Goal: Task Accomplishment & Management: Manage account settings

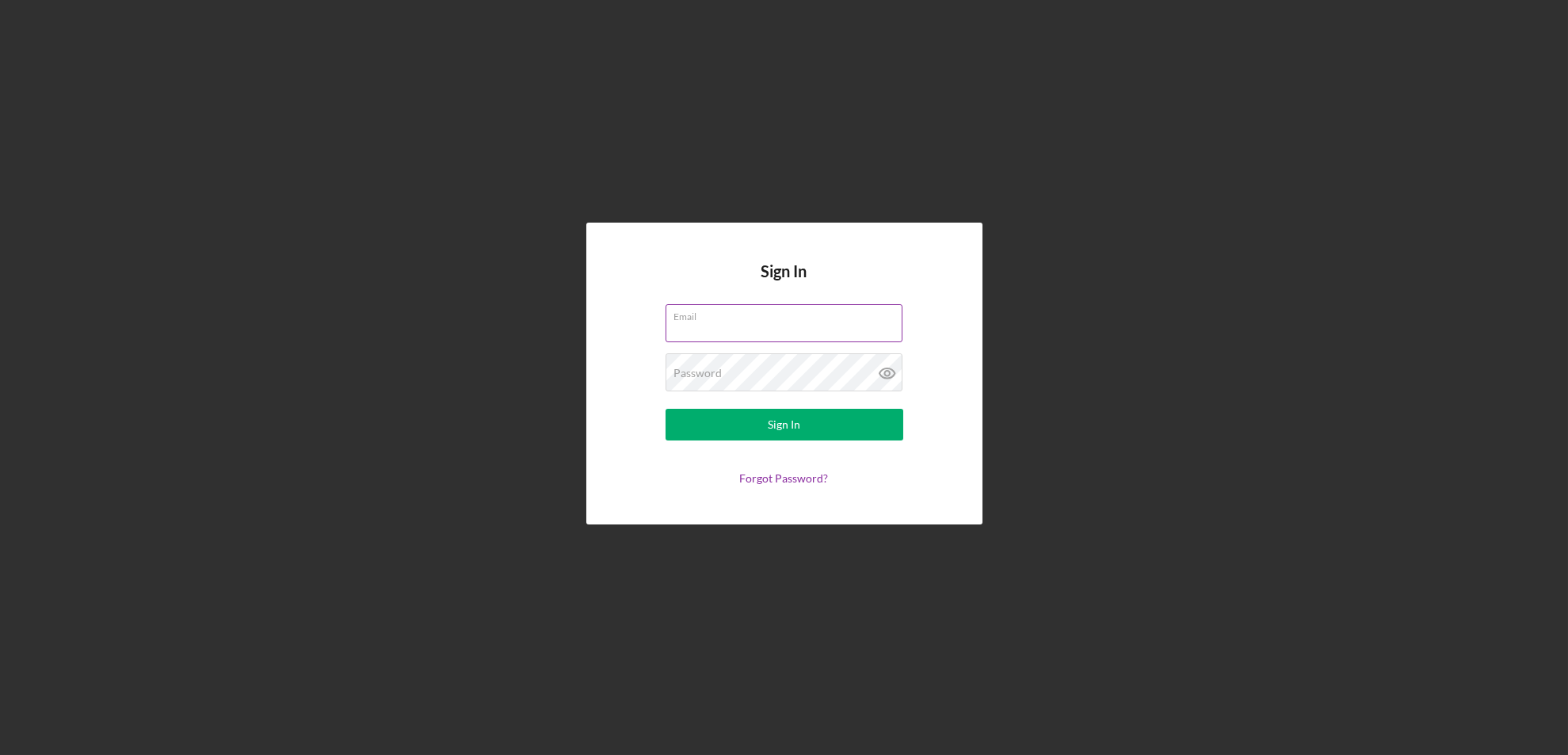
click at [788, 322] on div "Email" at bounding box center [784, 324] width 238 height 40
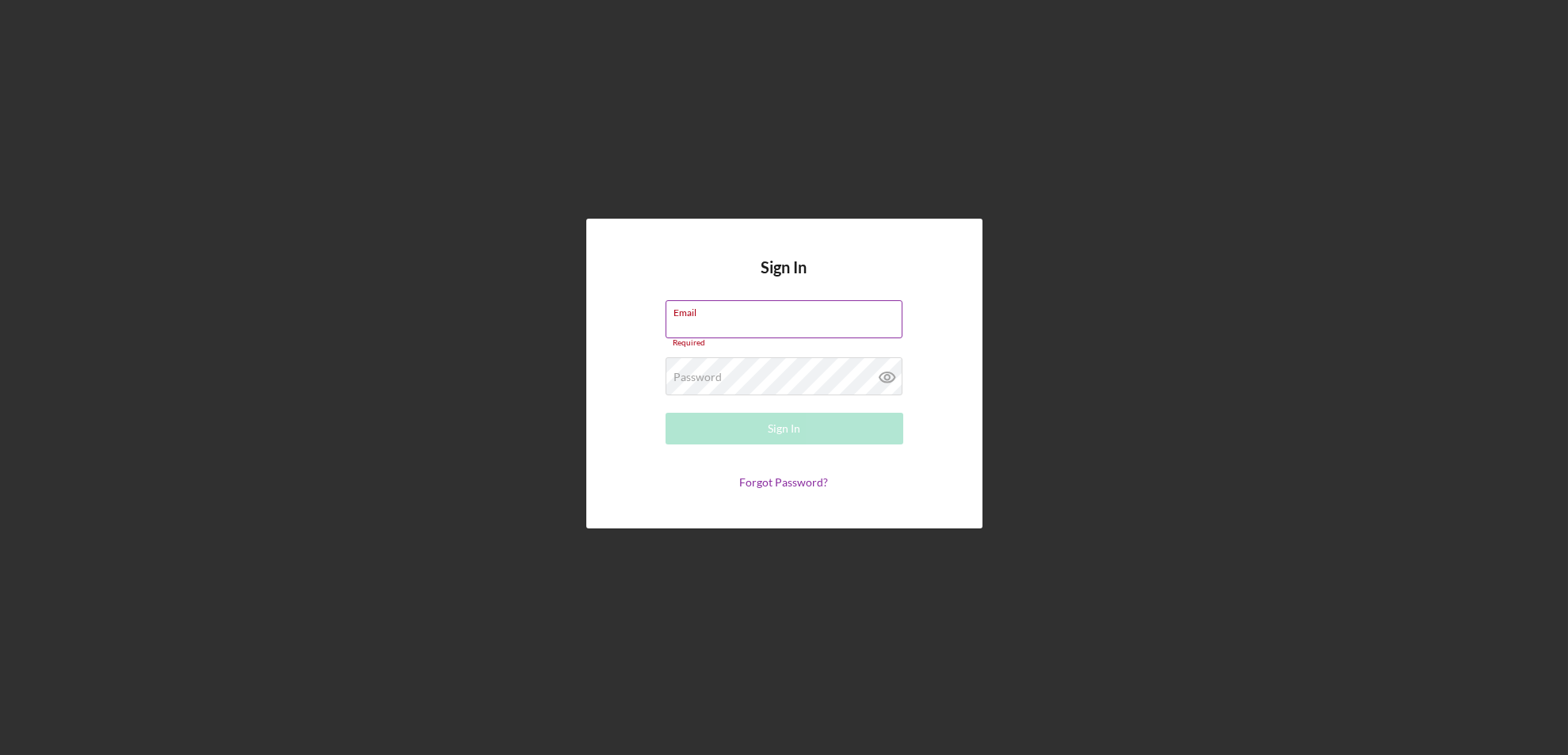
click at [791, 326] on input "Email" at bounding box center [784, 319] width 237 height 38
type input "ejenkins@sercap.org"
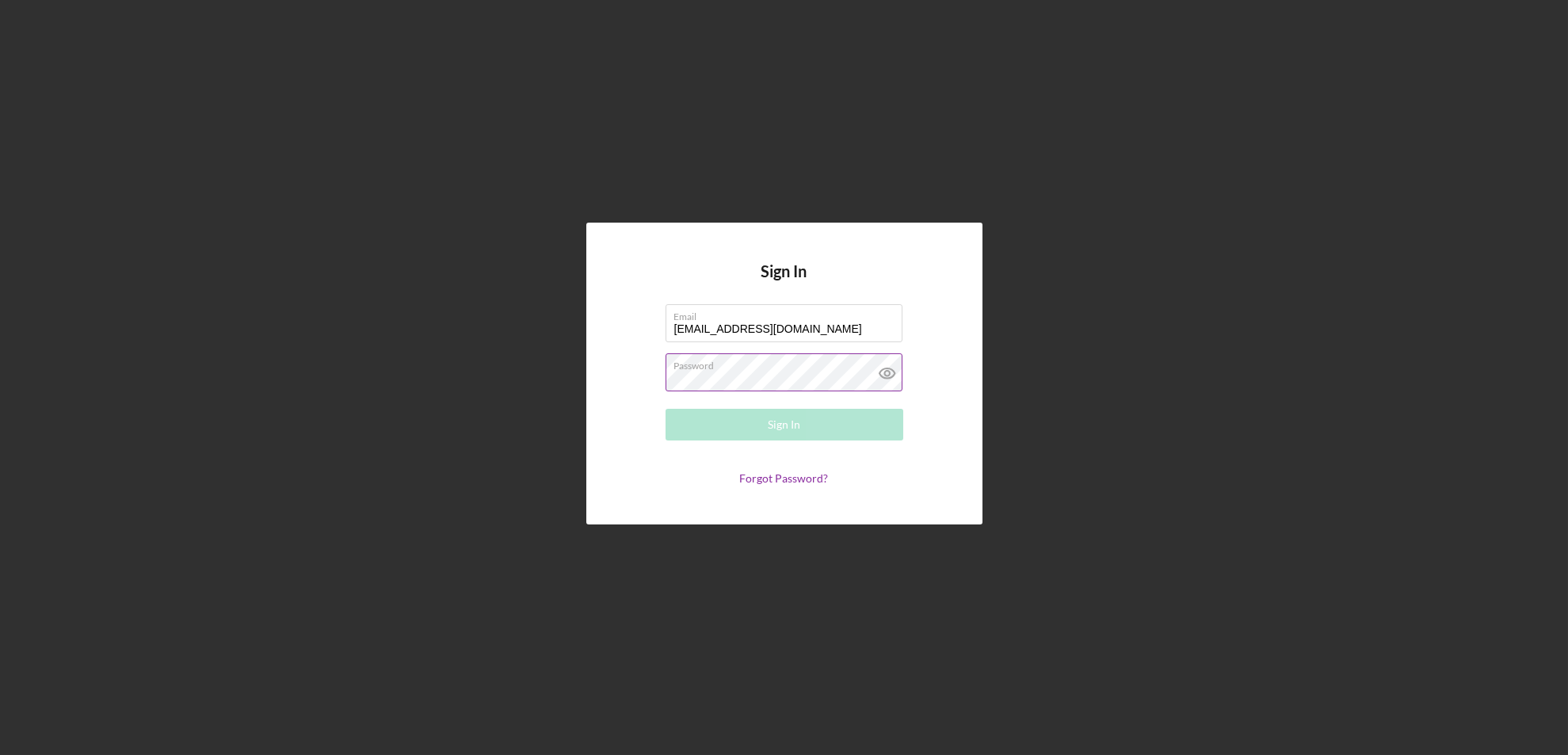
click at [765, 369] on div "Password Required" at bounding box center [784, 373] width 238 height 40
click at [665, 409] on button "Sign In" at bounding box center [784, 424] width 238 height 31
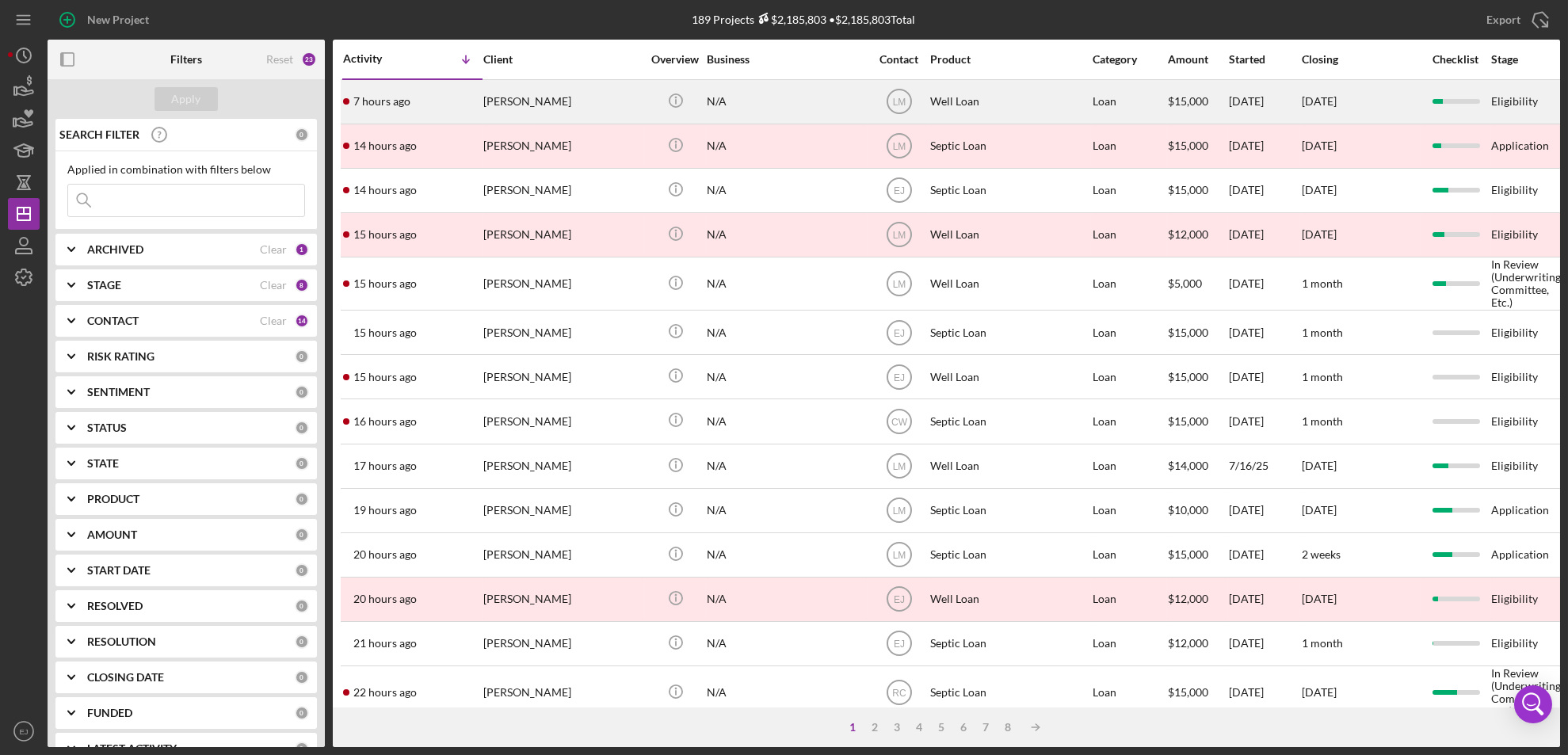
click at [466, 96] on div "7 hours ago Linda Lubitz" at bounding box center [413, 101] width 139 height 42
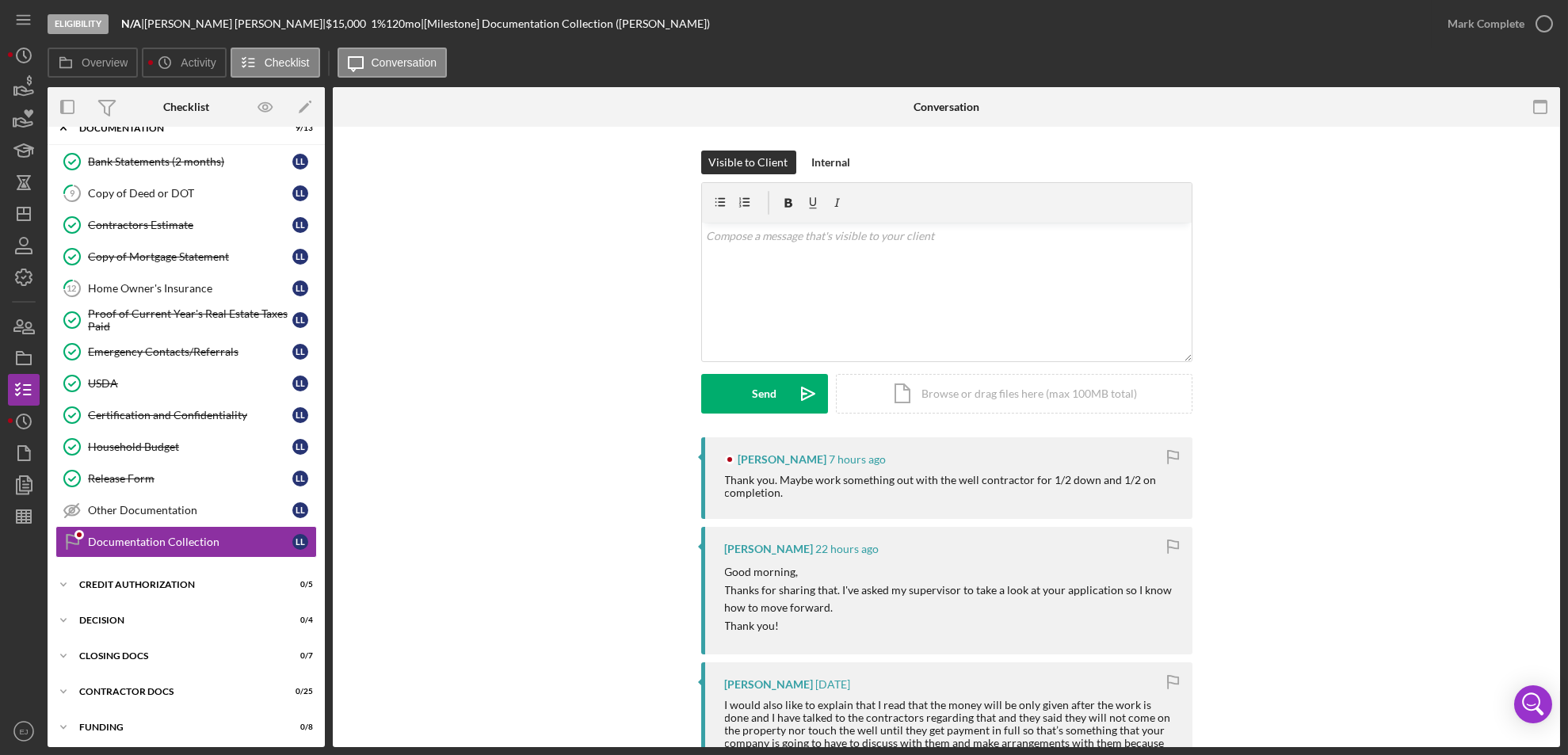
scroll to position [61, 0]
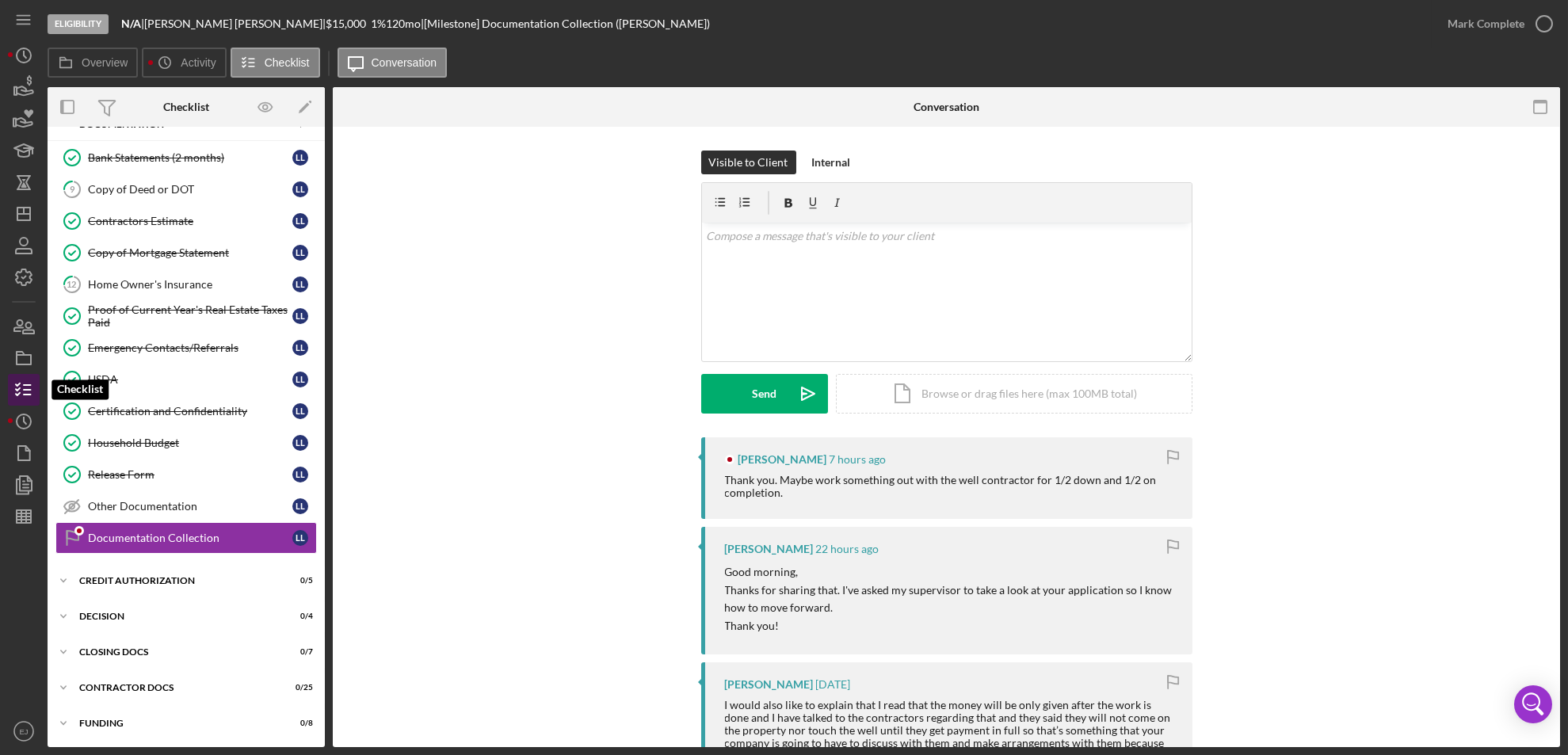
click at [23, 389] on line "button" at bounding box center [26, 389] width 7 height 0
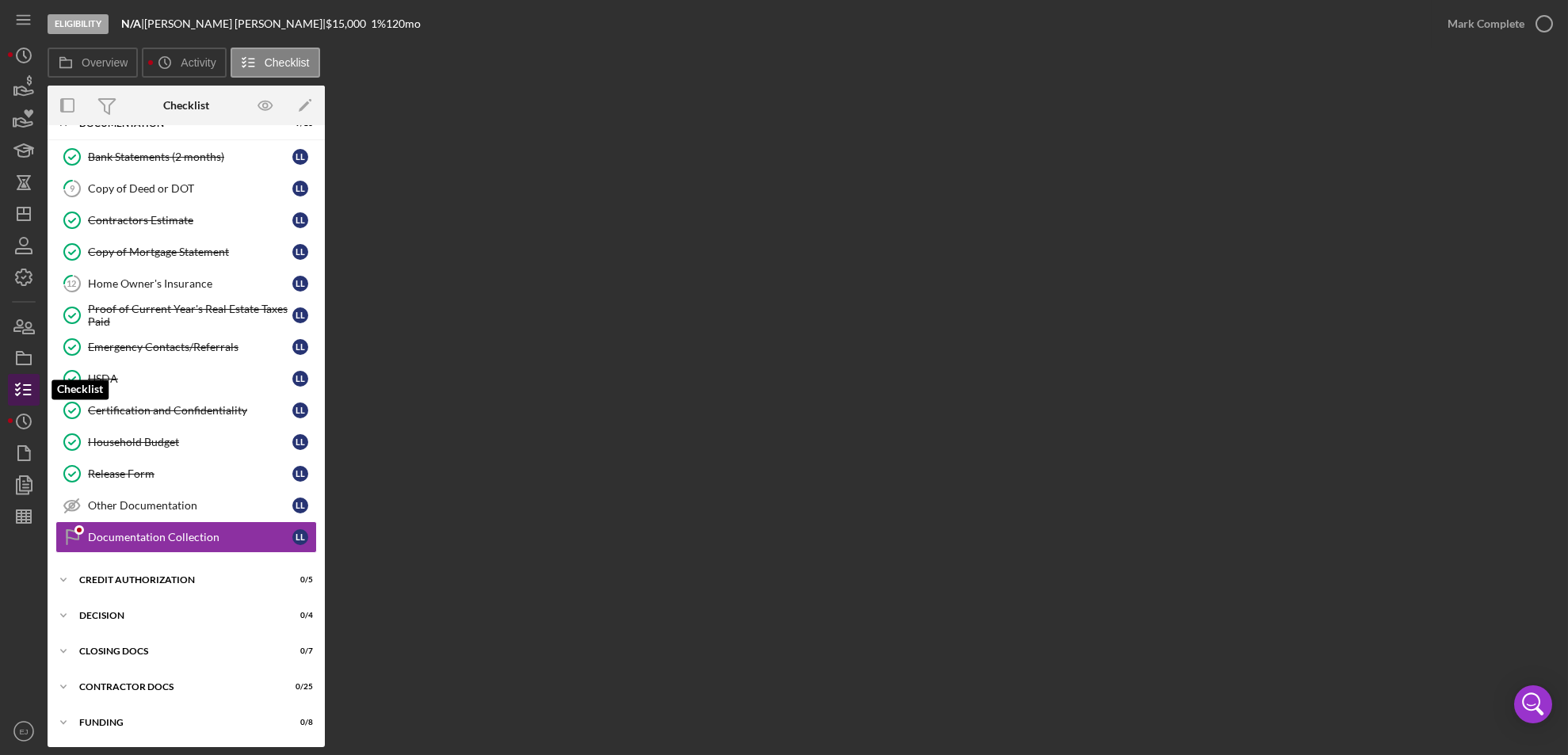
scroll to position [60, 0]
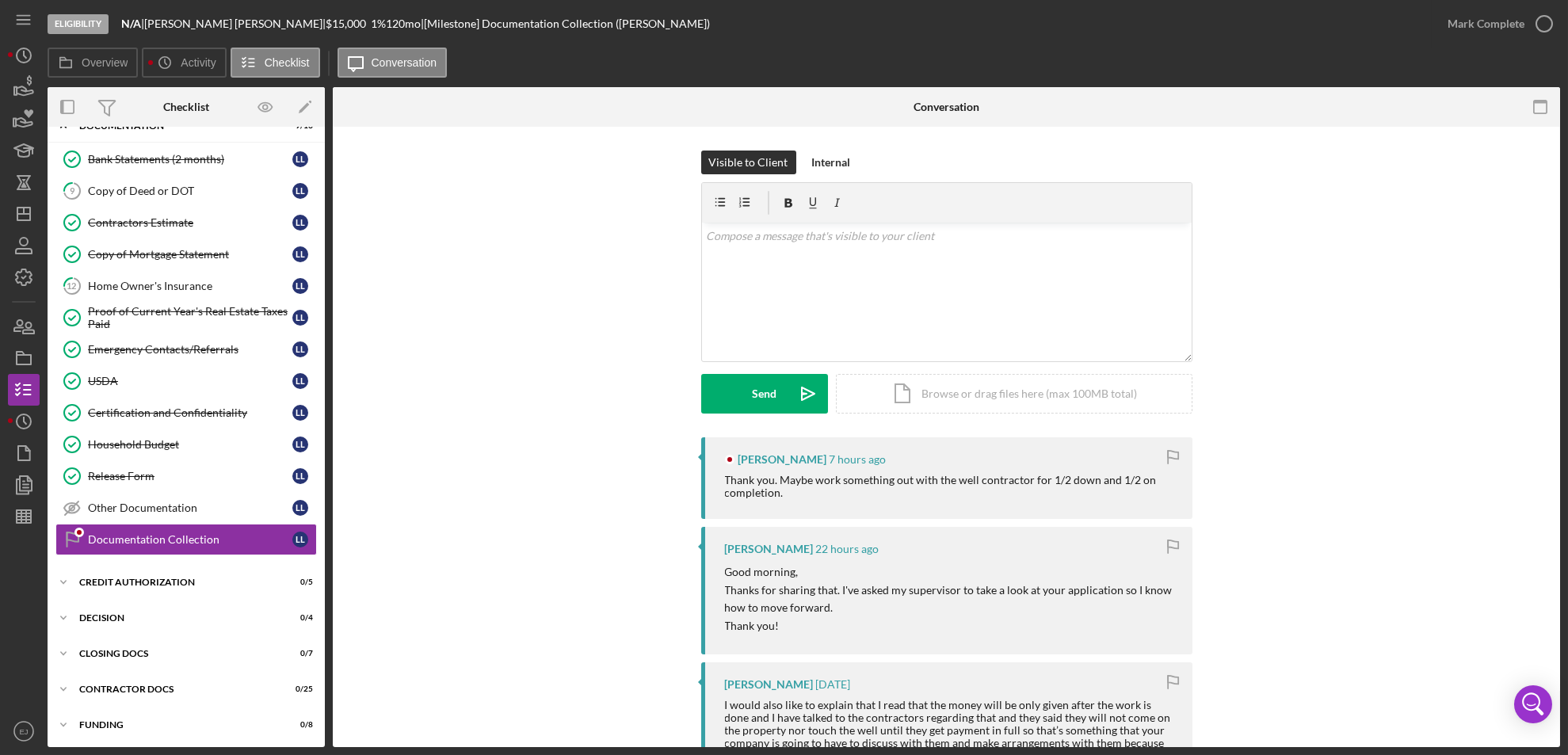
click at [327, 164] on div "Overview Internal Workflow Stage Eligibility Icon/Dropdown Arrow Archive (can u…" at bounding box center [804, 417] width 1512 height 659
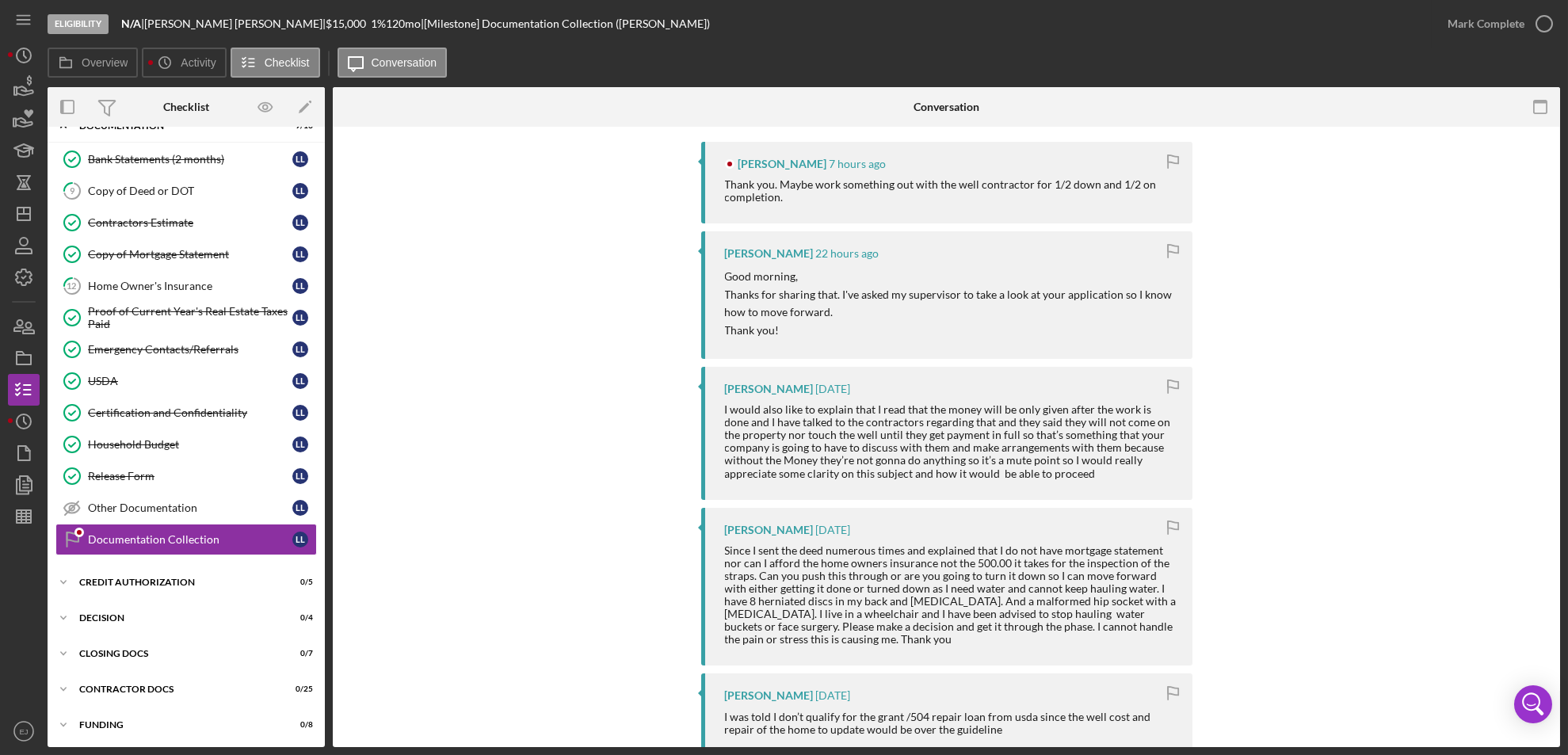
scroll to position [293, 0]
click at [28, 348] on icon "button" at bounding box center [23, 358] width 40 height 40
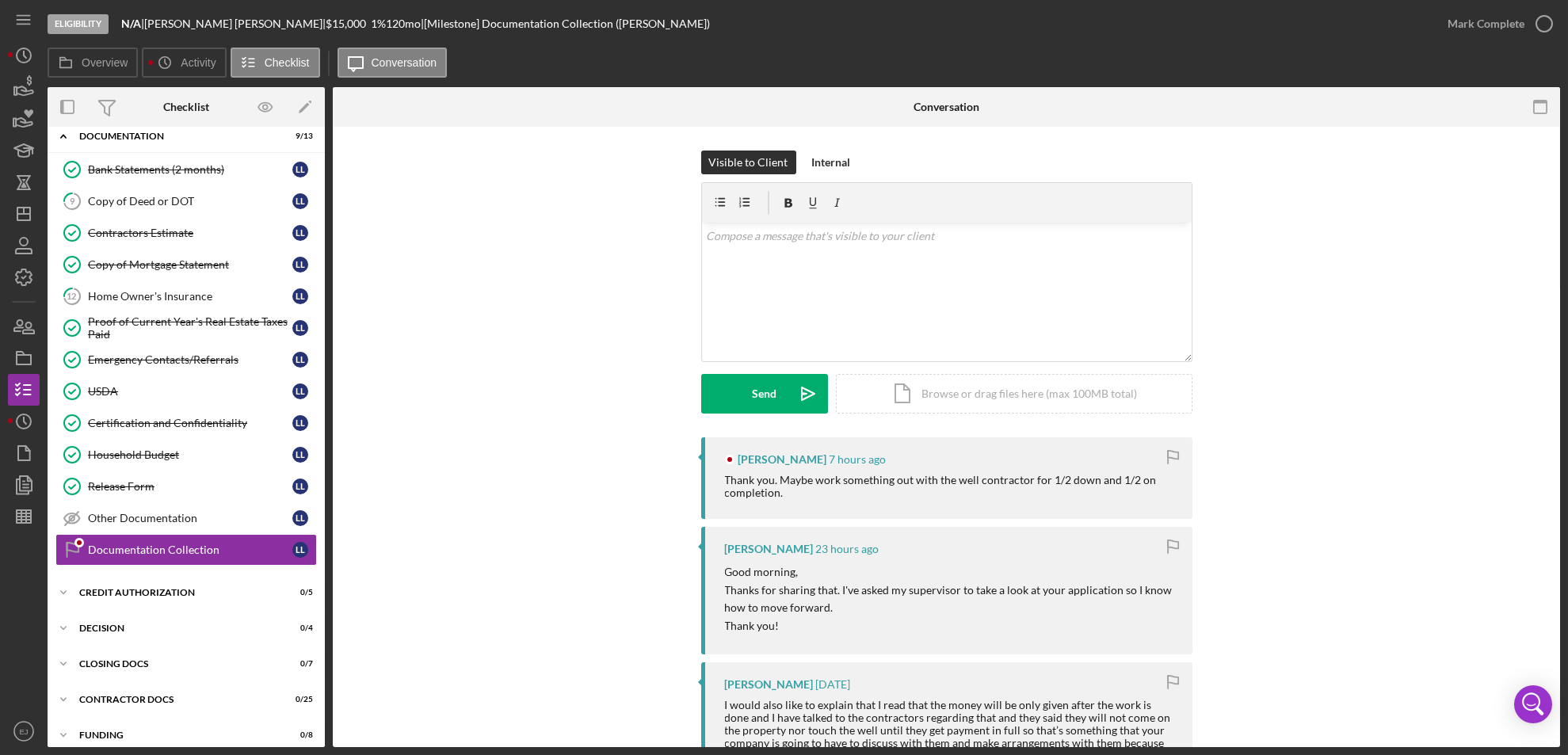
scroll to position [61, 0]
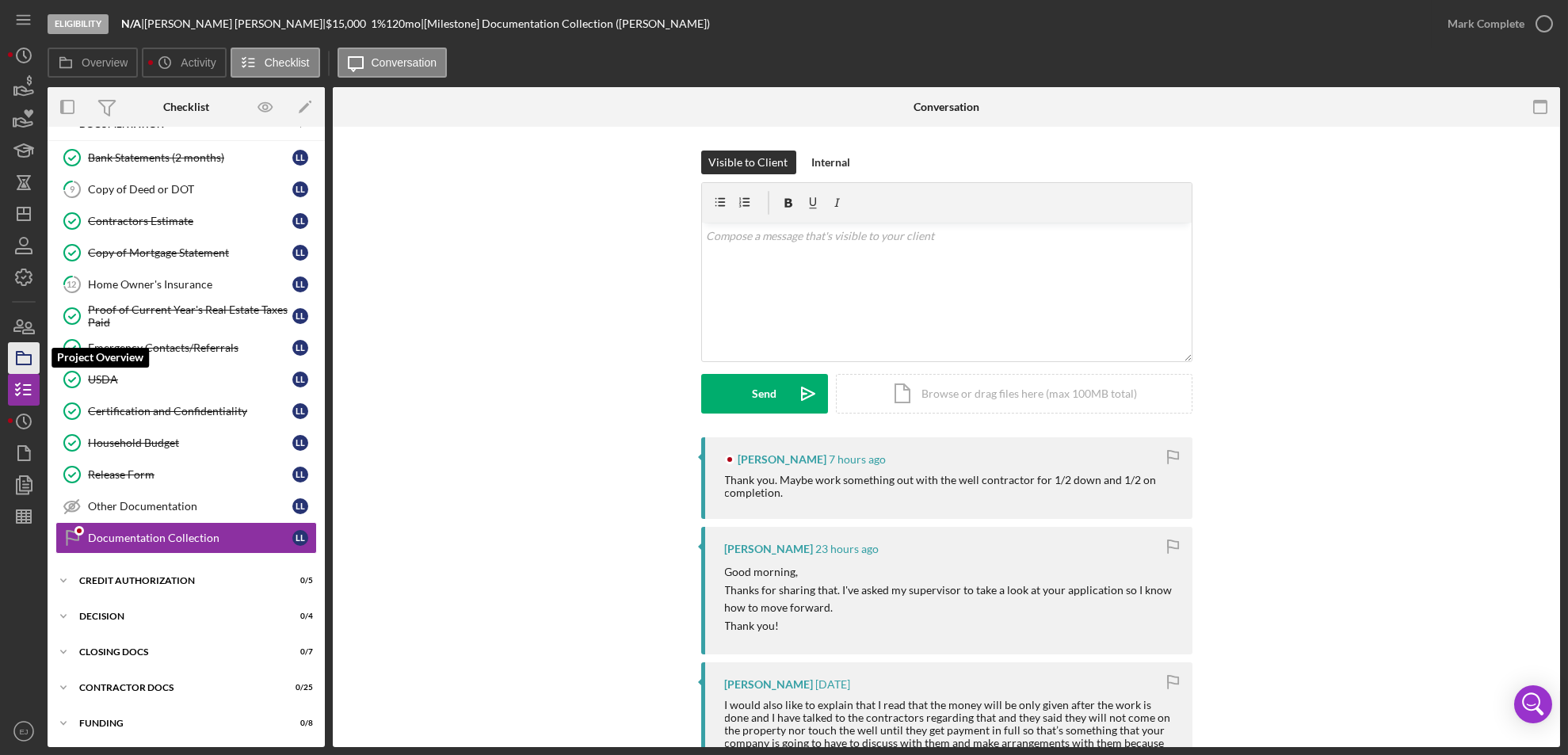
click at [25, 356] on icon "button" at bounding box center [23, 358] width 40 height 40
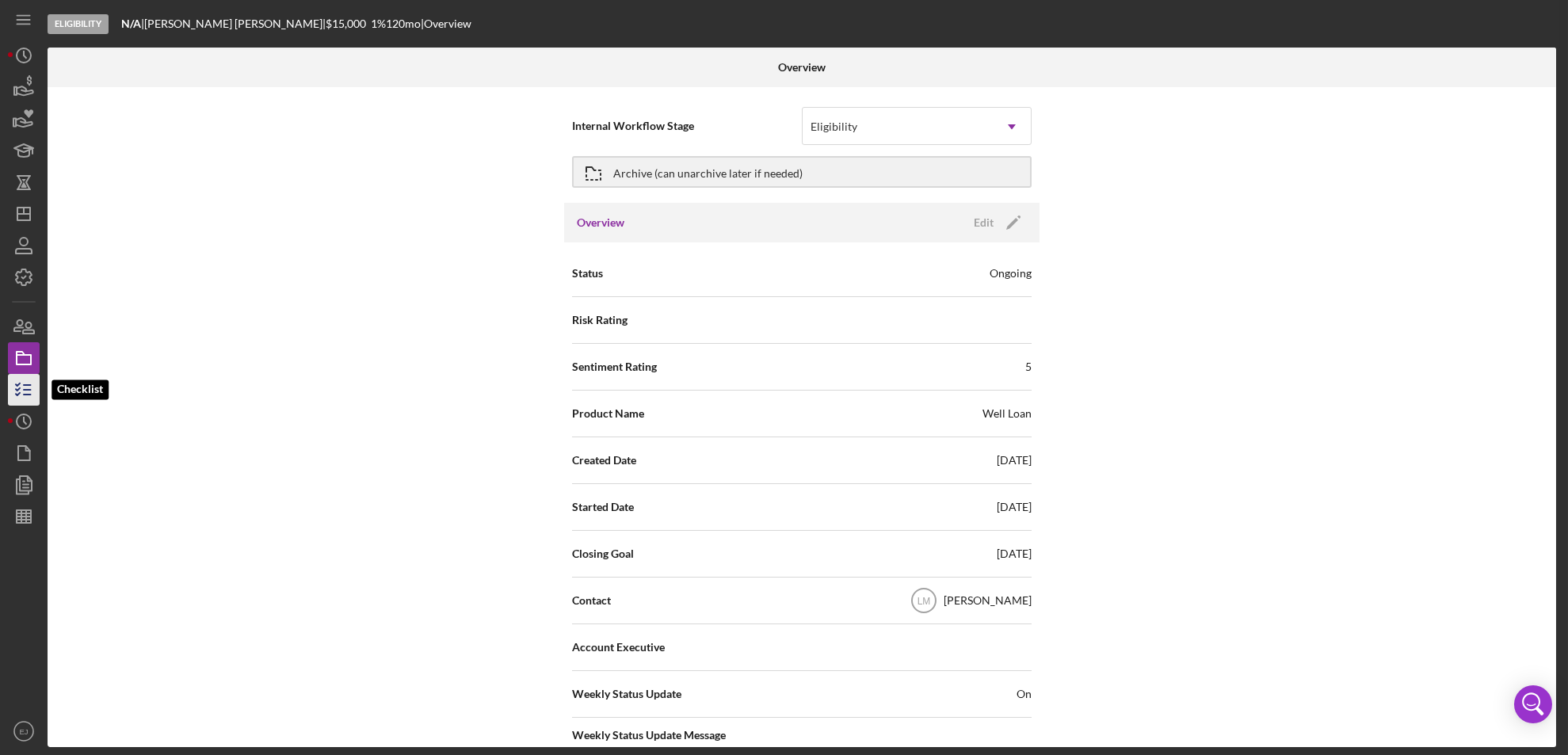
click at [33, 390] on icon "button" at bounding box center [23, 389] width 40 height 40
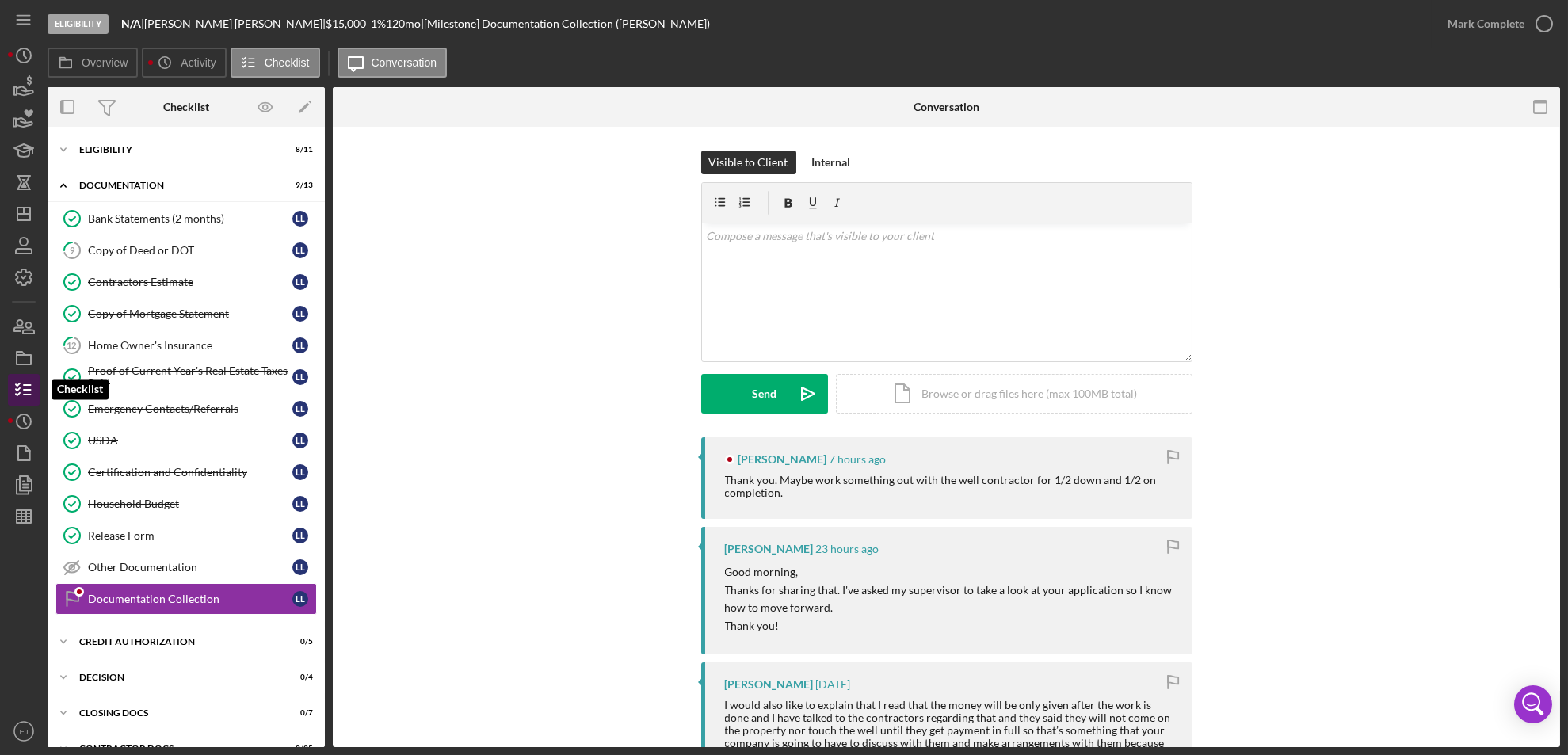
scroll to position [60, 0]
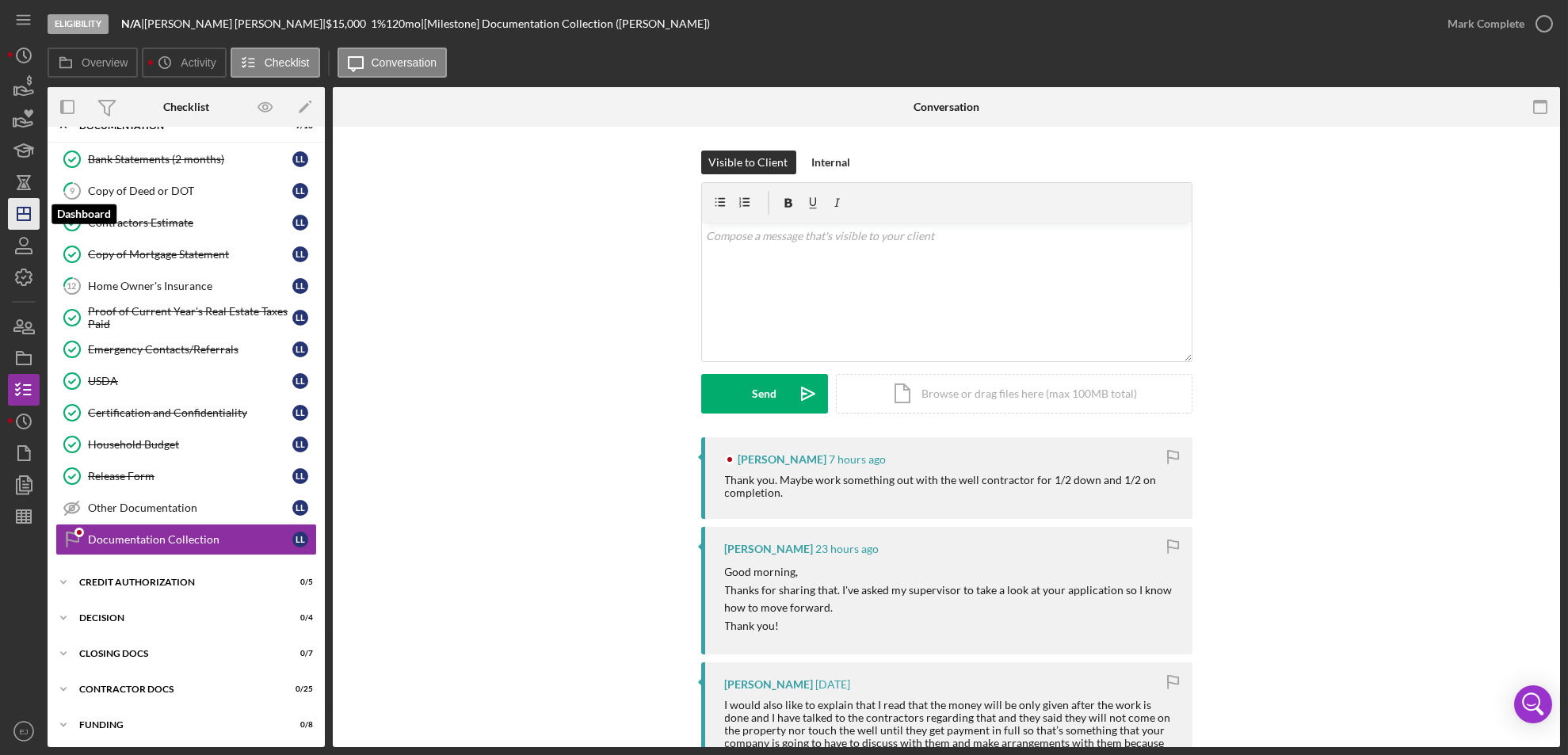
click at [14, 202] on icon "Icon/Dashboard" at bounding box center [23, 214] width 40 height 40
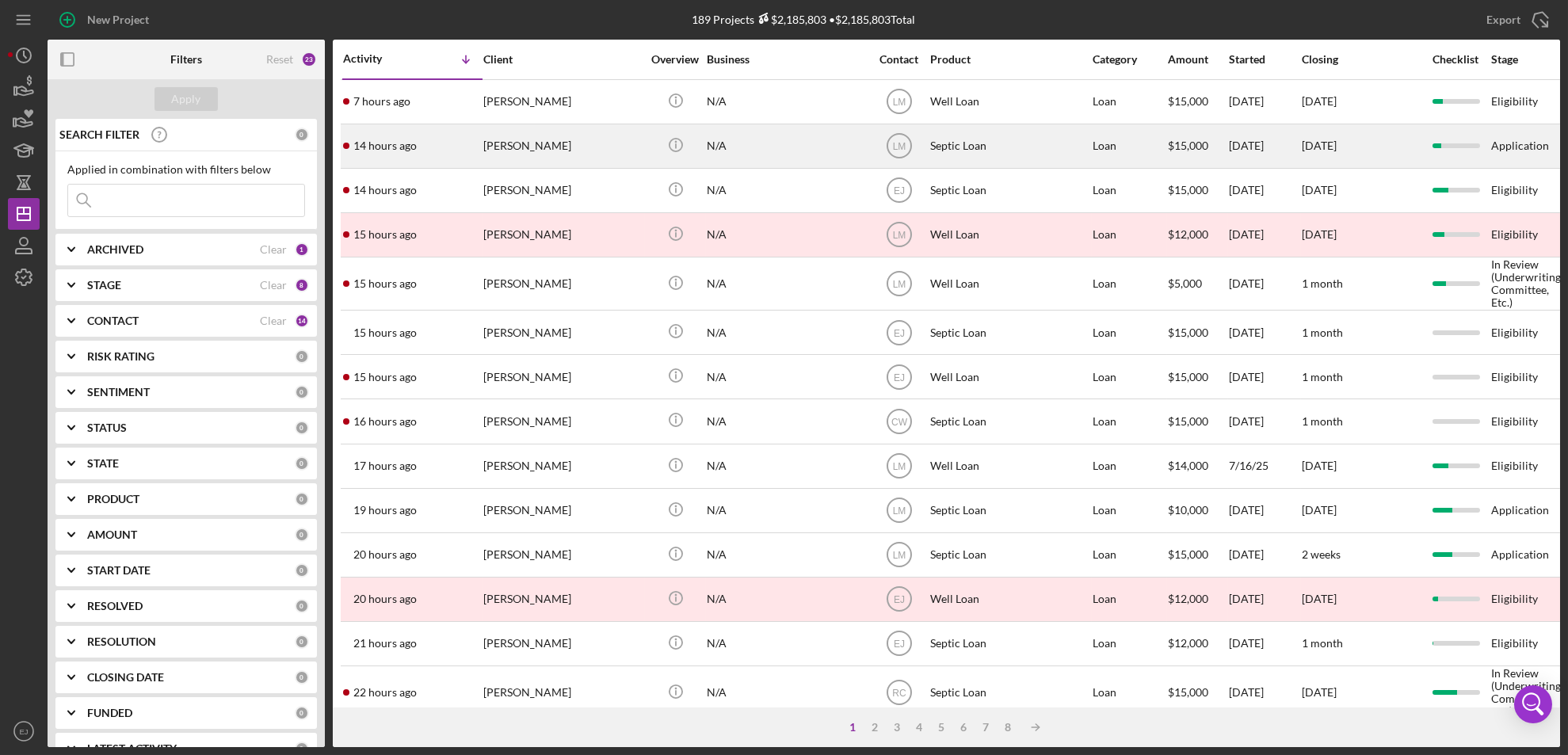
click at [507, 154] on div "[PERSON_NAME]" at bounding box center [562, 145] width 158 height 42
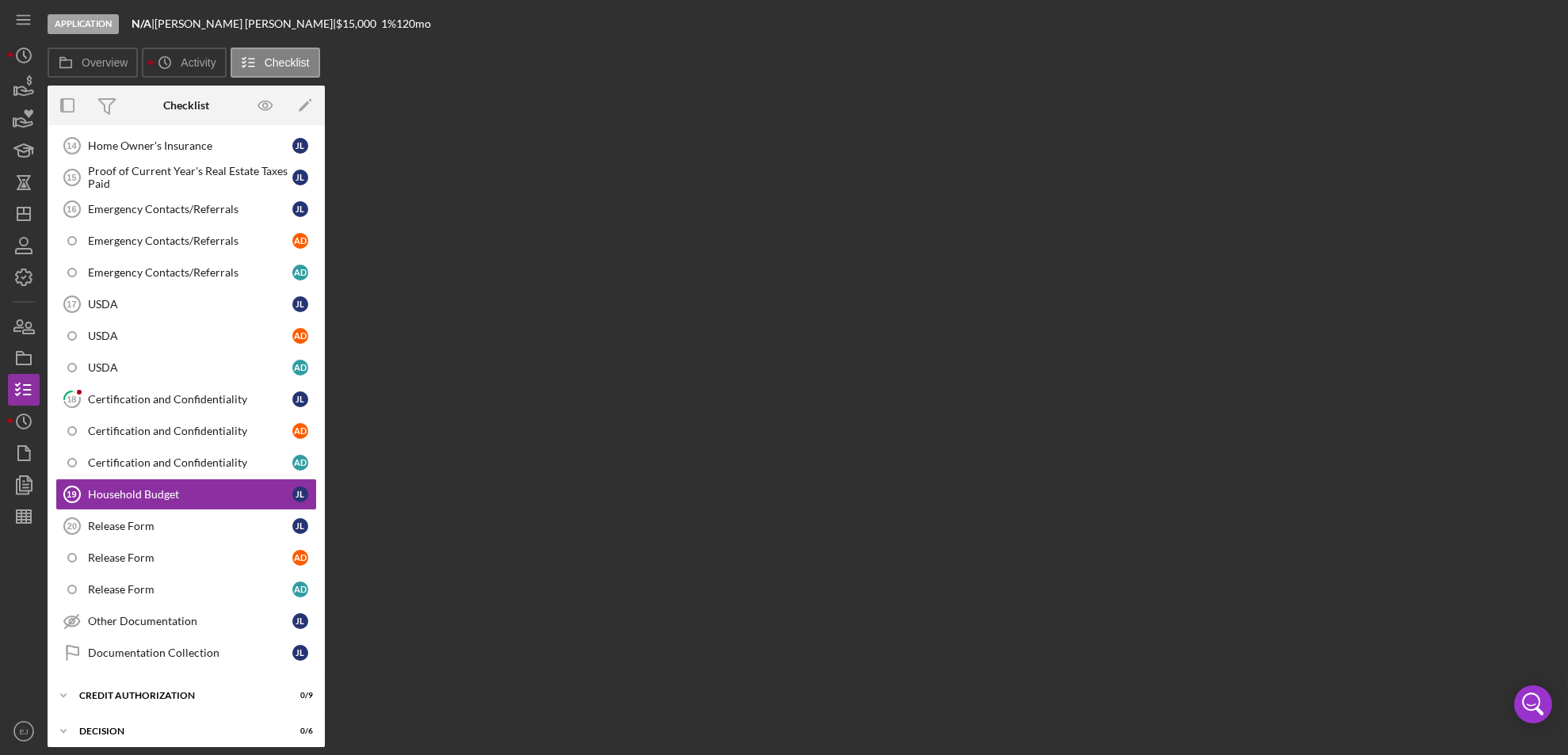
scroll to position [353, 0]
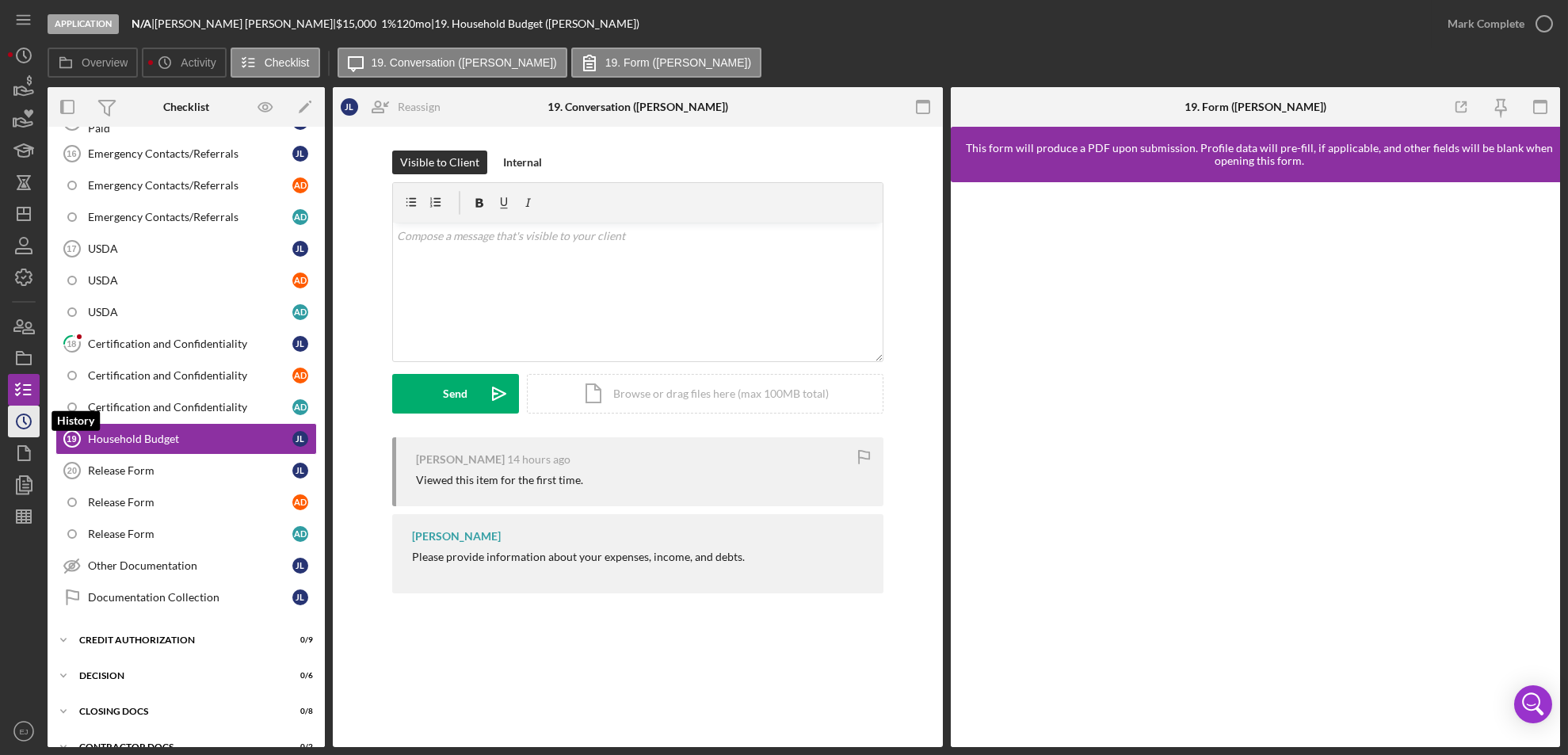
click at [19, 430] on icon "Icon/History" at bounding box center [23, 421] width 40 height 40
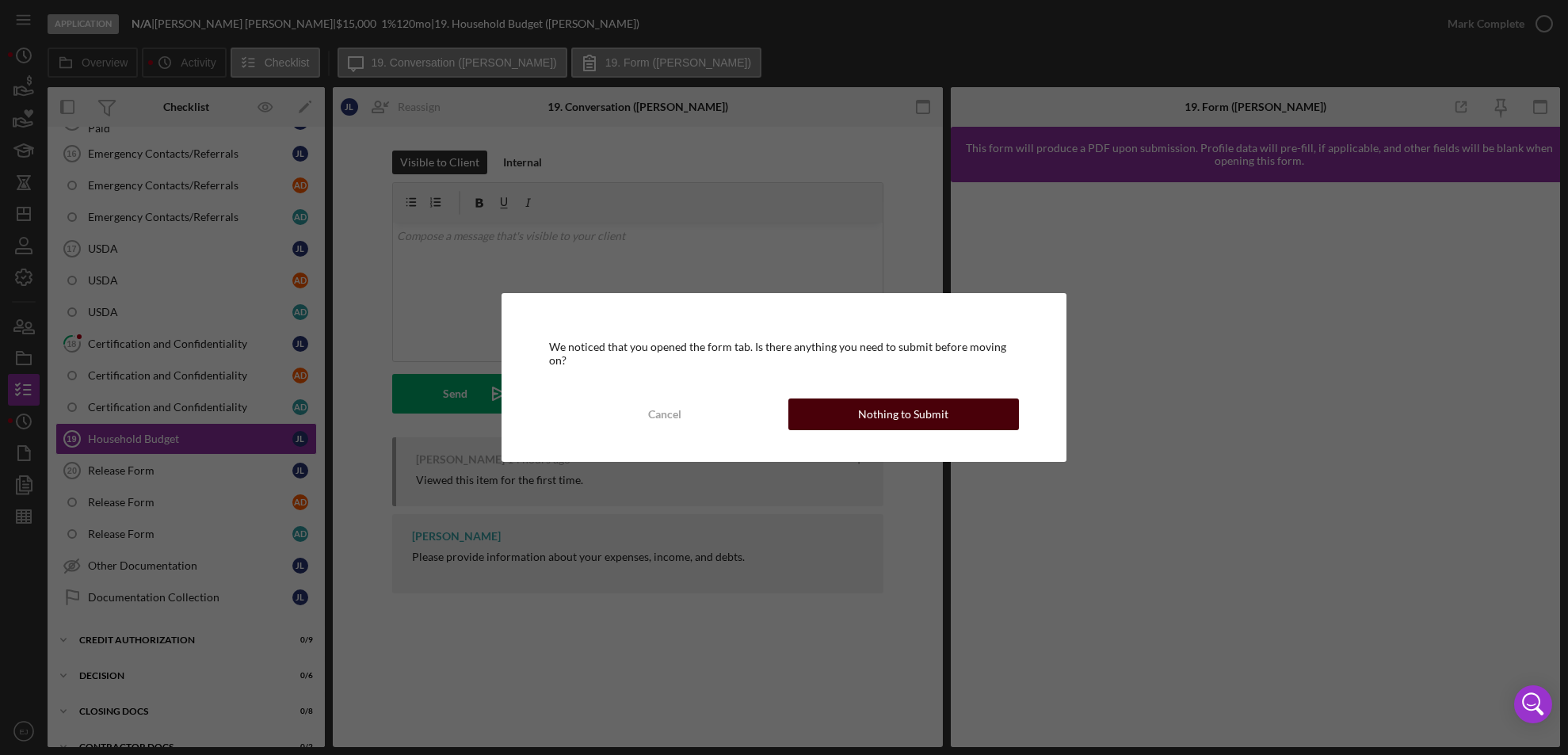
click at [894, 409] on div "Nothing to Submit" at bounding box center [903, 414] width 91 height 31
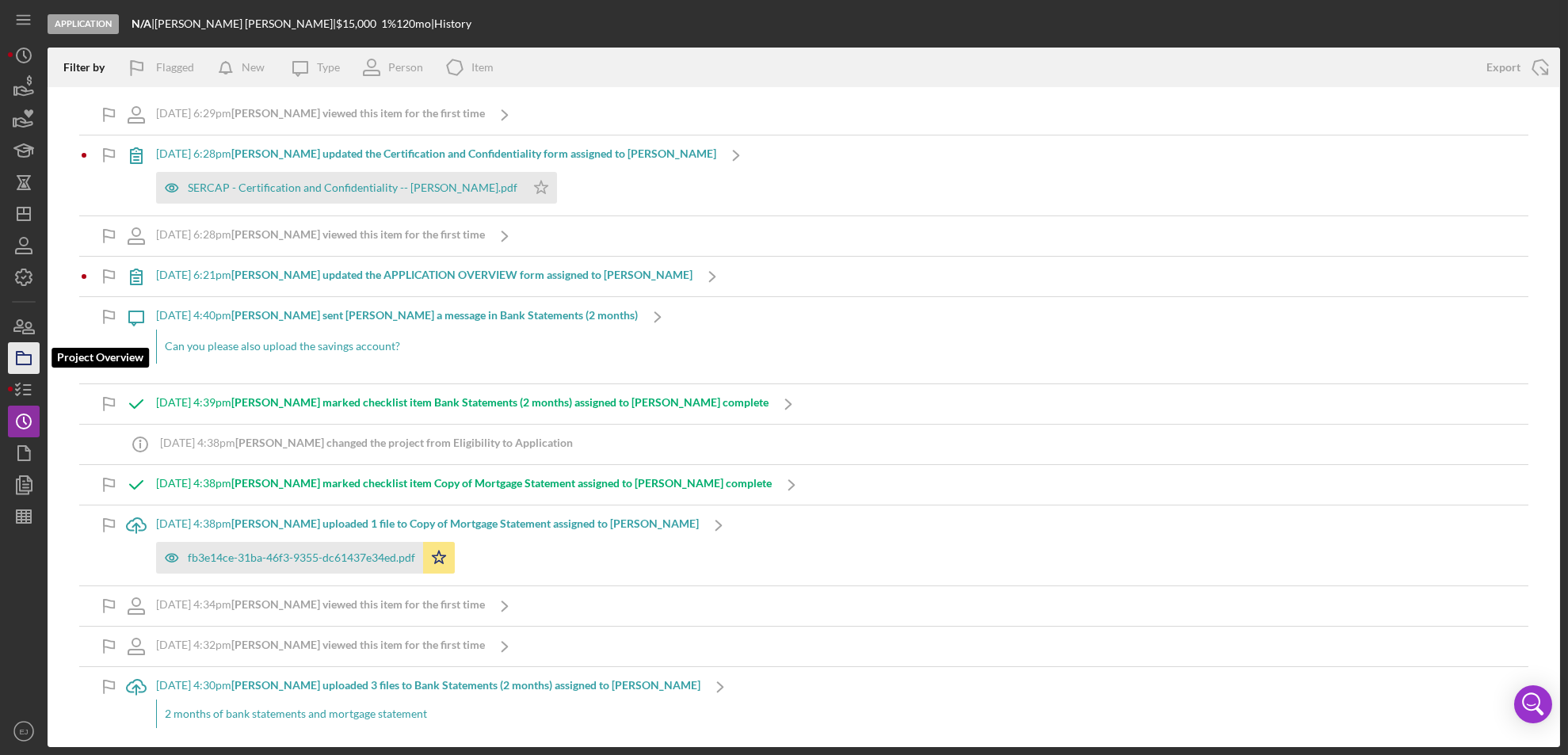
click at [27, 356] on icon "button" at bounding box center [23, 358] width 40 height 40
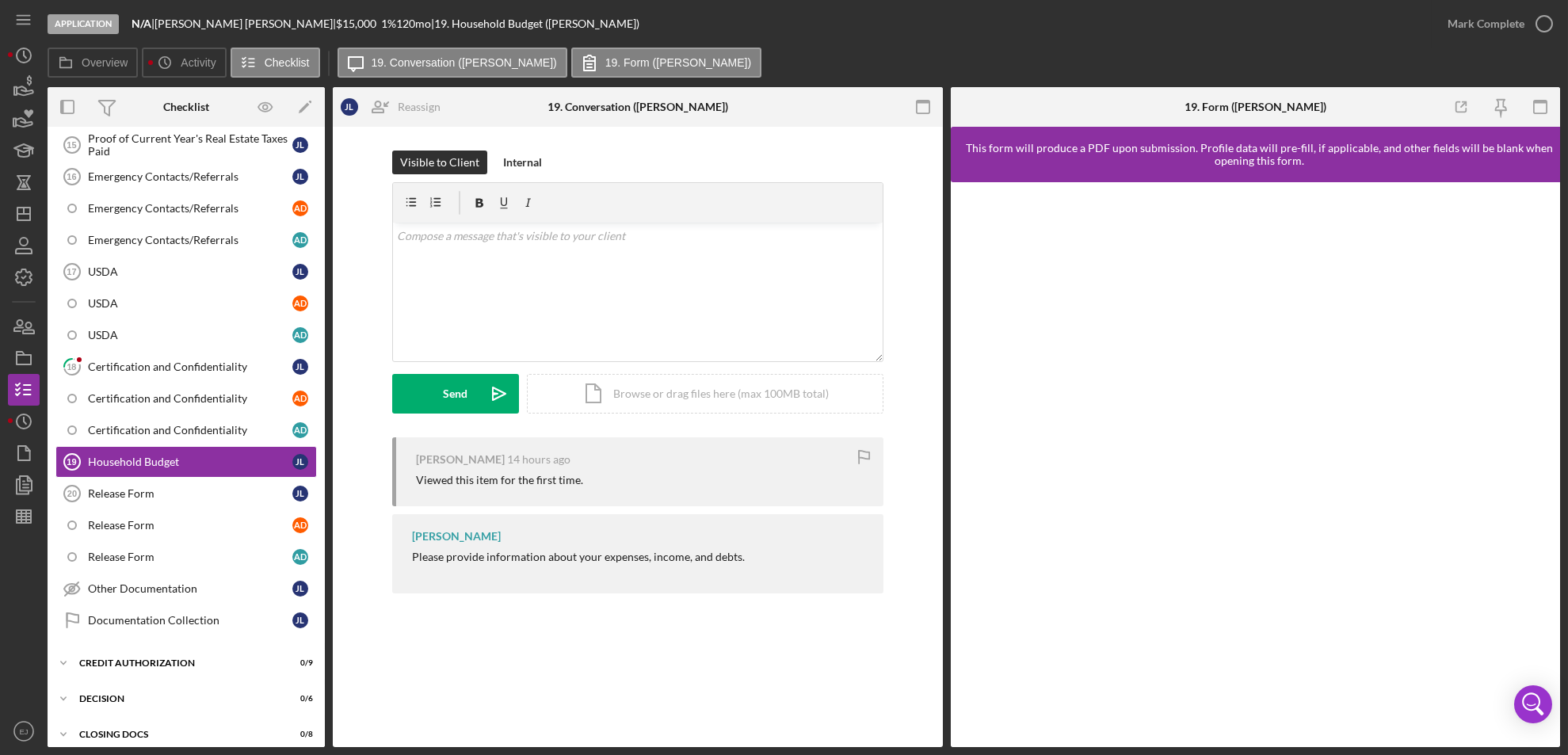
scroll to position [354, 0]
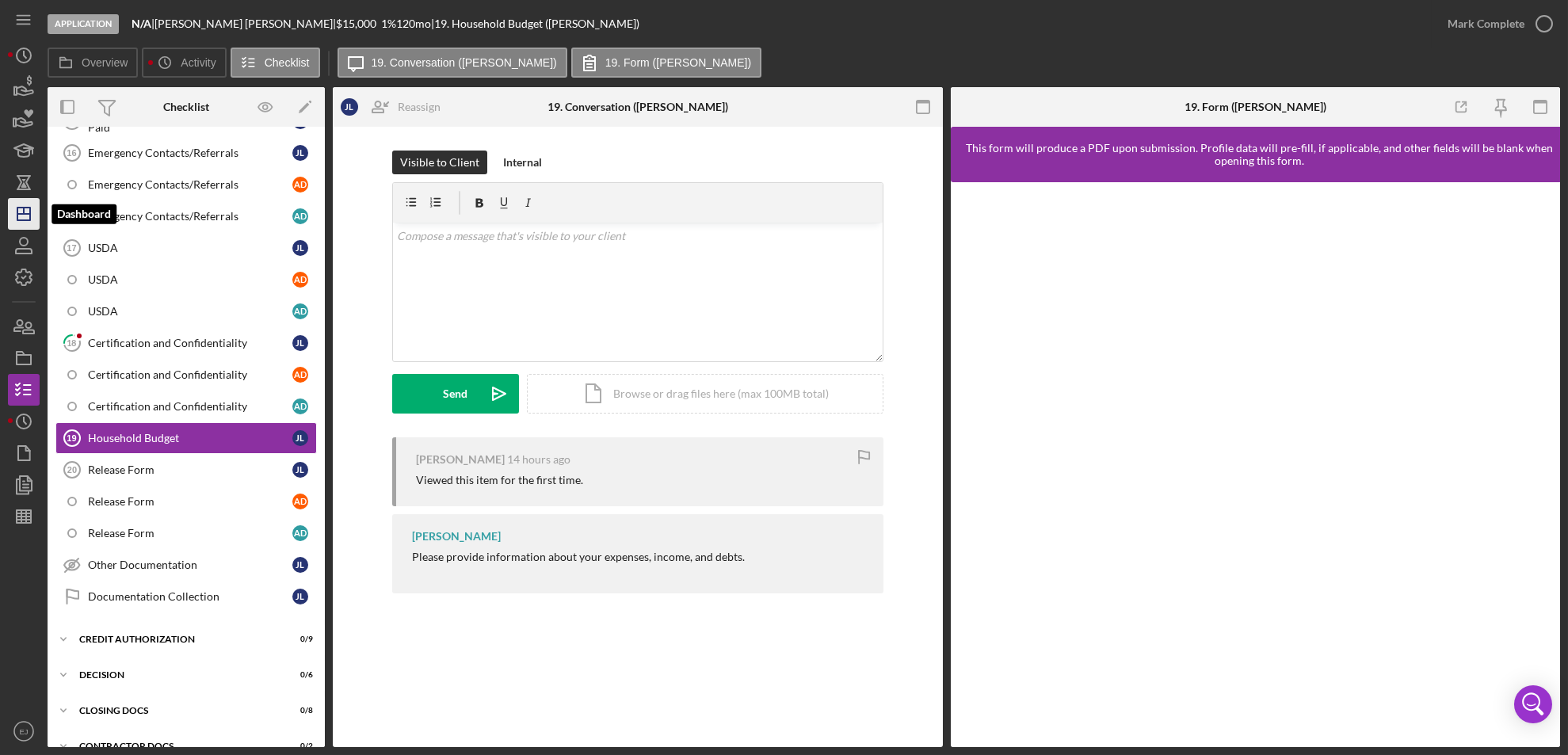
click at [31, 208] on icon "Icon/Dashboard" at bounding box center [23, 214] width 40 height 40
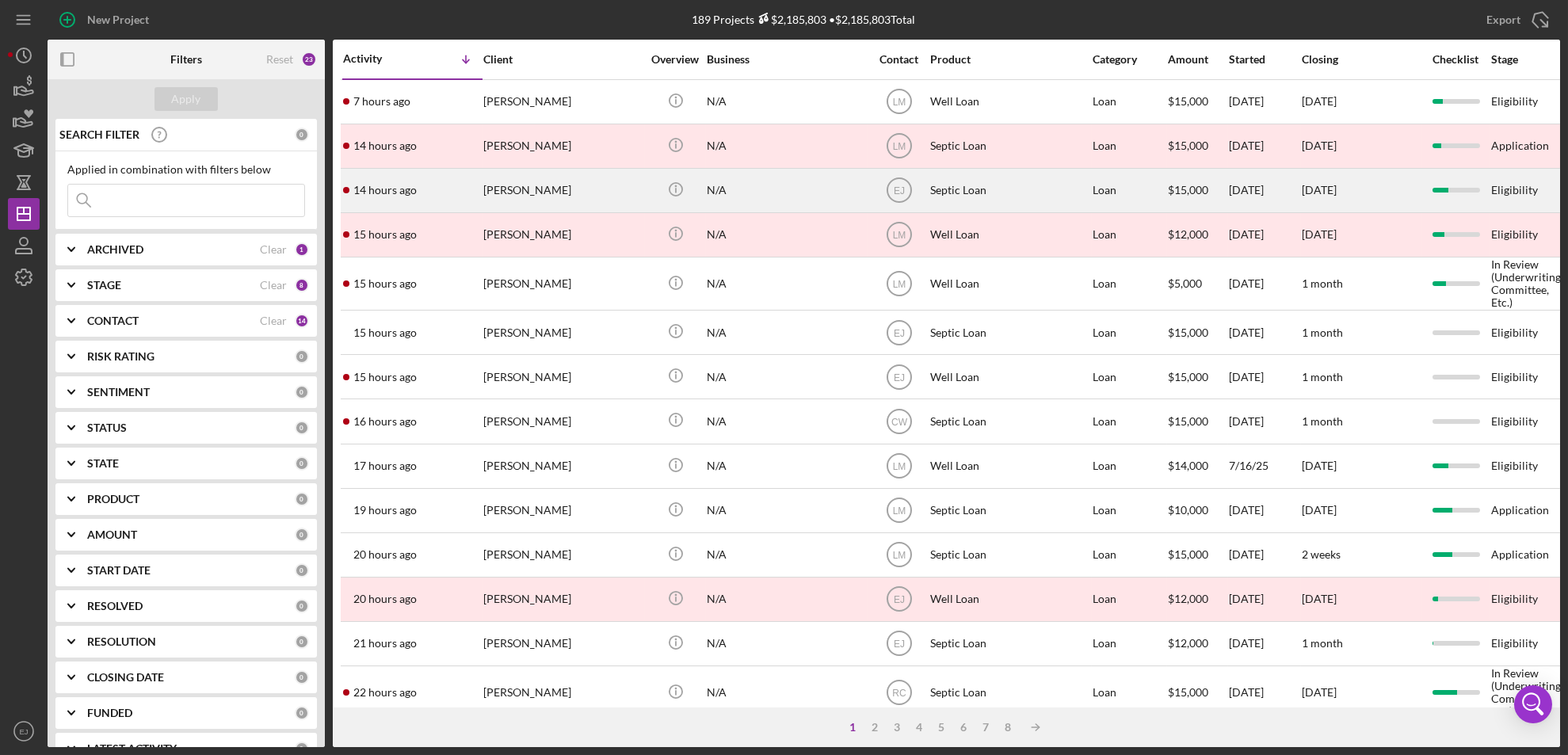
click at [550, 196] on div "[PERSON_NAME]" at bounding box center [562, 190] width 158 height 42
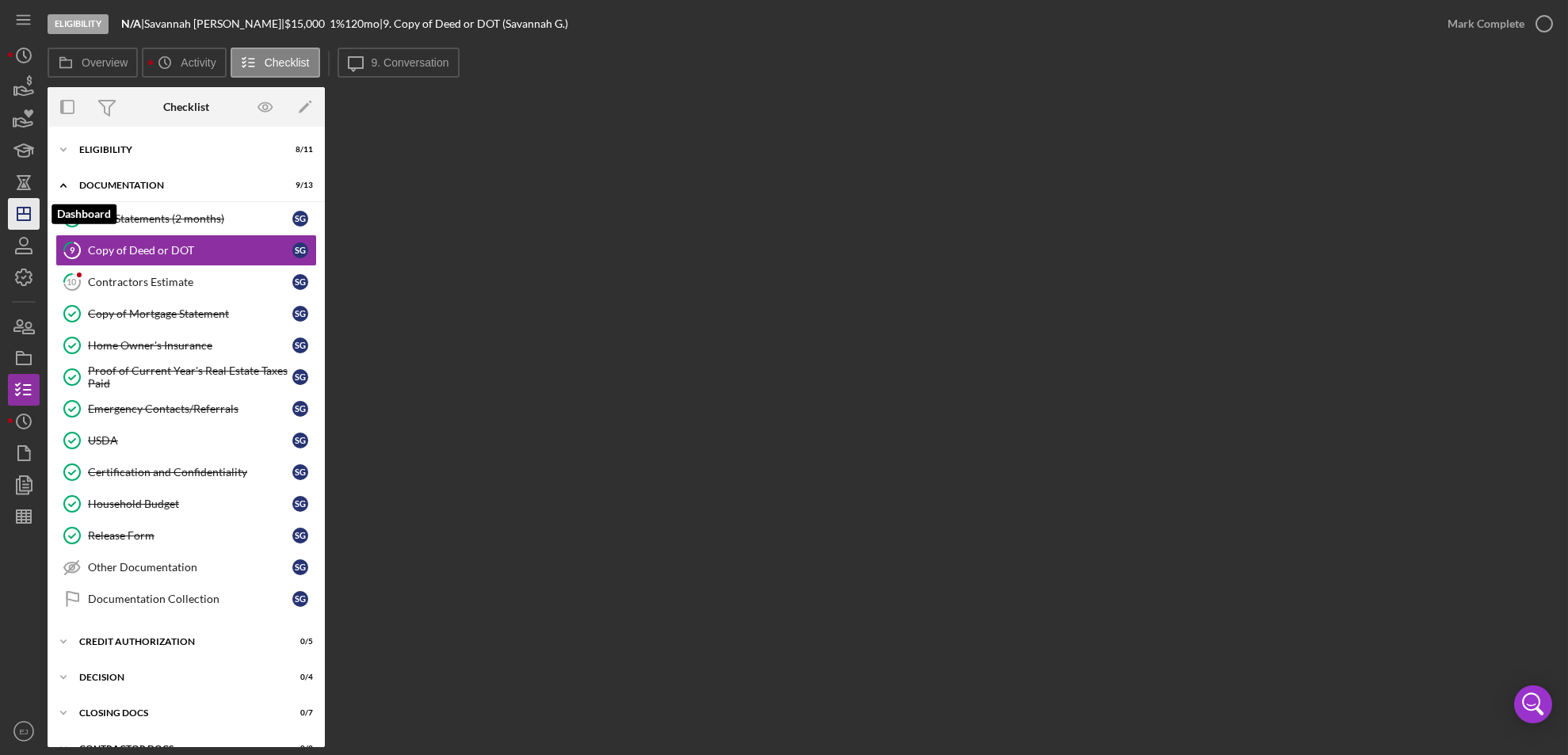
click at [16, 213] on icon "Icon/Dashboard" at bounding box center [23, 214] width 40 height 40
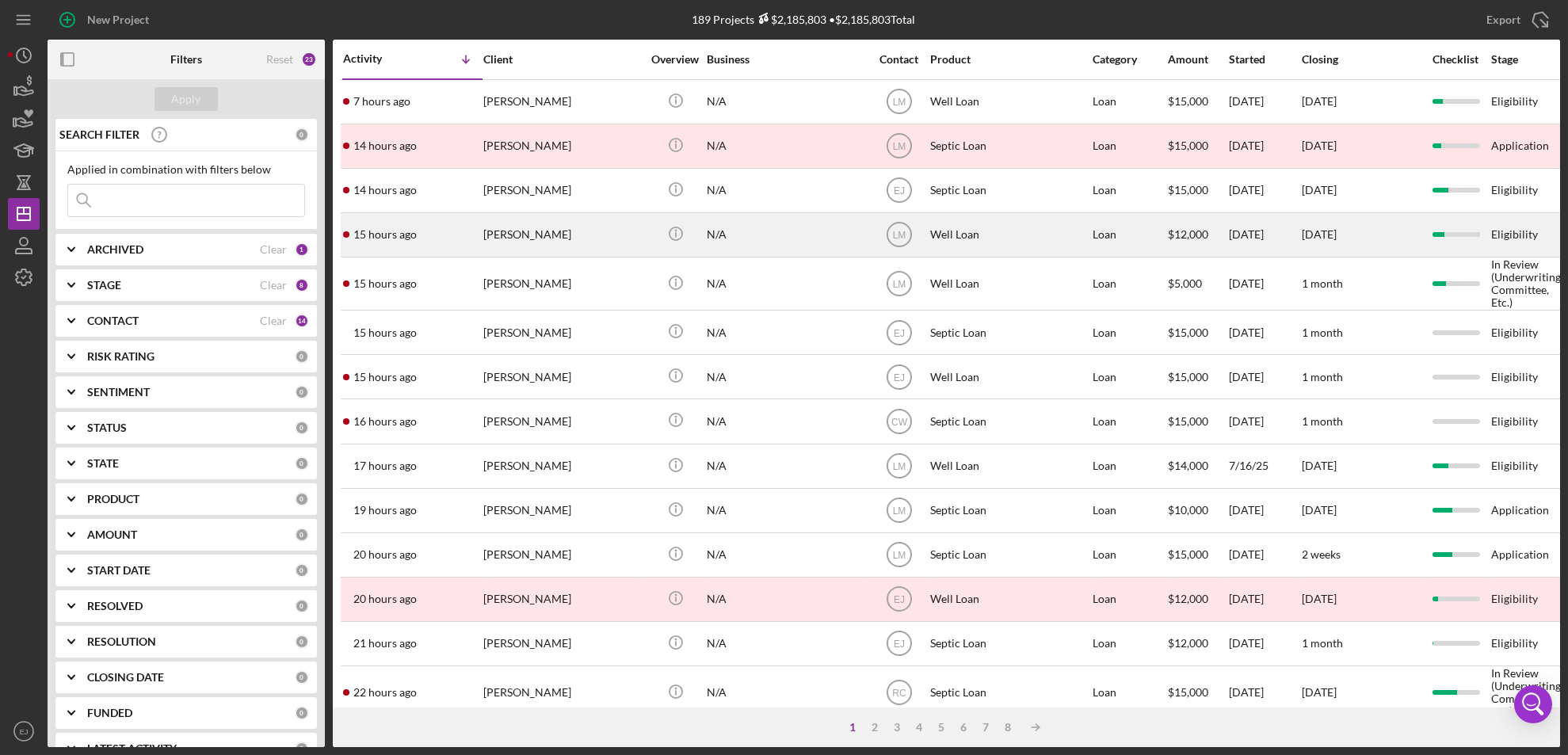
click at [516, 232] on div "[PERSON_NAME]" at bounding box center [562, 234] width 158 height 42
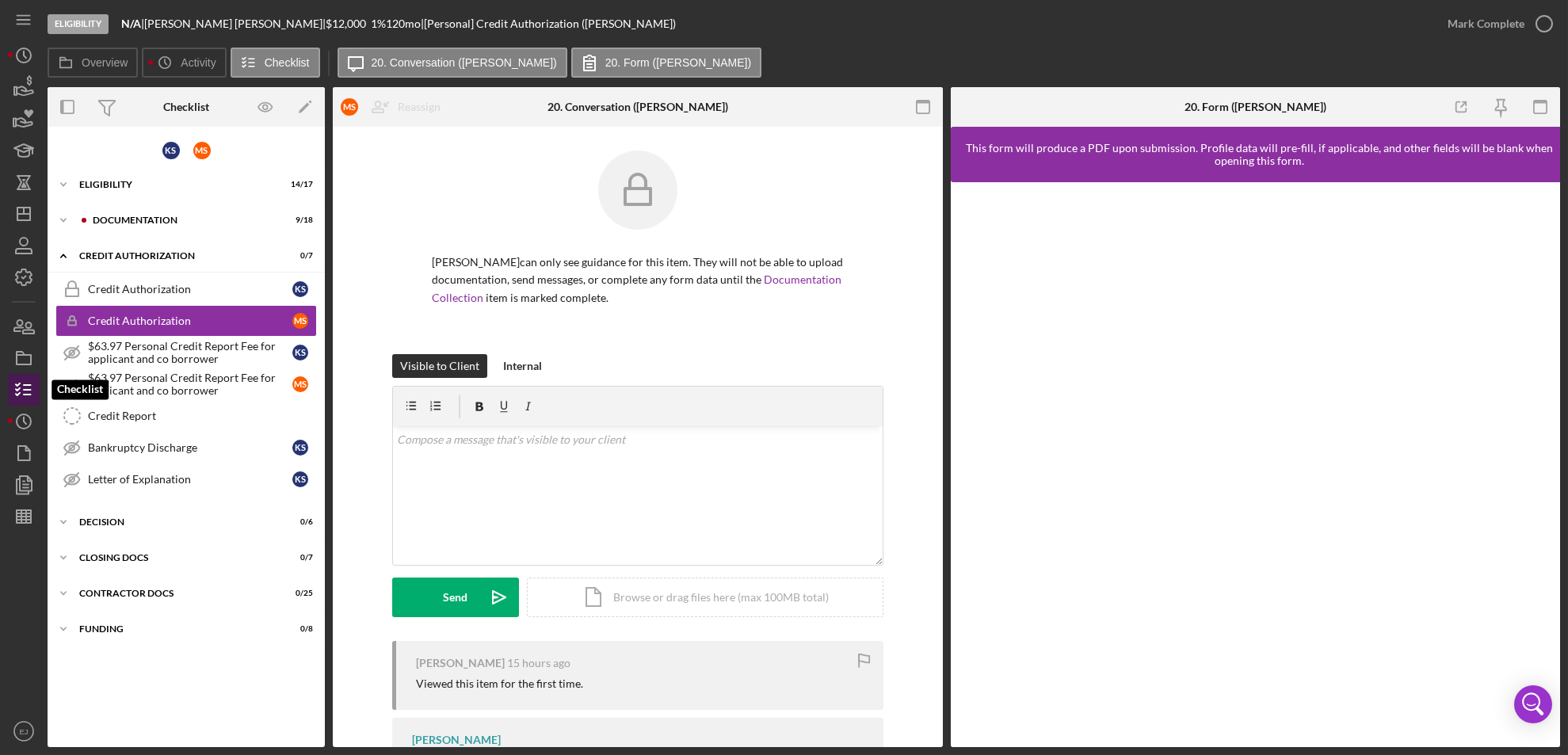
click at [31, 385] on icon "button" at bounding box center [23, 389] width 40 height 40
click at [65, 180] on icon "Icon/Expander" at bounding box center [63, 184] width 31 height 31
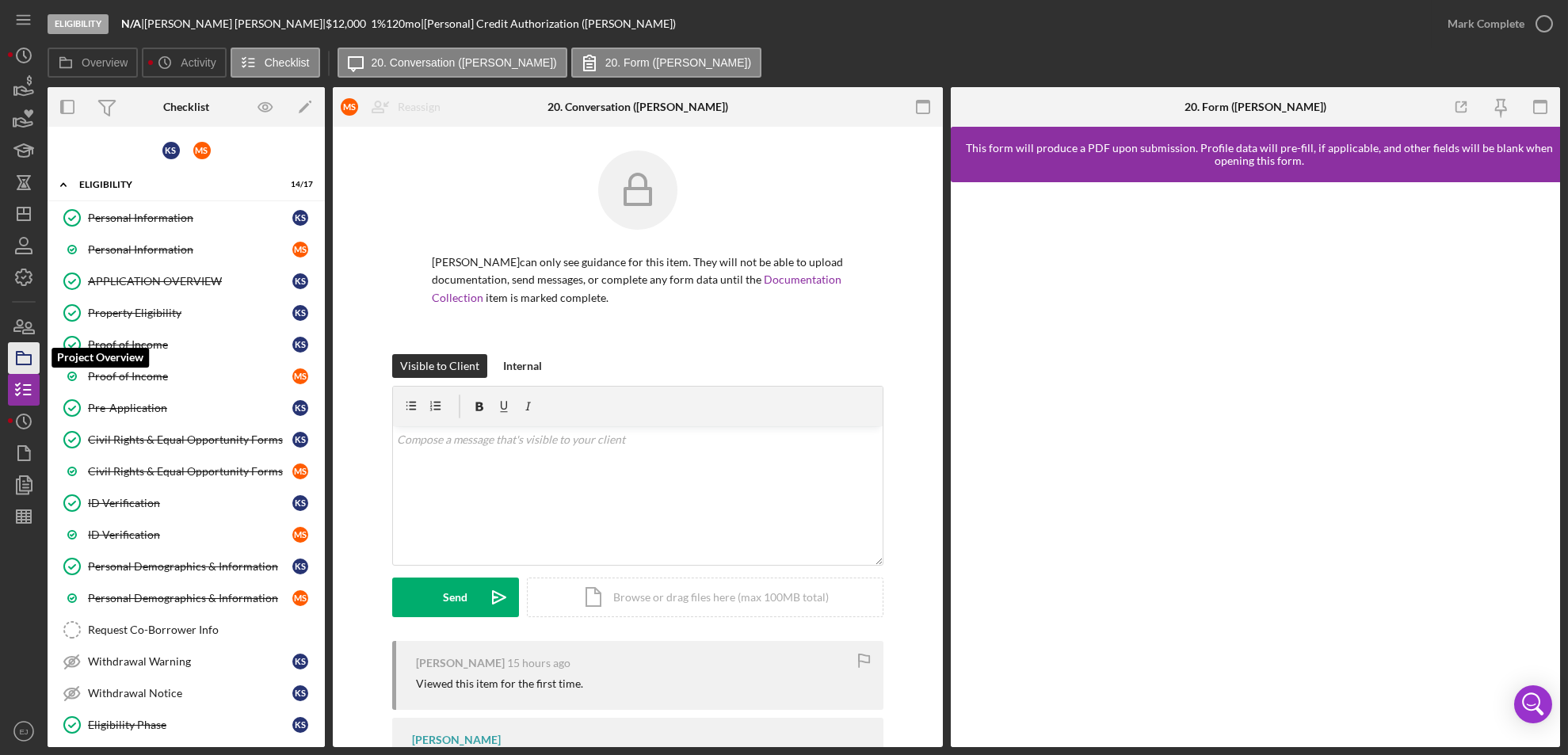
click at [17, 352] on polygon "button" at bounding box center [20, 353] width 8 height 3
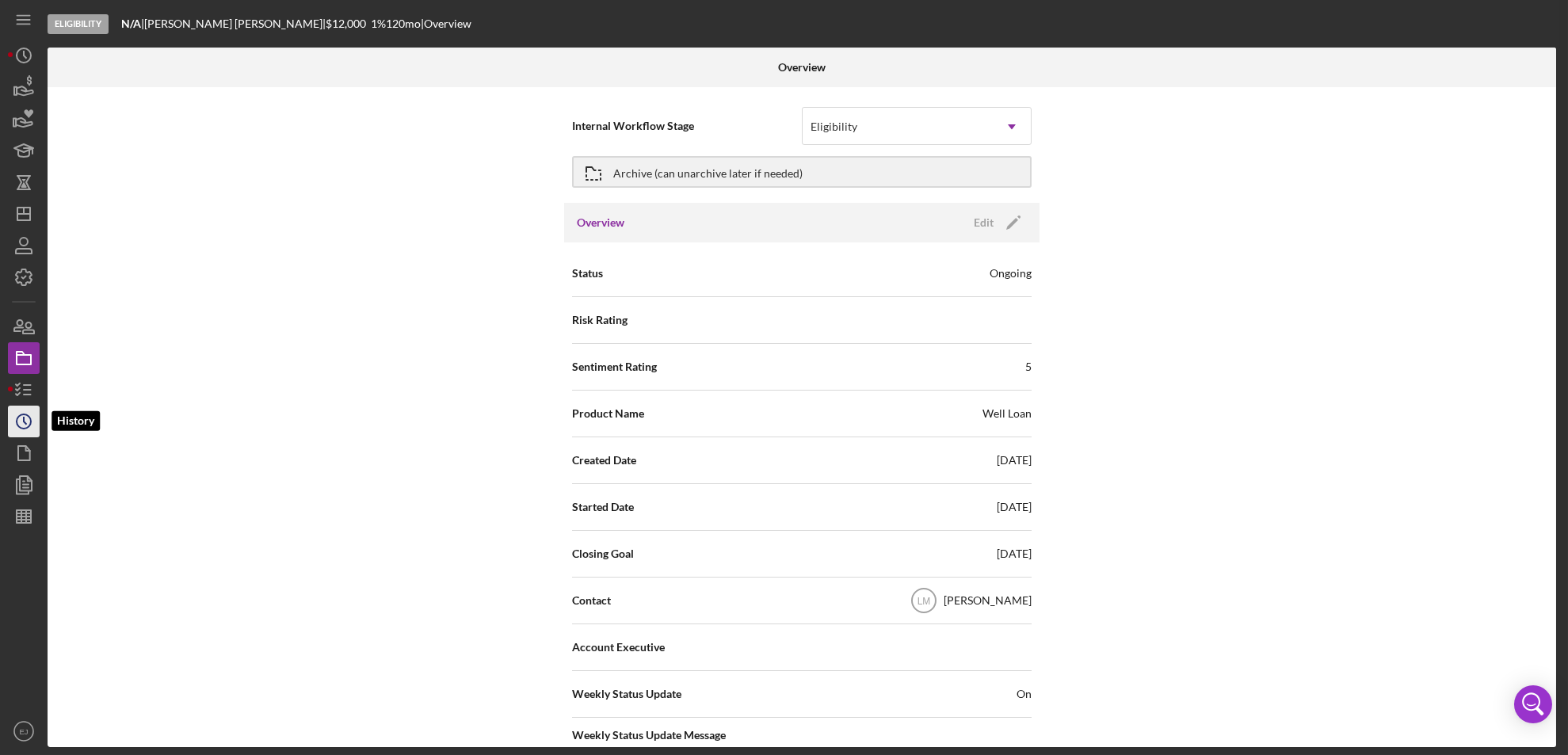
click at [27, 417] on icon "Icon/History" at bounding box center [23, 421] width 40 height 40
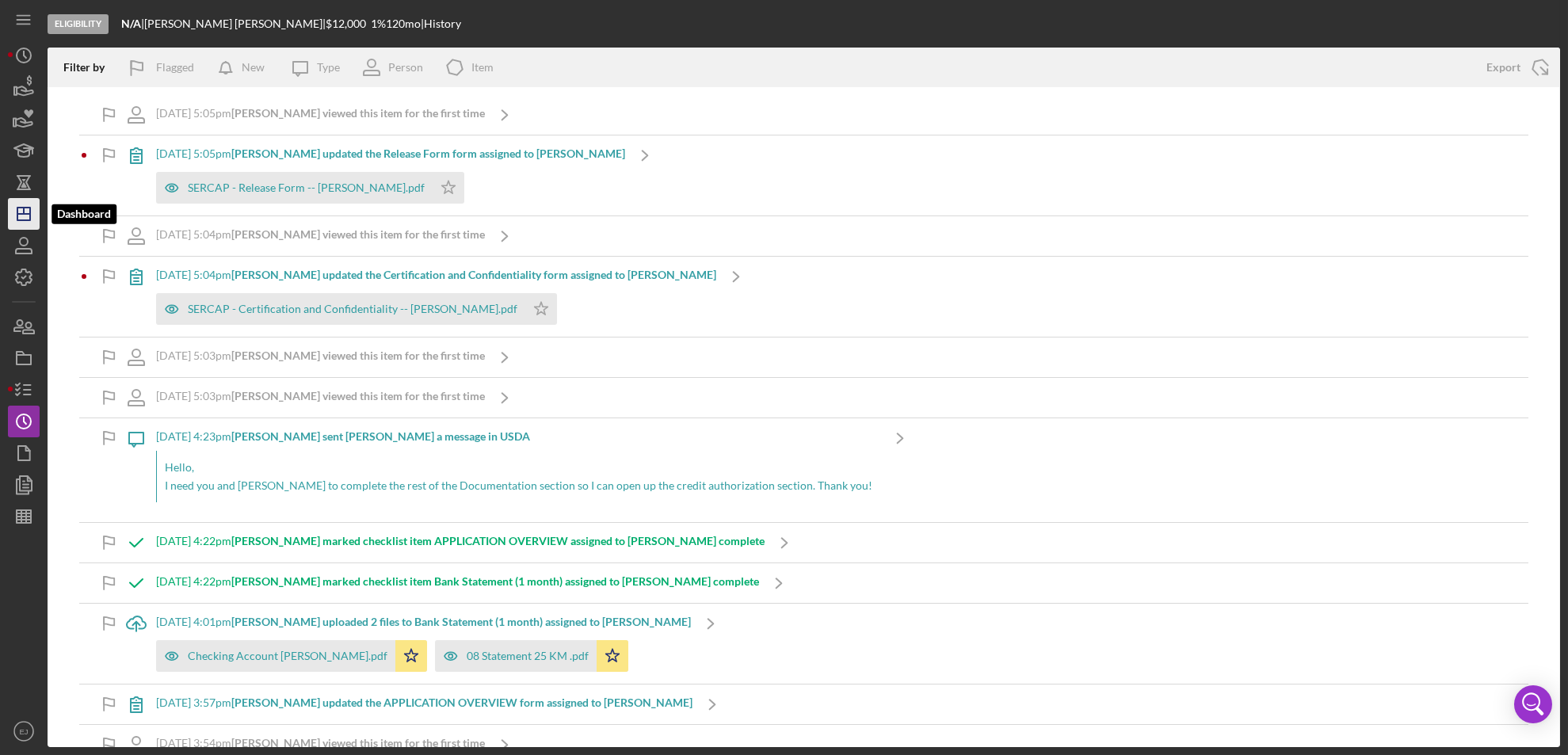
click at [21, 216] on icon "Icon/Dashboard" at bounding box center [23, 214] width 40 height 40
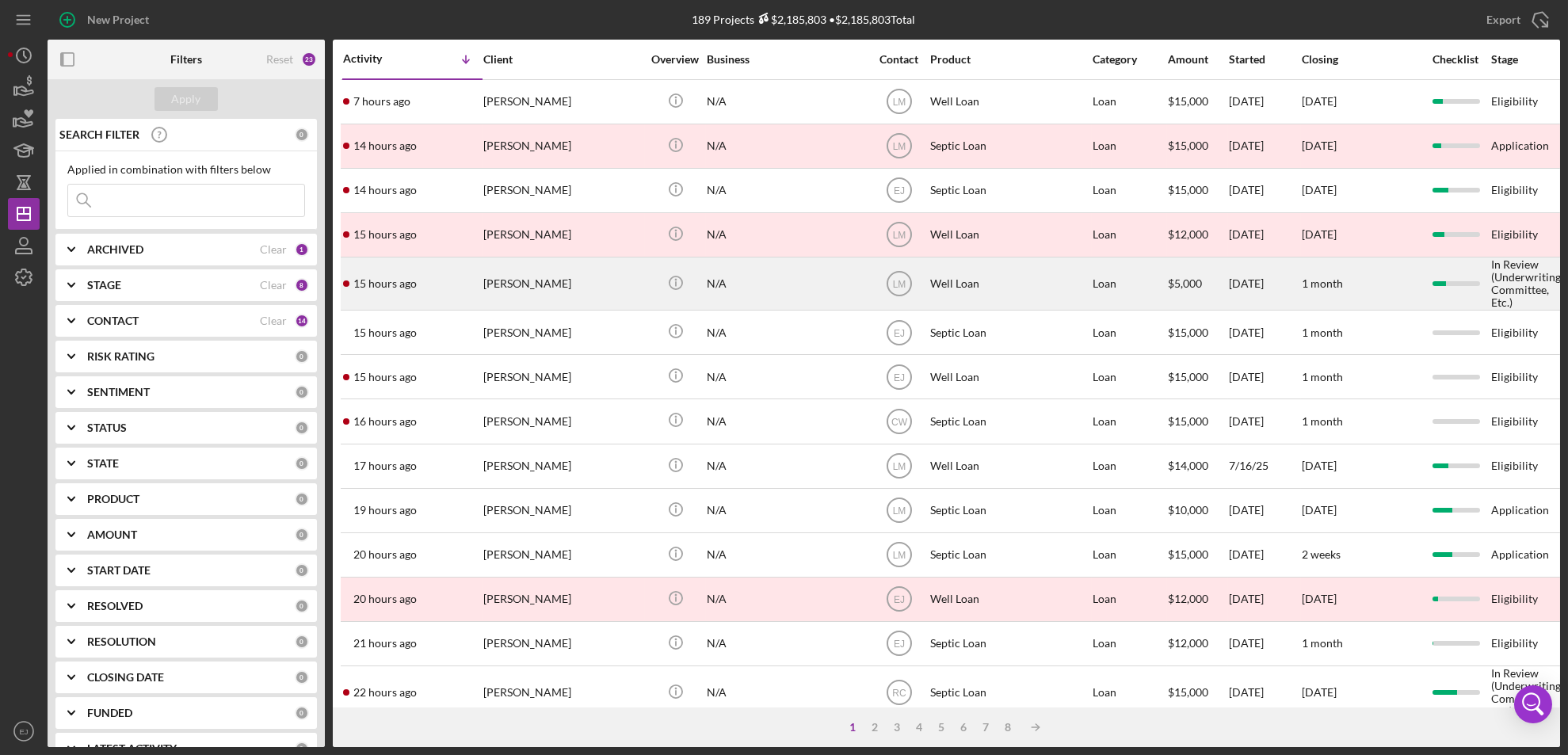
click at [546, 303] on div "[PERSON_NAME]" at bounding box center [562, 284] width 158 height 51
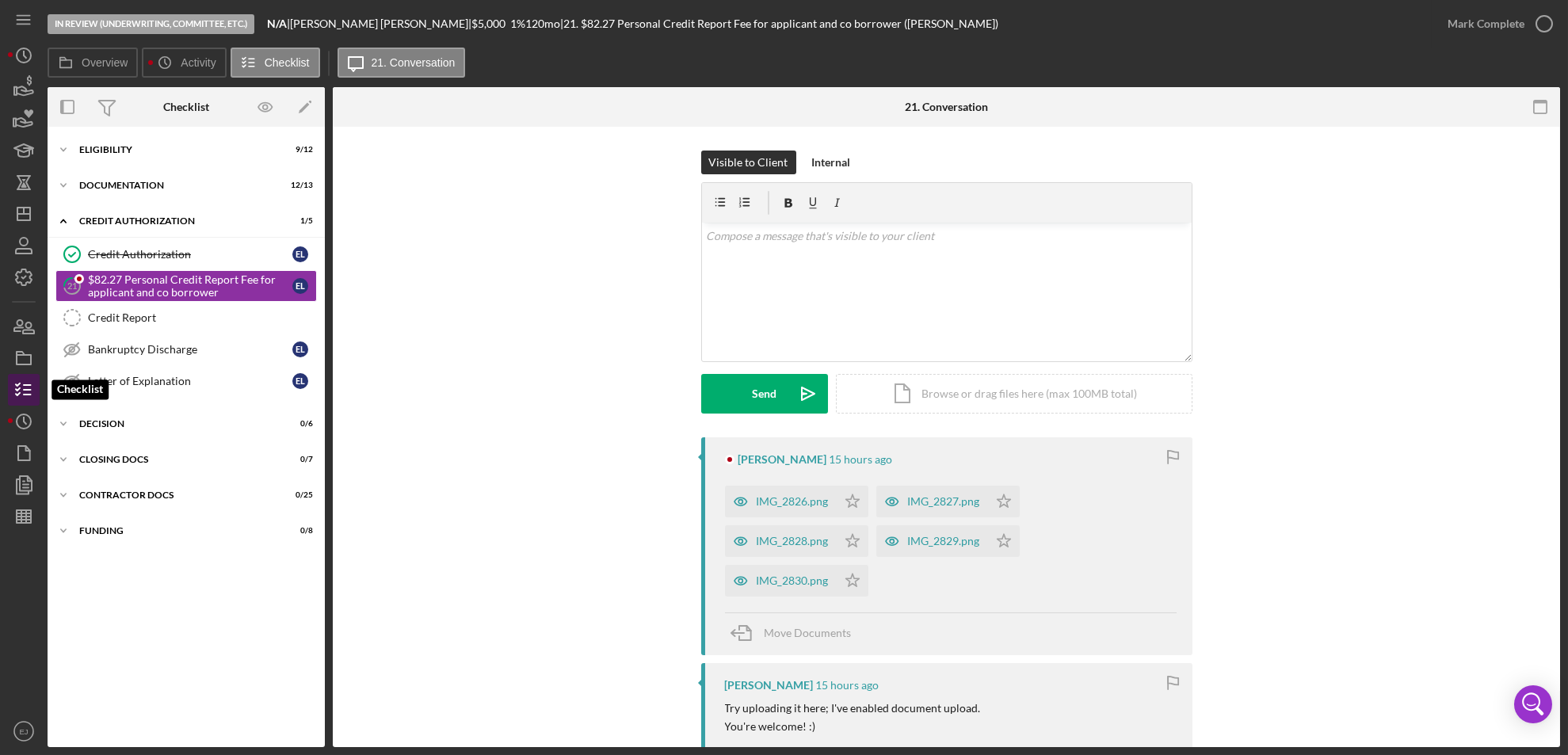
click at [30, 394] on icon "button" at bounding box center [23, 389] width 40 height 40
click at [25, 220] on polygon "button" at bounding box center [23, 214] width 13 height 13
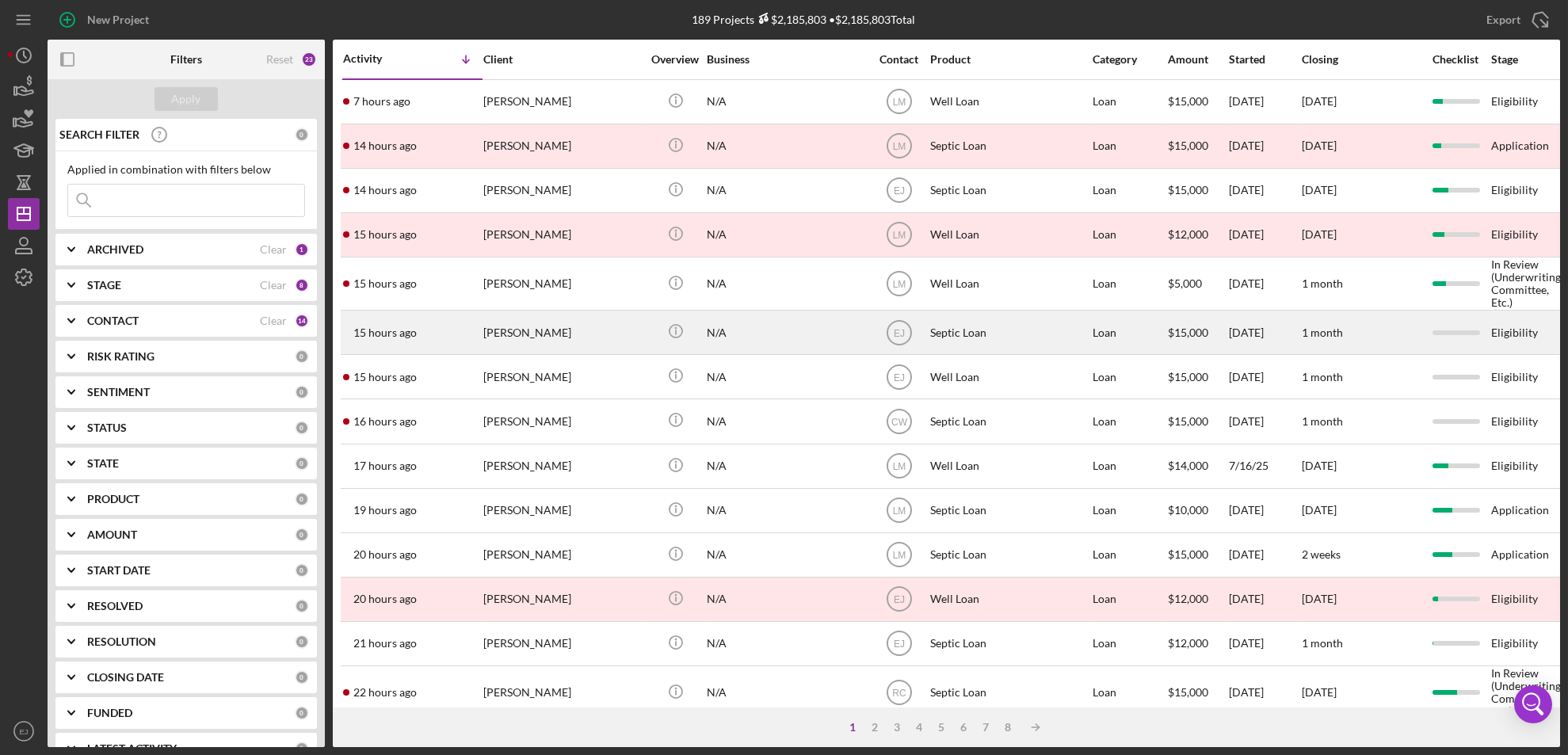
click at [562, 330] on div "[PERSON_NAME]" at bounding box center [562, 332] width 158 height 42
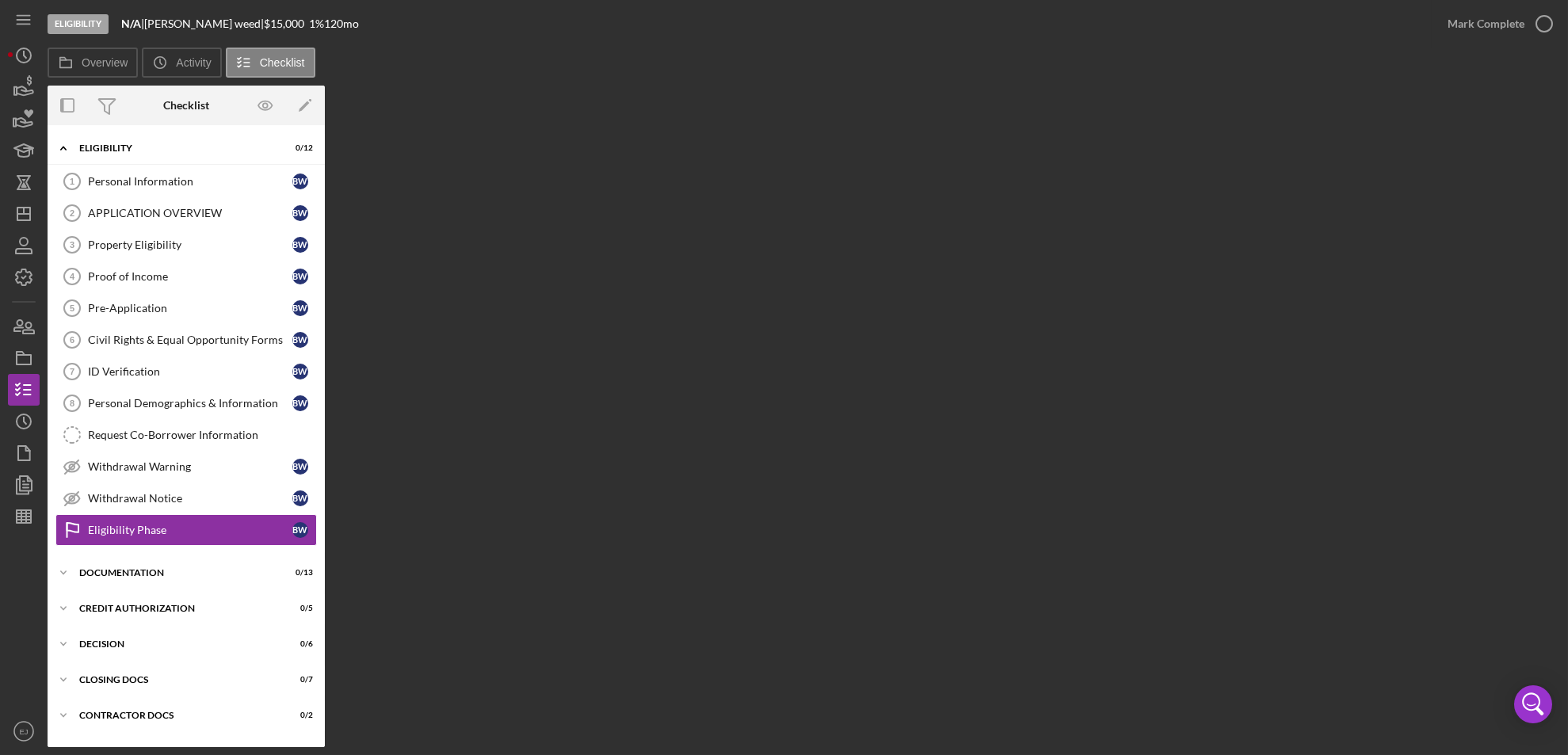
scroll to position [27, 0]
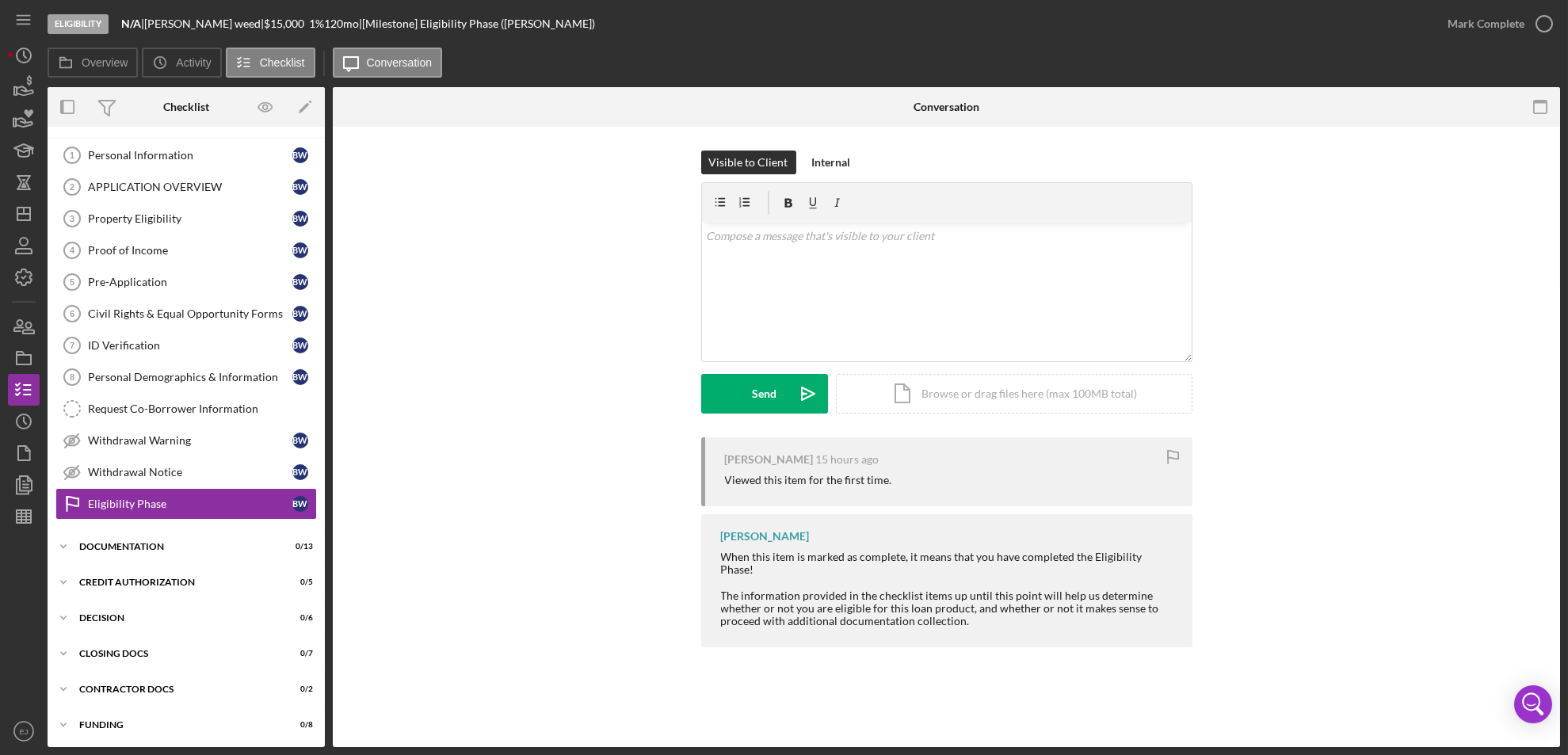
click at [223, 137] on div "Icon/Expander Eligibility 0 / 12" at bounding box center [186, 122] width 277 height 32
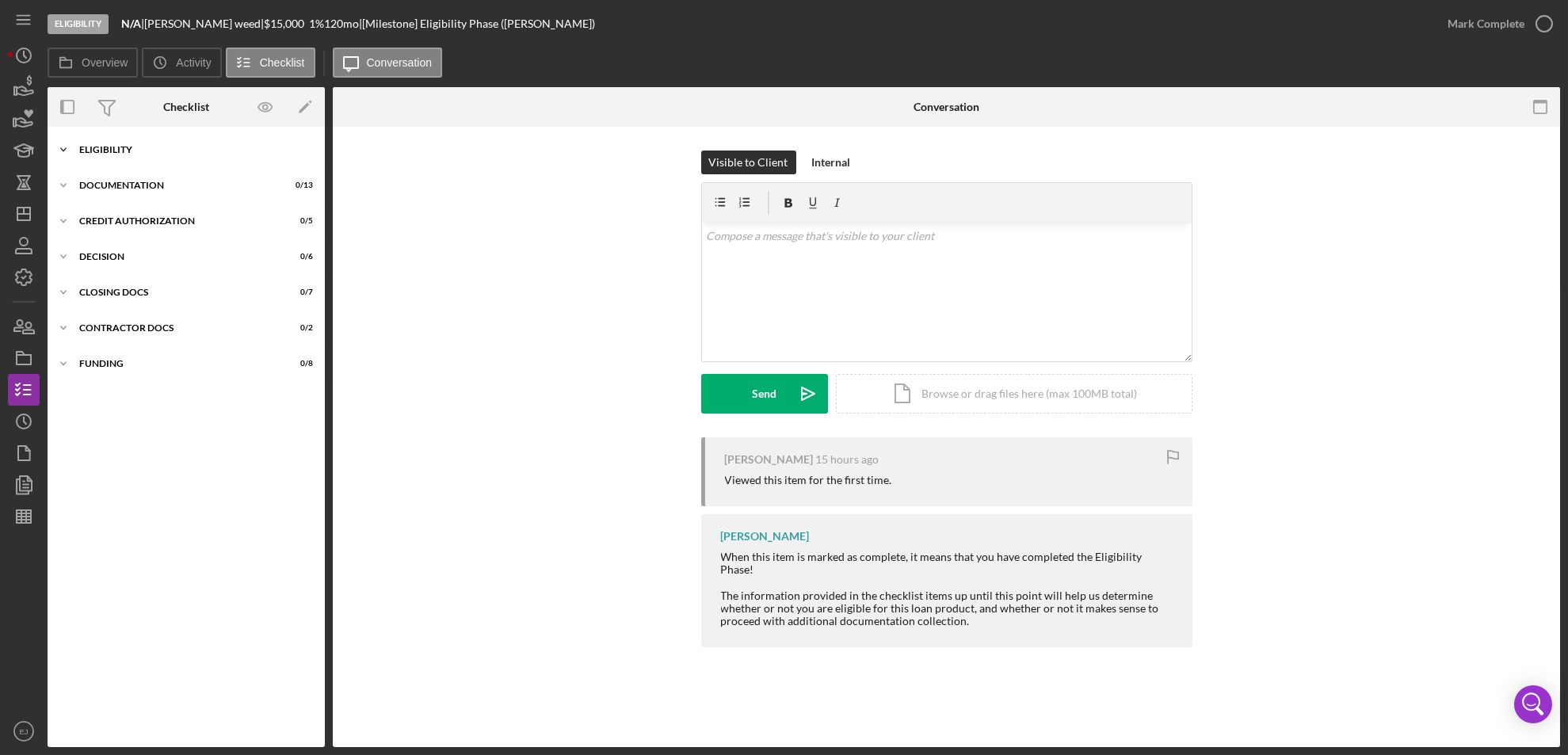
click at [60, 145] on icon "Icon/Expander" at bounding box center [63, 149] width 31 height 31
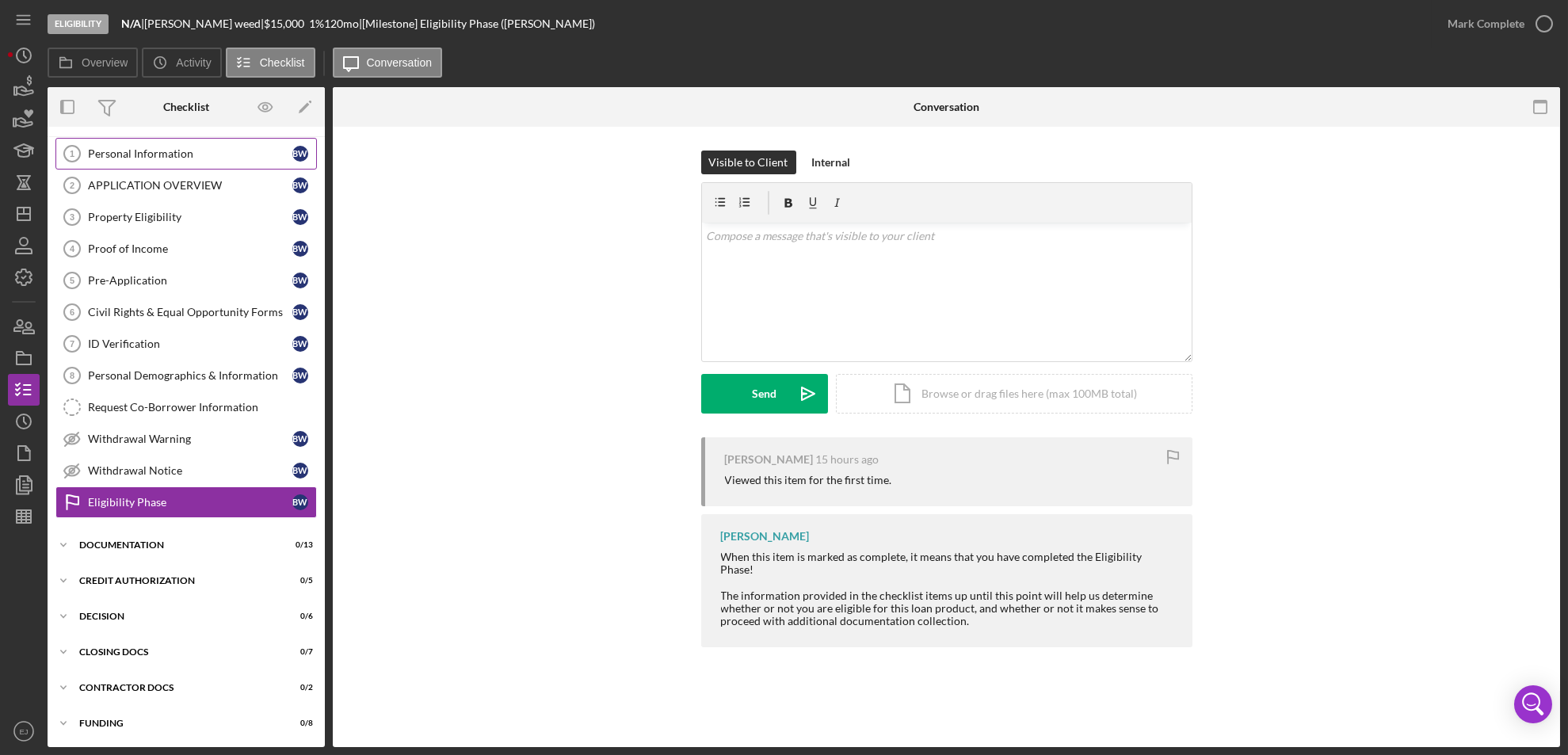
click at [188, 158] on div "Personal Information" at bounding box center [189, 153] width 204 height 13
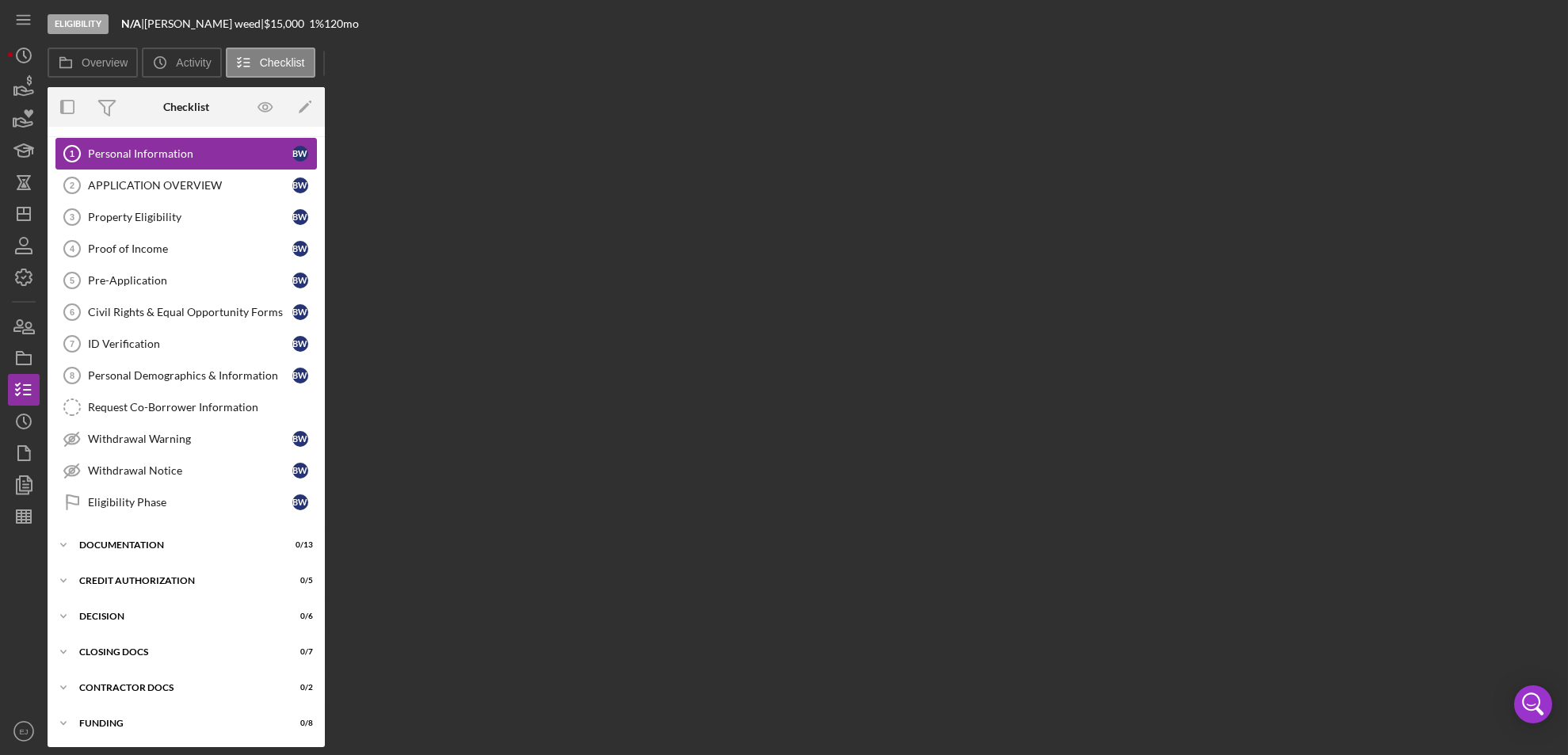
scroll to position [27, 0]
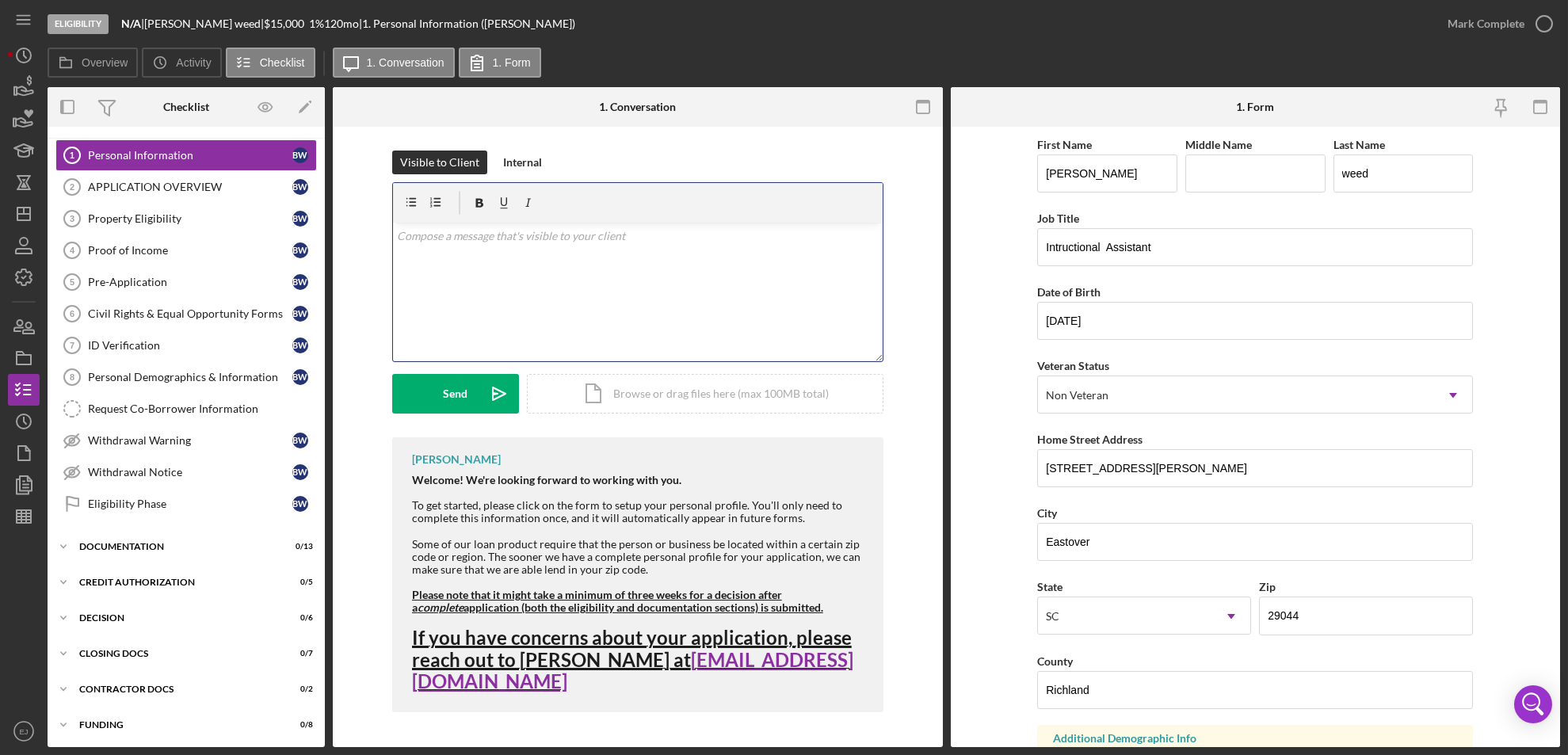
click at [646, 238] on p at bounding box center [637, 236] width 481 height 18
click at [393, 226] on div "v Color teal Color pink Remove color Add row above Add row below Add column bef…" at bounding box center [638, 292] width 490 height 139
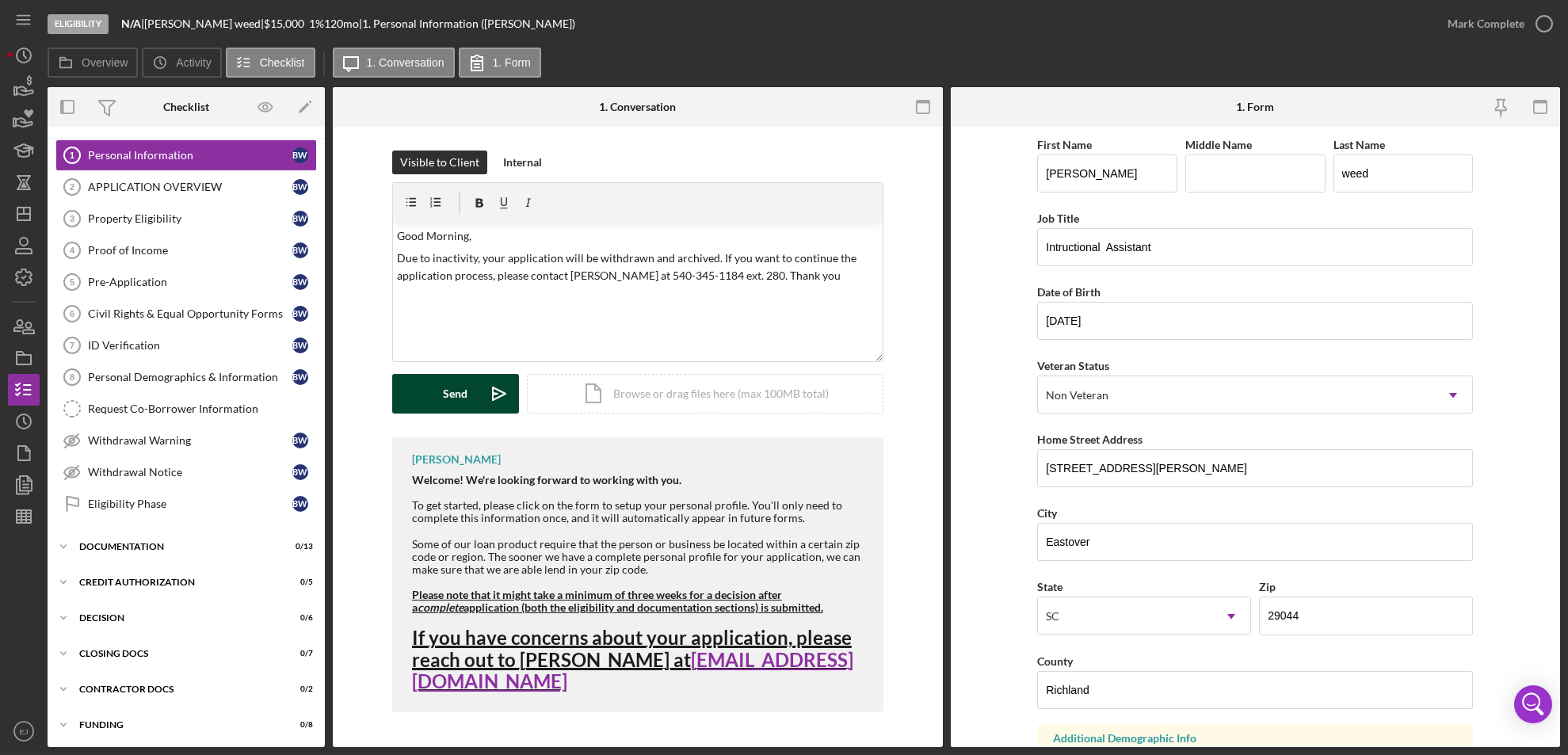
click at [469, 397] on button "Send Icon/icon-invite-send" at bounding box center [456, 393] width 127 height 40
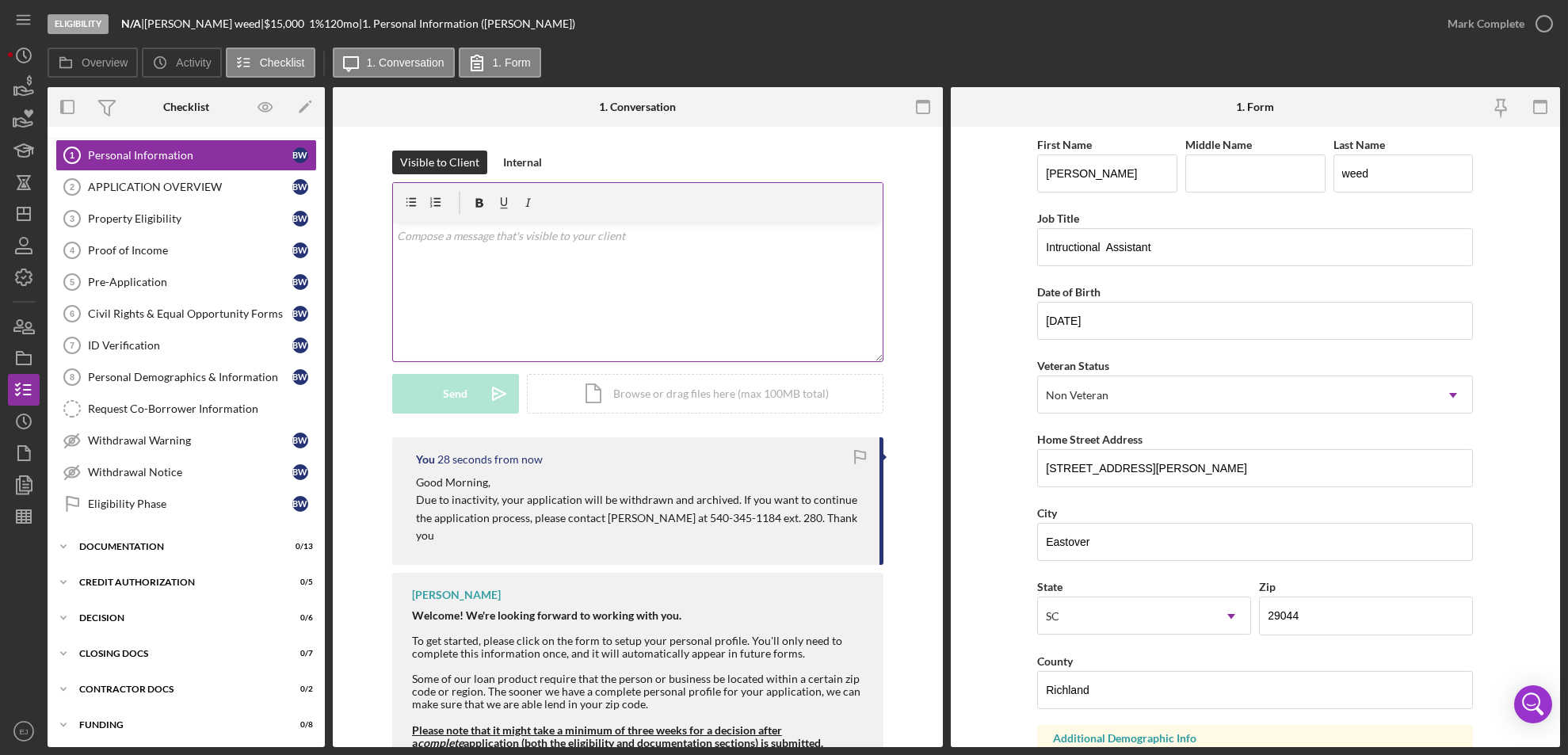
click at [491, 263] on div "v Color teal Color pink Remove color Add row above Add row below Add column bef…" at bounding box center [638, 292] width 490 height 139
click at [467, 391] on button "Send Icon/icon-invite-send" at bounding box center [456, 393] width 127 height 40
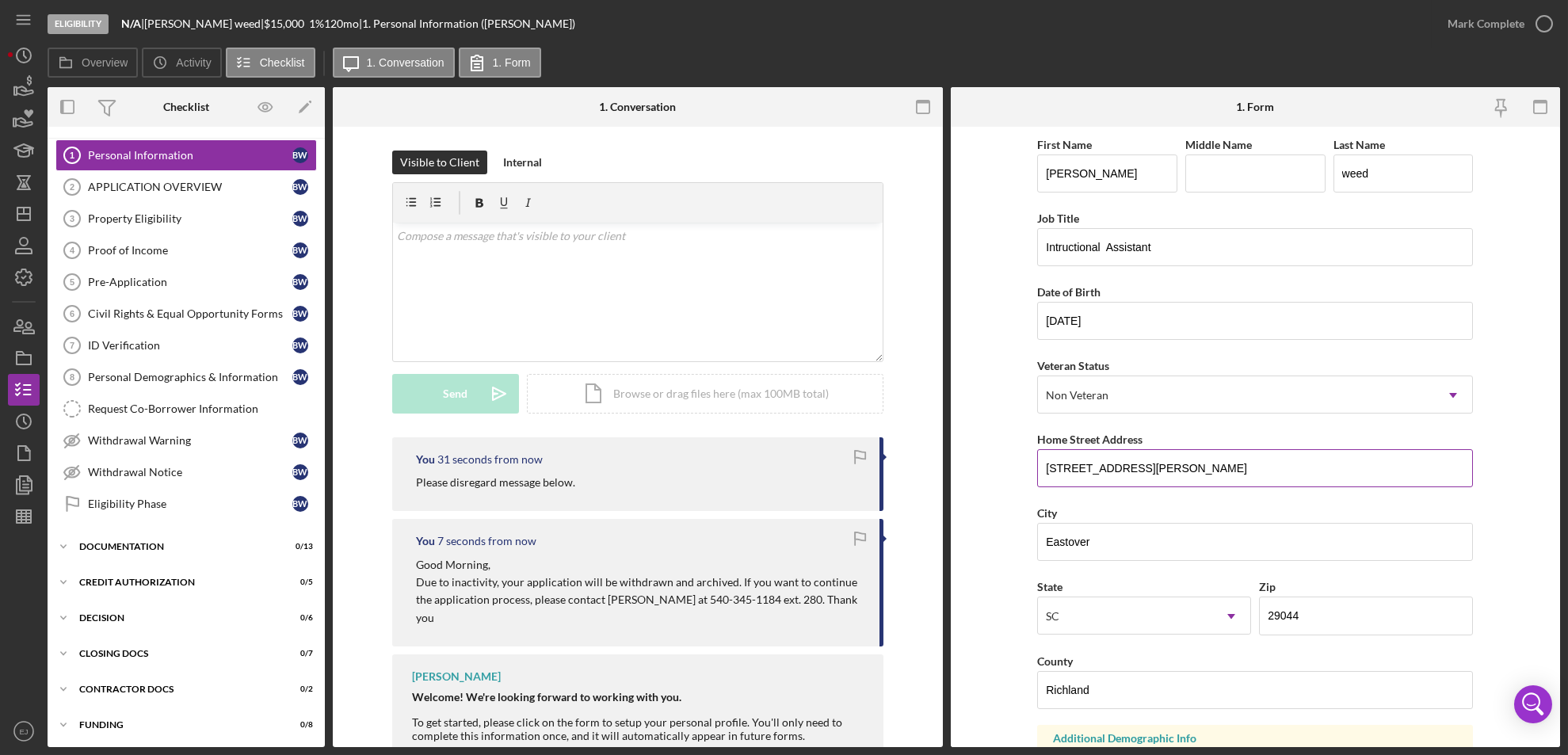
drag, startPoint x: 1038, startPoint y: 468, endPoint x: 1193, endPoint y: 469, distance: 155.0
click at [1193, 469] on input "260 willie wilson rd" at bounding box center [1255, 467] width 436 height 38
click at [139, 221] on div "Property Eligibility" at bounding box center [189, 219] width 204 height 13
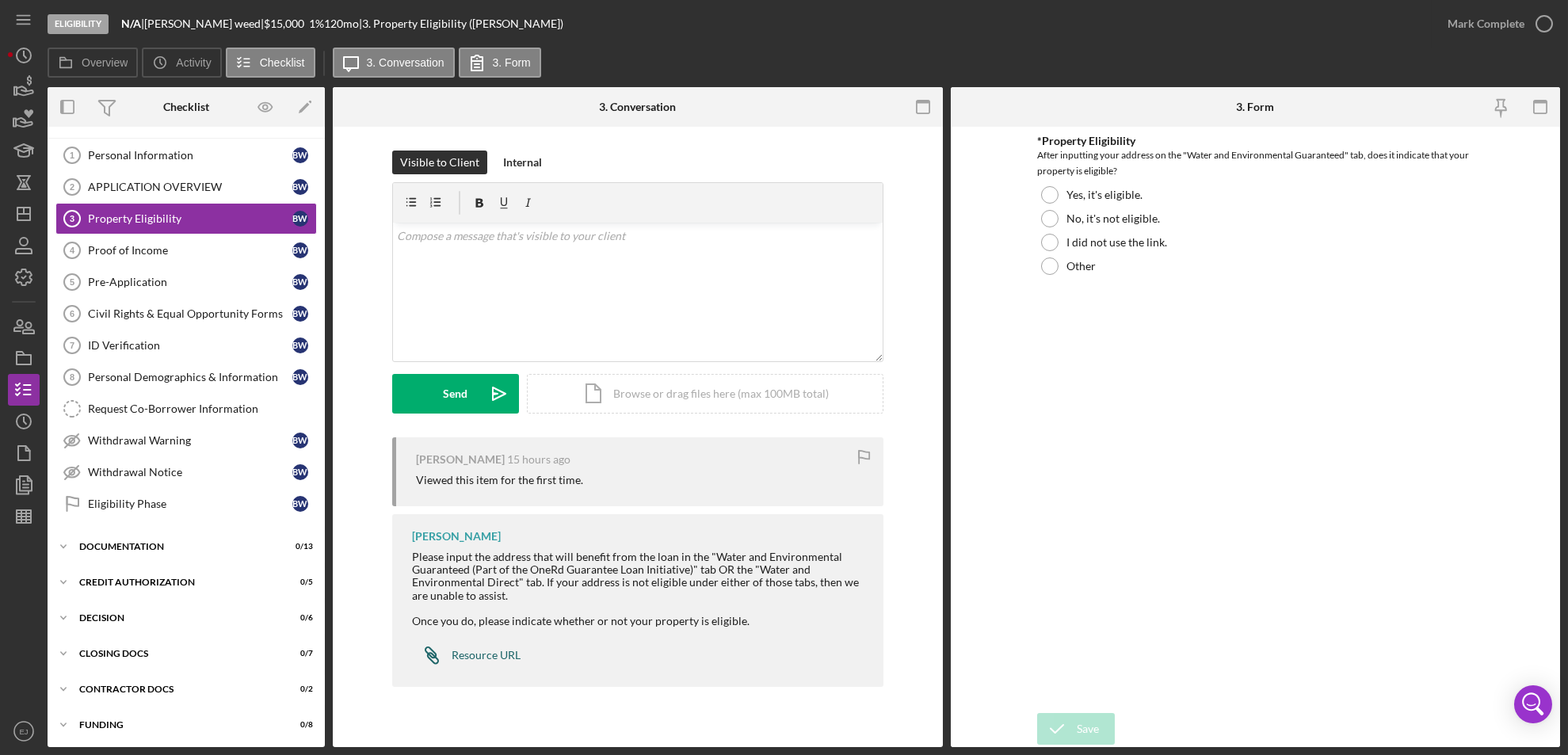
click at [497, 651] on div "Resource URL" at bounding box center [486, 655] width 69 height 13
click at [125, 150] on div "Personal Information" at bounding box center [189, 155] width 204 height 13
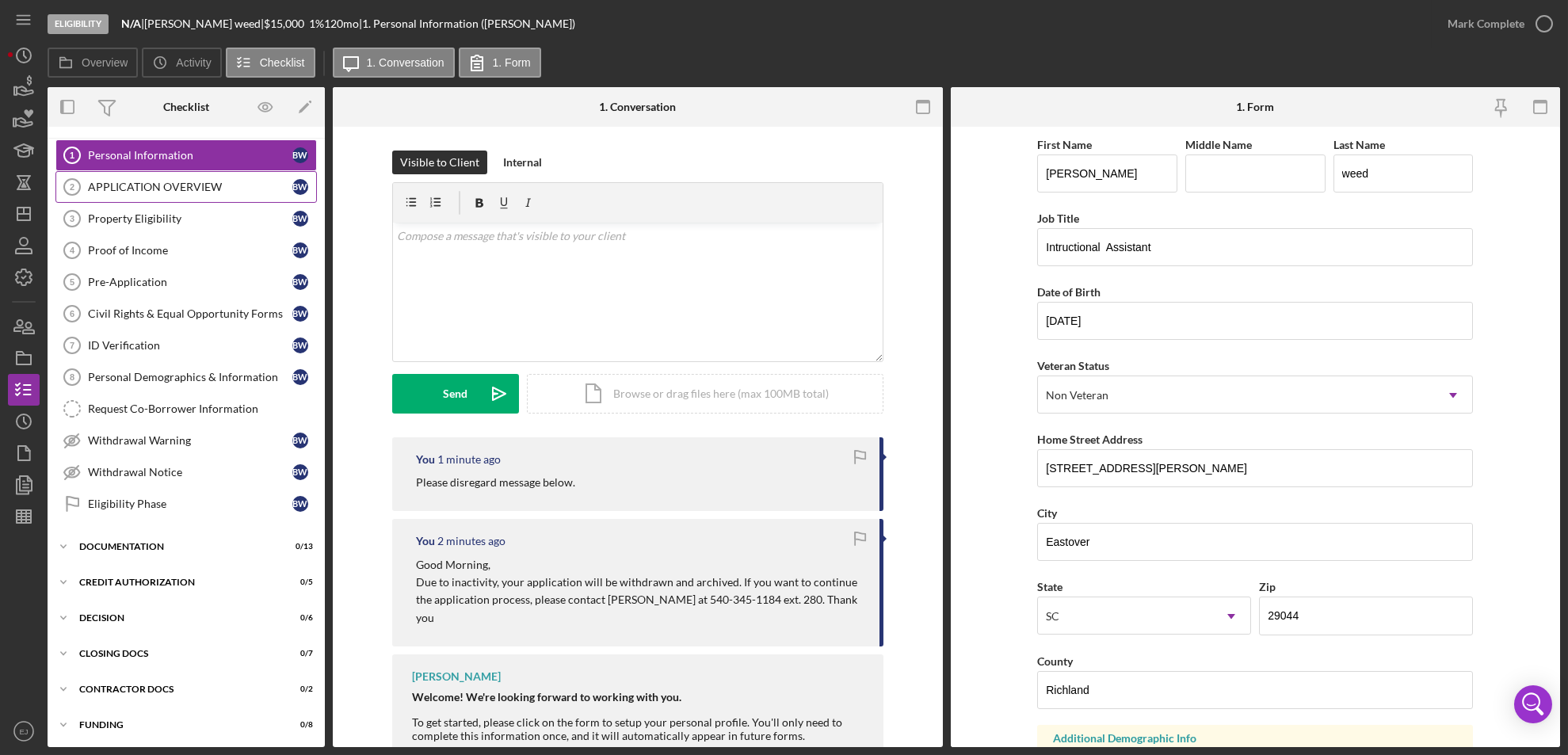
click at [144, 186] on div "APPLICATION OVERVIEW" at bounding box center [189, 186] width 204 height 13
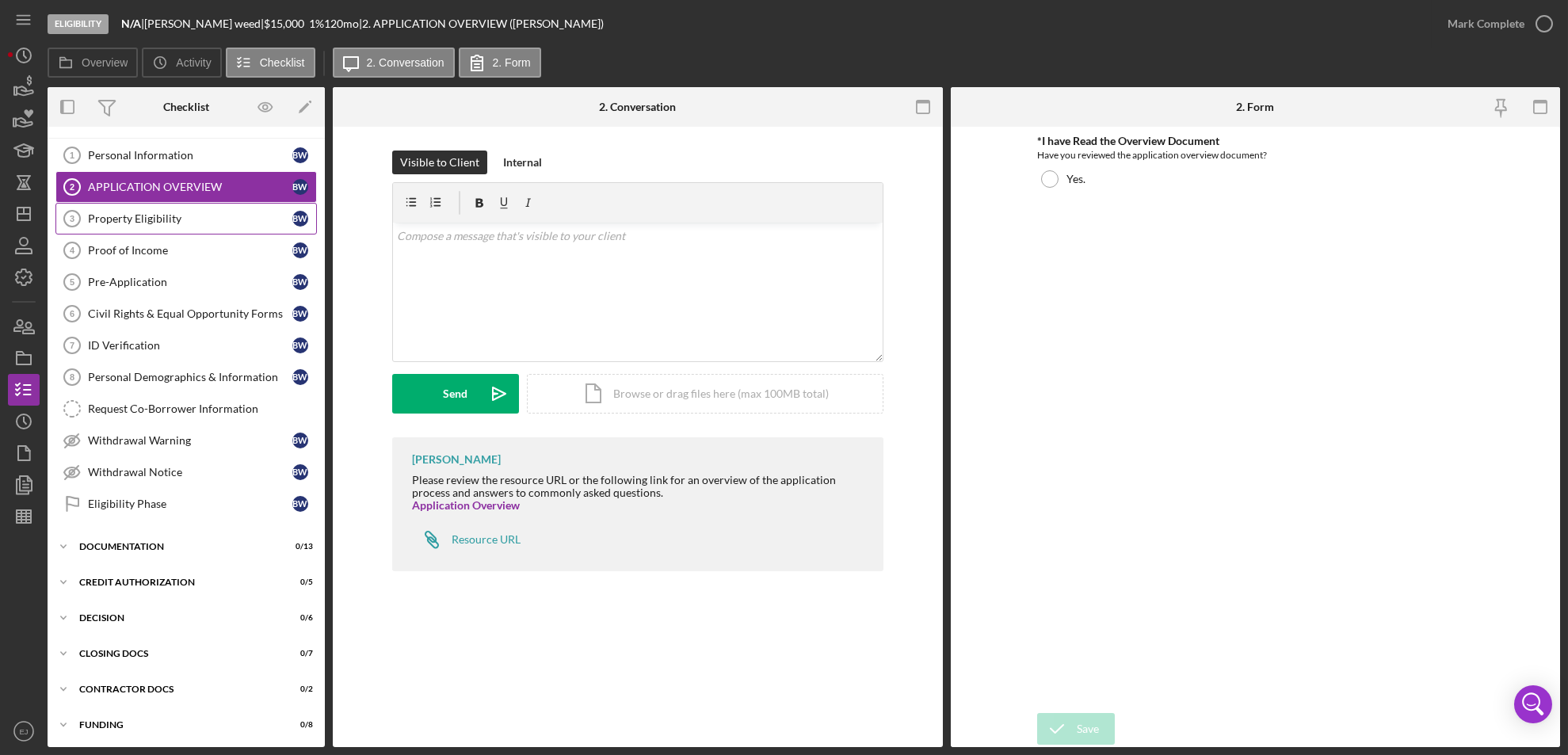
click at [141, 232] on link "Property Eligibility 3 Property Eligibility b w" at bounding box center [186, 219] width 261 height 31
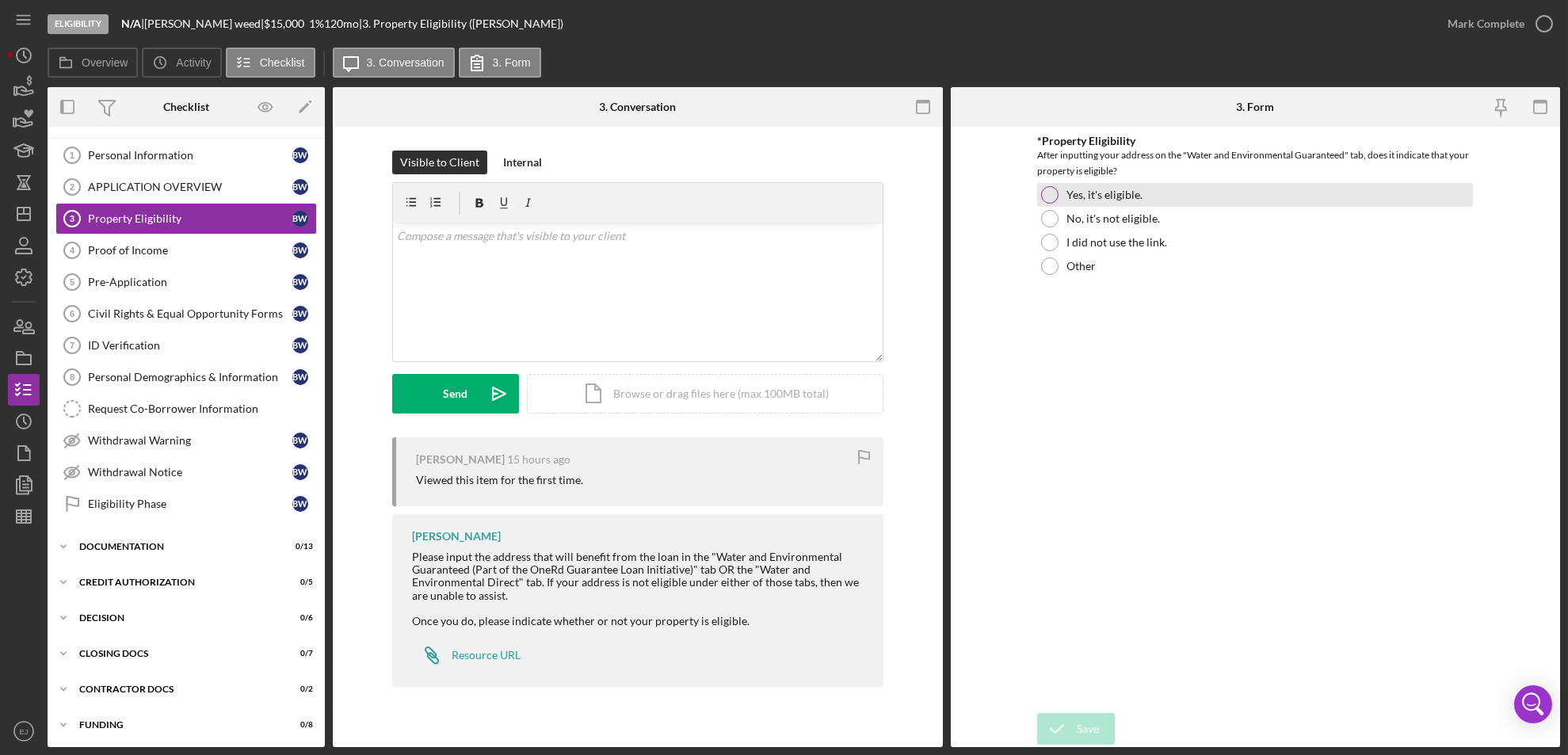
click at [1043, 191] on div at bounding box center [1050, 195] width 18 height 18
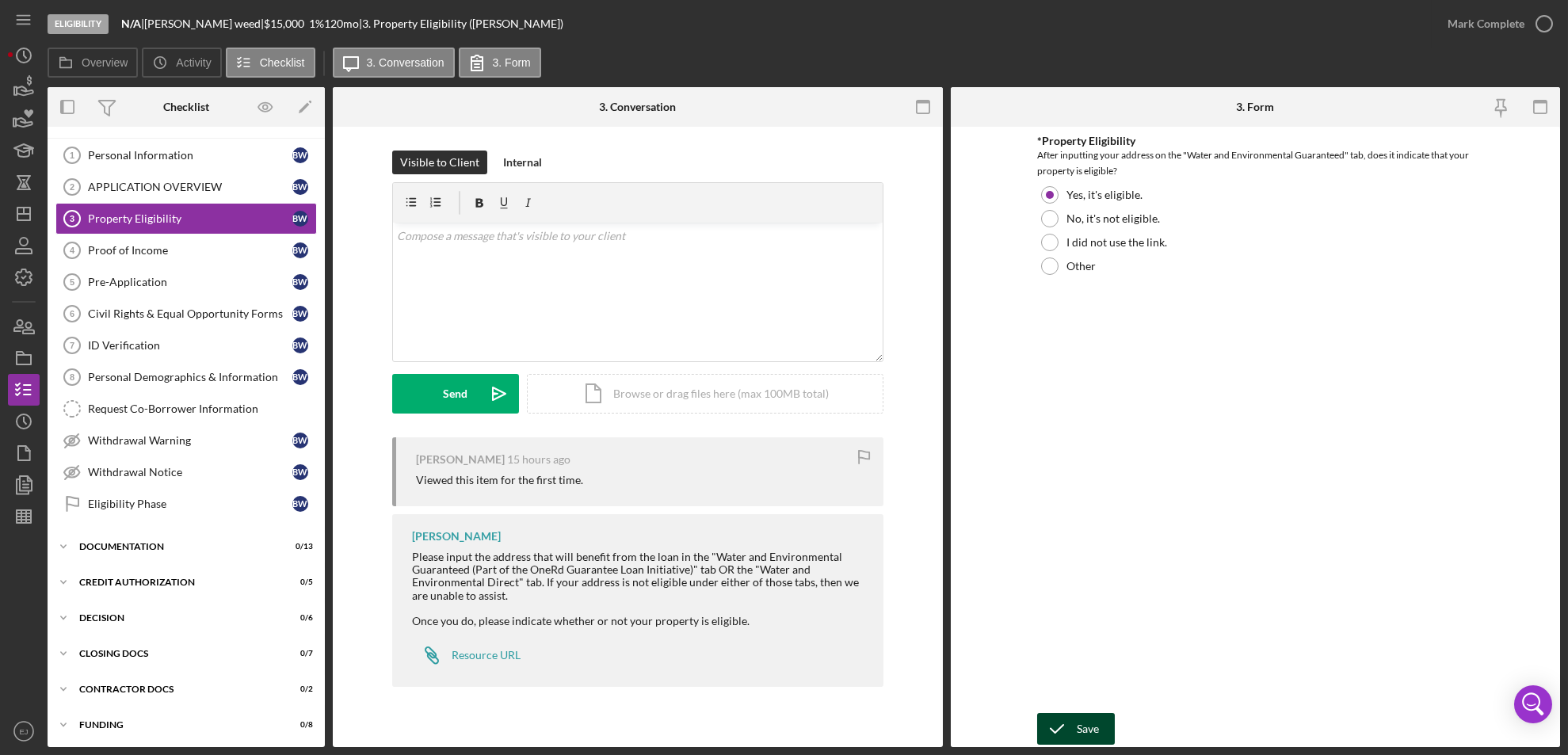
click at [1101, 735] on button "Save" at bounding box center [1076, 729] width 78 height 31
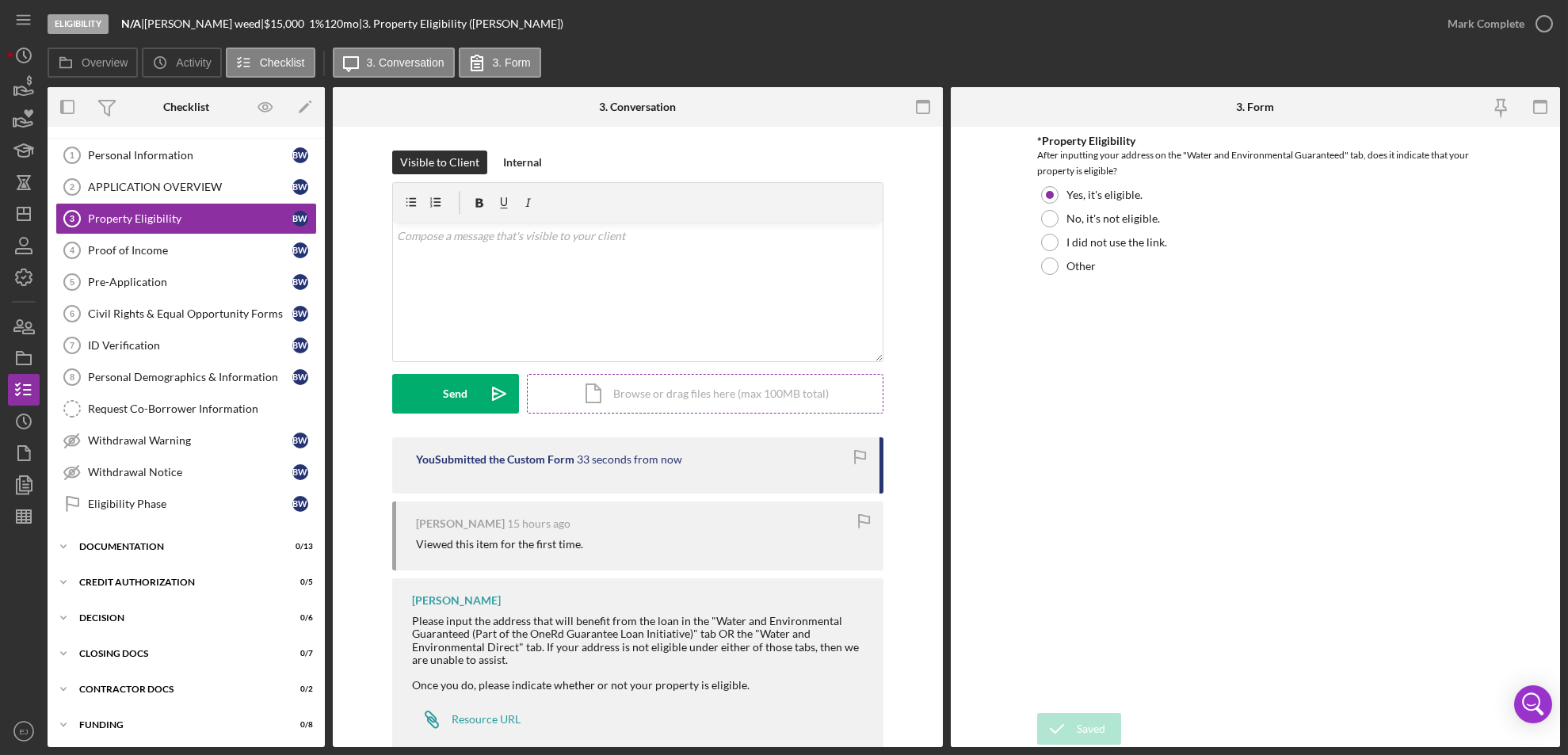
click at [766, 407] on div "Icon/Document Browse or drag files here (max 100MB total) Tap to choose files o…" at bounding box center [704, 393] width 356 height 40
click at [481, 385] on icon "Icon/Upload" at bounding box center [499, 393] width 40 height 40
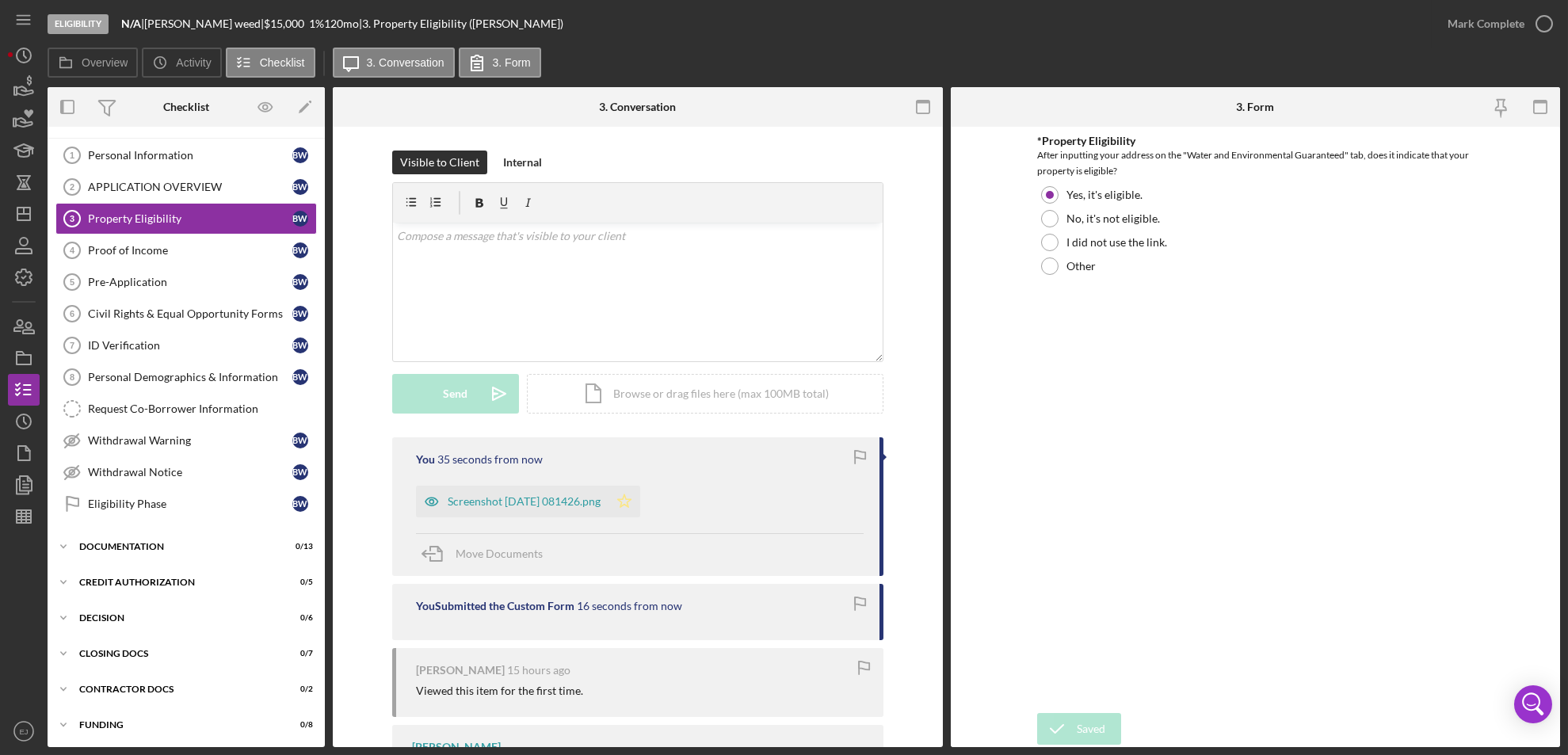
click at [640, 501] on icon "Icon/Star" at bounding box center [624, 501] width 31 height 31
click at [1544, 22] on icon "button" at bounding box center [1544, 23] width 40 height 40
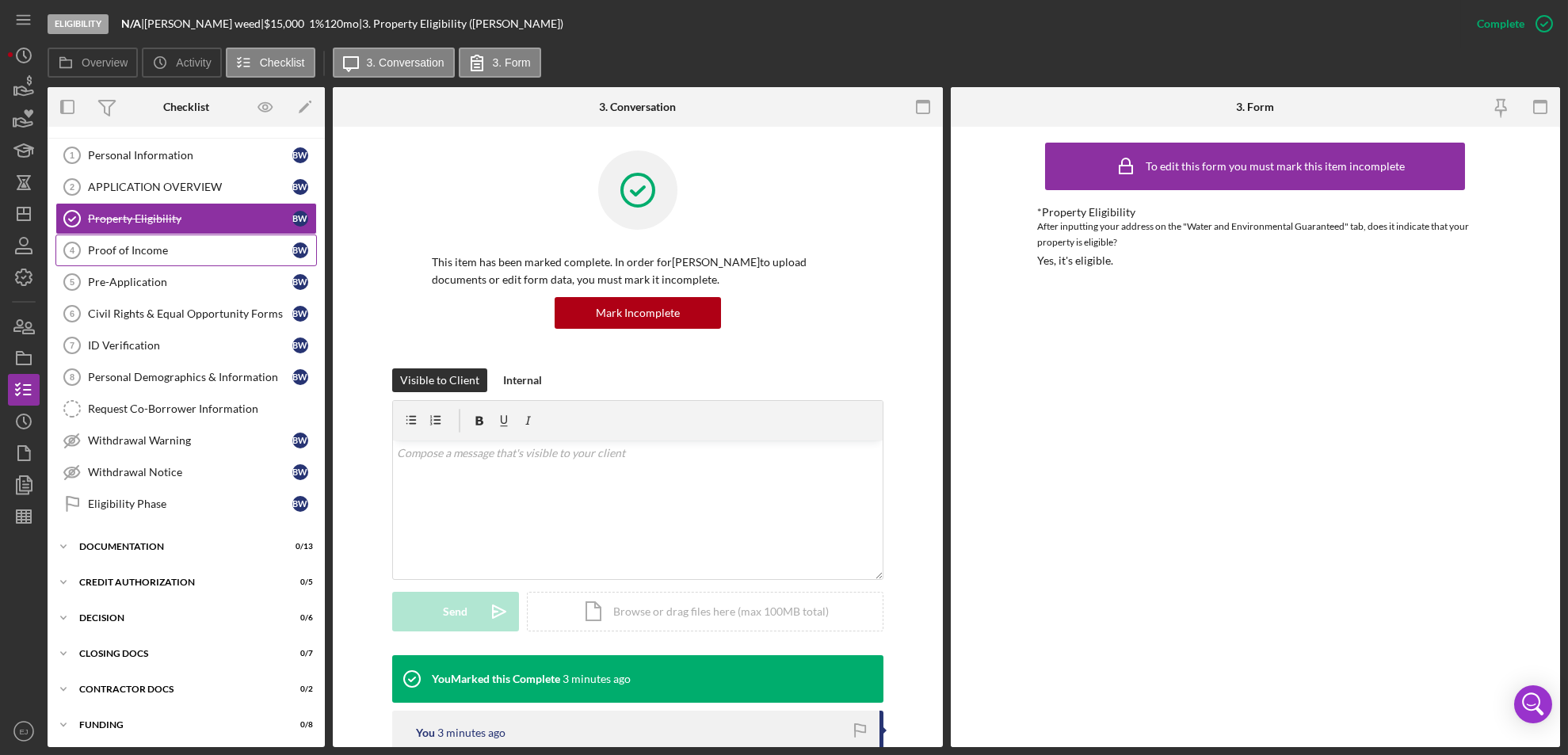
click at [161, 253] on div "Proof of Income" at bounding box center [189, 250] width 204 height 13
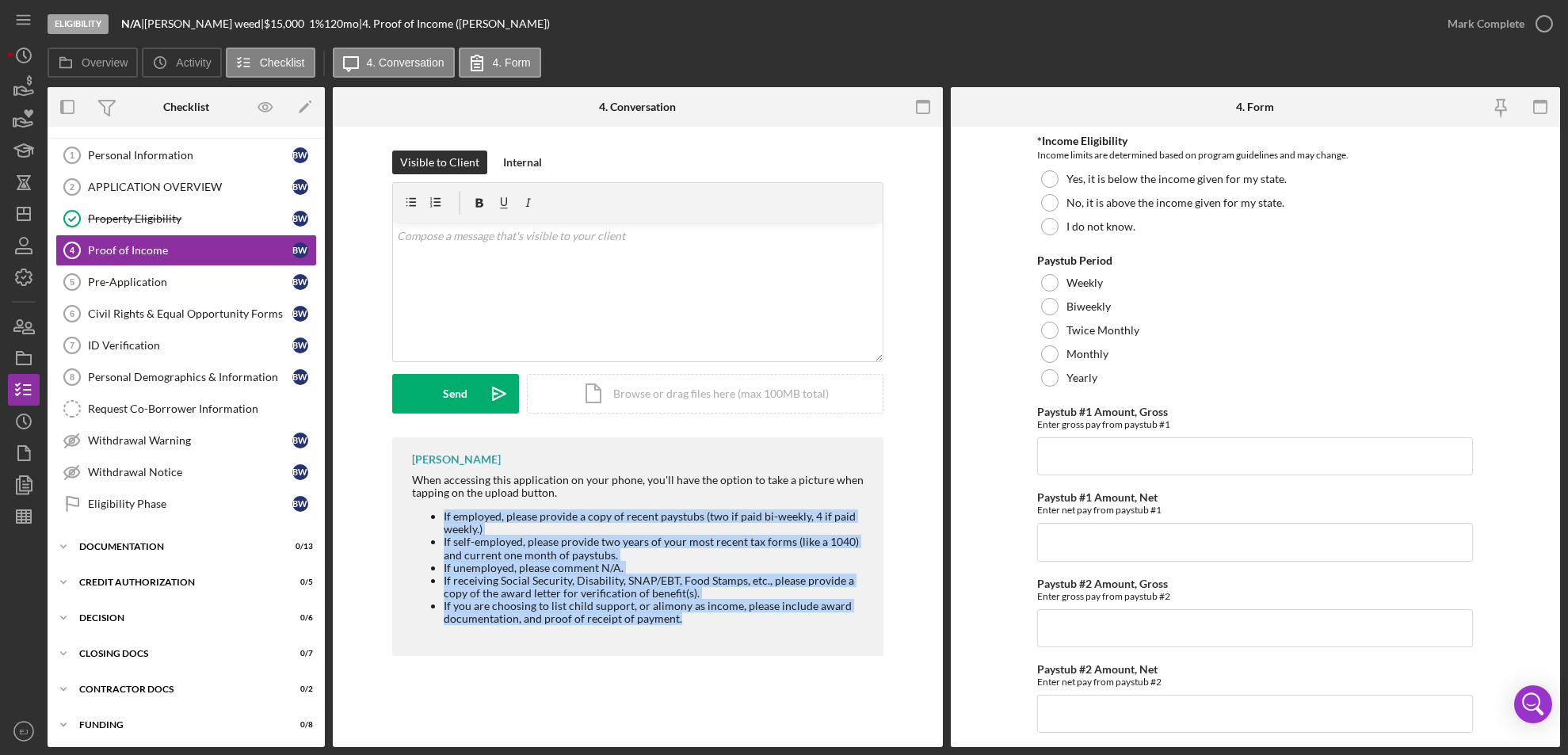
drag, startPoint x: 436, startPoint y: 510, endPoint x: 689, endPoint y: 625, distance: 277.9
click at [689, 625] on div "When accessing this application on your phone, you'll have the option to take a…" at bounding box center [639, 555] width 456 height 162
copy ul "If employed, please provide a copy of recent paystubs (two if paid bi-weekly, 4…"
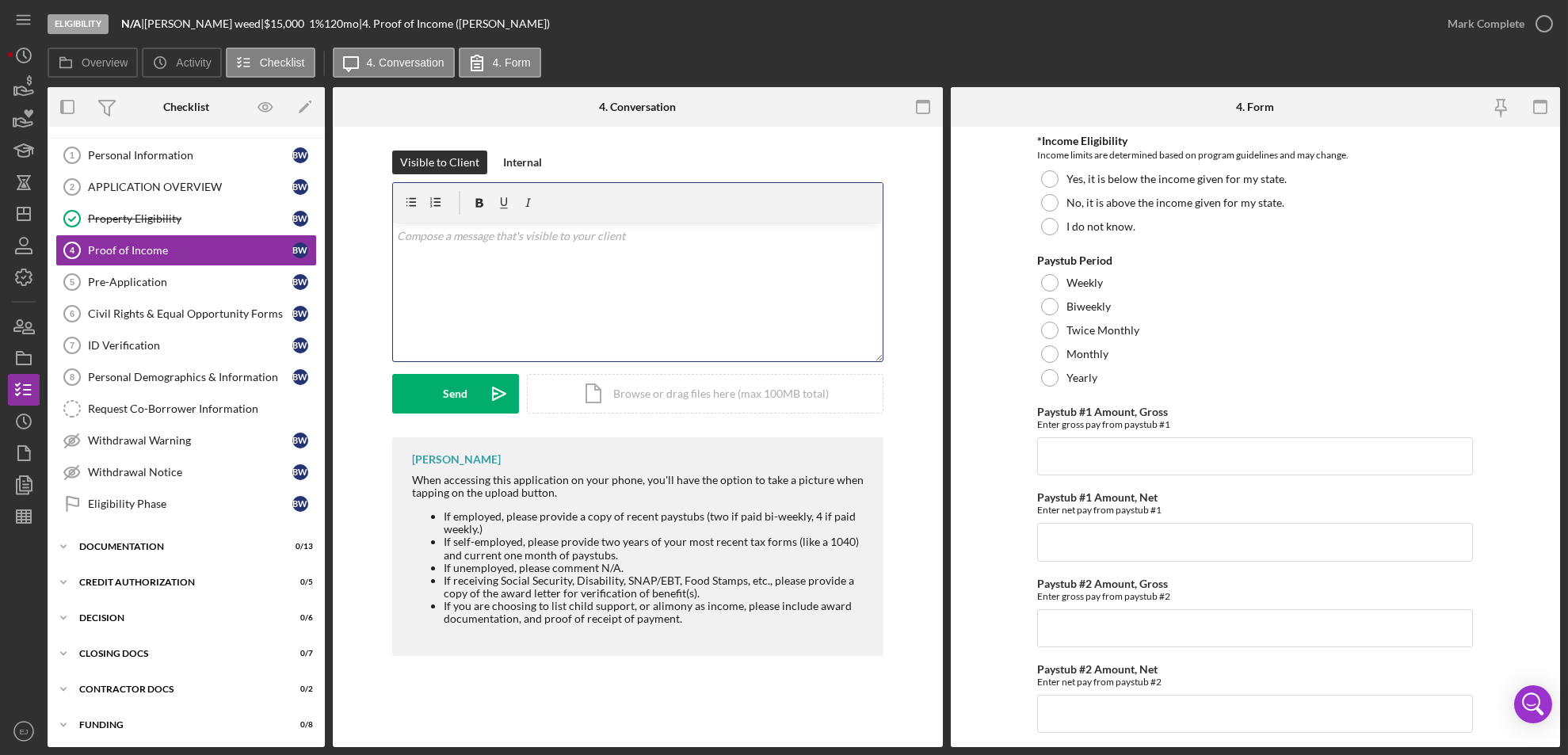
click at [554, 260] on div "v Color teal Color pink Remove color Add row above Add row below Add column bef…" at bounding box center [638, 292] width 490 height 139
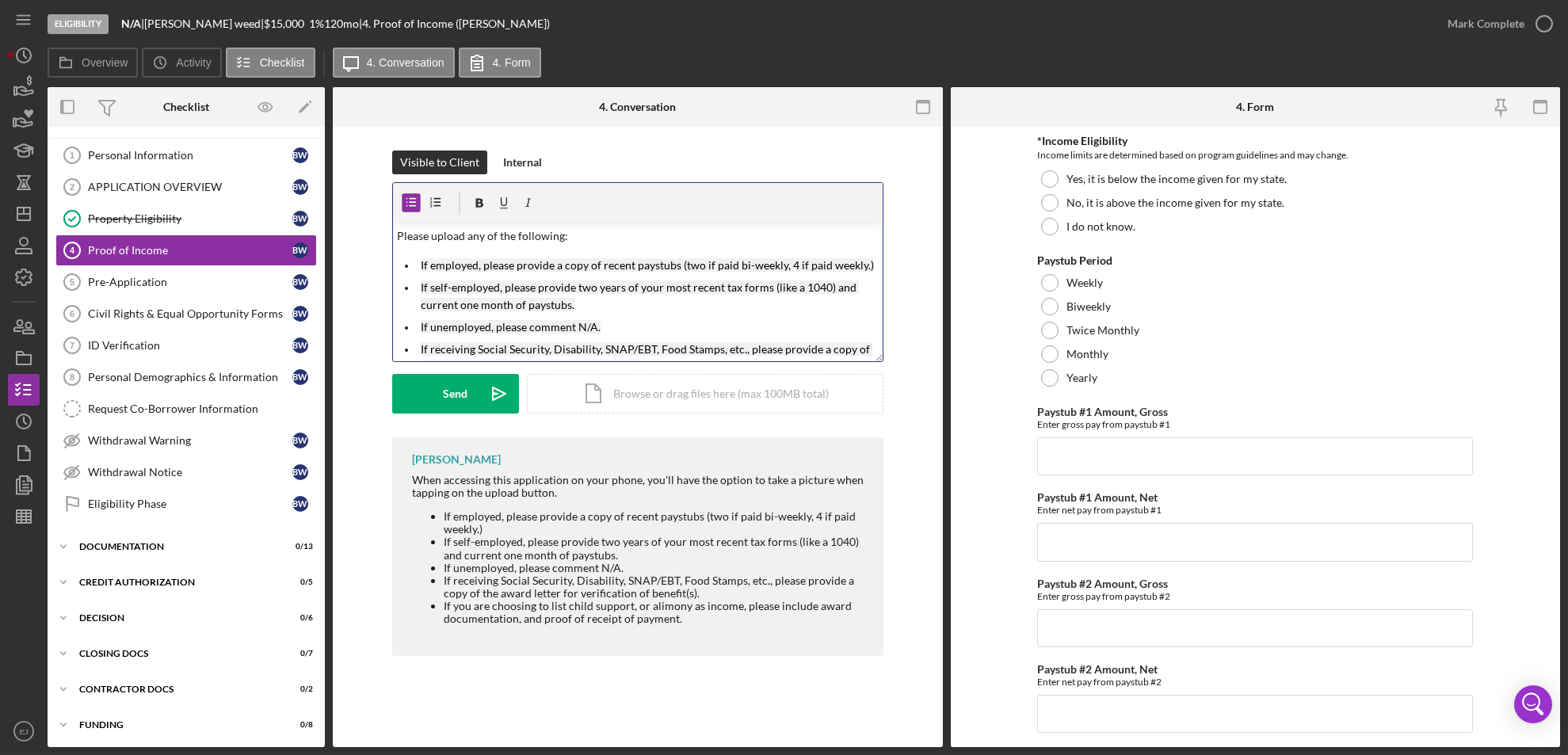
scroll to position [56, 0]
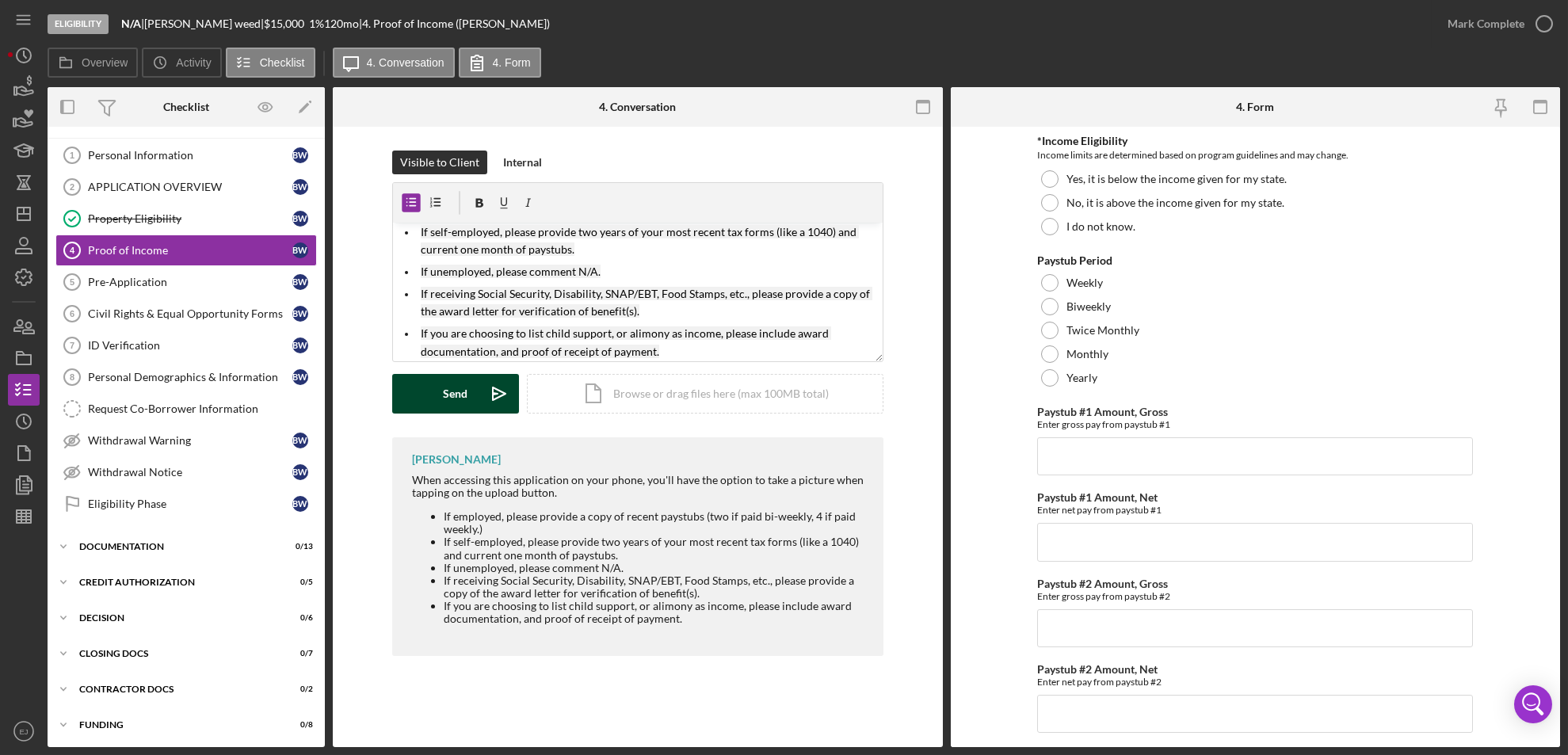
click at [445, 384] on div "Send" at bounding box center [455, 393] width 24 height 40
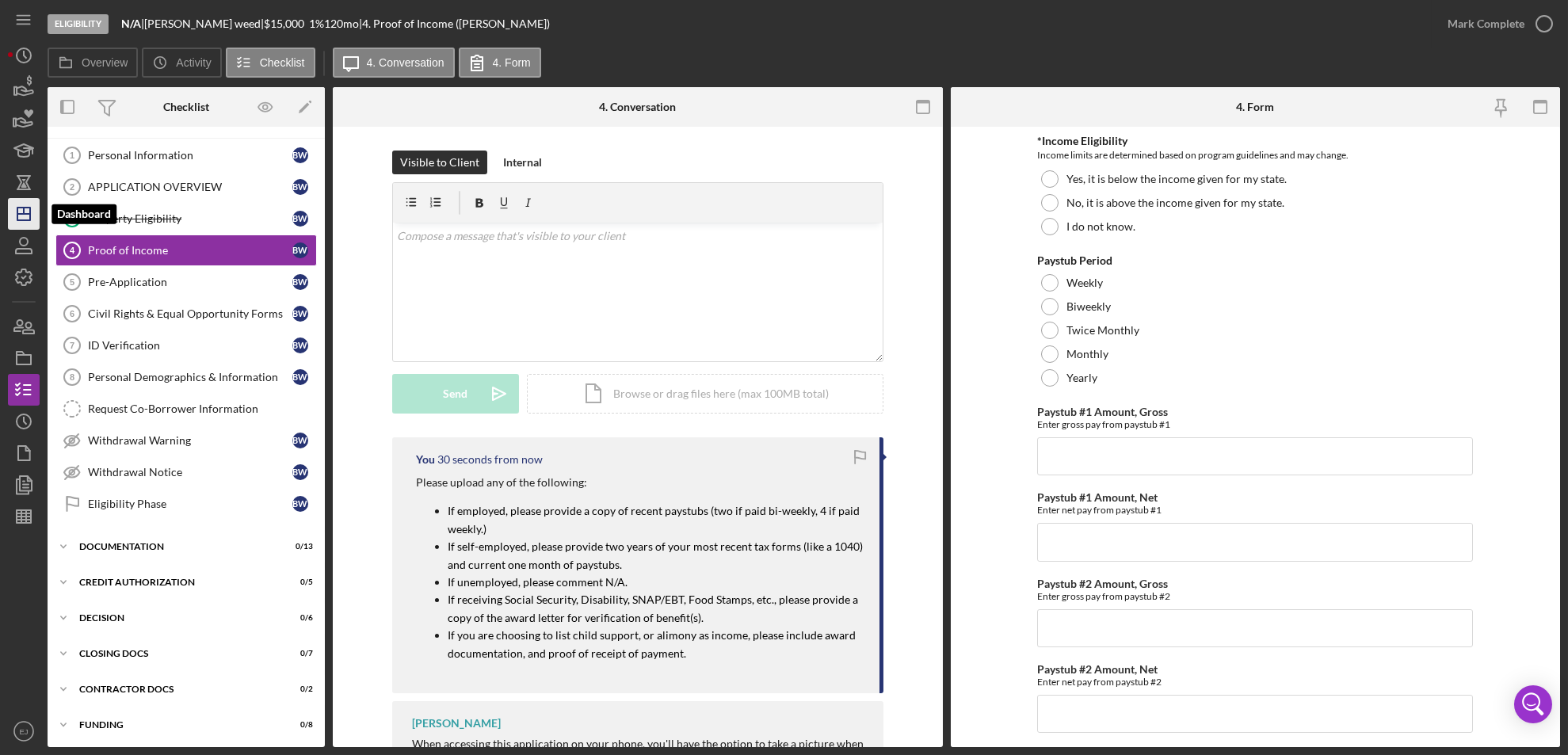
click at [31, 216] on icon "Icon/Dashboard" at bounding box center [23, 214] width 40 height 40
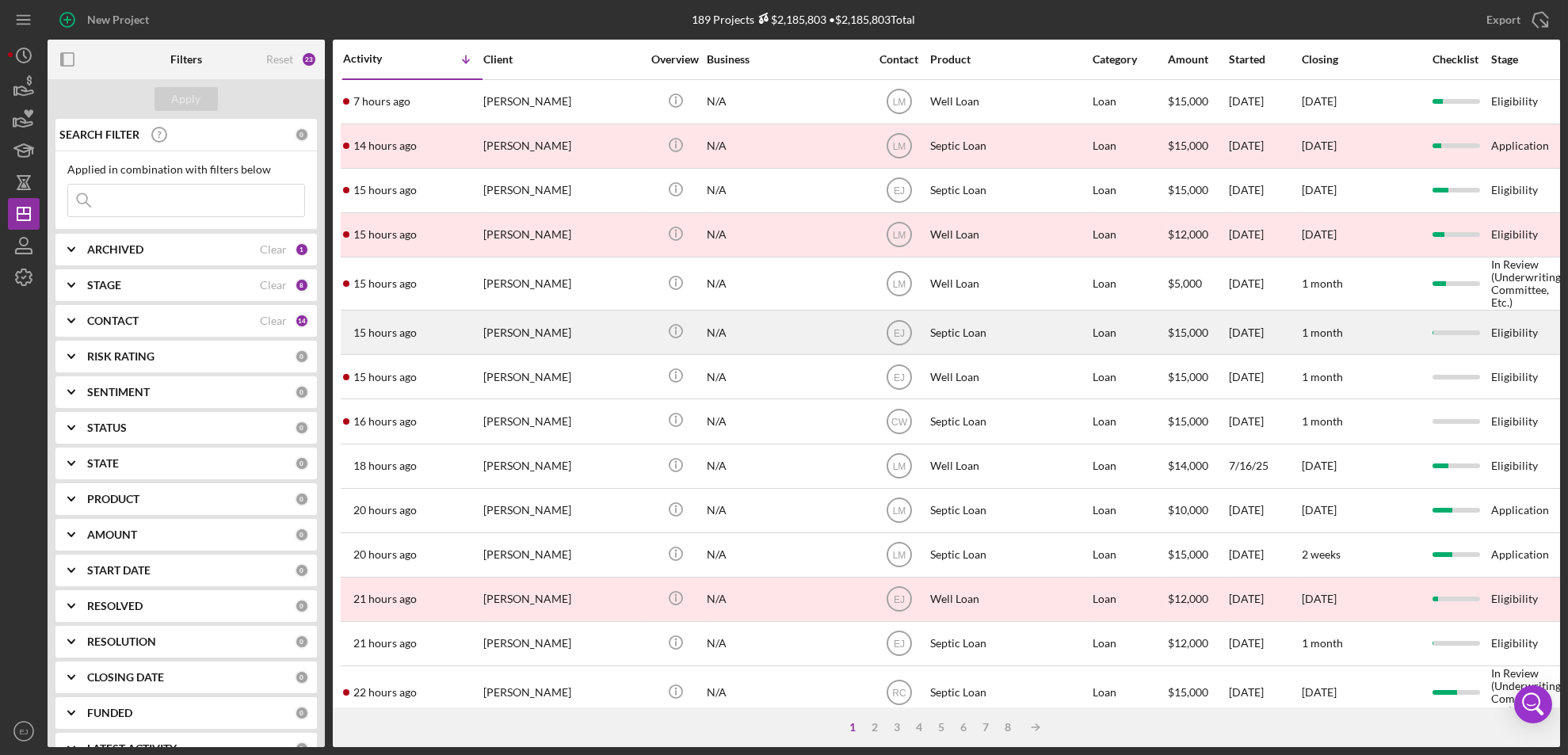
click at [551, 337] on div "[PERSON_NAME]" at bounding box center [562, 332] width 158 height 42
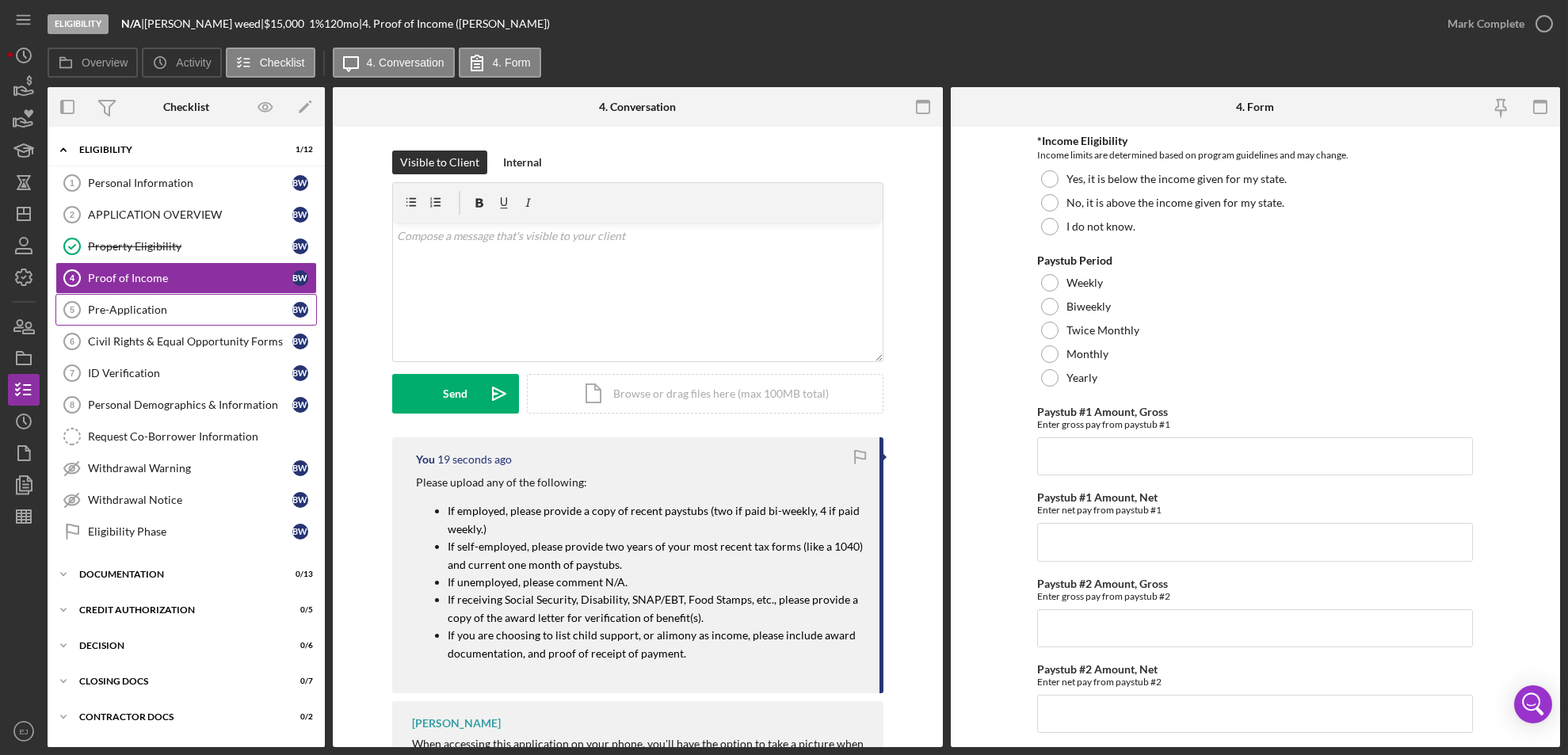
click at [181, 304] on div "Pre-Application" at bounding box center [189, 309] width 204 height 13
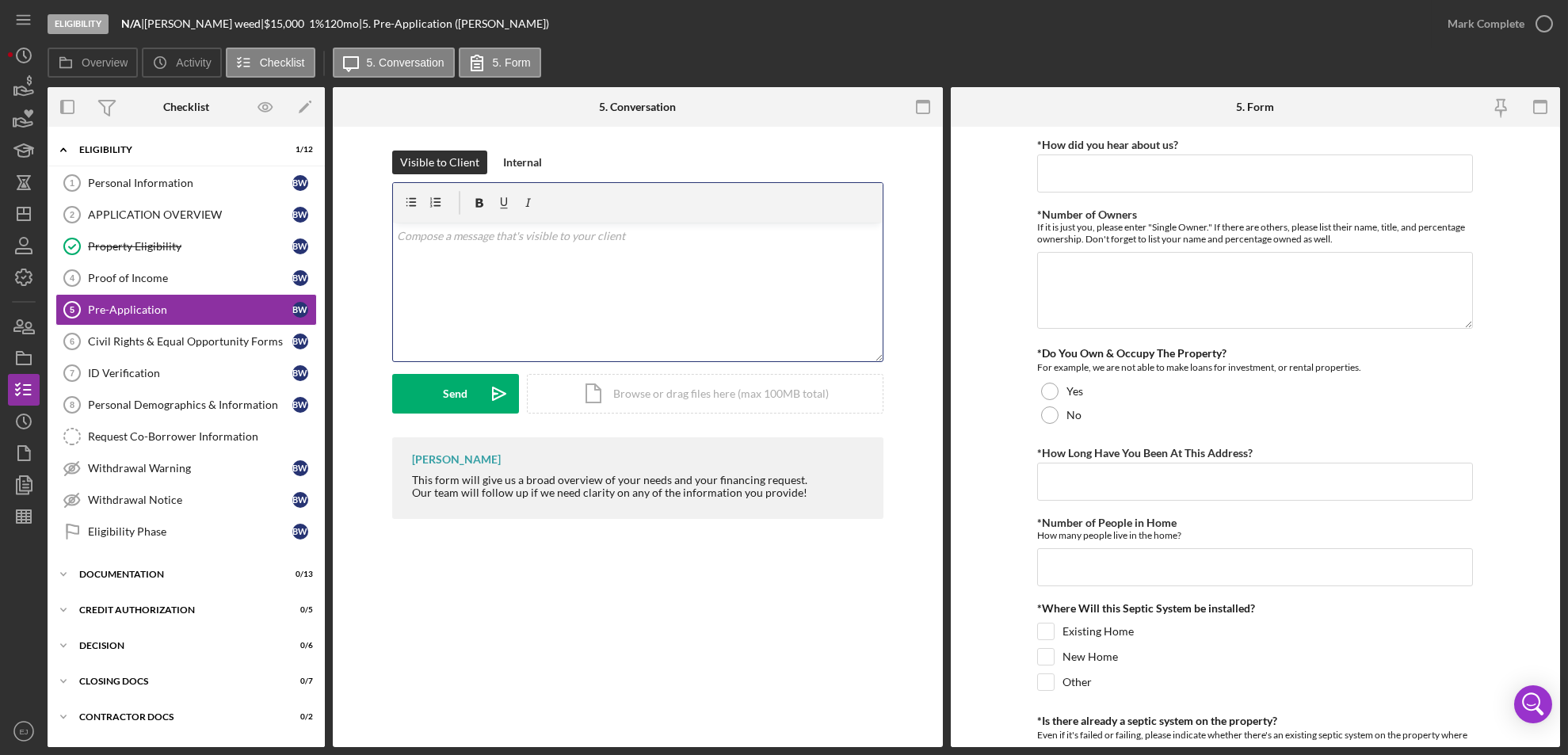
click at [475, 251] on div "v Color teal Color pink Remove color Add row above Add row below Add column bef…" at bounding box center [638, 292] width 490 height 139
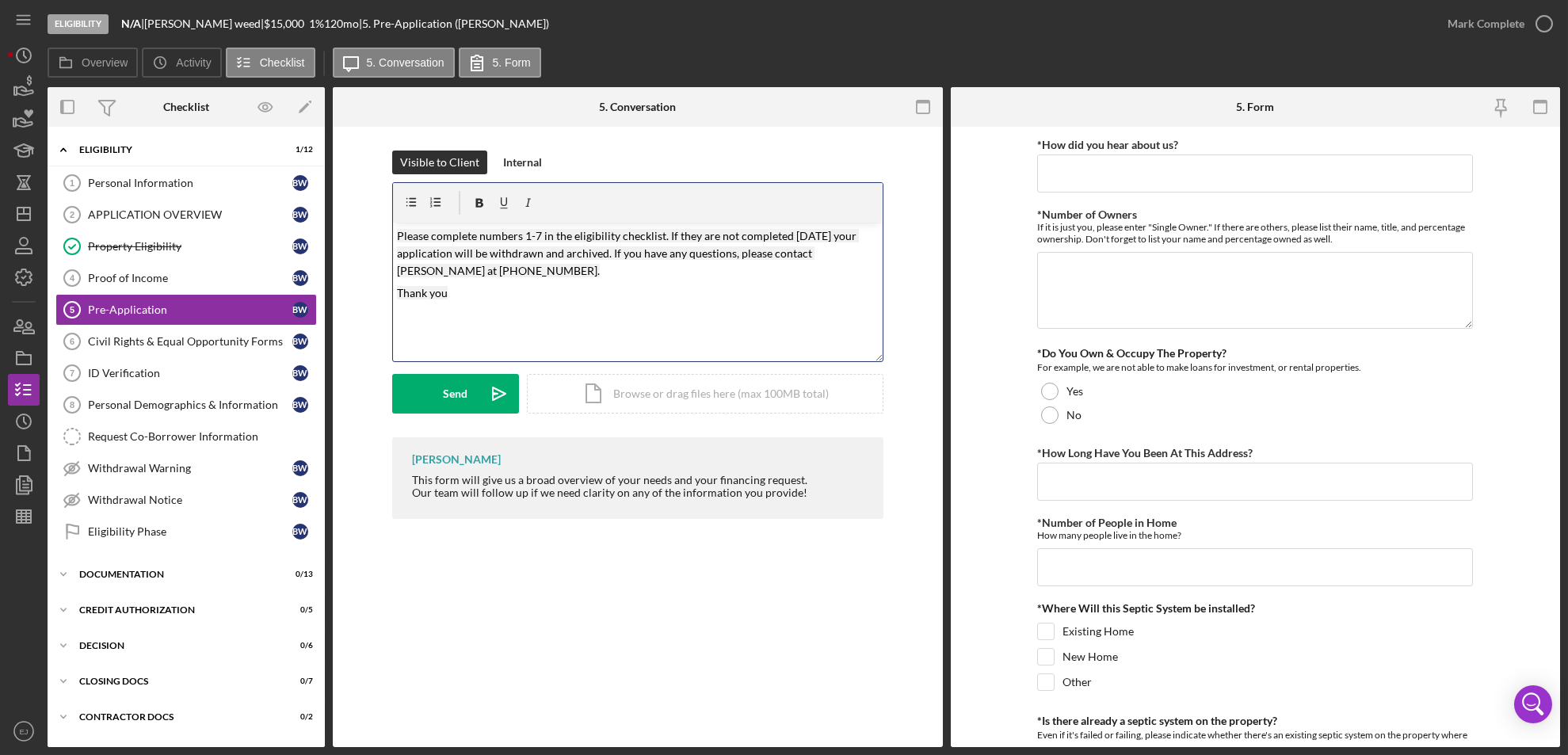
click at [526, 235] on mark "Please complete numbers 1-7 in the eligibility checklist. If they are not compl…" at bounding box center [627, 254] width 462 height 49
click at [538, 229] on mark "Please complete numbers 4-7 in the eligibility checklist. If they are not compl…" at bounding box center [627, 254] width 462 height 49
click at [450, 391] on div "Send" at bounding box center [455, 393] width 24 height 40
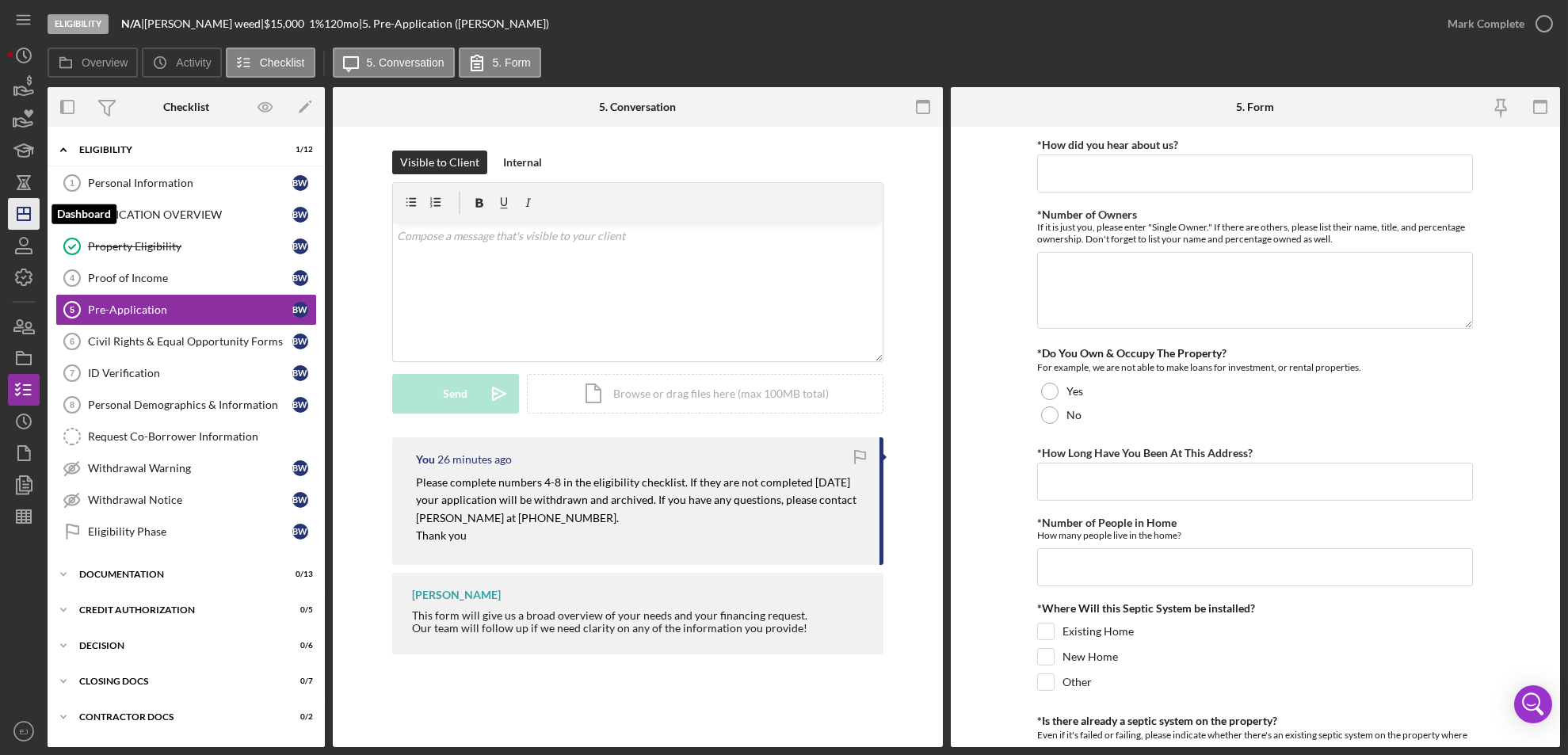
click at [22, 217] on icon "Icon/Dashboard" at bounding box center [23, 214] width 40 height 40
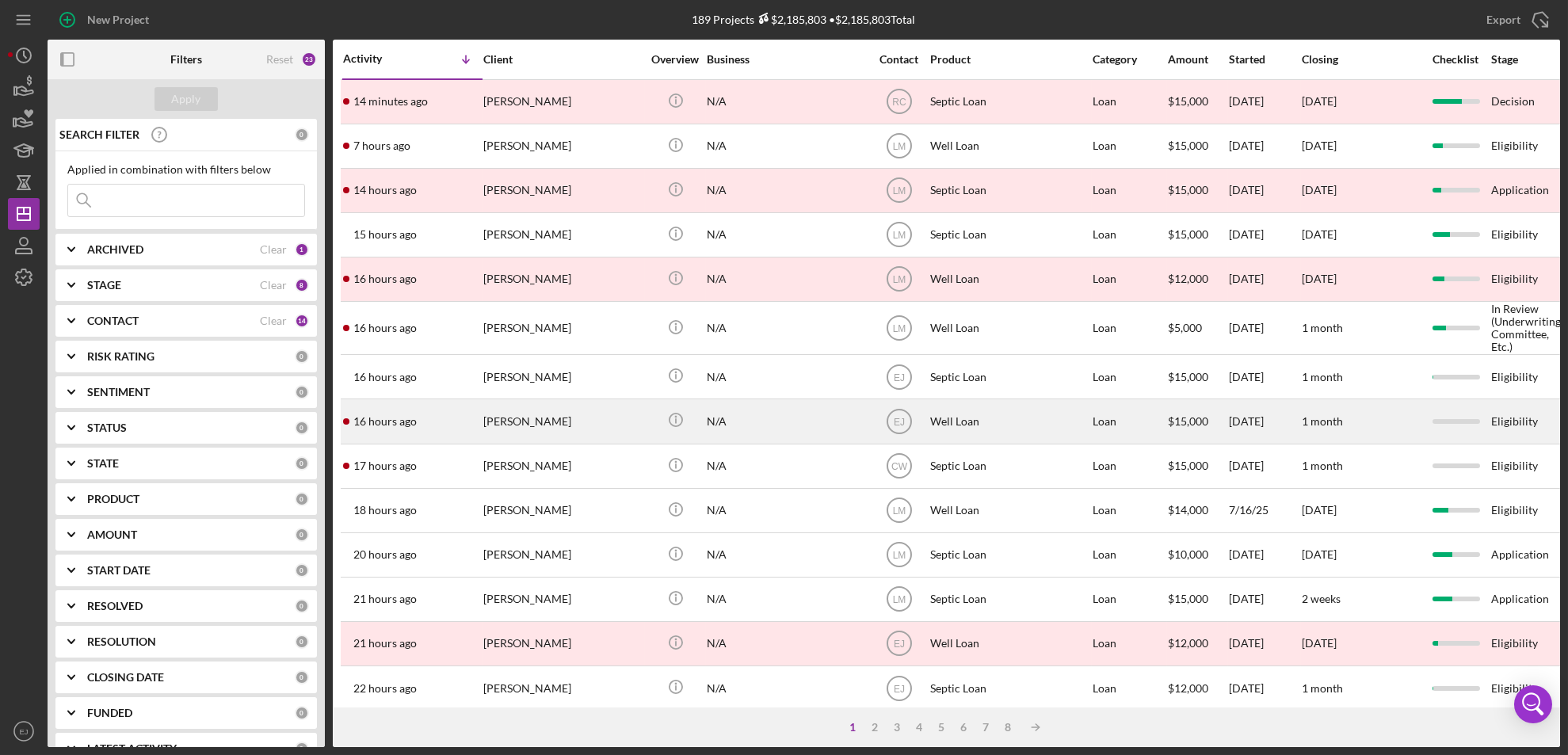
click at [531, 424] on div "[PERSON_NAME]" at bounding box center [562, 420] width 158 height 42
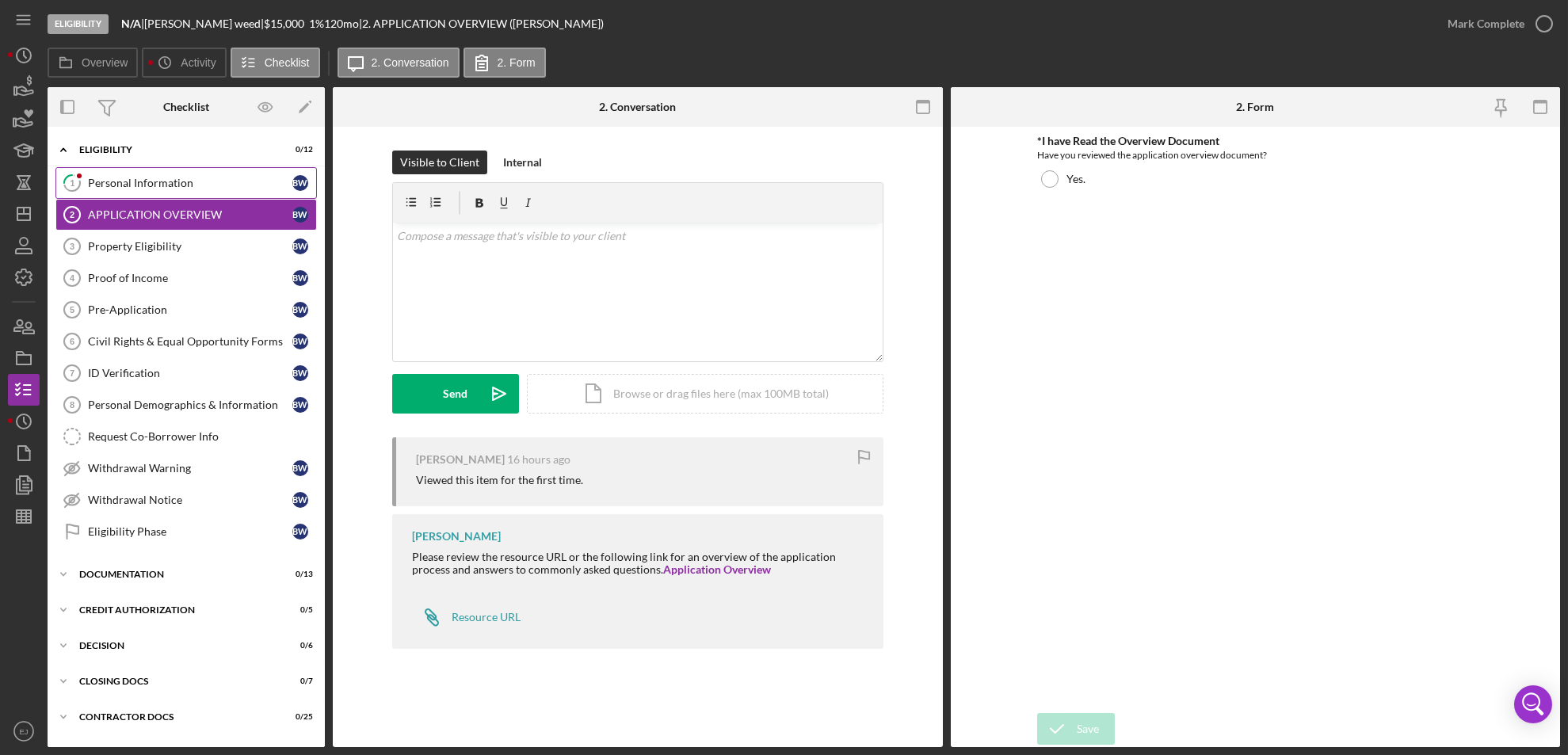
click at [142, 181] on div "Personal Information" at bounding box center [189, 182] width 204 height 13
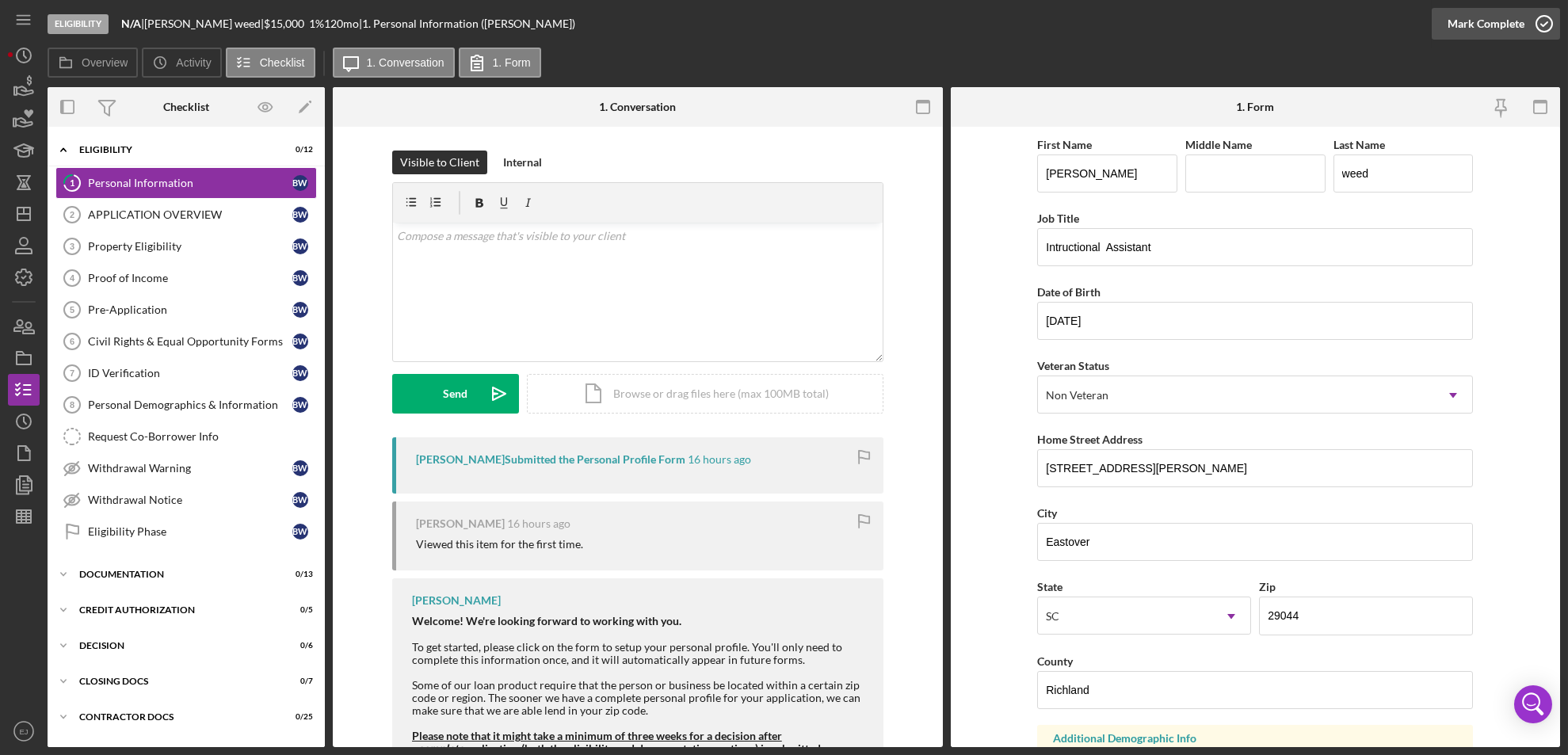
click at [1540, 24] on icon "button" at bounding box center [1544, 23] width 40 height 40
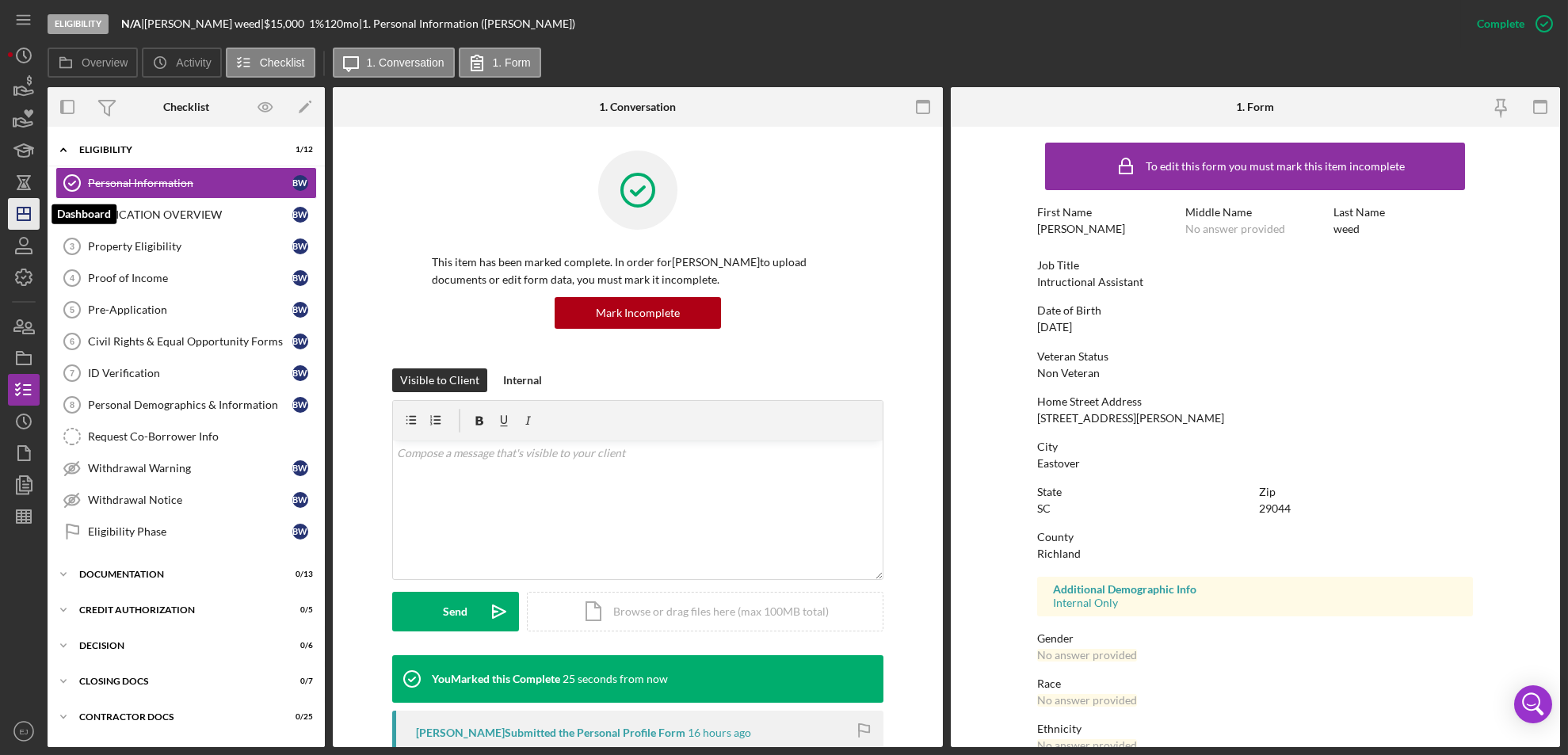
click at [11, 221] on icon "Icon/Dashboard" at bounding box center [23, 214] width 40 height 40
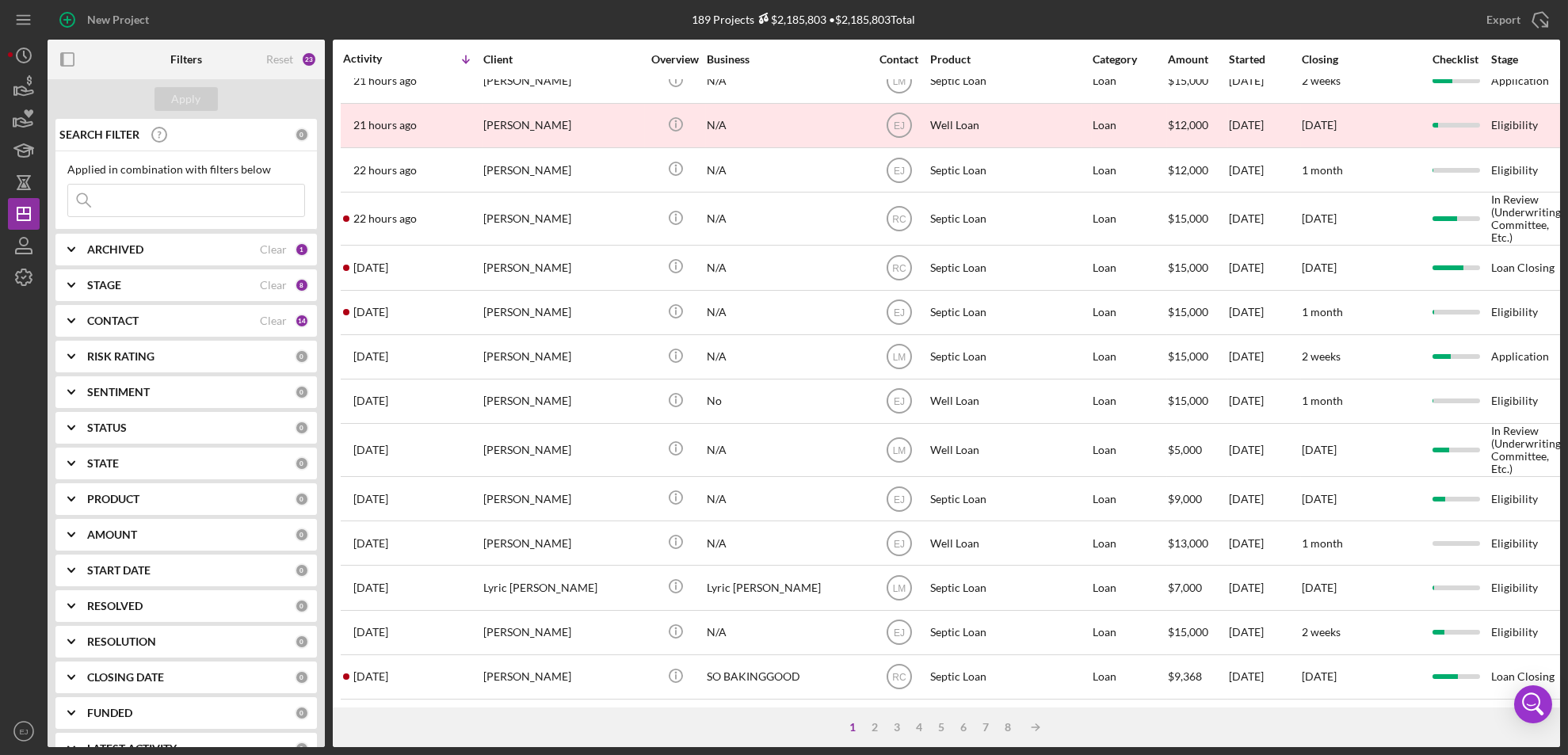
scroll to position [541, 0]
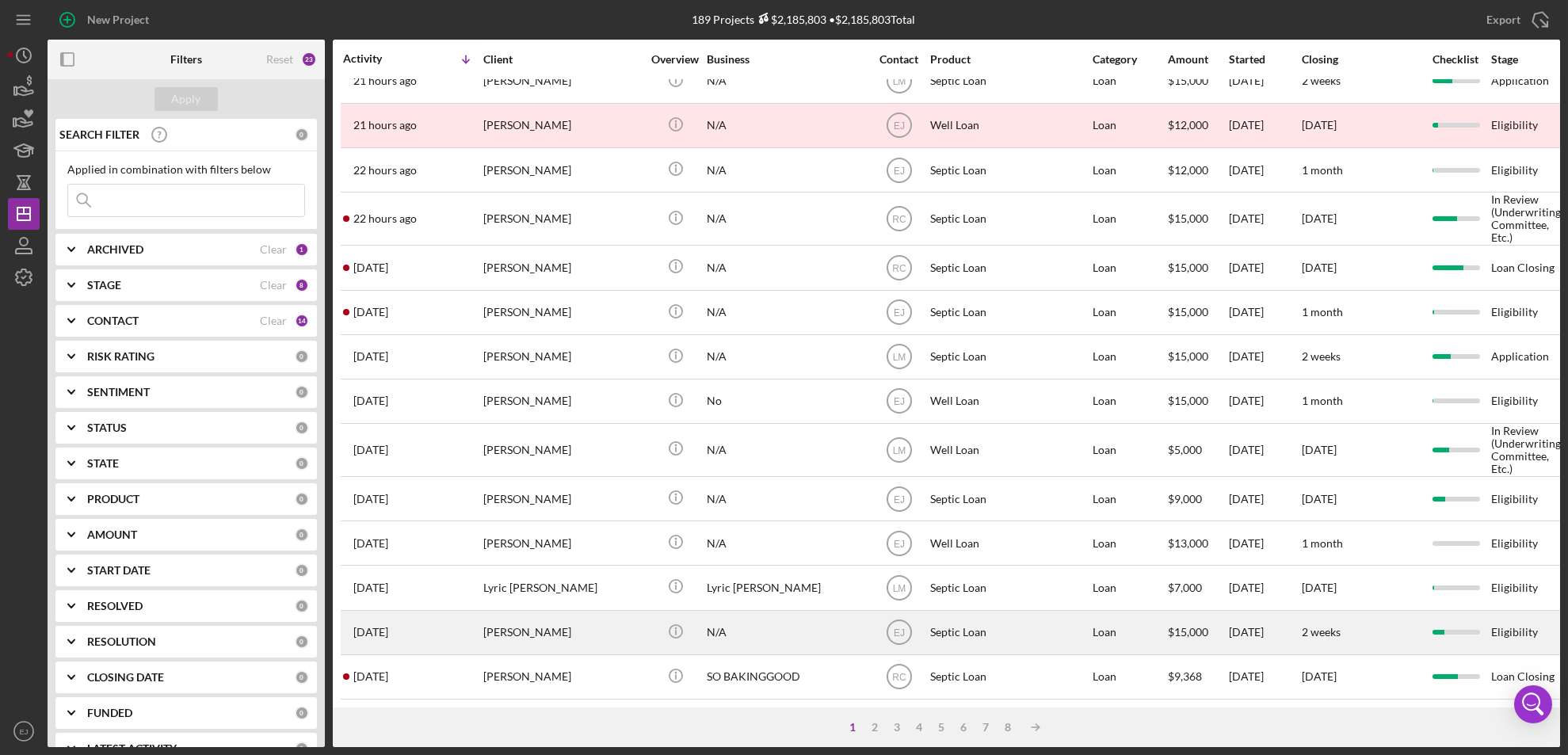
click at [518, 612] on div "Rebecca Logan" at bounding box center [562, 632] width 158 height 42
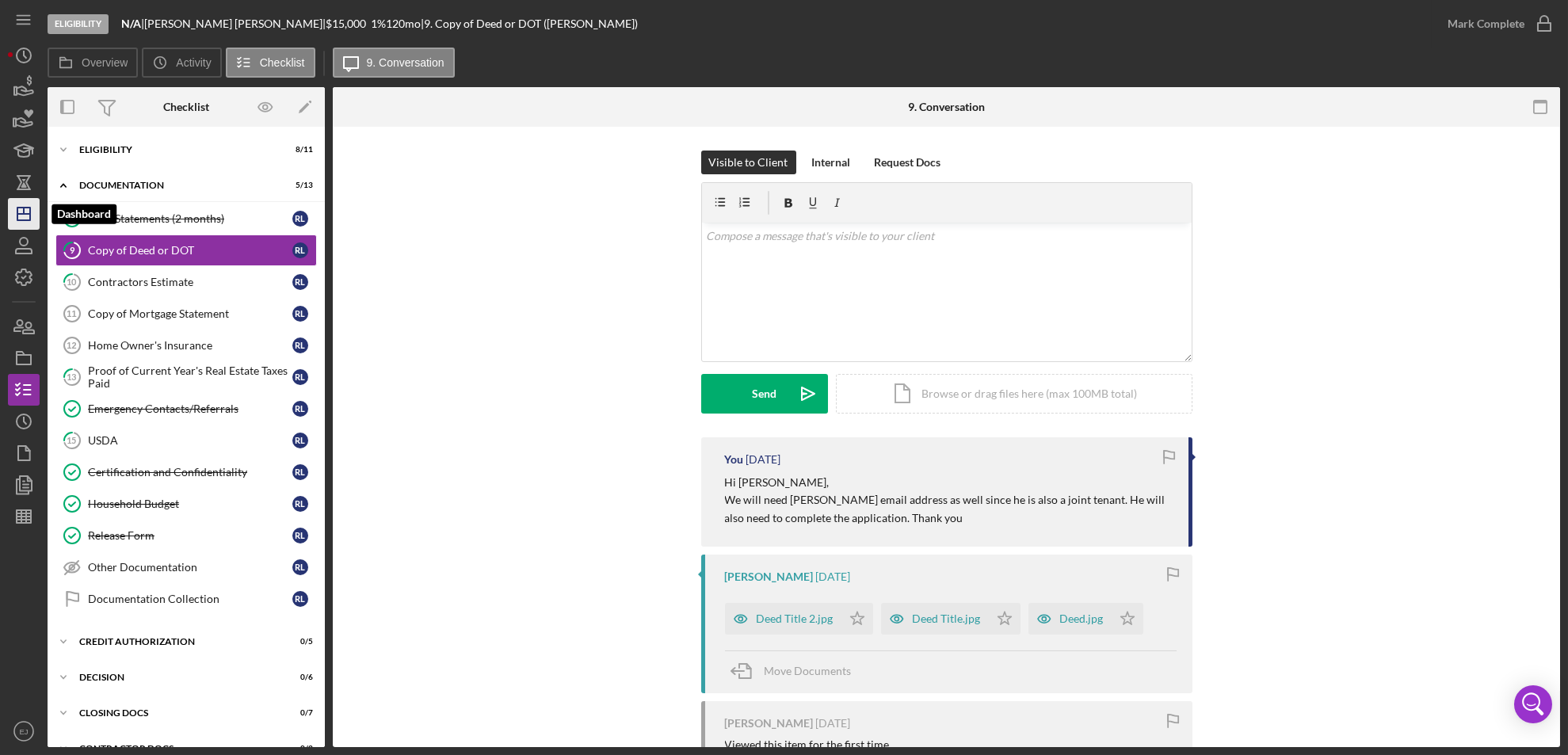
click at [10, 205] on icon "Icon/Dashboard" at bounding box center [23, 214] width 40 height 40
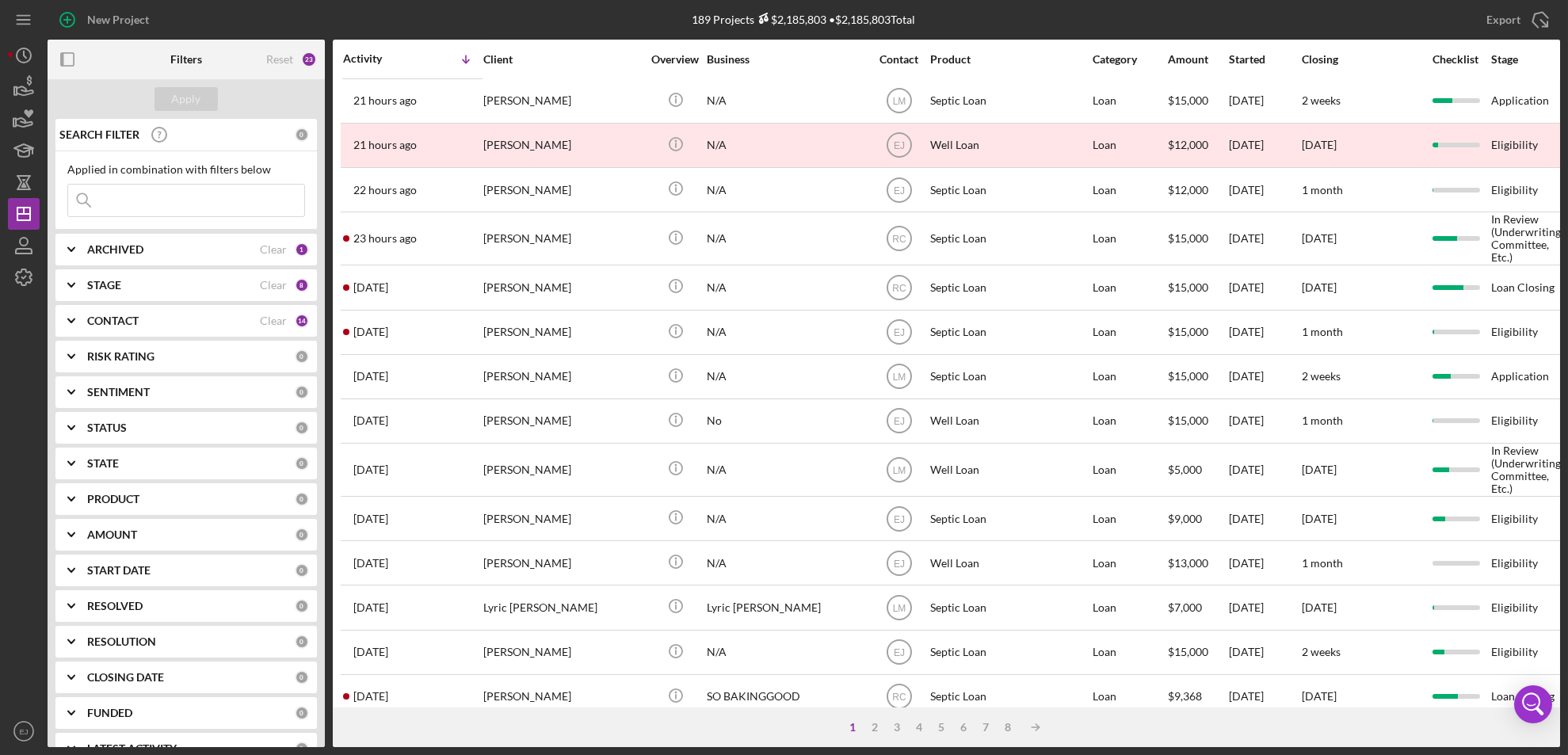
scroll to position [541, 0]
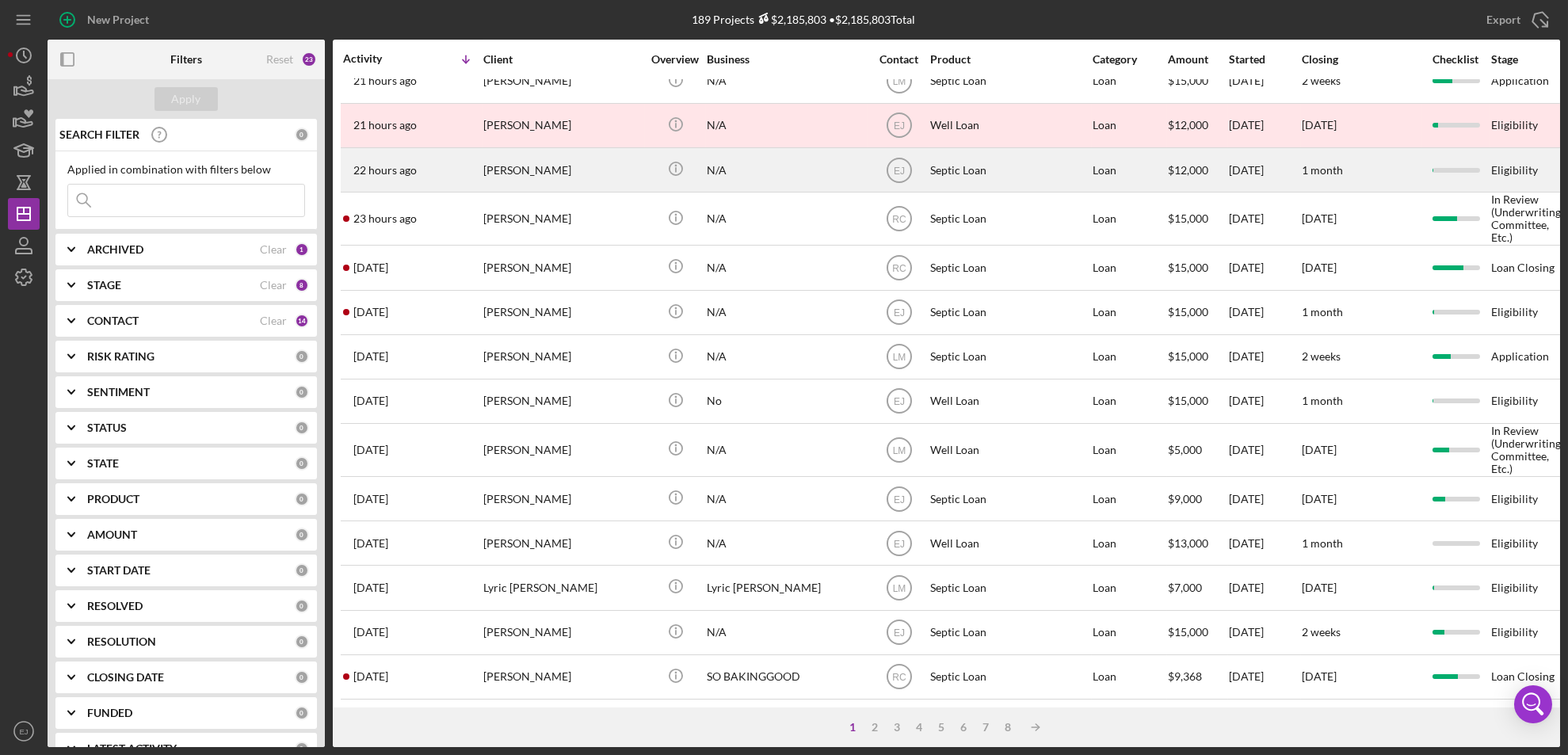
click at [552, 157] on div "Brian Wittenberg" at bounding box center [562, 170] width 158 height 42
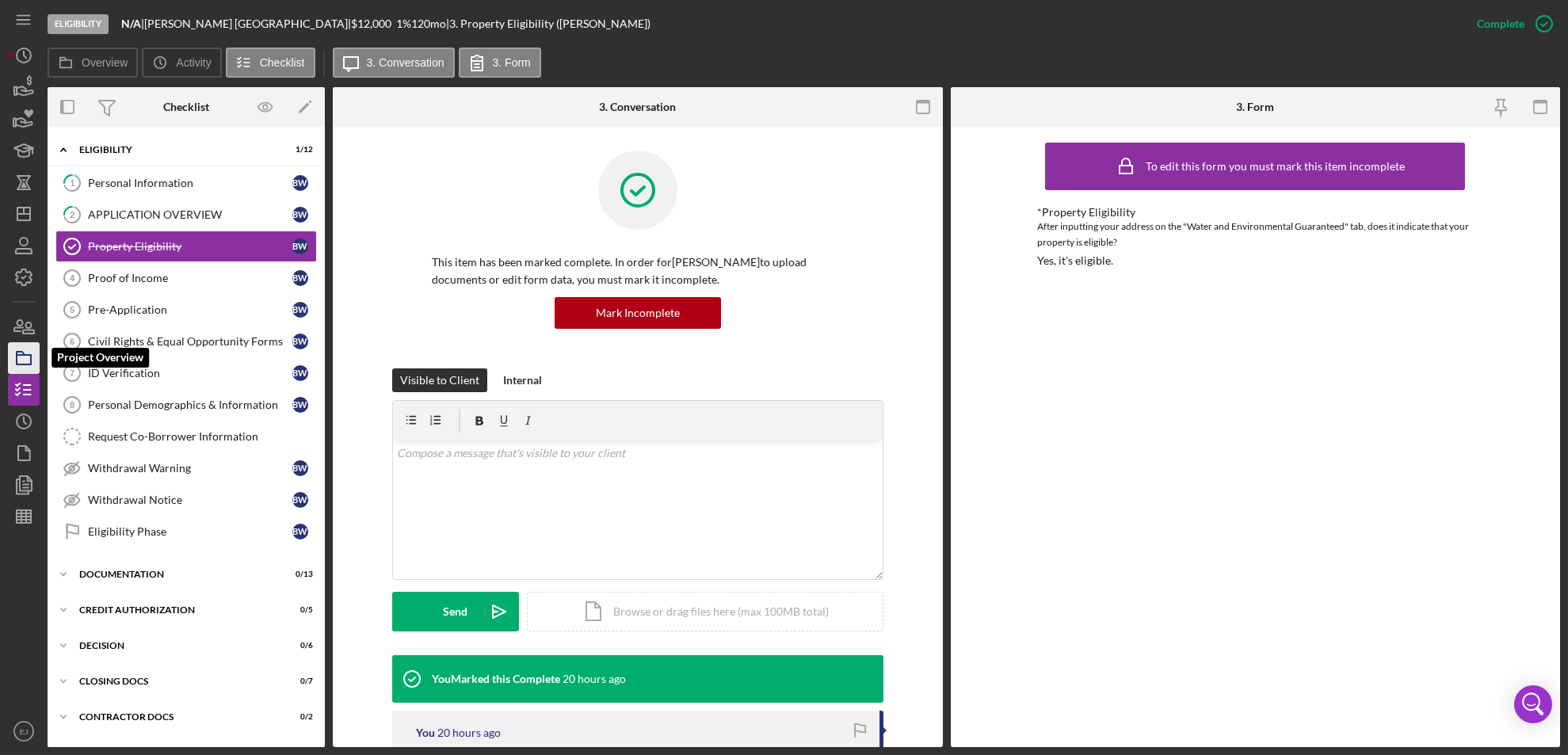
click at [23, 368] on icon "button" at bounding box center [23, 358] width 40 height 40
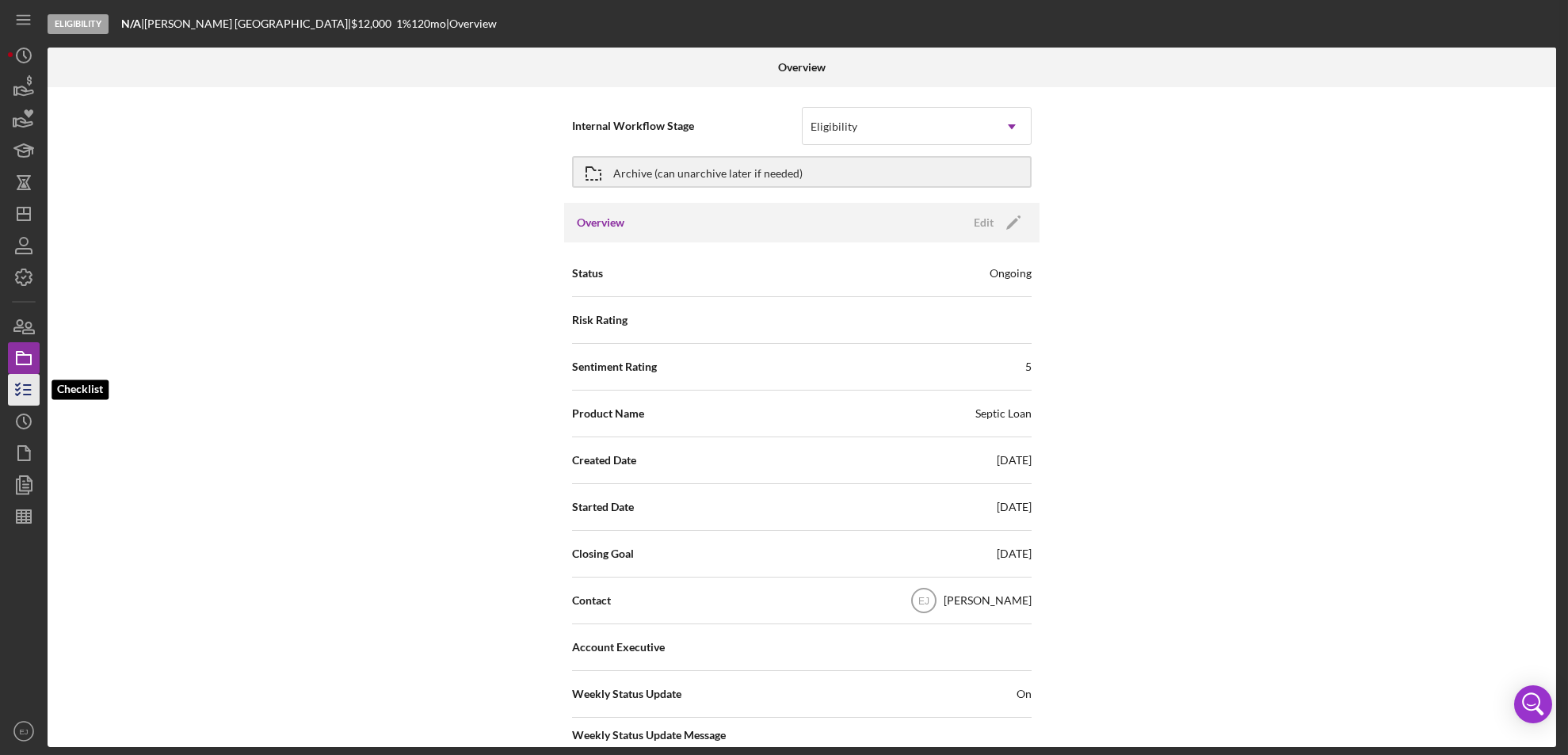
click at [24, 389] on line "button" at bounding box center [26, 389] width 7 height 0
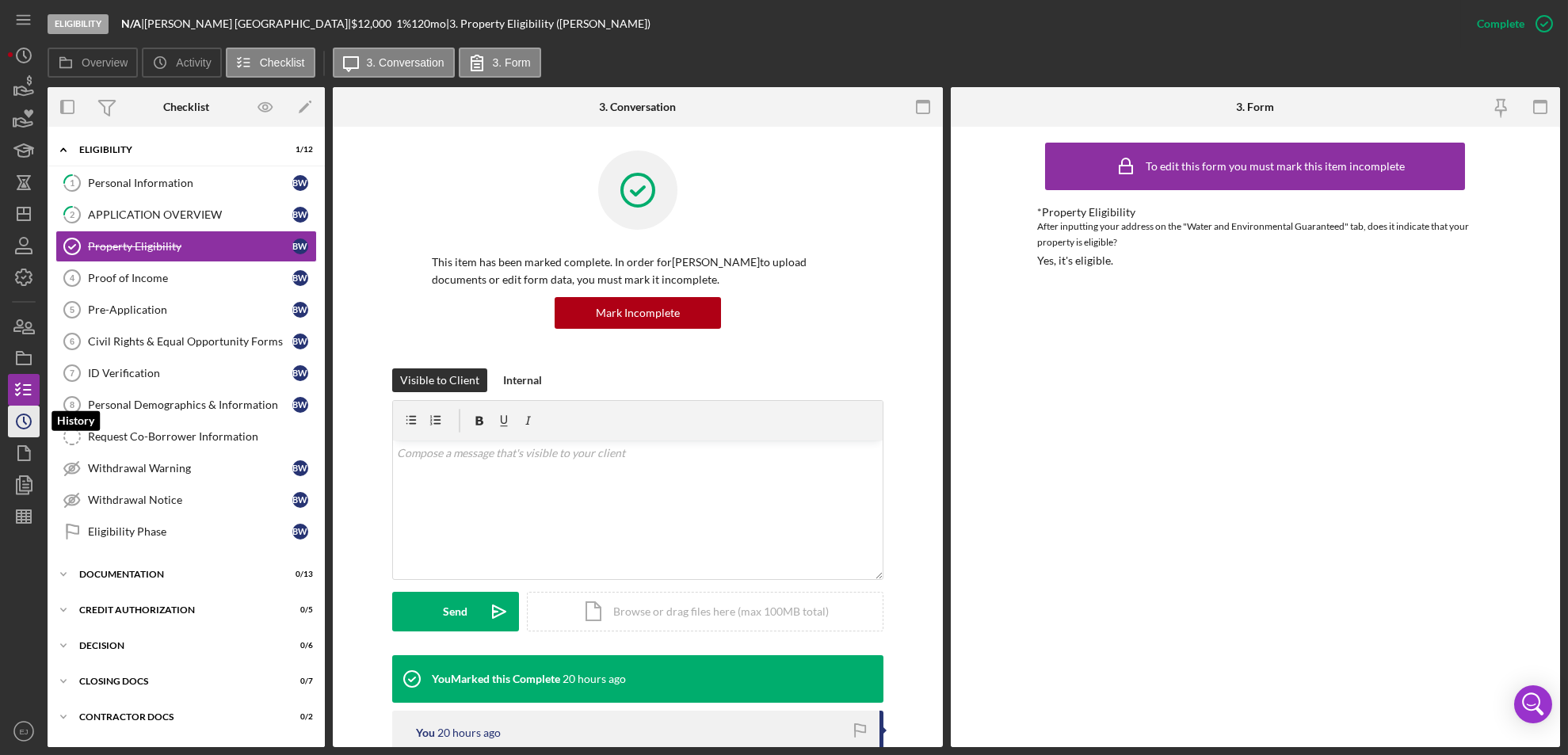
click at [29, 432] on icon "Icon/History" at bounding box center [23, 421] width 40 height 40
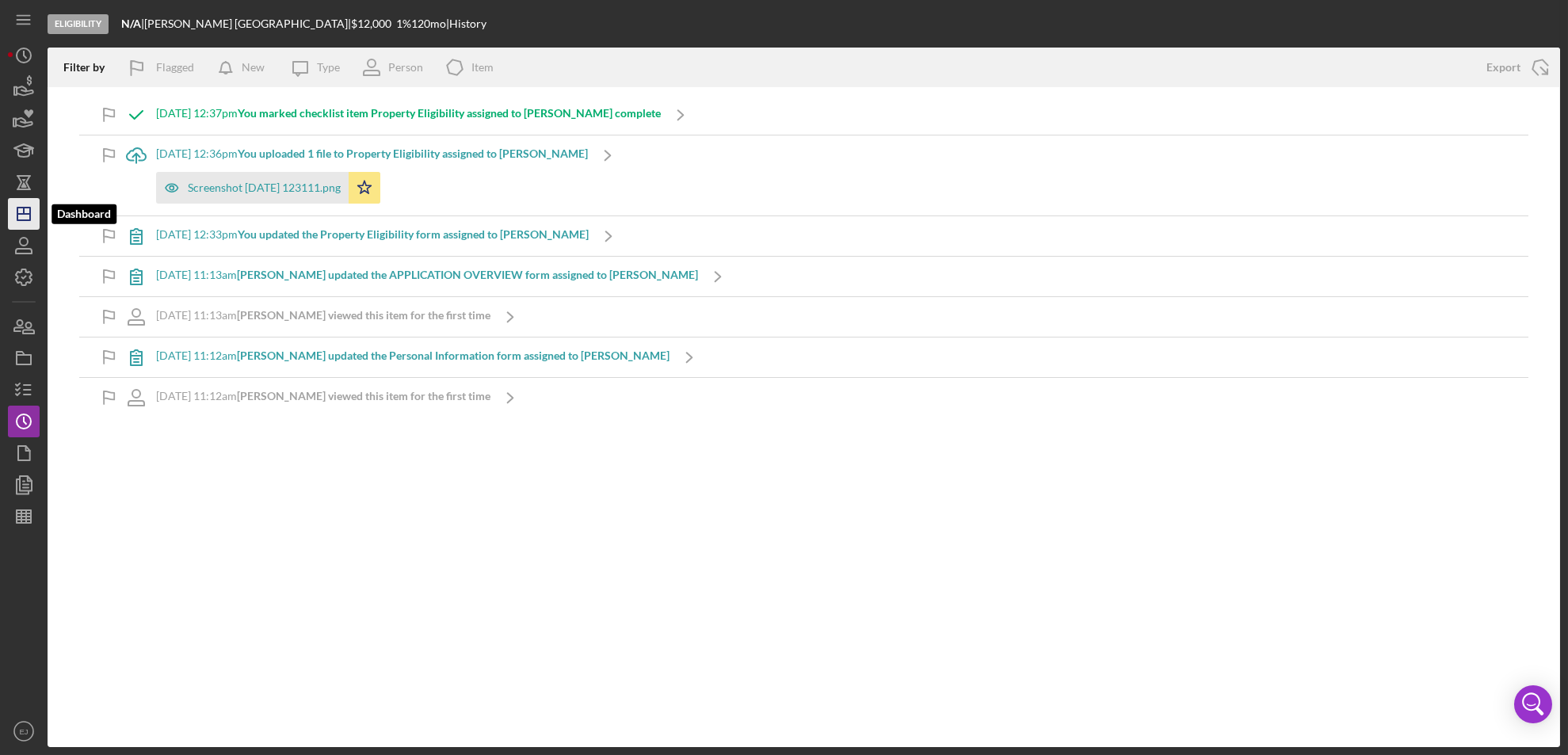
click at [27, 225] on icon "Icon/Dashboard" at bounding box center [23, 214] width 40 height 40
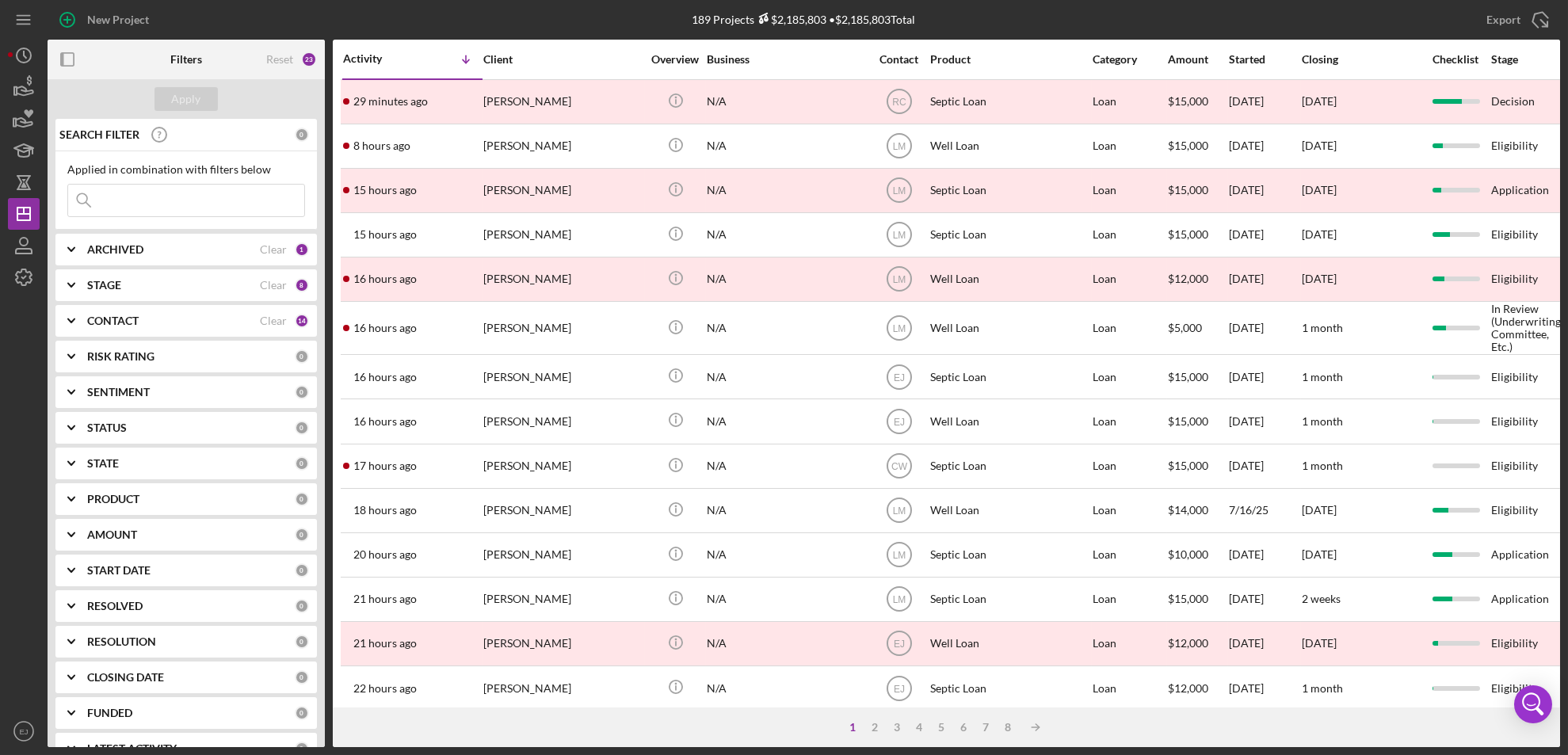
click at [478, 19] on div "New Project" at bounding box center [300, 20] width 503 height 40
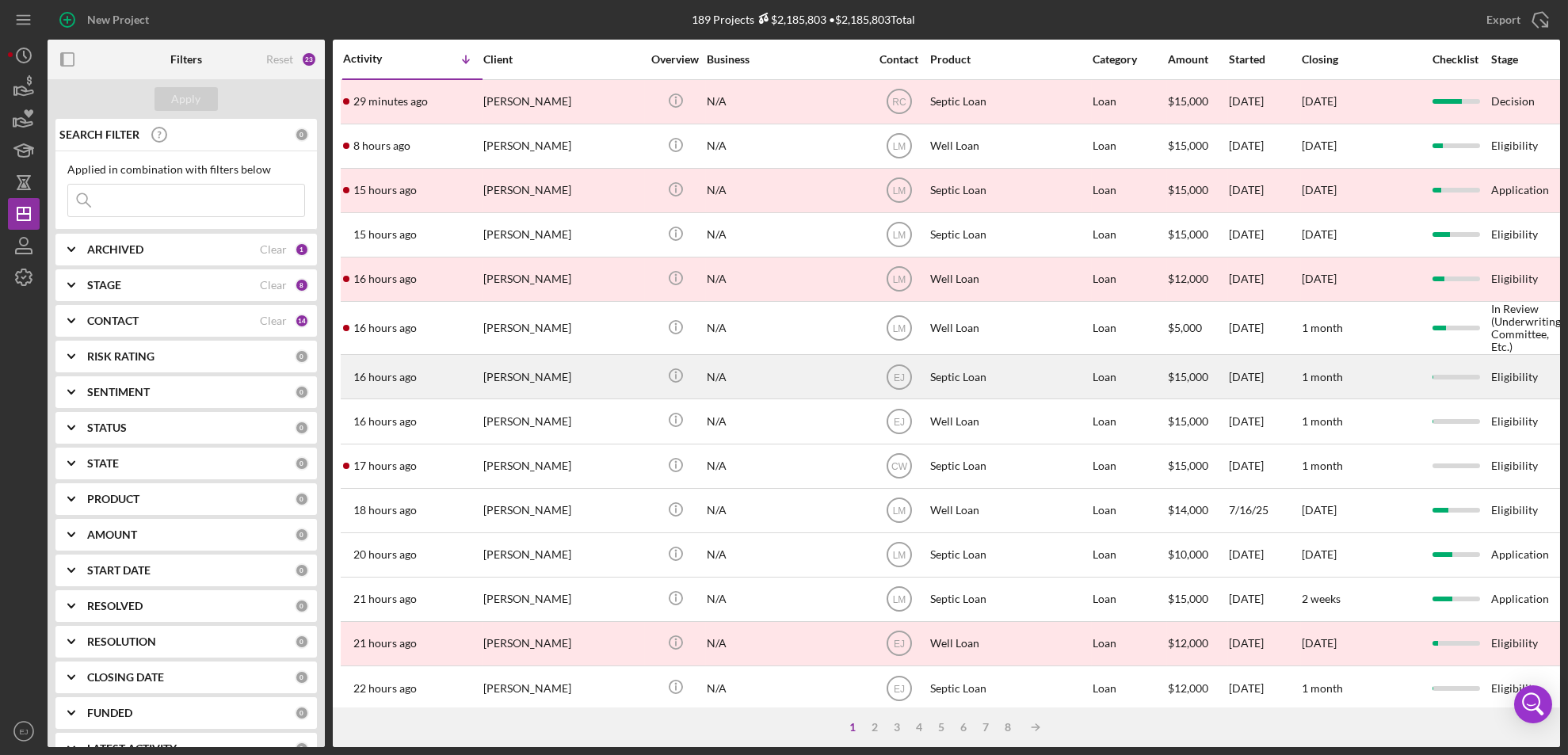
click at [445, 382] on div "16 hours ago brandon weed" at bounding box center [413, 377] width 139 height 42
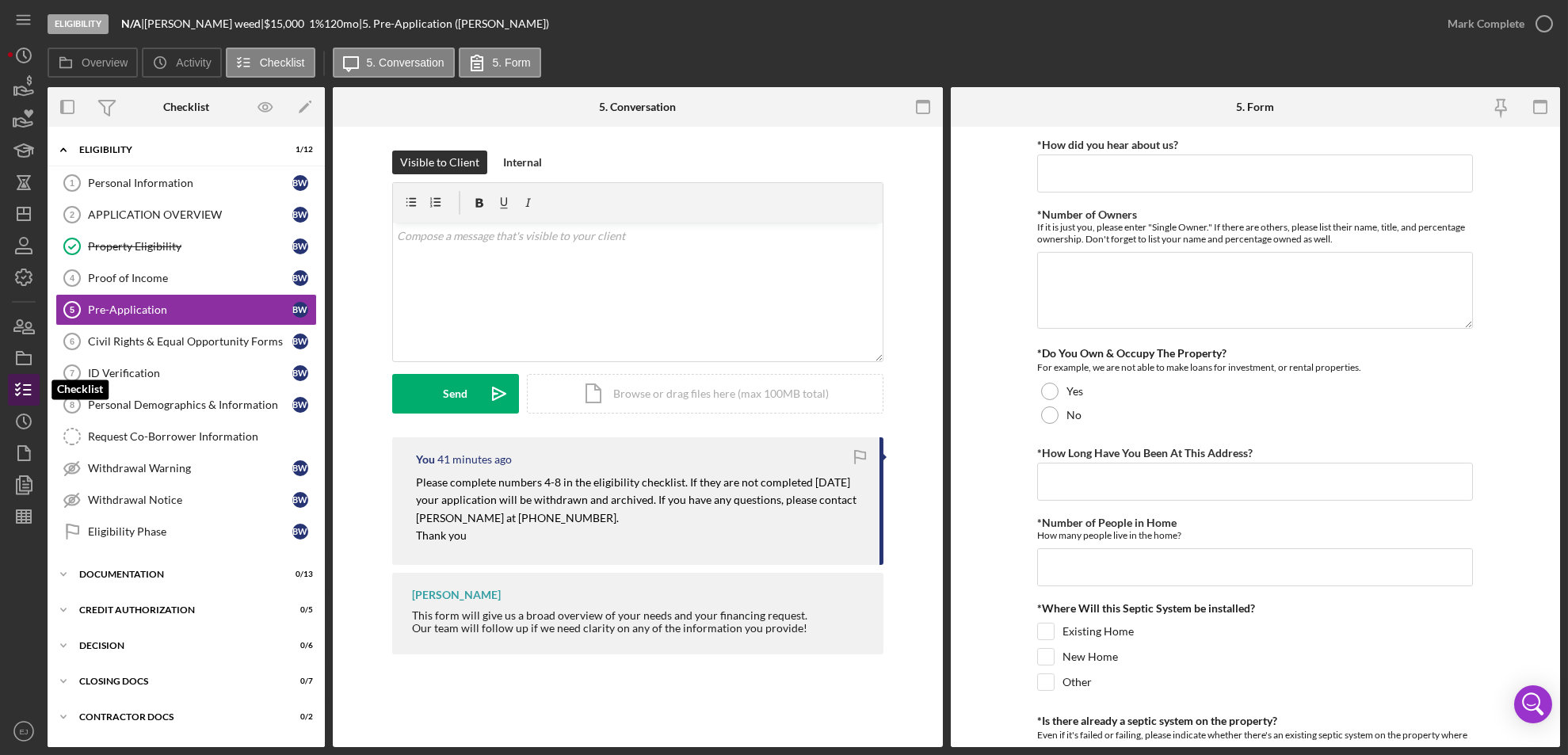
click at [31, 382] on icon "button" at bounding box center [23, 389] width 40 height 40
click at [24, 216] on icon "Icon/Dashboard" at bounding box center [23, 214] width 40 height 40
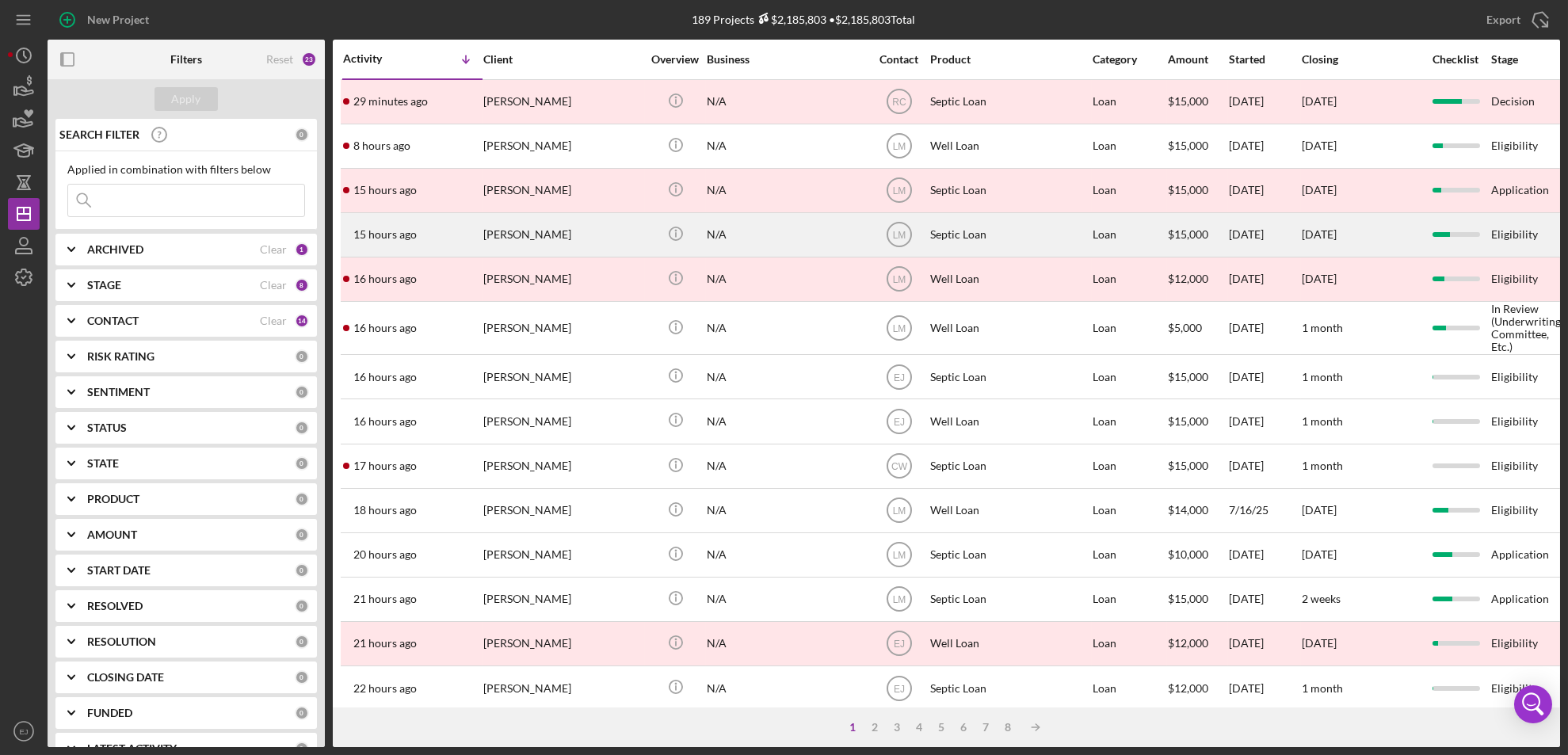
click at [597, 221] on div "Savannah Gilliard" at bounding box center [562, 234] width 158 height 42
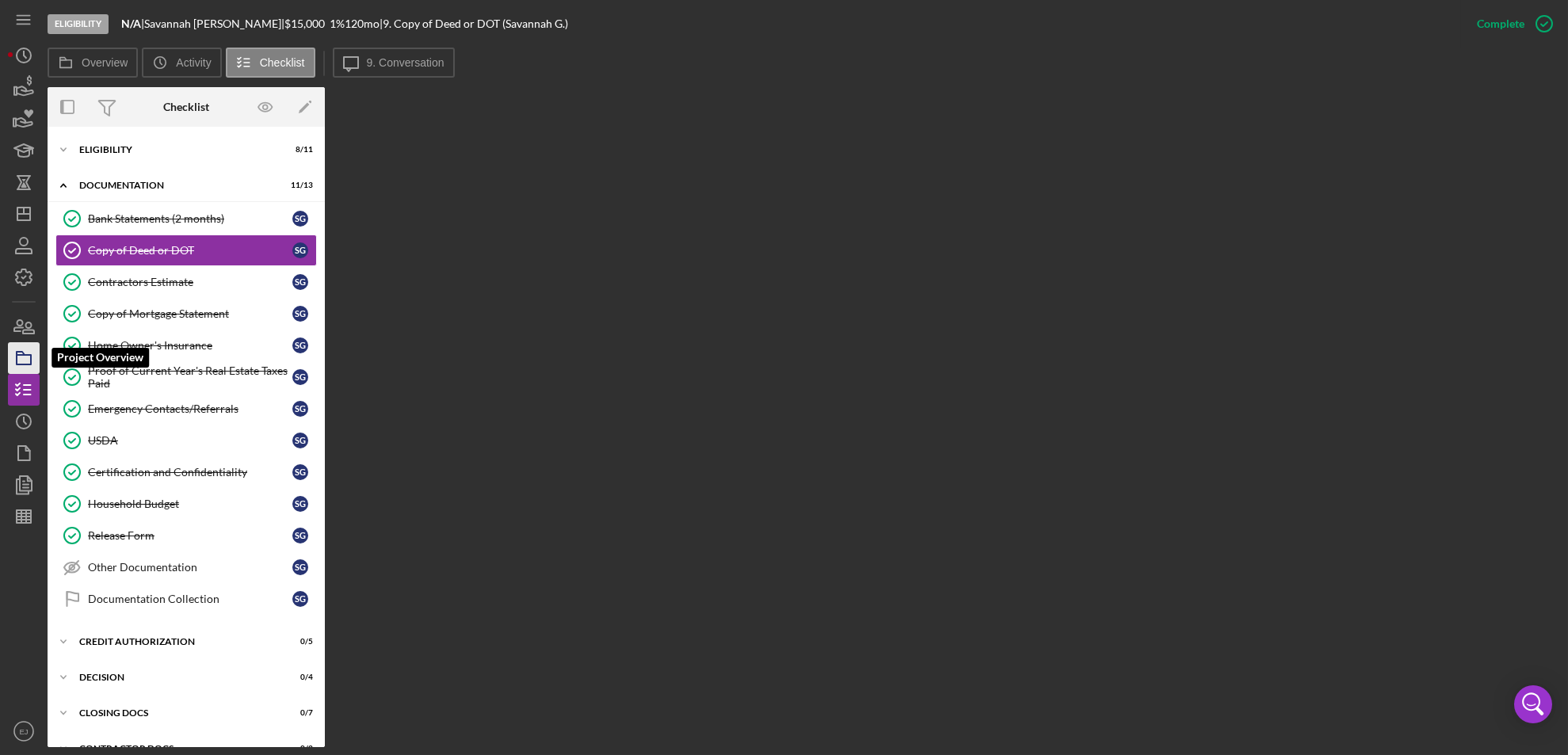
click at [32, 362] on icon "button" at bounding box center [23, 358] width 40 height 40
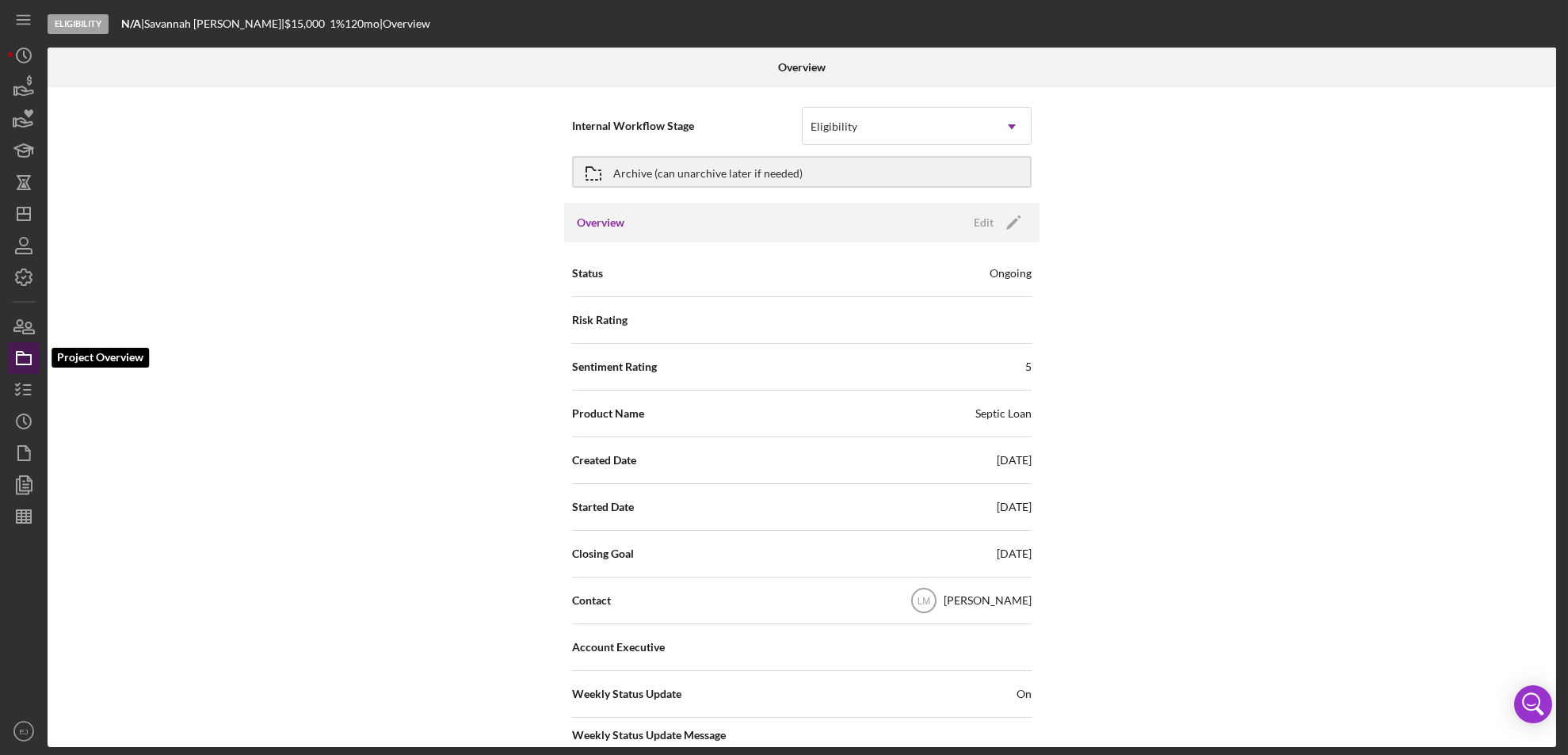
click at [32, 362] on icon "button" at bounding box center [23, 358] width 40 height 40
click at [27, 221] on icon "Icon/Dashboard" at bounding box center [23, 214] width 40 height 40
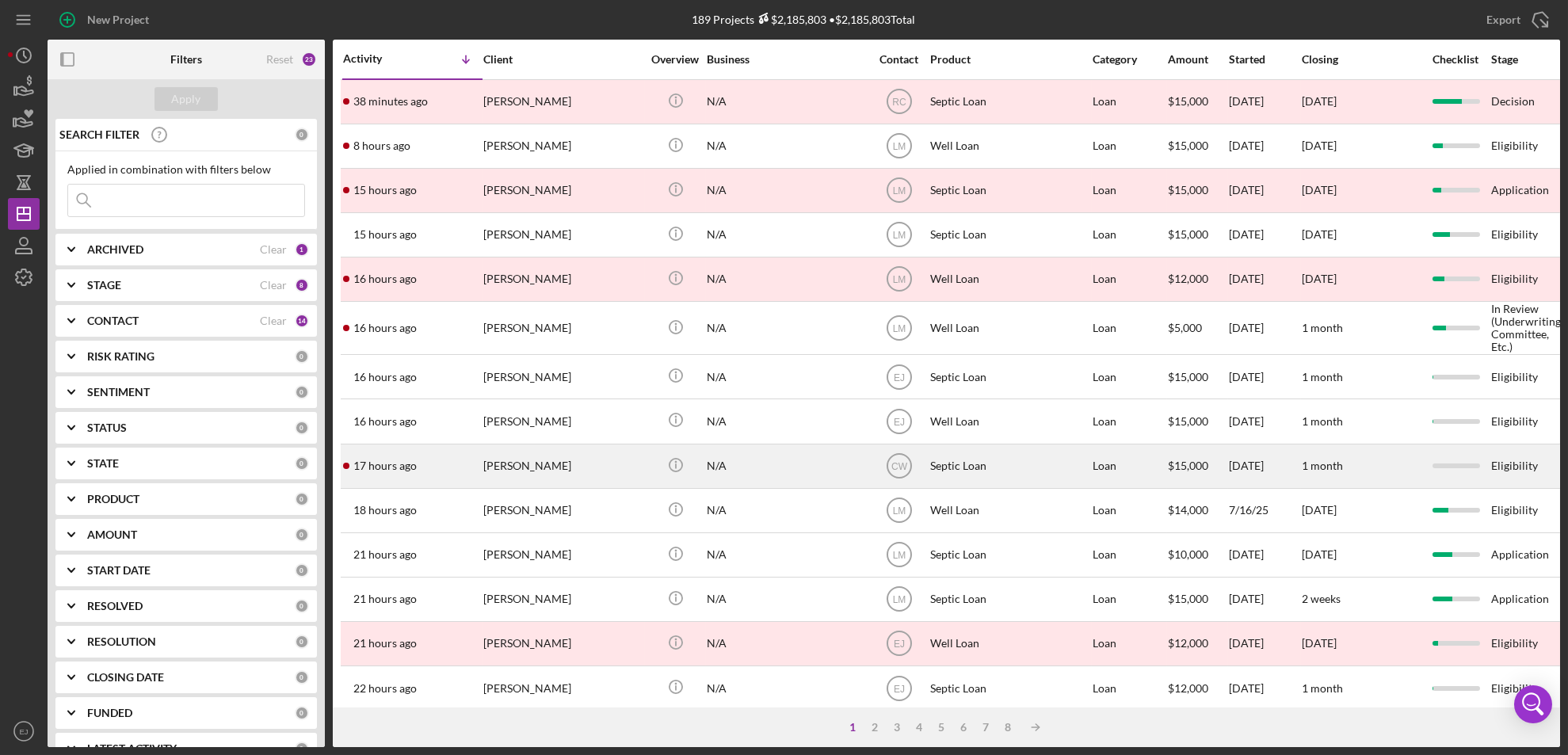
click at [522, 476] on div "Scott Robar" at bounding box center [562, 465] width 158 height 42
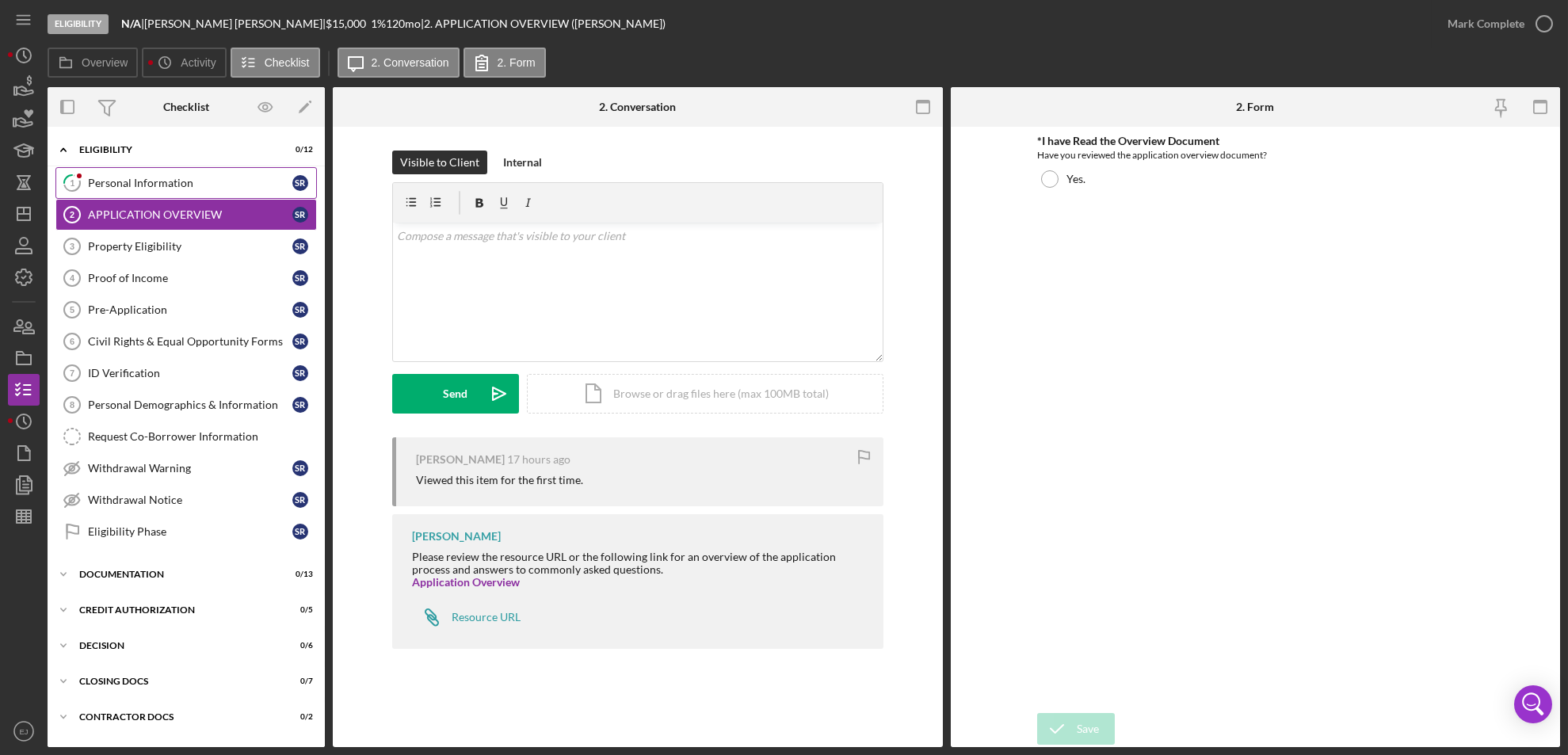
click at [162, 181] on div "Personal Information" at bounding box center [189, 182] width 204 height 13
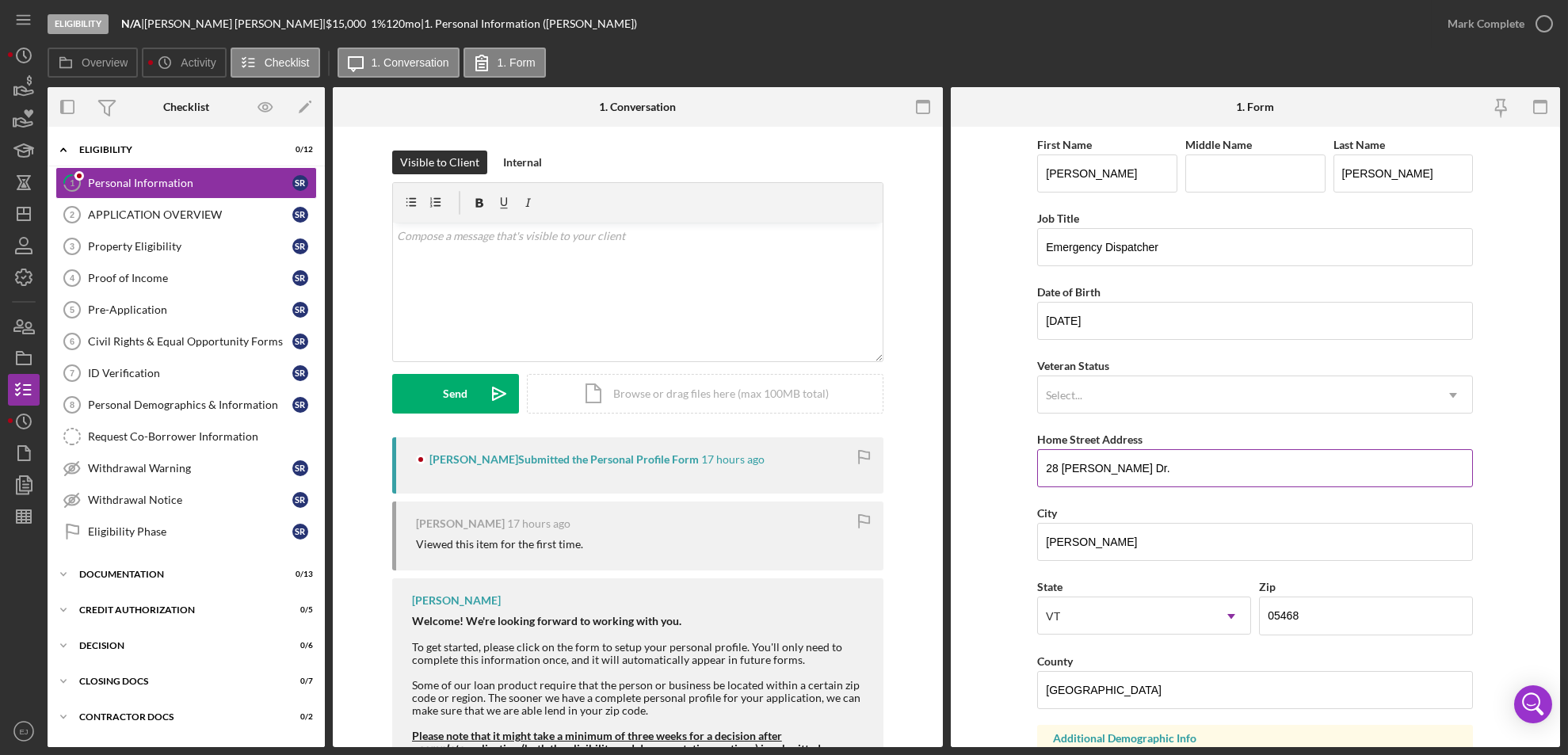
drag, startPoint x: 1042, startPoint y: 465, endPoint x: 1144, endPoint y: 465, distance: 102.0
click at [1144, 465] on input "28 Erling Dr." at bounding box center [1255, 467] width 436 height 38
click at [179, 254] on link "Property Eligibility 3 Property Eligibility S R" at bounding box center [186, 246] width 261 height 31
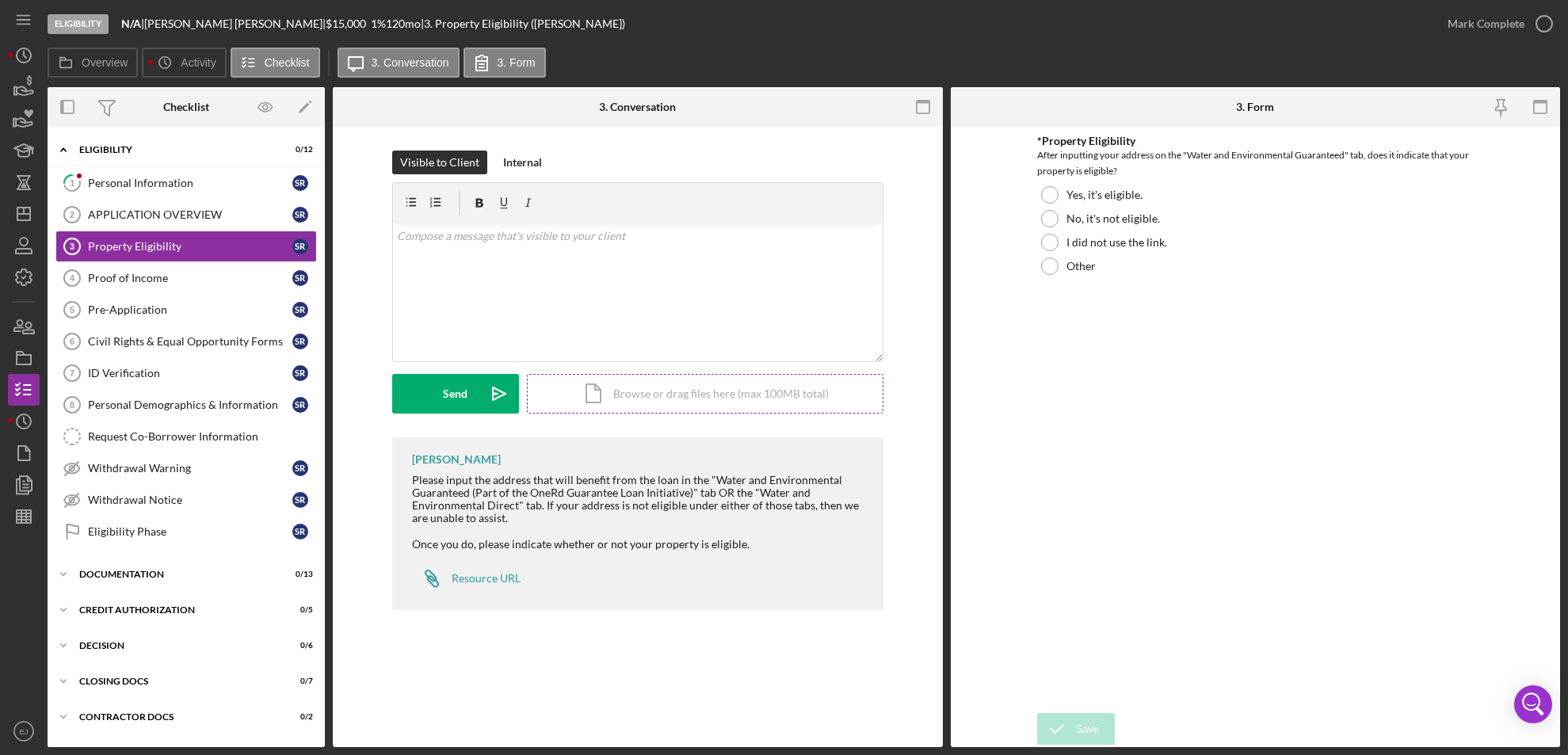
click at [697, 399] on div "Icon/Document Browse or drag files here (max 100MB total) Tap to choose files o…" at bounding box center [704, 393] width 356 height 40
click at [465, 574] on div "Resource URL" at bounding box center [486, 577] width 69 height 13
click at [1053, 193] on div at bounding box center [1050, 195] width 18 height 18
click at [1082, 729] on div "Save" at bounding box center [1087, 729] width 22 height 31
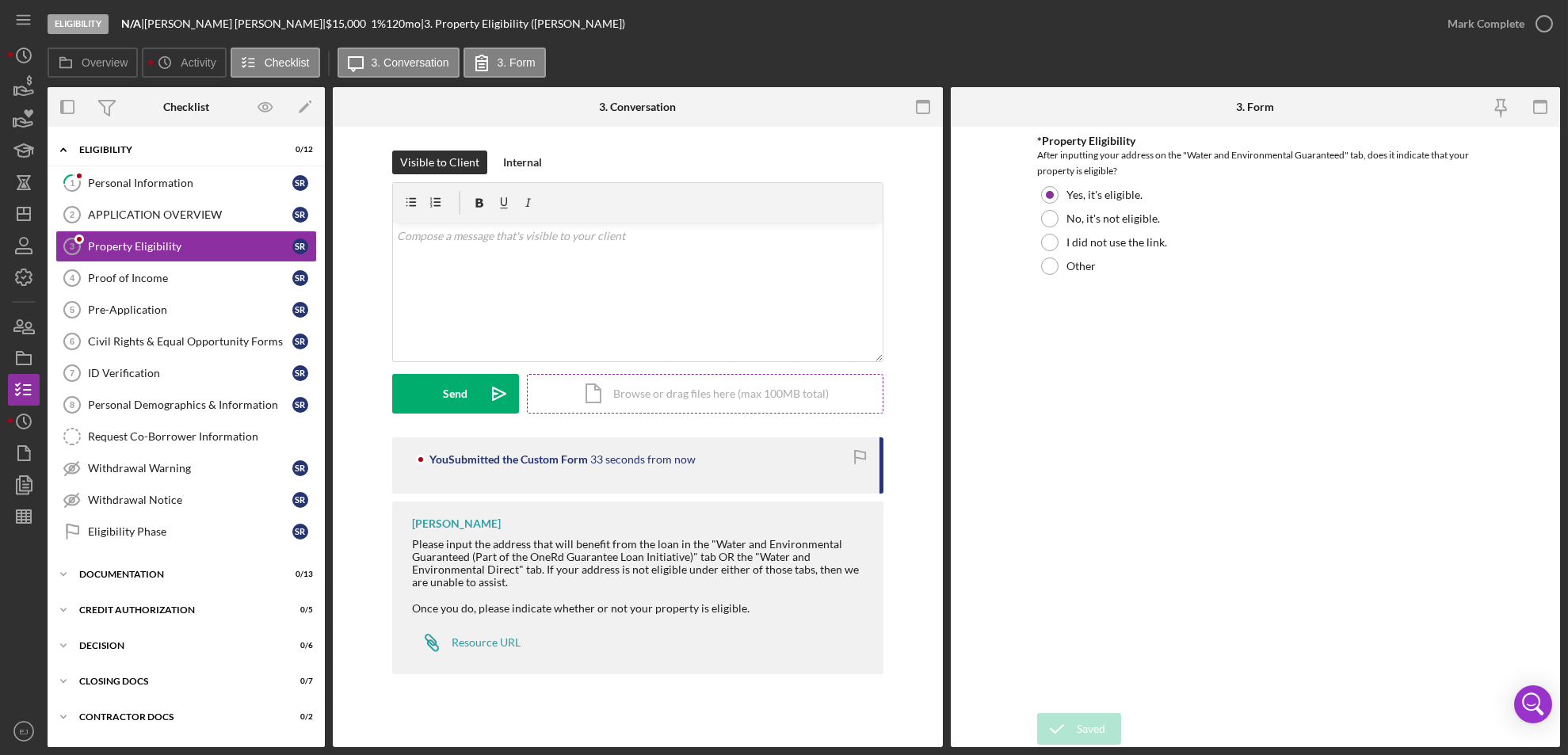
click at [713, 399] on div "Icon/Document Browse or drag files here (max 100MB total) Tap to choose files o…" at bounding box center [704, 393] width 356 height 40
click at [449, 405] on div "Upload" at bounding box center [455, 393] width 36 height 40
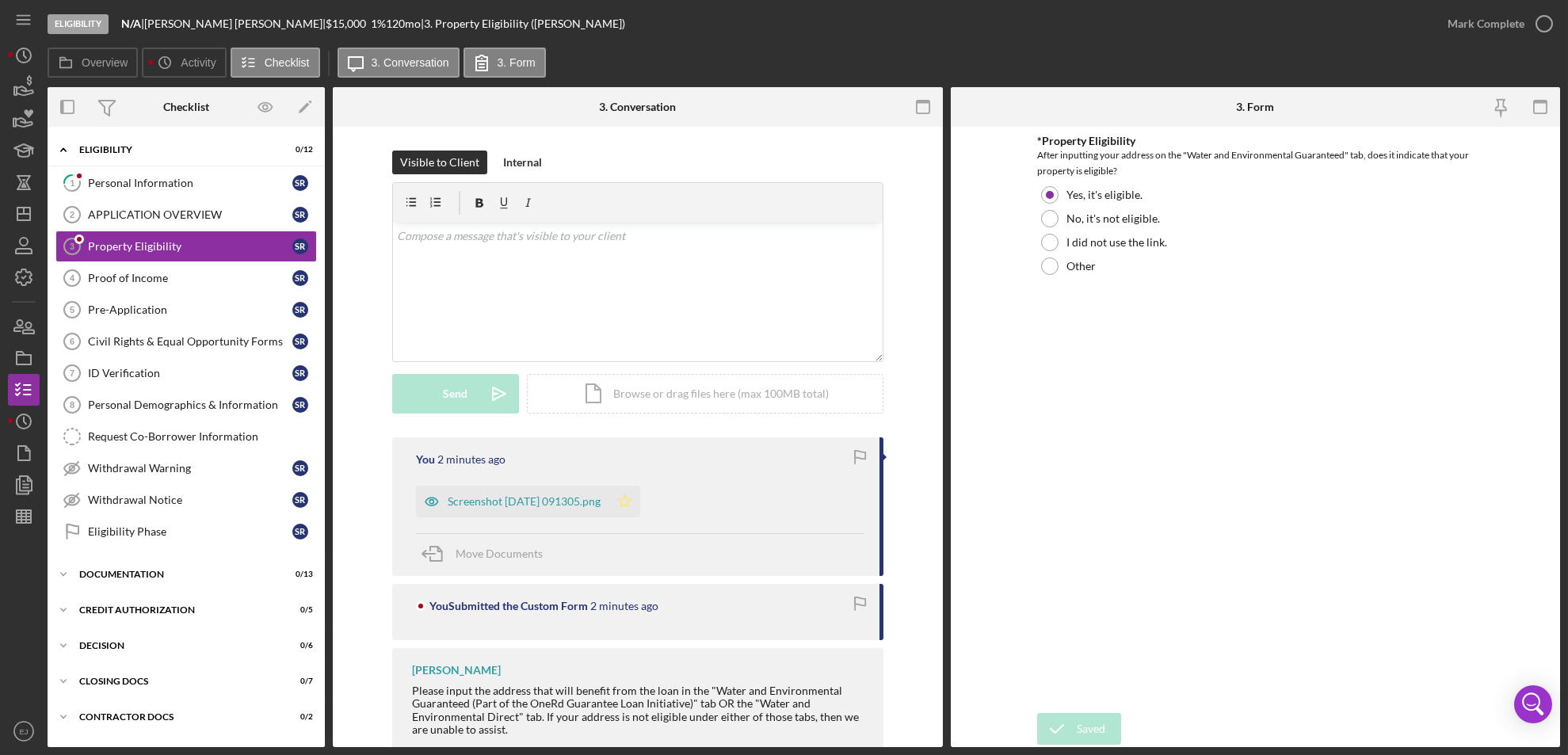
click at [640, 499] on icon "Icon/Star" at bounding box center [624, 501] width 31 height 31
click at [1548, 18] on icon "button" at bounding box center [1544, 23] width 40 height 40
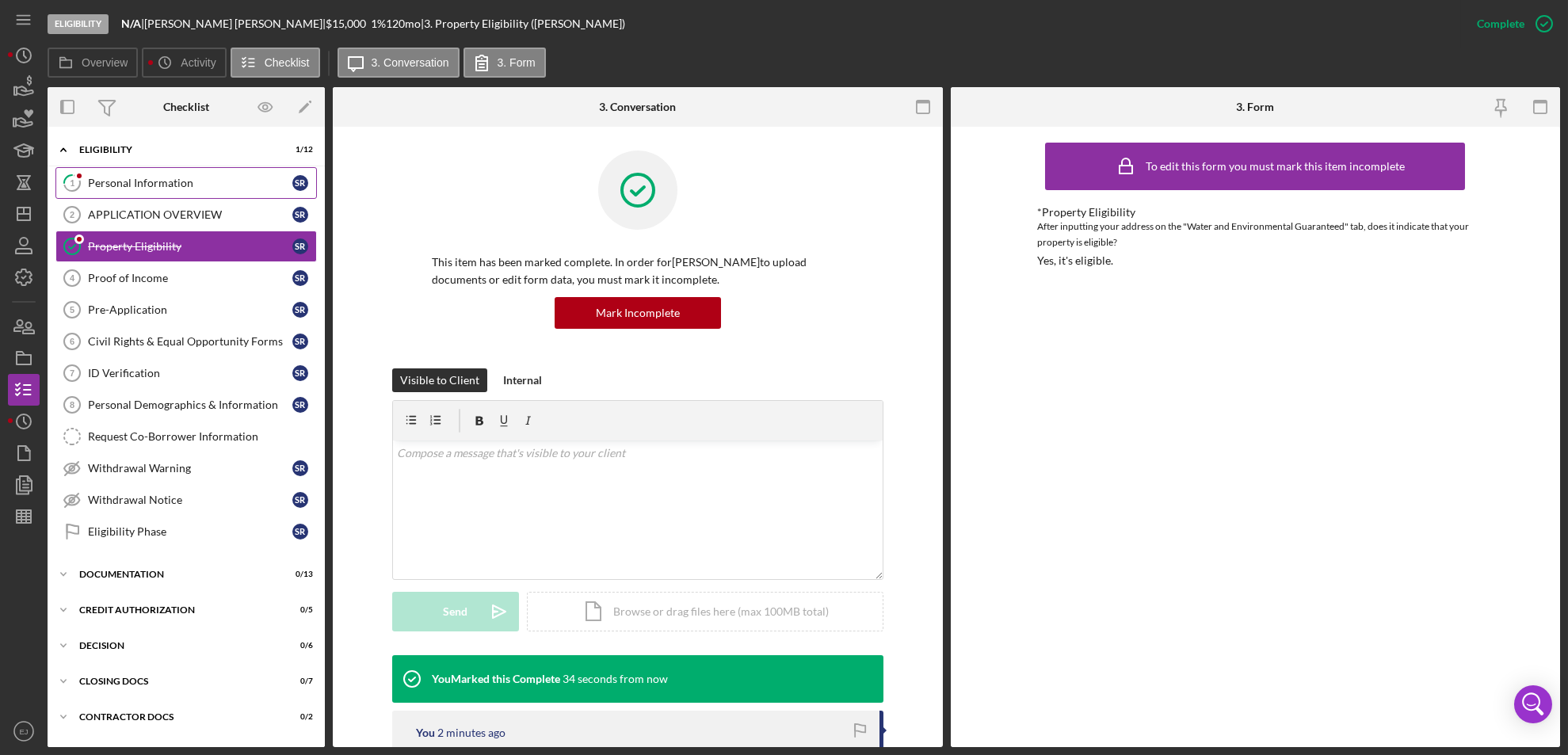
click at [153, 184] on div "Personal Information" at bounding box center [189, 182] width 204 height 13
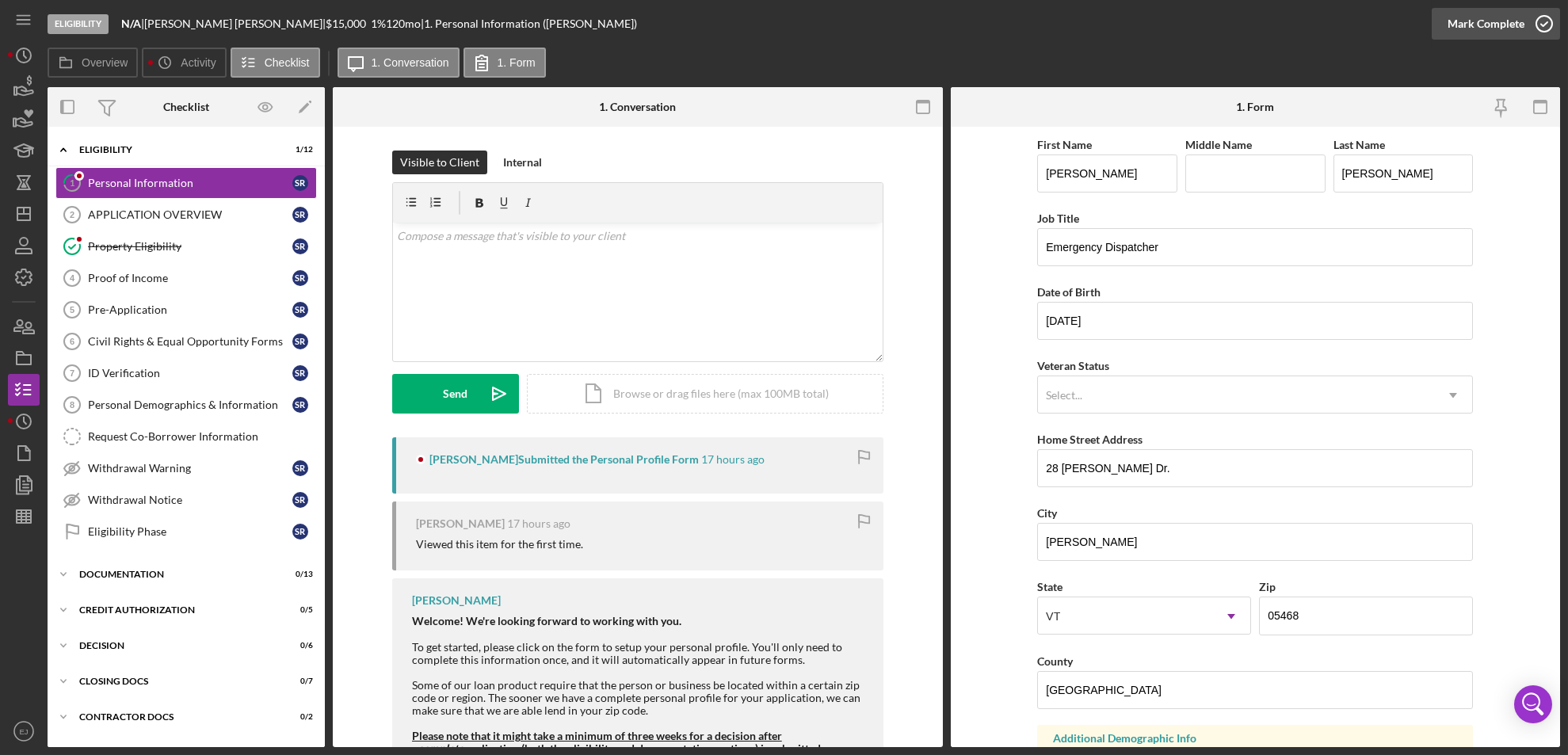
click at [1552, 27] on icon "button" at bounding box center [1544, 23] width 40 height 40
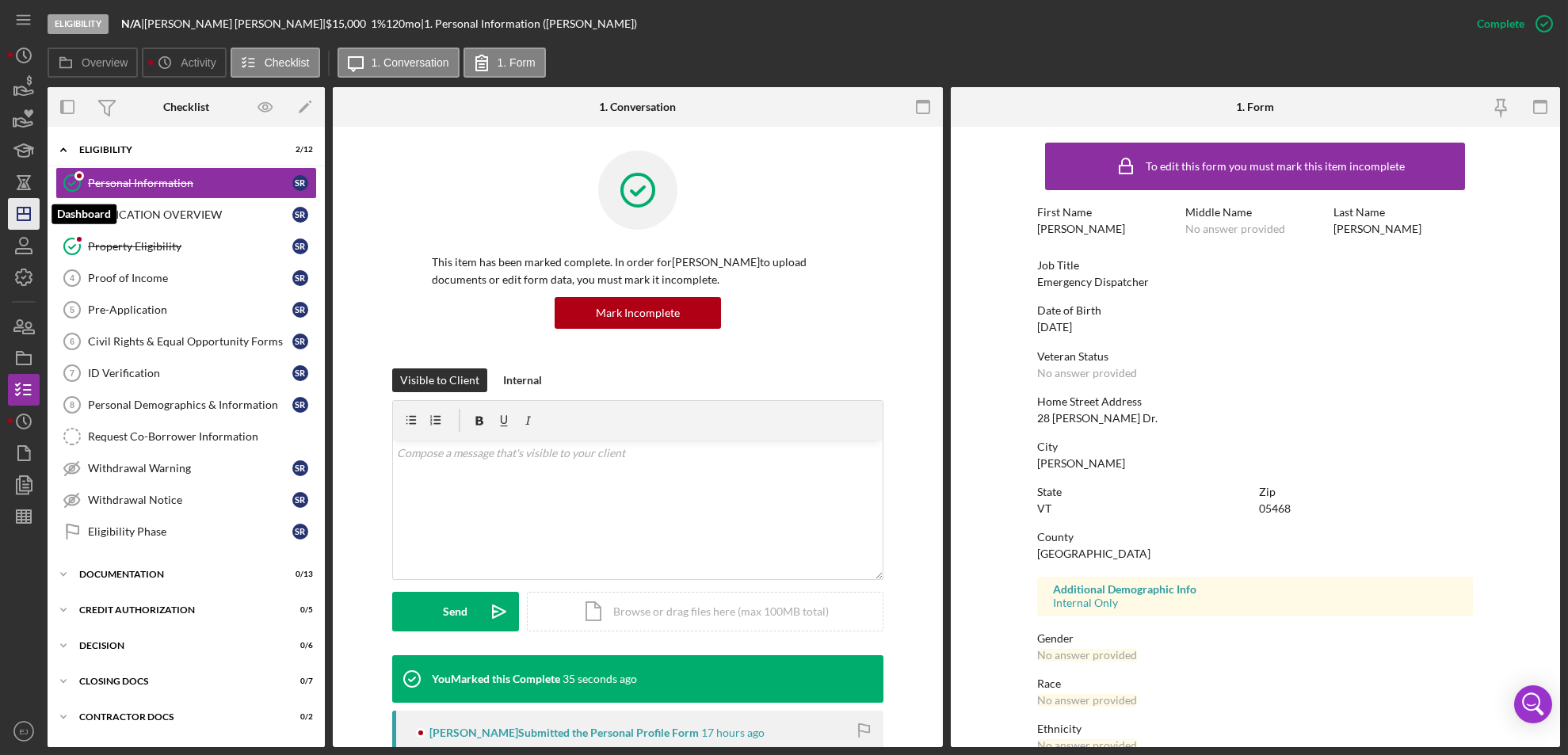
click at [20, 219] on polygon "button" at bounding box center [23, 214] width 13 height 13
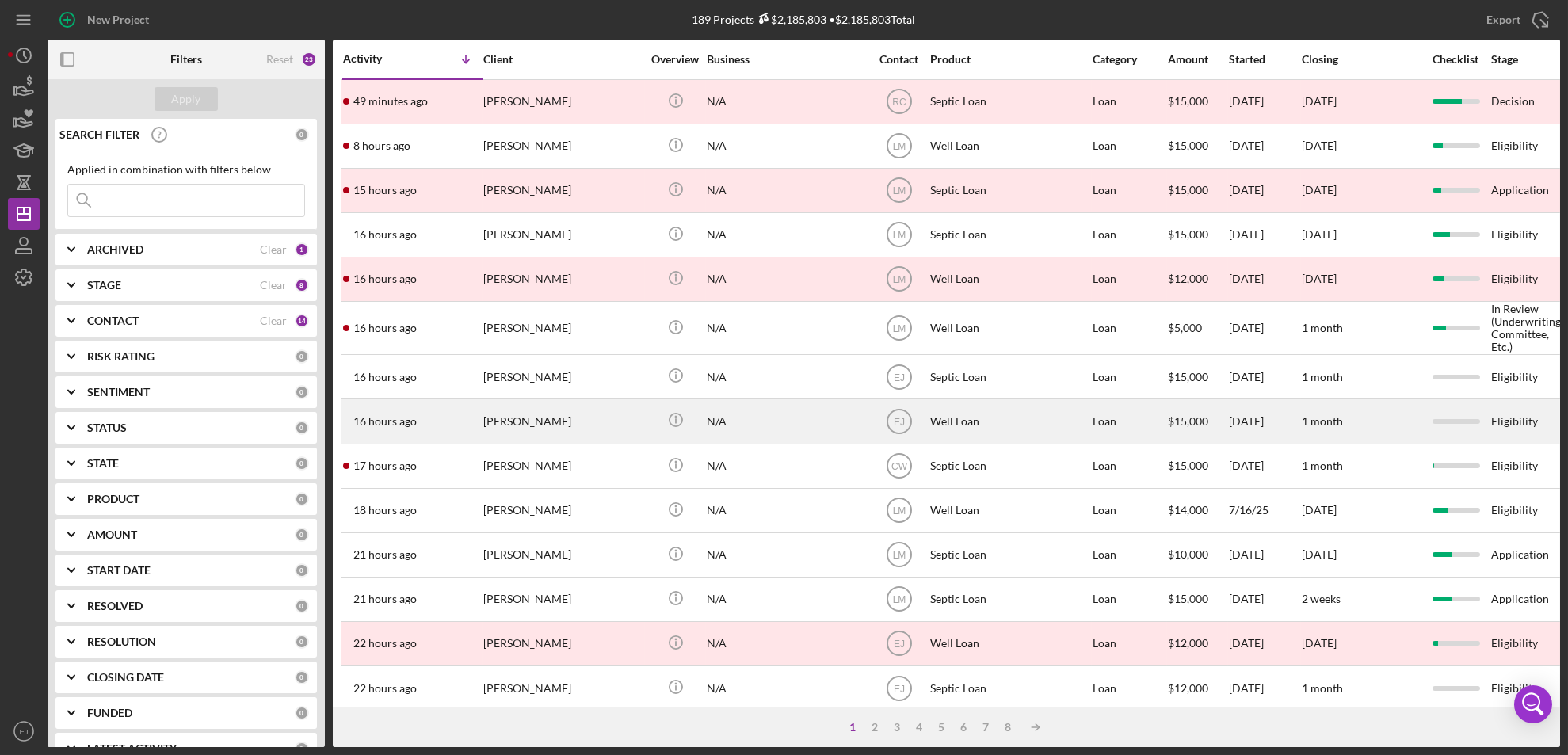
click at [539, 427] on div "brandon weed" at bounding box center [562, 420] width 158 height 42
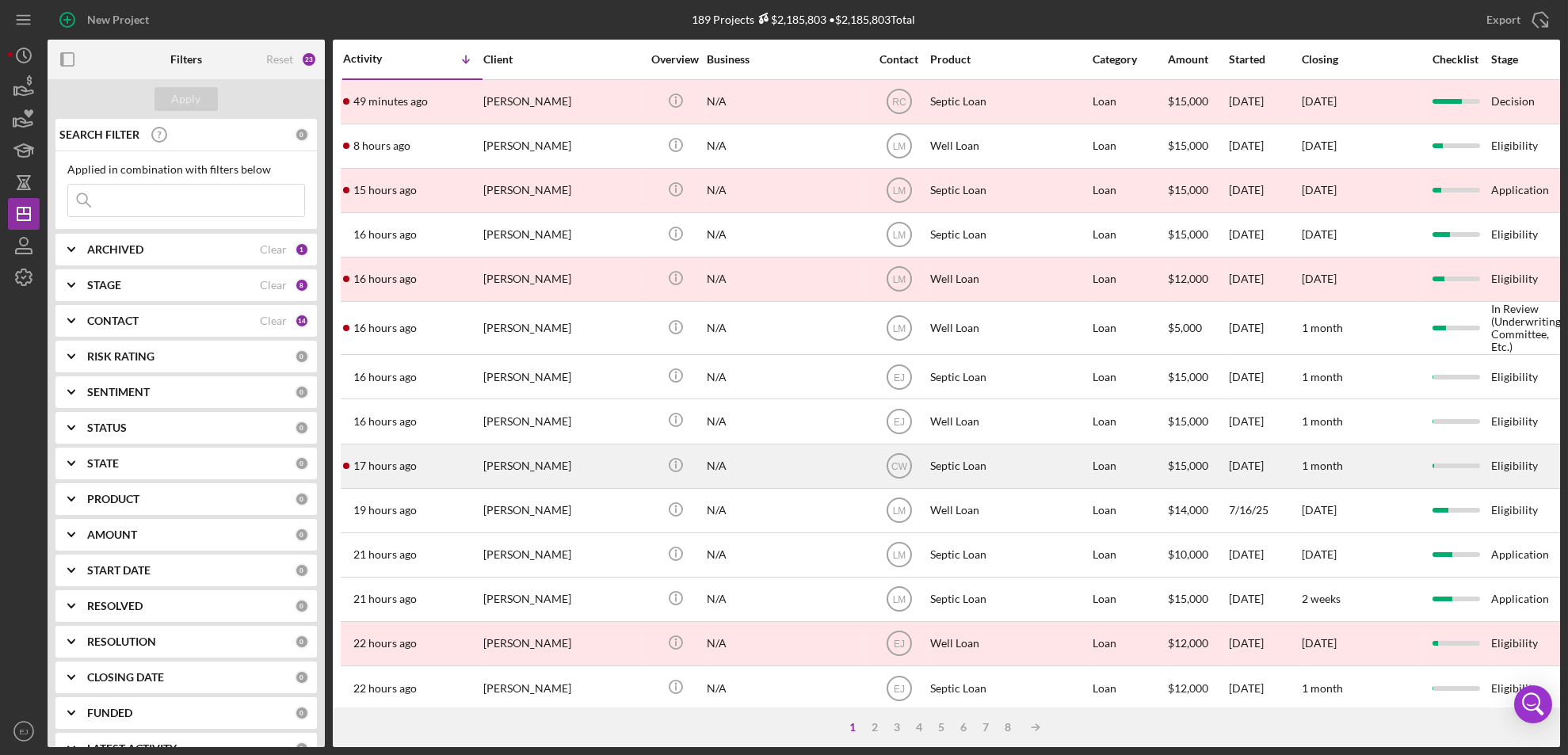
click at [535, 478] on div "Scott Robar" at bounding box center [562, 465] width 158 height 42
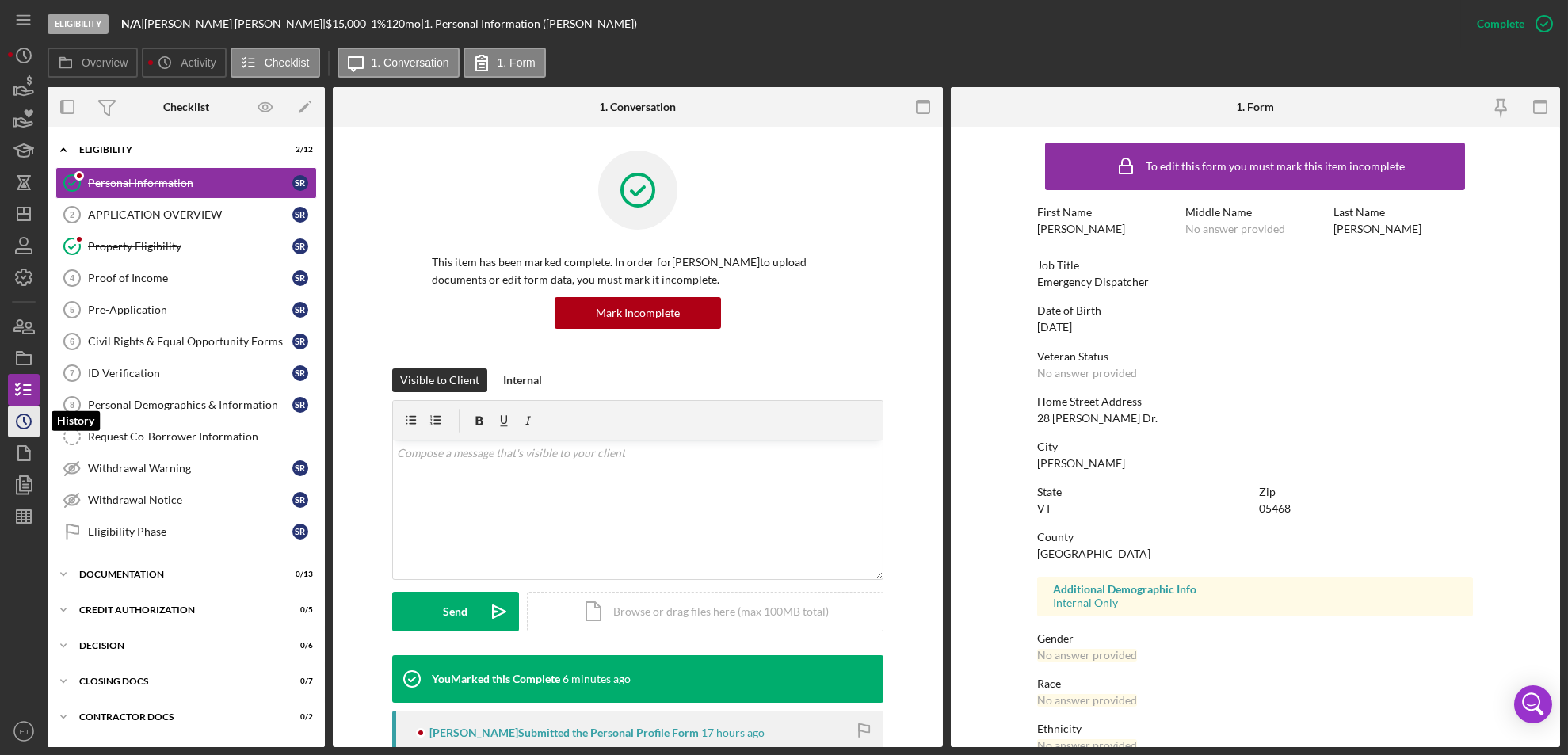
click at [27, 419] on icon "Icon/History" at bounding box center [23, 421] width 40 height 40
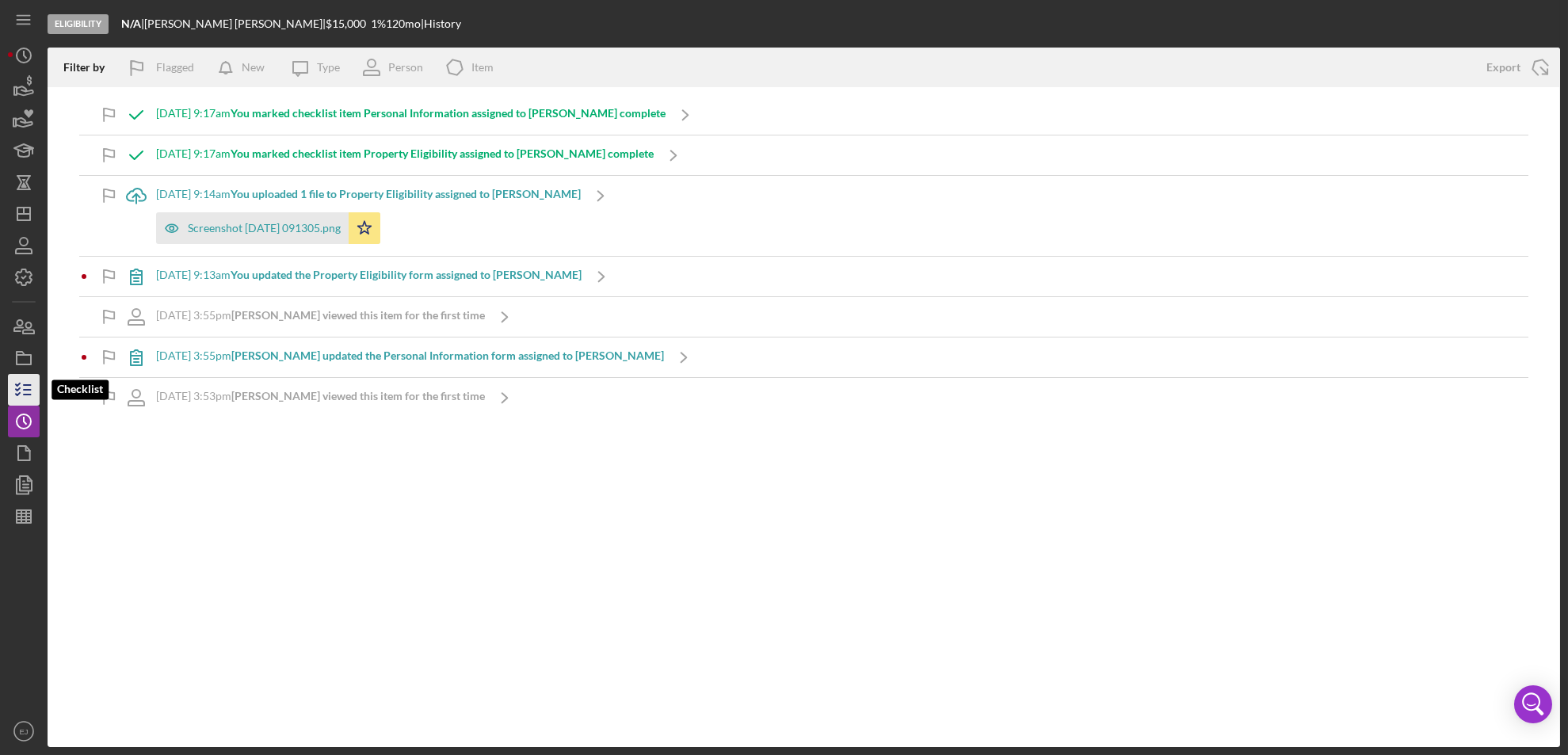
click at [23, 390] on icon "button" at bounding box center [23, 389] width 40 height 40
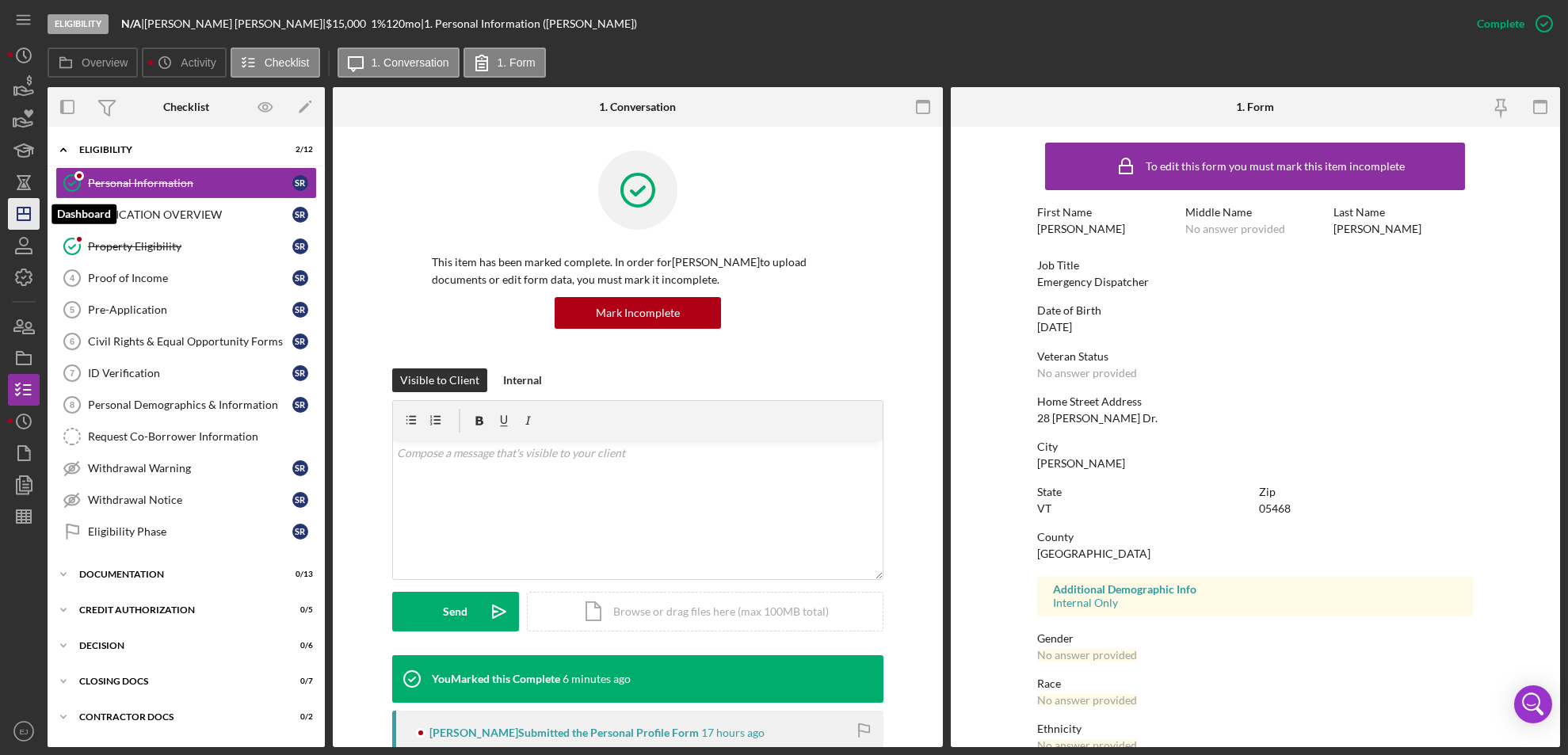
click at [21, 217] on icon "Icon/Dashboard" at bounding box center [23, 214] width 40 height 40
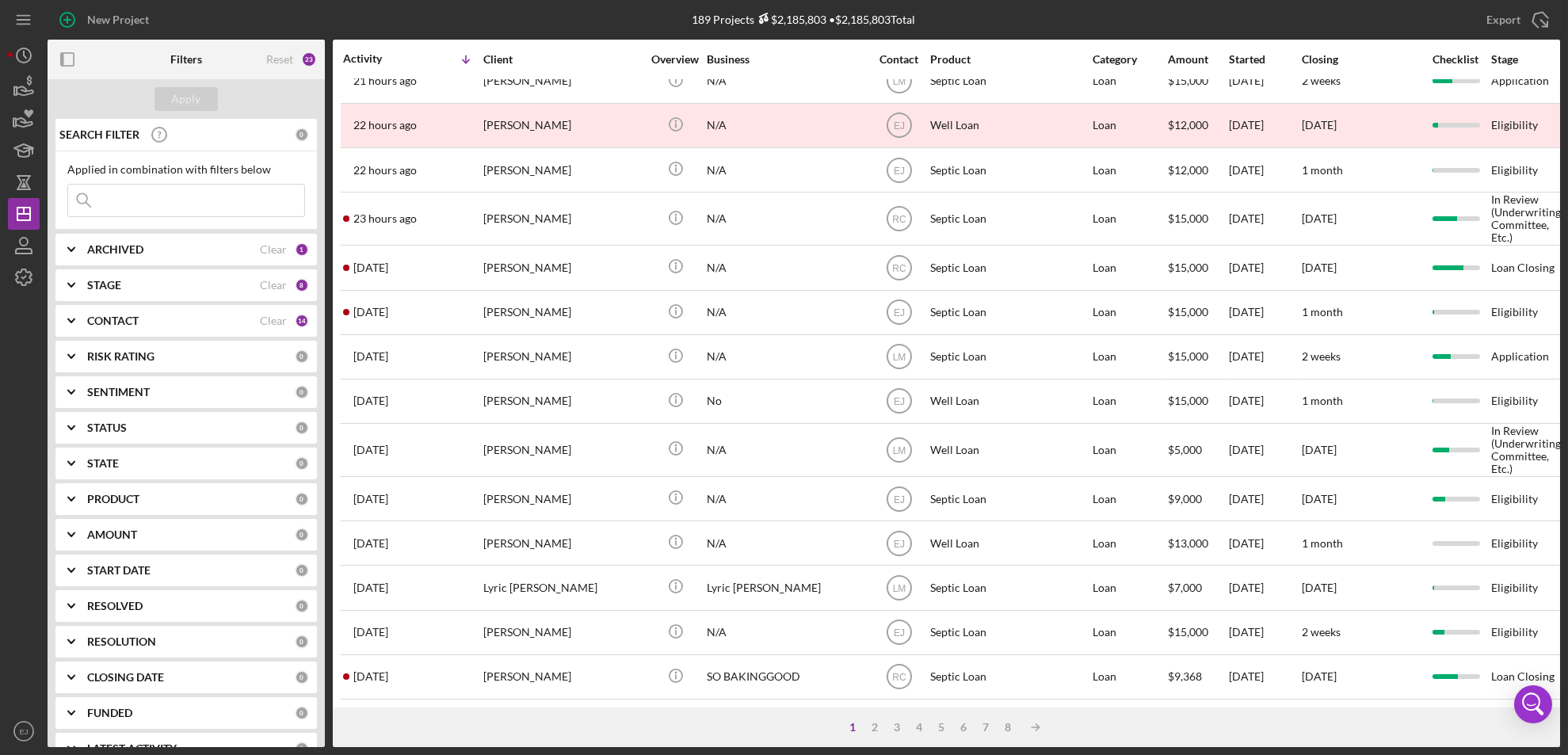
scroll to position [541, 0]
click at [874, 721] on div "2" at bounding box center [875, 727] width 22 height 13
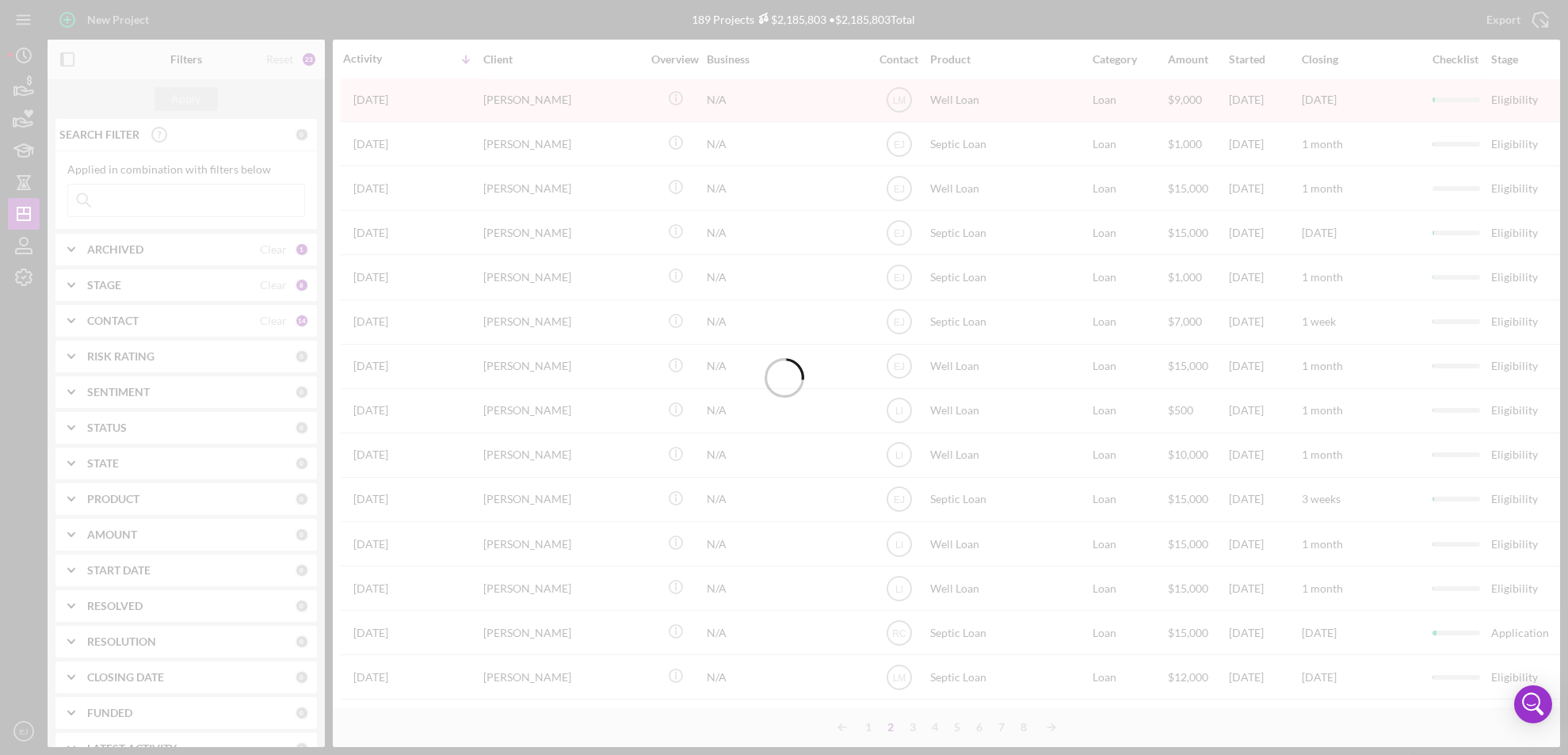
scroll to position [534, 0]
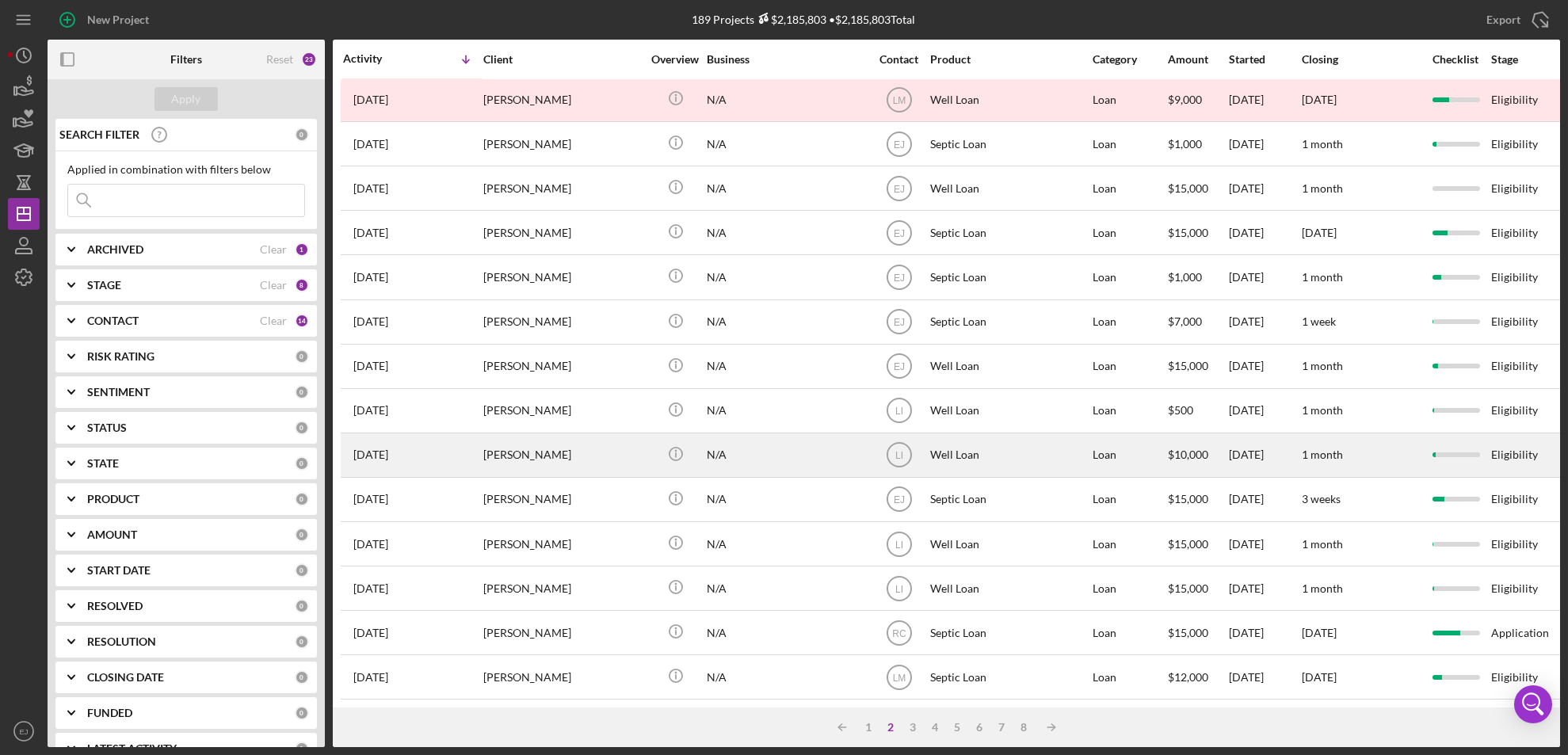
click at [543, 447] on div "Auburn Osborne" at bounding box center [562, 455] width 158 height 42
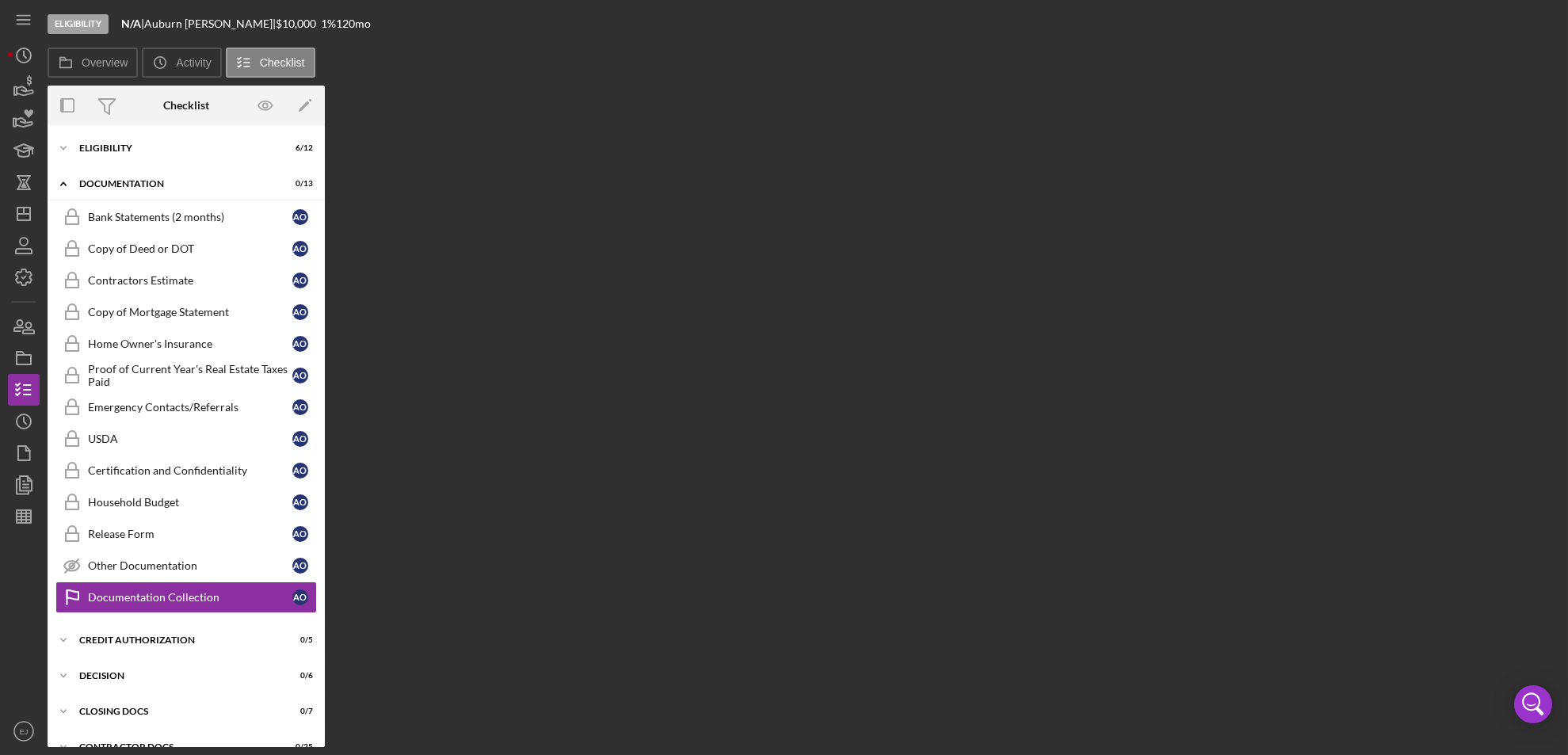
scroll to position [60, 0]
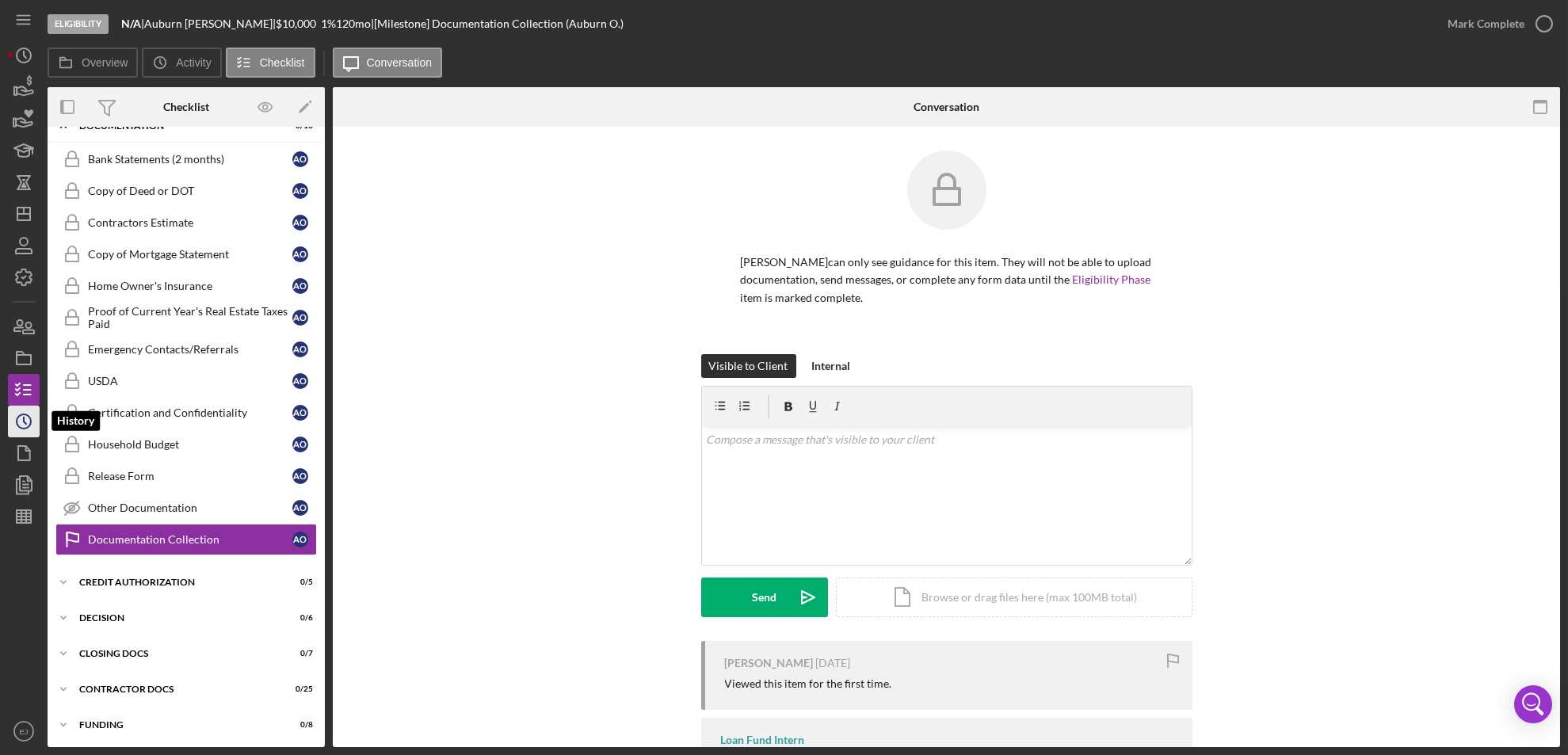
click at [22, 435] on icon "Icon/History" at bounding box center [23, 421] width 40 height 40
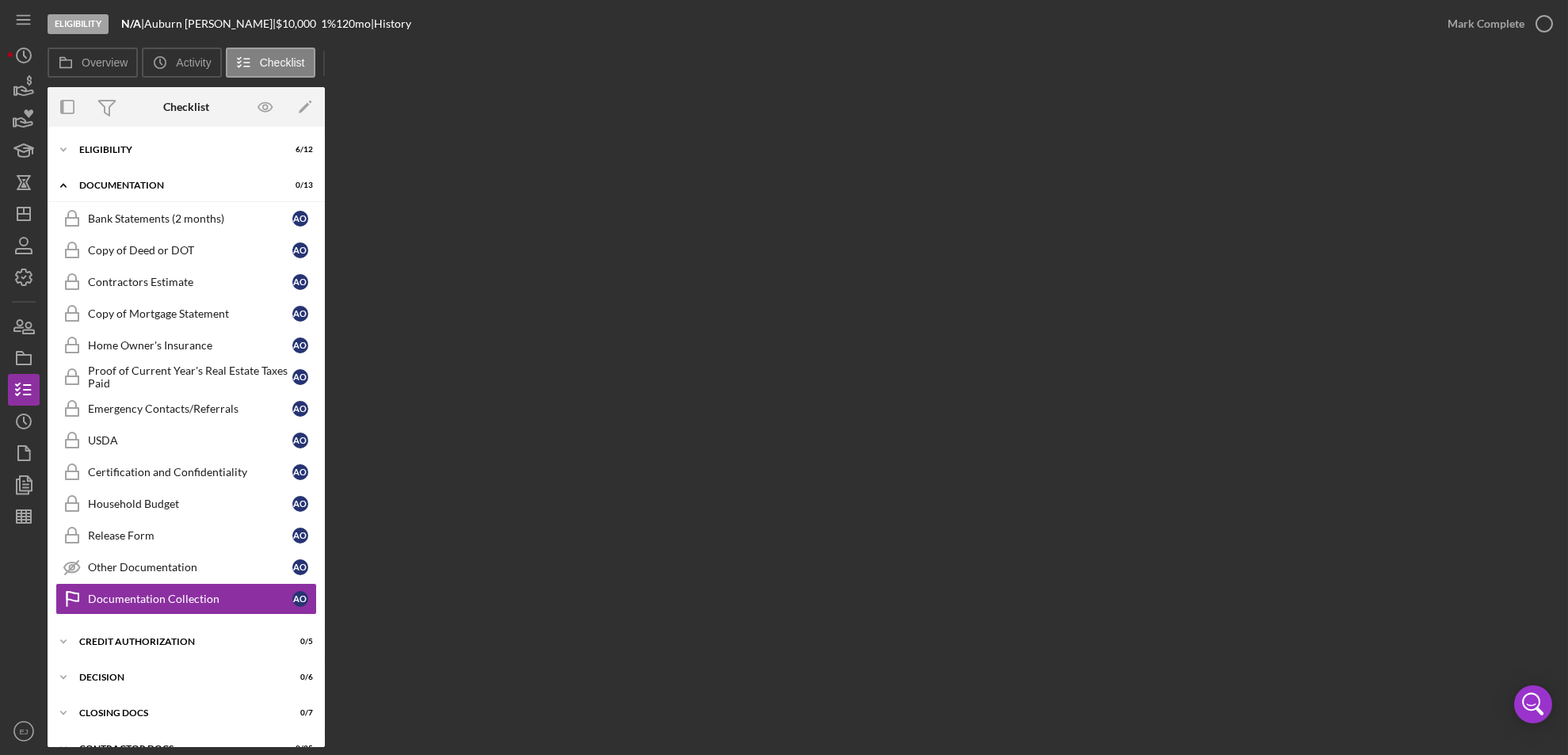
scroll to position [61, 0]
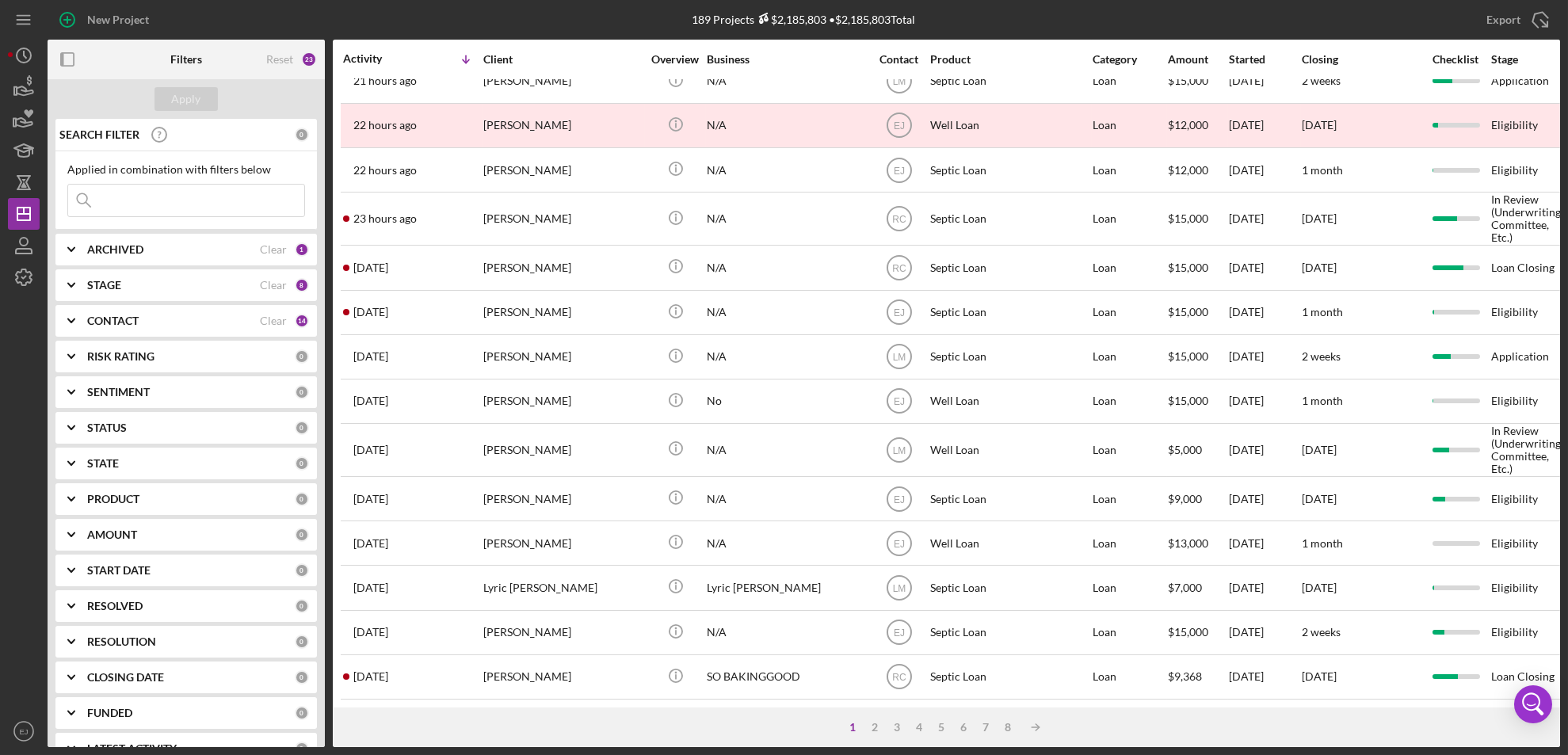
scroll to position [541, 0]
click at [896, 721] on div "3" at bounding box center [898, 727] width 22 height 13
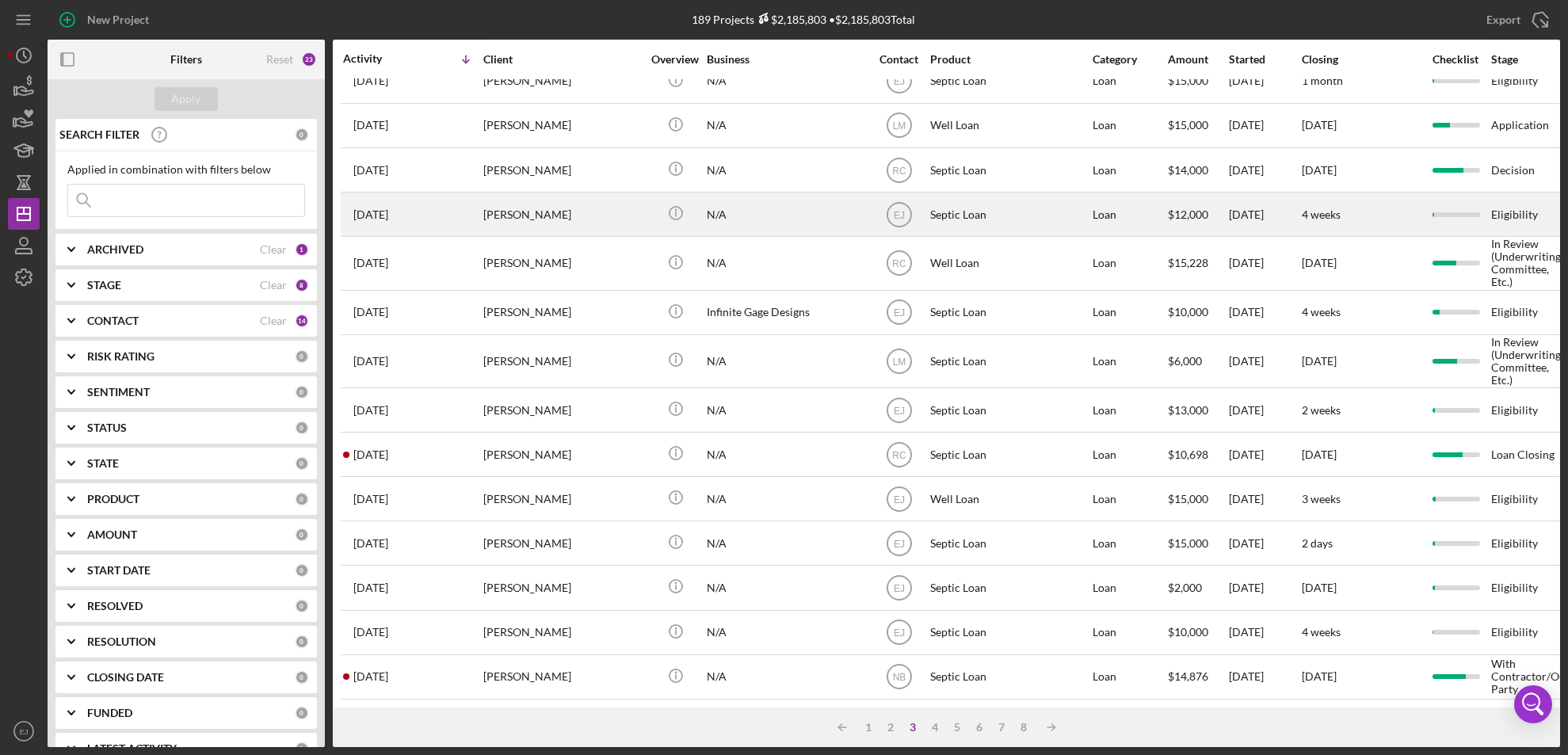
click at [1413, 201] on div "4 weeks" at bounding box center [1361, 214] width 119 height 42
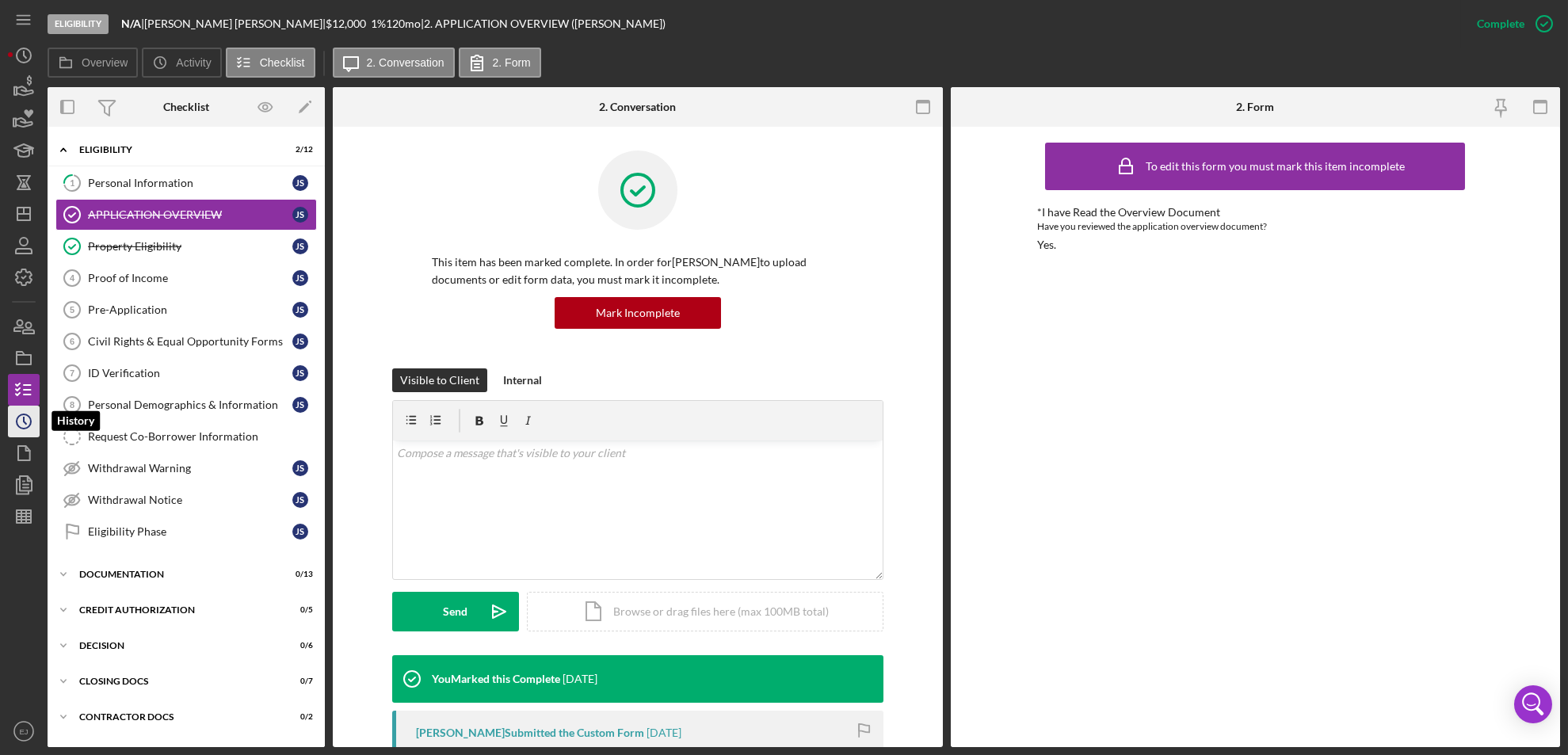
click at [35, 427] on icon "Icon/History" at bounding box center [23, 421] width 40 height 40
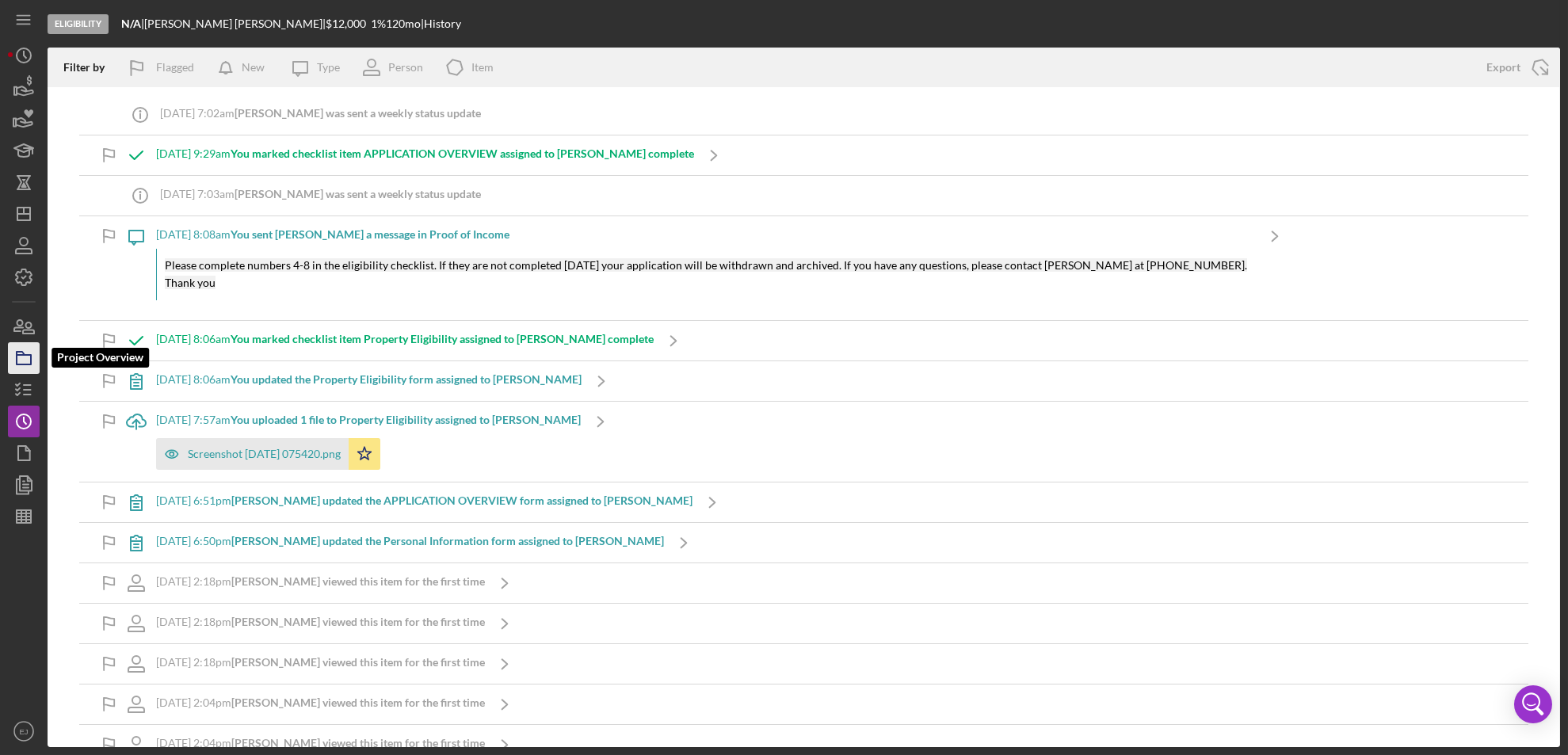
click at [18, 363] on icon "button" at bounding box center [23, 358] width 40 height 40
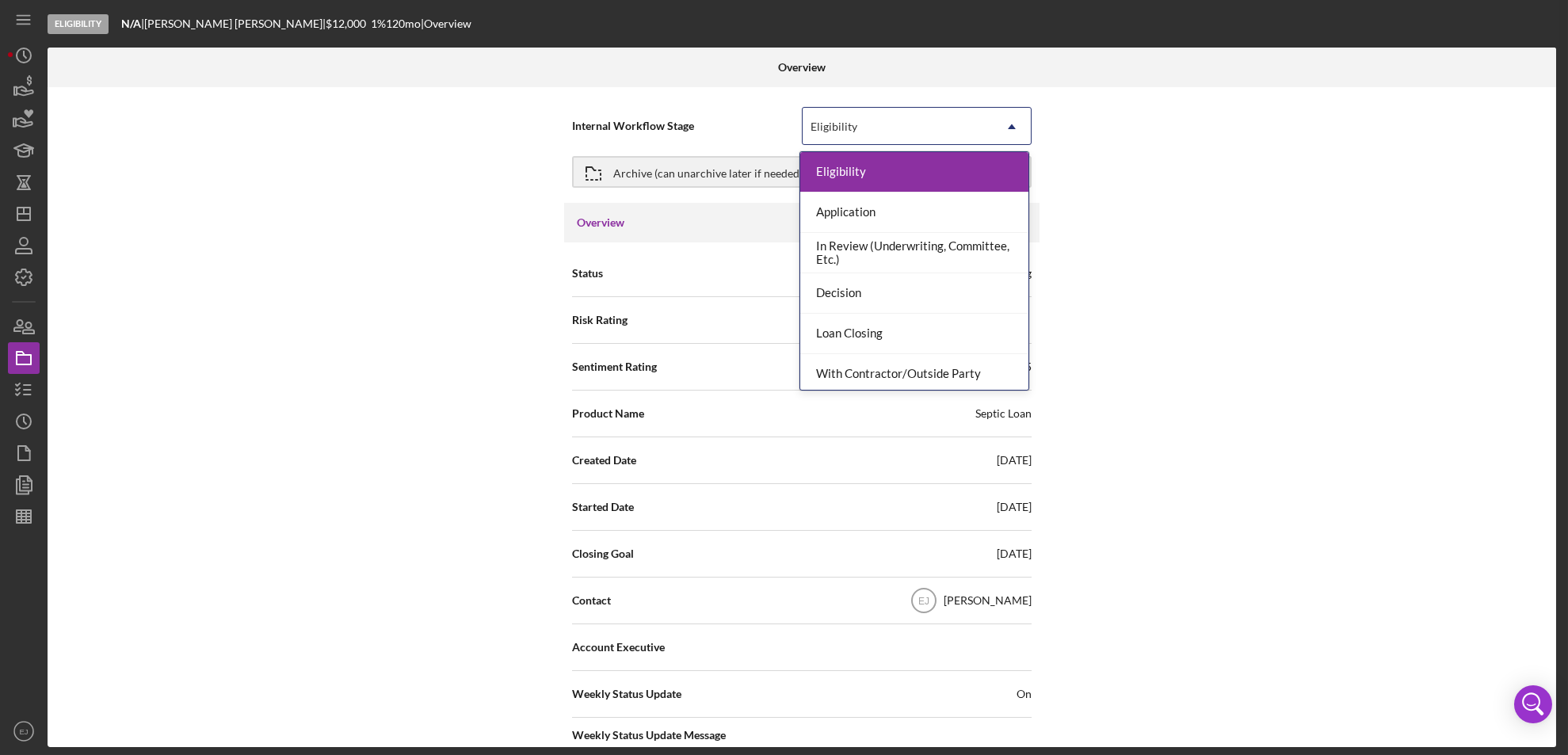
click at [1010, 124] on icon "Icon/Dropdown Arrow" at bounding box center [1011, 126] width 38 height 38
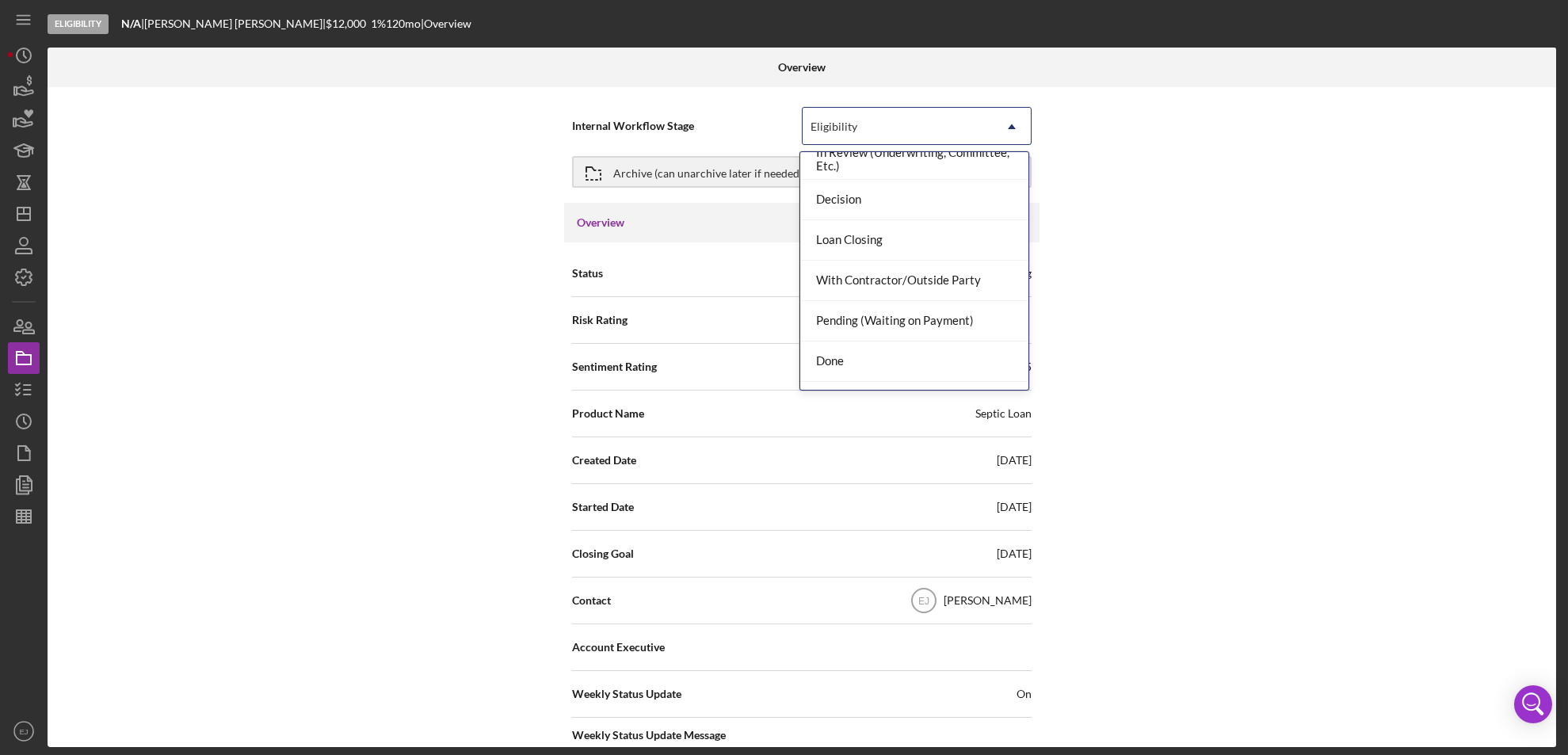
scroll to position [125, 0]
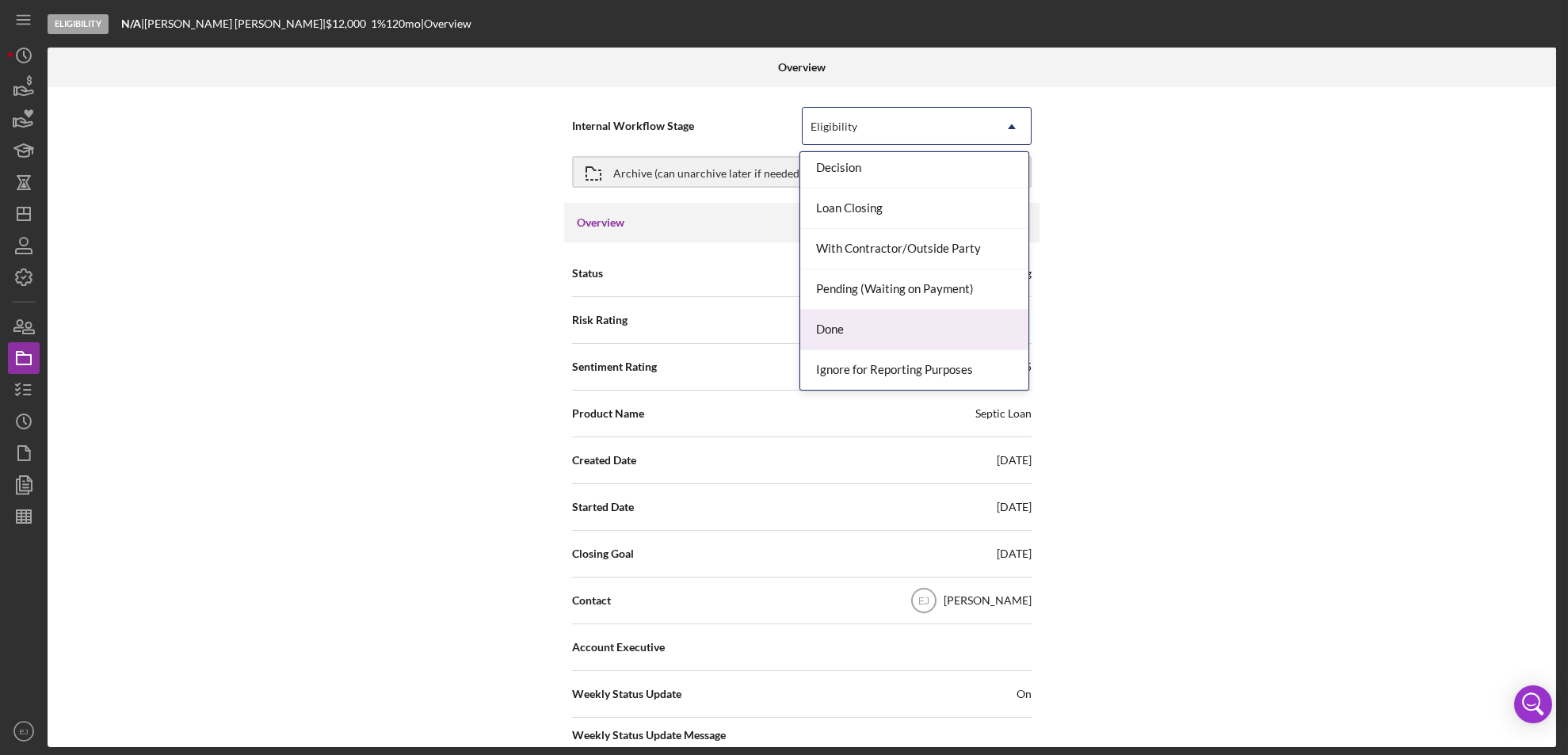
click at [972, 325] on div "Done" at bounding box center [914, 329] width 228 height 40
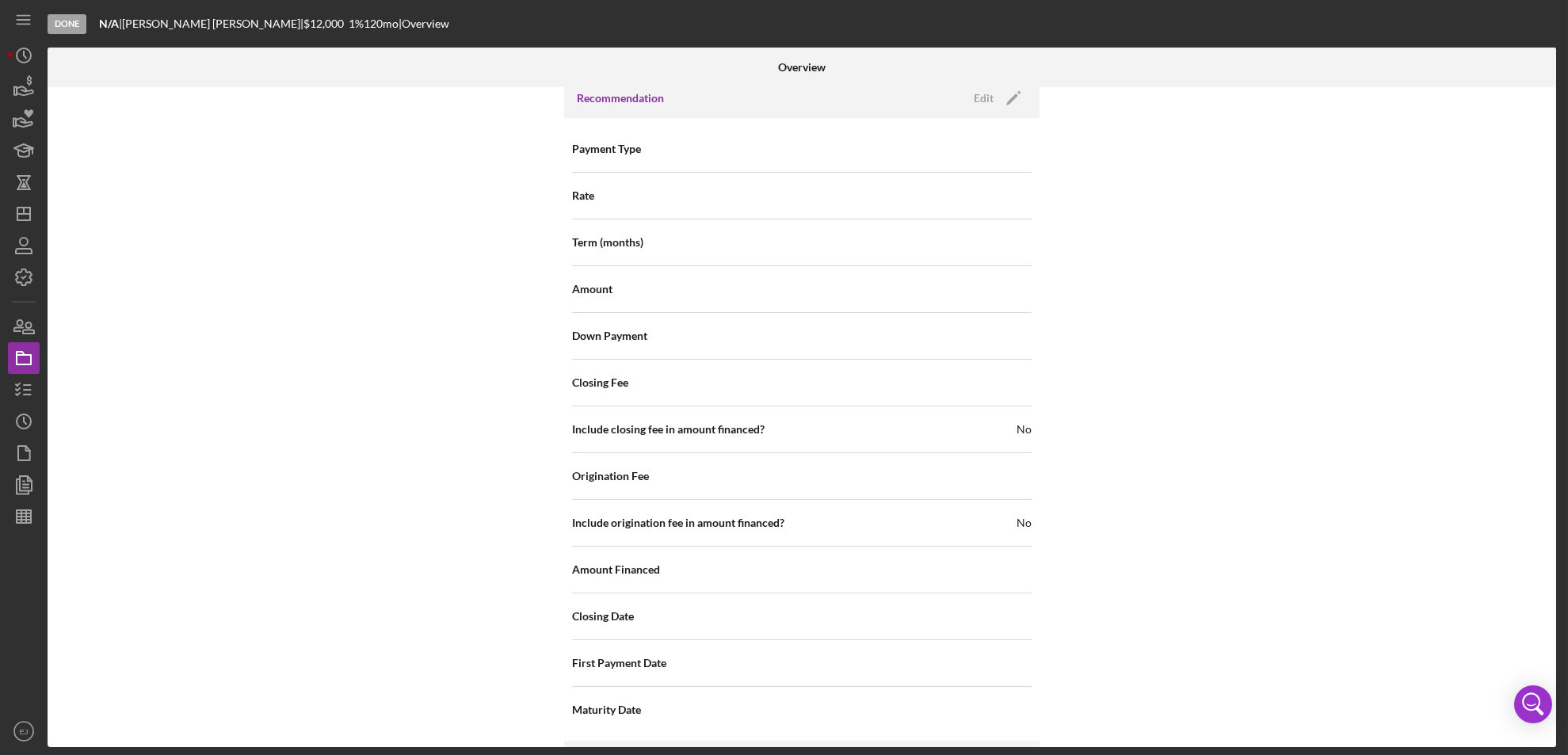
scroll to position [1694, 0]
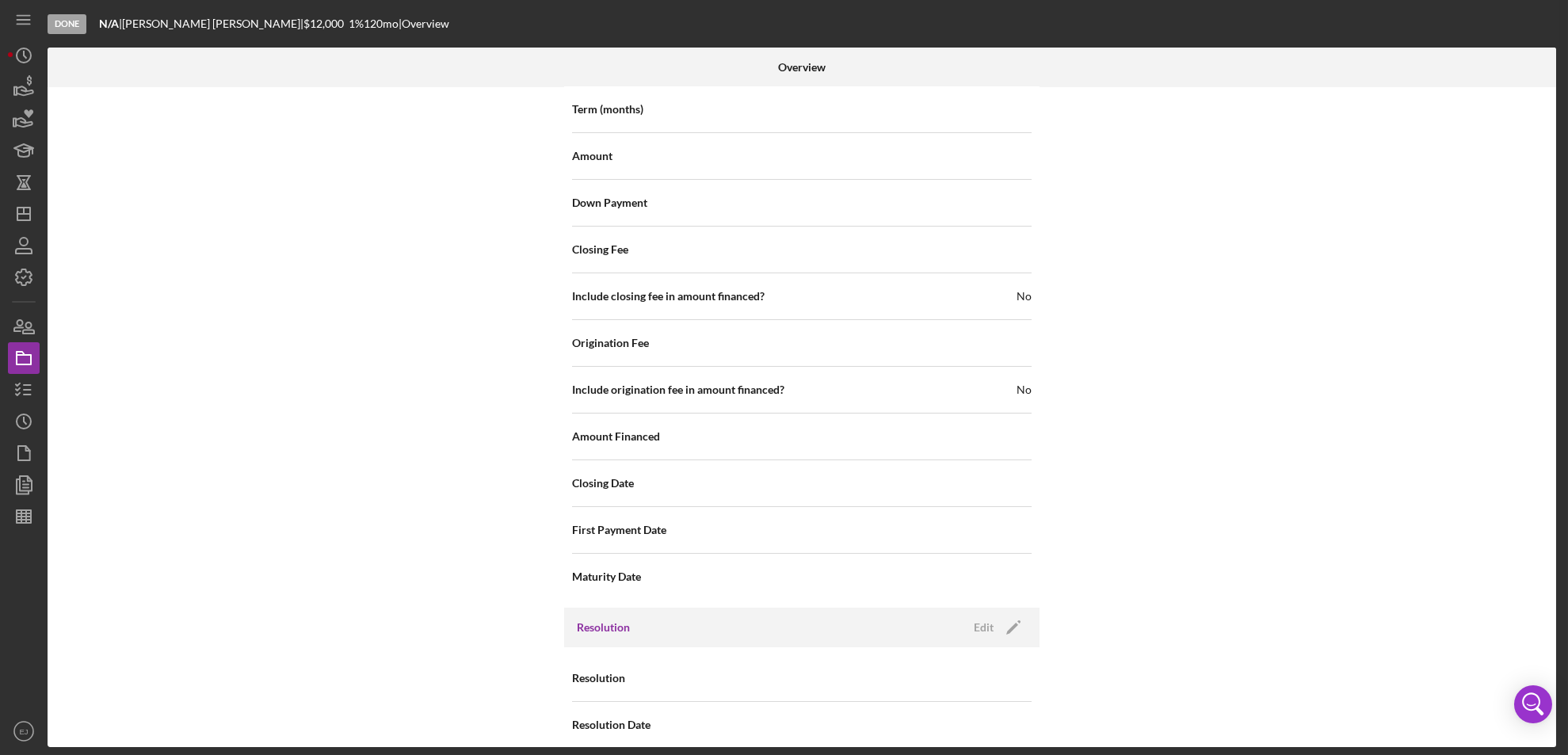
click at [976, 608] on div "Resolution Edit Icon/Edit" at bounding box center [801, 627] width 475 height 40
click at [976, 616] on div "Edit" at bounding box center [984, 627] width 20 height 23
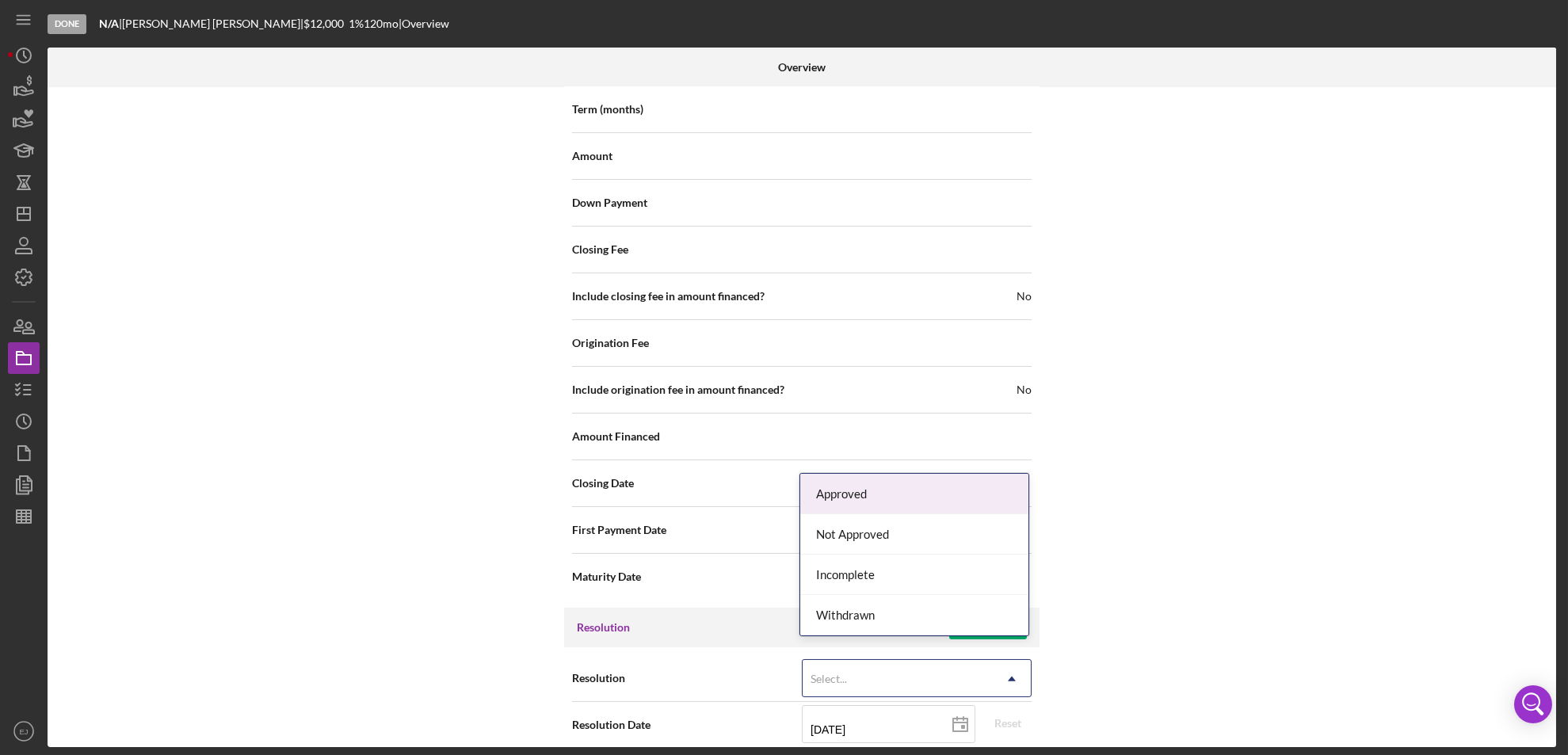
click at [1009, 666] on icon "Icon/Dropdown Arrow" at bounding box center [1011, 678] width 38 height 38
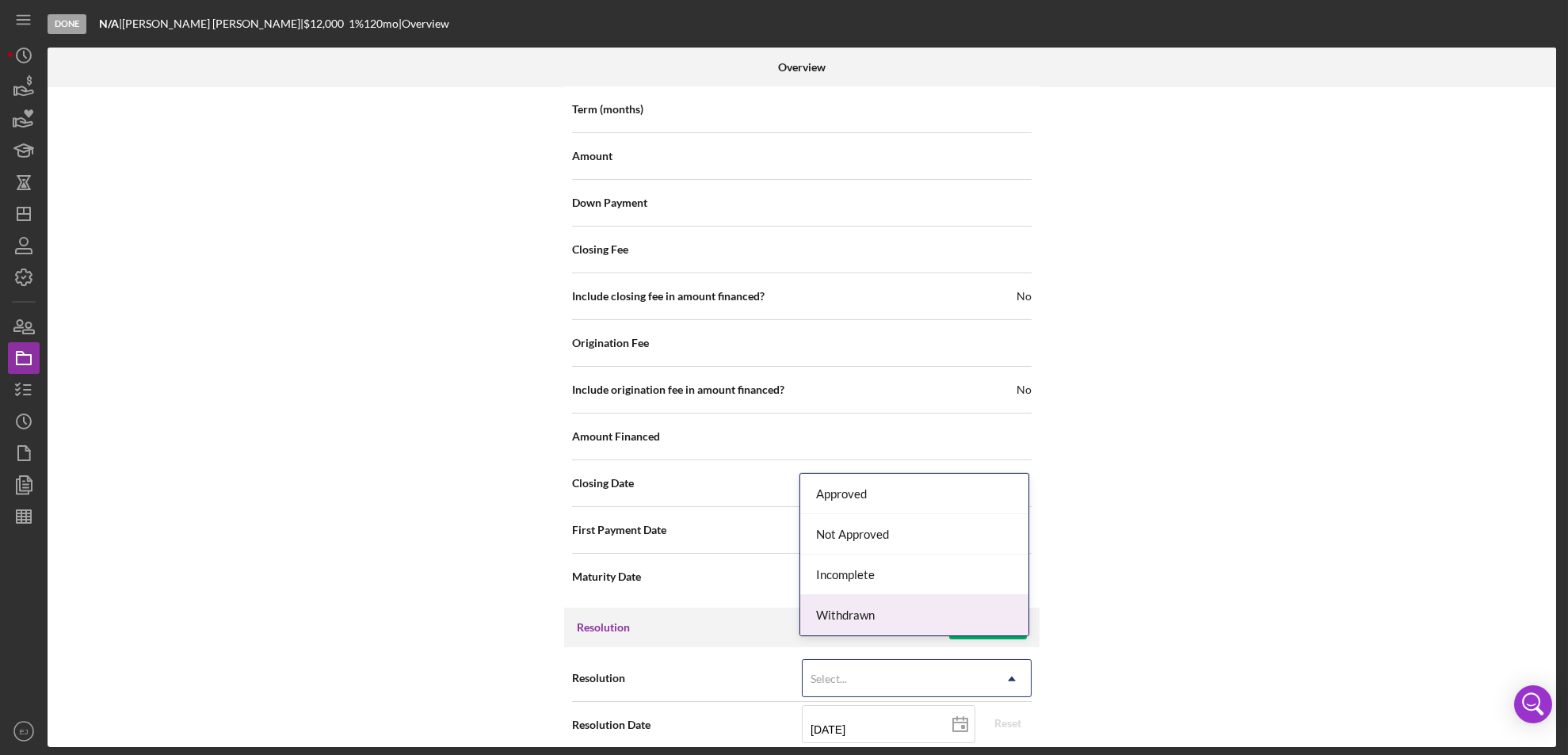
click at [985, 625] on div "Withdrawn" at bounding box center [914, 615] width 228 height 40
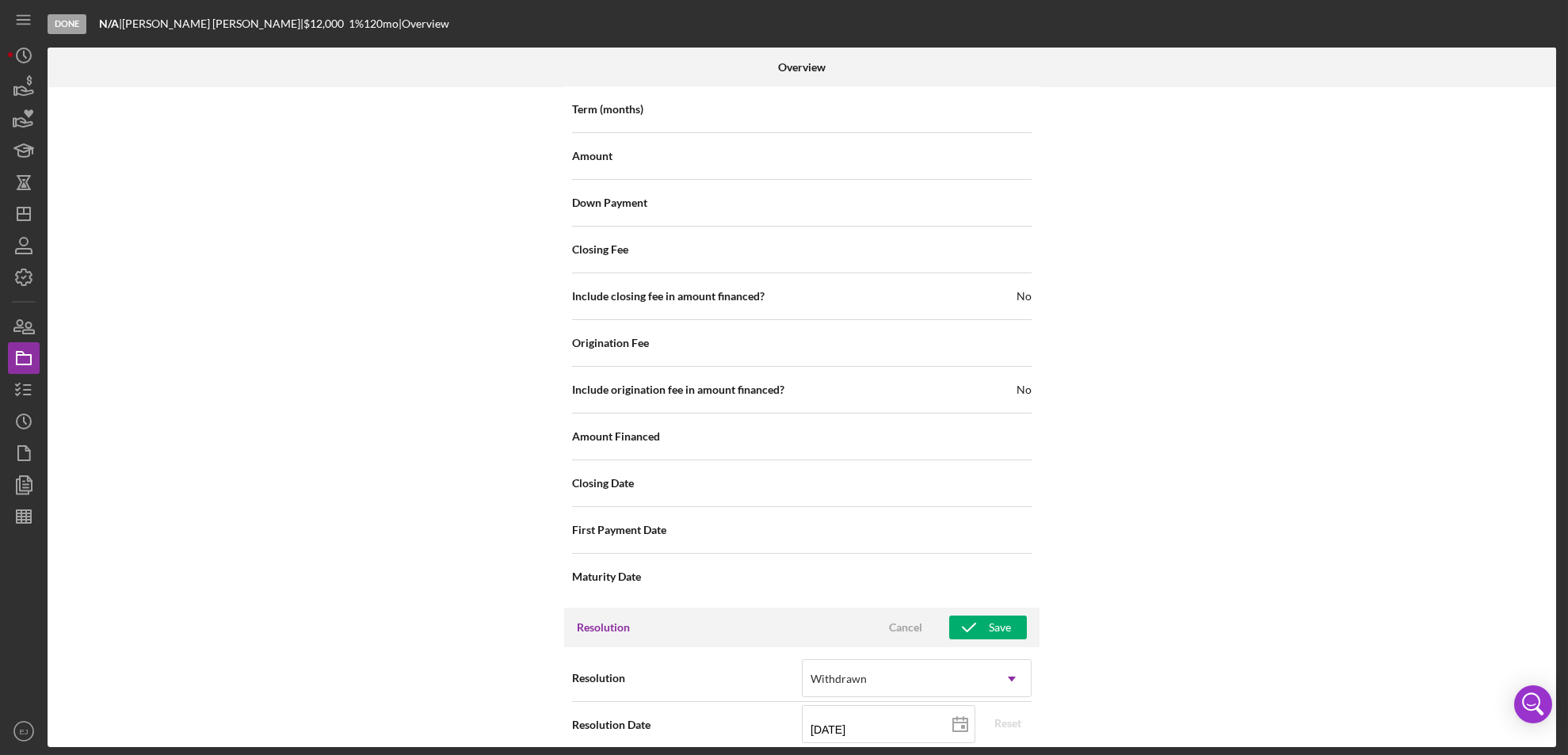
scroll to position [1795, 0]
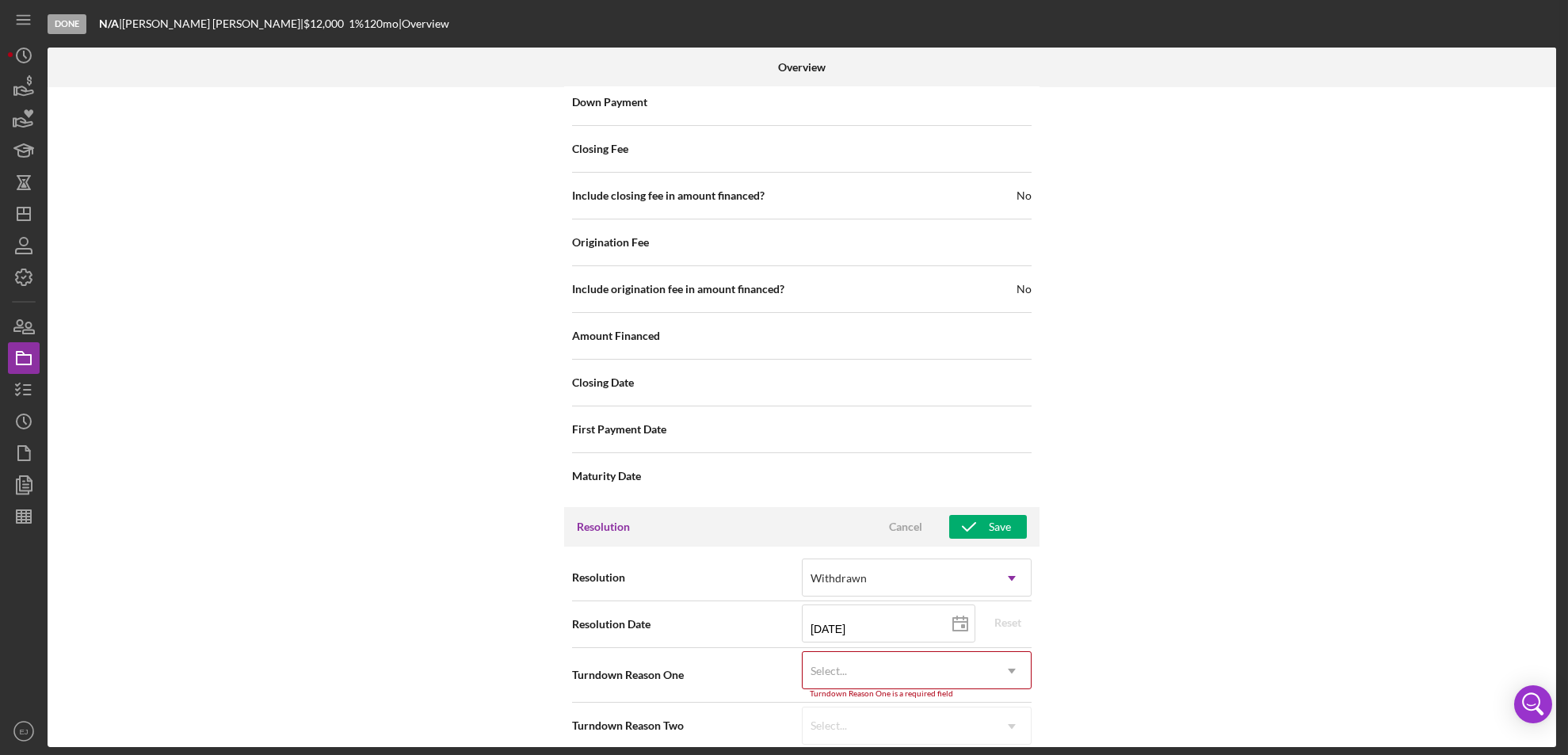
click at [1021, 743] on div "Internal Workflow Stage Done Icon/Dropdown Arrow Archive (can unarchive later i…" at bounding box center [802, 417] width 1508 height 659
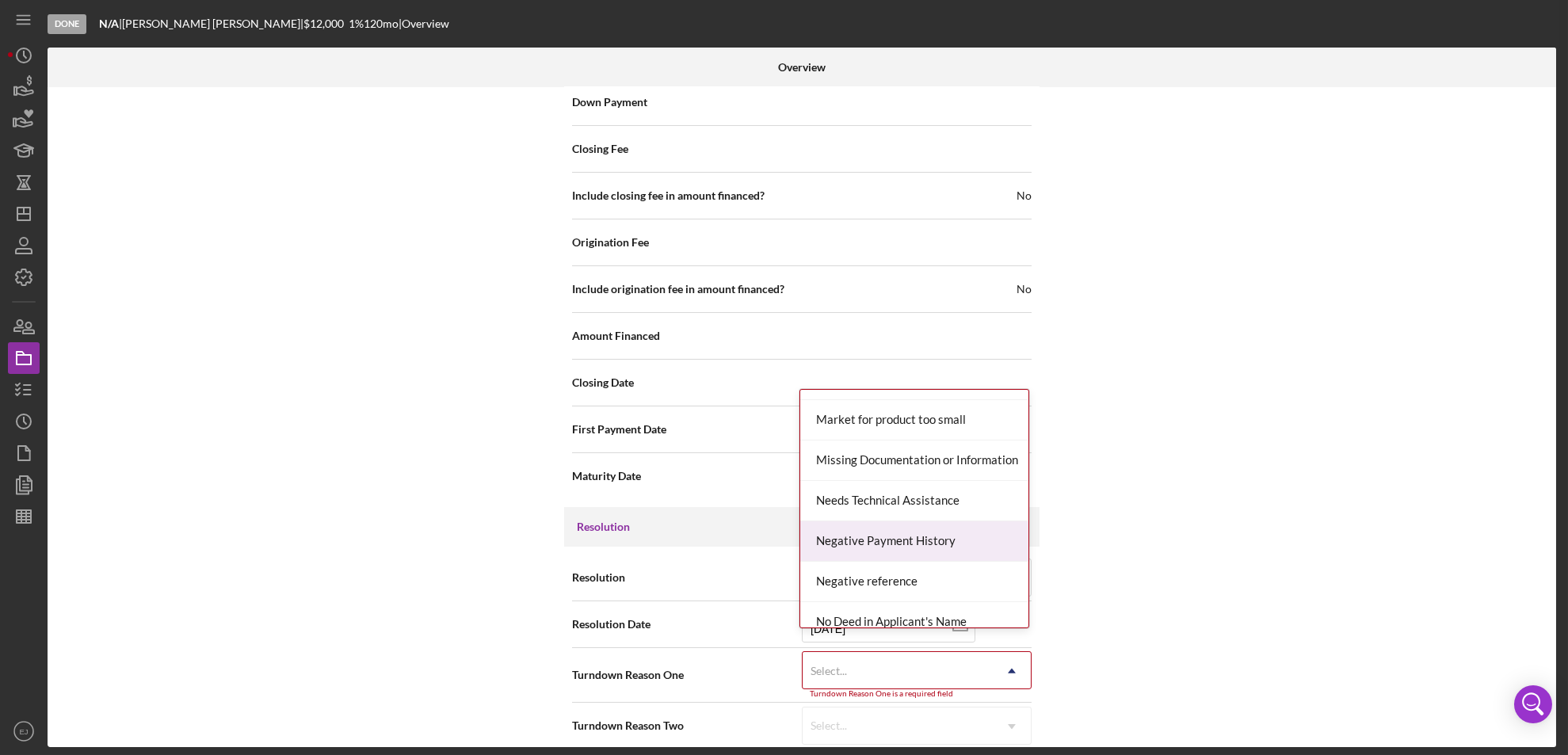
scroll to position [998, 0]
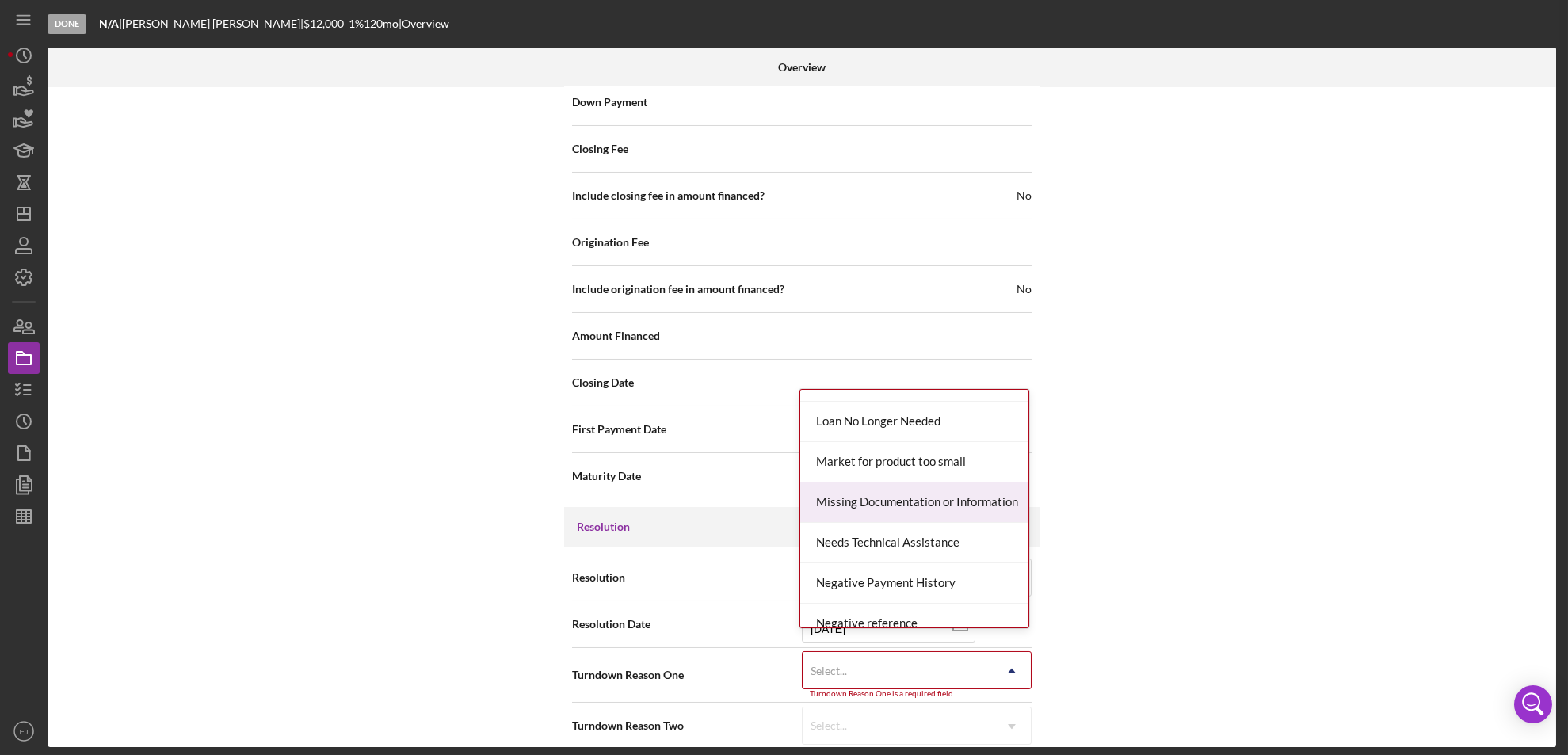
click at [962, 506] on div "Missing Documentation or Information" at bounding box center [914, 501] width 228 height 40
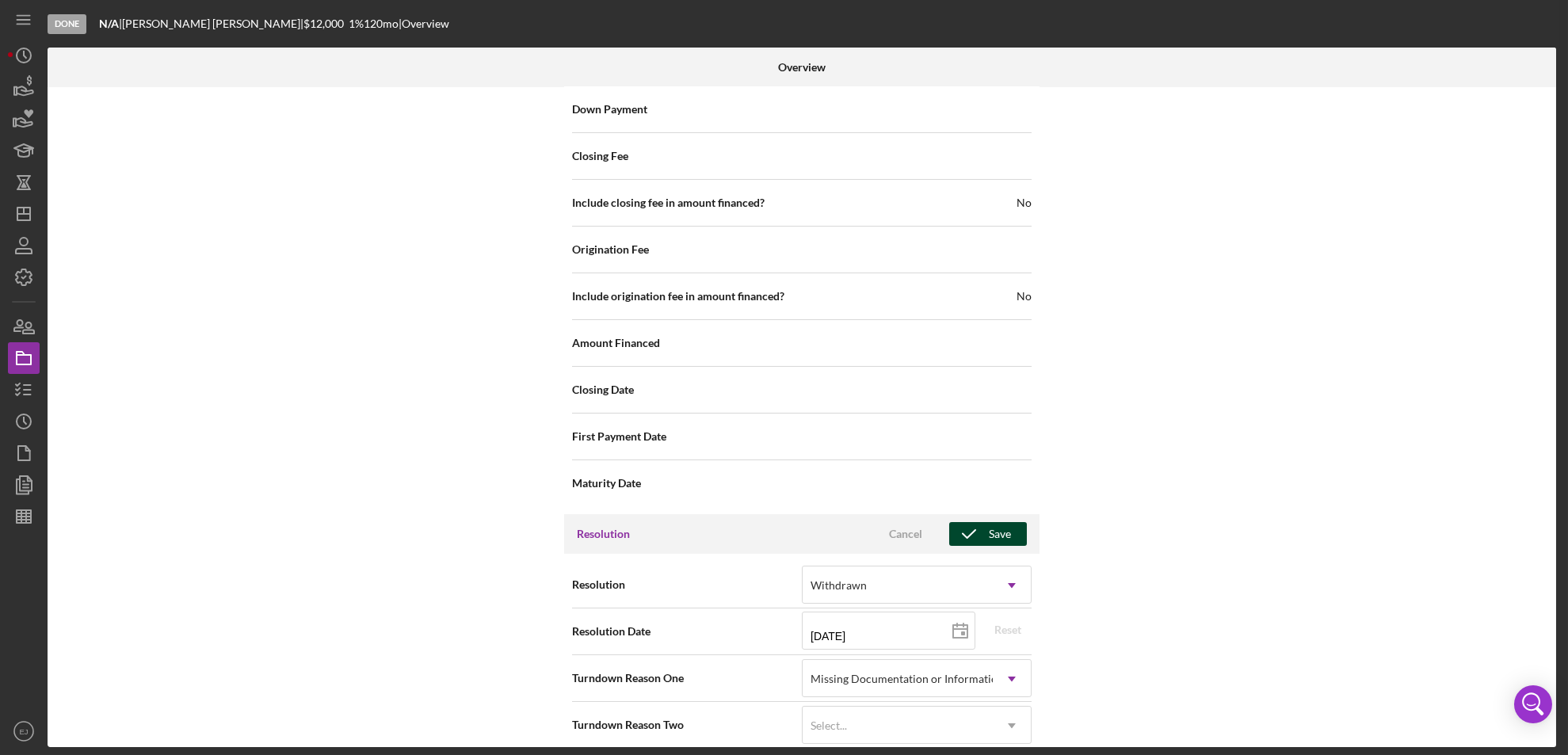
click at [988, 522] on div "Save" at bounding box center [999, 534] width 22 height 23
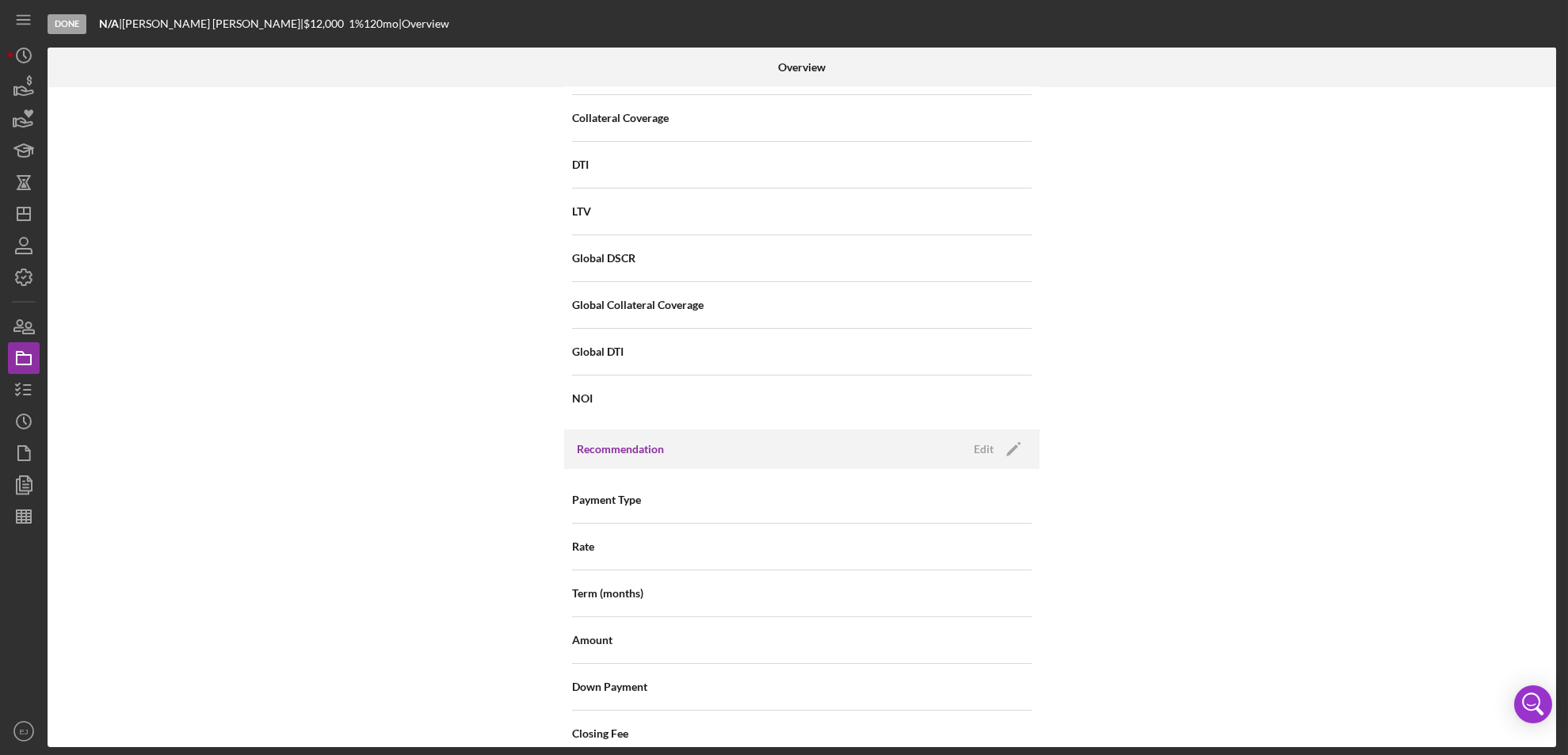
click at [1556, 209] on div "Overview Internal Workflow Stage Done Icon/Dropdown Arrow Archive (can unarchiv…" at bounding box center [804, 397] width 1512 height 699
click at [1556, 690] on div "Overview Internal Workflow Stage Done Icon/Dropdown Arrow Archive (can unarchiv…" at bounding box center [804, 397] width 1512 height 699
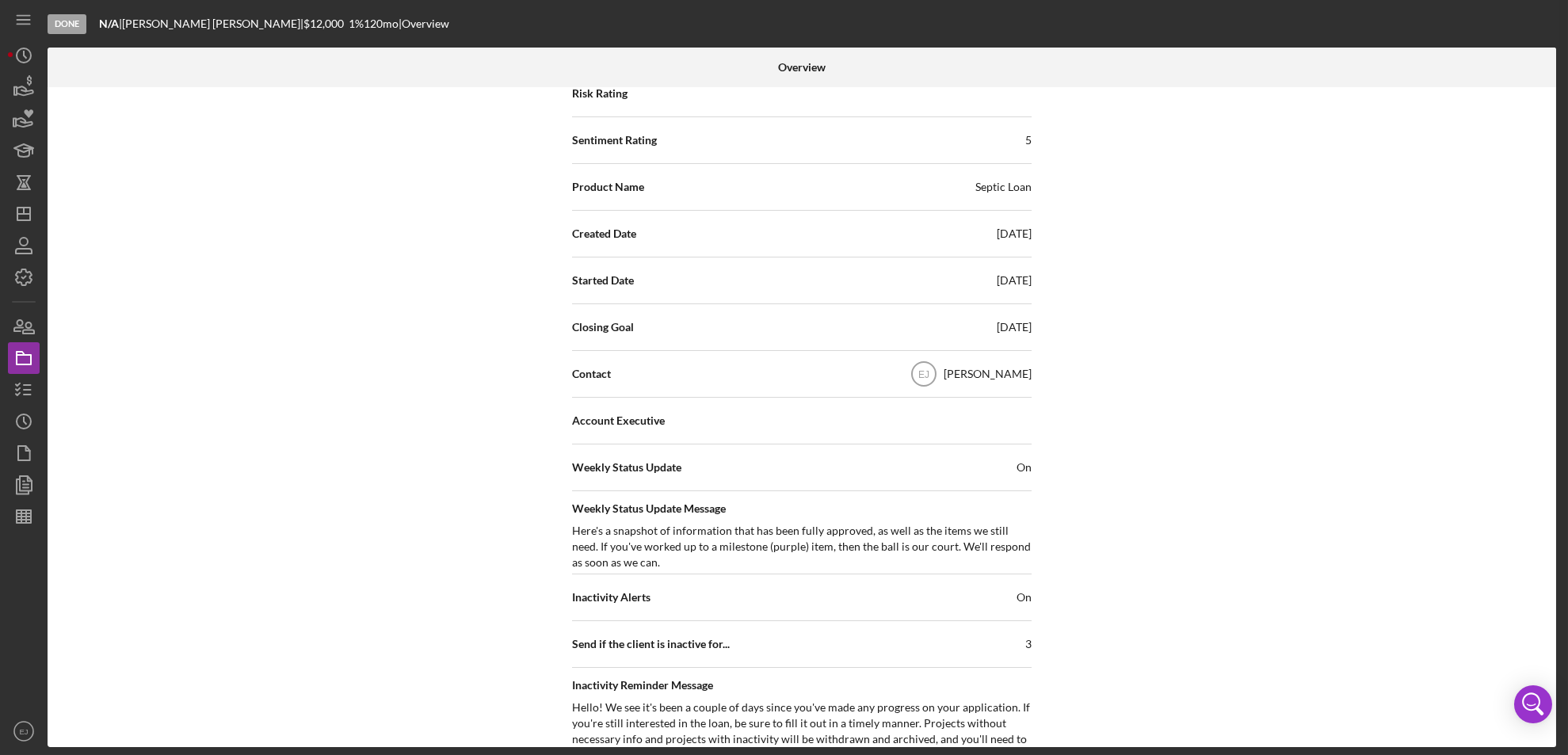
scroll to position [55, 0]
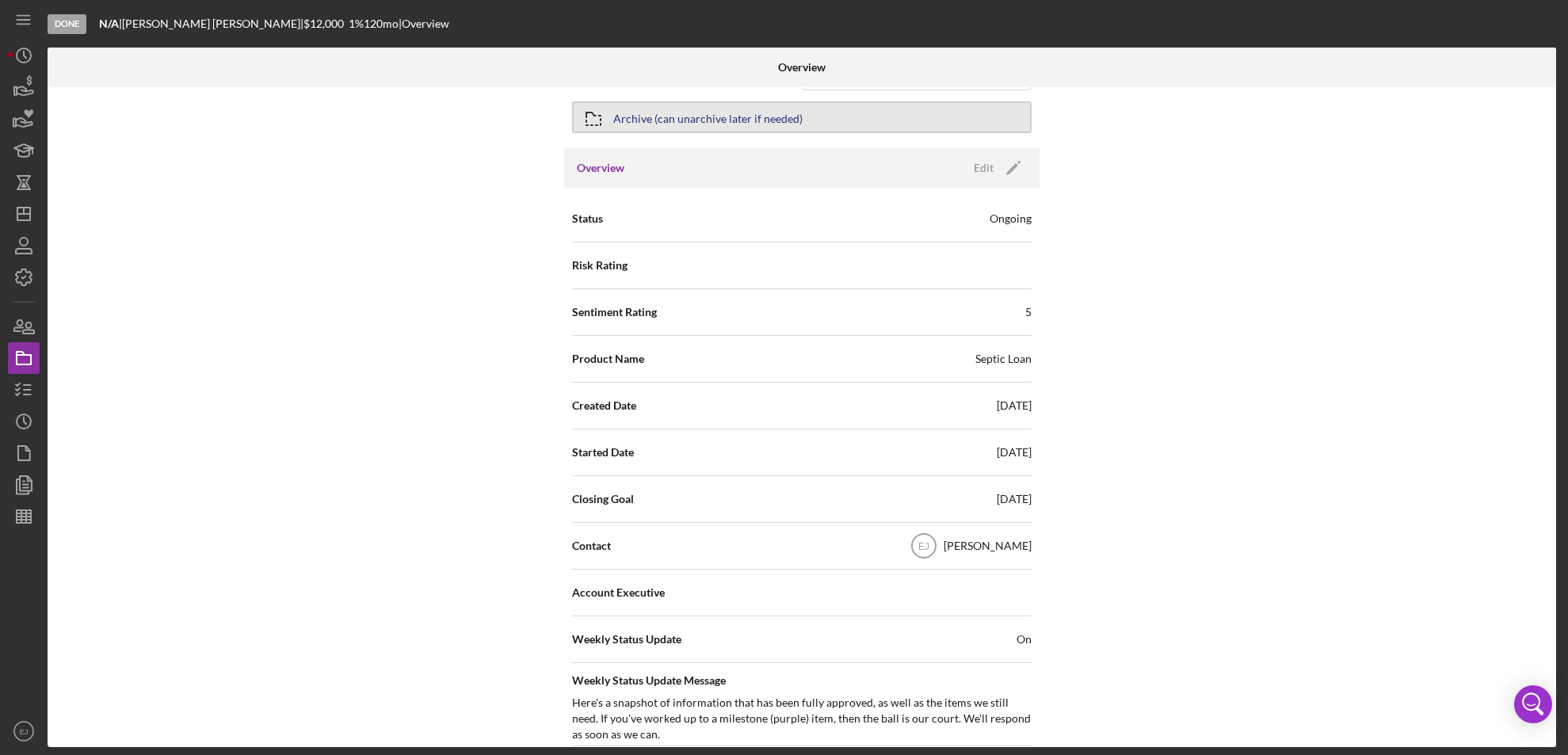
click at [589, 118] on icon "button" at bounding box center [593, 118] width 40 height 40
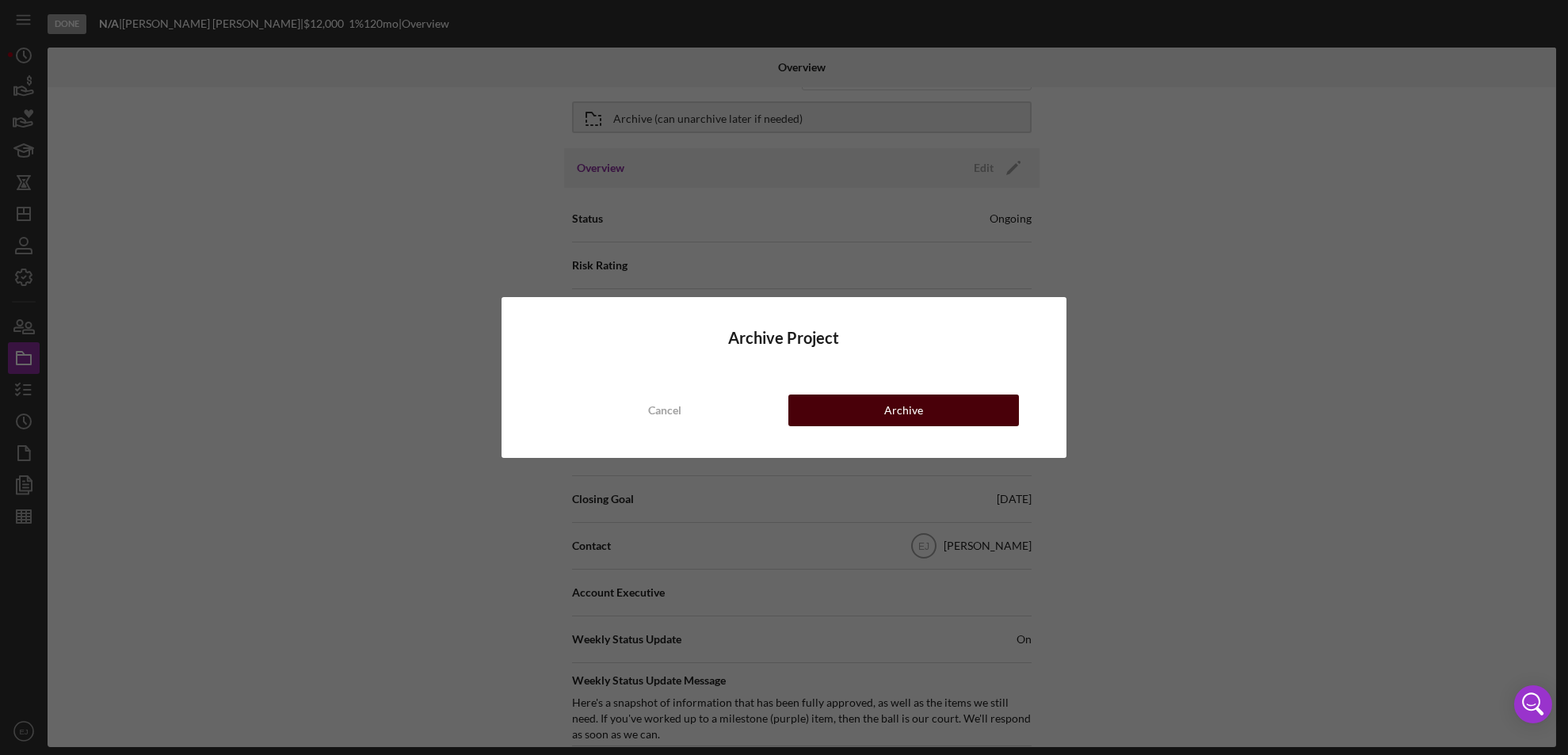
click at [820, 407] on button "Archive" at bounding box center [904, 410] width 231 height 31
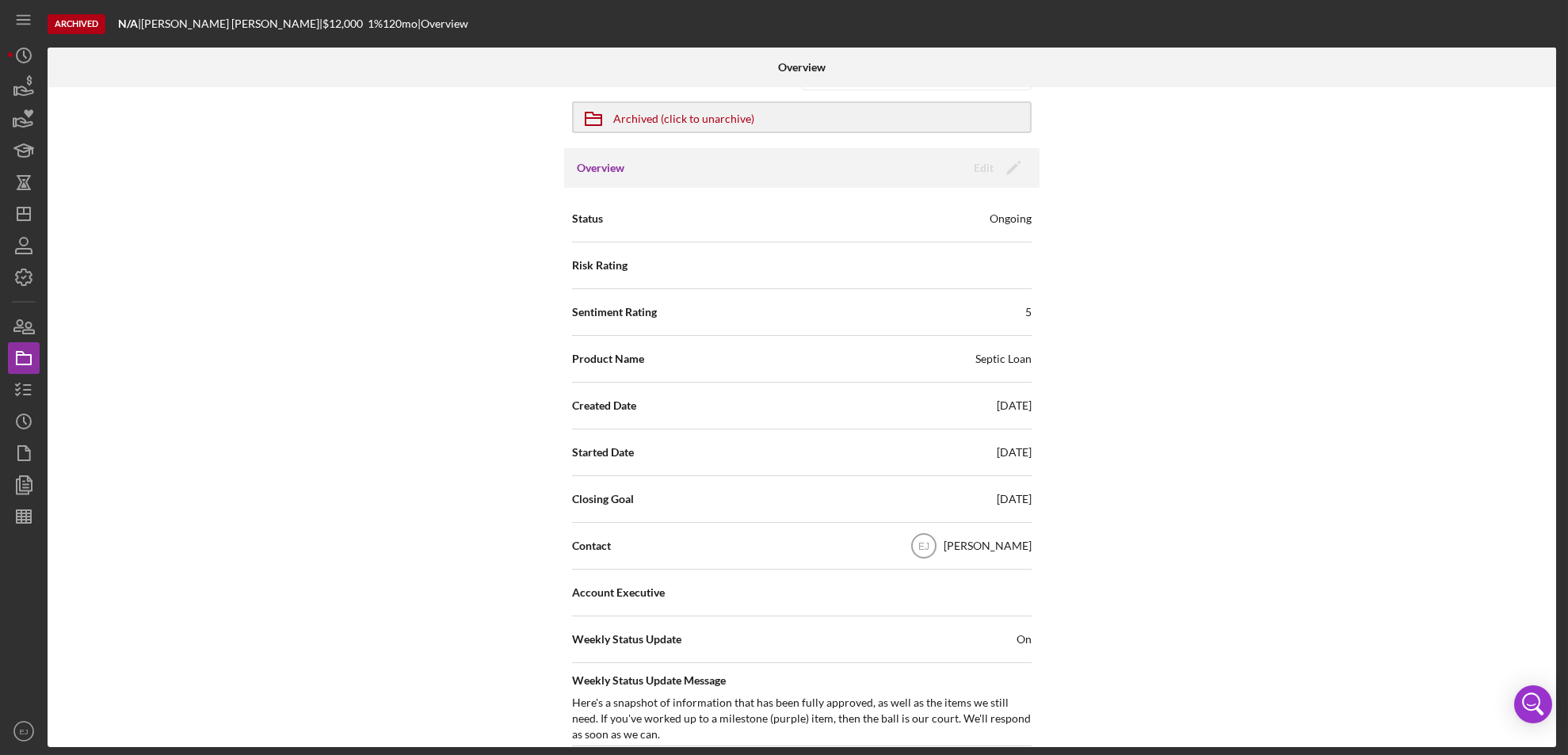
click at [141, 216] on div "Internal Workflow Stage Done Icon/Dropdown Arrow Icon/Archived Archived (click …" at bounding box center [802, 417] width 1508 height 659
click at [30, 224] on icon "Icon/Dashboard" at bounding box center [23, 214] width 40 height 40
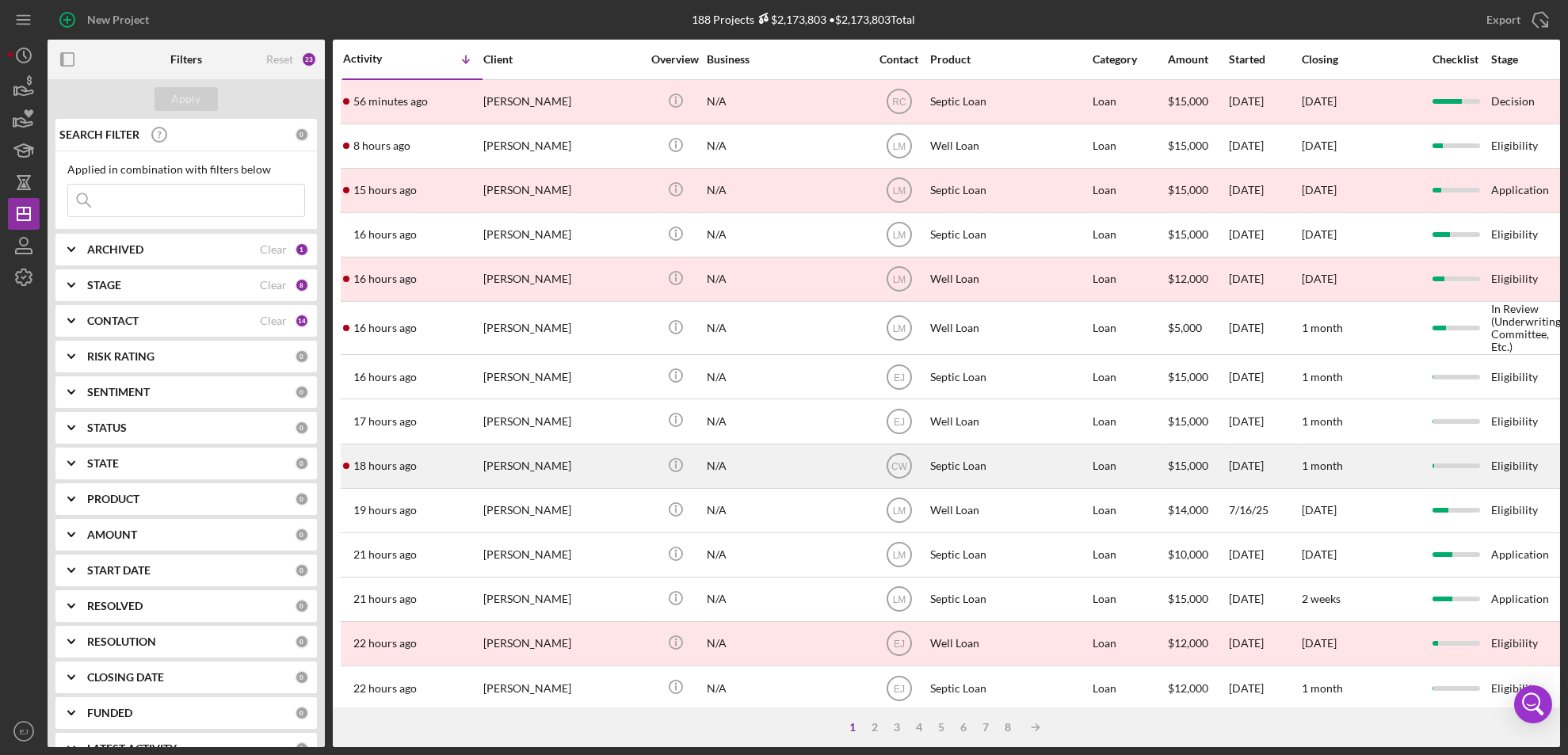
click at [537, 465] on div "Scott Robar" at bounding box center [562, 465] width 158 height 42
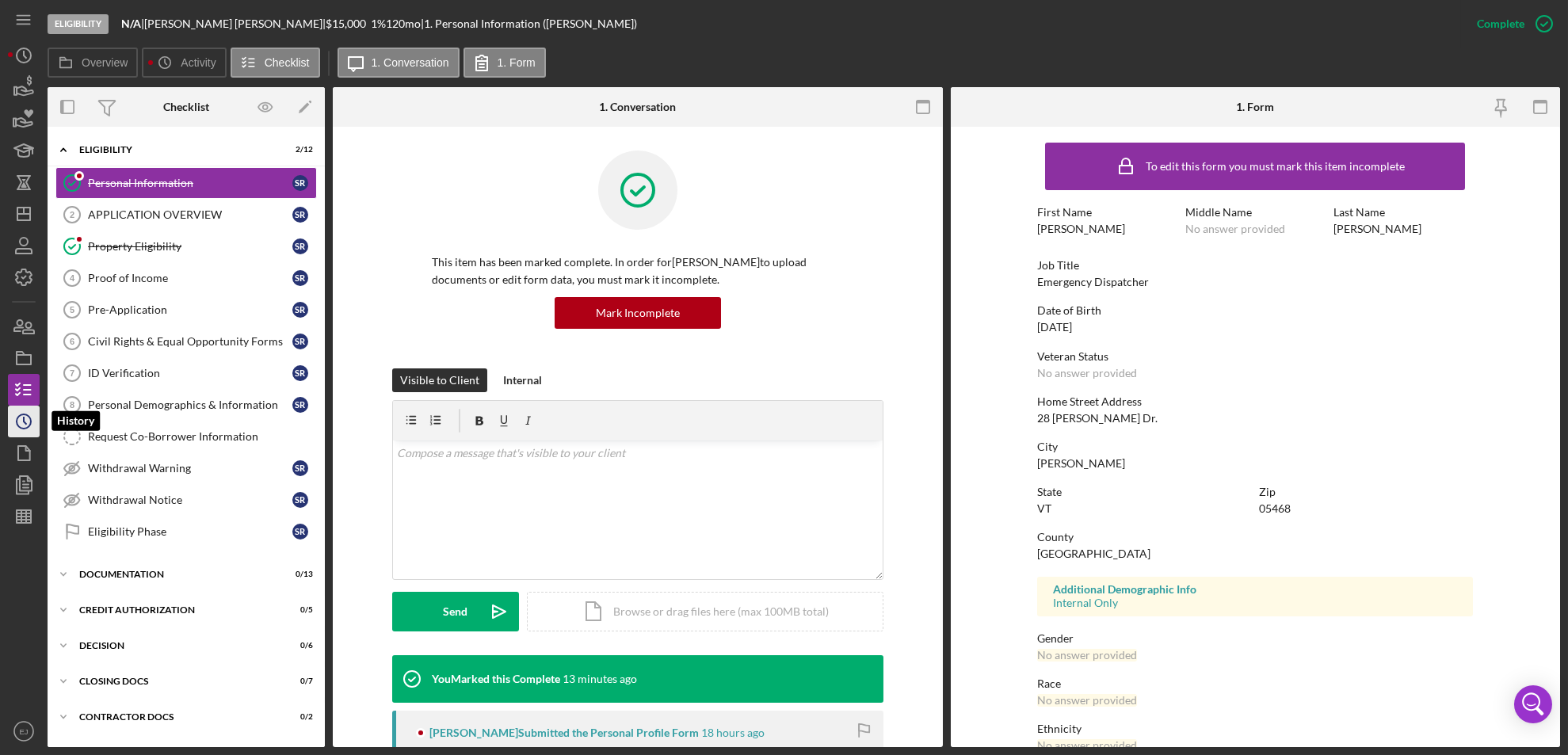
click at [30, 425] on circle "button" at bounding box center [23, 421] width 15 height 15
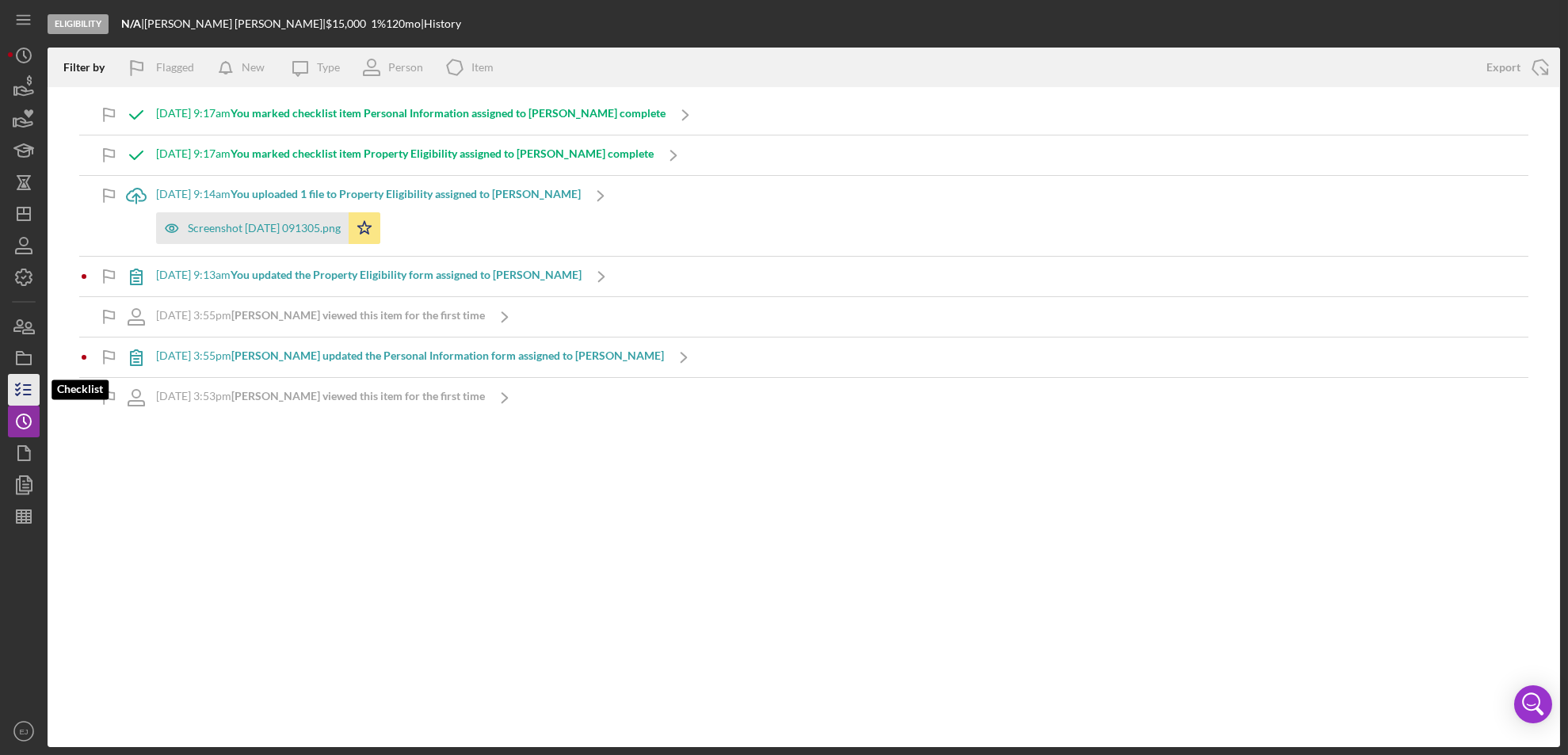
click at [20, 404] on icon "button" at bounding box center [23, 389] width 40 height 40
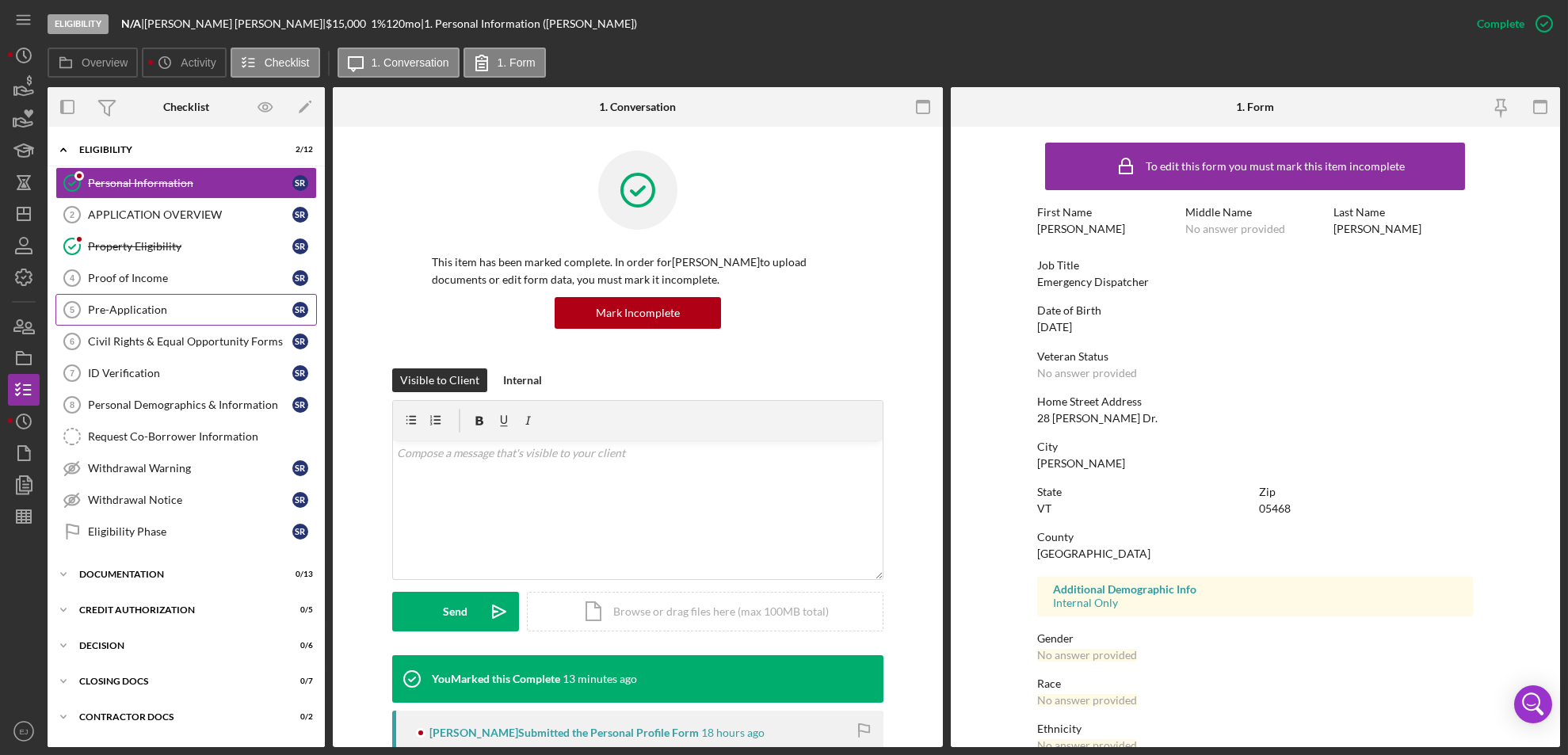
click at [133, 301] on link "Pre-Application 5 Pre-Application S R" at bounding box center [186, 309] width 261 height 31
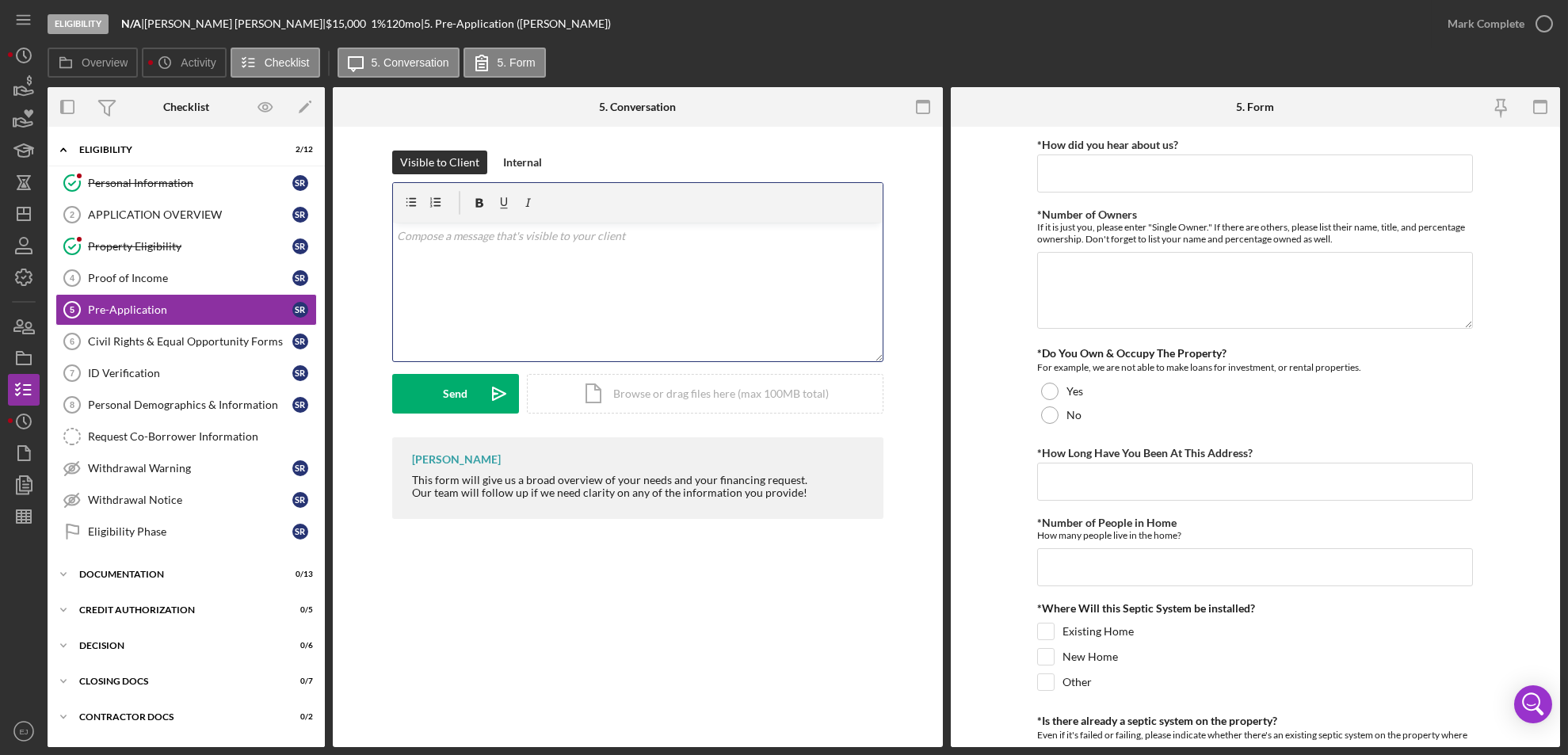
click at [492, 249] on div "v Color teal Color pink Remove color Add row above Add row below Add column bef…" at bounding box center [638, 292] width 490 height 139
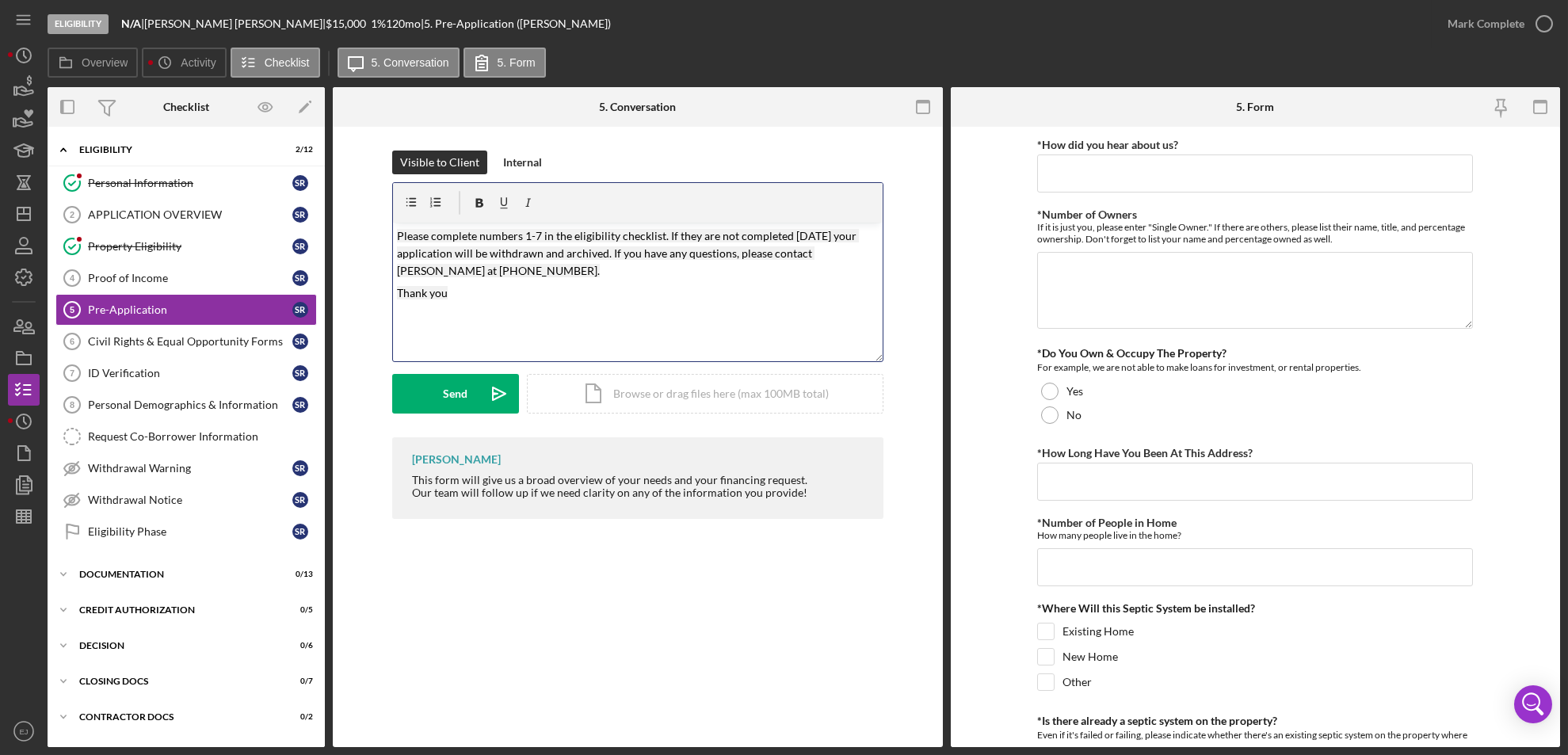
click at [398, 233] on mark "Please complete numbers 1-7 in the eligibility checklist. If they are not compl…" at bounding box center [627, 254] width 462 height 49
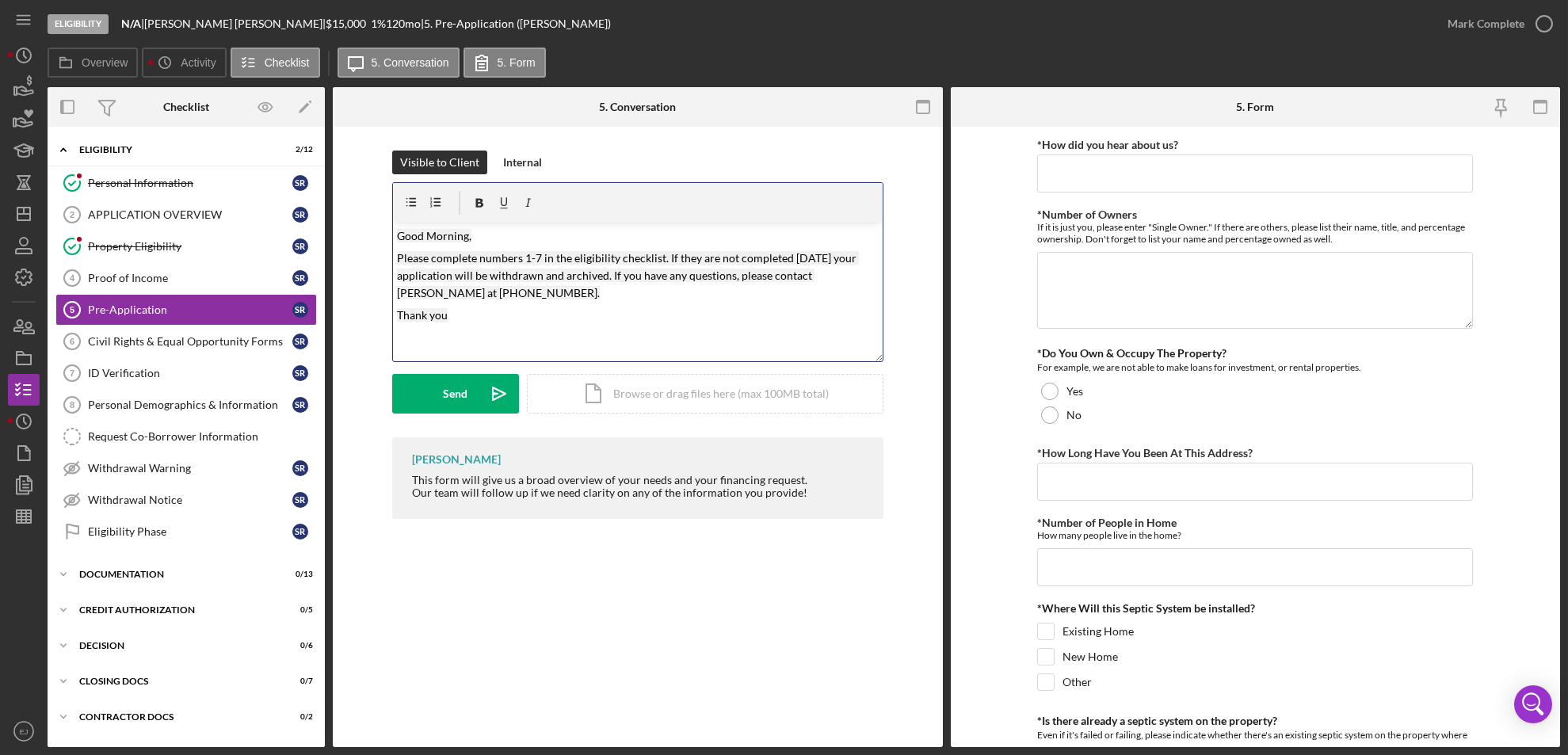
click at [529, 253] on mark "Please complete numbers 1-7 in the eligibility checklist. If they are not compl…" at bounding box center [627, 275] width 462 height 49
click at [455, 385] on div "Send" at bounding box center [455, 393] width 24 height 40
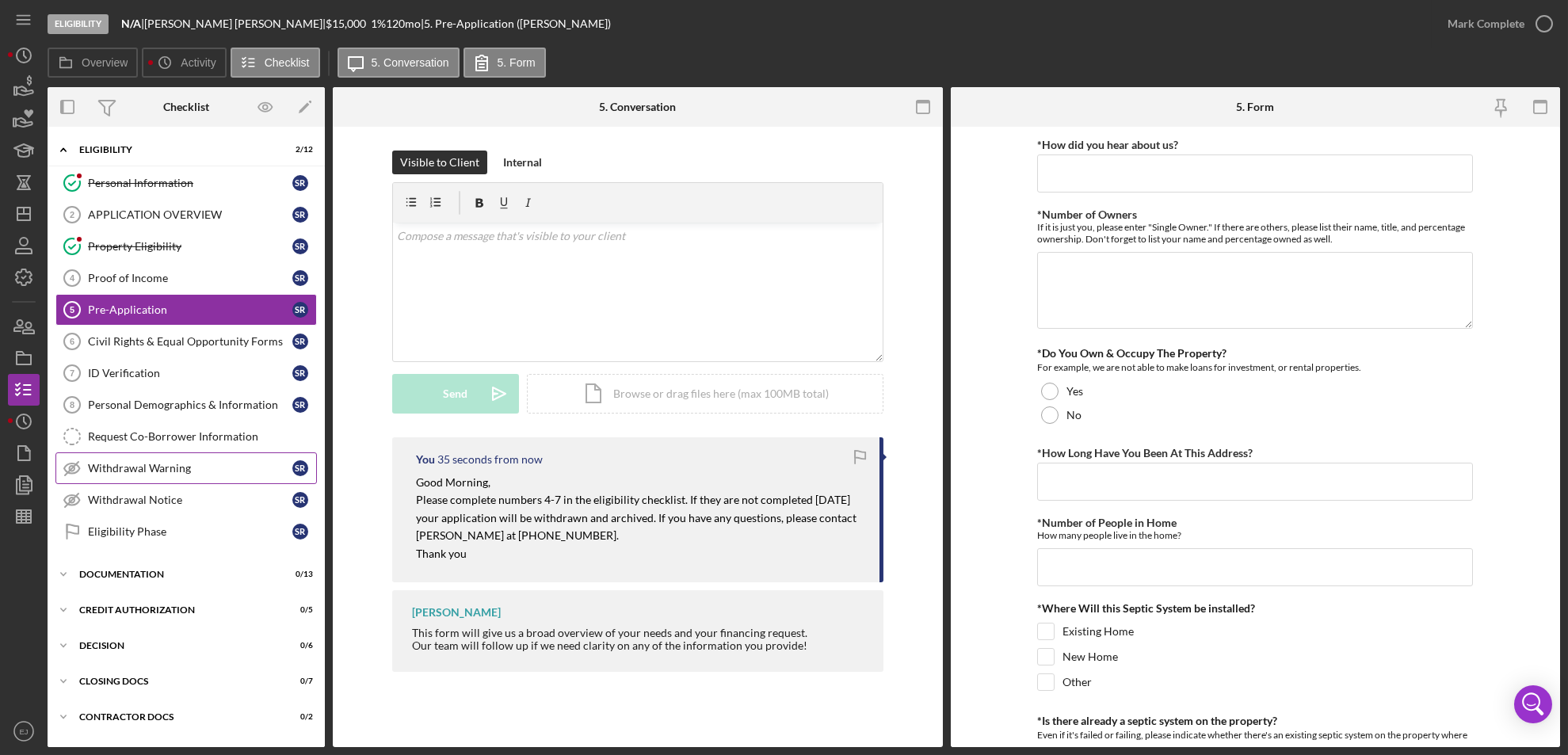
click at [139, 471] on div "Withdrawal Warning" at bounding box center [189, 467] width 204 height 13
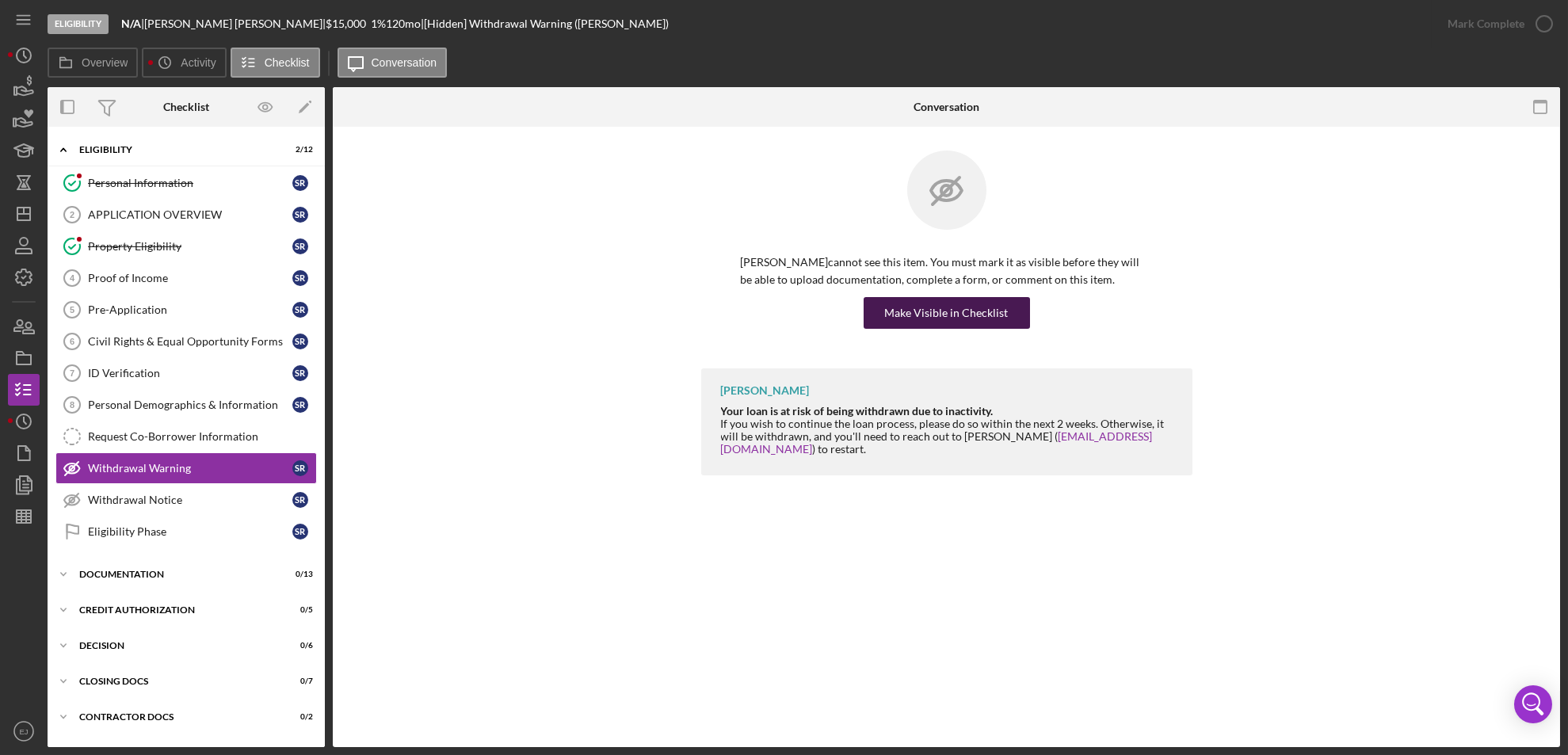
click at [936, 322] on div "Make Visible in Checklist" at bounding box center [946, 312] width 124 height 31
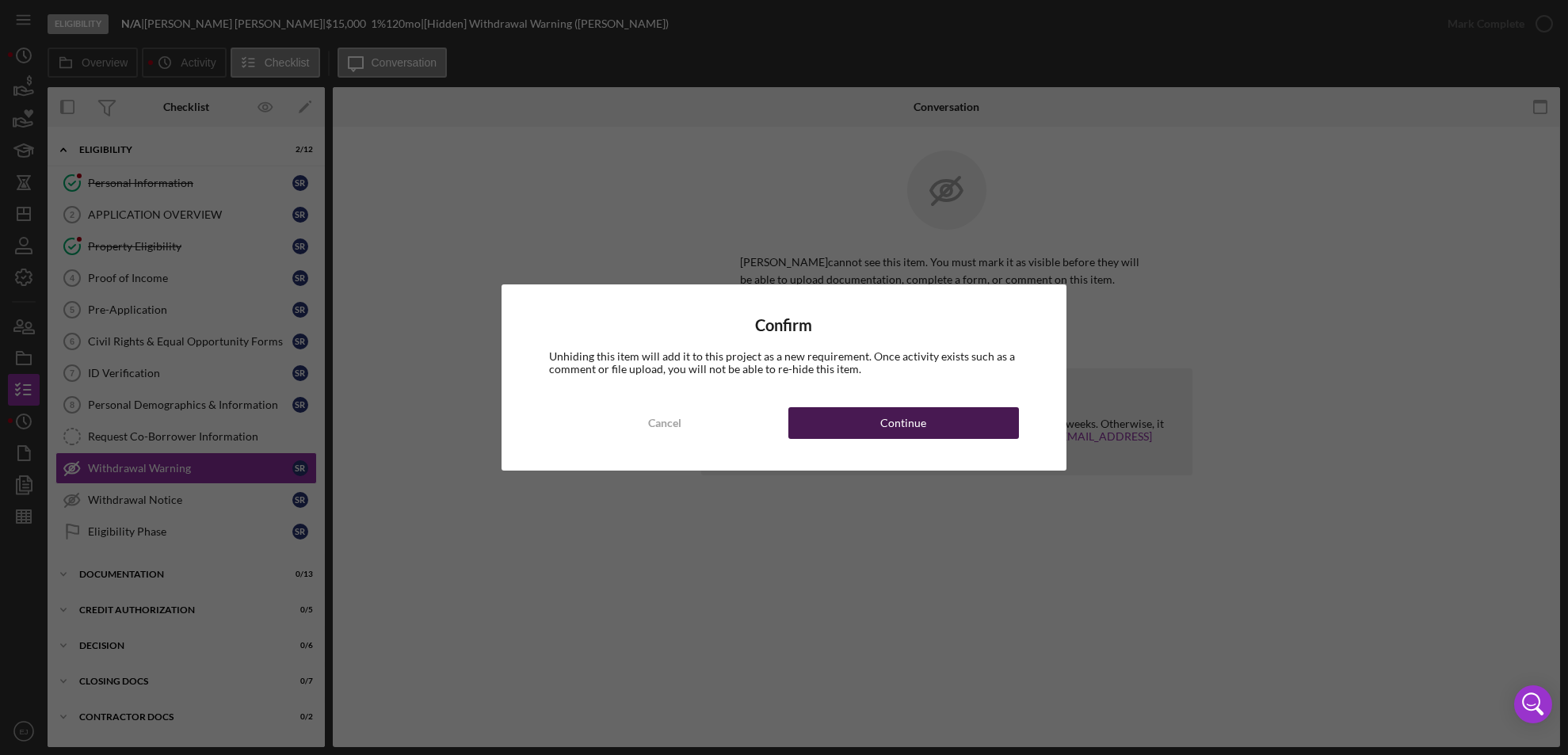
click at [873, 431] on button "Continue" at bounding box center [904, 422] width 231 height 31
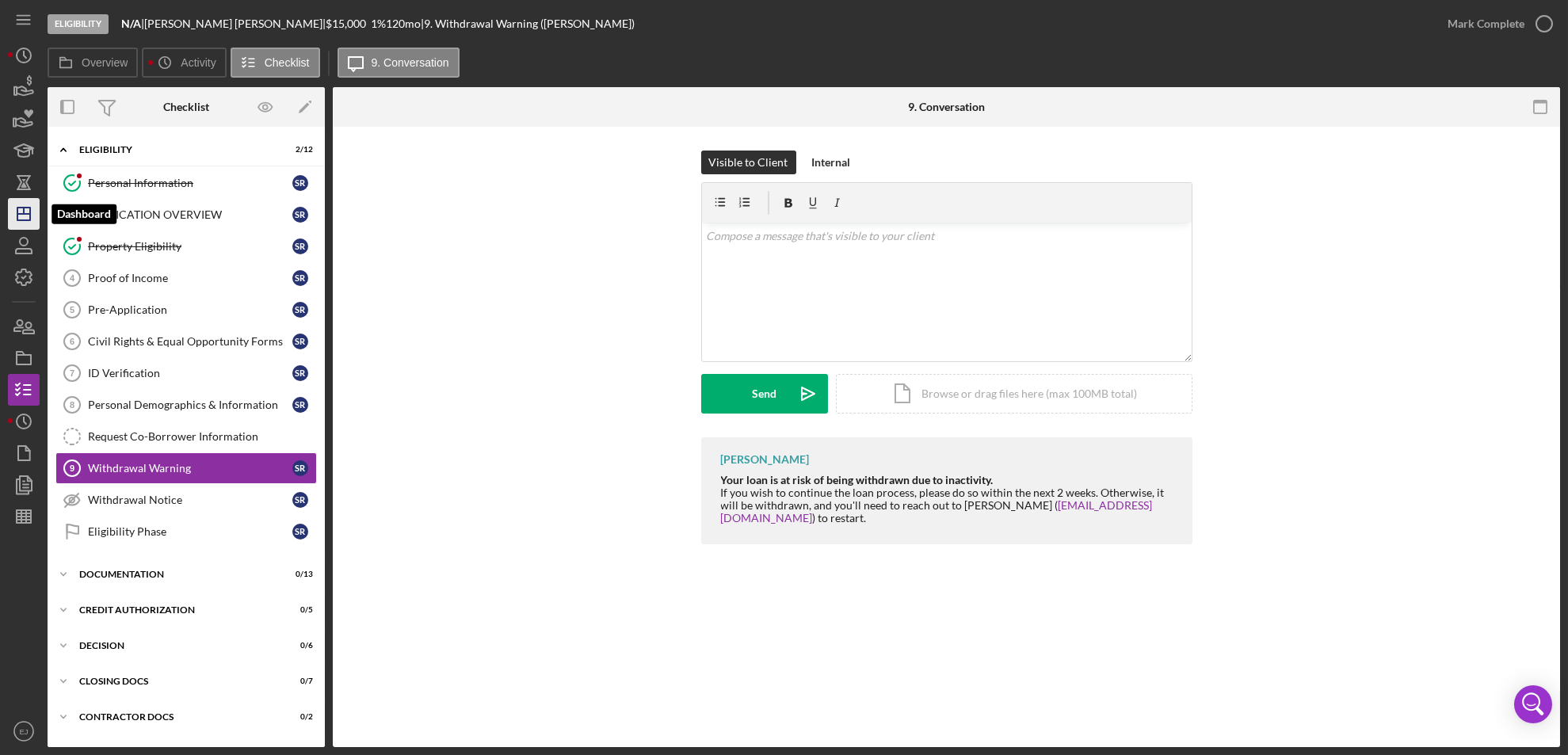
click at [23, 216] on icon "Icon/Dashboard" at bounding box center [23, 214] width 40 height 40
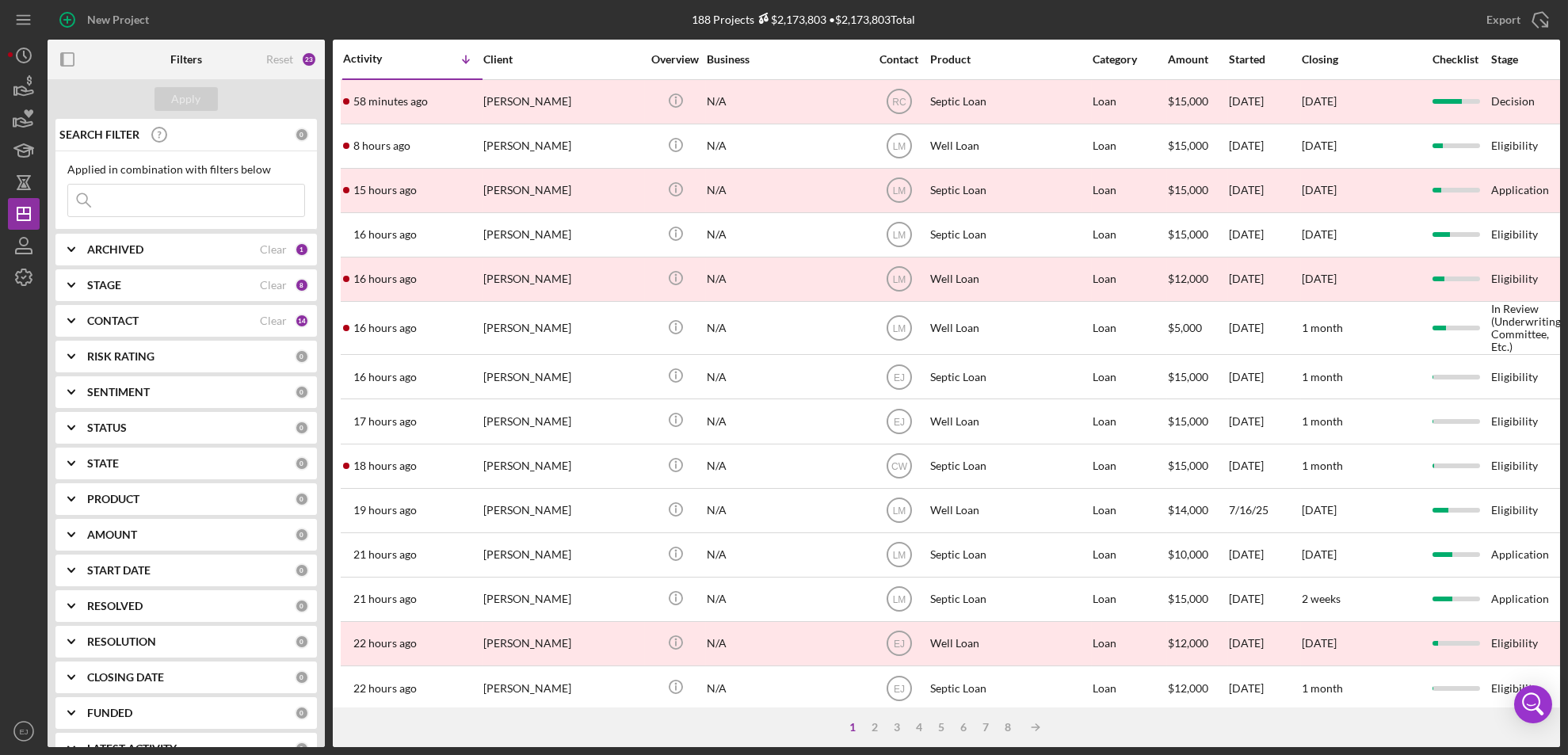
click at [568, 402] on td "brandon weed" at bounding box center [563, 420] width 162 height 44
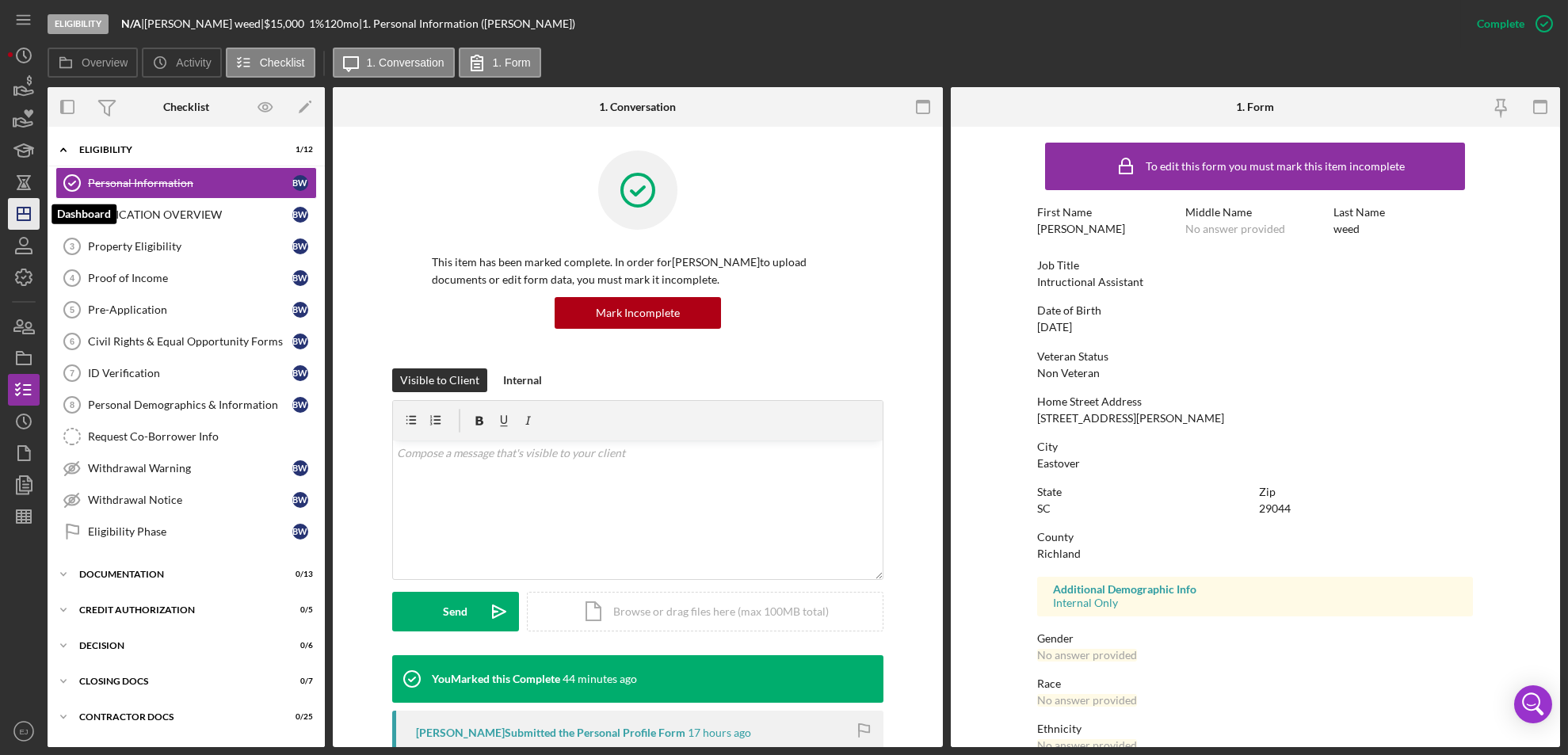
click at [10, 218] on icon "Icon/Dashboard" at bounding box center [23, 214] width 40 height 40
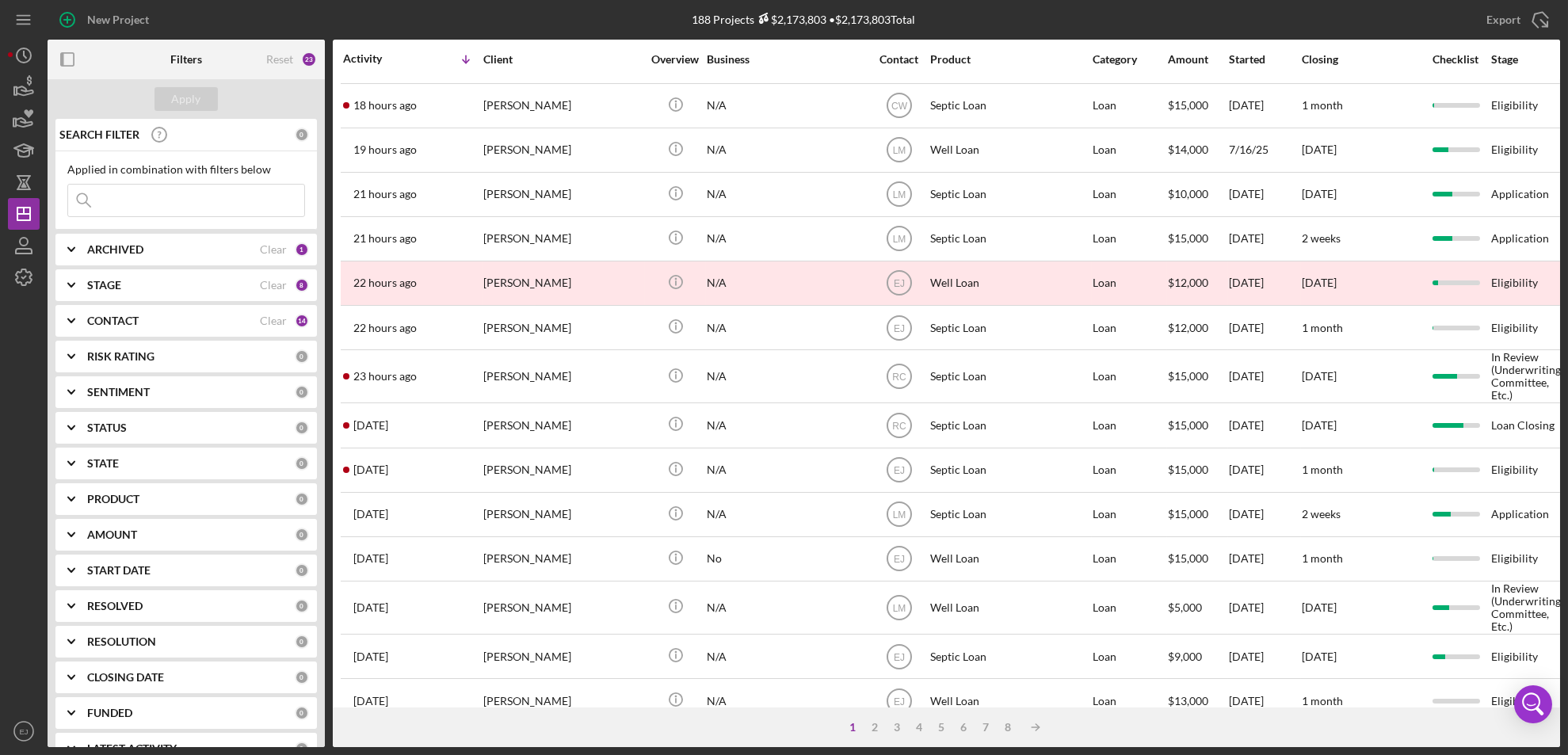
scroll to position [422, 0]
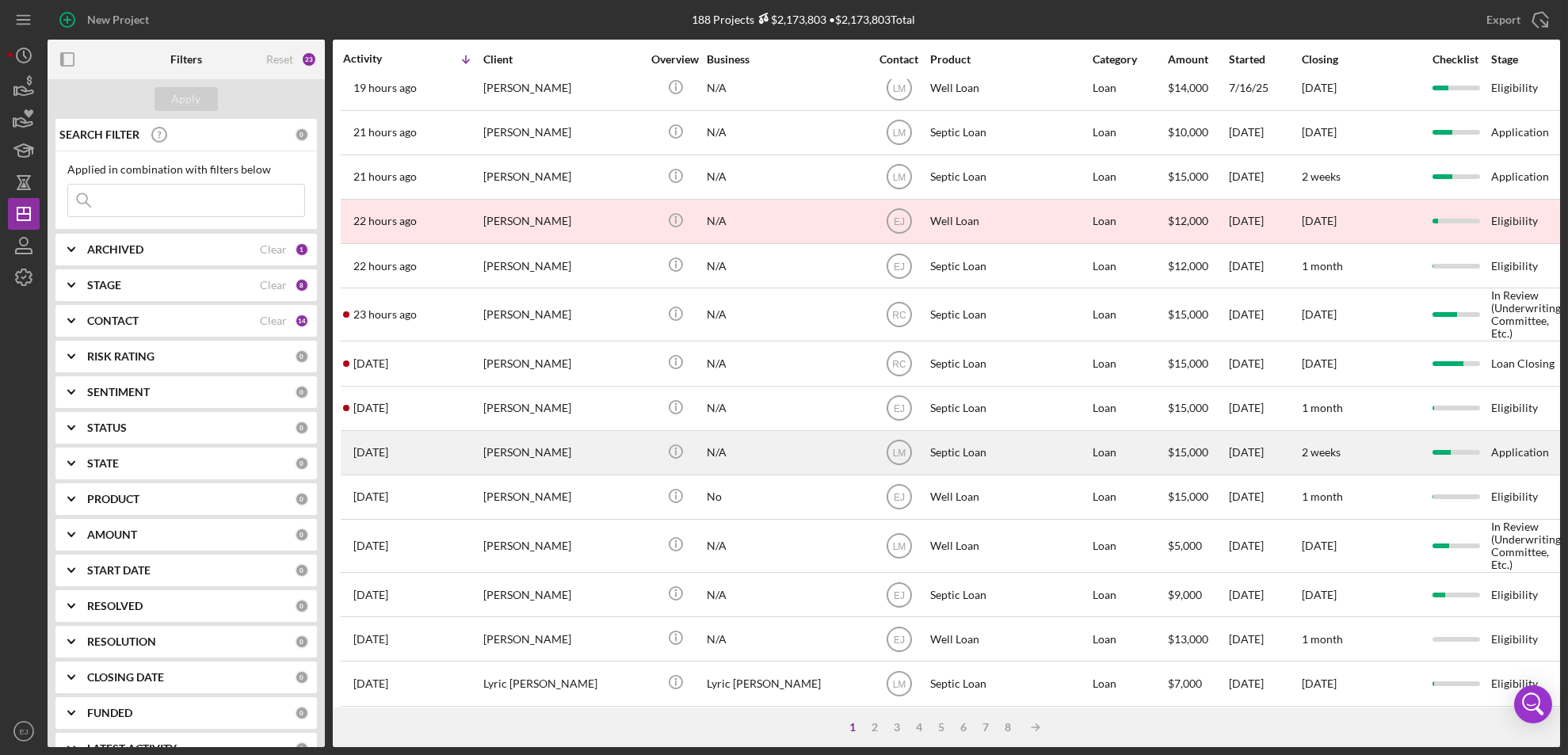
click at [550, 461] on div "Stephanie Juarbe" at bounding box center [562, 453] width 158 height 42
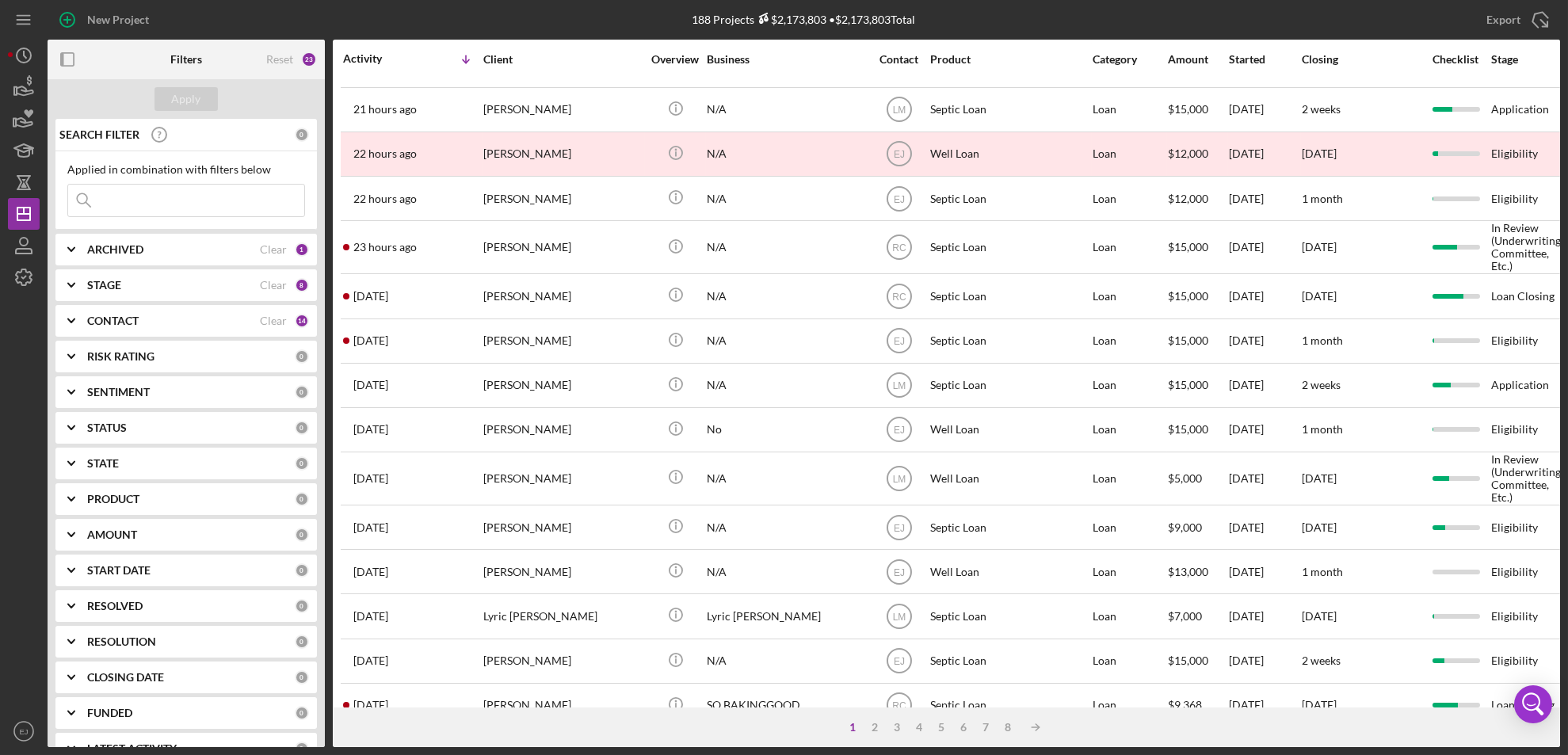
scroll to position [541, 0]
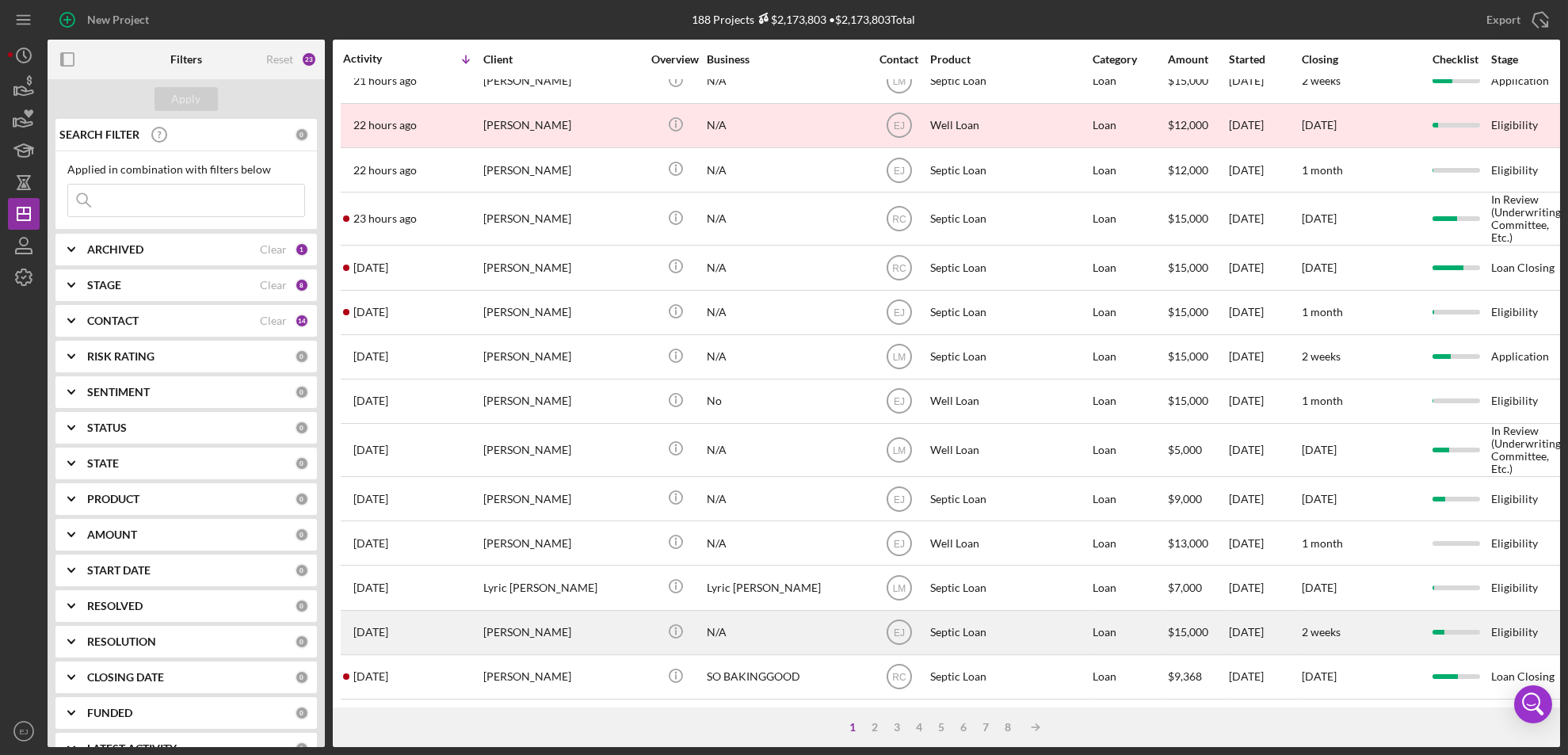
click at [518, 626] on div "Rebecca Logan" at bounding box center [562, 632] width 158 height 42
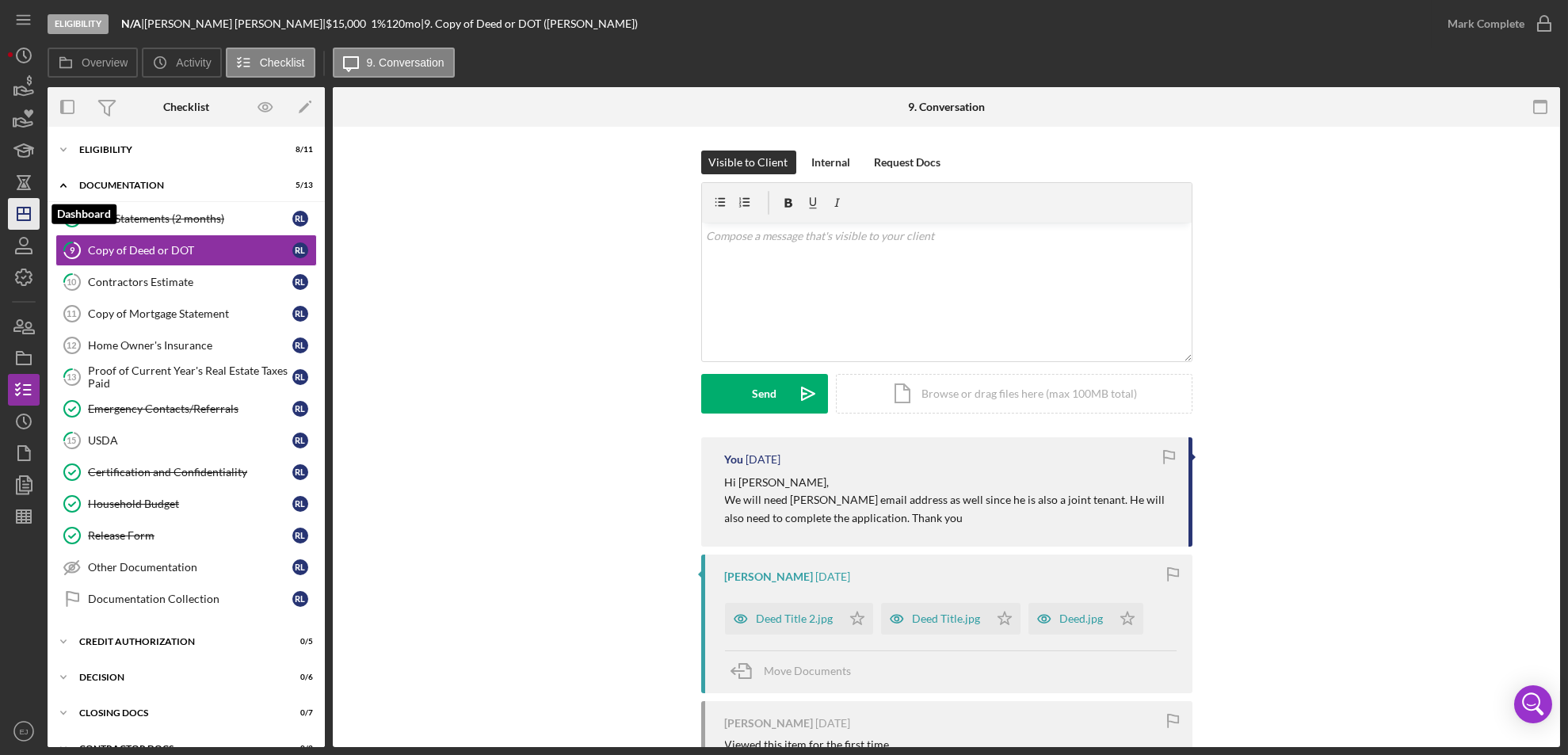
click at [20, 218] on icon "Icon/Dashboard" at bounding box center [23, 214] width 40 height 40
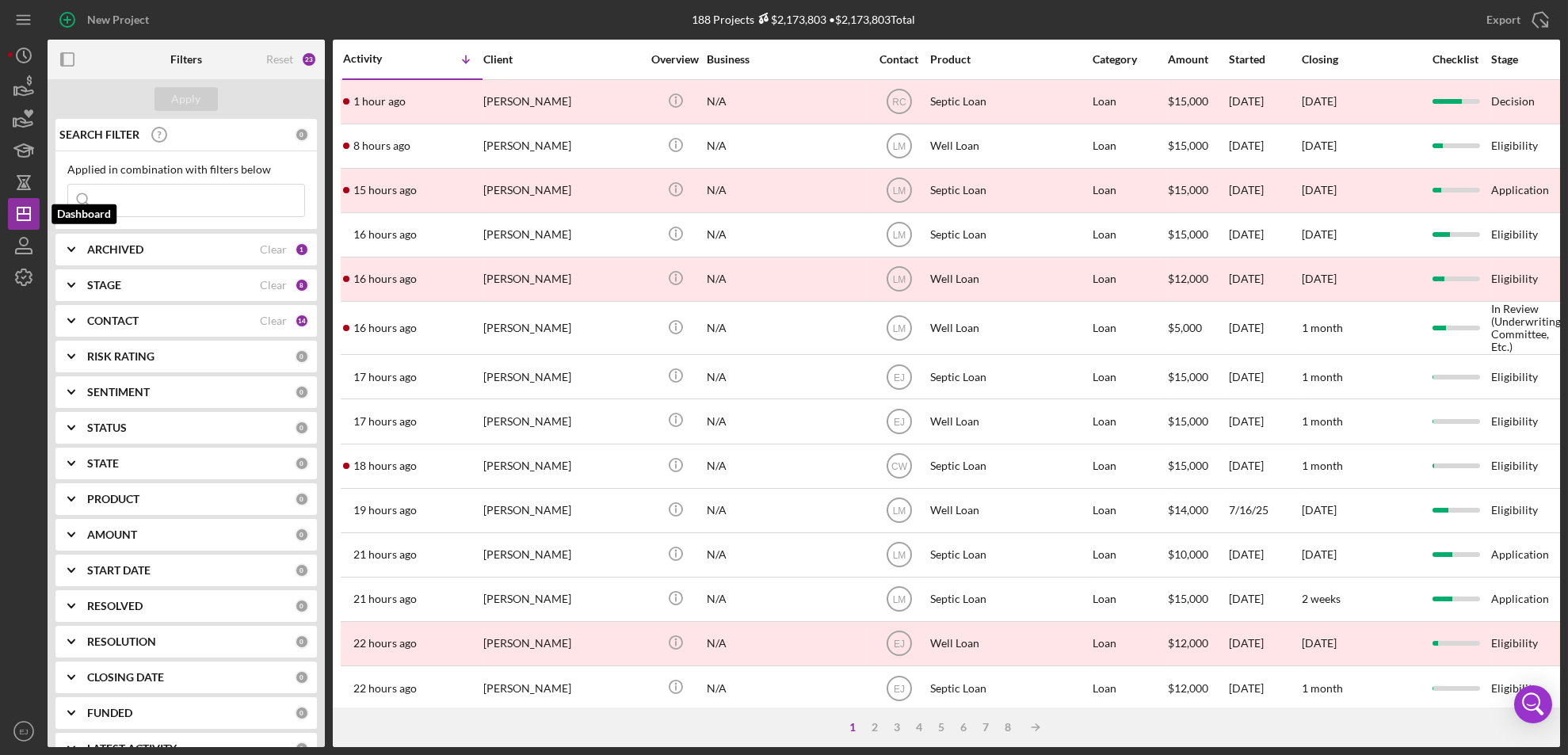
click at [8, 198] on button "Icon/Dashboard Dashboard" at bounding box center [23, 214] width 31 height 31
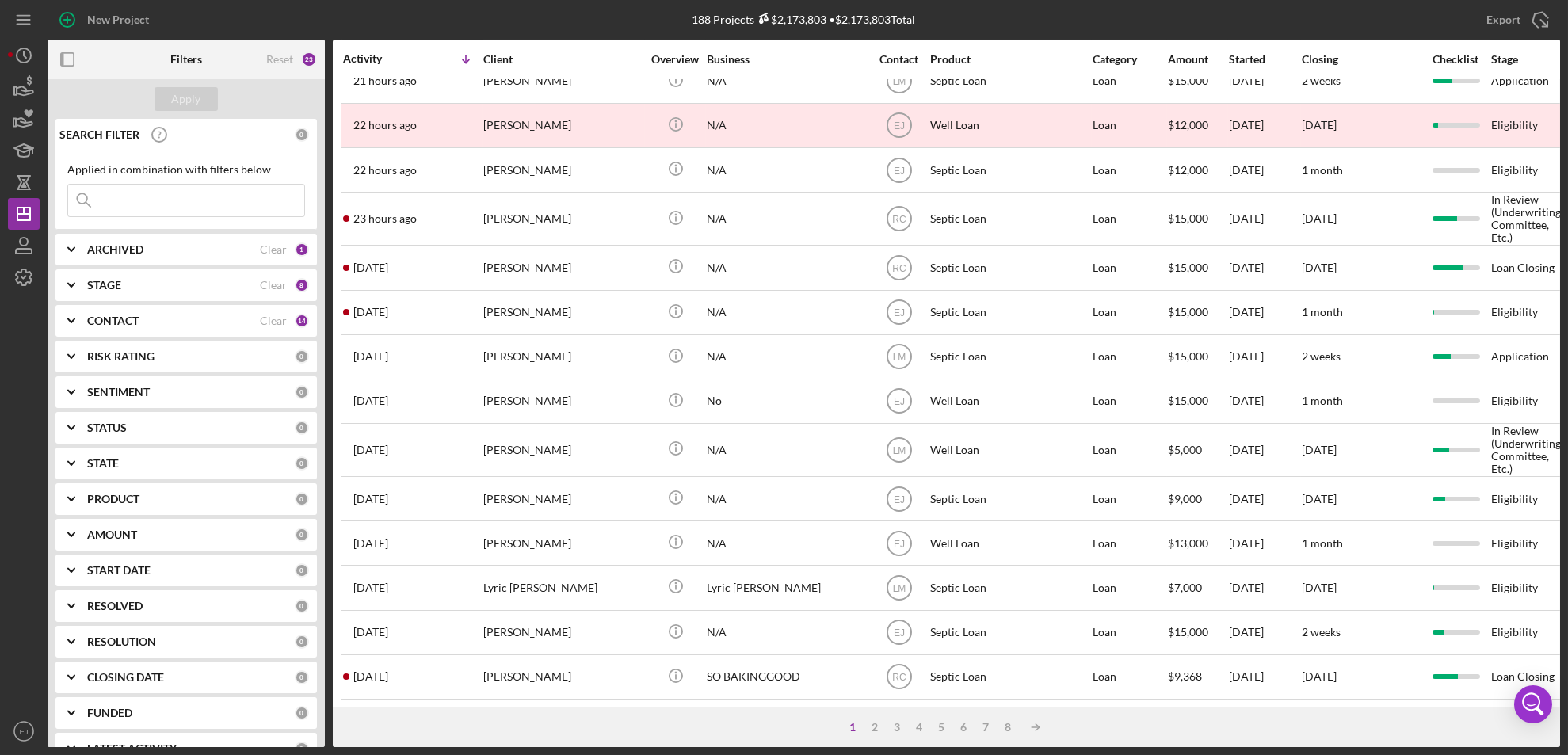
scroll to position [541, 0]
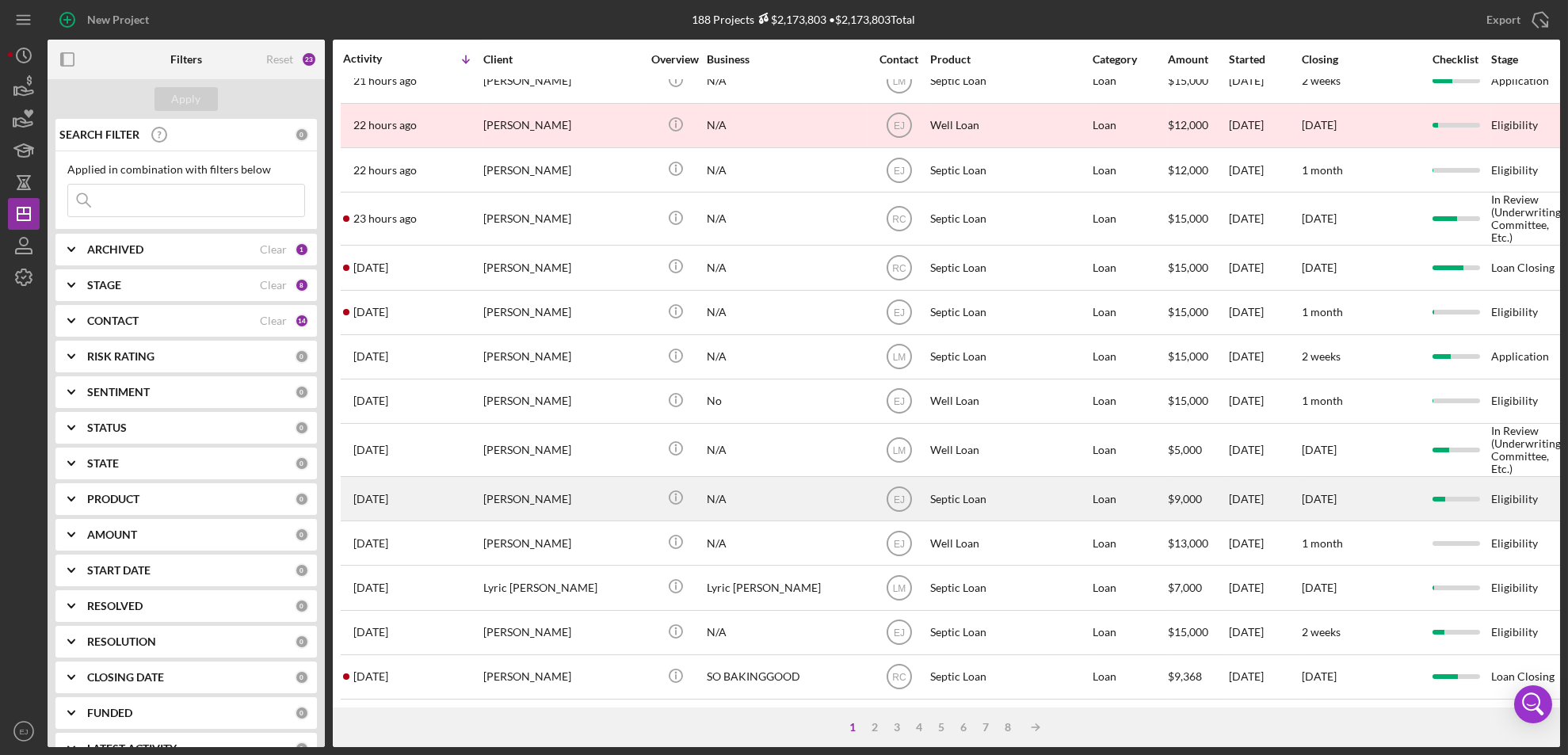
click at [525, 478] on div "Caitlin Wiseman" at bounding box center [562, 498] width 158 height 42
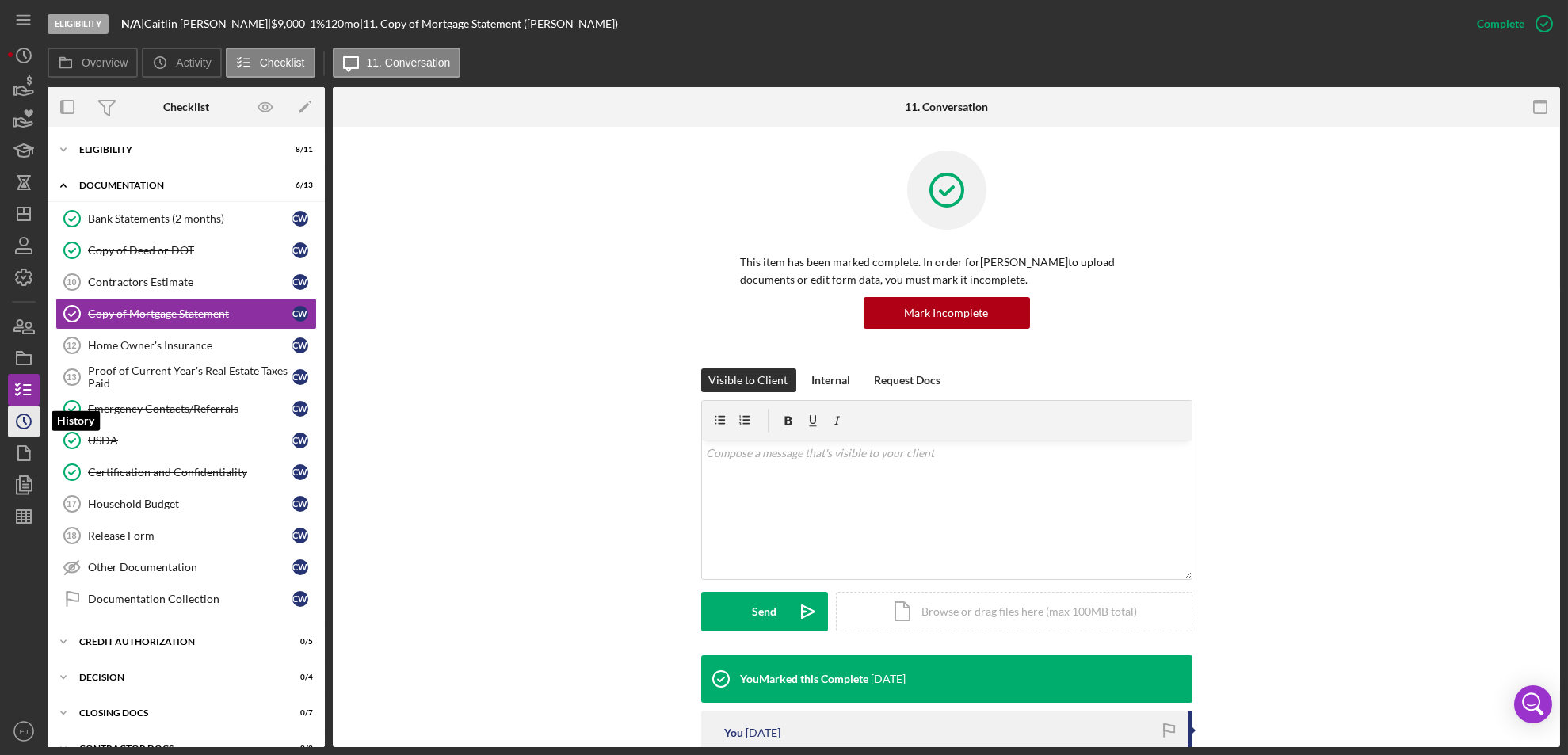
click at [15, 418] on icon "Icon/History" at bounding box center [23, 421] width 40 height 40
click at [18, 210] on polygon "button" at bounding box center [23, 214] width 13 height 13
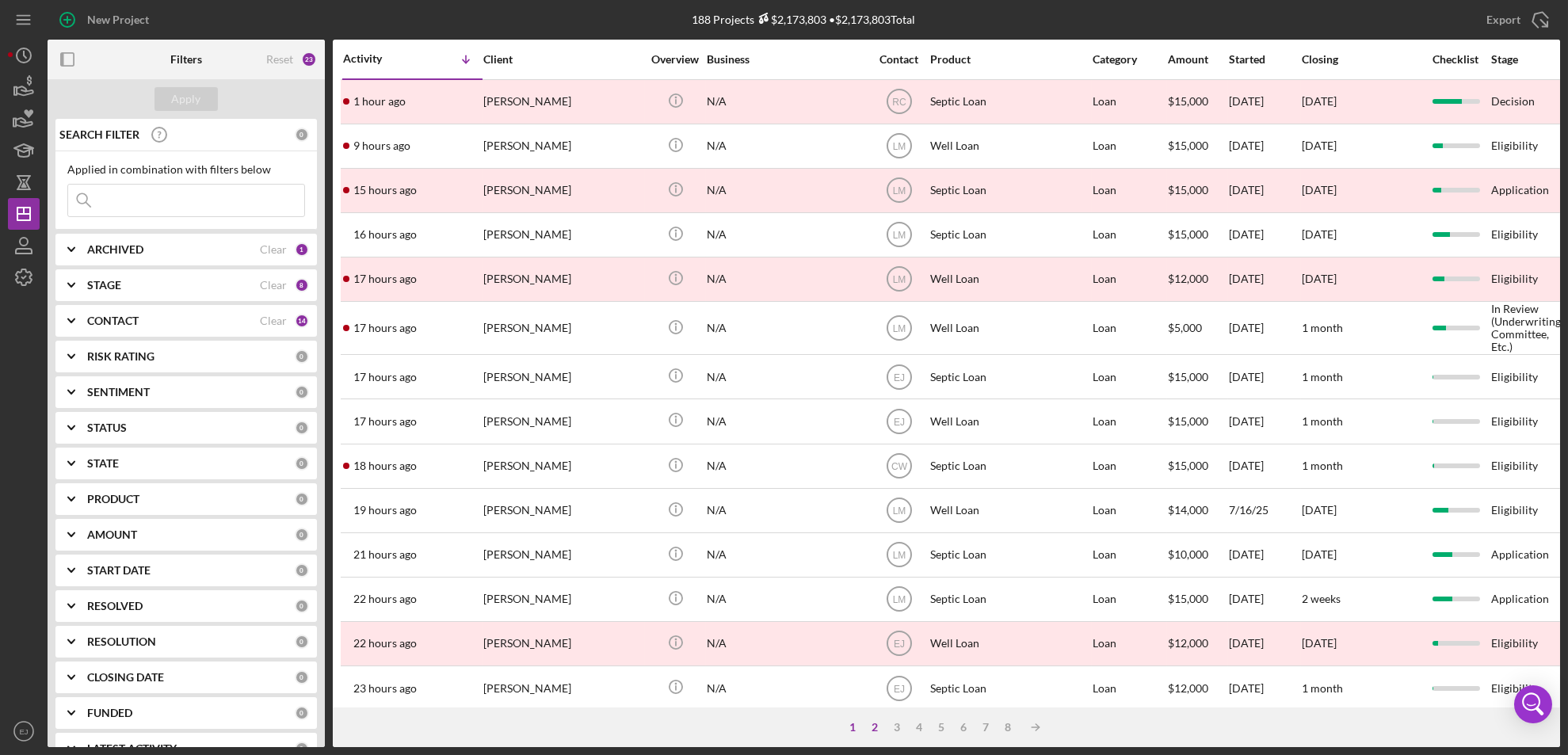
click at [873, 725] on div "2" at bounding box center [875, 727] width 22 height 13
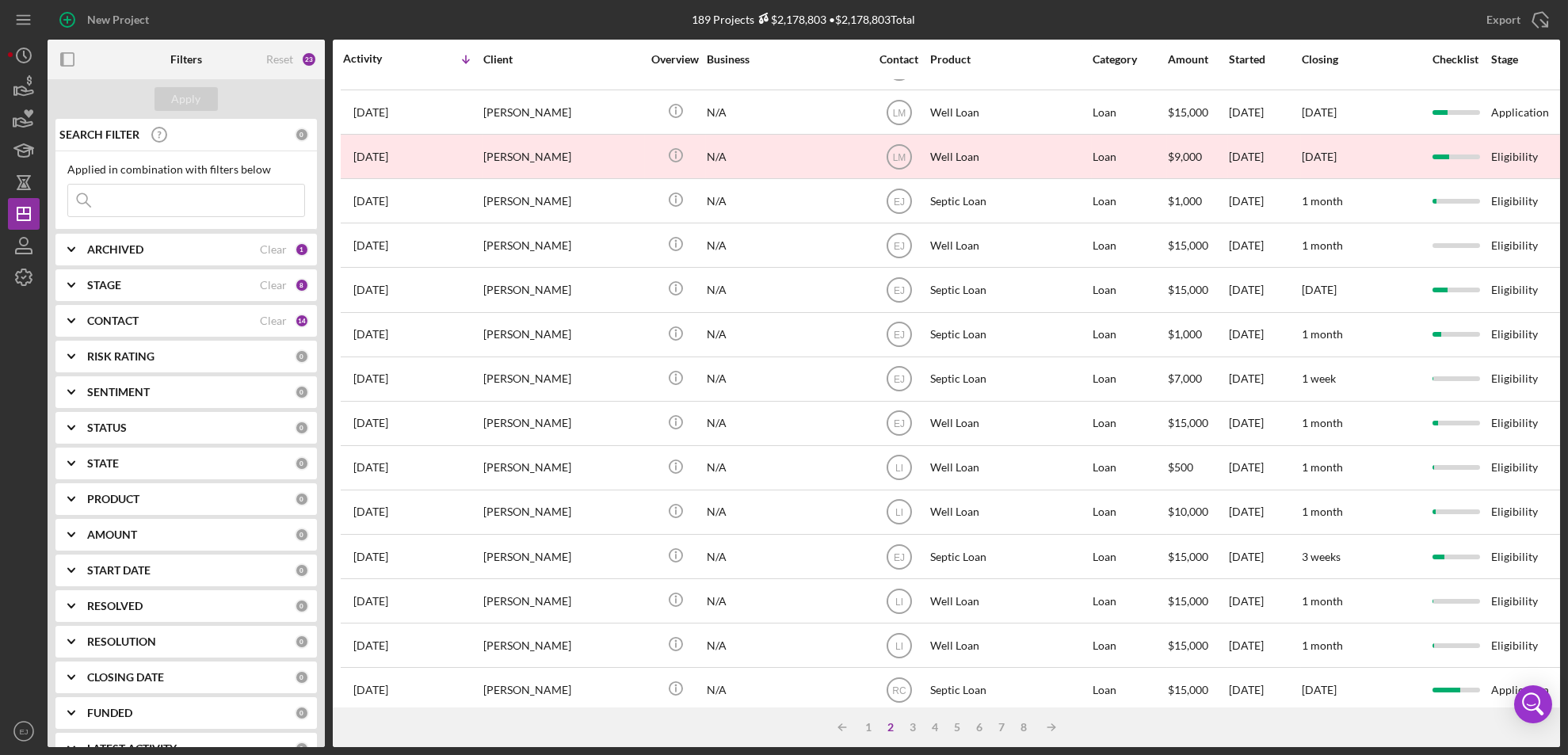
scroll to position [534, 0]
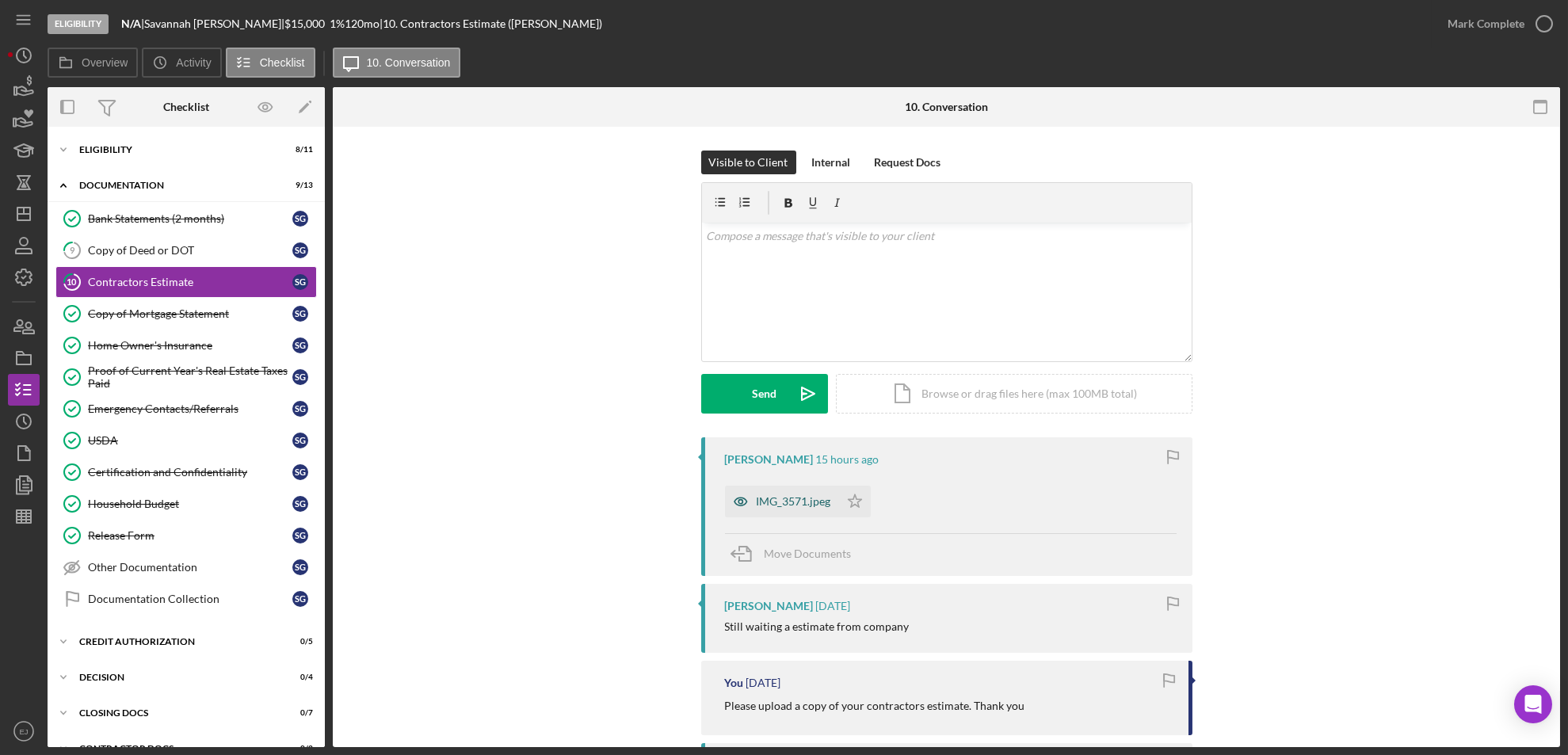
click at [776, 505] on div "IMG_3571.jpeg" at bounding box center [793, 500] width 74 height 13
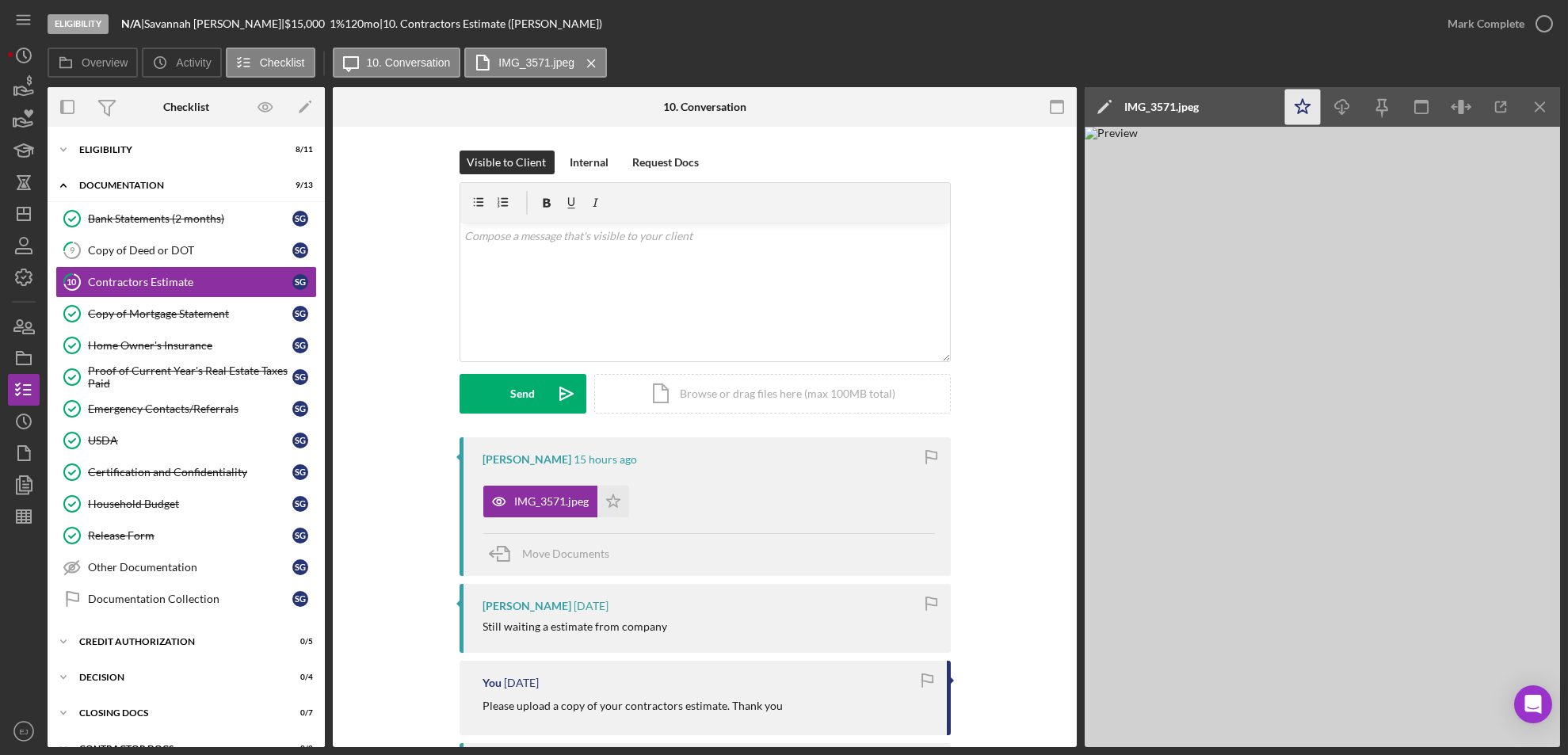
click at [1308, 111] on icon "Icon/Star" at bounding box center [1303, 107] width 36 height 36
click at [1550, 20] on icon "button" at bounding box center [1544, 23] width 40 height 40
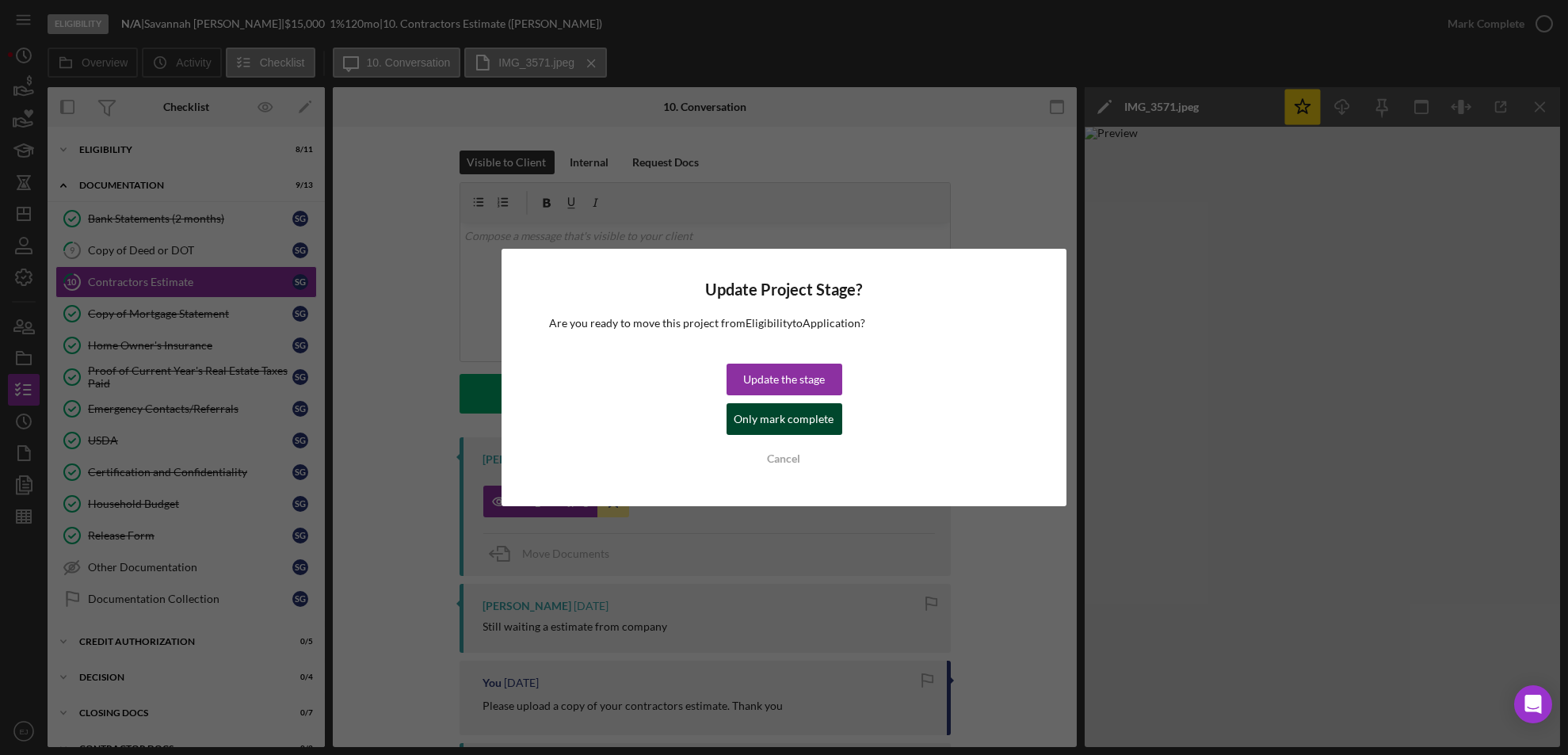
click at [749, 422] on div "Only mark complete" at bounding box center [784, 418] width 100 height 31
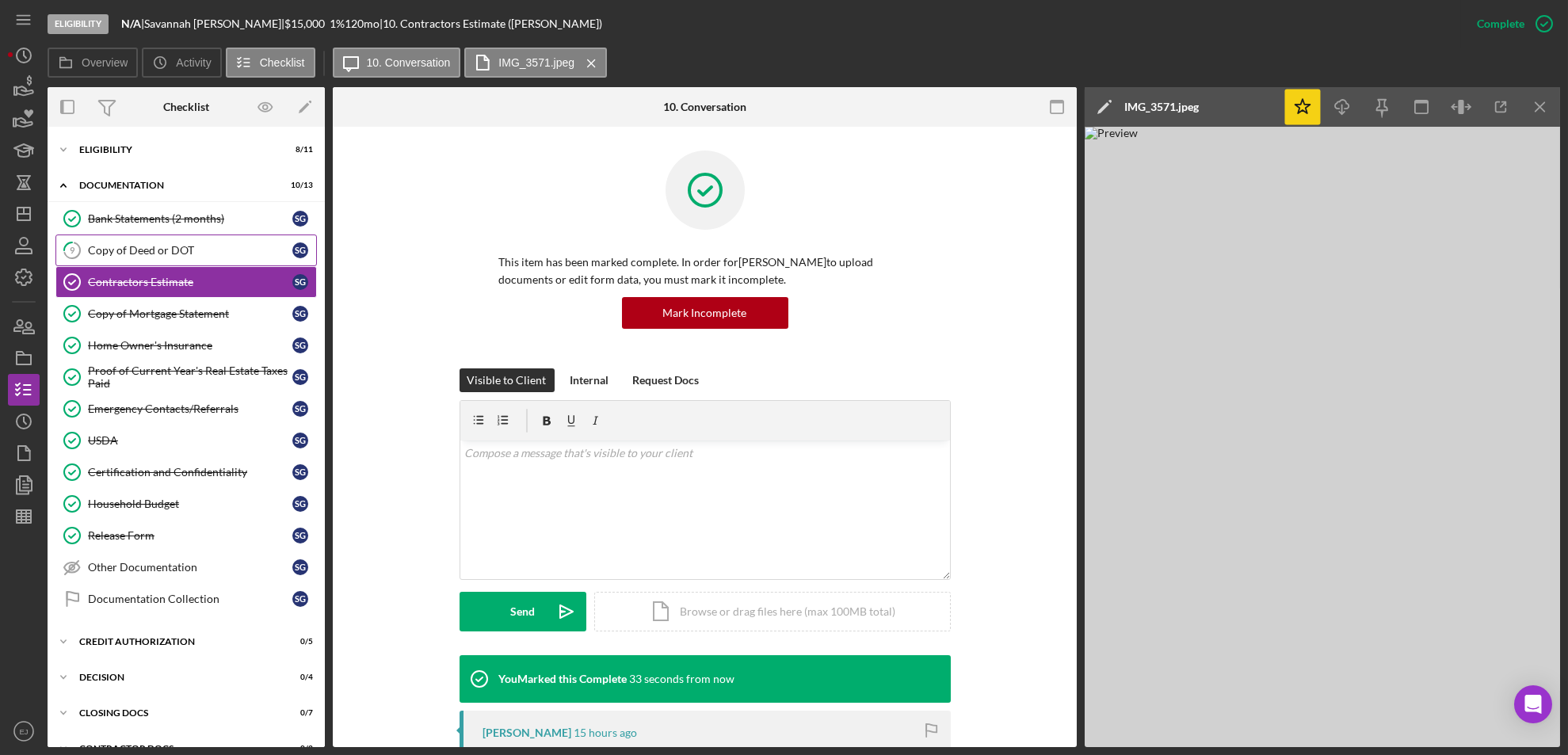
click at [161, 258] on link "9 Copy of Deed or DOT S G" at bounding box center [186, 250] width 261 height 31
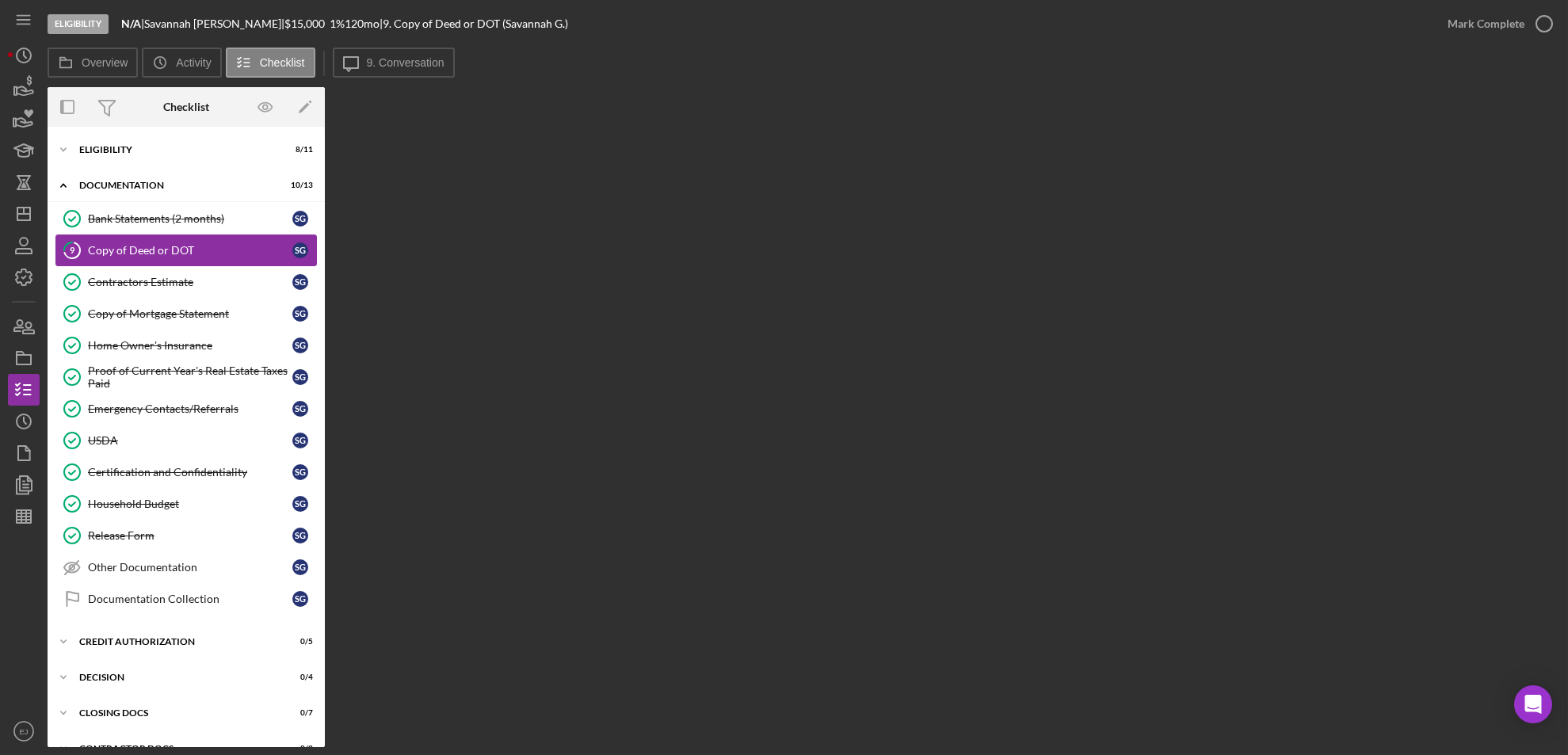
click at [173, 255] on div "Copy of Deed or DOT" at bounding box center [189, 250] width 204 height 13
click at [154, 454] on link "USDA USDA S G" at bounding box center [186, 440] width 261 height 31
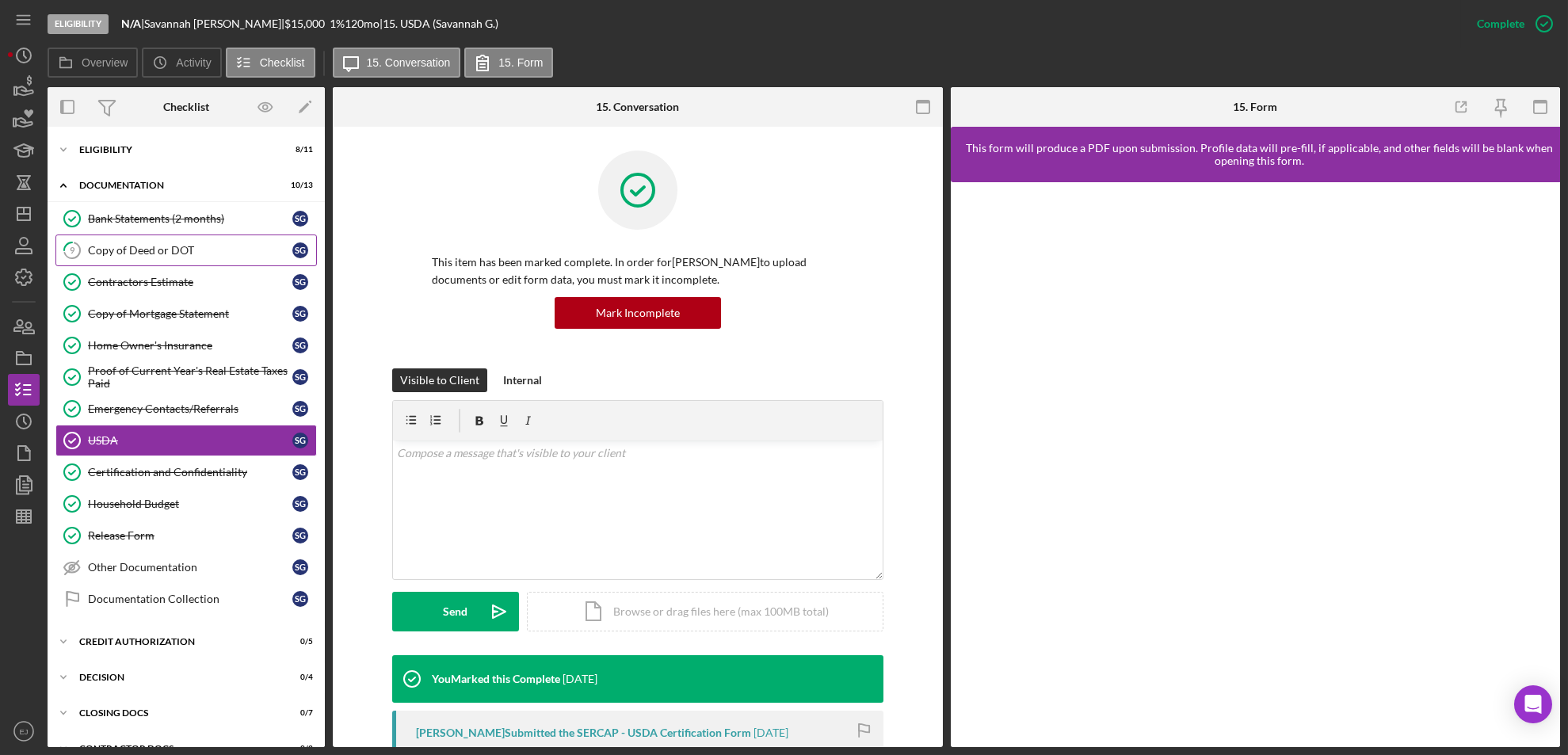
click at [142, 259] on link "9 Copy of Deed or DOT S G" at bounding box center [186, 250] width 261 height 31
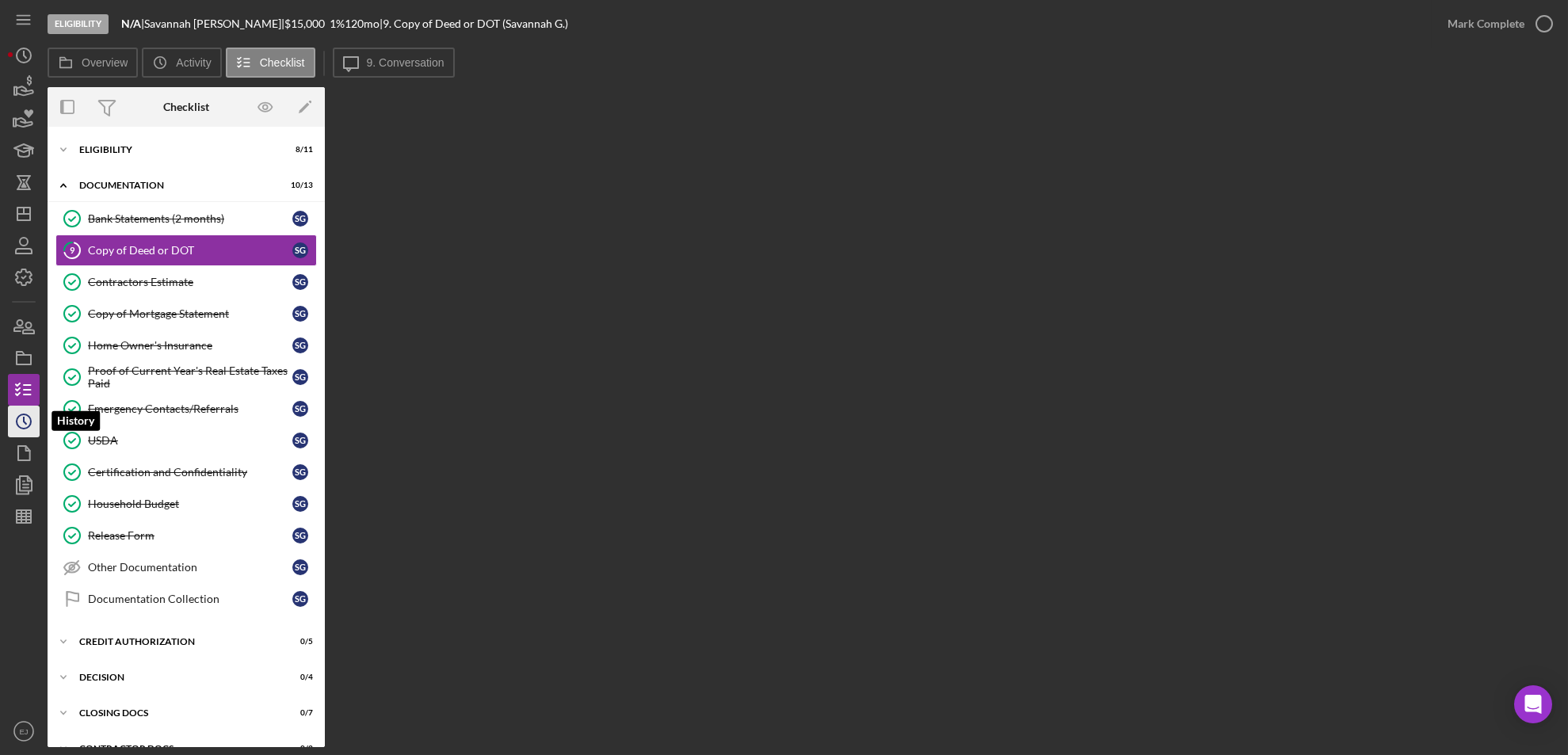
click at [29, 425] on circle "button" at bounding box center [23, 421] width 15 height 15
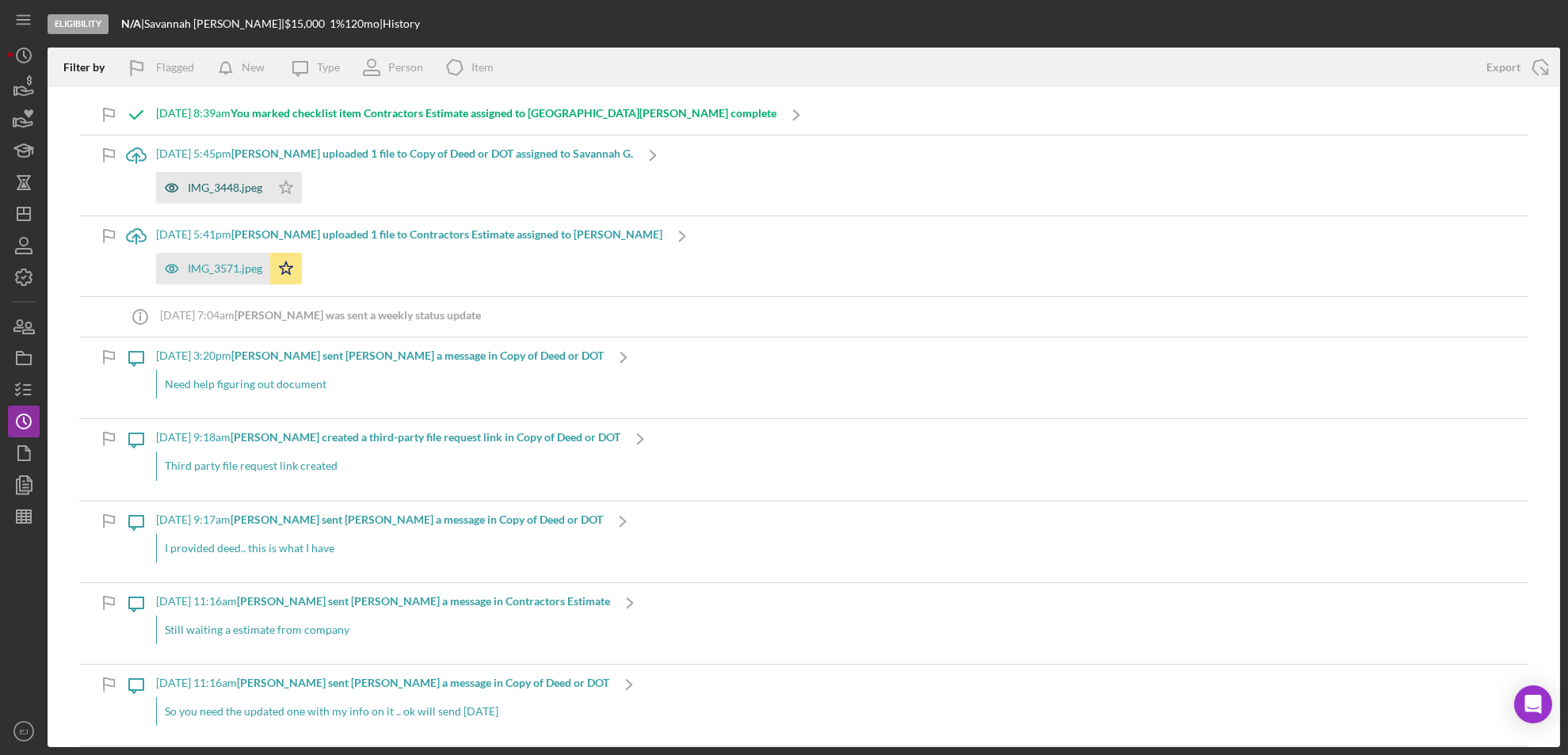
click at [261, 184] on div "IMG_3448.jpeg" at bounding box center [224, 187] width 74 height 13
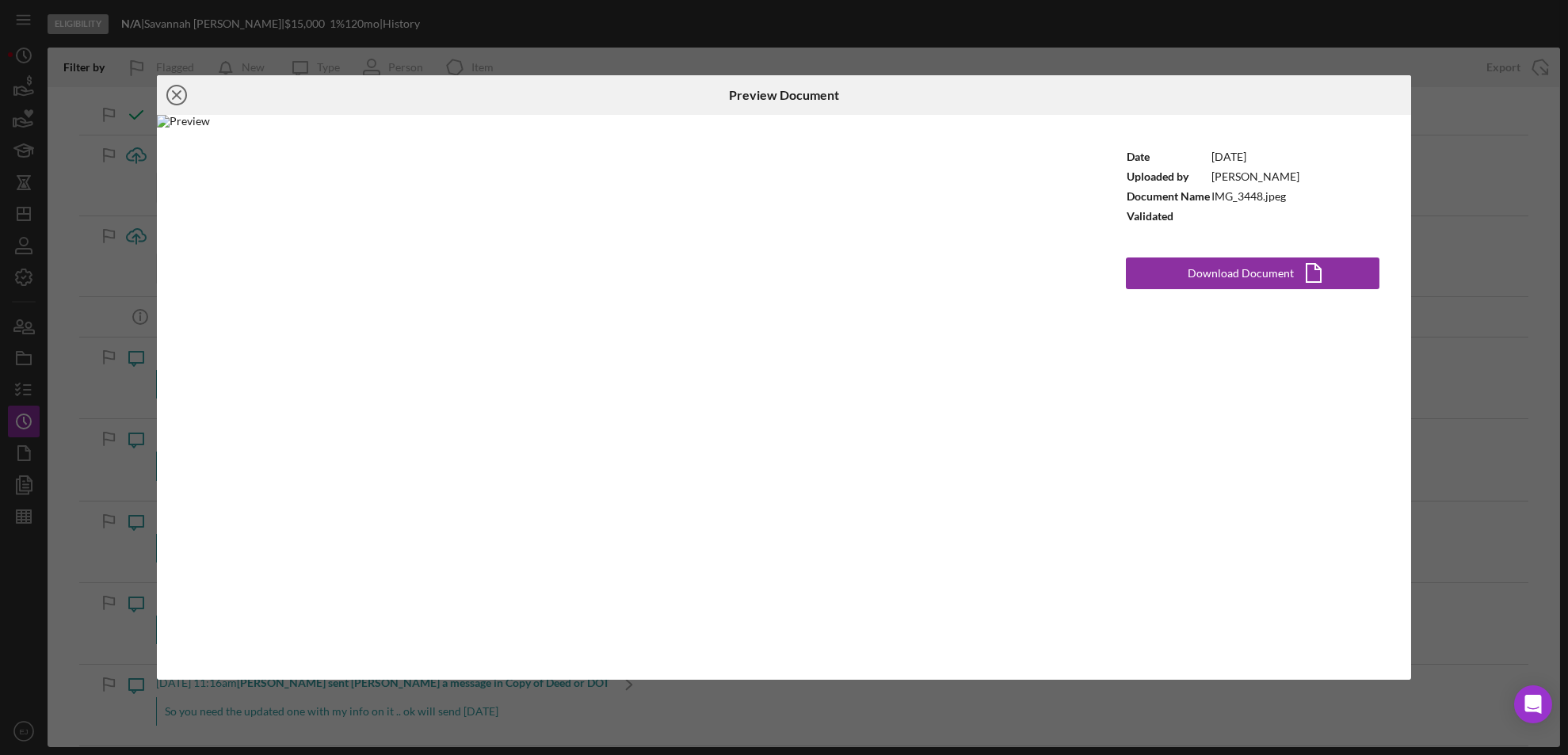
click at [178, 95] on line at bounding box center [177, 95] width 8 height 8
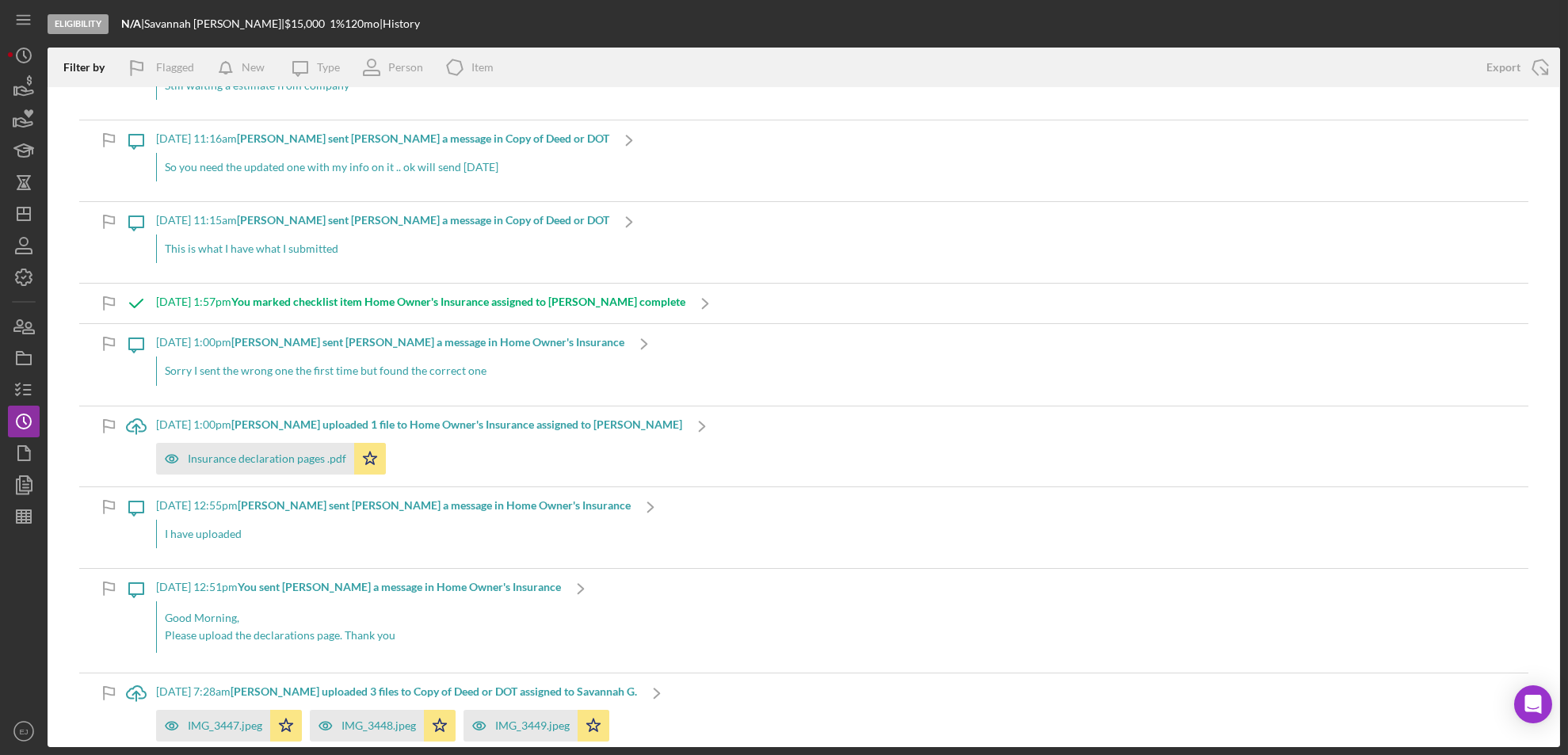
scroll to position [676, 0]
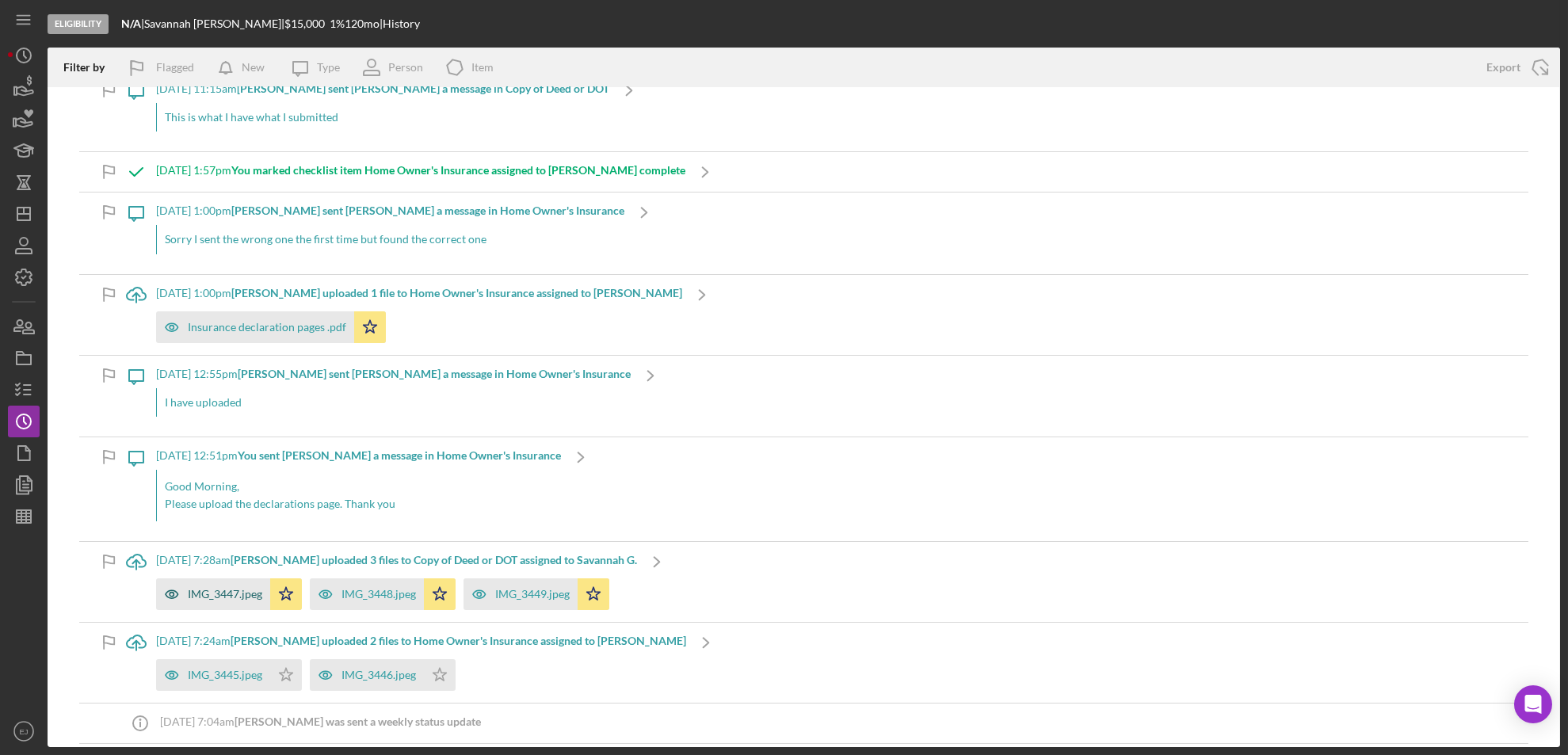
click at [233, 588] on div "IMG_3447.jpeg" at bounding box center [224, 593] width 74 height 13
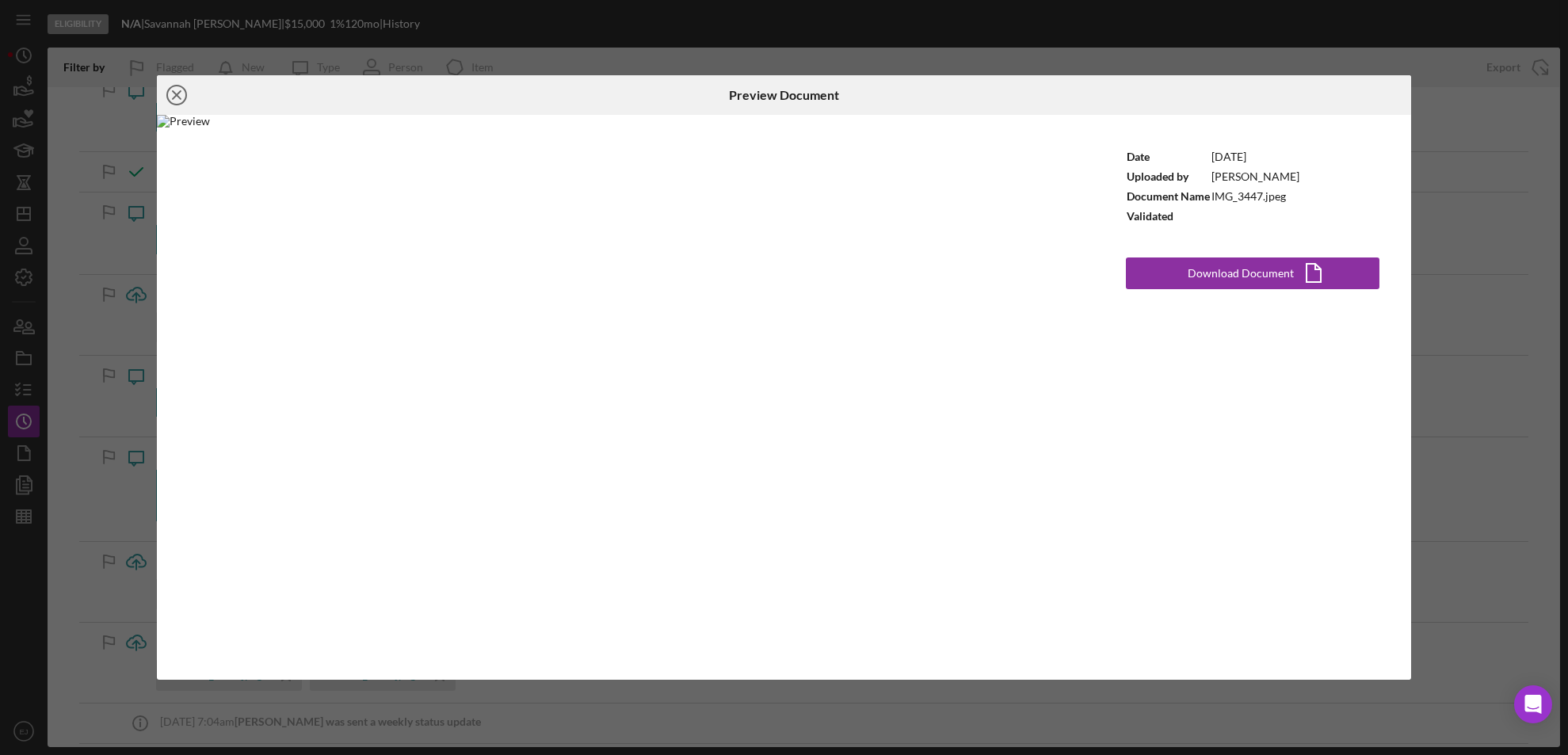
click at [176, 95] on line at bounding box center [177, 95] width 8 height 8
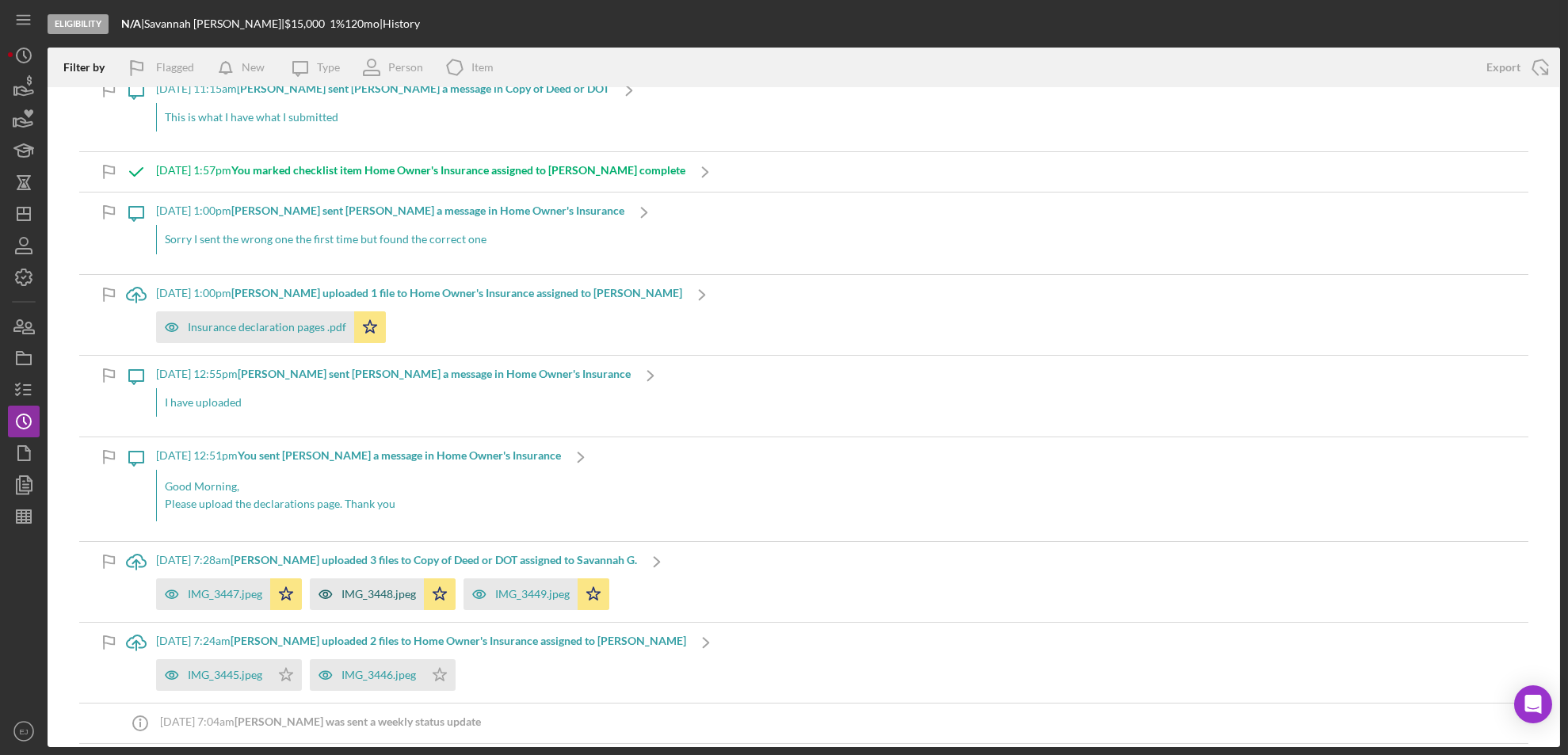
click at [384, 596] on div "IMG_3448.jpeg" at bounding box center [379, 593] width 74 height 13
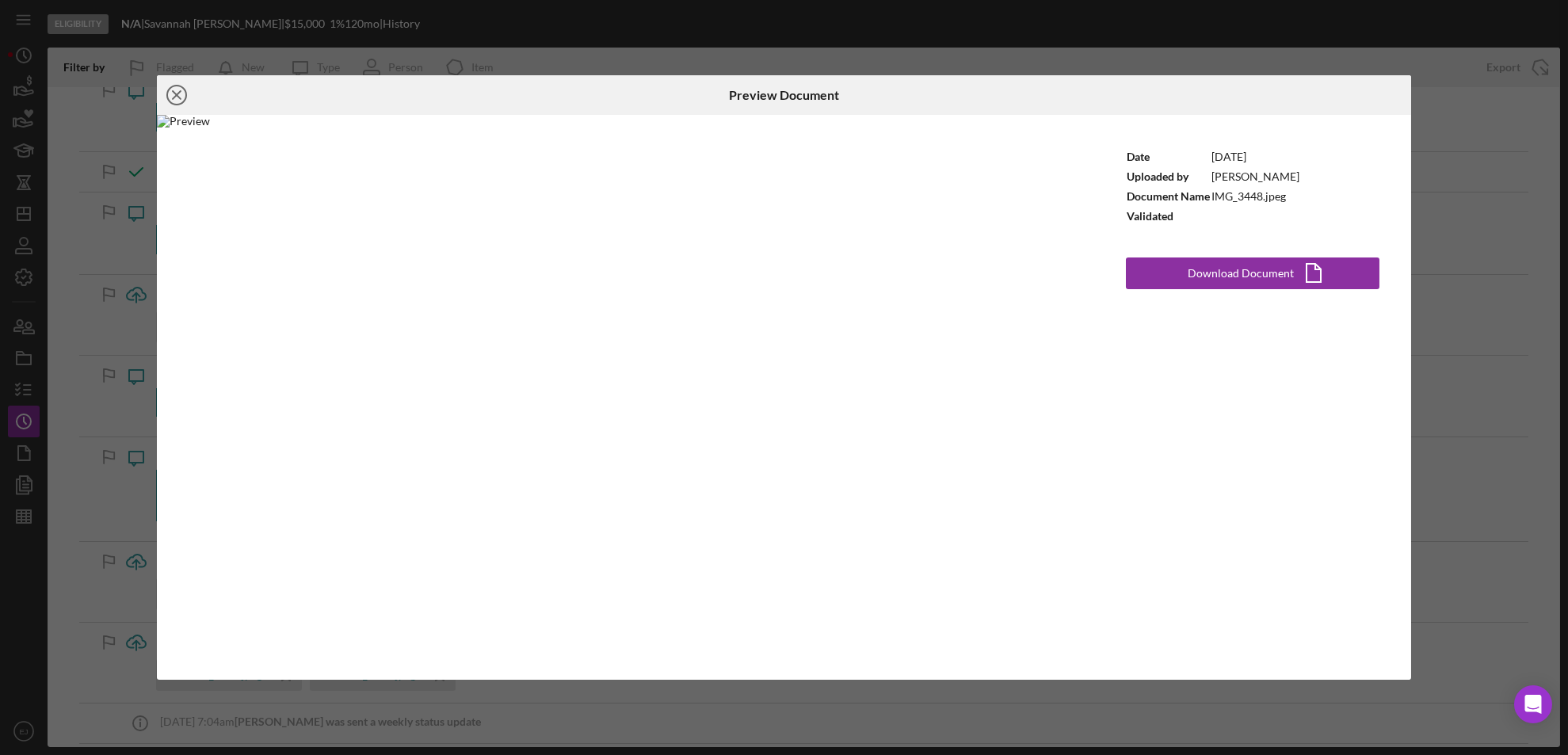
click at [180, 82] on icon "Icon/Close" at bounding box center [177, 95] width 40 height 40
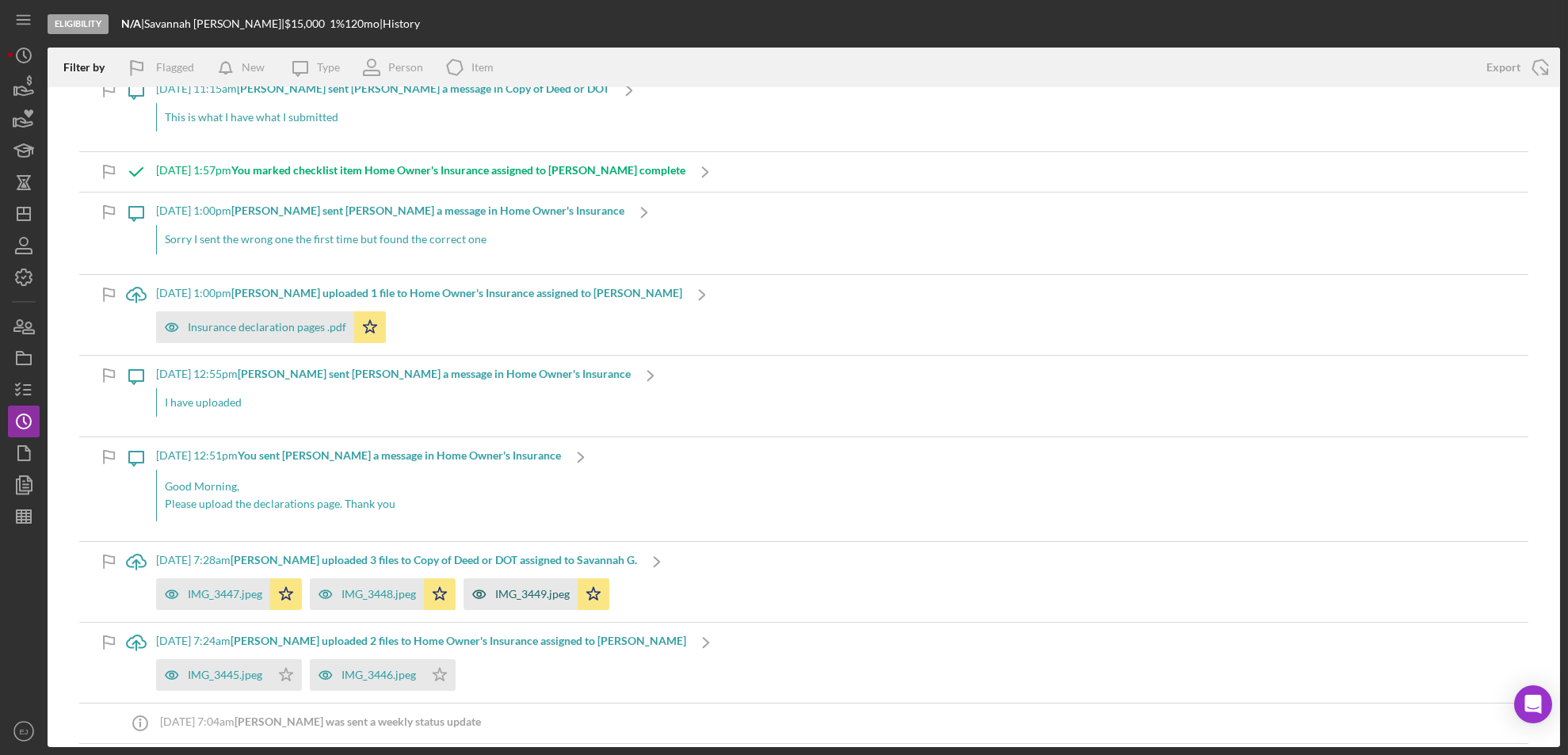
click at [538, 607] on div "IMG_3449.jpeg" at bounding box center [520, 594] width 114 height 31
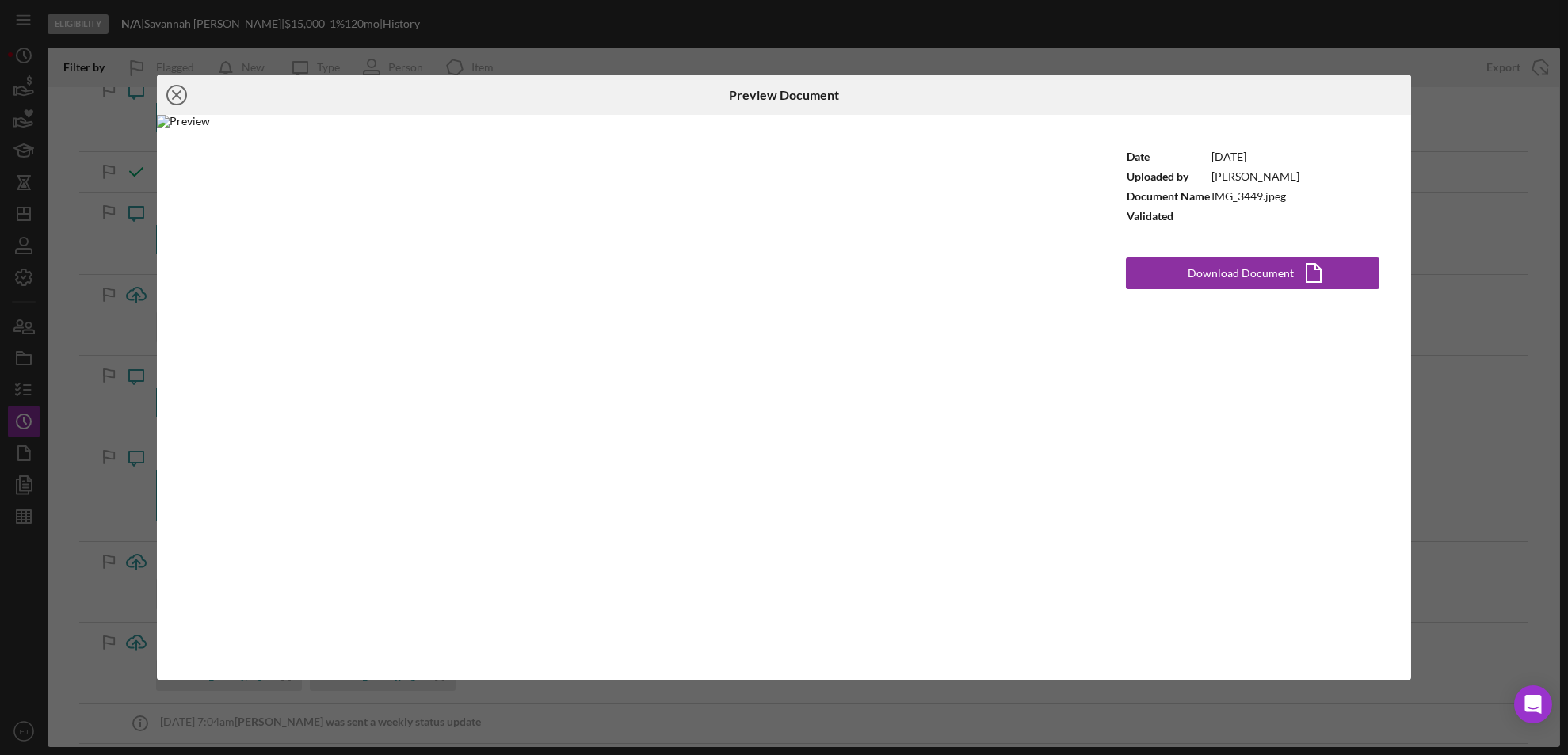
click at [178, 96] on line at bounding box center [177, 95] width 8 height 8
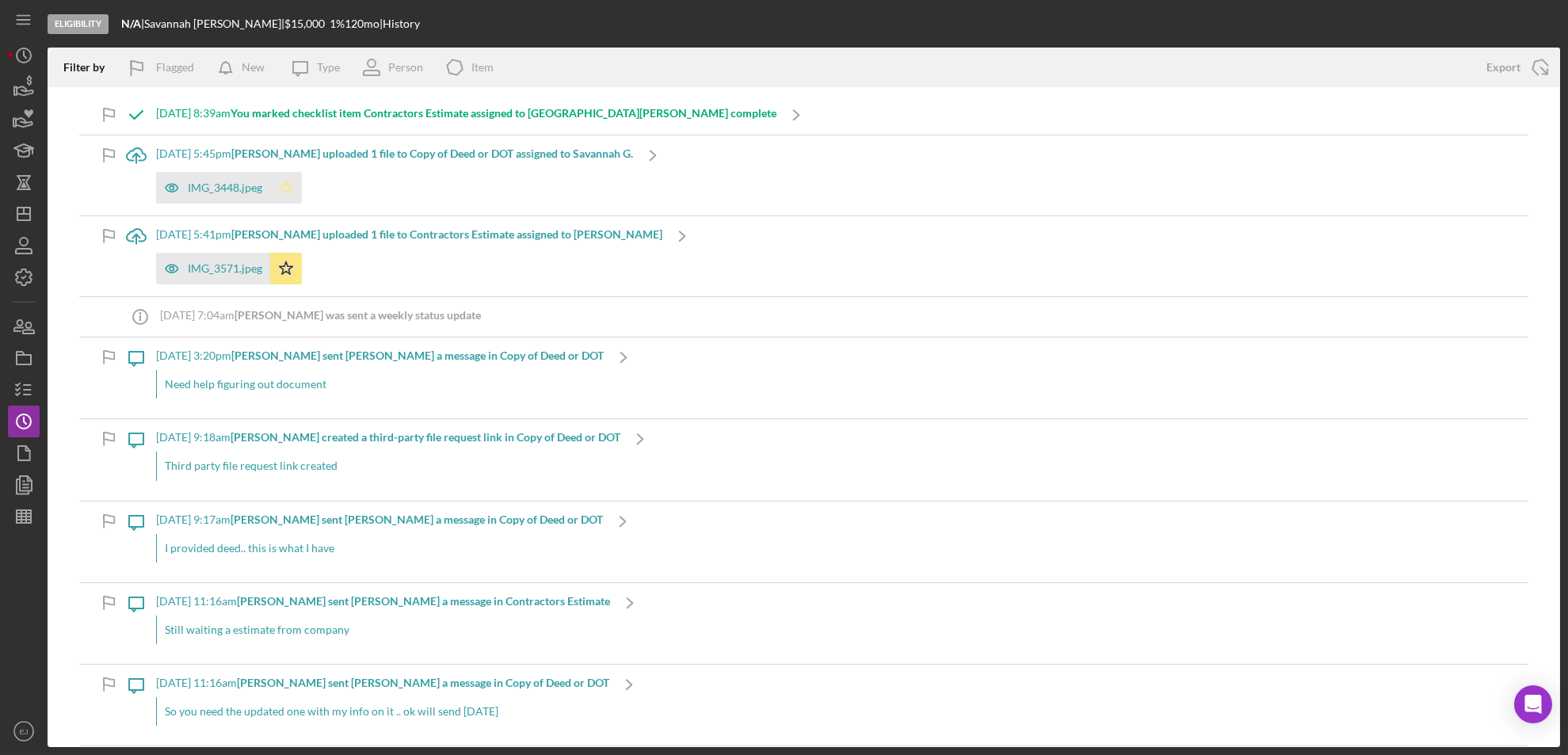
click at [287, 181] on polygon "button" at bounding box center [287, 186] width 14 height 13
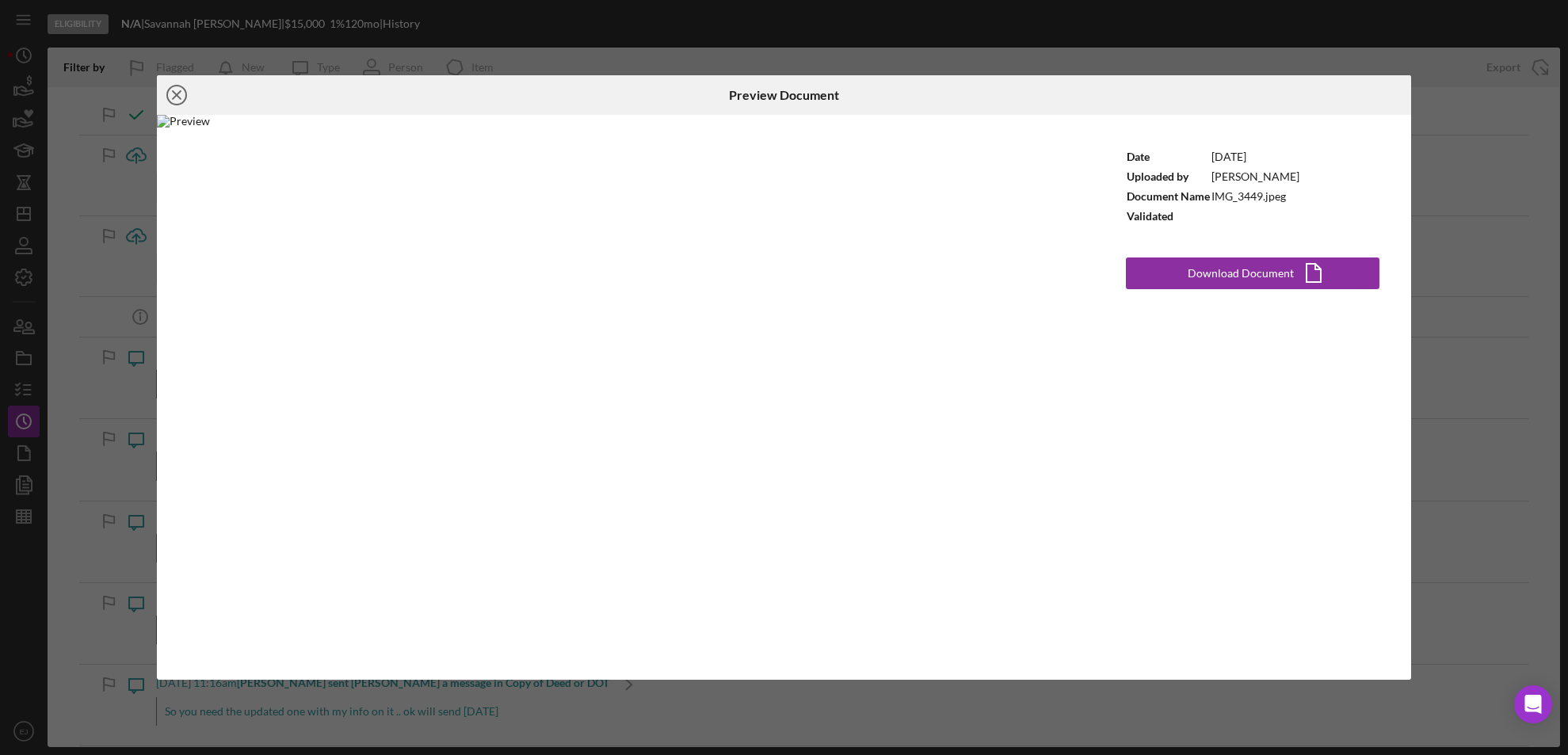
click at [178, 91] on icon "Icon/Close" at bounding box center [177, 95] width 40 height 40
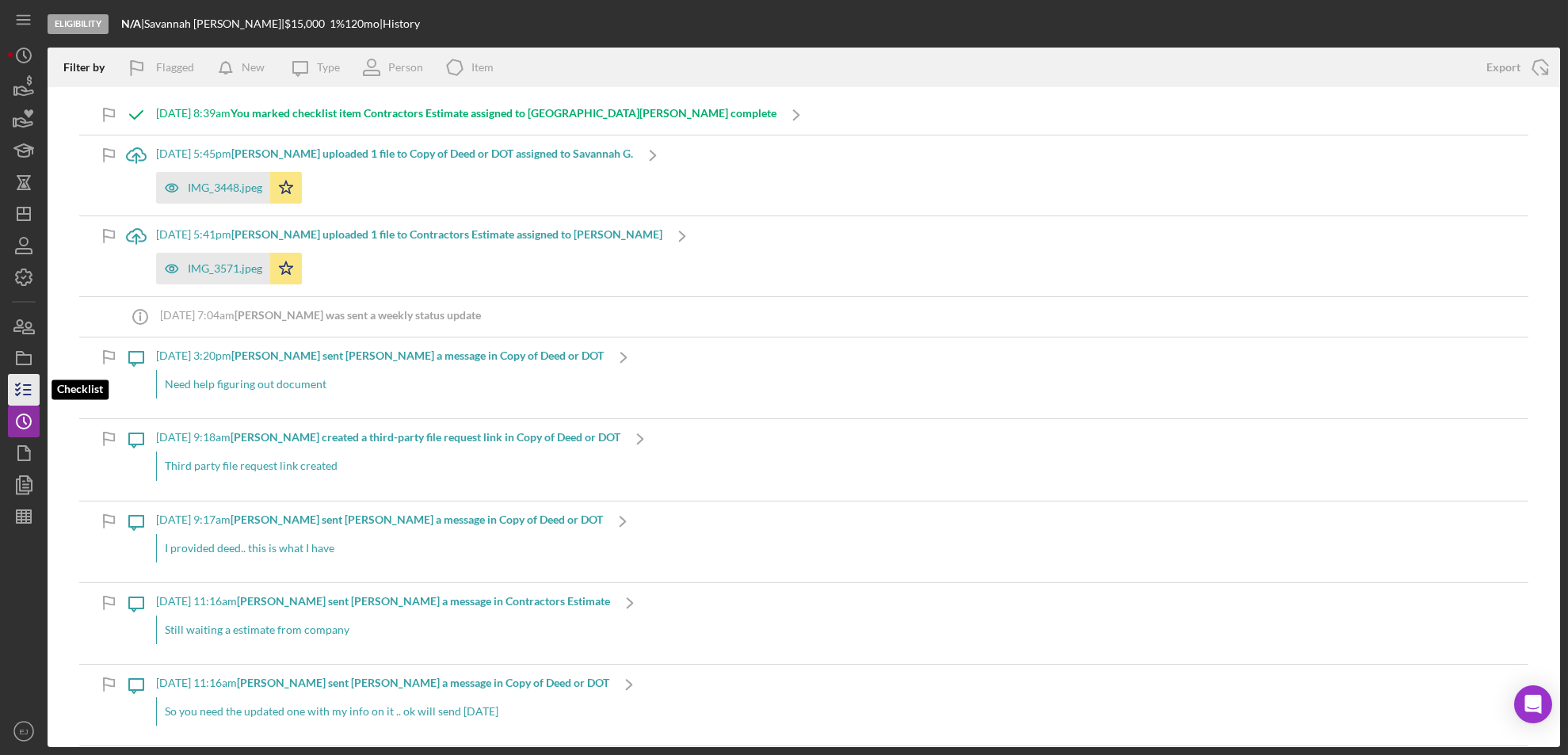
click at [31, 377] on icon "button" at bounding box center [23, 389] width 40 height 40
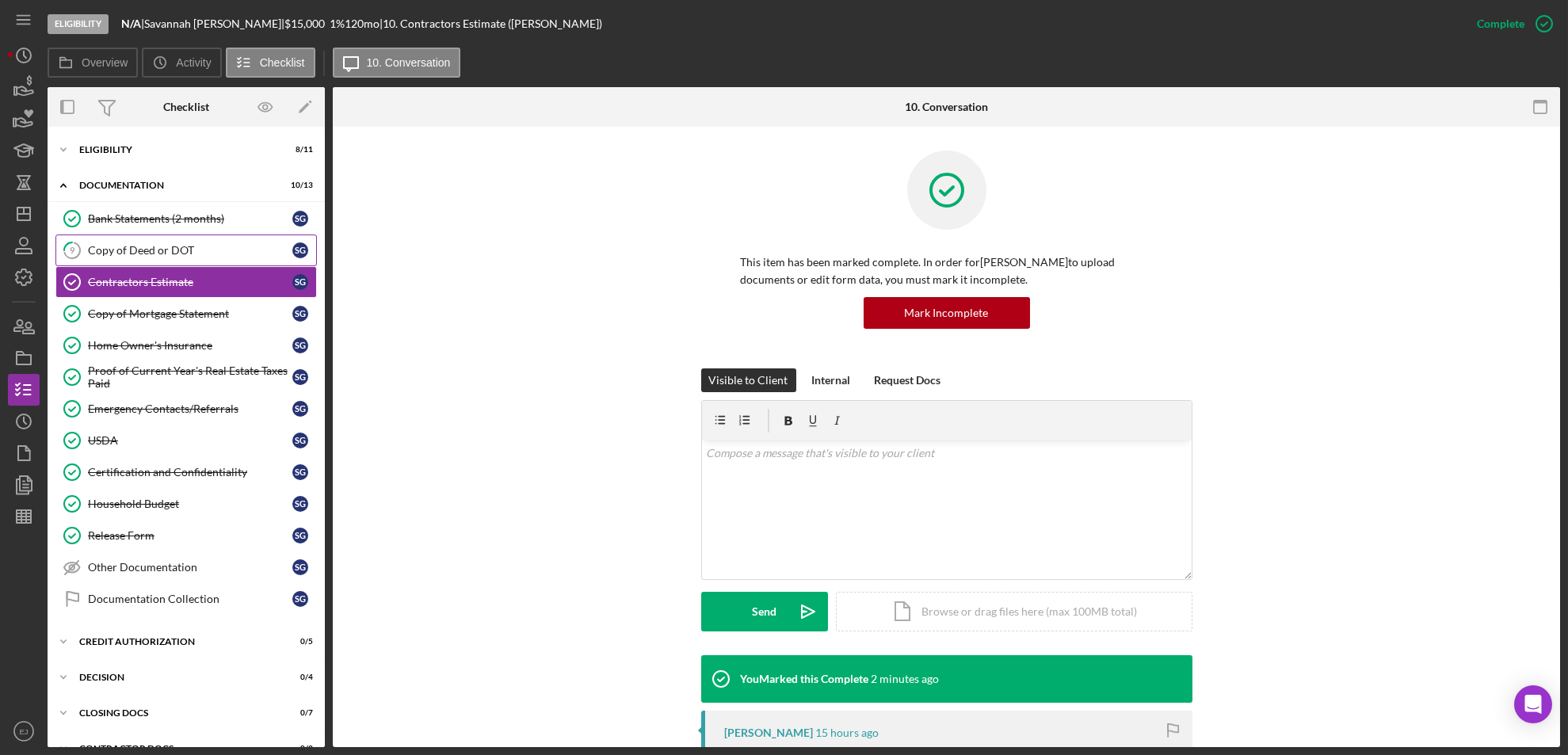
click at [102, 257] on link "9 Copy of Deed or DOT S G" at bounding box center [186, 250] width 261 height 31
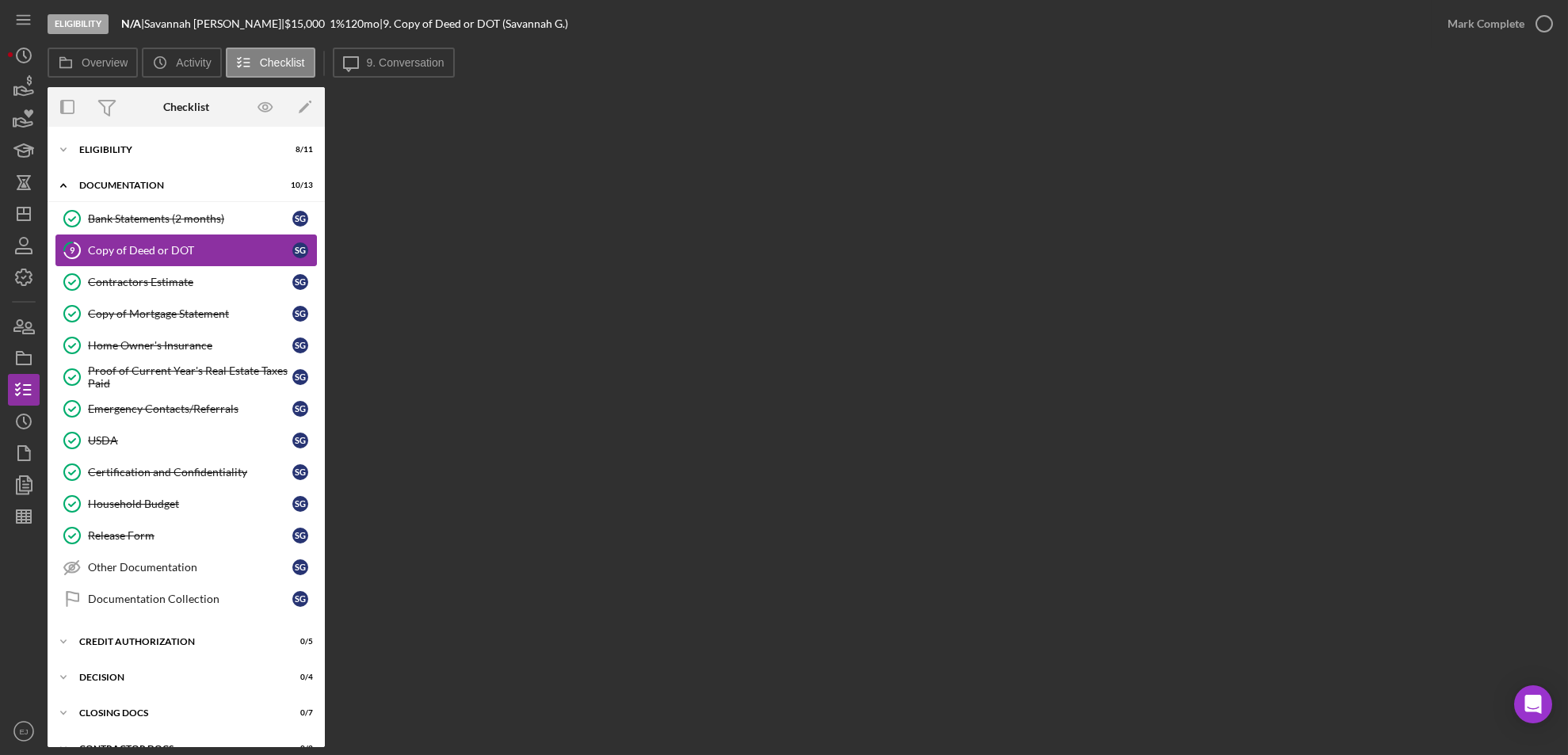
click at [250, 261] on link "9 Copy of Deed or DOT S G" at bounding box center [186, 250] width 261 height 31
click at [70, 251] on tspan "9" at bounding box center [72, 250] width 6 height 11
click at [145, 401] on link "Emergency Contacts/Referrals Emergency Contacts/Referrals S G" at bounding box center [186, 409] width 261 height 31
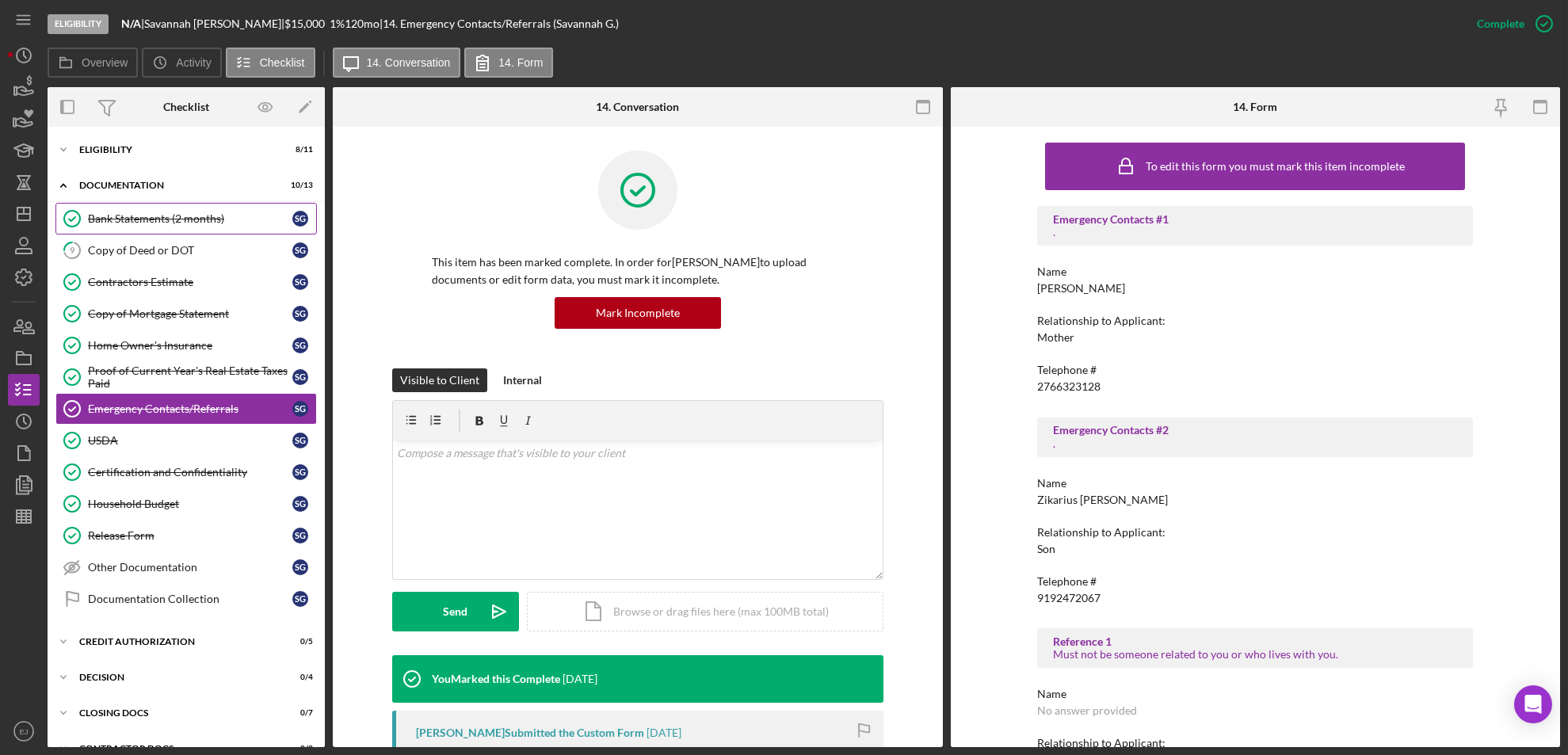
click at [111, 233] on link "Bank Statements (2 months) Bank Statements (2 months) S G" at bounding box center [186, 219] width 261 height 31
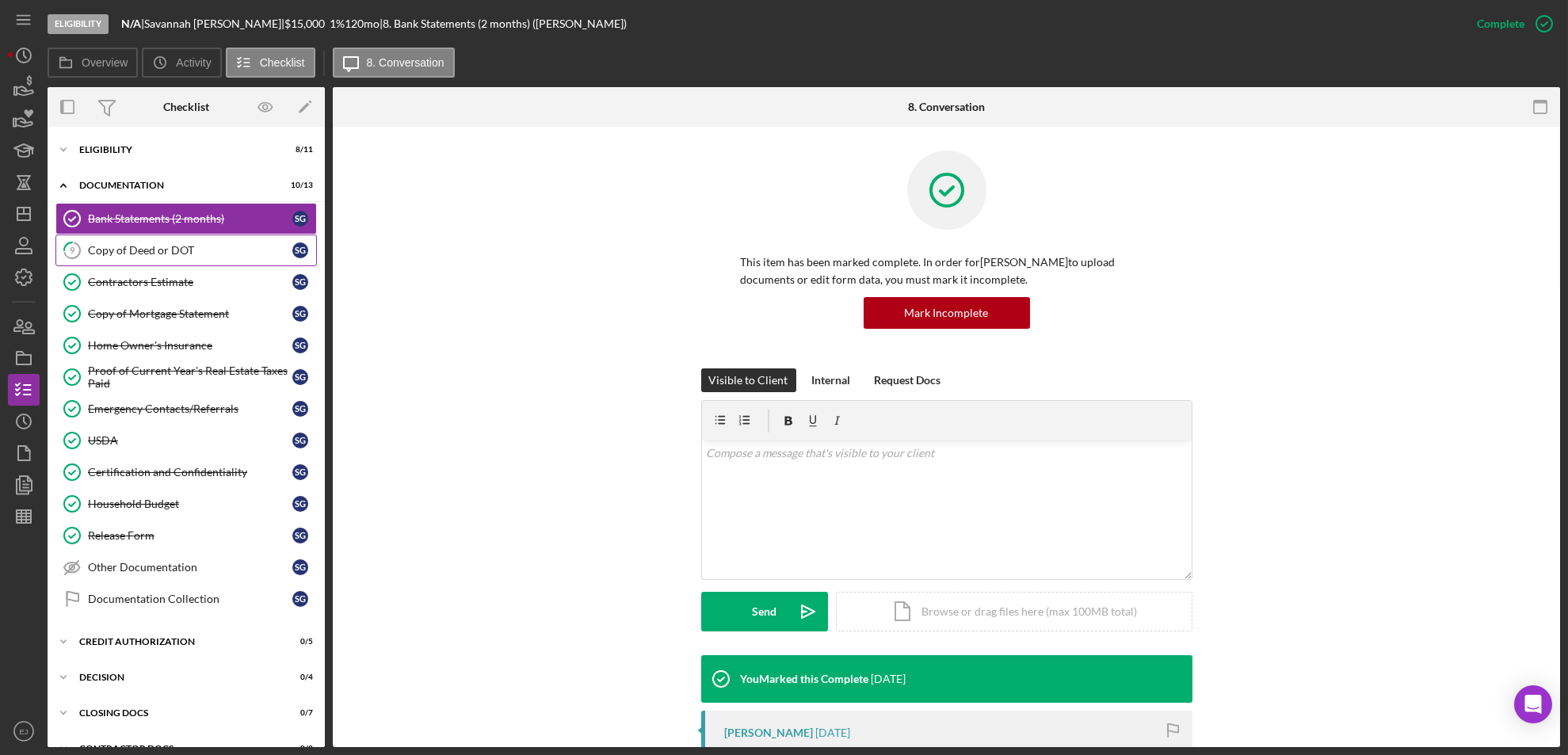
click at [119, 246] on div "Copy of Deed or DOT" at bounding box center [189, 250] width 204 height 13
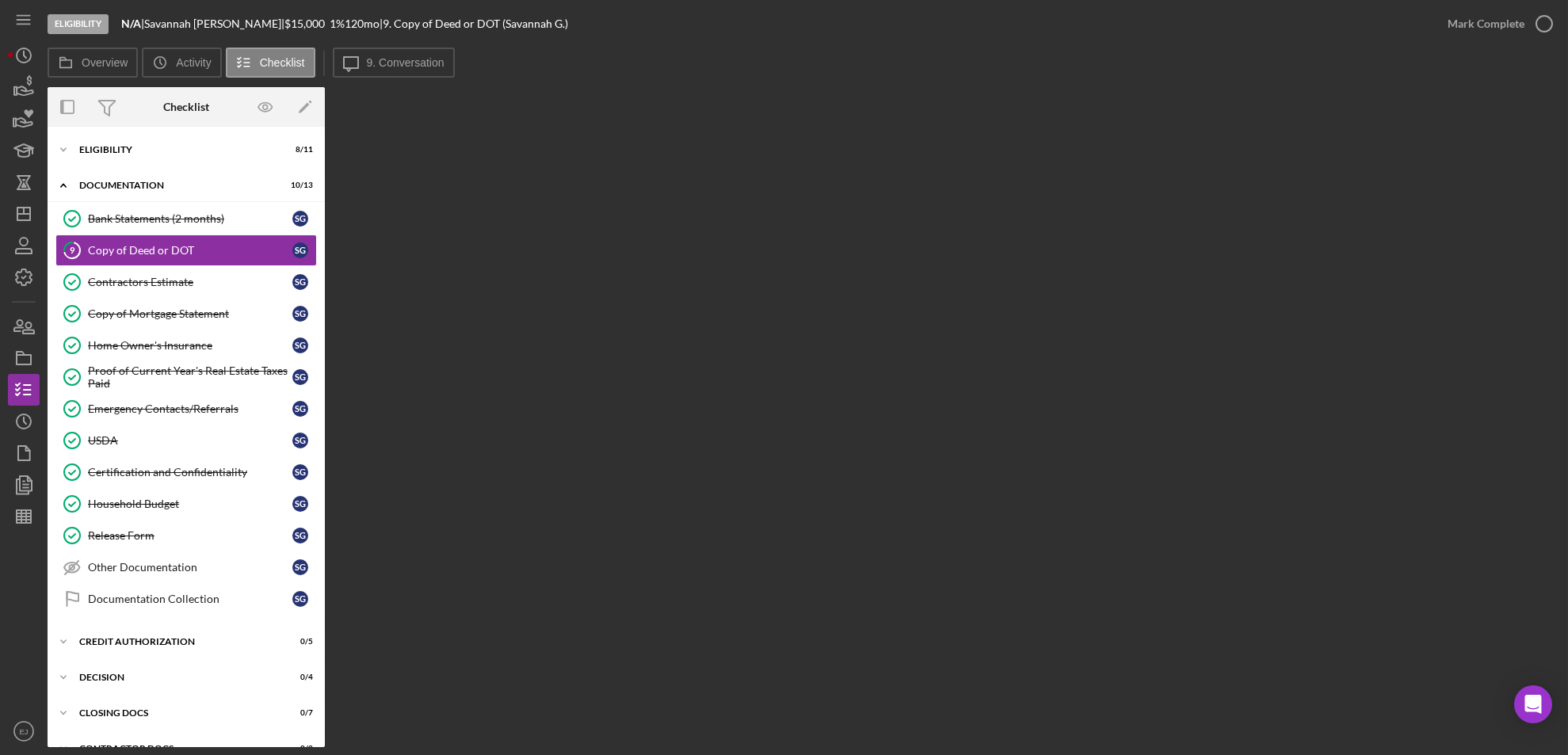
click at [327, 118] on div "Overview Internal Workflow Stage Eligibility Icon/Dropdown Arrow Archive (can u…" at bounding box center [804, 417] width 1512 height 659
click at [23, 421] on polyline "button" at bounding box center [24, 420] width 2 height 6
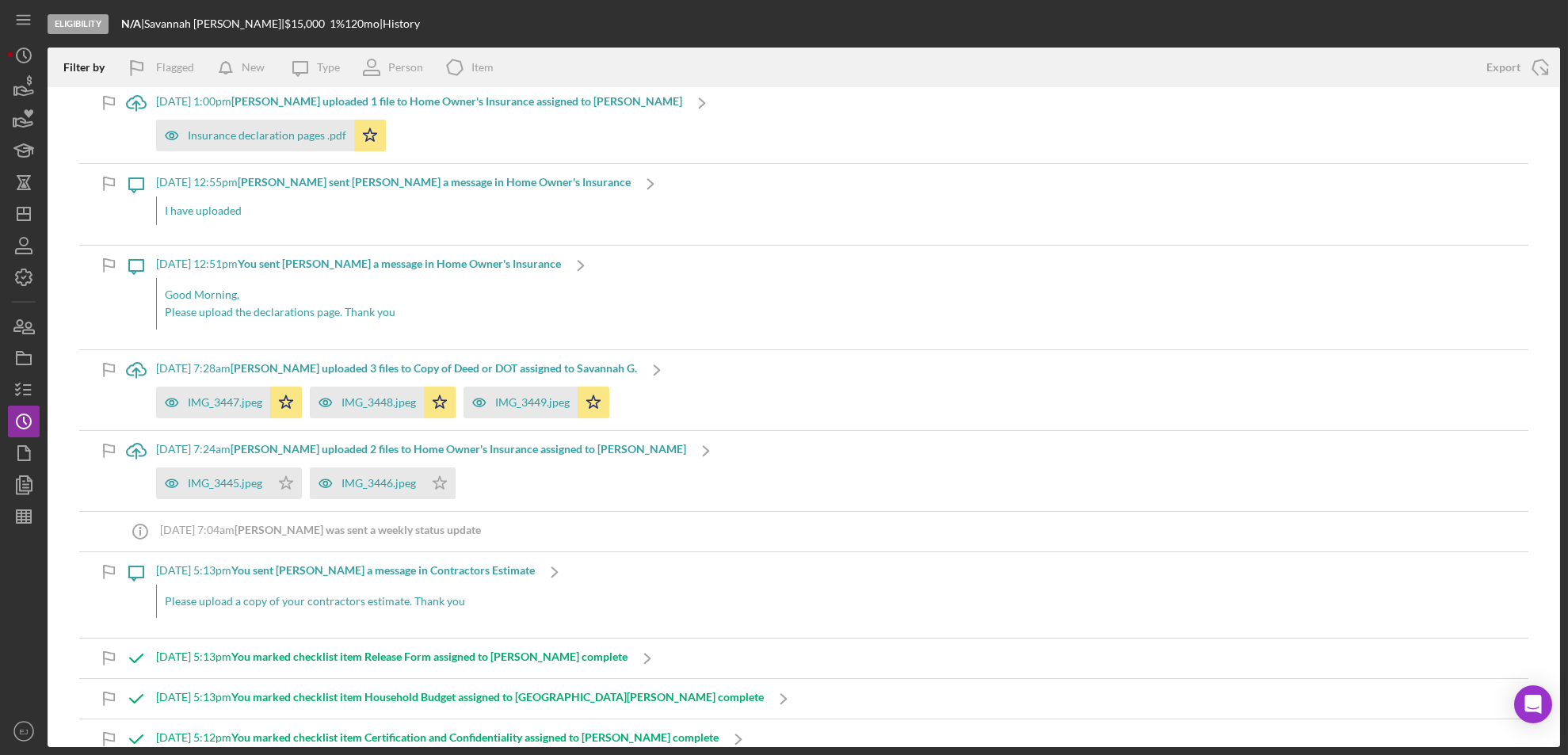
scroll to position [887, 0]
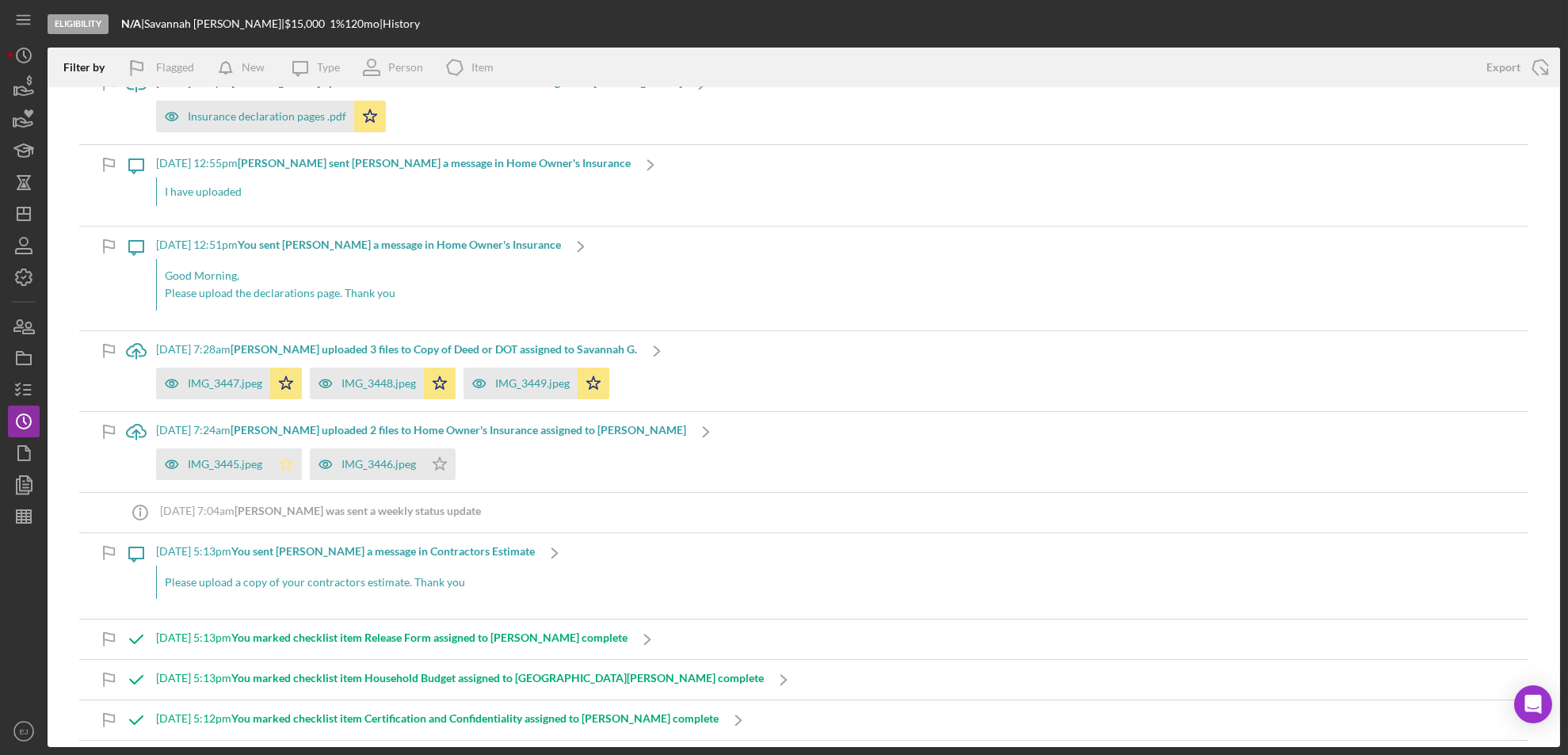
click at [289, 457] on icon "Icon/Star" at bounding box center [286, 464] width 31 height 31
click at [440, 461] on icon "Icon/Star" at bounding box center [439, 464] width 31 height 31
click at [1551, 718] on body "Eligibility N/A | Savannah Gilliard | $15,000 $15,000 1 % 120 mo | History Filt…" at bounding box center [784, 378] width 1568 height 755
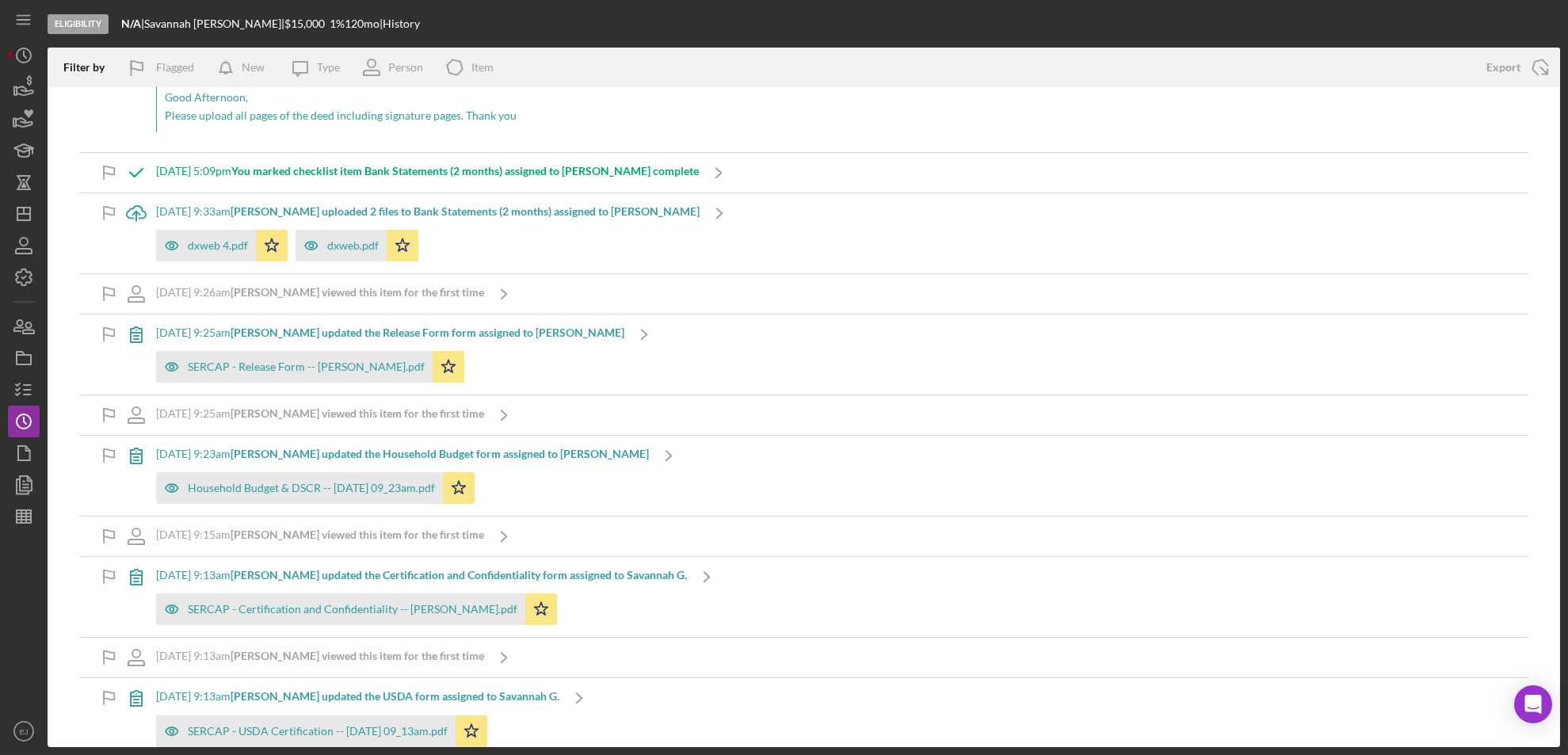
scroll to position [1858, 0]
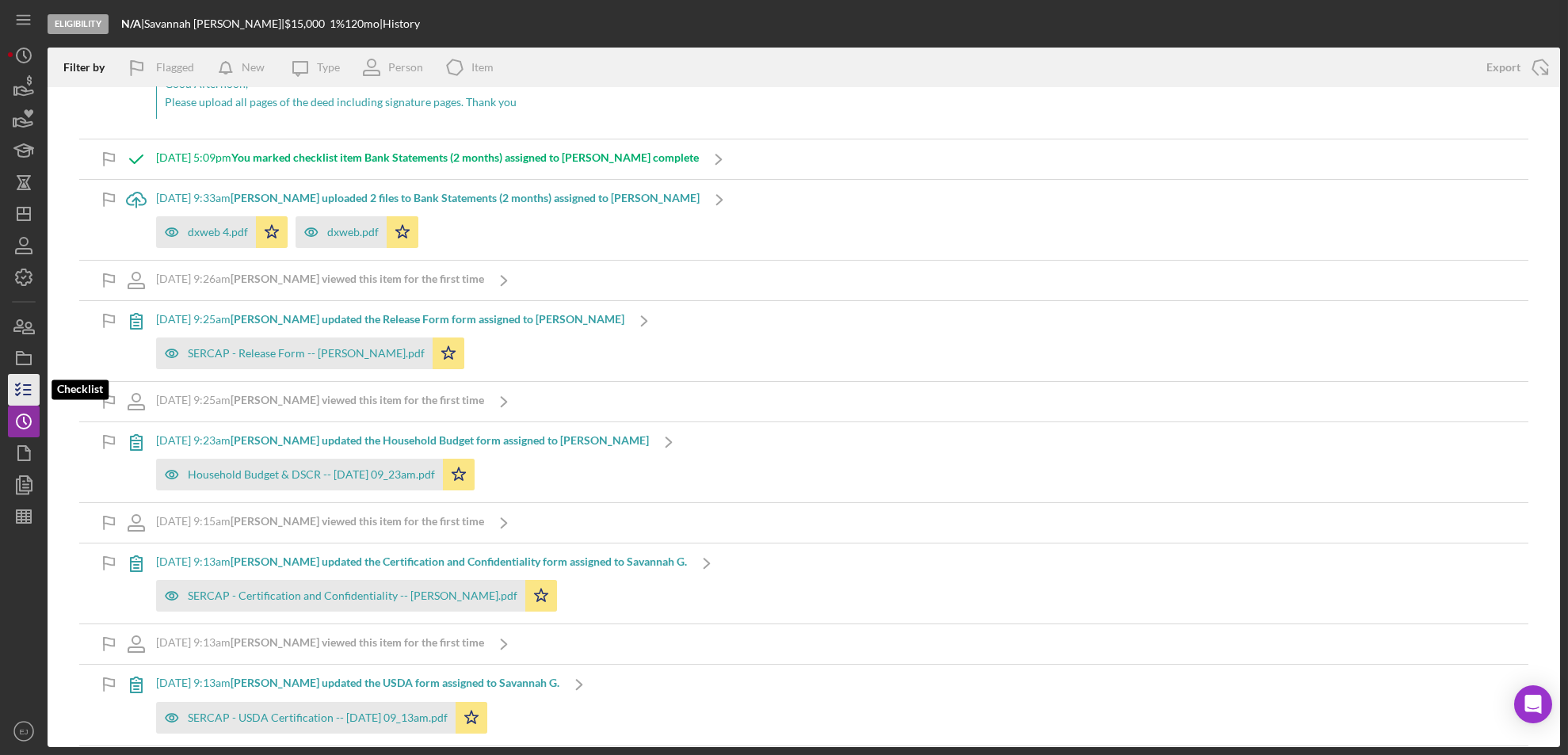
click at [27, 381] on icon "button" at bounding box center [23, 389] width 40 height 40
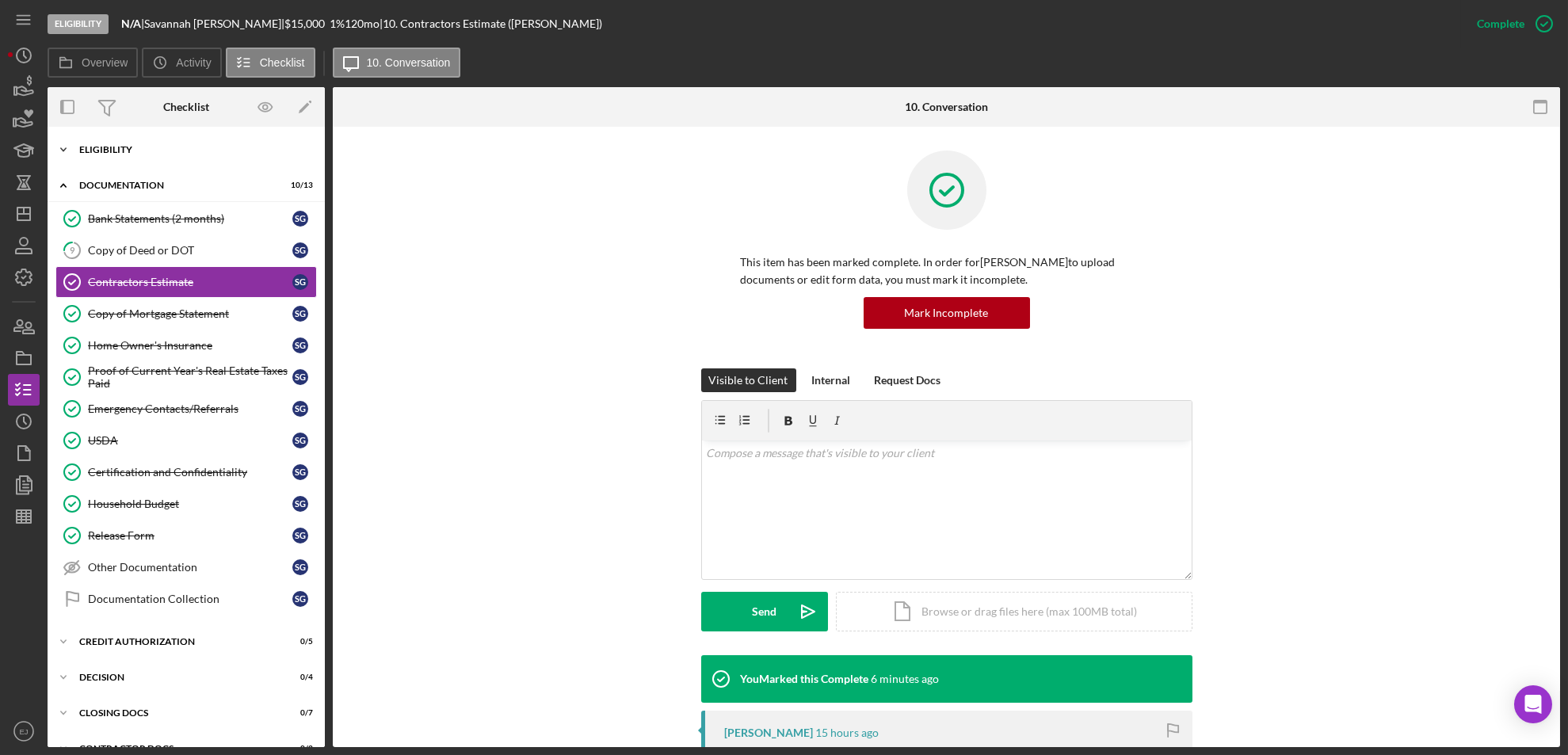
click at [75, 147] on icon "Icon/Expander" at bounding box center [63, 149] width 31 height 31
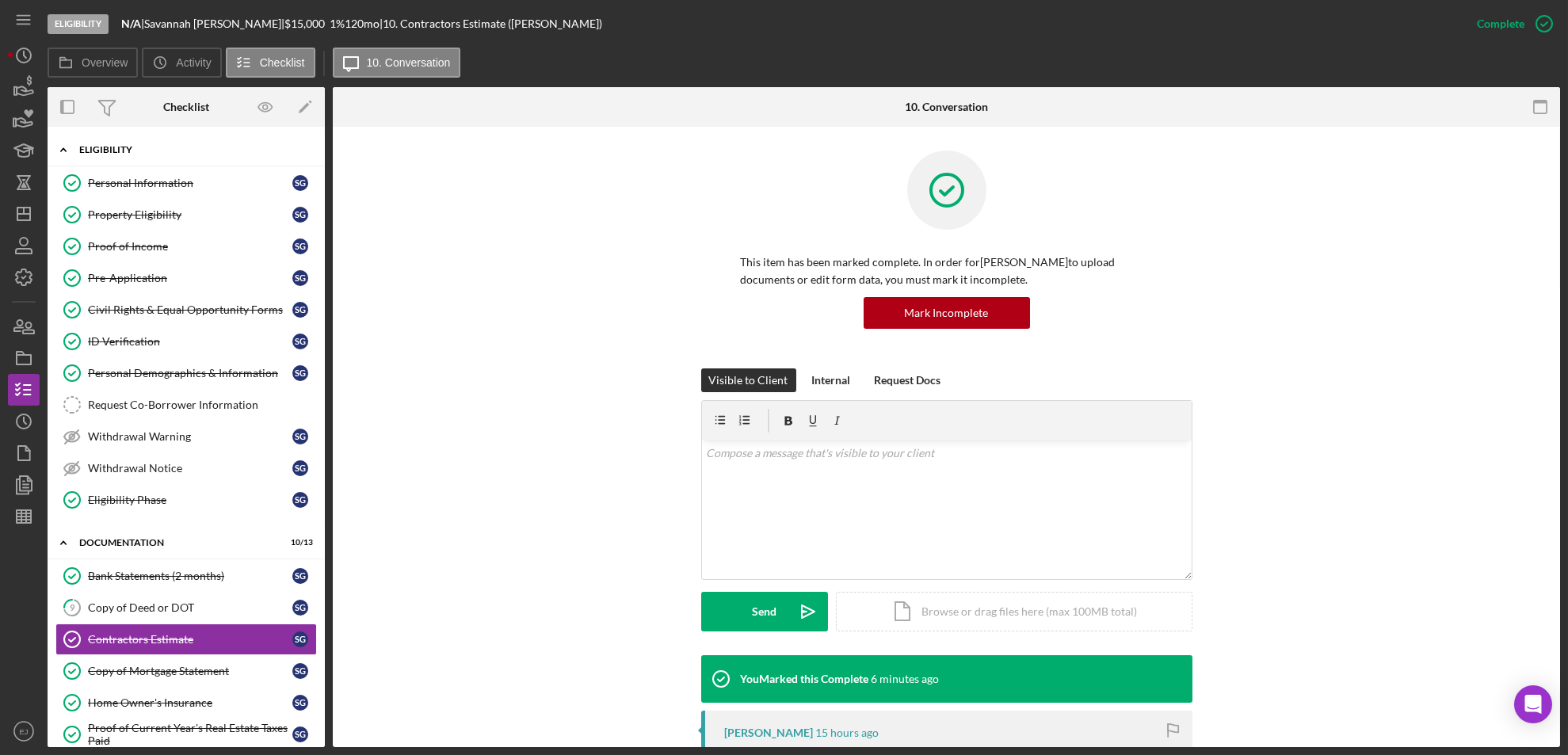
click at [71, 146] on icon "Icon/Expander" at bounding box center [63, 149] width 31 height 31
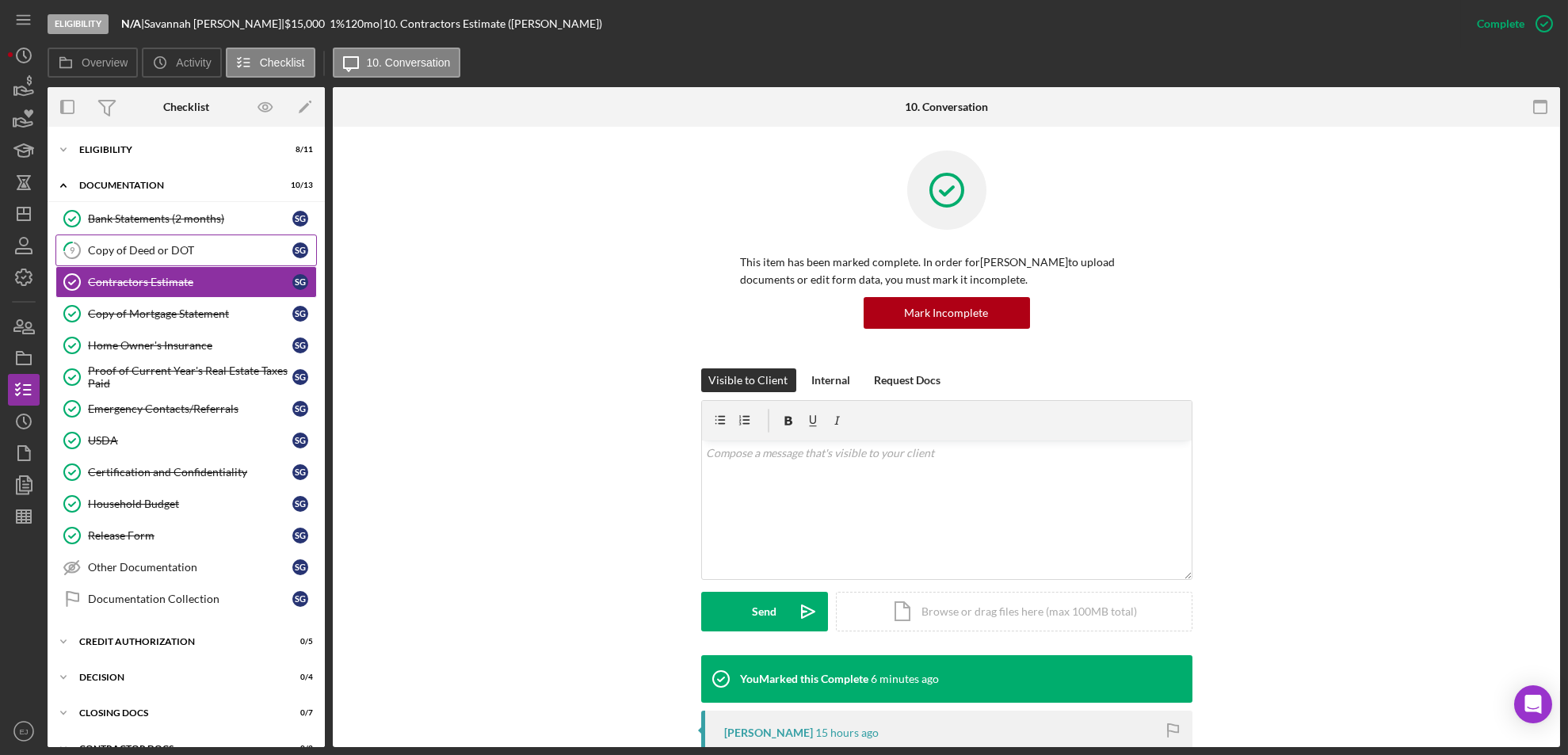
click at [221, 255] on div "Copy of Deed or DOT" at bounding box center [189, 250] width 204 height 13
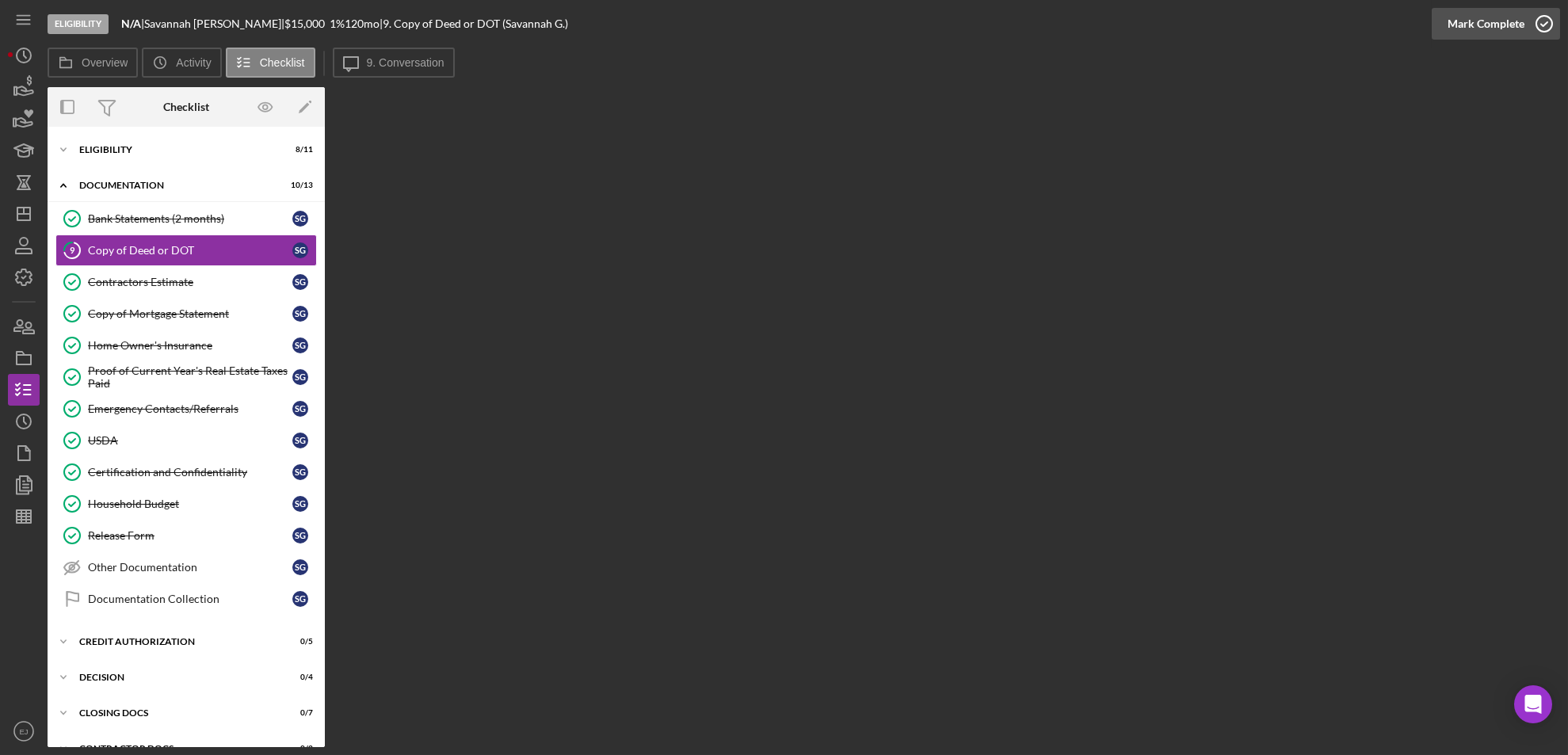
click at [1545, 18] on icon "button" at bounding box center [1544, 23] width 40 height 40
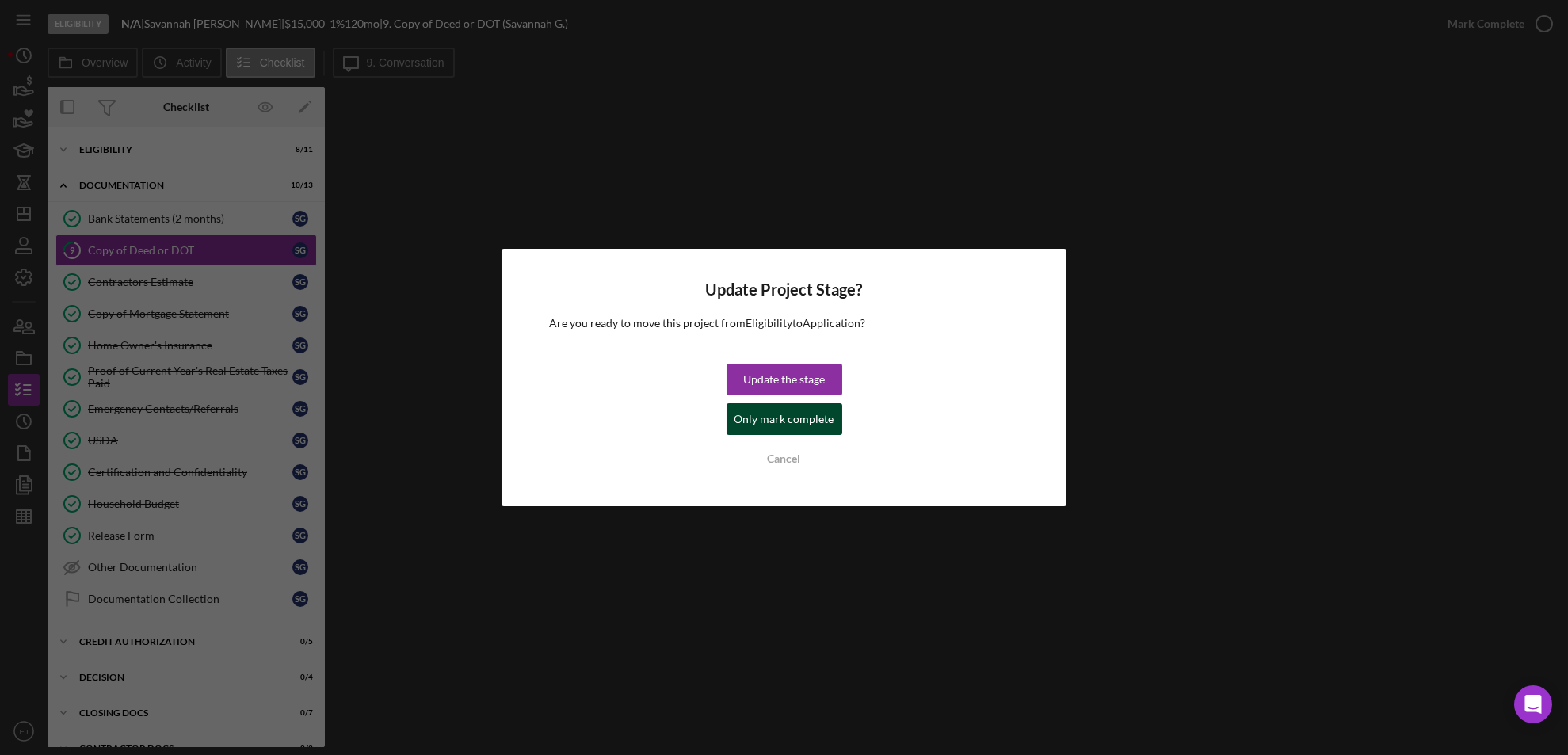
click at [826, 426] on div "Only mark complete" at bounding box center [784, 418] width 100 height 31
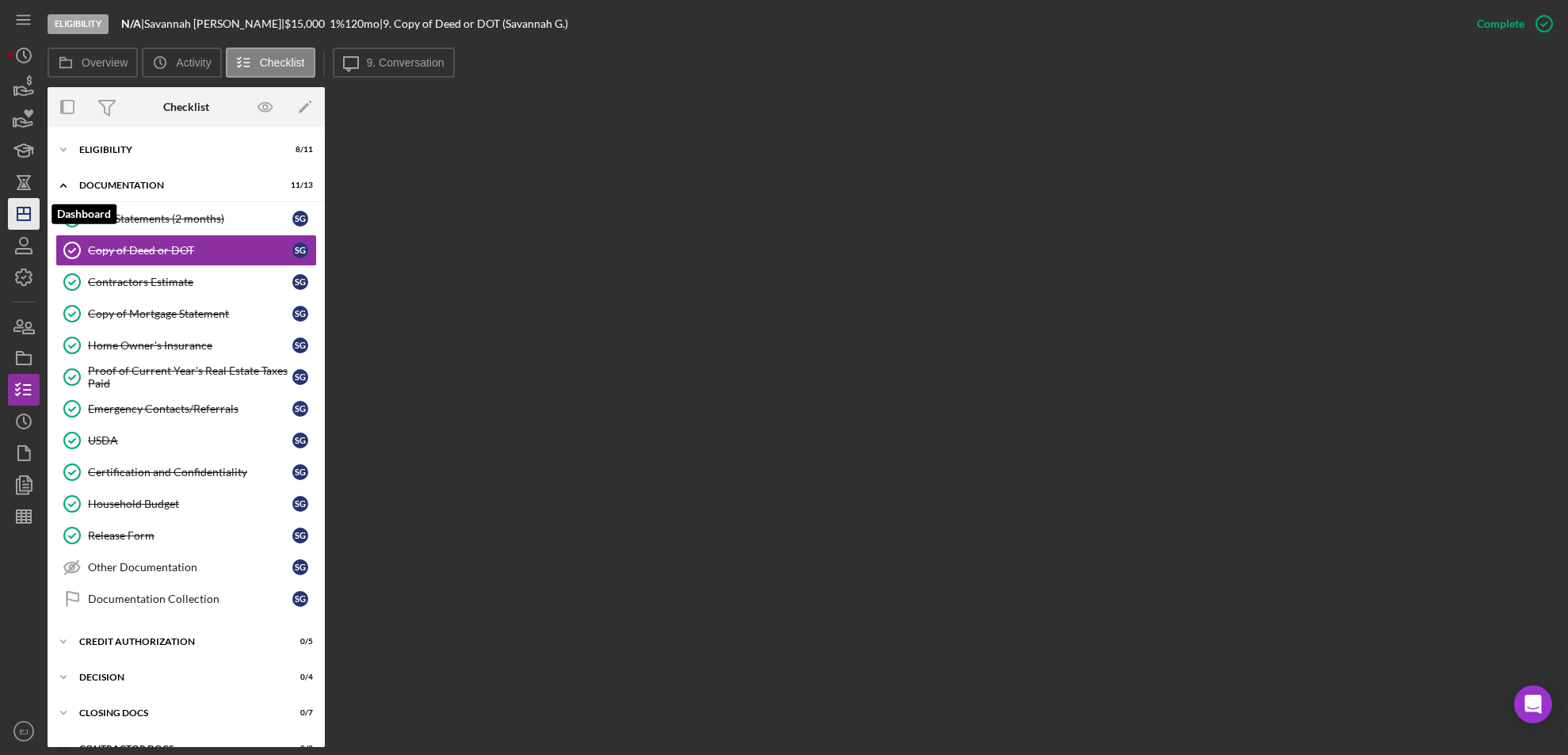
click at [27, 208] on polygon "button" at bounding box center [23, 214] width 13 height 13
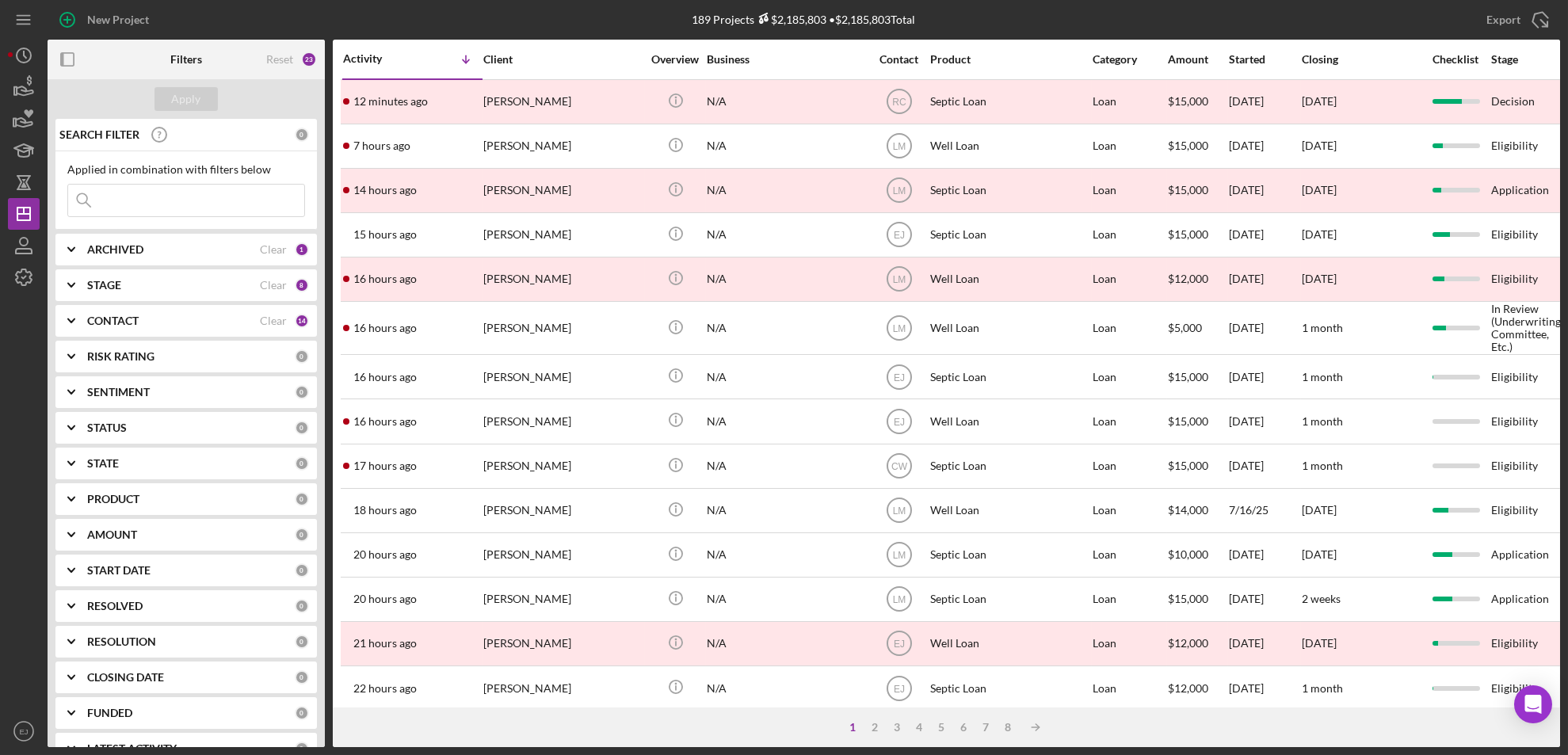
click at [203, 209] on input at bounding box center [186, 200] width 236 height 31
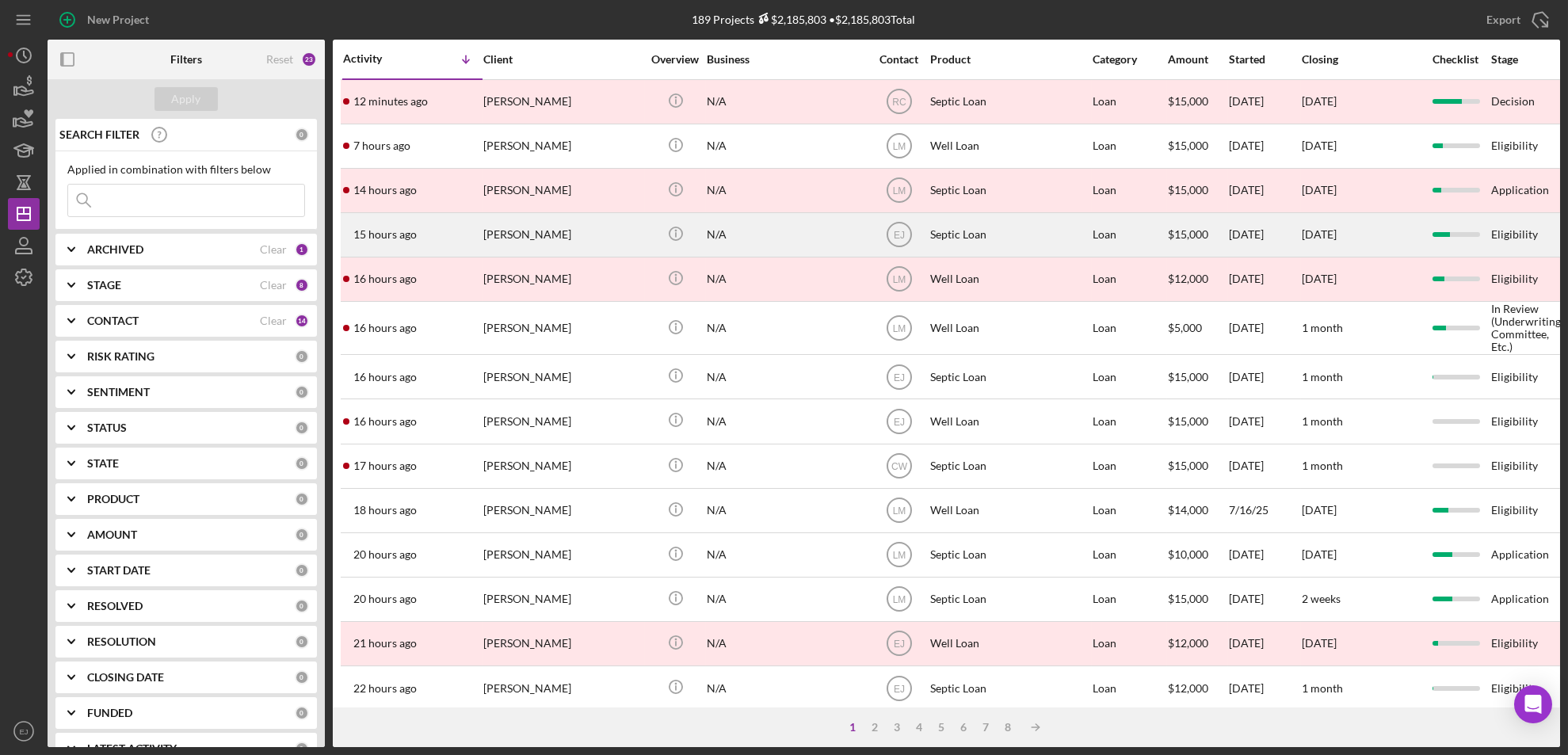
click at [523, 242] on div "[PERSON_NAME]" at bounding box center [562, 234] width 158 height 42
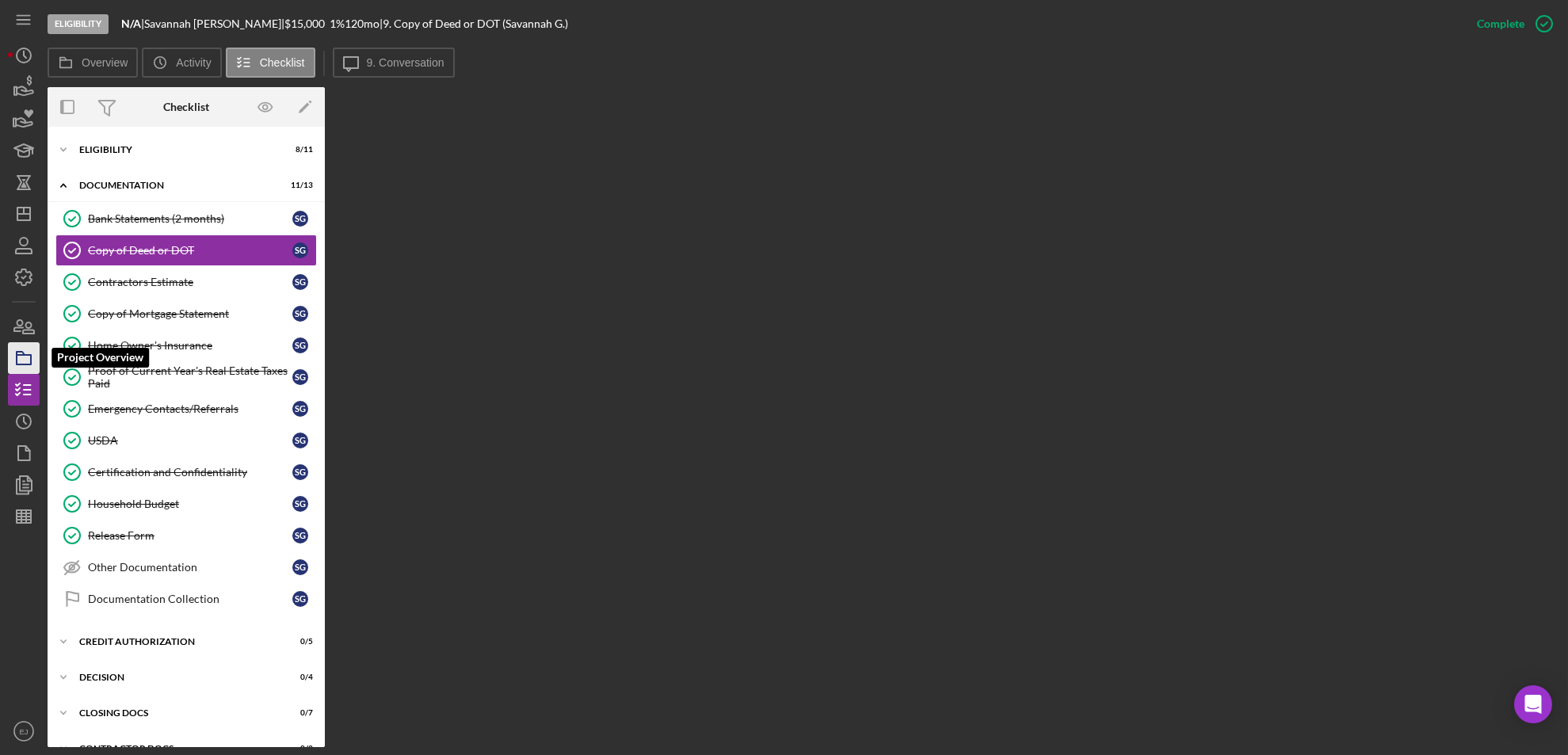
click at [15, 350] on icon "button" at bounding box center [23, 358] width 40 height 40
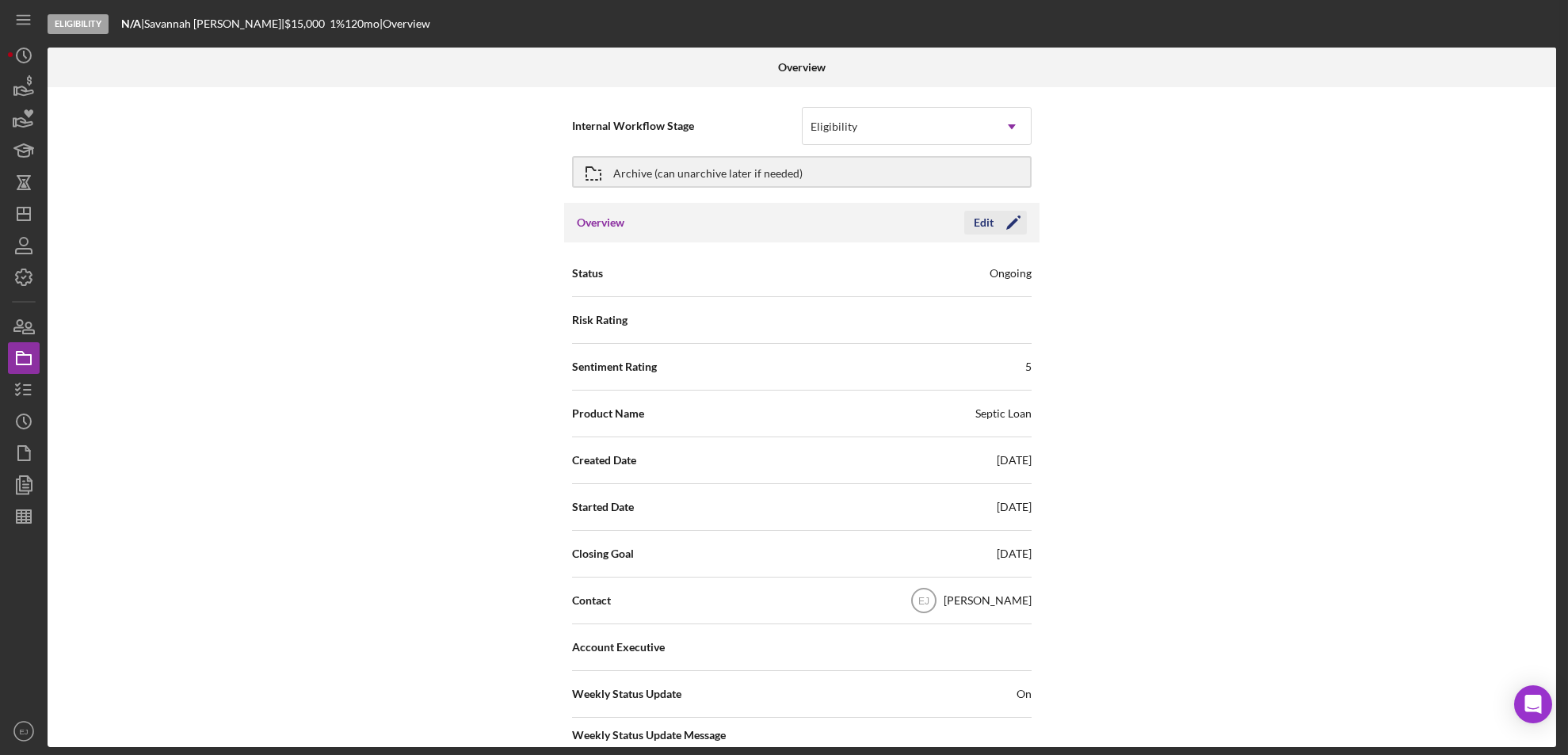
click at [984, 221] on div "Edit" at bounding box center [984, 222] width 20 height 23
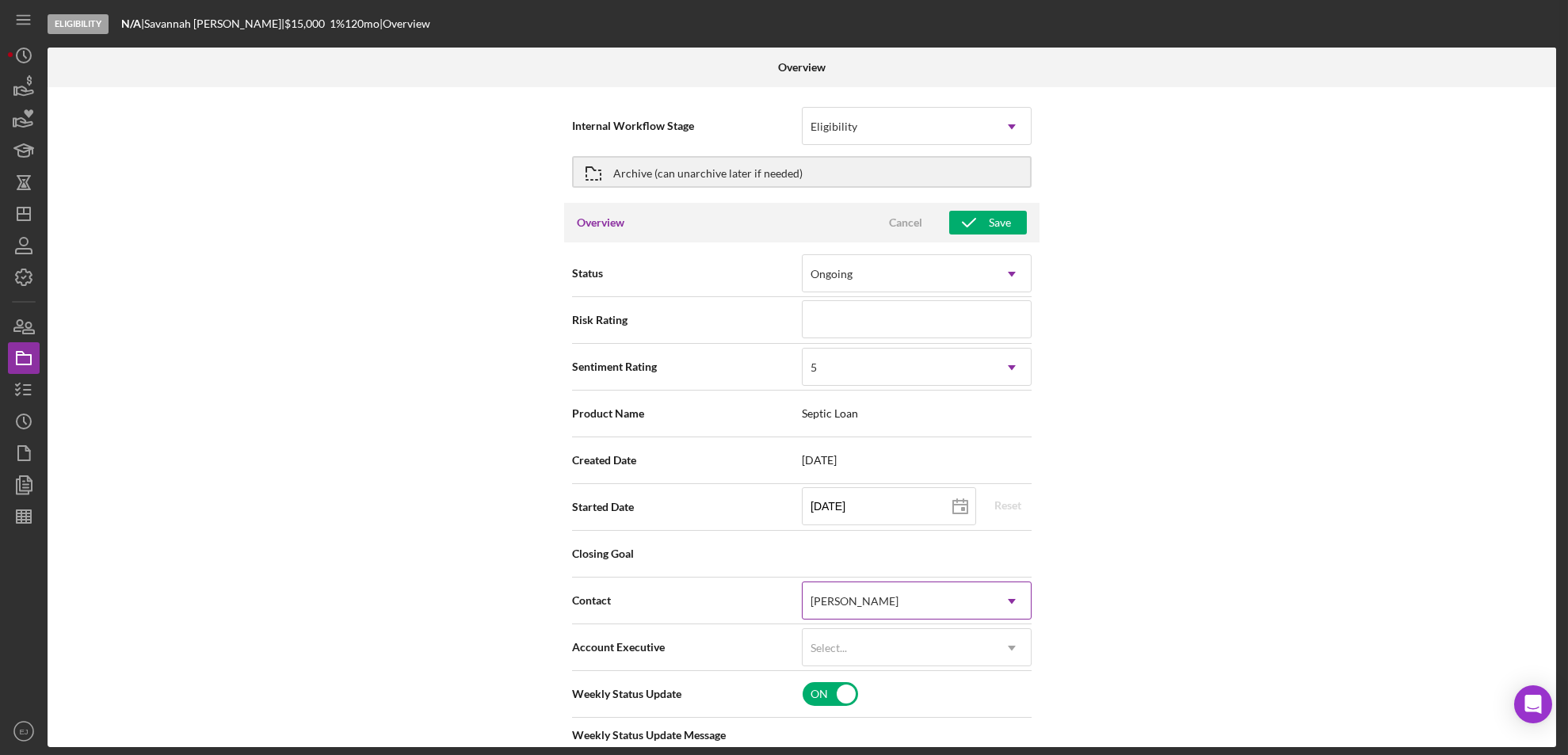
click at [1017, 614] on icon "Icon/Dropdown Arrow" at bounding box center [1011, 601] width 38 height 38
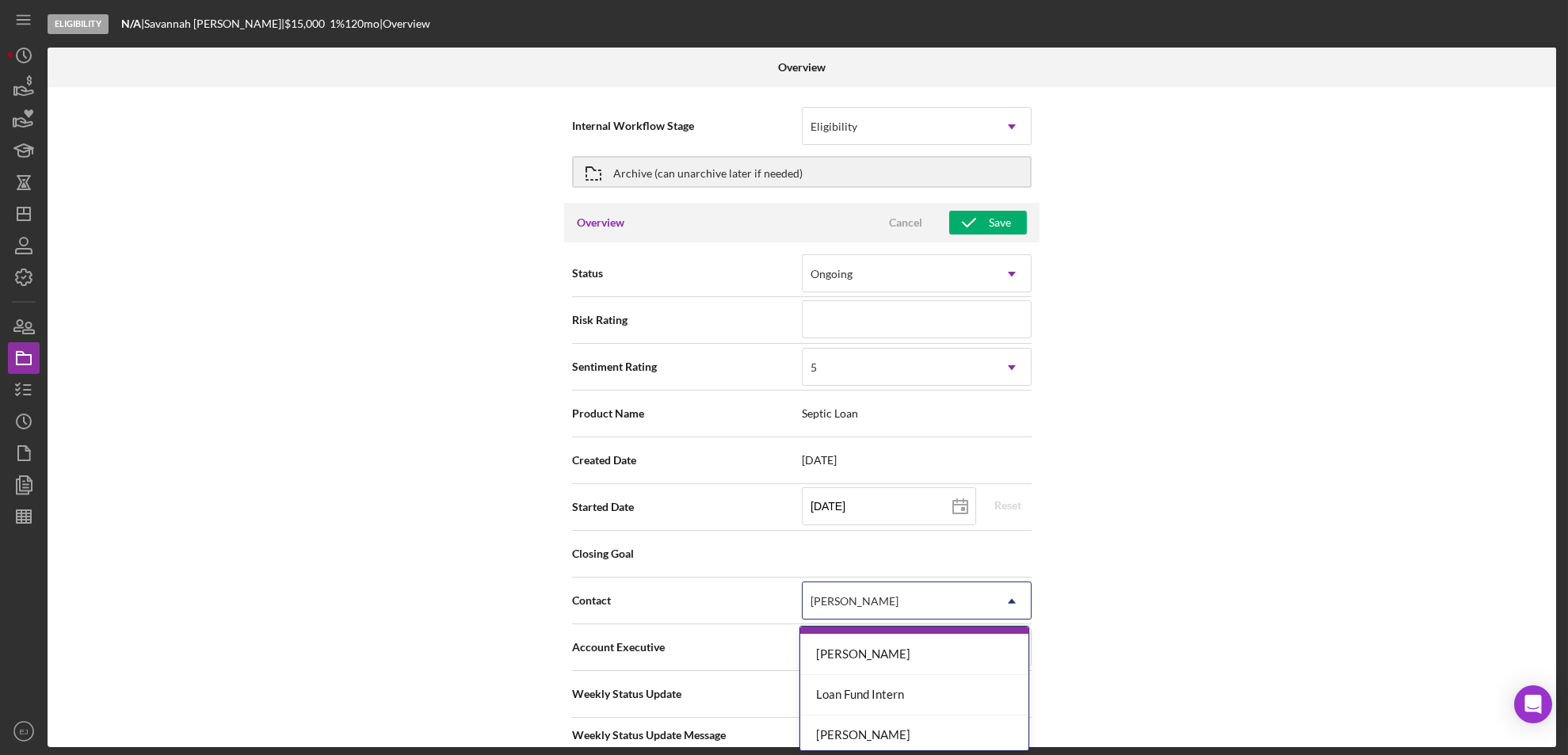
scroll to position [126, 0]
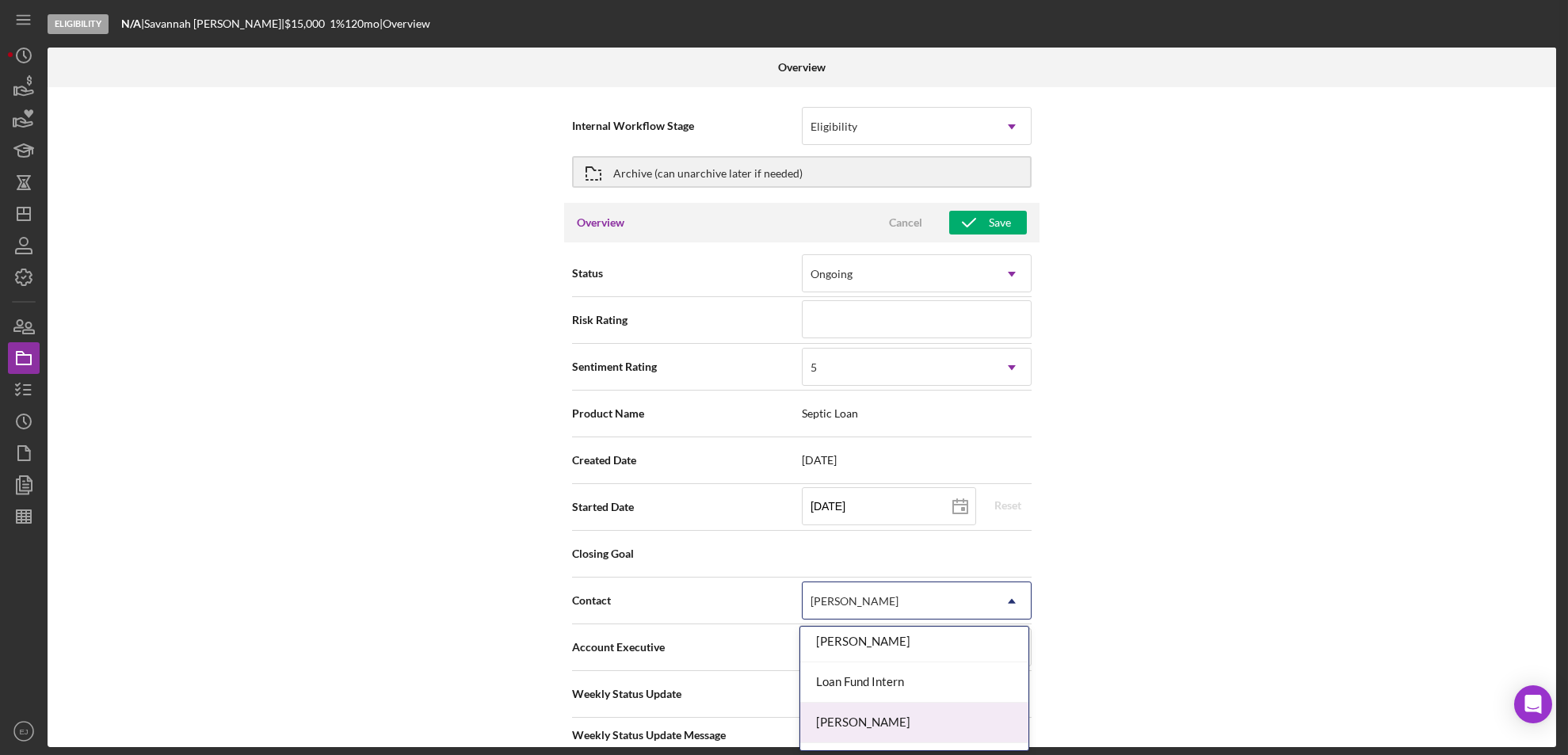
click at [1002, 723] on div "[PERSON_NAME]" at bounding box center [914, 722] width 228 height 40
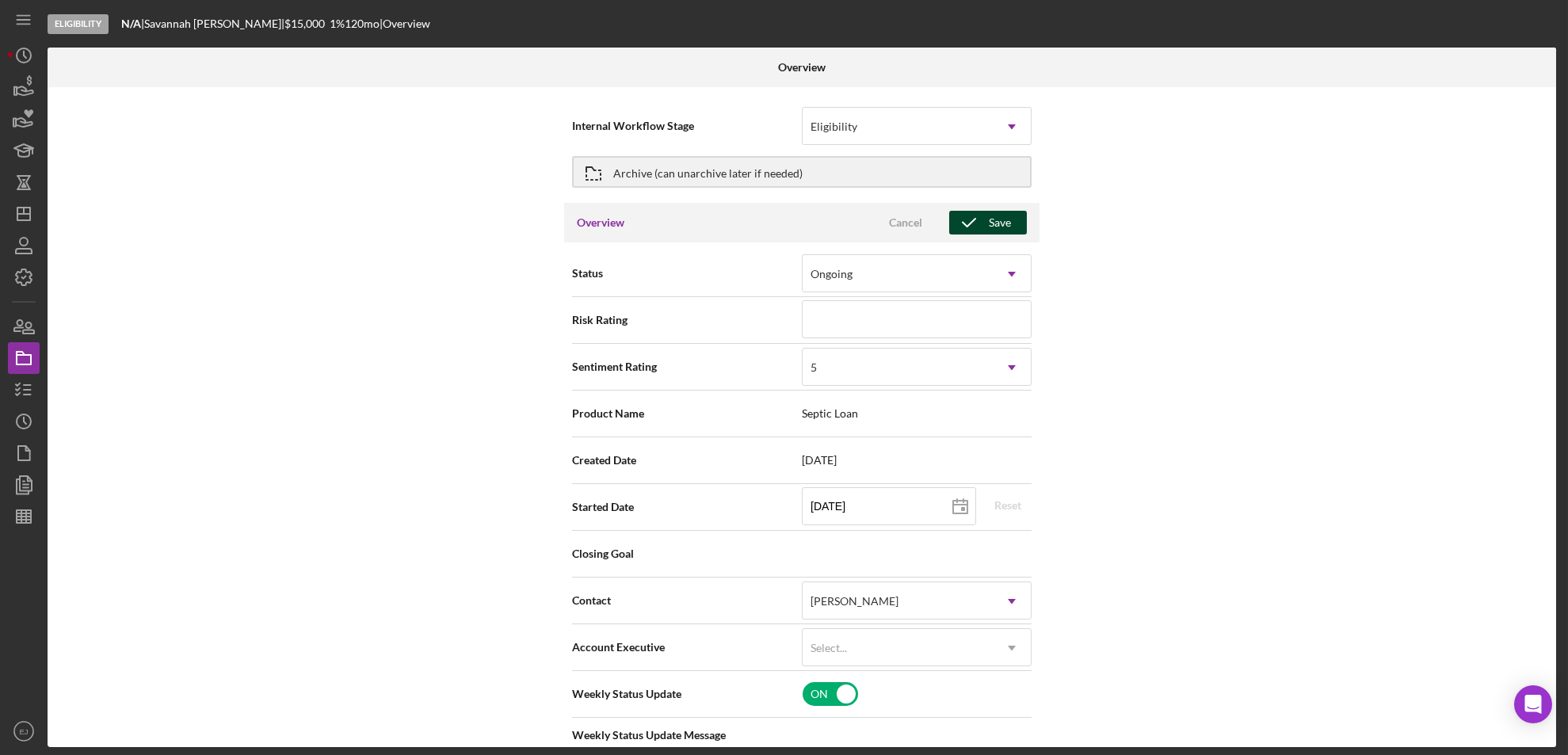
click at [981, 211] on icon "button" at bounding box center [969, 222] width 40 height 40
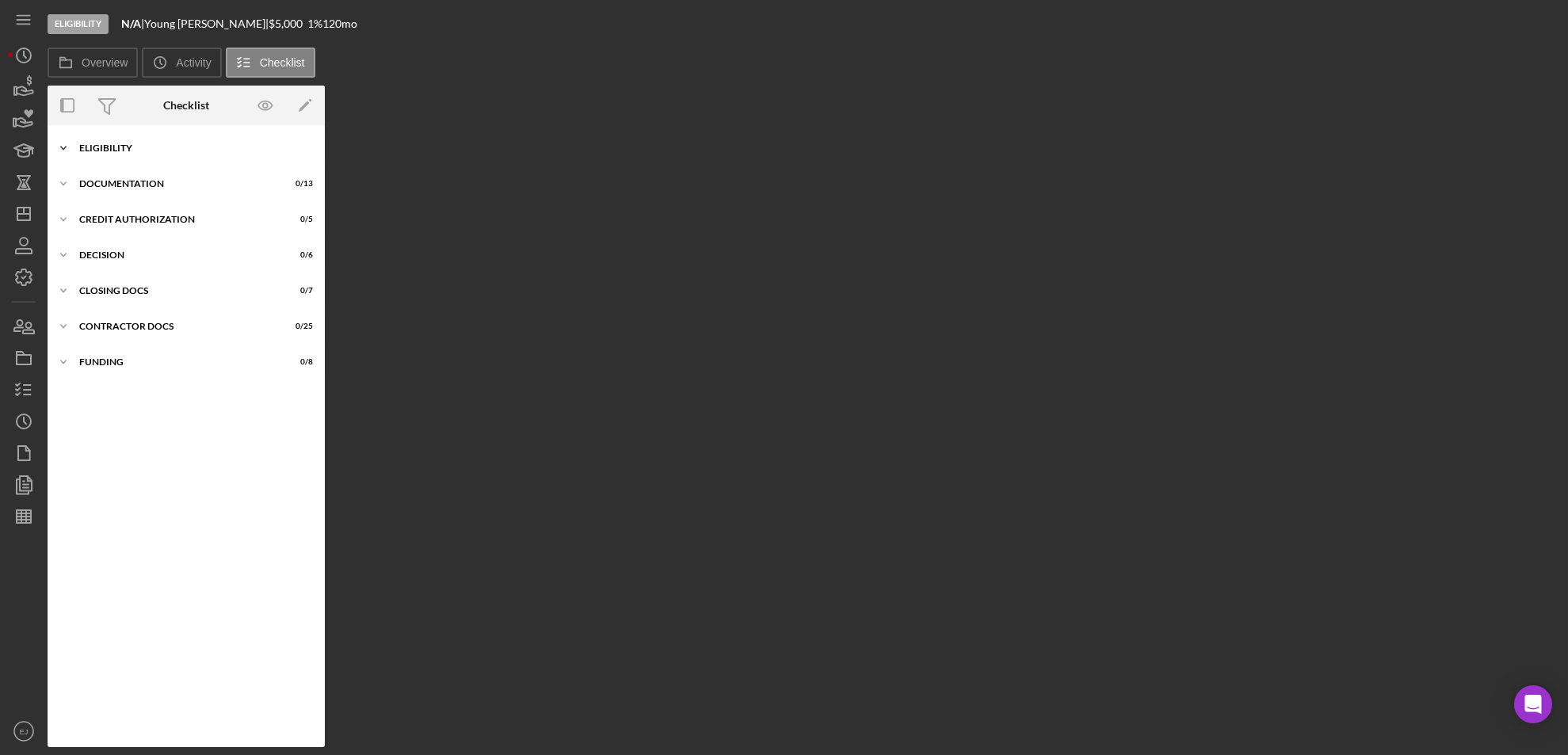
click at [93, 146] on div "Eligibility" at bounding box center [191, 148] width 225 height 10
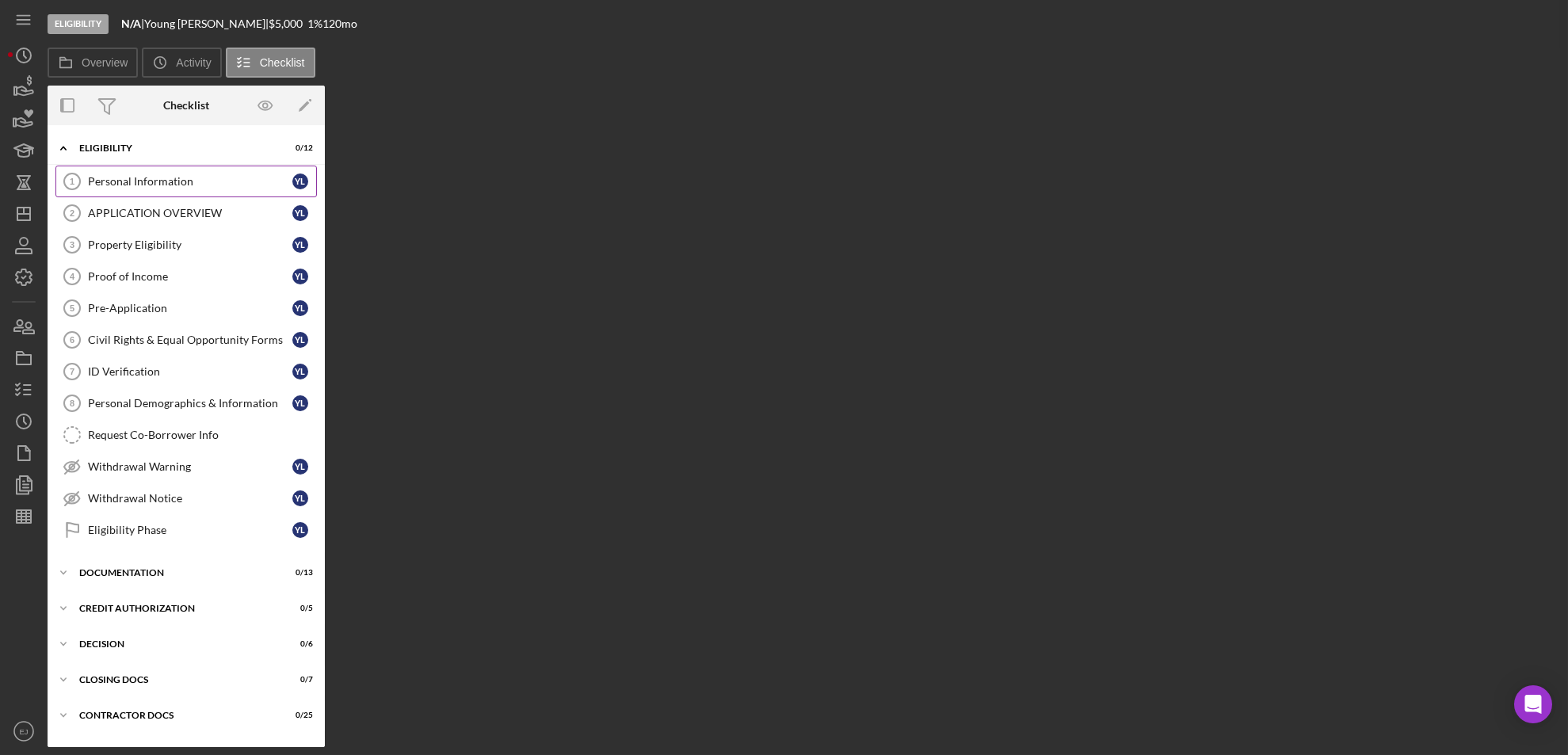
click at [68, 180] on icon "Personal Information 1" at bounding box center [72, 181] width 40 height 40
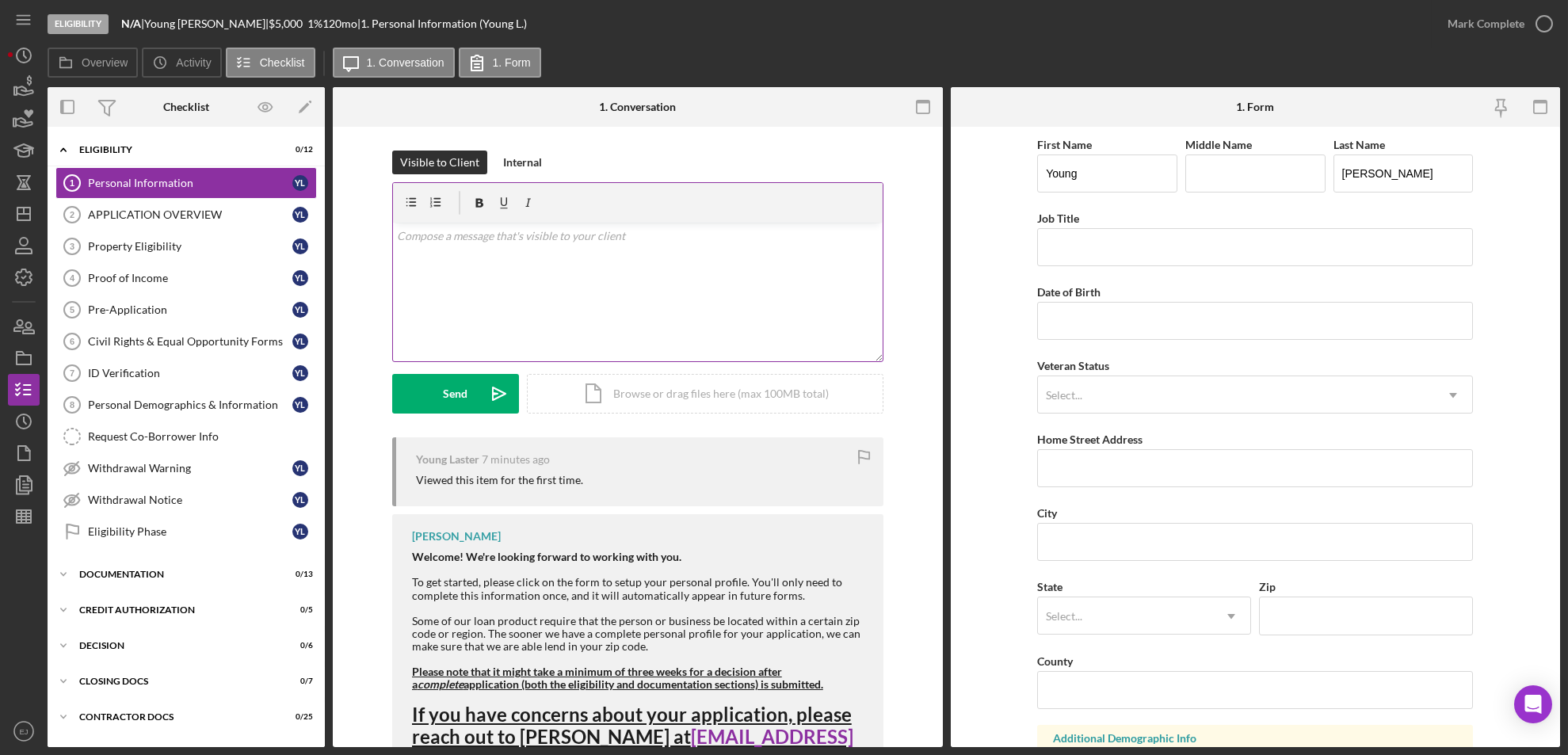
click at [499, 270] on div "v Color teal Color pink Remove color Add row above Add row below Add column bef…" at bounding box center [638, 292] width 490 height 139
click at [393, 233] on div "v Color teal Color pink Remove color Add row above Add row below Add column bef…" at bounding box center [638, 292] width 490 height 139
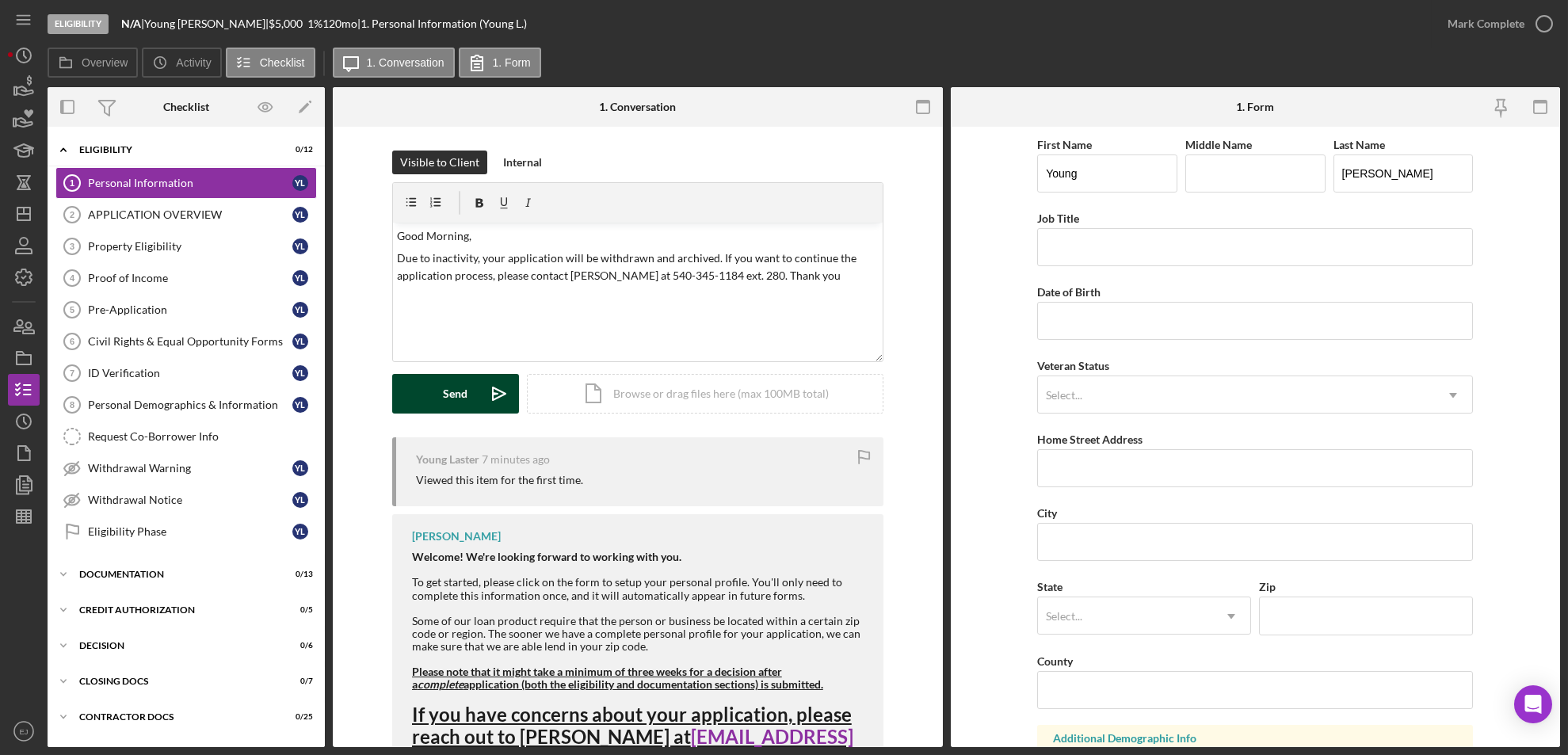
click at [493, 393] on polygon "submit" at bounding box center [495, 394] width 5 height 2
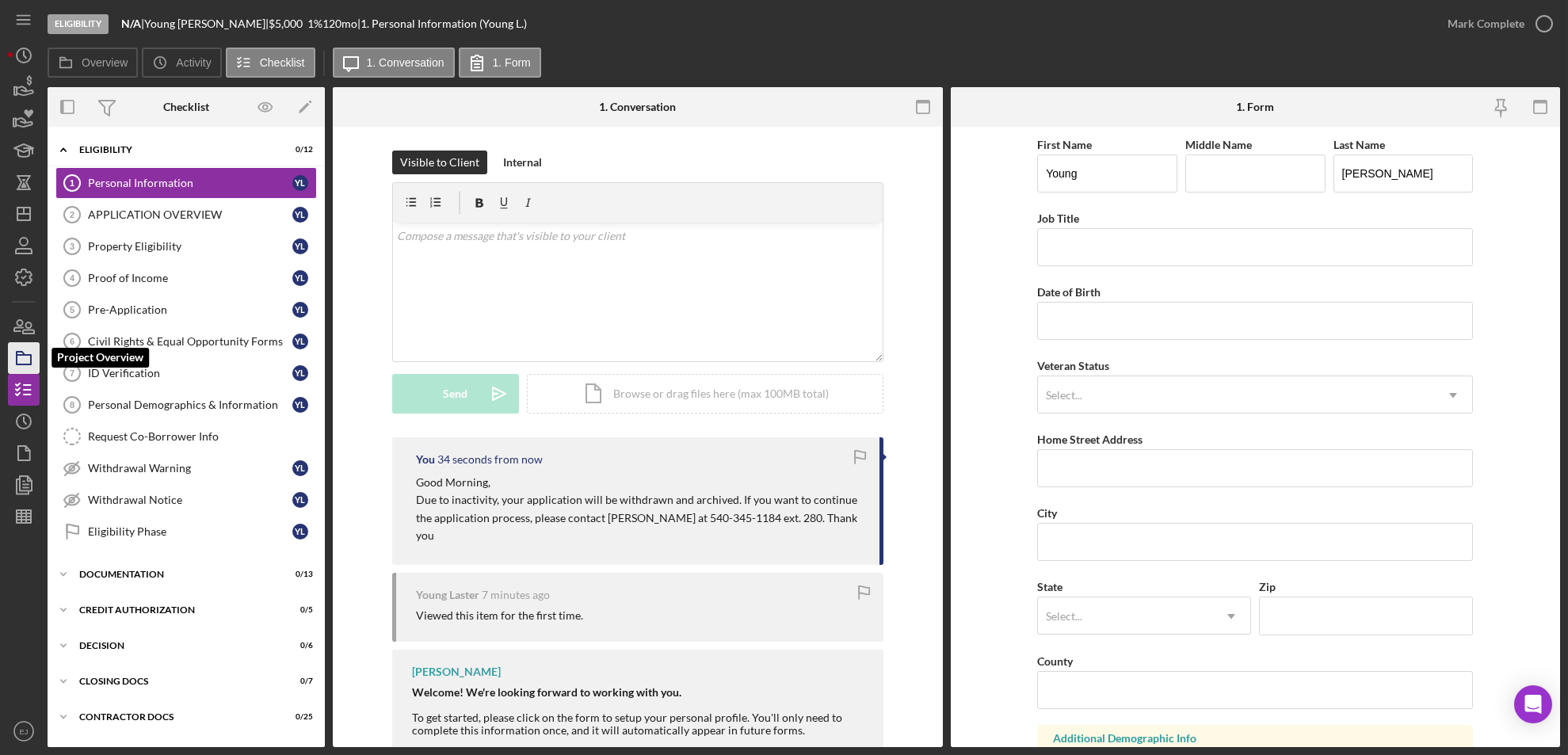
click at [28, 348] on icon "button" at bounding box center [23, 358] width 40 height 40
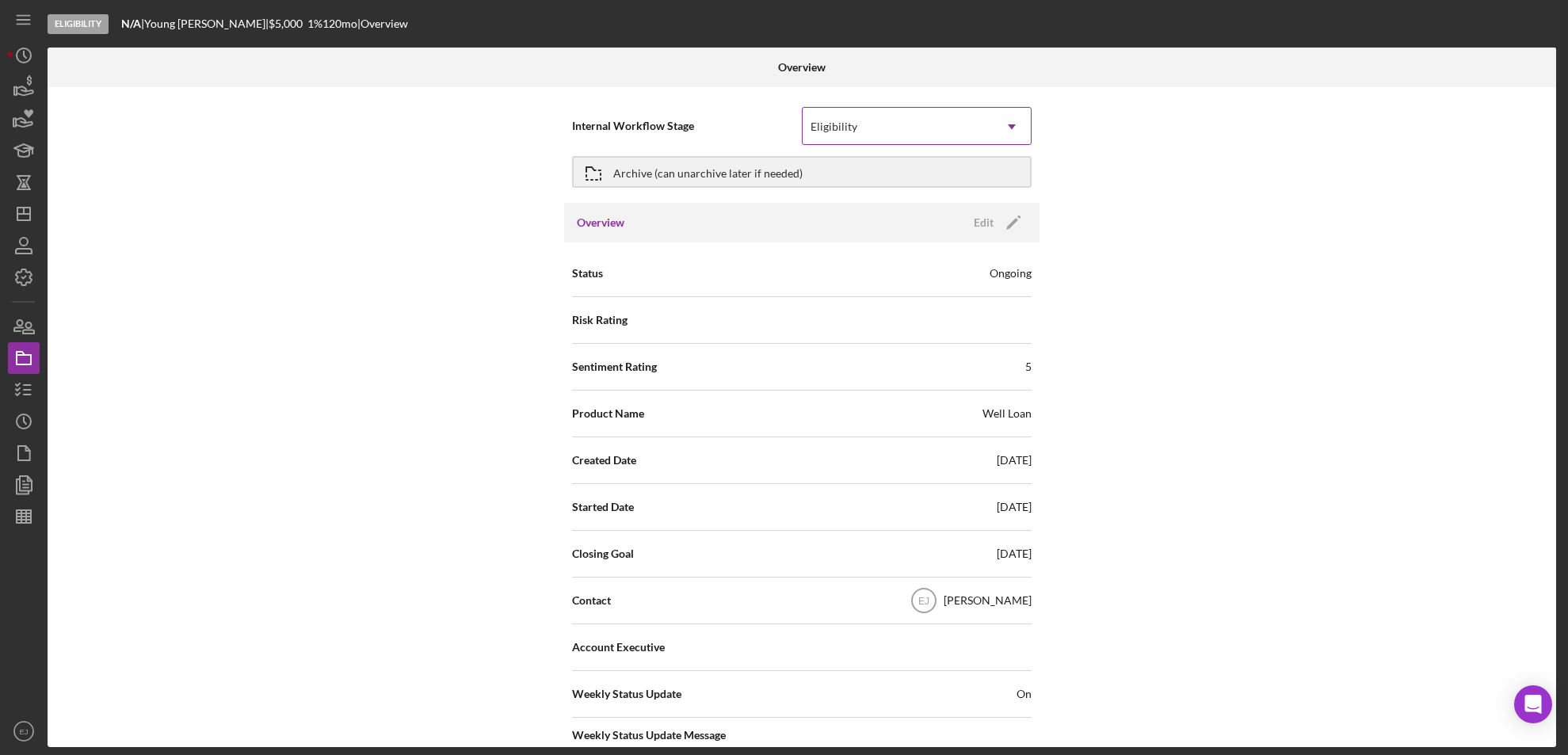
click at [1014, 129] on icon "Icon/Dropdown Arrow" at bounding box center [1011, 126] width 38 height 38
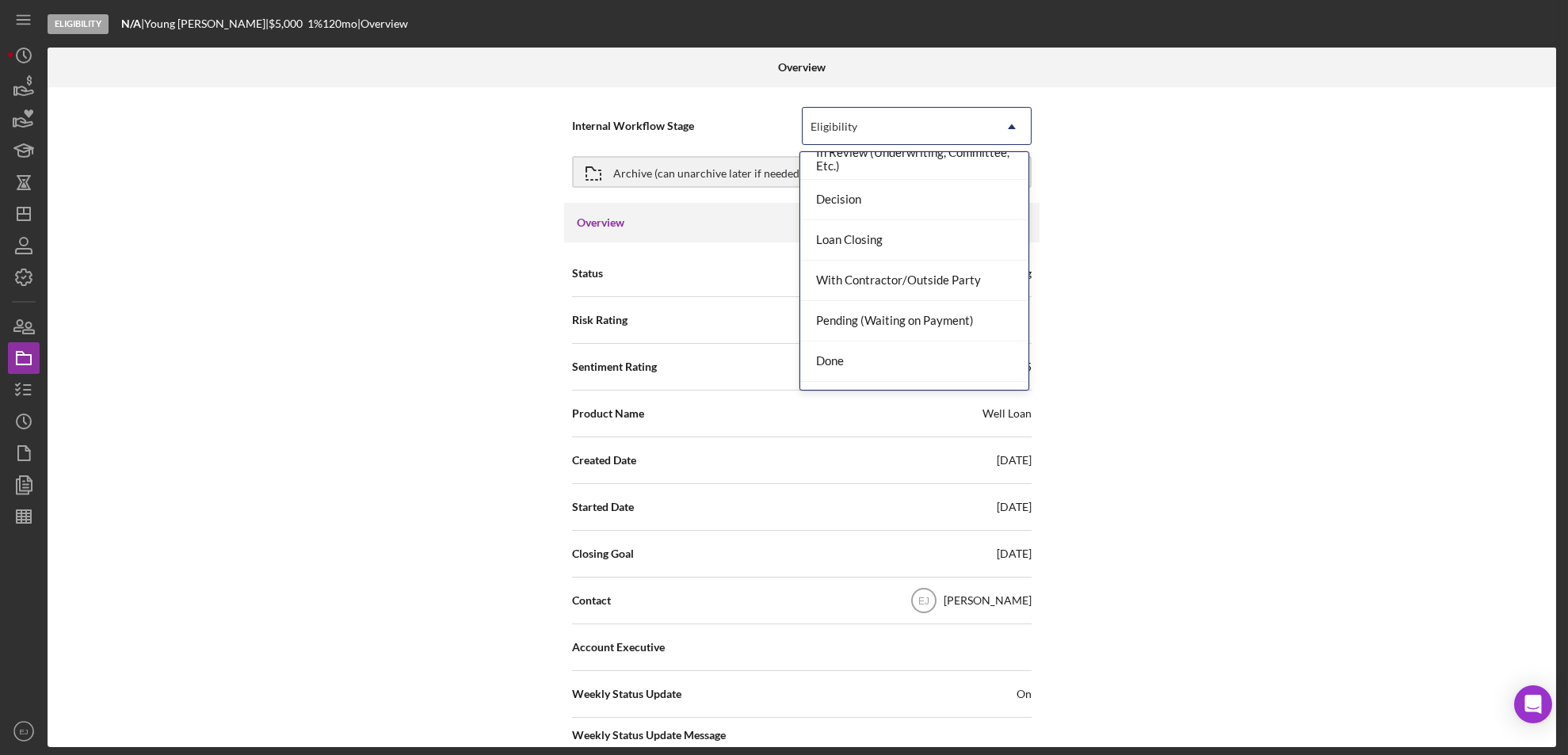
scroll to position [125, 0]
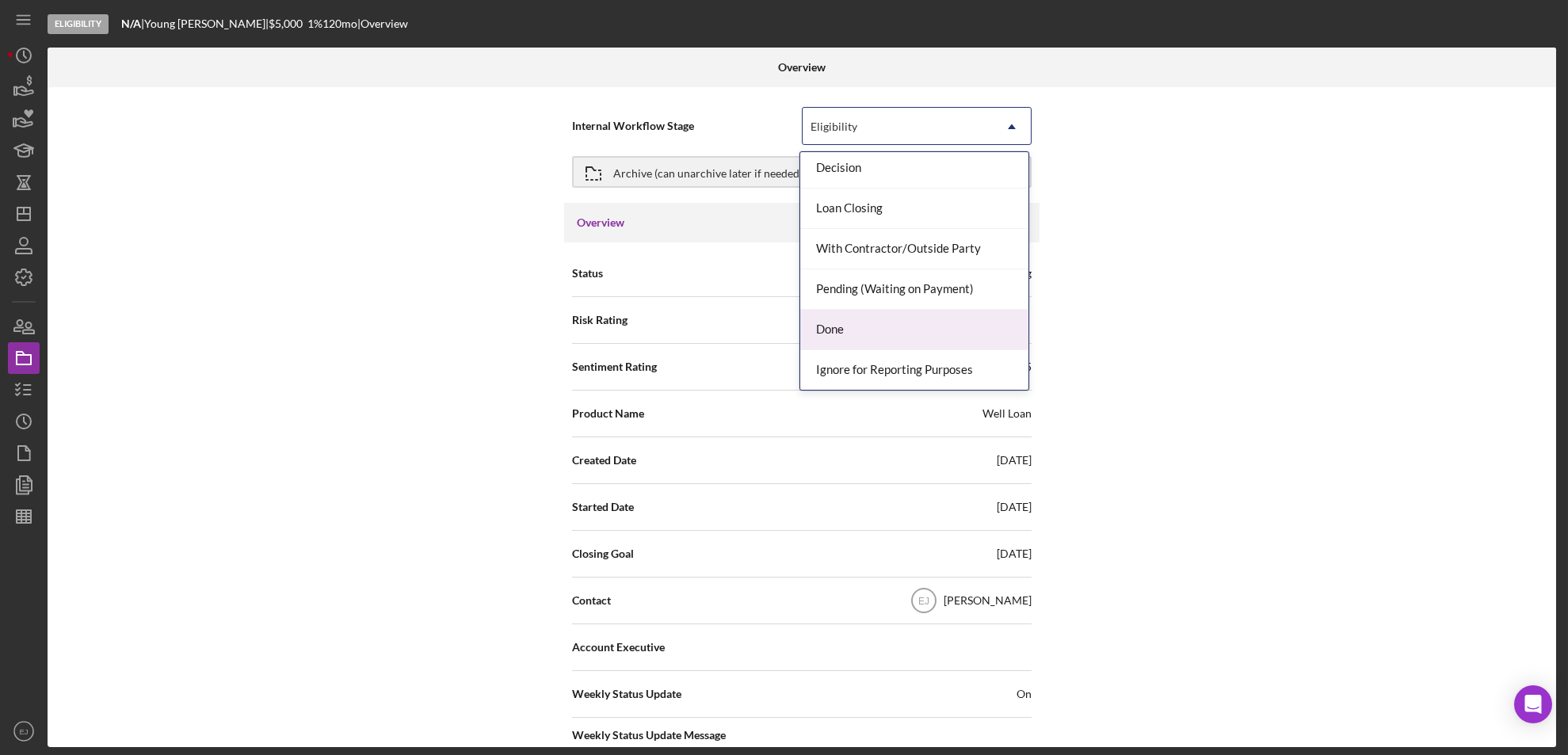
click at [982, 333] on div "Done" at bounding box center [914, 329] width 228 height 40
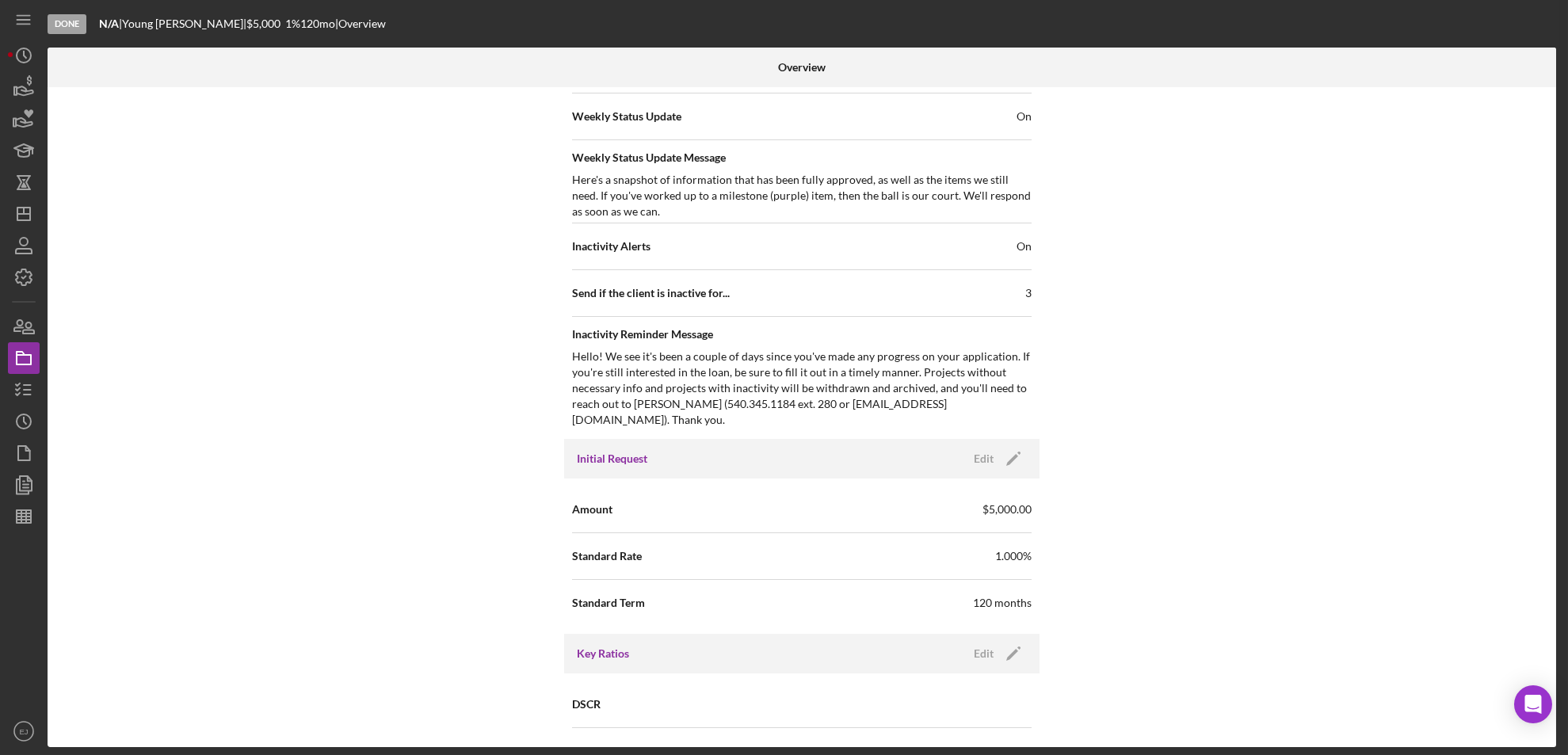
scroll to position [1694, 0]
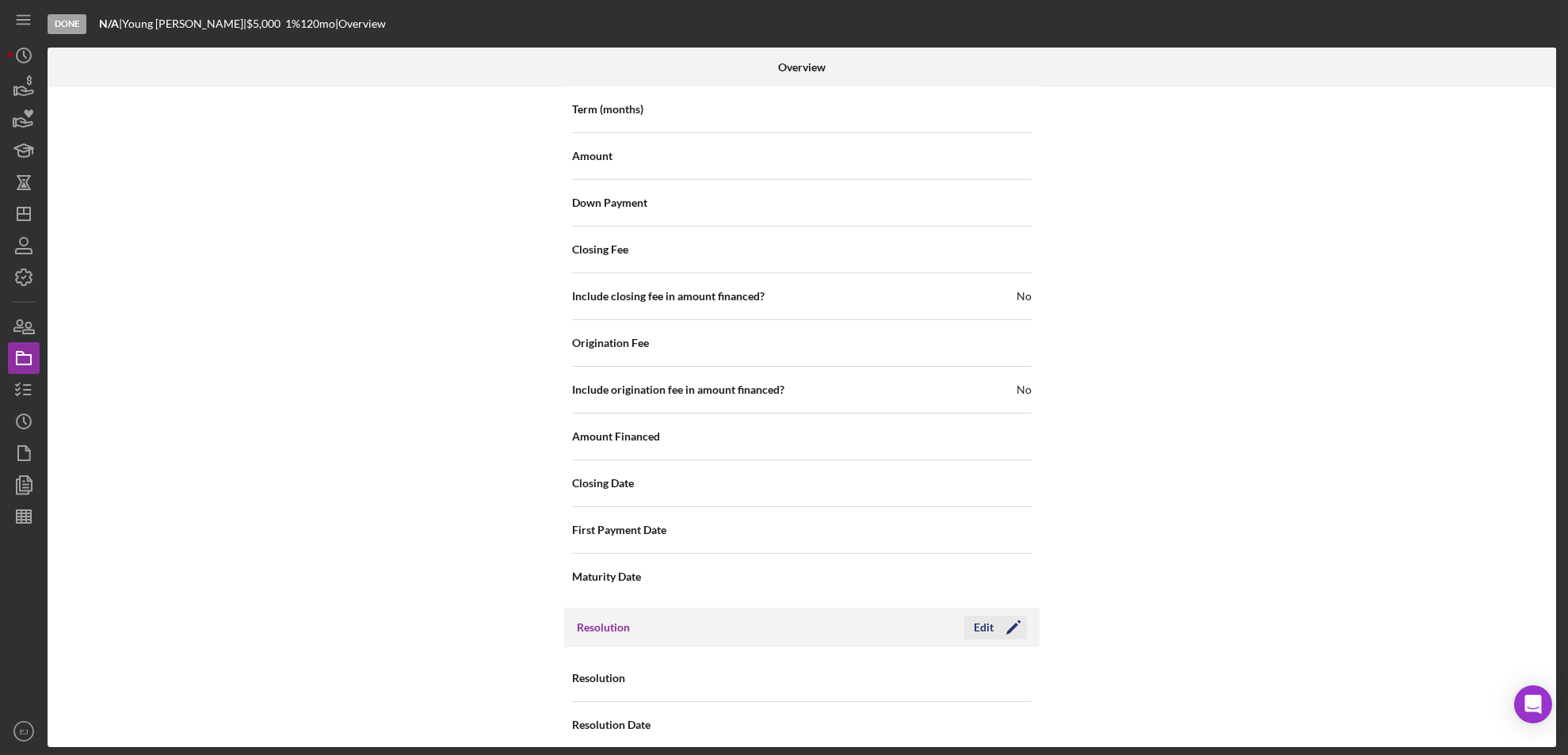
click at [996, 617] on icon "Icon/Edit" at bounding box center [1013, 627] width 40 height 40
click at [1010, 667] on icon "Icon/Dropdown Arrow" at bounding box center [1011, 678] width 38 height 38
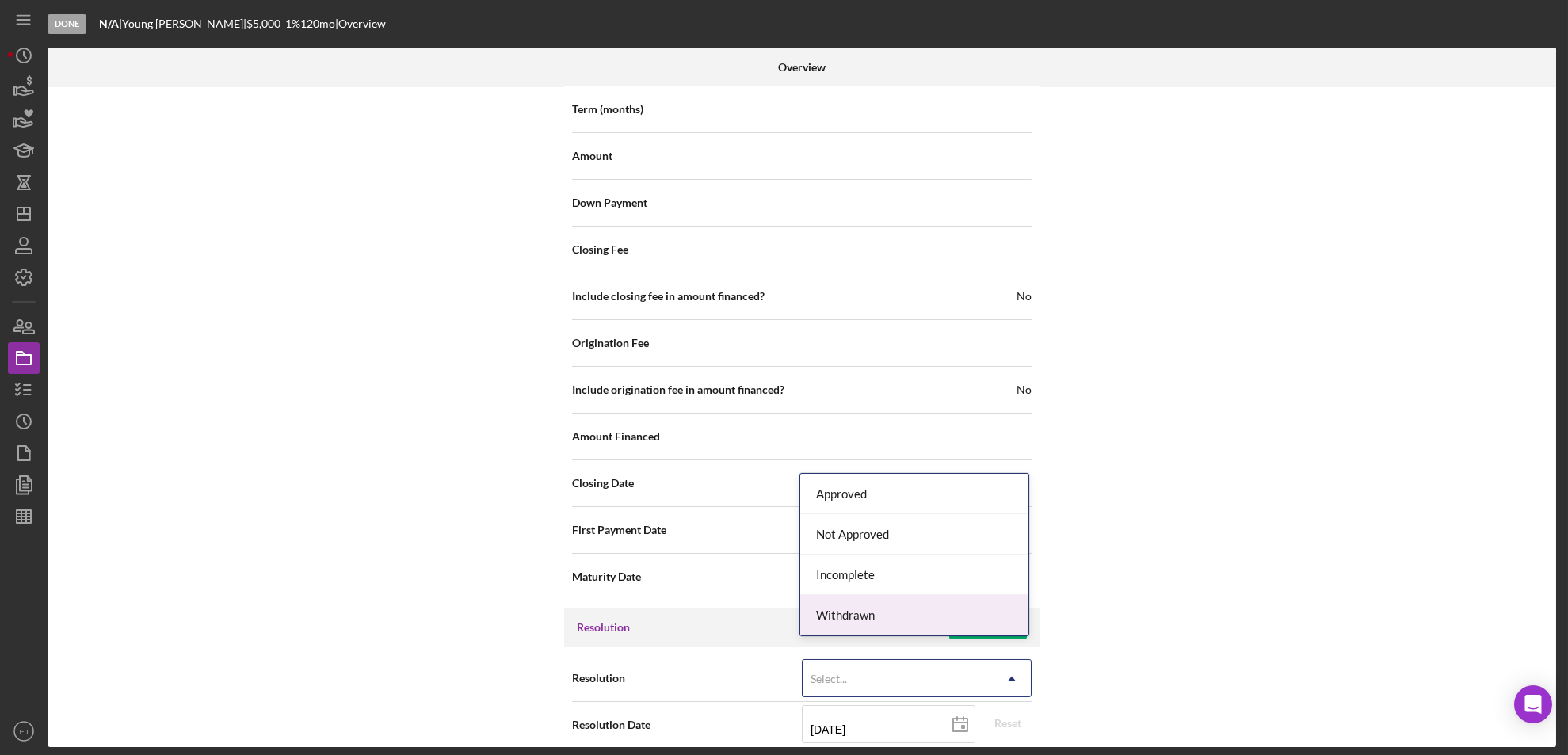
click at [989, 611] on div "Withdrawn" at bounding box center [914, 615] width 228 height 40
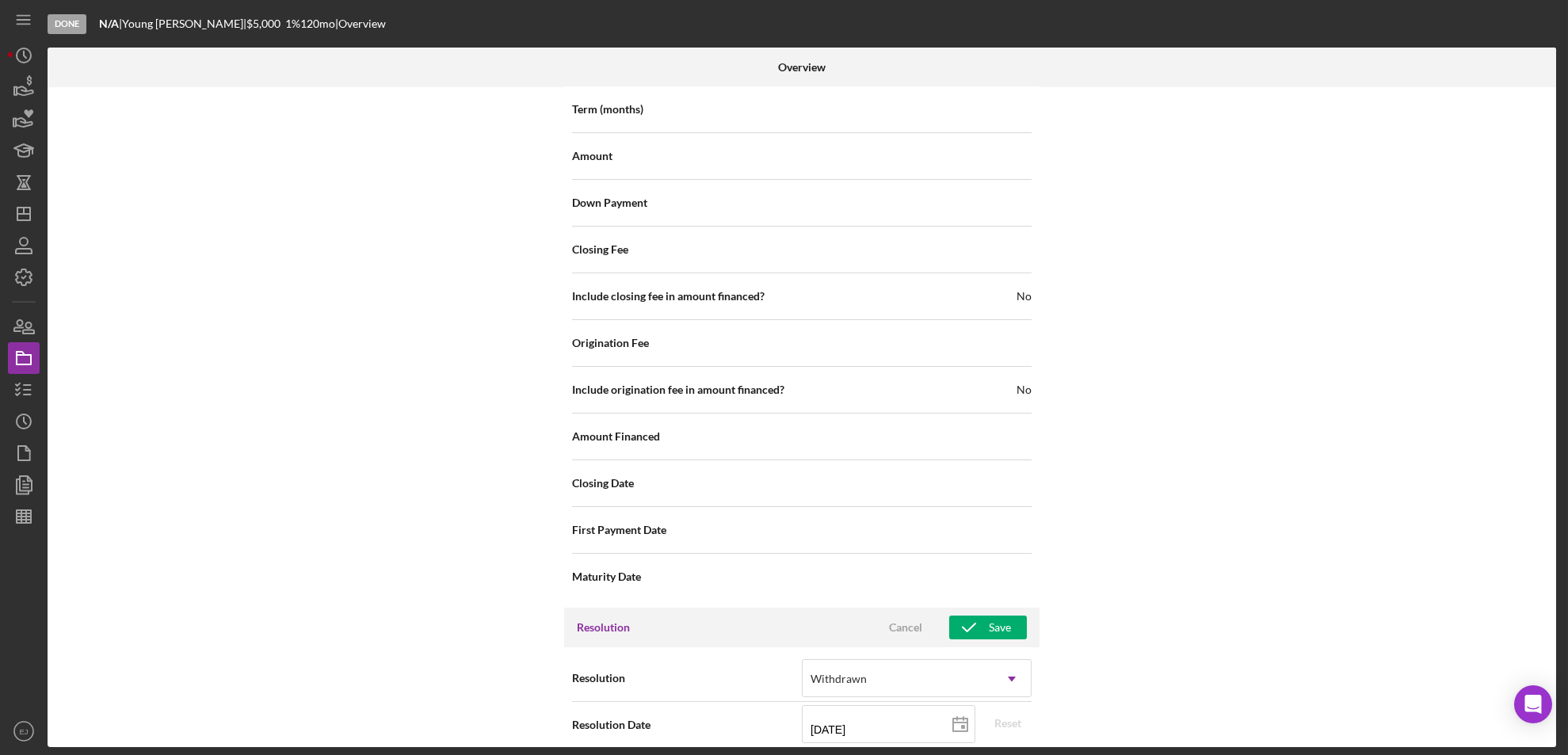
scroll to position [1795, 0]
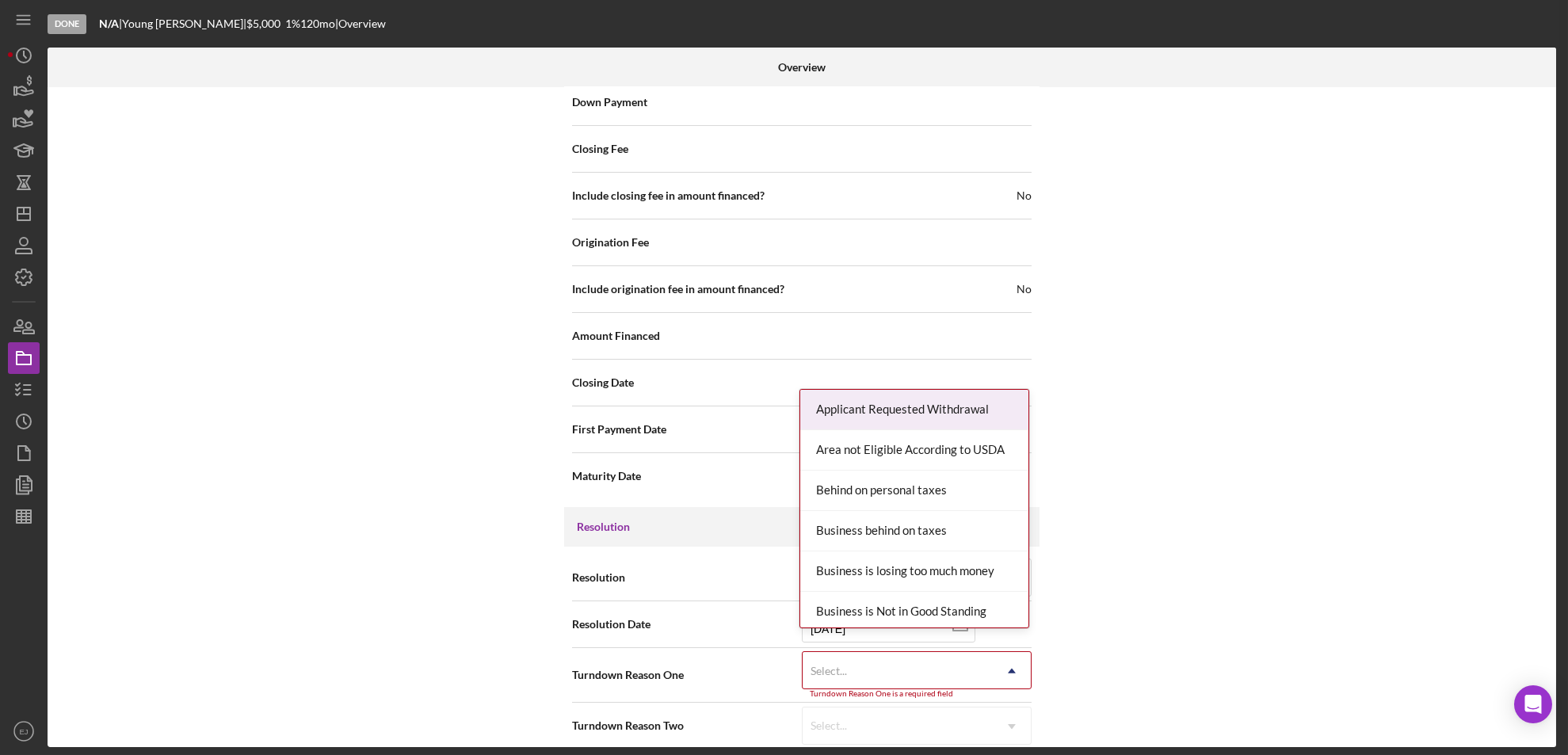
click at [1012, 744] on div "Internal Workflow Stage Done Icon/Dropdown Arrow Archive (can unarchive later i…" at bounding box center [802, 417] width 1508 height 659
click at [1028, 594] on div "Applicant Requested Withdrawal Area not Eligible According to USDA Behind on pe…" at bounding box center [913, 508] width 229 height 239
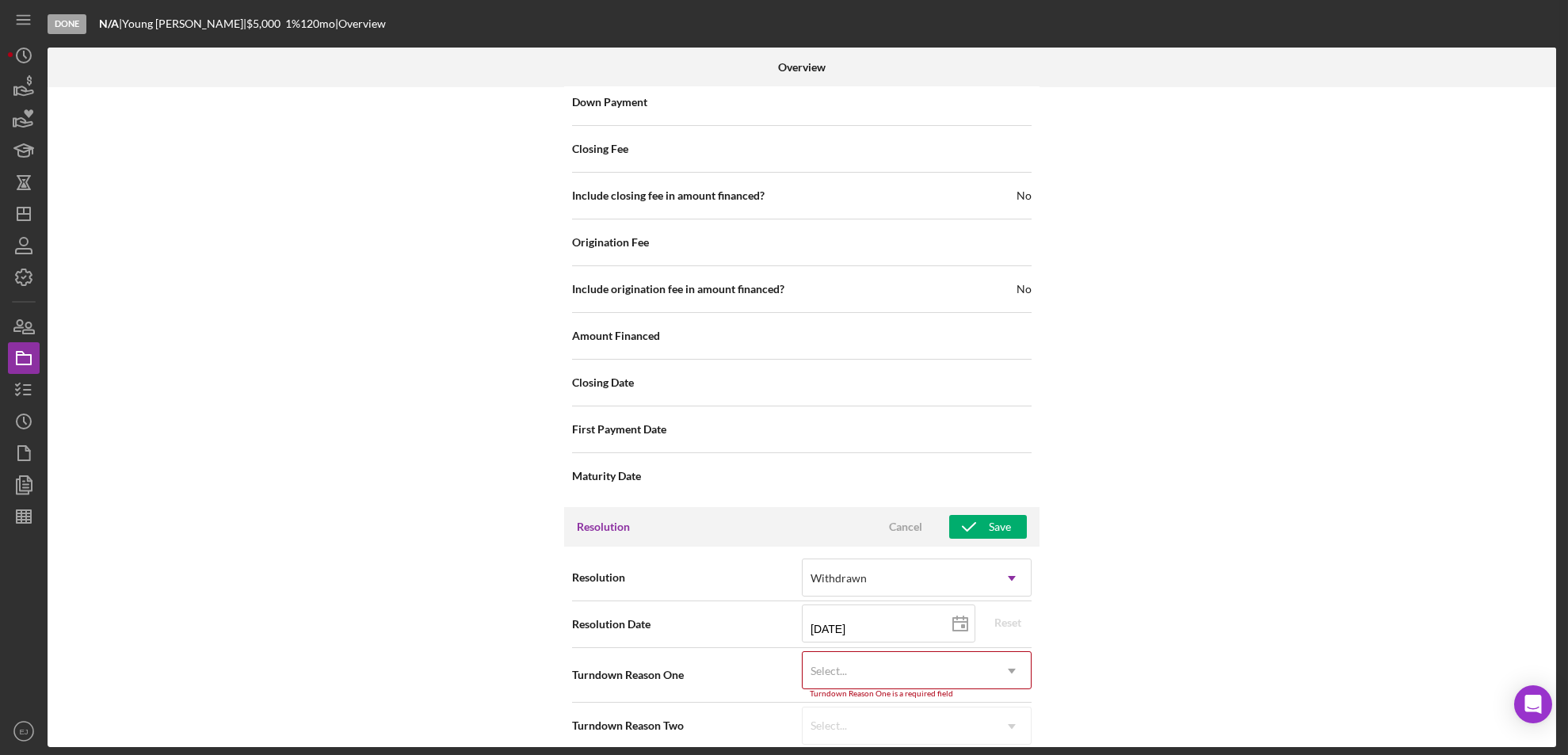
click at [1034, 595] on div "Resolution Withdrawn Icon/Dropdown Arrow Resolution Date 09/11/2025 2025-09-11 …" at bounding box center [801, 651] width 475 height 210
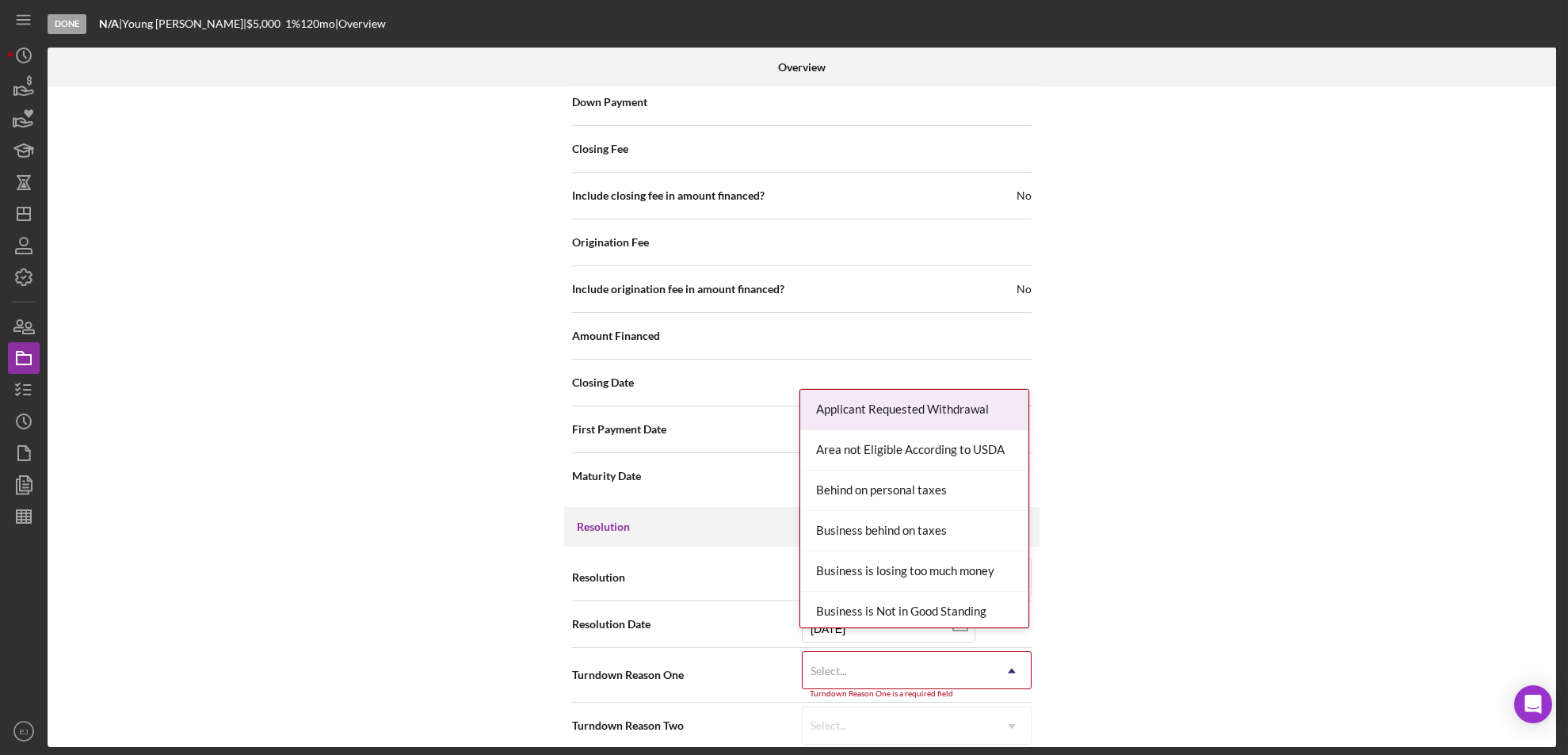
click at [1008, 668] on use at bounding box center [1012, 670] width 8 height 5
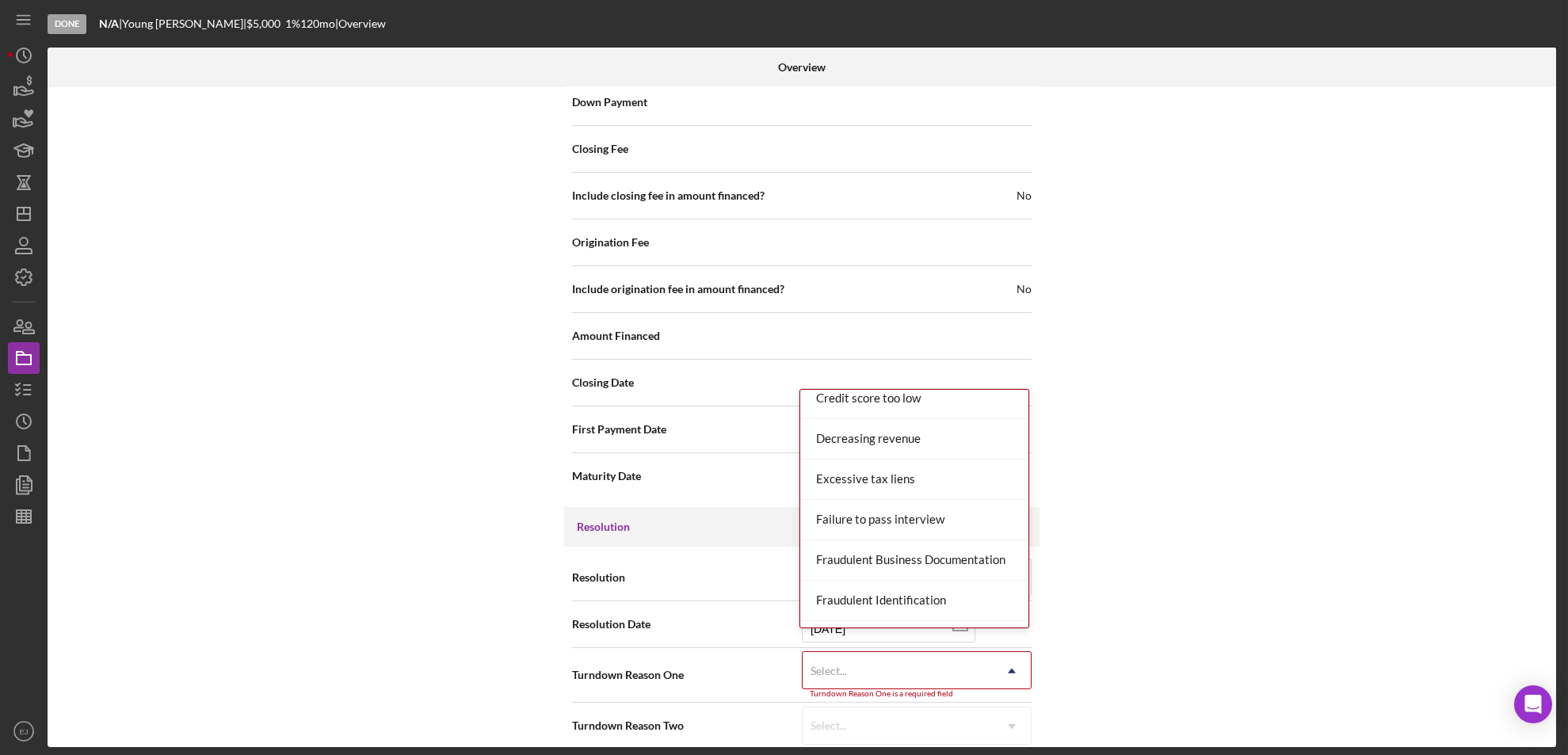
scroll to position [622, 0]
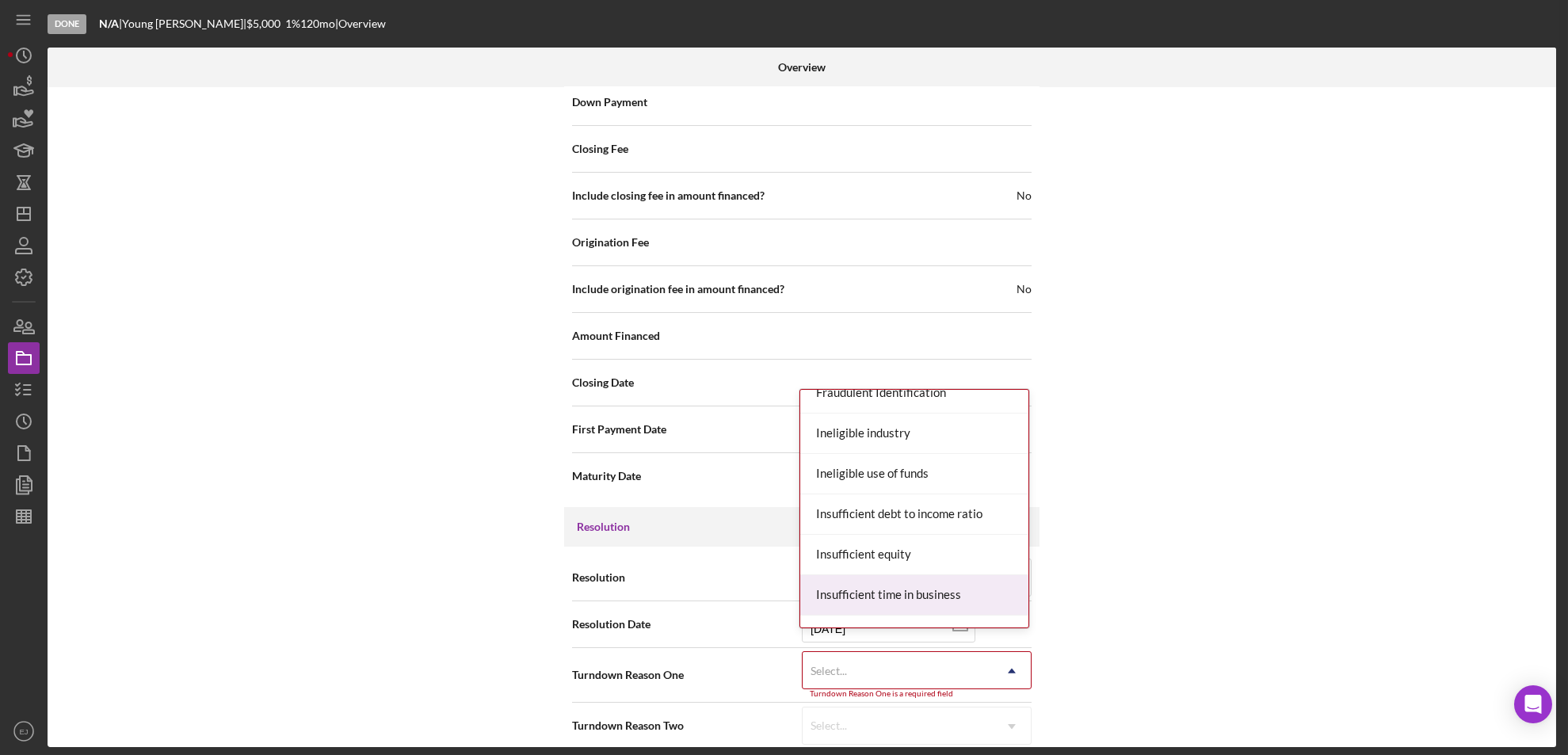
drag, startPoint x: 1024, startPoint y: 591, endPoint x: 1012, endPoint y: 591, distance: 12.0
click at [1012, 591] on div "Insufficient time in business" at bounding box center [914, 594] width 228 height 40
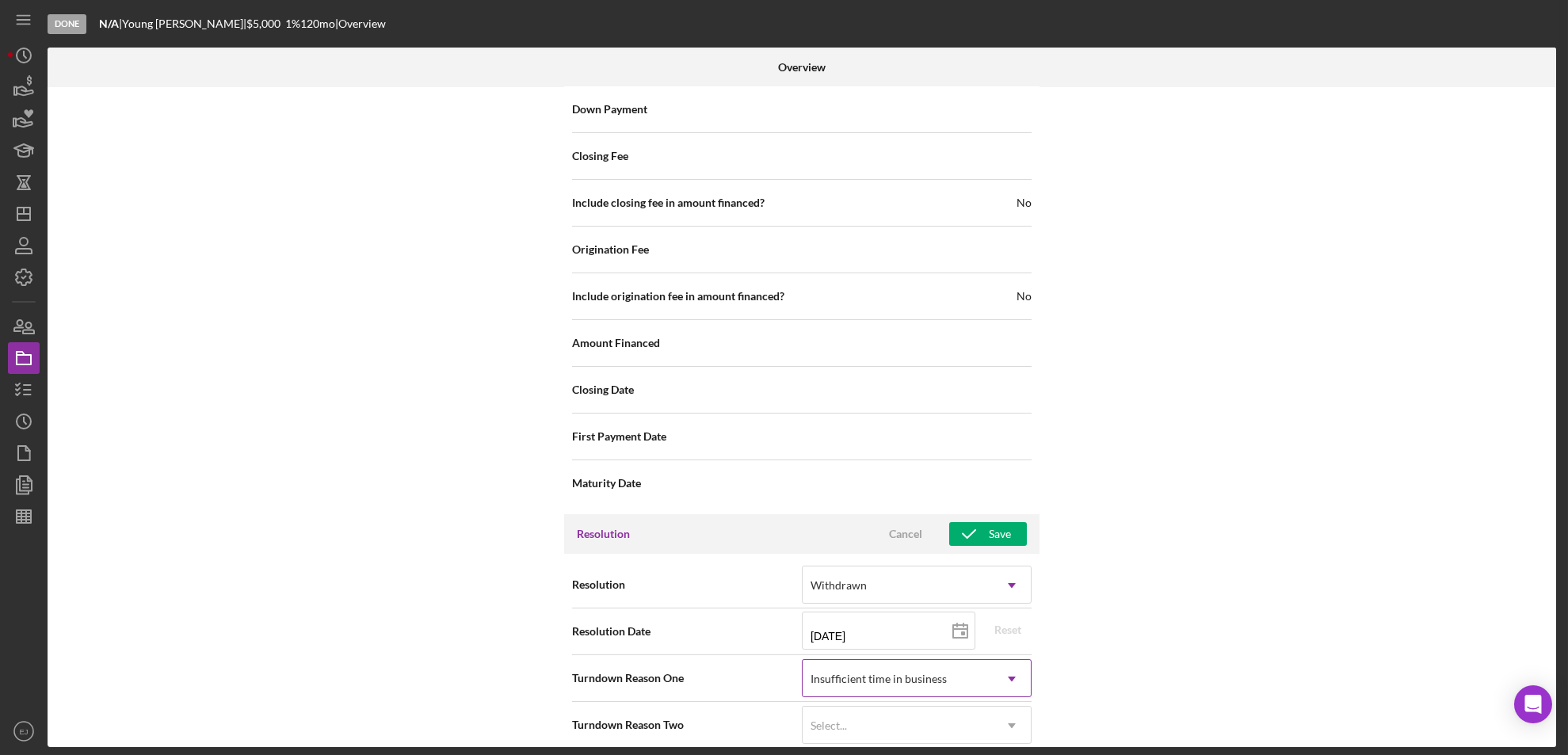
click at [1009, 659] on icon "Icon/Dropdown Arrow" at bounding box center [1011, 678] width 38 height 38
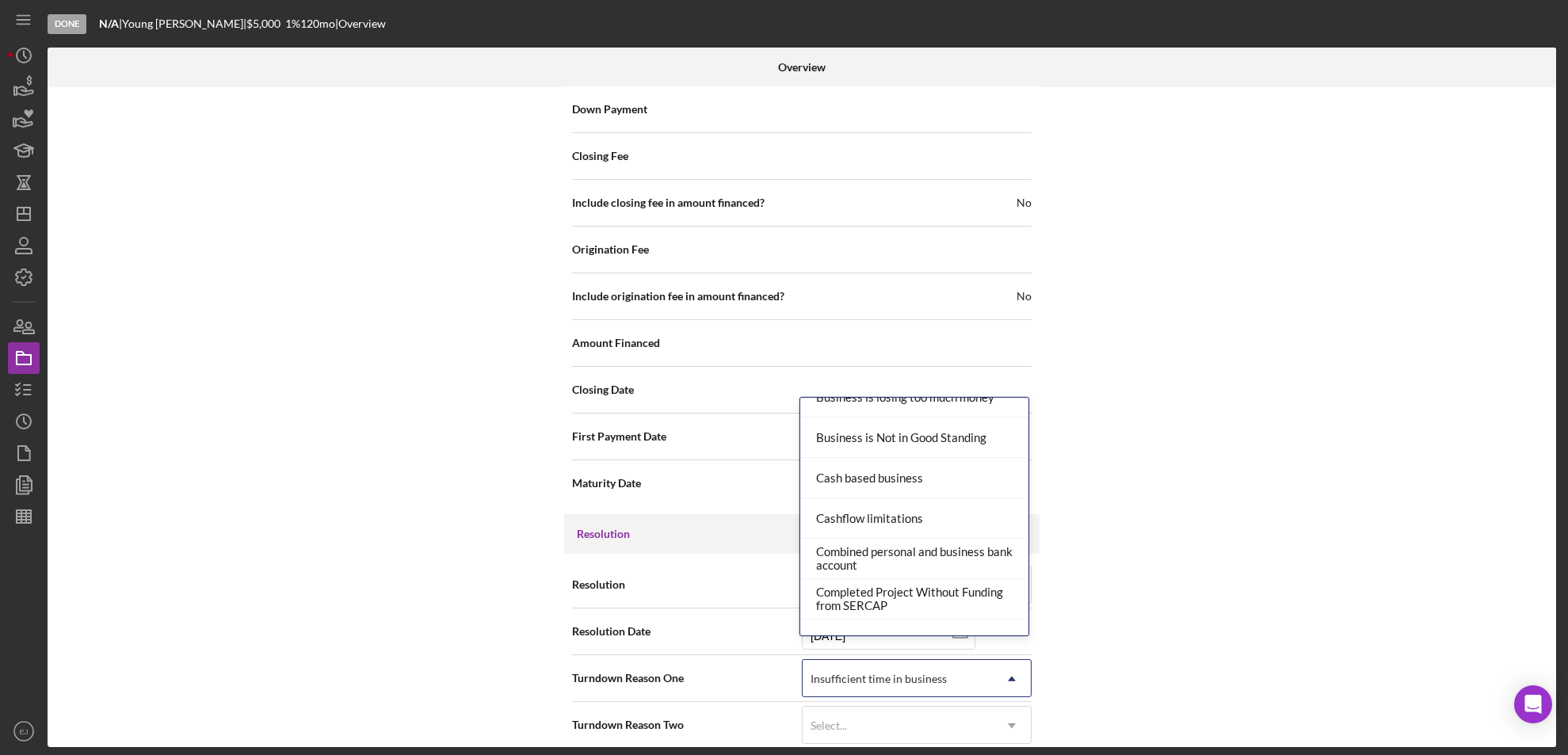
scroll to position [208, 0]
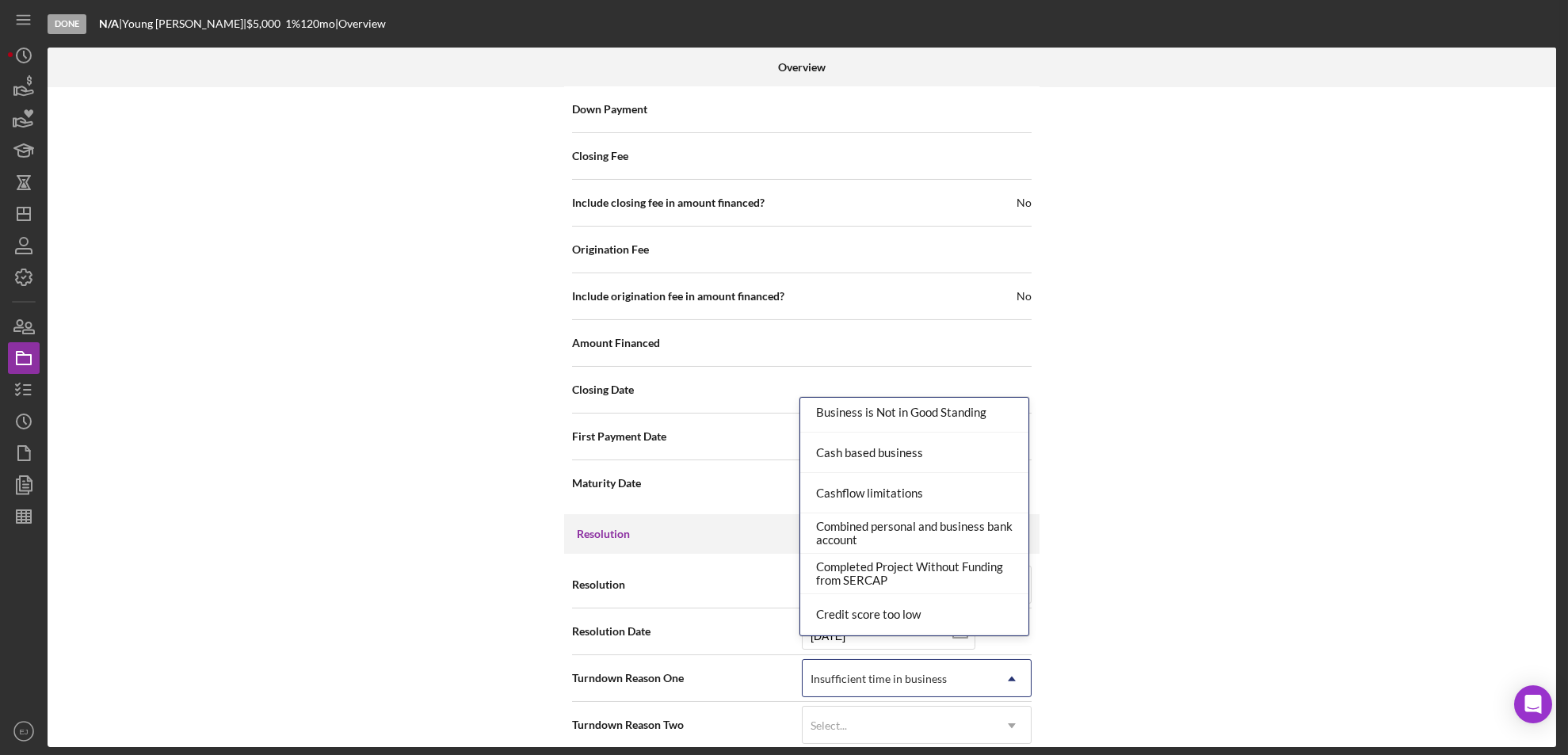
drag, startPoint x: 1025, startPoint y: 612, endPoint x: 1012, endPoint y: 591, distance: 24.7
click at [1012, 591] on div "Completed Project Without Funding from SERCAP" at bounding box center [914, 574] width 228 height 40
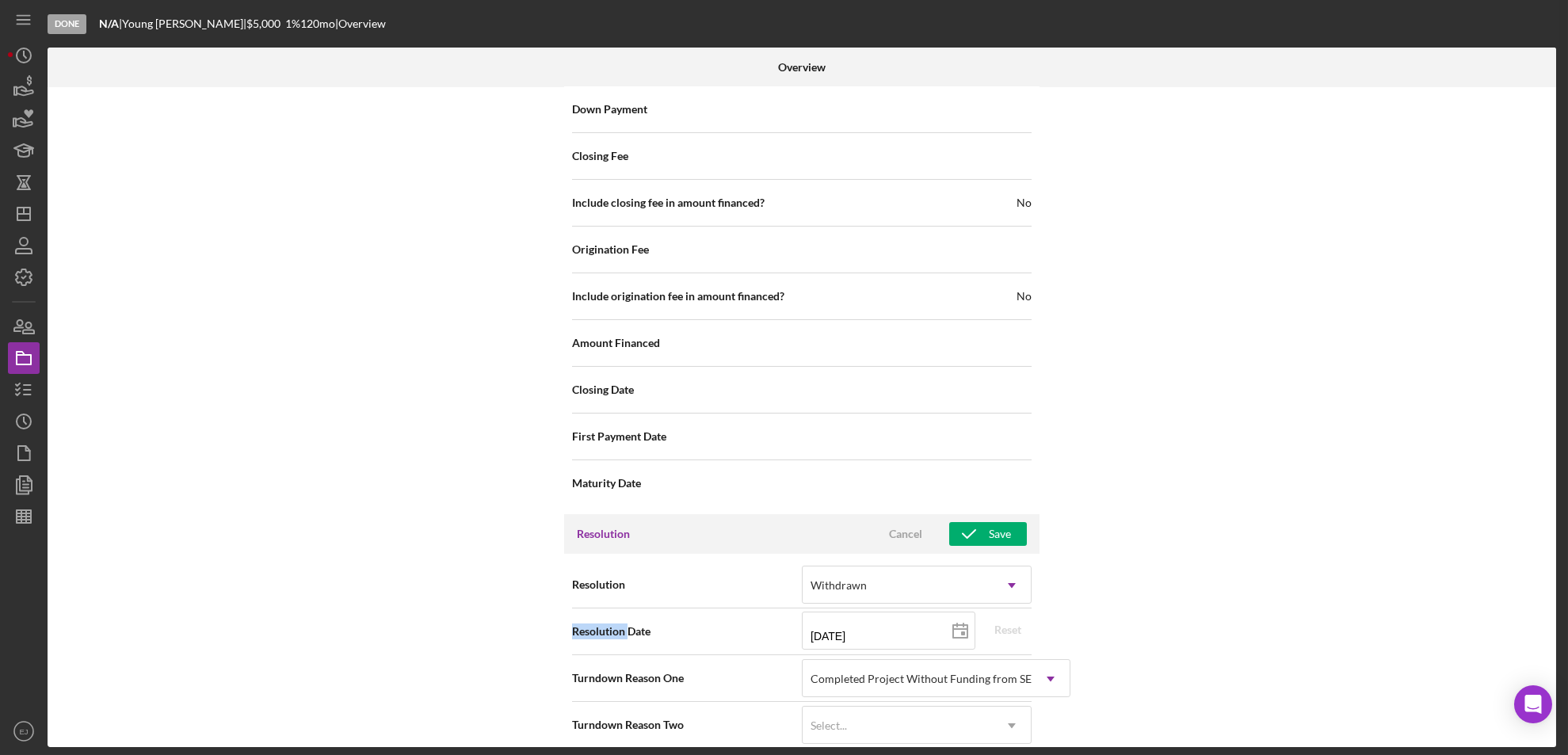
click at [1012, 591] on div "Resolution Withdrawn Icon/Dropdown Arrow" at bounding box center [801, 585] width 460 height 47
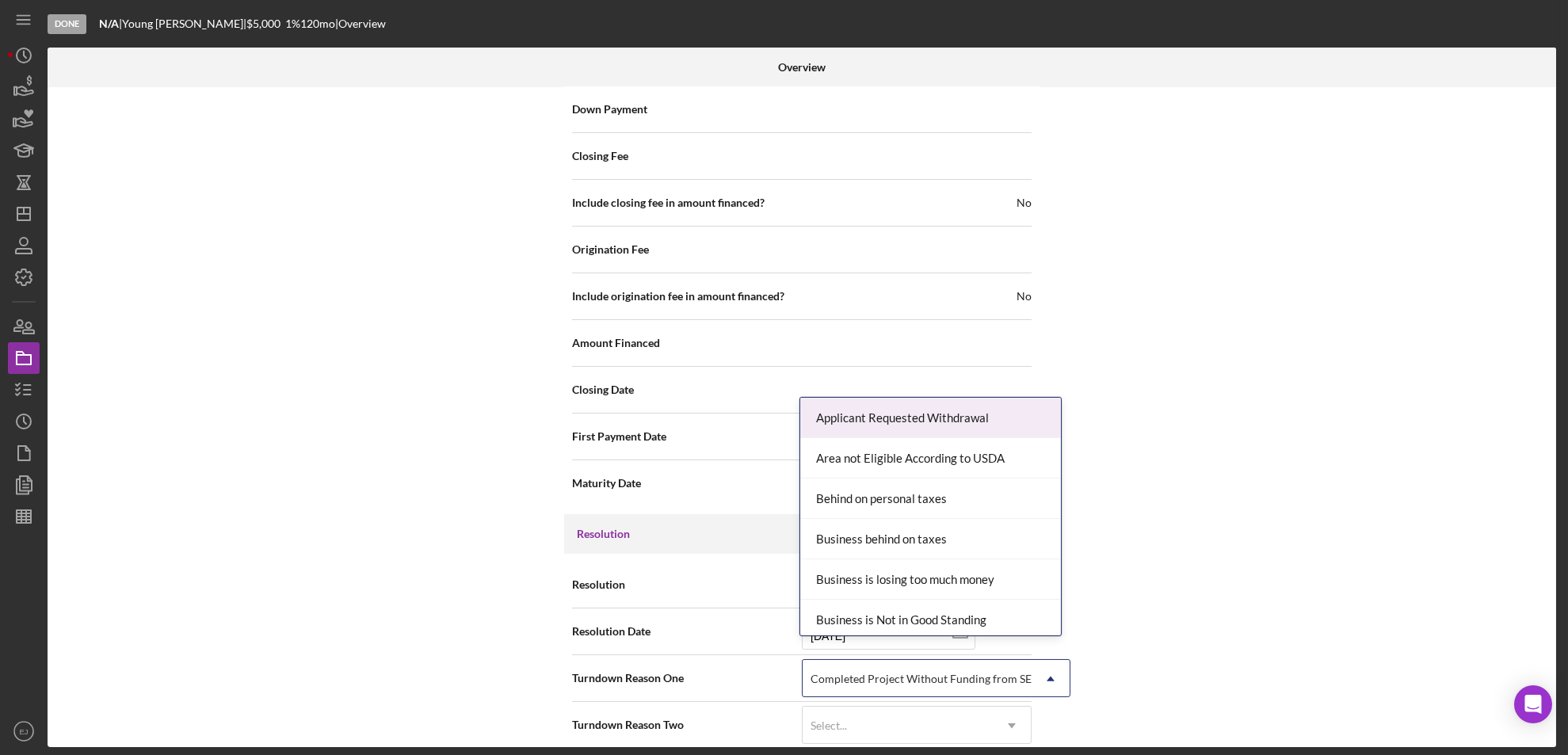
drag, startPoint x: 1012, startPoint y: 591, endPoint x: 1047, endPoint y: 654, distance: 72.1
click at [1047, 659] on icon "Icon/Dropdown Arrow" at bounding box center [1050, 678] width 38 height 38
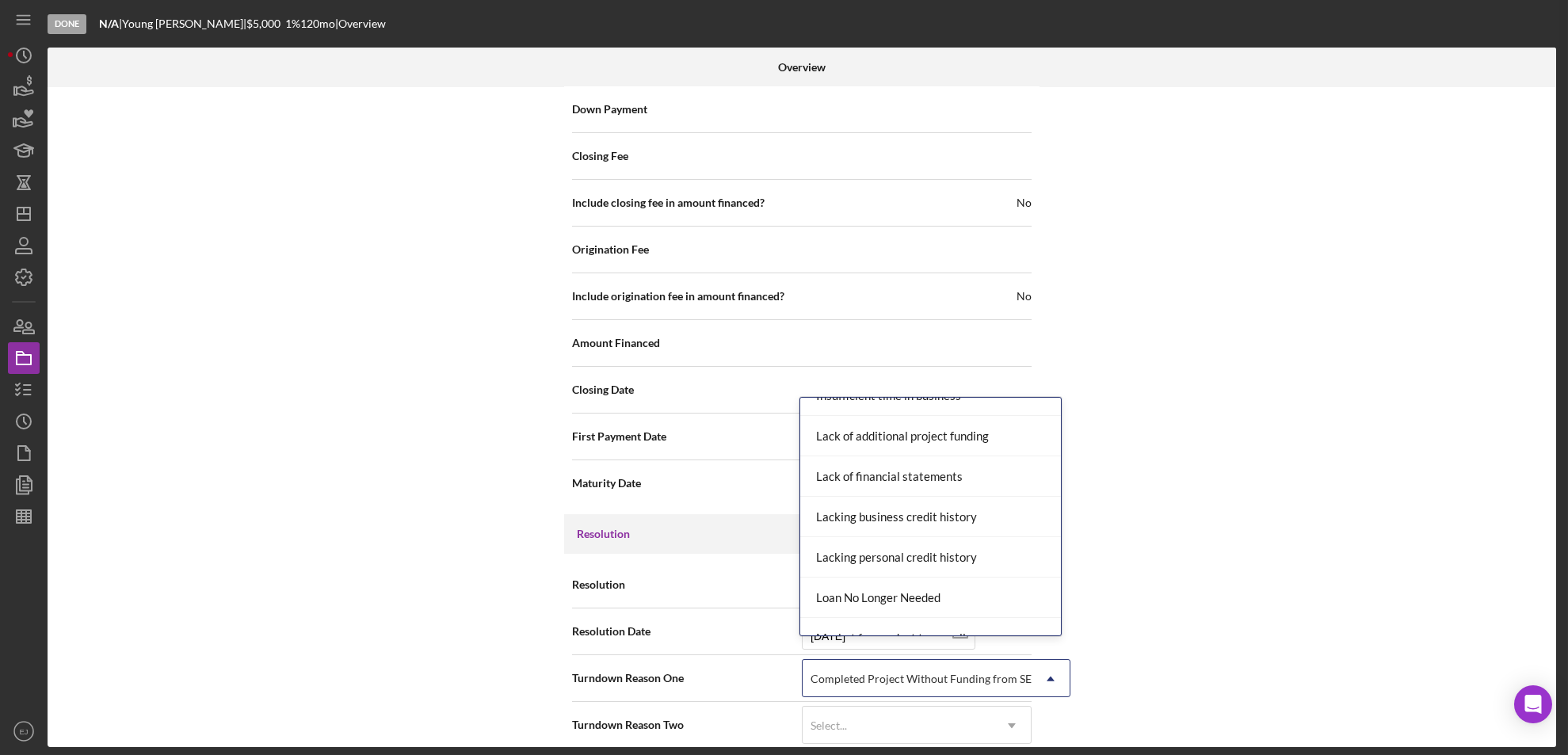
scroll to position [1038, 0]
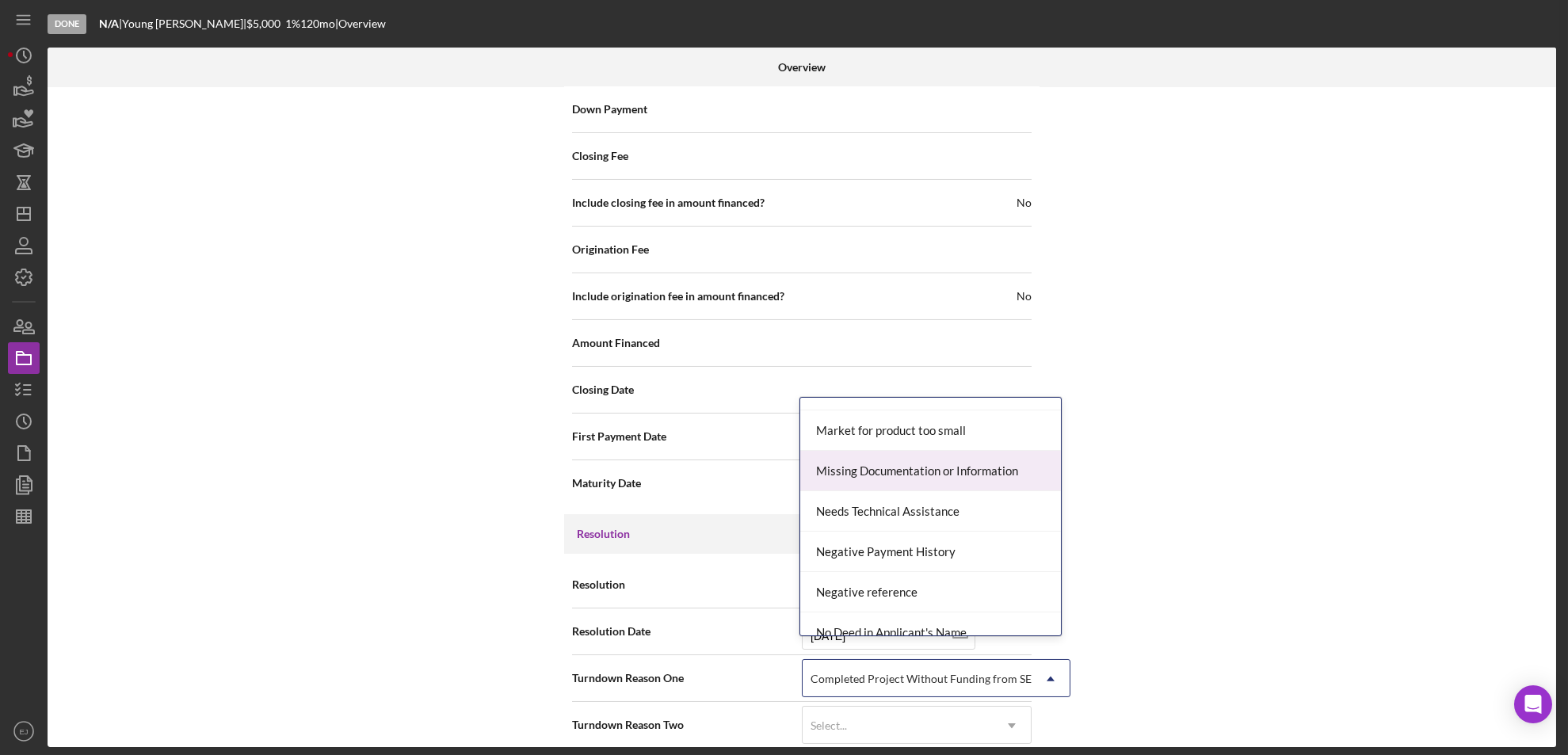
click at [998, 479] on div "Missing Documentation or Information" at bounding box center [930, 470] width 261 height 40
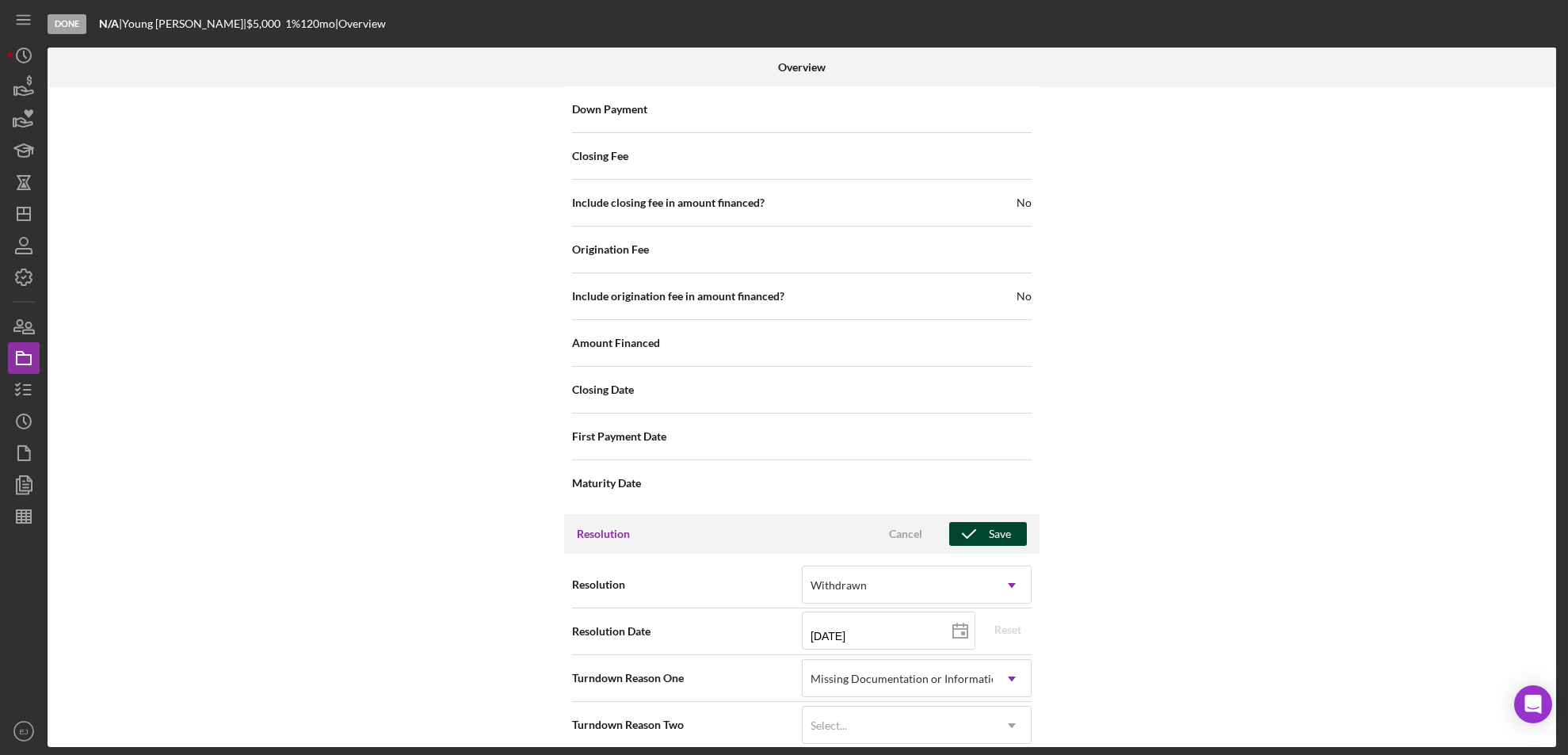
click at [997, 522] on div "Save" at bounding box center [999, 534] width 22 height 23
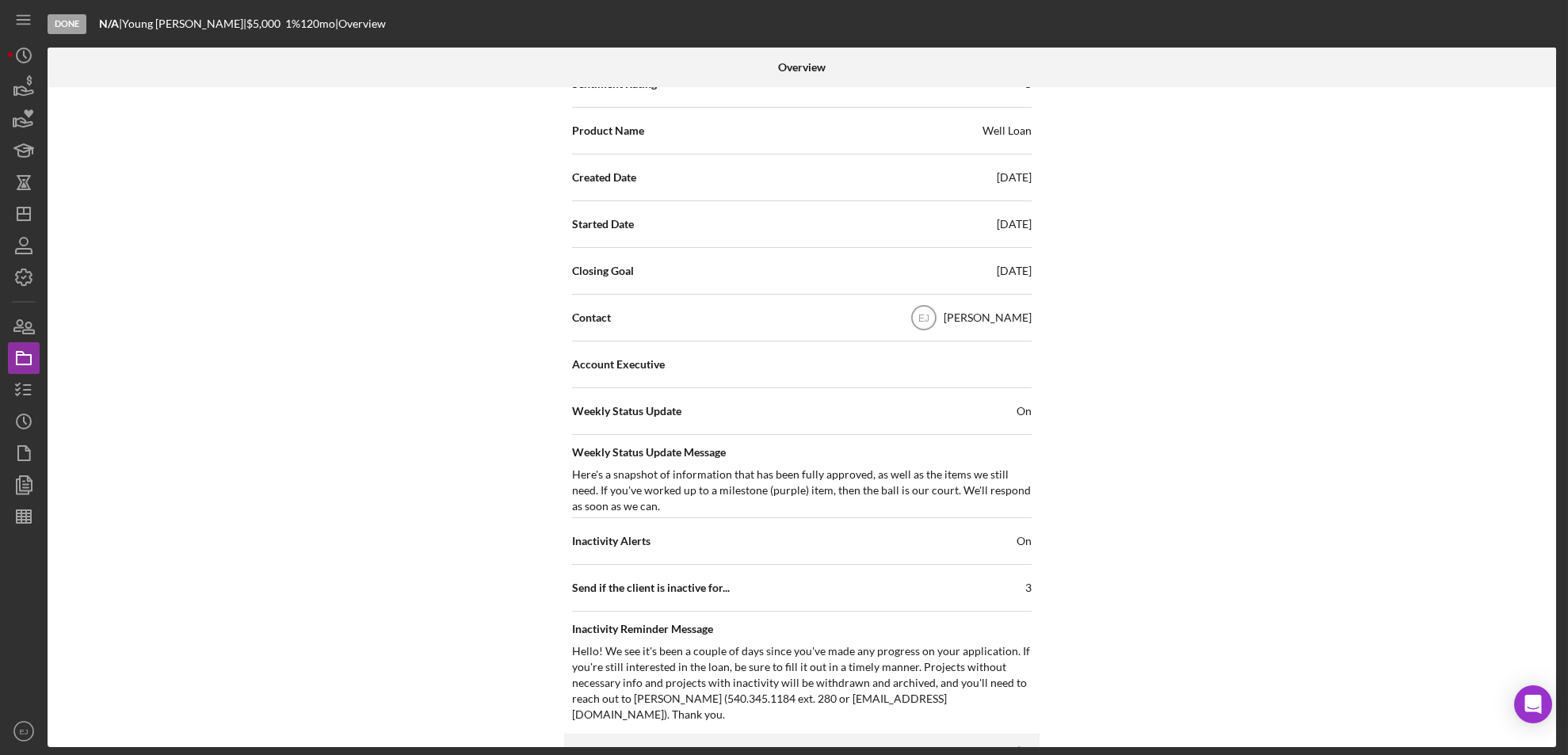
scroll to position [0, 0]
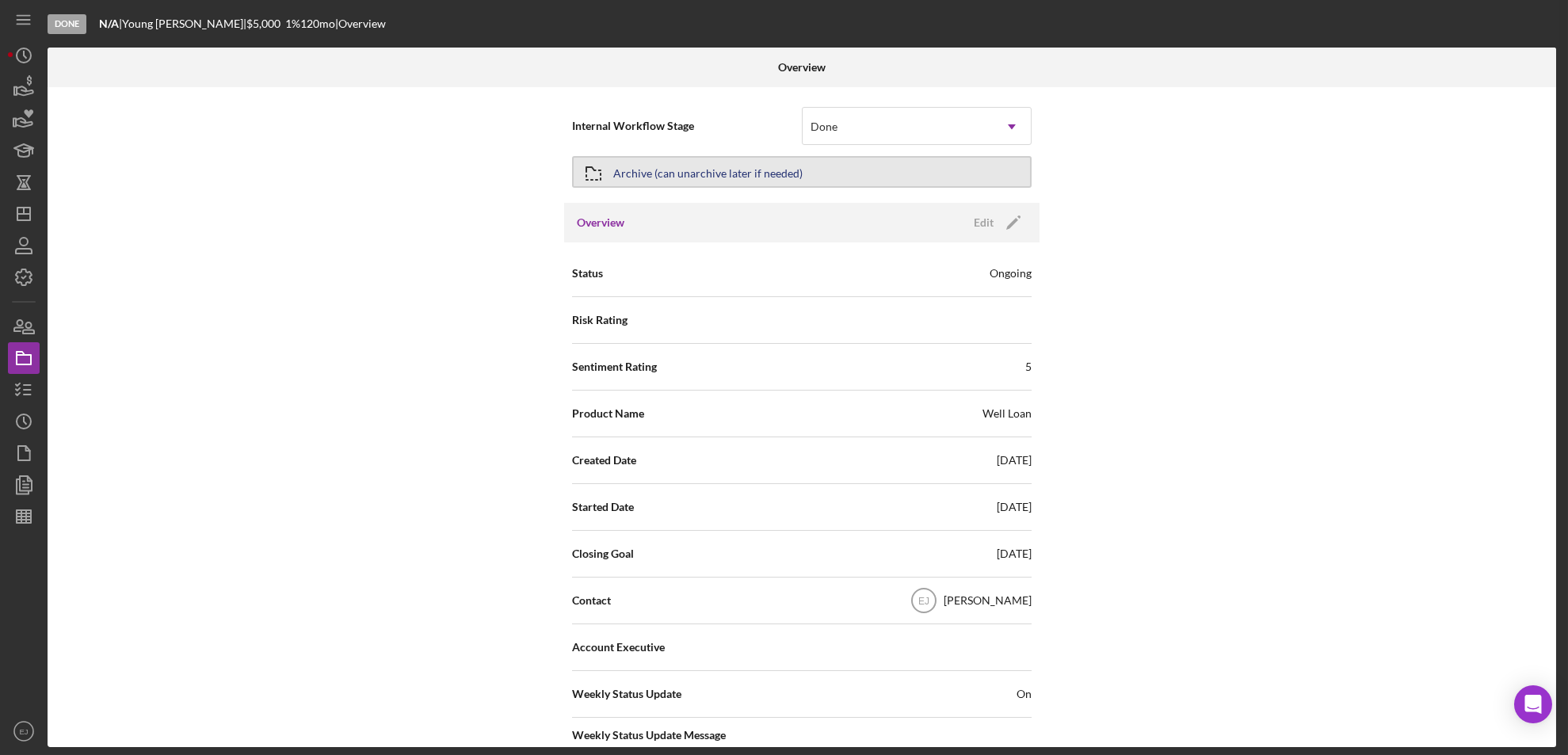
click at [592, 179] on icon "button" at bounding box center [593, 174] width 40 height 40
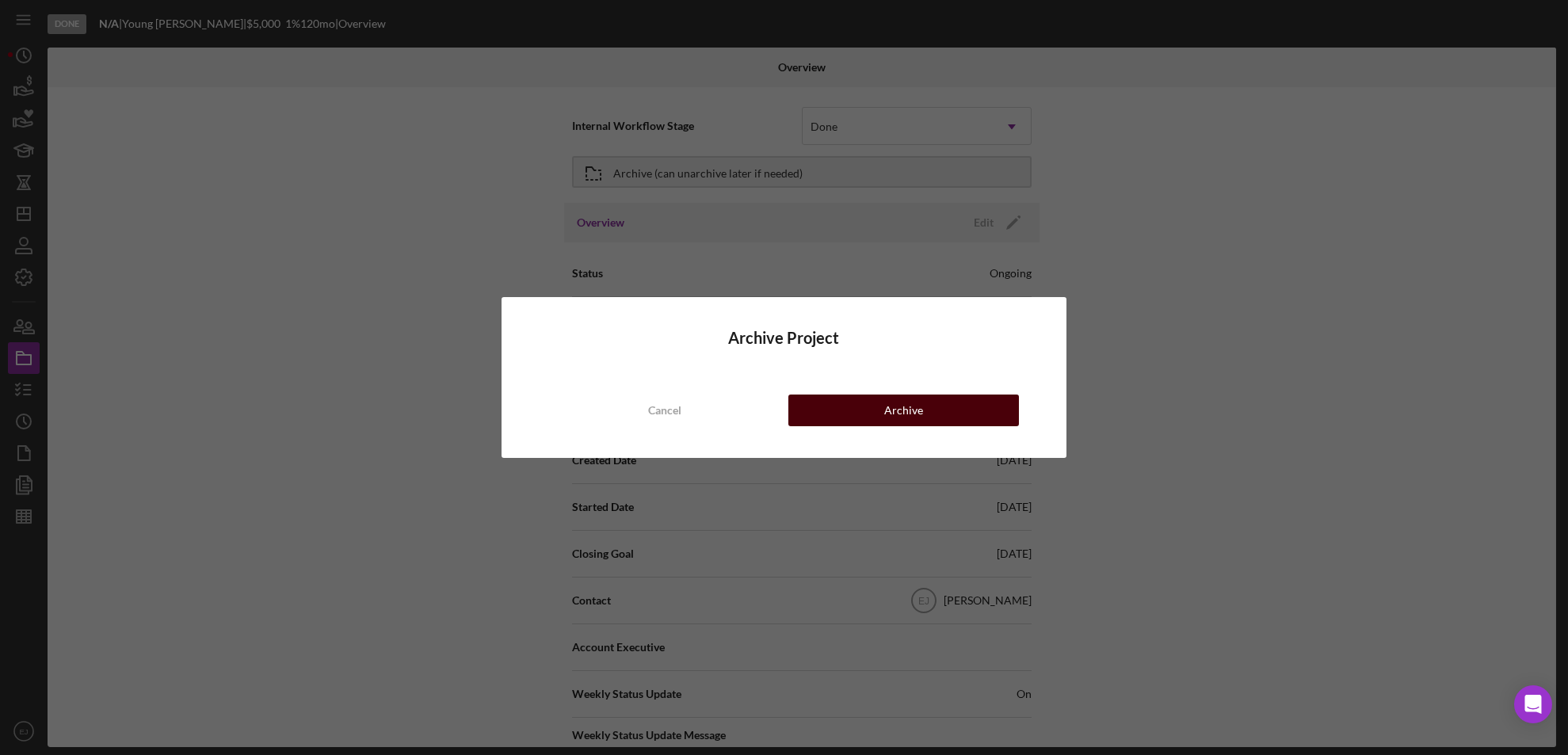
click at [839, 395] on button "Archive" at bounding box center [904, 410] width 231 height 31
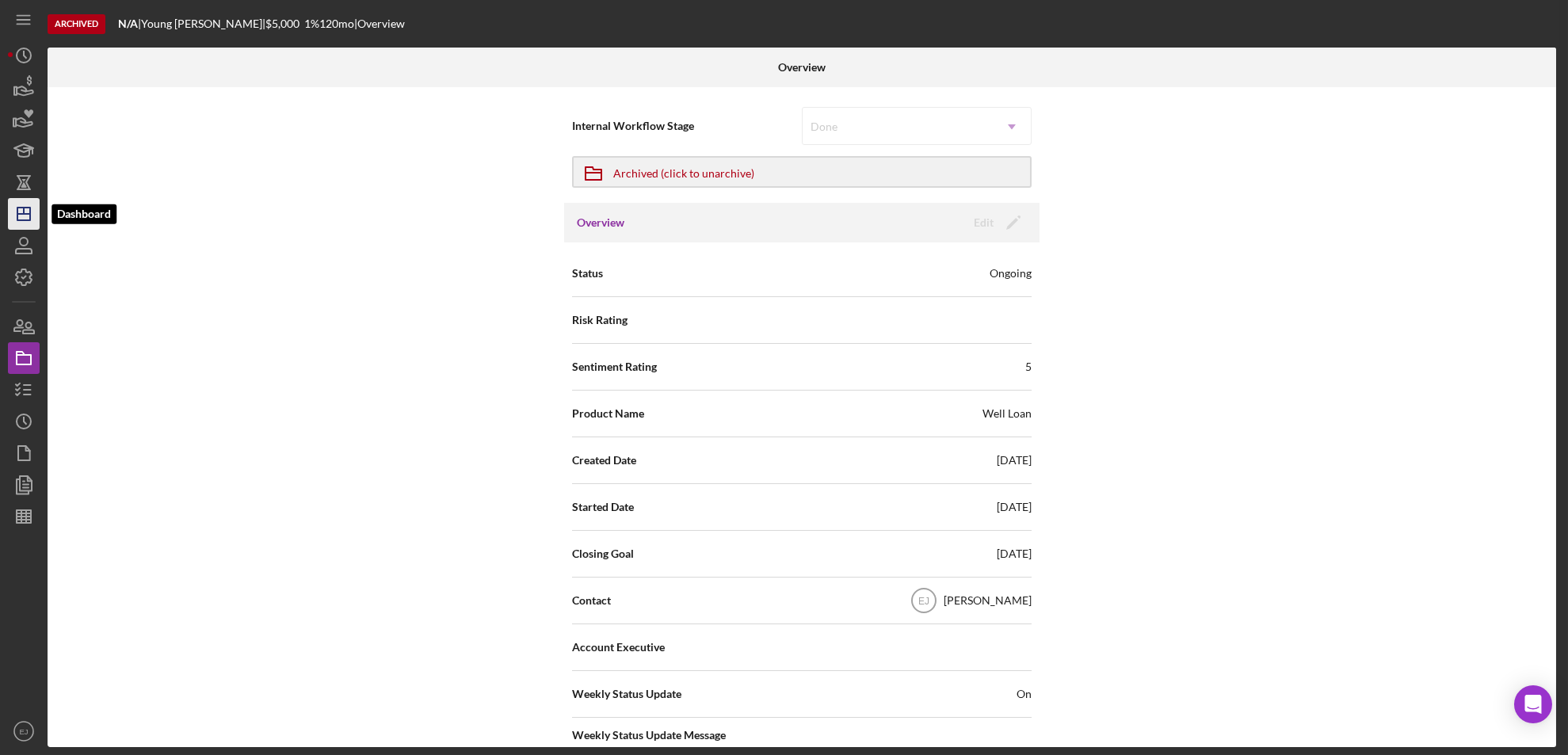
click at [28, 214] on line "button" at bounding box center [23, 214] width 13 height 0
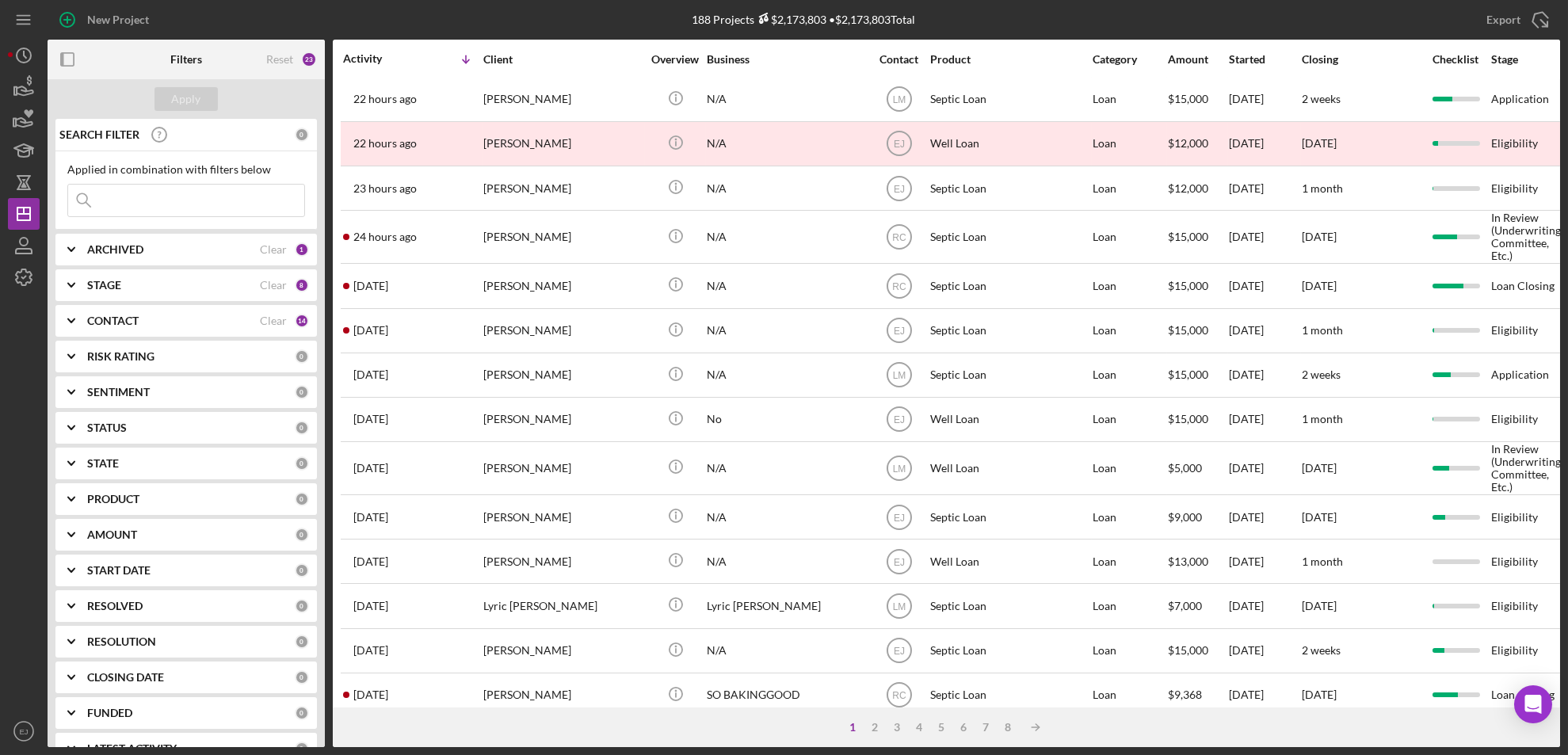
scroll to position [541, 0]
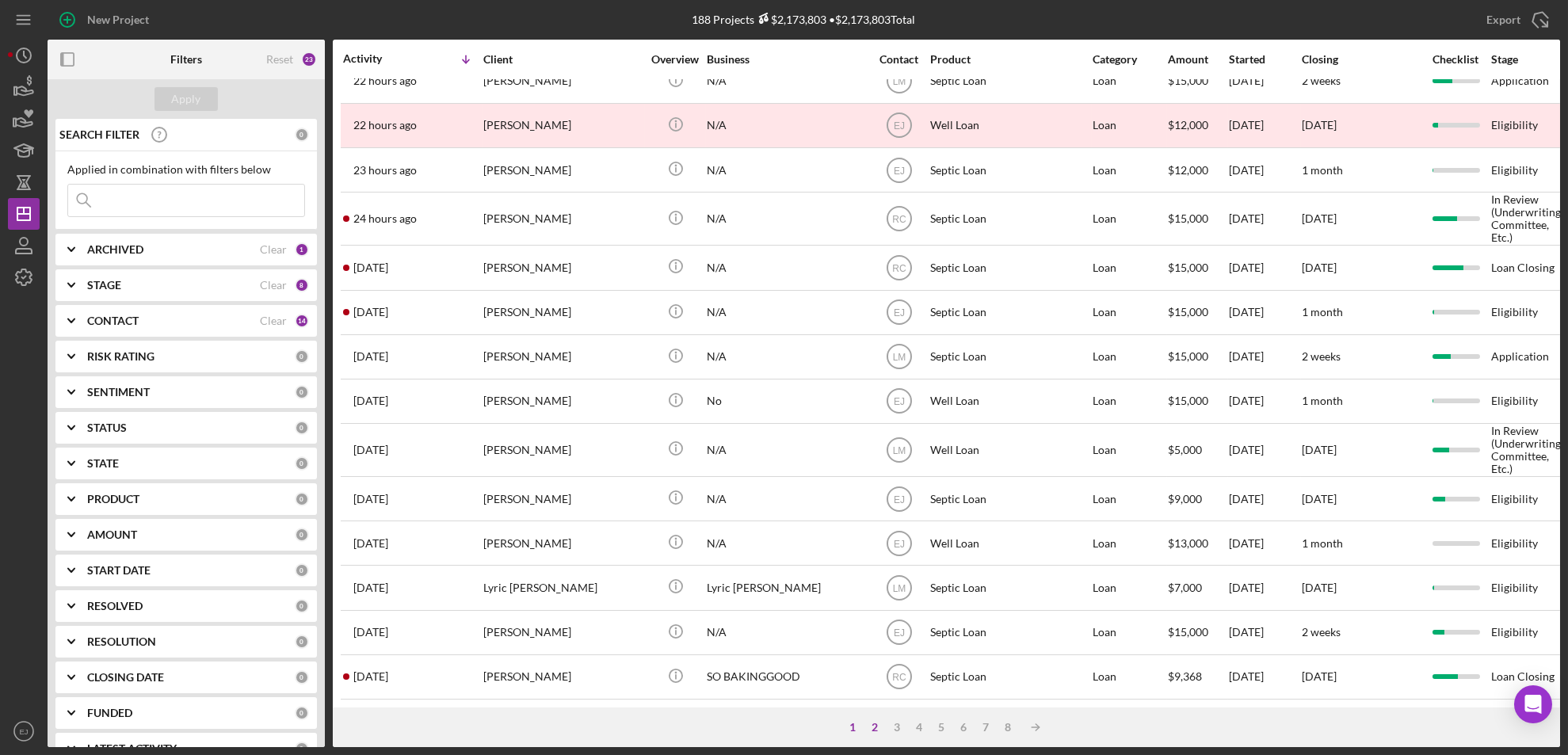
click at [870, 727] on div "2" at bounding box center [875, 727] width 22 height 13
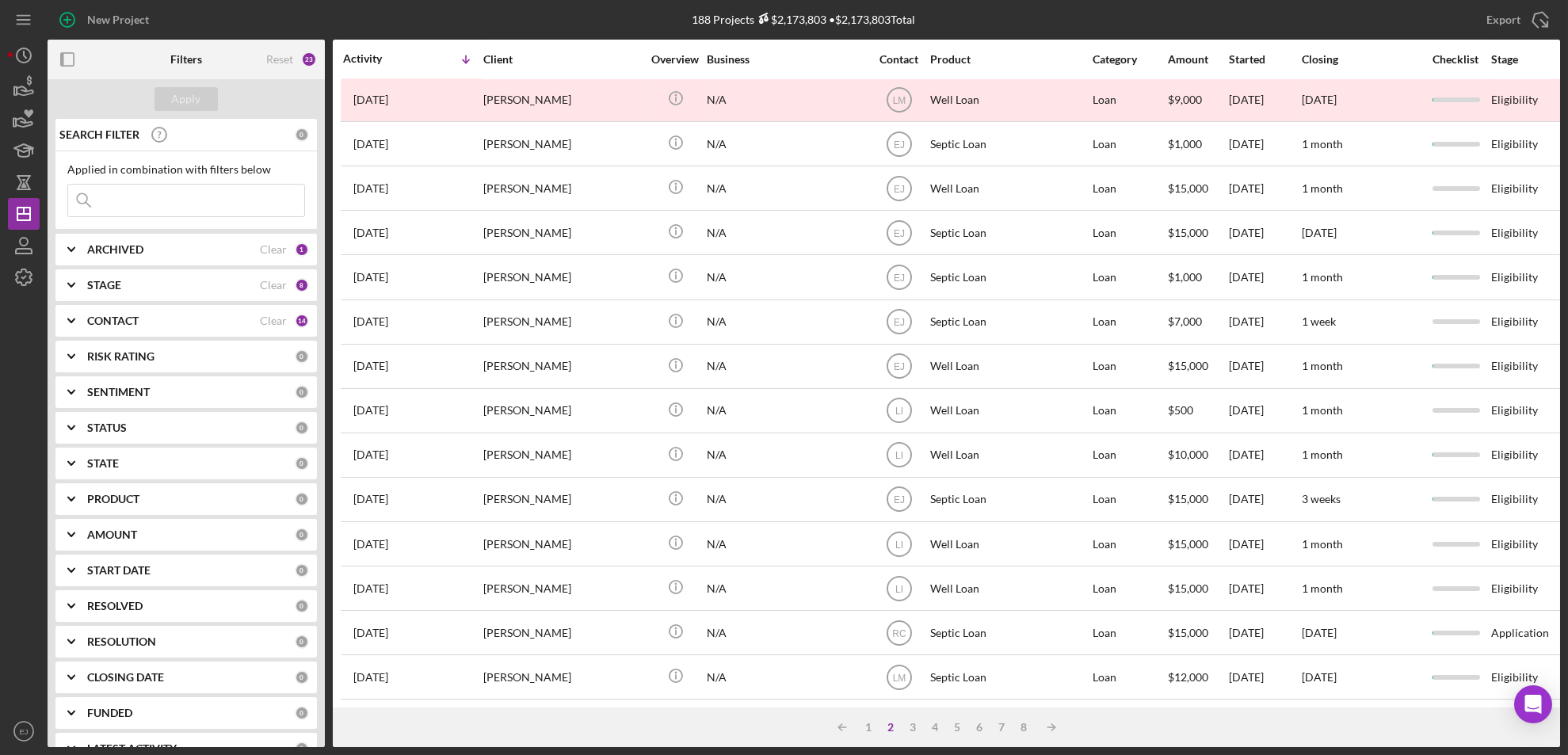
scroll to position [534, 0]
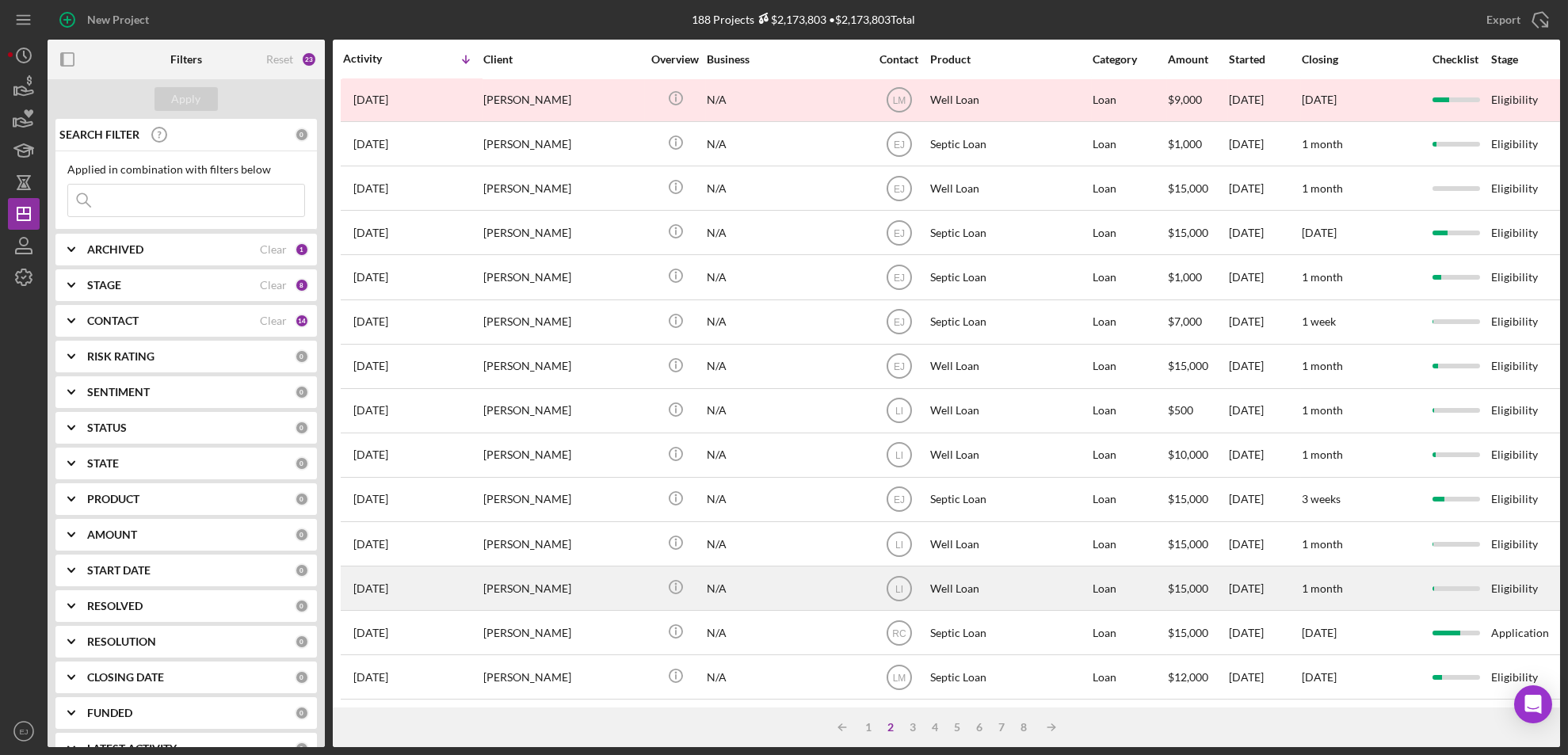
click at [554, 570] on div "[PERSON_NAME]" at bounding box center [562, 587] width 158 height 42
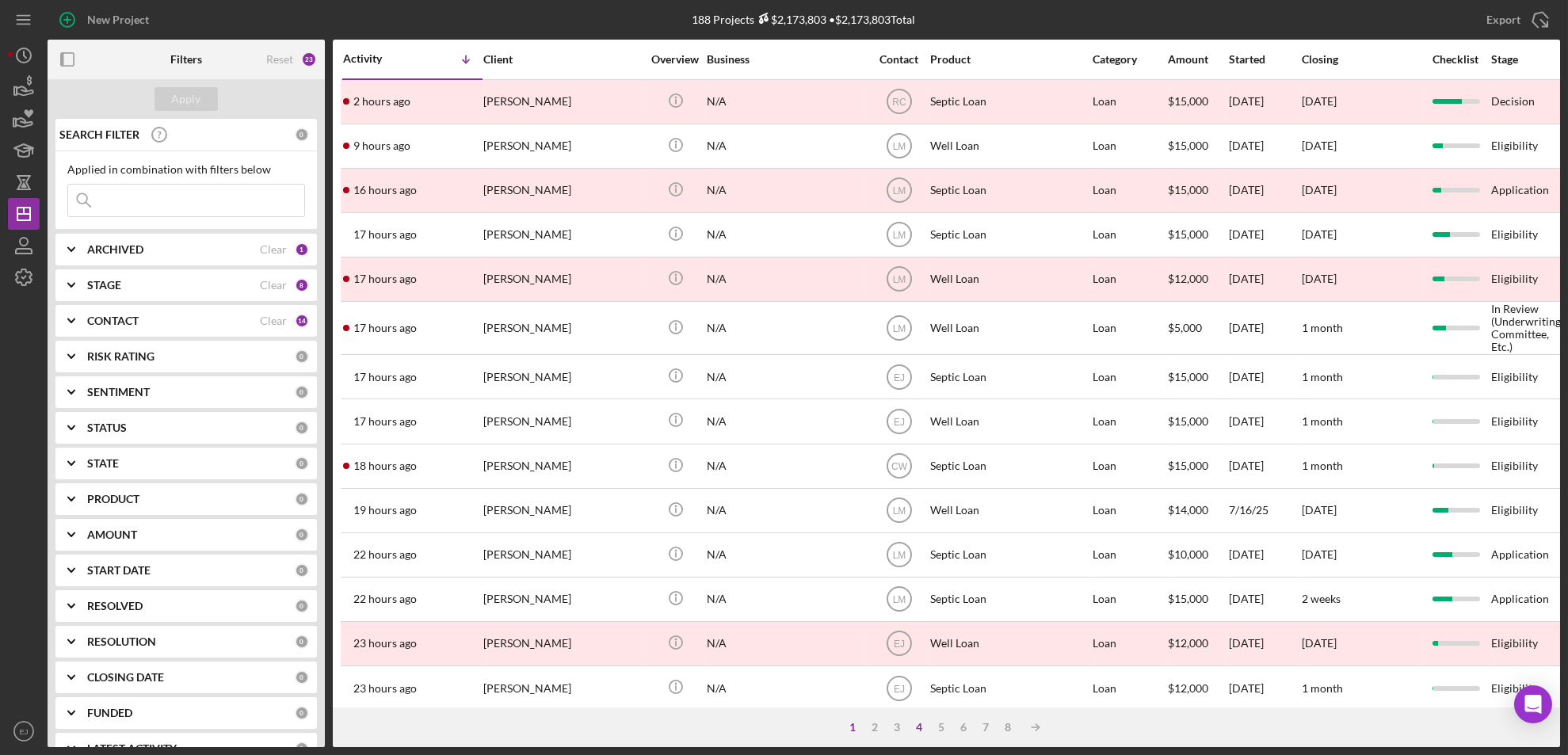
click at [920, 730] on div "4" at bounding box center [919, 727] width 22 height 13
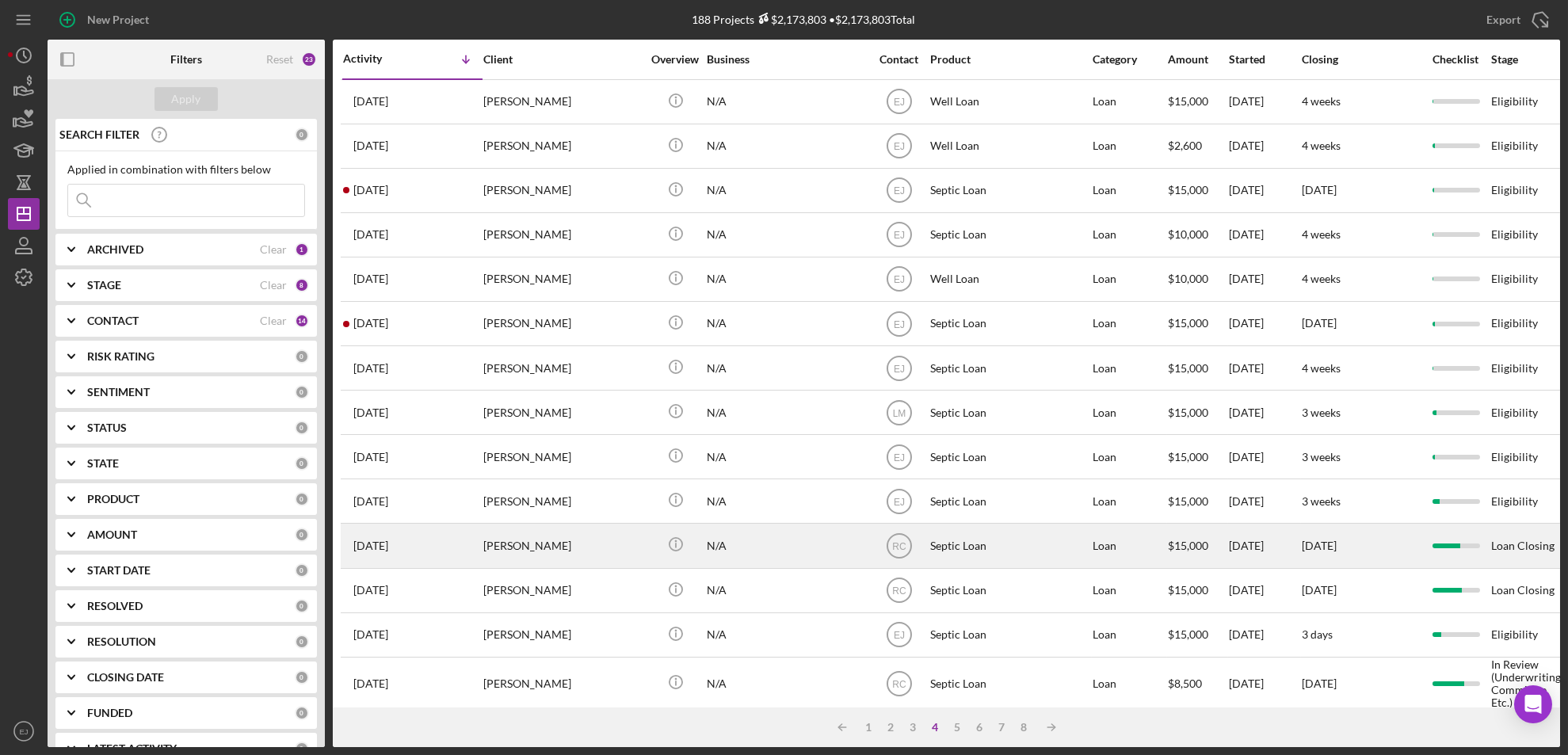
click at [551, 562] on div "Dawn Ashton" at bounding box center [562, 545] width 158 height 42
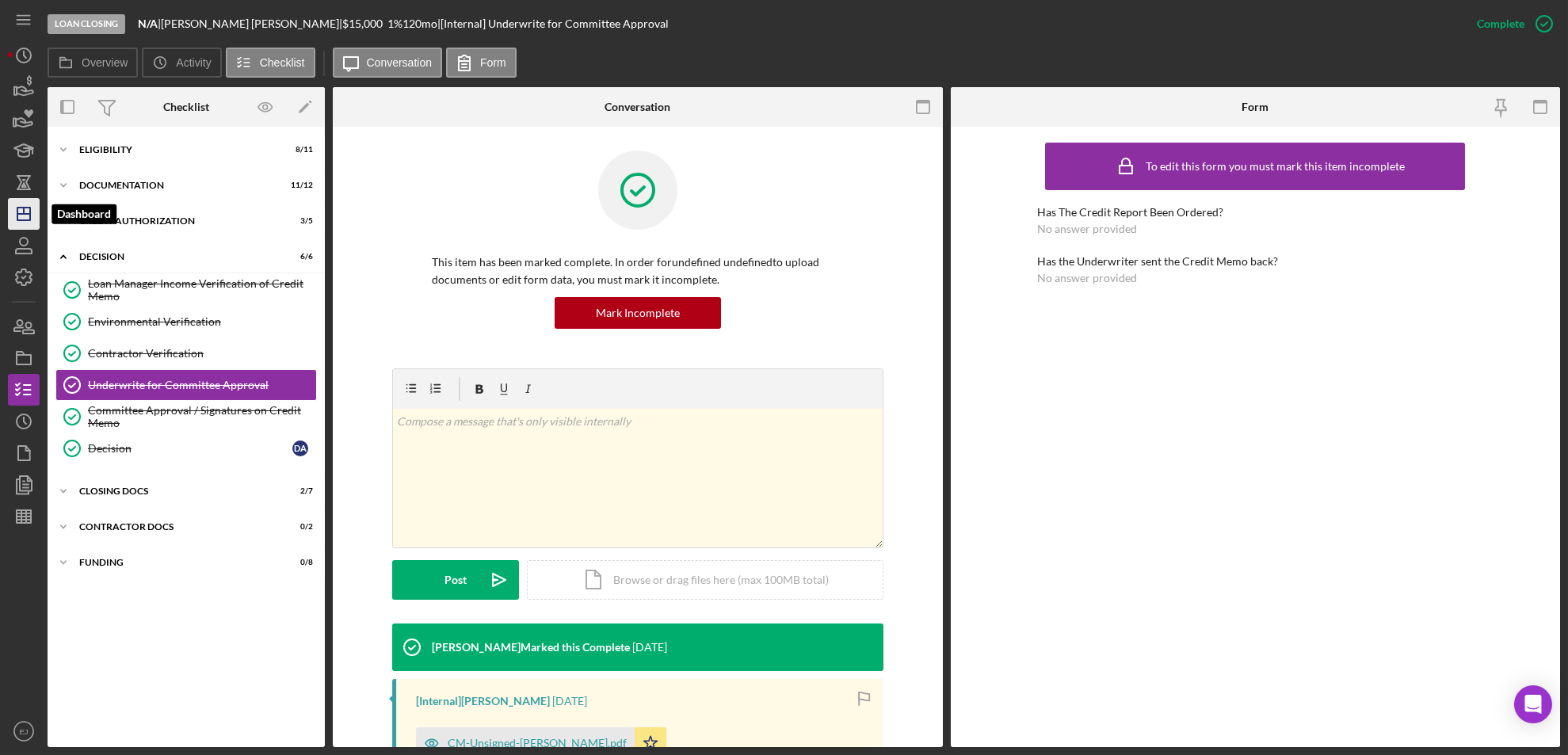
click at [30, 214] on line "button" at bounding box center [23, 214] width 13 height 0
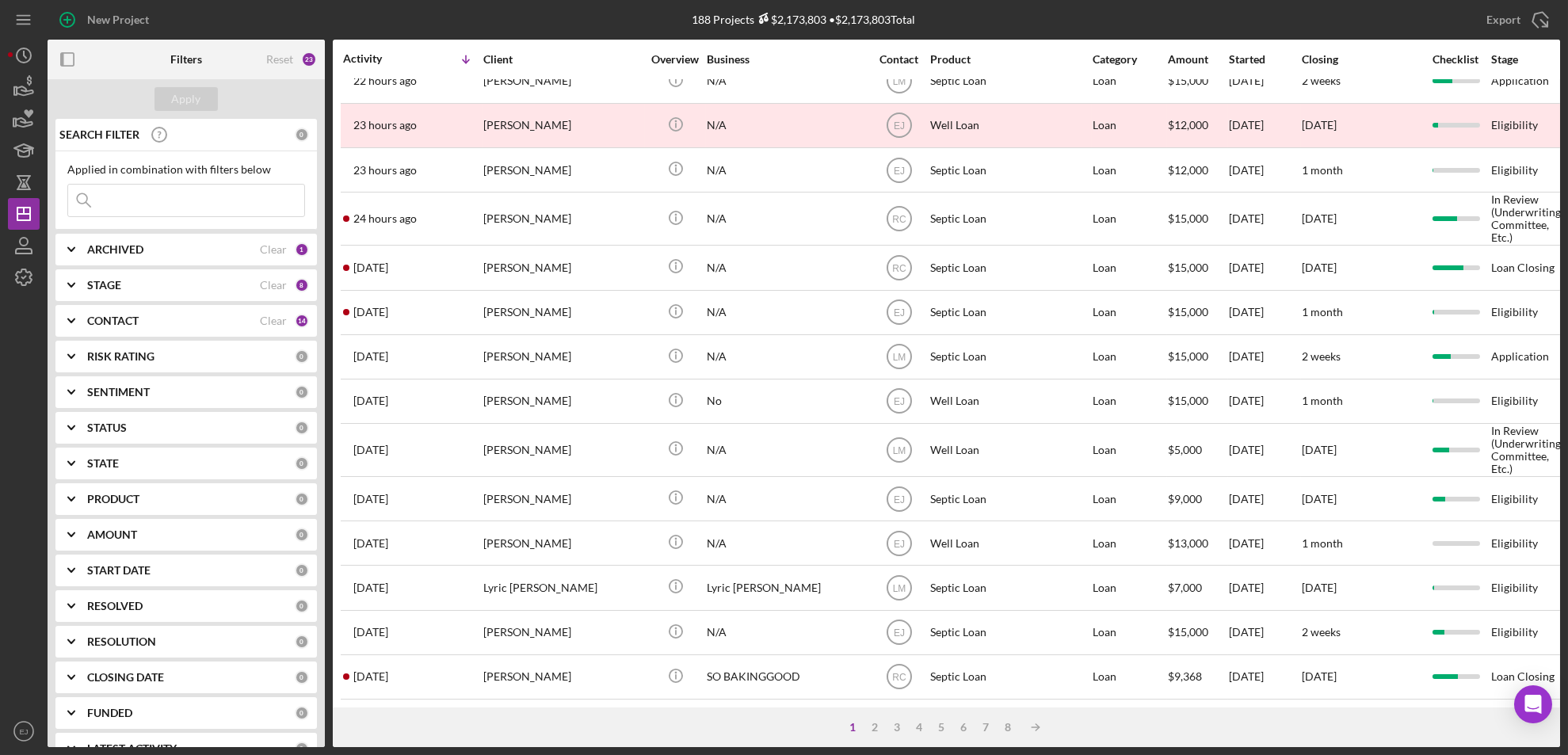
scroll to position [541, 0]
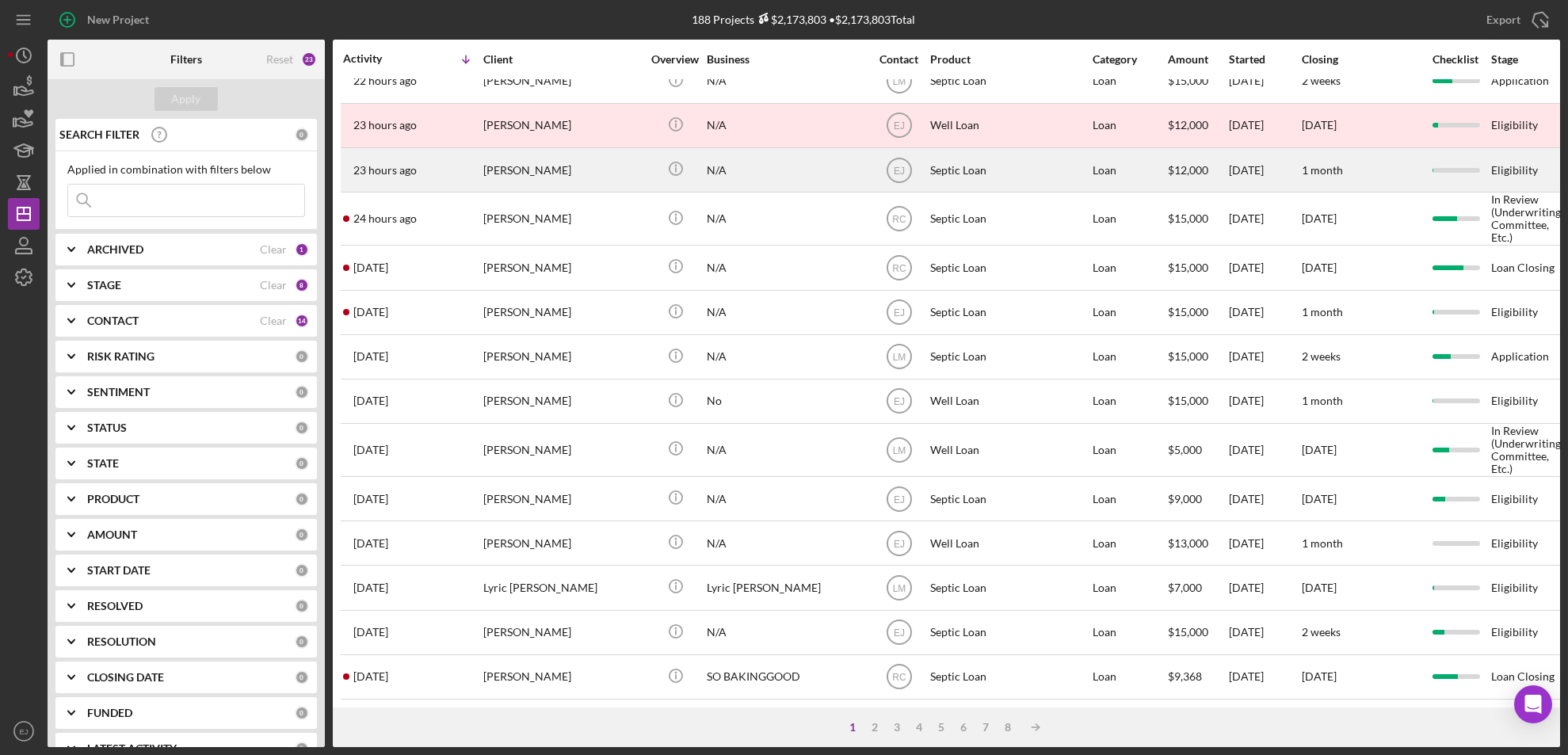
click at [544, 161] on div "[PERSON_NAME]" at bounding box center [562, 170] width 158 height 42
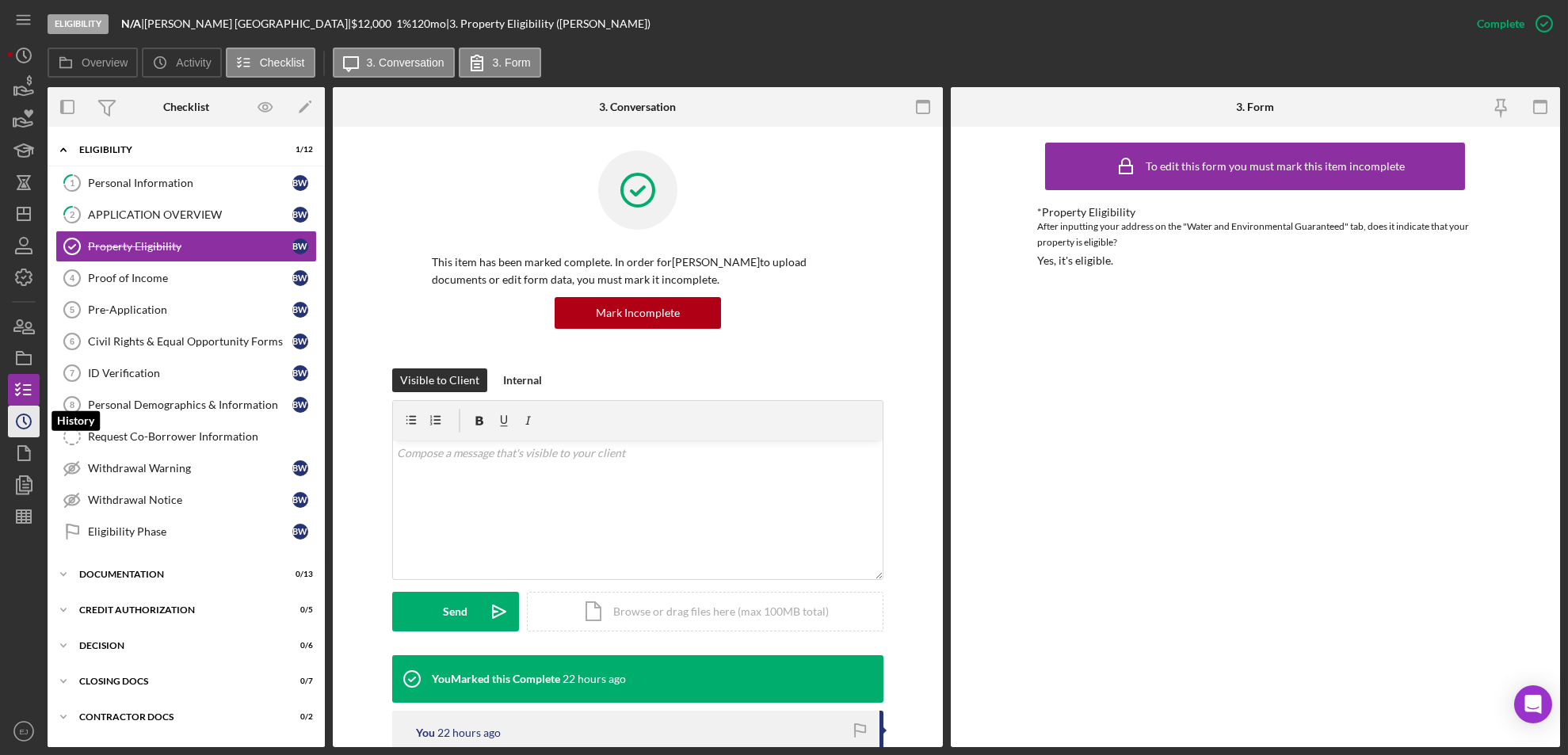
click at [22, 418] on icon "Icon/History" at bounding box center [23, 421] width 40 height 40
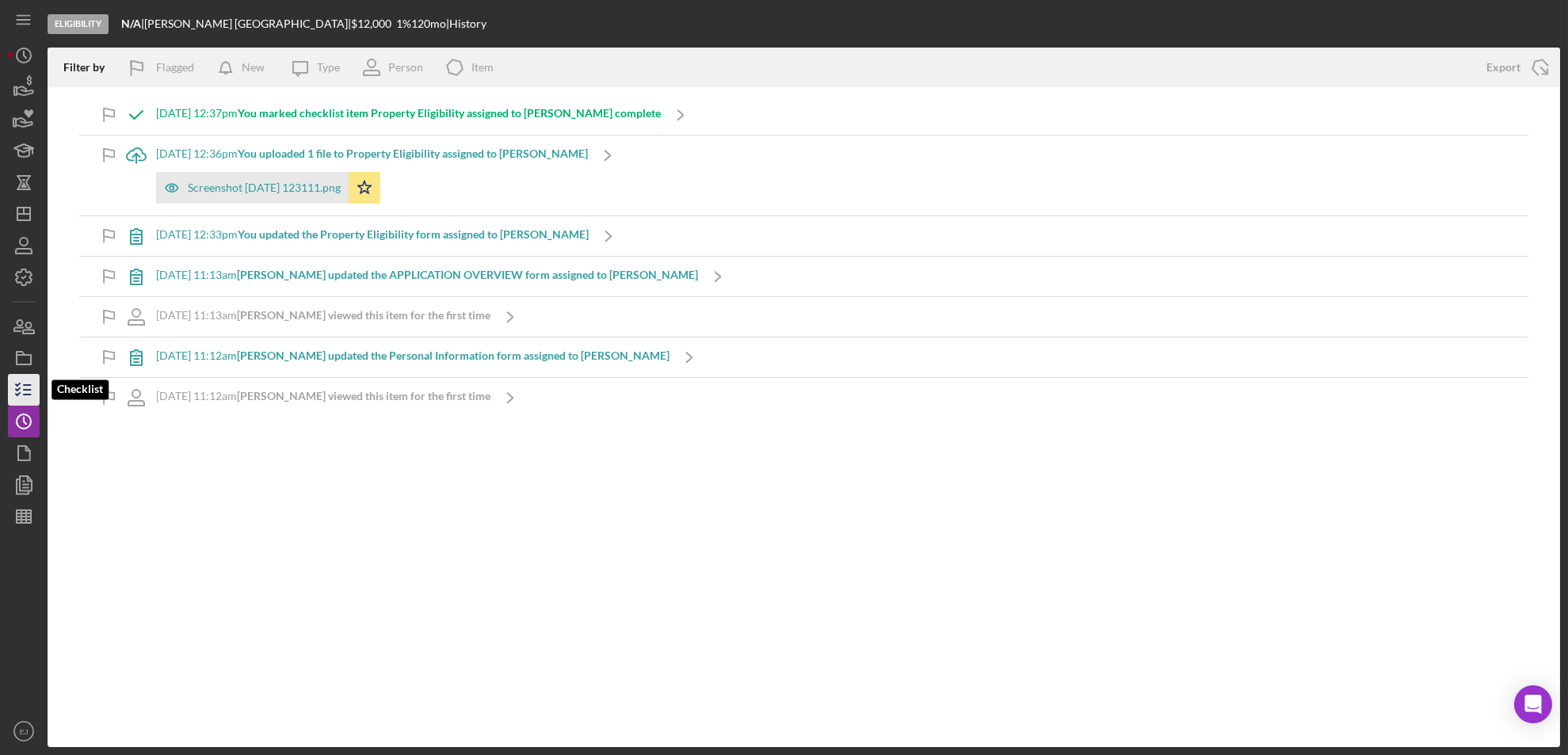
click at [30, 381] on icon "button" at bounding box center [23, 389] width 40 height 40
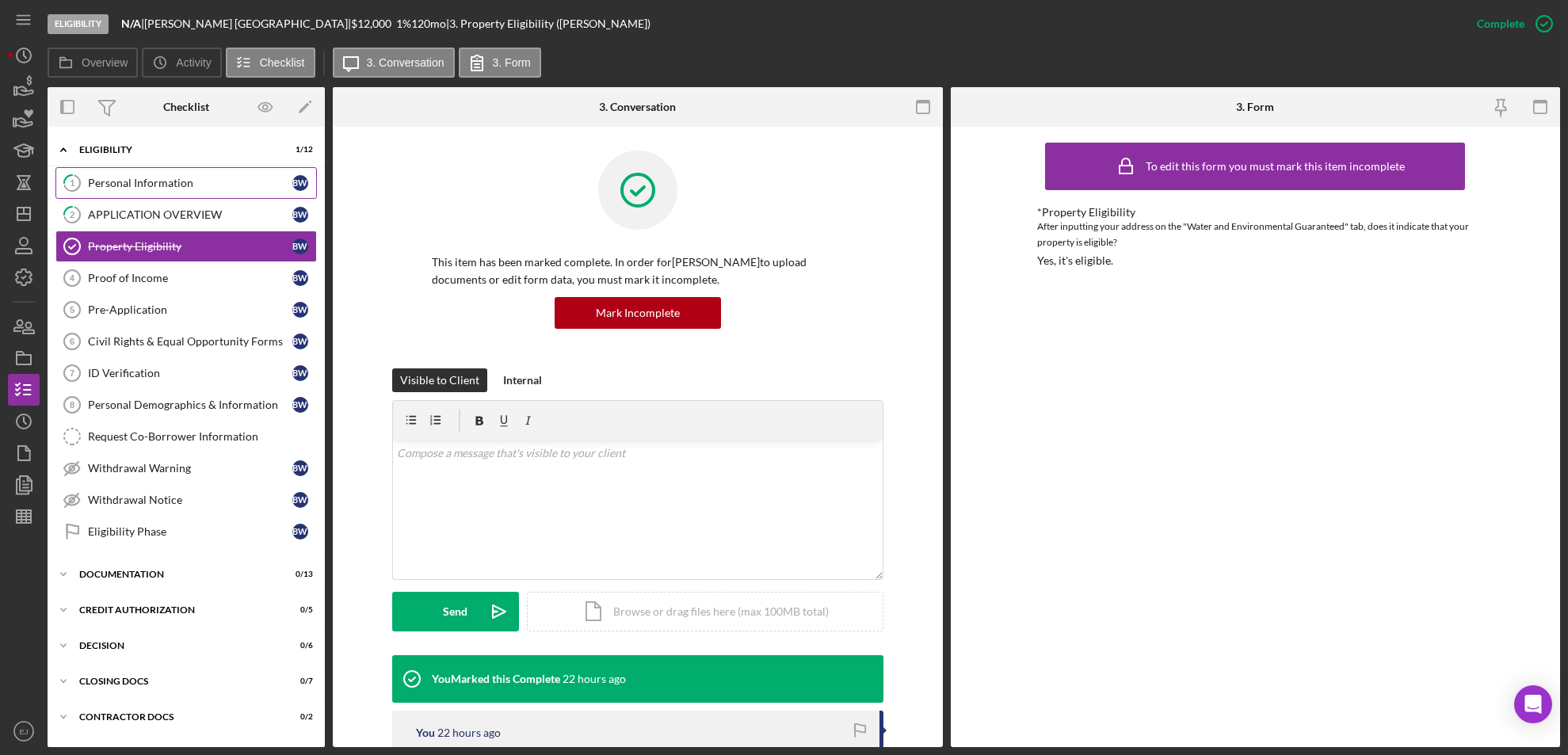
click at [238, 174] on link "1 Personal Information B W" at bounding box center [186, 182] width 261 height 31
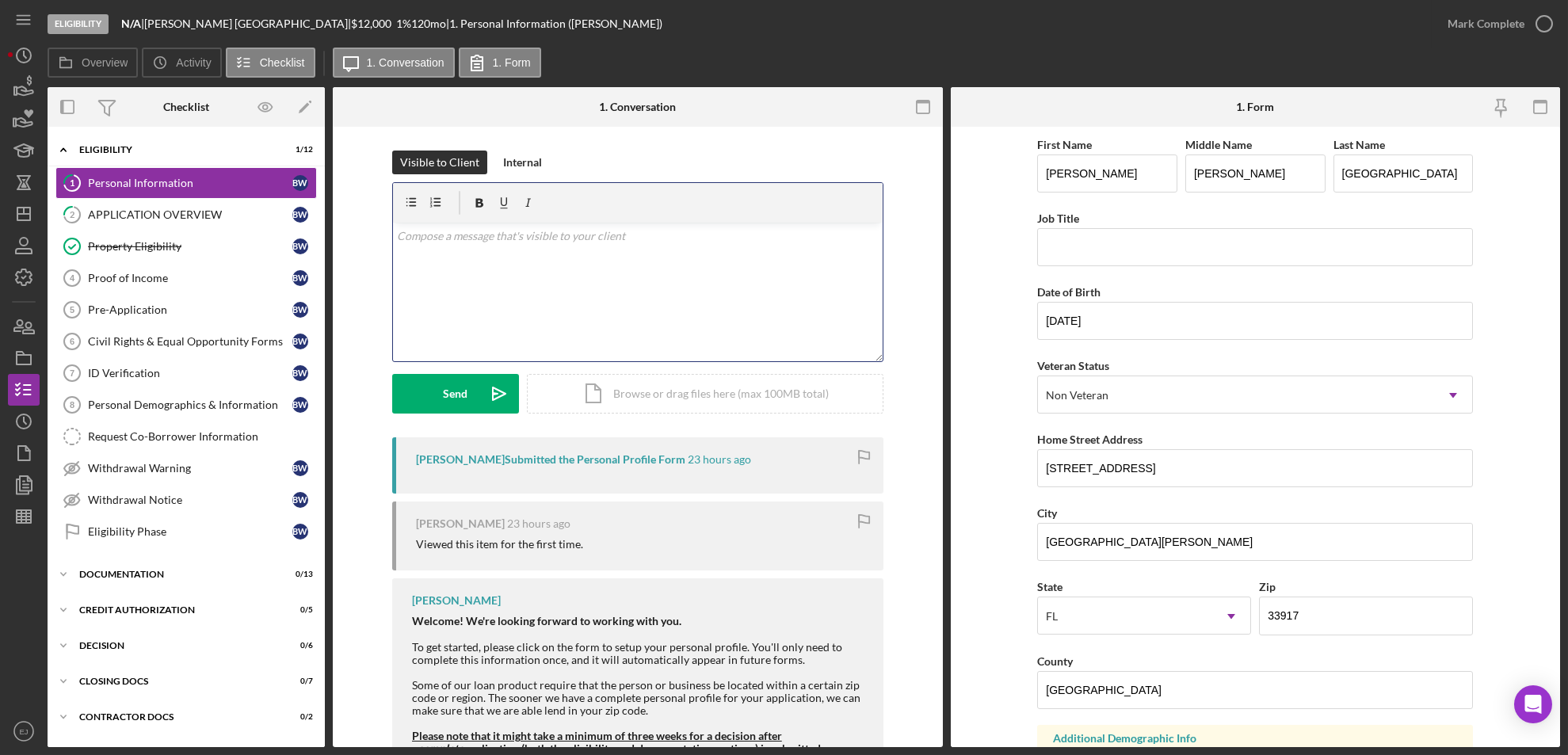
click at [621, 258] on div "v Color teal Color pink Remove color Add row above Add row below Add column bef…" at bounding box center [638, 292] width 490 height 139
click at [36, 423] on icon "Icon/History" at bounding box center [23, 421] width 40 height 40
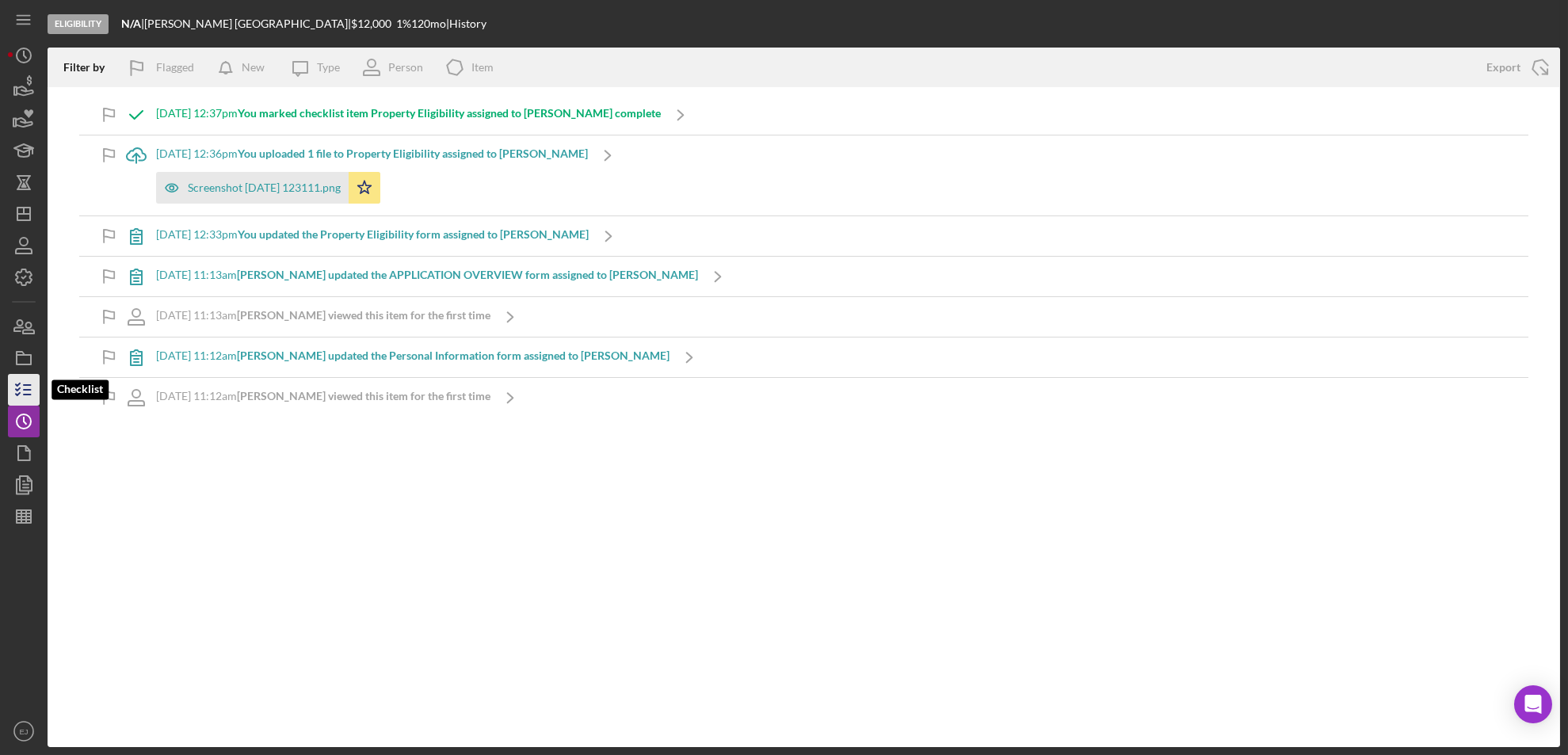
click at [24, 381] on icon "button" at bounding box center [23, 389] width 40 height 40
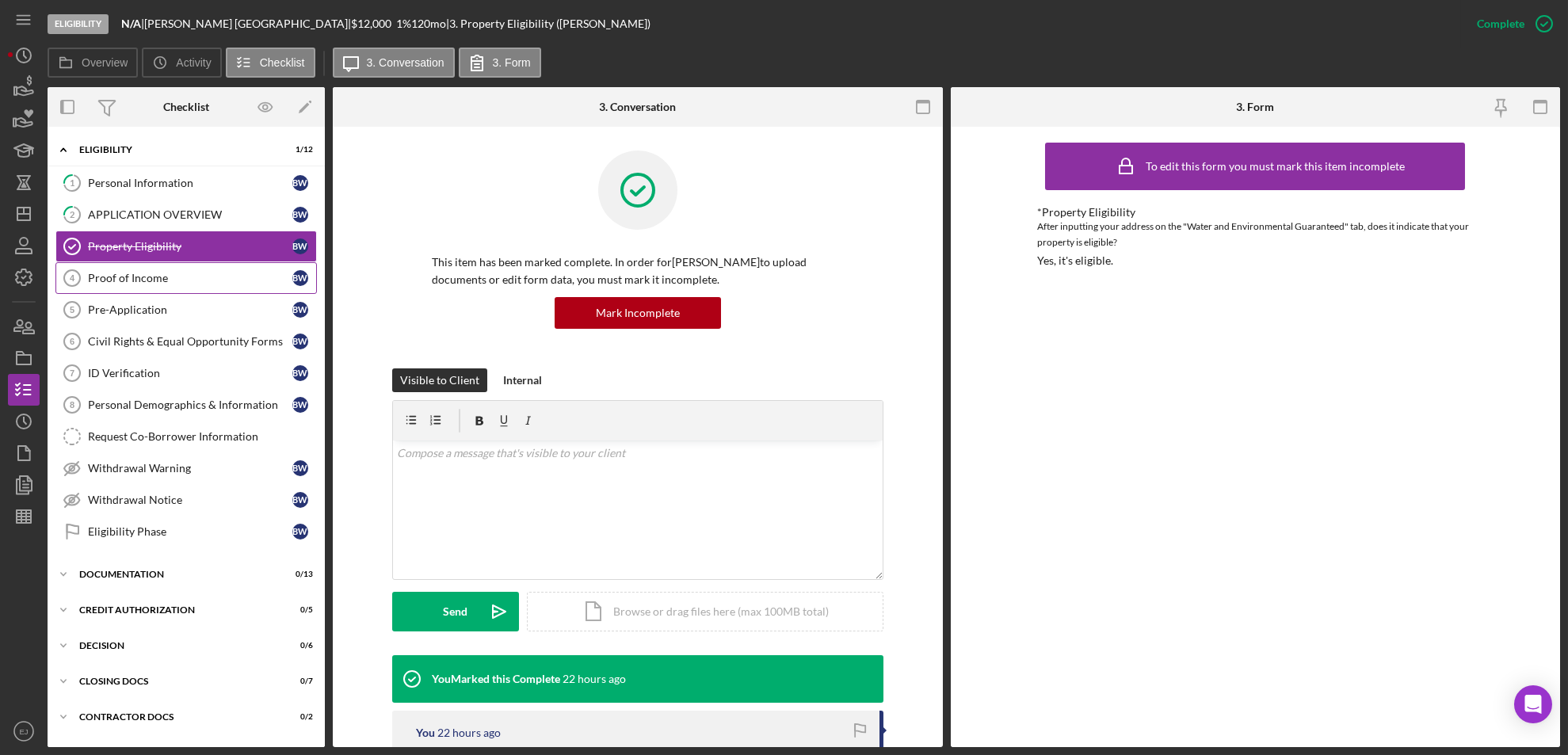
click at [226, 292] on link "Proof of Income 4 Proof of Income B W" at bounding box center [186, 278] width 261 height 31
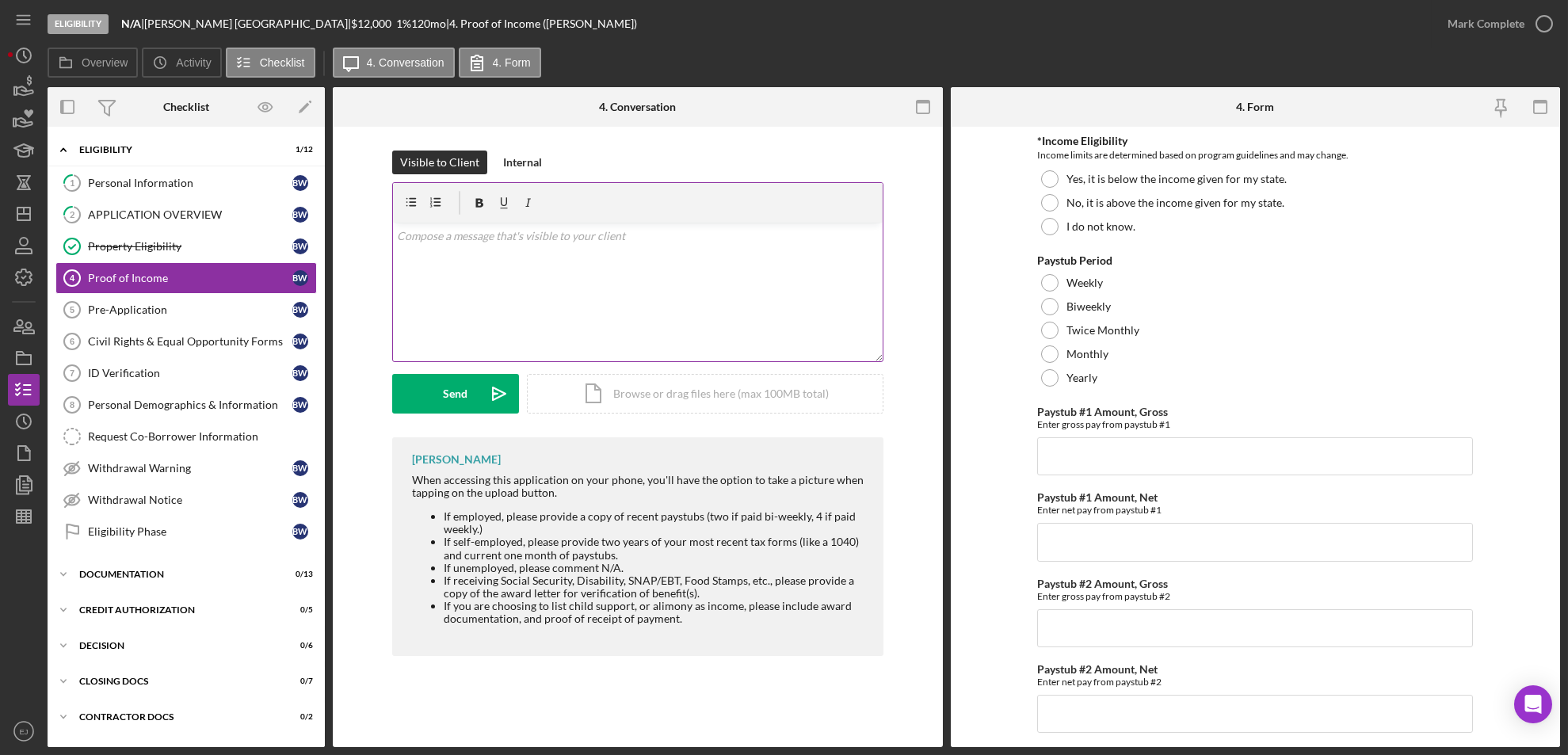
click at [514, 254] on div "v Color teal Color pink Remove color Add row above Add row below Add column bef…" at bounding box center [638, 292] width 490 height 139
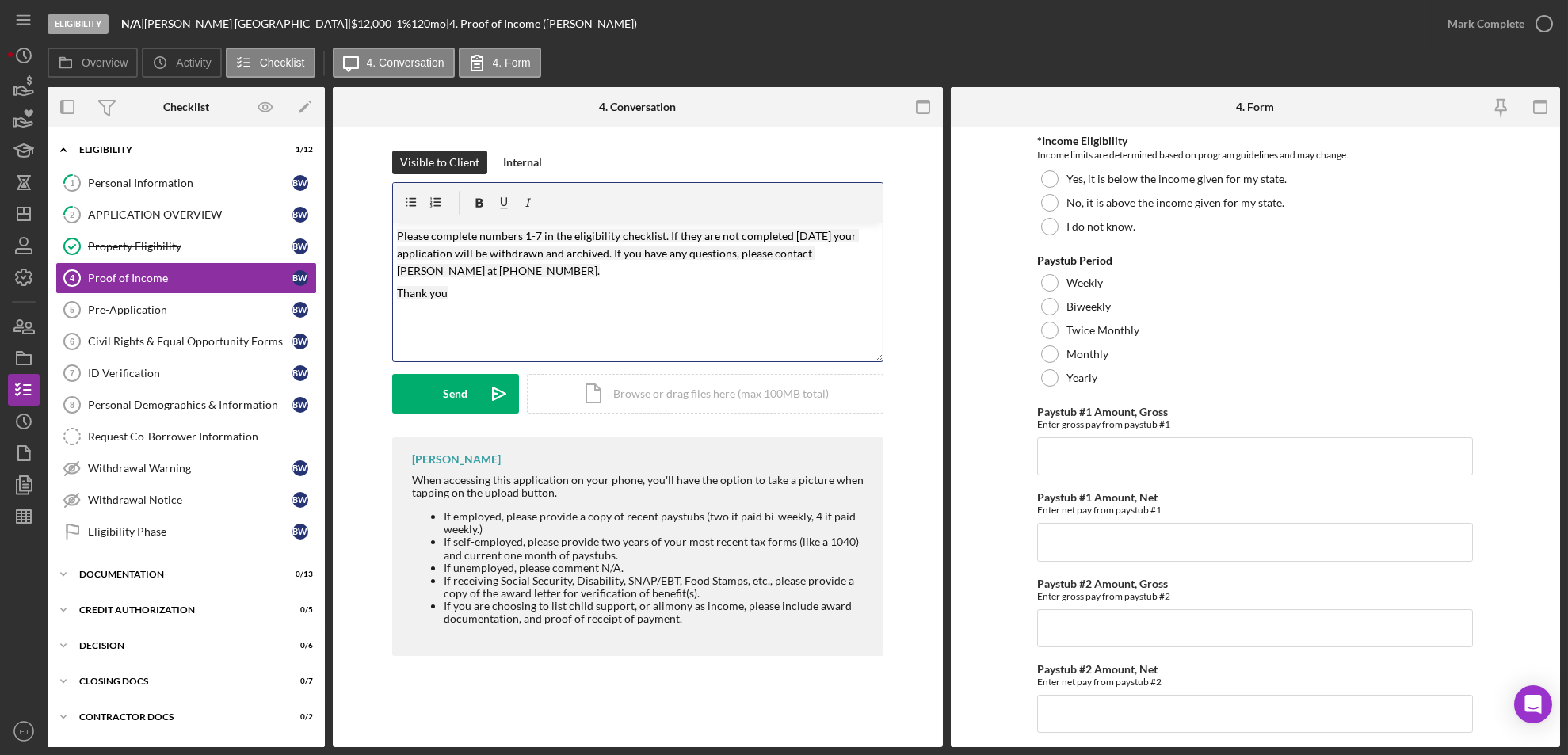
click at [527, 227] on p "Please complete numbers 1-7 in the eligibility checklist. If they are not compl…" at bounding box center [637, 254] width 481 height 53
click at [393, 227] on div "v Color teal Color pink Remove color Add row above Add row below Add column bef…" at bounding box center [638, 292] width 490 height 139
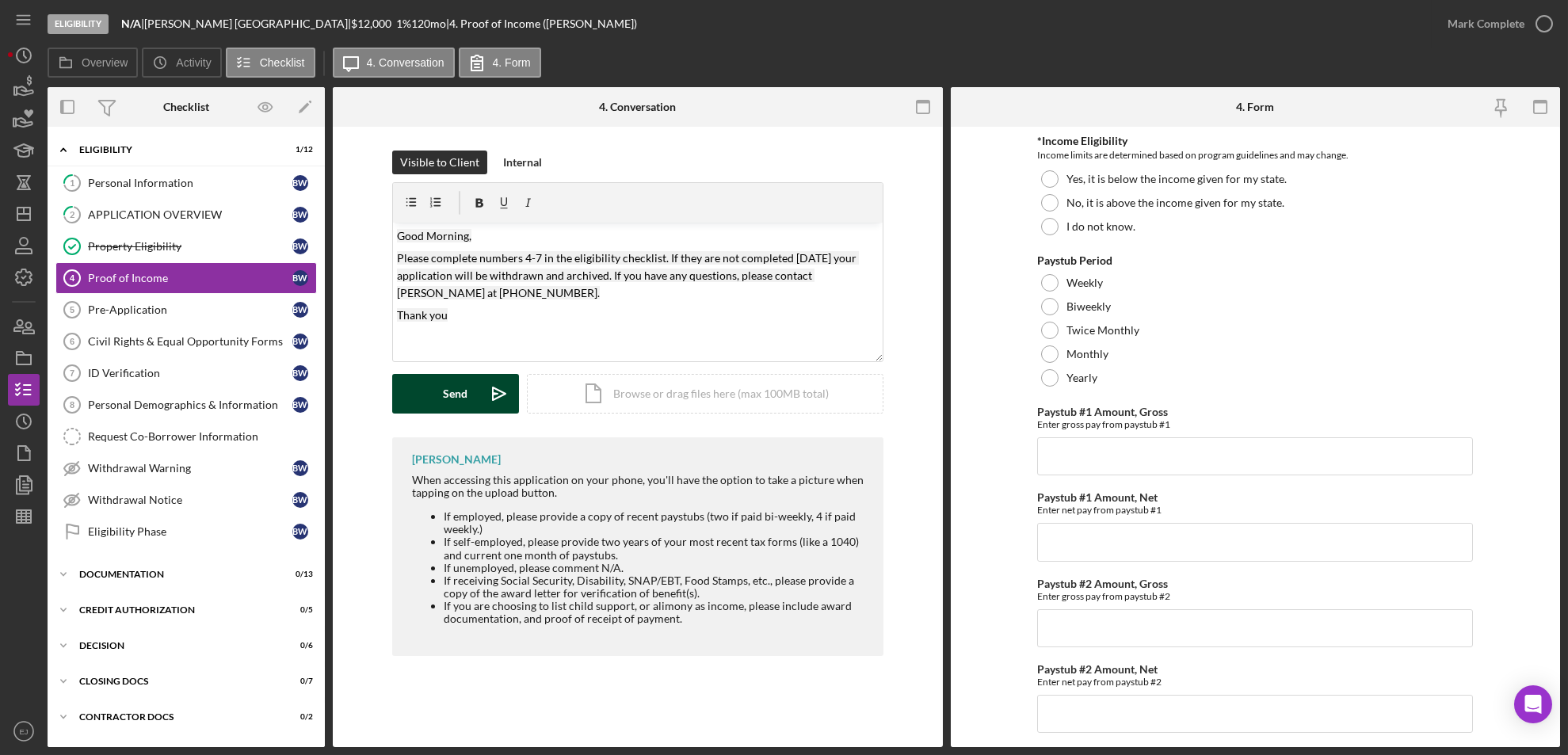
click at [490, 394] on icon "Icon/icon-invite-send" at bounding box center [499, 393] width 40 height 40
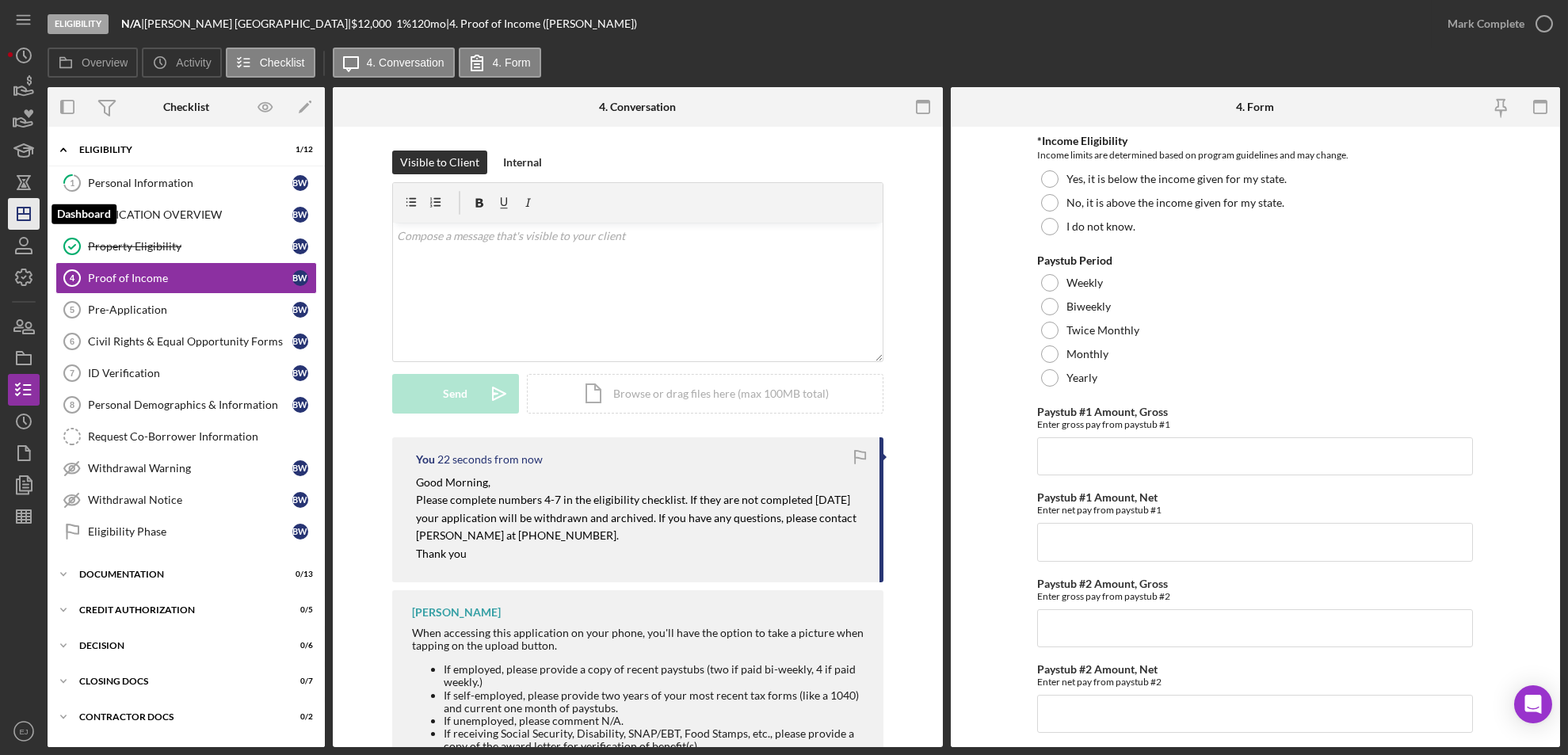
click at [36, 207] on icon "Icon/Dashboard" at bounding box center [23, 214] width 40 height 40
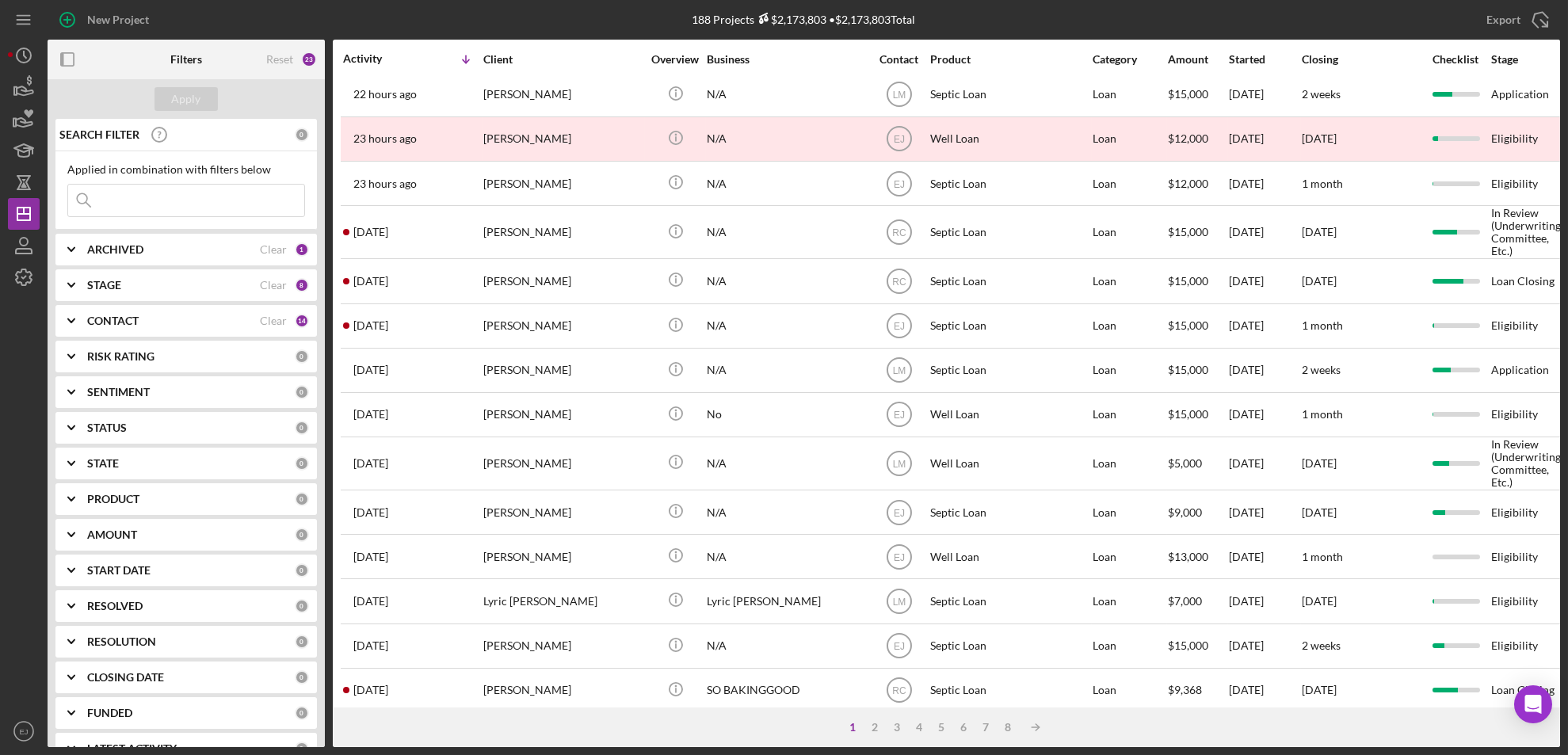
scroll to position [541, 0]
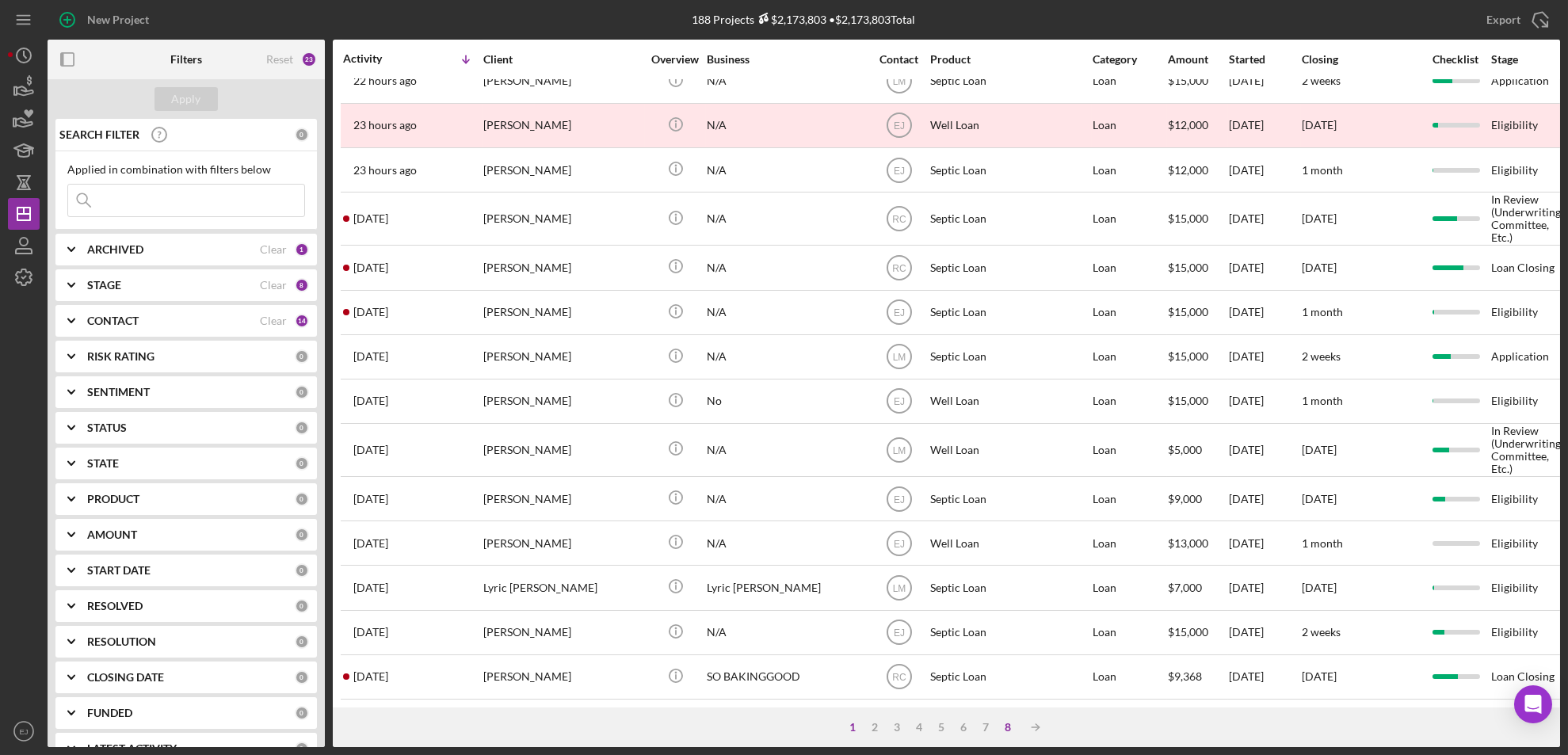
click at [1014, 729] on div "8" at bounding box center [1008, 727] width 22 height 13
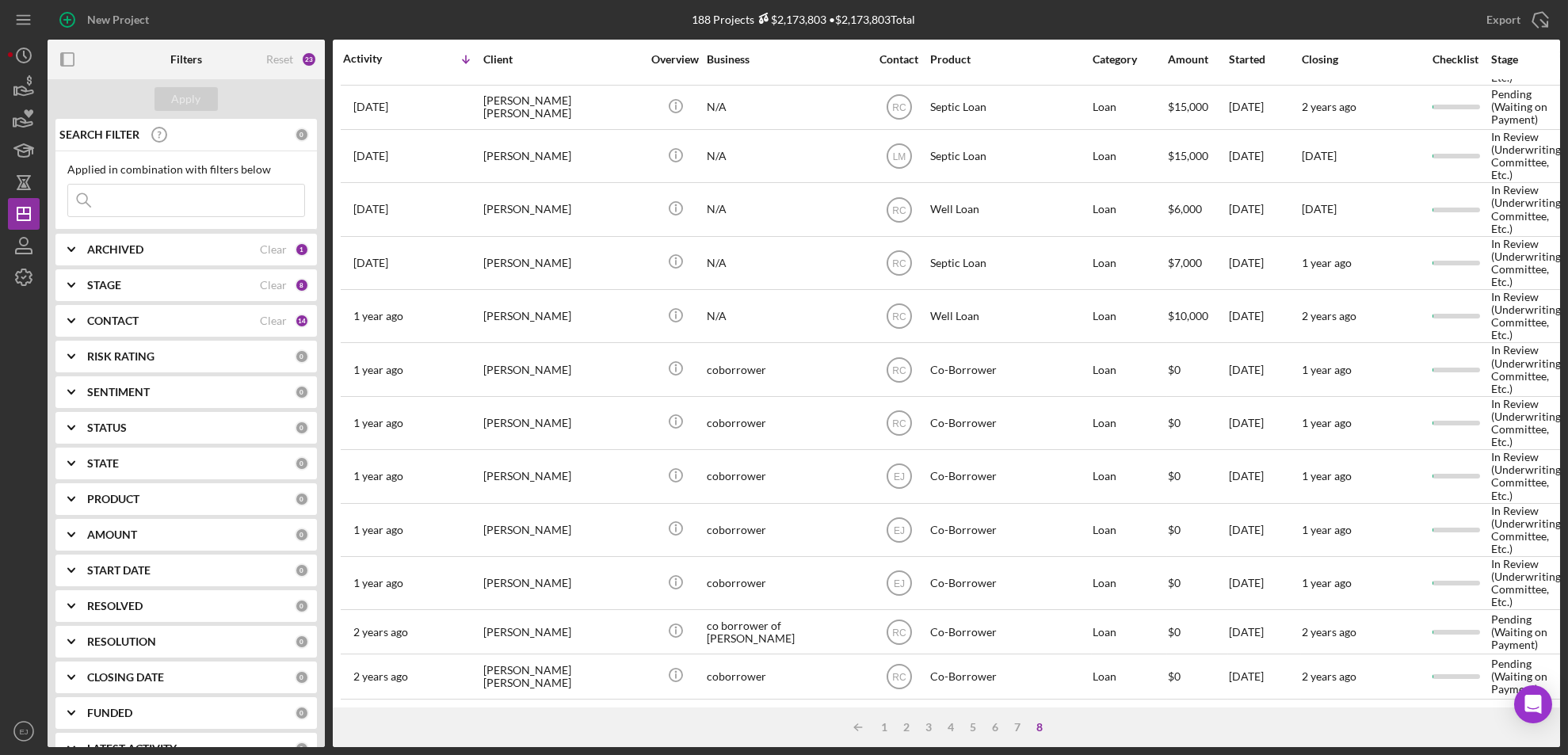
scroll to position [62, 0]
click at [1019, 727] on div "7" at bounding box center [1018, 727] width 22 height 13
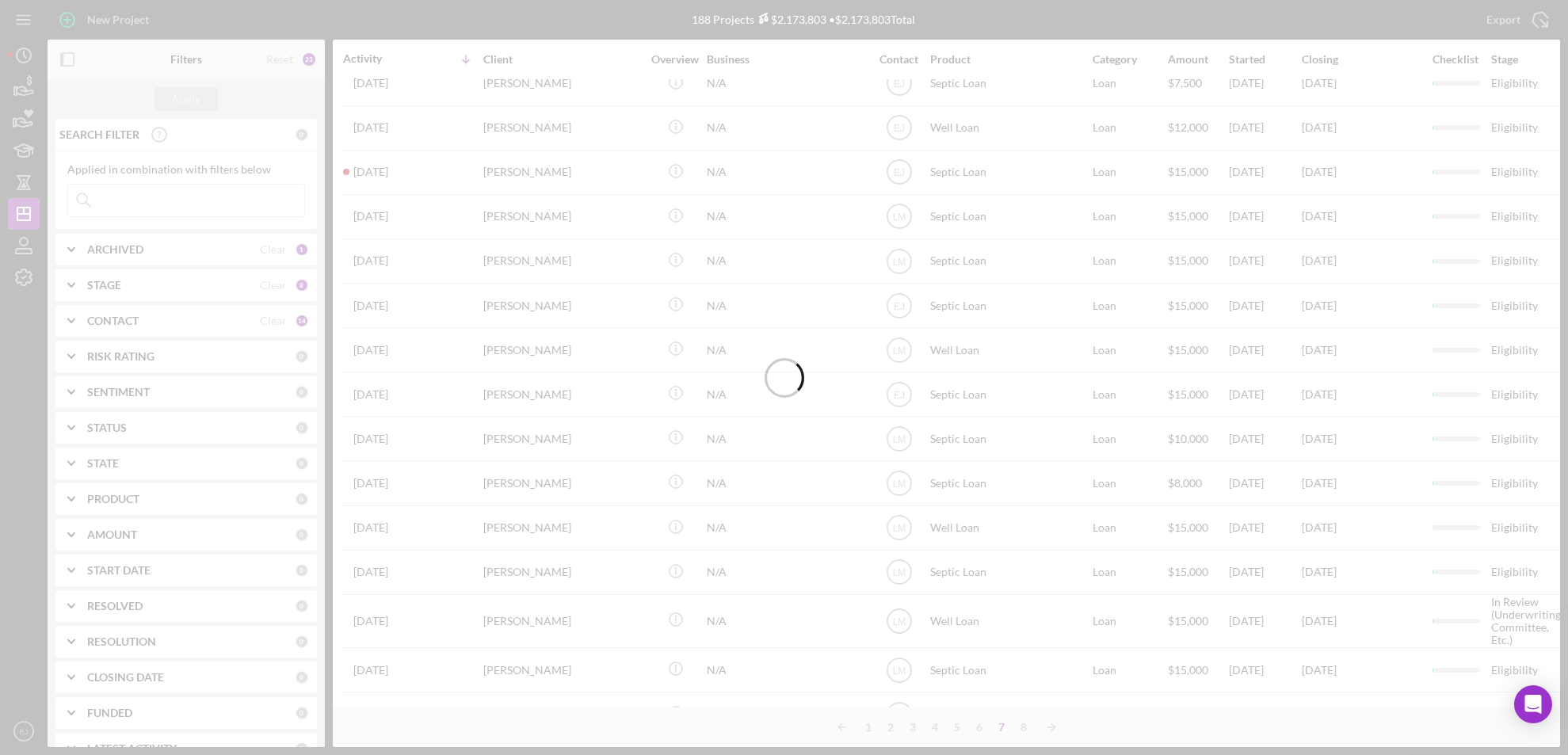
scroll to position [541, 0]
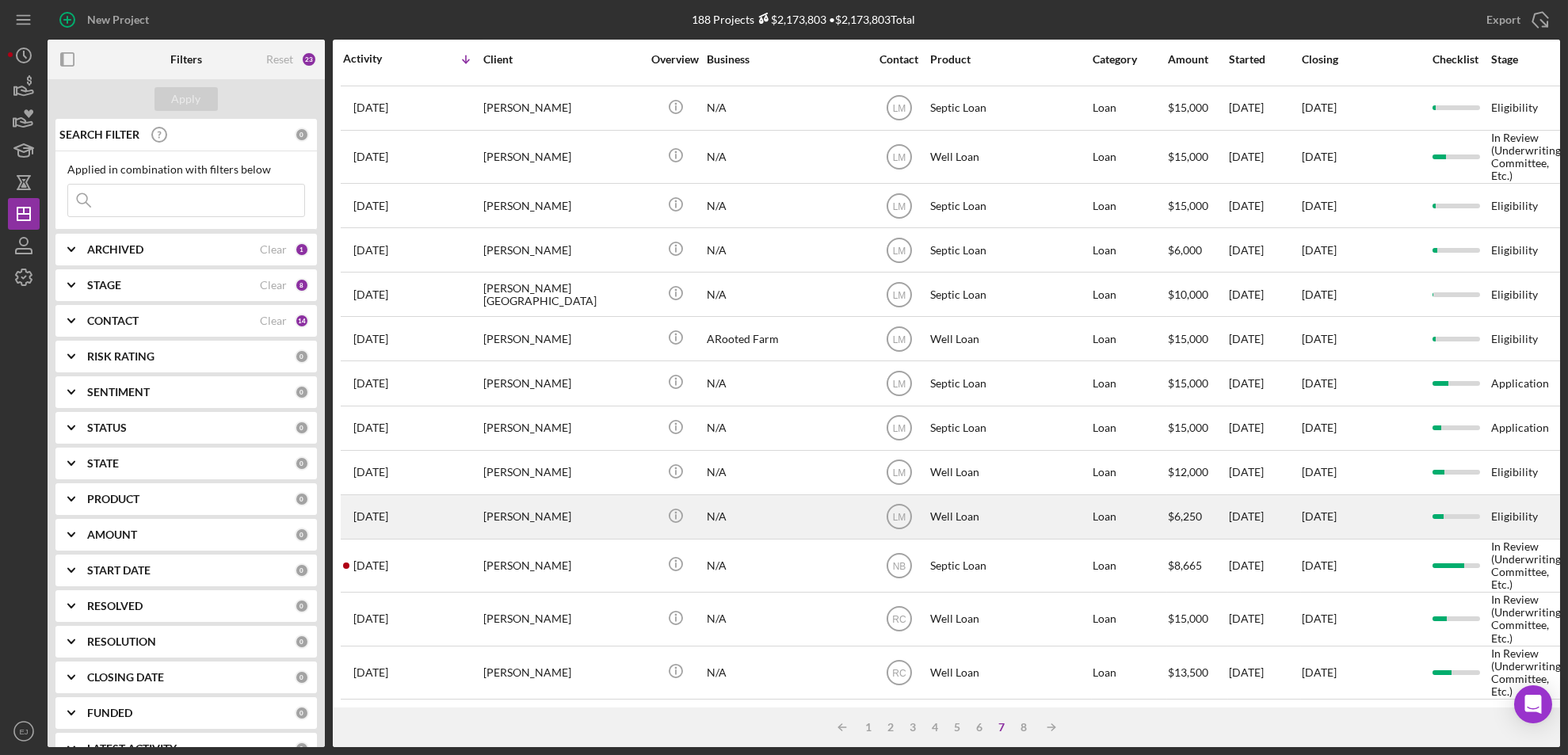
click at [566, 517] on div "[PERSON_NAME]" at bounding box center [562, 516] width 158 height 42
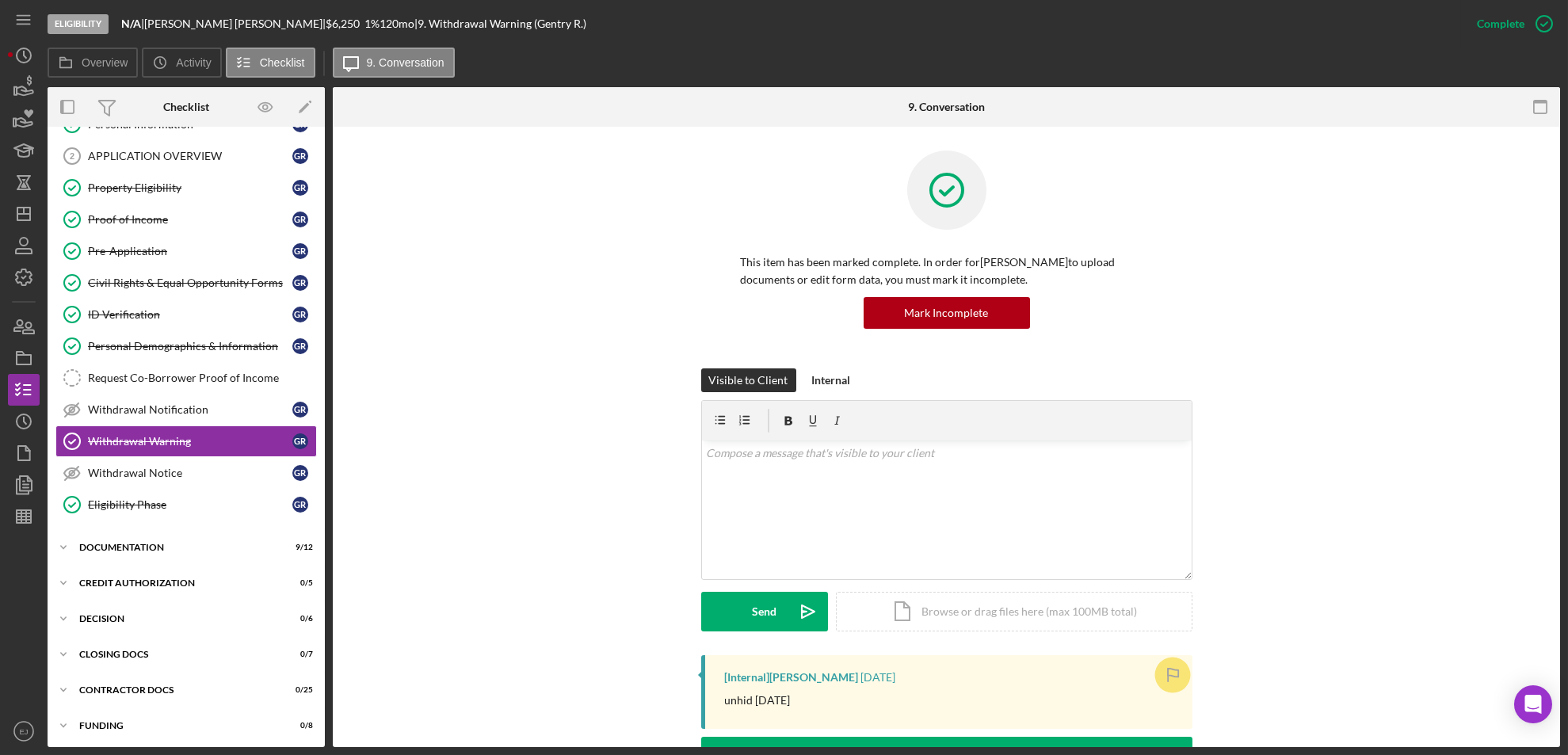
scroll to position [60, 0]
click at [22, 426] on icon "Icon/History" at bounding box center [23, 421] width 40 height 40
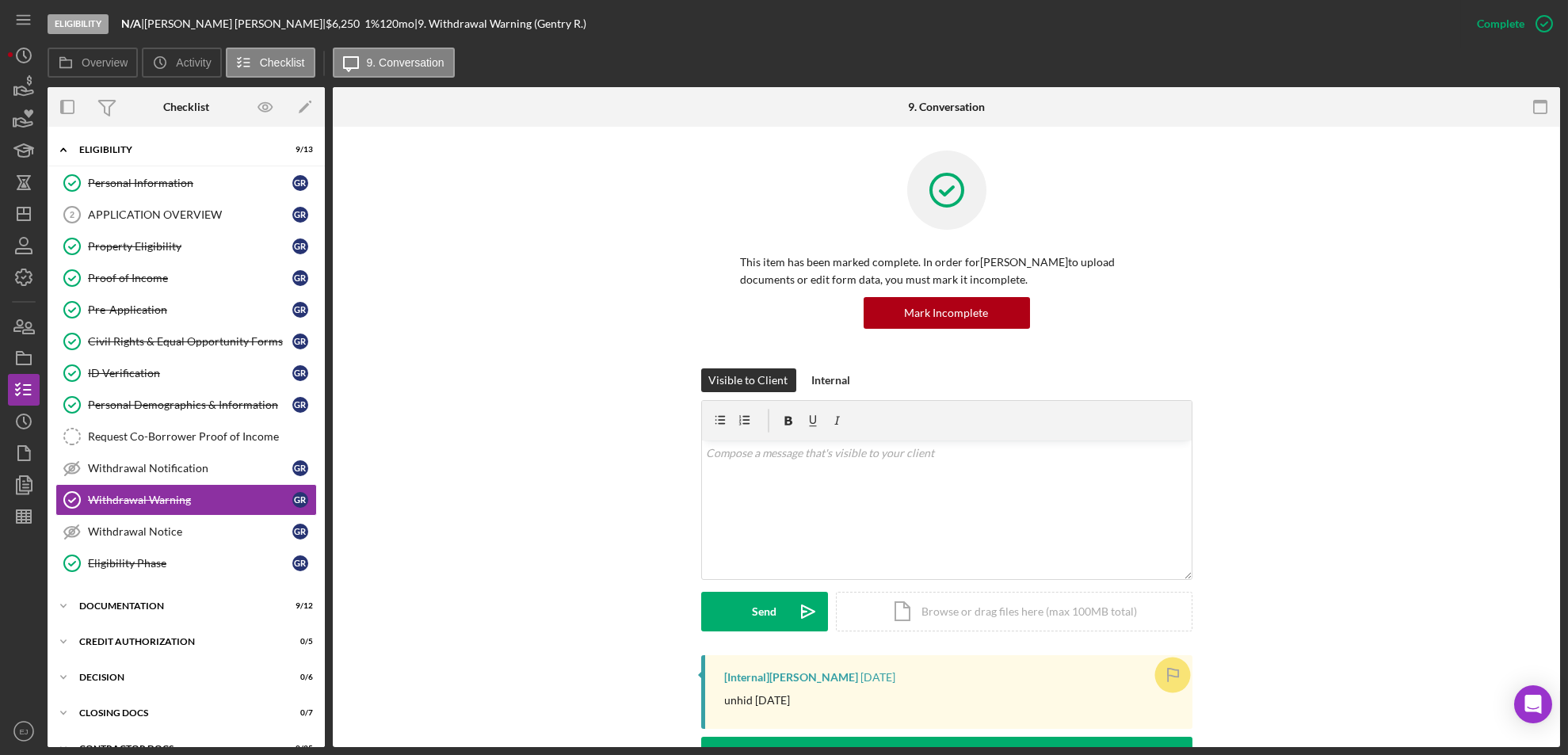
scroll to position [61, 0]
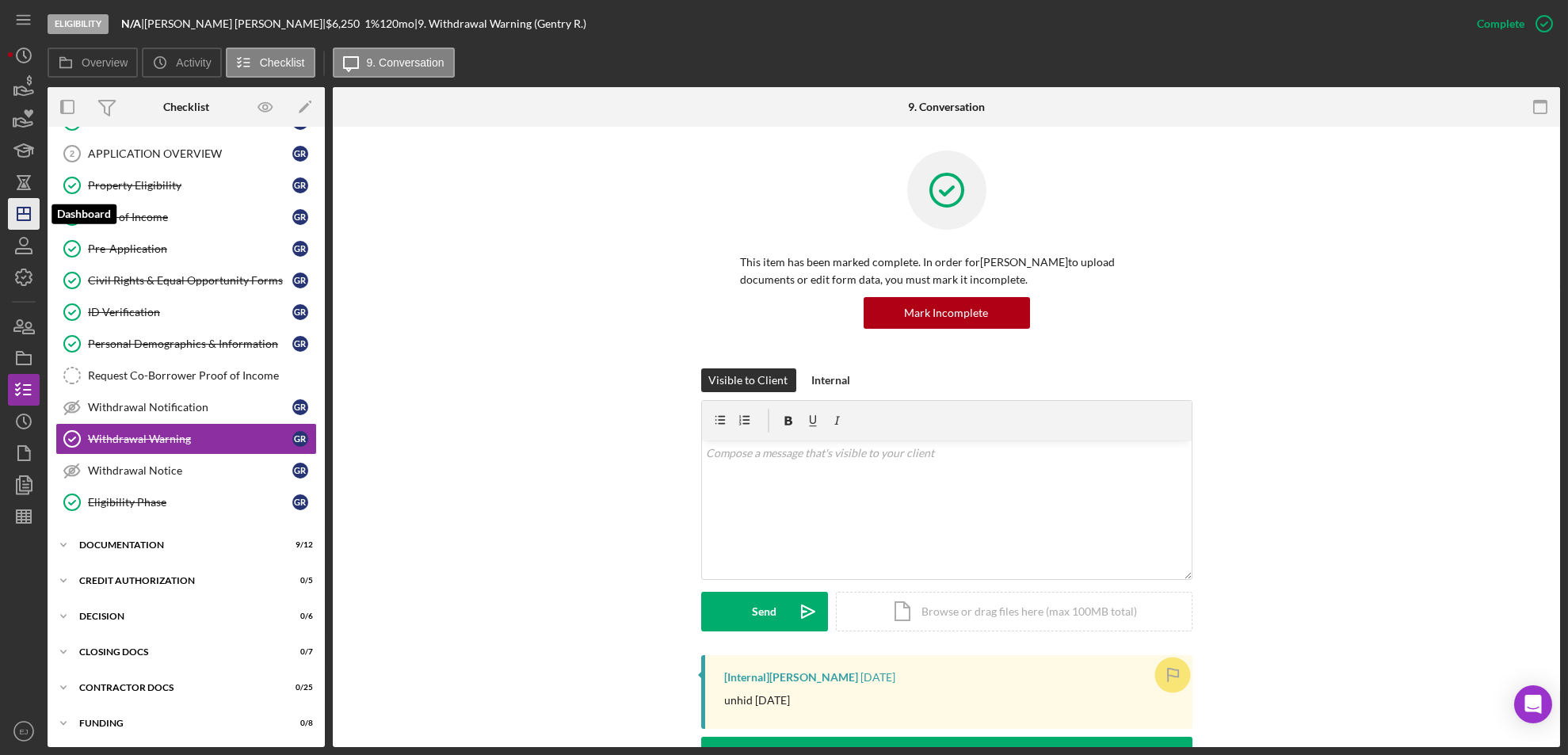
click at [31, 219] on icon "Icon/Dashboard" at bounding box center [23, 214] width 40 height 40
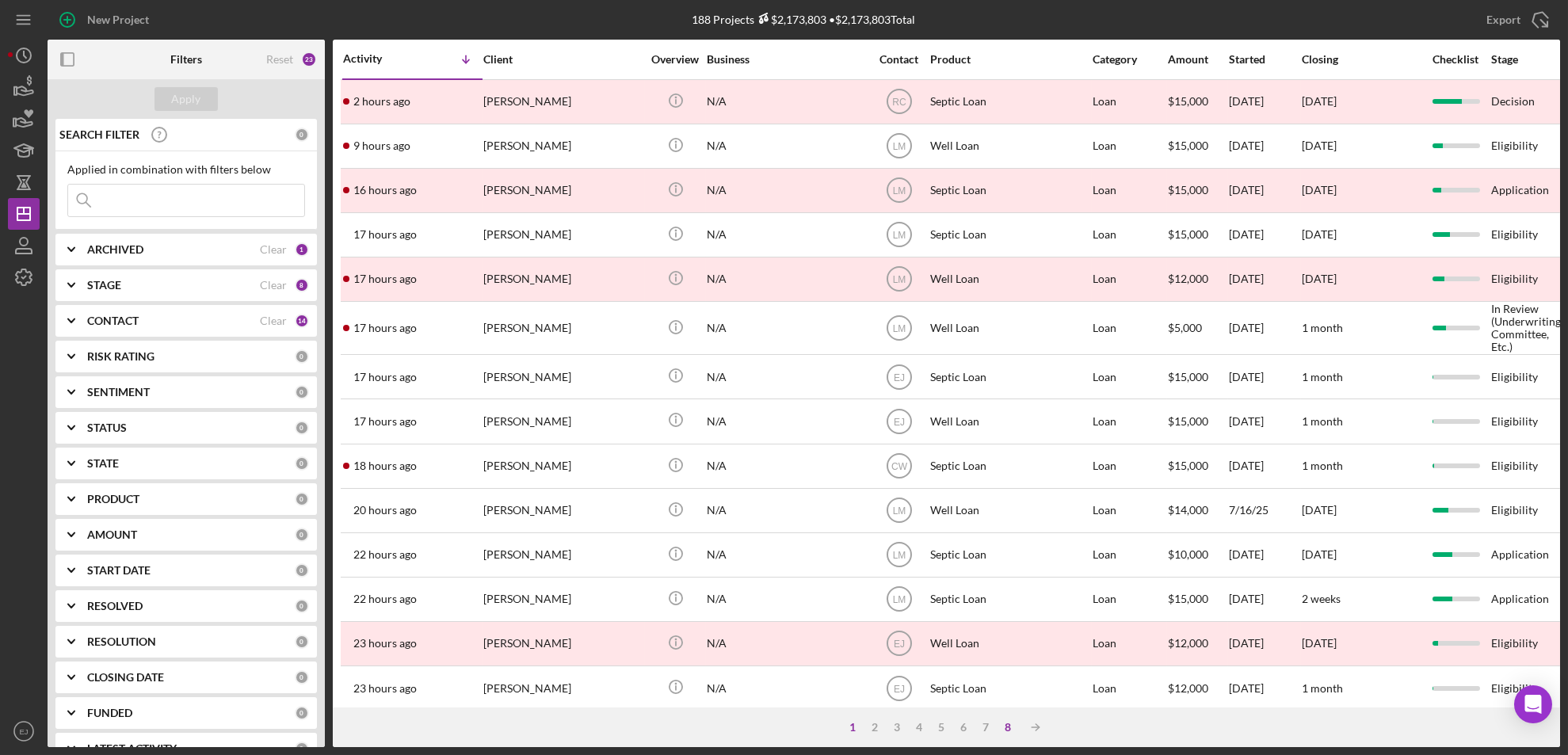
click at [1009, 725] on div "8" at bounding box center [1008, 727] width 22 height 13
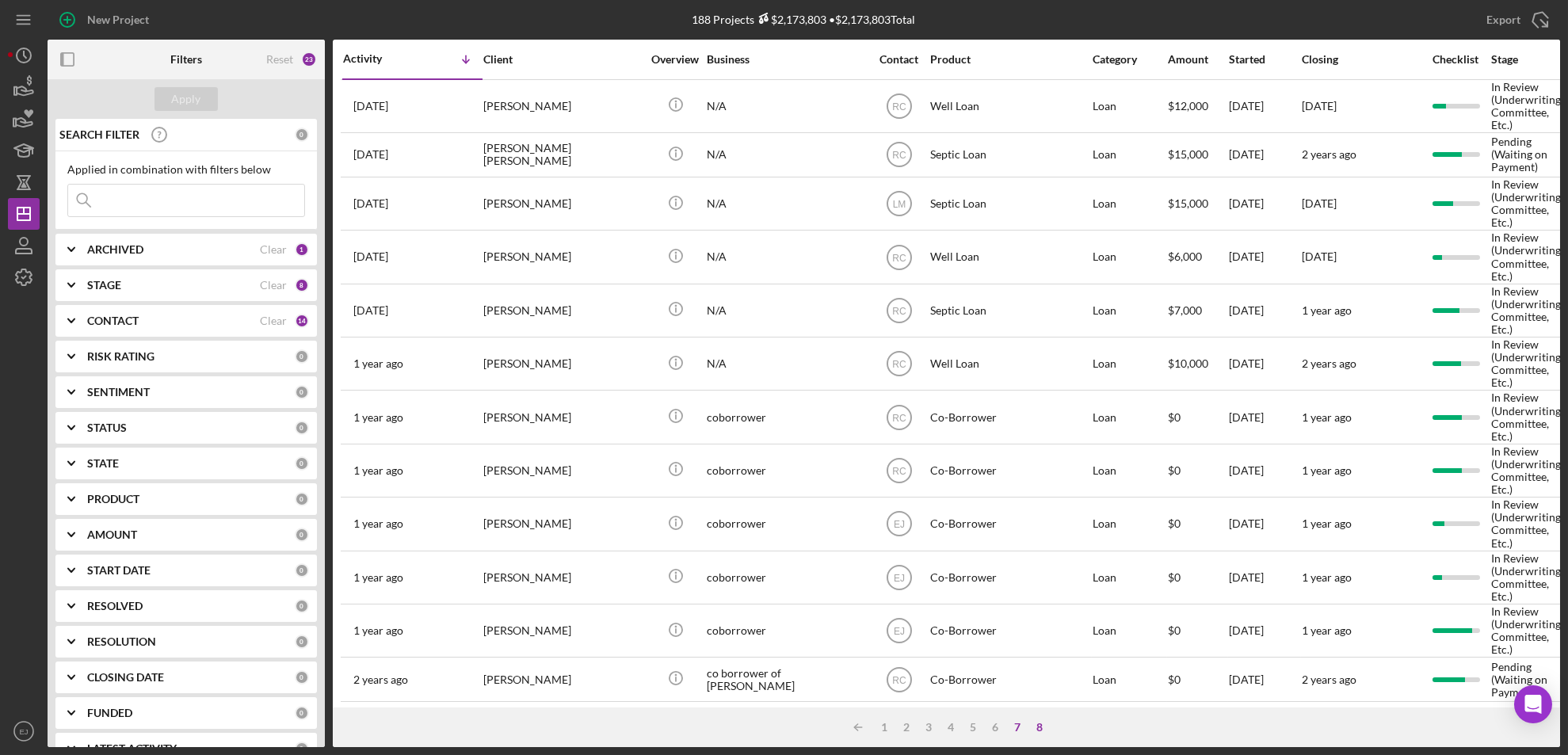
click at [1016, 728] on div "7" at bounding box center [1018, 727] width 22 height 13
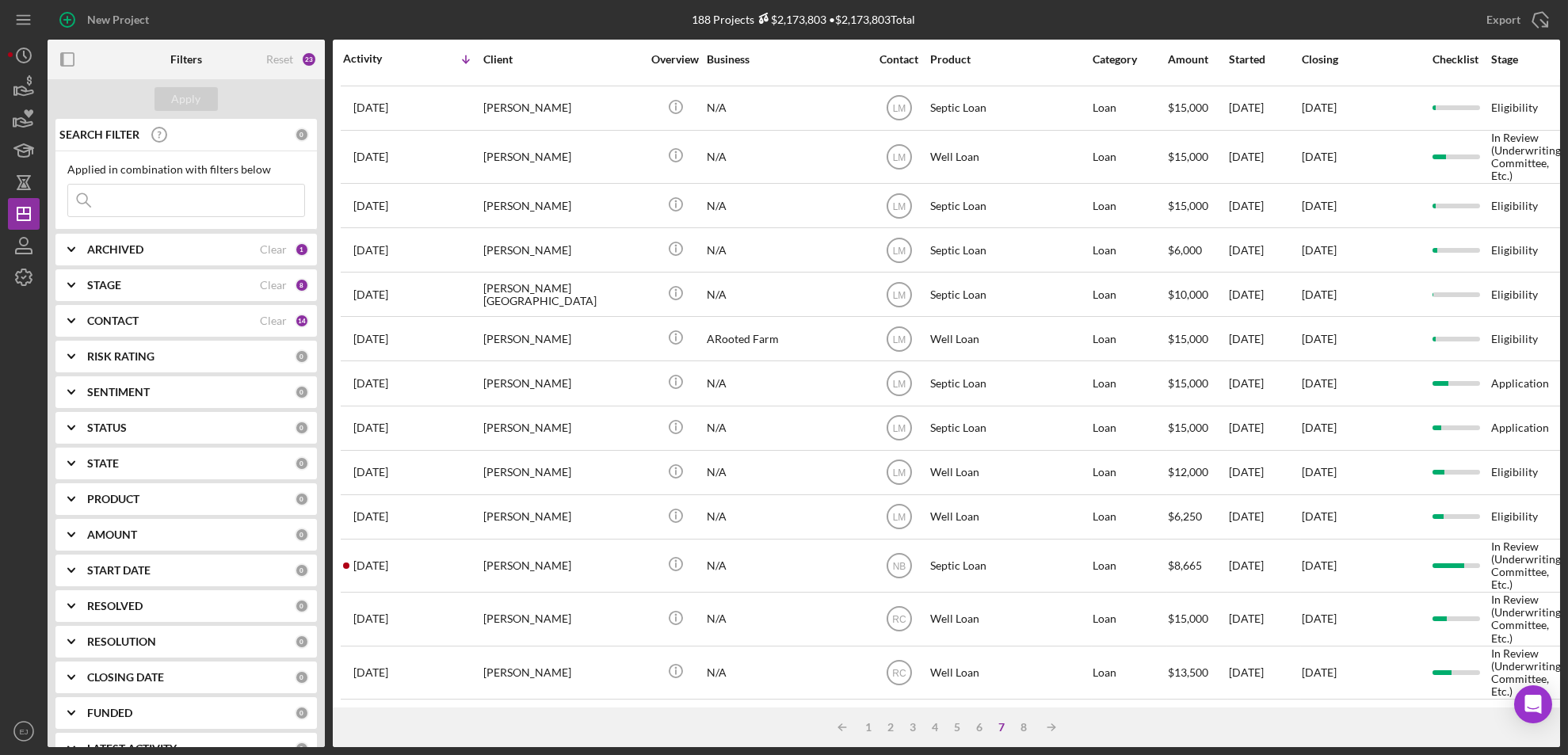
scroll to position [550, 0]
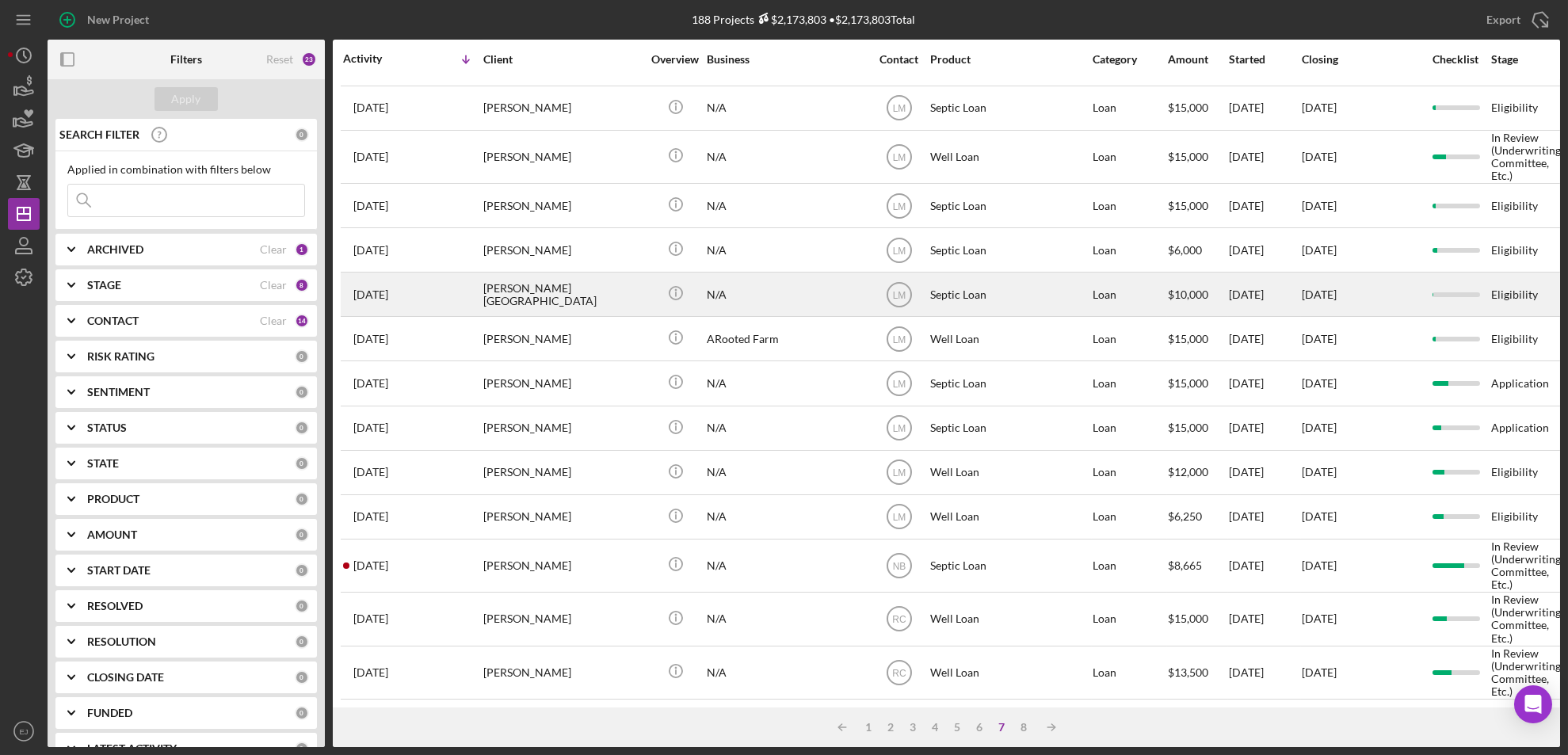
click at [573, 294] on div "[PERSON_NAME][GEOGRAPHIC_DATA]" at bounding box center [562, 294] width 158 height 42
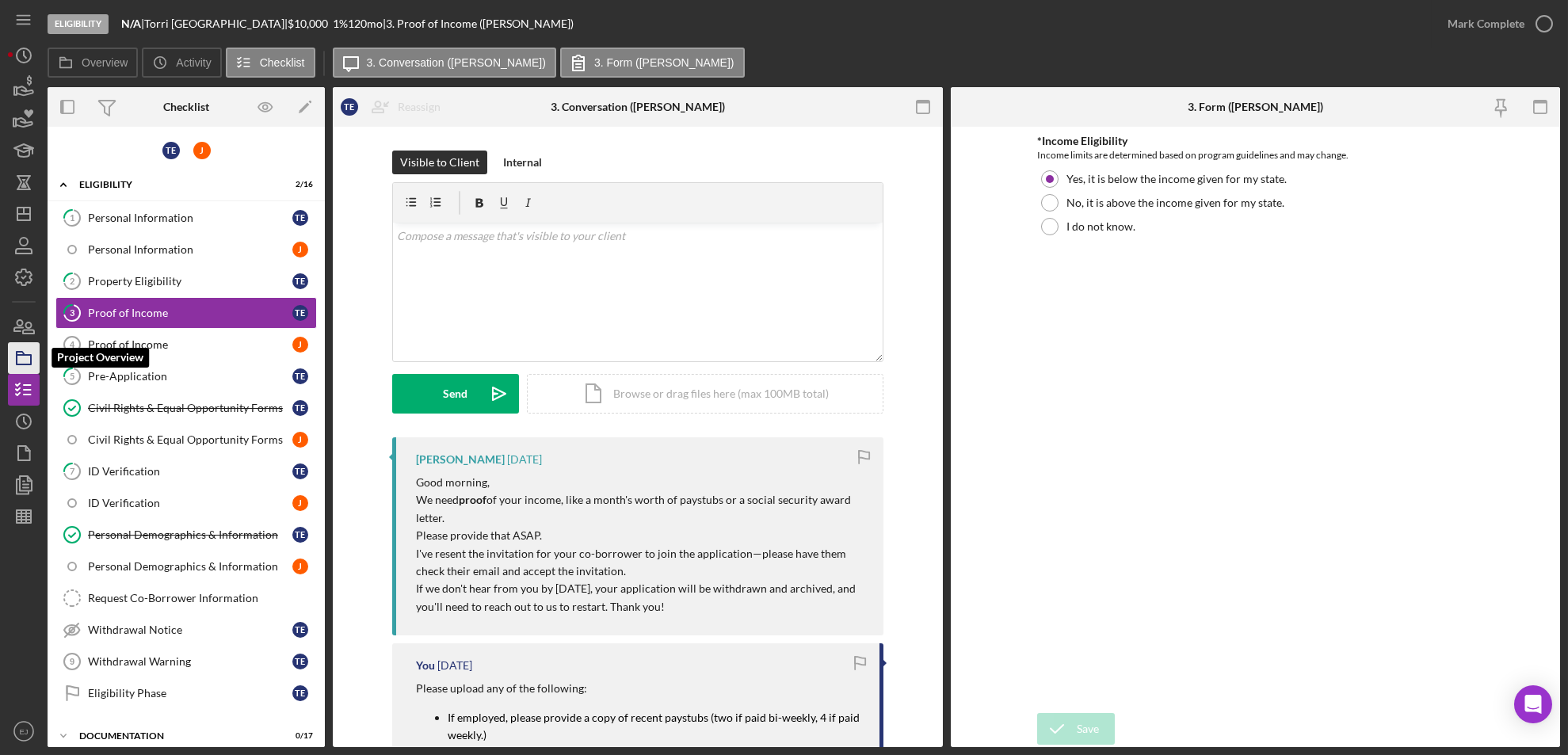
click at [15, 352] on icon "button" at bounding box center [23, 358] width 40 height 40
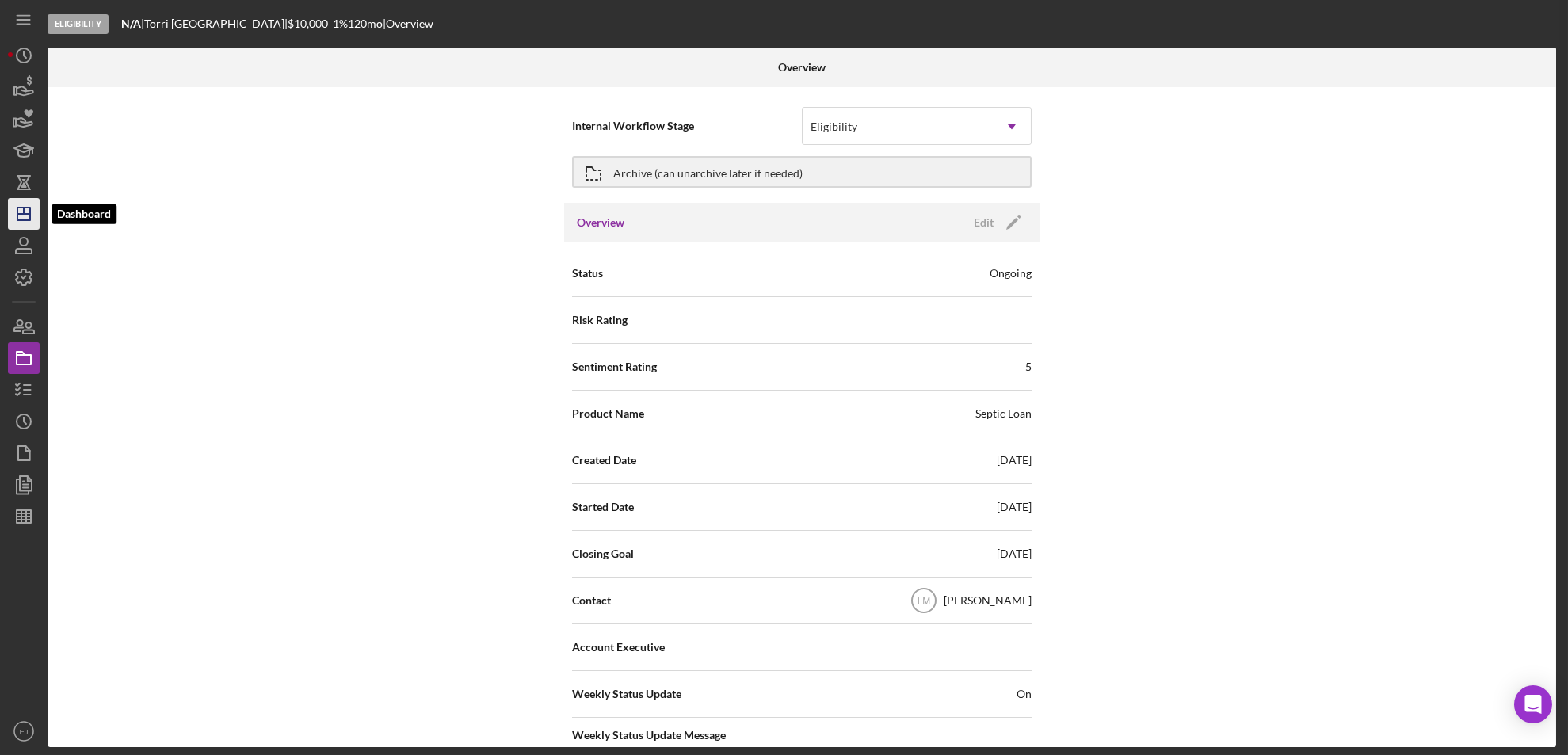
click at [28, 214] on line "button" at bounding box center [23, 214] width 13 height 0
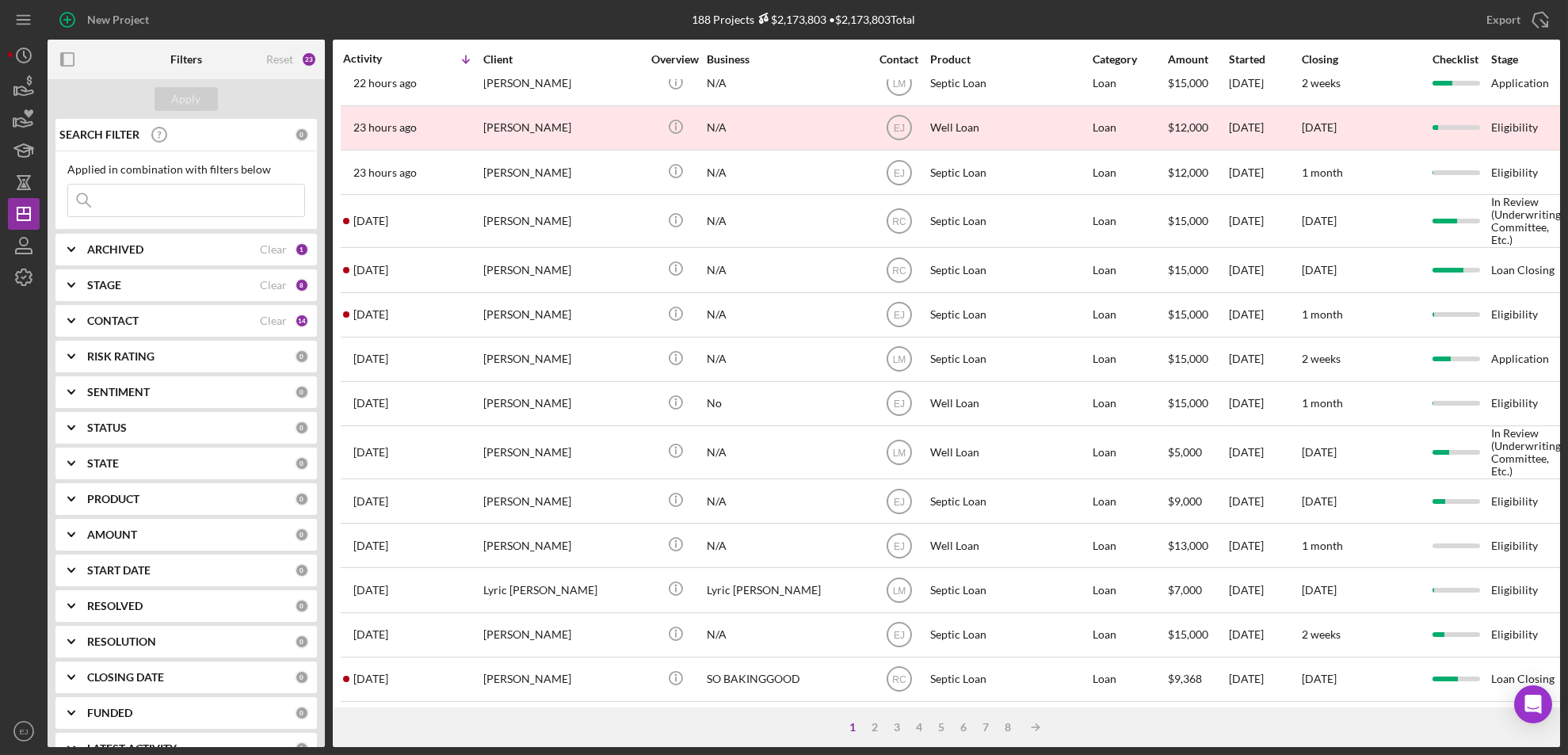
scroll to position [541, 0]
click at [940, 728] on div "5" at bounding box center [942, 727] width 22 height 13
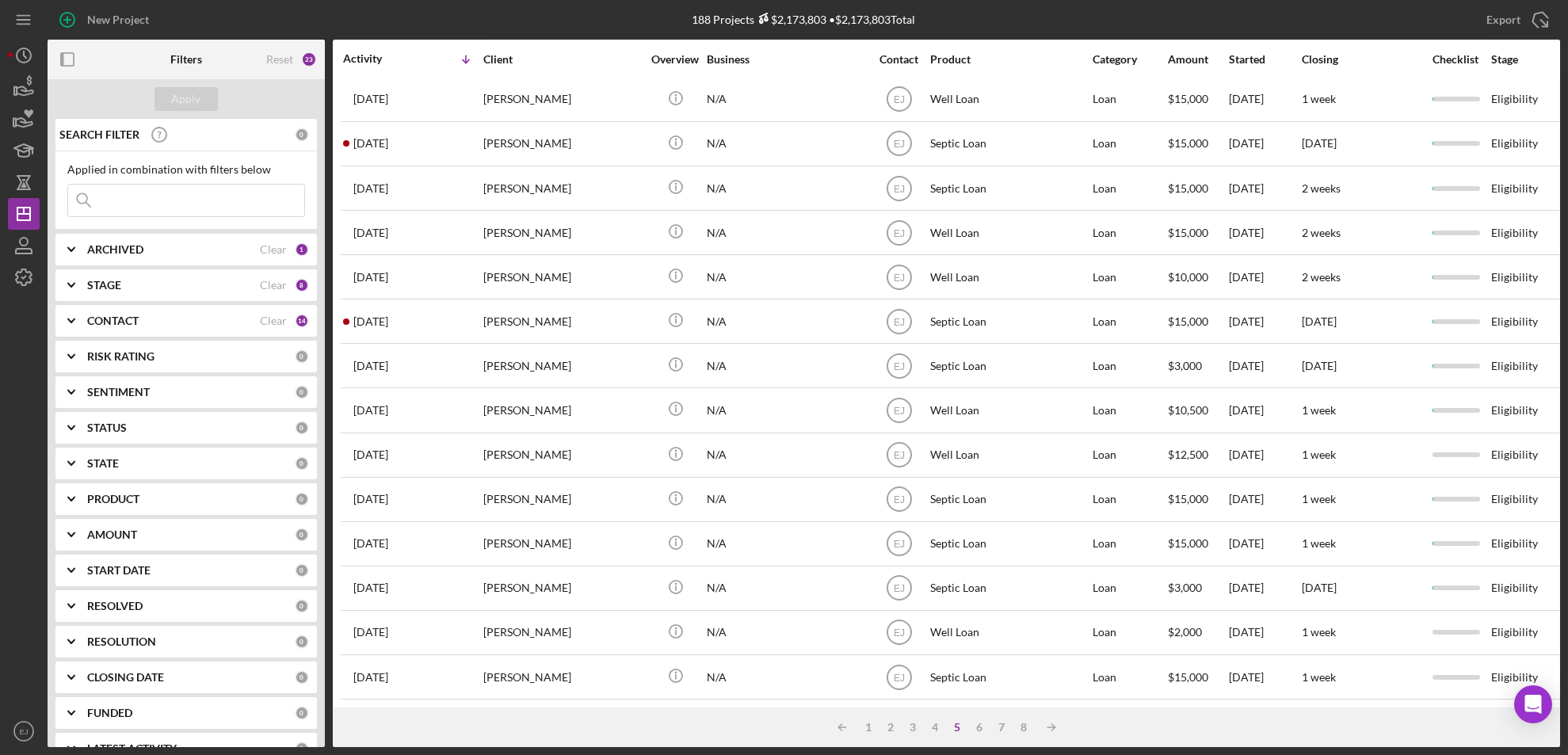
scroll to position [525, 0]
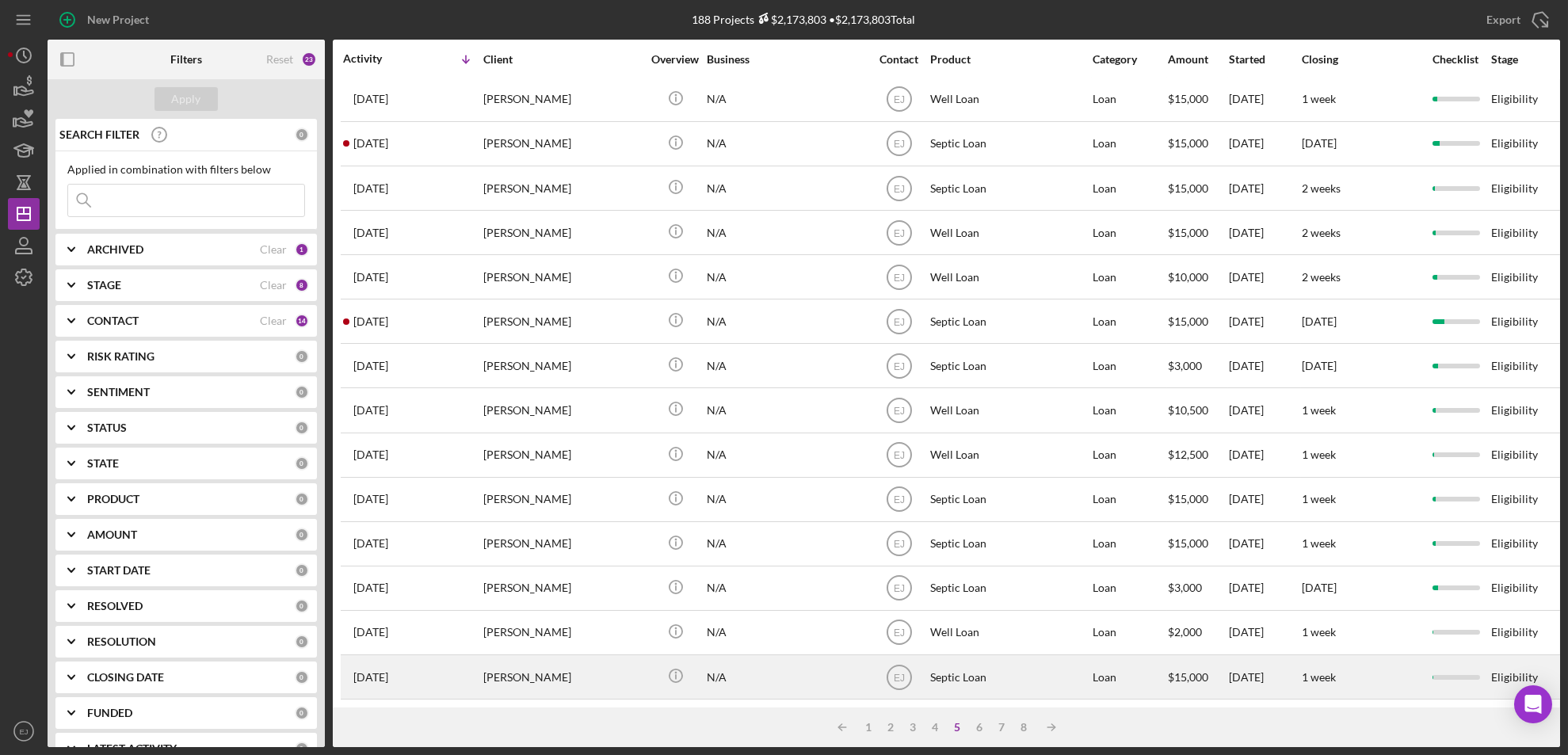
click at [553, 663] on div "[PERSON_NAME]" at bounding box center [562, 676] width 158 height 42
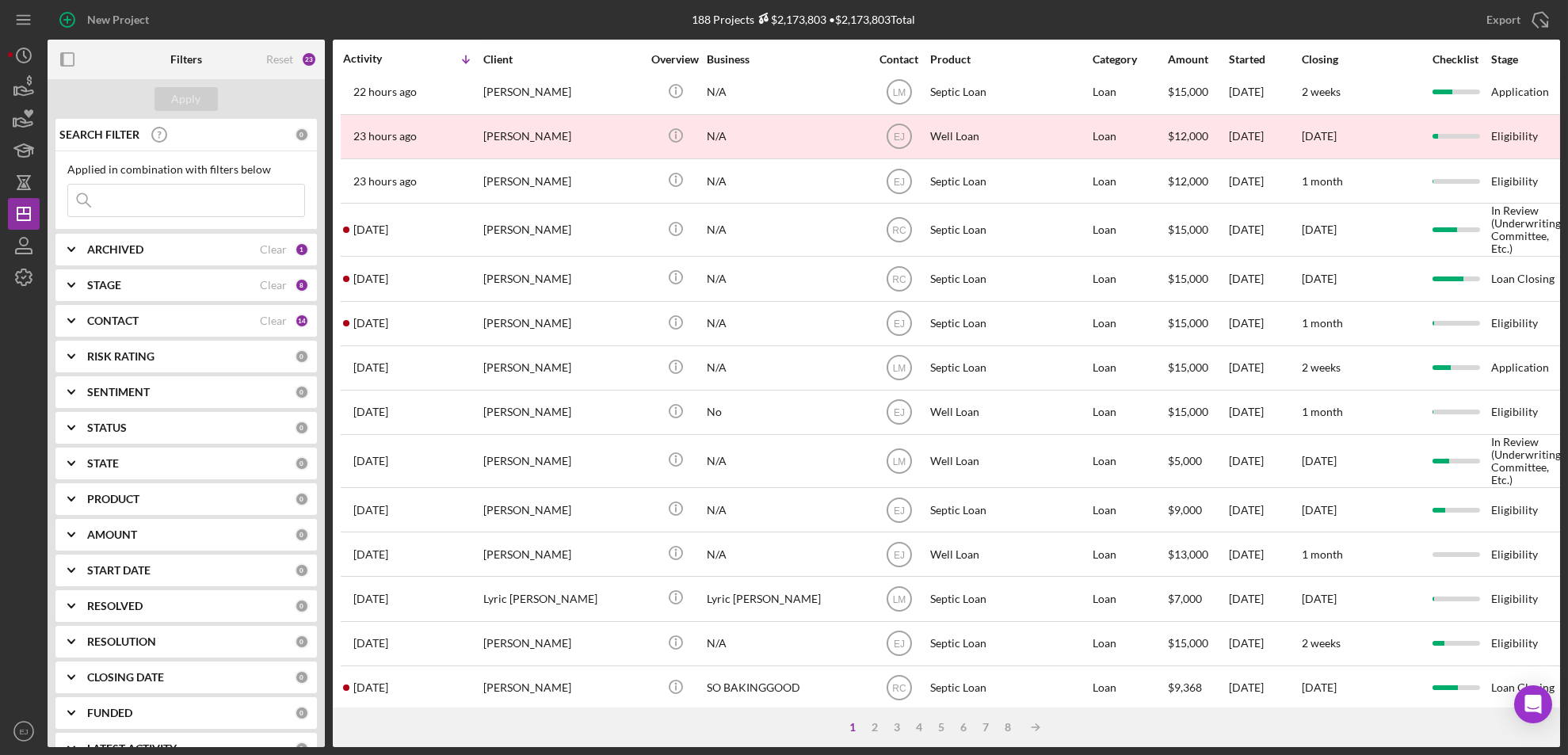
scroll to position [541, 0]
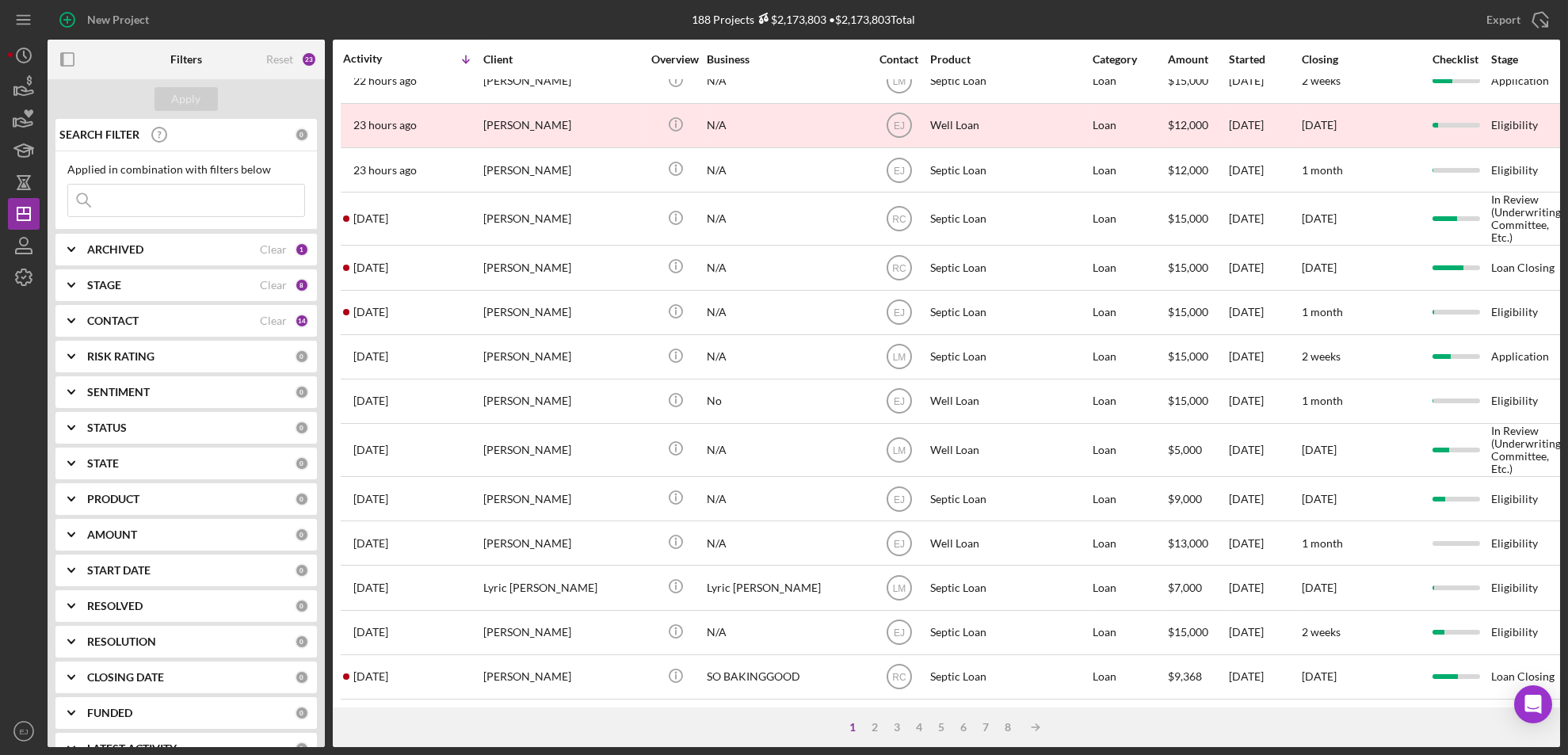
click at [872, 735] on div "1 2 3 4 5 6 7 8 Icon/Table Sort Arrow" at bounding box center [946, 727] width 1227 height 40
click at [871, 721] on div "2" at bounding box center [875, 727] width 22 height 13
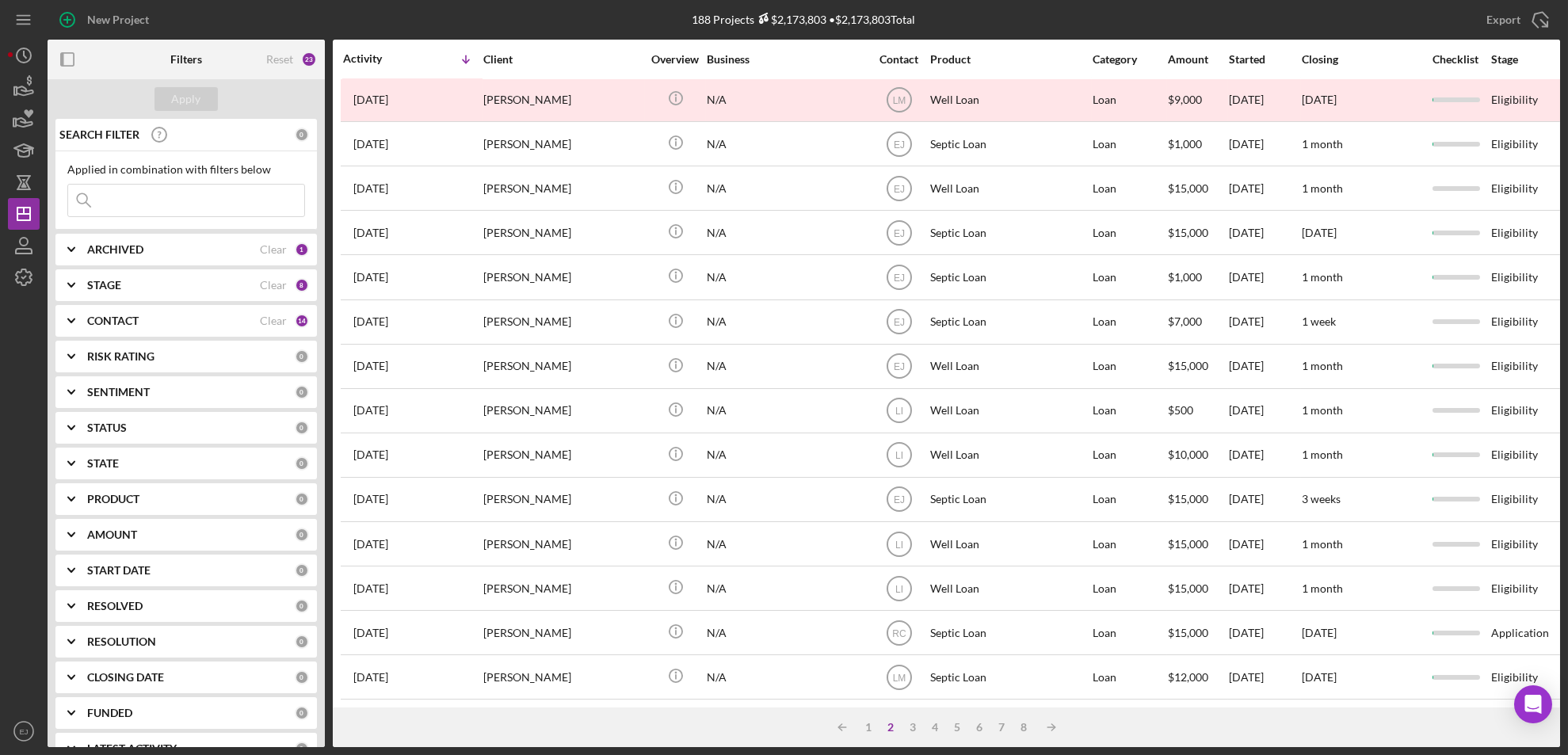
scroll to position [534, 0]
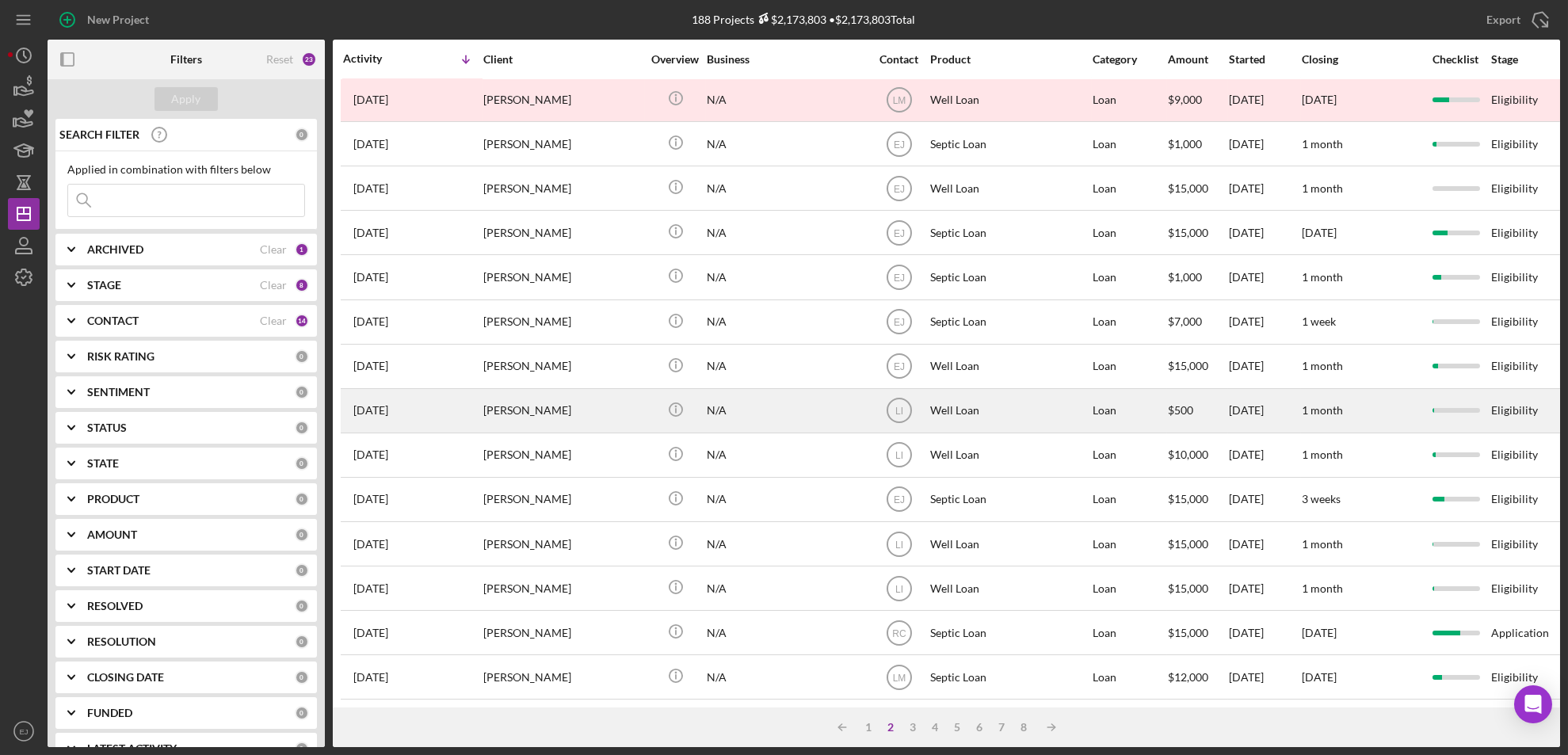
click at [536, 395] on div "Sasha Taylor" at bounding box center [562, 410] width 158 height 42
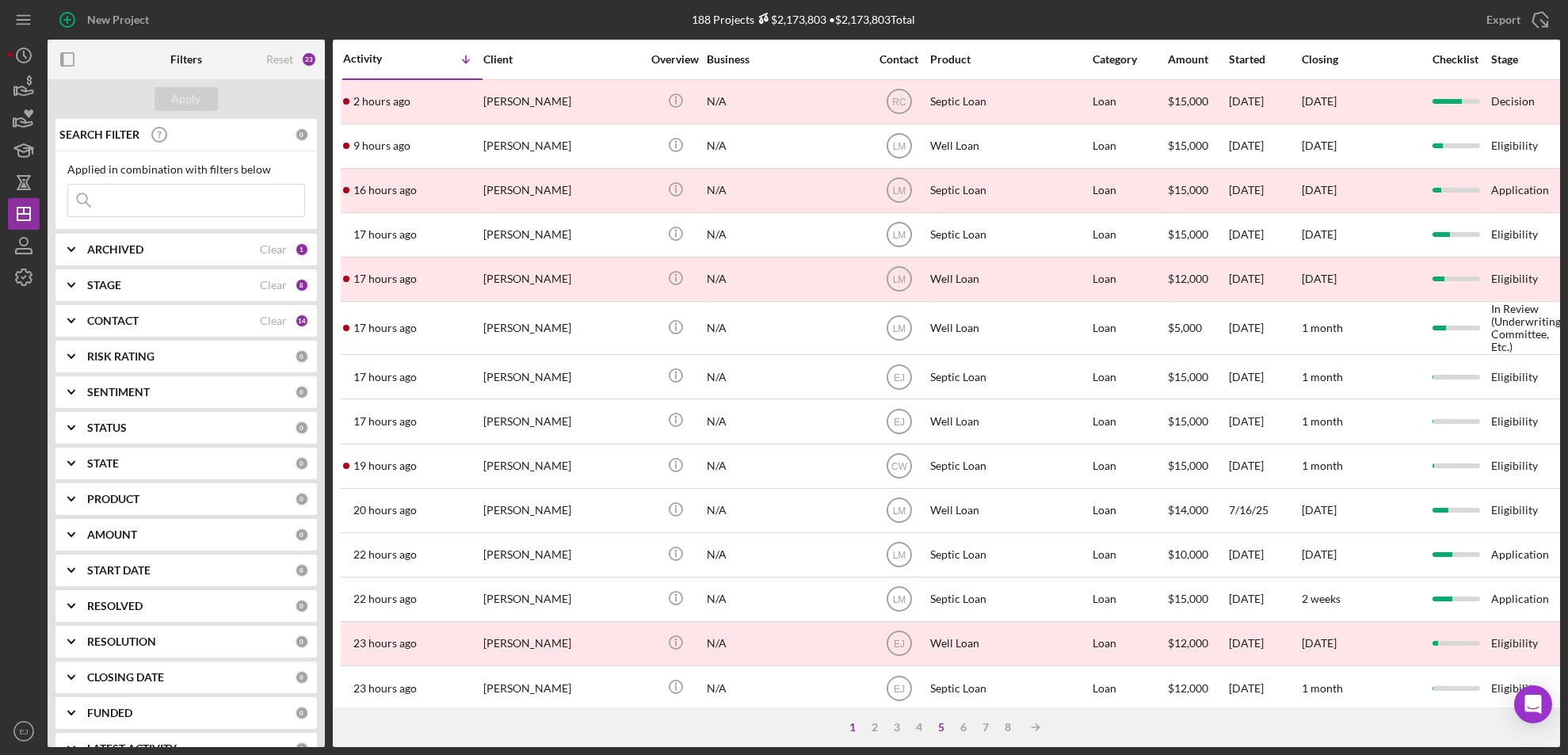
click at [942, 730] on div "5" at bounding box center [942, 727] width 22 height 13
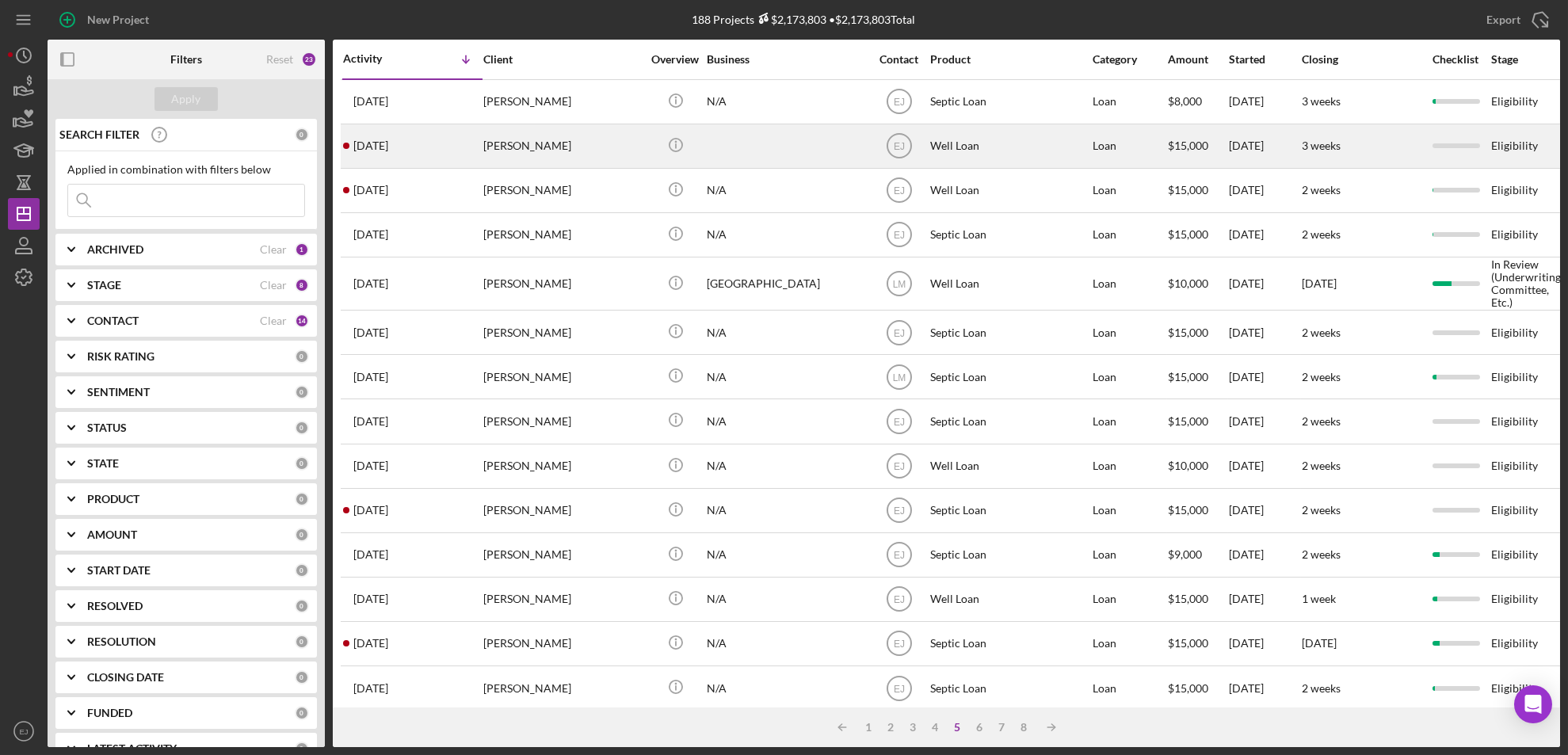
click at [532, 141] on div "MEGAN SZCZEPANIK" at bounding box center [562, 145] width 158 height 42
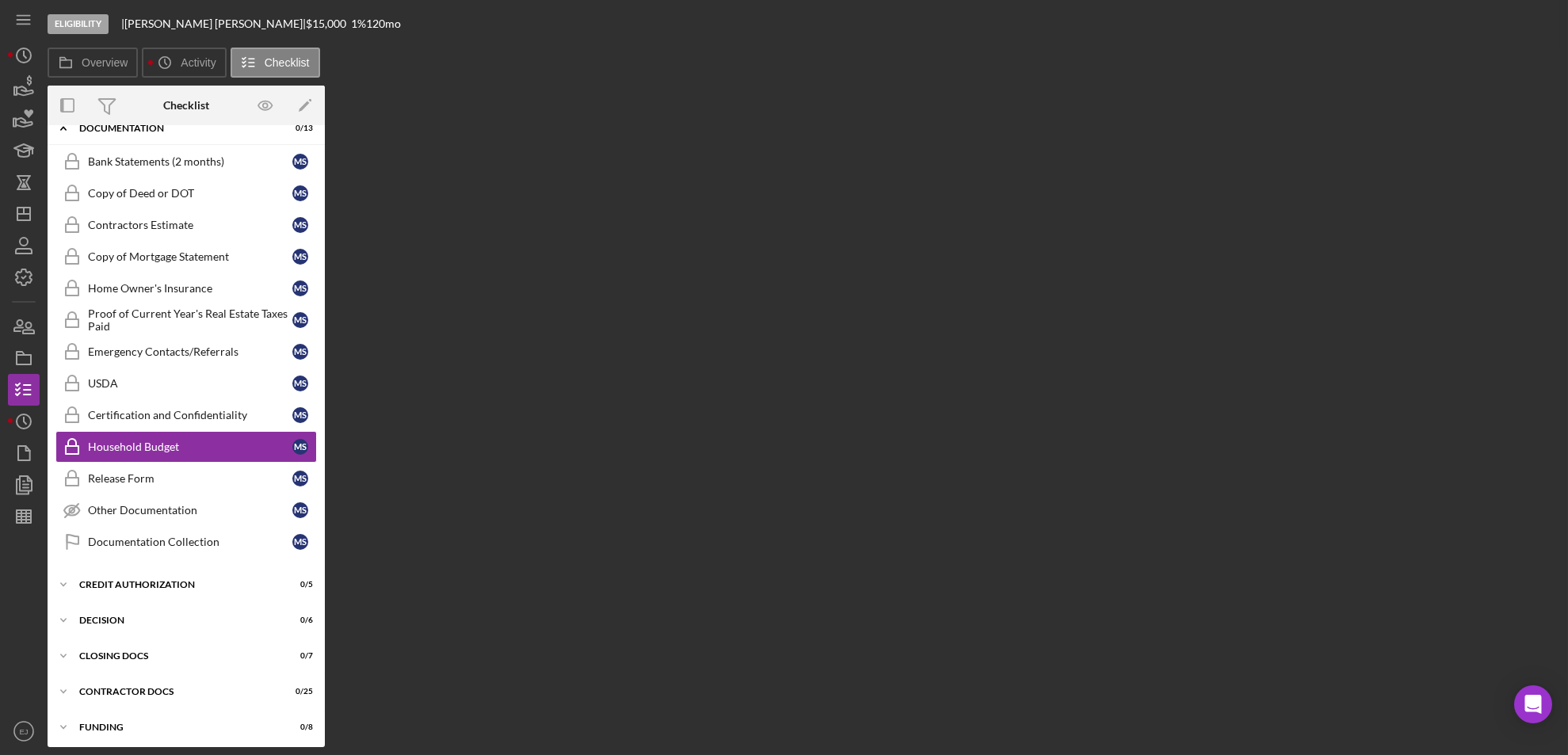
scroll to position [60, 0]
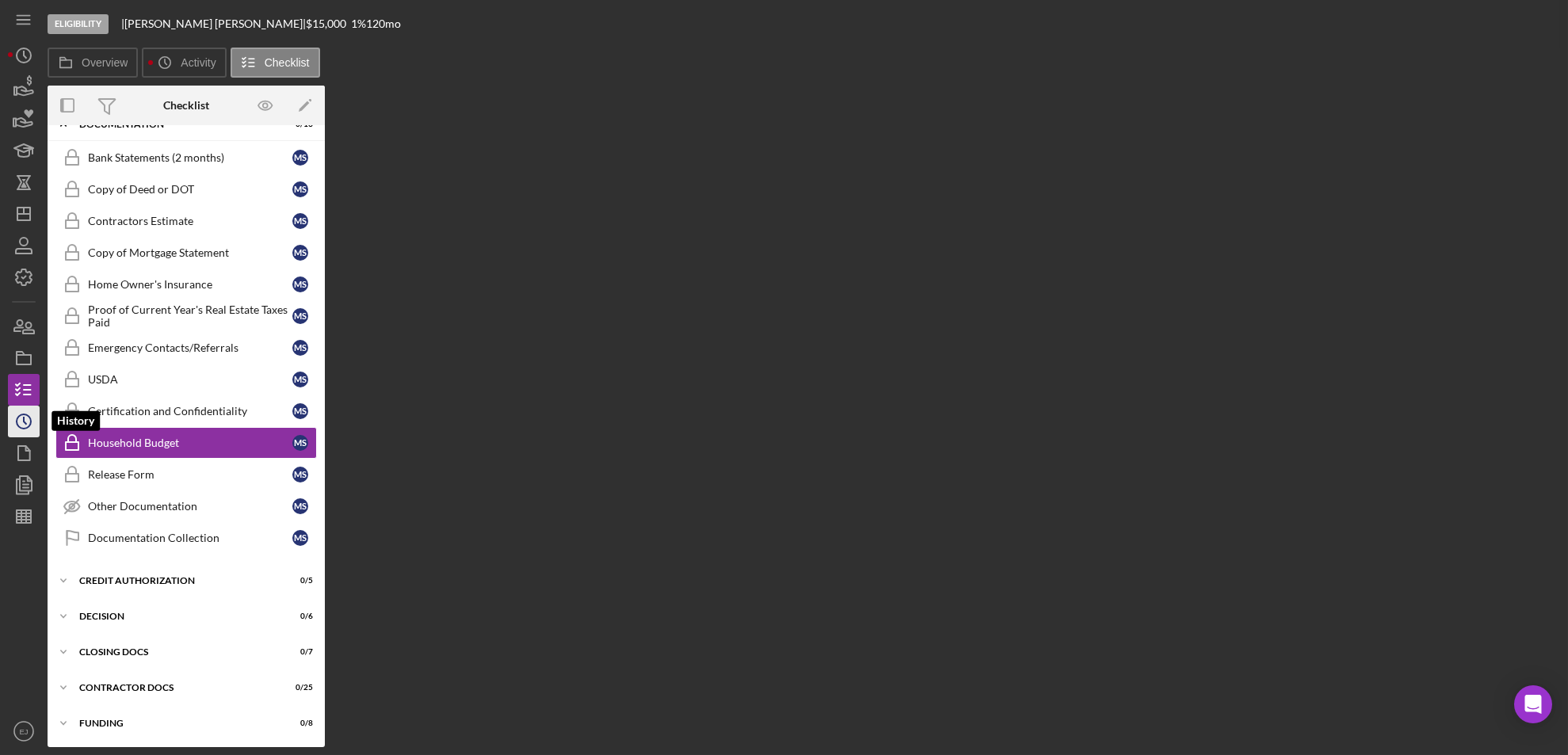
click at [28, 405] on icon "Icon/History" at bounding box center [23, 421] width 40 height 40
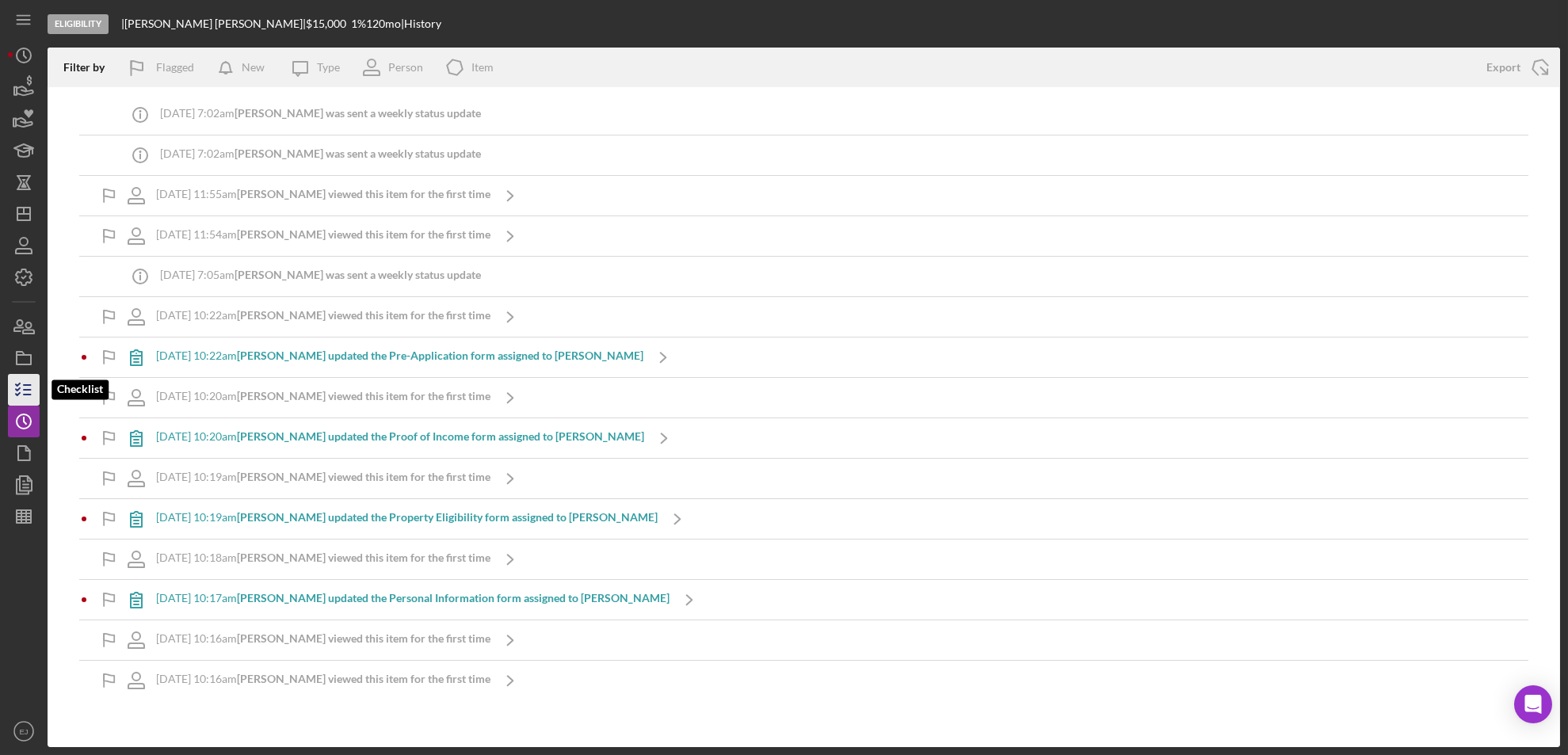
click at [20, 390] on icon "button" at bounding box center [23, 389] width 40 height 40
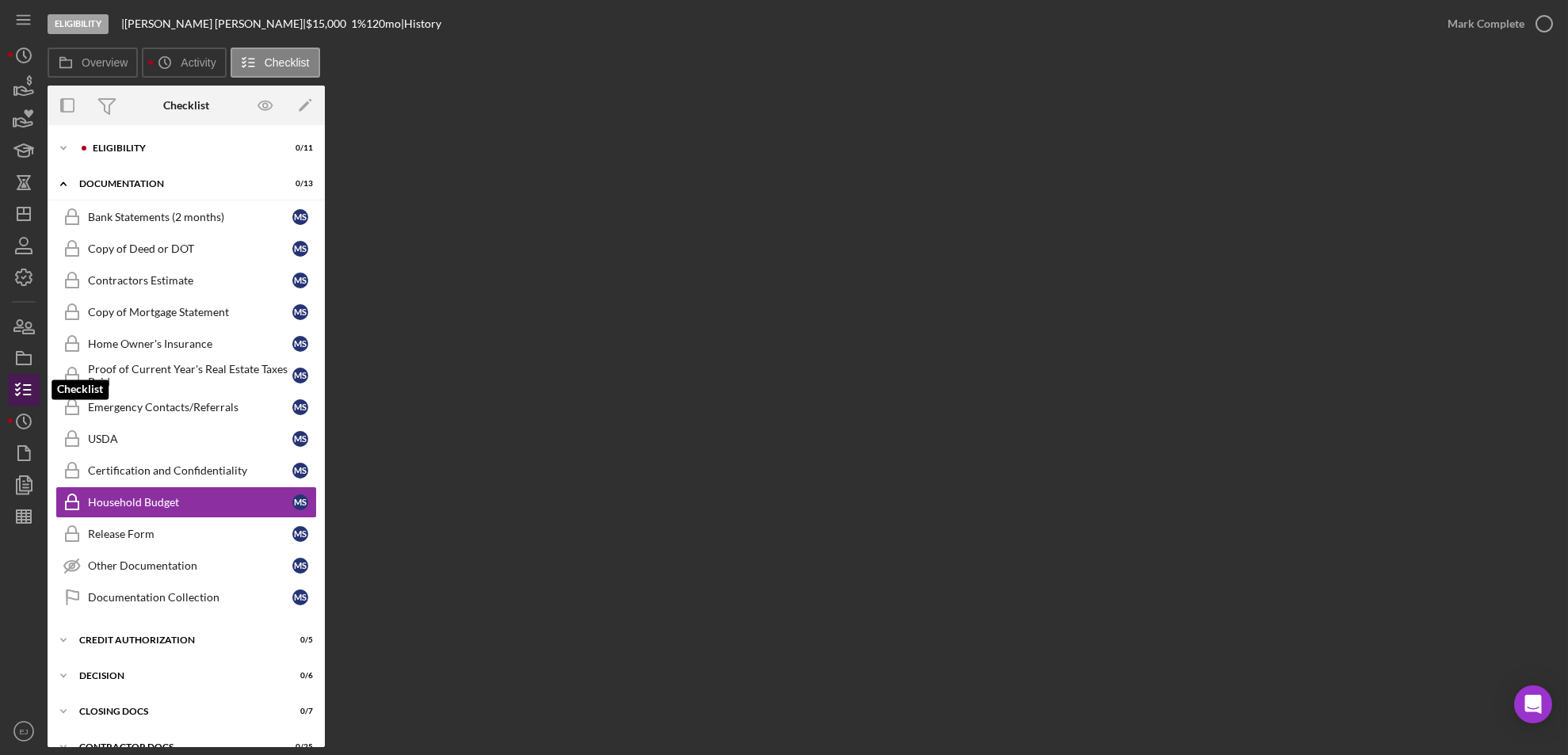
scroll to position [60, 0]
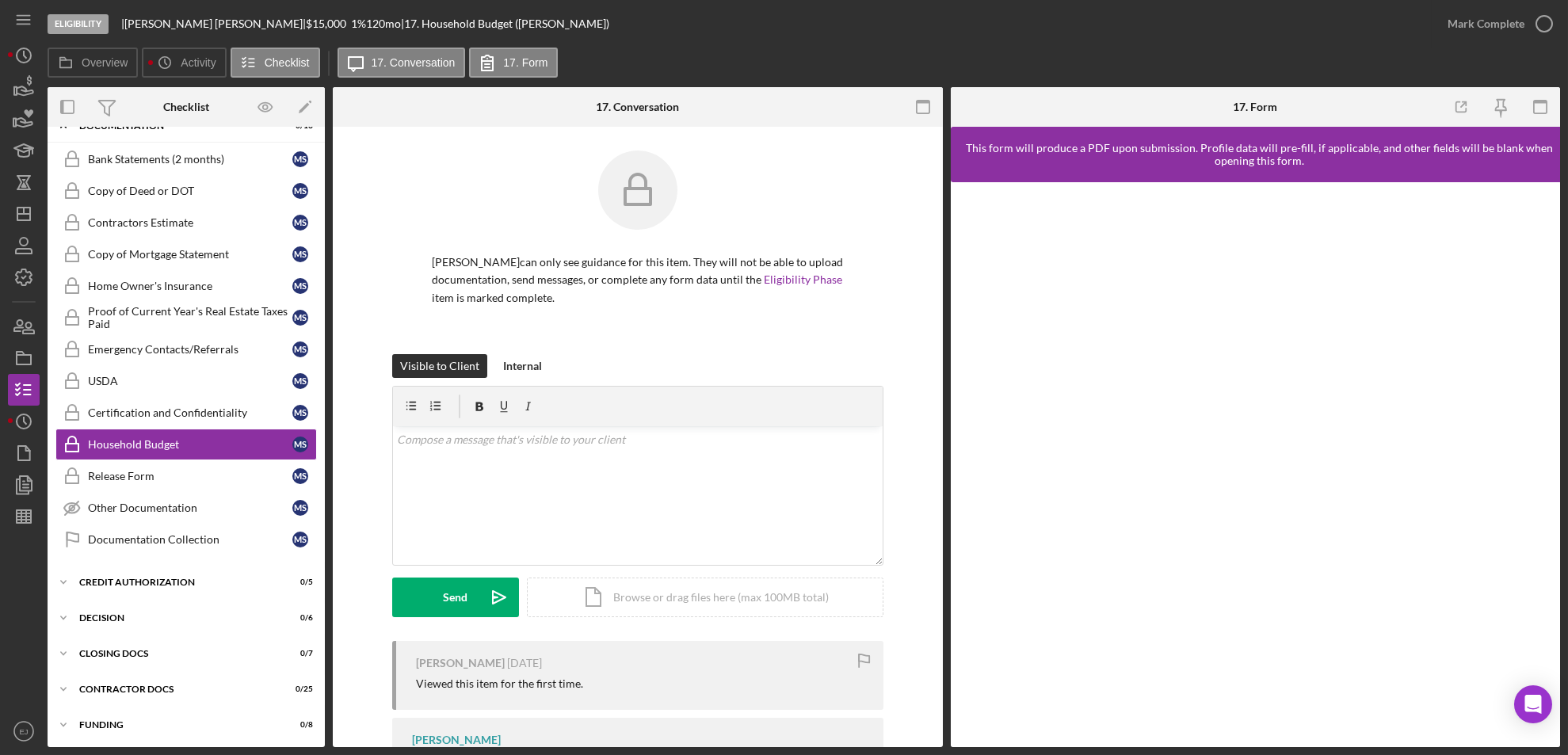
click at [324, 156] on div "Icon/Expander Eligibility 0 / 11 Icon/Expander Documentation 0 / 13 Bank Statem…" at bounding box center [186, 437] width 277 height 620
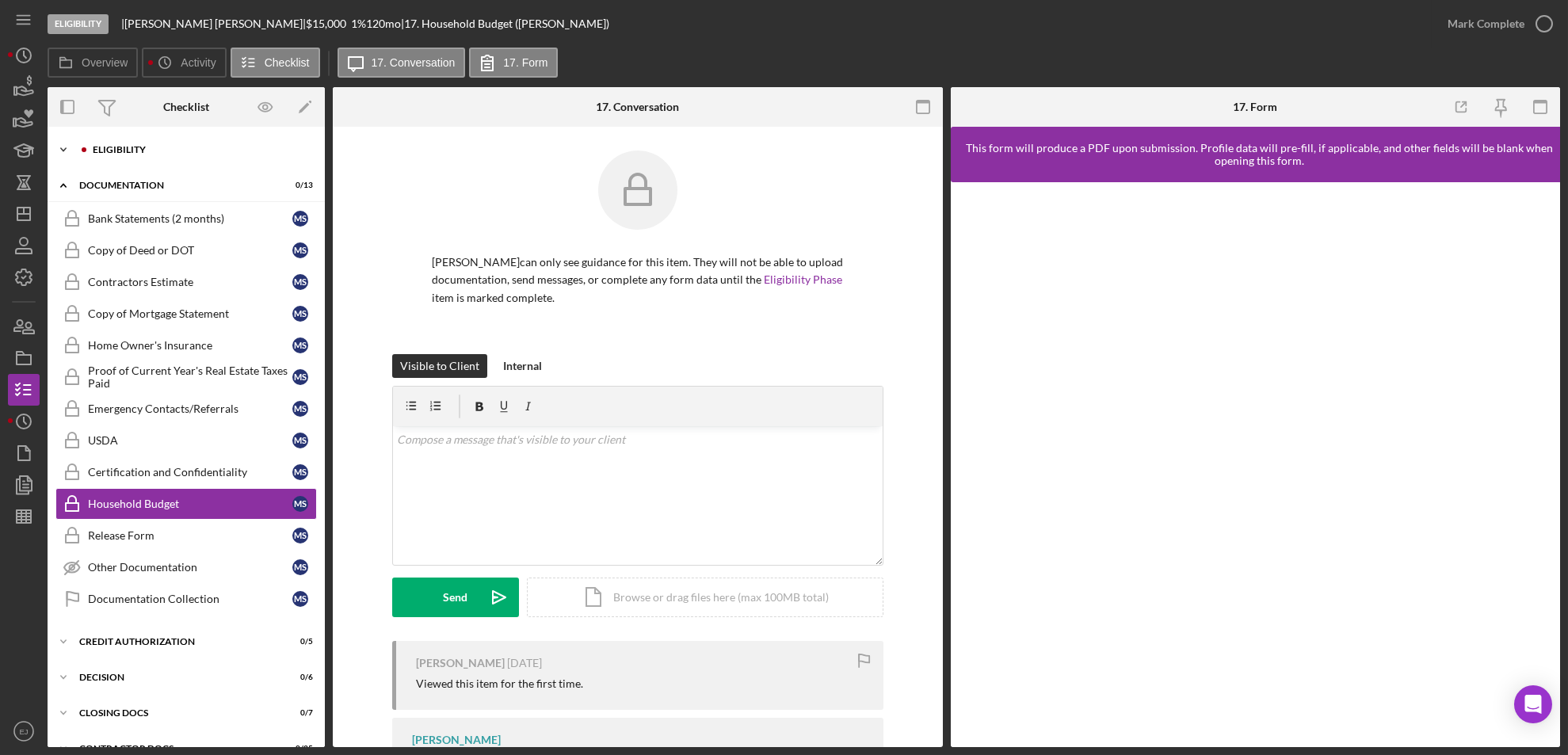
click at [59, 149] on icon "Icon/Expander" at bounding box center [63, 149] width 31 height 31
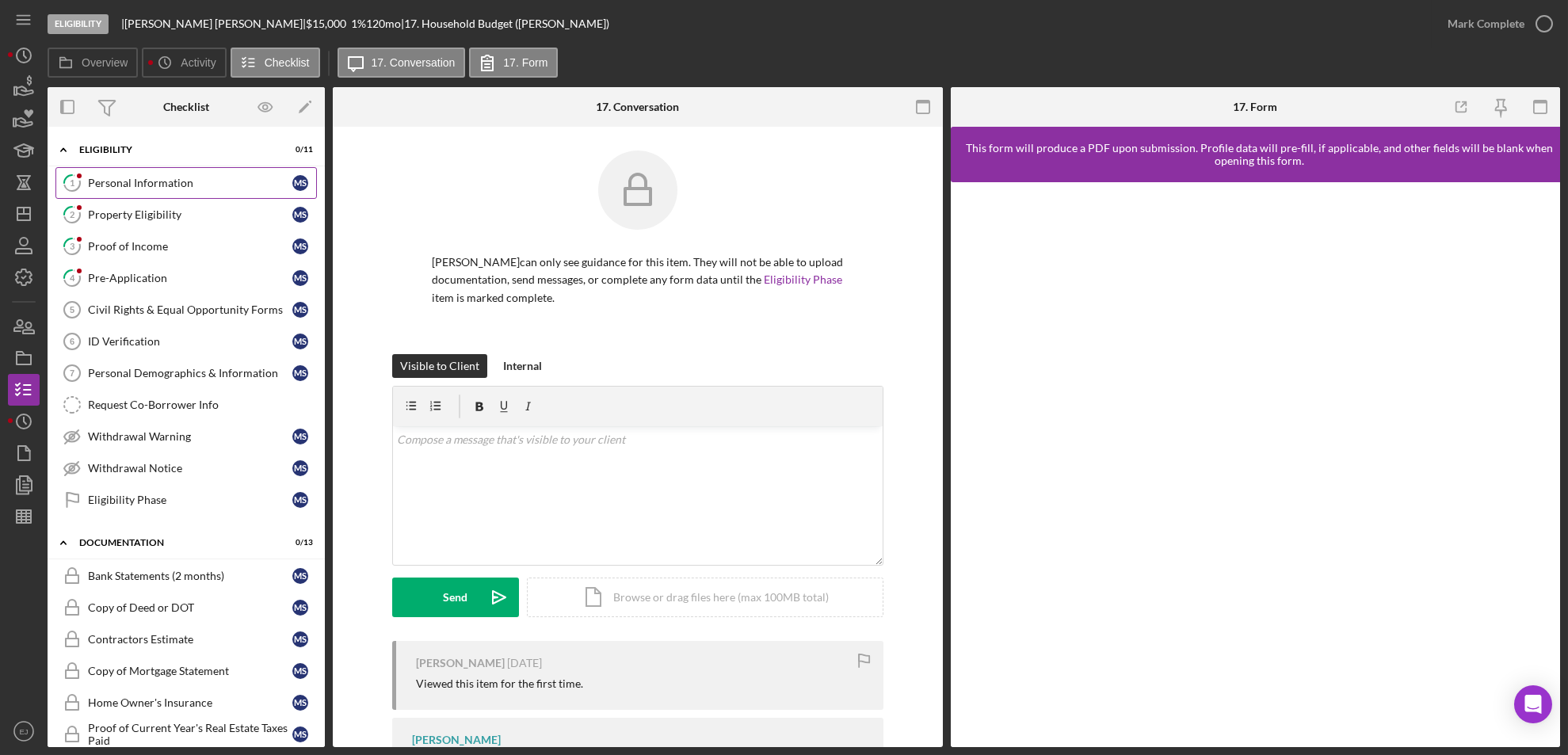
click at [121, 177] on div "Personal Information" at bounding box center [189, 182] width 204 height 13
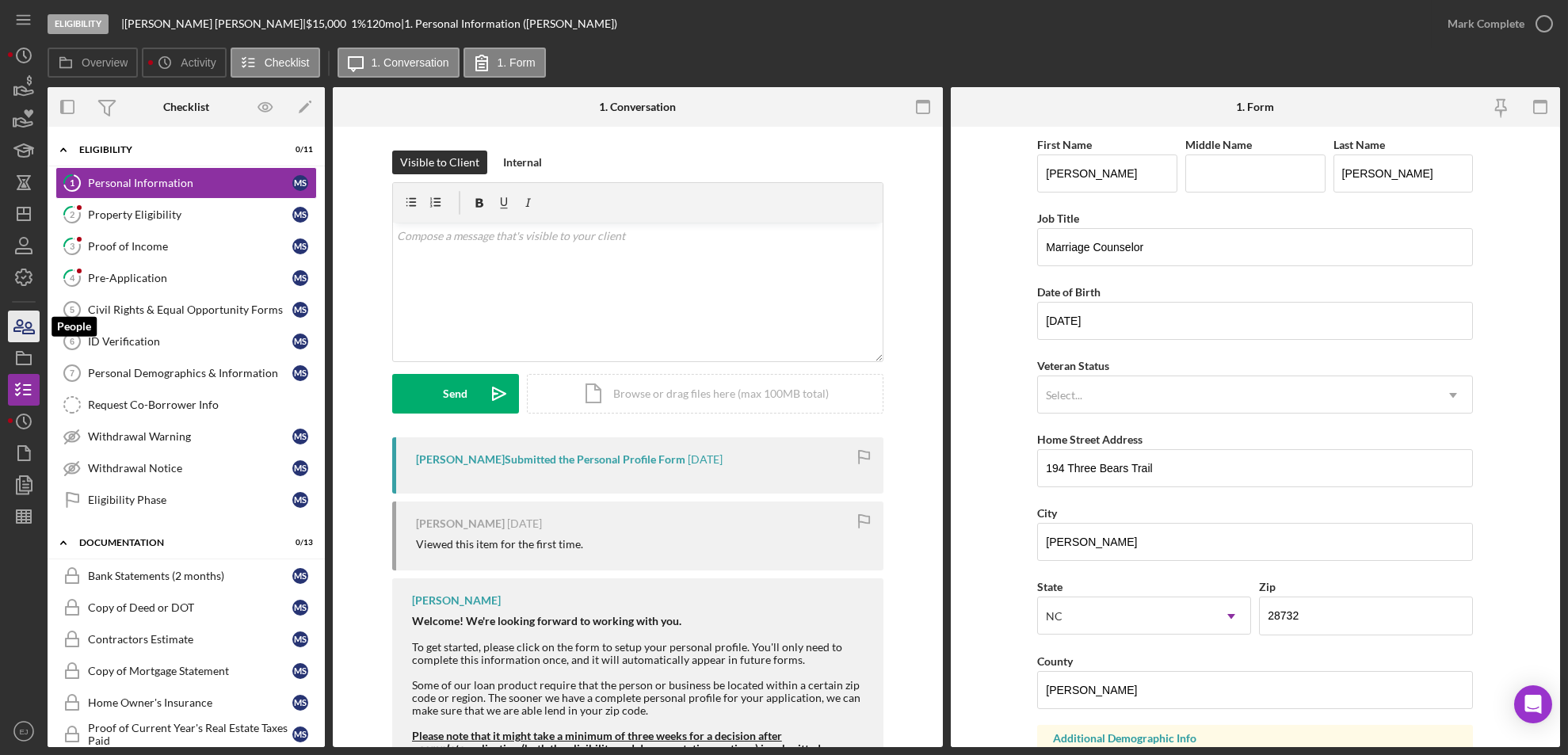
click at [19, 318] on icon "button" at bounding box center [23, 326] width 40 height 40
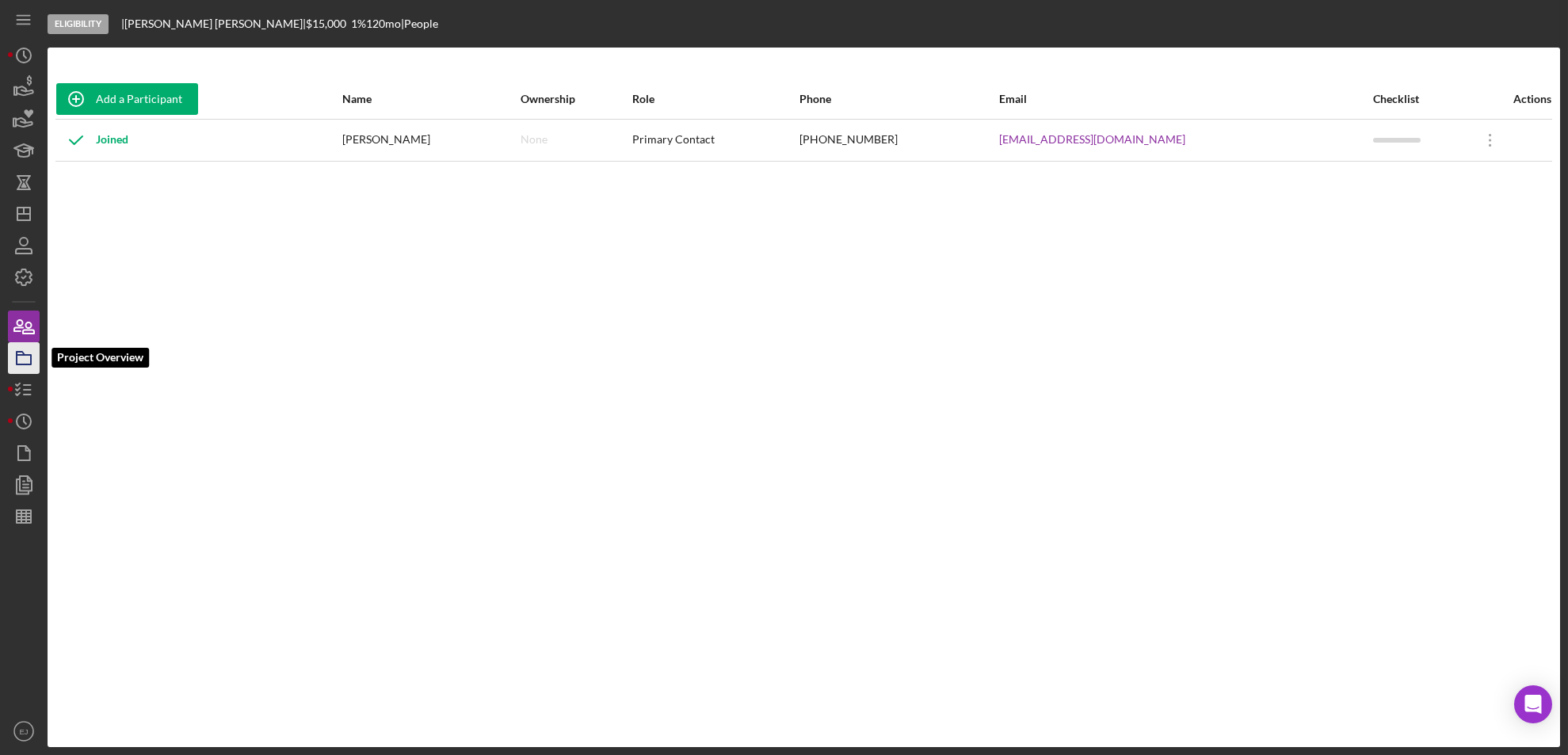
click at [24, 356] on icon "button" at bounding box center [23, 358] width 40 height 40
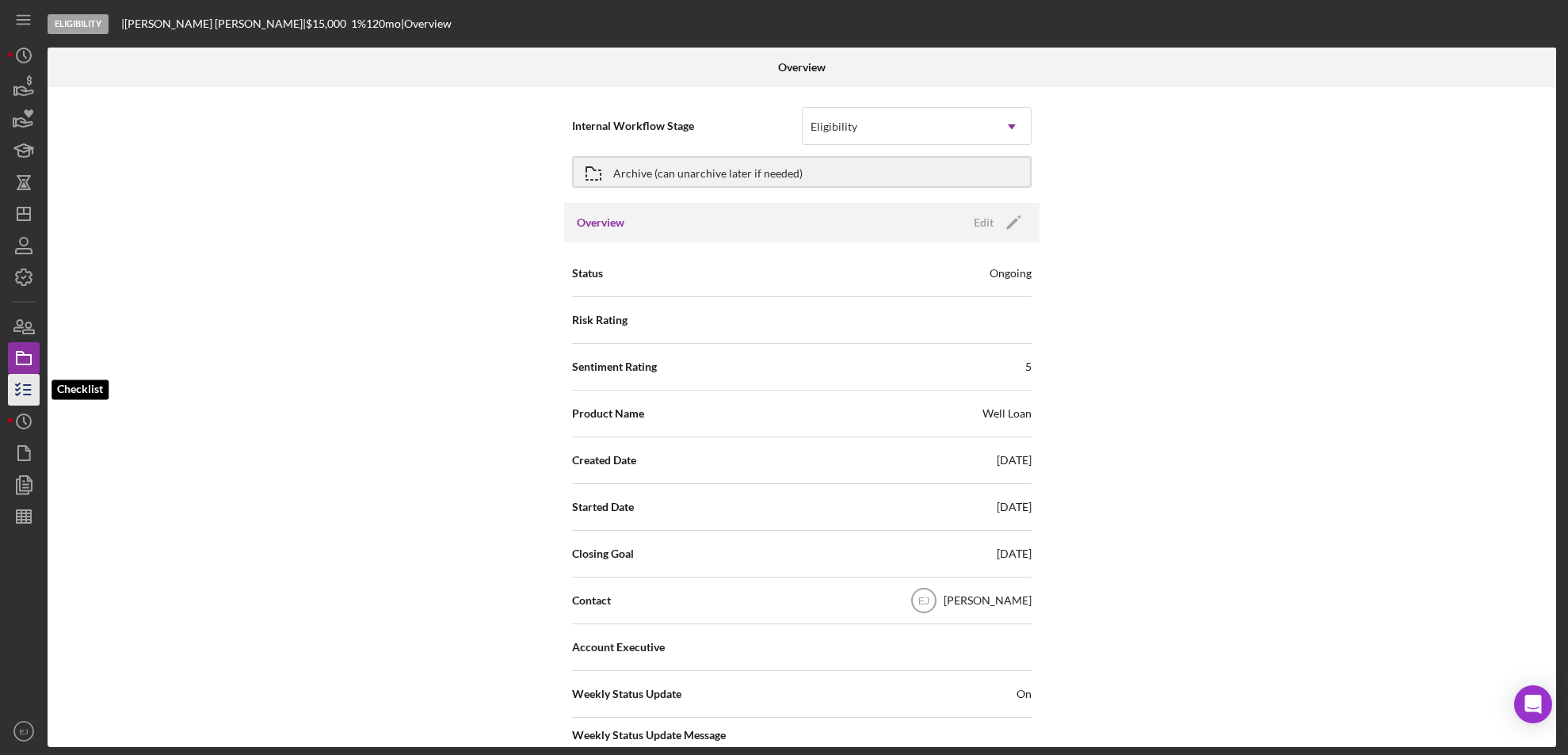
click at [28, 381] on icon "button" at bounding box center [23, 389] width 40 height 40
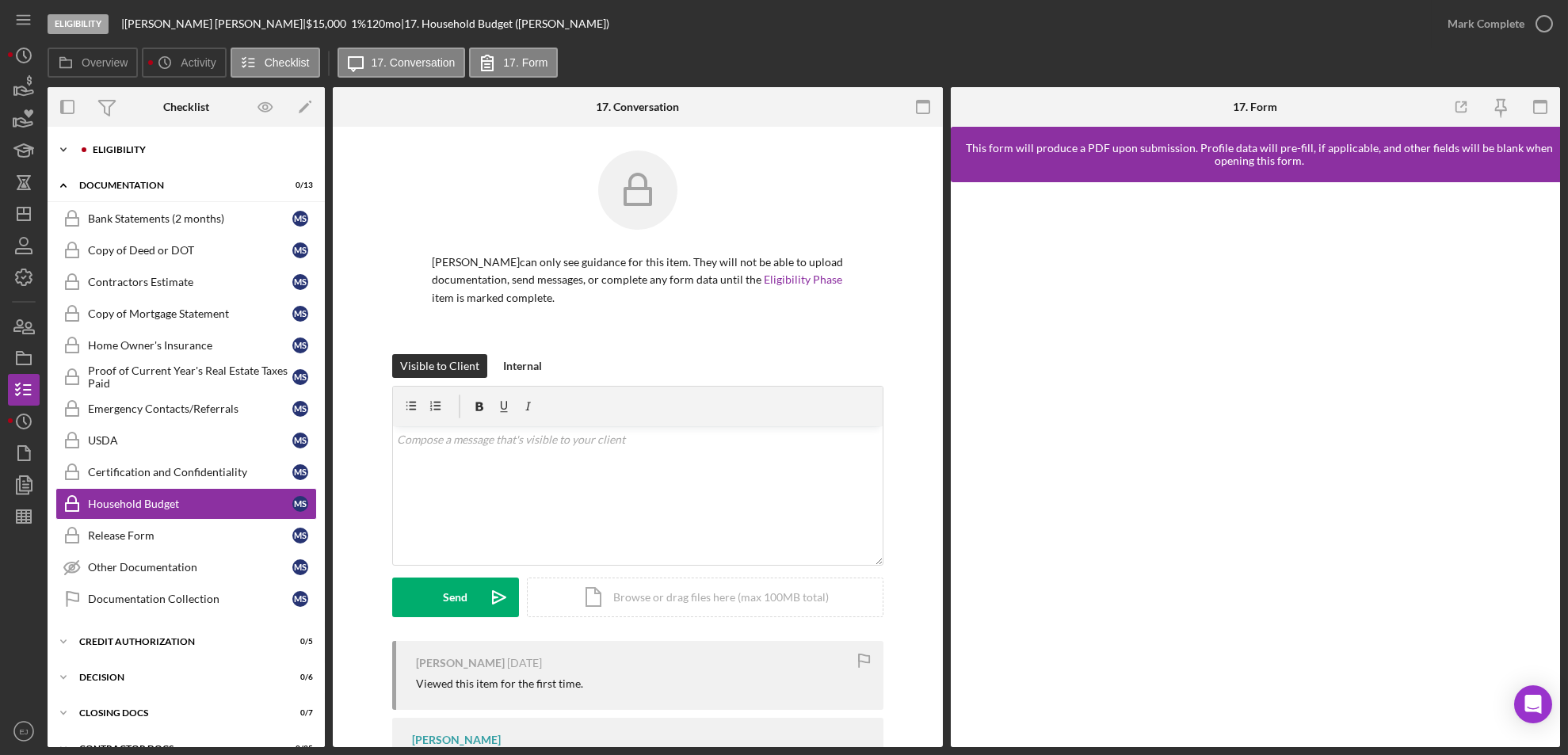
click at [62, 148] on icon "Icon/Expander" at bounding box center [63, 149] width 31 height 31
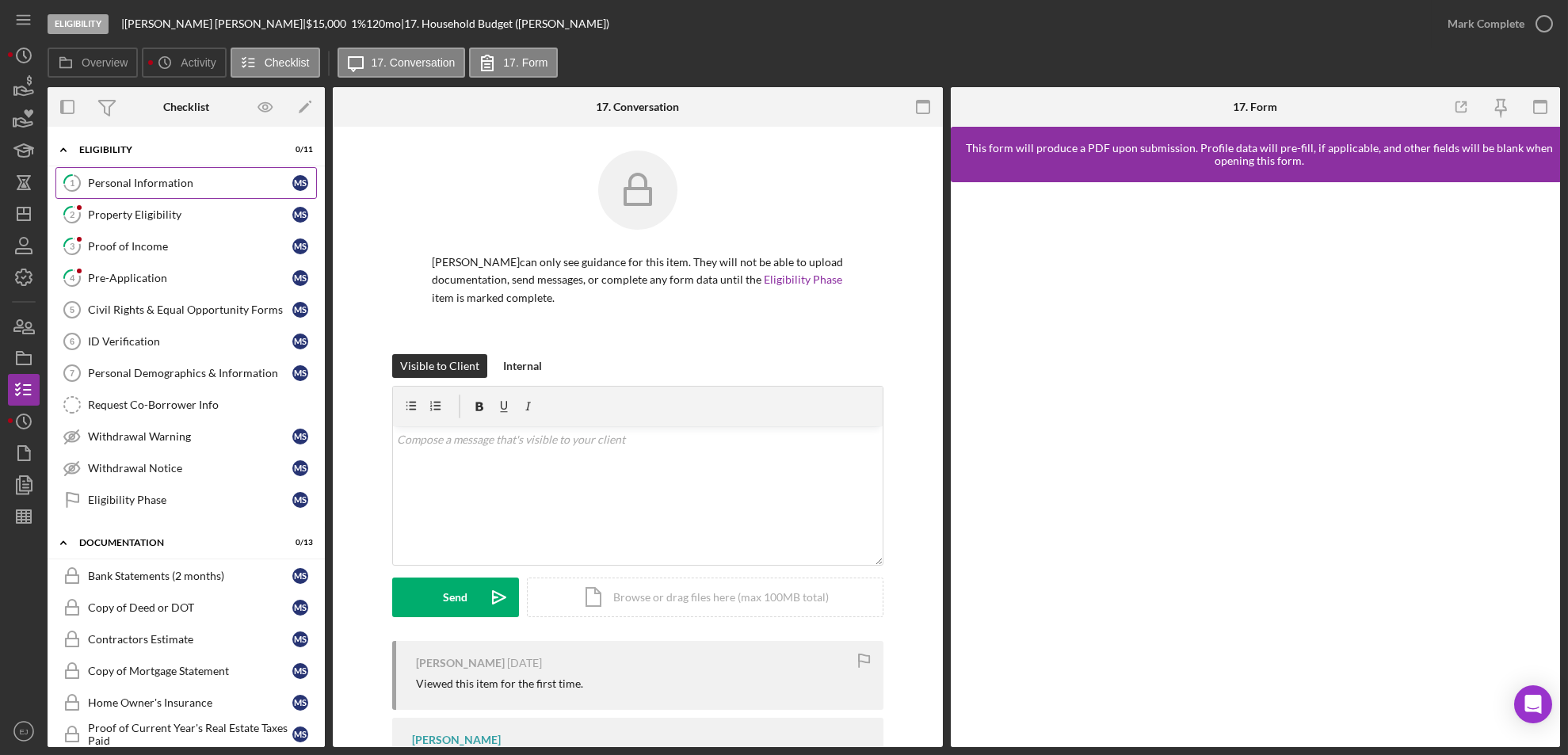
click at [179, 191] on link "1 Personal Information M S" at bounding box center [186, 182] width 261 height 31
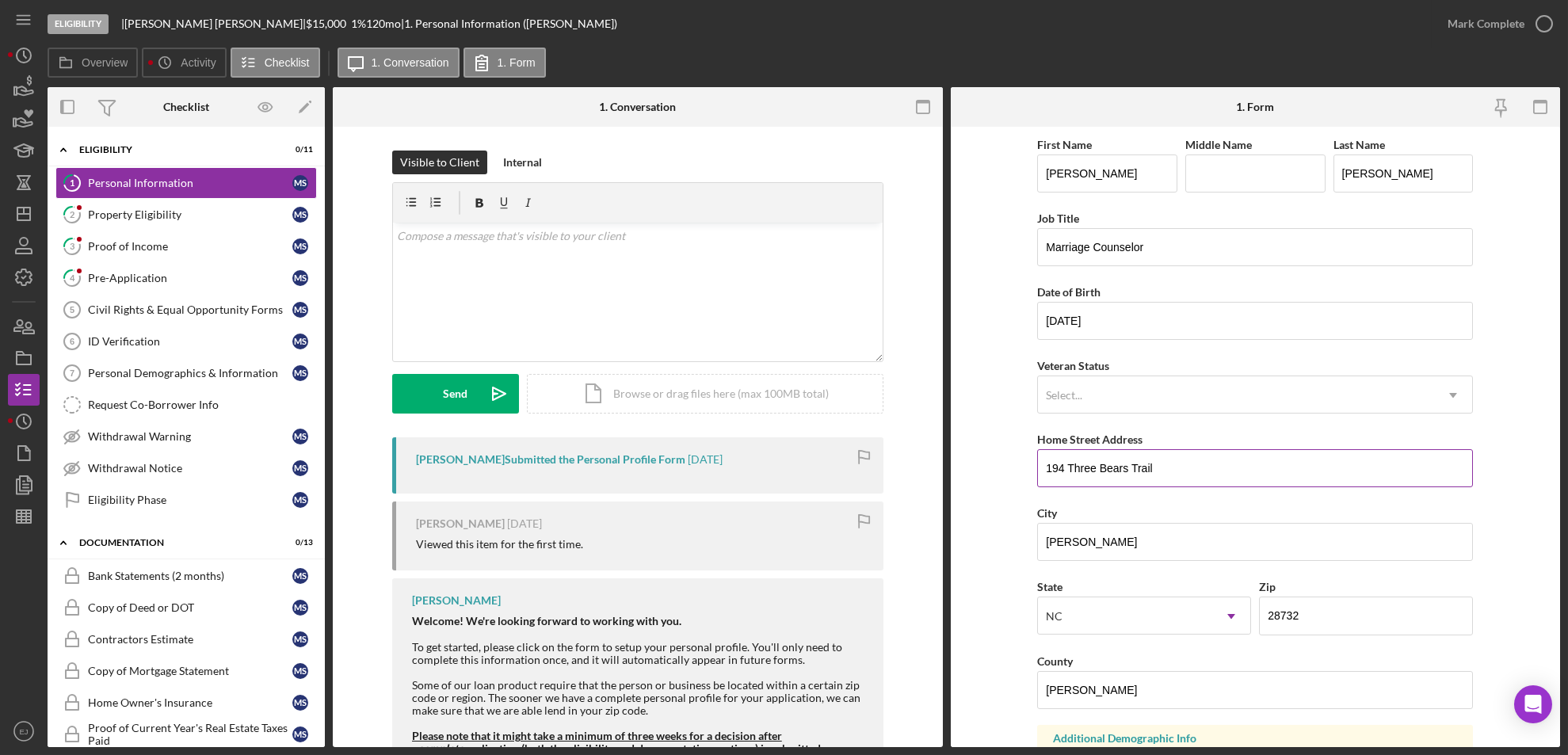
drag, startPoint x: 1045, startPoint y: 467, endPoint x: 1190, endPoint y: 456, distance: 145.4
click at [1190, 456] on input "194 Three Bears Trail" at bounding box center [1255, 467] width 436 height 38
click at [210, 222] on link "2 Property Eligibility M S" at bounding box center [186, 215] width 261 height 31
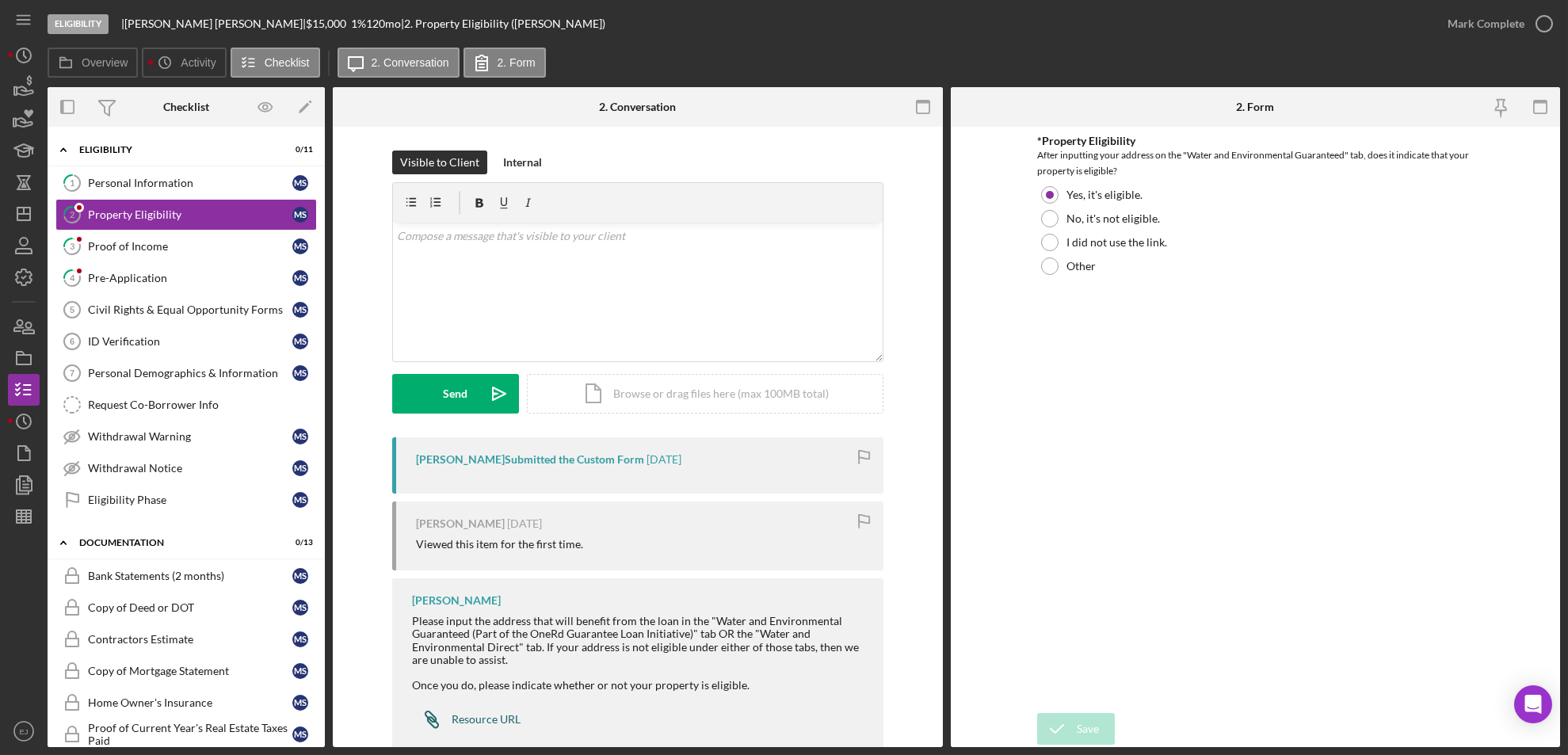
click at [500, 723] on div "Resource URL" at bounding box center [486, 719] width 69 height 13
click at [213, 182] on div "Personal Information" at bounding box center [189, 182] width 204 height 13
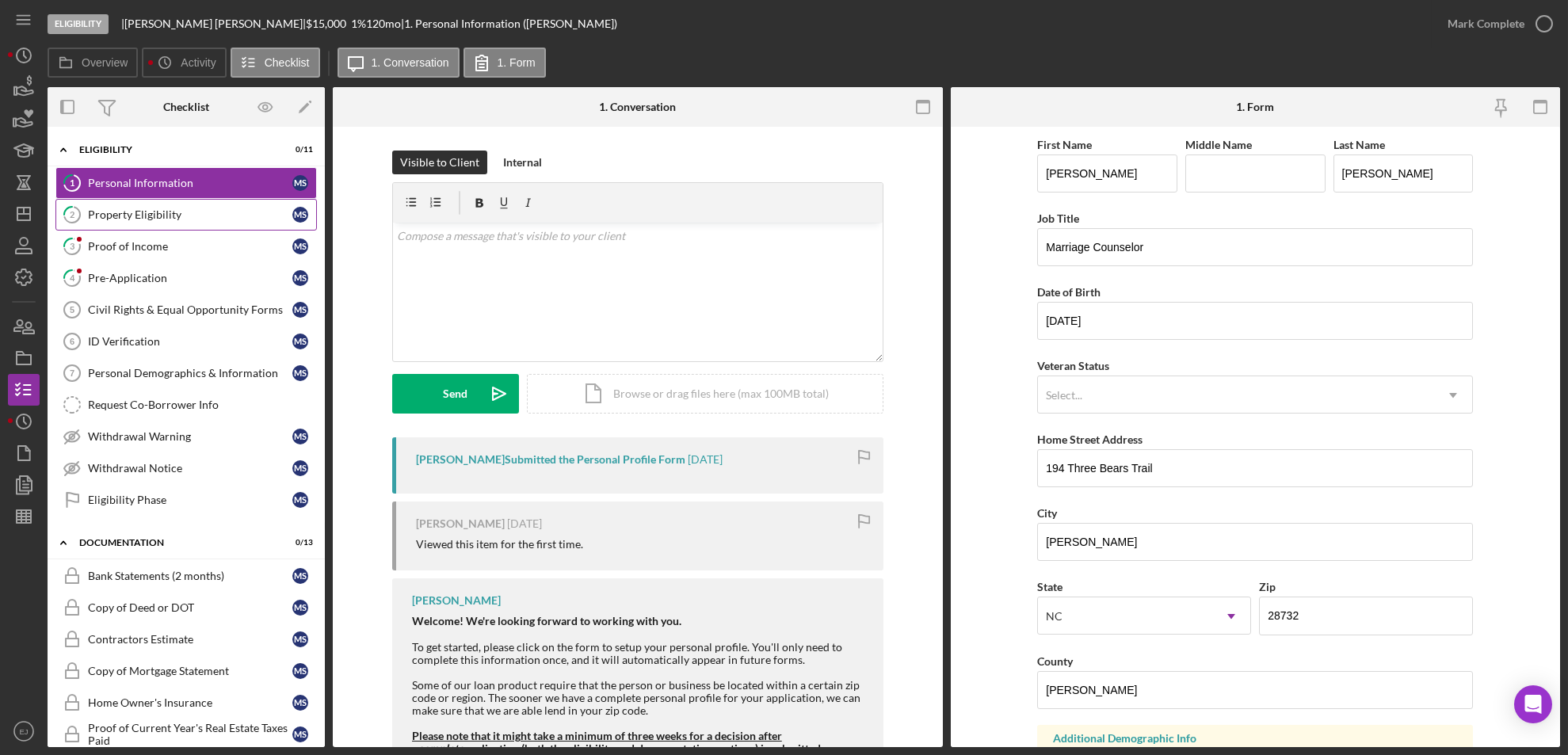
click at [213, 201] on link "2 Property Eligibility M S" at bounding box center [186, 215] width 261 height 31
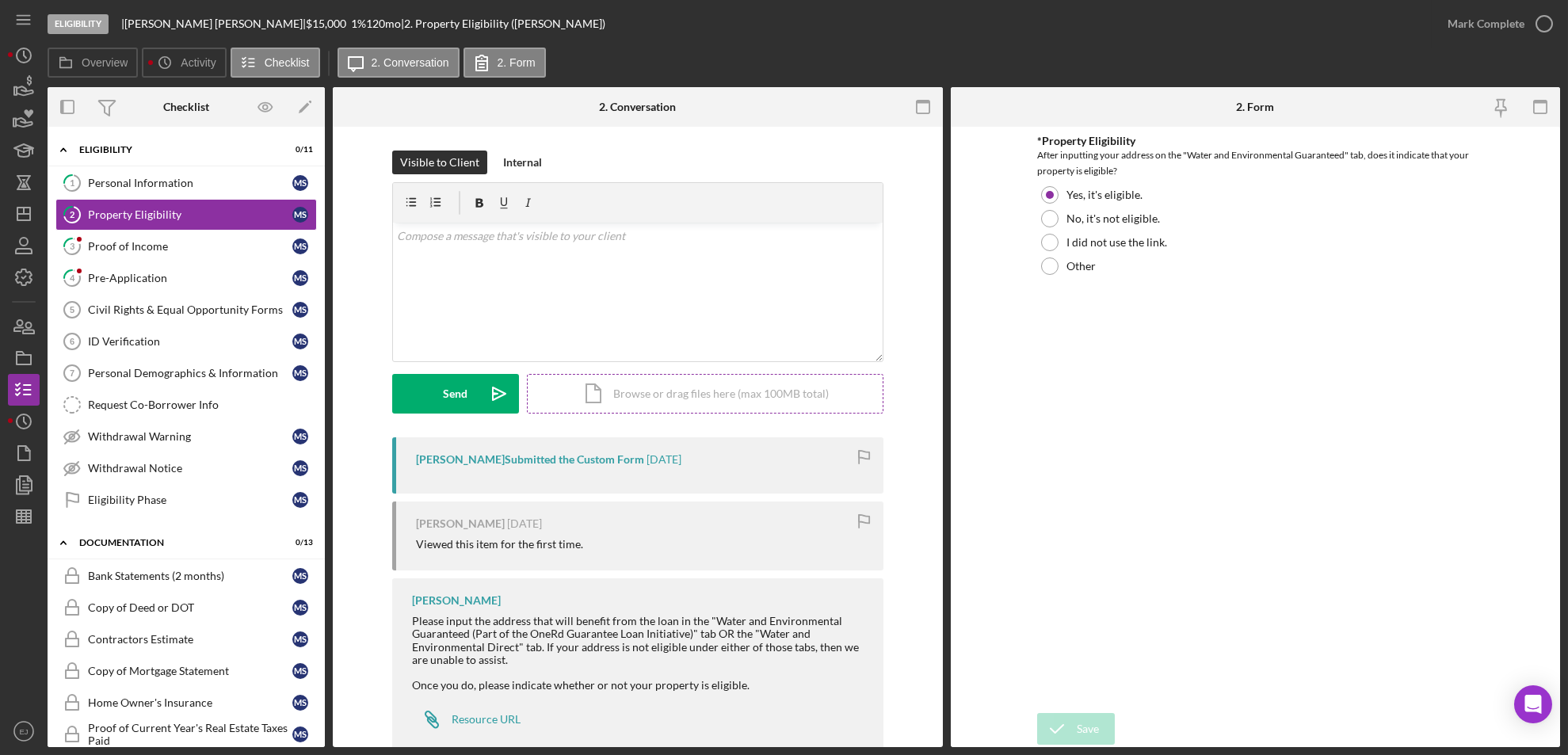
click at [714, 400] on div "Icon/Document Browse or drag files here (max 100MB total) Tap to choose files o…" at bounding box center [704, 393] width 356 height 40
click at [494, 398] on g "submit" at bounding box center [499, 393] width 19 height 15
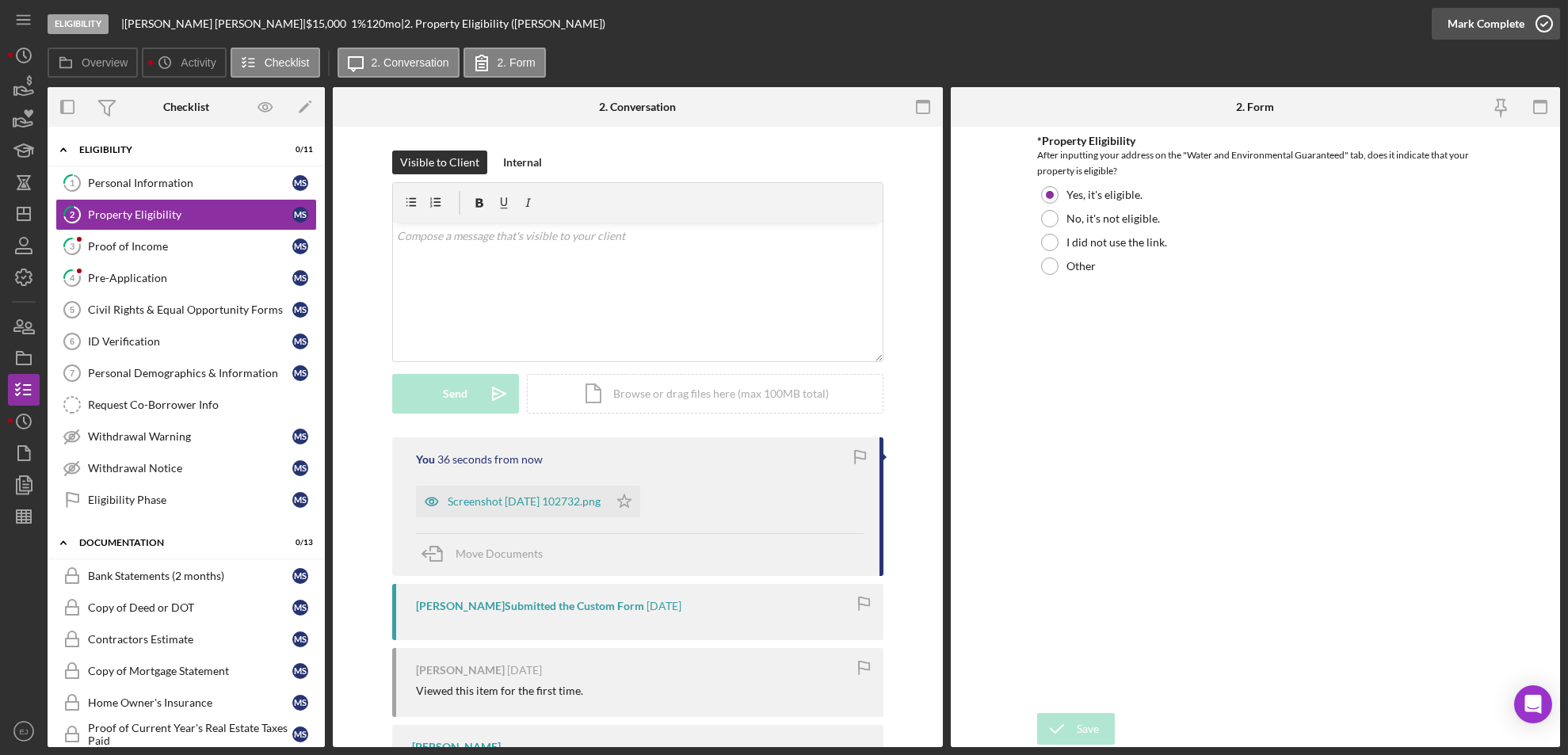
click at [1551, 21] on icon "button" at bounding box center [1544, 23] width 40 height 40
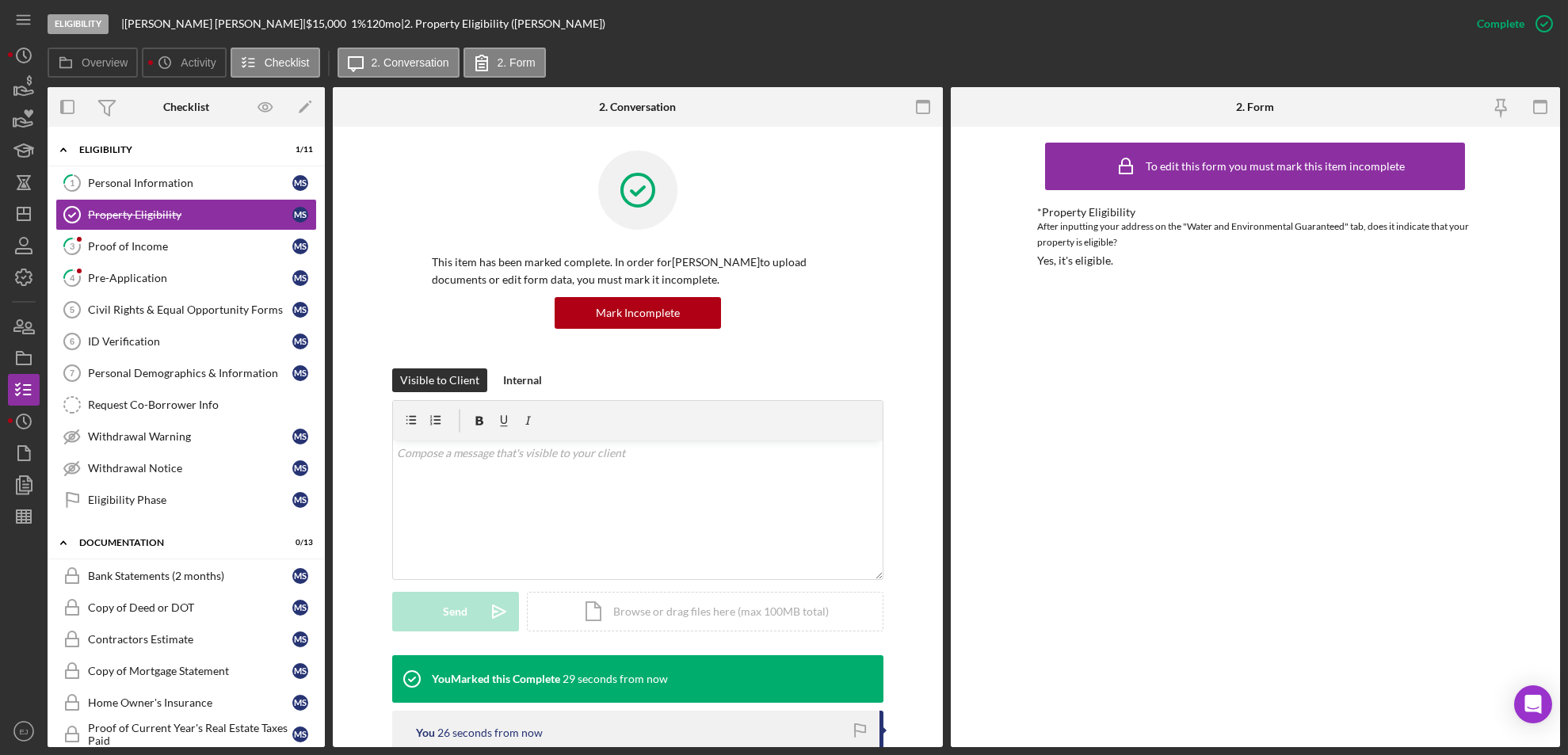
scroll to position [454, 0]
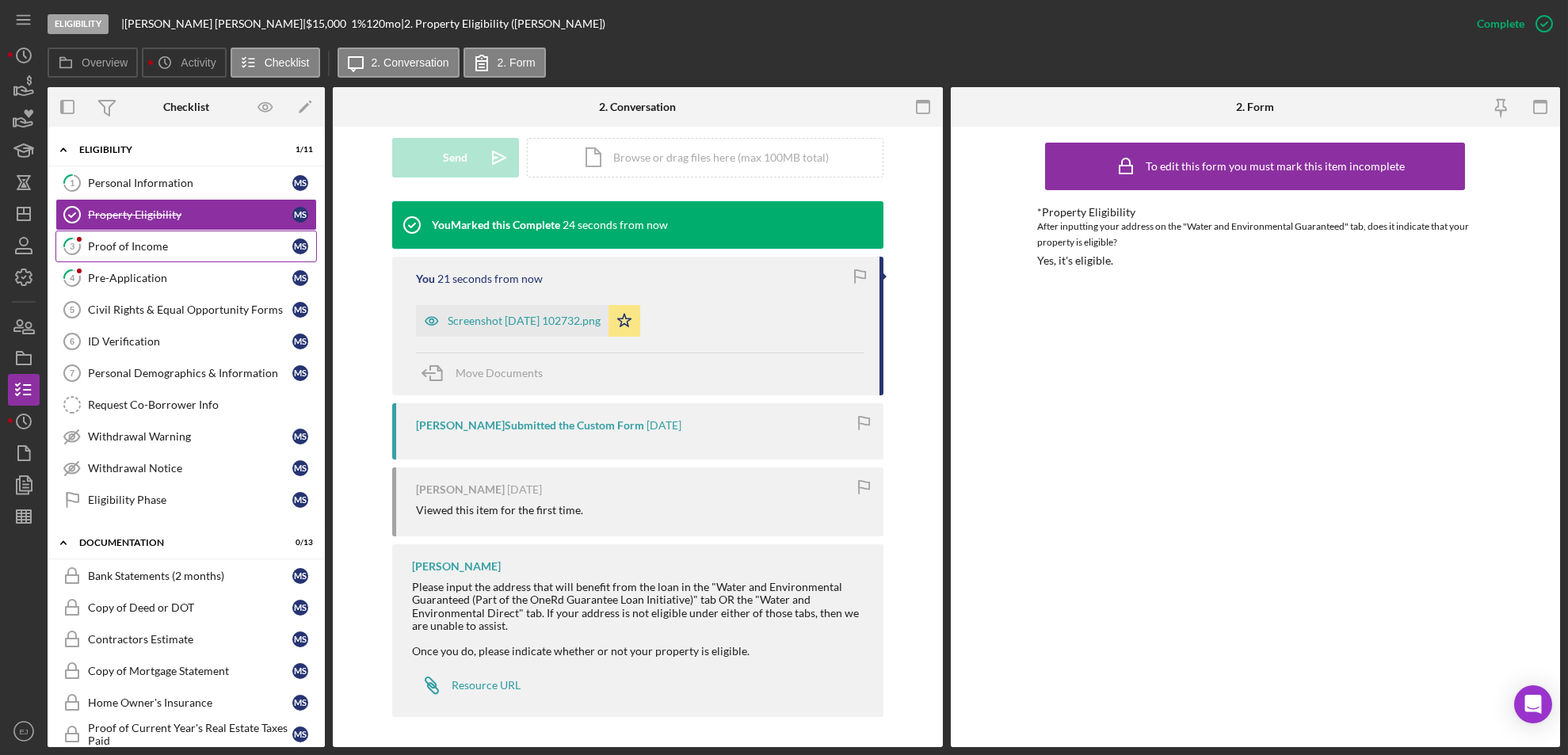
click at [148, 247] on div "Proof of Income" at bounding box center [189, 246] width 204 height 13
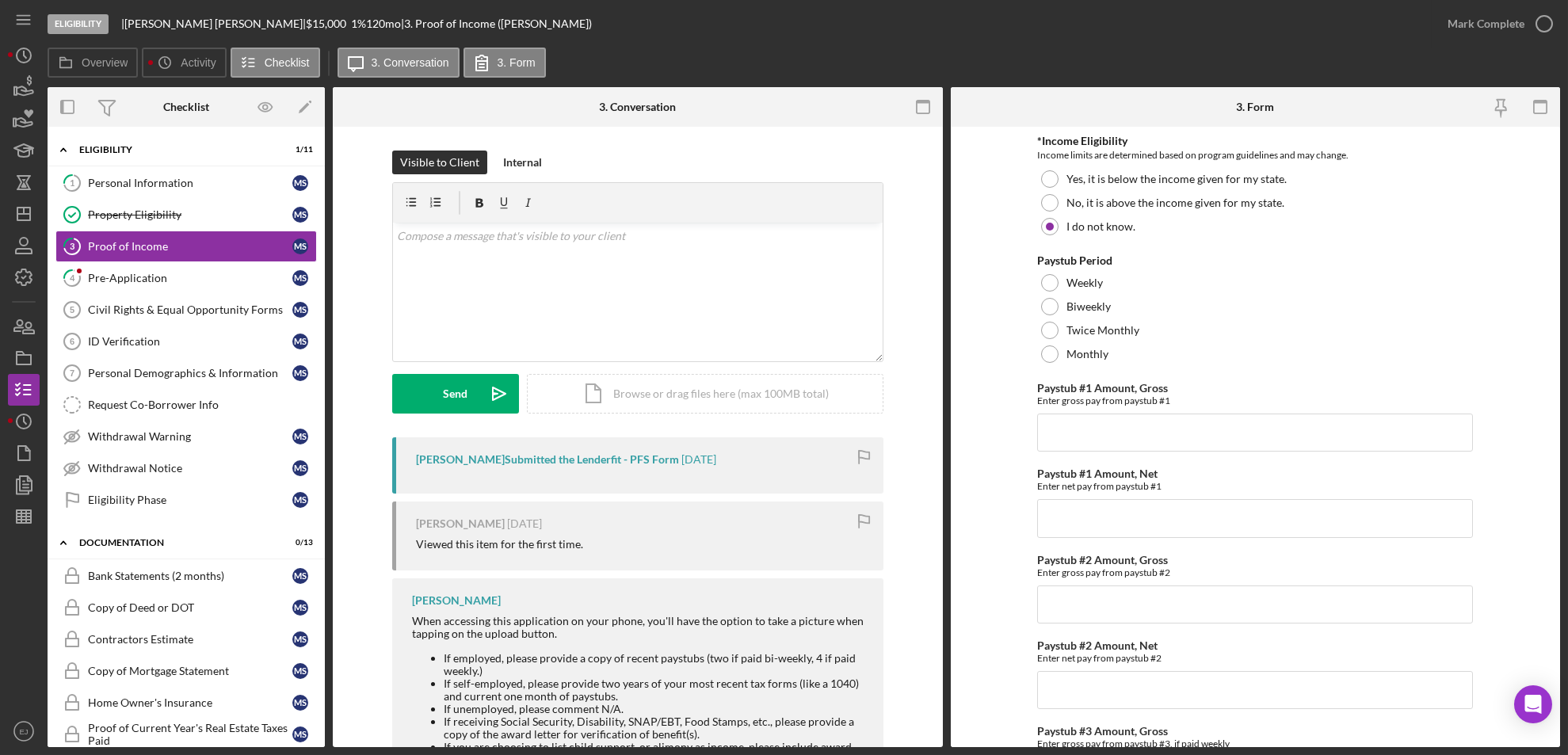
click at [942, 710] on div "Overview Internal Workflow Stage Eligibility Icon/Dropdown Arrow Archive (can u…" at bounding box center [804, 417] width 1512 height 659
click at [942, 705] on div "Overview Internal Workflow Stage Eligibility Icon/Dropdown Arrow Archive (can u…" at bounding box center [804, 417] width 1512 height 659
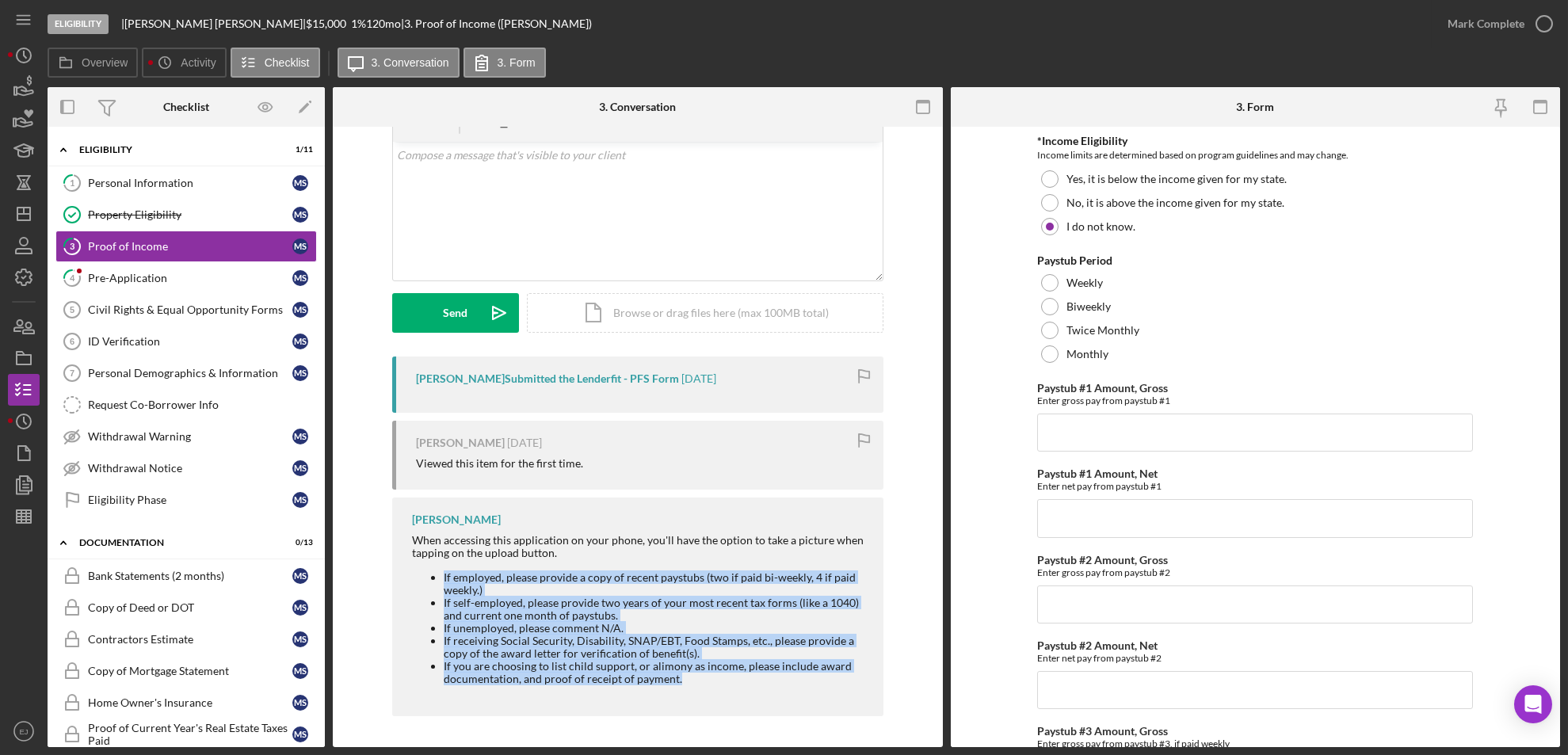
drag, startPoint x: 427, startPoint y: 576, endPoint x: 757, endPoint y: 694, distance: 350.5
click at [757, 694] on div "When accessing this application on your phone, you'll have the option to take a…" at bounding box center [639, 615] width 456 height 162
copy ul "If employed, please provide a copy of recent paystubs (two if paid bi-weekly, 4…"
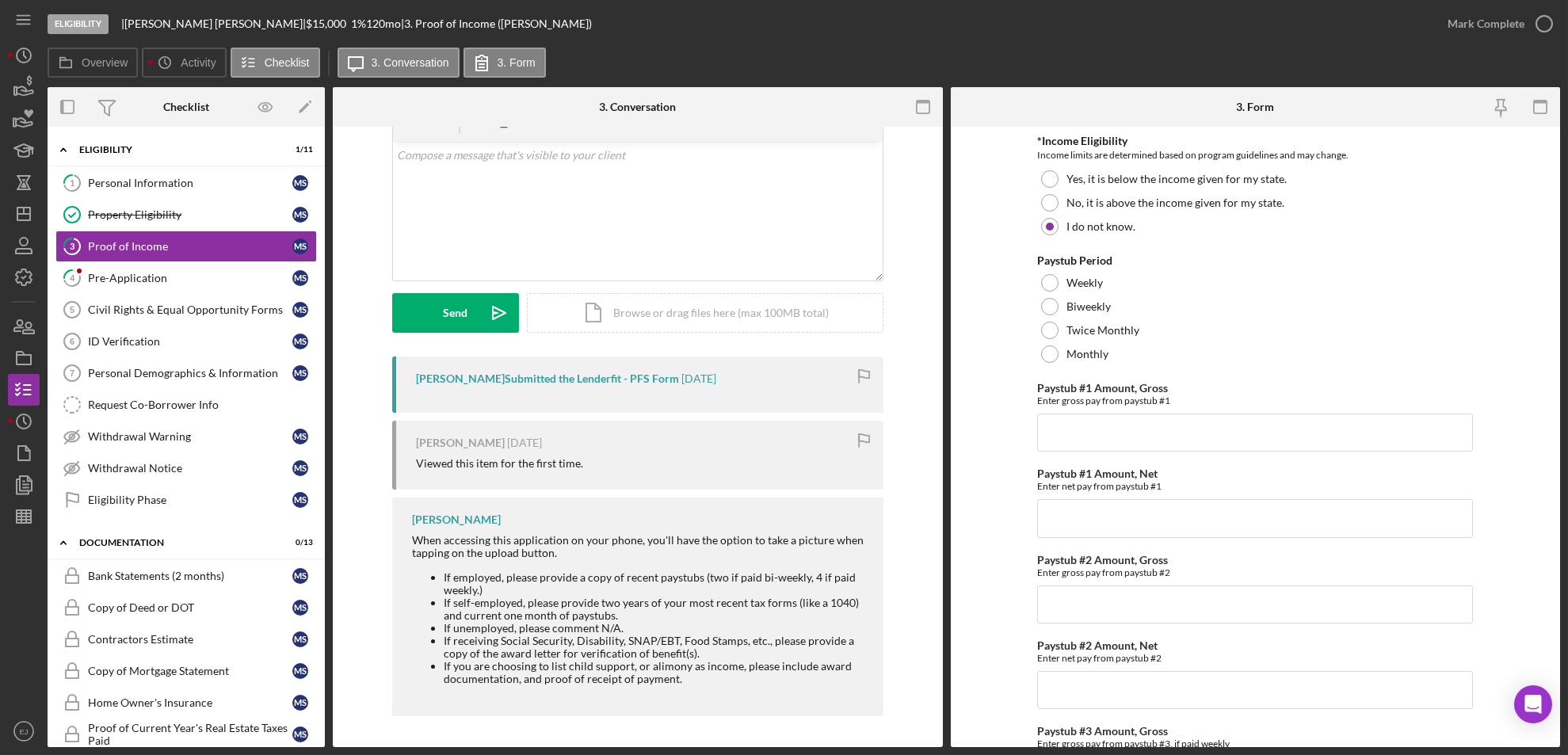
click at [942, 162] on div "Overview Internal Workflow Stage Eligibility Icon/Dropdown Arrow Archive (can u…" at bounding box center [804, 417] width 1512 height 659
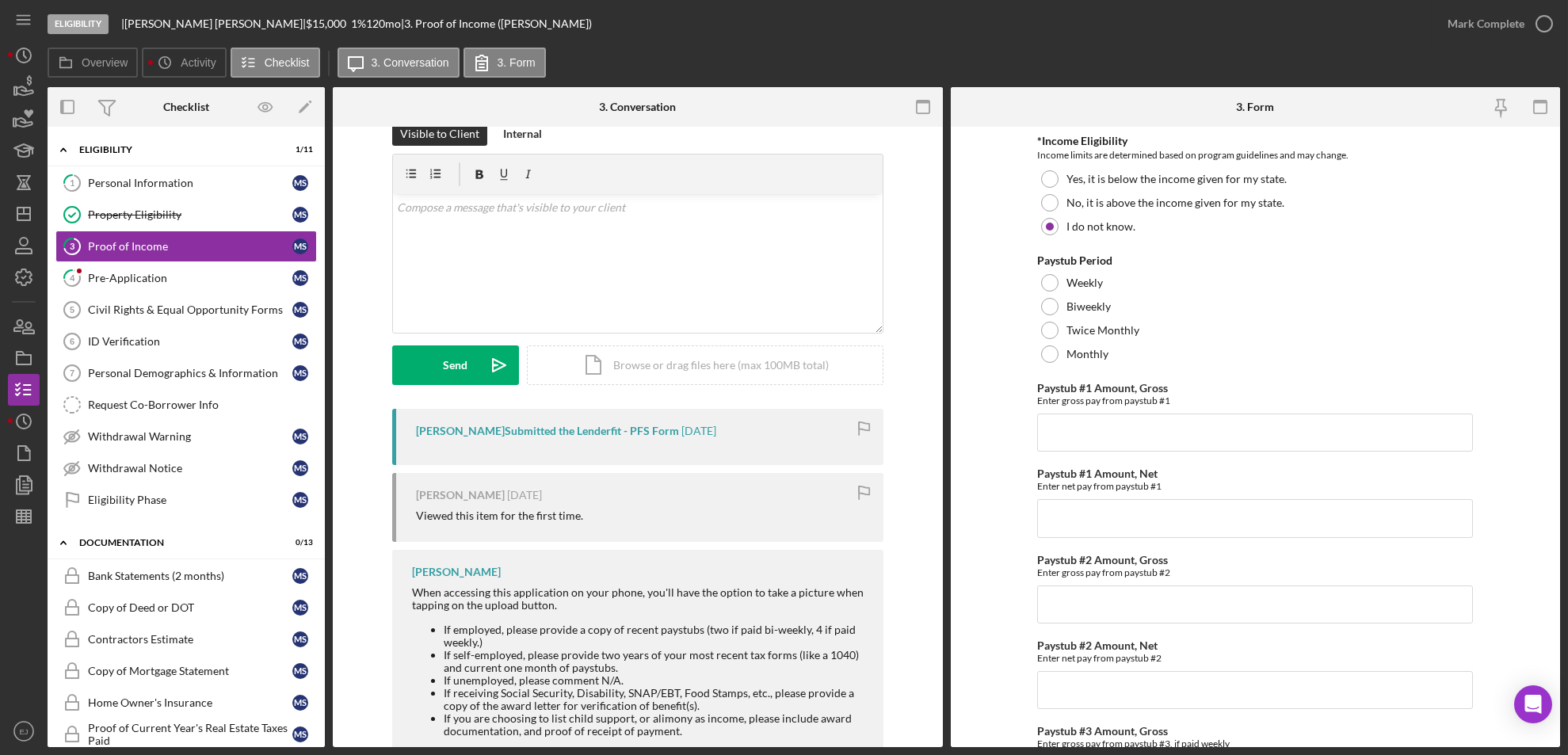
scroll to position [0, 0]
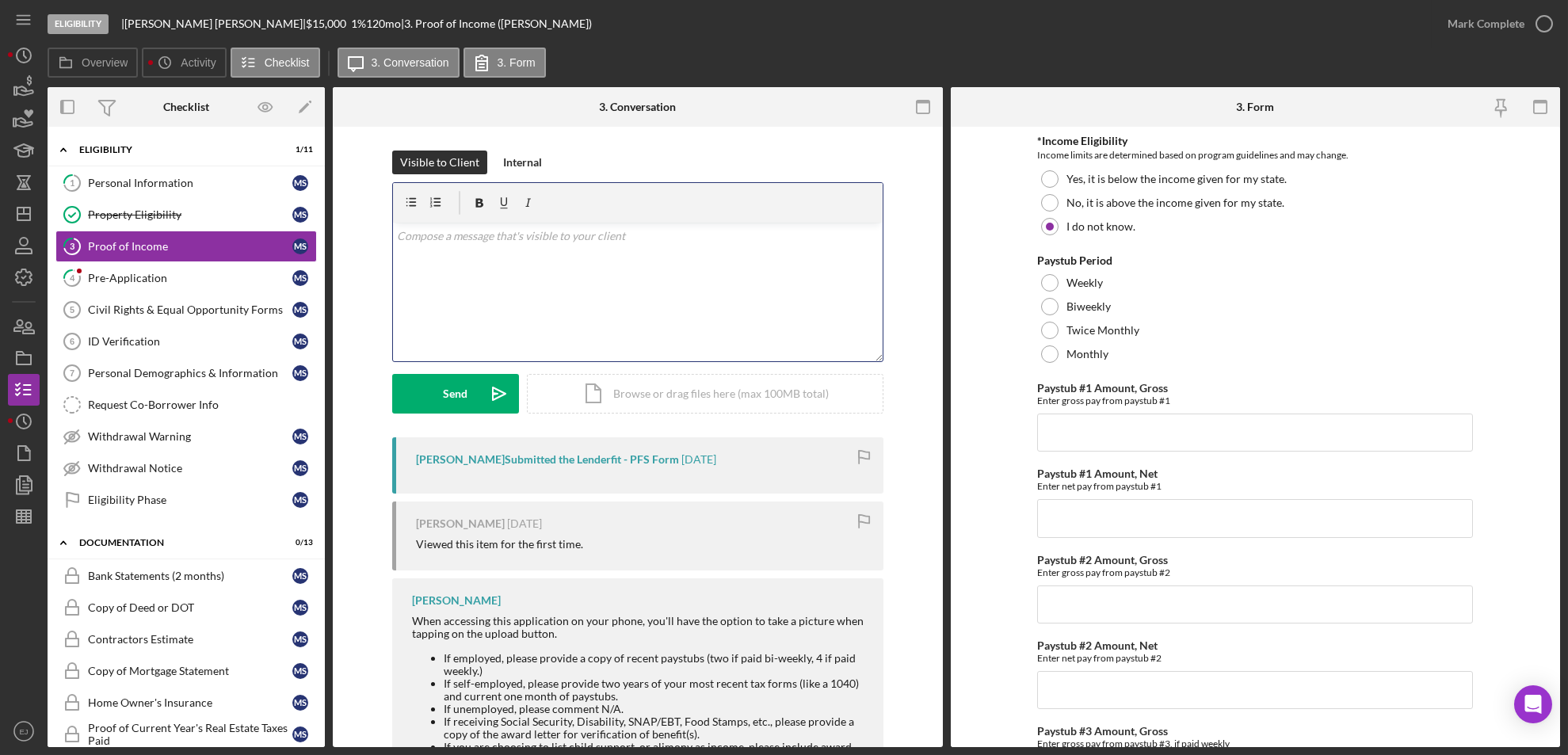
click at [442, 251] on div "v Color teal Color pink Remove color Add row above Add row below Add column bef…" at bounding box center [638, 292] width 490 height 139
click at [442, 251] on p at bounding box center [637, 258] width 481 height 18
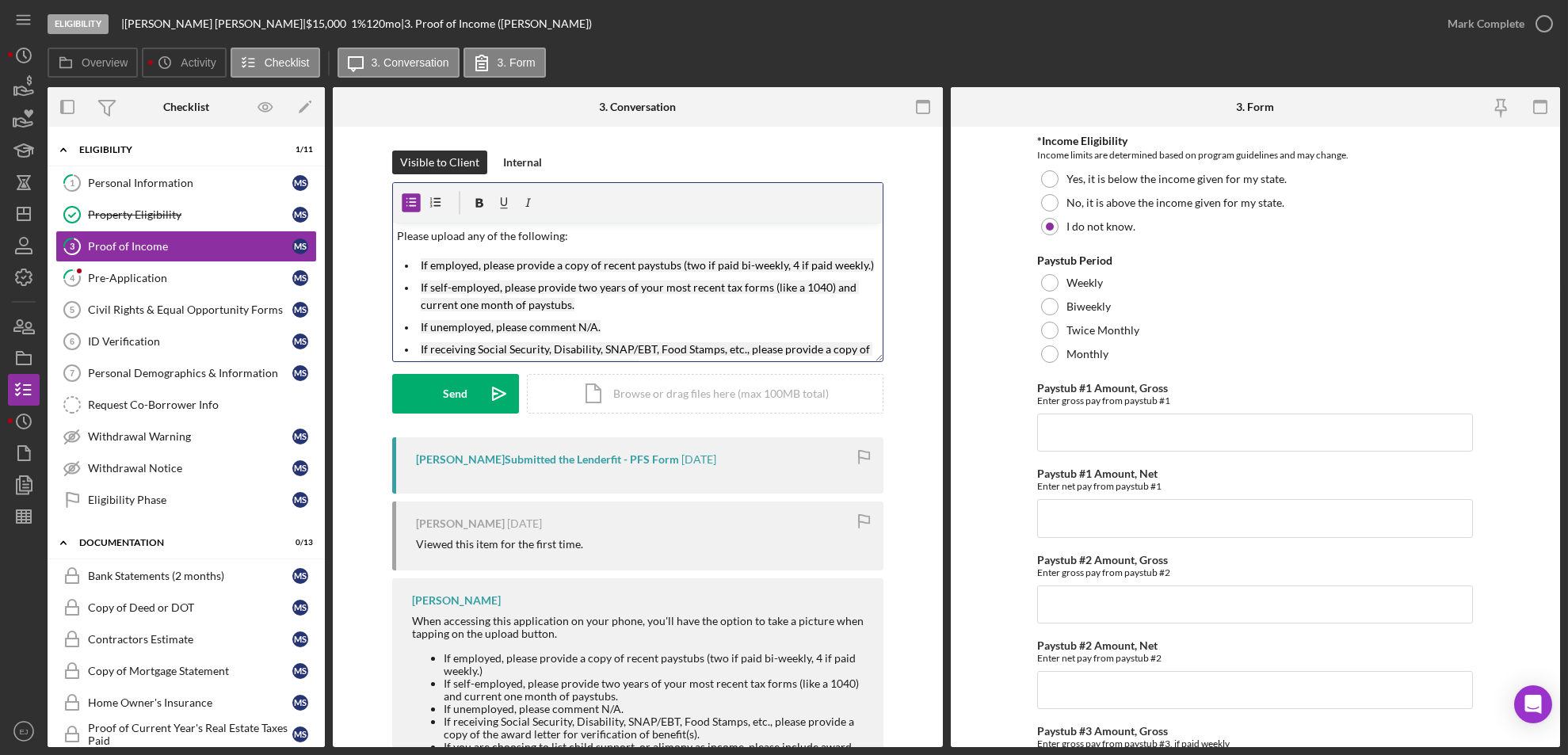
scroll to position [56, 0]
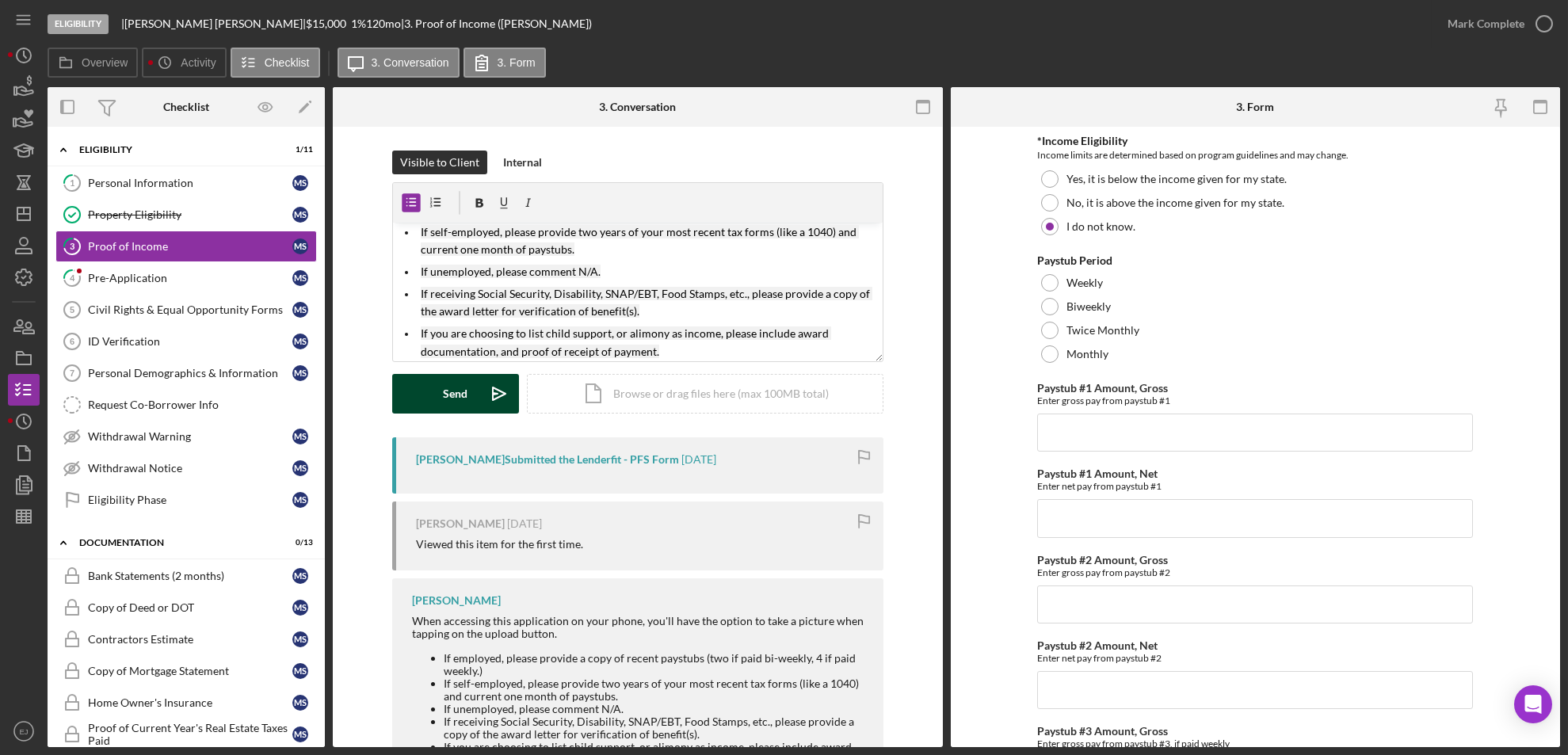
click at [463, 404] on div "Send" at bounding box center [455, 393] width 24 height 40
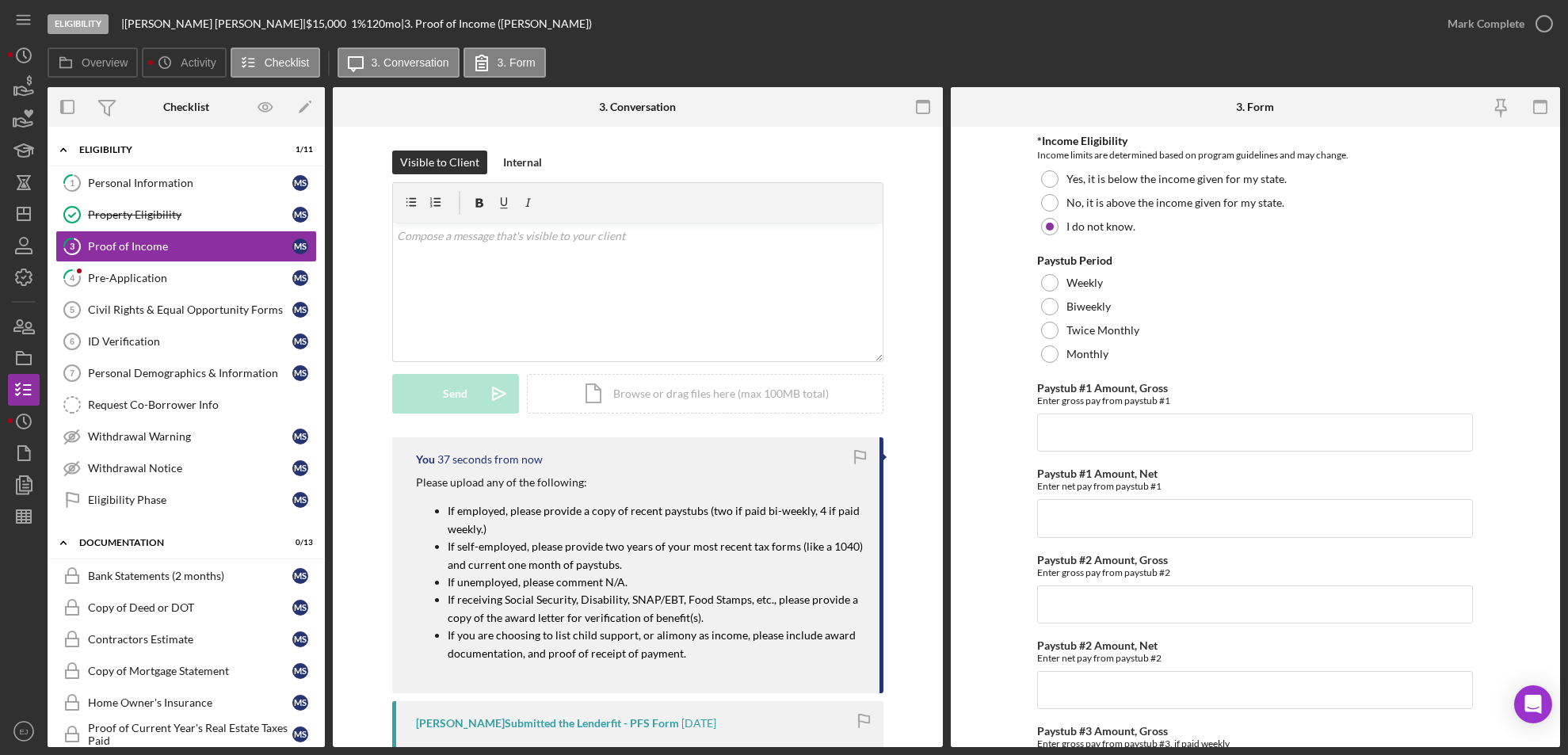
scroll to position [0, 0]
click at [133, 273] on div "Pre-Application" at bounding box center [189, 278] width 204 height 13
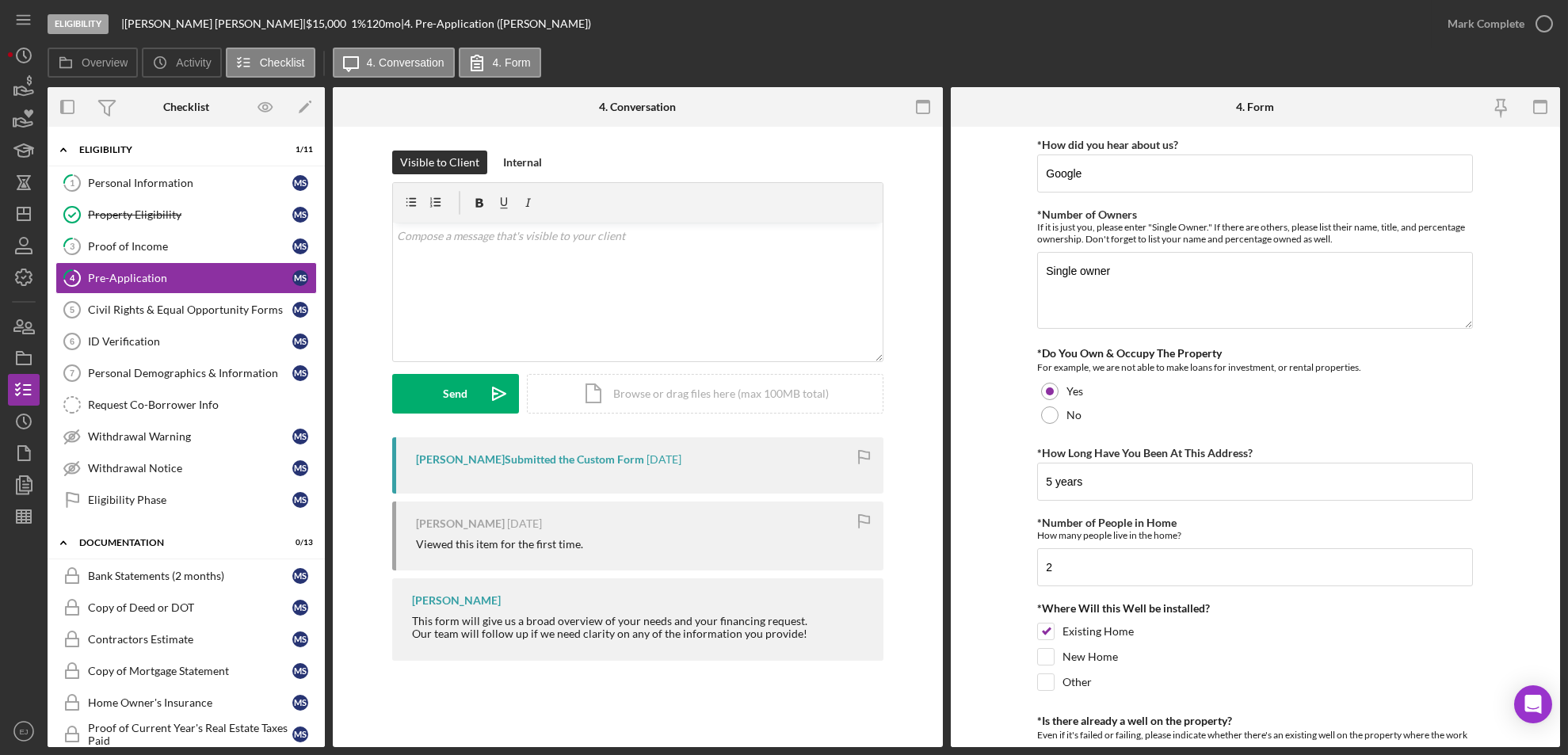
scroll to position [542, 0]
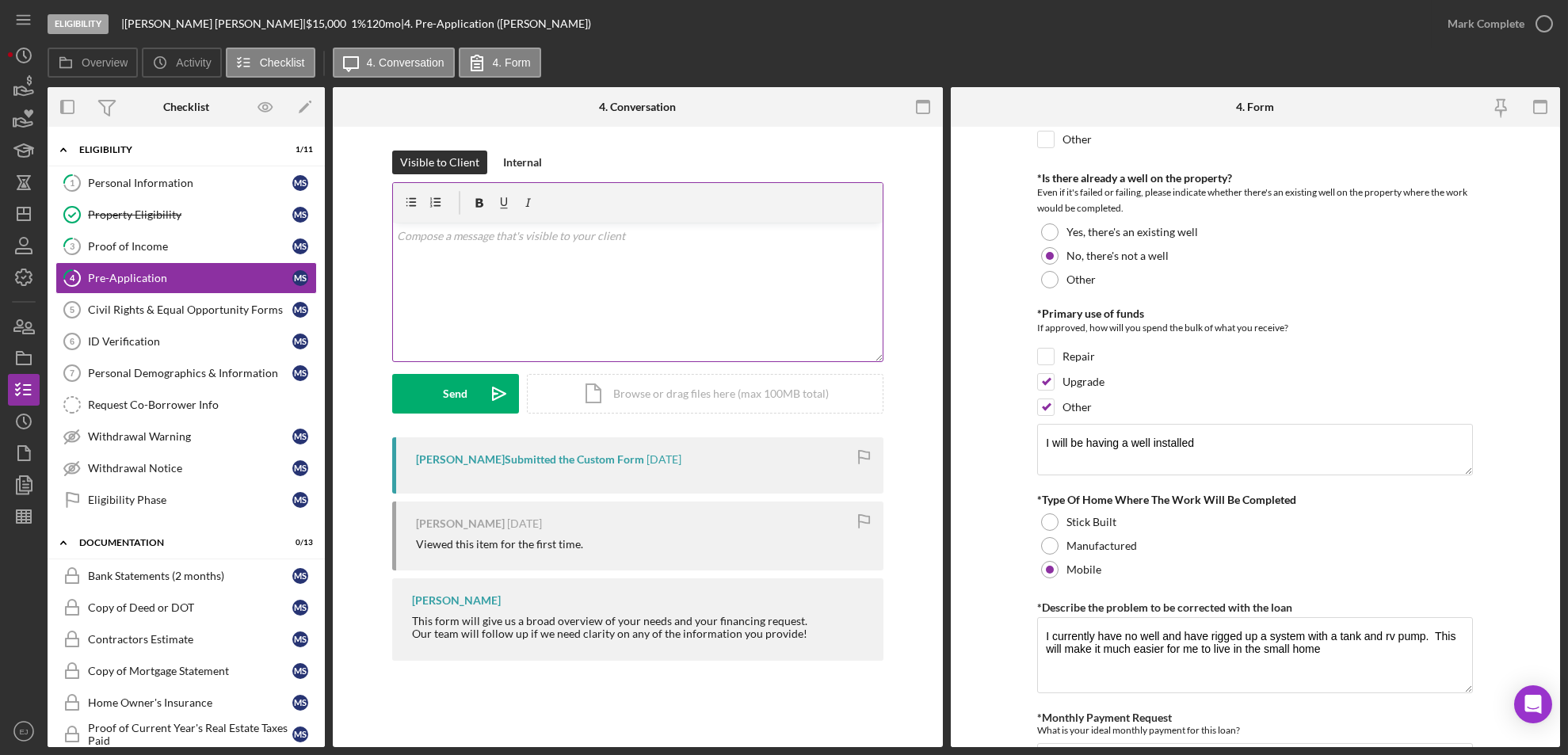
click at [595, 268] on div "v Color teal Color pink Remove color Add row above Add row below Add column bef…" at bounding box center [638, 292] width 490 height 139
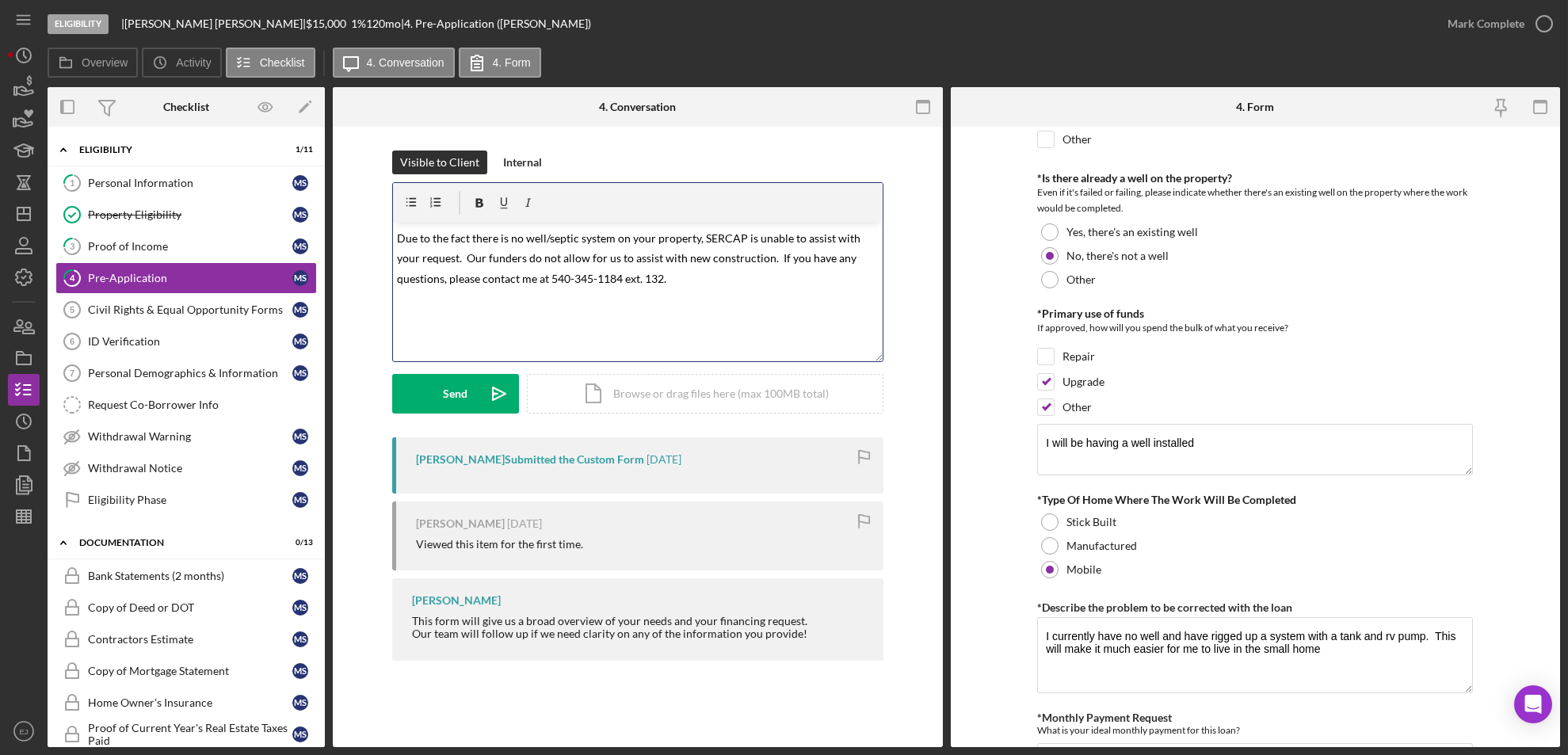
click at [397, 238] on span "Due to the fact there is no well/septic system on your property, SERCAP is unab…" at bounding box center [629, 258] width 465 height 54
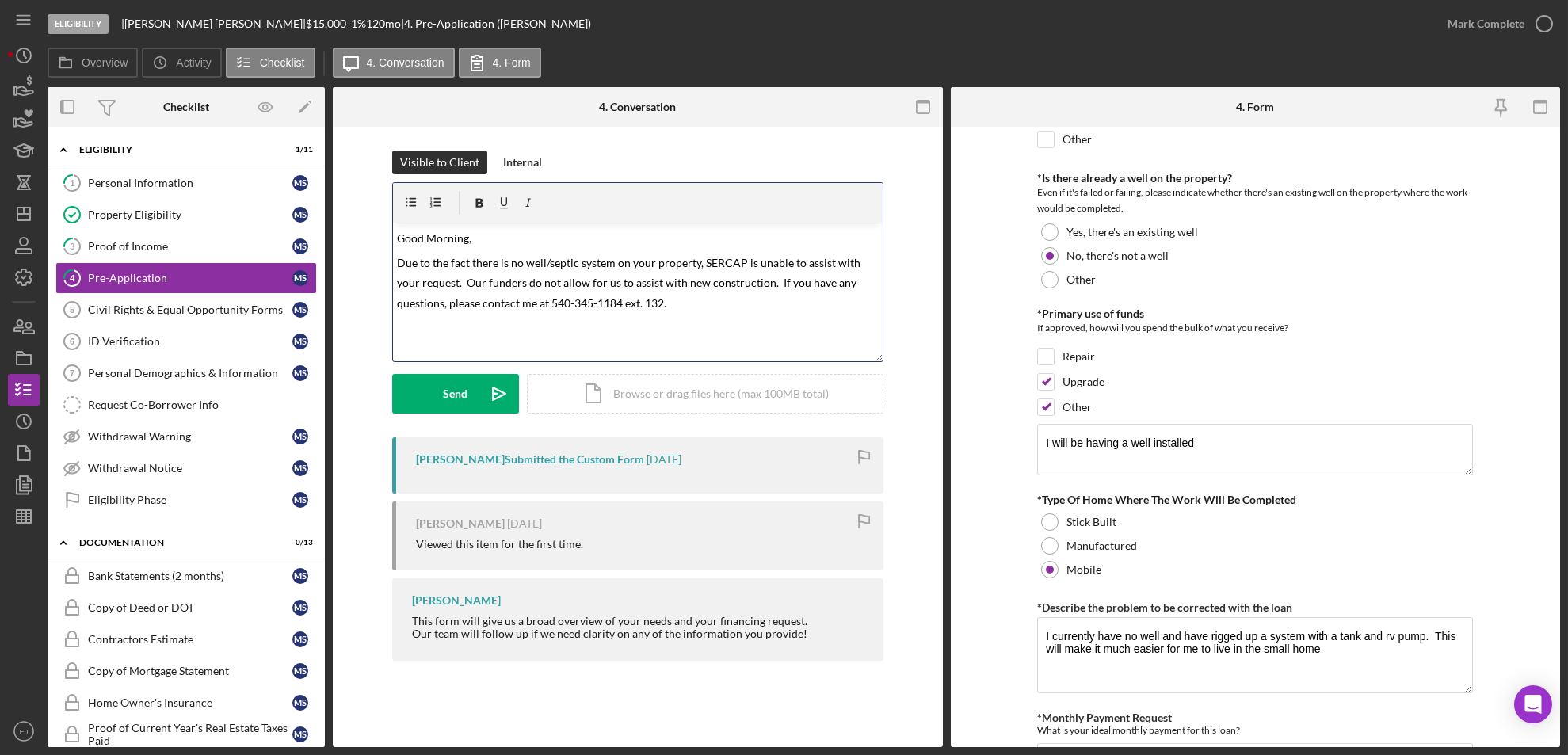
click at [662, 304] on span "Due to the fact there is no well/septic system on your property, SERCAP is unab…" at bounding box center [629, 282] width 465 height 54
click at [538, 305] on span "Due to the fact there is no well/septic system on your property, SERCAP is unab…" at bounding box center [629, 282] width 465 height 54
click at [723, 309] on p "Due to the fact there is no well/septic system on your property, SERCAP is unab…" at bounding box center [637, 282] width 481 height 61
click at [472, 402] on button "Send Icon/icon-invite-send" at bounding box center [456, 393] width 127 height 40
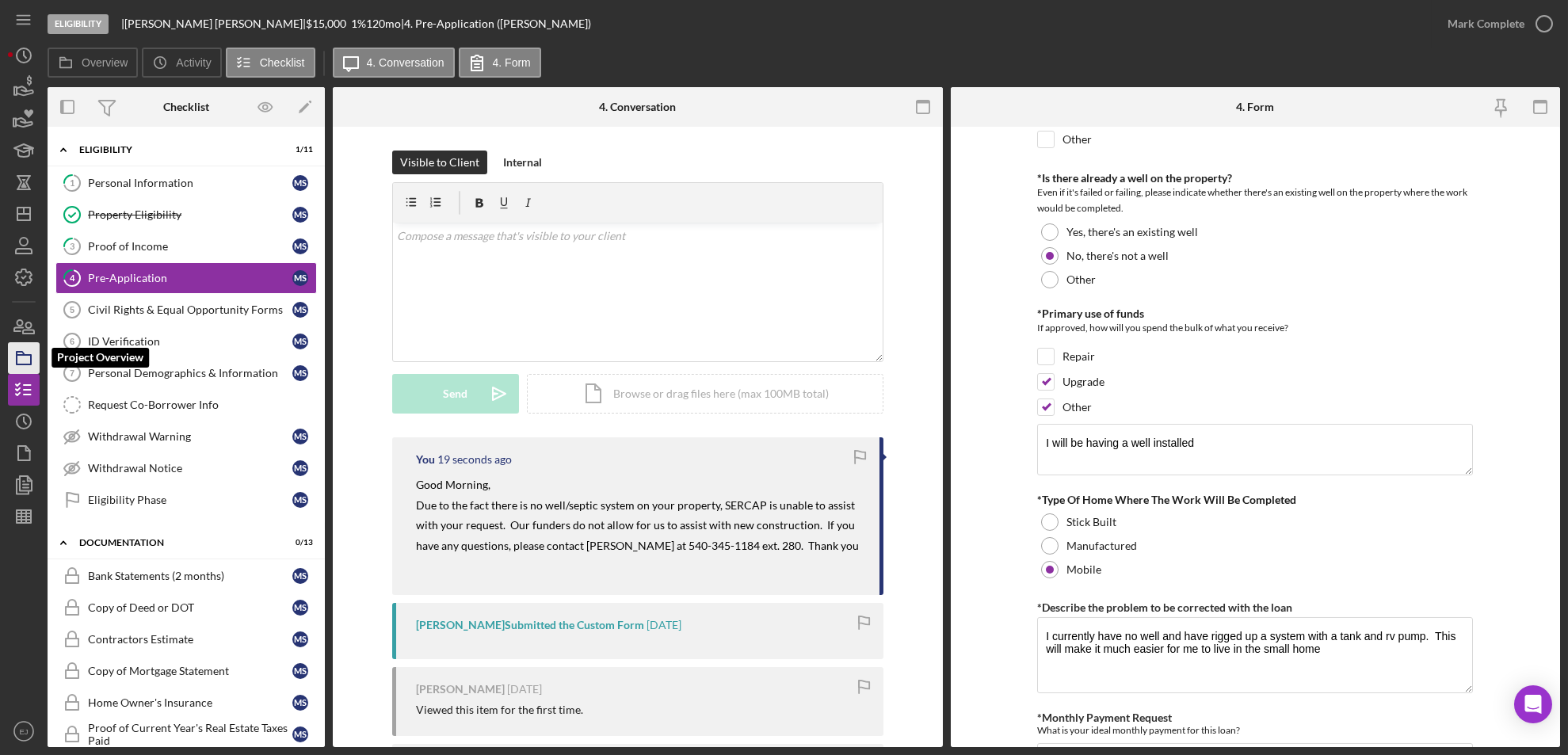
click at [24, 353] on icon "button" at bounding box center [23, 358] width 40 height 40
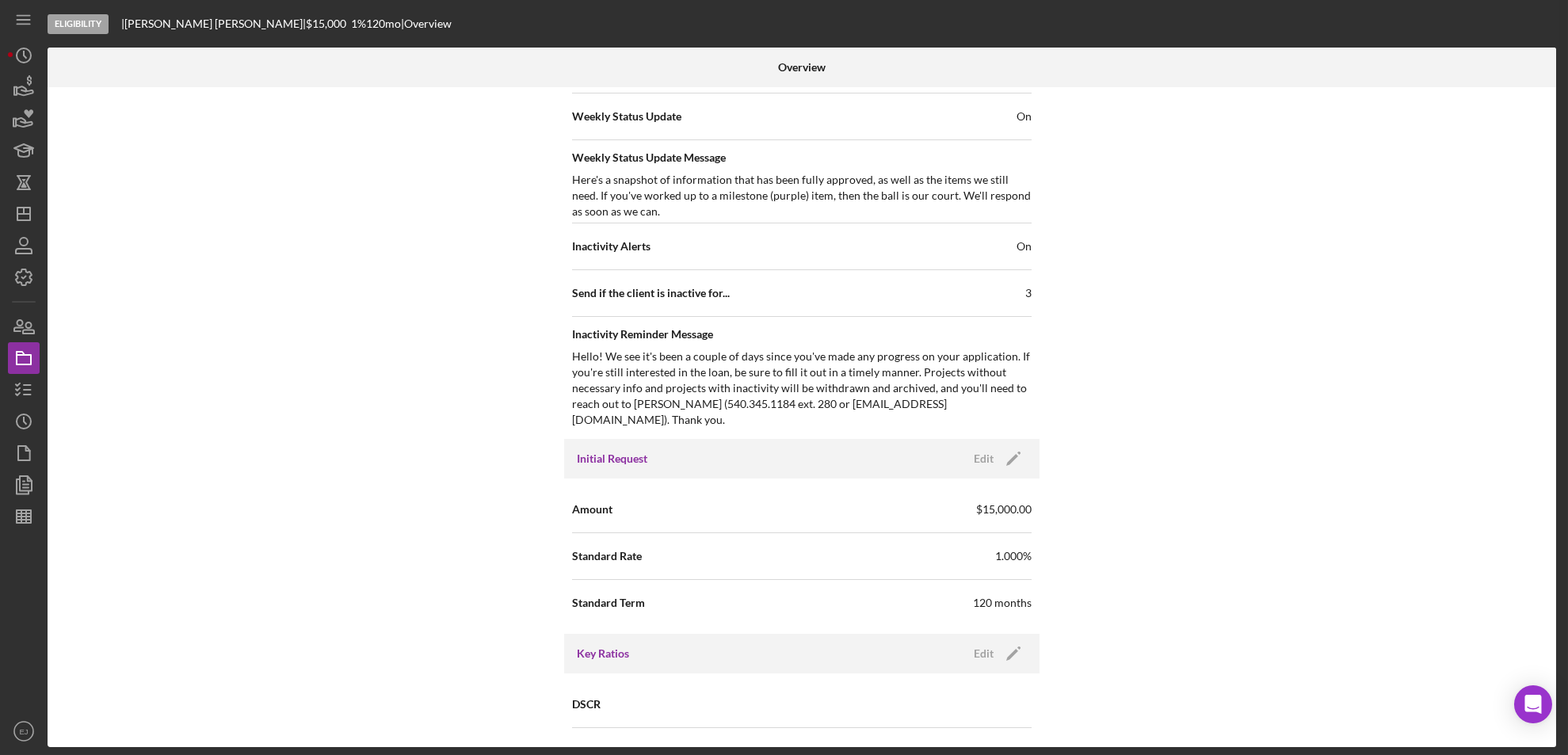
scroll to position [1156, 0]
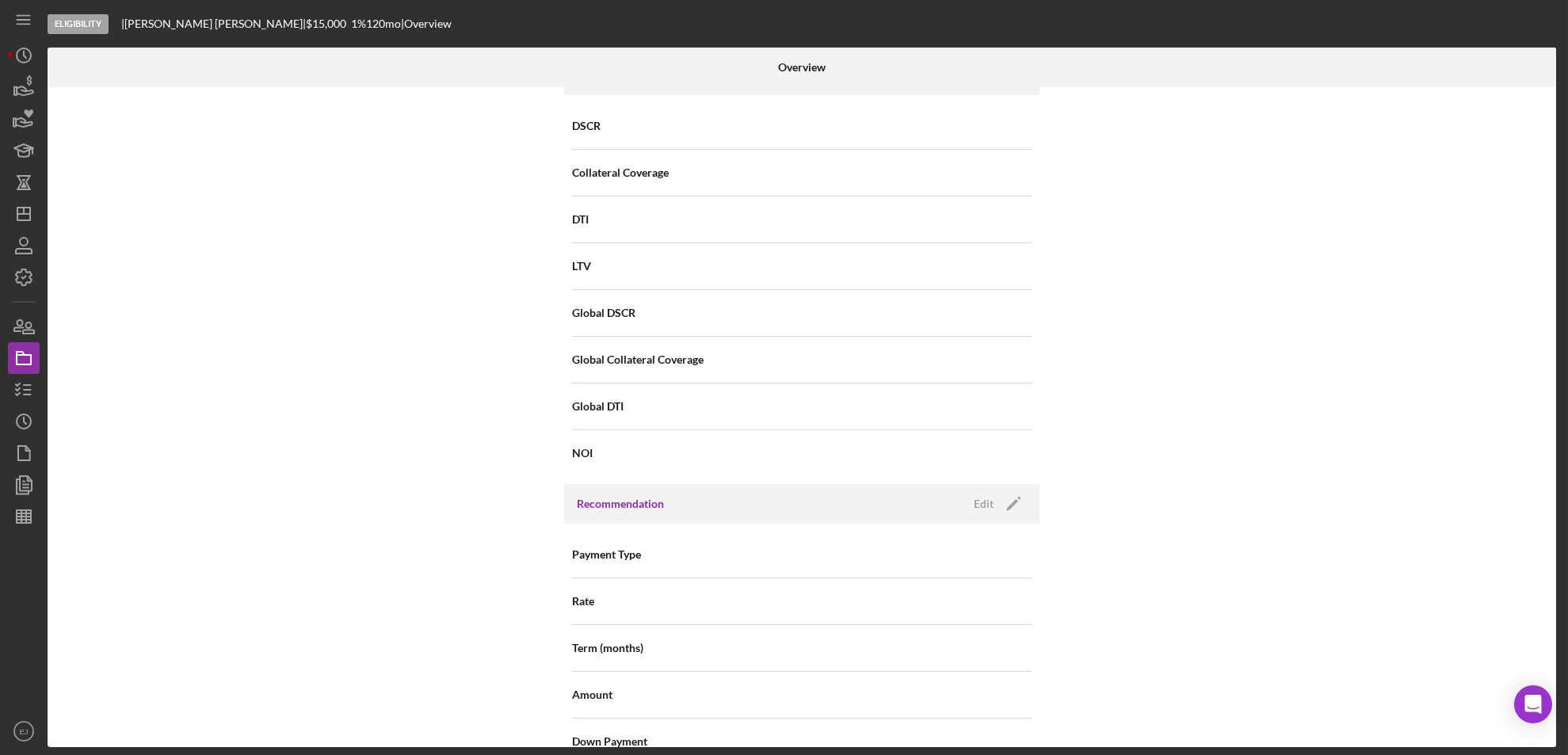
click at [1557, 690] on div "Overview Internal Workflow Stage Eligibility Icon/Dropdown Arrow Archive (can u…" at bounding box center [804, 397] width 1512 height 699
click at [1550, 737] on div "Internal Workflow Stage Eligibility Icon/Dropdown Arrow Archive (can unarchive …" at bounding box center [802, 417] width 1508 height 659
click at [1556, 739] on div "Overview Internal Workflow Stage Eligibility Icon/Dropdown Arrow Archive (can u…" at bounding box center [804, 397] width 1512 height 699
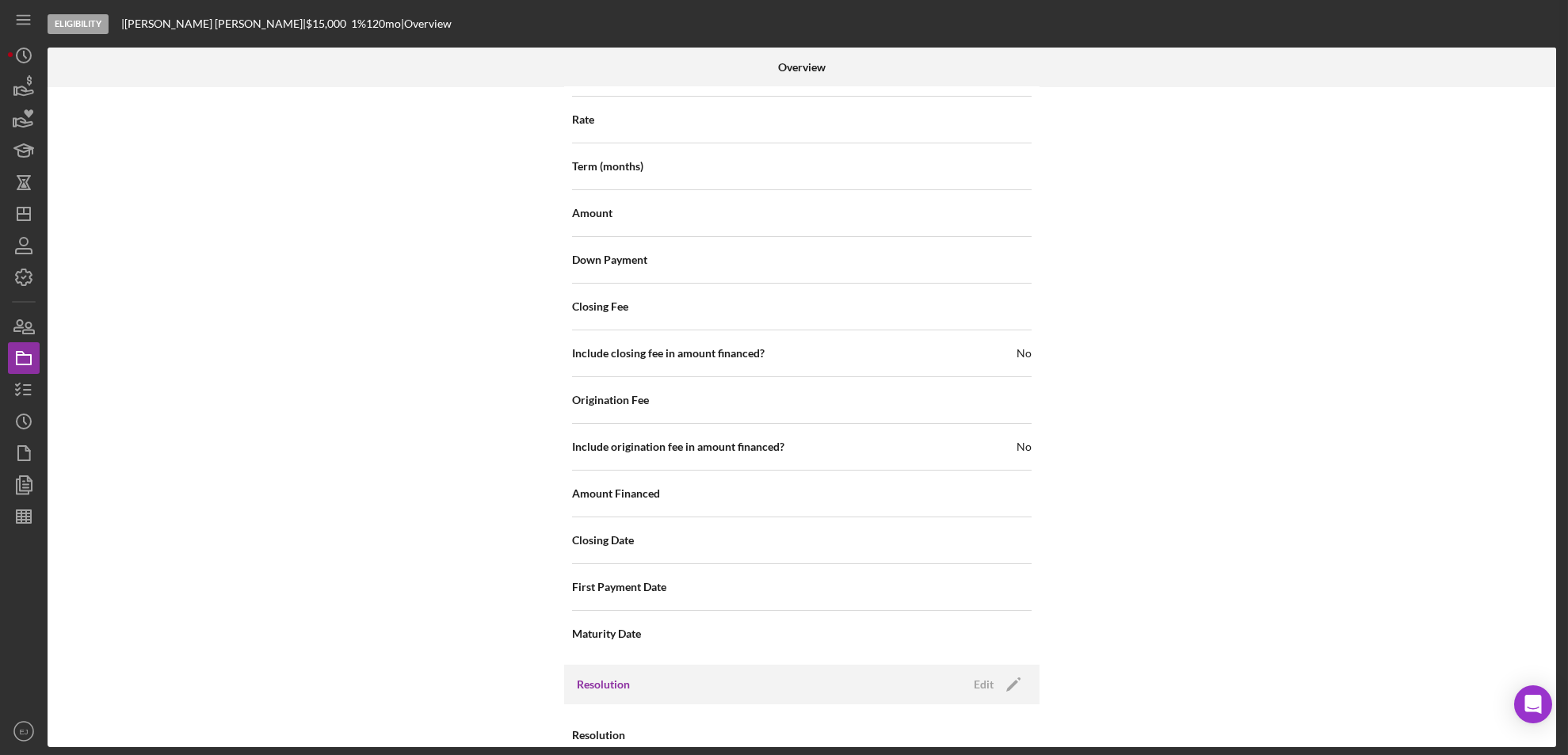
scroll to position [1694, 0]
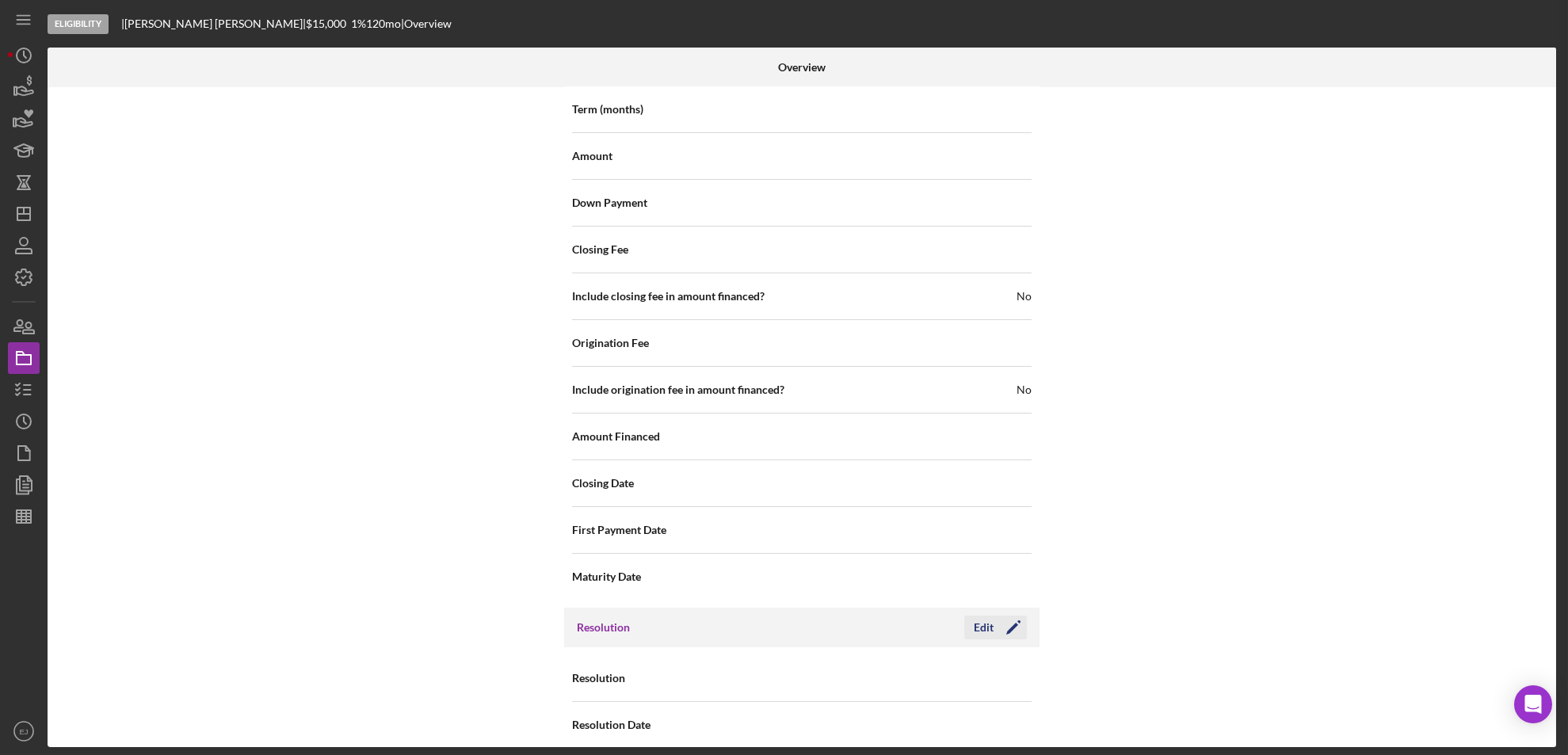
click at [985, 616] on div "Edit" at bounding box center [984, 627] width 20 height 23
click at [1009, 671] on icon "Icon/Dropdown Arrow" at bounding box center [1011, 678] width 38 height 38
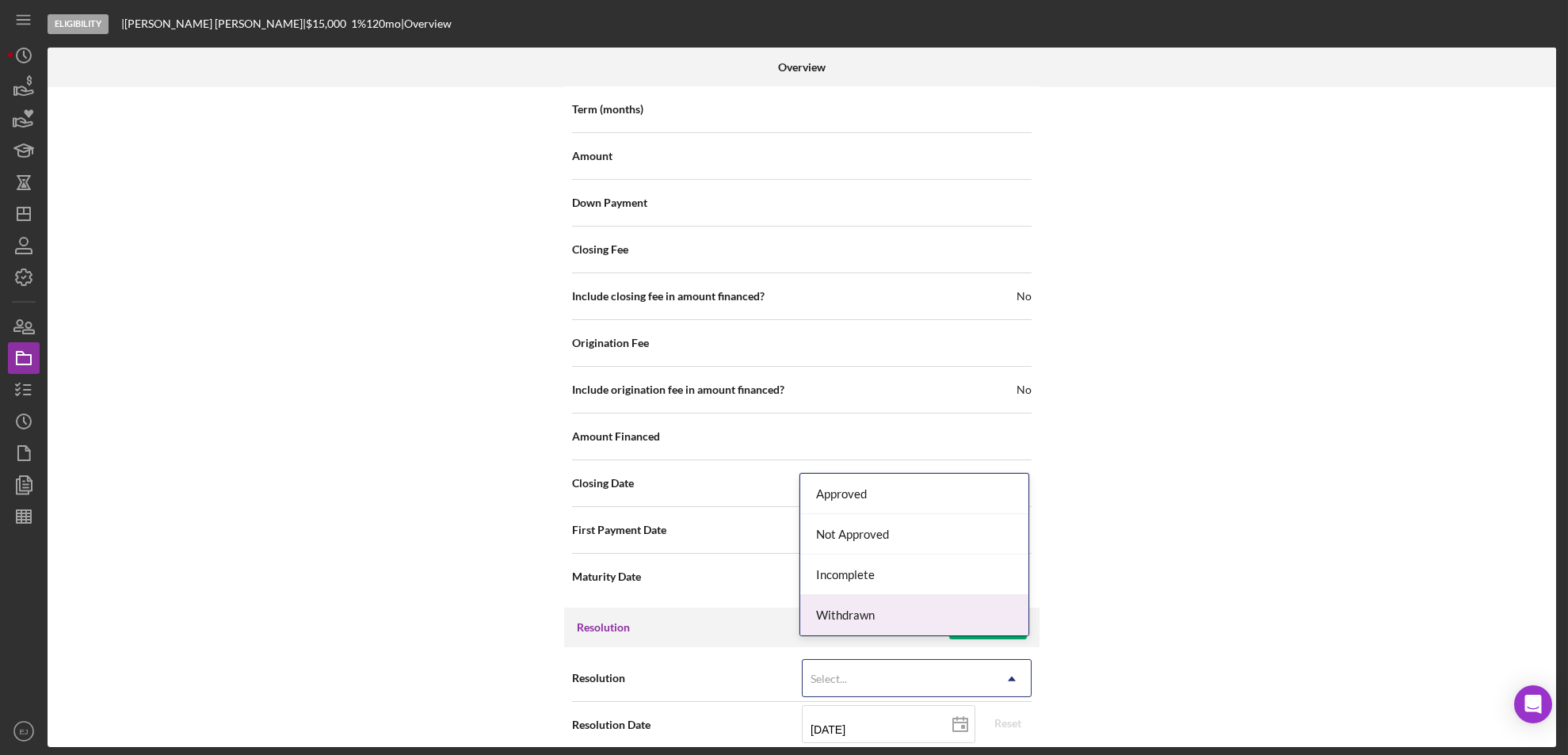
click at [967, 616] on div "Withdrawn" at bounding box center [914, 615] width 228 height 40
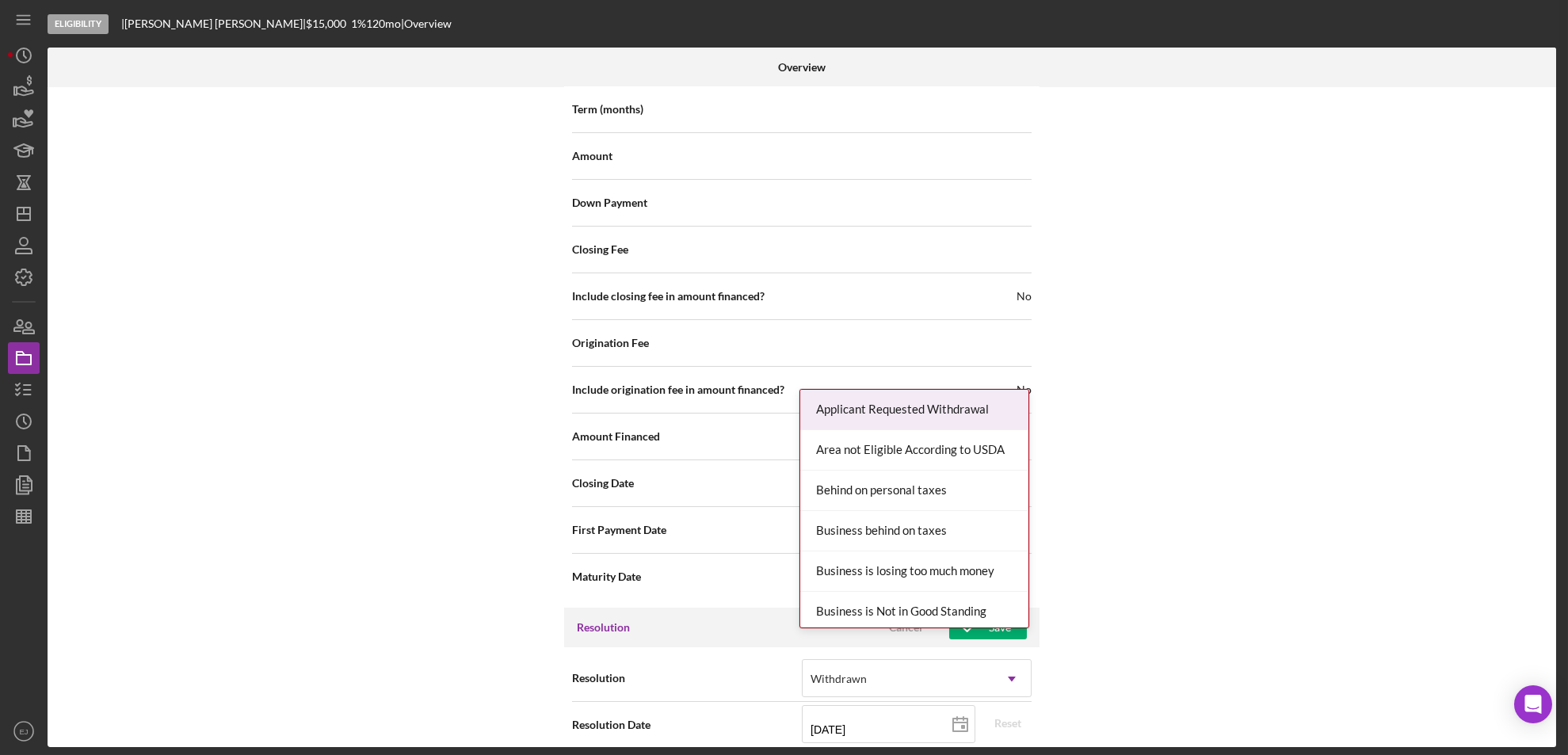
scroll to position [1795, 0]
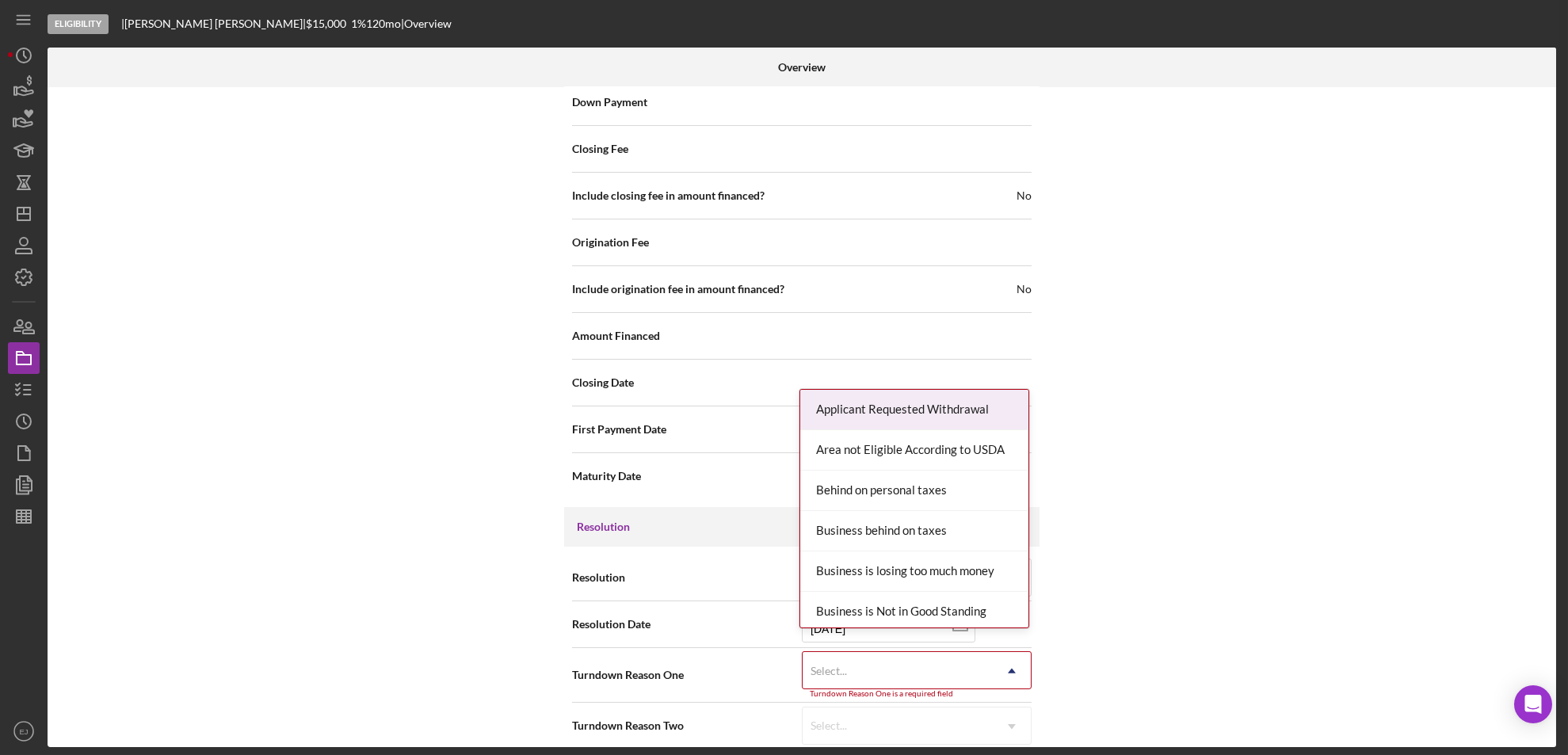
click at [1014, 739] on div "Internal Workflow Stage Eligibility Icon/Dropdown Arrow Archive (can unarchive …" at bounding box center [802, 417] width 1508 height 659
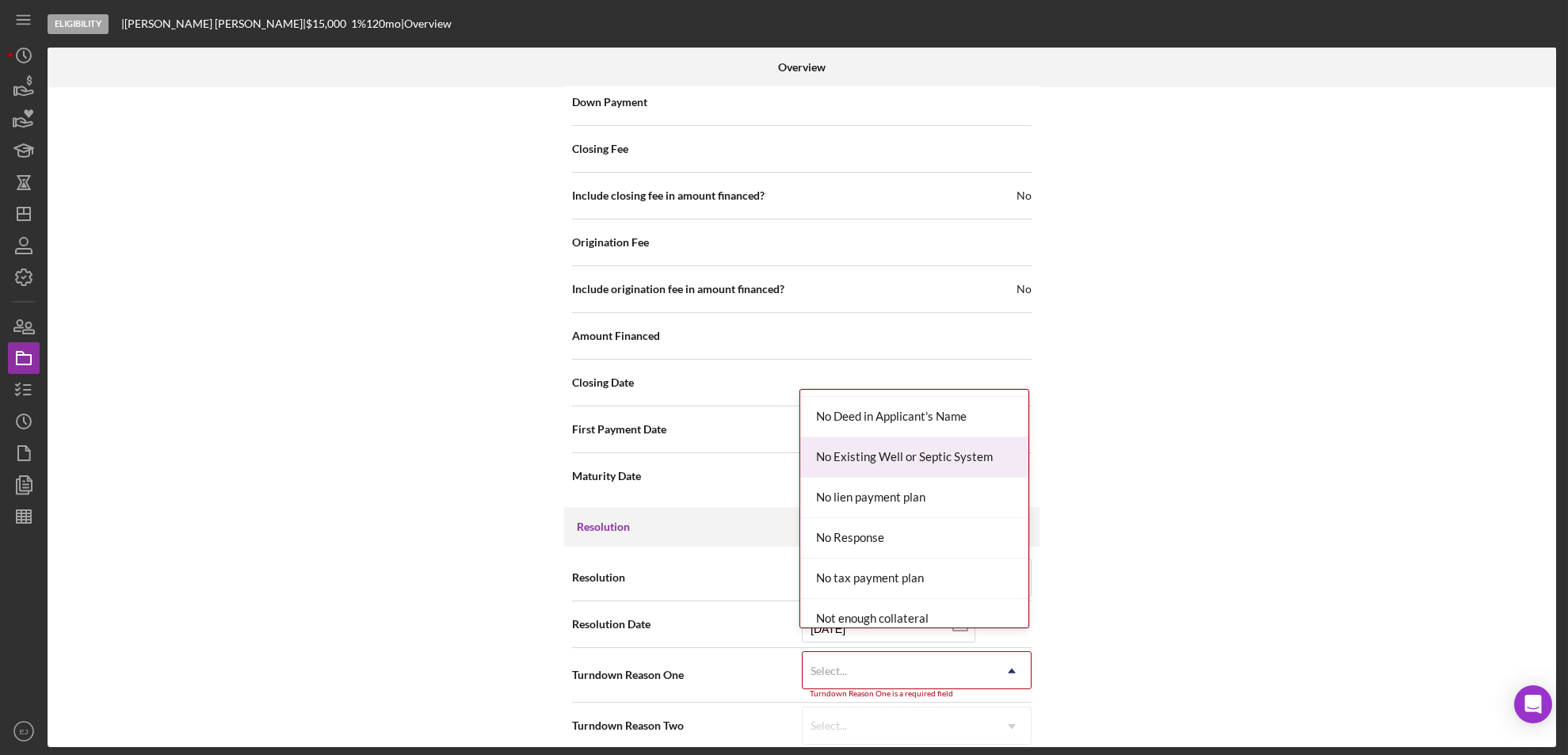
click at [961, 443] on div "No Existing Well or Septic System" at bounding box center [914, 457] width 228 height 40
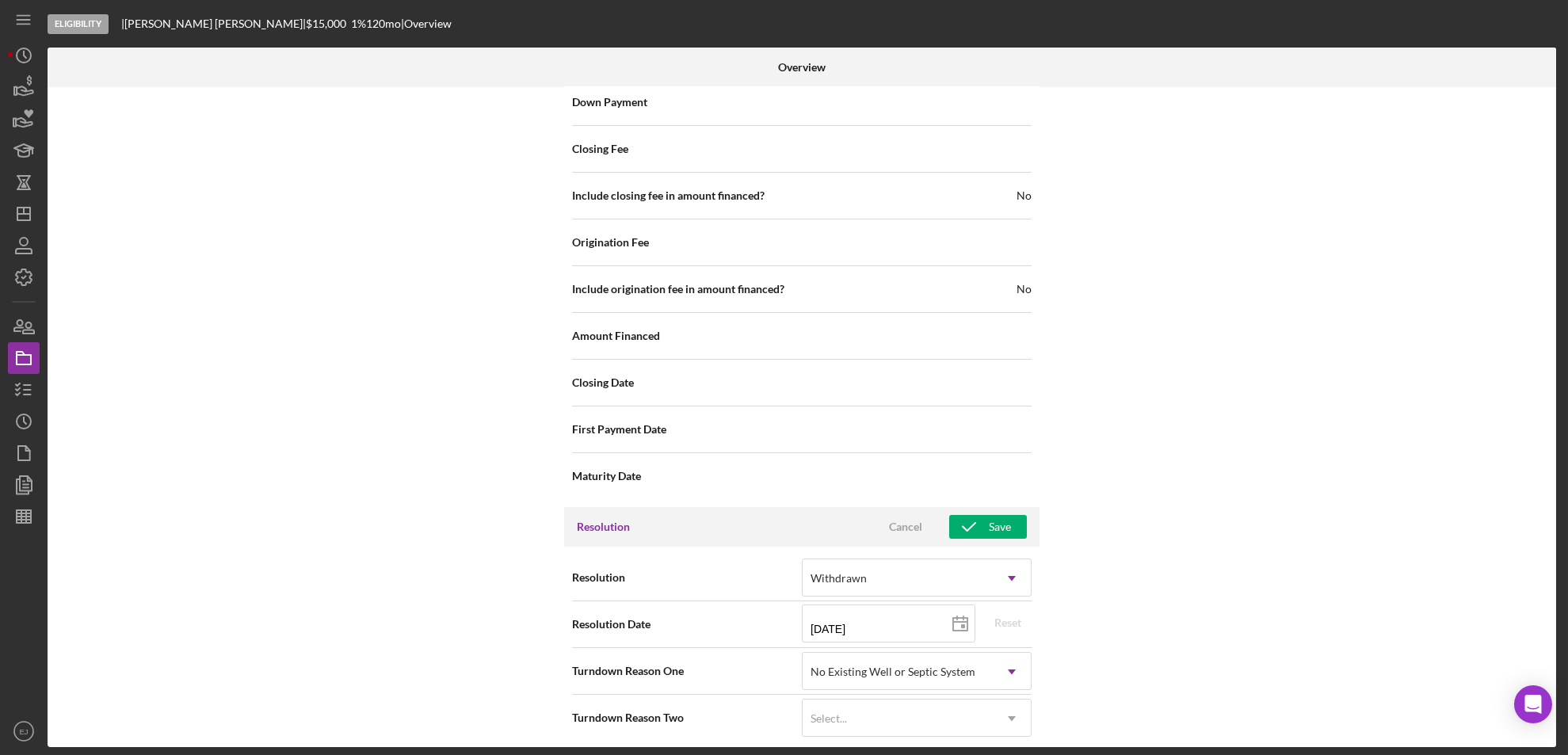
scroll to position [1788, 0]
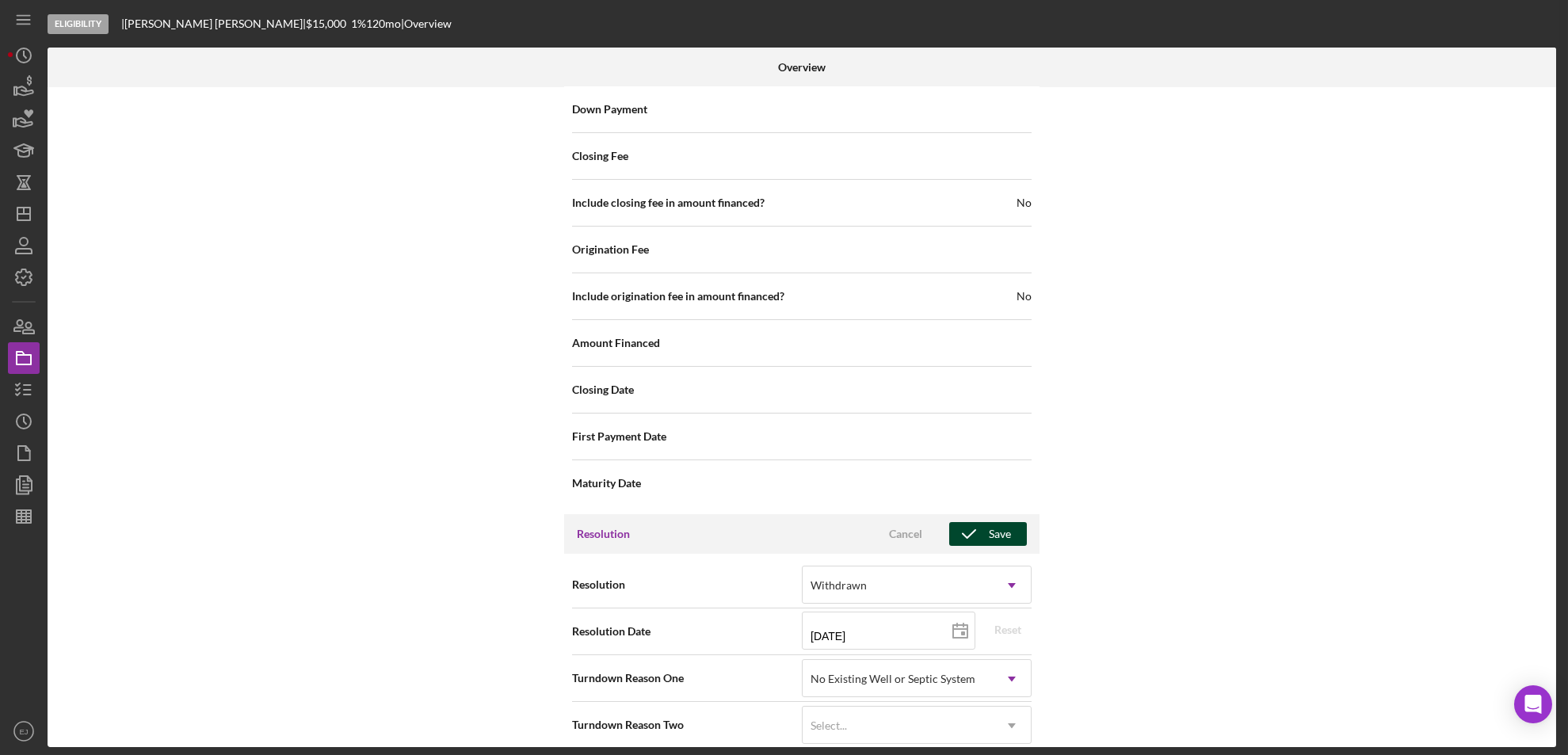
click at [1014, 522] on button "Save" at bounding box center [988, 534] width 78 height 23
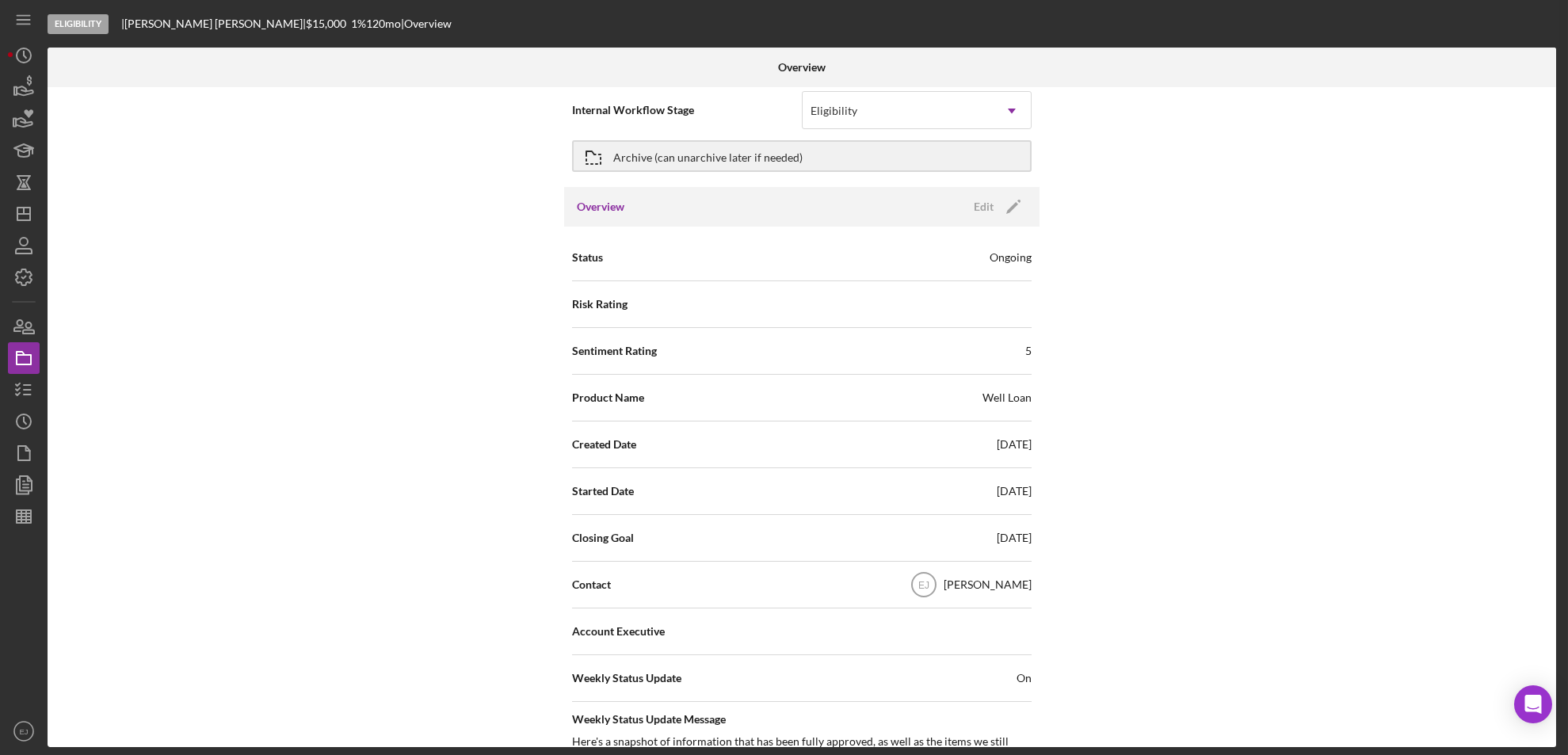
scroll to position [0, 0]
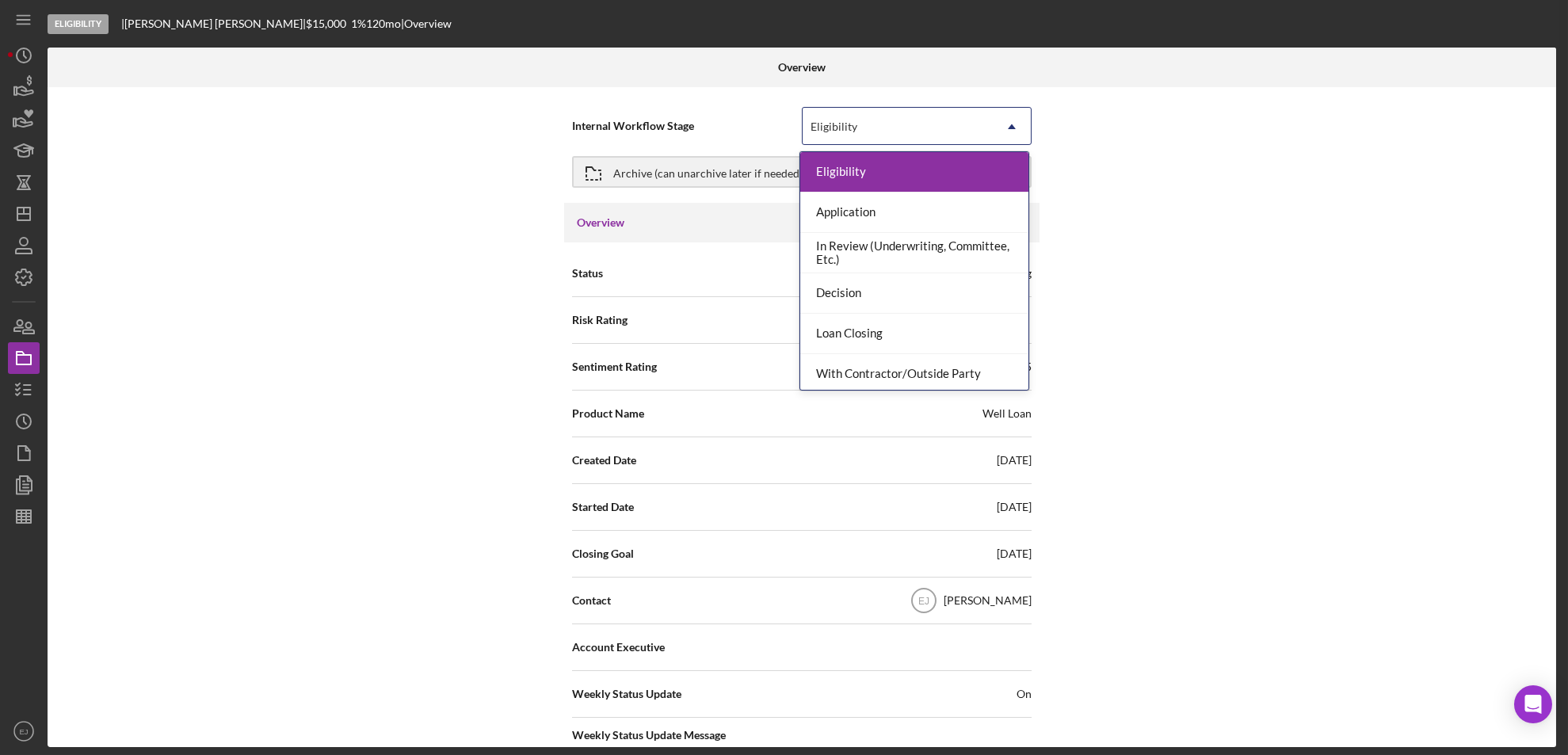
click at [1007, 120] on icon "Icon/Dropdown Arrow" at bounding box center [1011, 126] width 38 height 38
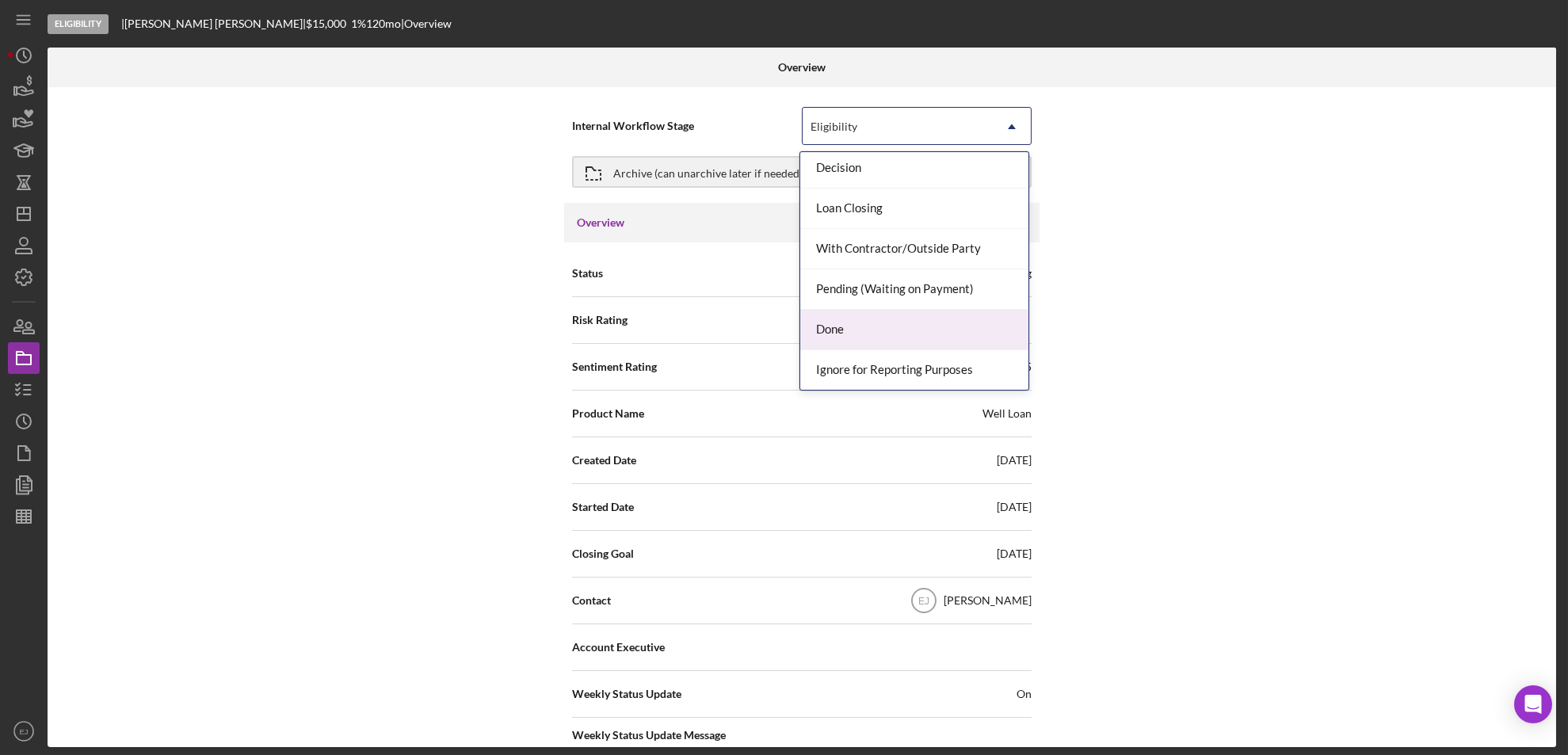
click at [976, 327] on div "Done" at bounding box center [914, 329] width 228 height 40
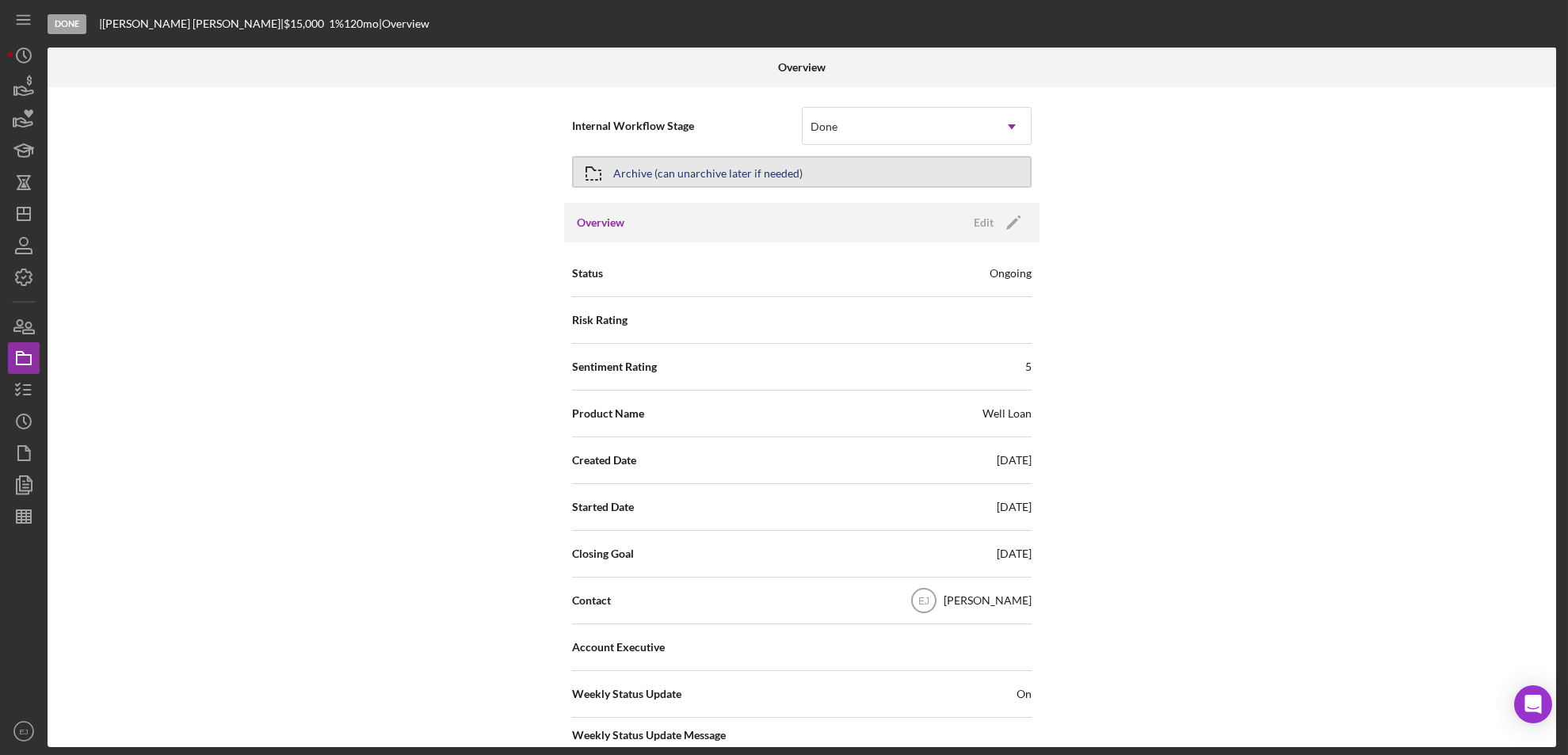
click at [610, 172] on button "Archive (can unarchive later if needed)" at bounding box center [801, 172] width 460 height 31
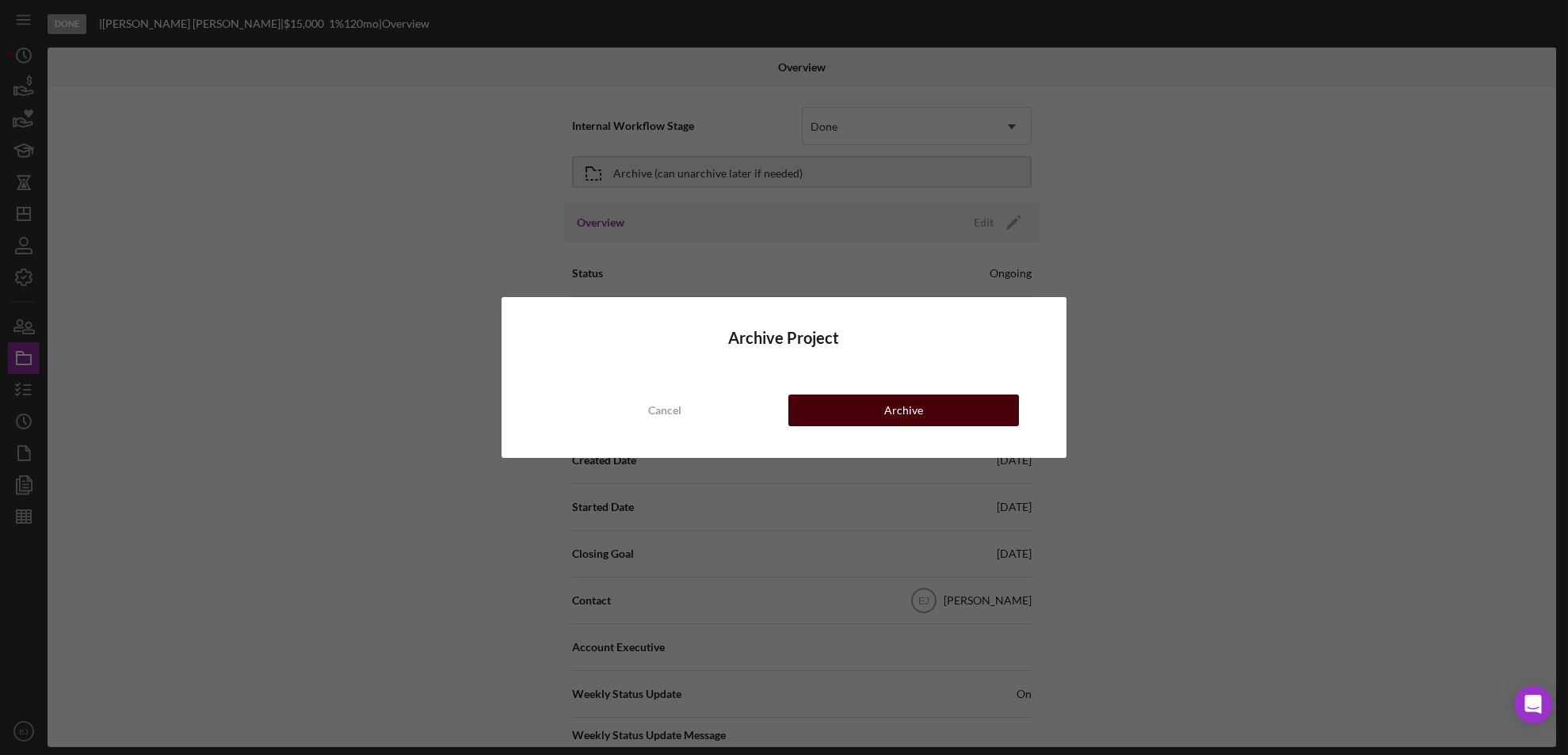
click at [906, 411] on div "Archive" at bounding box center [904, 410] width 39 height 31
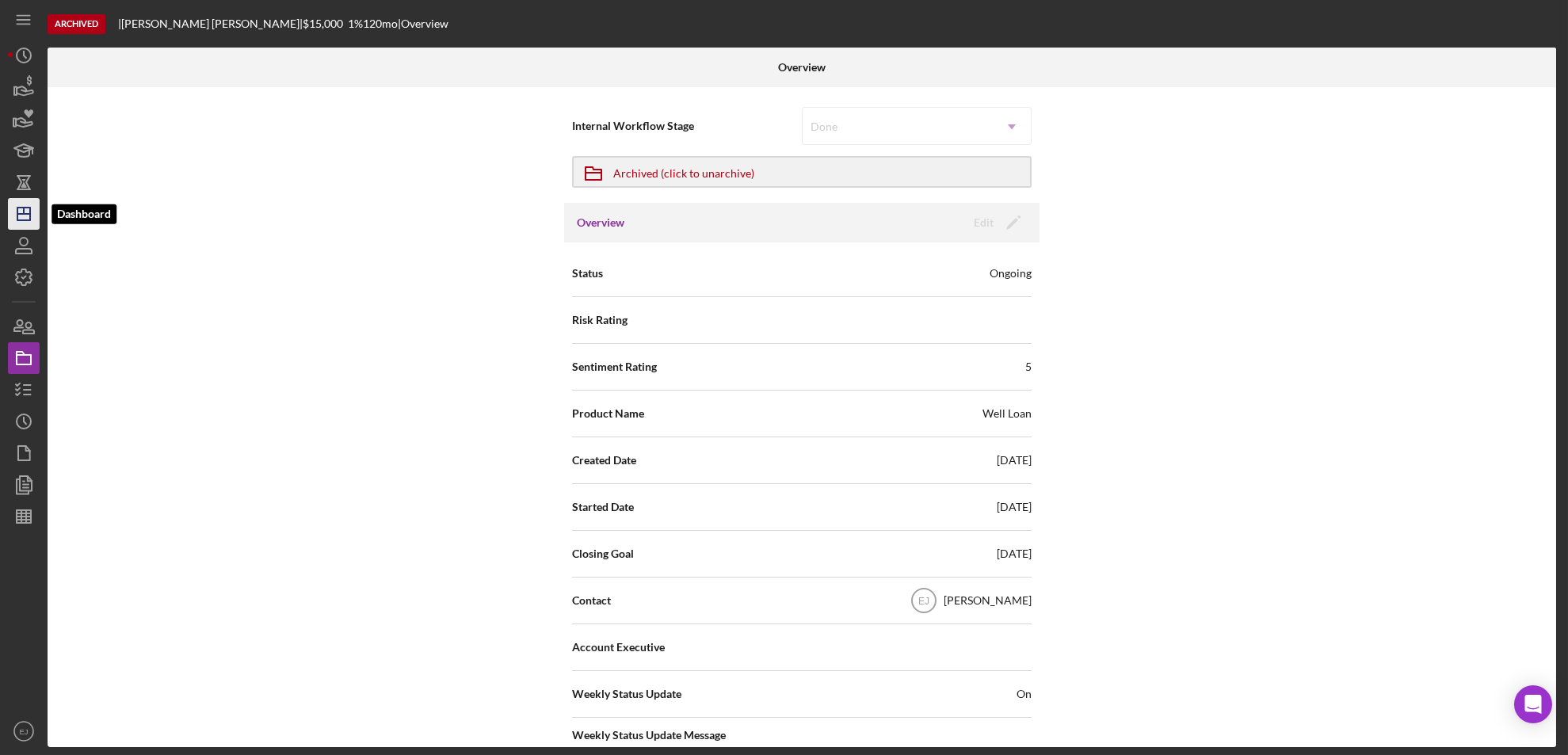
click at [24, 210] on icon "Icon/Dashboard" at bounding box center [23, 214] width 40 height 40
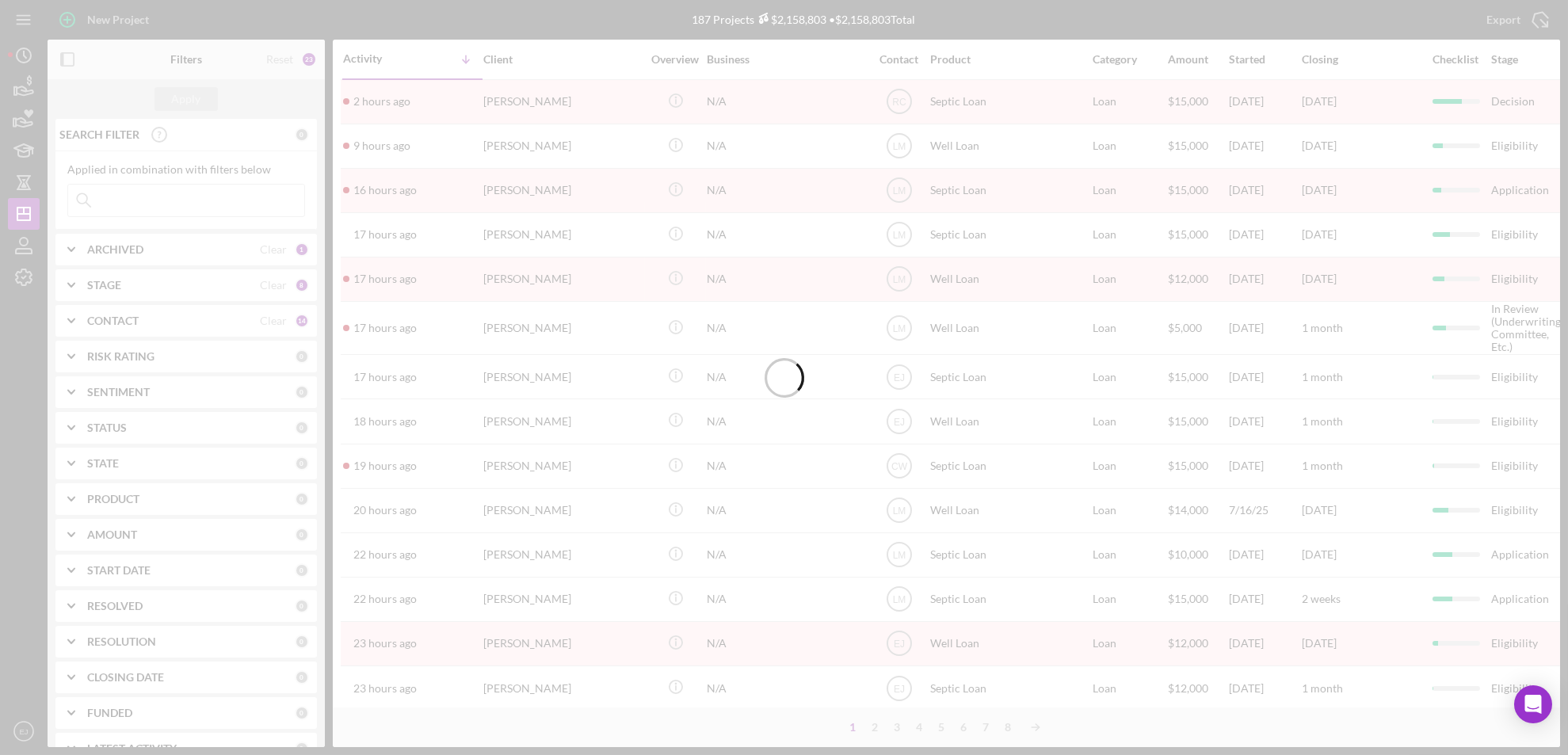
click at [453, 338] on div at bounding box center [784, 378] width 1568 height 755
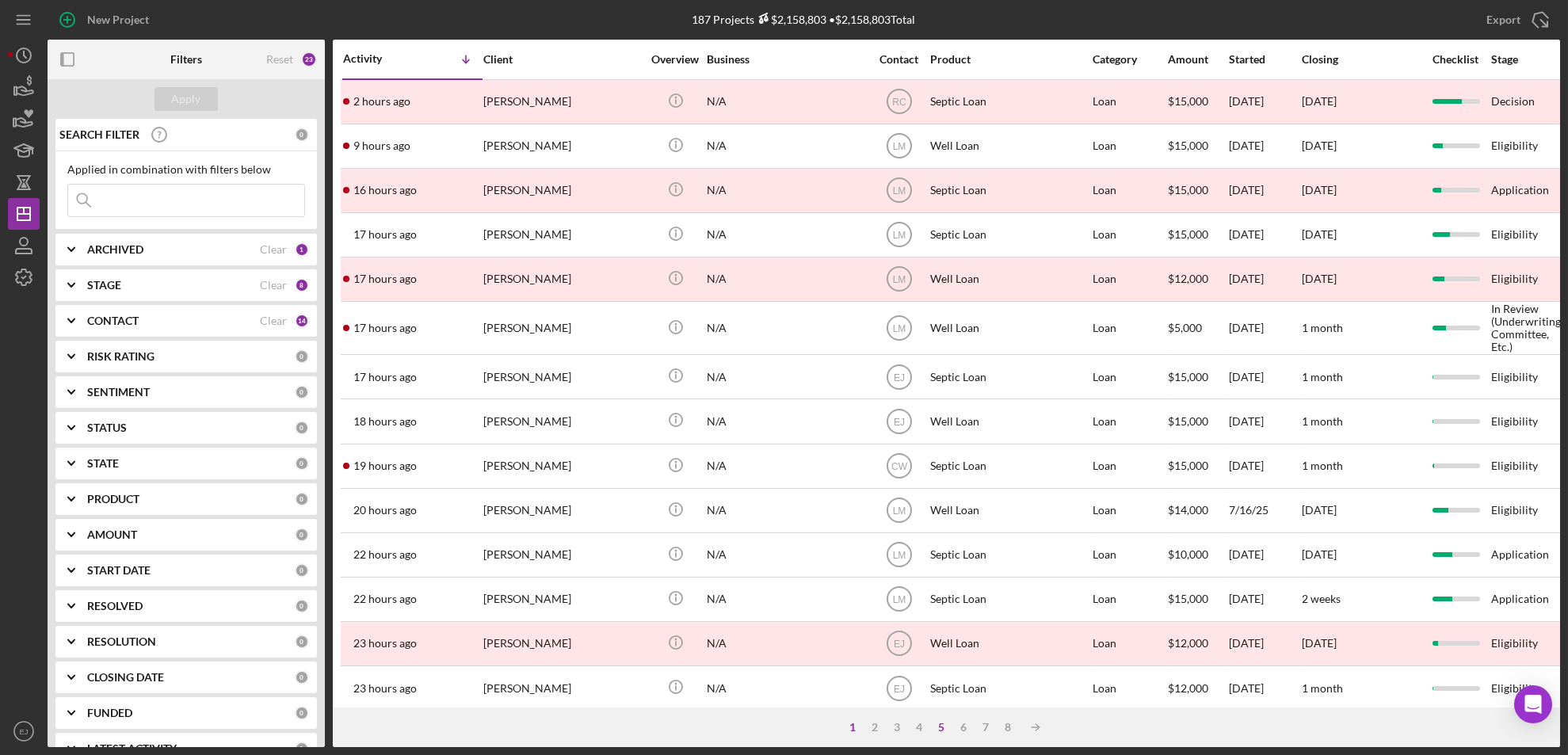
click at [942, 731] on div "5" at bounding box center [942, 727] width 22 height 13
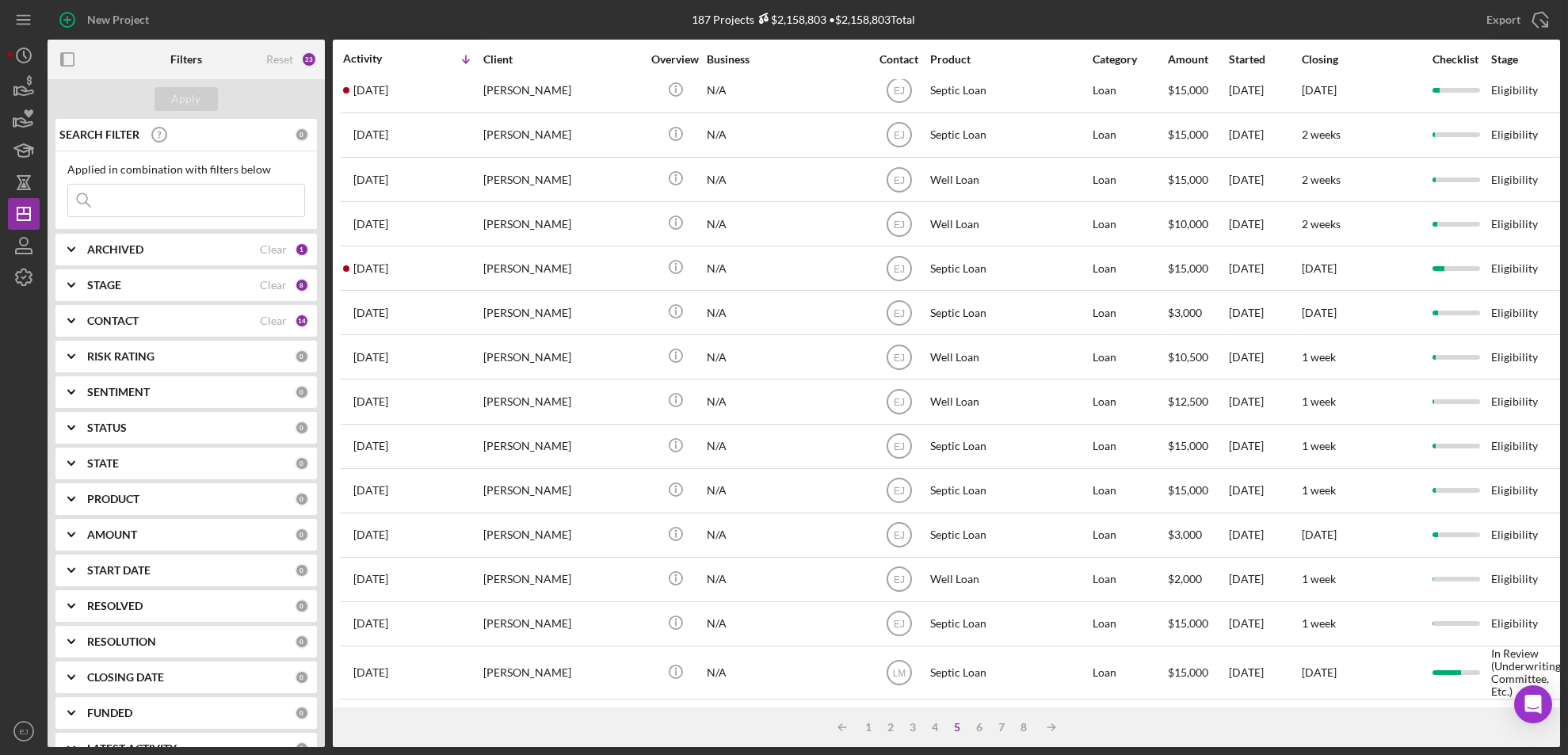
scroll to position [534, 0]
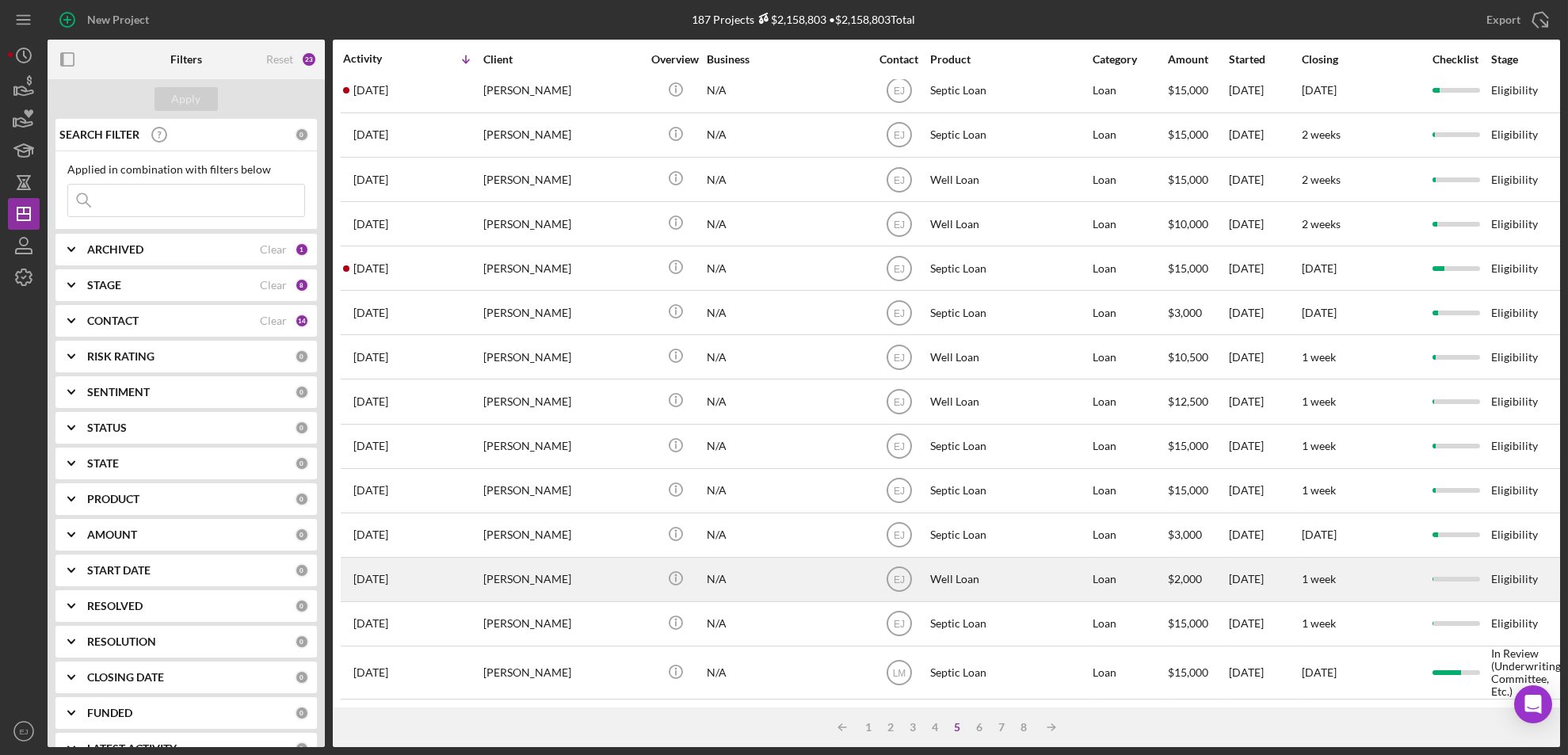
click at [1031, 565] on div "Well Loan" at bounding box center [1009, 578] width 158 height 42
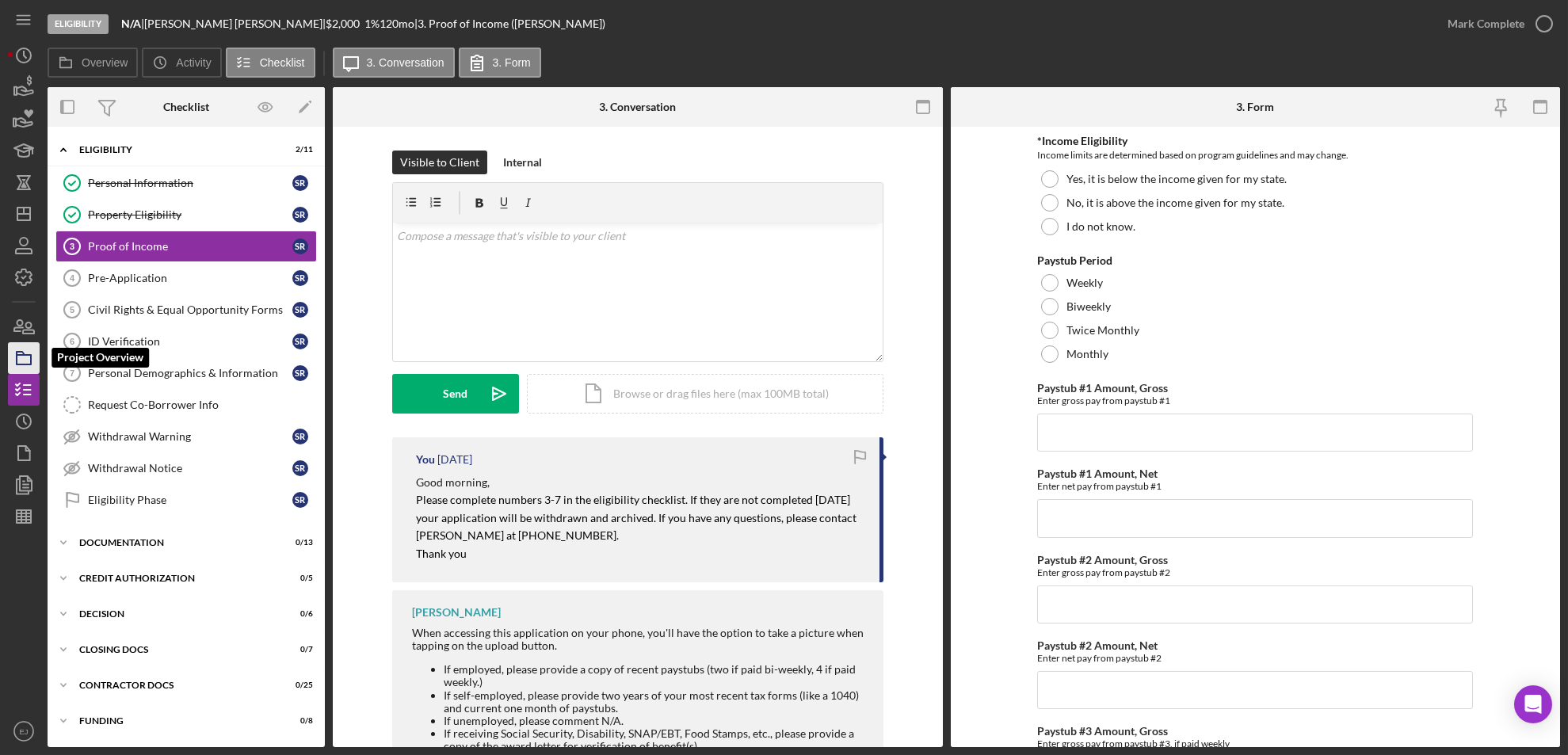
click at [14, 363] on icon "button" at bounding box center [23, 358] width 40 height 40
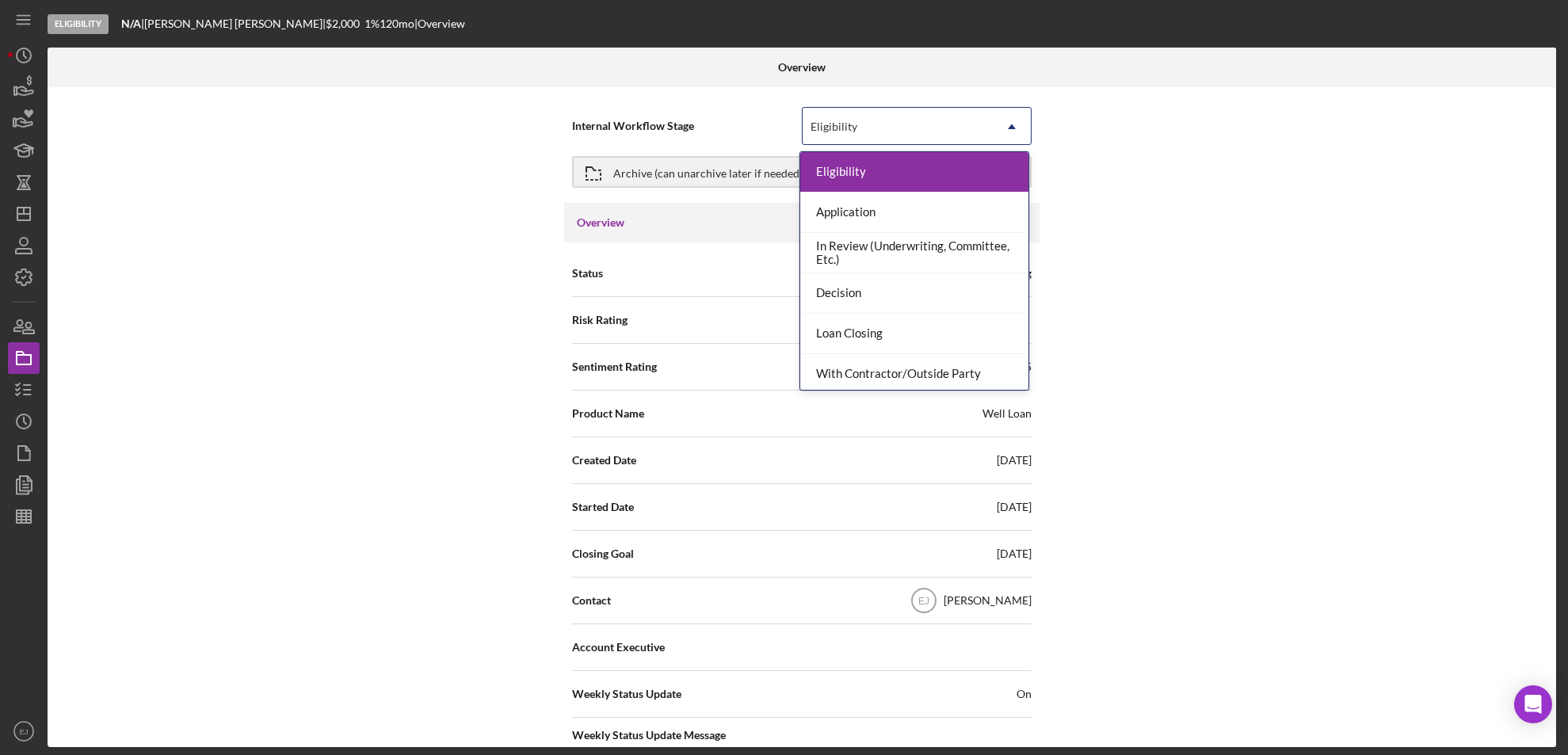
click at [1016, 124] on icon "Icon/Dropdown Arrow" at bounding box center [1011, 126] width 38 height 38
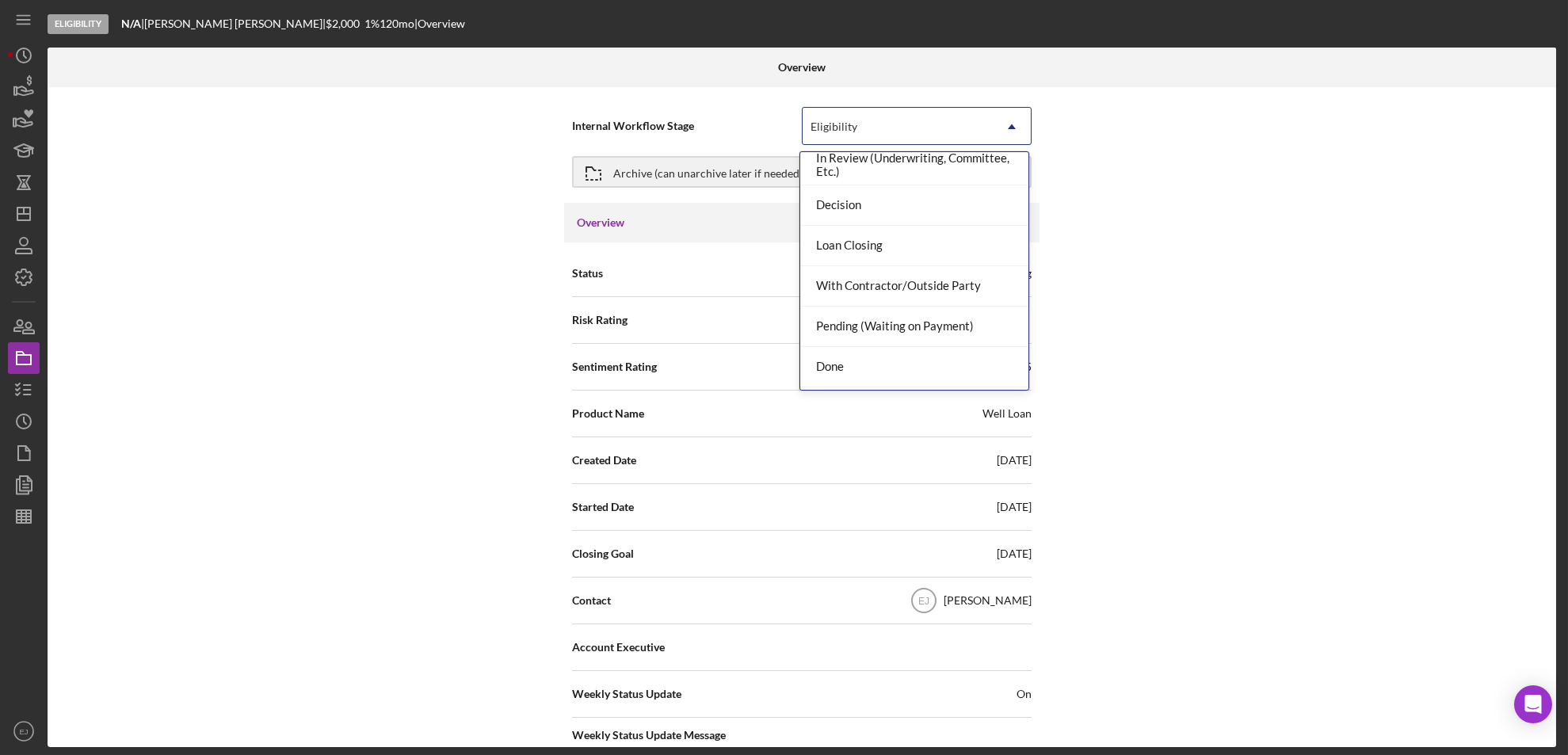
scroll to position [125, 0]
click at [992, 313] on div "Done" at bounding box center [914, 329] width 228 height 40
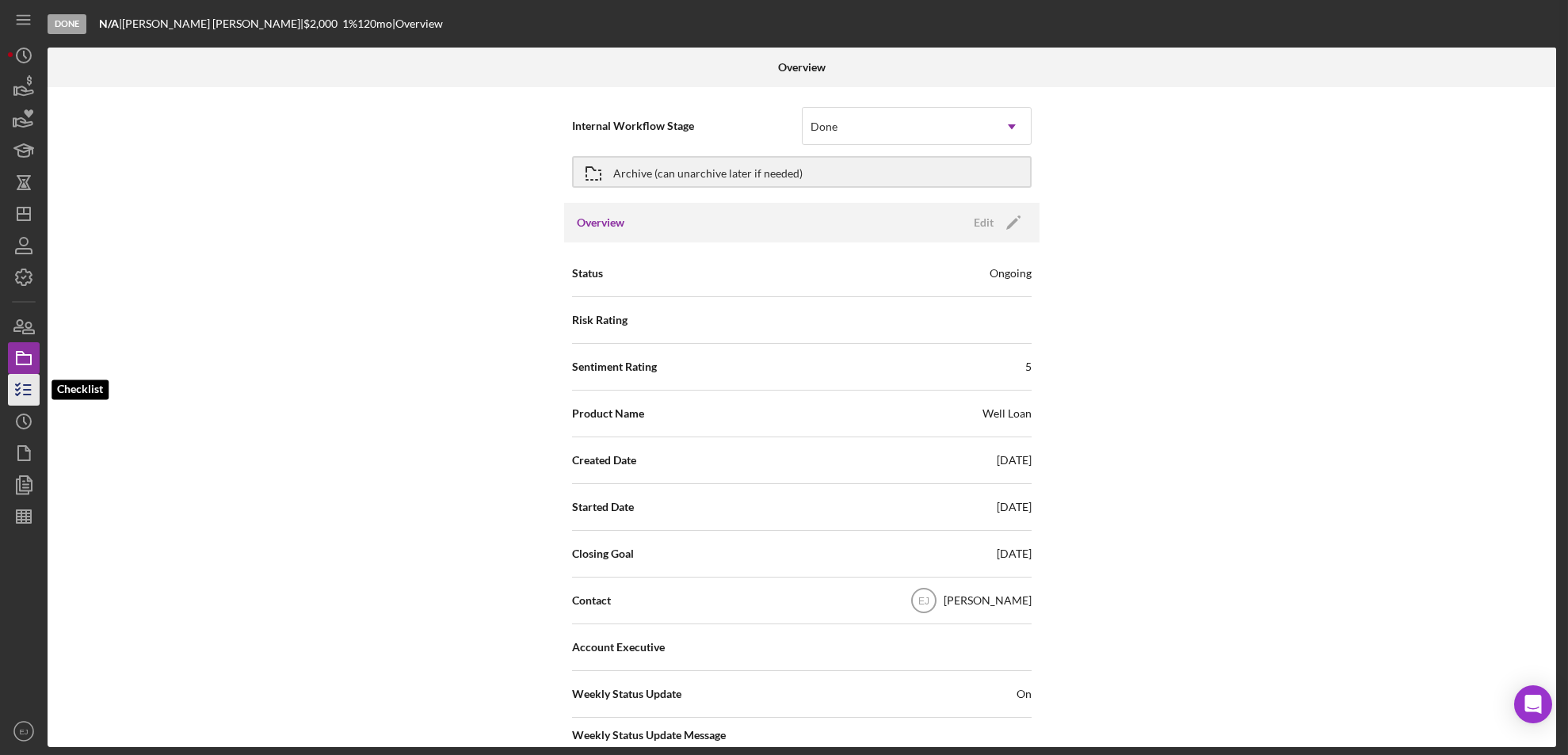
click at [14, 392] on icon "button" at bounding box center [23, 389] width 40 height 40
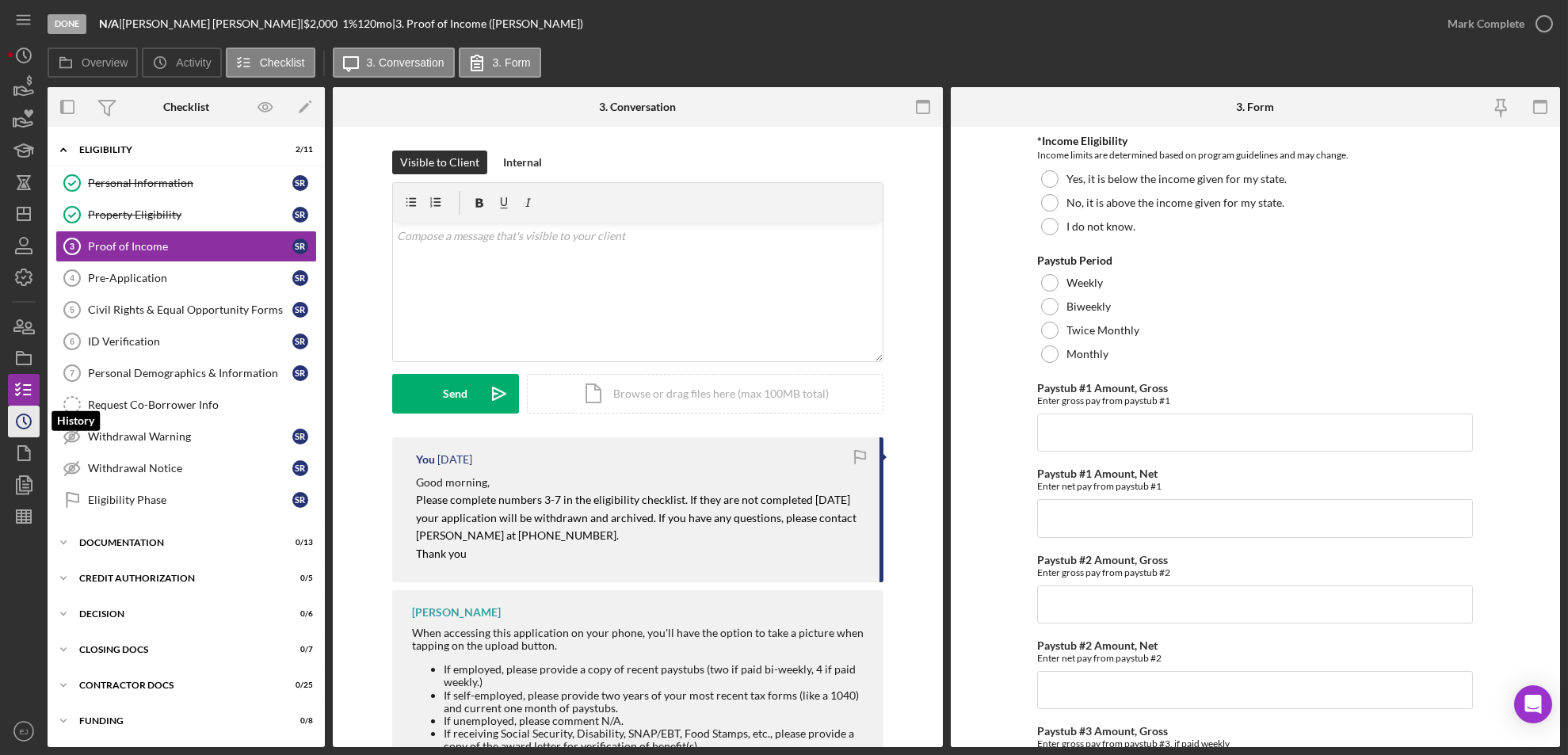
click at [27, 417] on icon "Icon/History" at bounding box center [23, 421] width 40 height 40
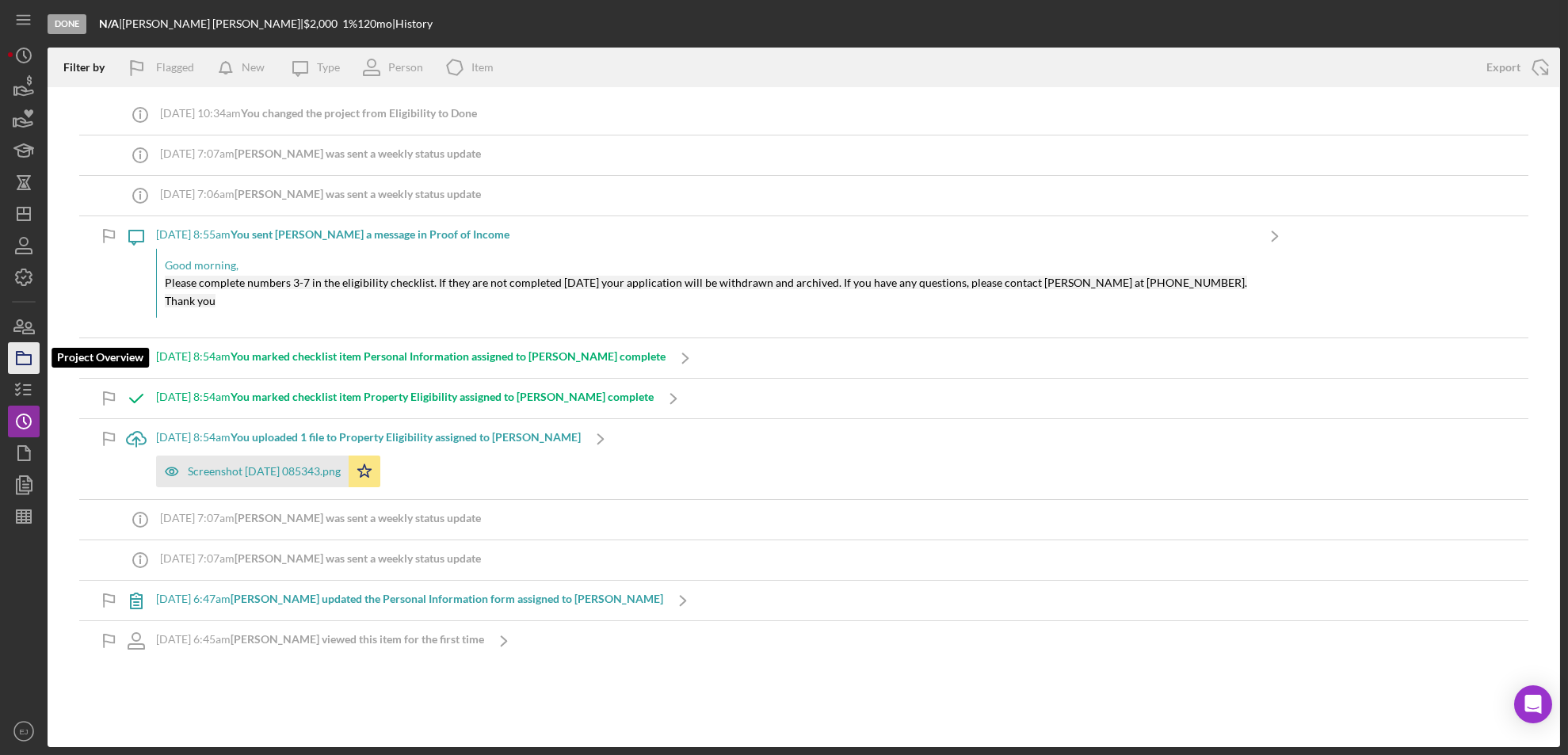
click at [21, 361] on icon "button" at bounding box center [23, 358] width 40 height 40
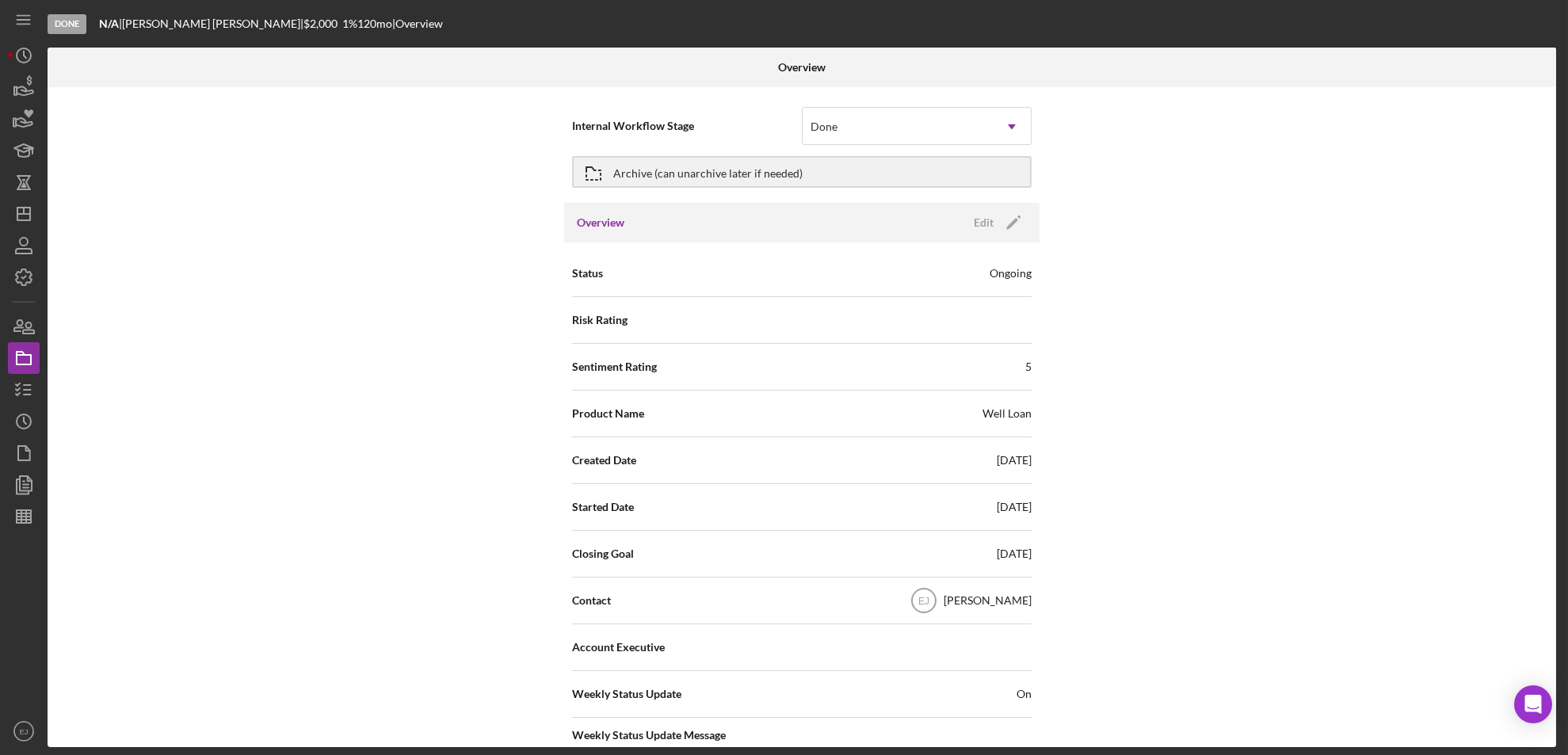
click at [1556, 678] on div "Overview Internal Workflow Stage Done Icon/Dropdown Arrow Archive (can unarchiv…" at bounding box center [804, 397] width 1512 height 699
click at [1550, 678] on div "Internal Workflow Stage Done Icon/Dropdown Arrow Archive (can unarchive later i…" at bounding box center [802, 417] width 1508 height 659
click at [1557, 683] on div "Overview Internal Workflow Stage Done Icon/Dropdown Arrow Archive (can unarchiv…" at bounding box center [804, 397] width 1512 height 699
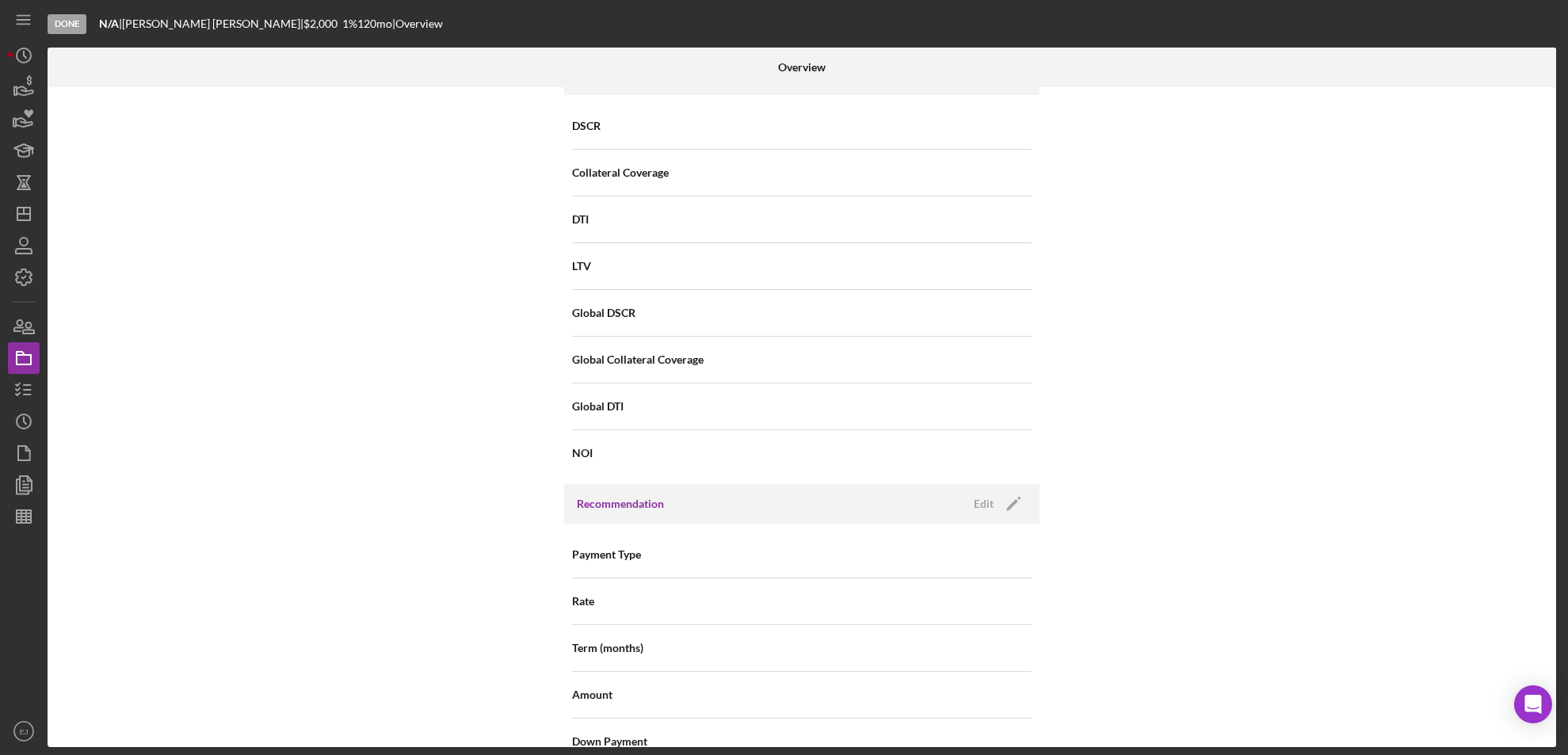
scroll to position [1694, 0]
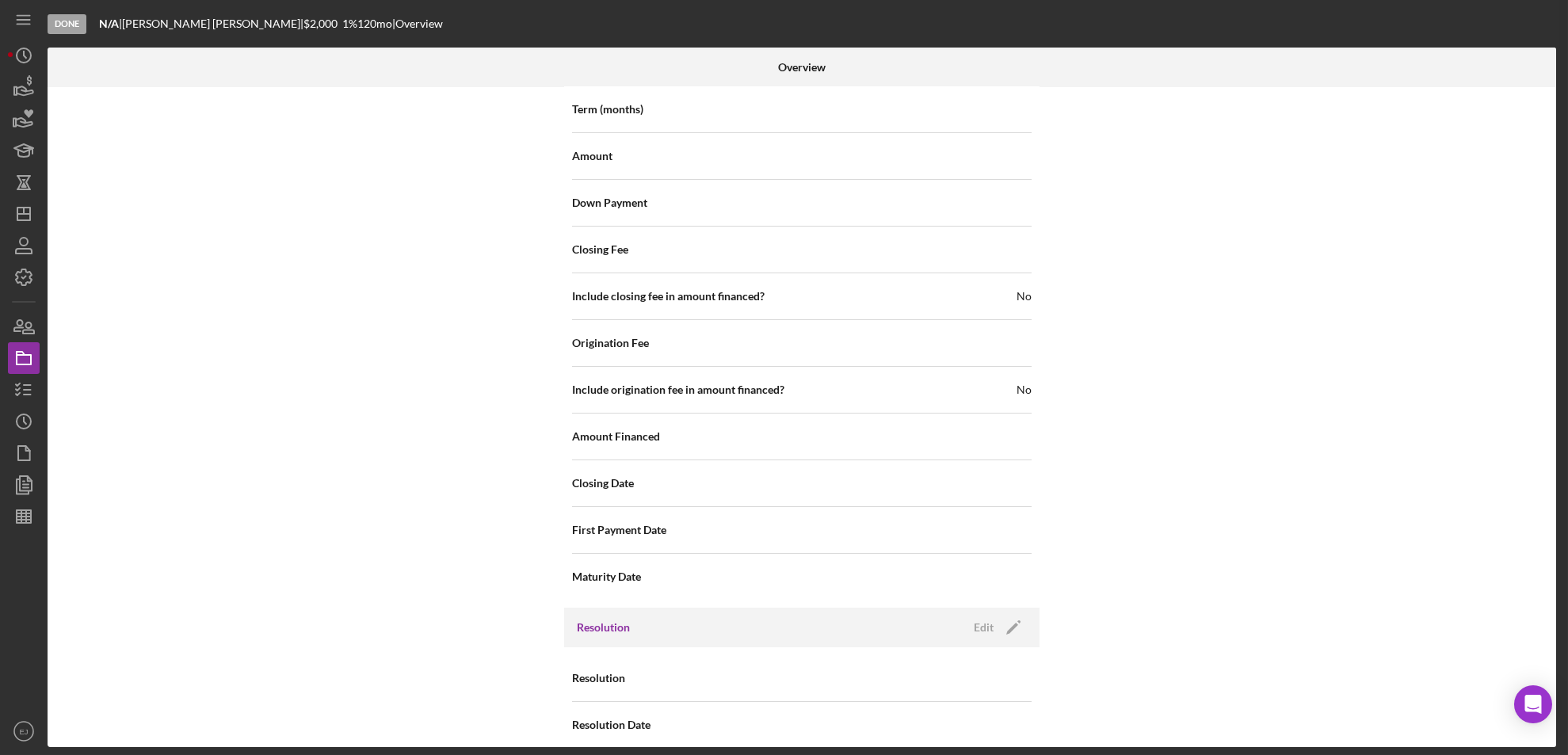
drag, startPoint x: 980, startPoint y: 614, endPoint x: 1106, endPoint y: 702, distance: 153.7
click at [1106, 702] on div "Internal Workflow Stage Done Icon/Dropdown Arrow Archive (can unarchive later i…" at bounding box center [802, 417] width 1508 height 659
click at [993, 608] on icon "Icon/Edit" at bounding box center [1013, 627] width 40 height 40
click at [976, 667] on div "Select..." at bounding box center [898, 678] width 190 height 36
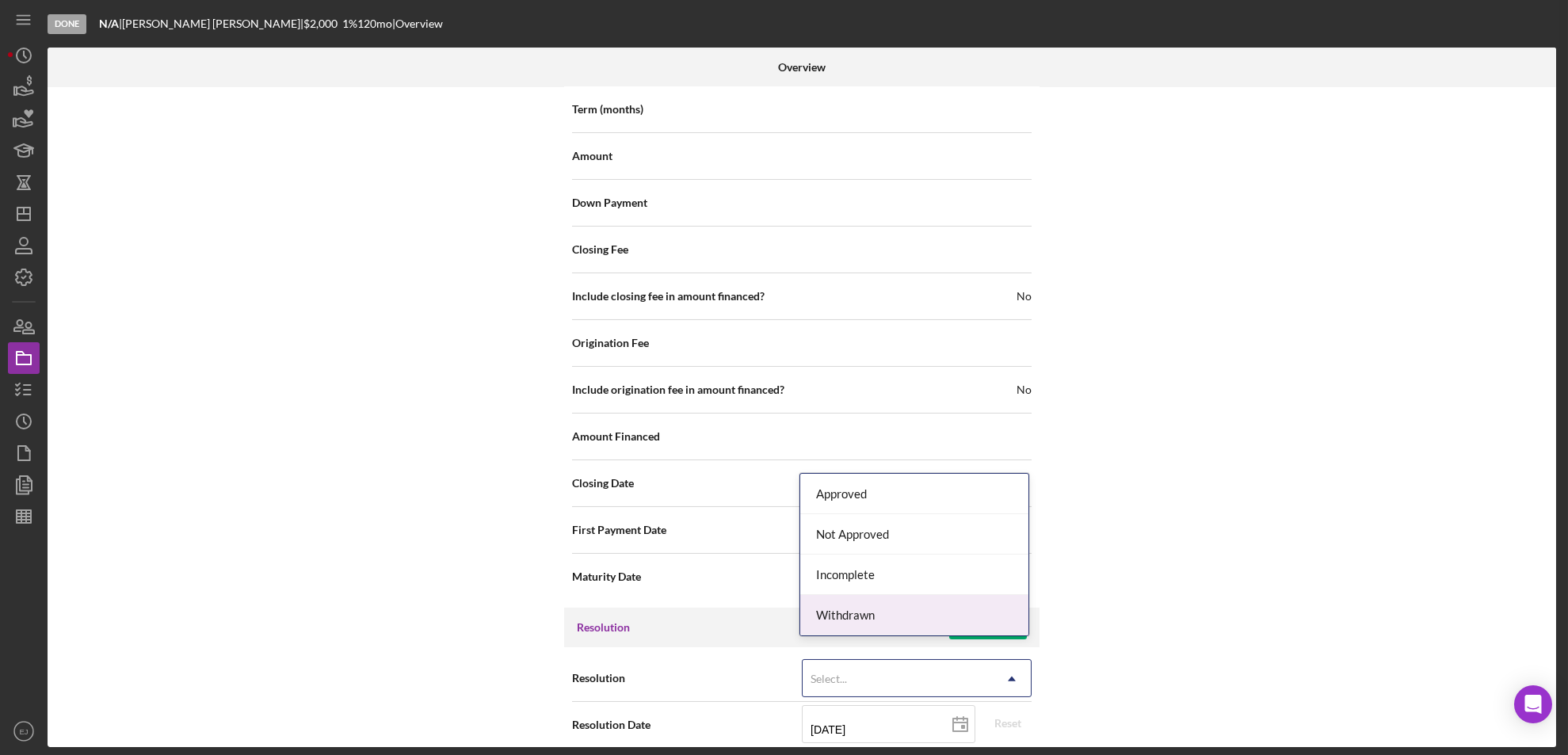
click at [945, 609] on div "Withdrawn" at bounding box center [914, 615] width 228 height 40
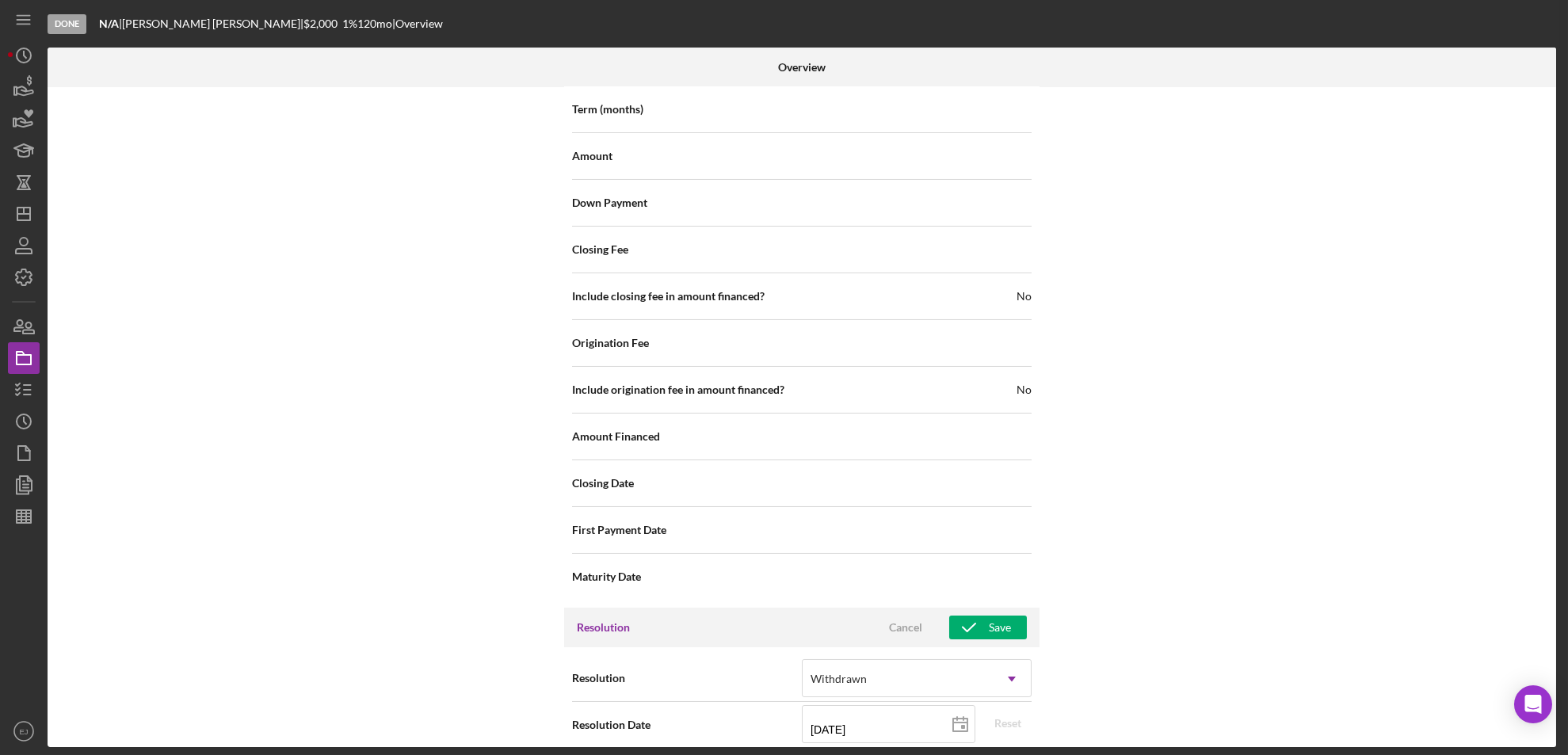
scroll to position [1795, 0]
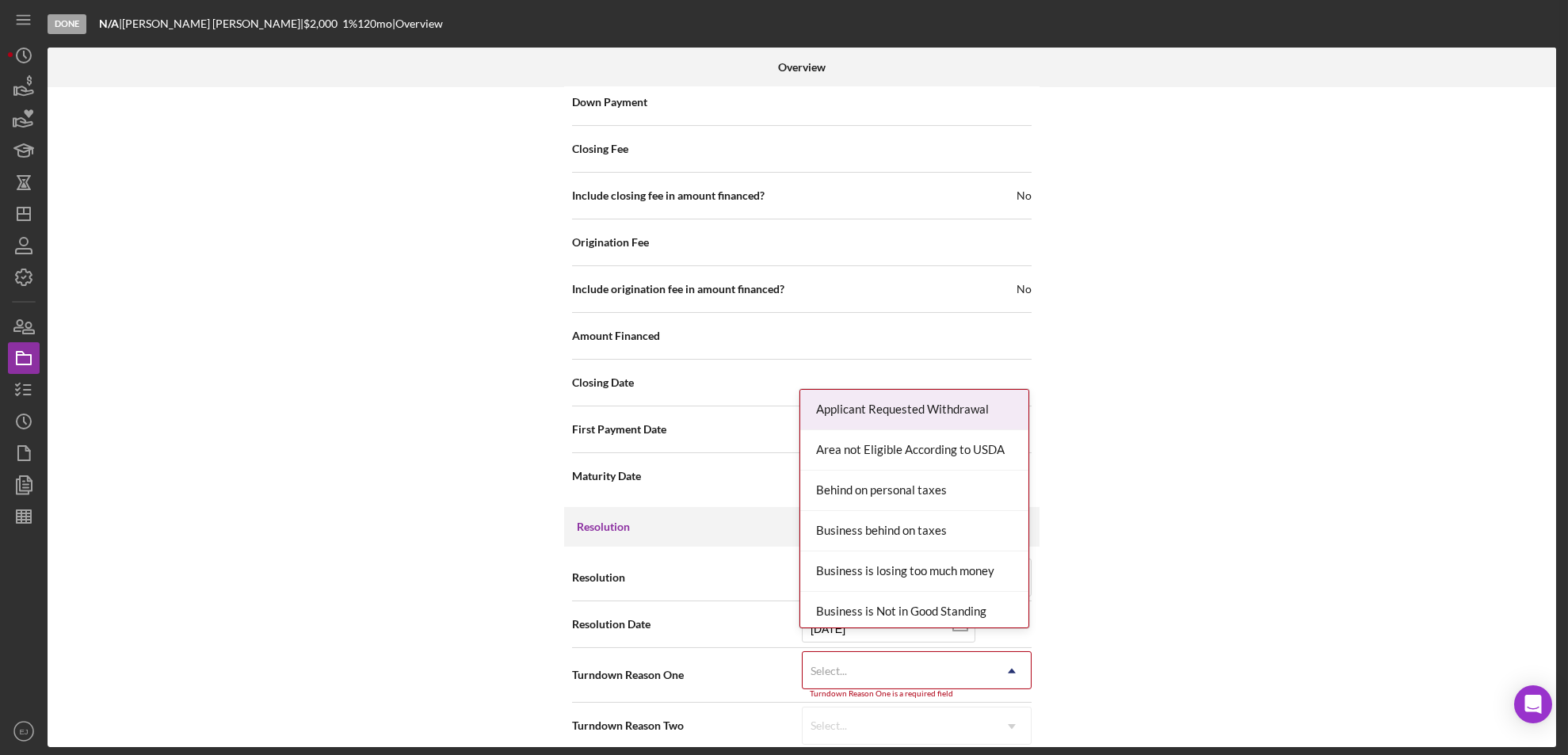
click at [1002, 740] on div "Internal Workflow Stage Done Icon/Dropdown Arrow Archive (can unarchive later i…" at bounding box center [802, 417] width 1508 height 659
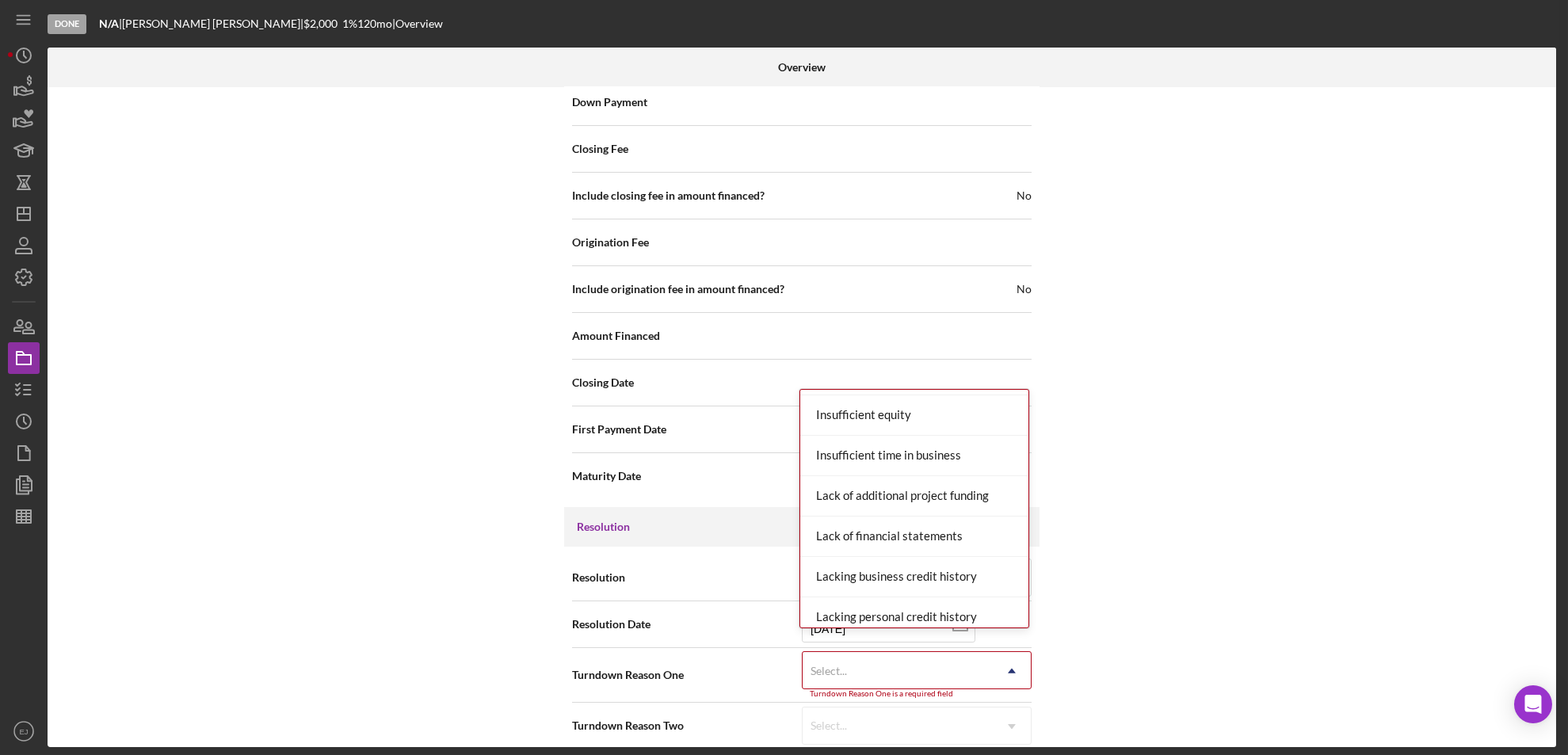
scroll to position [970, 0]
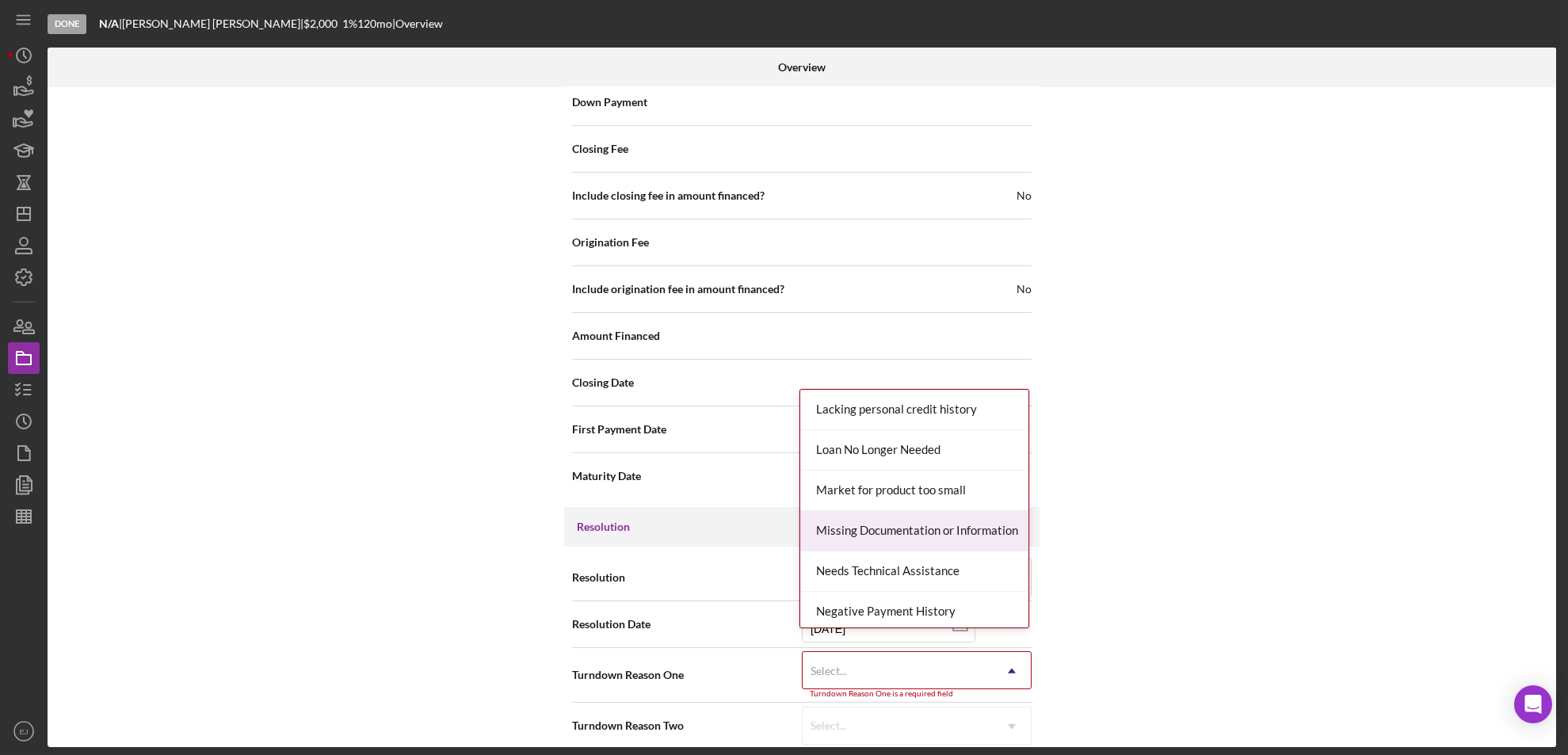
click at [966, 533] on div "Missing Documentation or Information" at bounding box center [914, 531] width 228 height 40
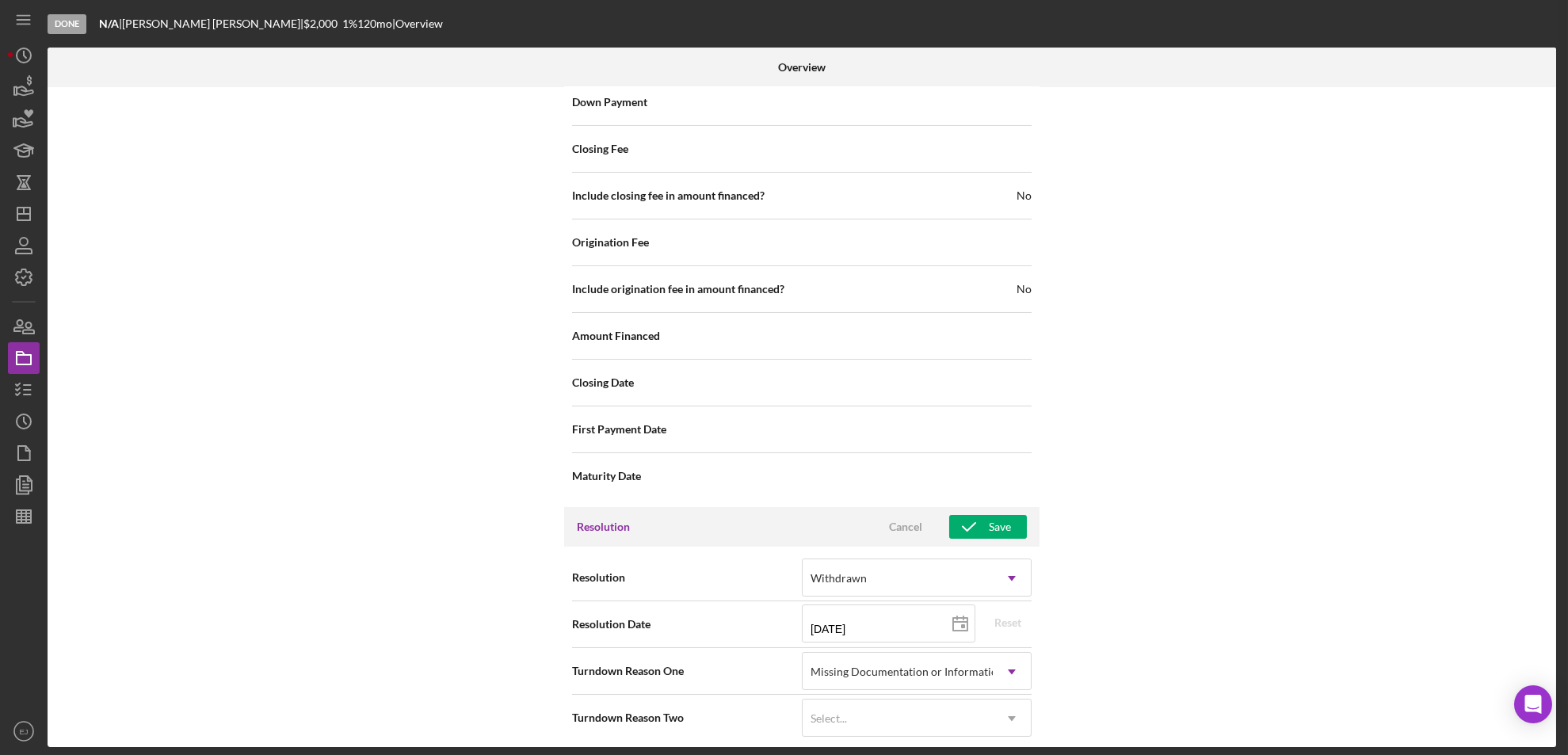
scroll to position [1788, 0]
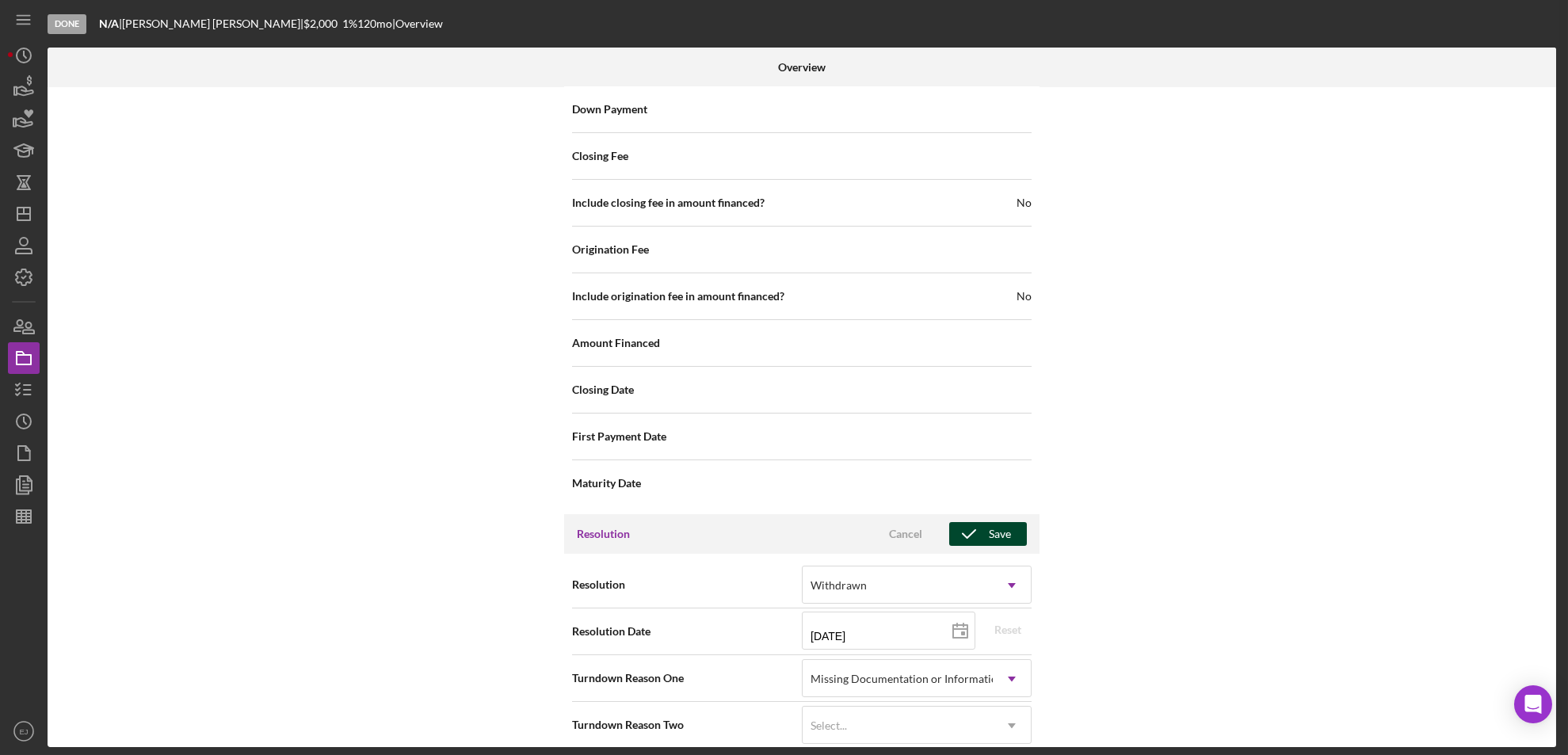
click at [995, 522] on div "Save" at bounding box center [999, 534] width 22 height 23
click at [20, 211] on icon "Icon/Dashboard" at bounding box center [23, 214] width 40 height 40
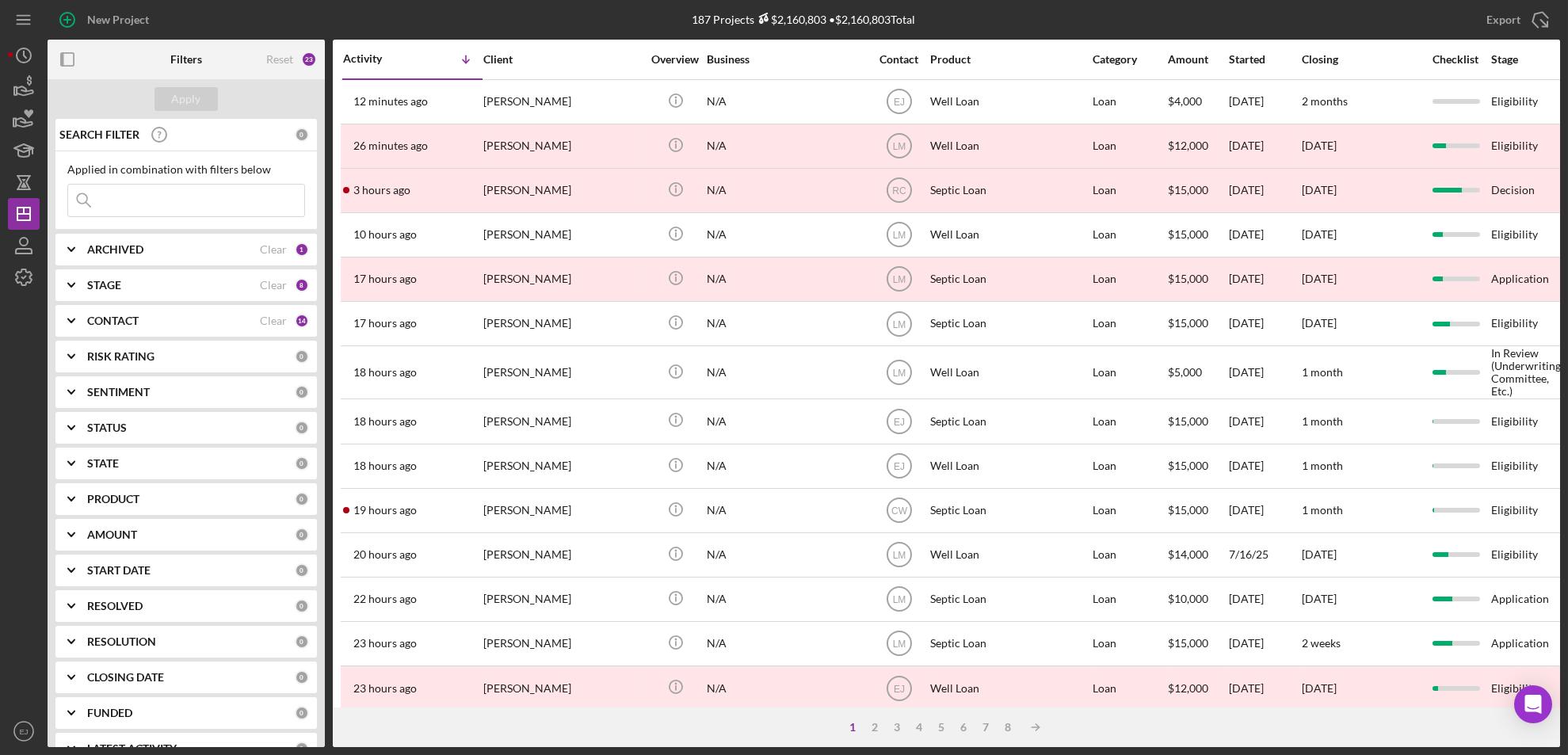
scroll to position [541, 0]
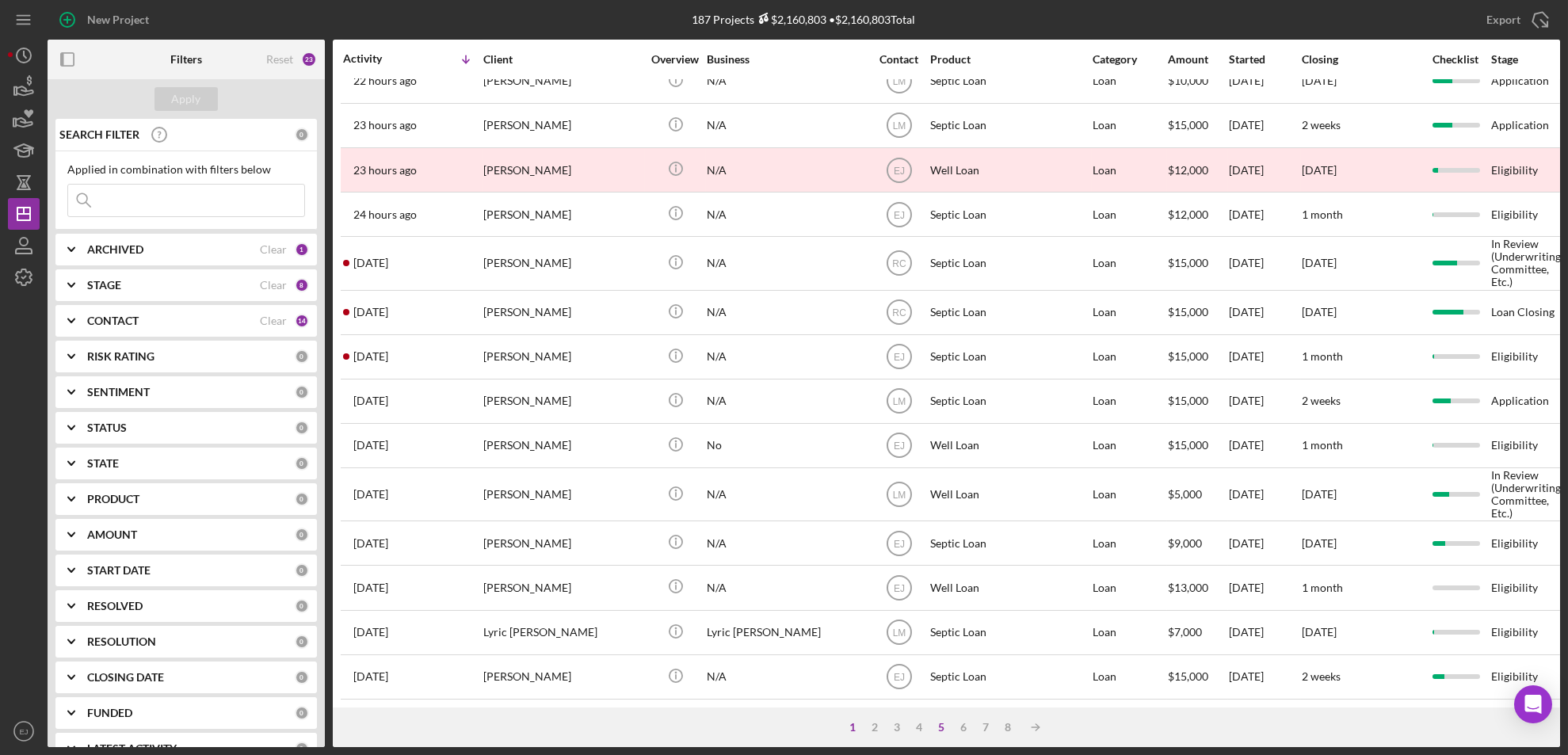
click at [938, 723] on div "5" at bounding box center [942, 727] width 22 height 13
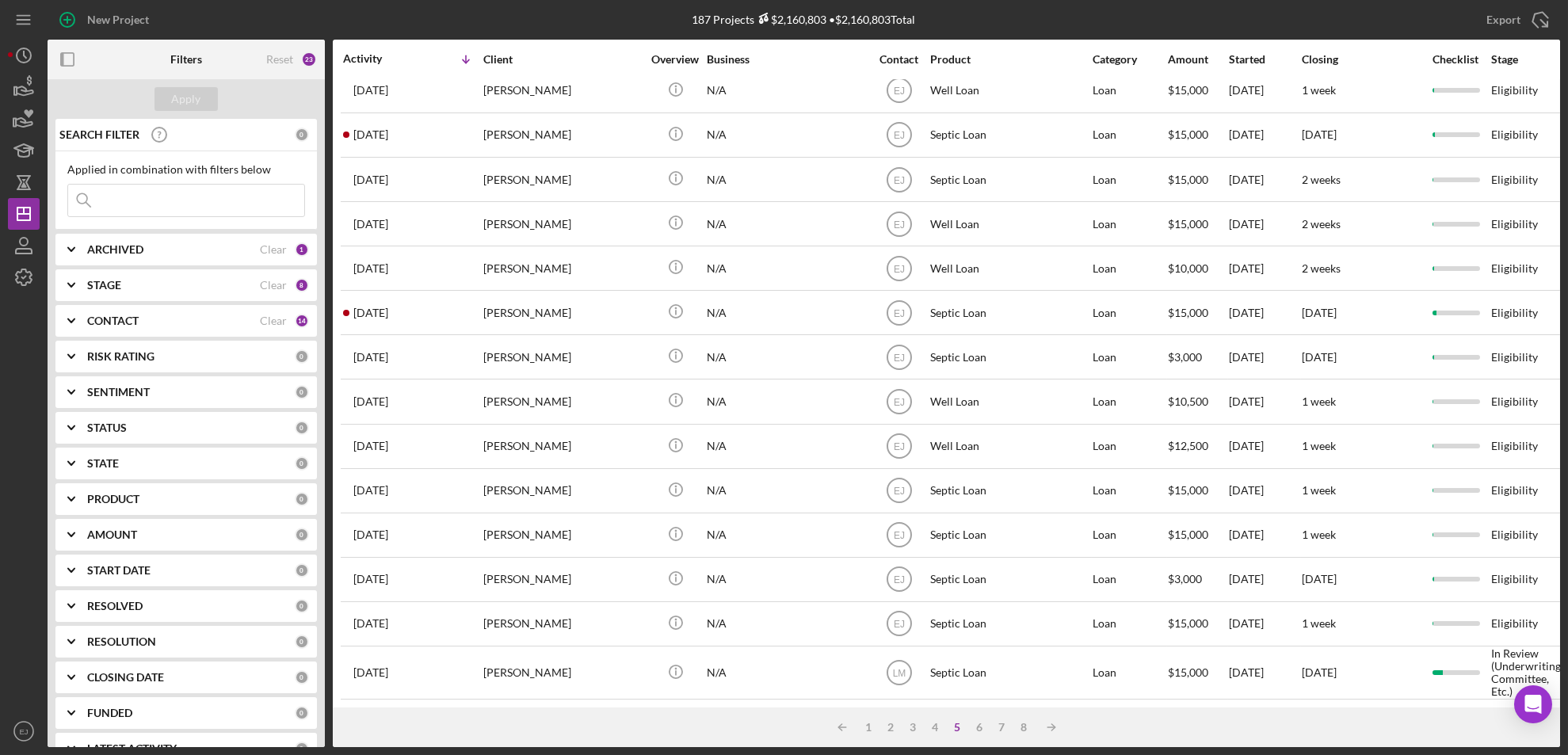
scroll to position [534, 0]
click at [145, 198] on input at bounding box center [186, 200] width 236 height 31
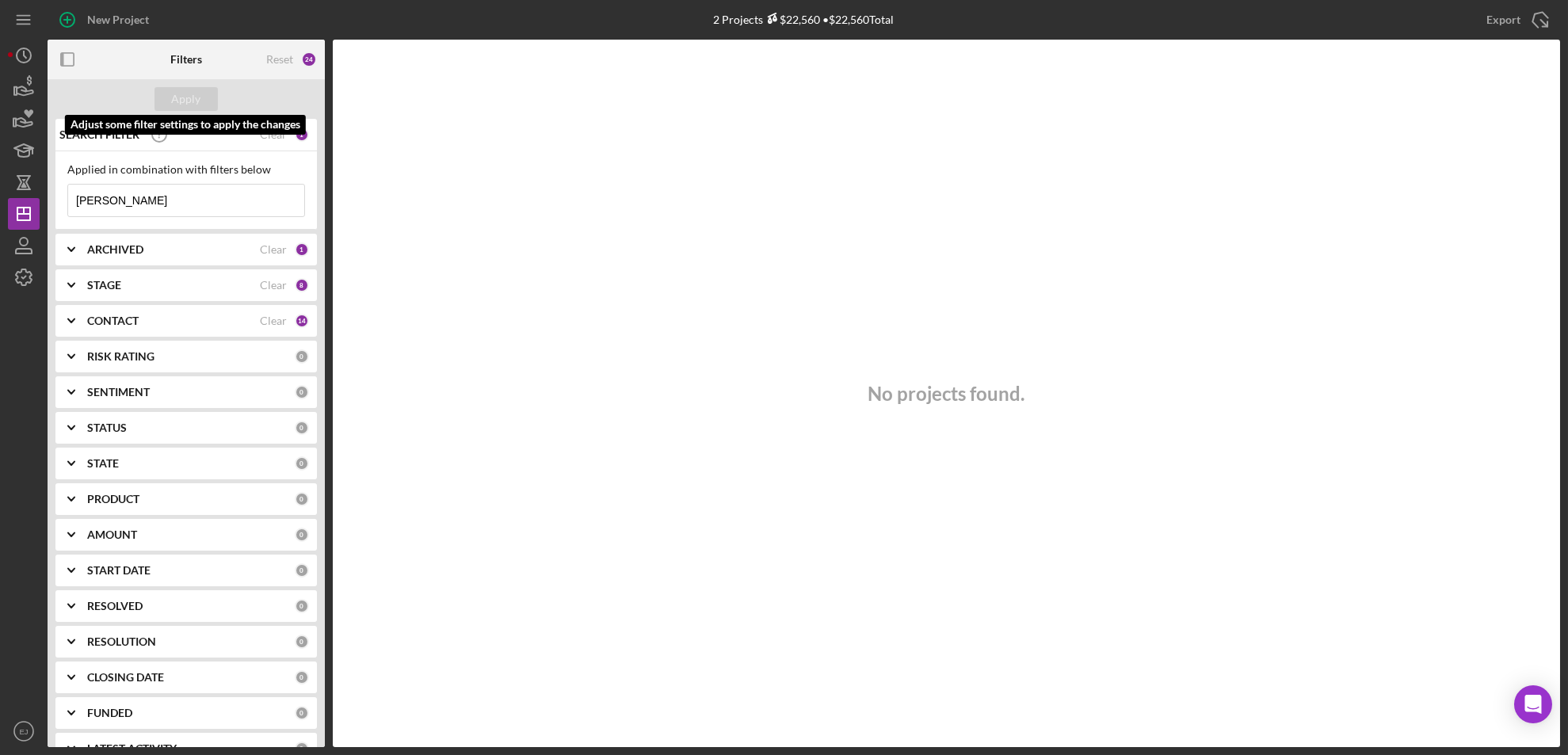
type input "mary"
click at [217, 213] on input "mary" at bounding box center [186, 200] width 236 height 31
click at [82, 250] on icon "Icon/Expander" at bounding box center [71, 249] width 40 height 40
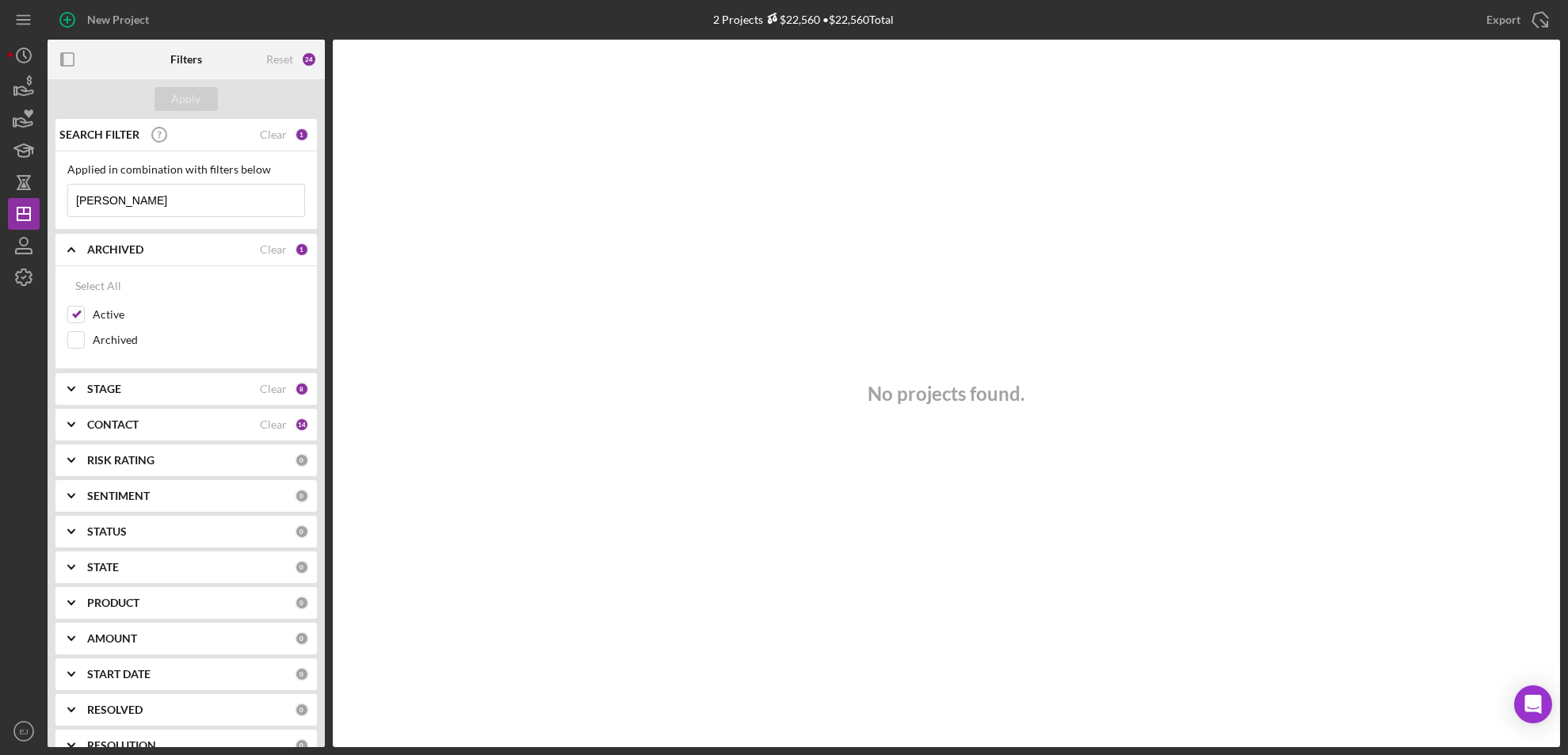
click at [82, 250] on icon "Icon/Expander" at bounding box center [71, 249] width 40 height 40
click at [78, 286] on icon "Icon/Expander" at bounding box center [71, 285] width 40 height 40
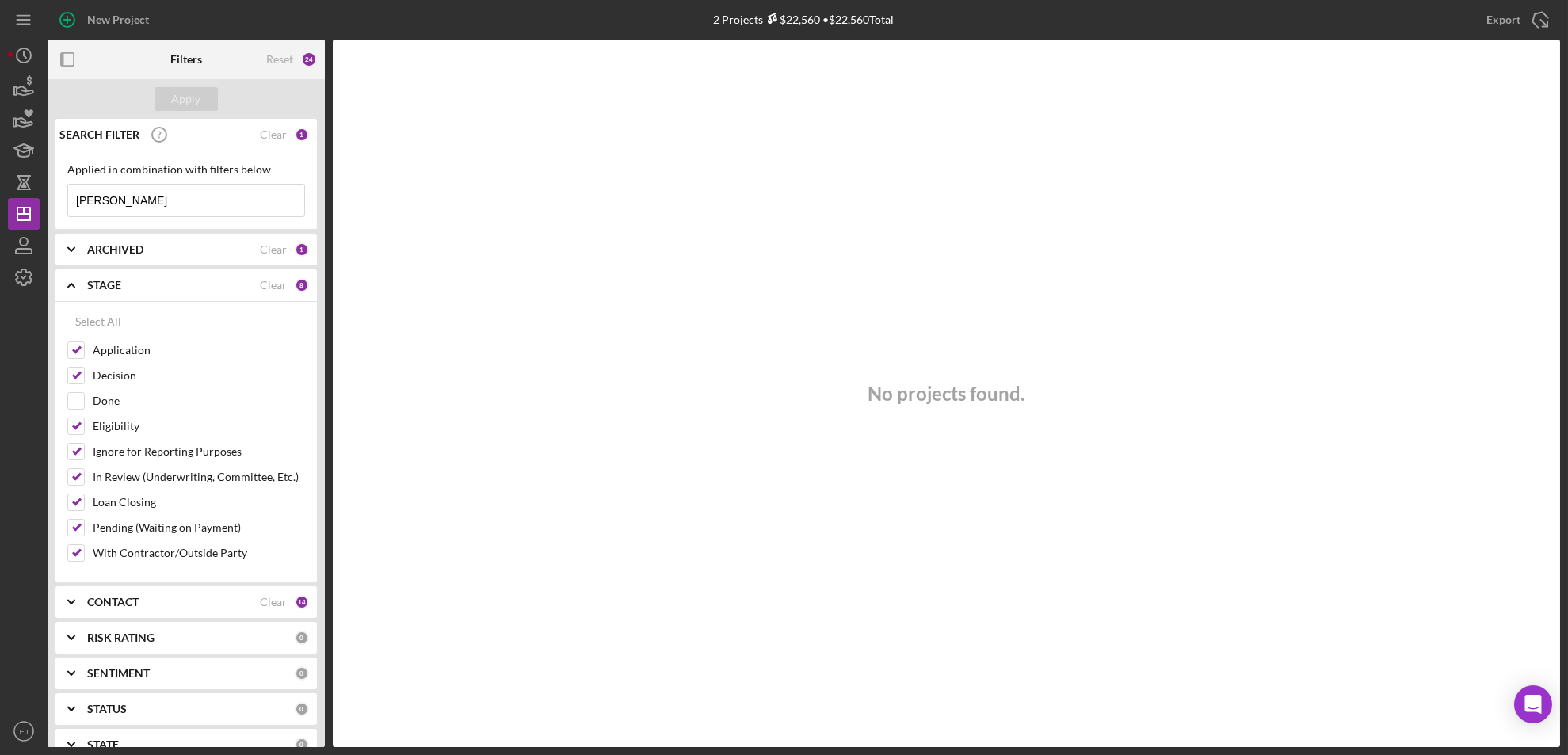
click at [75, 282] on icon "Icon/Expander" at bounding box center [71, 285] width 40 height 40
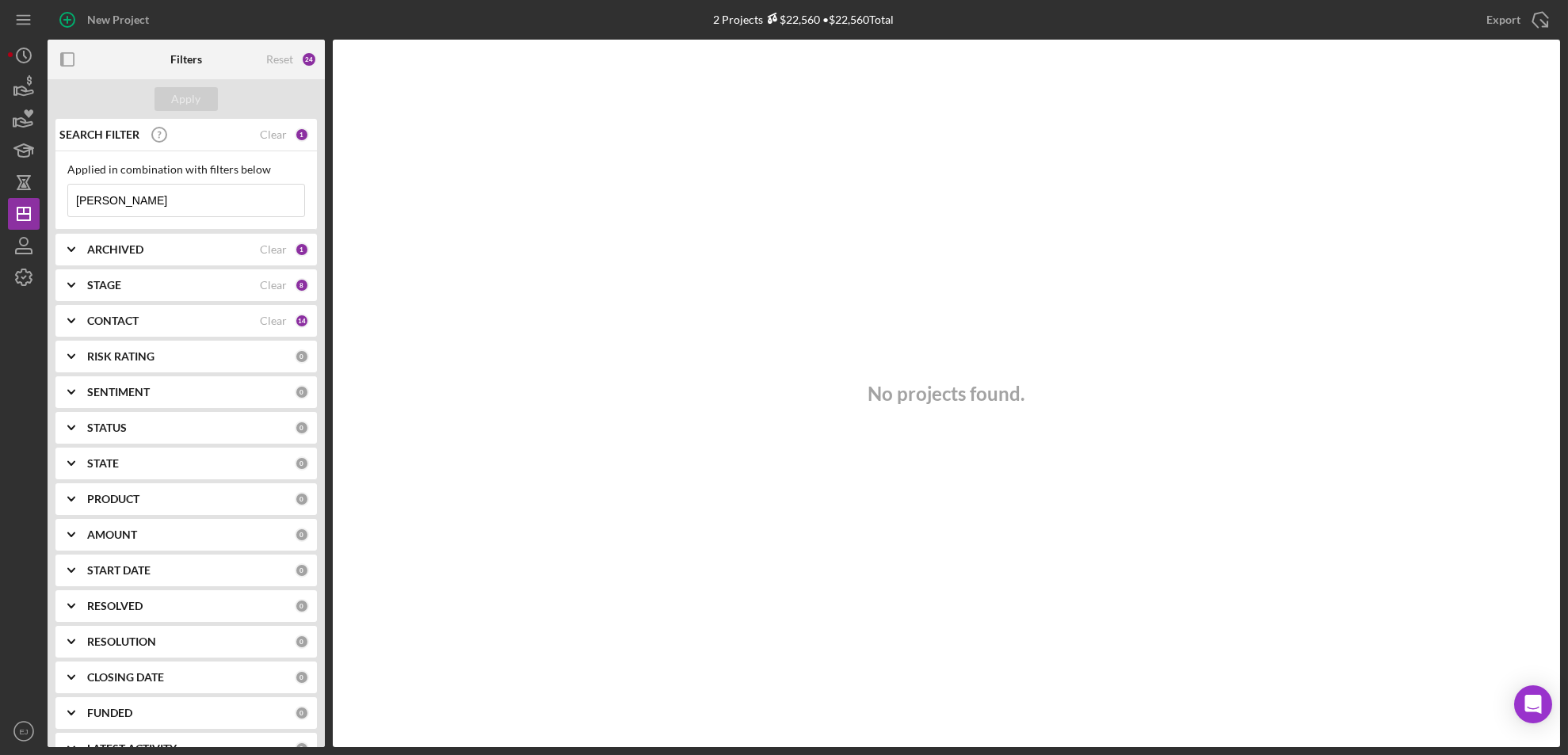
click at [80, 311] on icon "Icon/Expander" at bounding box center [71, 321] width 40 height 40
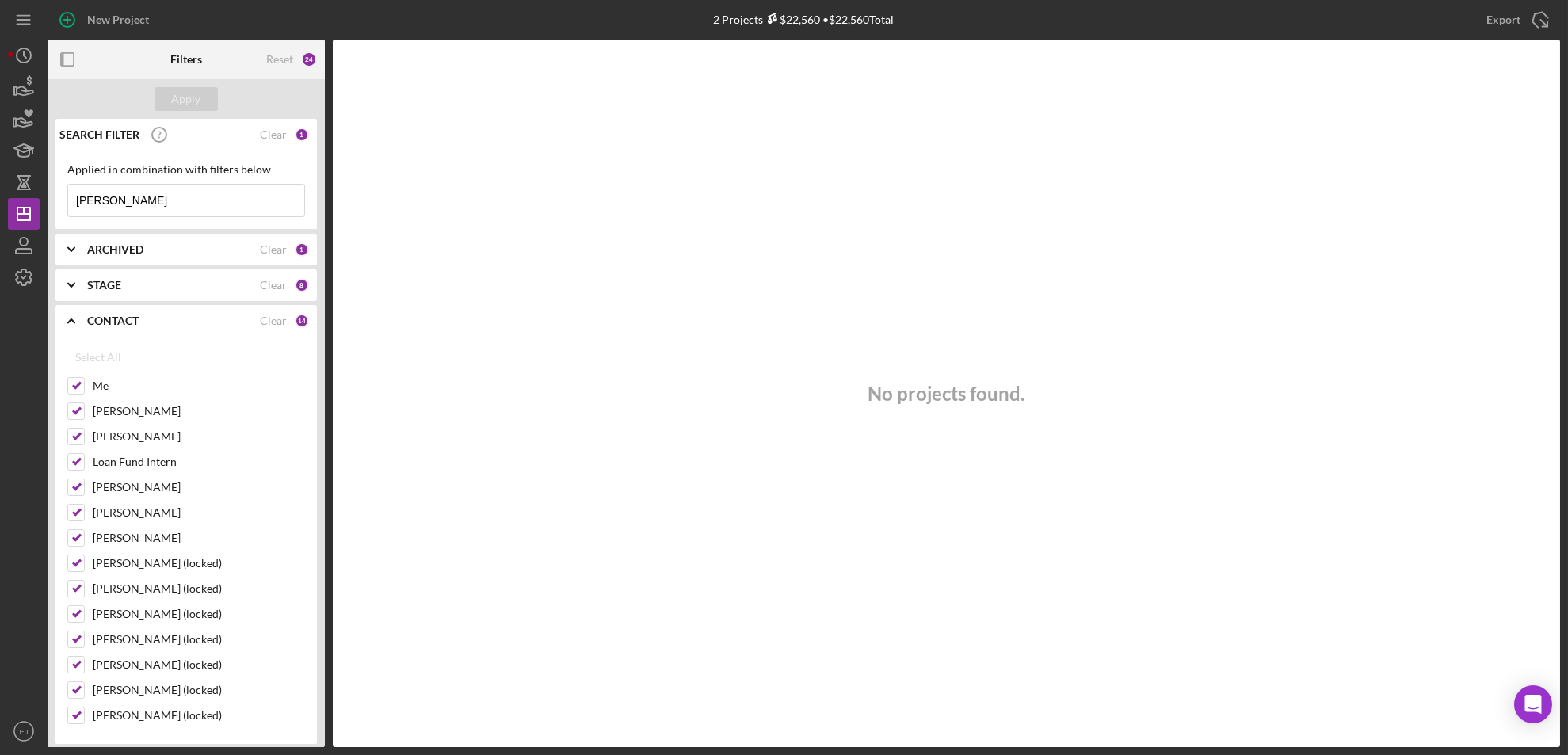
click at [80, 311] on icon "Icon/Expander" at bounding box center [71, 321] width 40 height 40
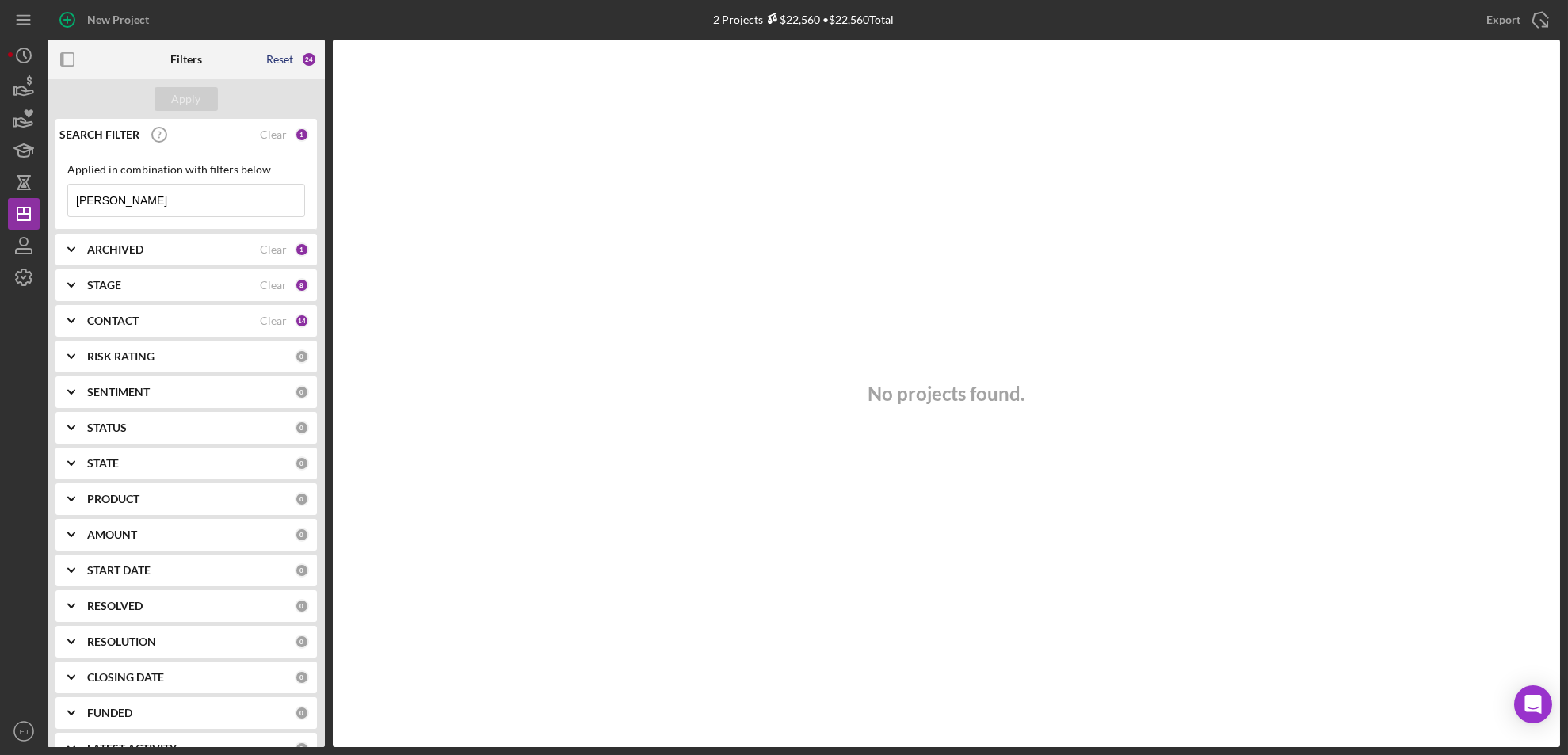
click at [285, 54] on div "Reset" at bounding box center [280, 59] width 27 height 13
click at [166, 196] on input at bounding box center [186, 200] width 236 height 31
type input "mary"
click at [181, 108] on div "Apply" at bounding box center [186, 99] width 29 height 23
click at [69, 247] on icon "Icon/Expander" at bounding box center [71, 249] width 40 height 40
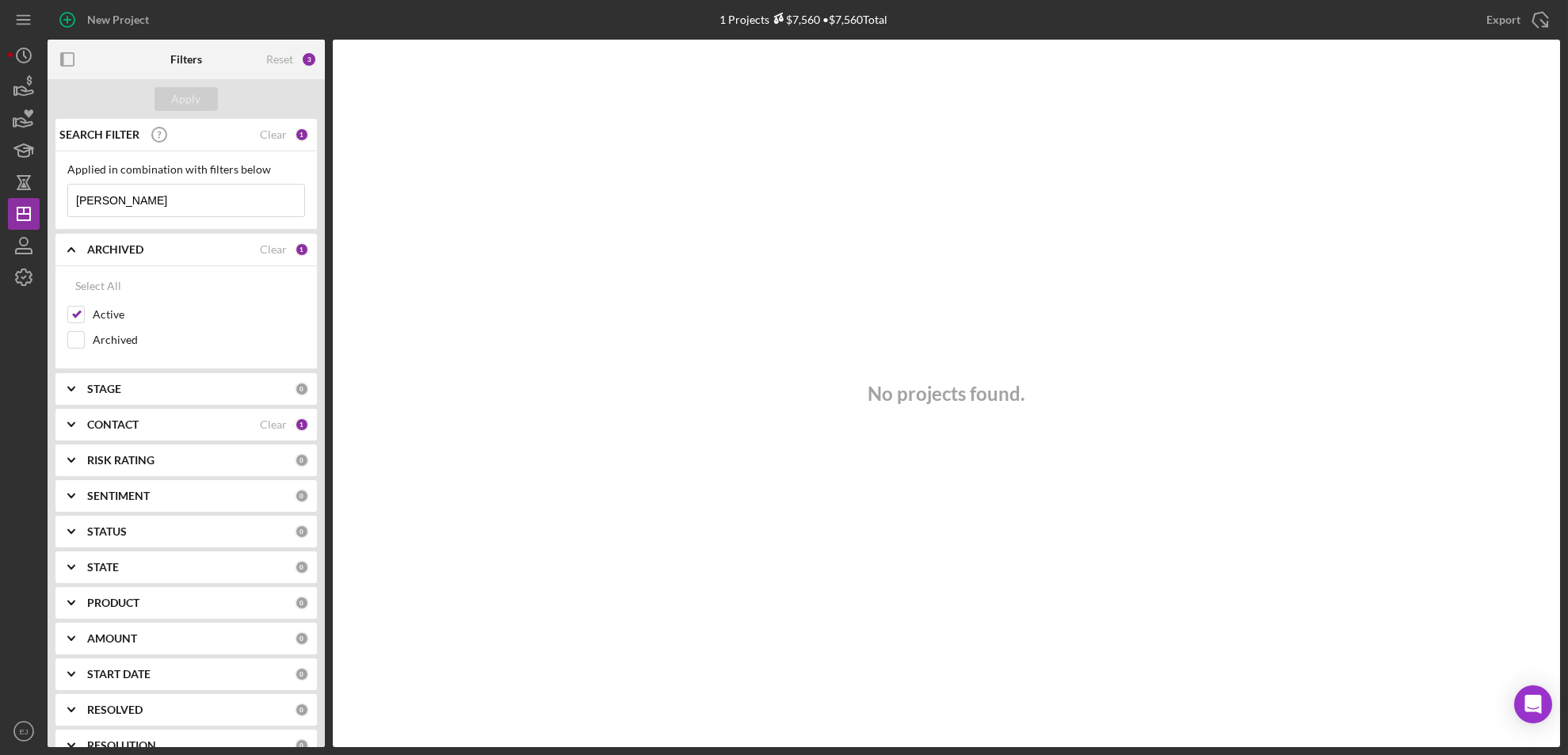
click at [74, 267] on icon "Icon/Expander" at bounding box center [71, 249] width 40 height 40
click at [79, 315] on icon "Icon/Expander" at bounding box center [71, 321] width 40 height 40
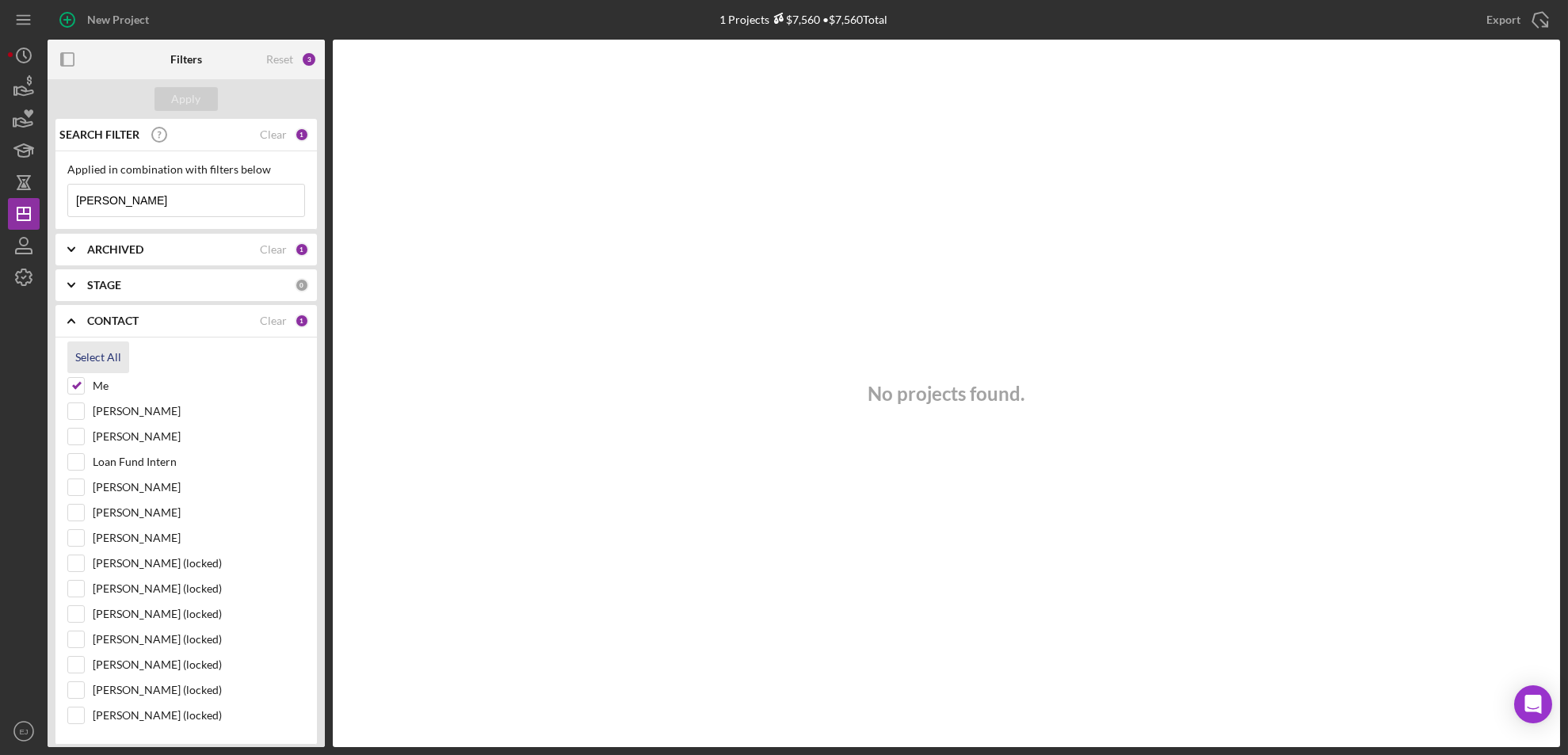
click at [97, 365] on div "Select All" at bounding box center [98, 357] width 46 height 31
checkbox input "true"
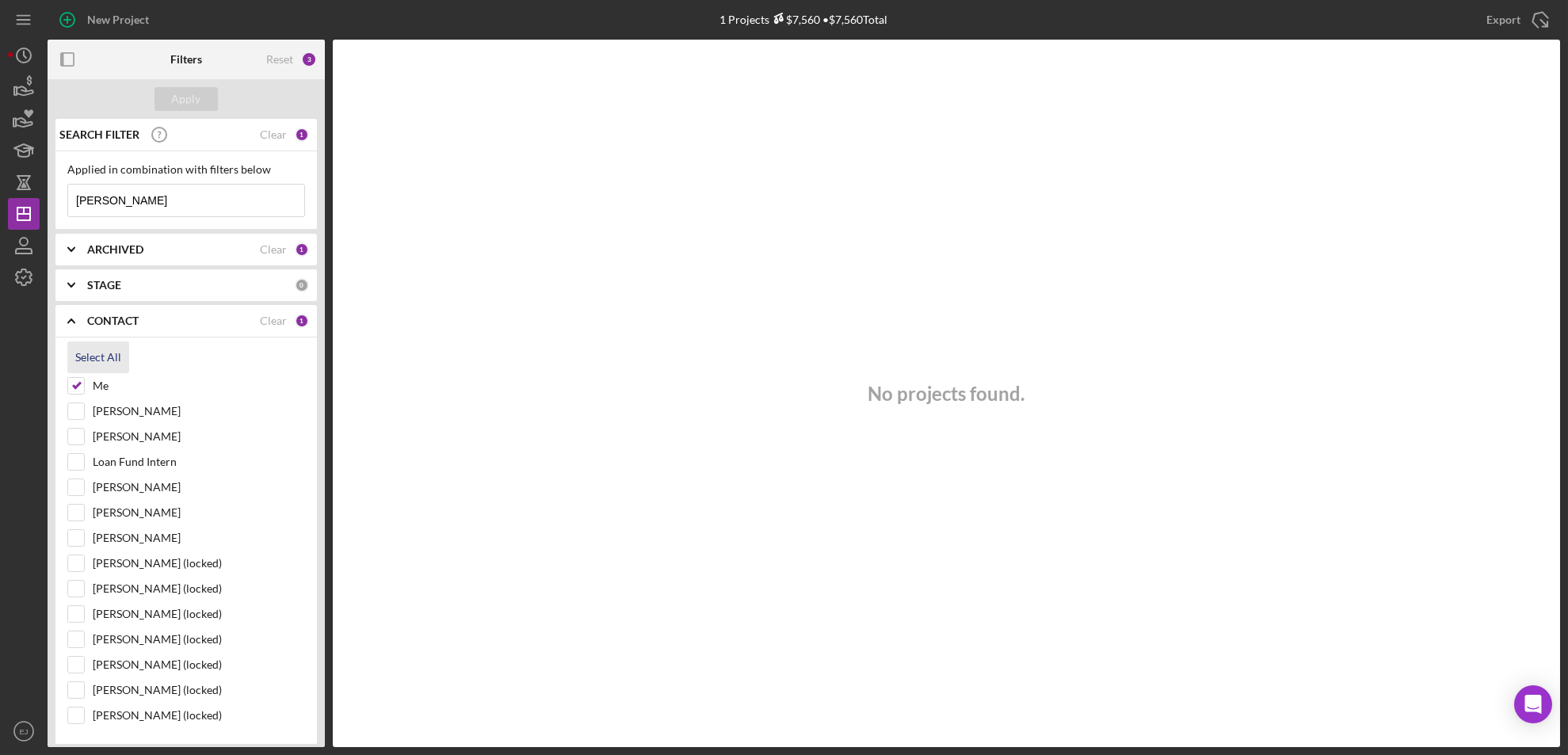
checkbox input "true"
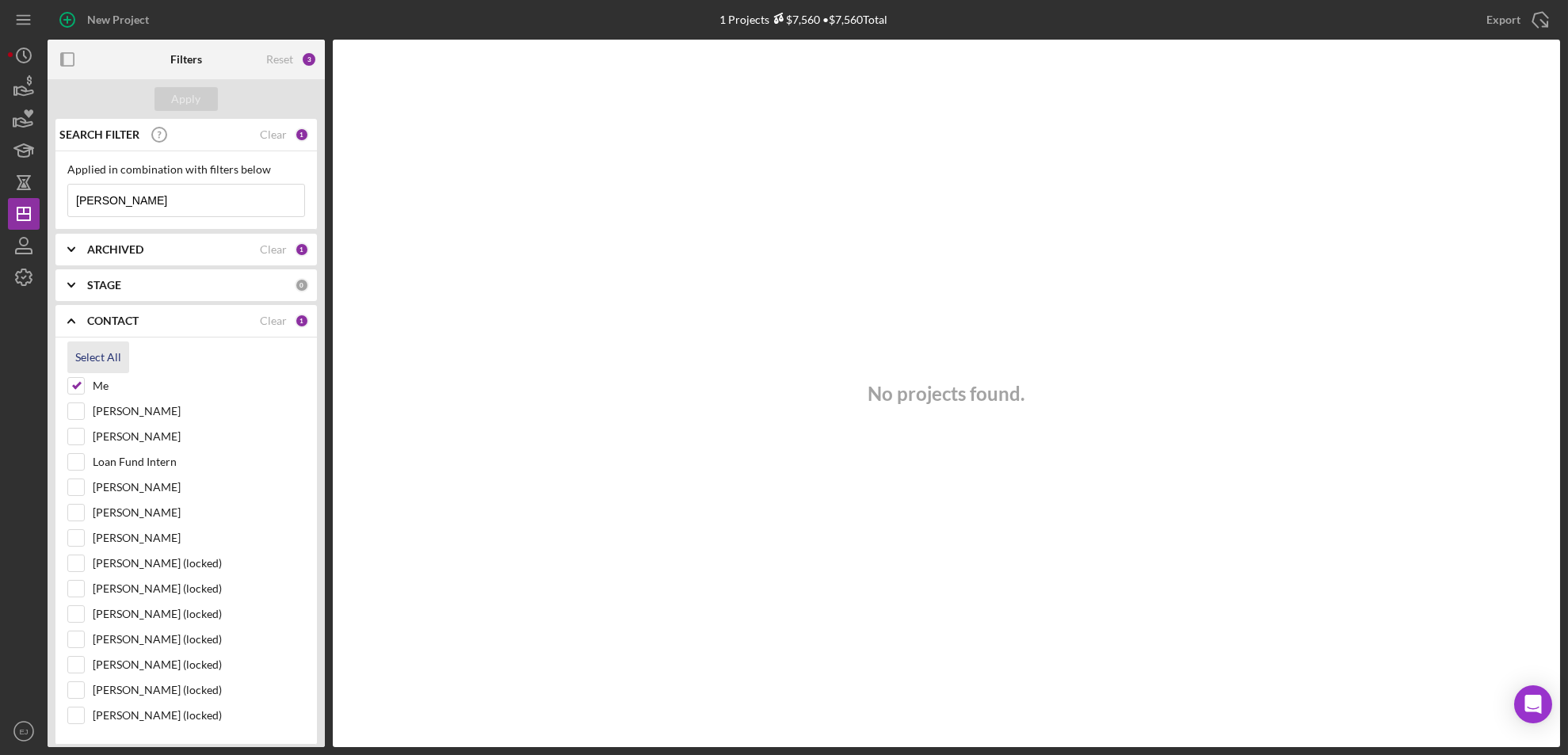
checkbox input "true"
click at [200, 88] on button "Apply" at bounding box center [185, 99] width 63 height 23
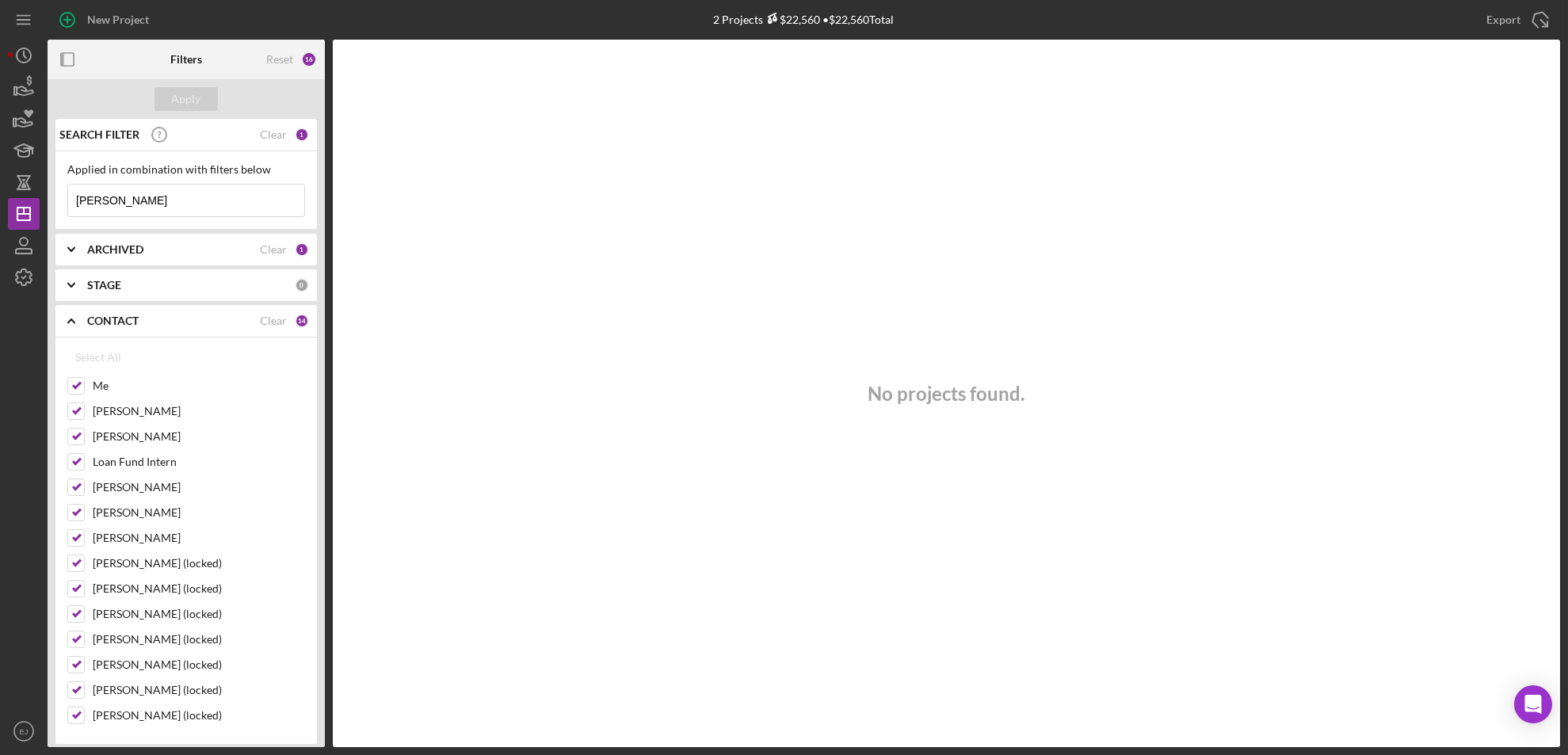
click at [158, 197] on input "mary" at bounding box center [186, 200] width 236 height 31
click at [407, 263] on div "No projects found." at bounding box center [946, 393] width 1227 height 707
click at [260, 61] on div "Reset 16" at bounding box center [278, 60] width 93 height 40
click at [275, 56] on div "Reset" at bounding box center [280, 59] width 27 height 13
checkbox input "false"
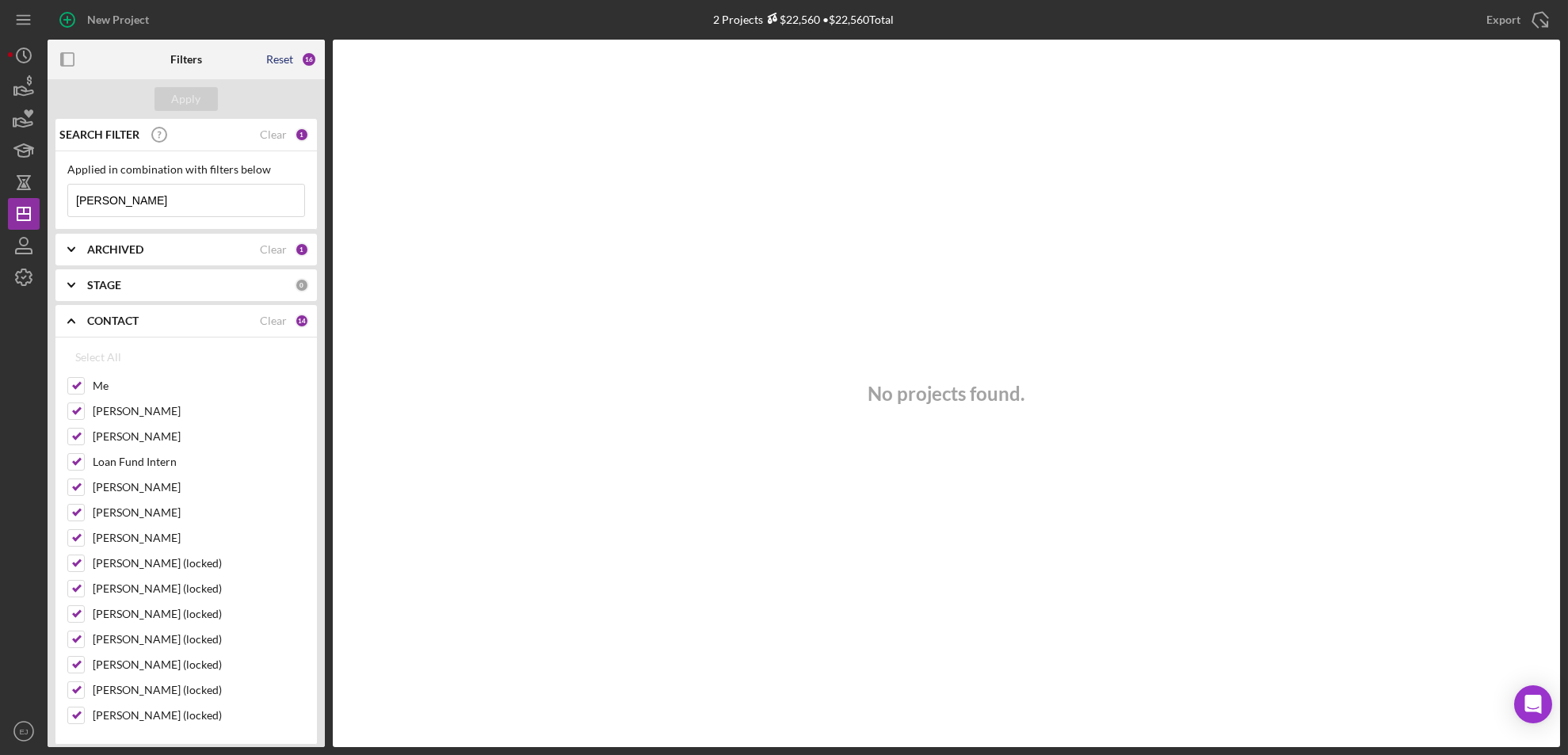
checkbox input "false"
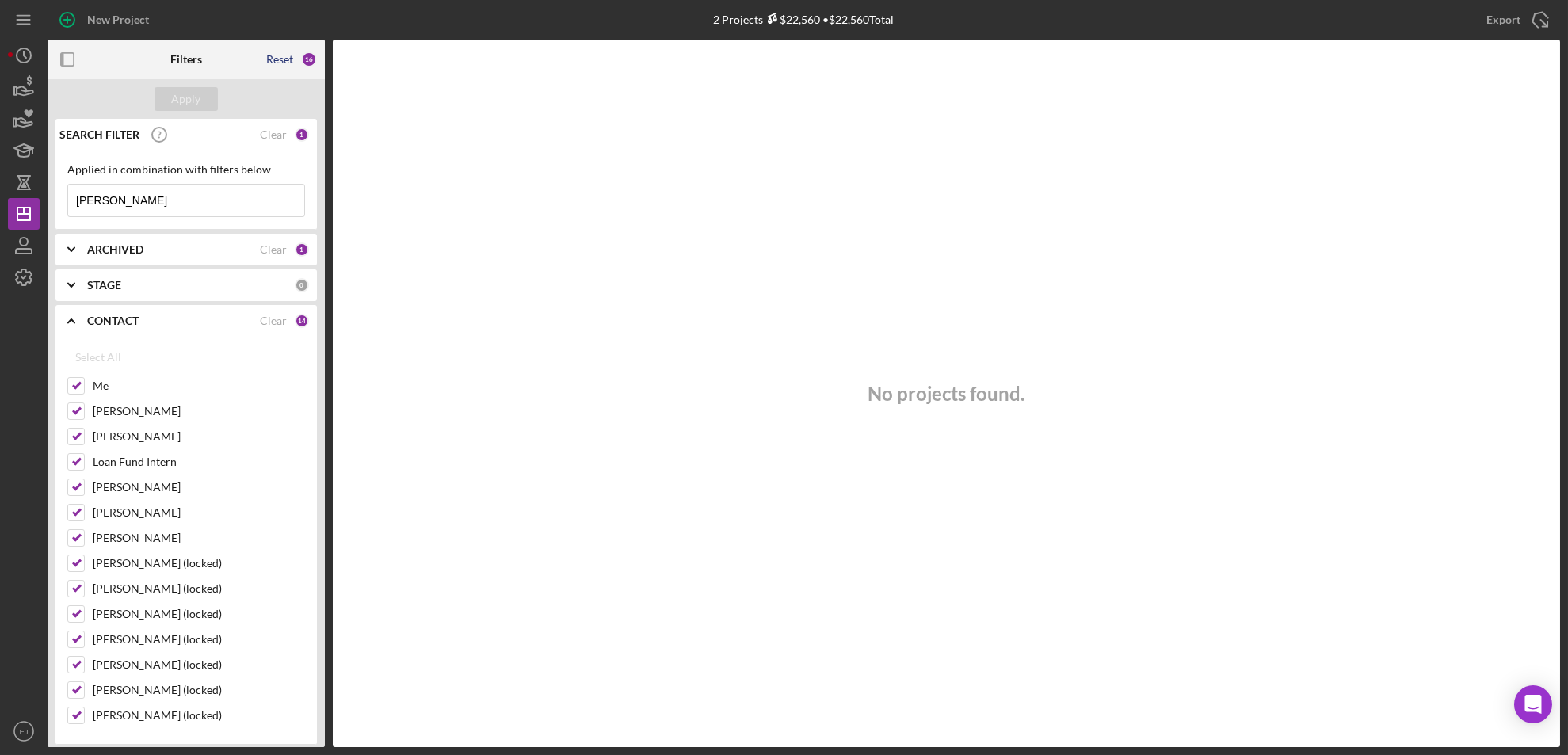
checkbox input "false"
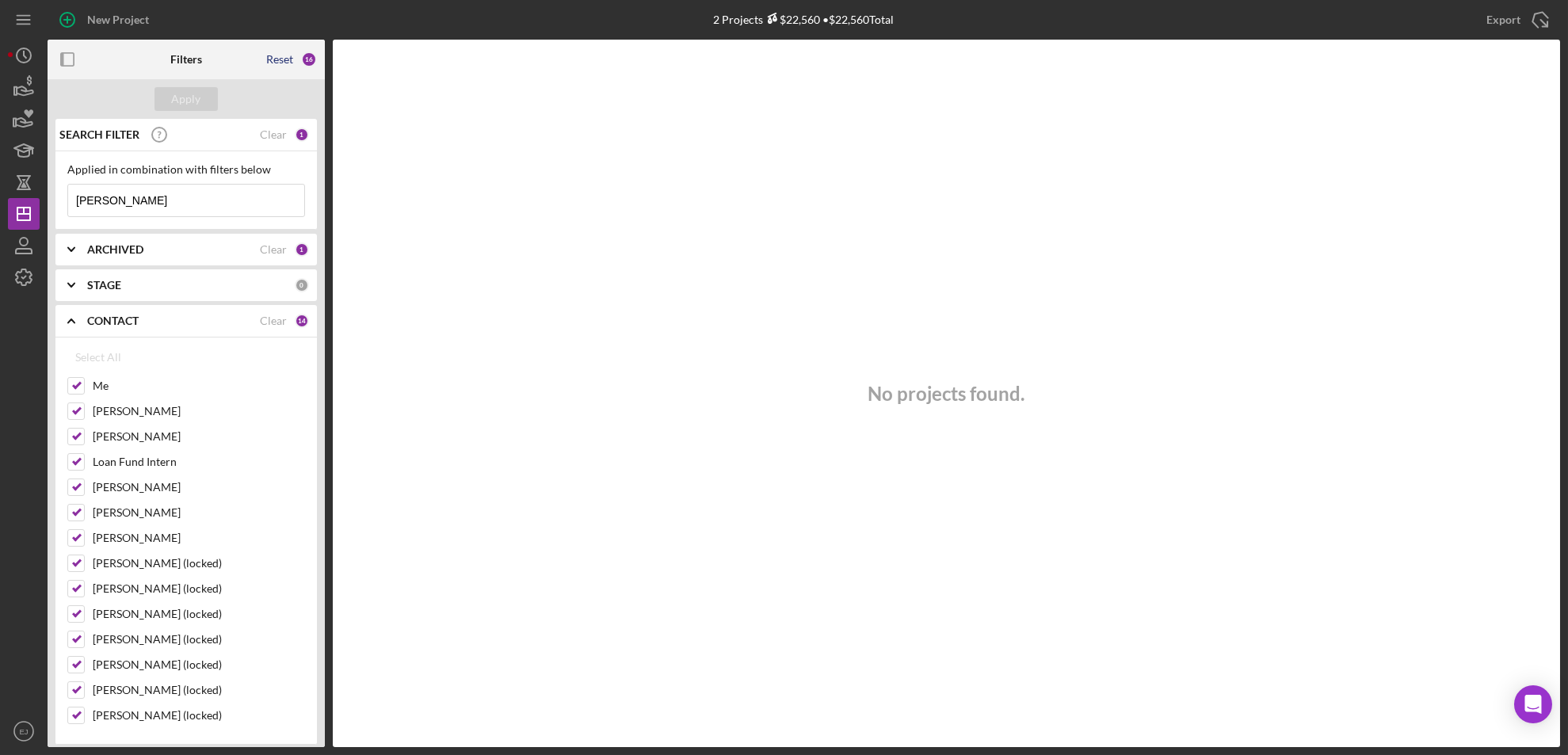
checkbox input "false"
click at [146, 199] on input at bounding box center [186, 200] width 236 height 31
click at [171, 97] on button "Apply" at bounding box center [185, 99] width 63 height 23
click at [111, 280] on b "STAGE" at bounding box center [103, 285] width 34 height 13
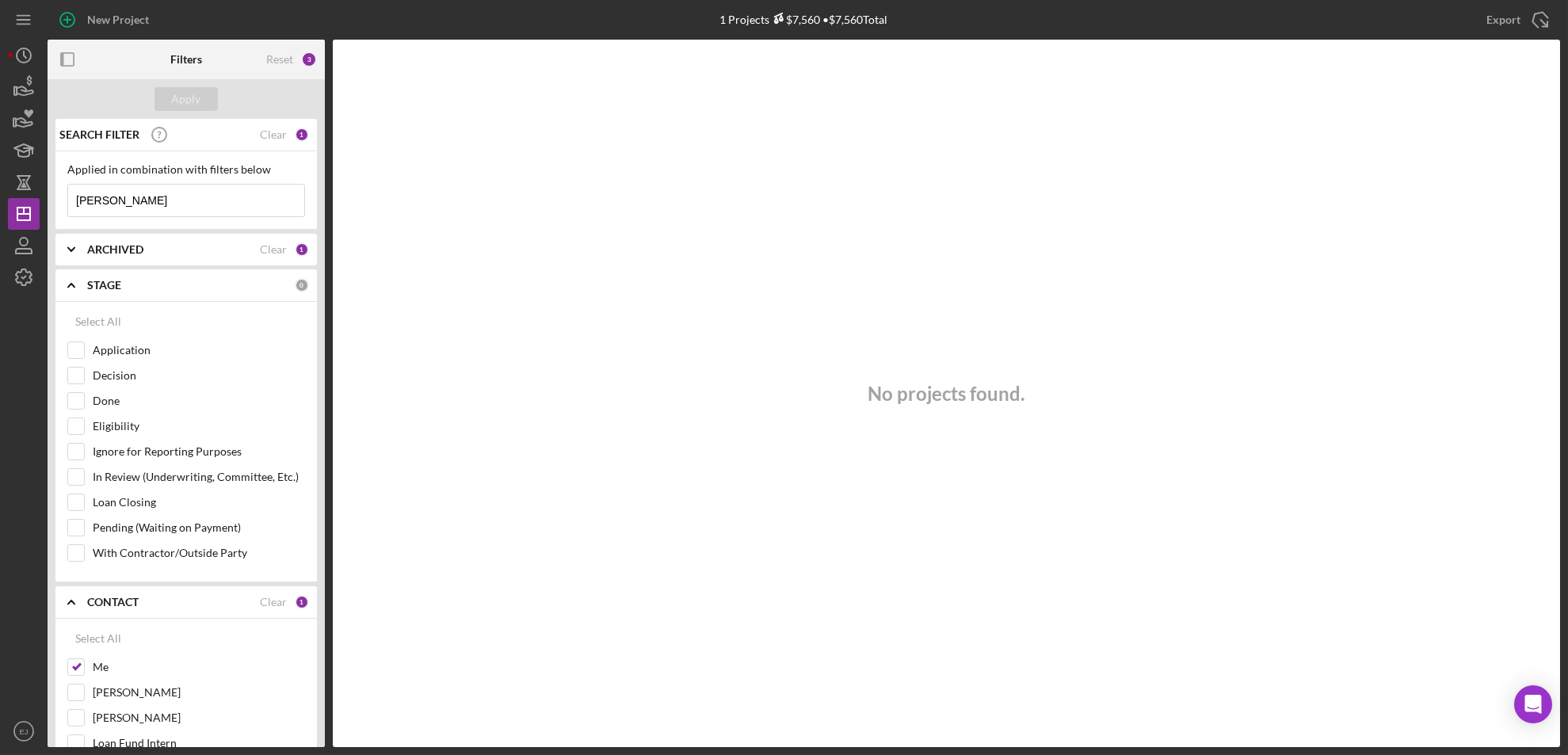
click at [149, 196] on input "mary" at bounding box center [186, 200] width 236 height 31
type input "m"
click at [453, 278] on div "No projects found." at bounding box center [946, 393] width 1227 height 707
click at [151, 207] on input "hea" at bounding box center [186, 200] width 236 height 31
click at [179, 107] on div "Apply" at bounding box center [186, 99] width 29 height 23
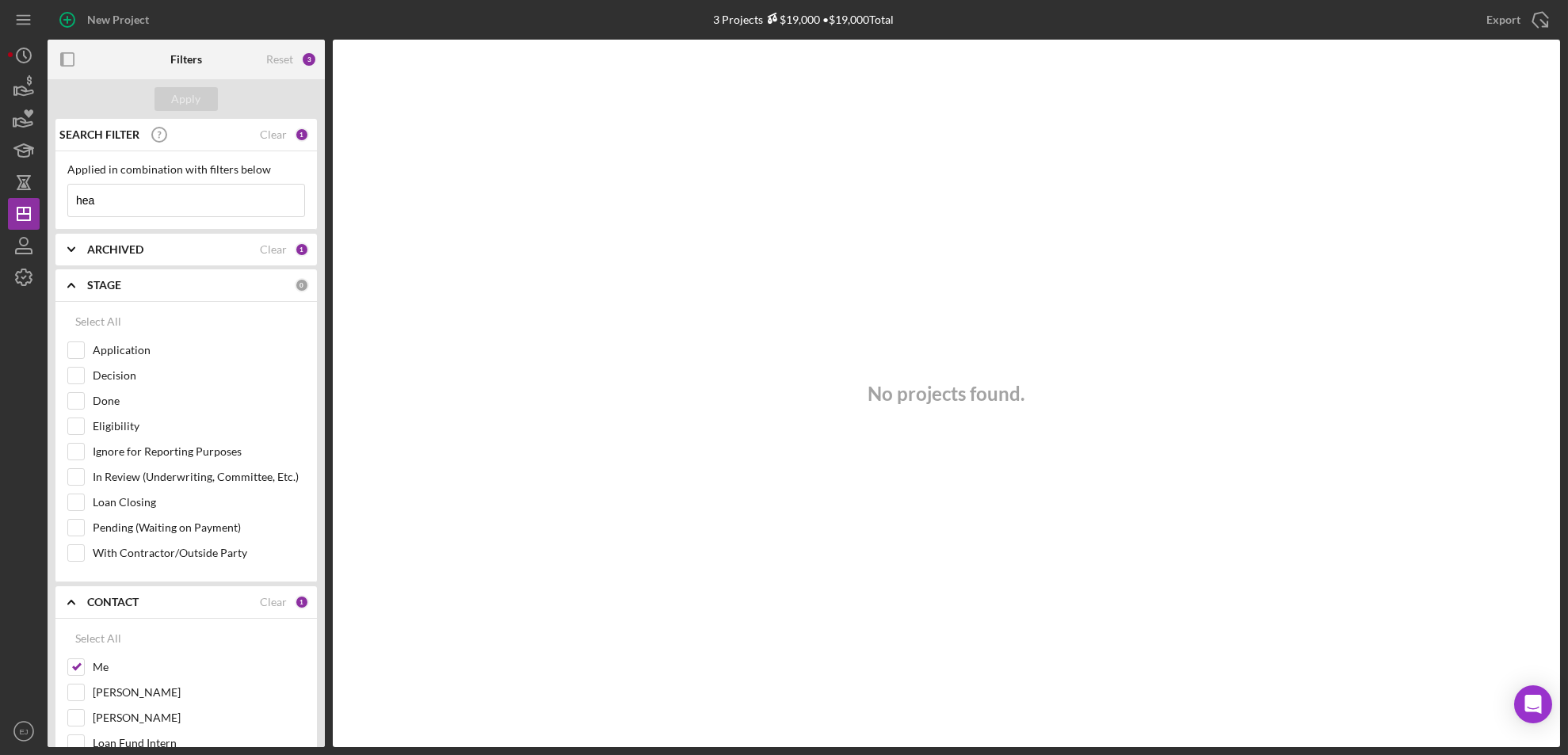
click at [148, 197] on input "hea" at bounding box center [186, 200] width 236 height 31
type input "heather"
click at [205, 94] on button "Apply" at bounding box center [185, 99] width 63 height 23
click at [86, 328] on div "Select All" at bounding box center [98, 321] width 46 height 31
checkbox input "true"
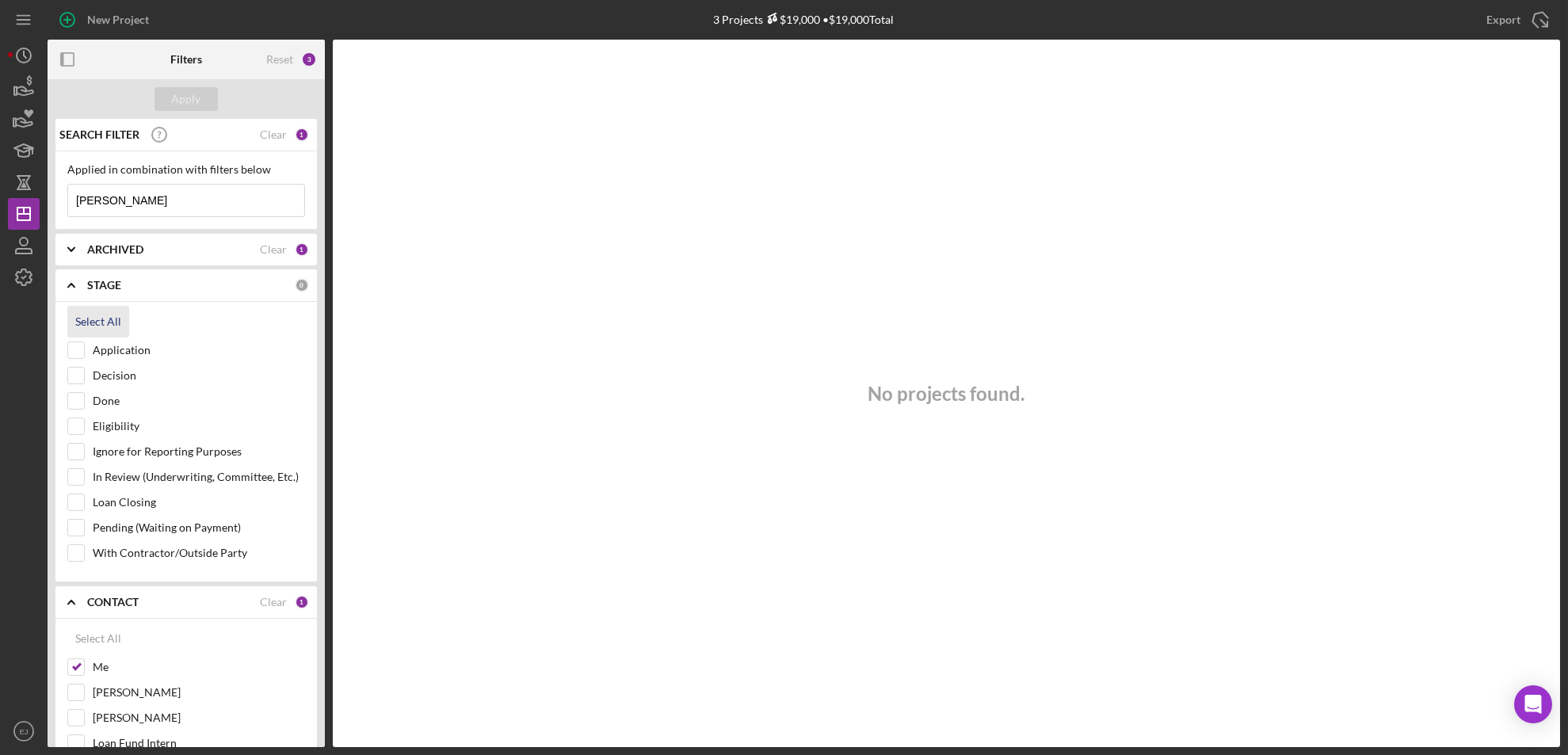
checkbox input "true"
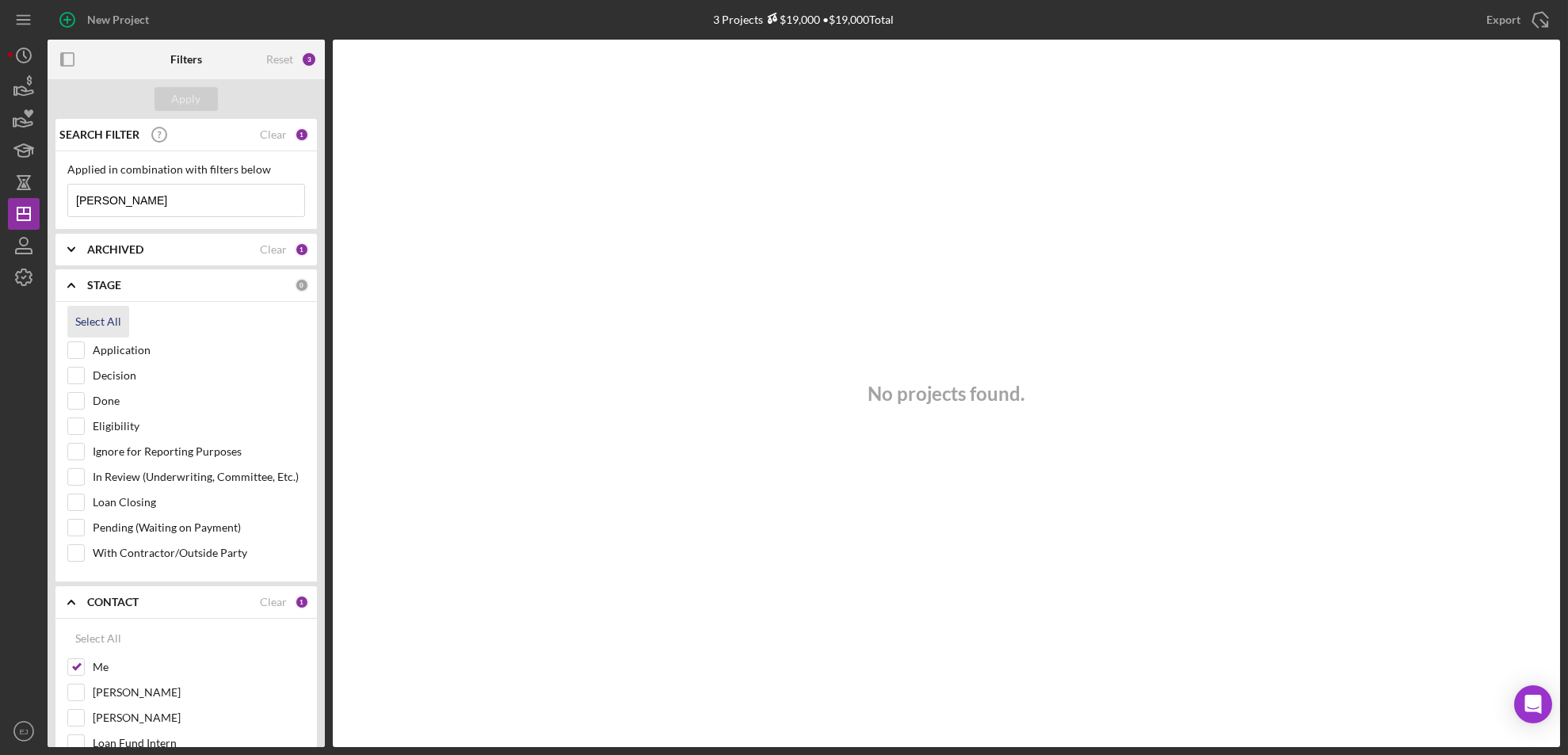
checkbox input "true"
click at [177, 92] on div "Apply" at bounding box center [186, 99] width 29 height 23
click at [100, 644] on div "Select All" at bounding box center [98, 638] width 46 height 31
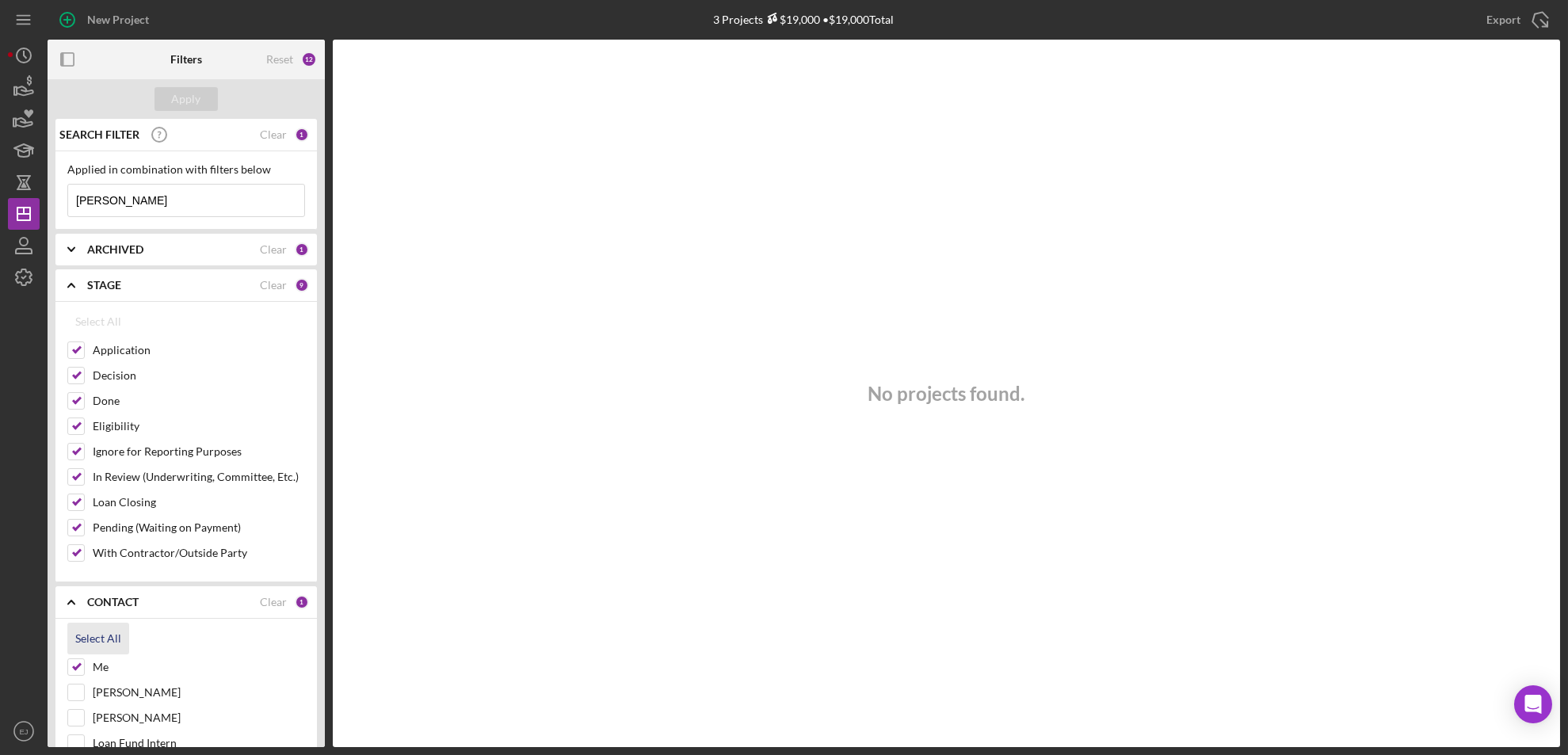
checkbox input "true"
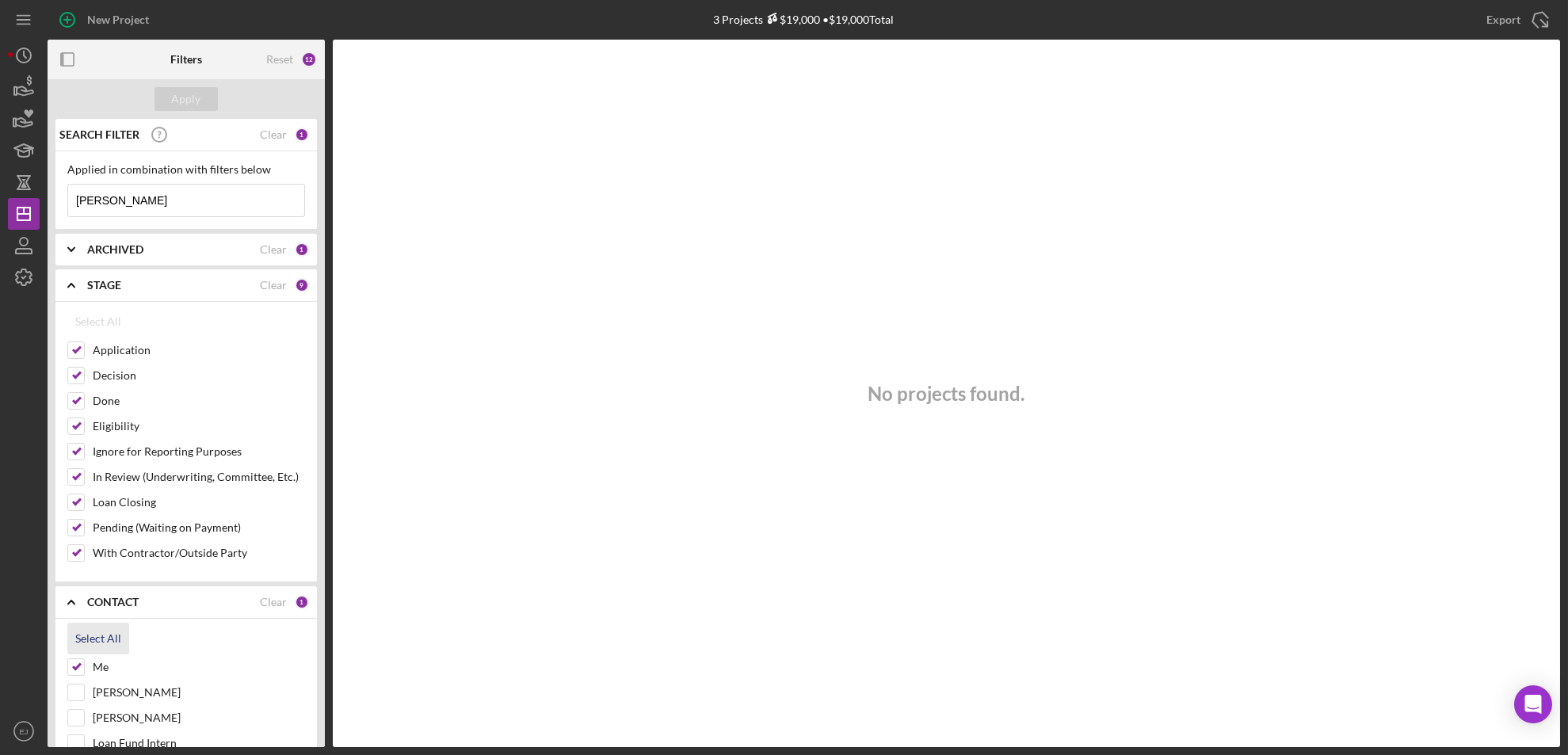
checkbox input "true"
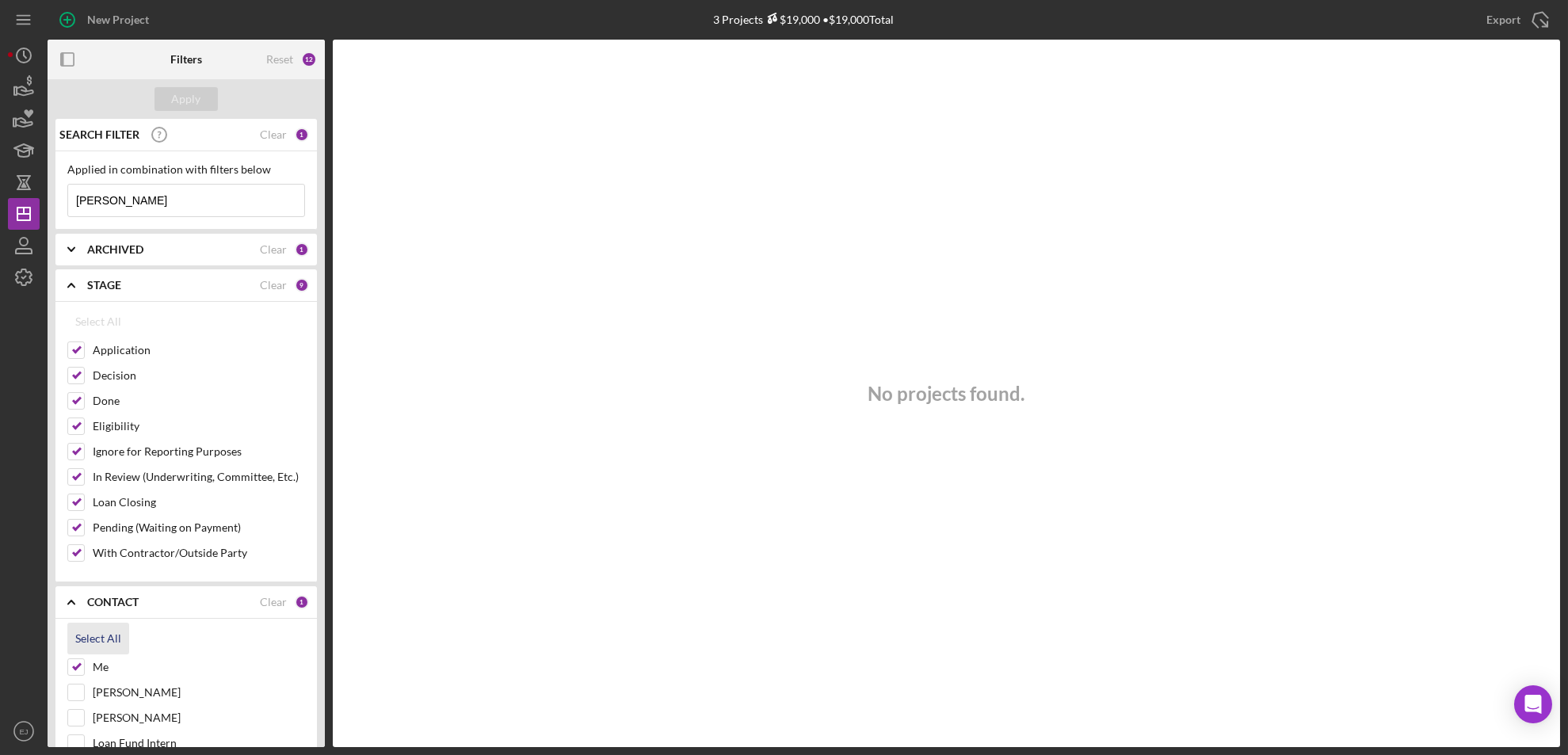
checkbox input "true"
click at [199, 100] on div "Apply" at bounding box center [186, 99] width 29 height 23
click at [87, 259] on icon "Icon/Expander" at bounding box center [71, 249] width 40 height 40
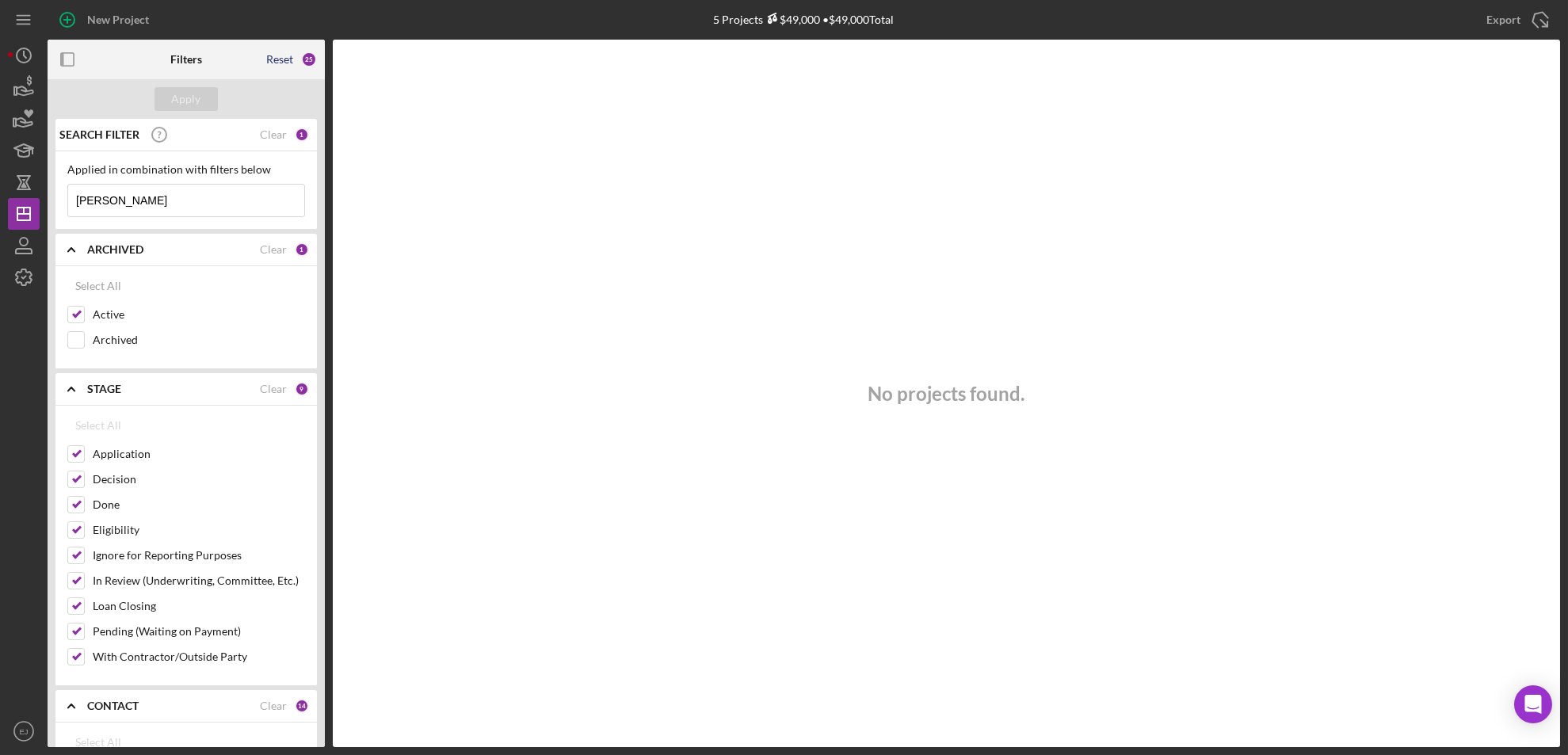
click at [282, 63] on div "Reset" at bounding box center [280, 59] width 27 height 13
checkbox input "false"
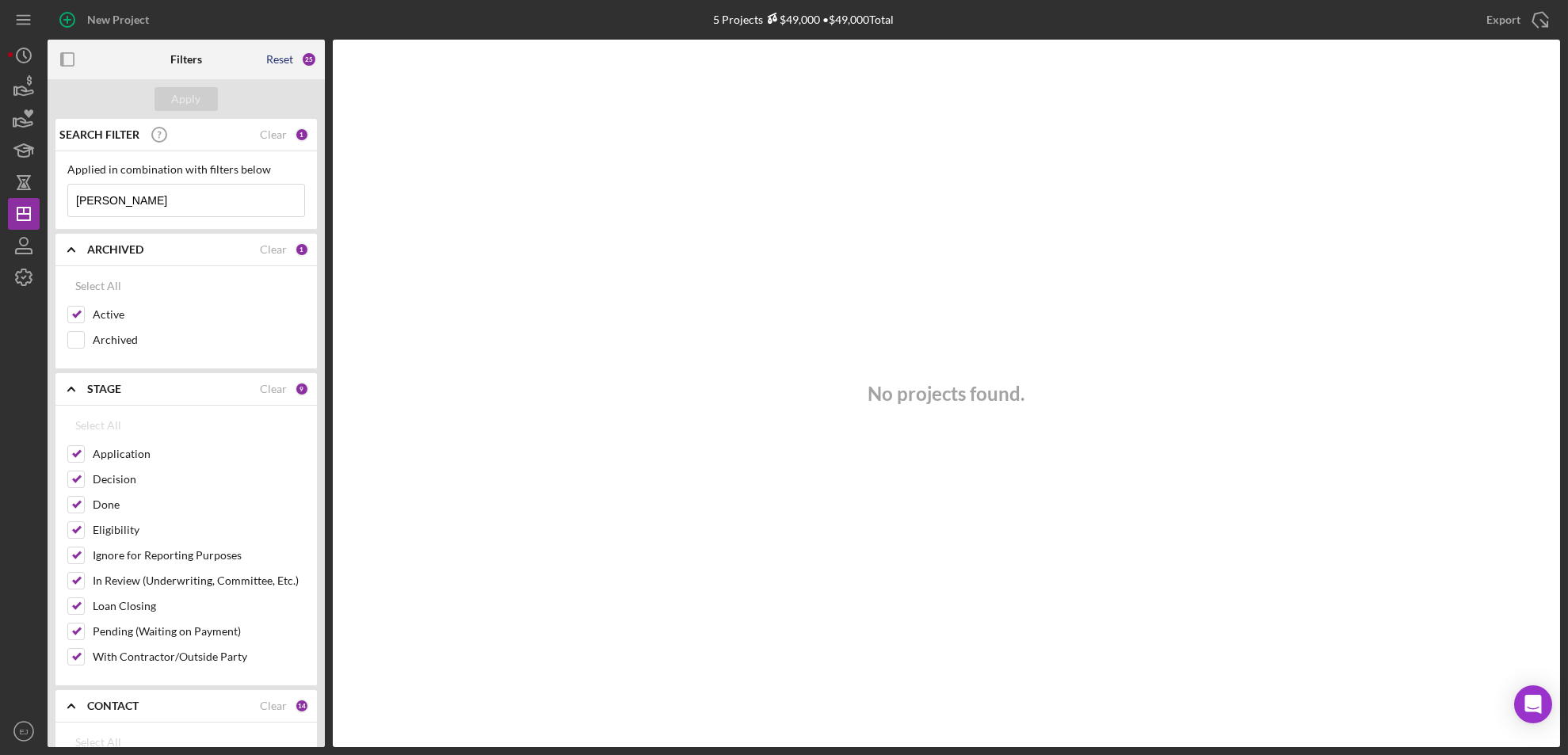
checkbox input "false"
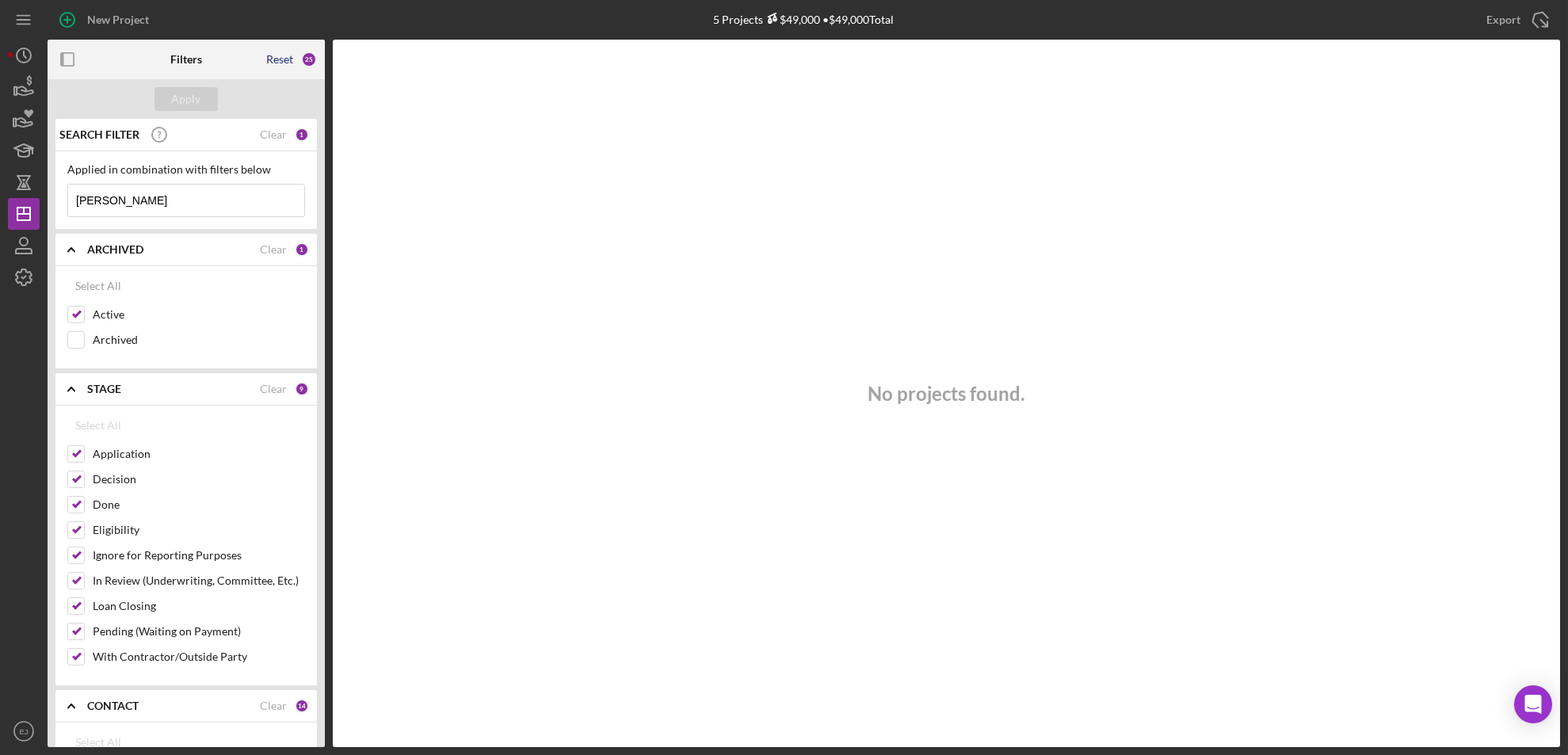
checkbox input "false"
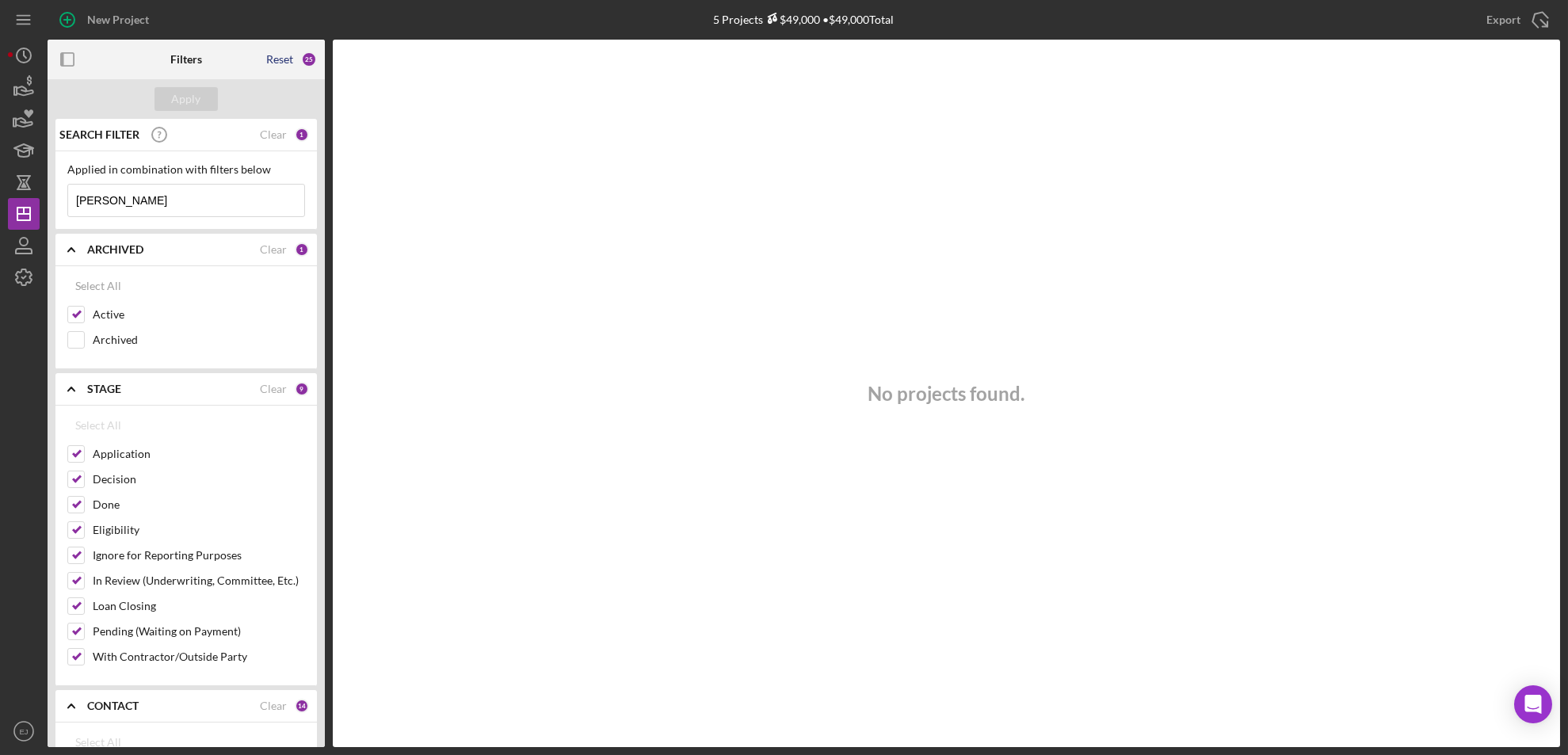
checkbox input "false"
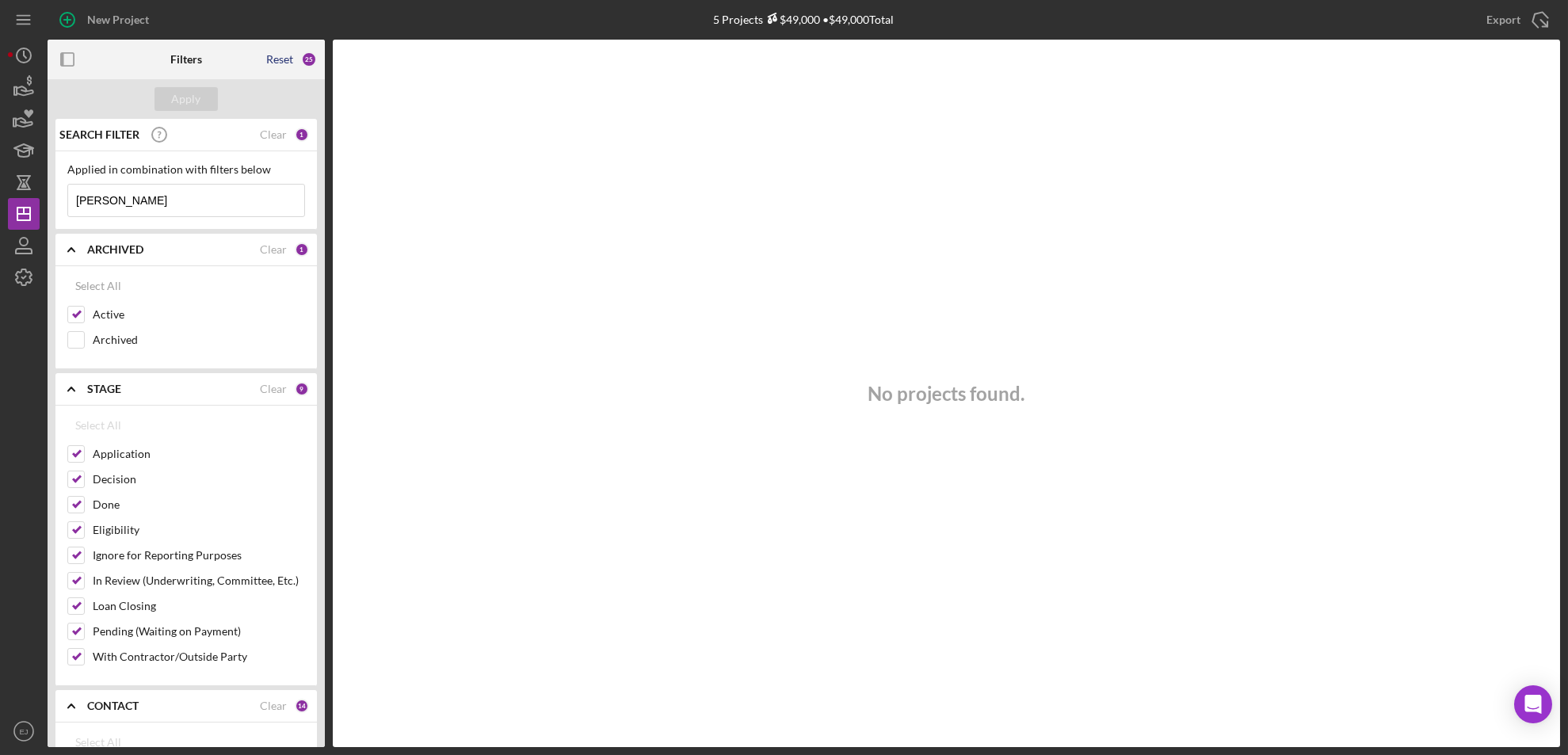
checkbox input "false"
click at [74, 429] on button "Select All" at bounding box center [98, 425] width 61 height 31
checkbox input "true"
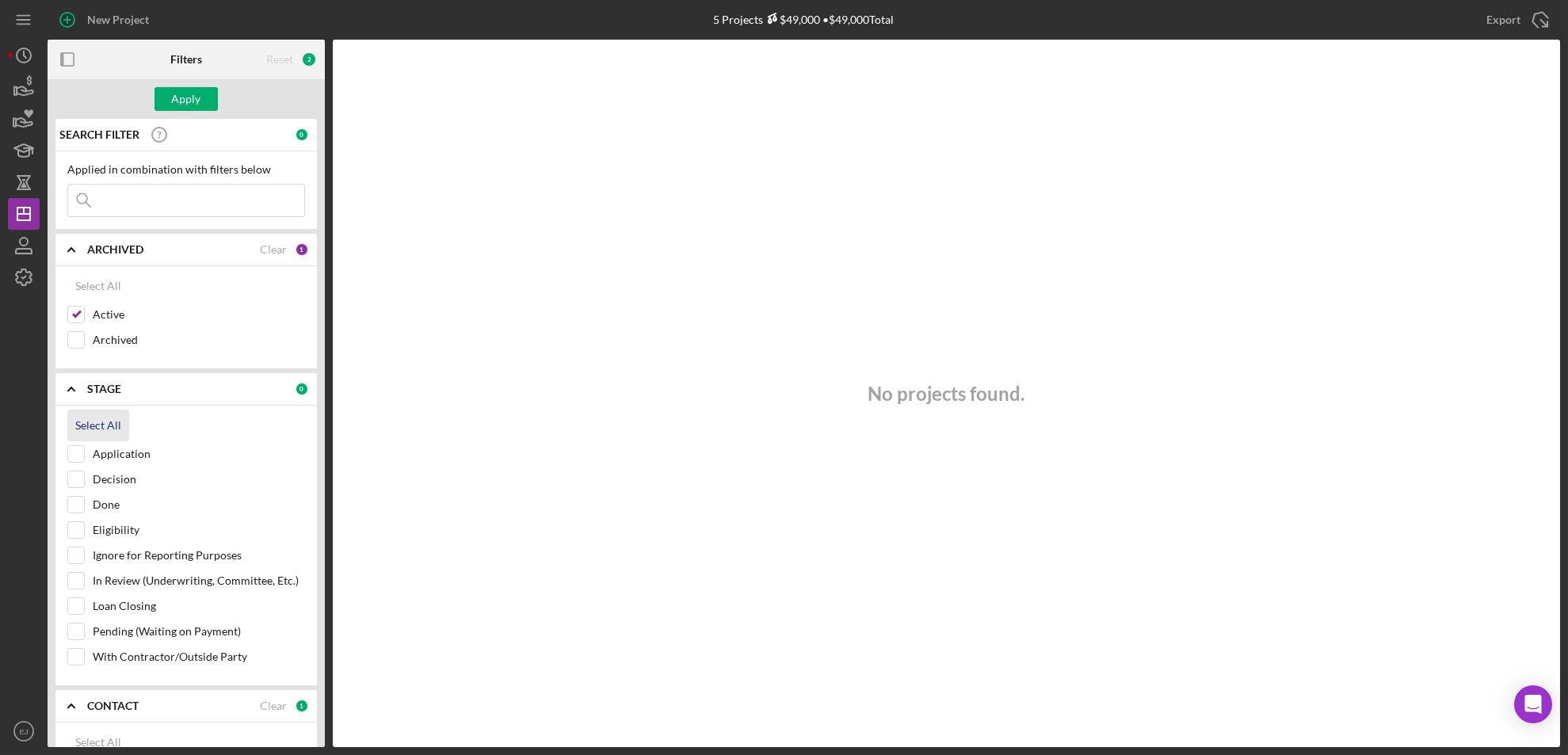
checkbox input "true"
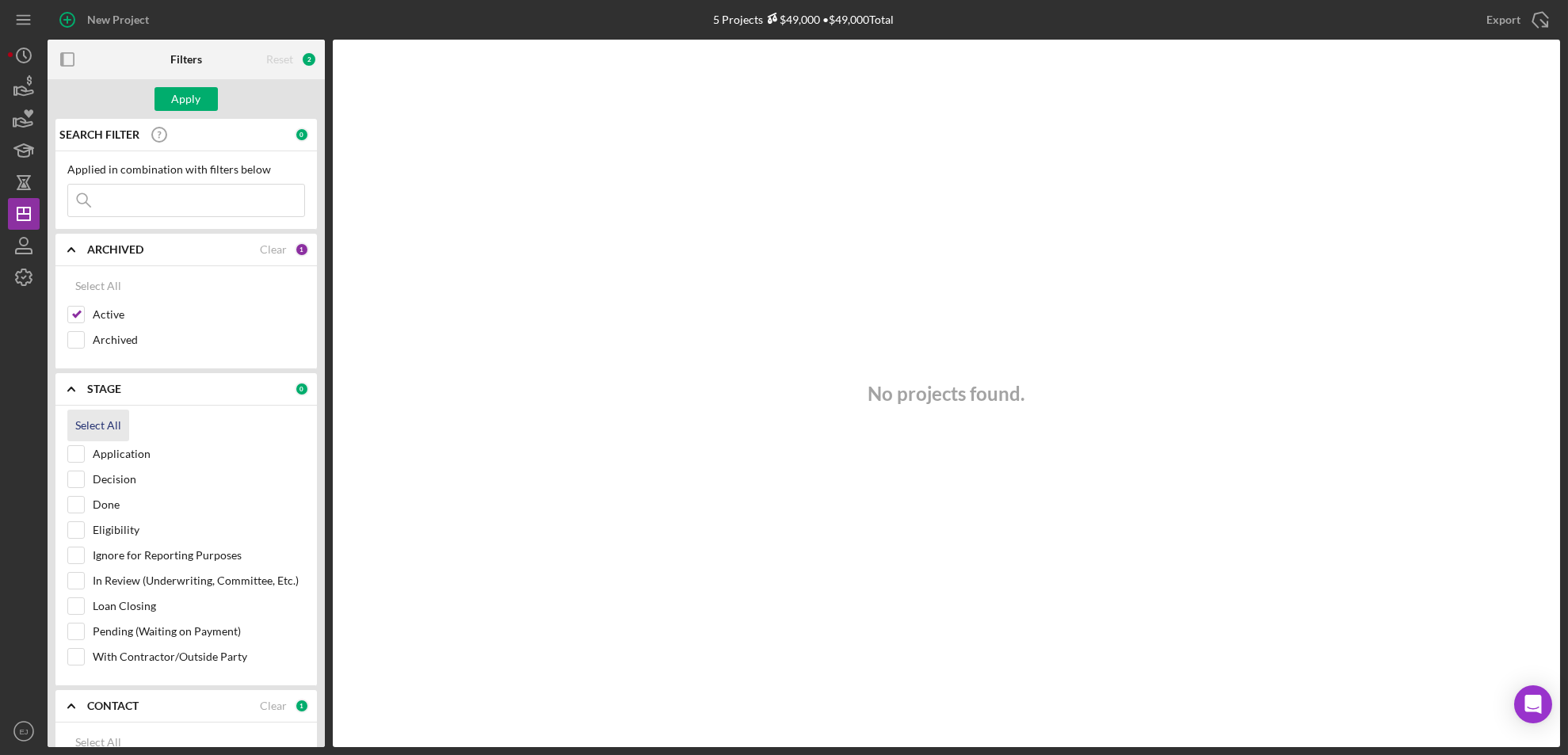
checkbox input "true"
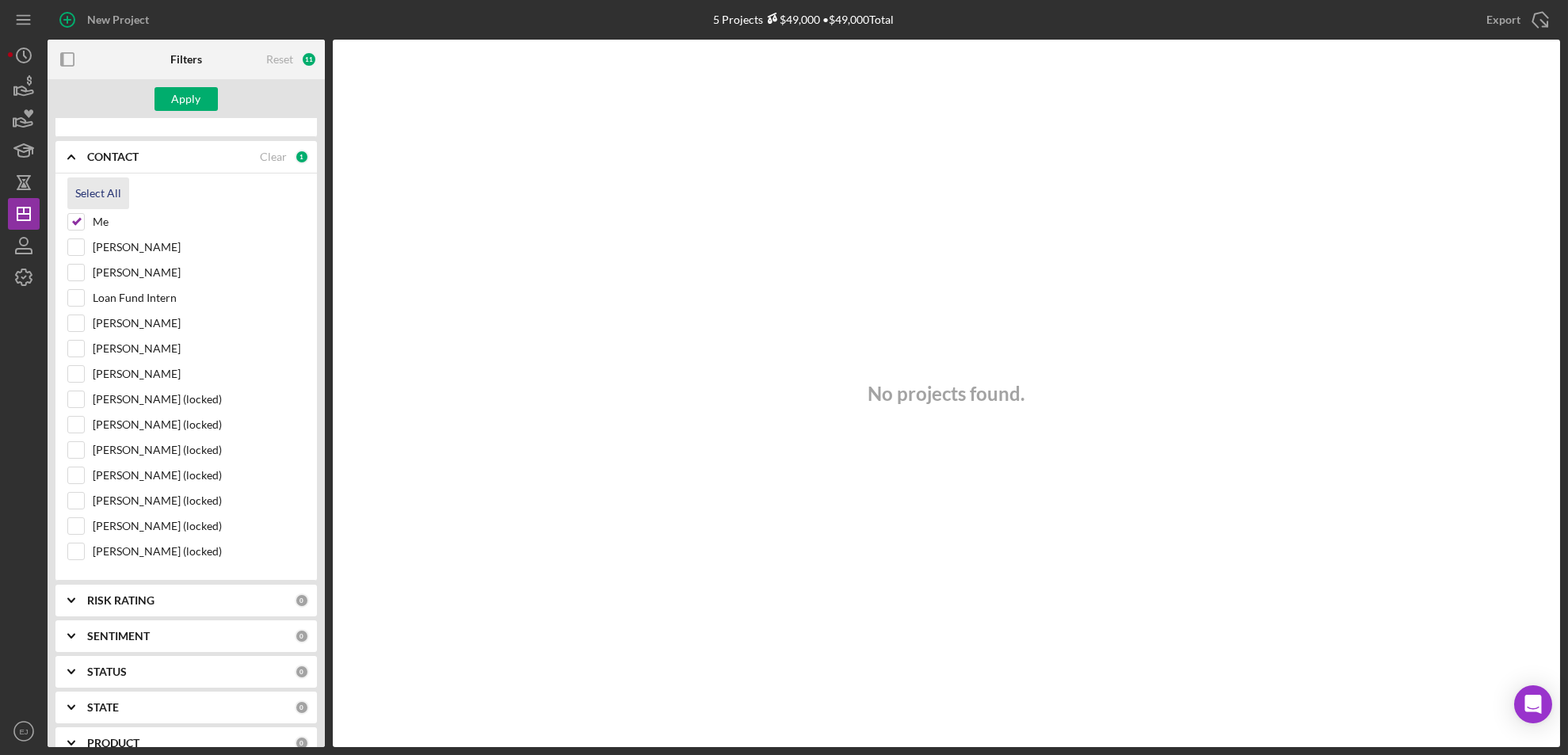
click at [89, 192] on div "Select All" at bounding box center [98, 193] width 46 height 31
checkbox input "true"
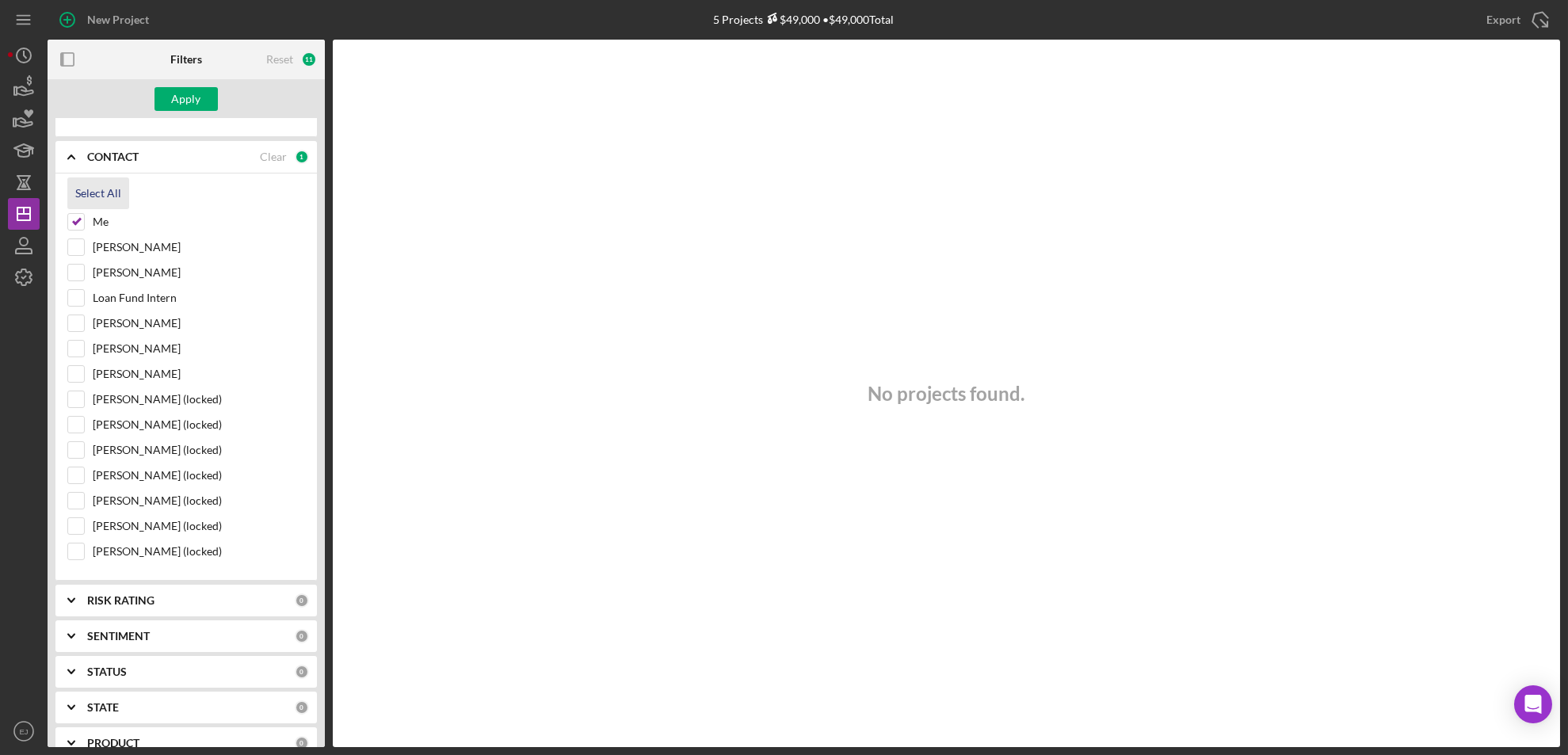
checkbox input "true"
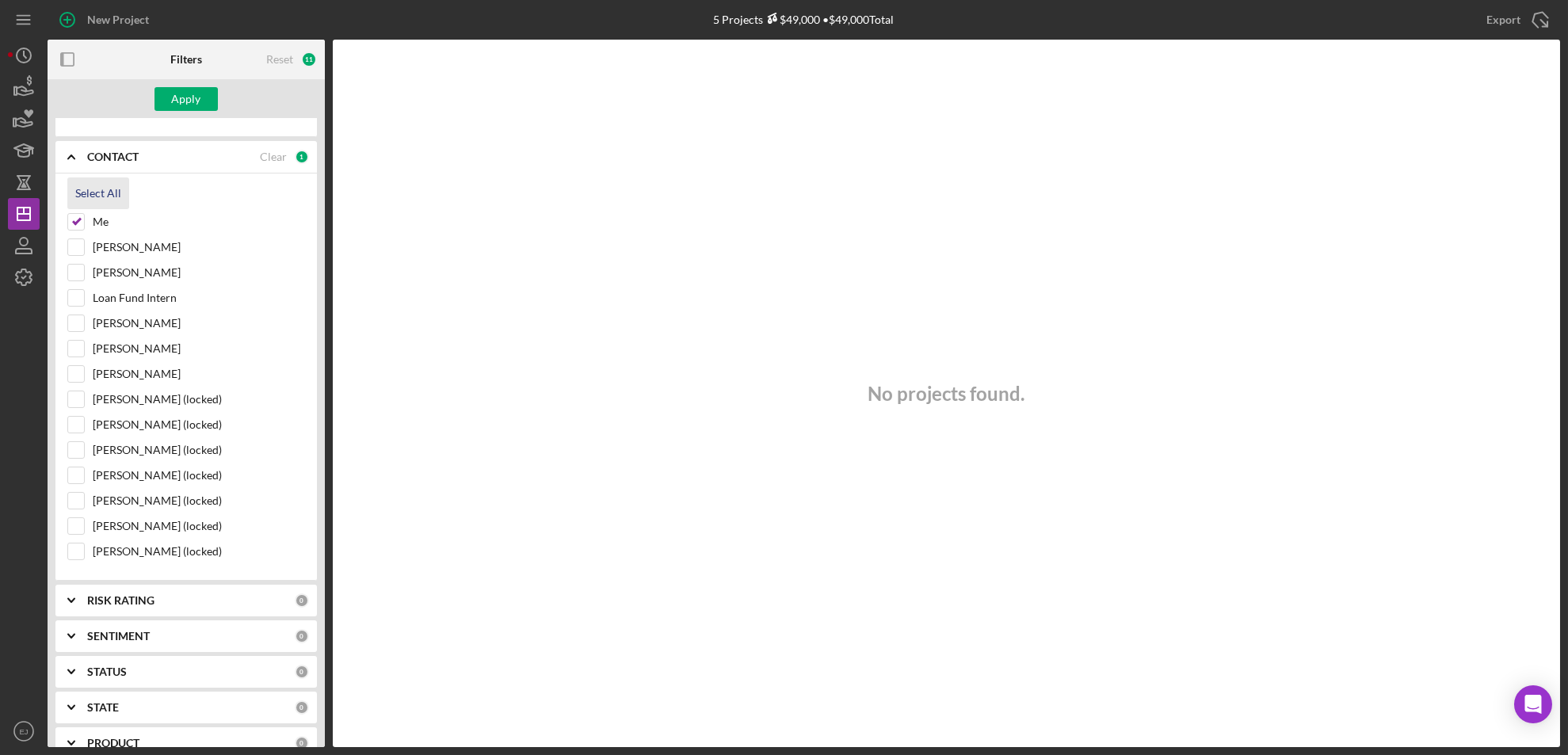
checkbox input "true"
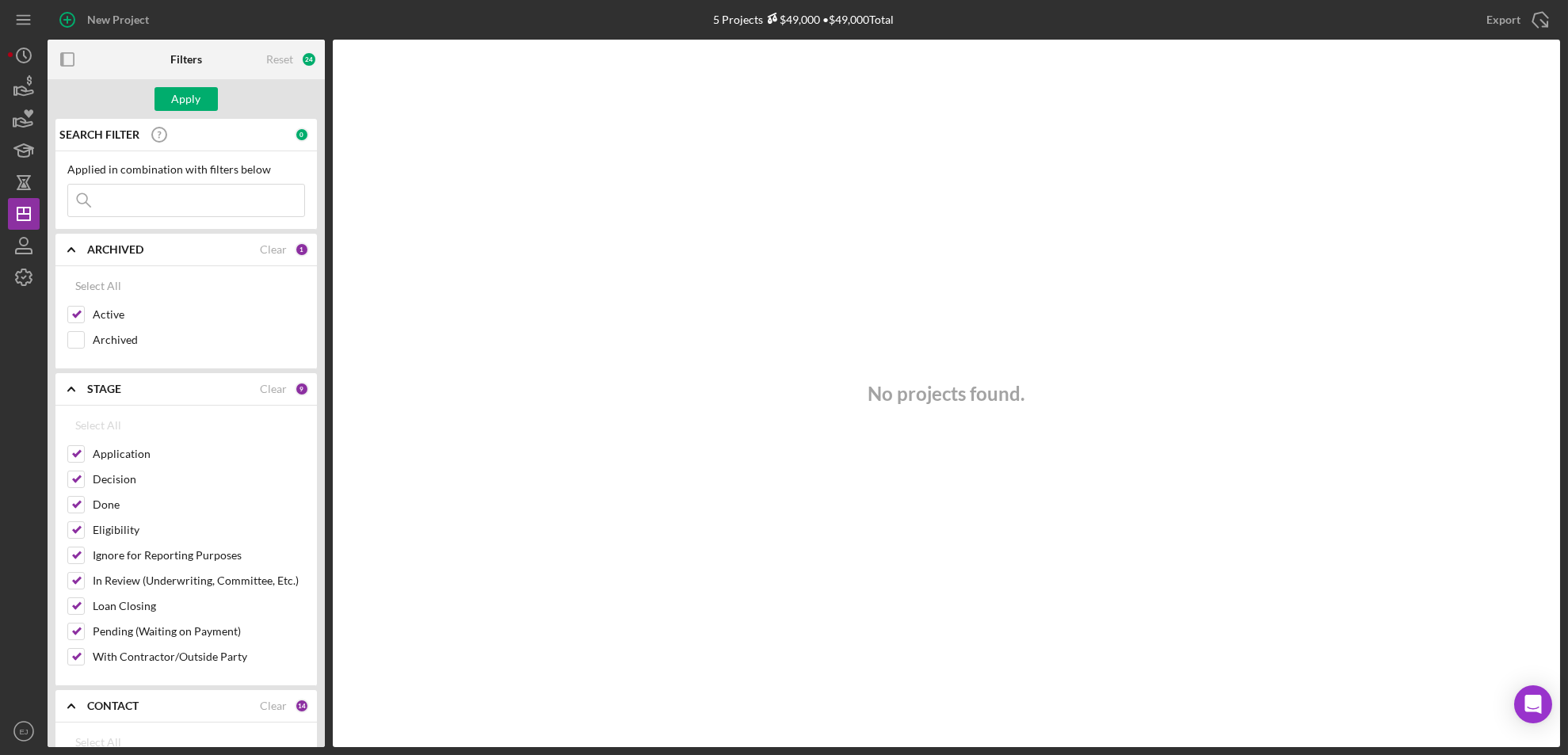
click at [147, 205] on input at bounding box center [186, 200] width 236 height 31
type input "heather"
click at [368, 229] on div "No projects found." at bounding box center [946, 393] width 1227 height 707
click at [415, 219] on div "No projects found." at bounding box center [946, 393] width 1227 height 707
click at [28, 211] on icon "Icon/Dashboard" at bounding box center [23, 214] width 40 height 40
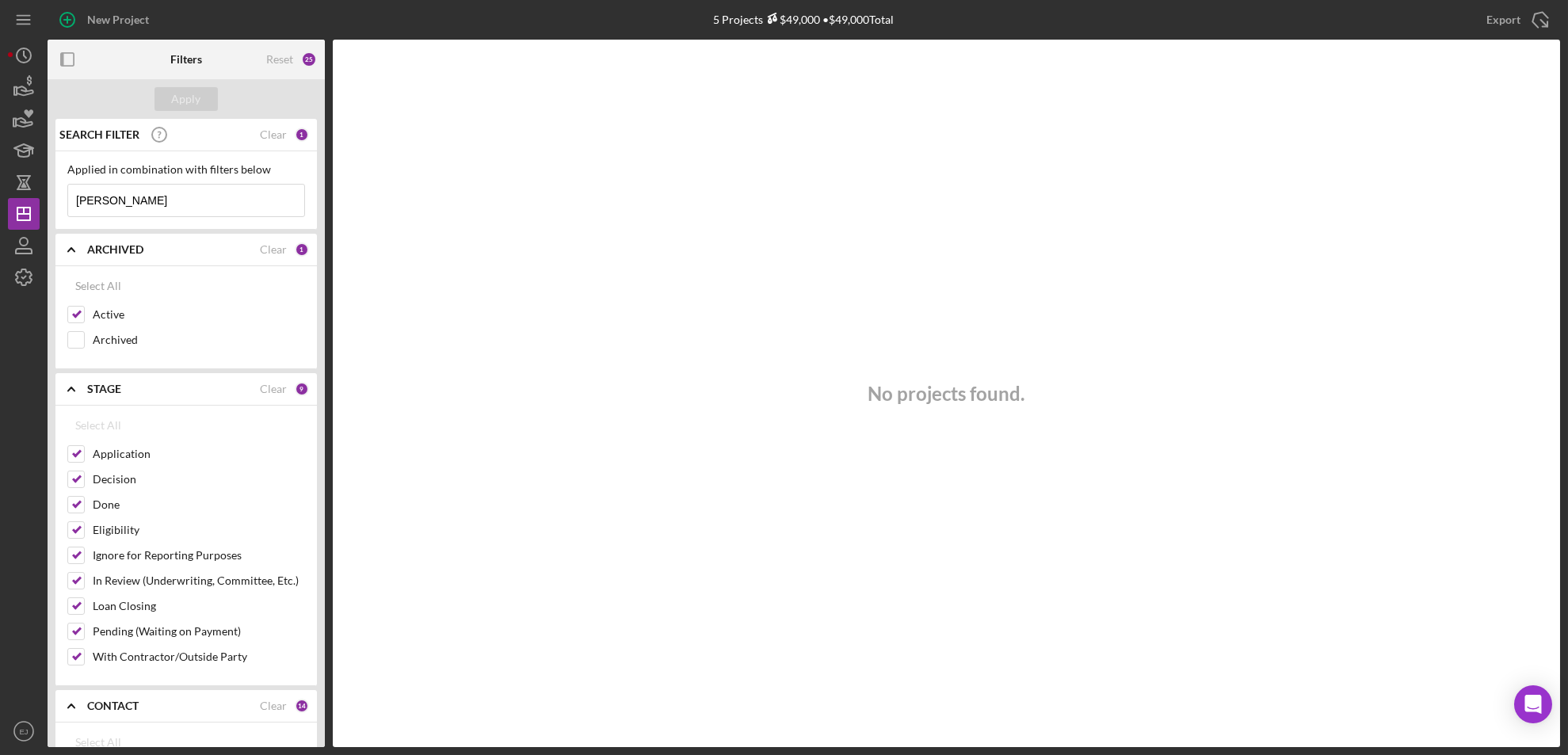
click at [125, 200] on input "heather" at bounding box center [186, 200] width 236 height 31
click at [203, 111] on div "Apply" at bounding box center [186, 99] width 277 height 40
click at [264, 60] on div "Reset 25" at bounding box center [278, 60] width 93 height 40
click at [278, 63] on div "Reset" at bounding box center [280, 59] width 27 height 13
checkbox input "false"
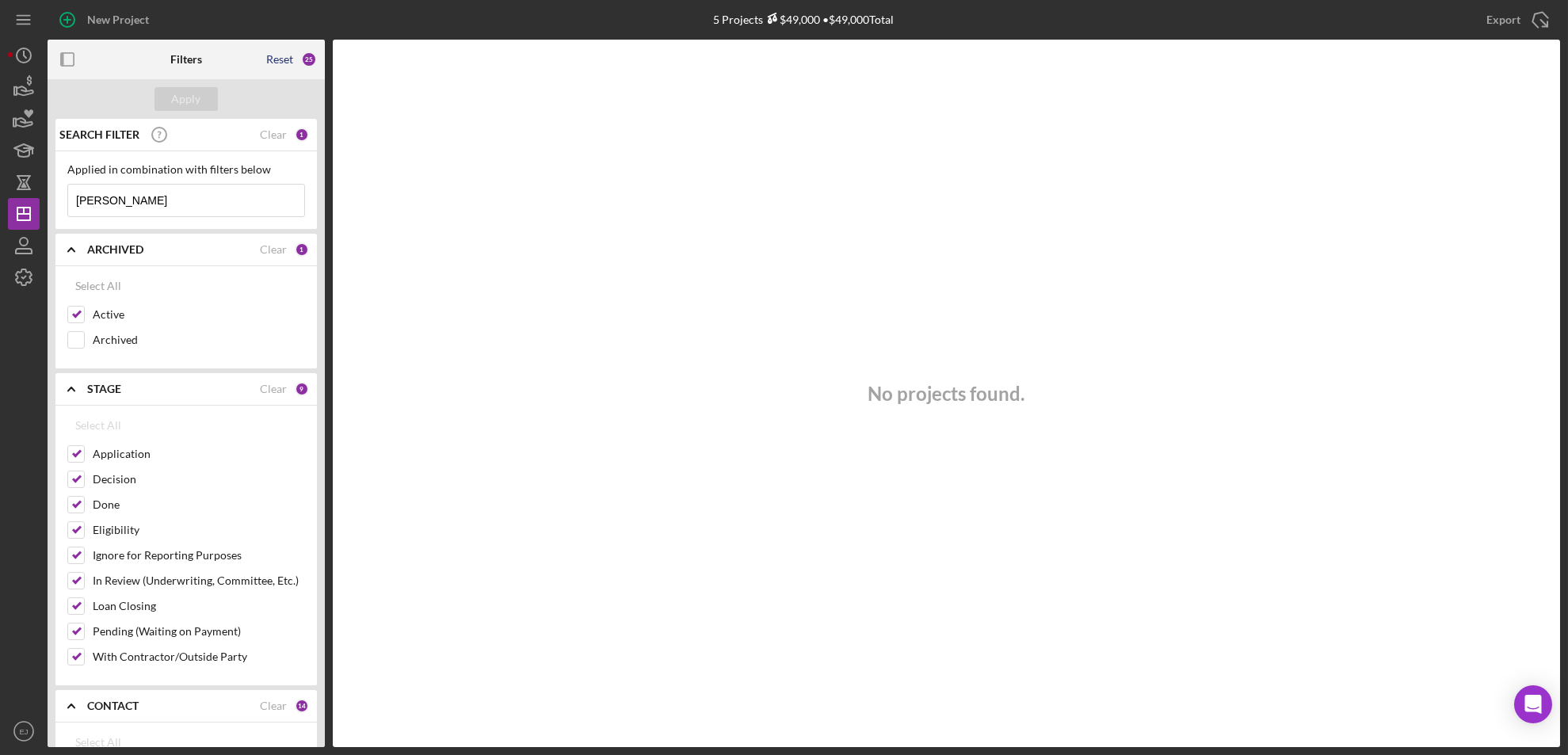
checkbox input "false"
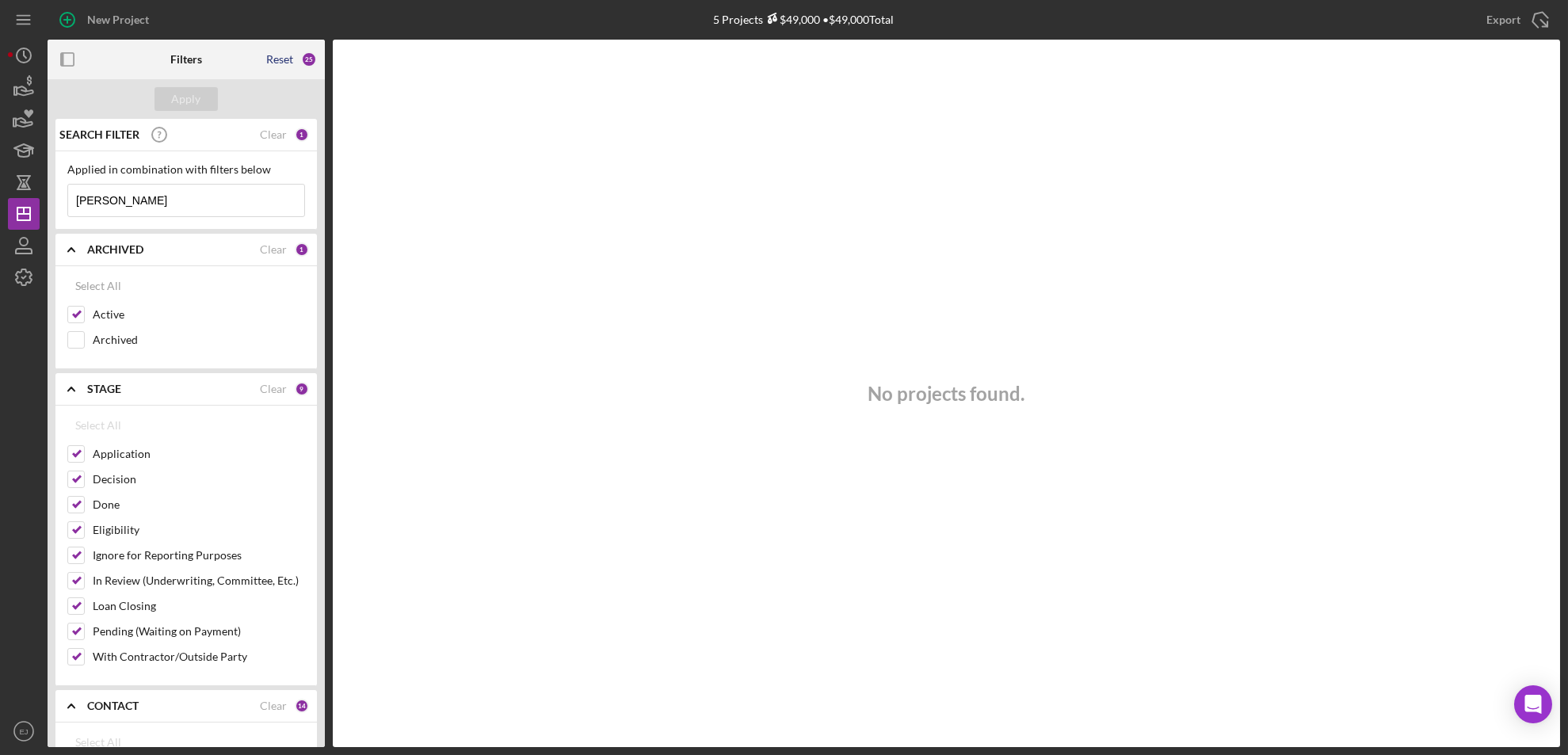
checkbox input "false"
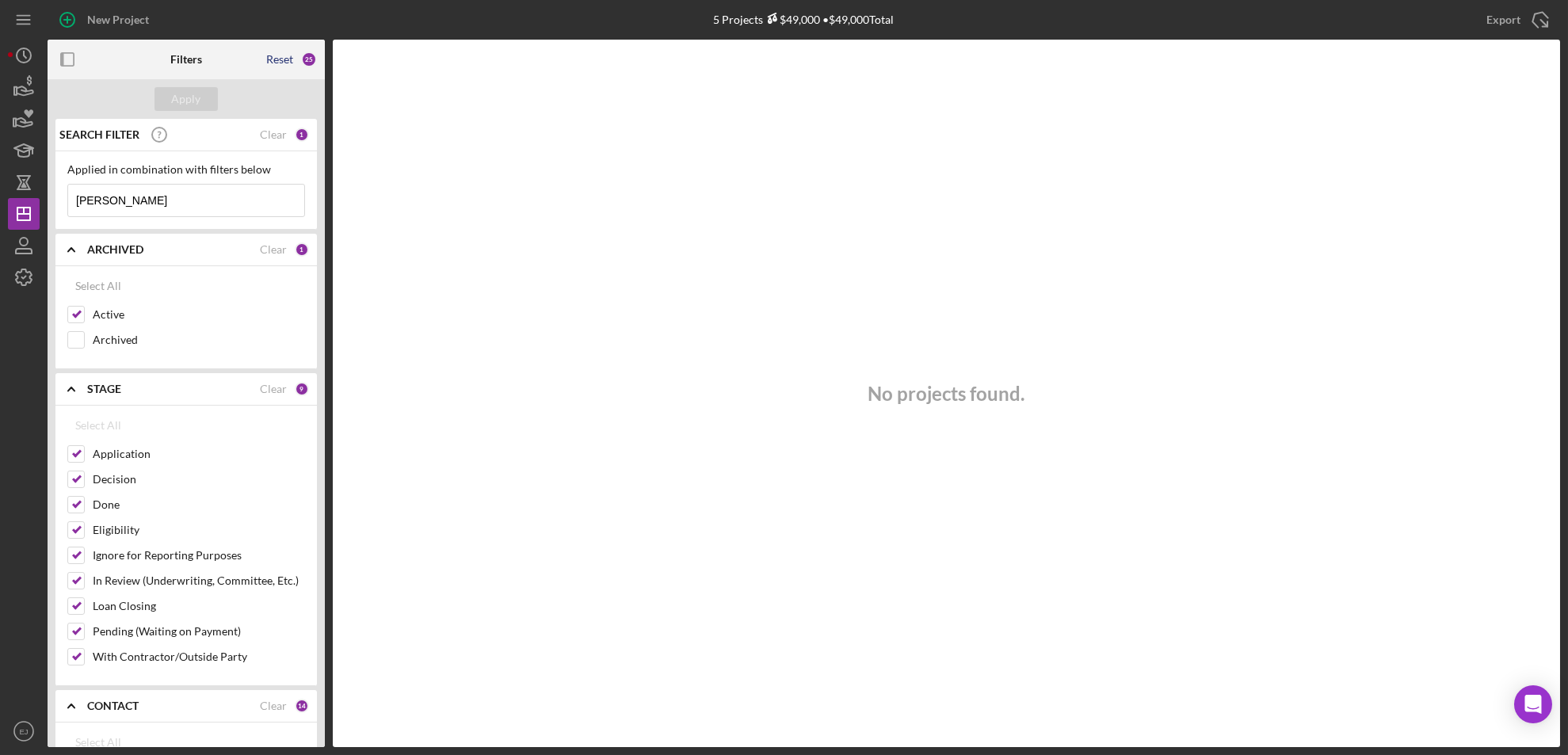
checkbox input "false"
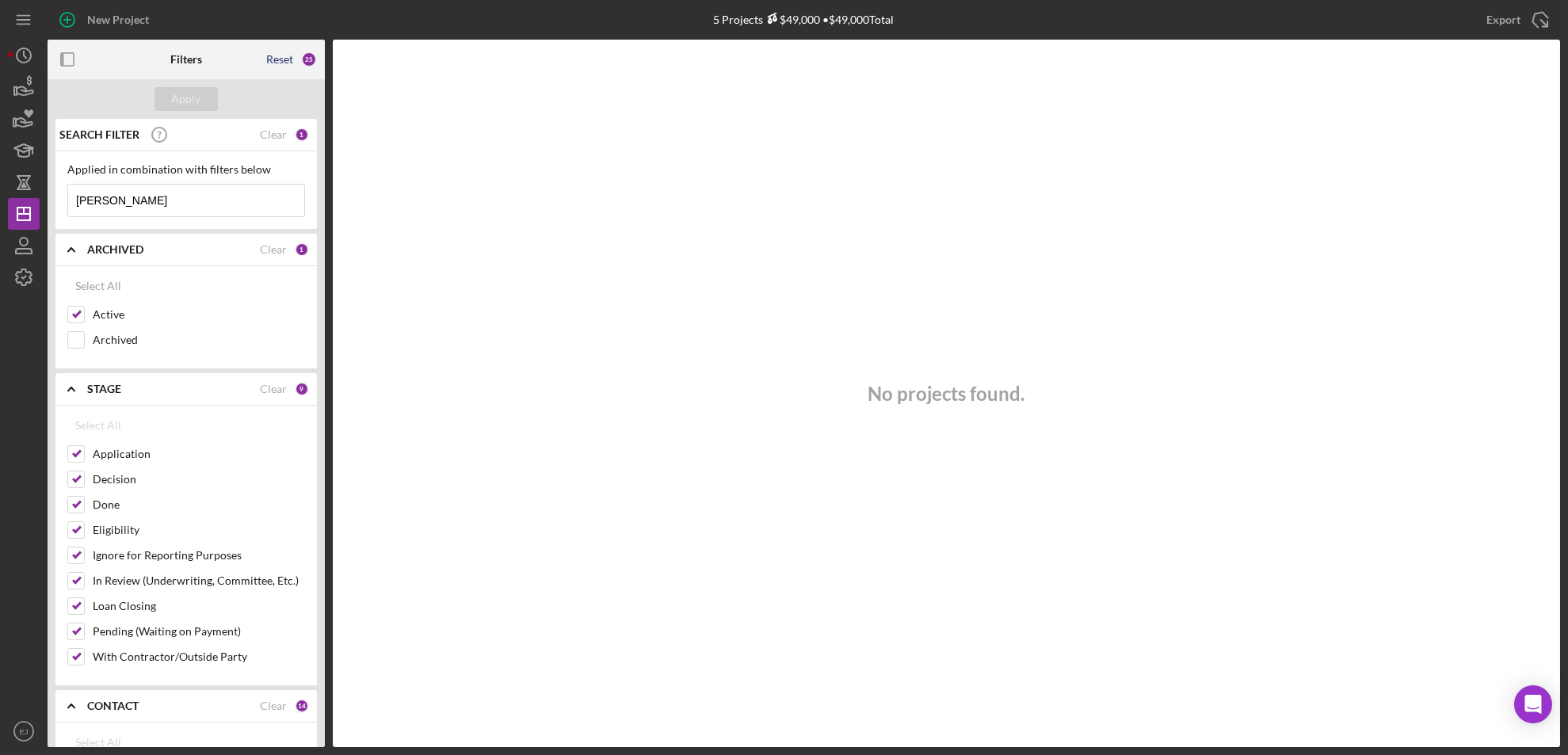
checkbox input "false"
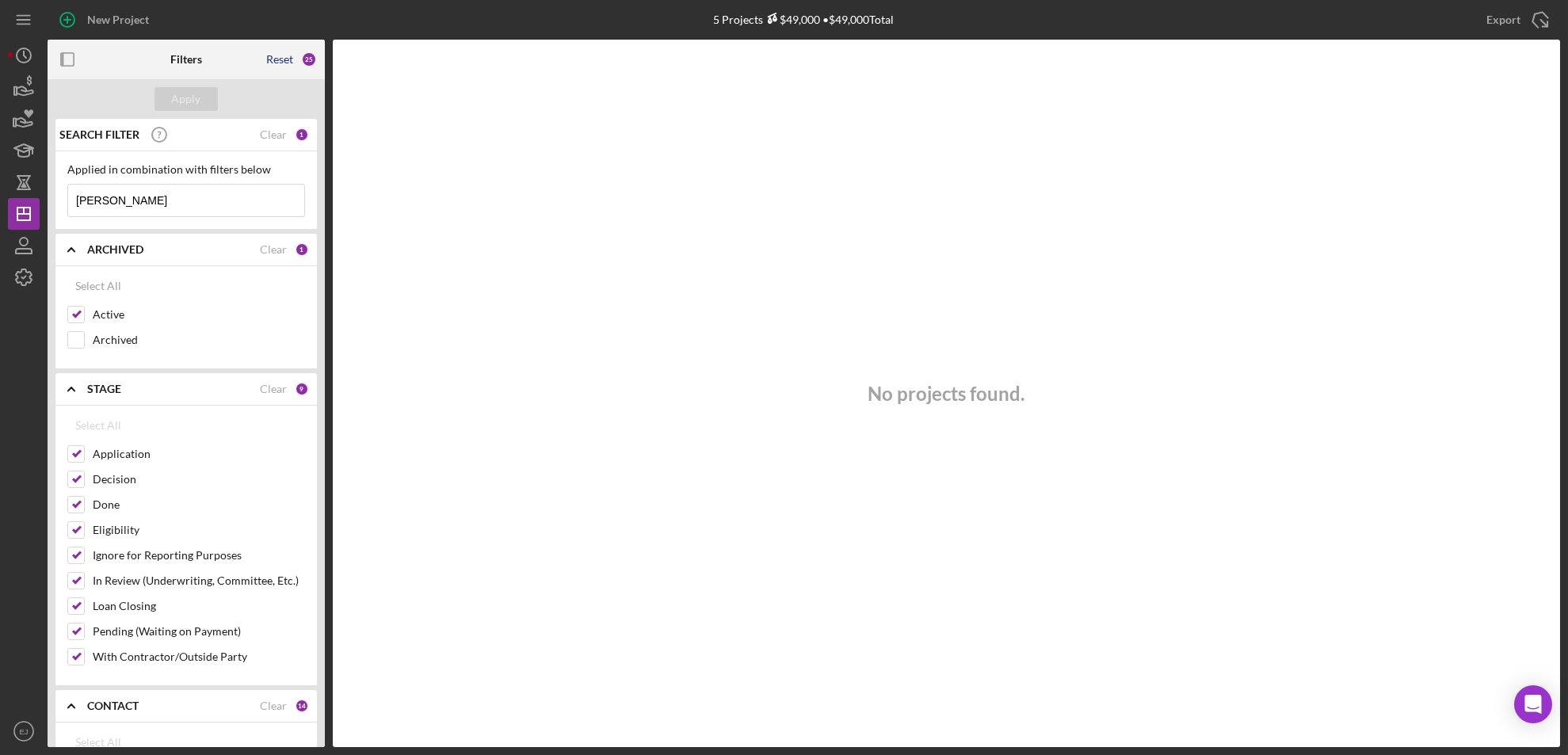
checkbox input "false"
click at [143, 205] on input at bounding box center [186, 200] width 236 height 31
type input "heather"
click at [85, 436] on div "Select All" at bounding box center [98, 425] width 46 height 31
checkbox input "true"
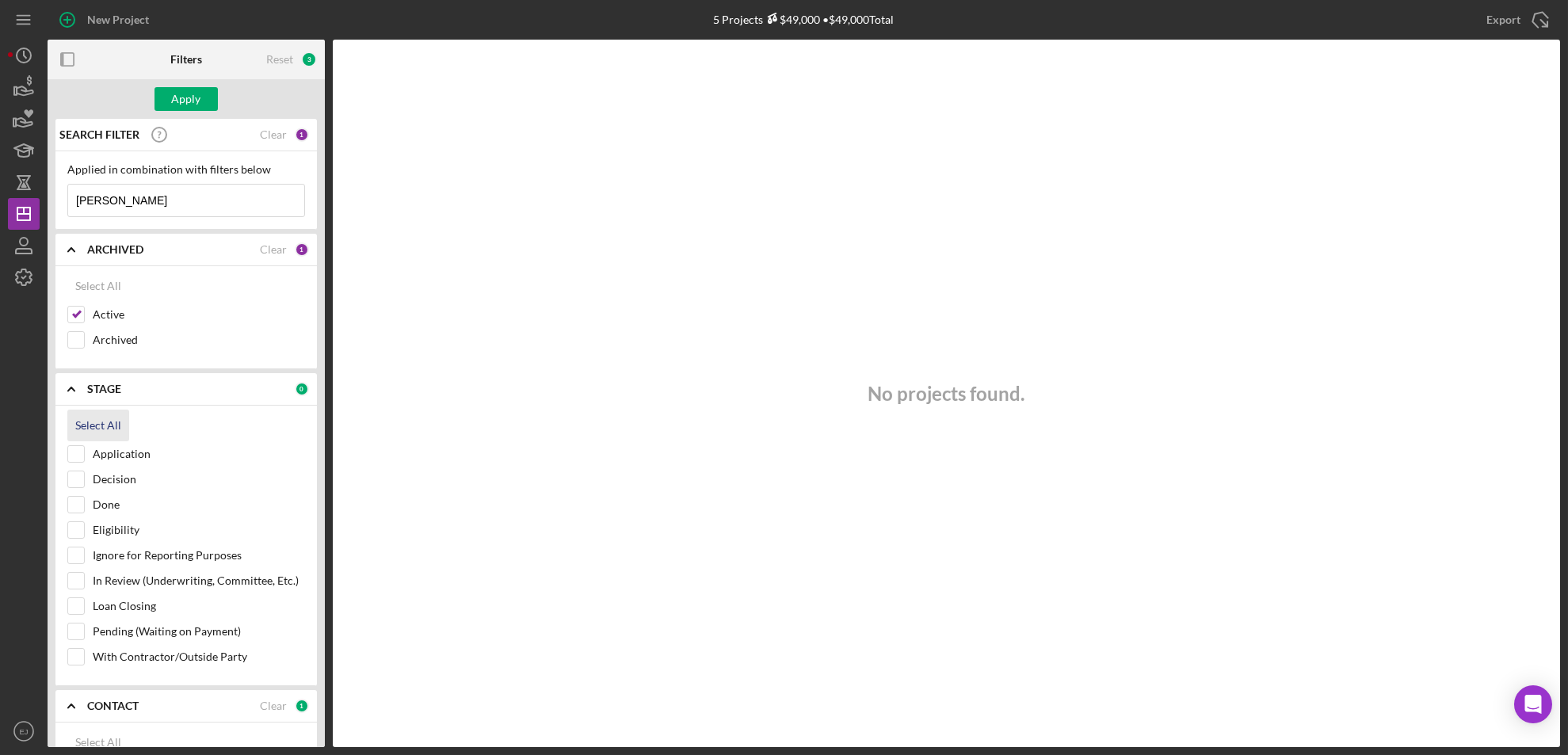
checkbox input "true"
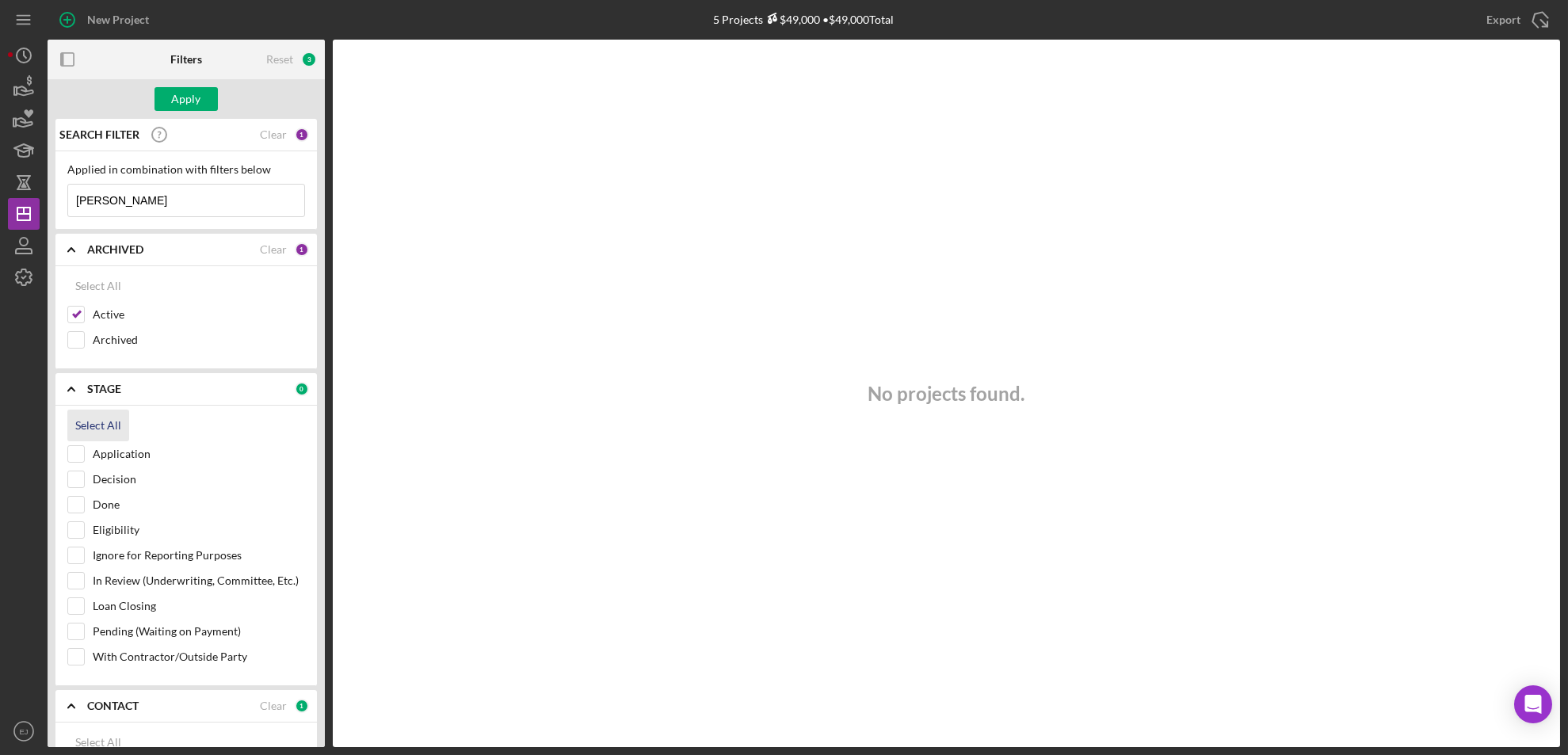
checkbox input "true"
click at [123, 707] on b "CONTACT" at bounding box center [112, 705] width 52 height 13
click at [117, 696] on div "CONTACT Clear 1" at bounding box center [197, 705] width 221 height 31
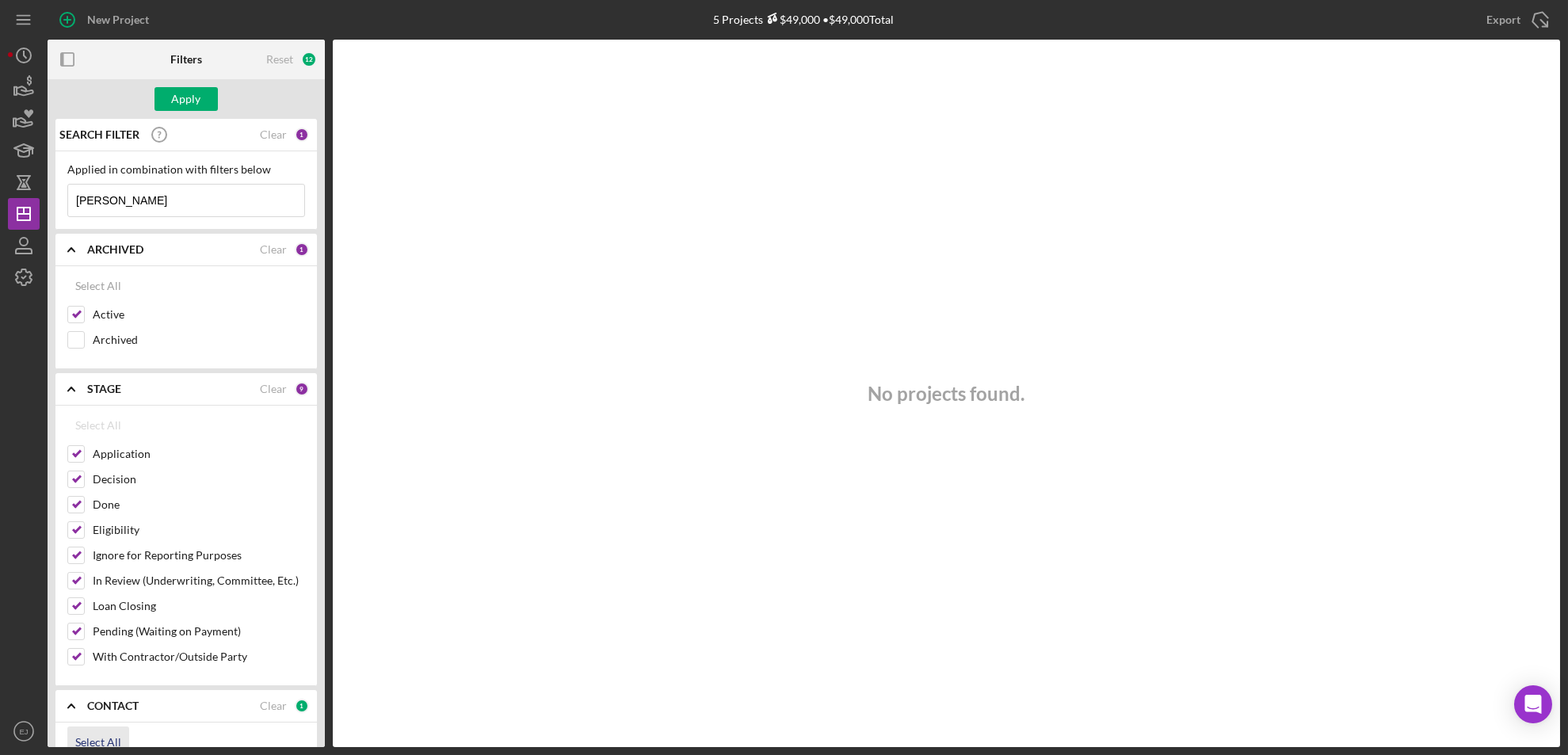
click at [98, 732] on div "Select All" at bounding box center [98, 742] width 46 height 31
checkbox input "true"
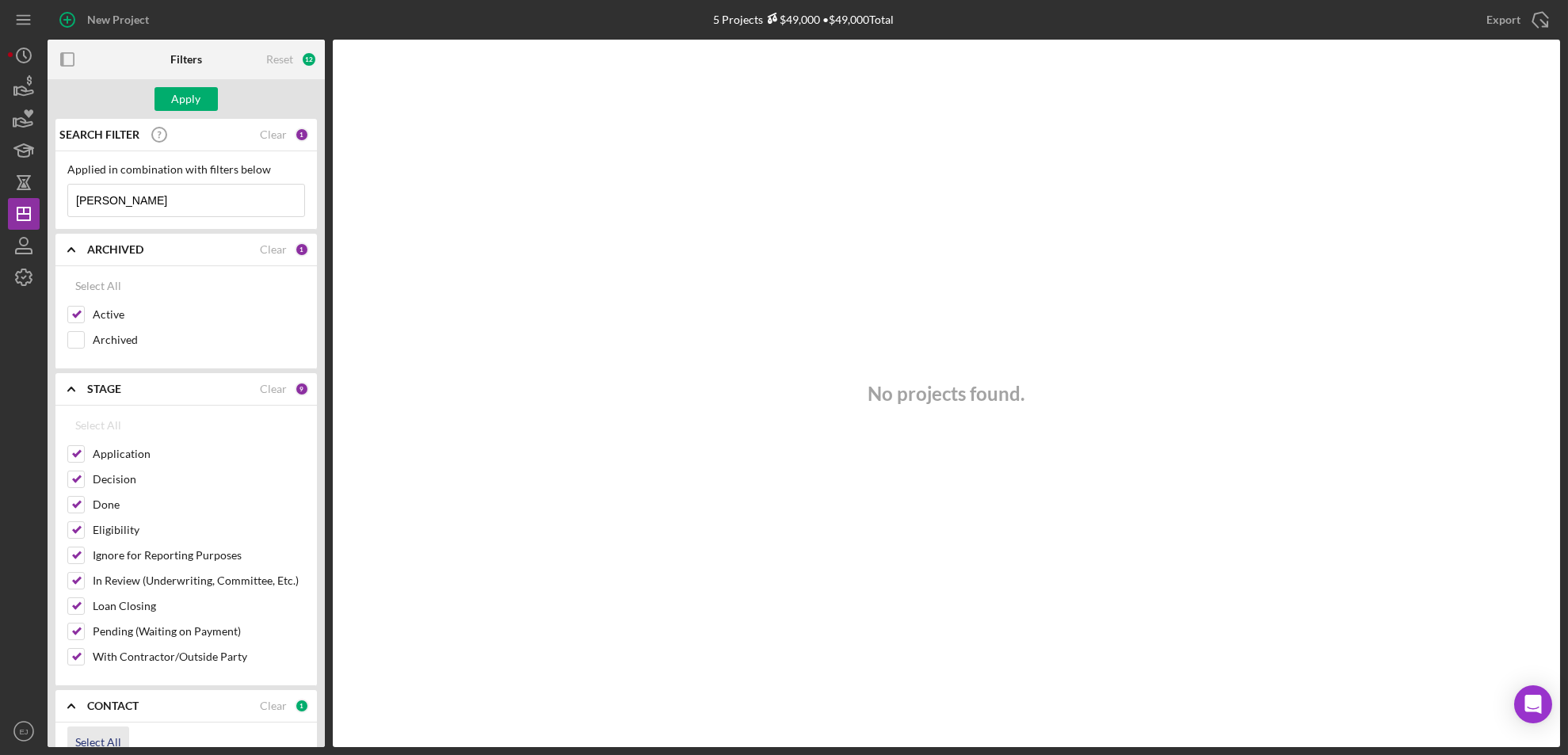
checkbox input "true"
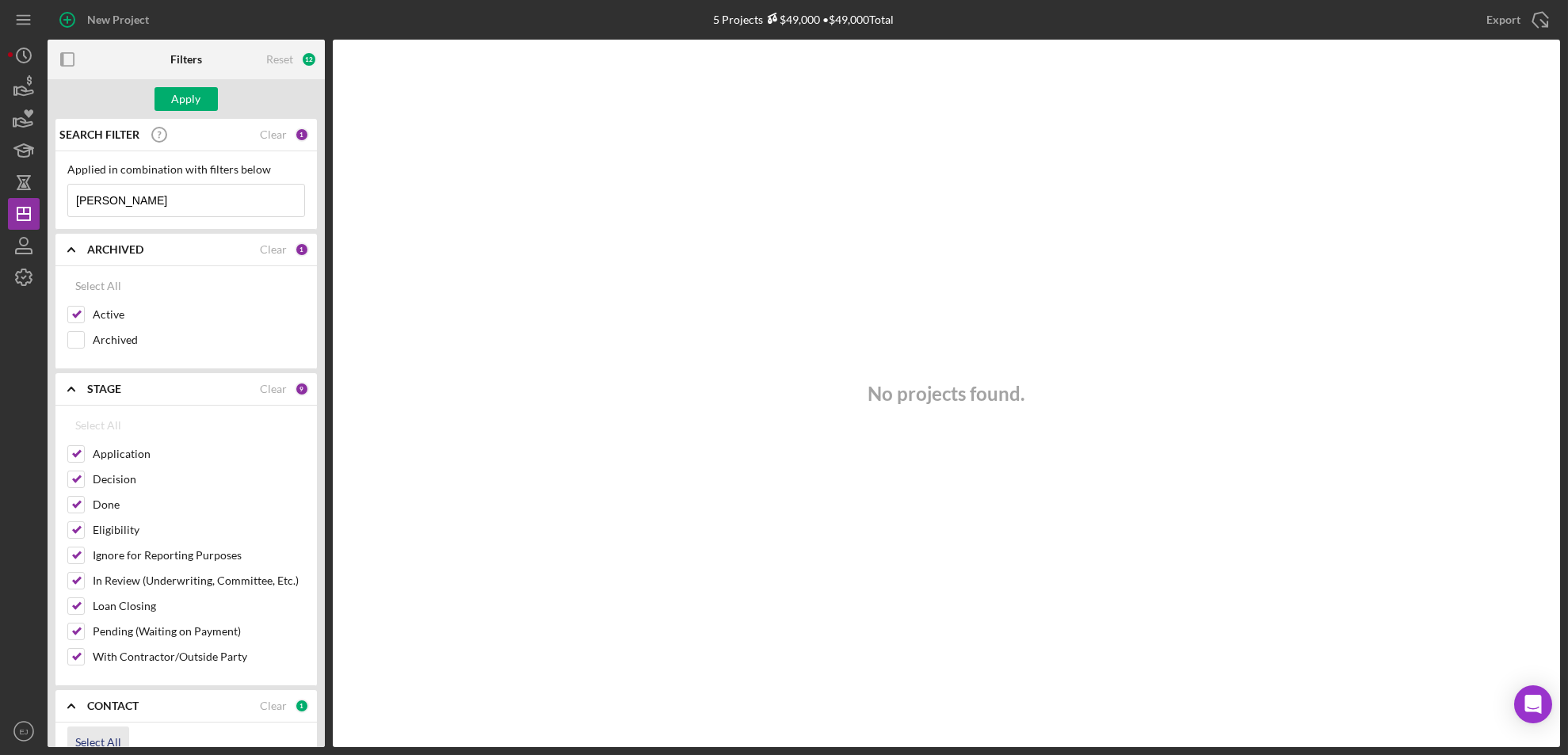
checkbox input "true"
click at [23, 197] on icon "Icon/Dashboard" at bounding box center [23, 214] width 40 height 40
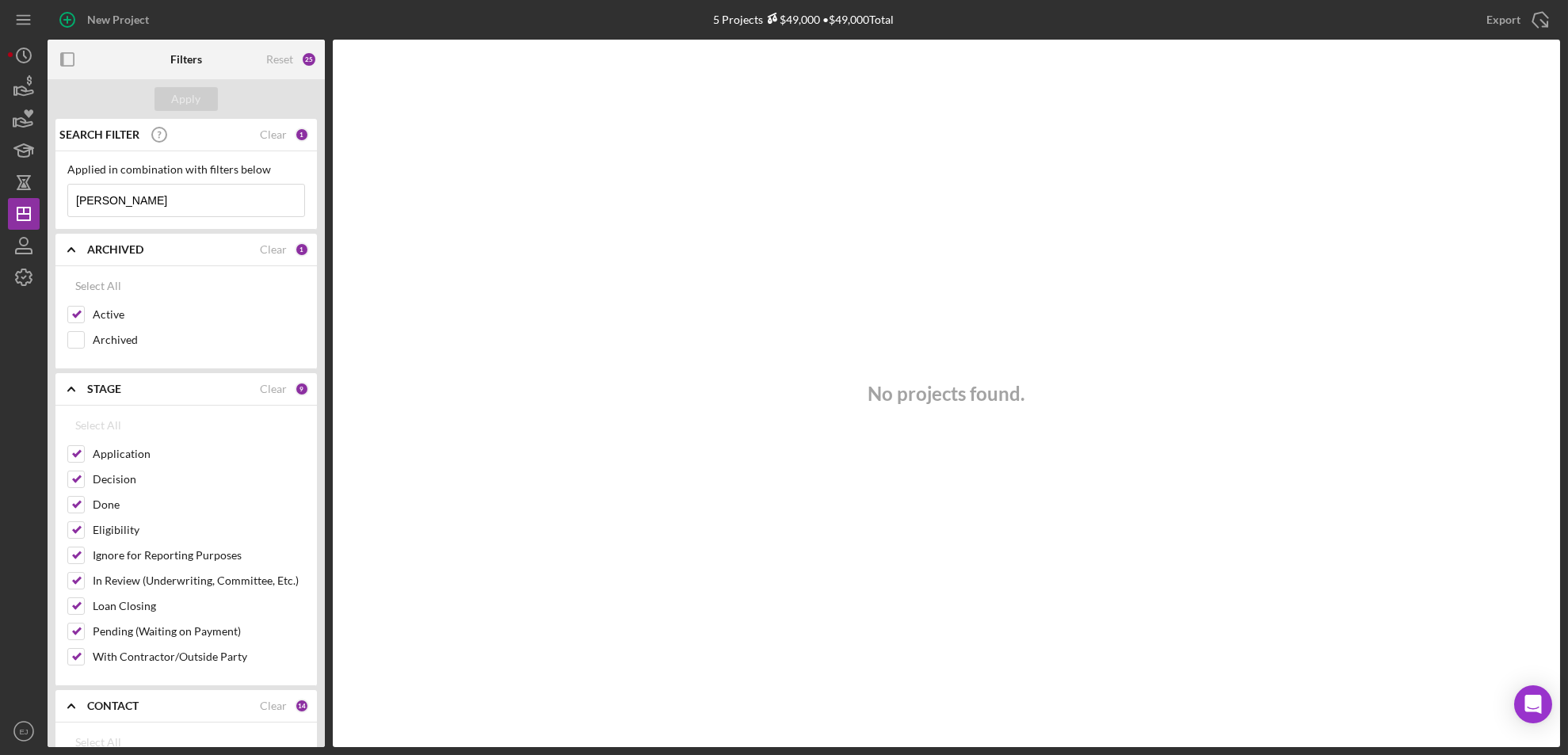
click at [634, 213] on div "No projects found." at bounding box center [946, 393] width 1227 height 707
click at [156, 179] on div "Applied in combination with filters below heather Icon/Menu Close" at bounding box center [186, 189] width 238 height 54
click at [145, 206] on input "heather" at bounding box center [186, 200] width 236 height 31
click at [247, 109] on div "Apply" at bounding box center [186, 99] width 277 height 40
drag, startPoint x: 82, startPoint y: 319, endPoint x: 5, endPoint y: 360, distance: 87.2
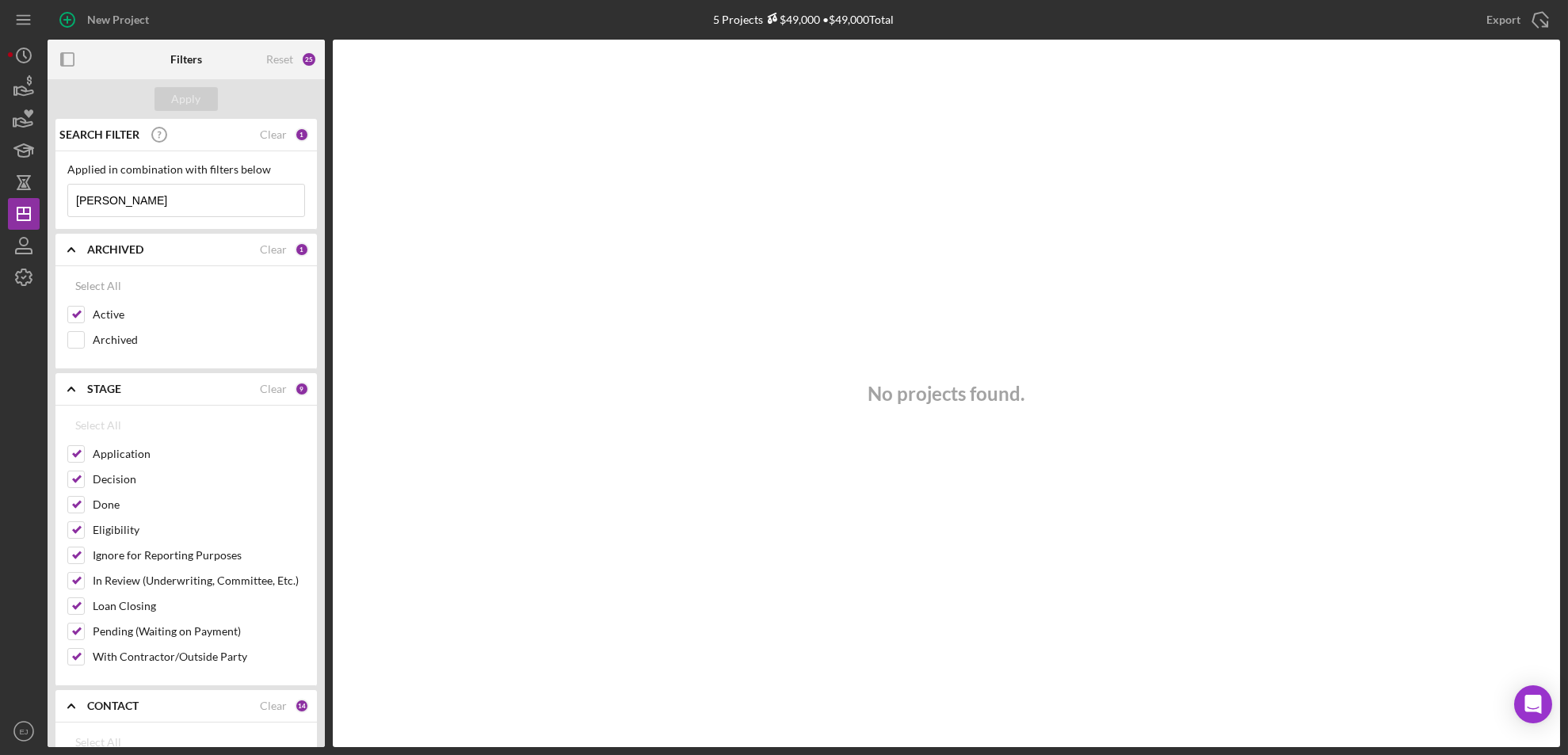
click at [5, 360] on div "New Project 5 Projects $49,000 • $49,000 Total Export Icon/Export Filters Reset…" at bounding box center [784, 378] width 1568 height 755
click at [133, 210] on input "heather" at bounding box center [186, 200] width 236 height 31
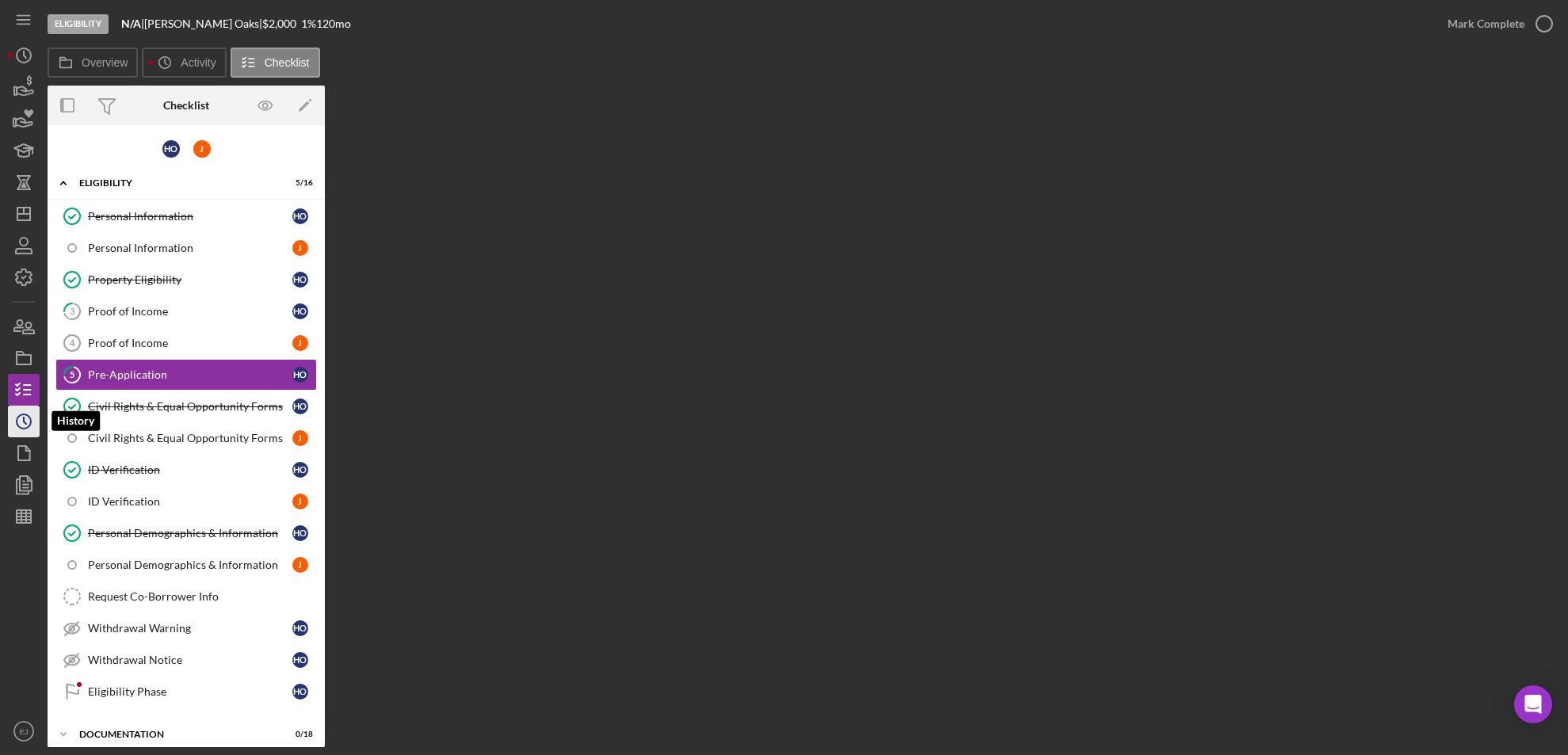
click at [15, 425] on icon "Icon/History" at bounding box center [23, 421] width 40 height 40
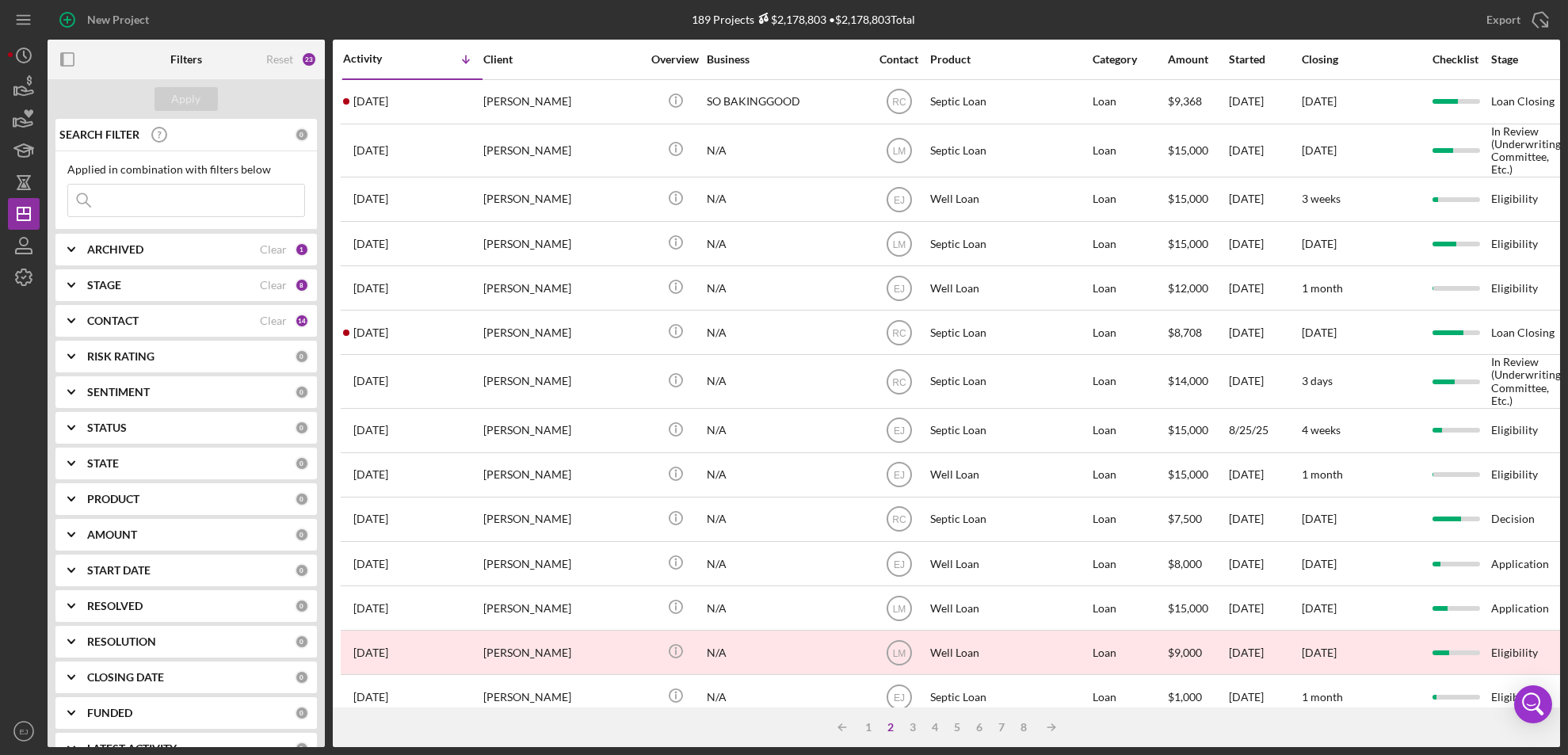
scroll to position [534, 0]
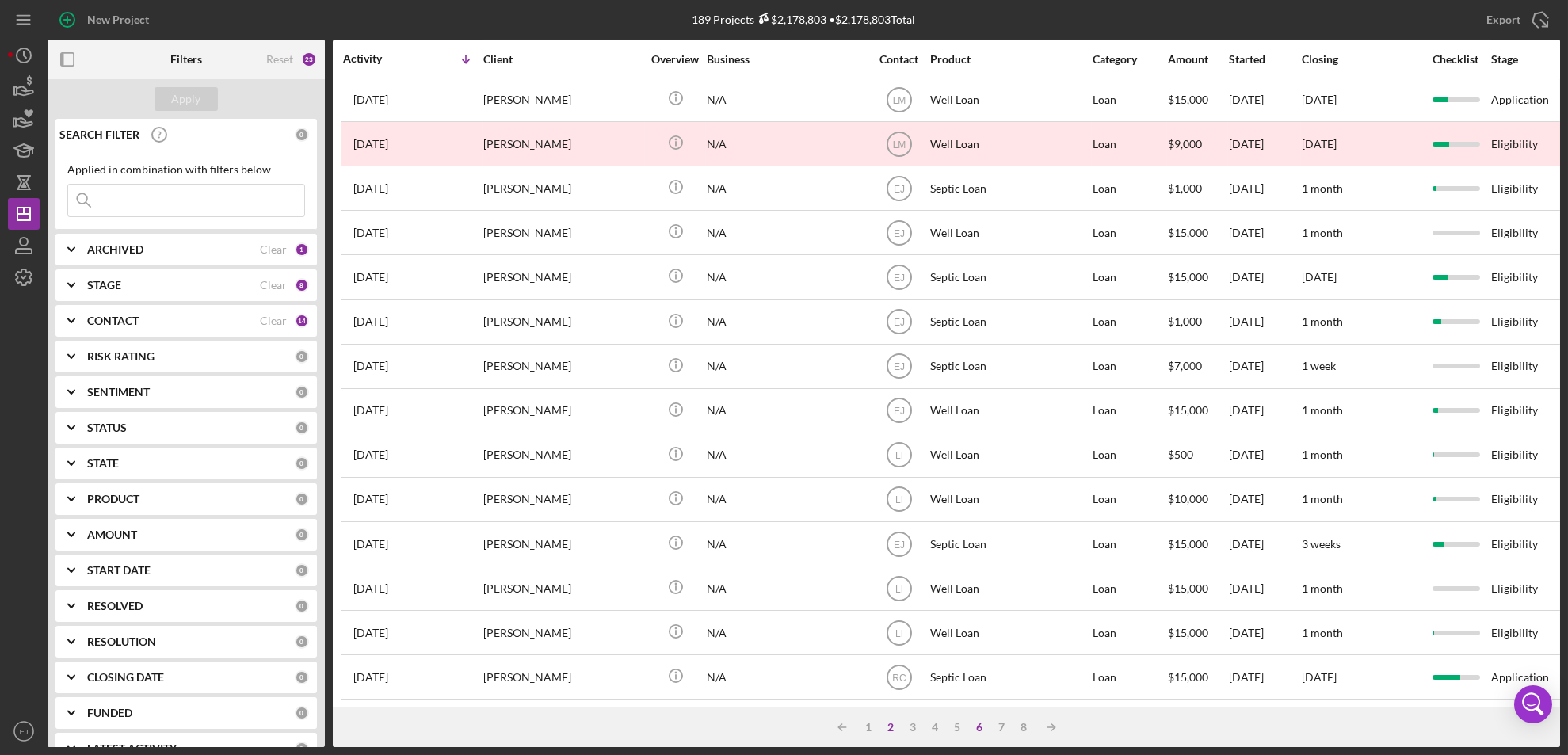
click at [981, 729] on div "6" at bounding box center [980, 727] width 22 height 13
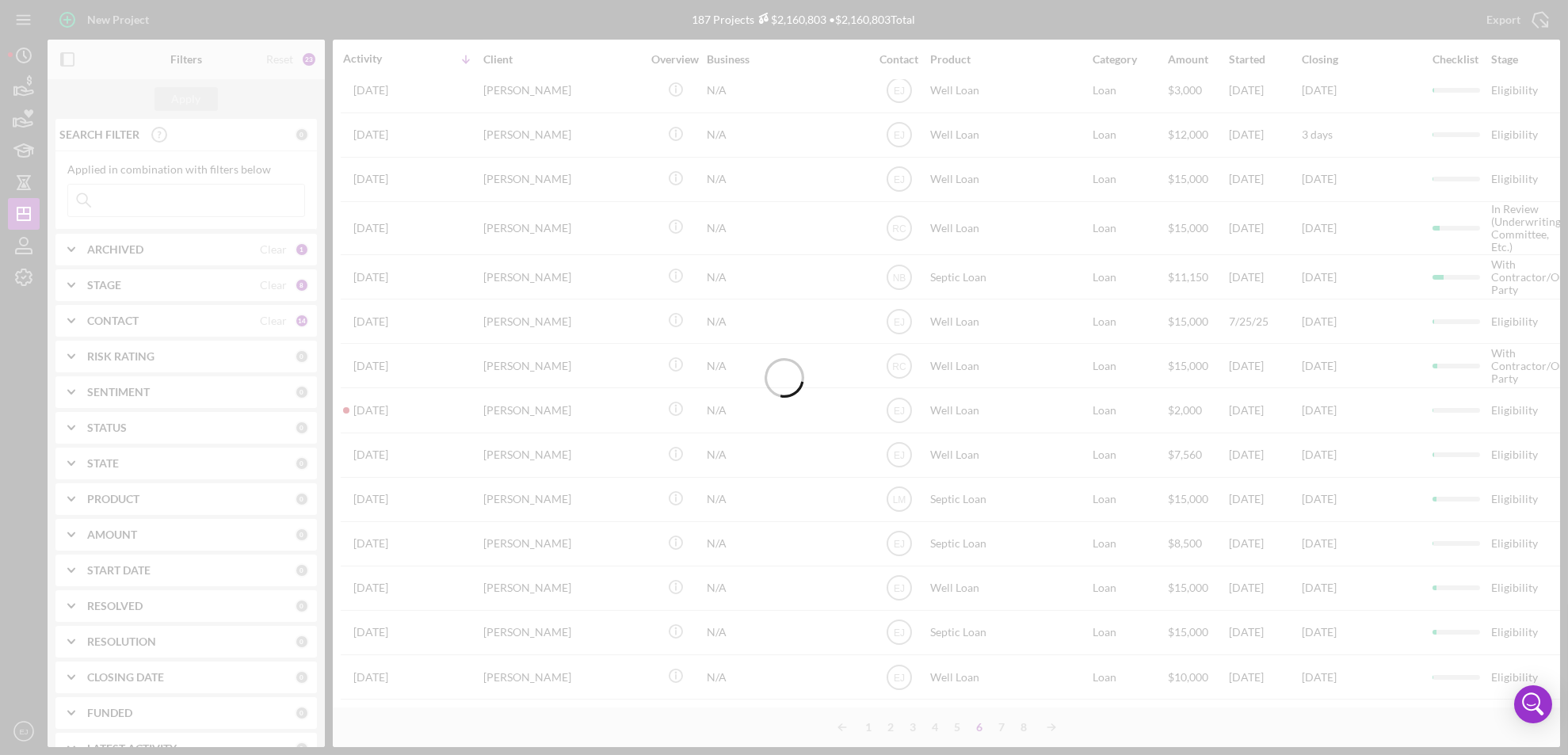
scroll to position [525, 0]
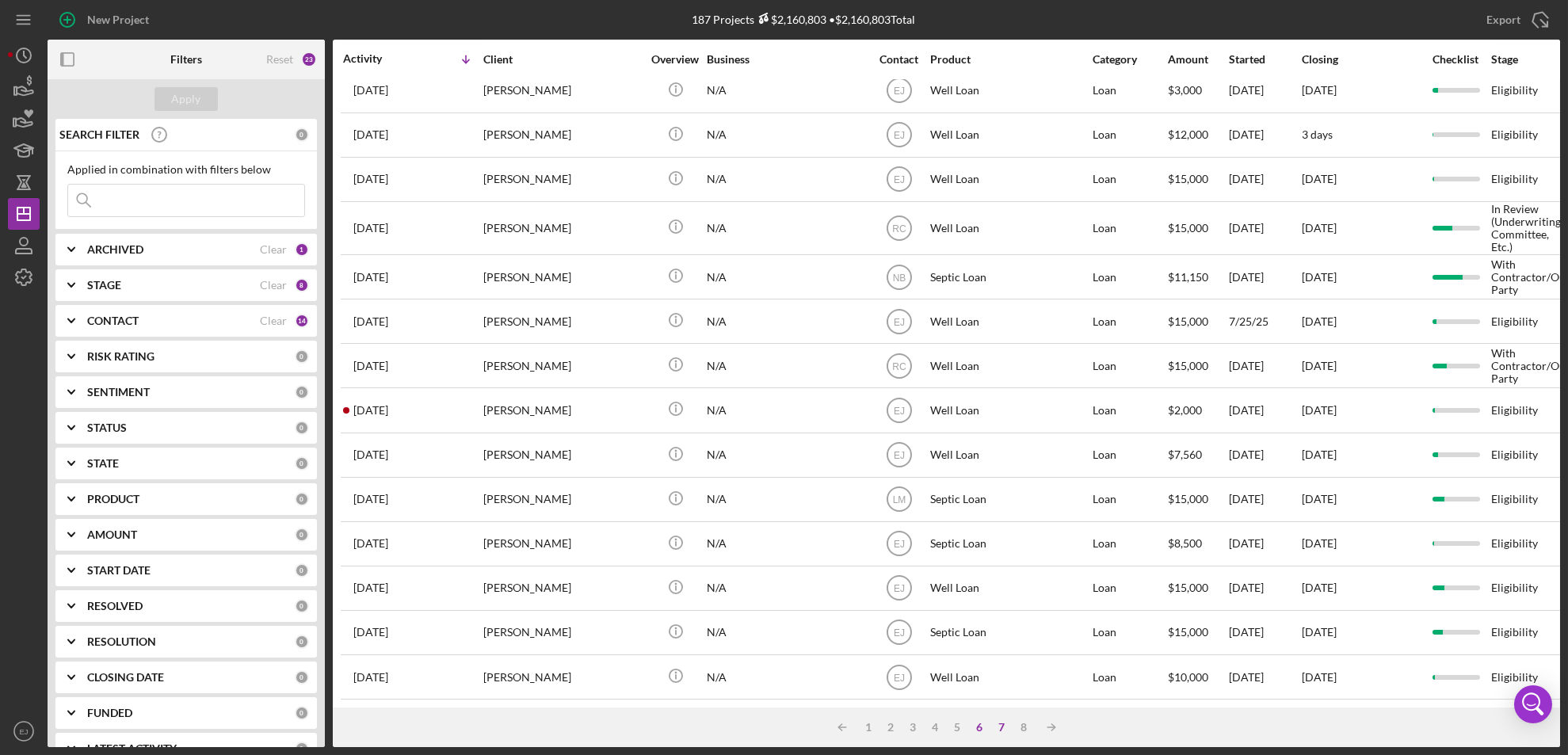
click at [1001, 725] on div "7" at bounding box center [1002, 727] width 22 height 13
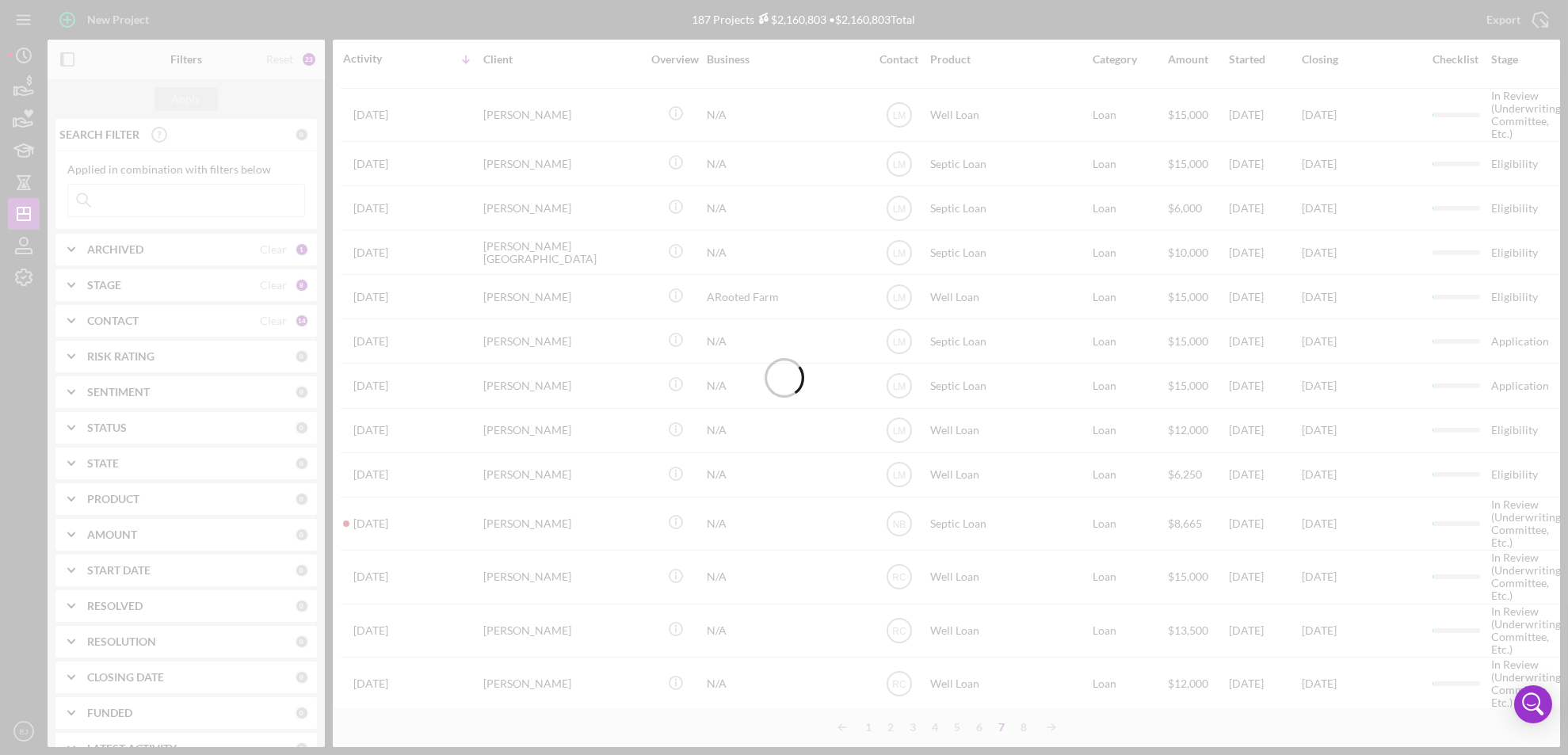
scroll to position [534, 0]
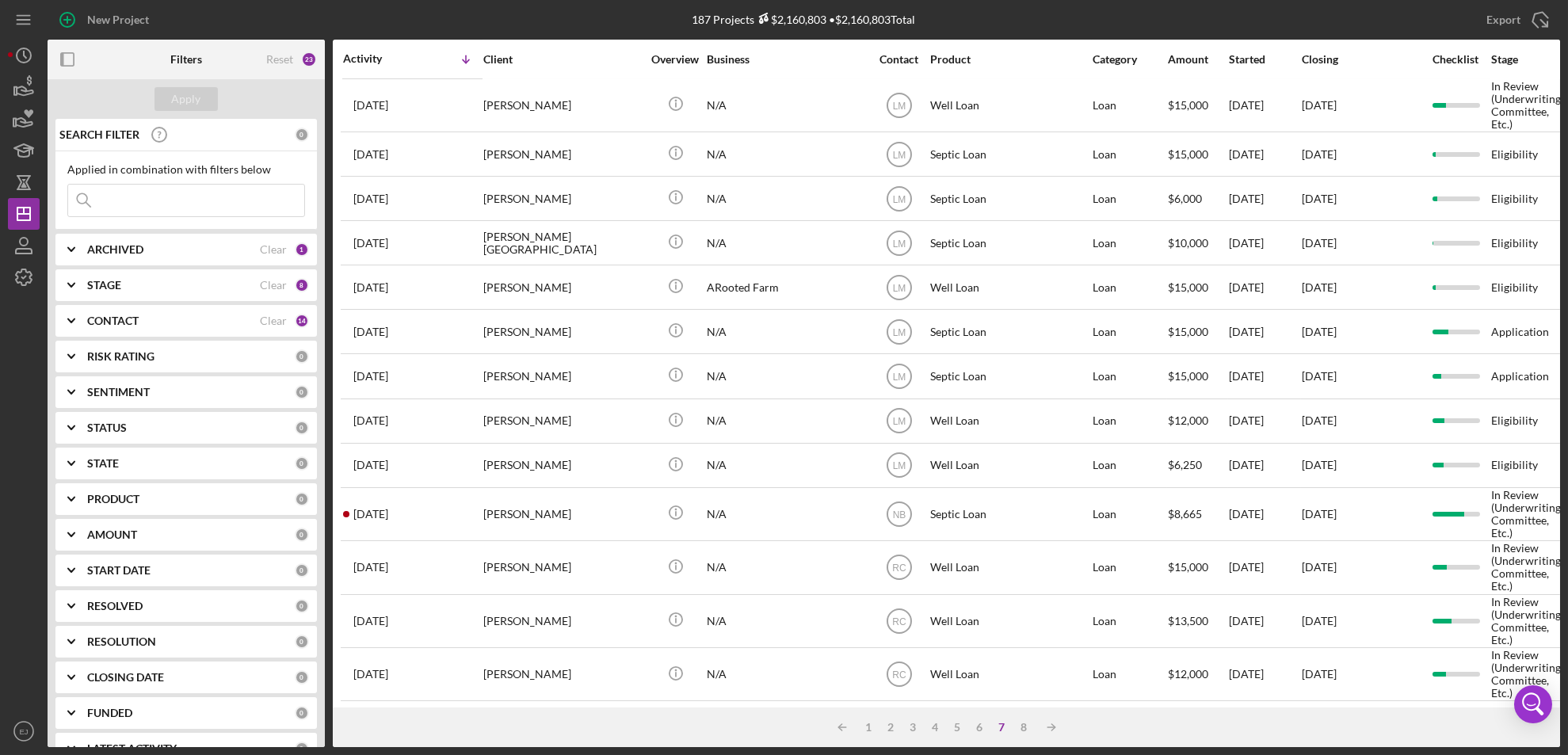
click at [73, 255] on icon "Icon/Expander" at bounding box center [71, 249] width 40 height 40
click at [73, 389] on icon "Icon/Expander" at bounding box center [71, 388] width 40 height 40
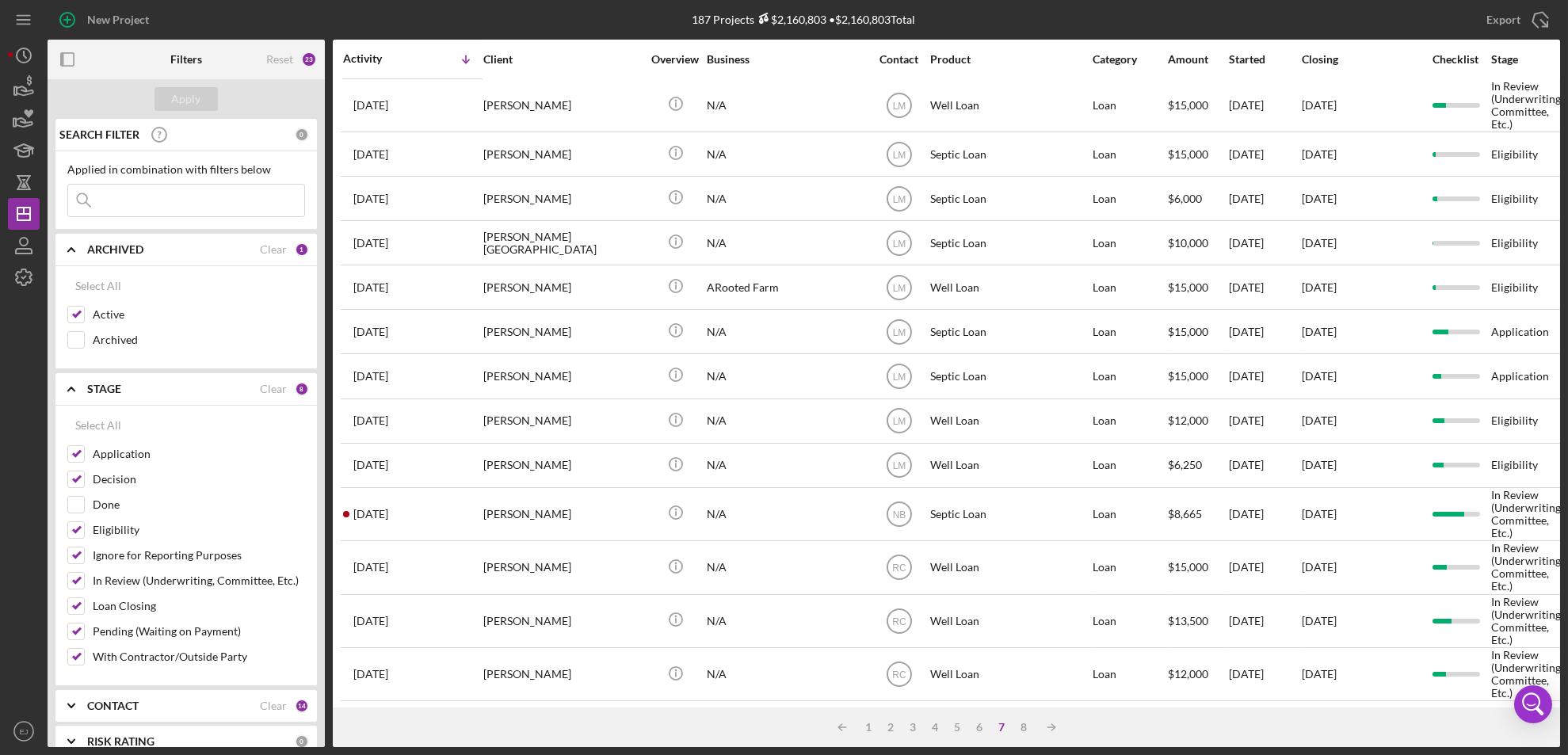
click at [35, 345] on div at bounding box center [23, 503] width 31 height 422
click at [46, 339] on nav "Icon/Menu Icon/Dashboard Dashboard Clients Product Templates [PERSON_NAME] Icon…" at bounding box center [27, 374] width 40 height 747
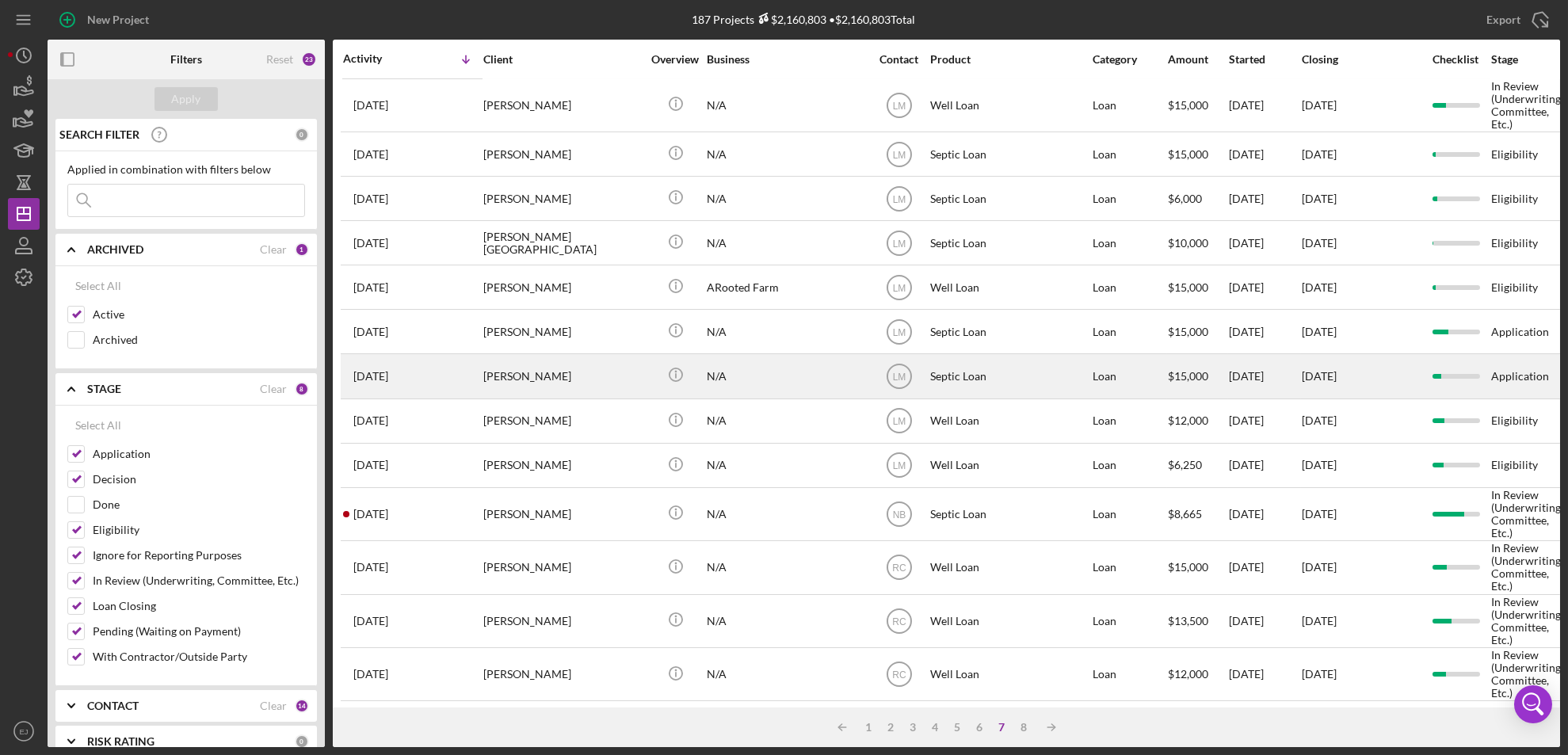
click at [522, 387] on div "[PERSON_NAME]" at bounding box center [562, 376] width 158 height 42
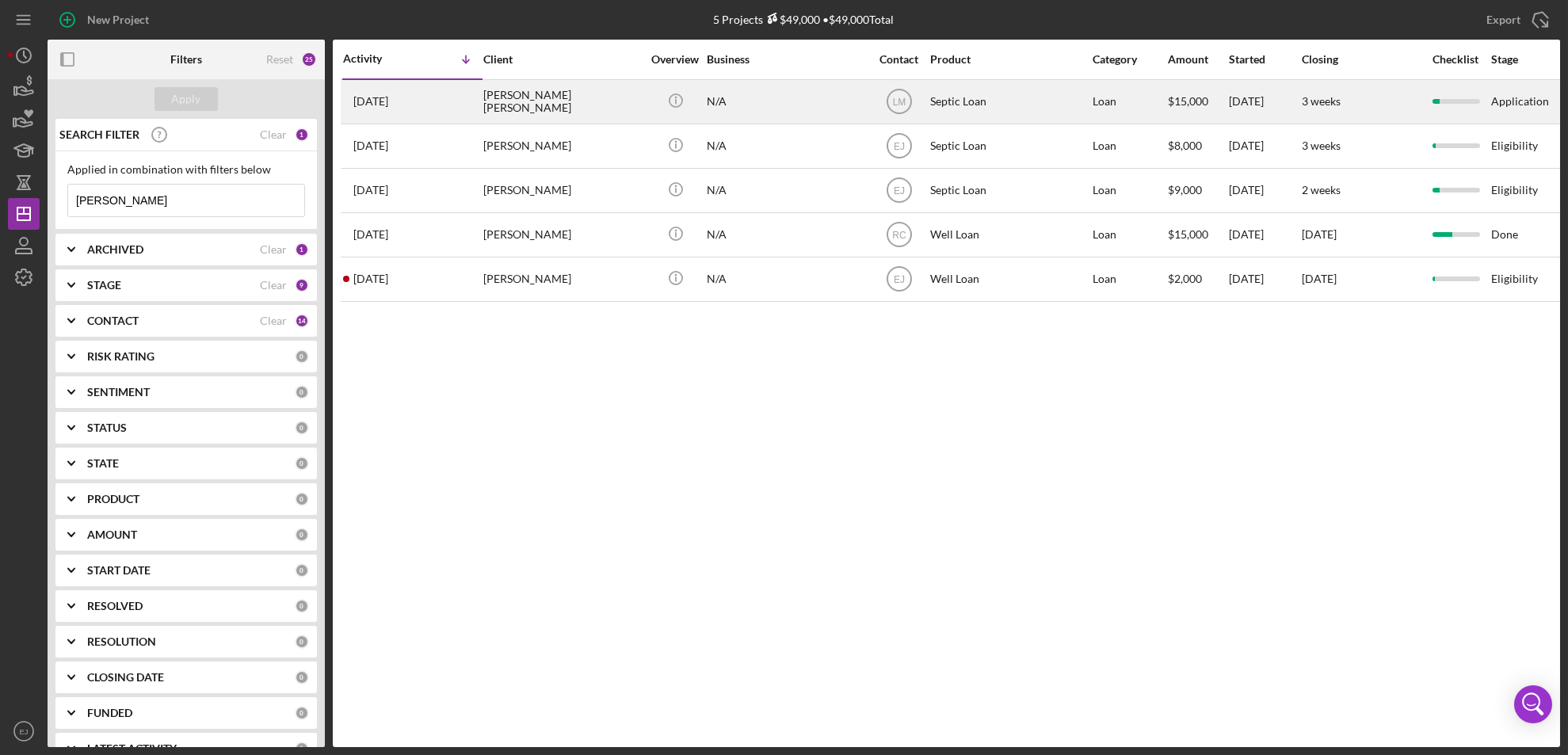
click at [527, 98] on div "[PERSON_NAME] [PERSON_NAME]" at bounding box center [562, 101] width 158 height 42
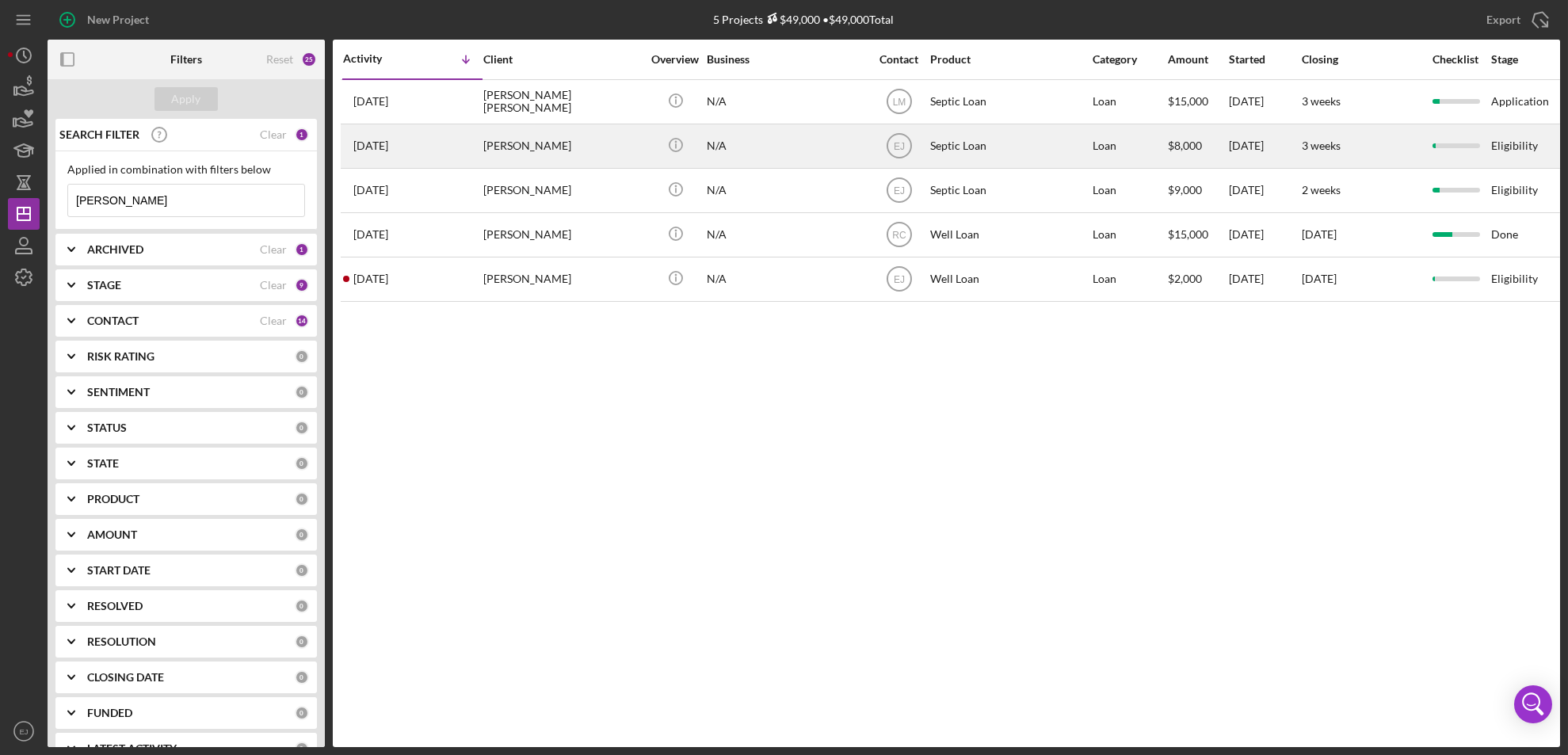
click at [544, 151] on div "[PERSON_NAME]" at bounding box center [562, 145] width 158 height 42
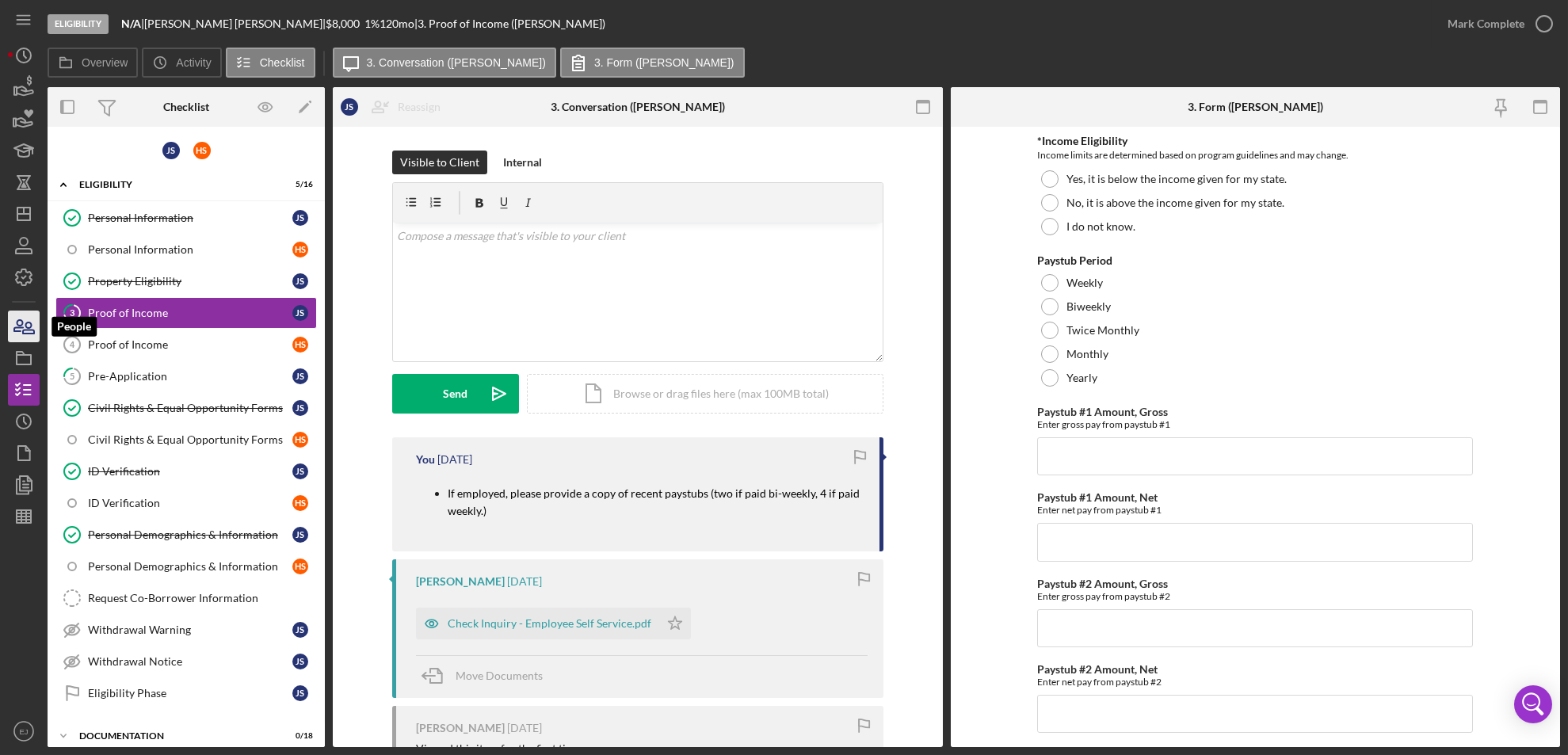
click at [27, 327] on icon "button" at bounding box center [28, 327] width 11 height 11
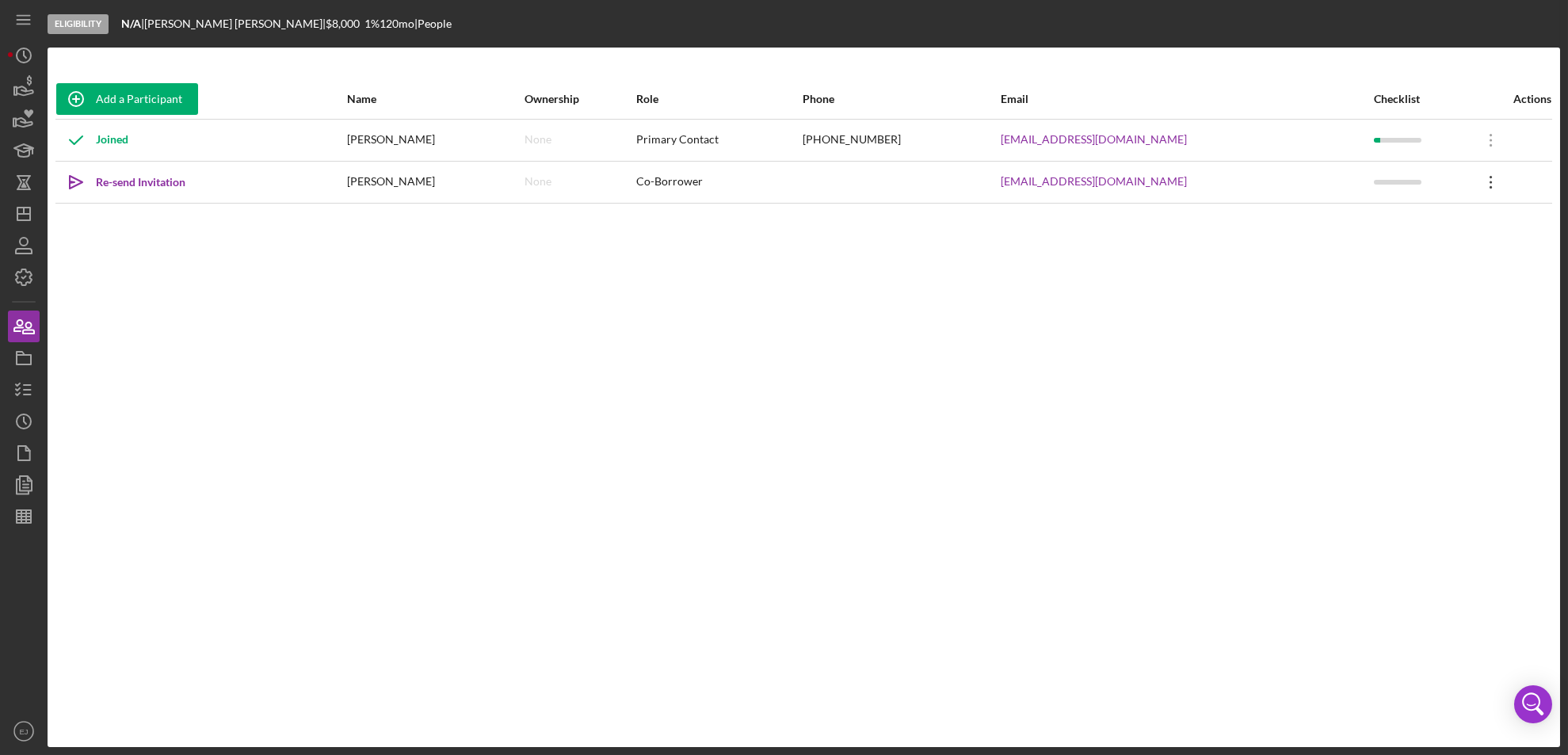
click at [1474, 183] on icon "Icon/Overflow" at bounding box center [1491, 181] width 40 height 40
click at [136, 191] on div "Re-send Invitation" at bounding box center [141, 182] width 90 height 31
click at [153, 191] on div "Icon/icon-invite-send Sent" at bounding box center [198, 181] width 284 height 40
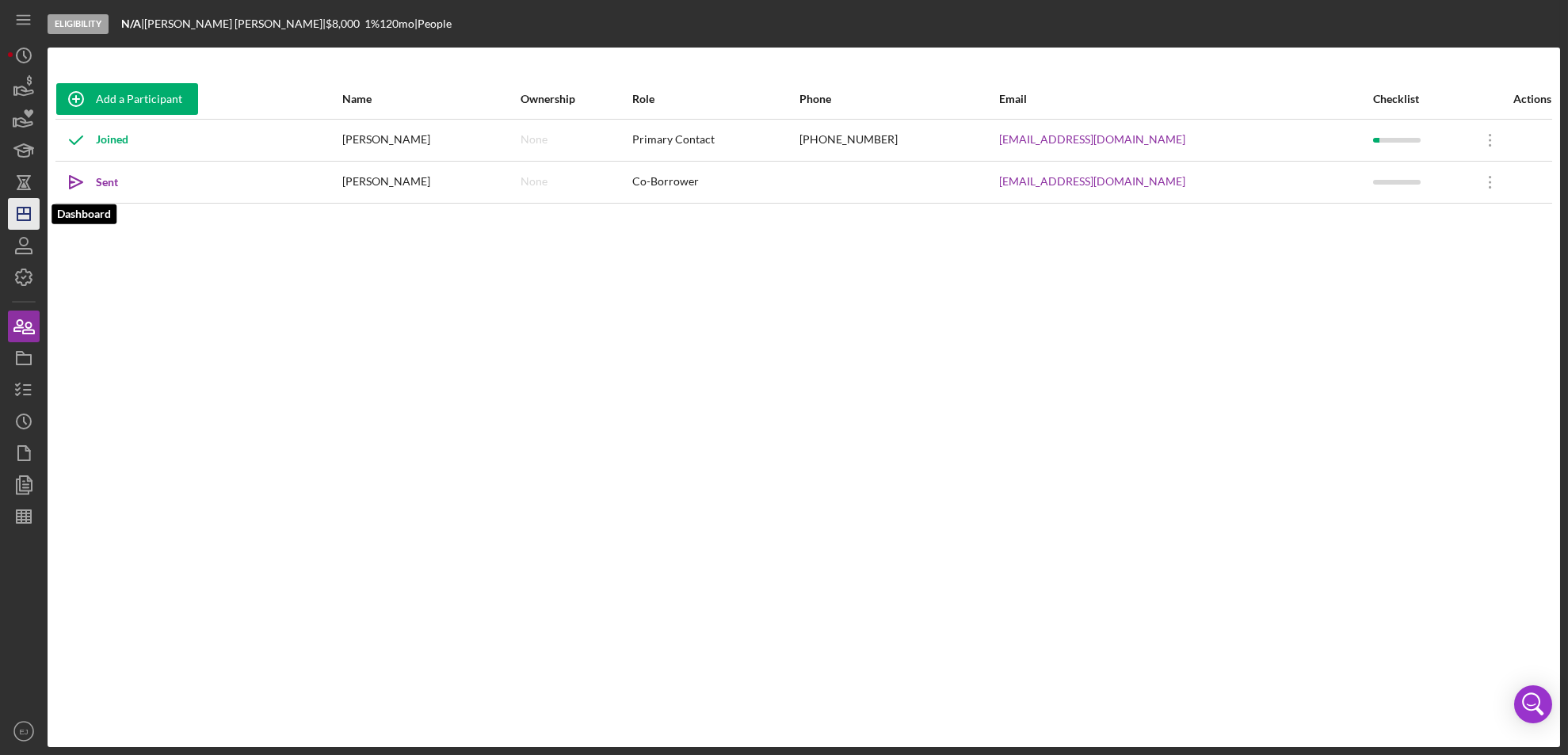
click at [15, 212] on icon "Icon/Dashboard" at bounding box center [23, 214] width 40 height 40
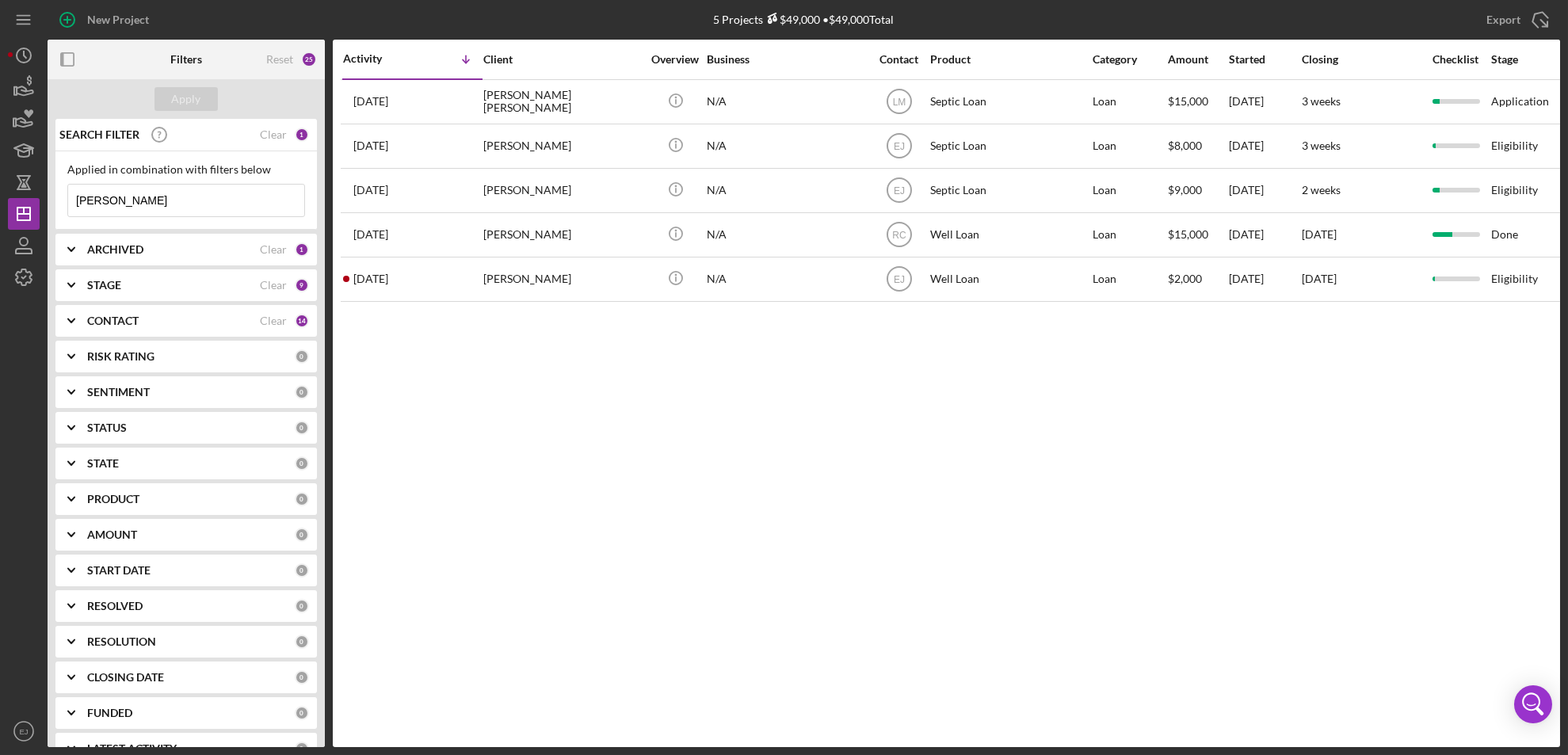
click at [130, 189] on input "[PERSON_NAME]" at bounding box center [186, 200] width 236 height 31
type input "h"
click at [18, 216] on polygon "button" at bounding box center [23, 214] width 13 height 13
click at [29, 215] on polygon "button" at bounding box center [23, 214] width 13 height 13
click at [20, 209] on icon "Icon/Dashboard" at bounding box center [23, 214] width 40 height 40
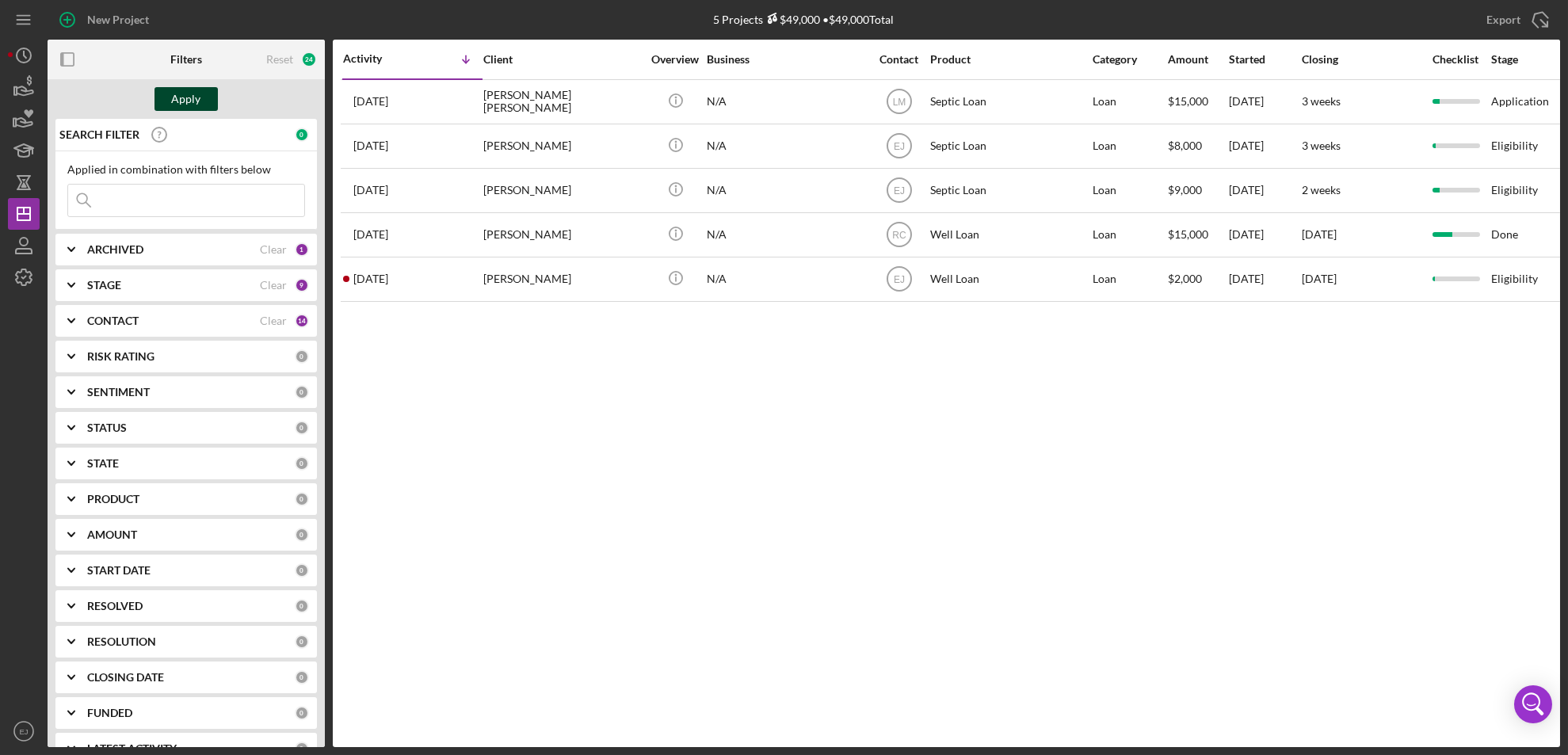
click at [195, 95] on div "Apply" at bounding box center [186, 99] width 29 height 23
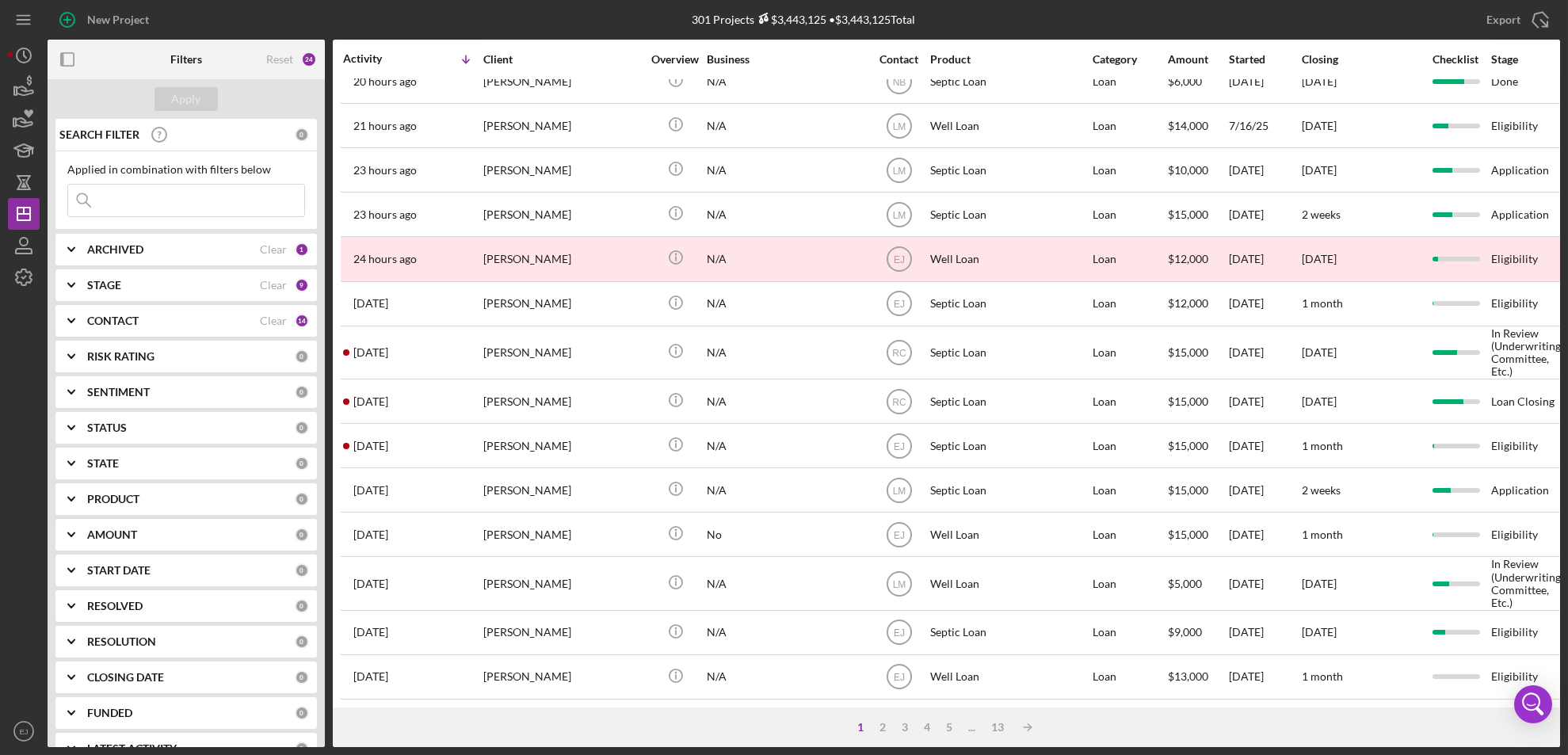
scroll to position [550, 0]
click at [884, 731] on div "2" at bounding box center [882, 727] width 22 height 13
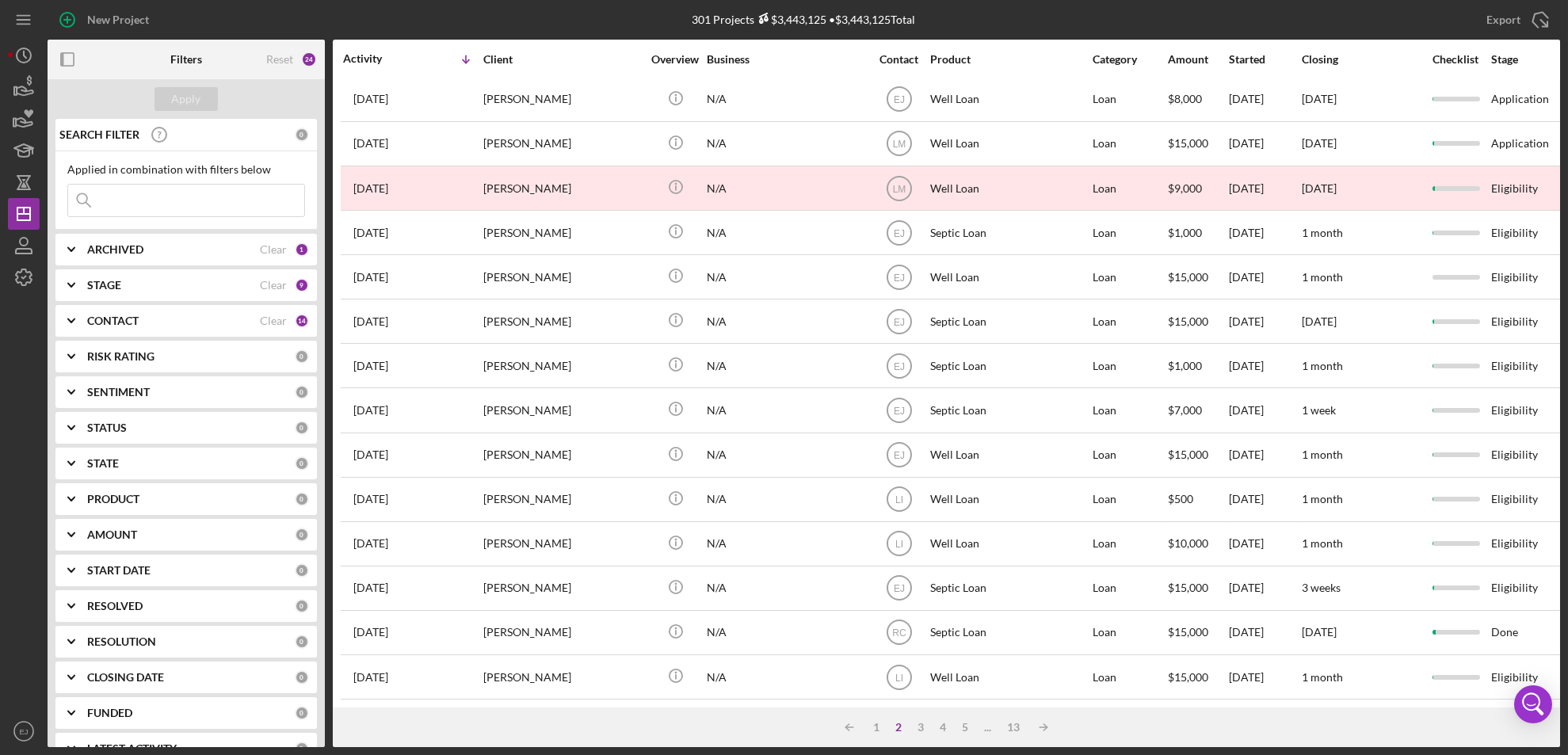
scroll to position [525, 0]
click at [1560, 681] on div "New Project 301 Projects $3,443,125 • $3,443,125 Total heather Export Icon/Expo…" at bounding box center [784, 378] width 1568 height 755
click at [963, 728] on div "5" at bounding box center [965, 727] width 22 height 13
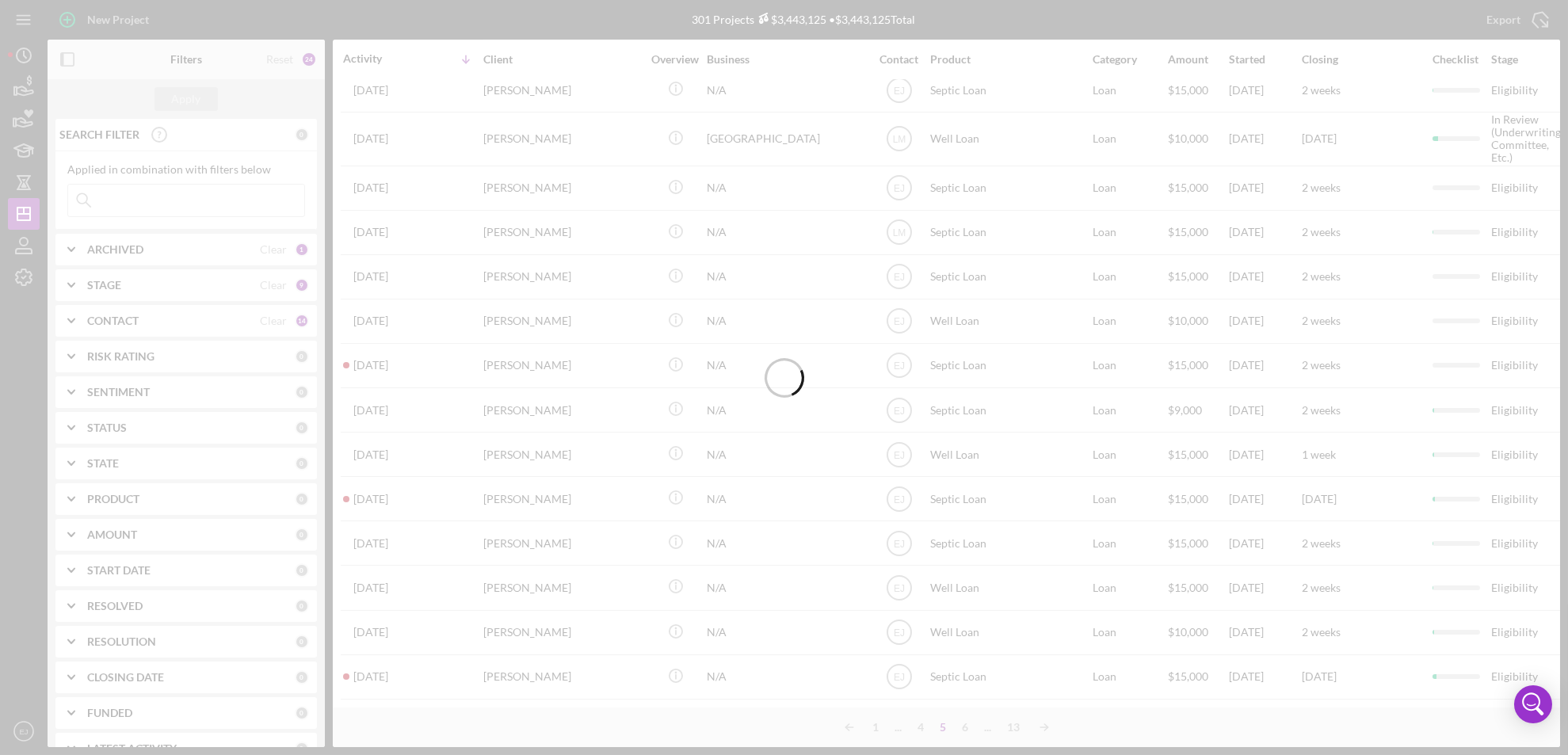
scroll to position [541, 0]
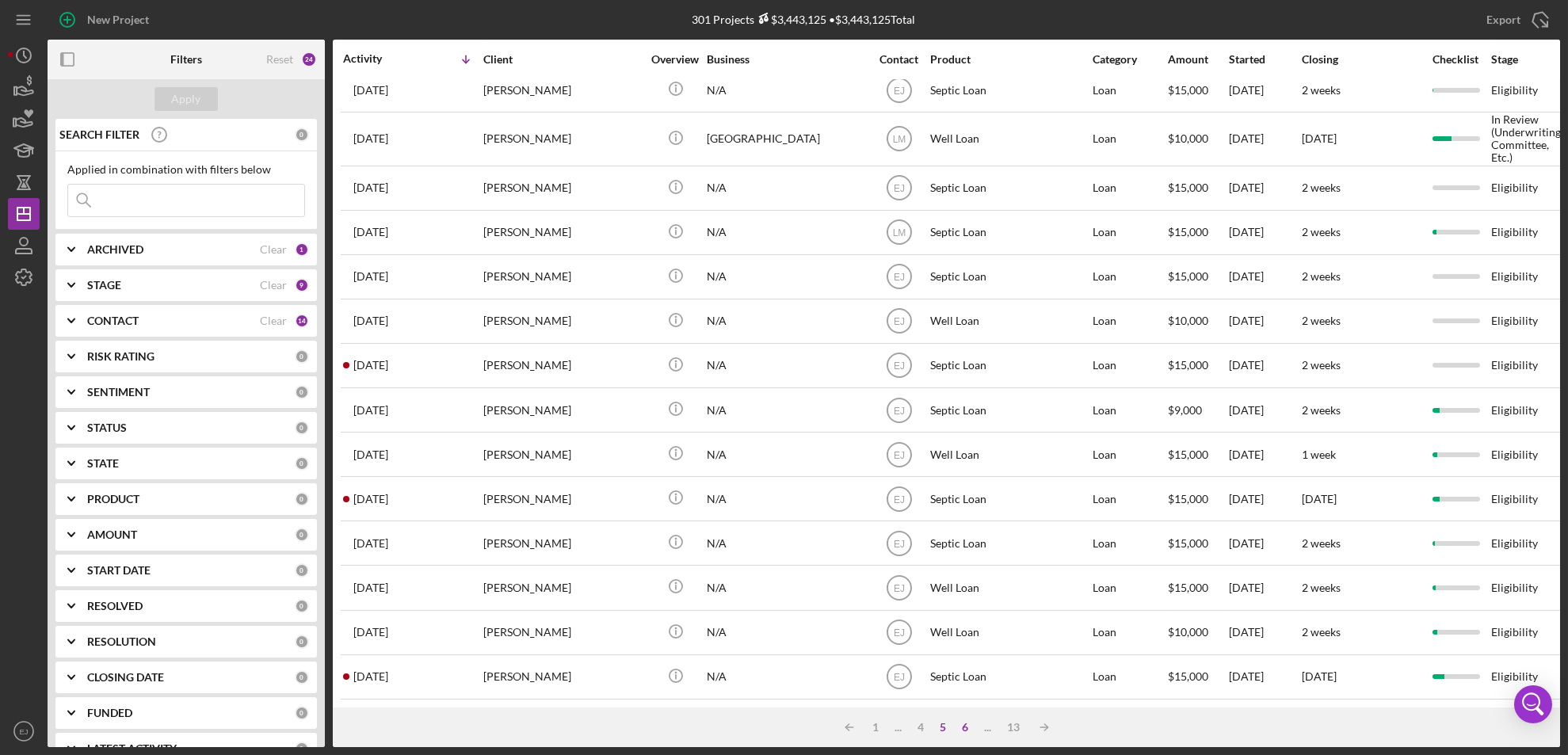
click at [965, 731] on div "6" at bounding box center [965, 727] width 22 height 13
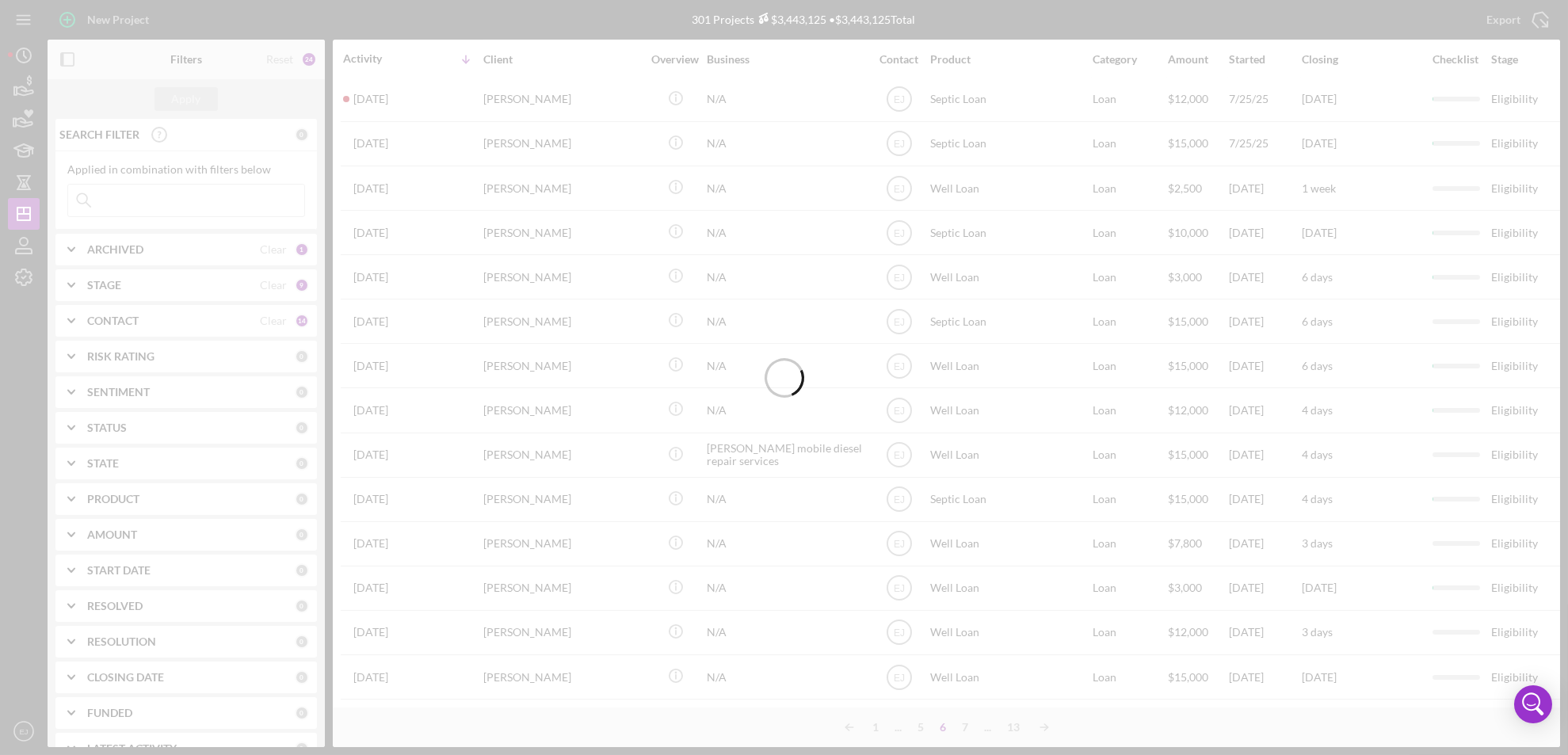
scroll to position [525, 0]
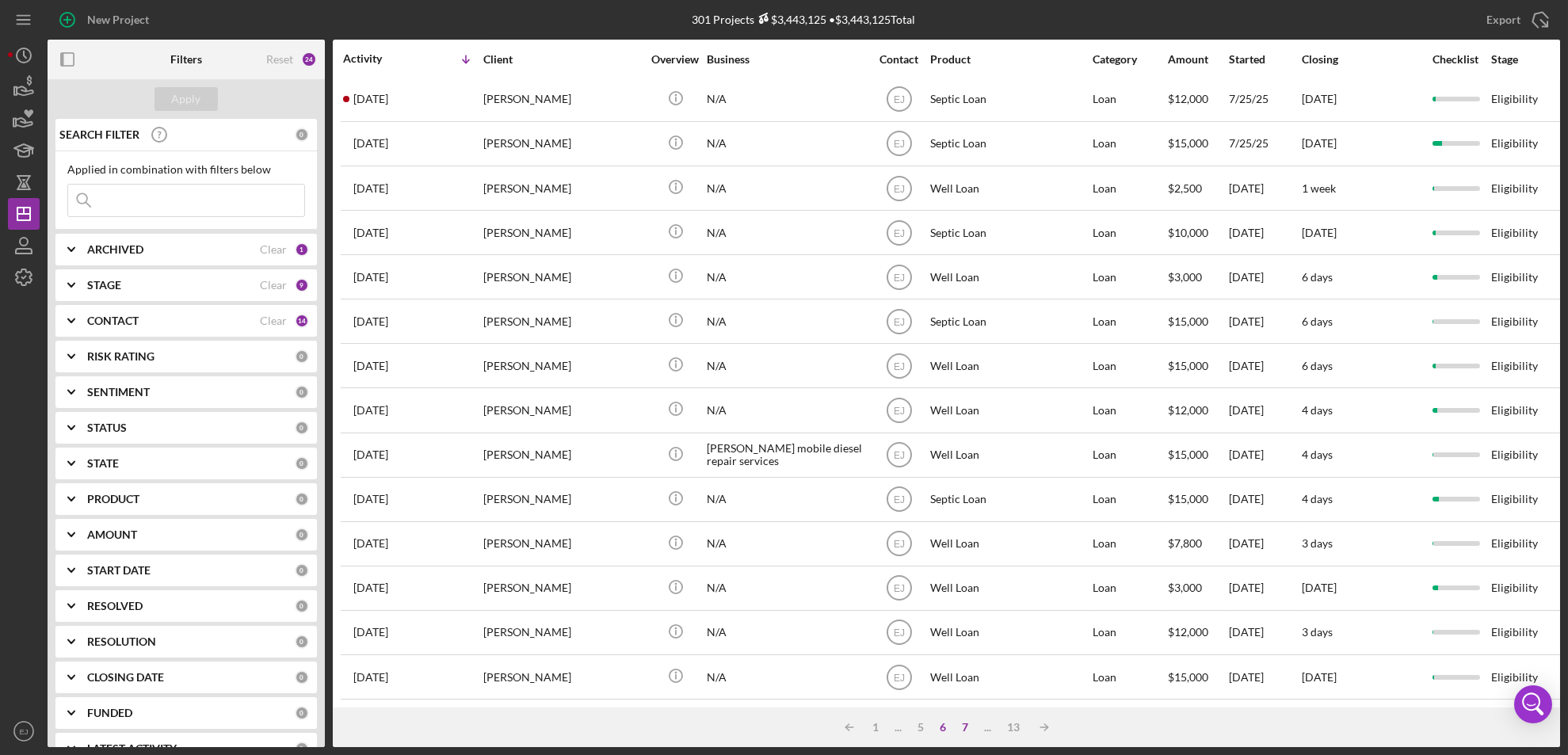
click at [965, 729] on div "7" at bounding box center [965, 727] width 22 height 13
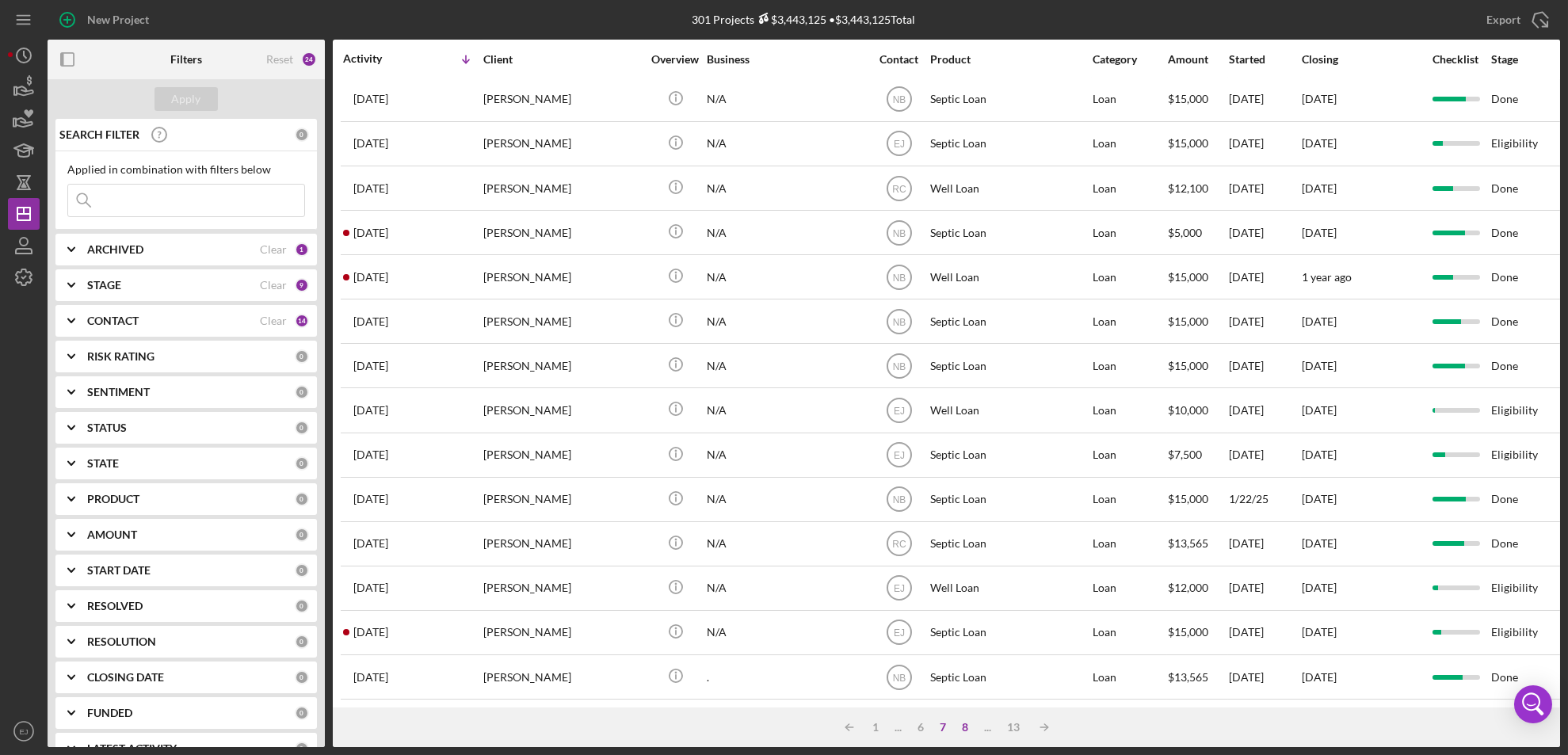
click at [965, 729] on div "8" at bounding box center [965, 727] width 22 height 13
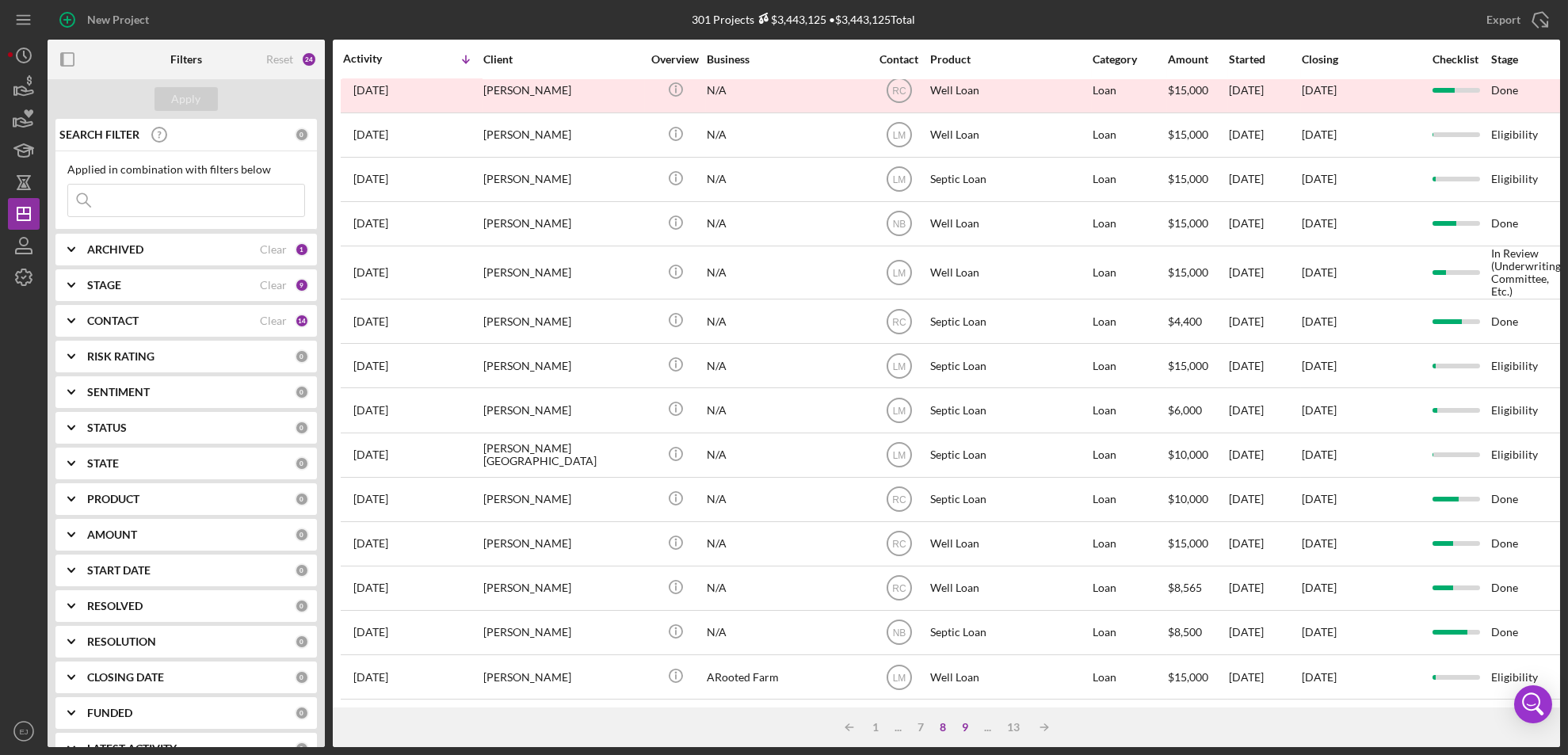
click at [965, 729] on div "9" at bounding box center [965, 727] width 22 height 13
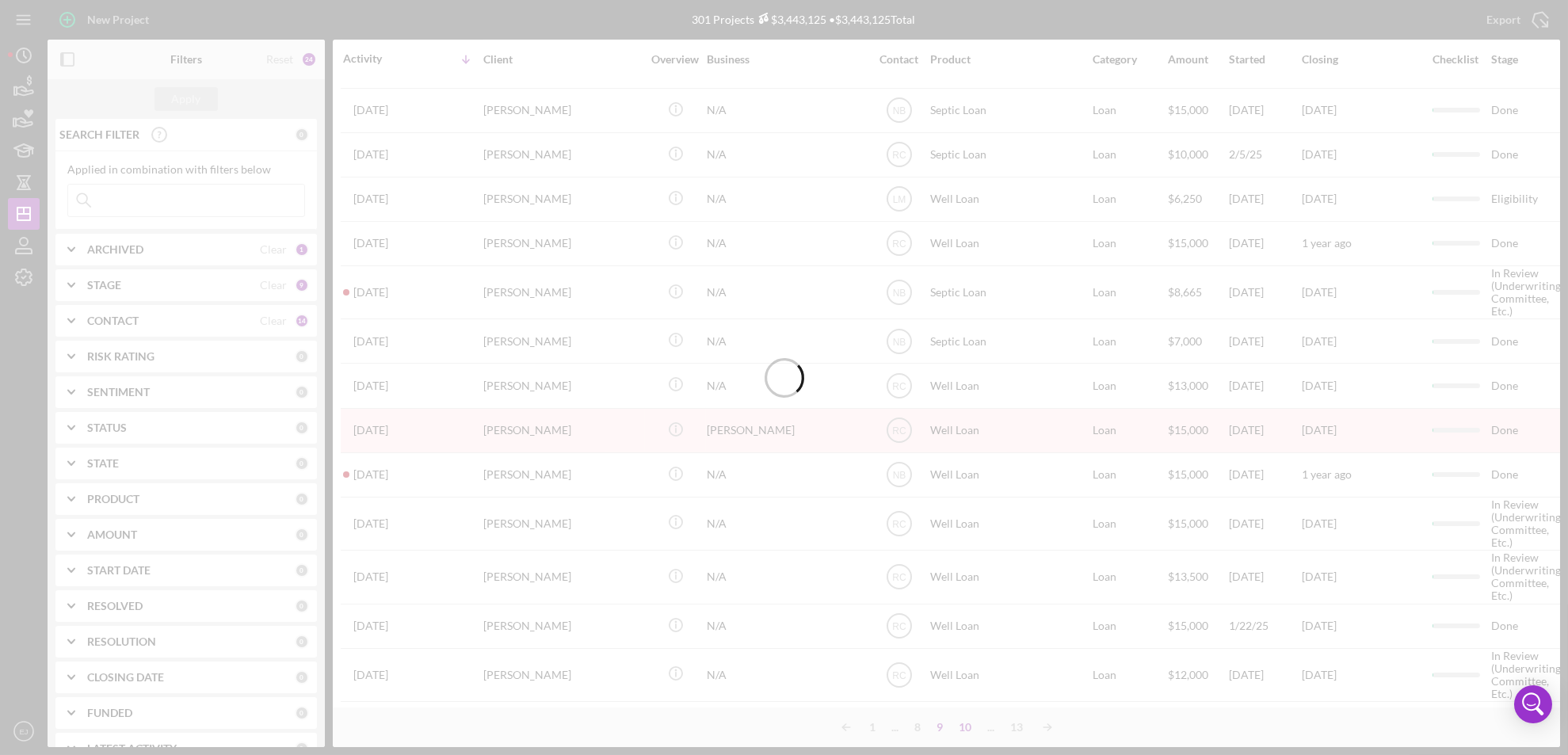
scroll to position [550, 0]
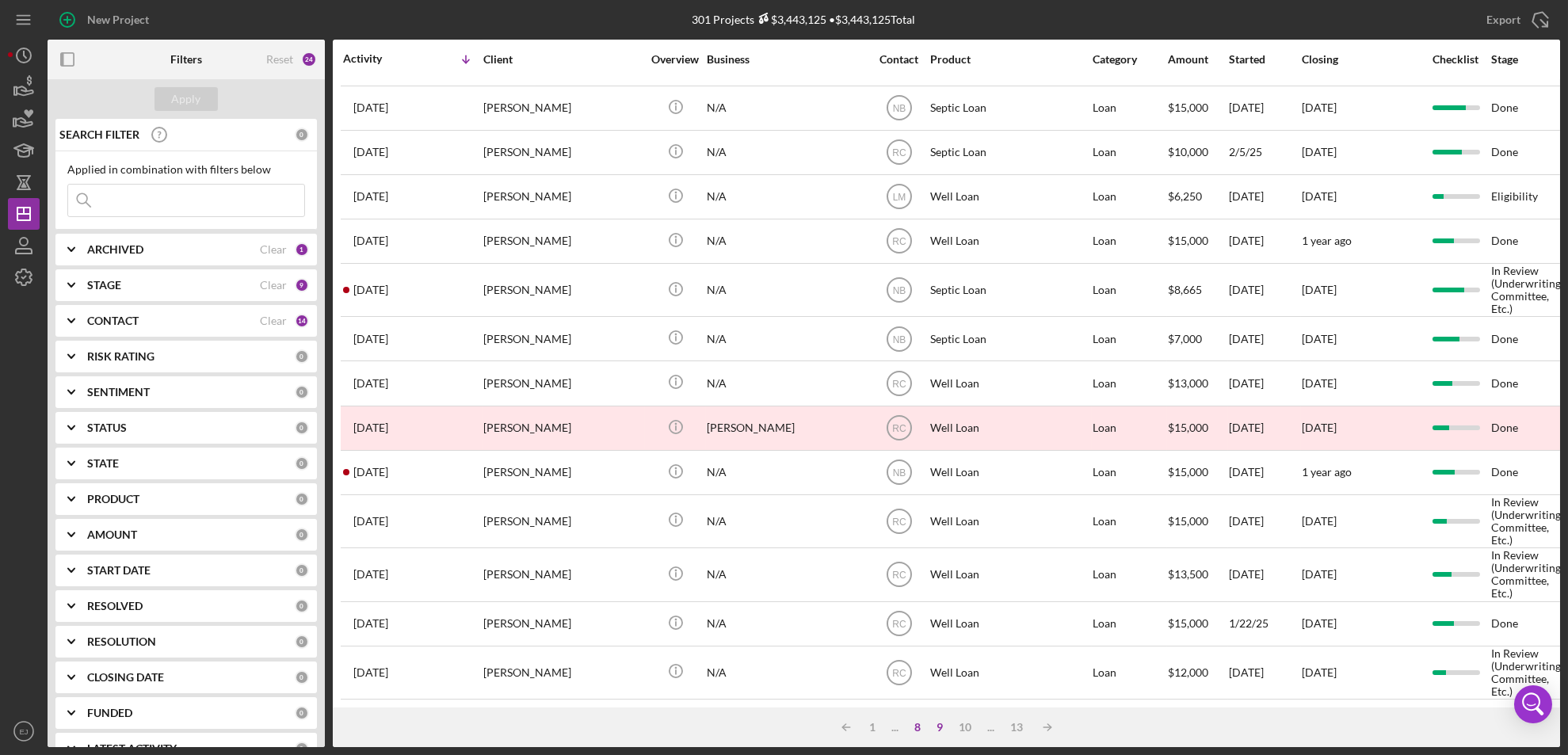
click at [916, 729] on div "8" at bounding box center [918, 727] width 22 height 13
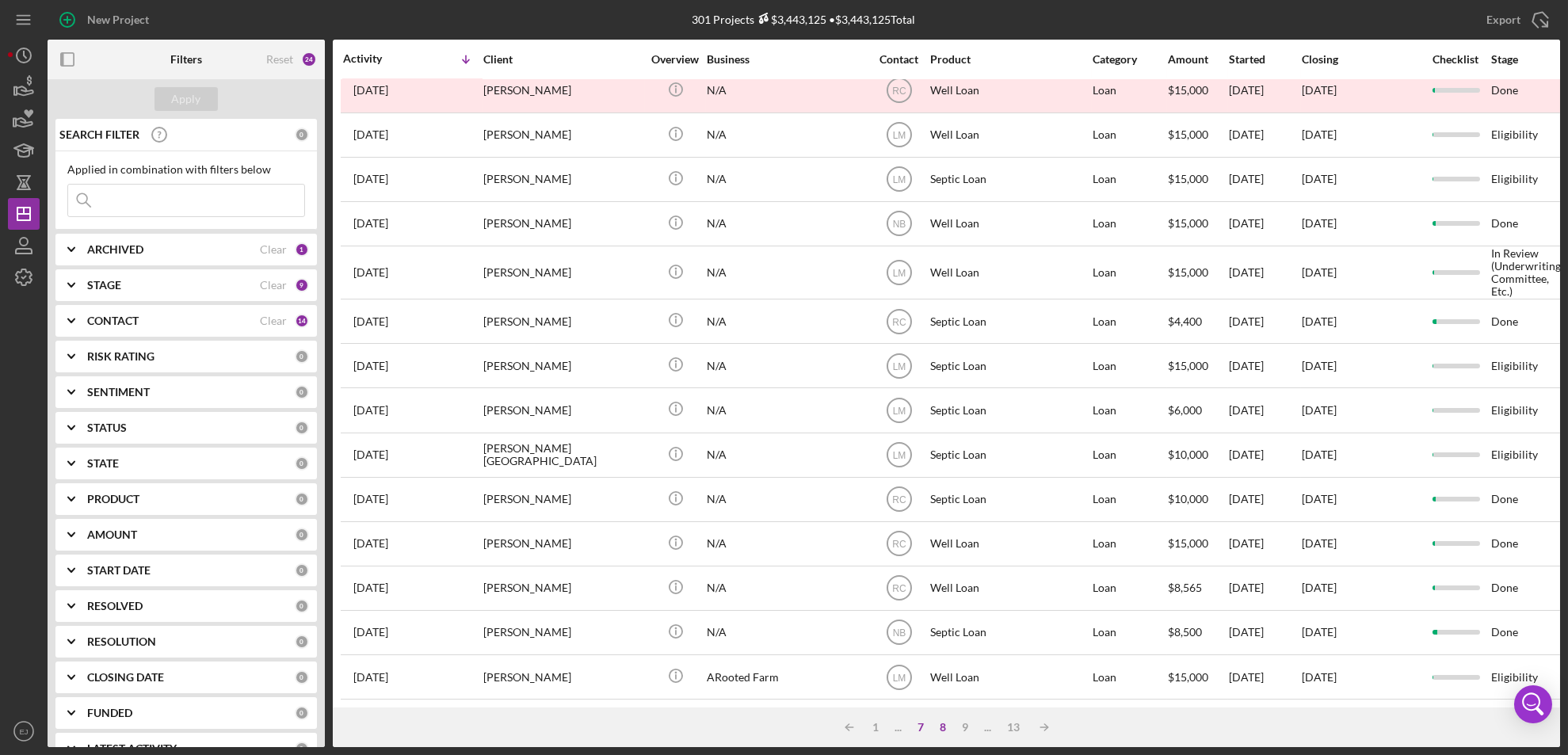
scroll to position [525, 0]
click at [922, 728] on div "7" at bounding box center [921, 727] width 22 height 13
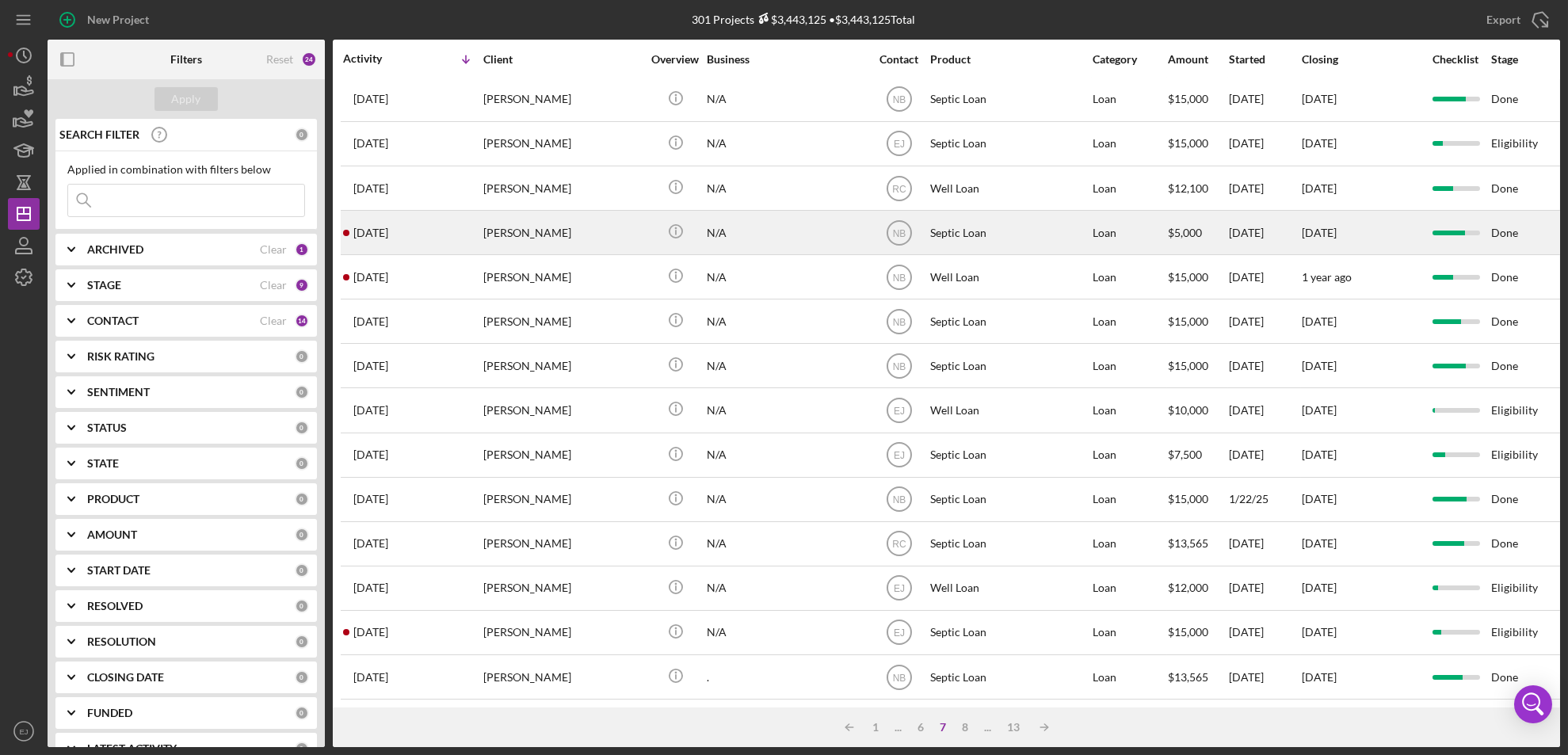
click at [542, 218] on div "[PERSON_NAME]" at bounding box center [562, 232] width 158 height 42
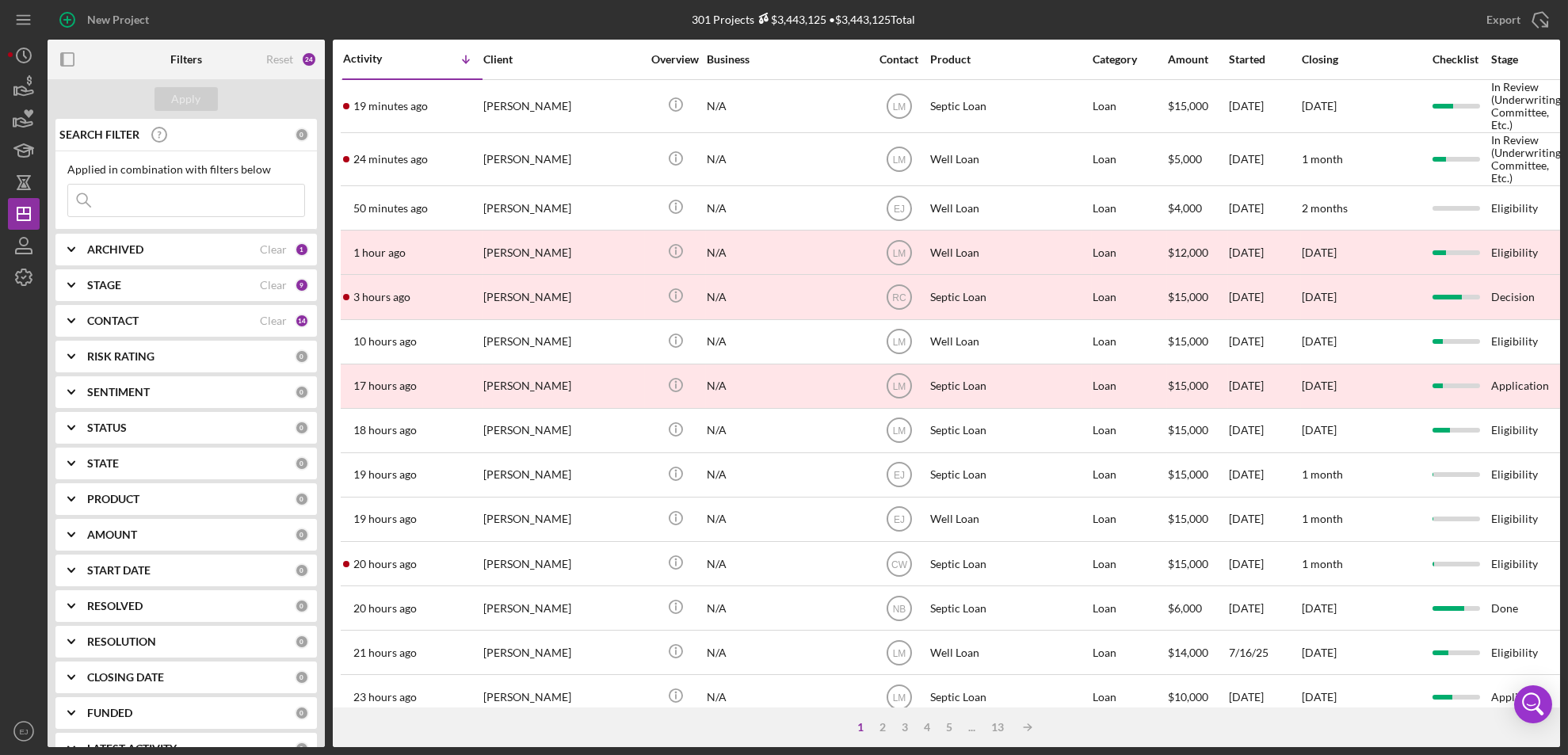
click at [862, 730] on div "1" at bounding box center [860, 727] width 22 height 13
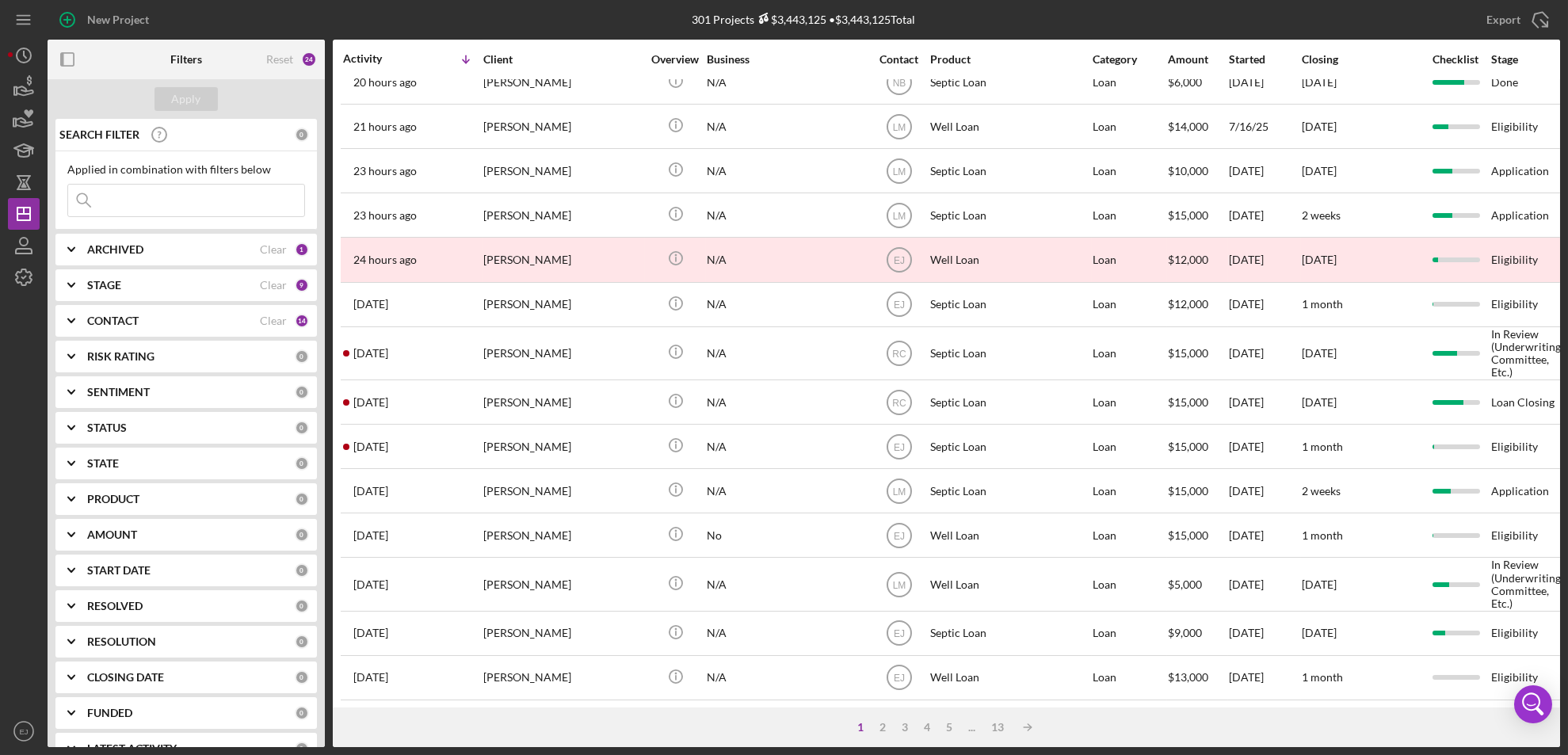
scroll to position [550, 0]
click at [906, 726] on div "3" at bounding box center [905, 727] width 22 height 13
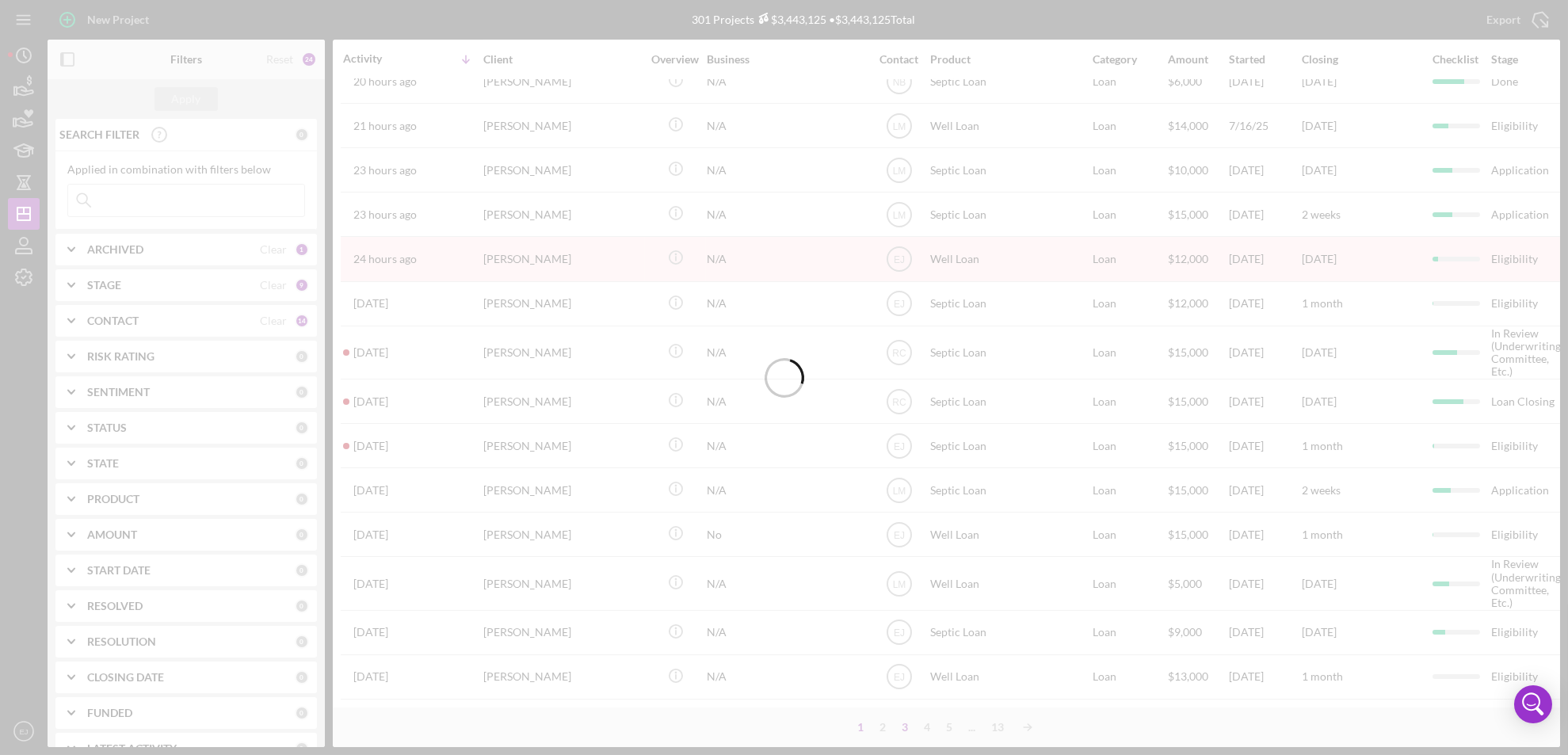
scroll to position [541, 0]
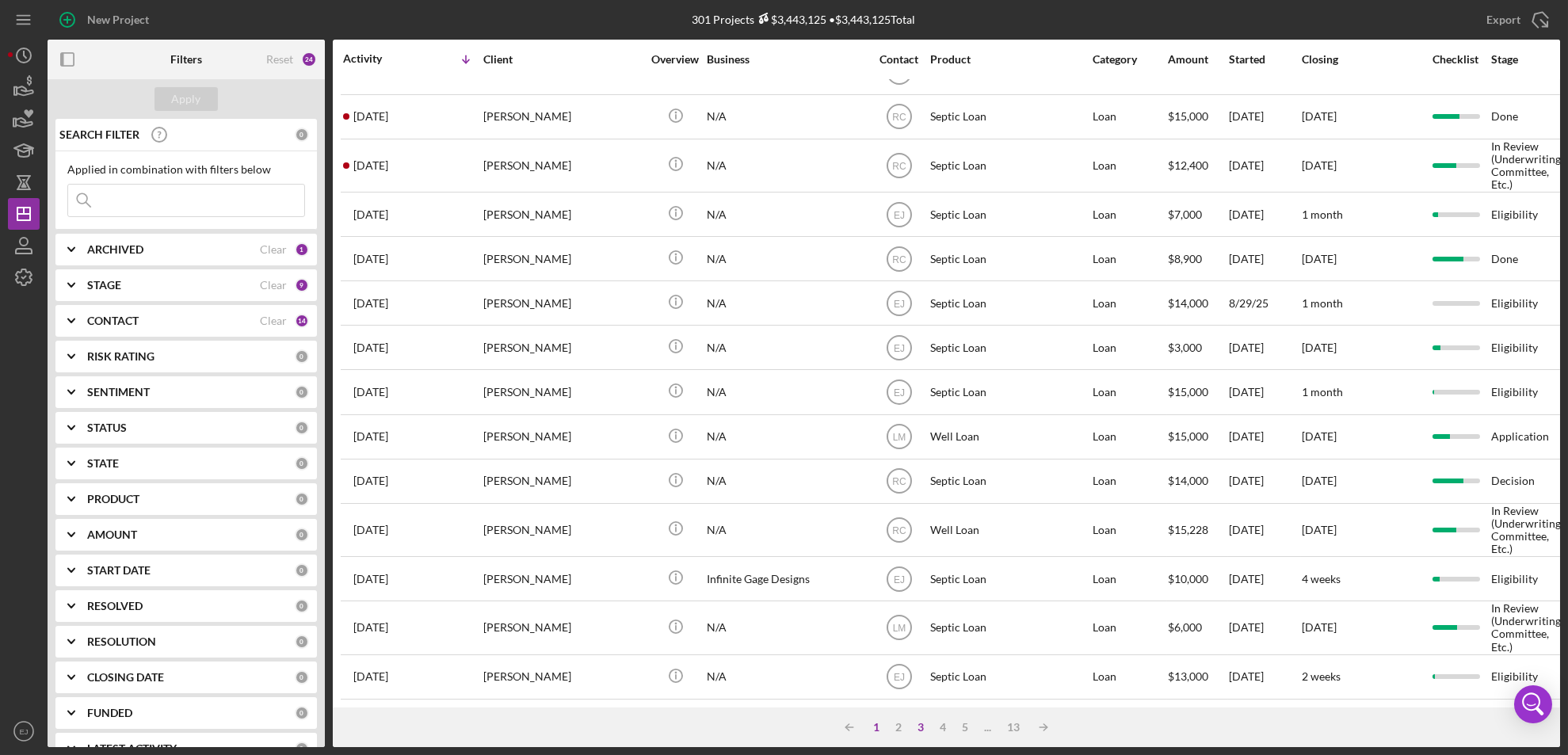
click at [872, 733] on div "1" at bounding box center [876, 727] width 22 height 13
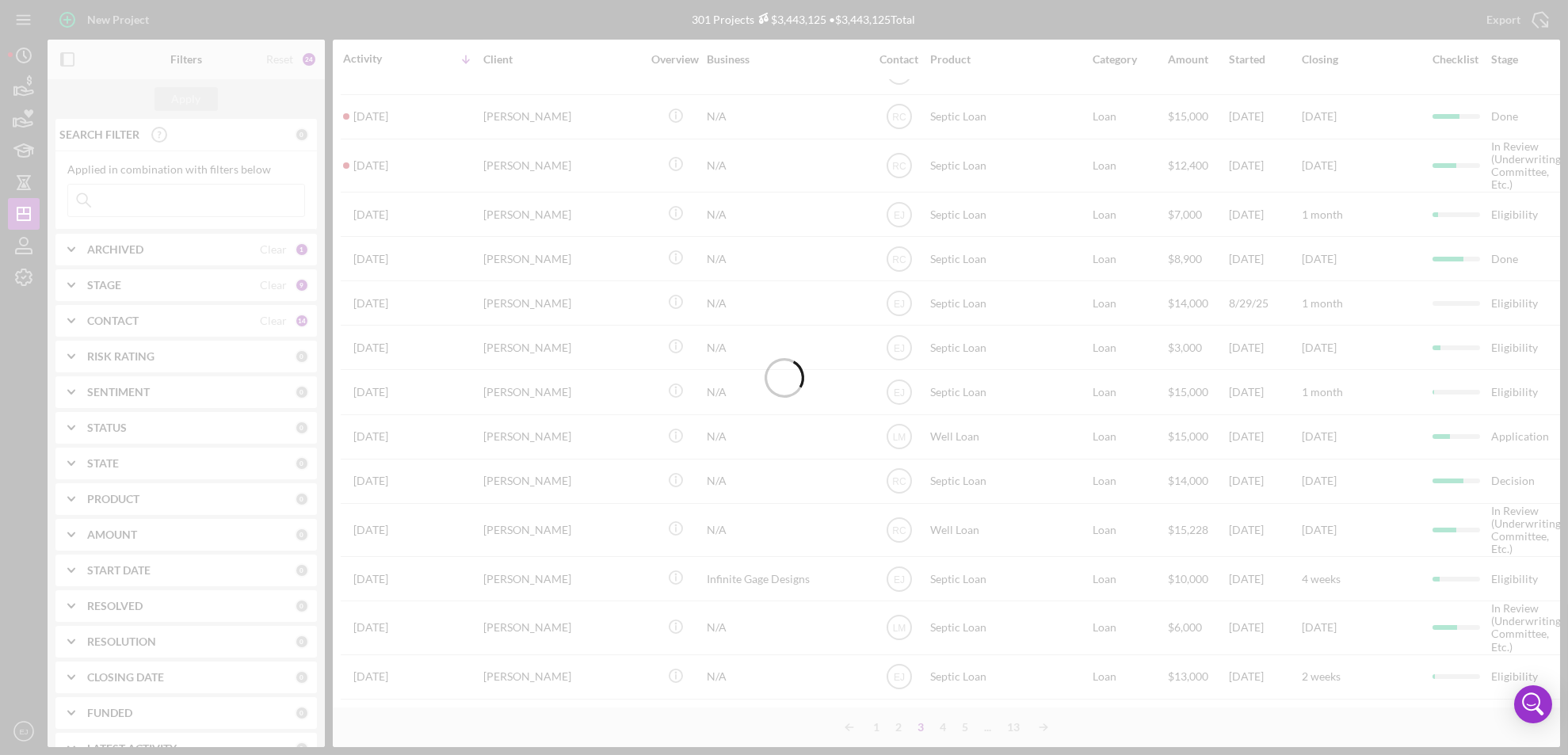
scroll to position [550, 0]
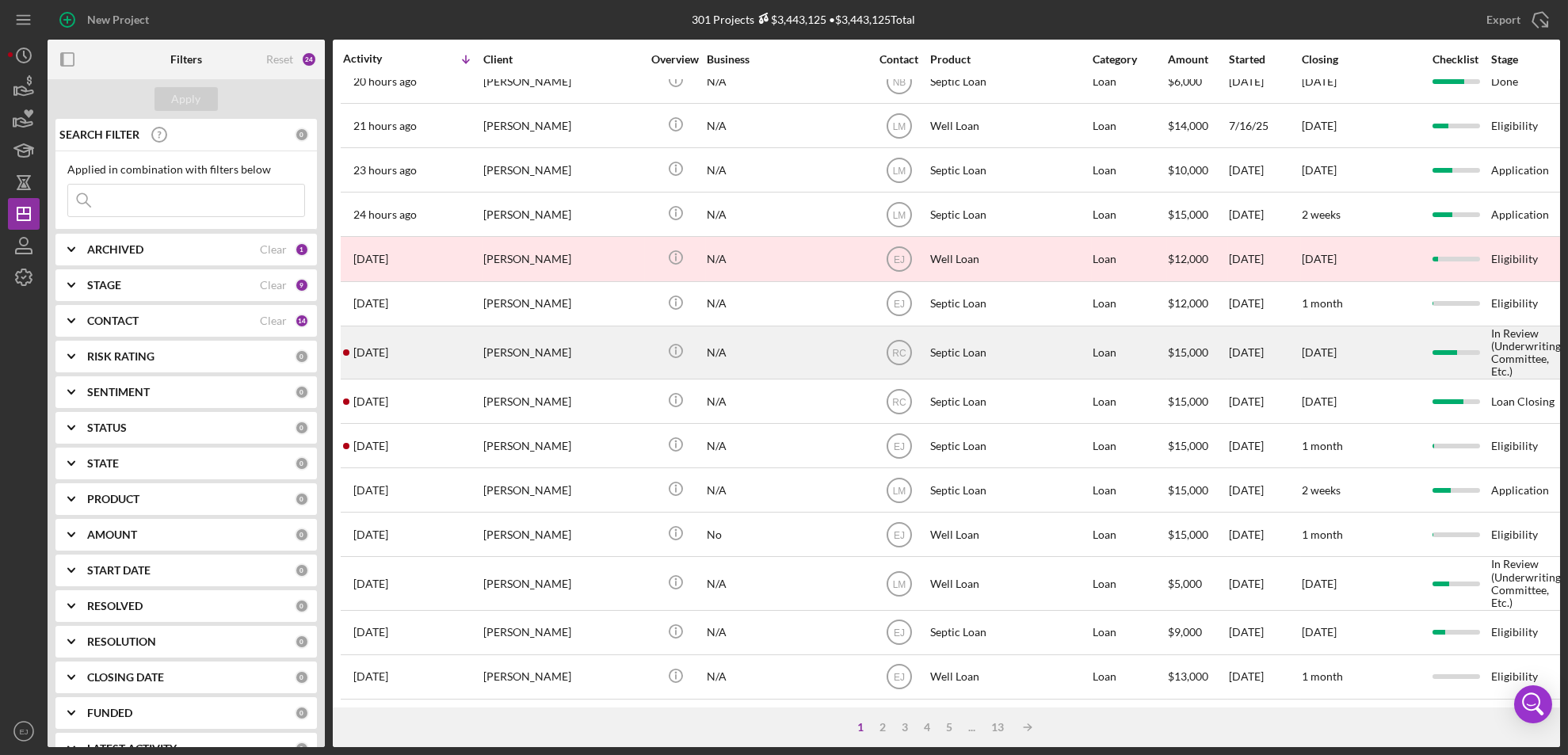
click at [577, 353] on div "Quanisha Brown" at bounding box center [562, 352] width 158 height 51
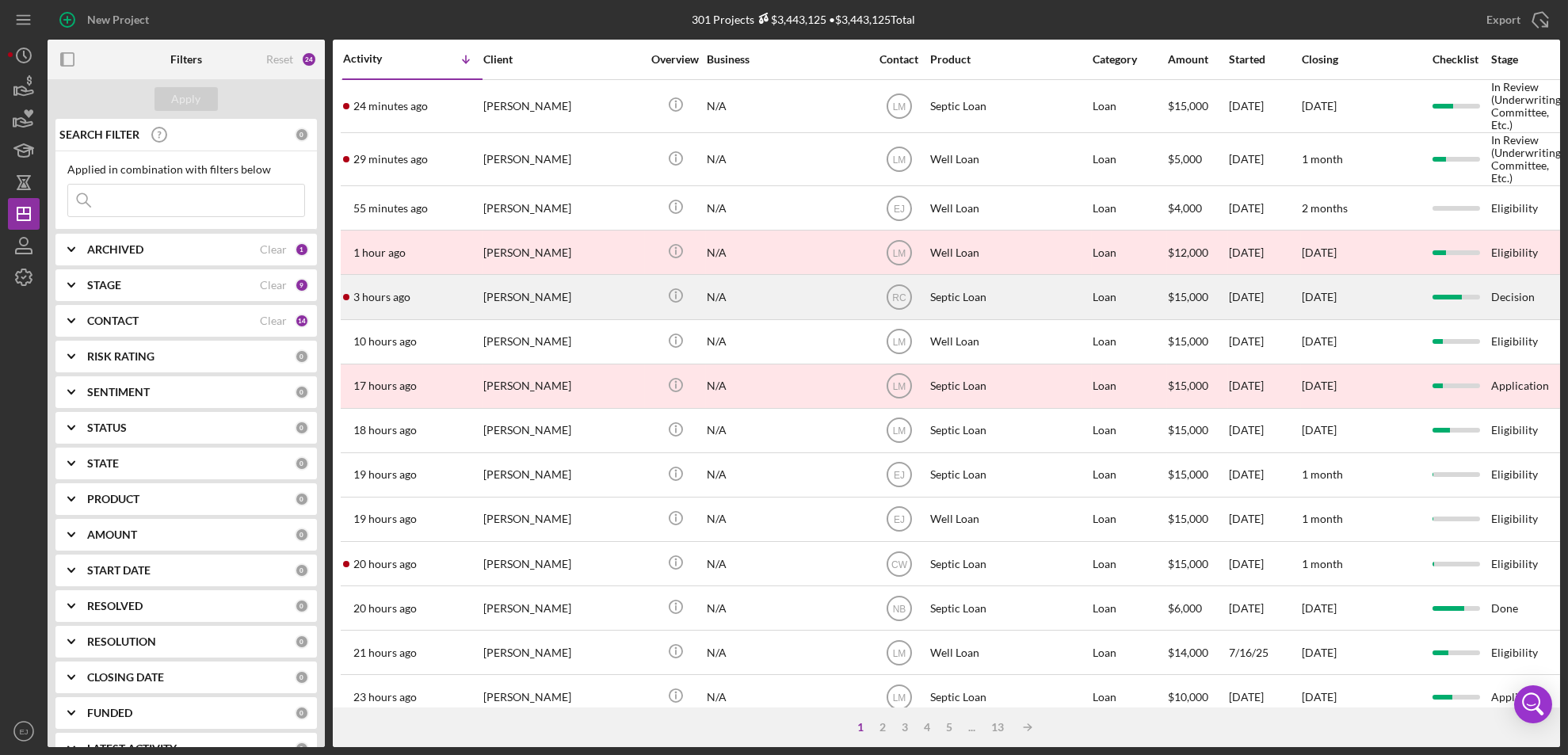
click at [554, 301] on div "Keshia Nickens" at bounding box center [562, 297] width 158 height 42
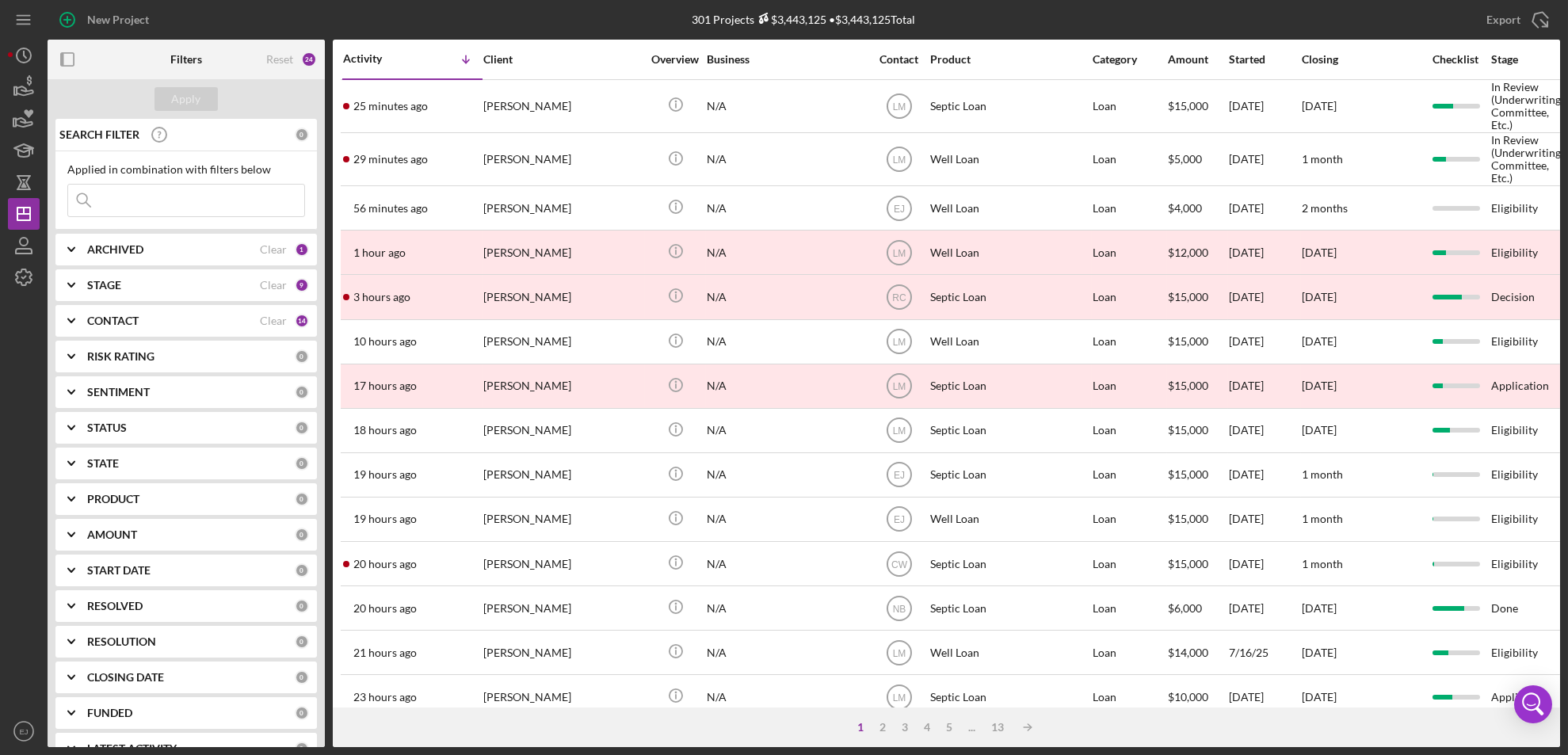
click at [113, 276] on div "STAGE Clear 9" at bounding box center [197, 285] width 221 height 31
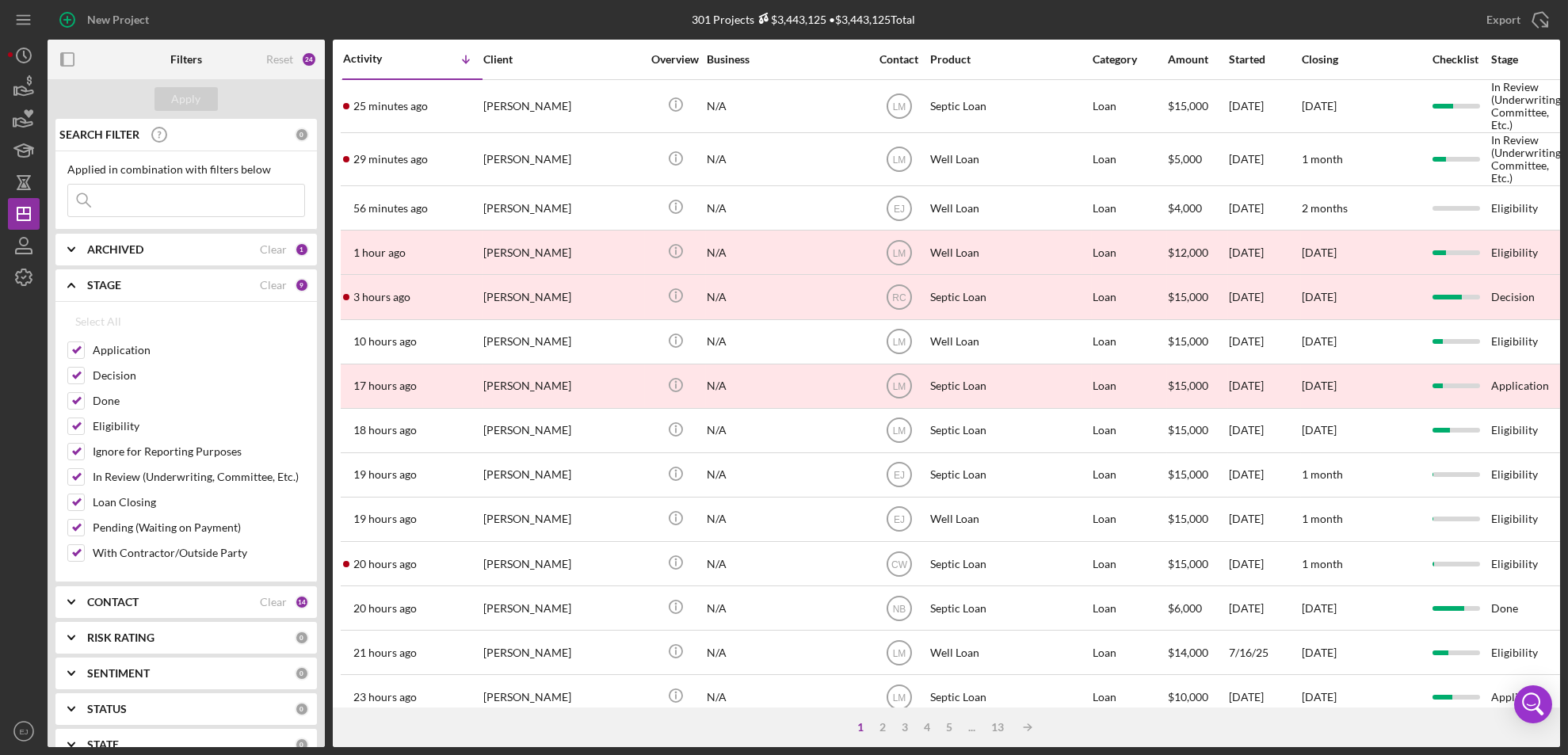
click at [104, 292] on div "STAGE Clear 9" at bounding box center [197, 285] width 221 height 31
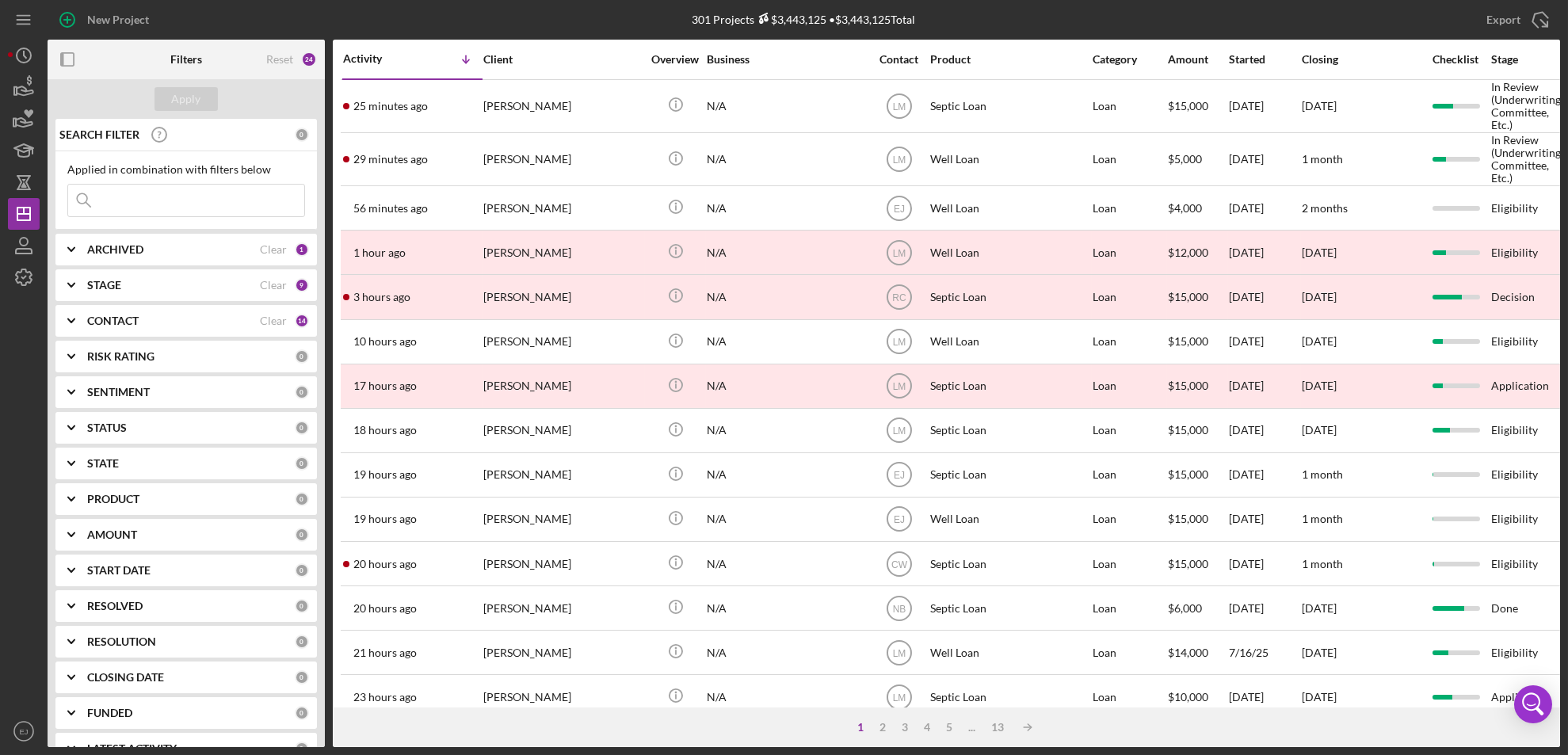
click at [113, 324] on b "CONTACT" at bounding box center [112, 320] width 52 height 13
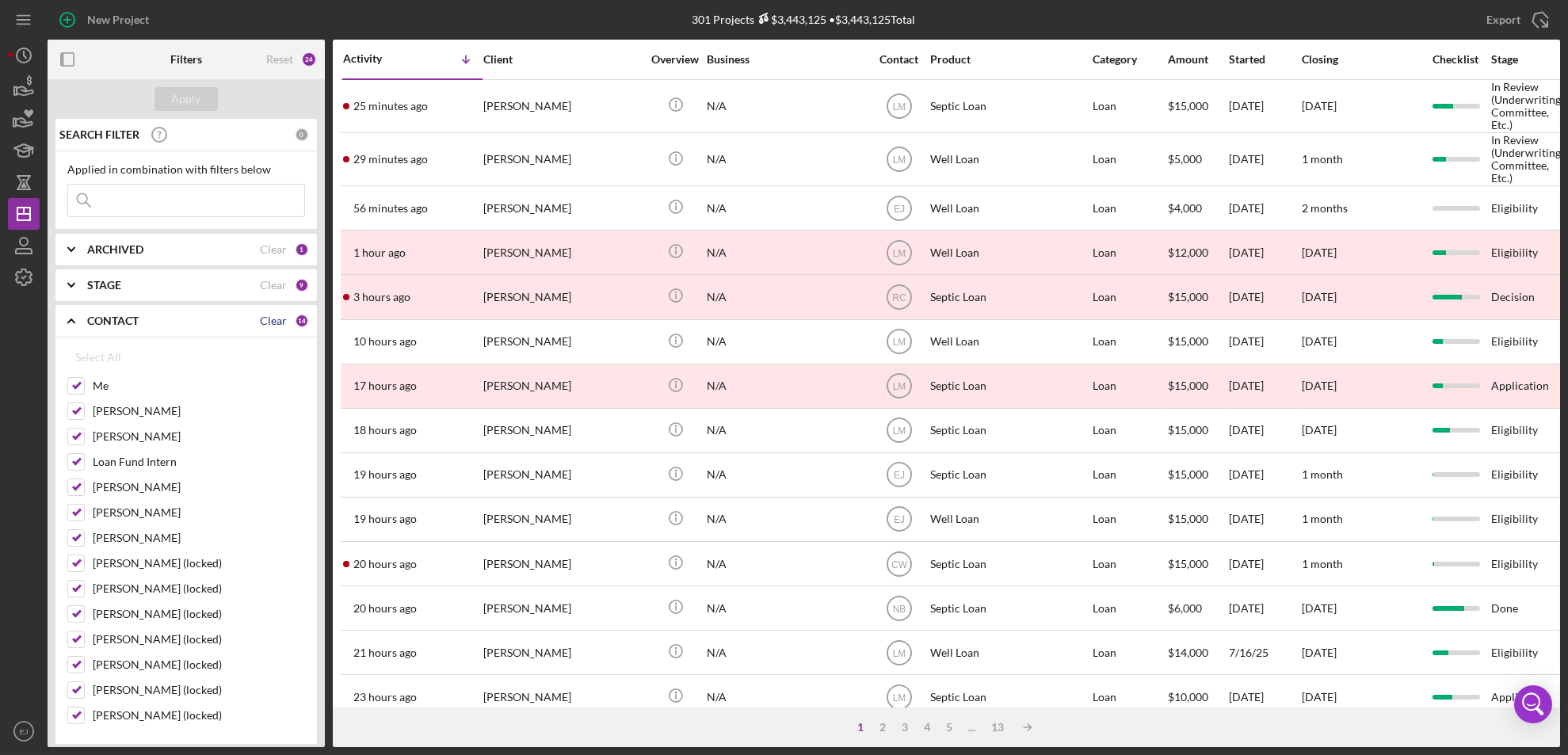
click at [275, 325] on div "Clear" at bounding box center [273, 320] width 27 height 13
checkbox input "false"
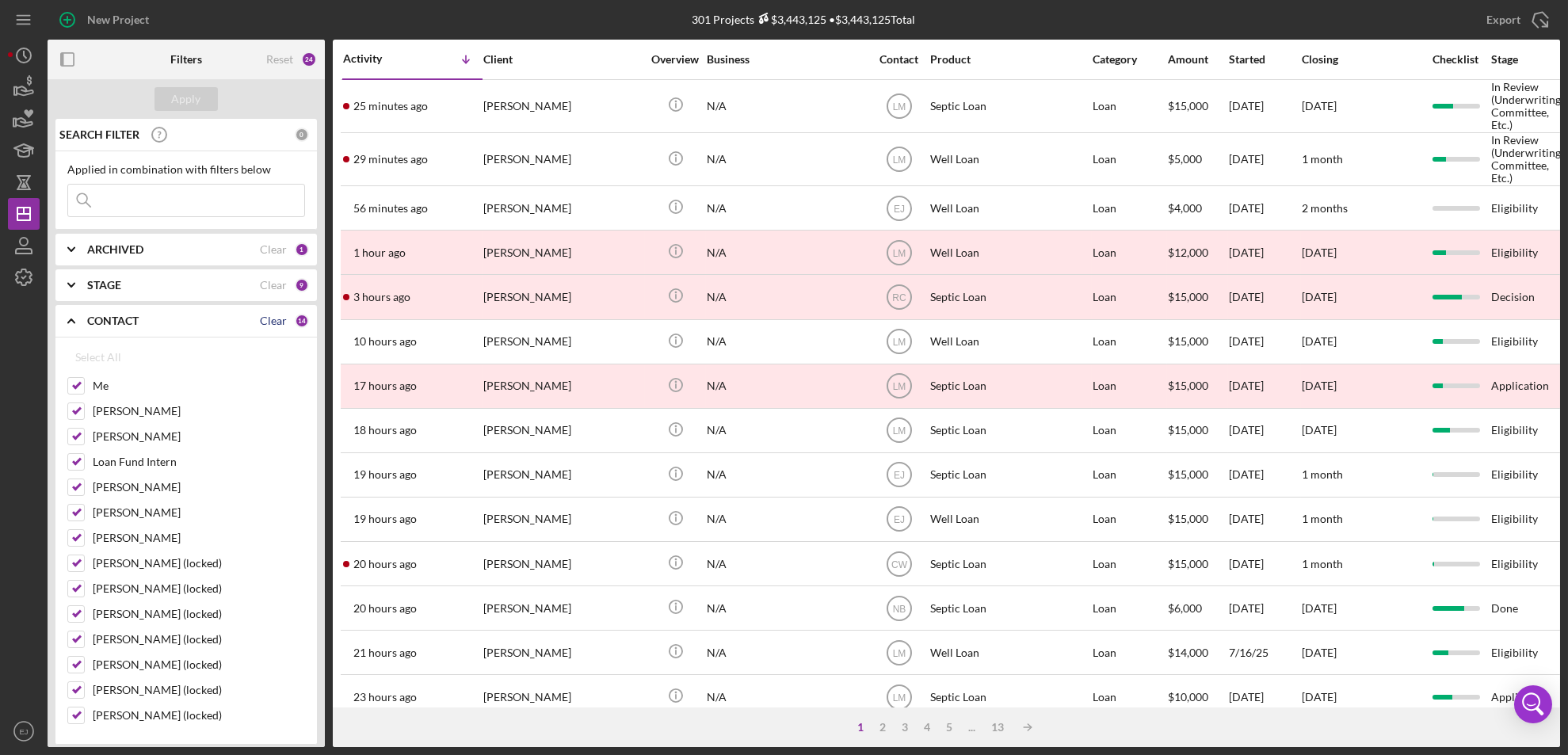
checkbox input "false"
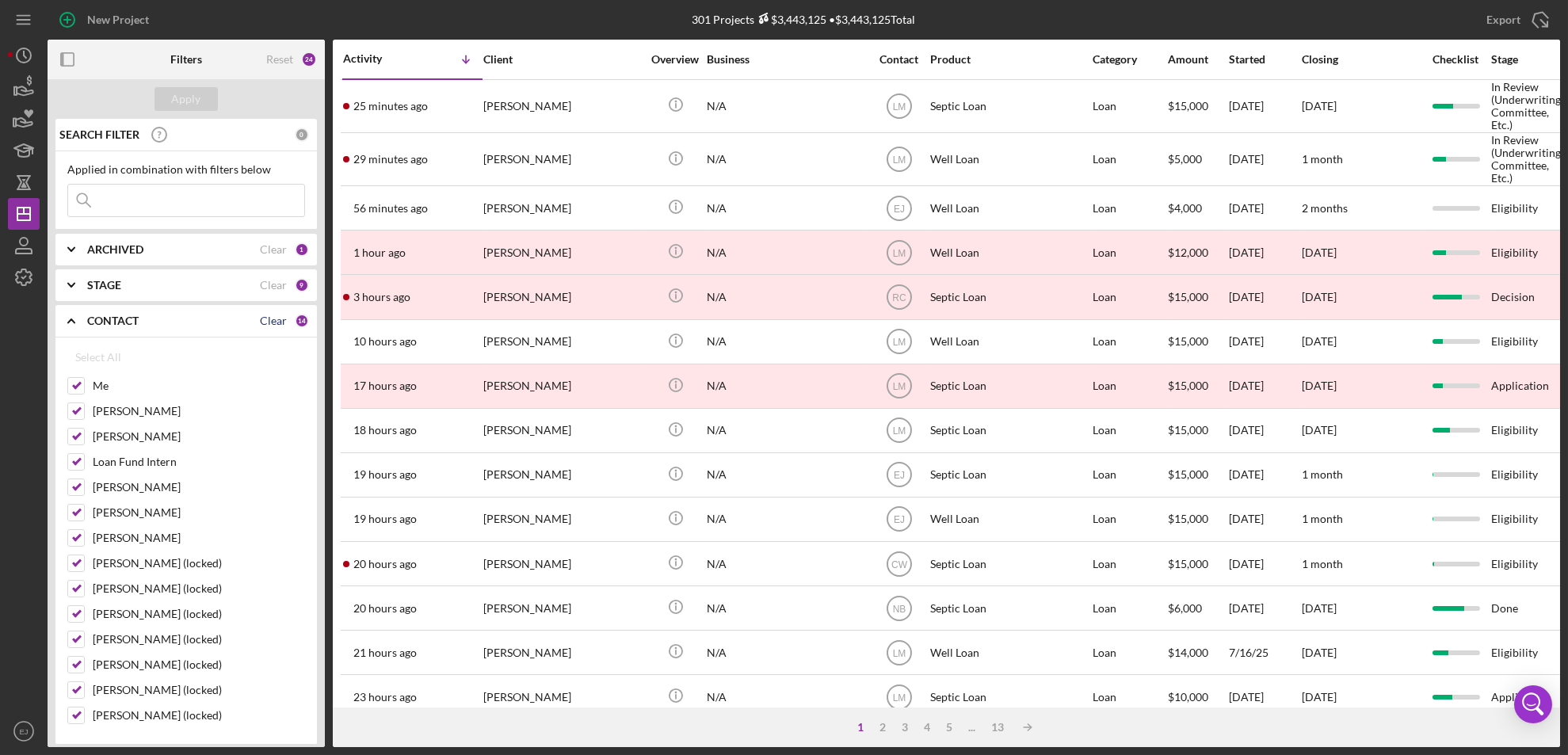
checkbox input "false"
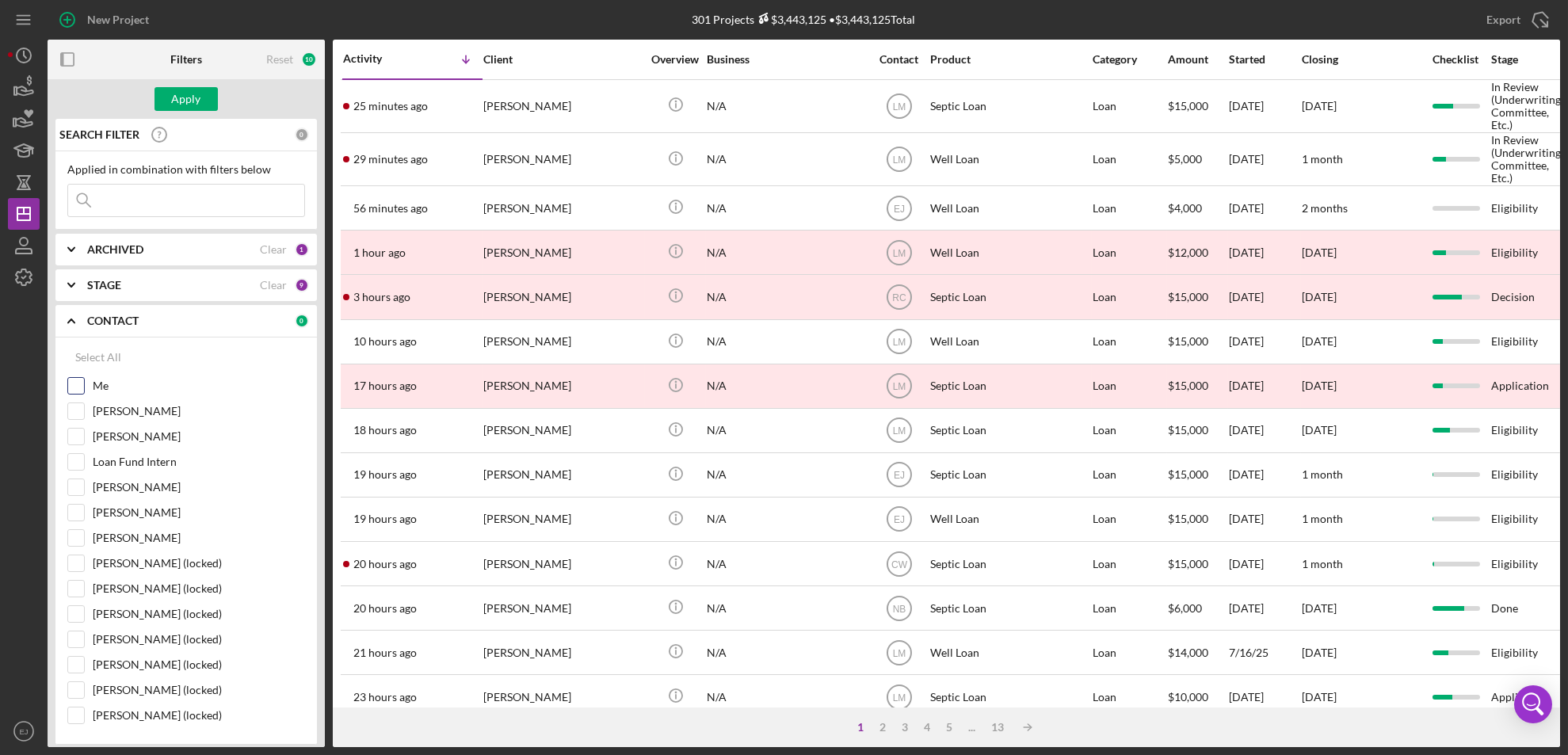
click at [78, 385] on input "Me" at bounding box center [76, 385] width 16 height 16
checkbox input "true"
click at [175, 97] on div "Apply" at bounding box center [186, 99] width 29 height 23
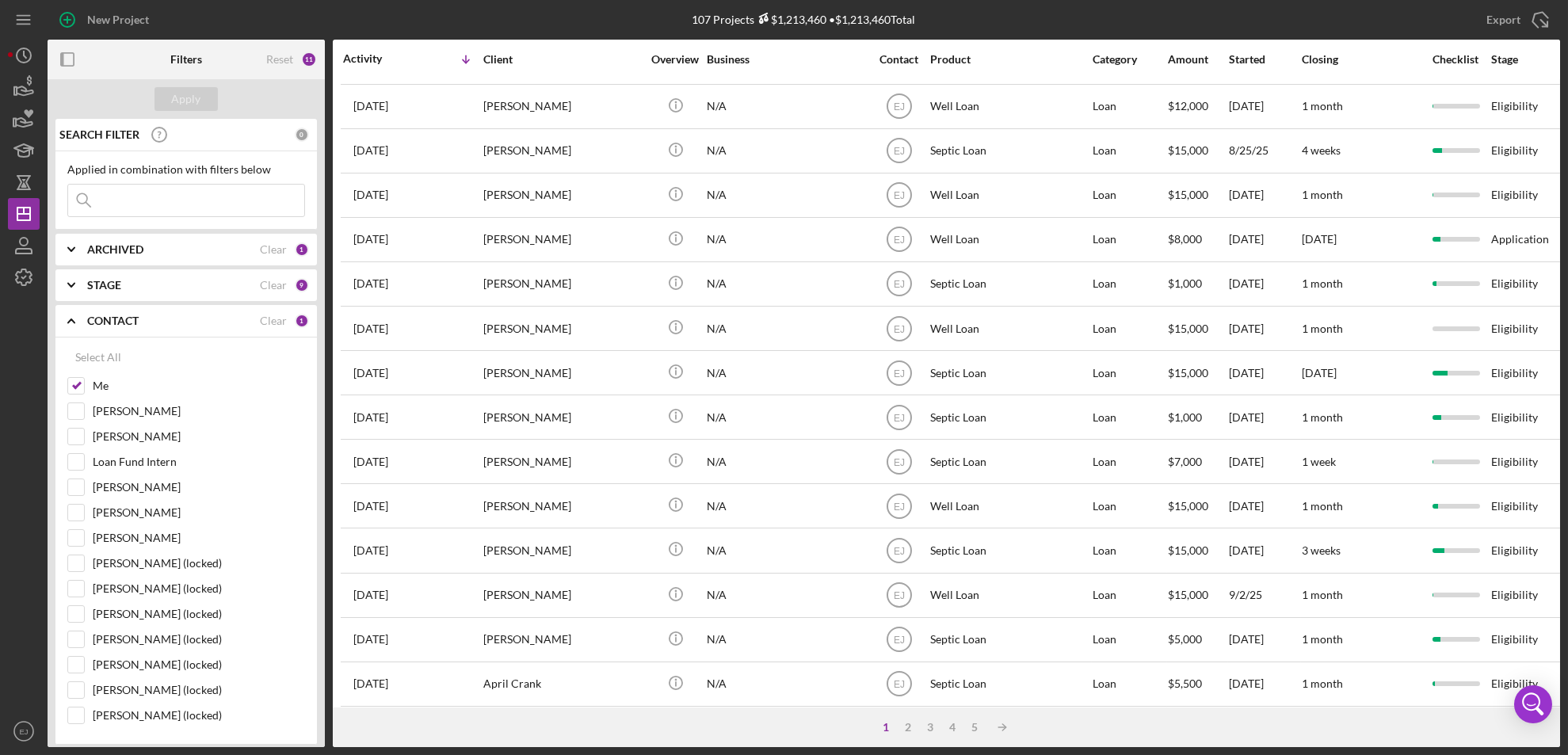
scroll to position [516, 0]
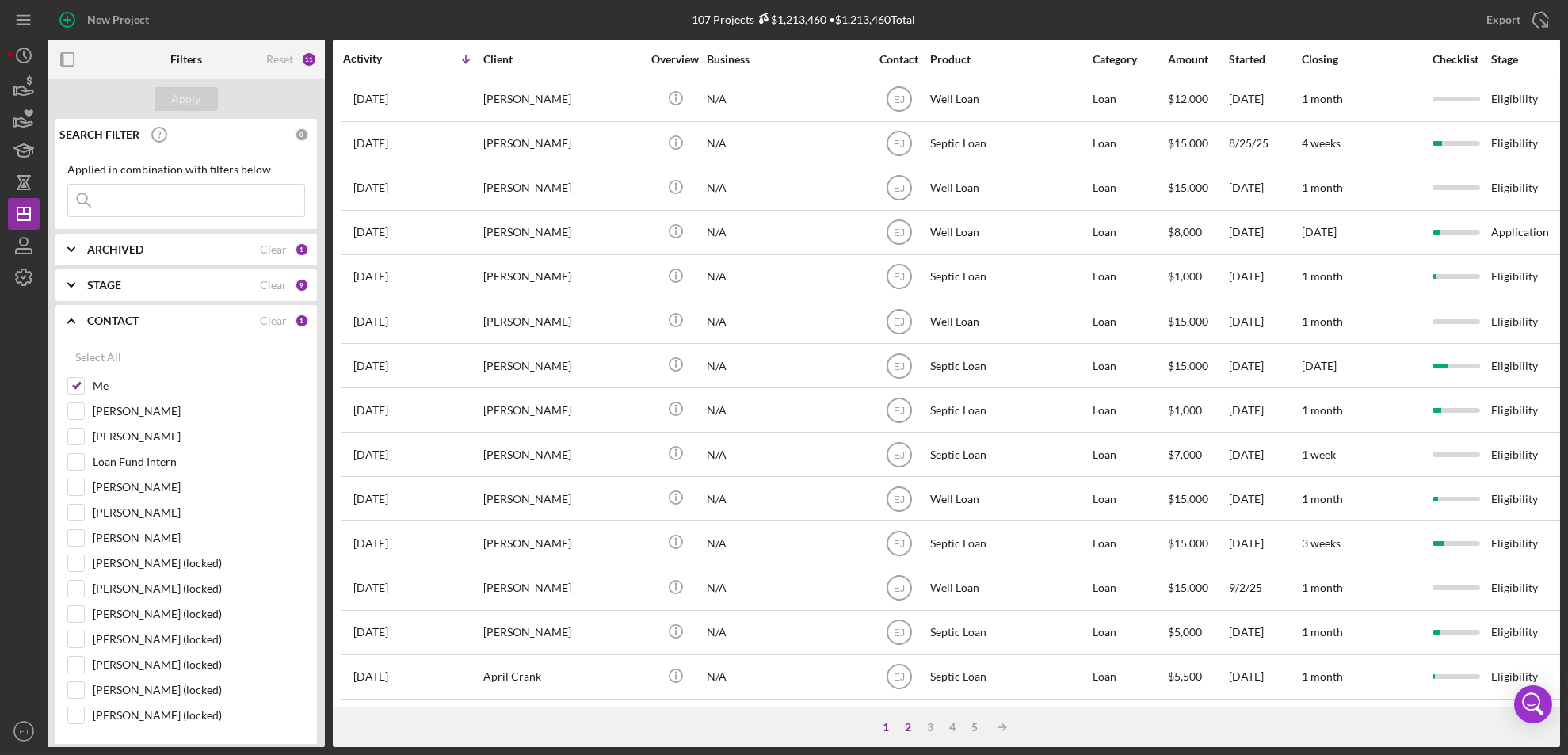
click at [904, 724] on div "2" at bounding box center [908, 727] width 22 height 13
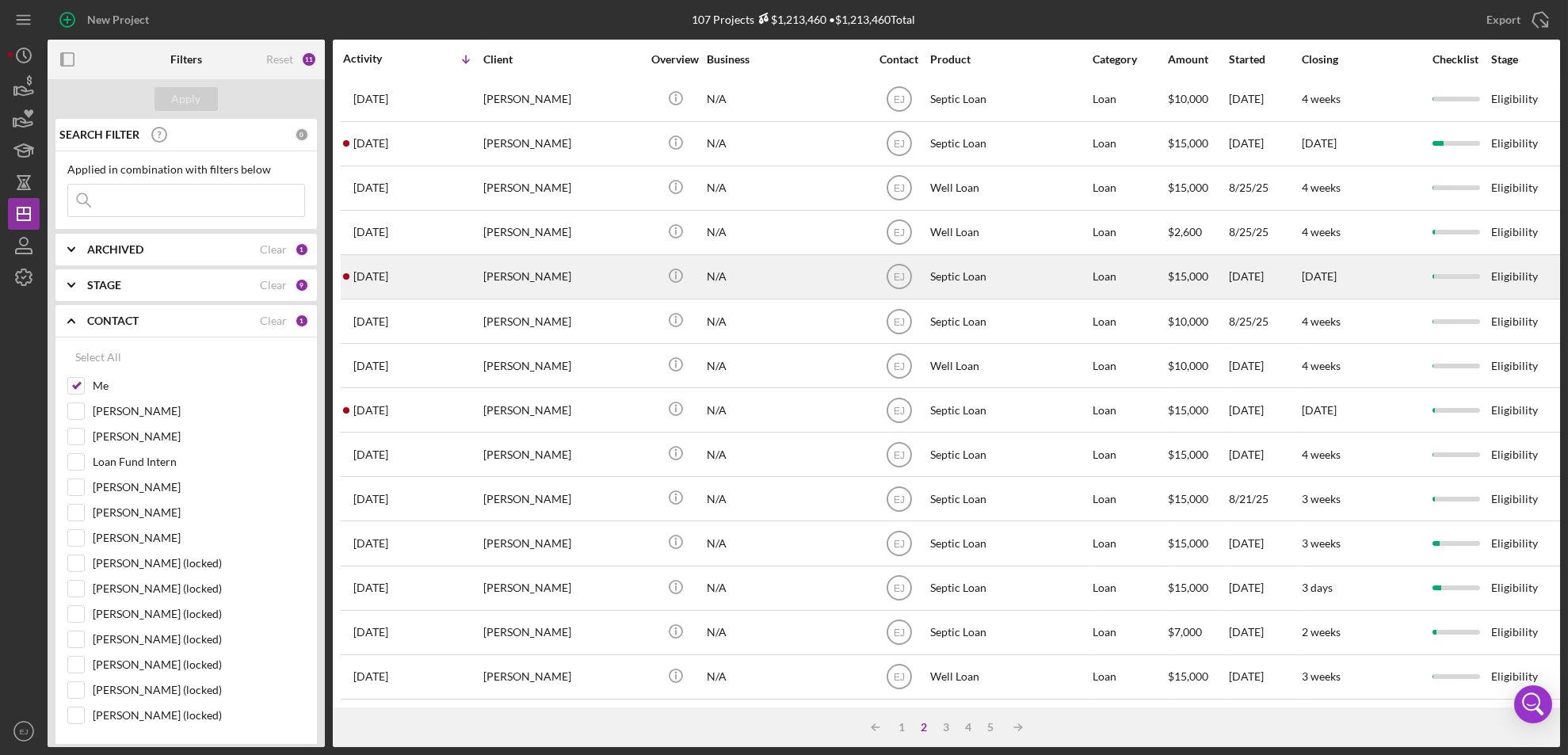
click at [529, 260] on div "laura Lindmeier" at bounding box center [562, 276] width 158 height 42
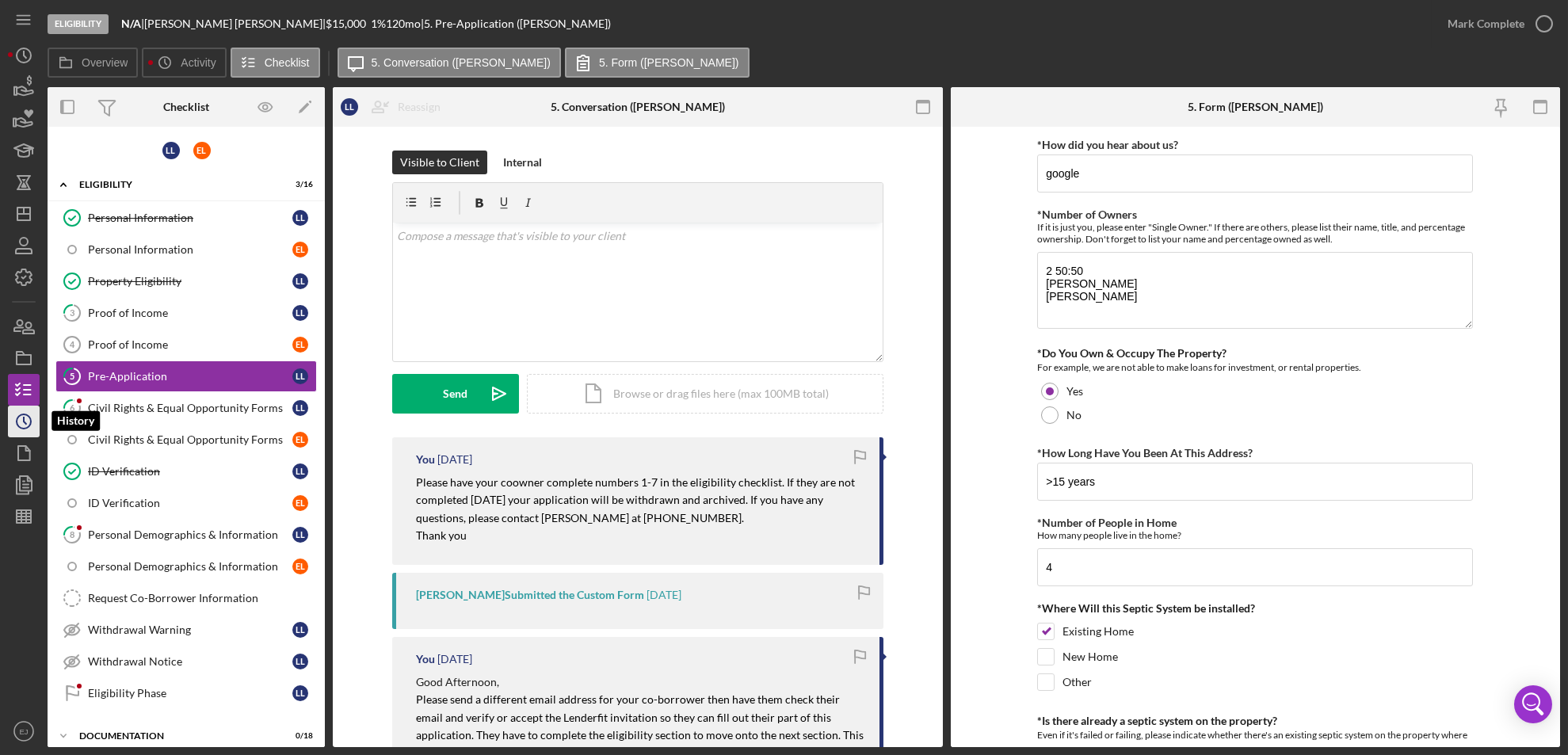
click at [24, 427] on circle "button" at bounding box center [23, 421] width 15 height 15
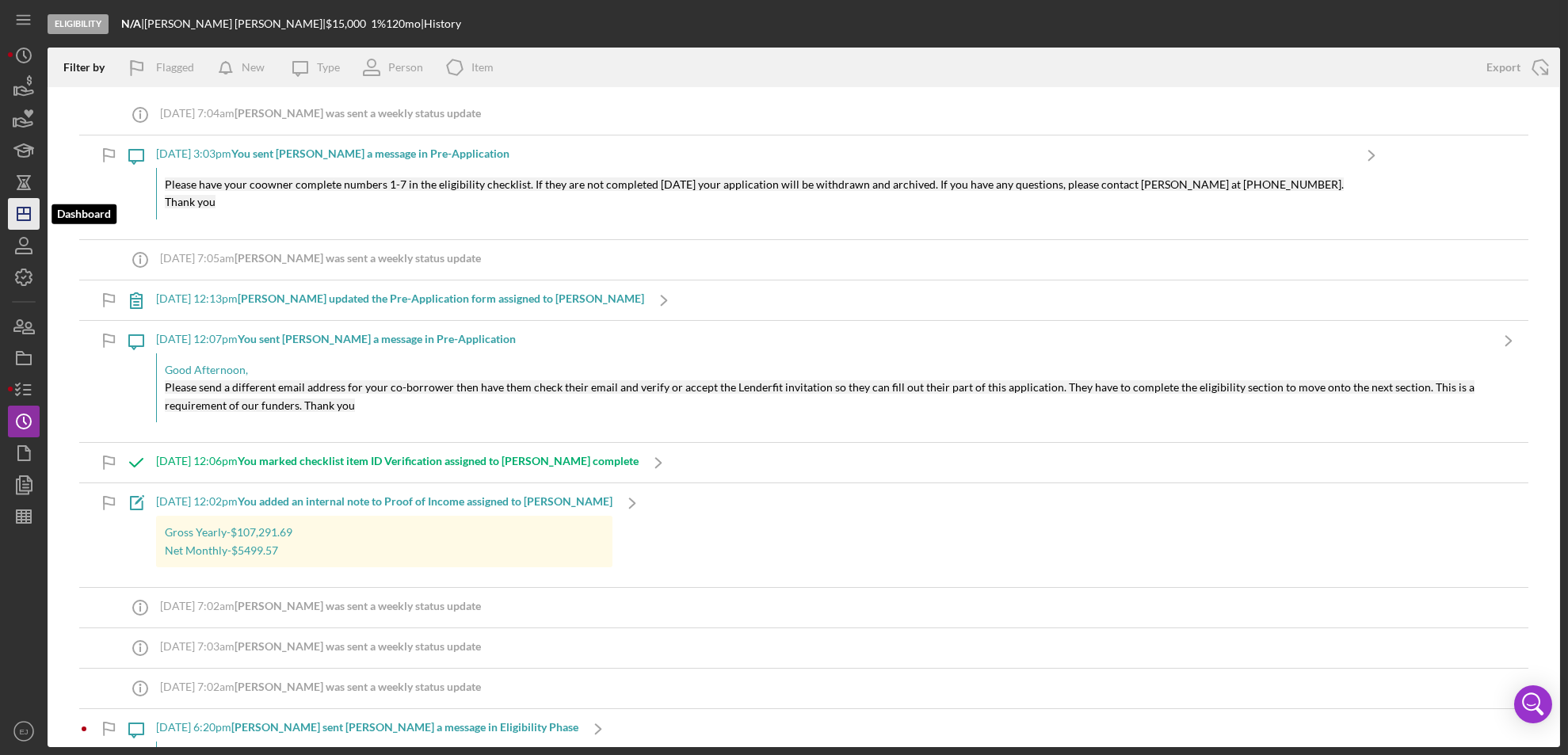
click at [15, 205] on icon "Icon/Dashboard" at bounding box center [23, 214] width 40 height 40
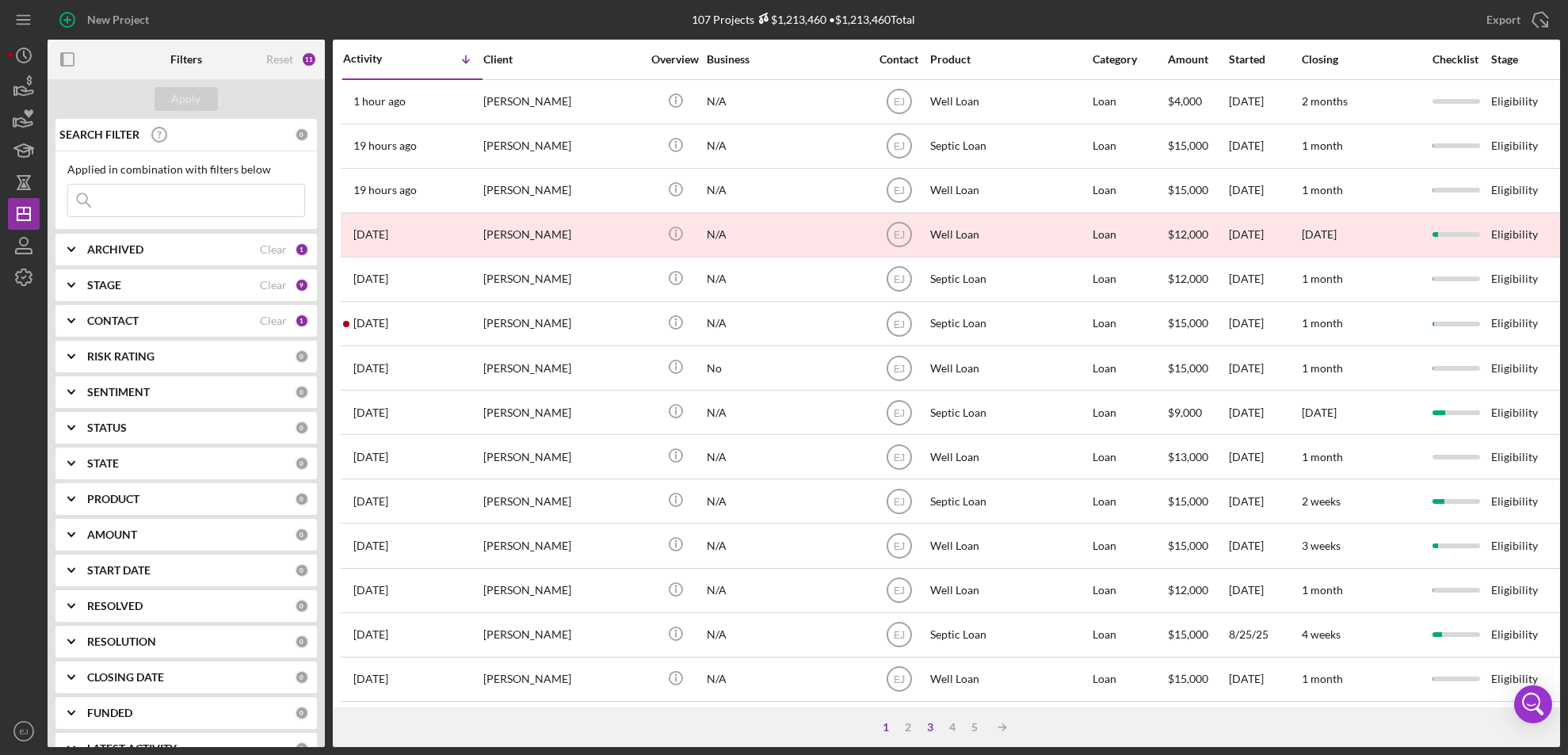
click at [936, 724] on div "3" at bounding box center [931, 727] width 22 height 13
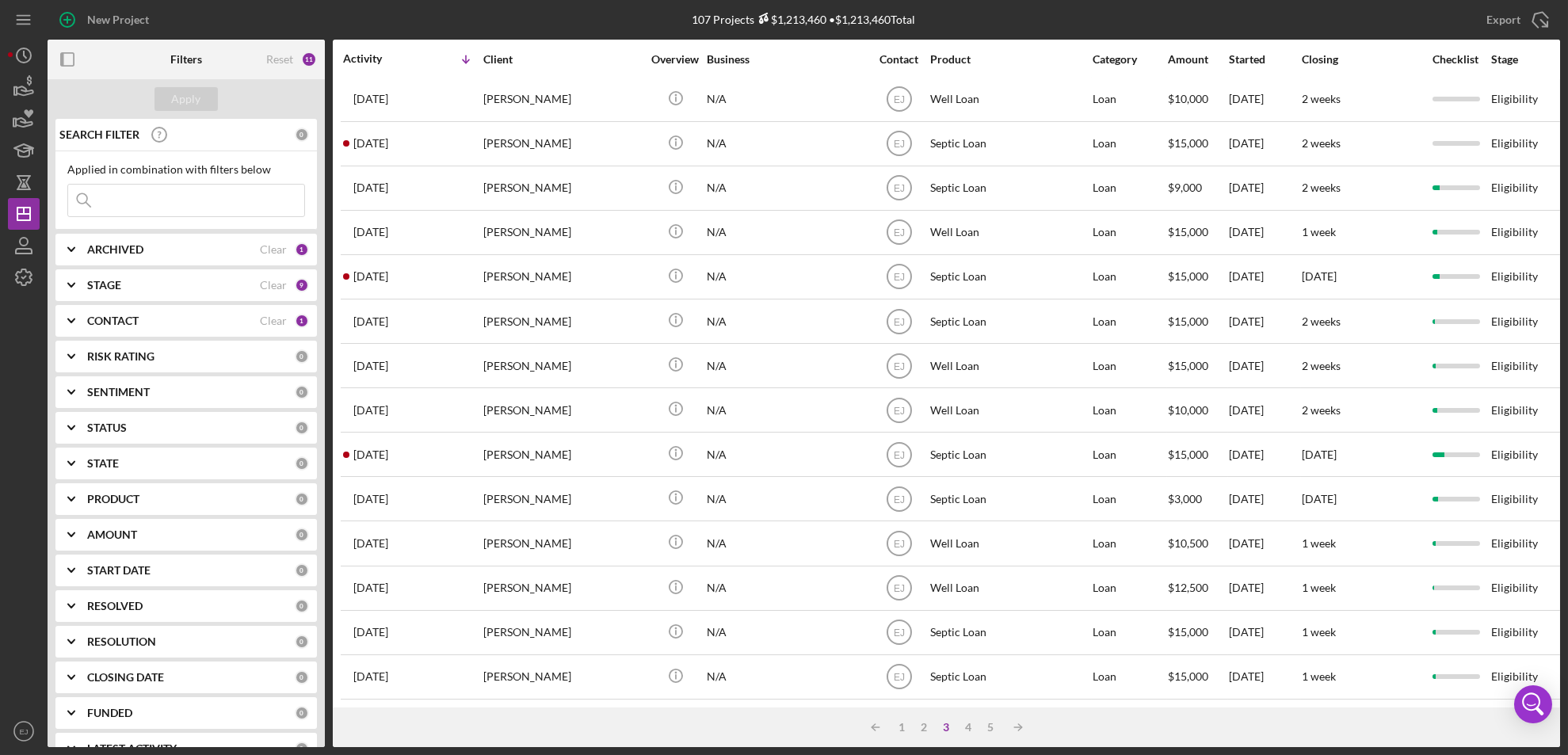
scroll to position [516, 0]
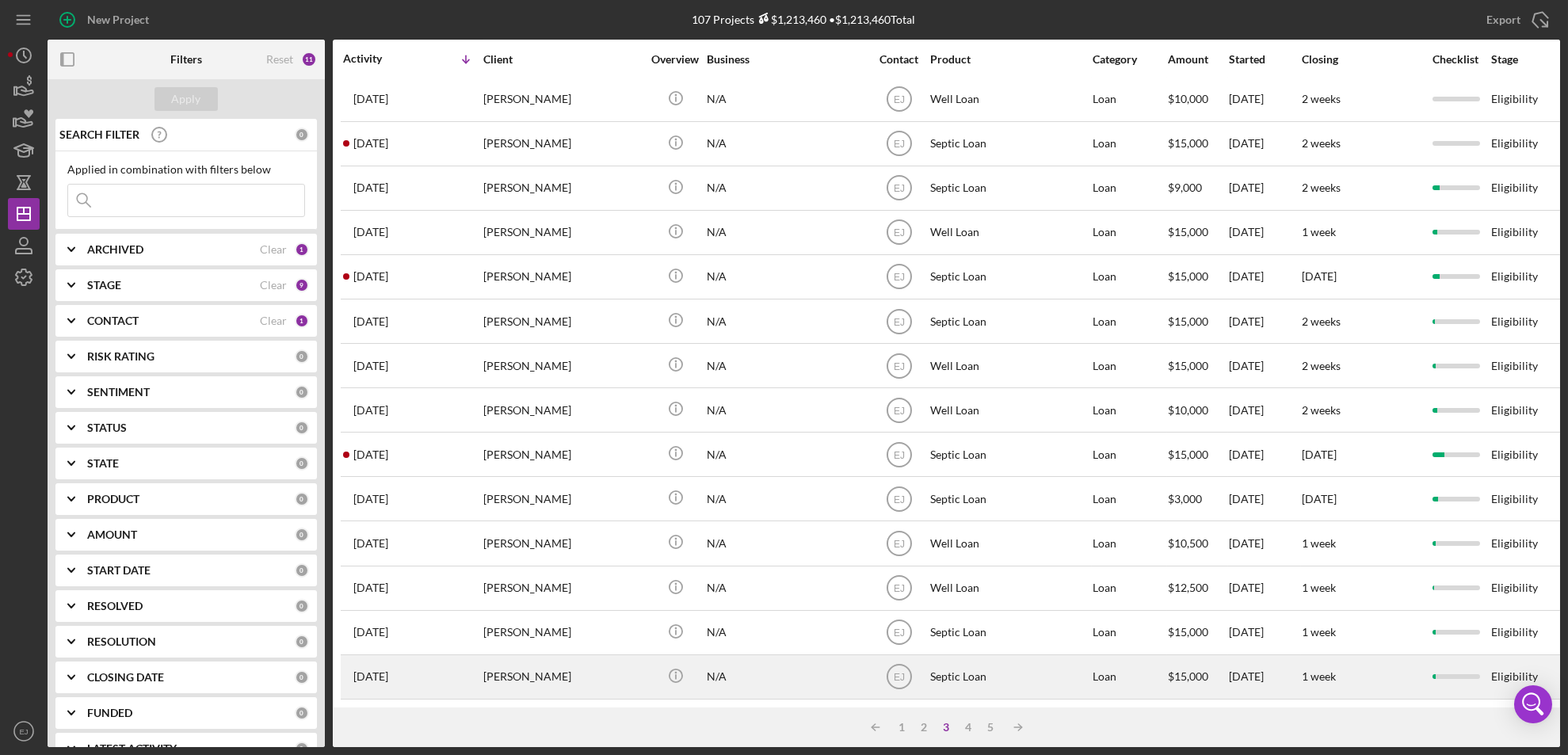
click at [503, 659] on div "Jacob Frank" at bounding box center [562, 676] width 158 height 42
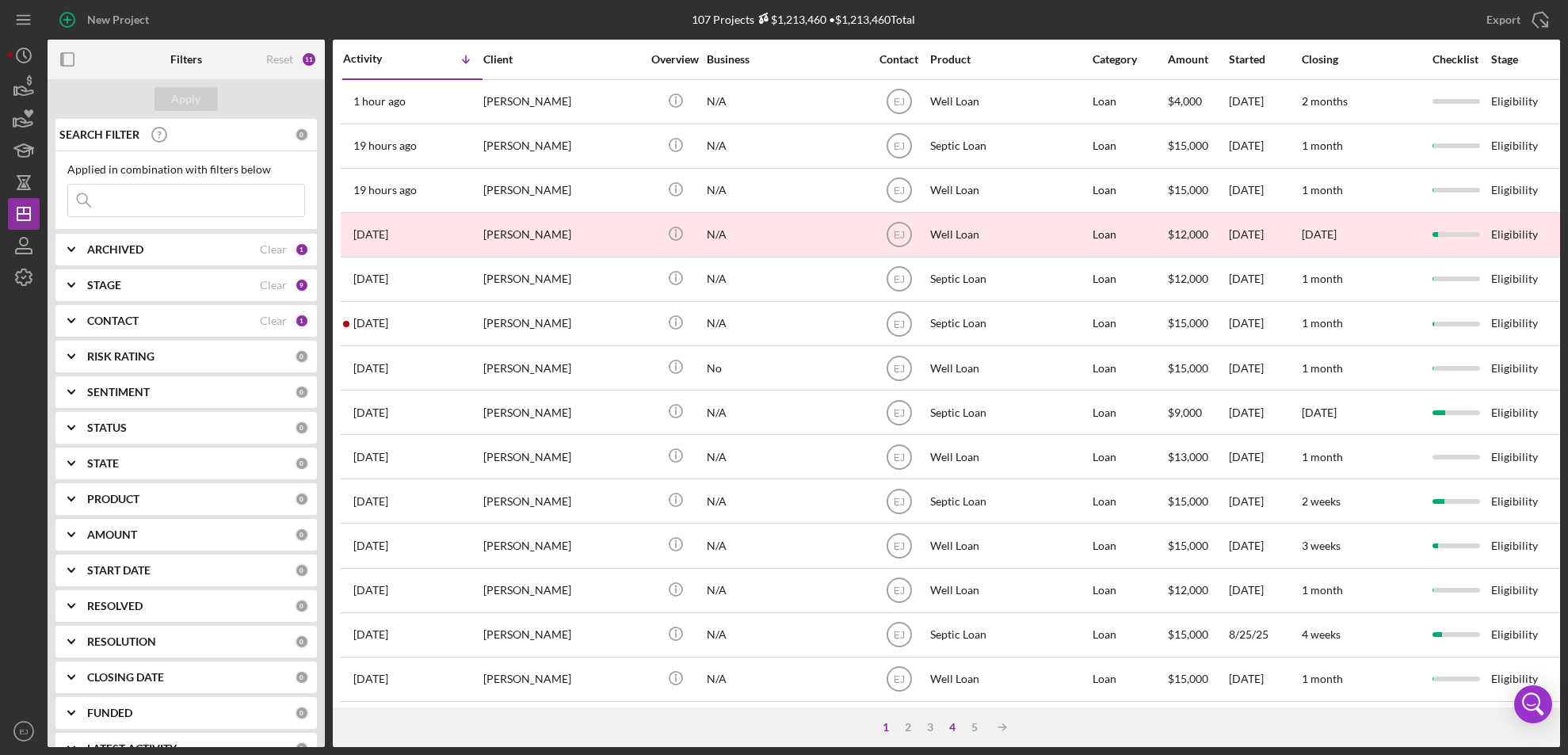
click at [954, 723] on div "4" at bounding box center [952, 727] width 22 height 13
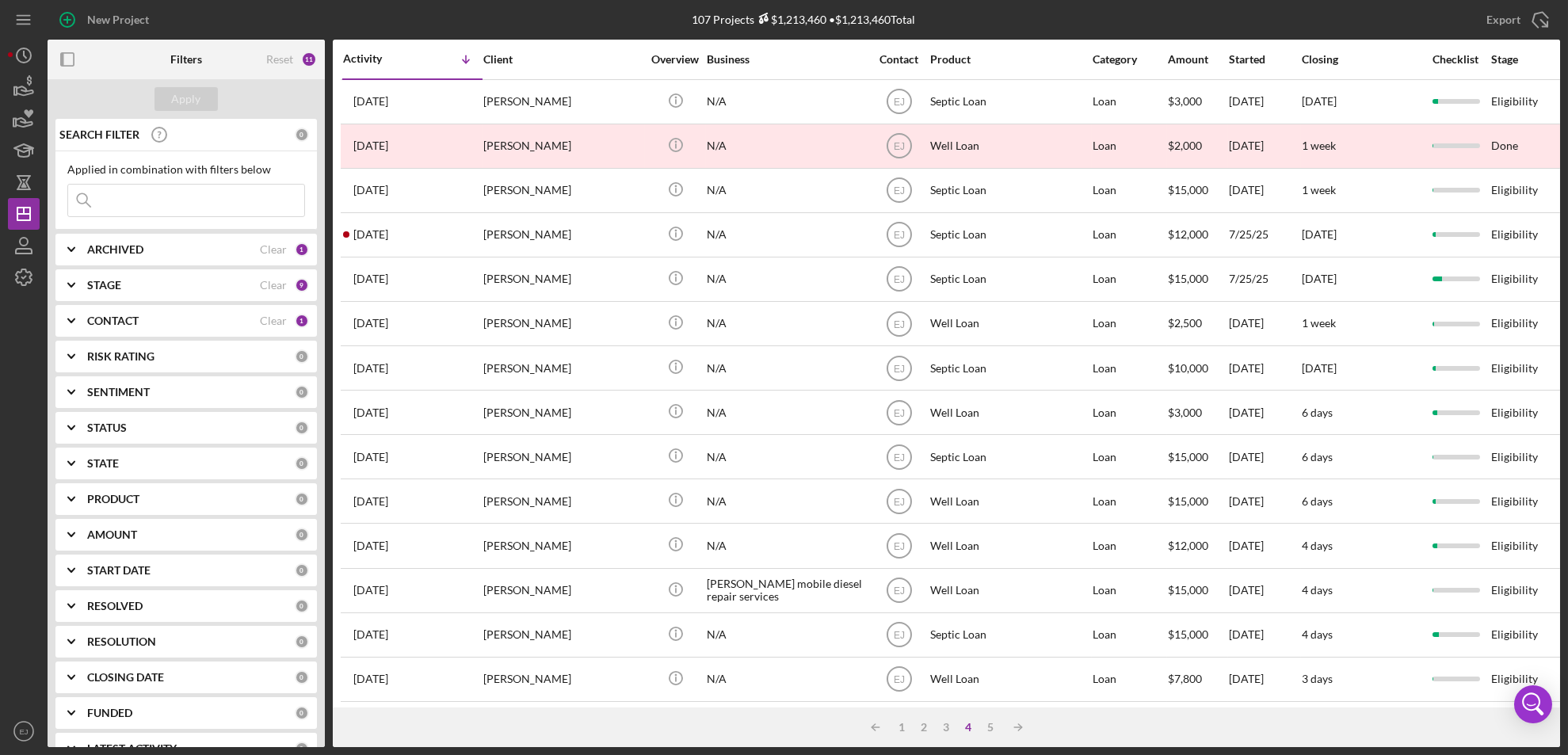
scroll to position [516, 0]
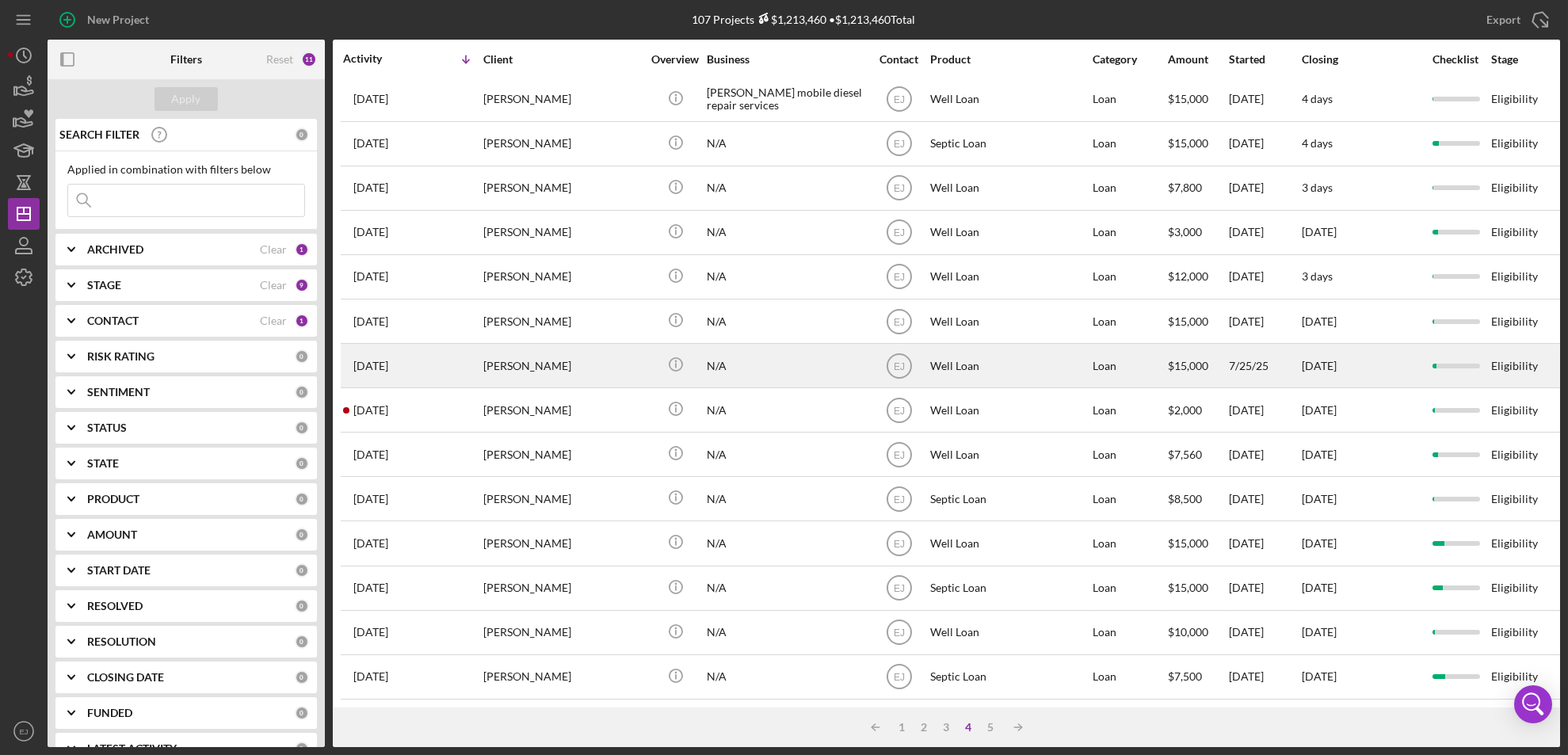
click at [537, 347] on div "Jessica Lentz" at bounding box center [562, 365] width 158 height 42
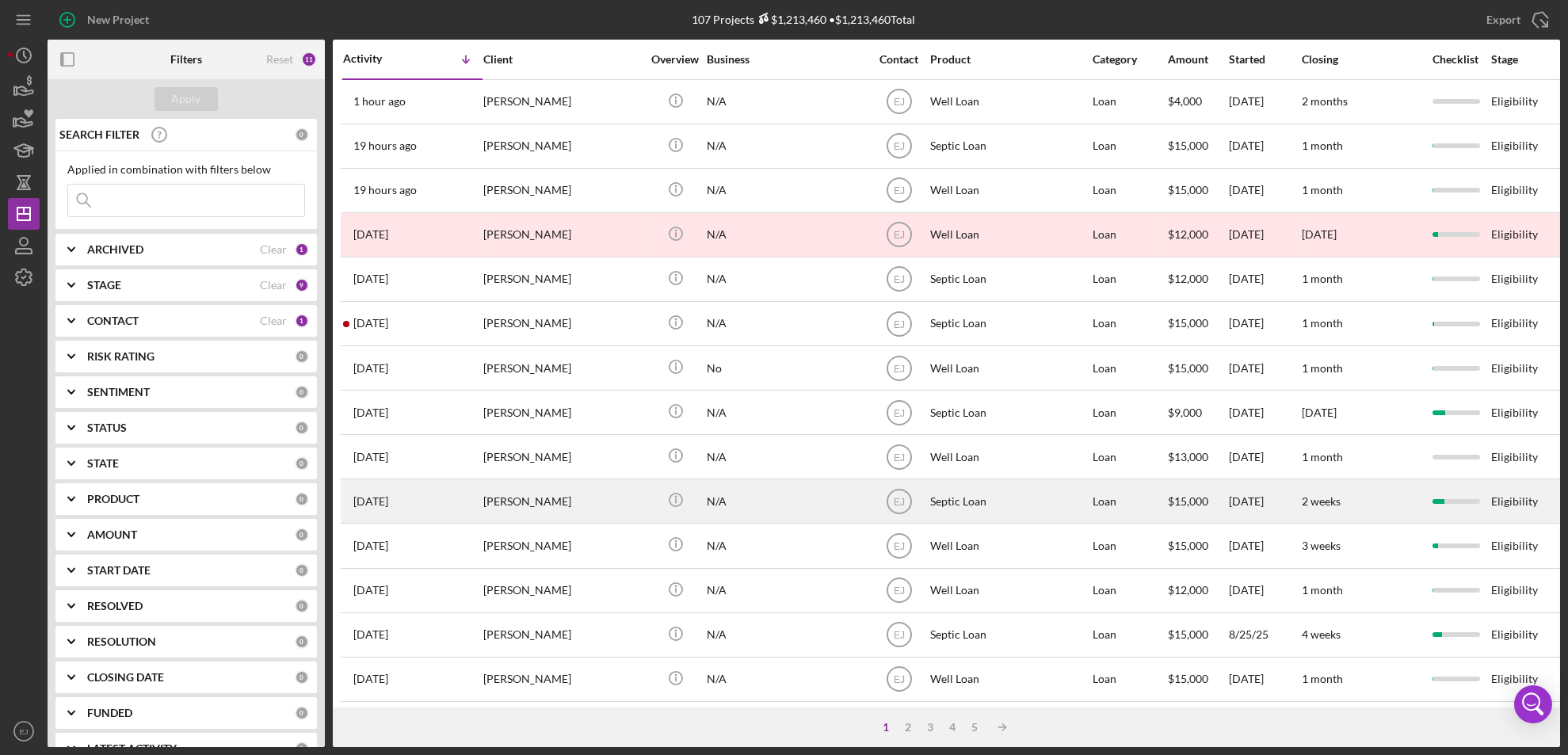
click at [539, 512] on div "[PERSON_NAME]" at bounding box center [562, 500] width 158 height 42
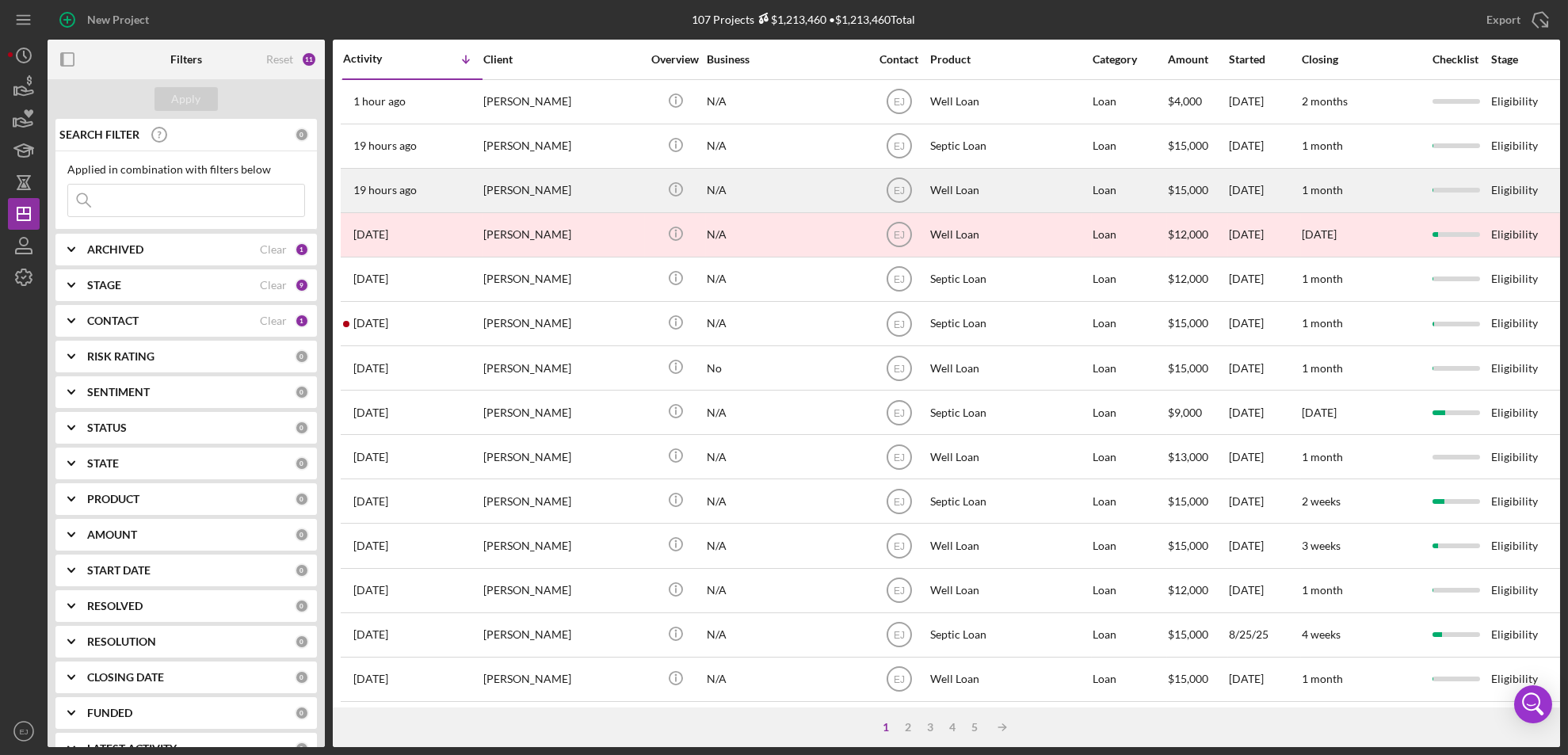
click at [545, 197] on div "[PERSON_NAME]" at bounding box center [562, 190] width 158 height 42
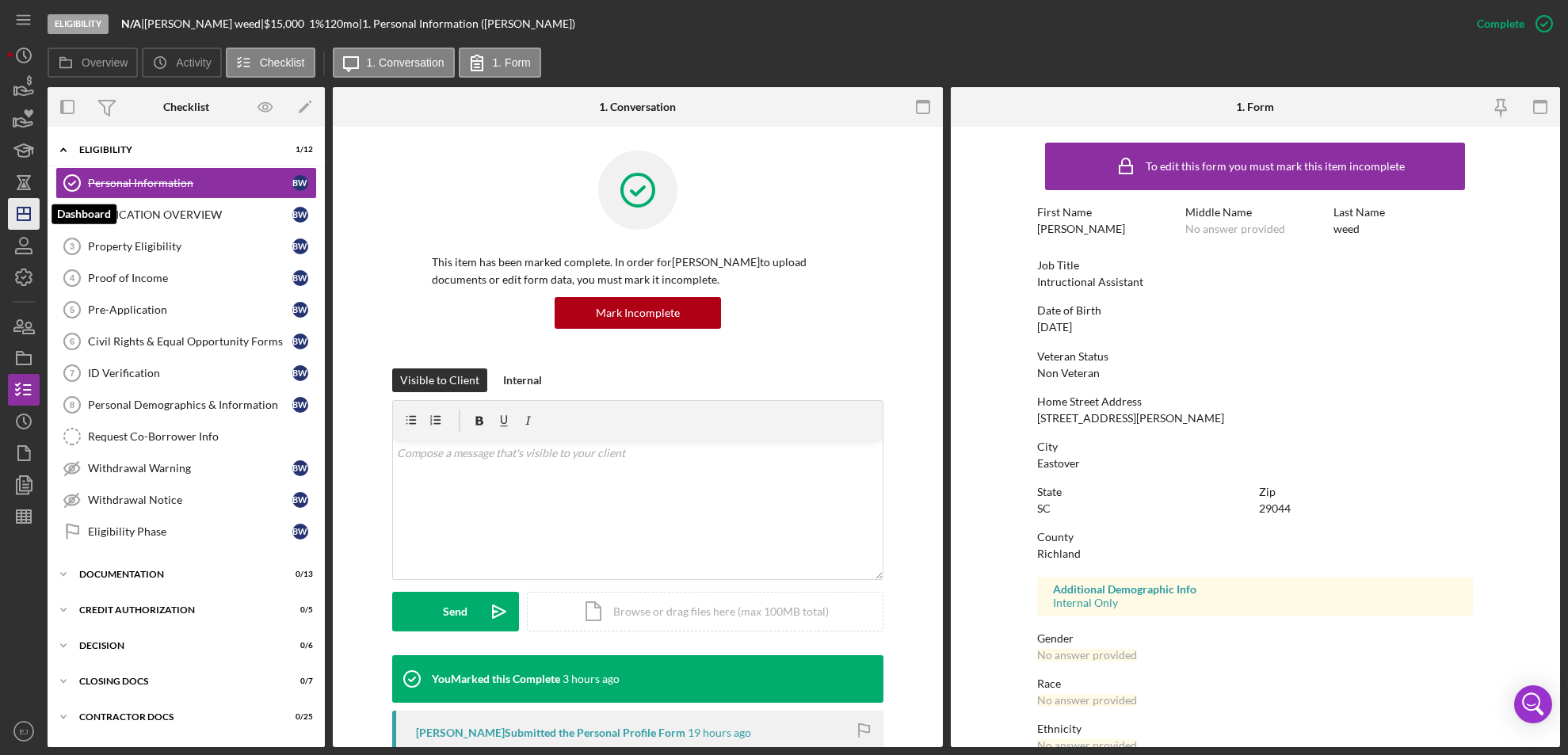
click at [23, 209] on line "button" at bounding box center [23, 211] width 0 height 6
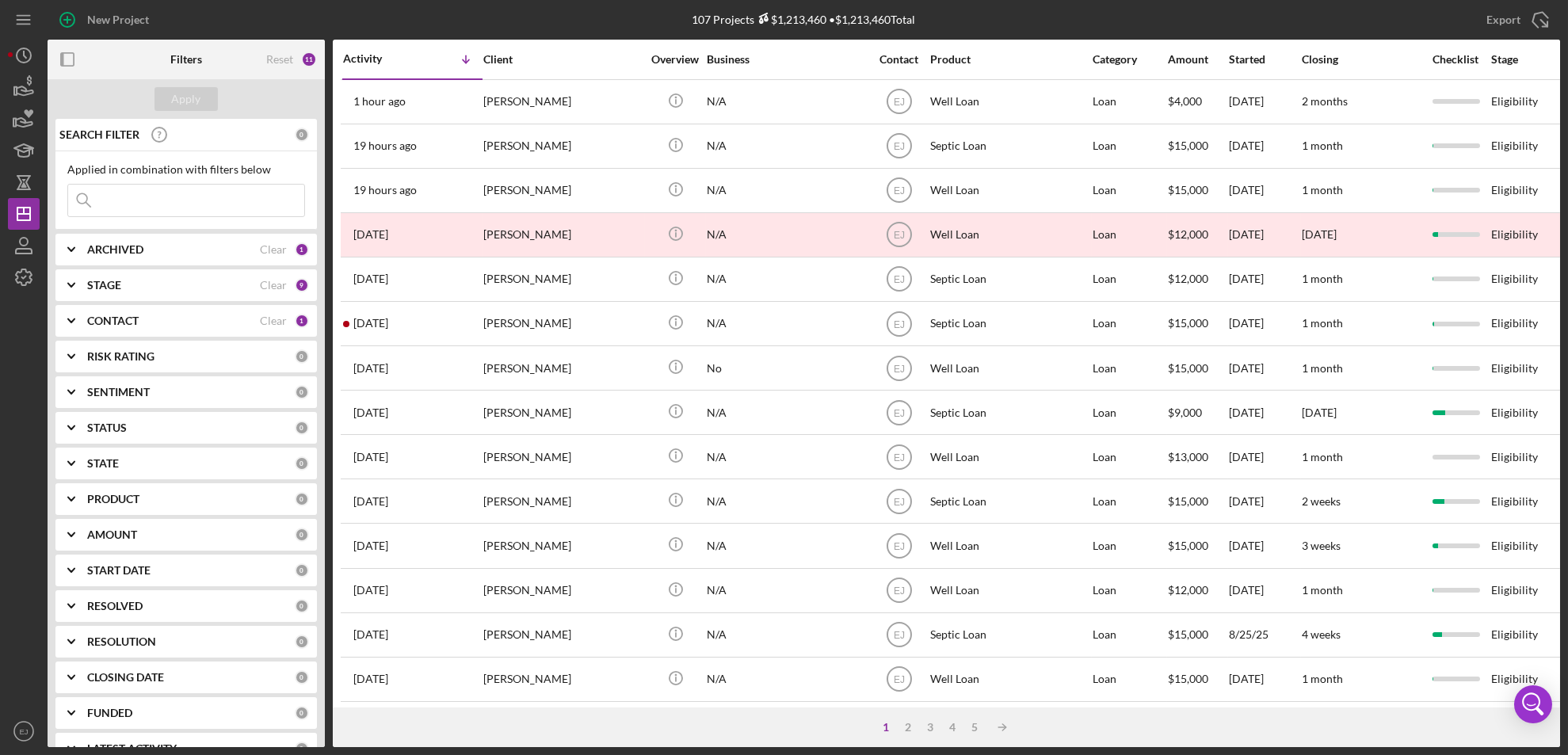
click at [183, 206] on input at bounding box center [186, 200] width 236 height 31
type input "[PERSON_NAME]"
click at [180, 99] on div "Apply" at bounding box center [186, 99] width 29 height 23
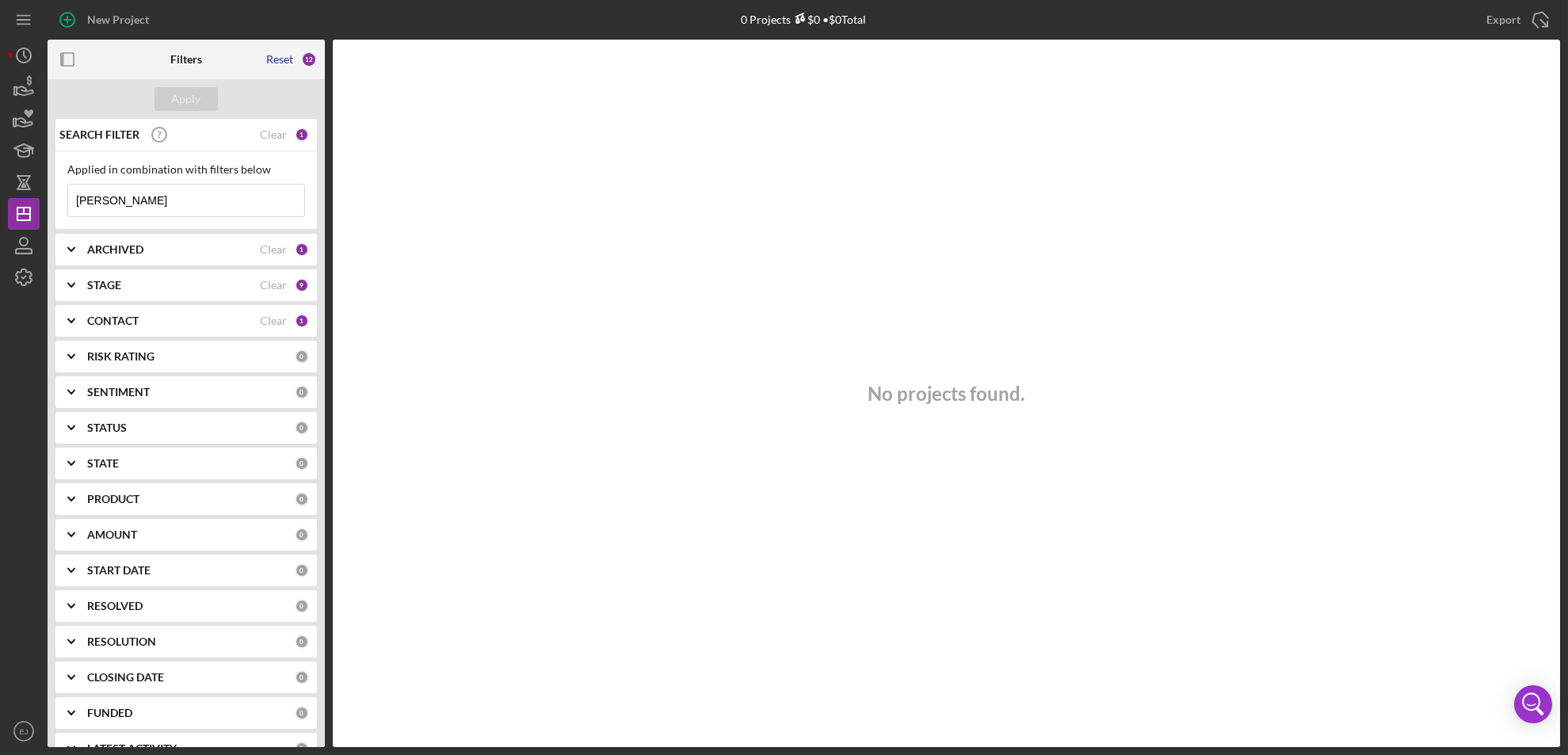
click at [278, 58] on div "Reset" at bounding box center [280, 59] width 27 height 13
click at [147, 202] on input at bounding box center [186, 200] width 236 height 31
click at [583, 240] on div "No projects found." at bounding box center [946, 393] width 1227 height 707
click at [73, 319] on icon "Icon/Expander" at bounding box center [71, 321] width 40 height 40
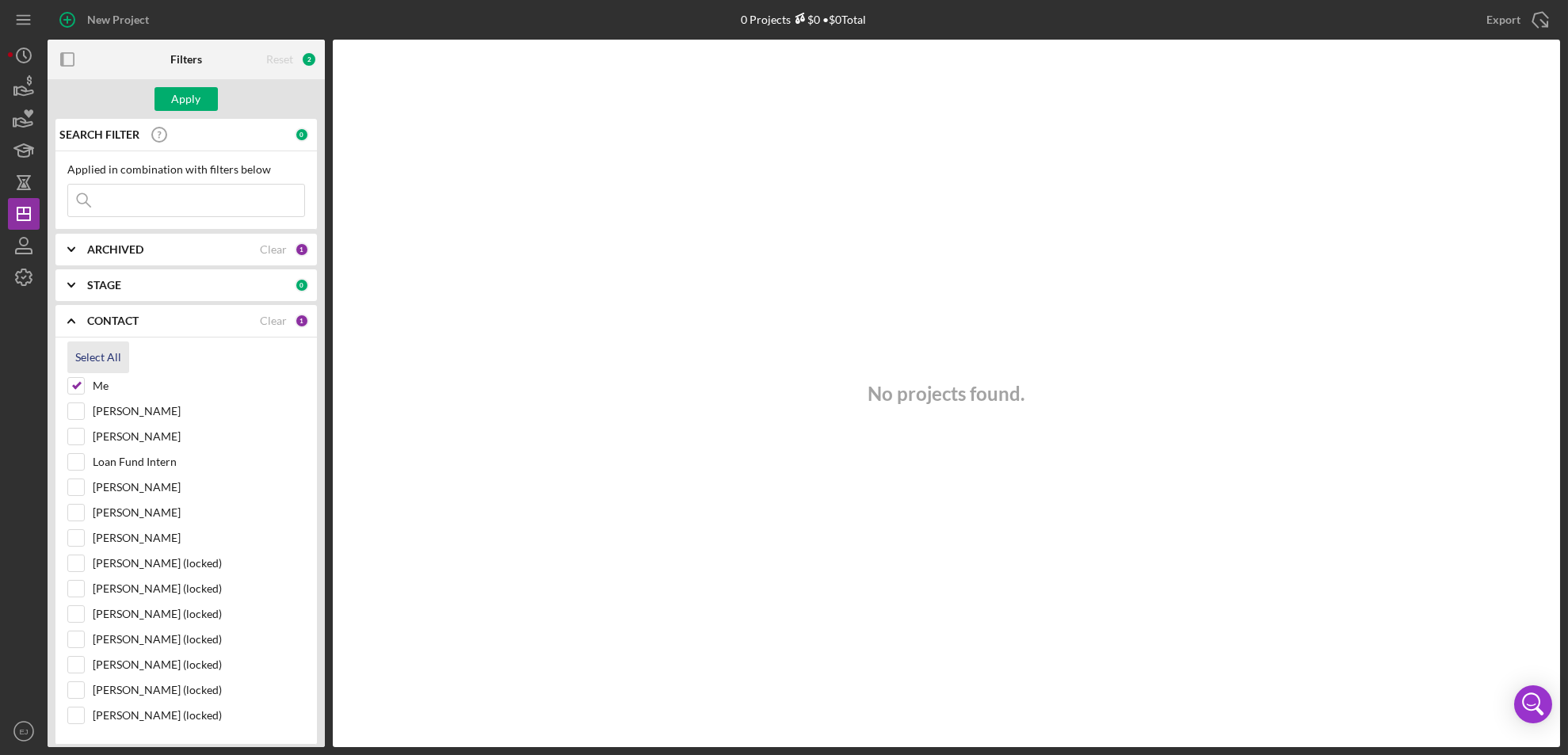
click at [101, 355] on div "Select All" at bounding box center [98, 357] width 46 height 31
checkbox input "true"
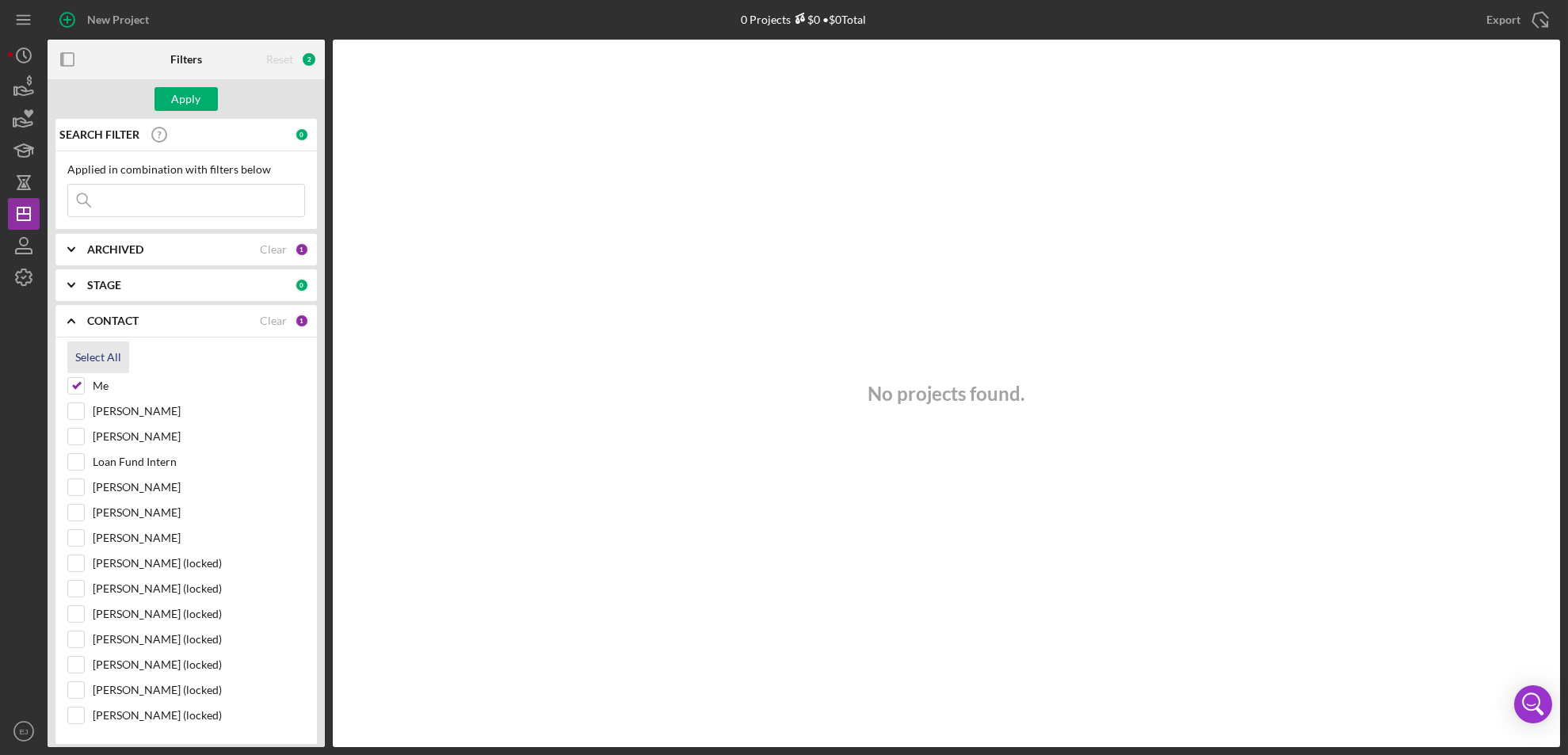
checkbox input "true"
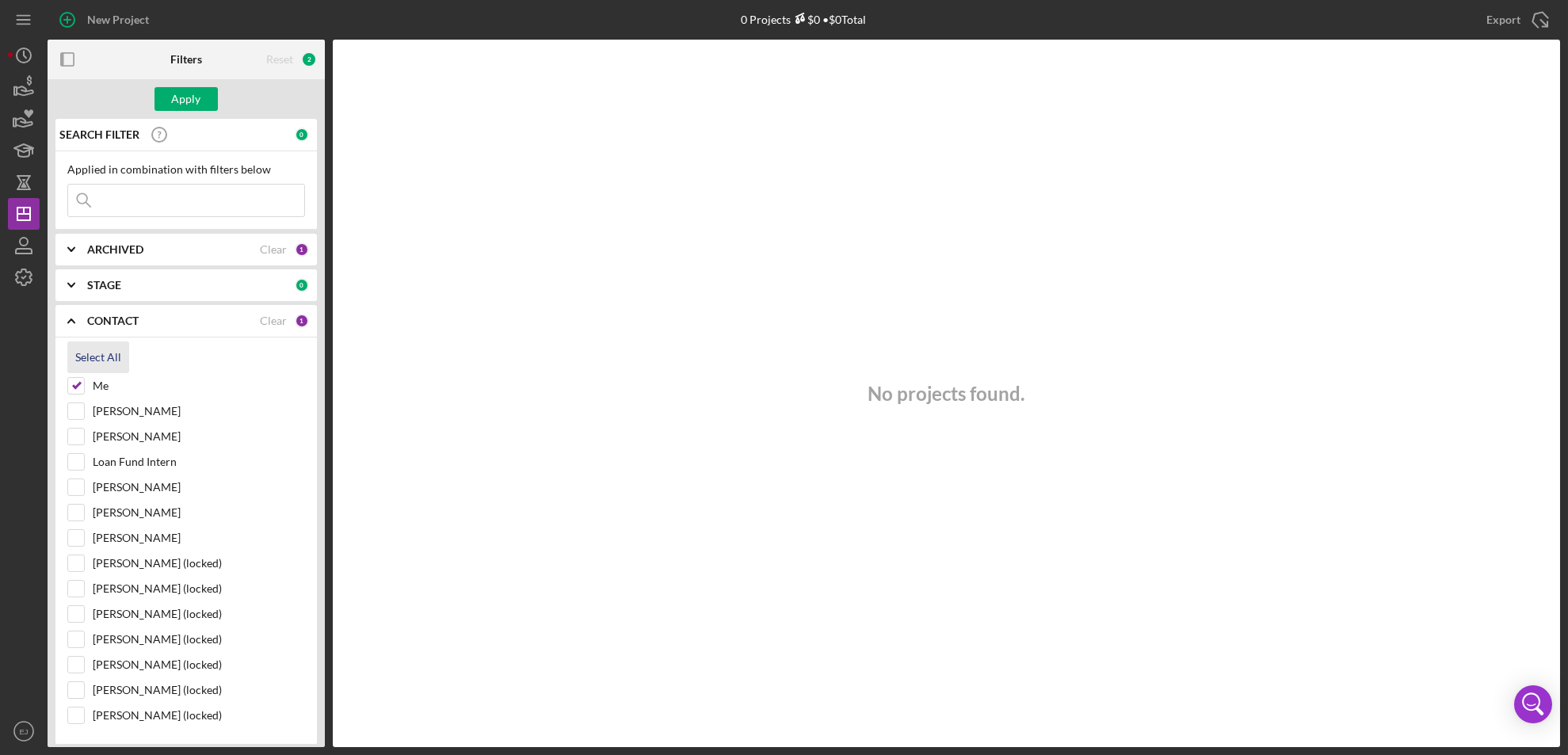
checkbox input "true"
click at [204, 98] on button "Apply" at bounding box center [185, 99] width 63 height 23
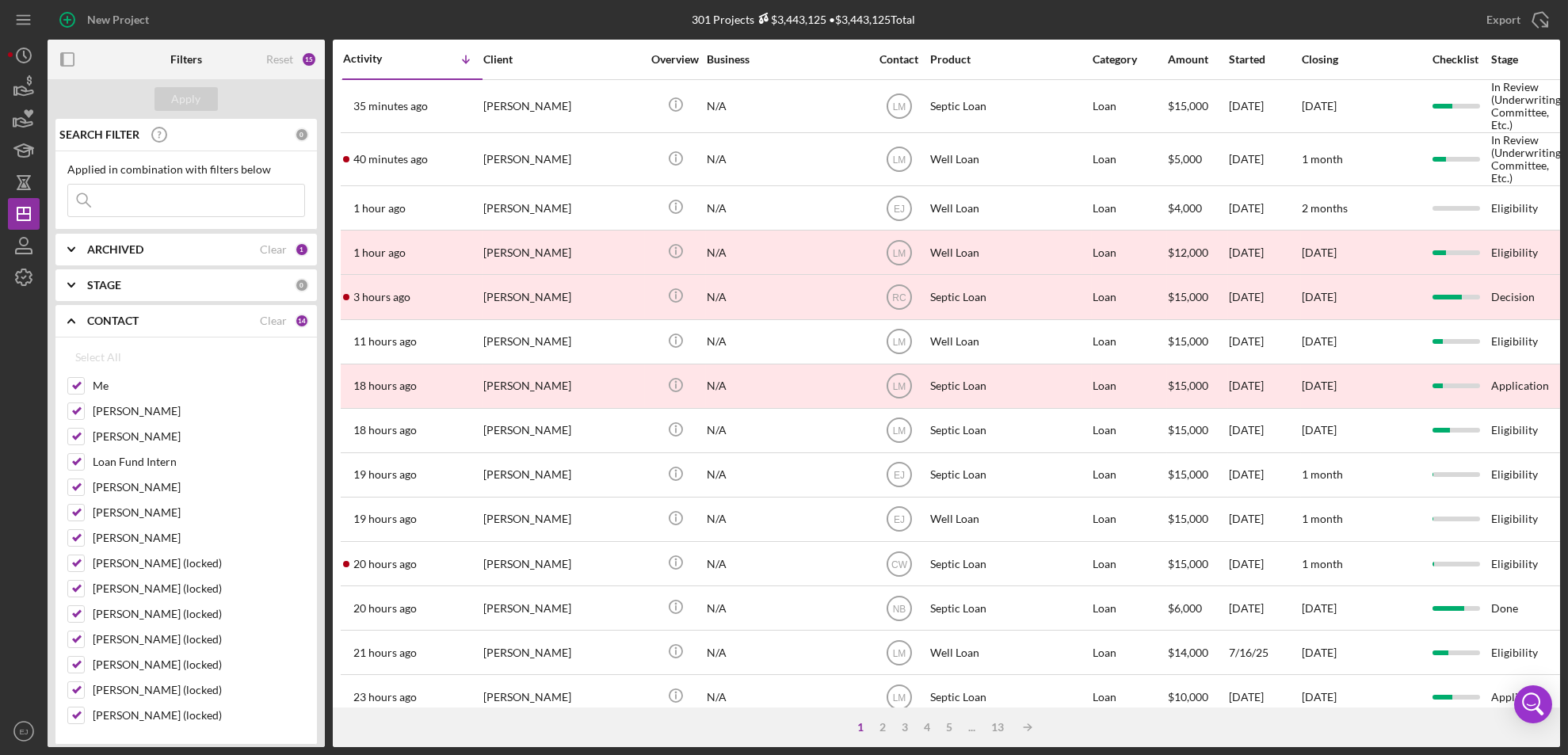
click at [155, 212] on input at bounding box center [186, 200] width 236 height 31
type input "[PERSON_NAME]"
click at [196, 104] on div "Apply" at bounding box center [186, 99] width 29 height 23
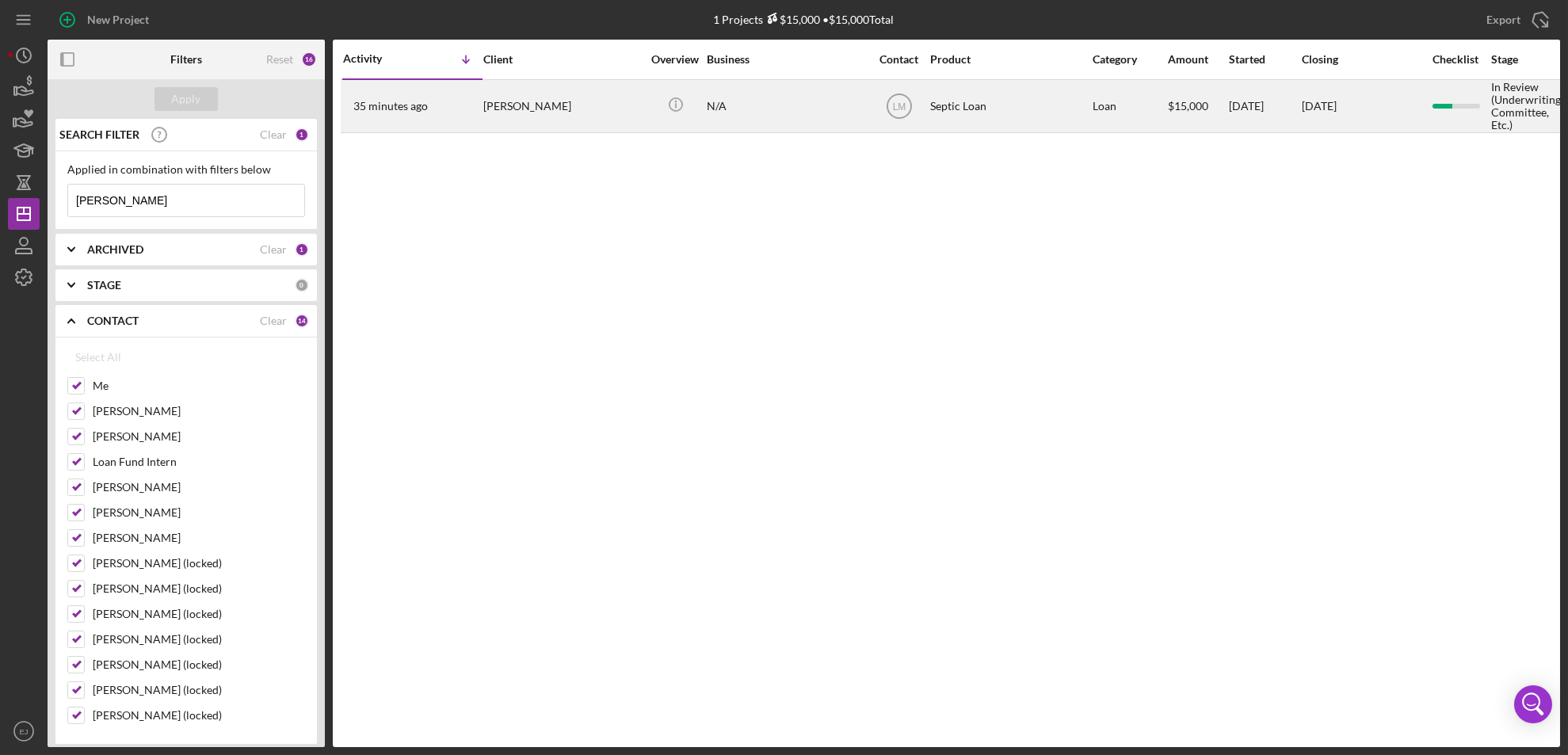
click at [514, 95] on div "[PERSON_NAME]" at bounding box center [562, 106] width 158 height 51
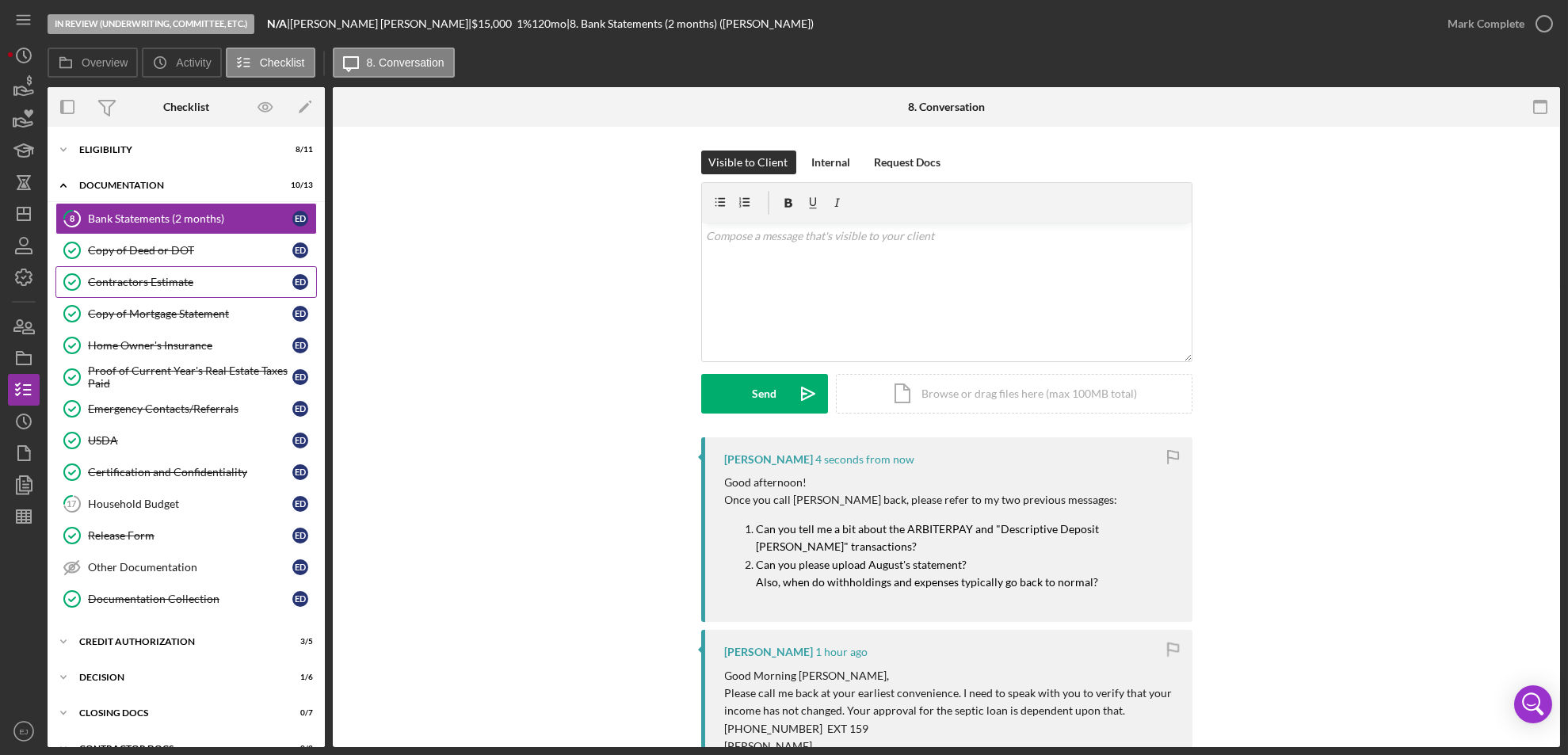
click at [170, 276] on div "Contractors Estimate" at bounding box center [189, 282] width 204 height 13
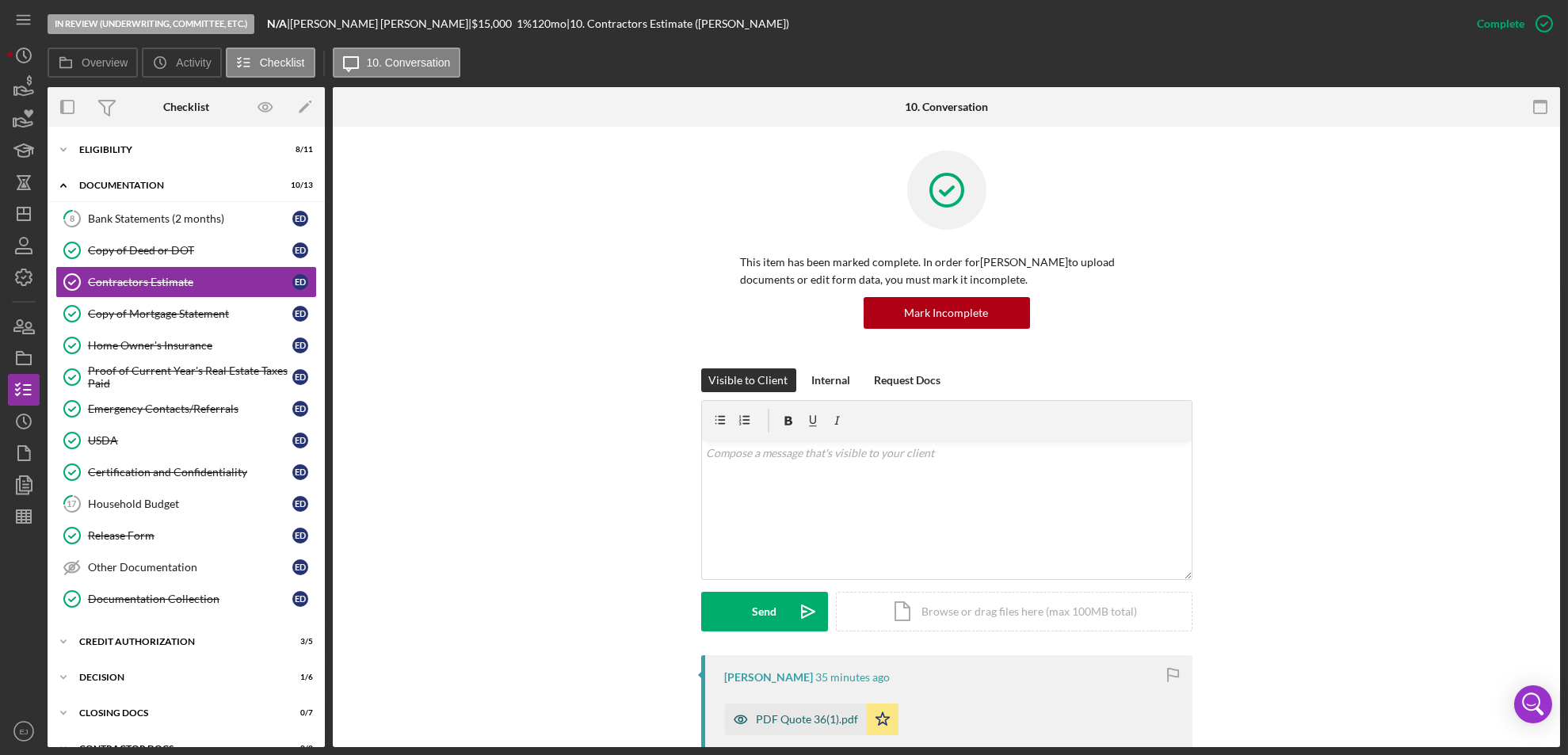
click at [807, 710] on div "PDF Quote 36(1).pdf" at bounding box center [795, 719] width 141 height 31
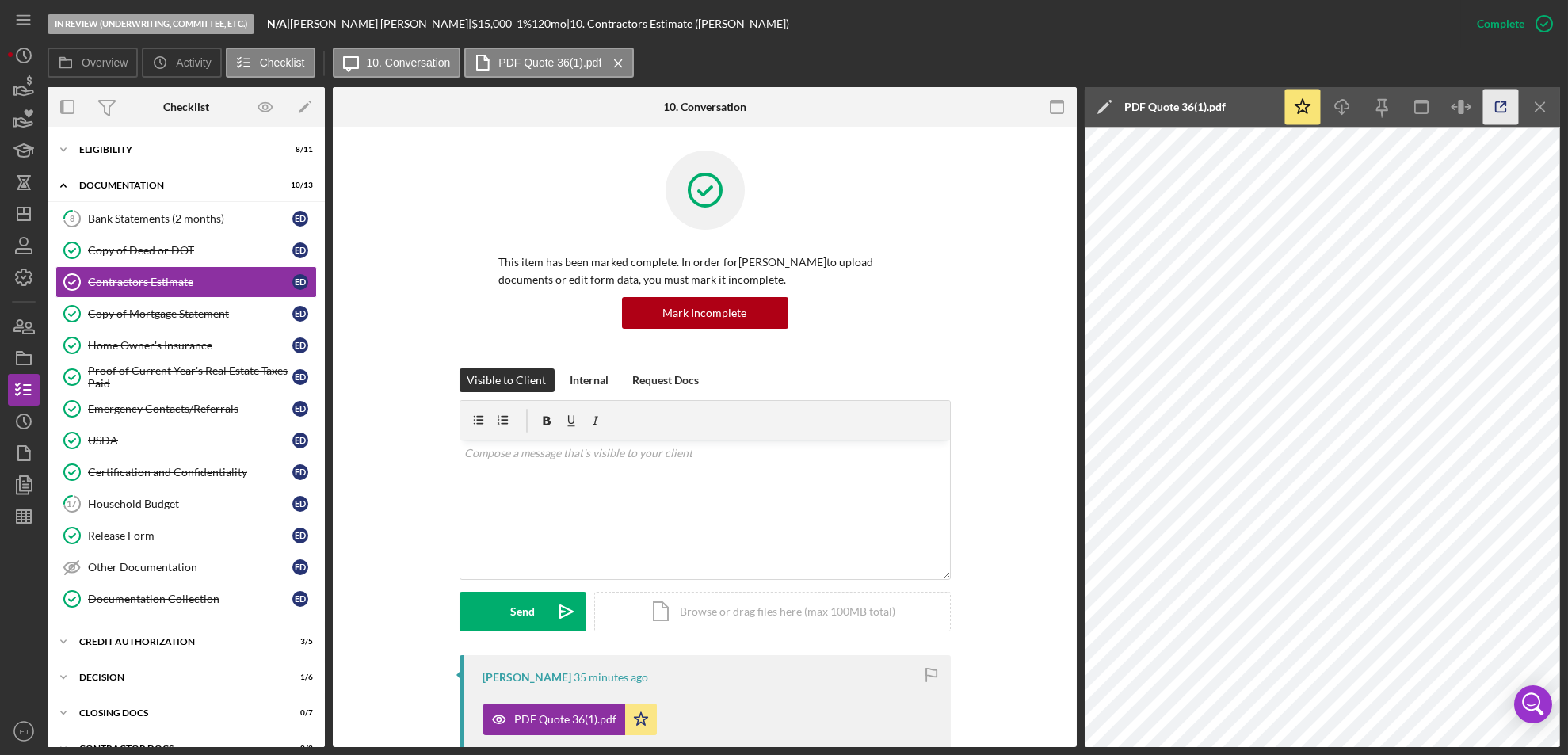
click at [1501, 102] on icon "button" at bounding box center [1501, 107] width 36 height 36
click at [65, 147] on icon "Icon/Expander" at bounding box center [63, 149] width 31 height 31
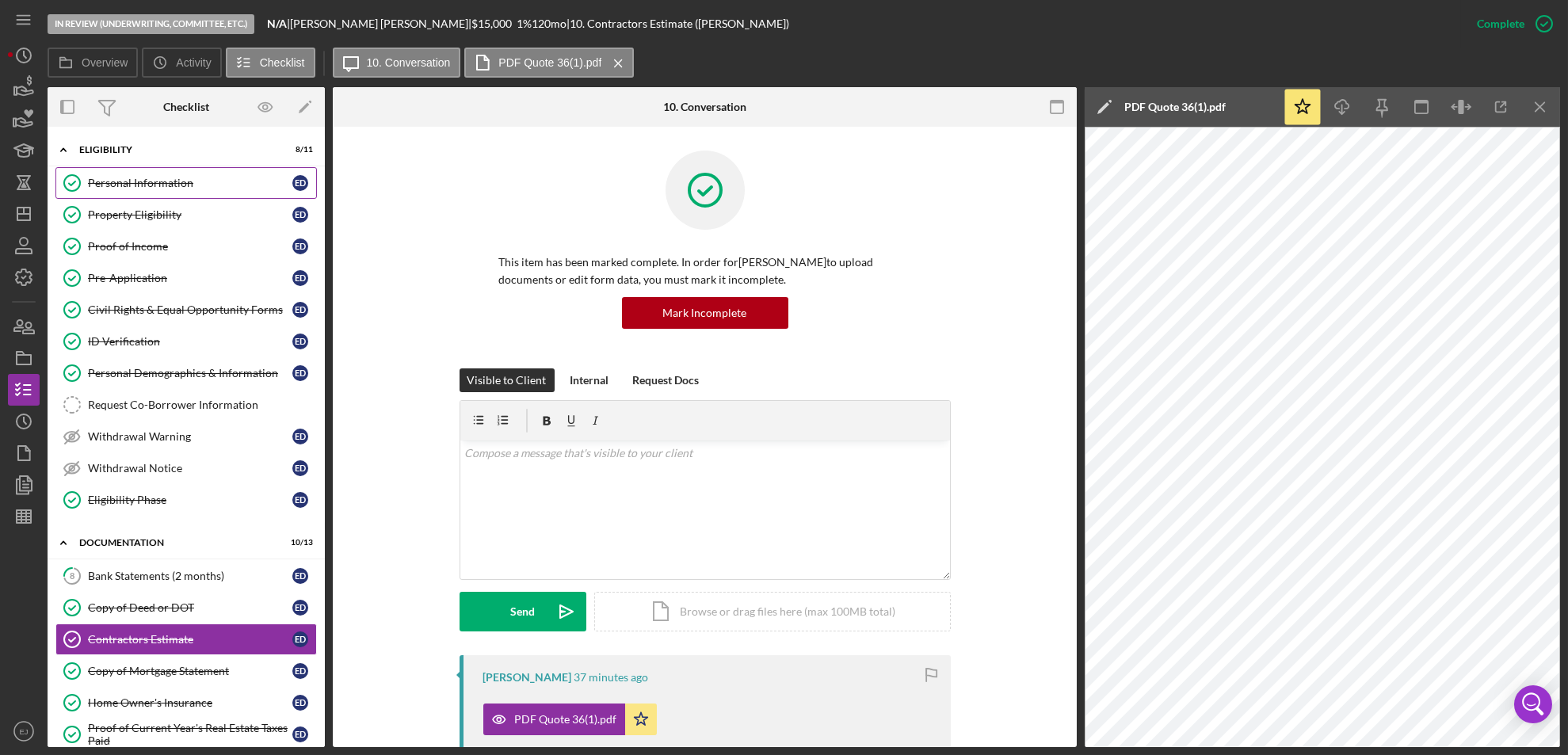
click at [116, 179] on div "Personal Information" at bounding box center [189, 182] width 204 height 13
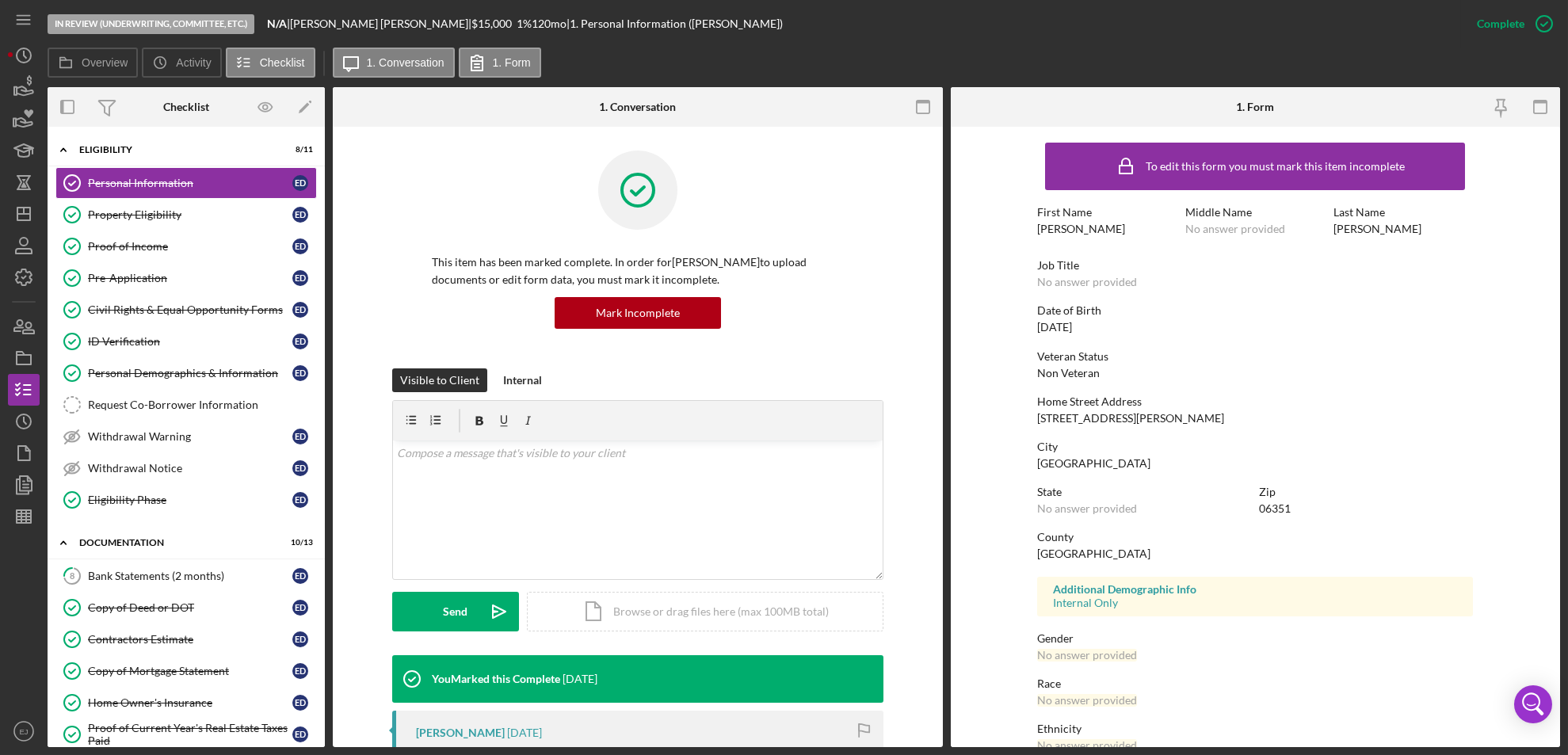
click at [1031, 425] on form "To edit this form you must mark this item incomplete First Name Elizabeth Middl…" at bounding box center [1255, 437] width 610 height 620
drag, startPoint x: 1027, startPoint y: 412, endPoint x: 1182, endPoint y: 407, distance: 155.1
click at [1182, 407] on form "To edit this form you must mark this item incomplete First Name Elizabeth Middl…" at bounding box center [1255, 437] width 610 height 620
click at [120, 633] on div "Contractors Estimate" at bounding box center [189, 639] width 204 height 13
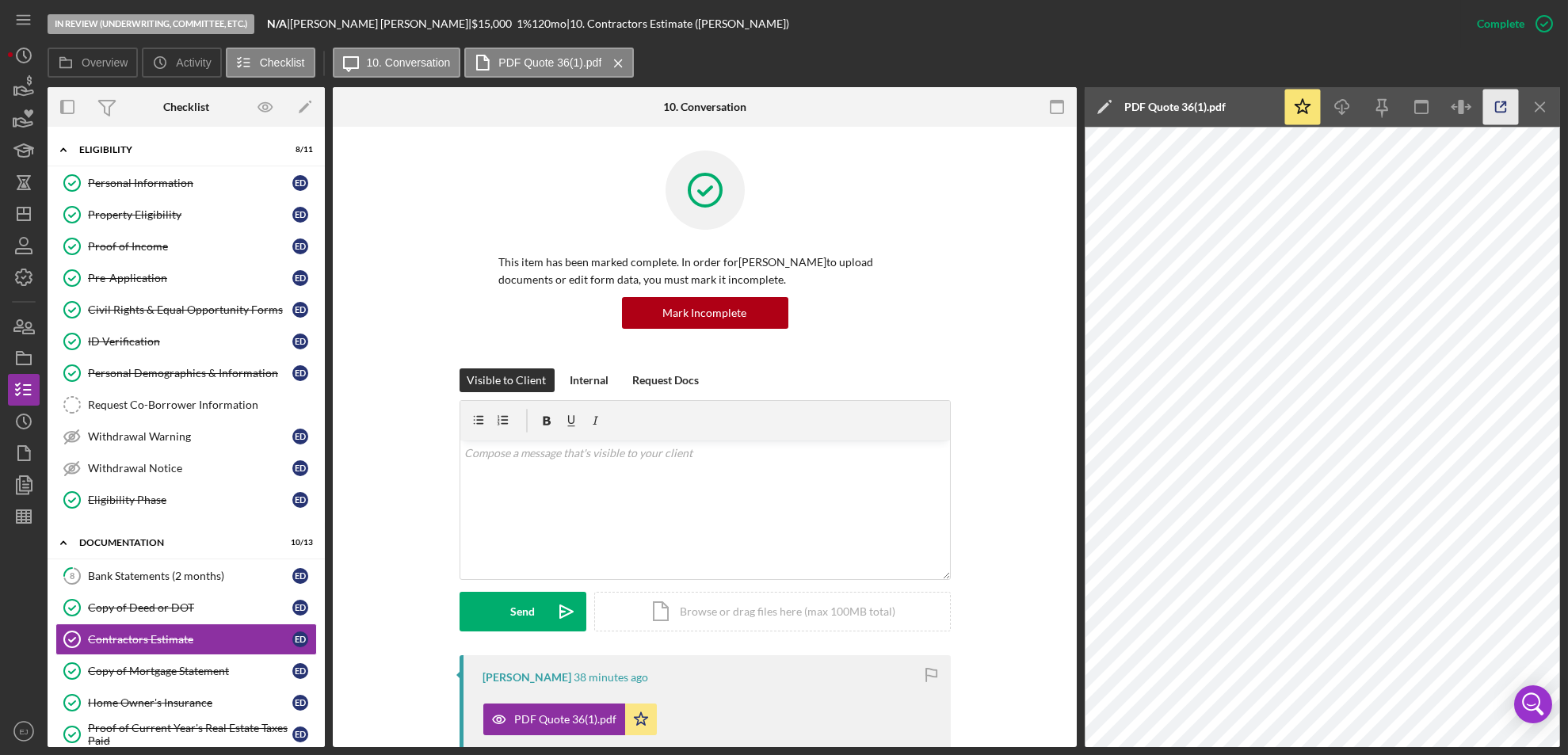
click at [1495, 111] on icon "button" at bounding box center [1501, 107] width 36 height 36
click at [27, 219] on icon "Icon/Dashboard" at bounding box center [23, 214] width 40 height 40
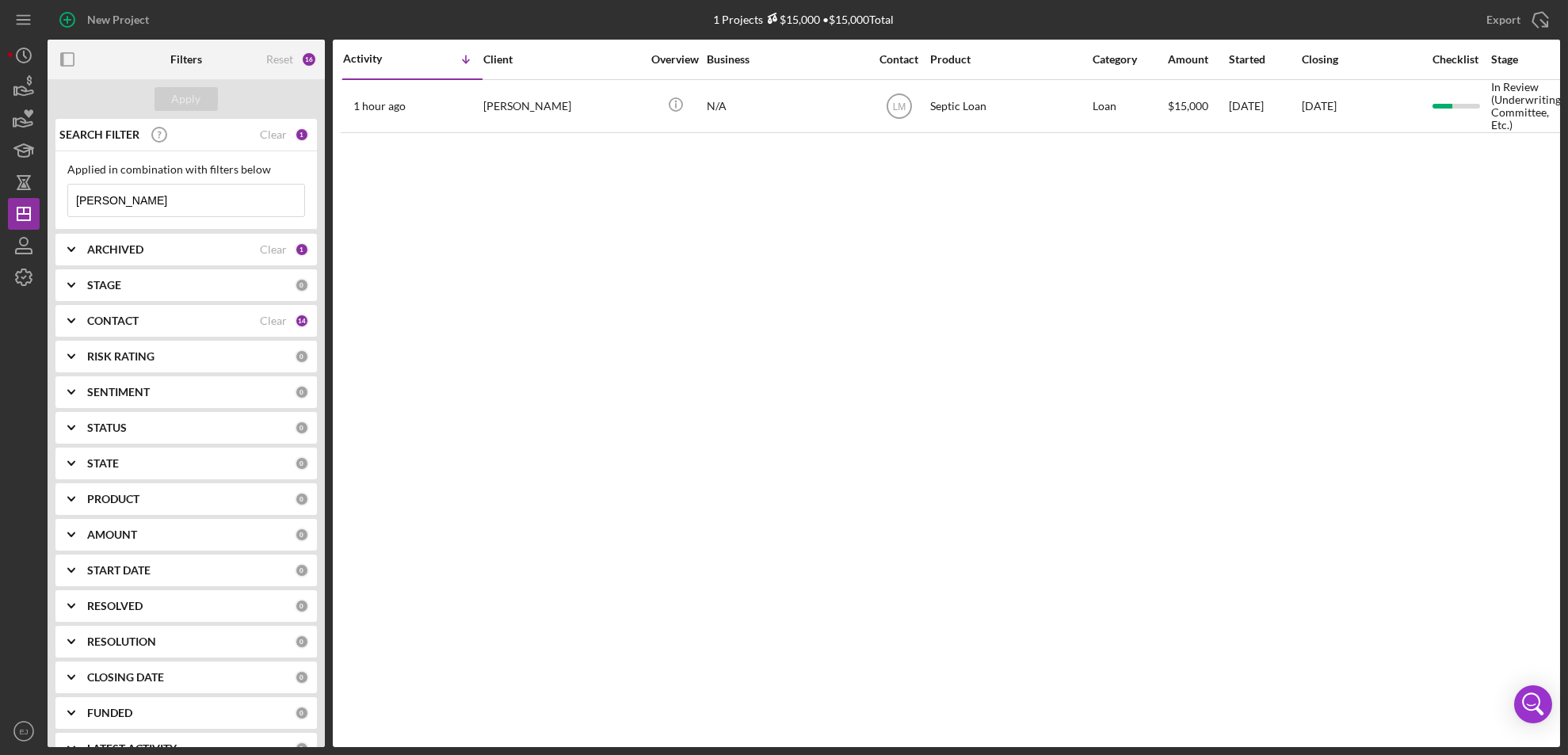
click at [167, 198] on input "[PERSON_NAME]" at bounding box center [186, 200] width 236 height 31
type input "D"
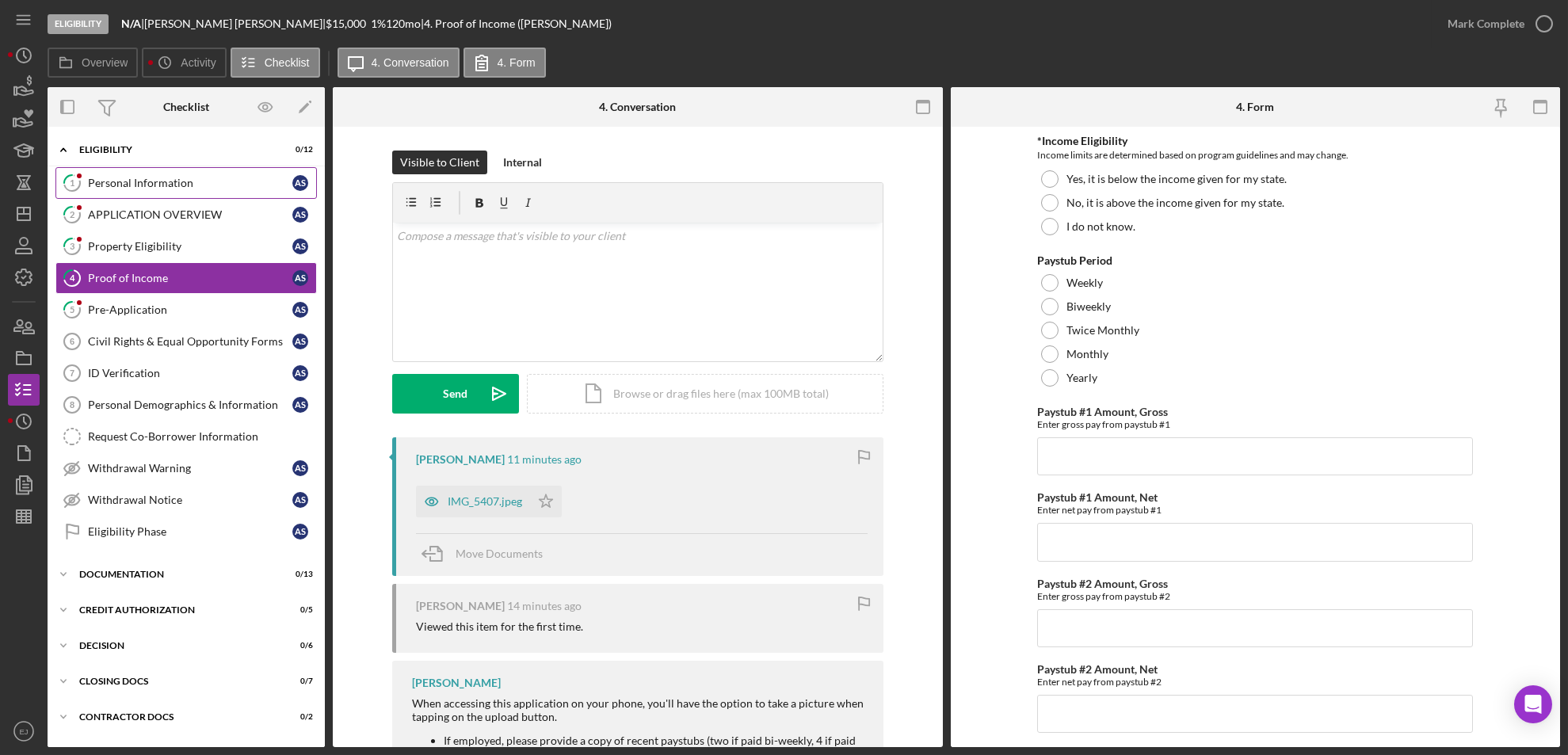
click at [183, 179] on div "Personal Information" at bounding box center [189, 182] width 204 height 13
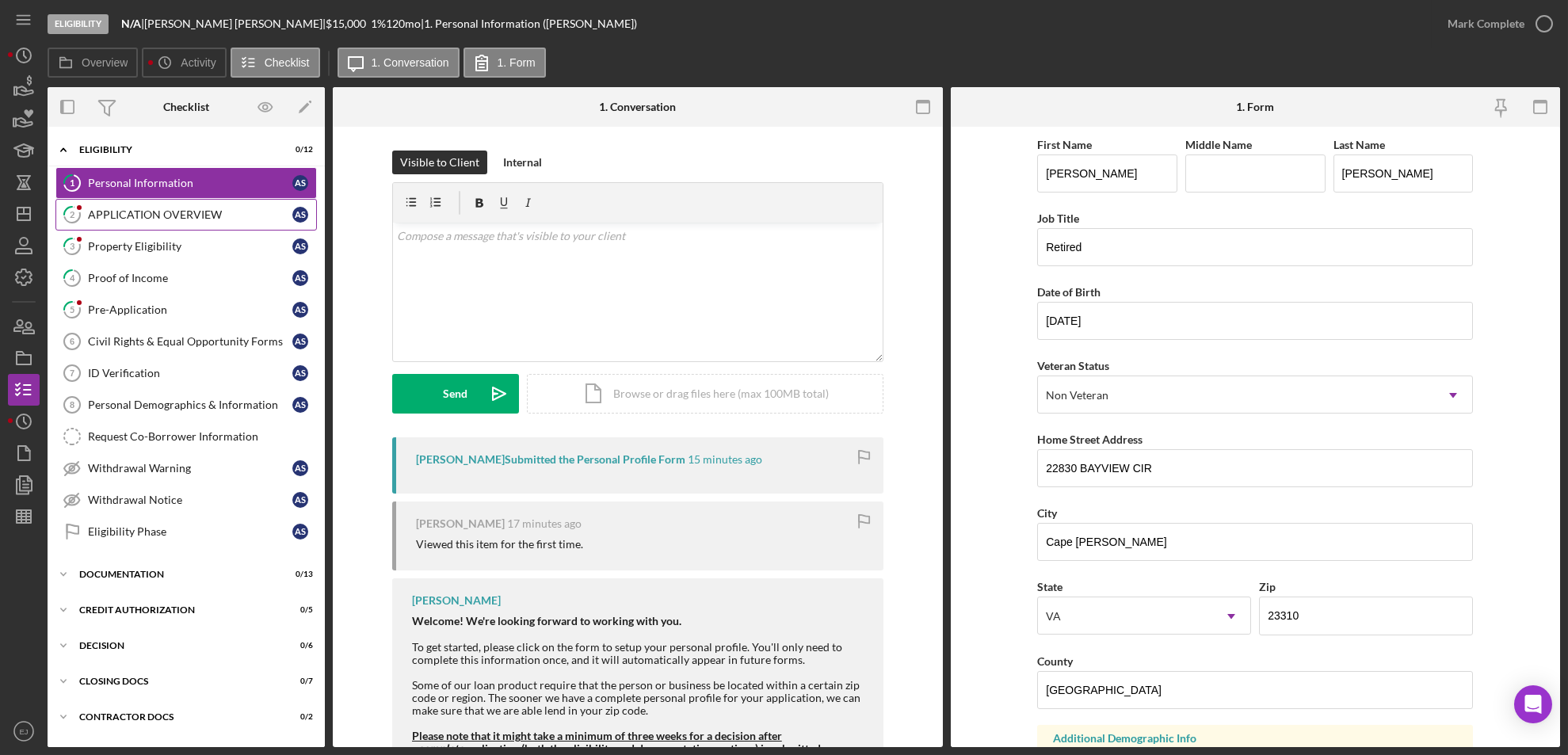
click at [181, 222] on link "2 APPLICATION OVERVIEW A S" at bounding box center [186, 215] width 261 height 31
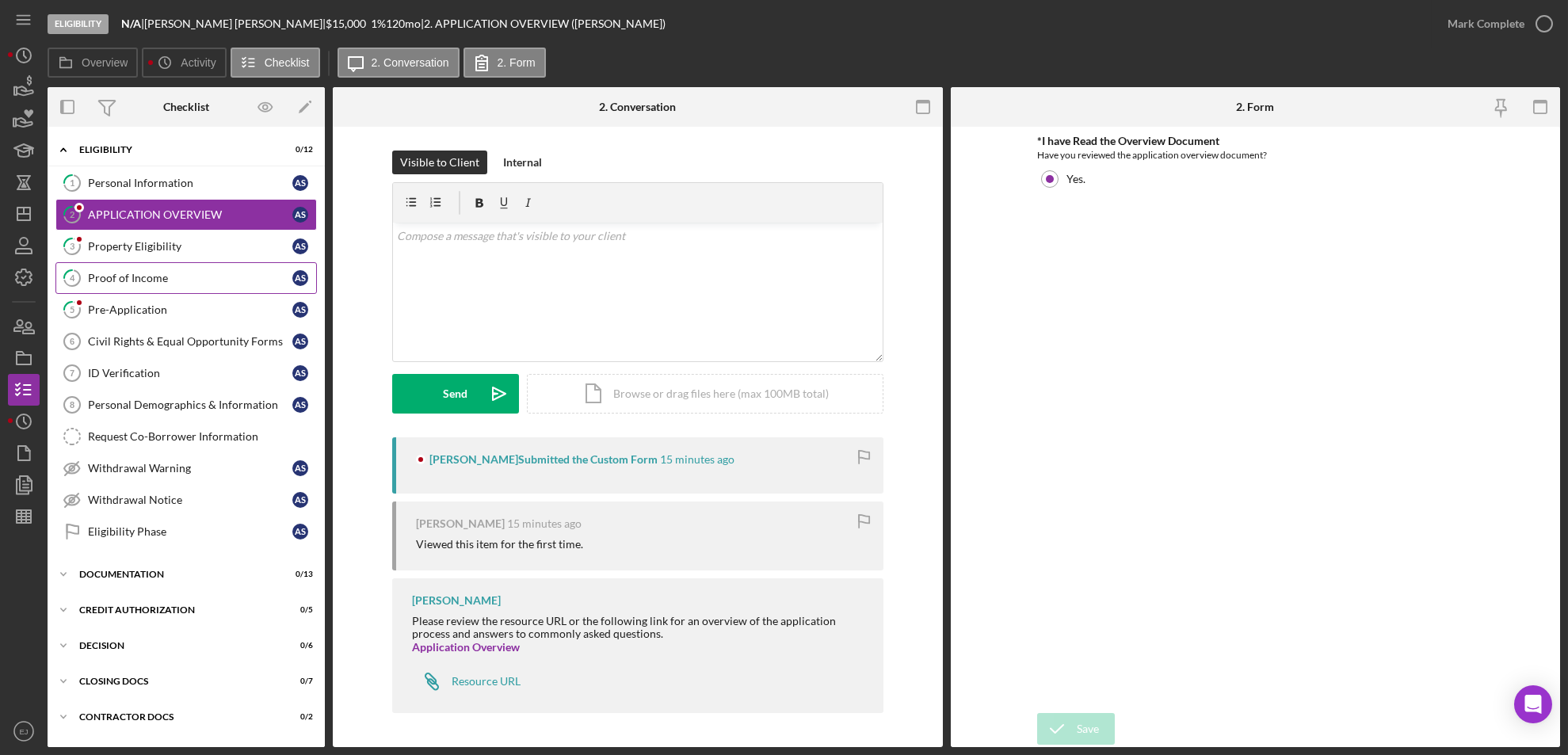
click at [171, 281] on div "Proof of Income" at bounding box center [189, 278] width 204 height 13
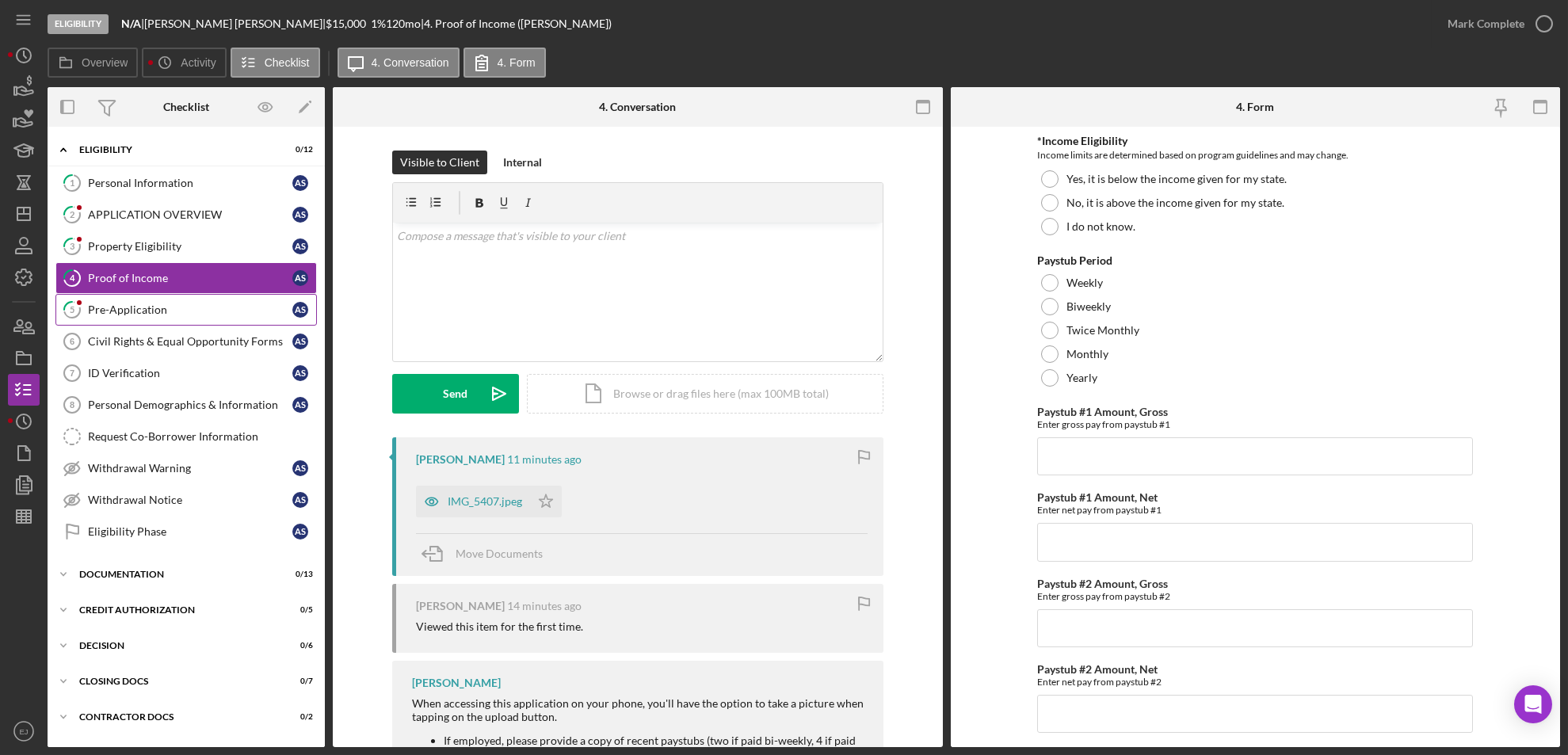
click at [165, 306] on div "Pre-Application" at bounding box center [189, 309] width 204 height 13
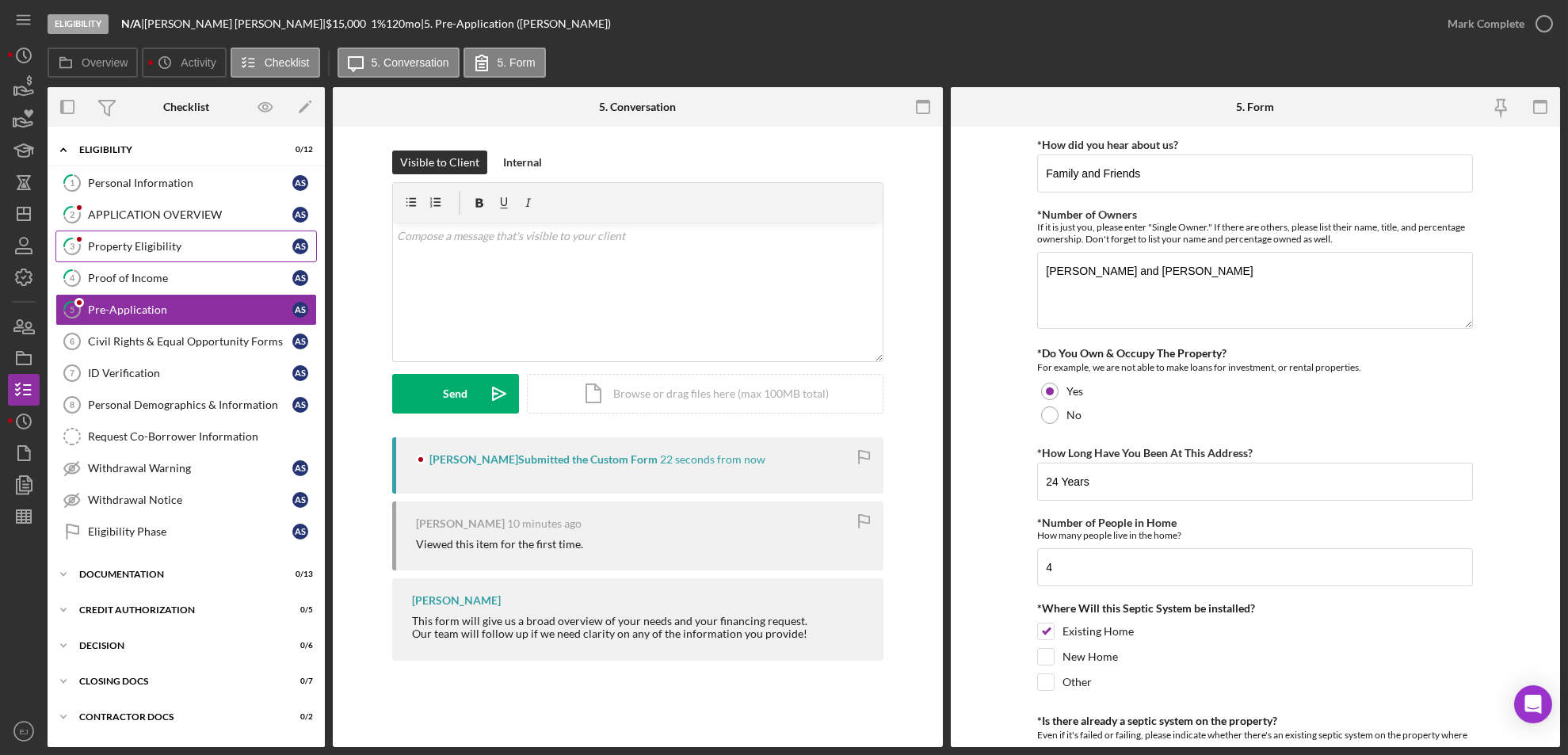
click at [166, 241] on div "Property Eligibility" at bounding box center [189, 246] width 204 height 13
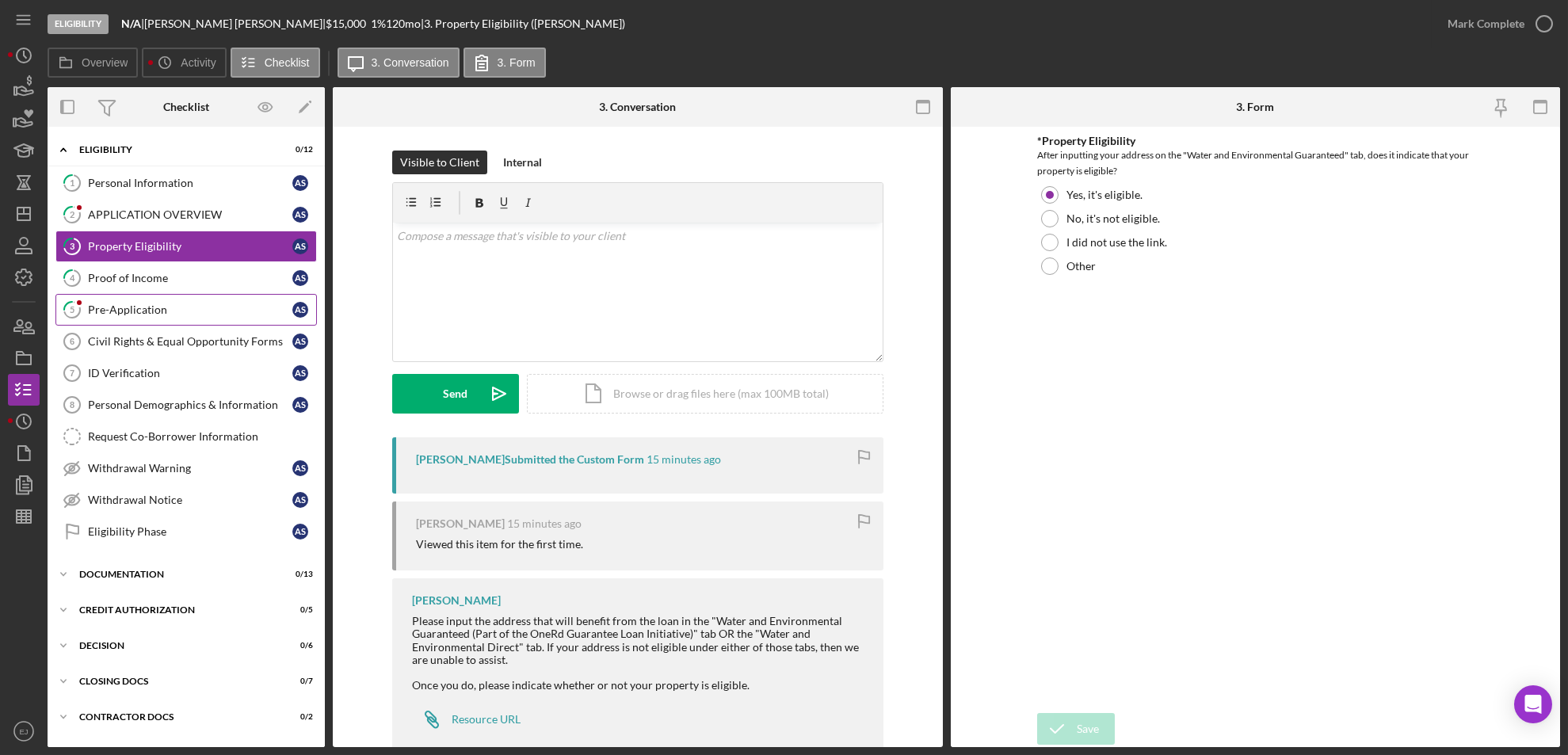
click at [147, 305] on div "Pre-Application" at bounding box center [189, 309] width 204 height 13
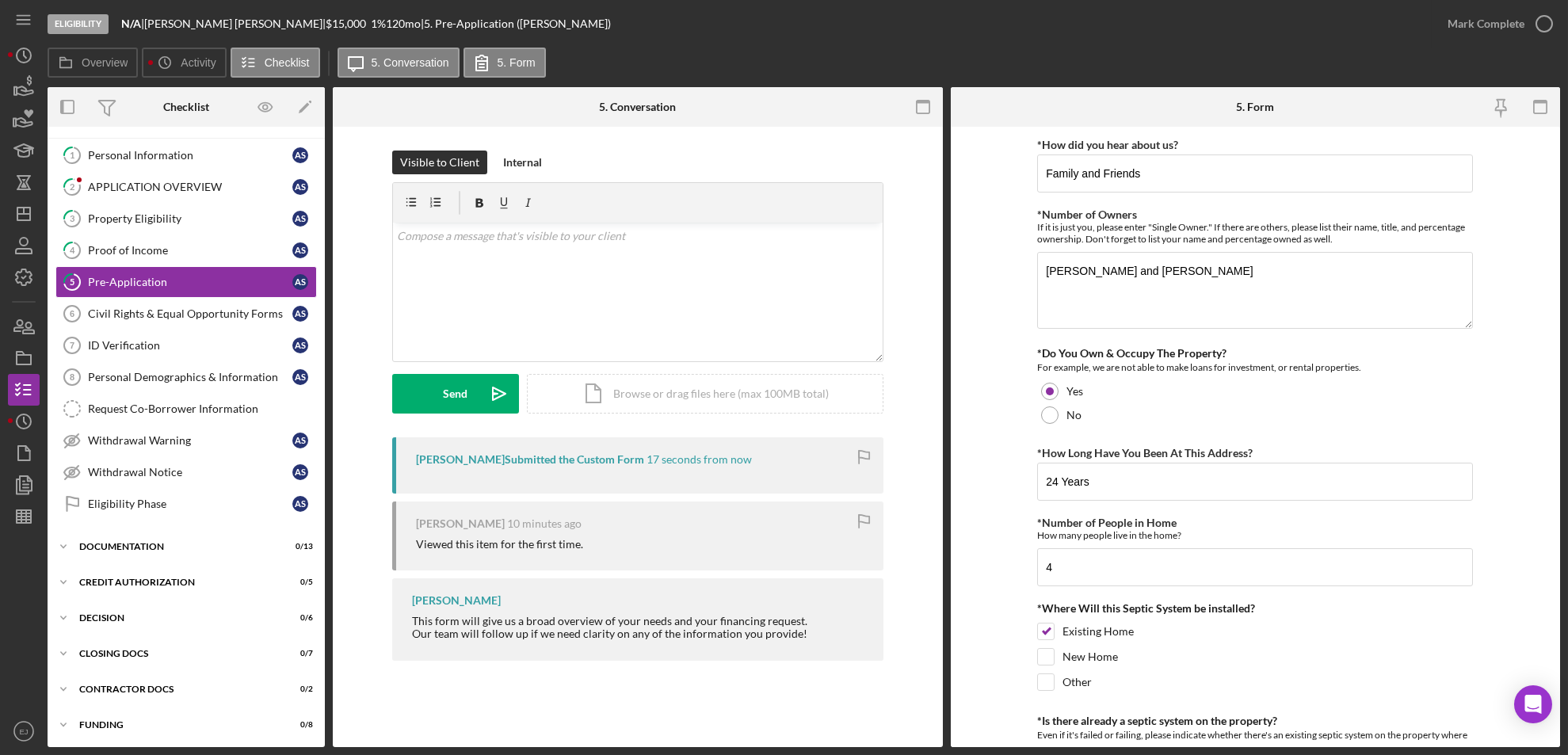
scroll to position [29, 0]
click at [1011, 579] on form "*How did you hear about us? Family and Friends *Number of Owners If it is just …" at bounding box center [1255, 437] width 610 height 620
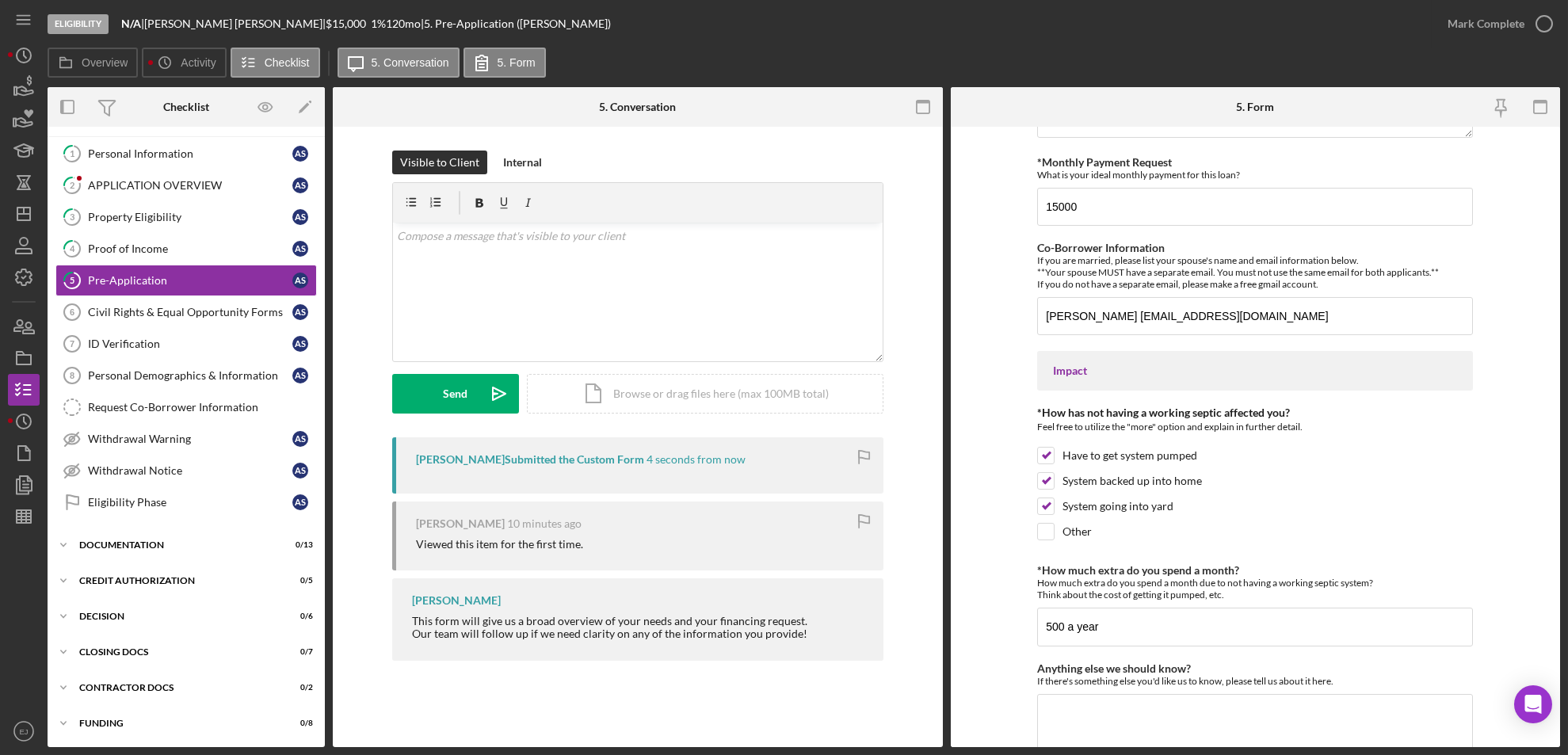
scroll to position [1154, 0]
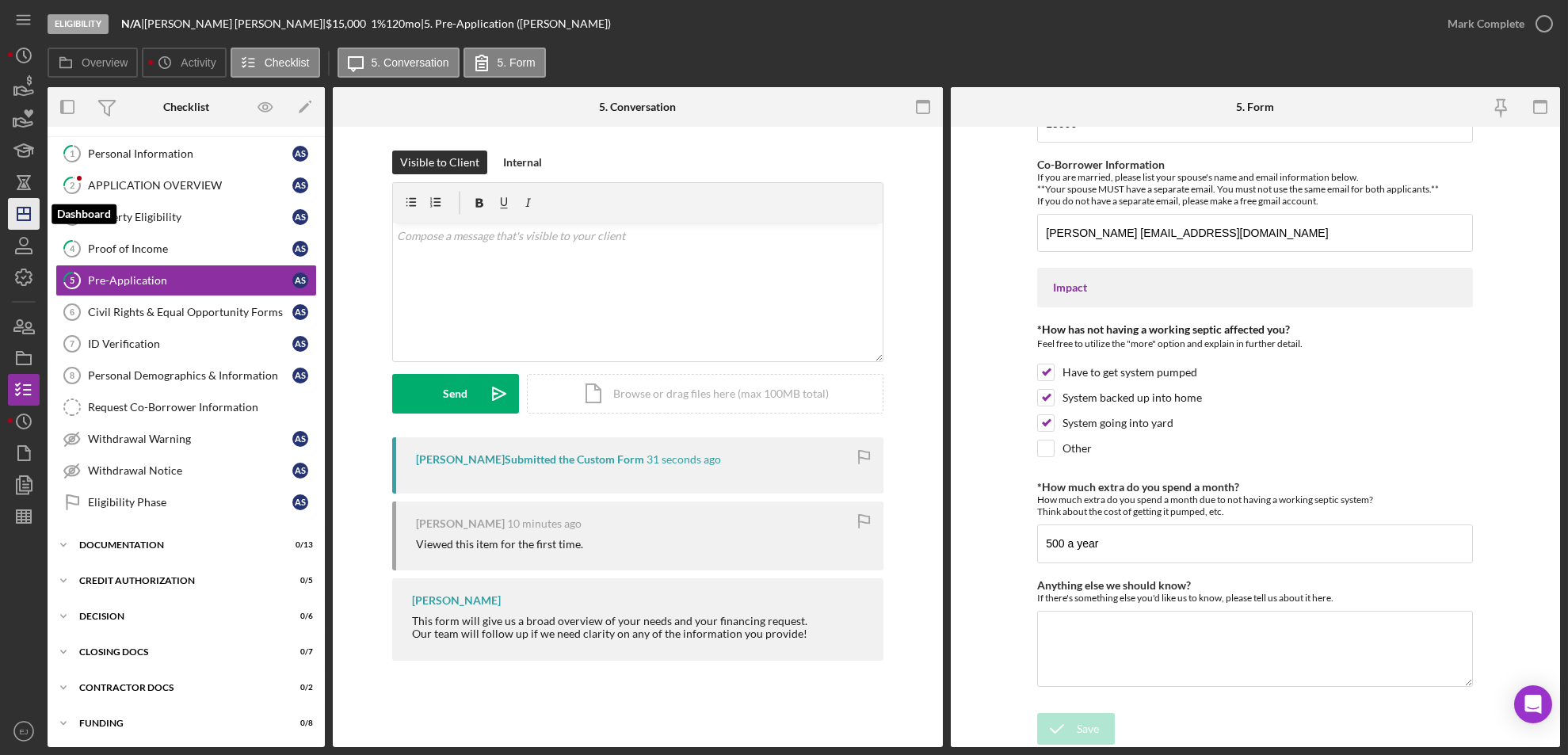
click at [23, 211] on line "button" at bounding box center [23, 211] width 0 height 6
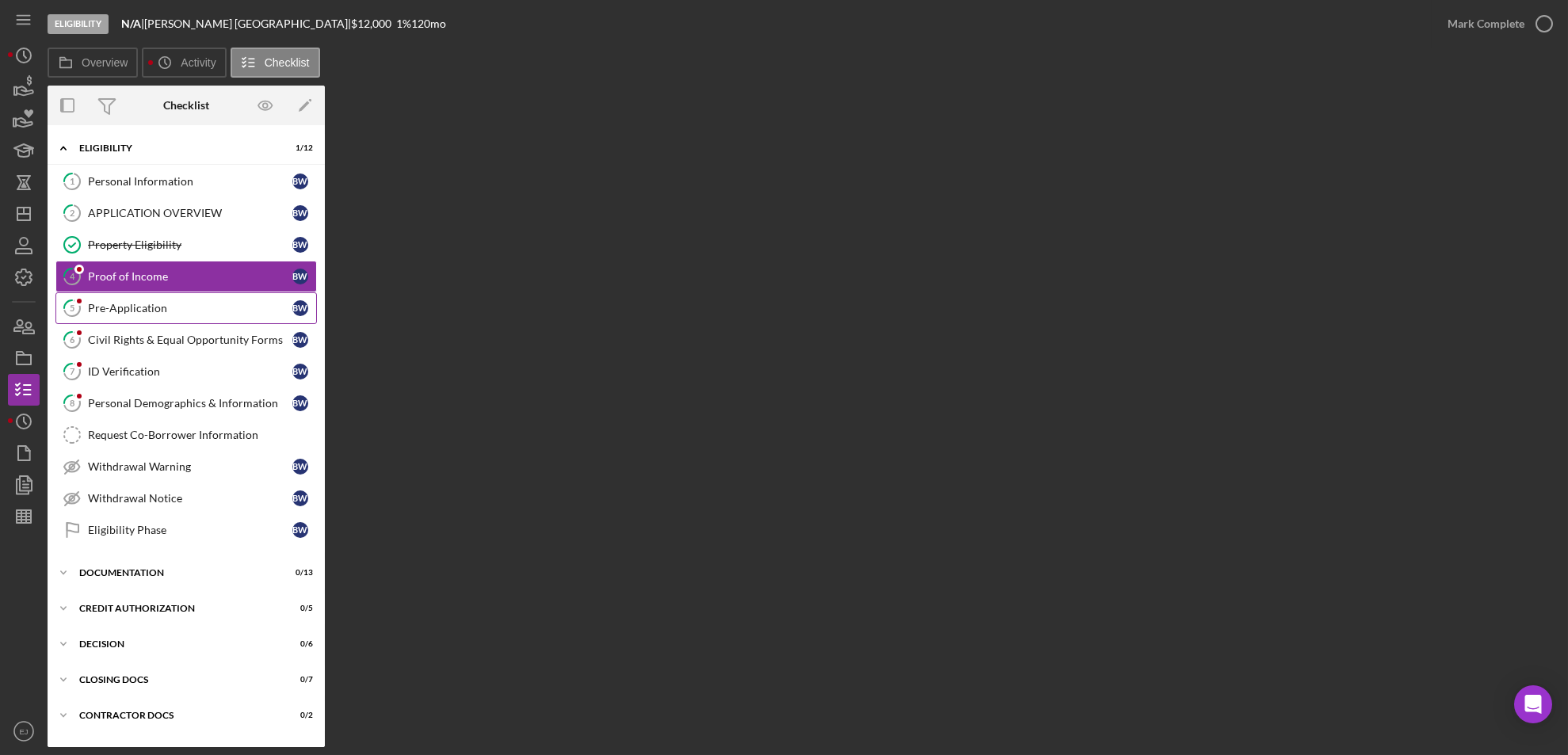
click at [213, 310] on div "Pre-Application" at bounding box center [189, 307] width 204 height 13
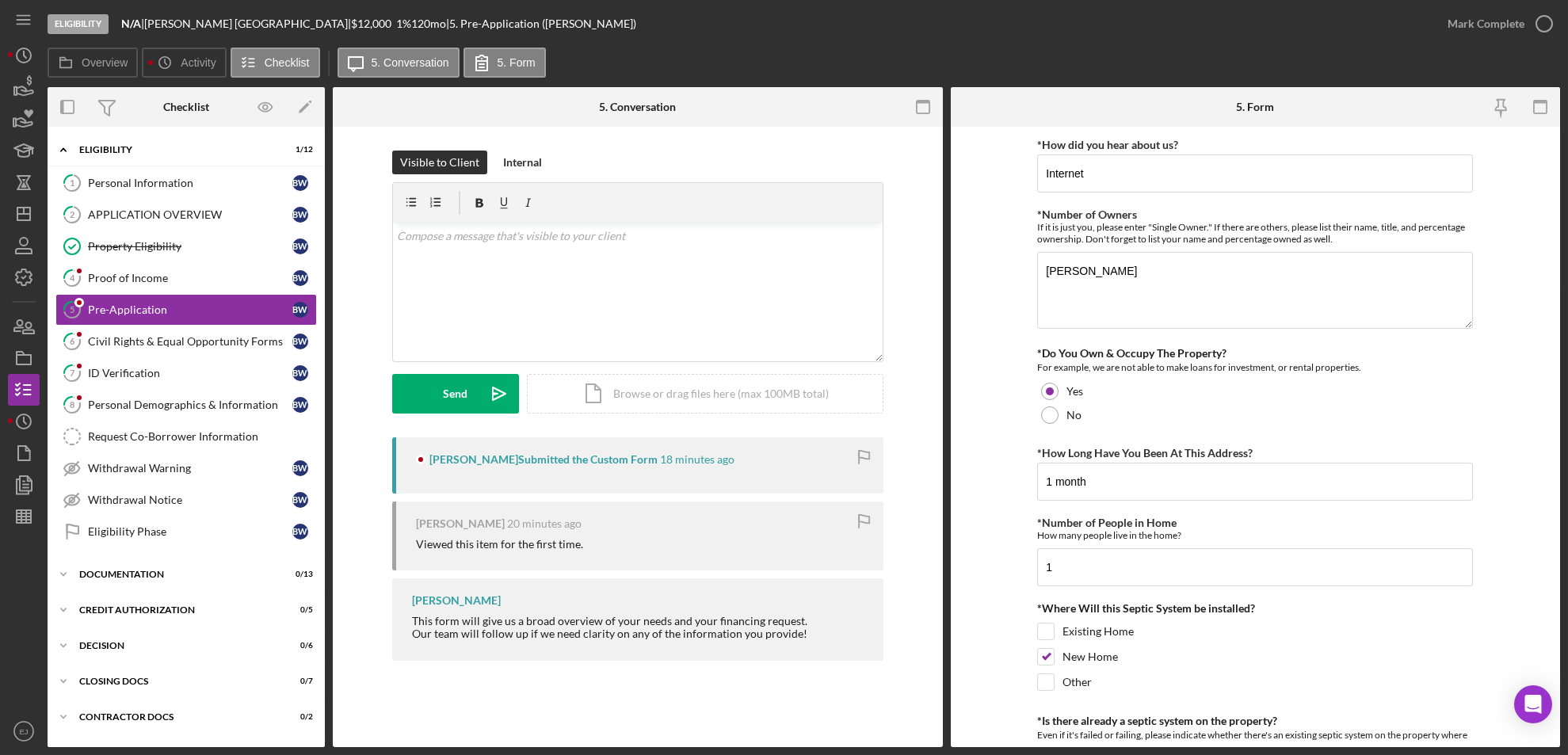
click at [990, 567] on form "*How did you hear about us? Internet *Number of Owners If it is just you, pleas…" at bounding box center [1255, 437] width 610 height 620
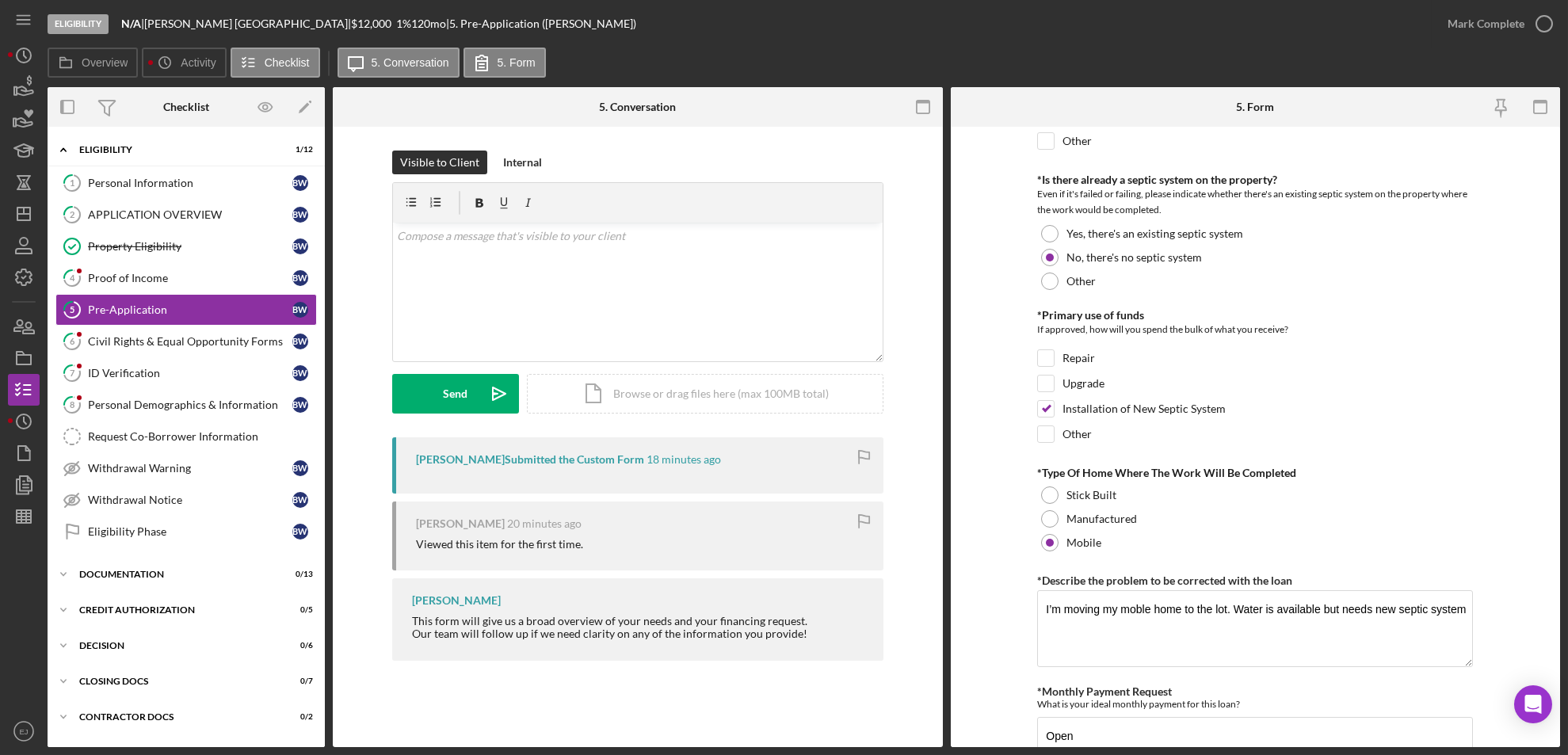
scroll to position [543, 0]
click at [465, 248] on div "v Color teal Color pink Remove color Add row above Add row below Add column bef…" at bounding box center [638, 292] width 490 height 139
drag, startPoint x: 465, startPoint y: 248, endPoint x: 465, endPoint y: 227, distance: 21.0
click at [465, 227] on div "v Color teal Color pink Remove color Add row above Add row below Add column bef…" at bounding box center [638, 292] width 490 height 139
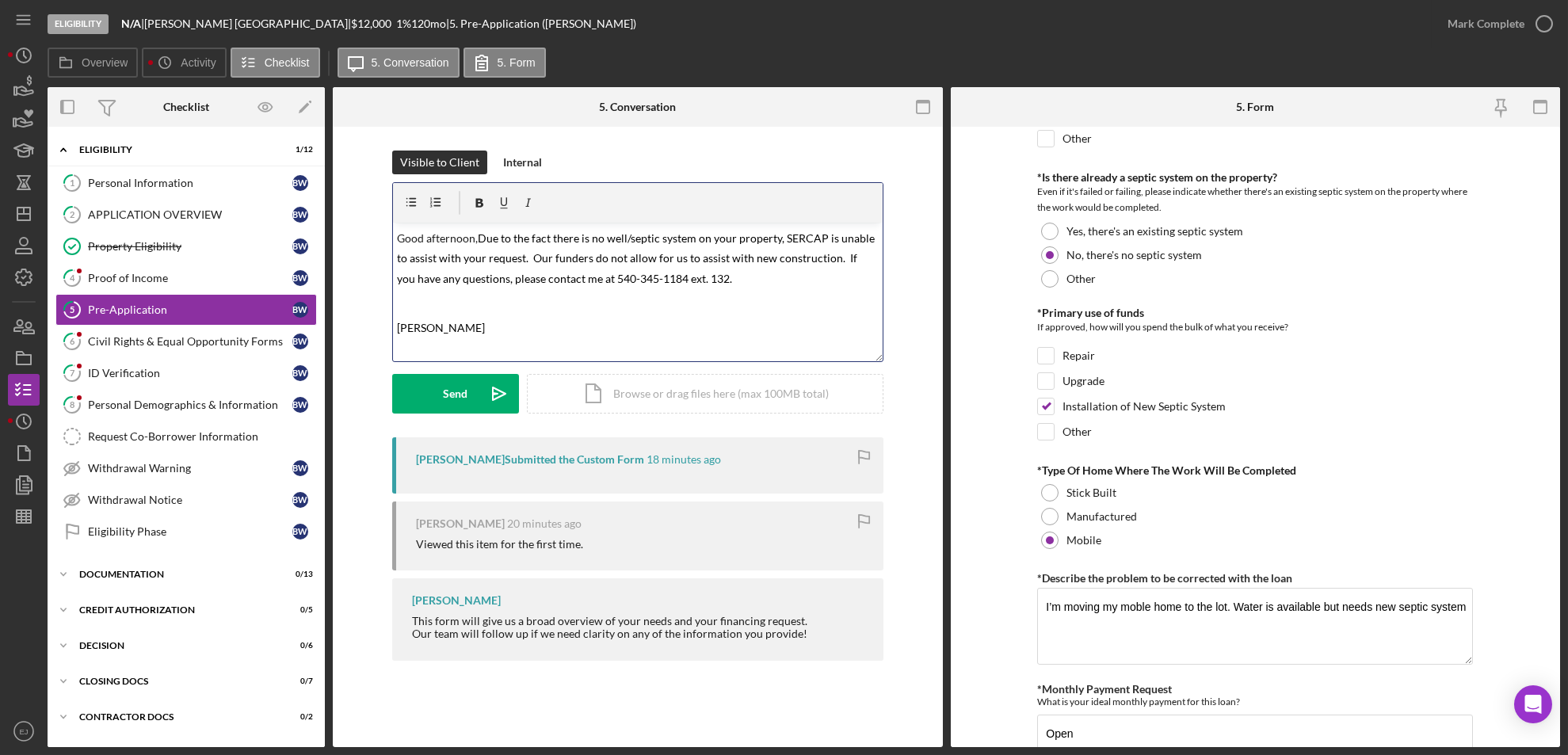
click at [465, 227] on p "Good afternoon, Due to the fact there is no well/septic system on your property…" at bounding box center [637, 258] width 481 height 61
click at [708, 276] on span "Due to the fact there is no well/septic system on your property, SERCAP is unab…" at bounding box center [637, 258] width 480 height 54
click at [577, 280] on span "Due to the fact there is no well/septic system on your property, SERCAP is unab…" at bounding box center [637, 258] width 480 height 54
click at [436, 333] on p "[PERSON_NAME]" at bounding box center [637, 327] width 481 height 20
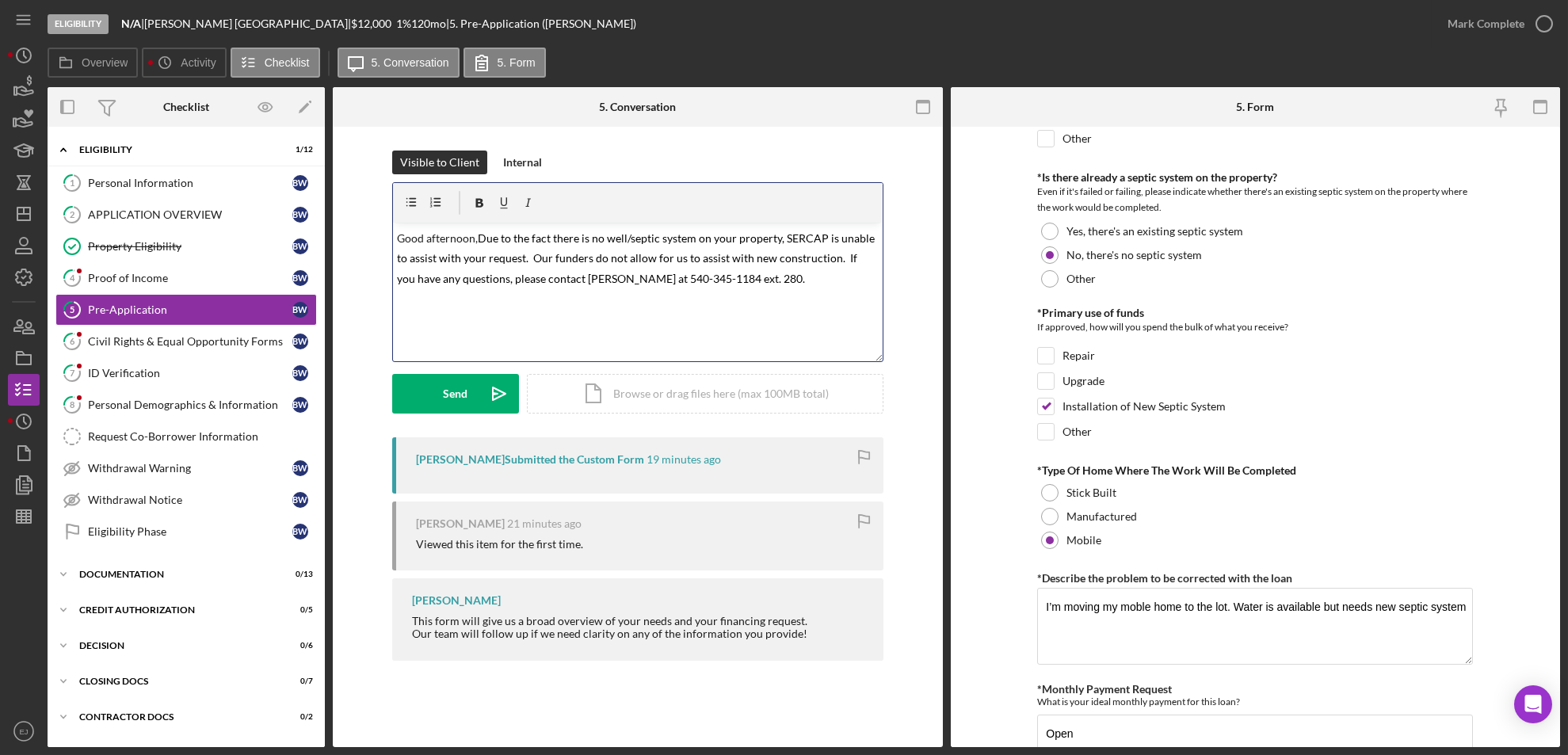
click at [781, 277] on p "Good afternoon, Due to the fact there is no well/septic system on your property…" at bounding box center [637, 258] width 481 height 61
click at [478, 244] on span "Due to the fact there is no well/septic system on your property, SERCAP is unab…" at bounding box center [637, 258] width 480 height 54
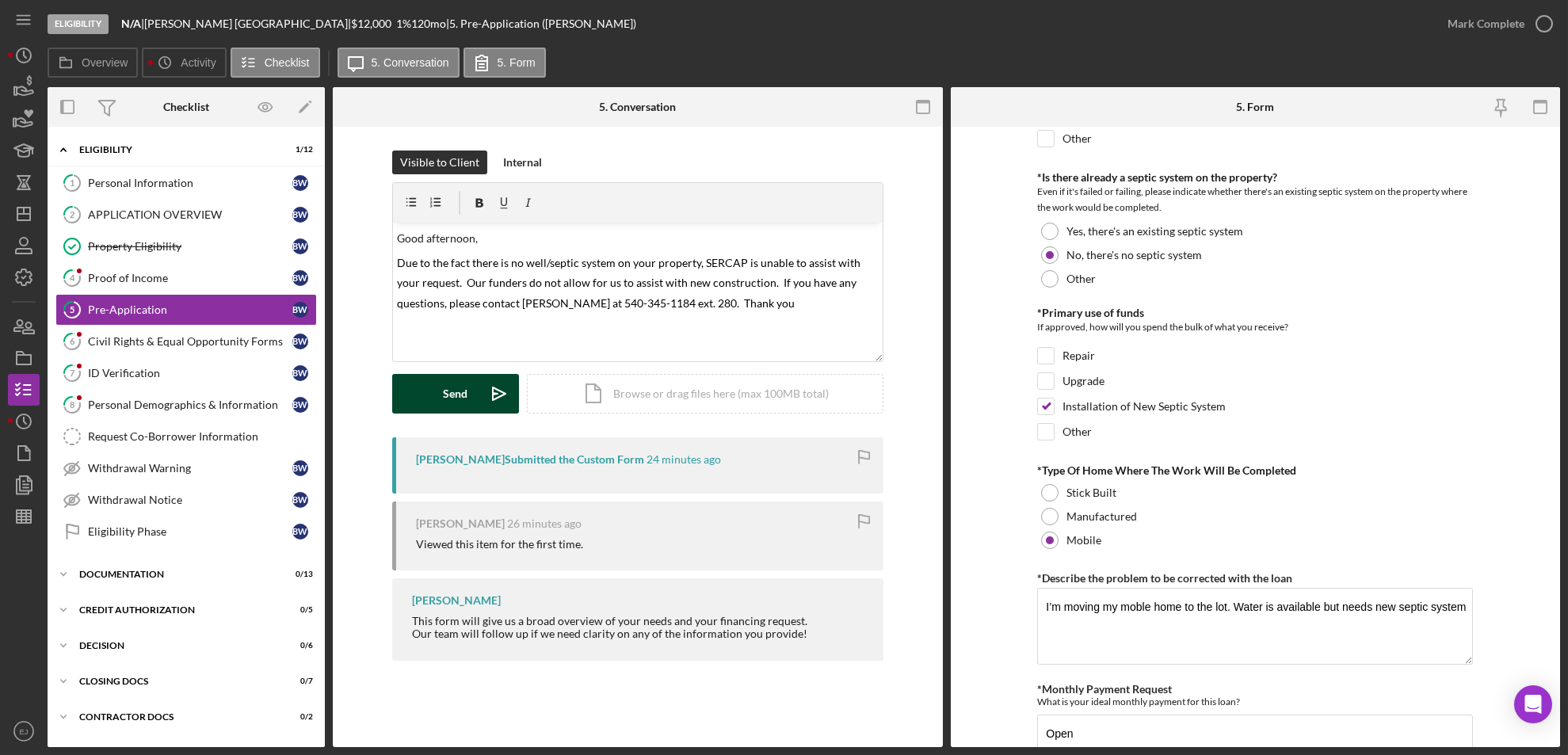
click at [453, 409] on div "Send" at bounding box center [455, 393] width 24 height 40
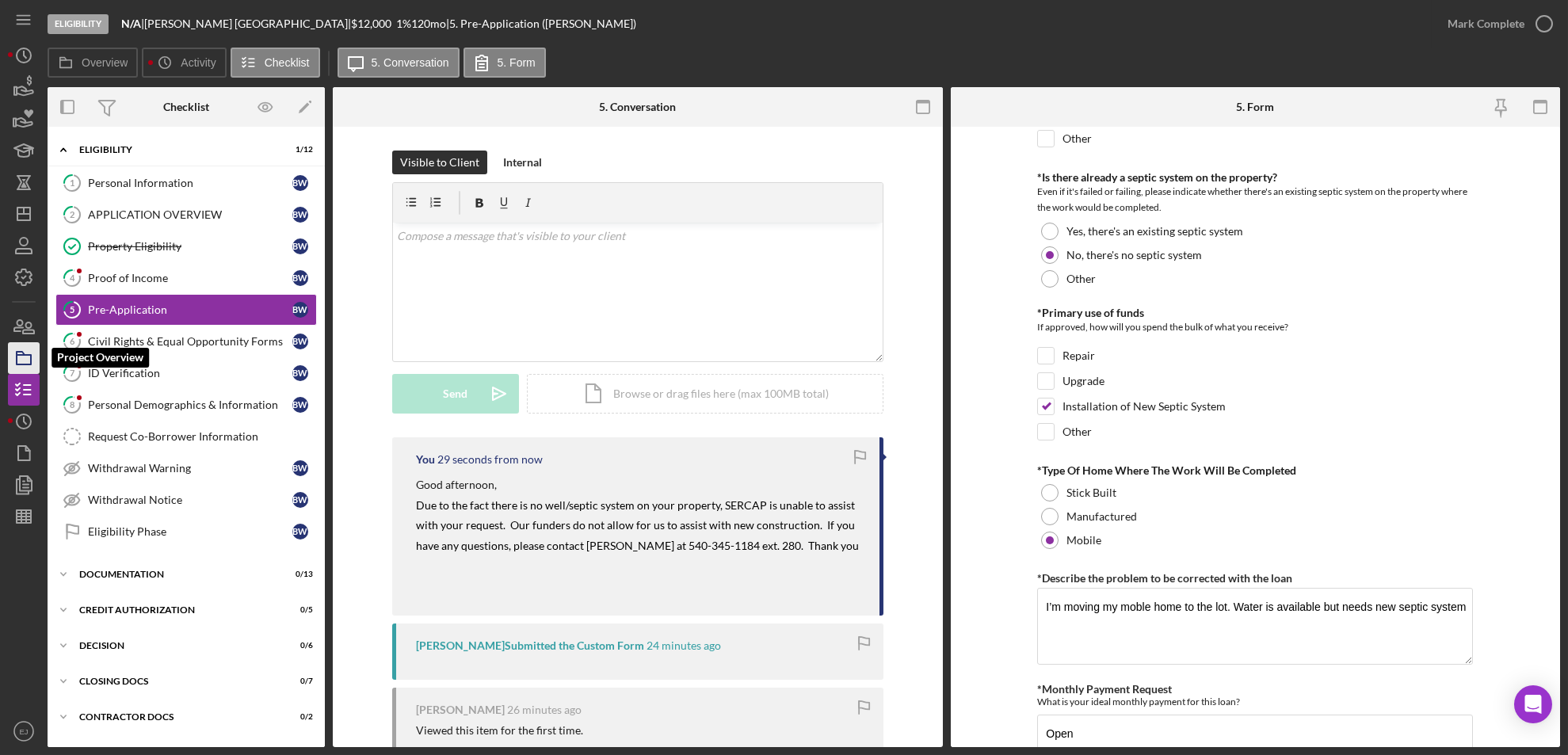
click at [23, 356] on icon "button" at bounding box center [23, 358] width 40 height 40
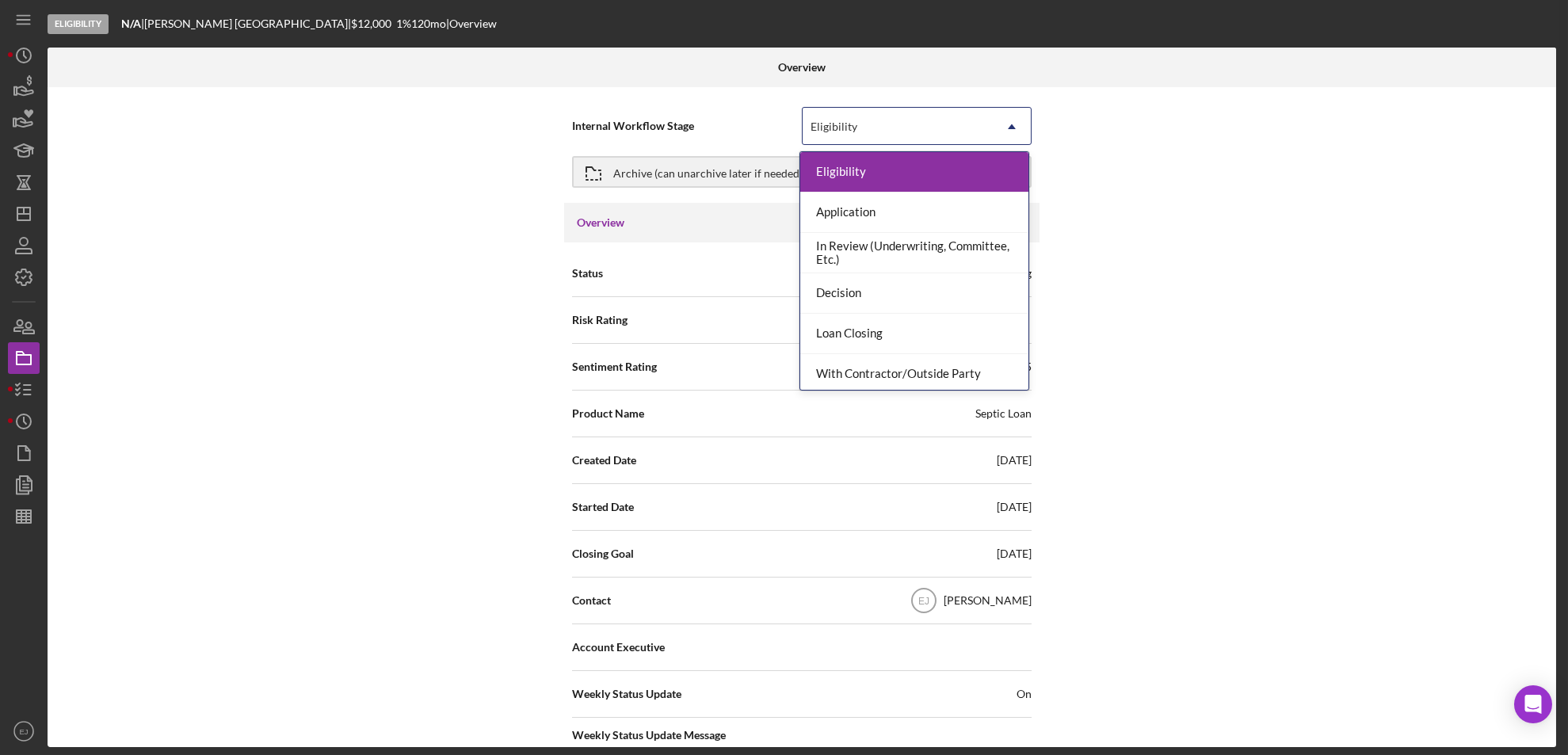
click at [1013, 126] on icon "Icon/Dropdown Arrow" at bounding box center [1011, 126] width 38 height 38
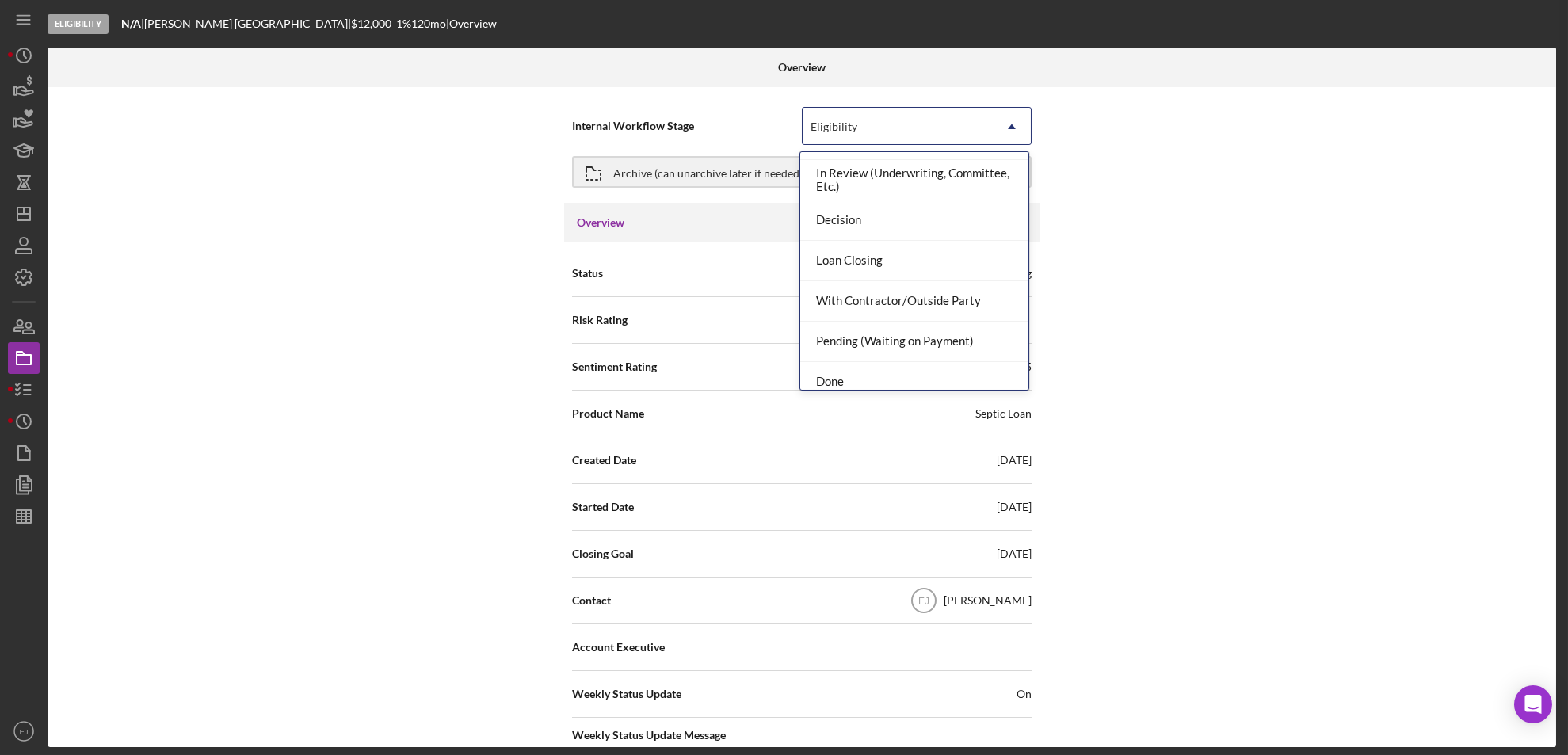
scroll to position [125, 0]
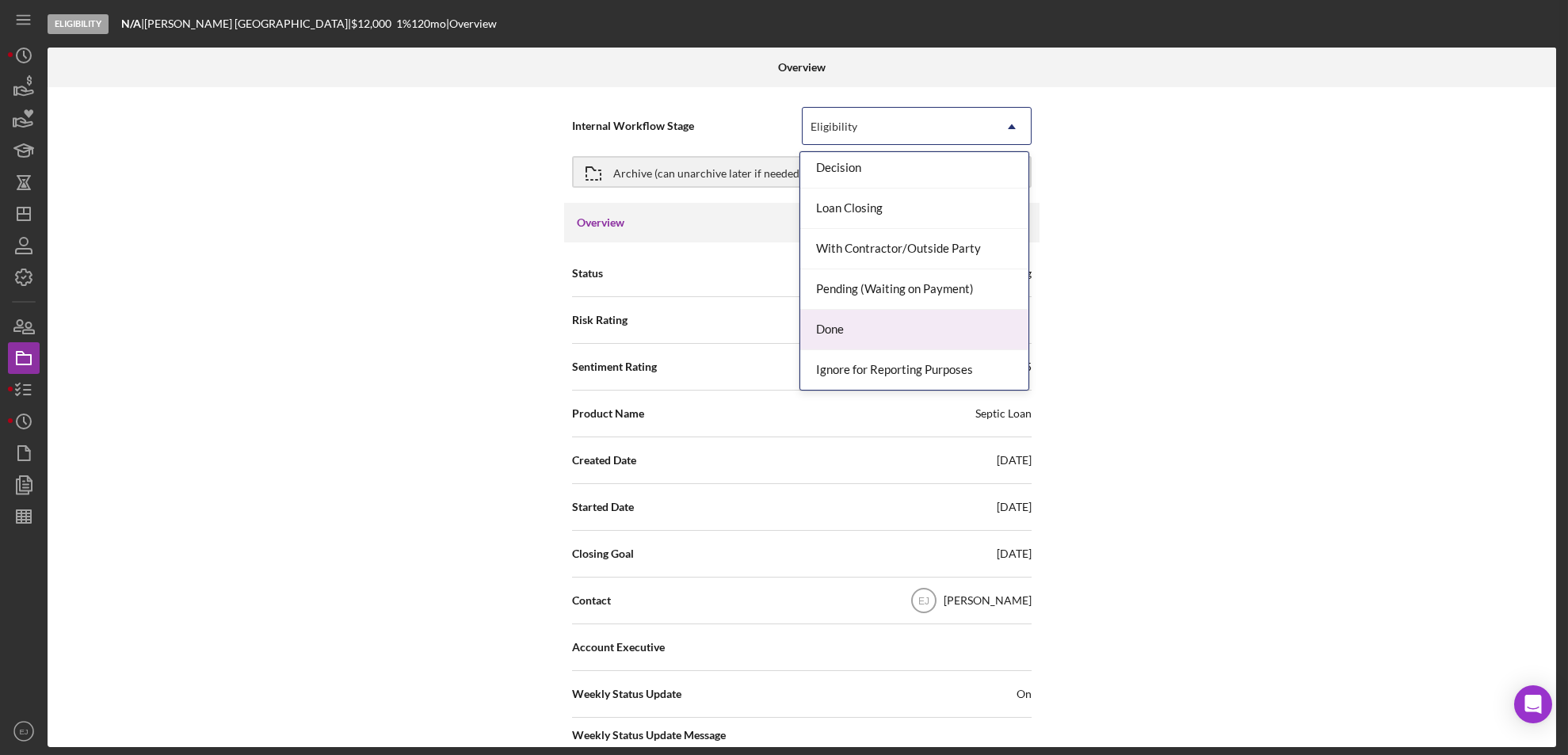
click at [953, 336] on div "Done" at bounding box center [914, 329] width 228 height 40
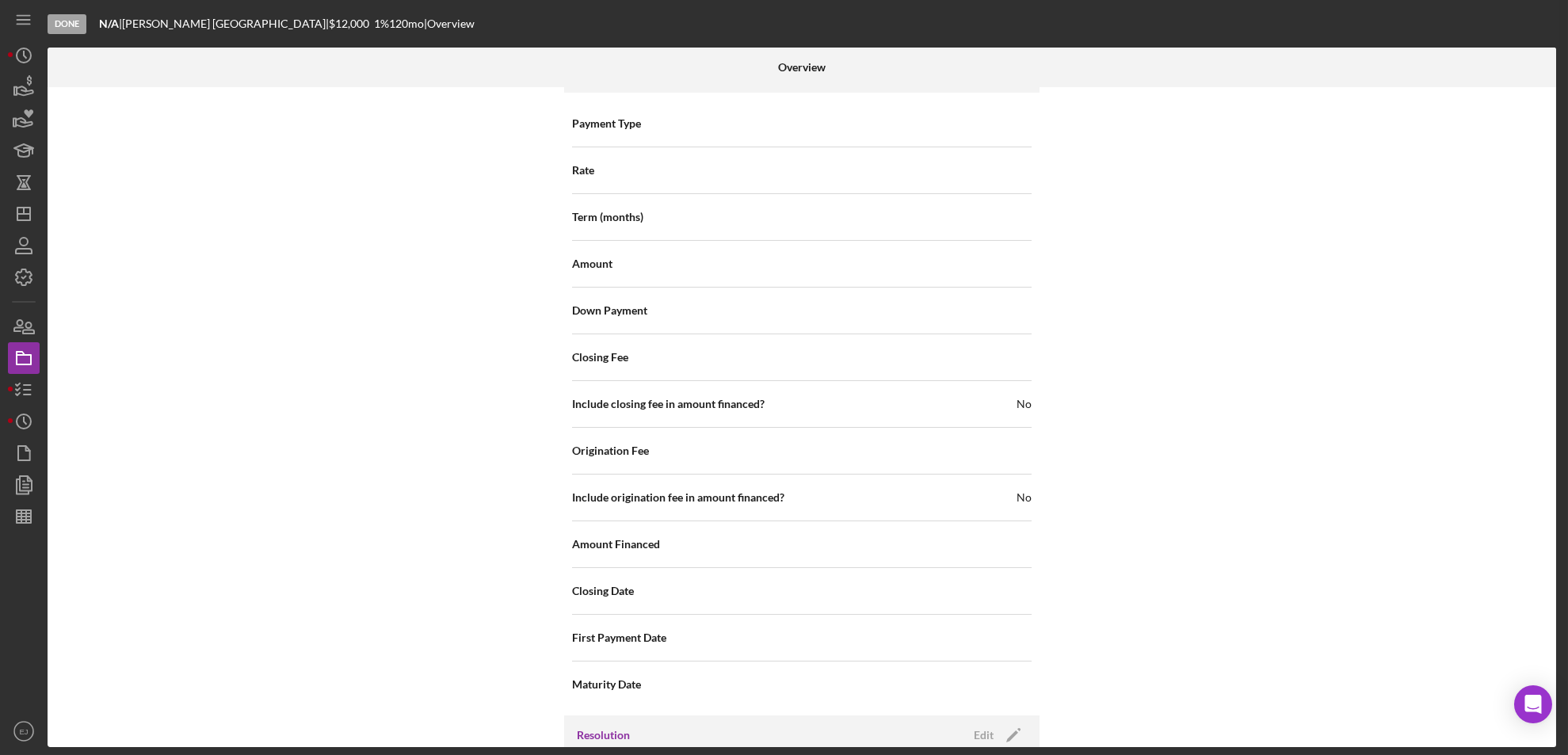
scroll to position [1694, 0]
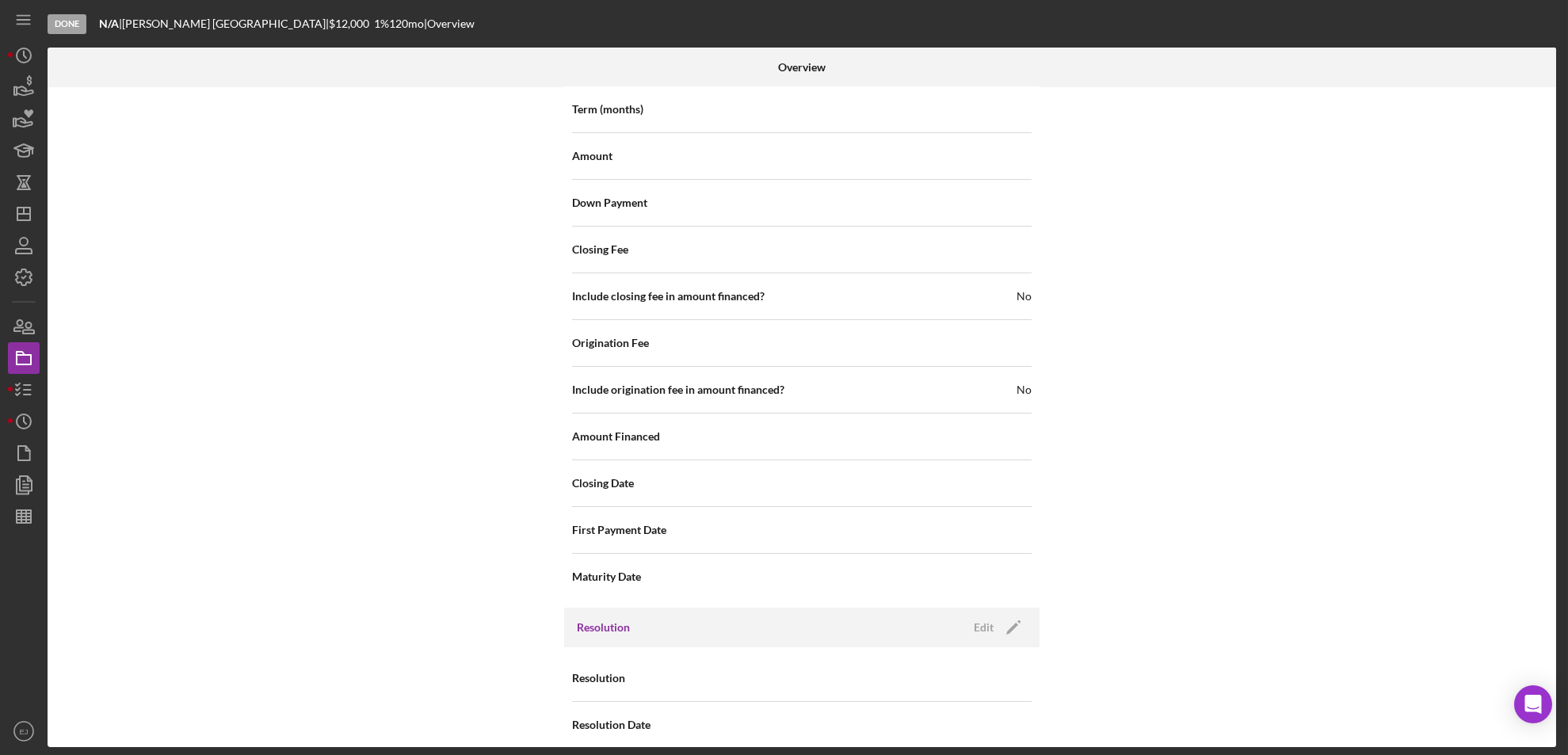
click at [1557, 673] on div "Overview Internal Workflow Stage Done Icon/Dropdown Arrow Archive (can unarchiv…" at bounding box center [804, 397] width 1512 height 699
click at [988, 616] on div "Edit" at bounding box center [984, 627] width 20 height 23
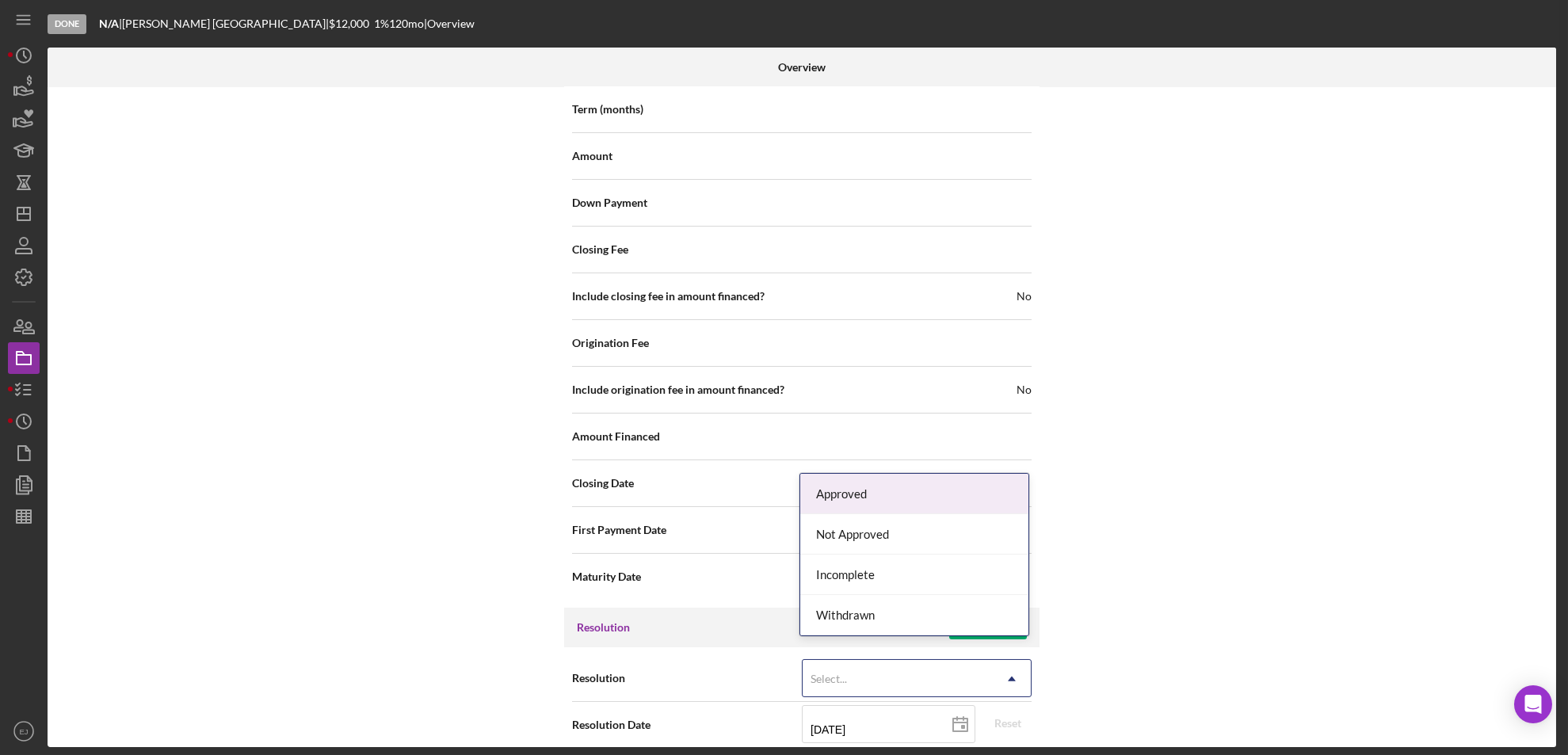
click at [1019, 667] on icon "Icon/Dropdown Arrow" at bounding box center [1011, 678] width 38 height 38
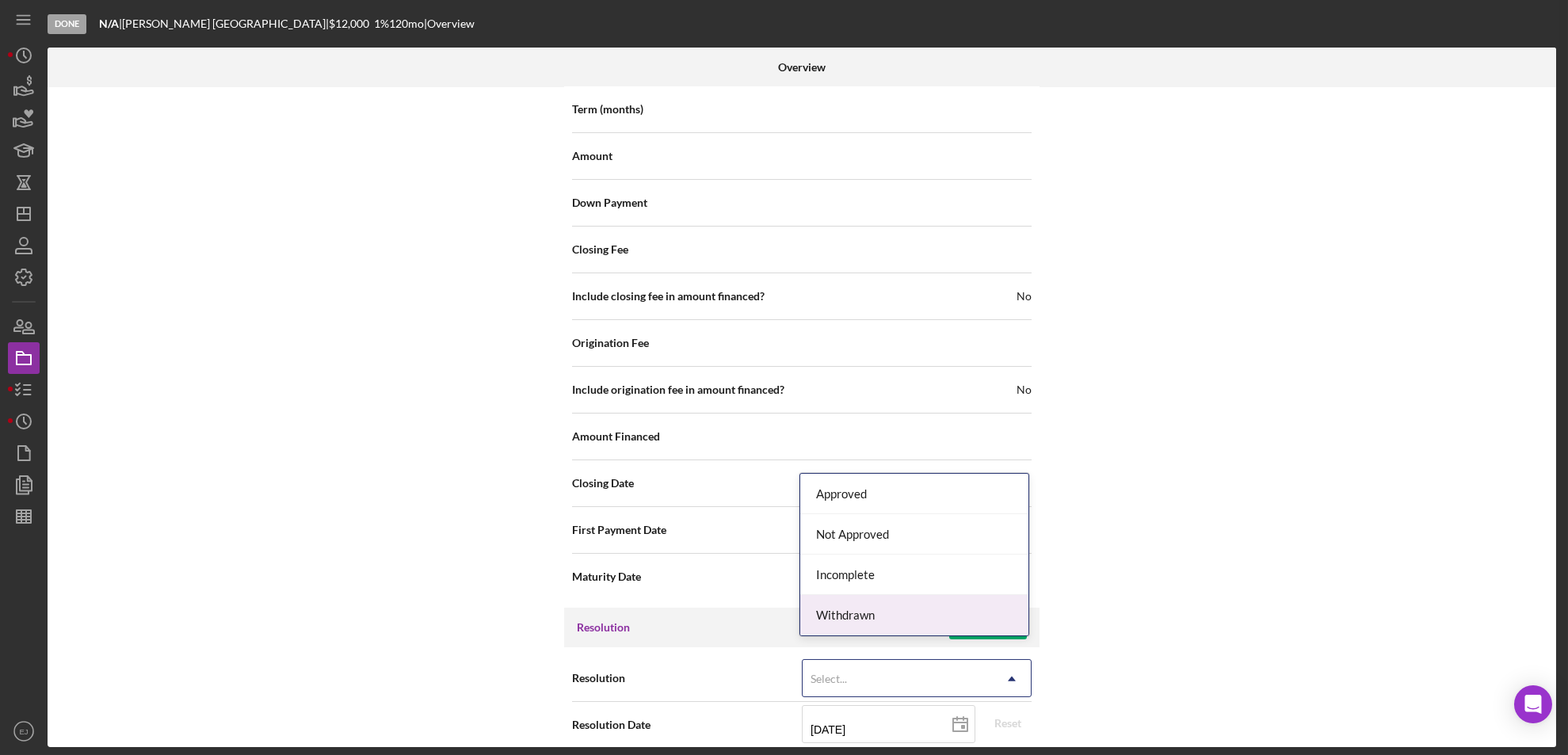
click at [996, 619] on div "Withdrawn" at bounding box center [914, 615] width 228 height 40
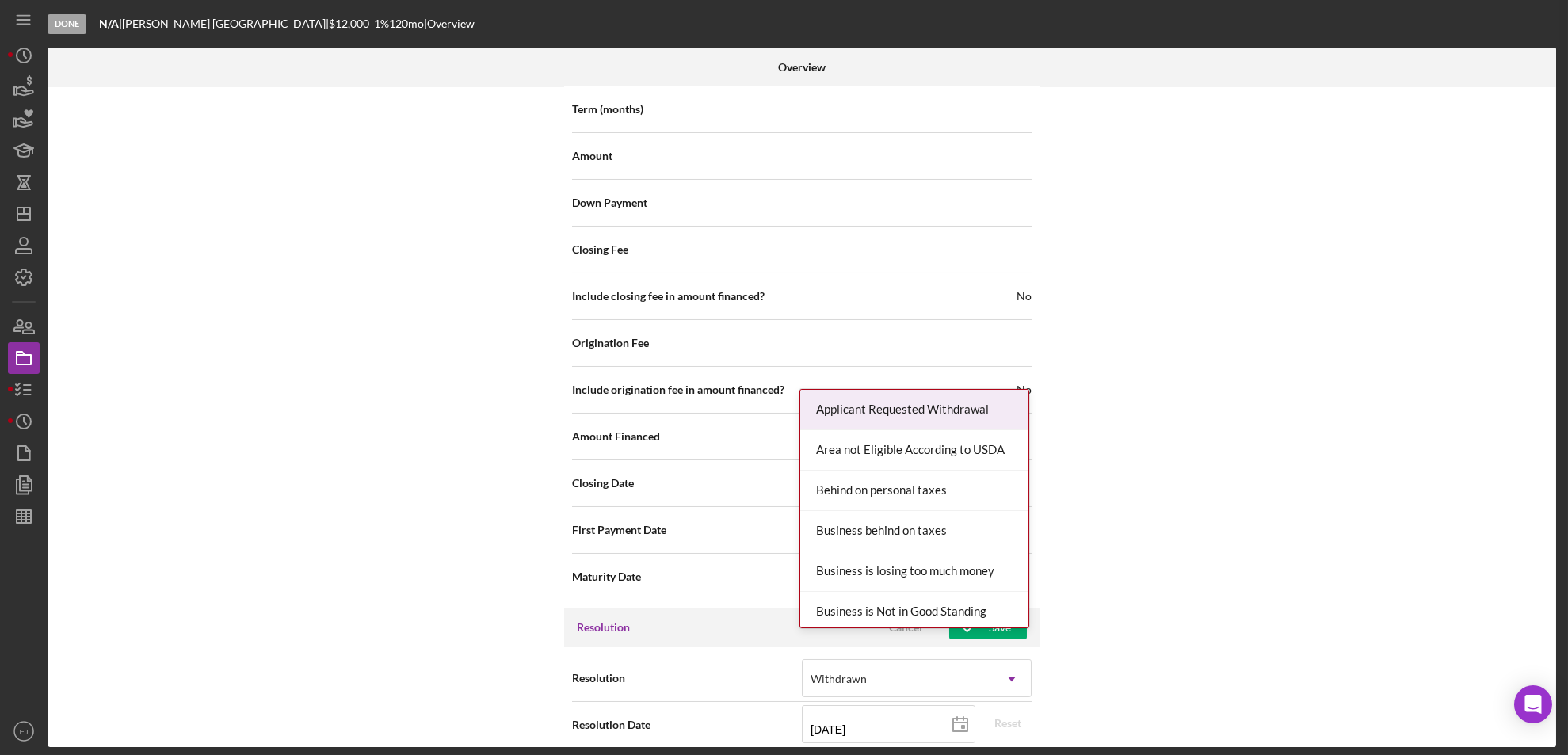
scroll to position [1795, 0]
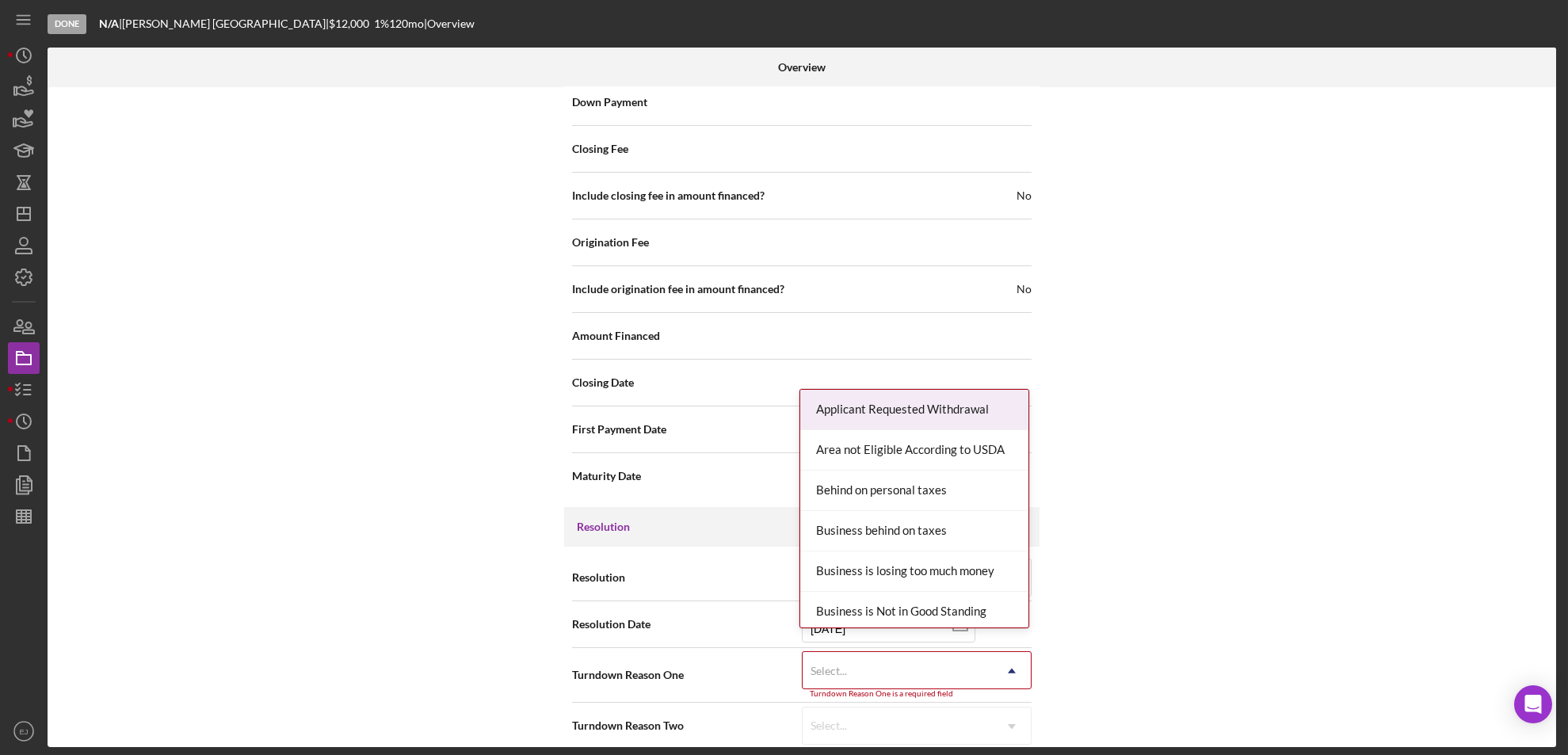
click at [1025, 739] on div "Internal Workflow Stage Done Icon/Dropdown Arrow Archive (can unarchive later i…" at bounding box center [802, 417] width 1508 height 659
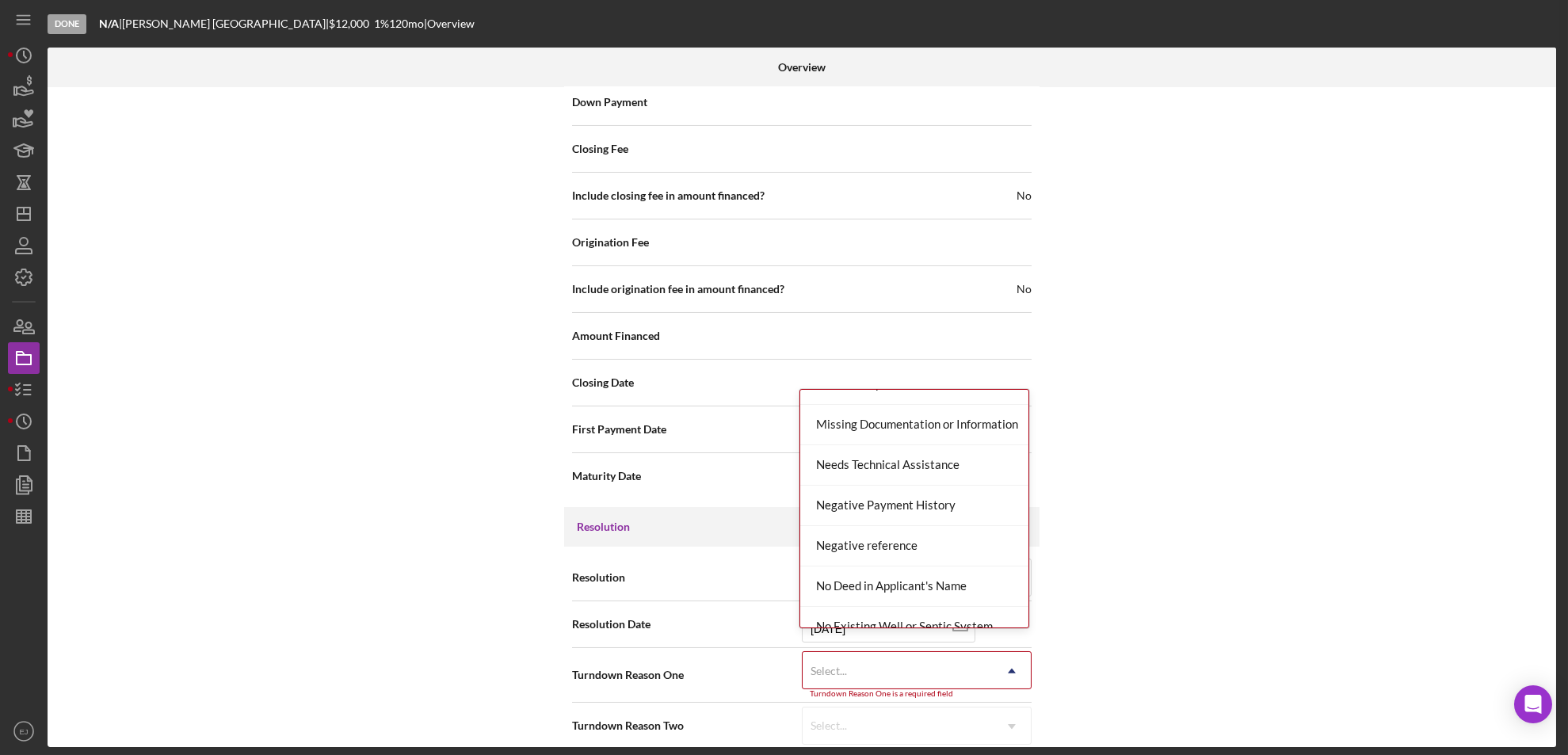
scroll to position [1105, 0]
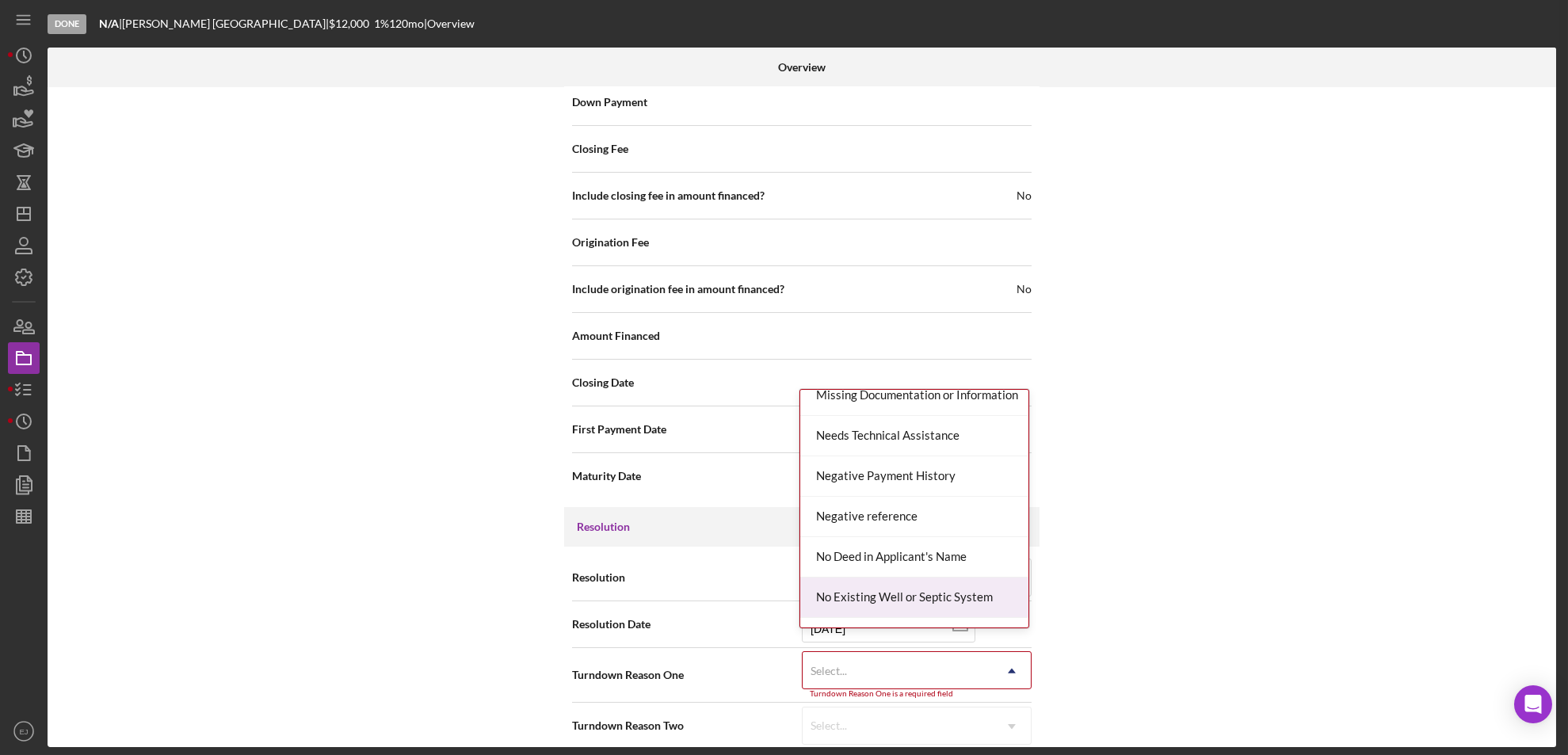
click at [971, 583] on div "No Existing Well or Septic System" at bounding box center [914, 597] width 228 height 40
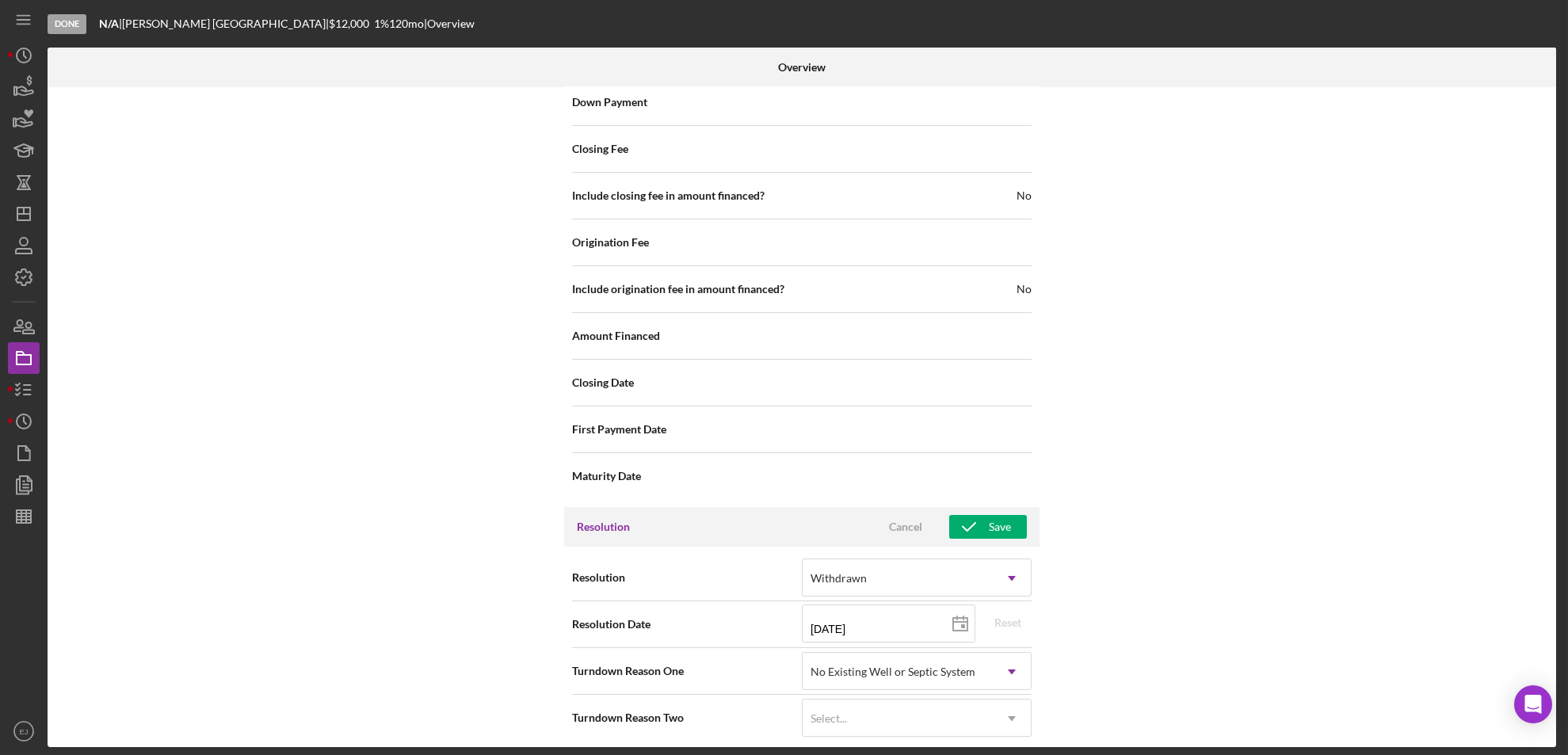
scroll to position [1788, 0]
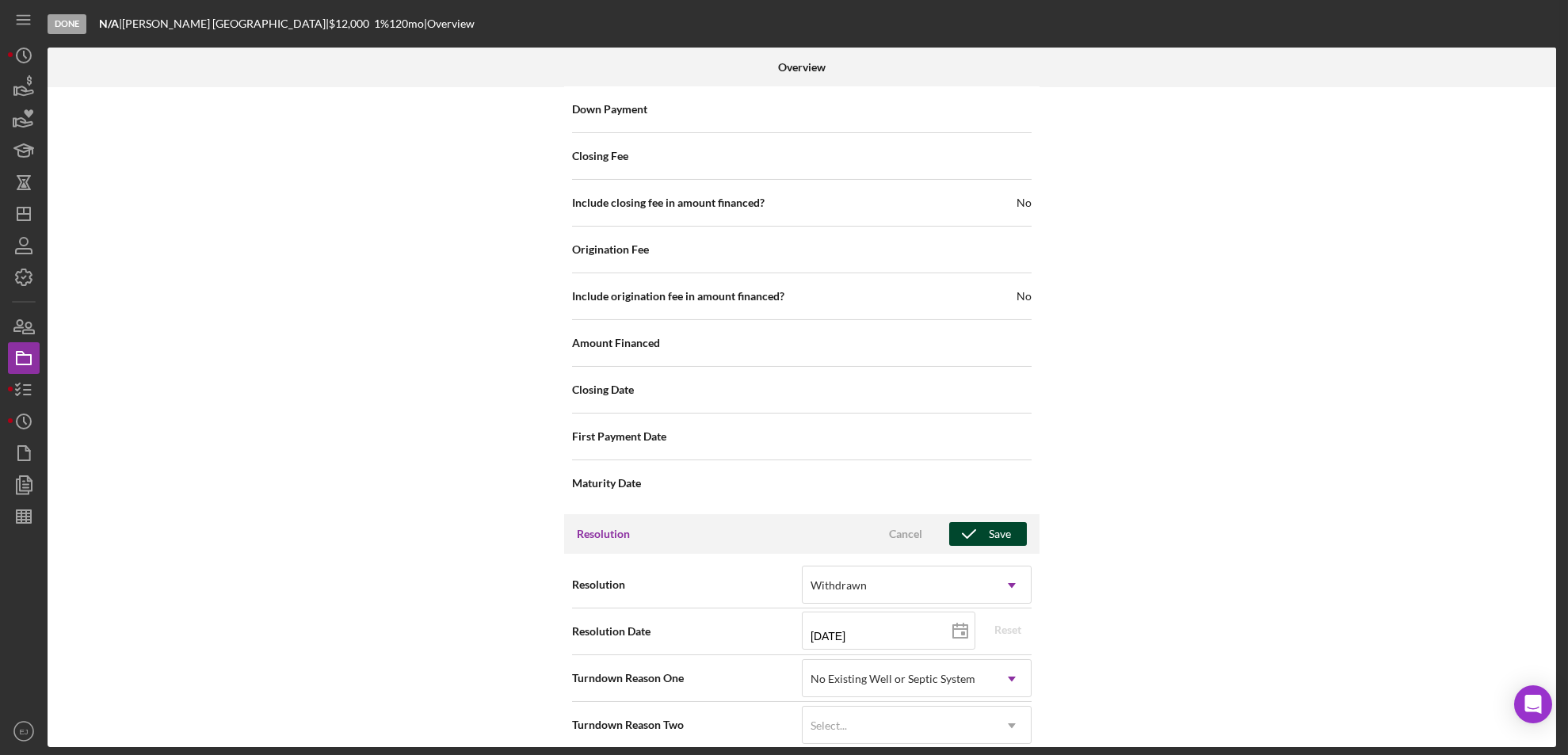
click at [988, 522] on div "Save" at bounding box center [999, 534] width 22 height 23
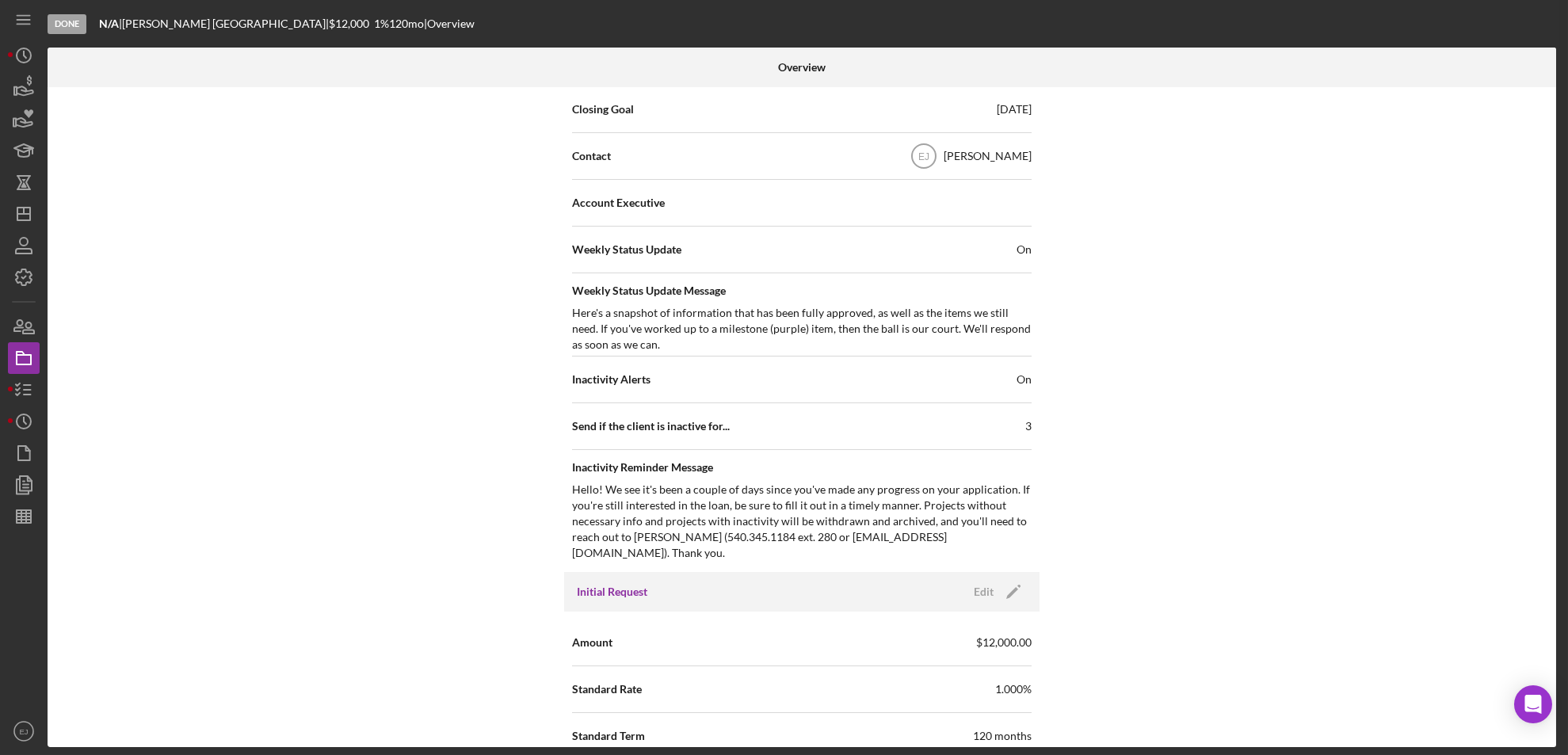
scroll to position [0, 0]
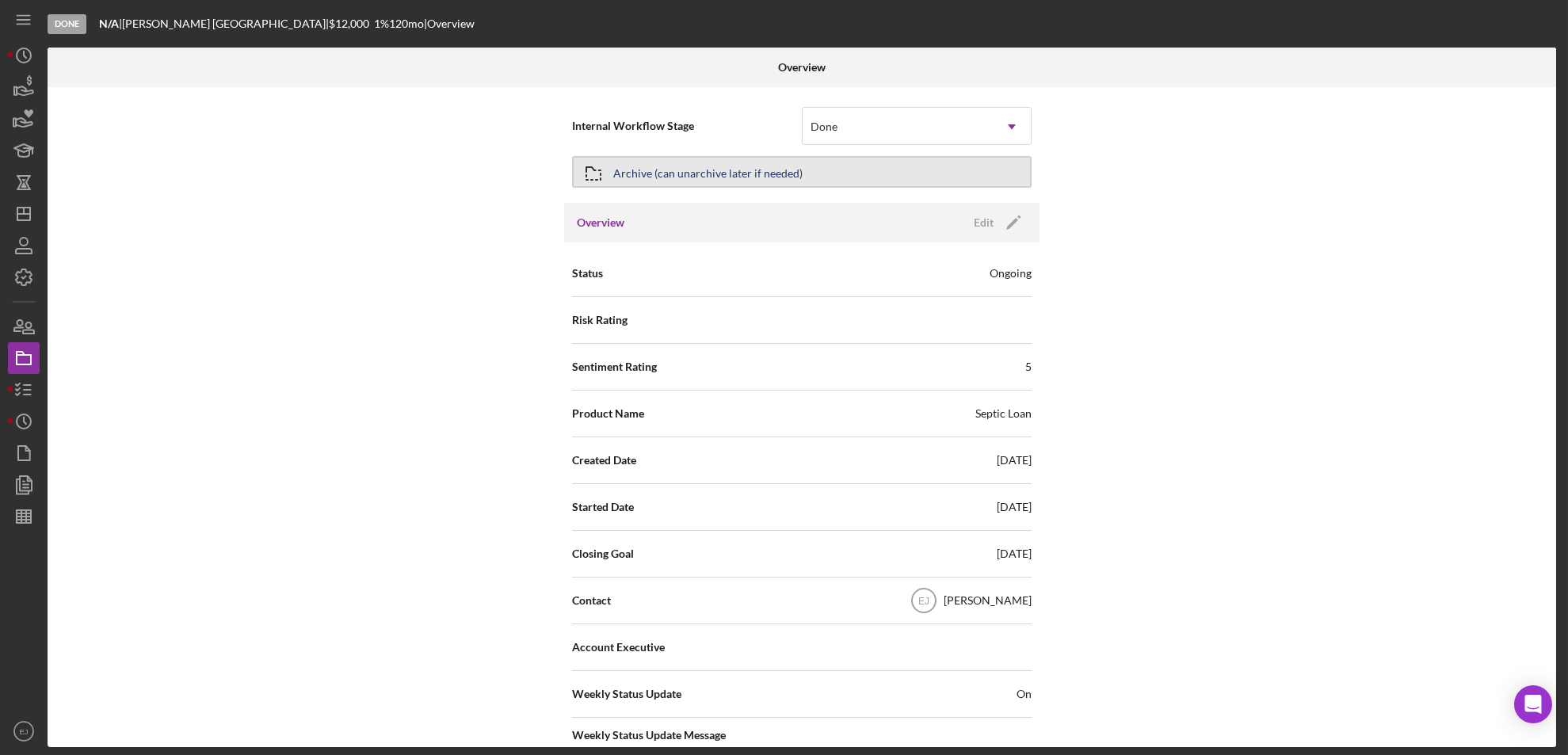
click at [592, 177] on icon "button" at bounding box center [593, 174] width 40 height 40
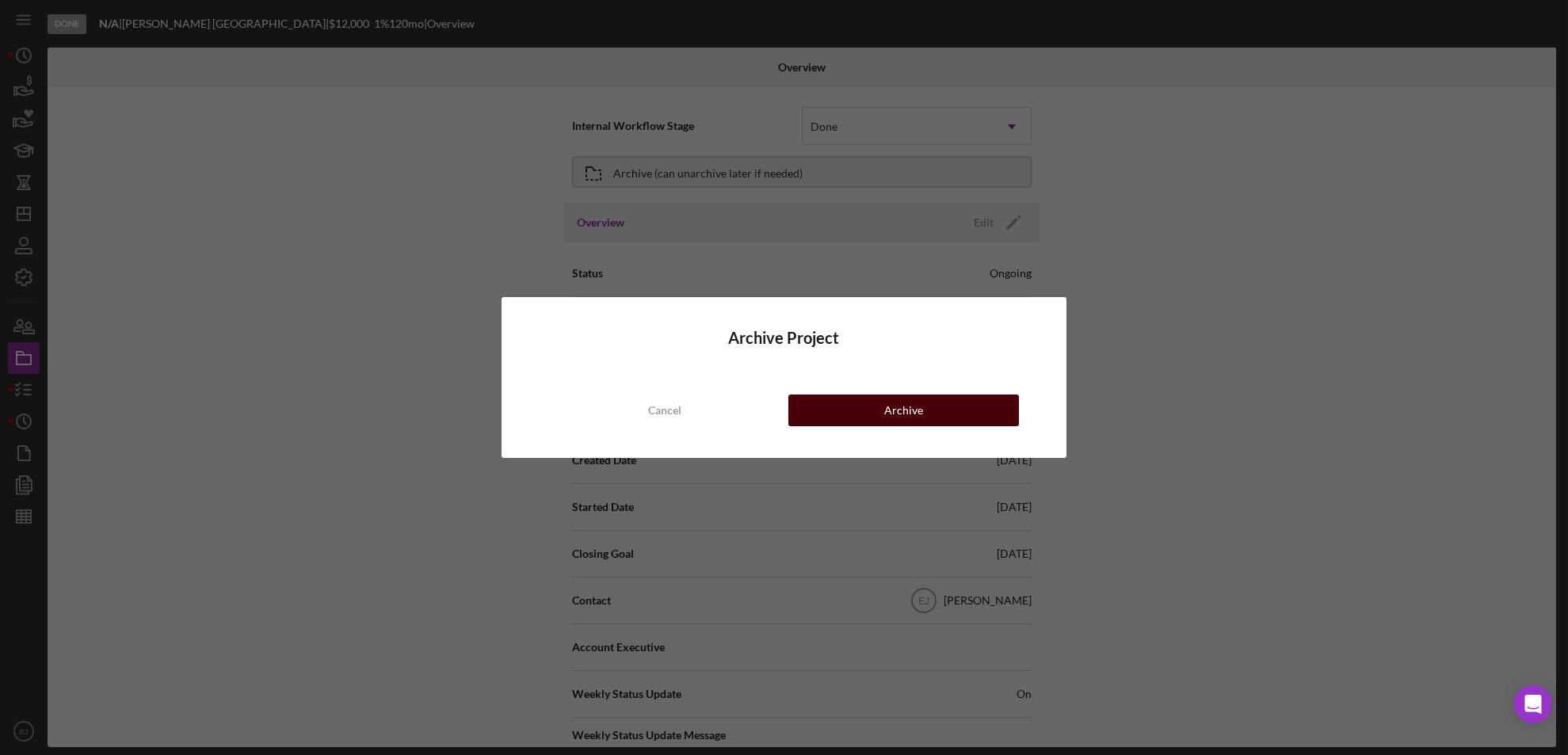
click at [891, 408] on div "Archive" at bounding box center [904, 410] width 39 height 31
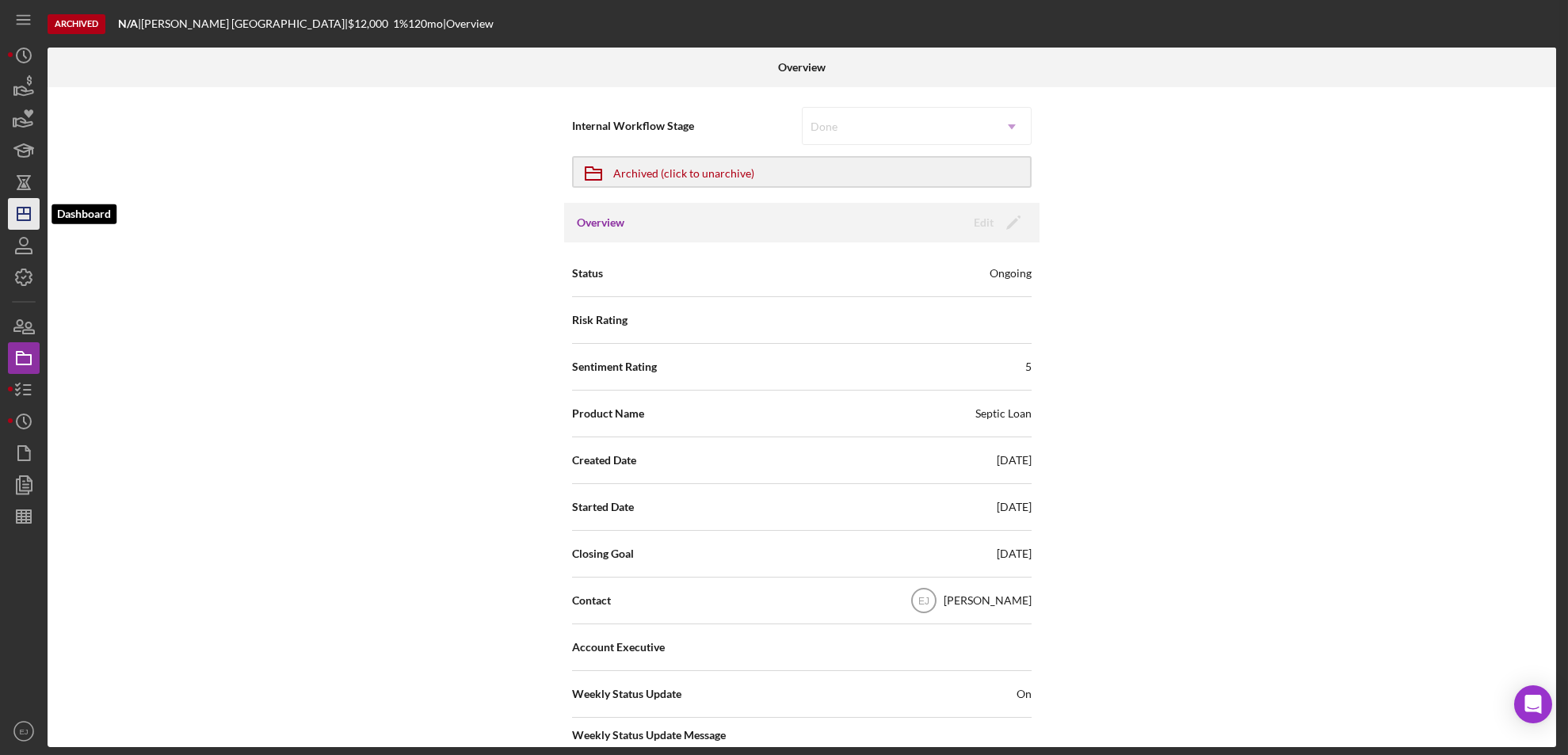
click at [15, 219] on icon "Icon/Dashboard" at bounding box center [23, 214] width 40 height 40
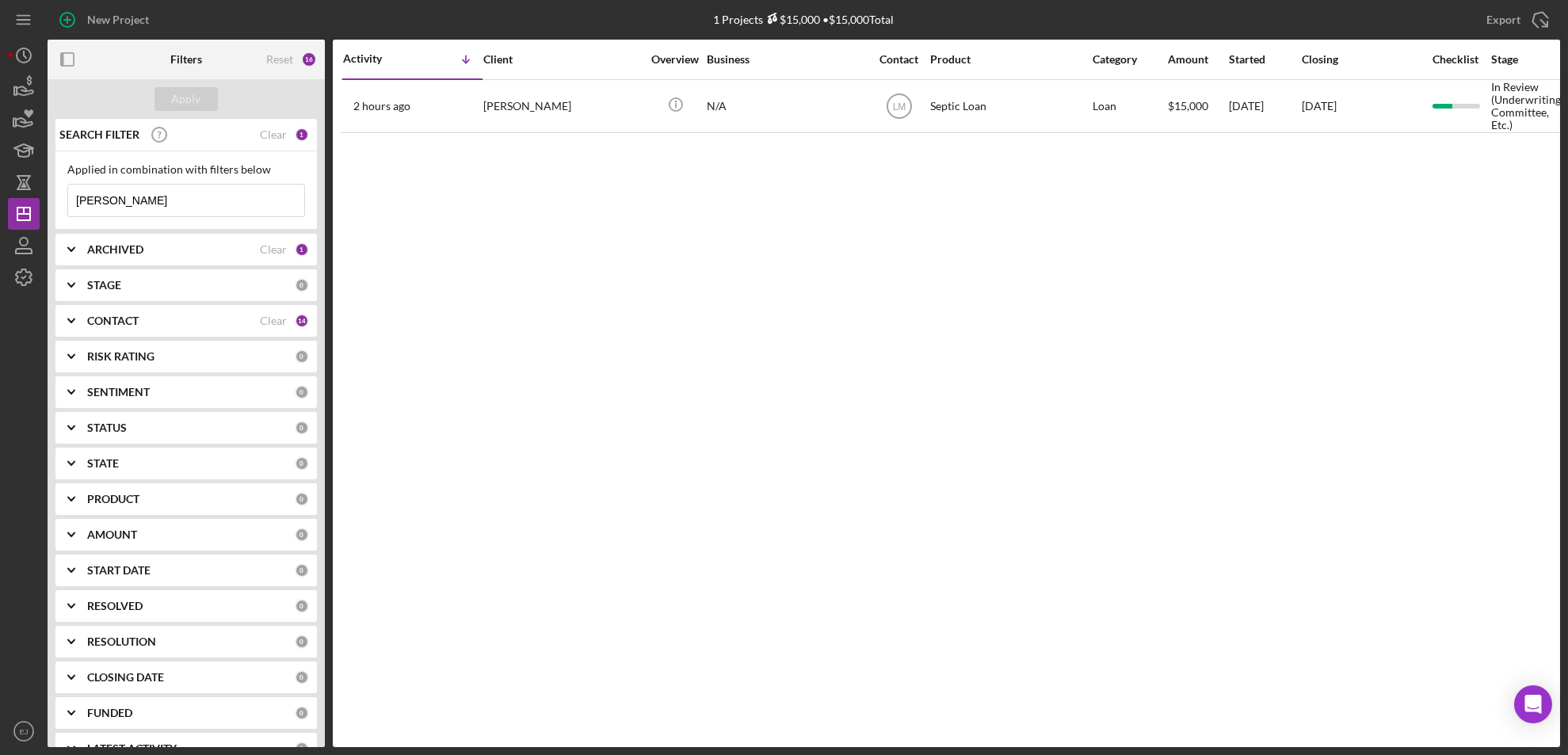
click at [181, 210] on input "[PERSON_NAME]" at bounding box center [186, 200] width 236 height 31
type input "D"
click at [181, 97] on div "Apply" at bounding box center [186, 99] width 29 height 23
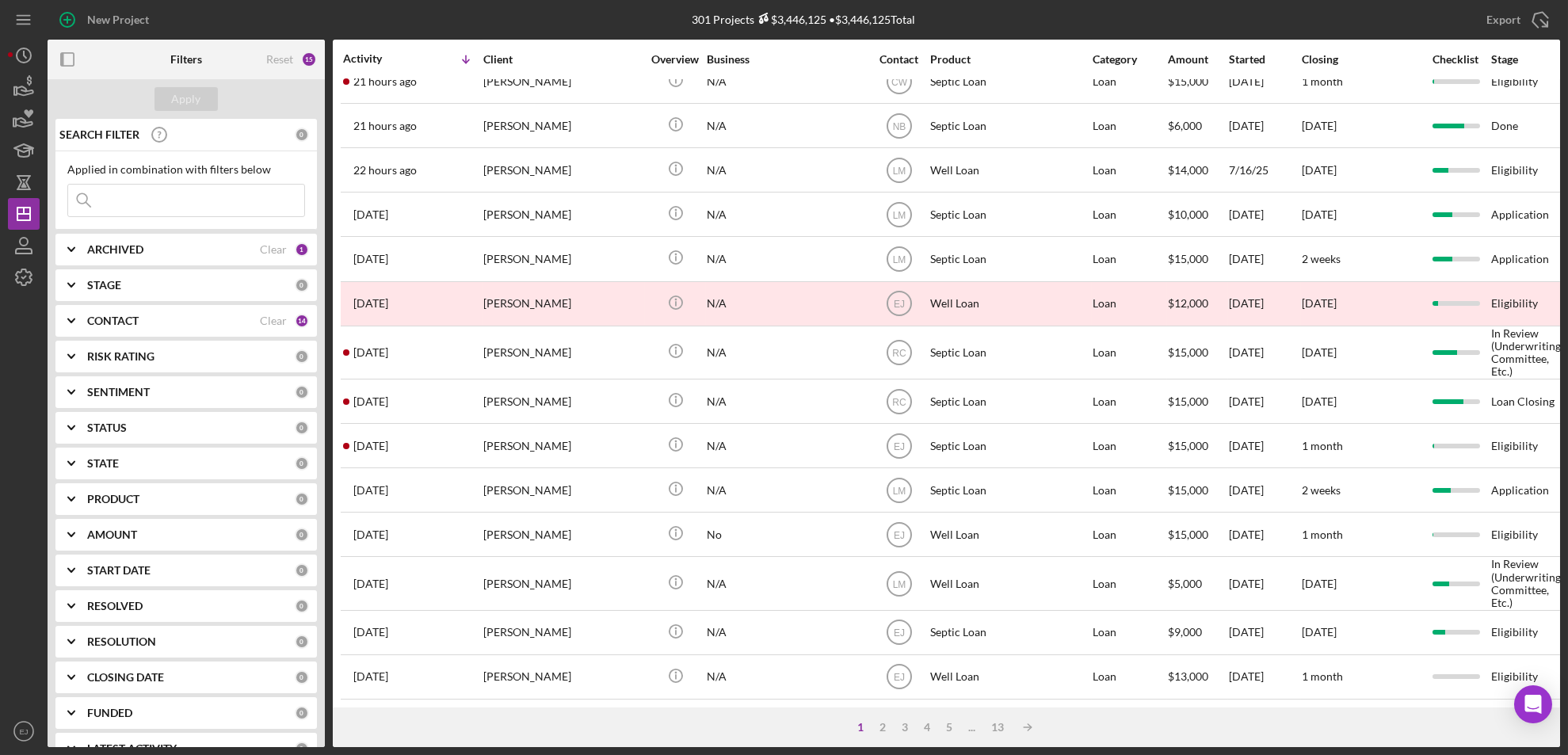
scroll to position [550, 0]
click at [881, 728] on div "2" at bounding box center [882, 727] width 22 height 13
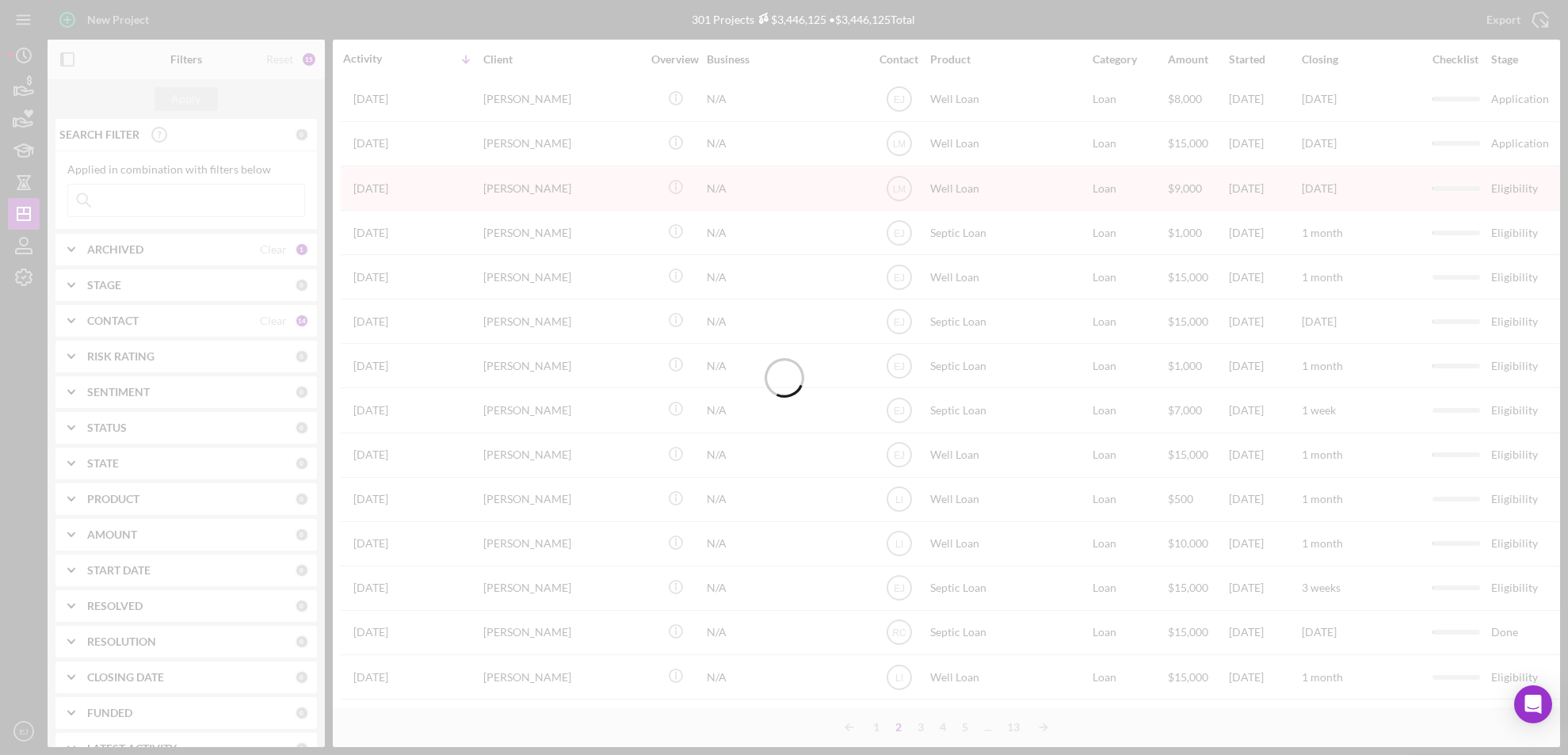
scroll to position [525, 0]
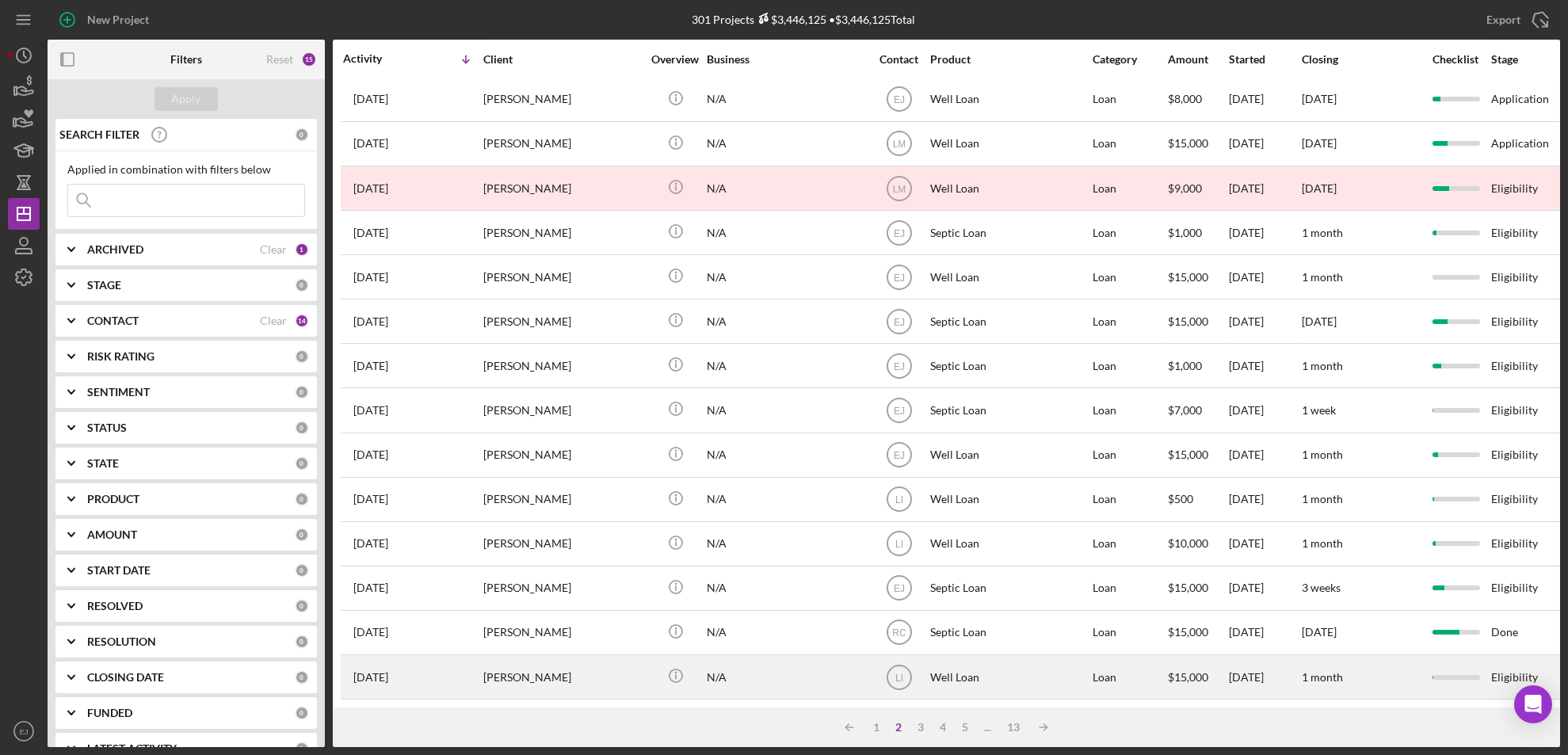
click at [538, 659] on div "[PERSON_NAME]" at bounding box center [562, 676] width 158 height 42
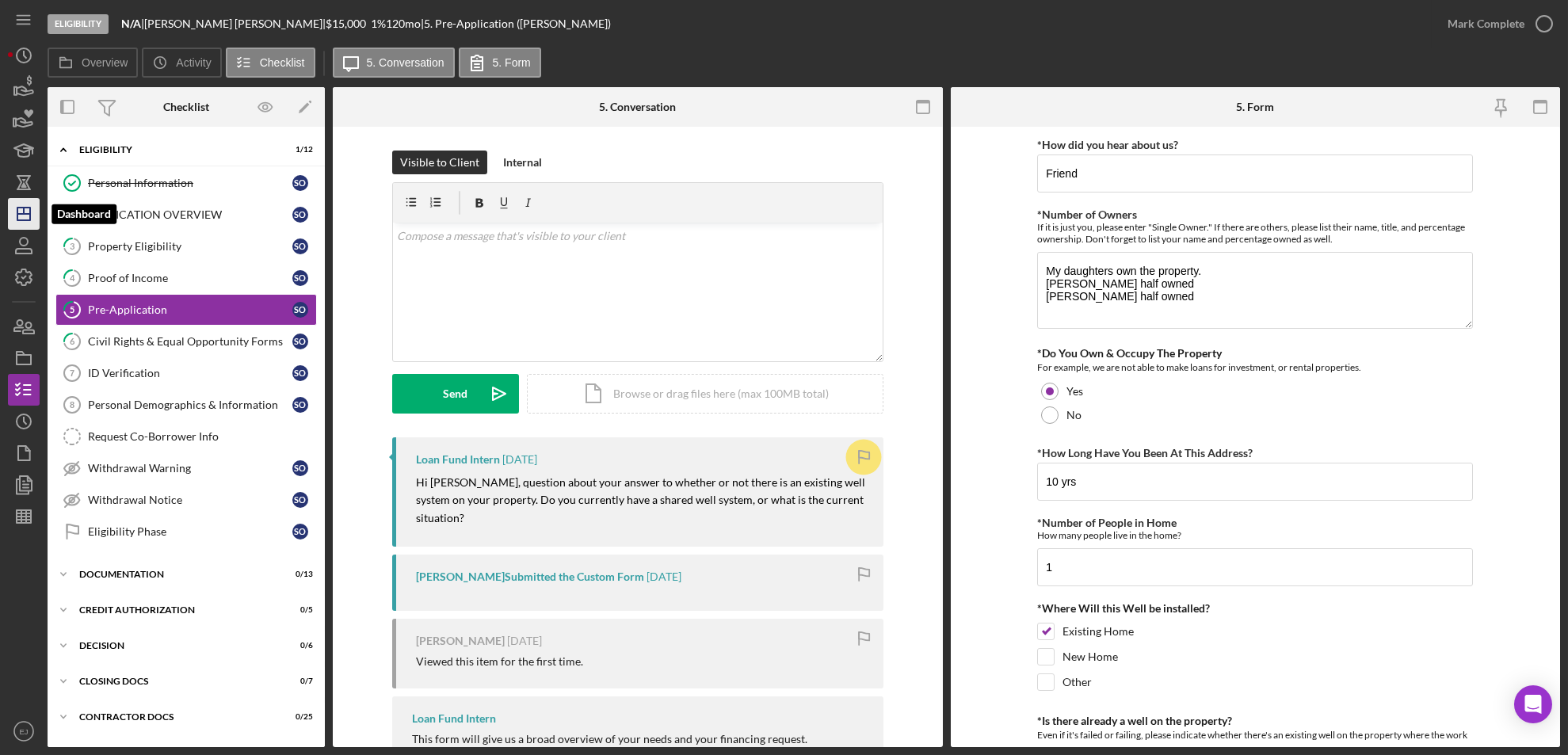
click at [25, 210] on icon "Icon/Dashboard" at bounding box center [23, 214] width 40 height 40
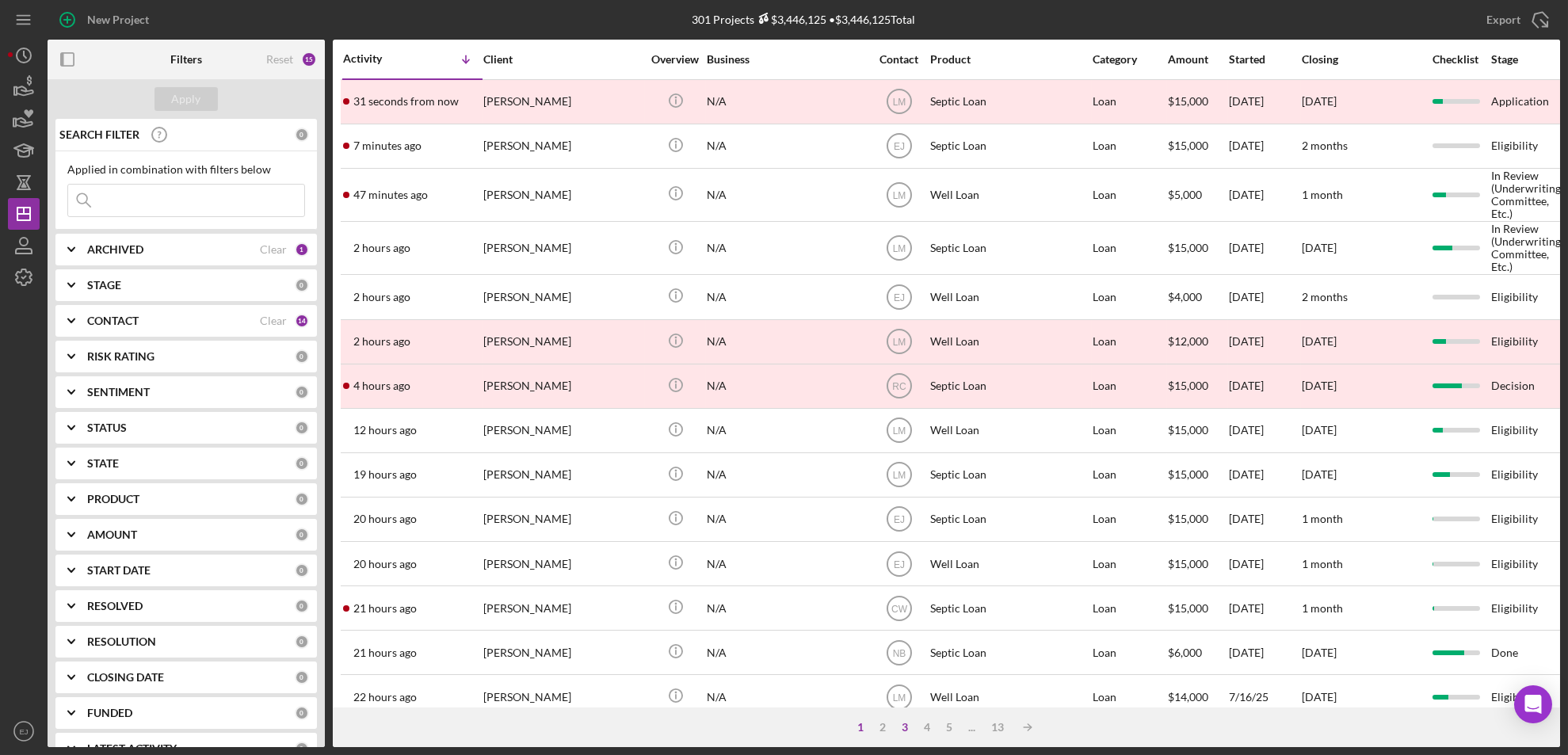
click at [900, 723] on div "3" at bounding box center [905, 727] width 22 height 13
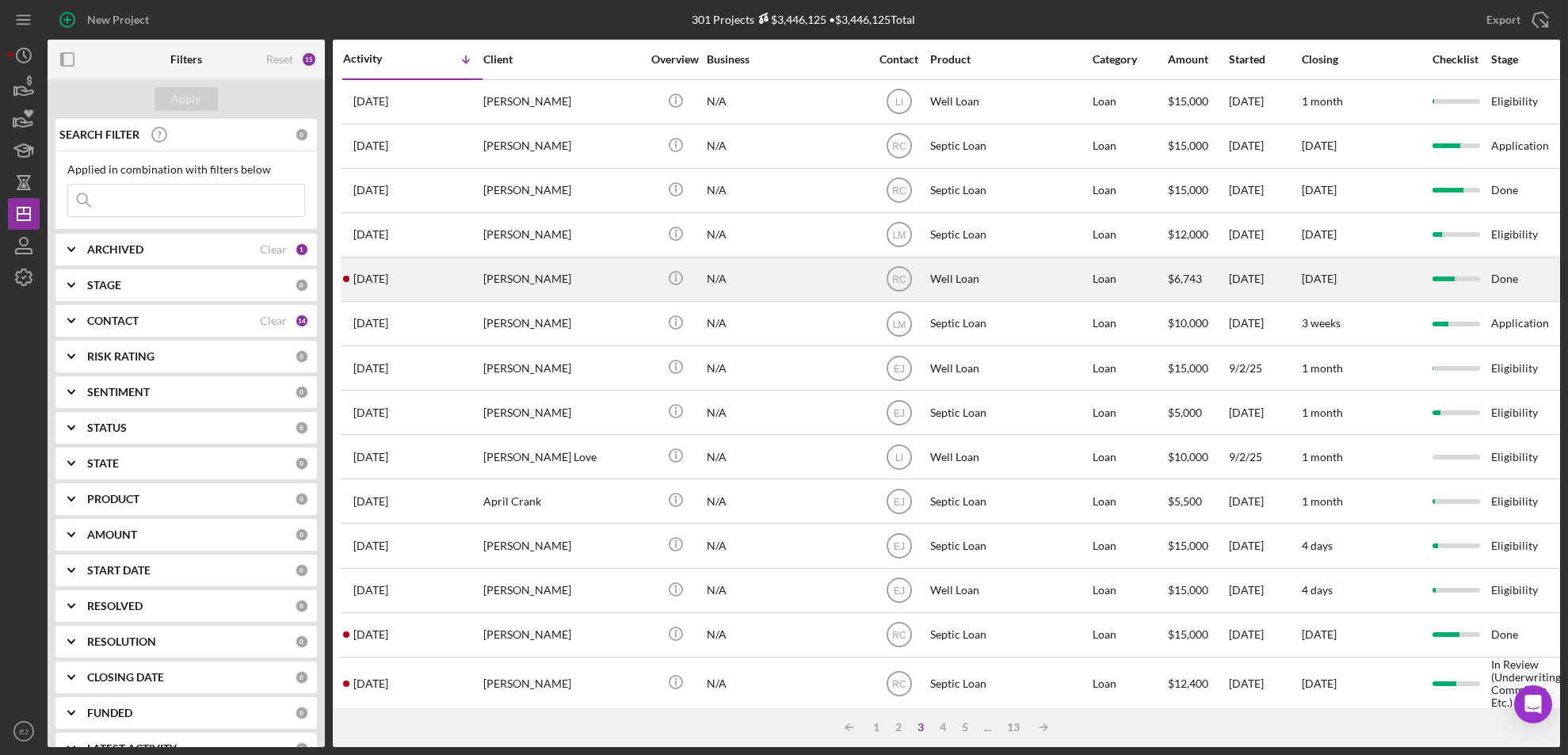
click at [561, 268] on div "[PERSON_NAME]" at bounding box center [562, 279] width 158 height 42
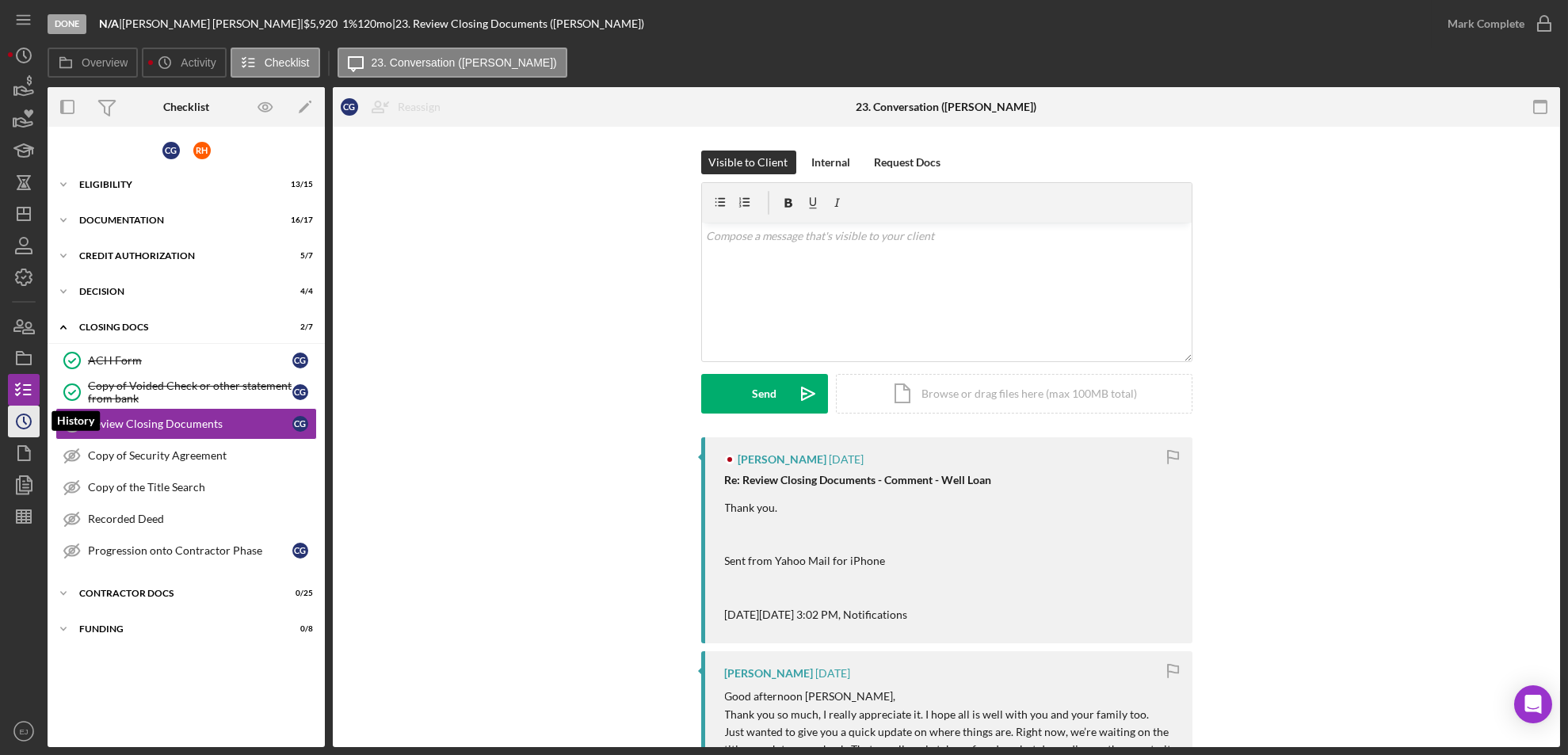
click at [27, 408] on icon "Icon/History" at bounding box center [23, 421] width 40 height 40
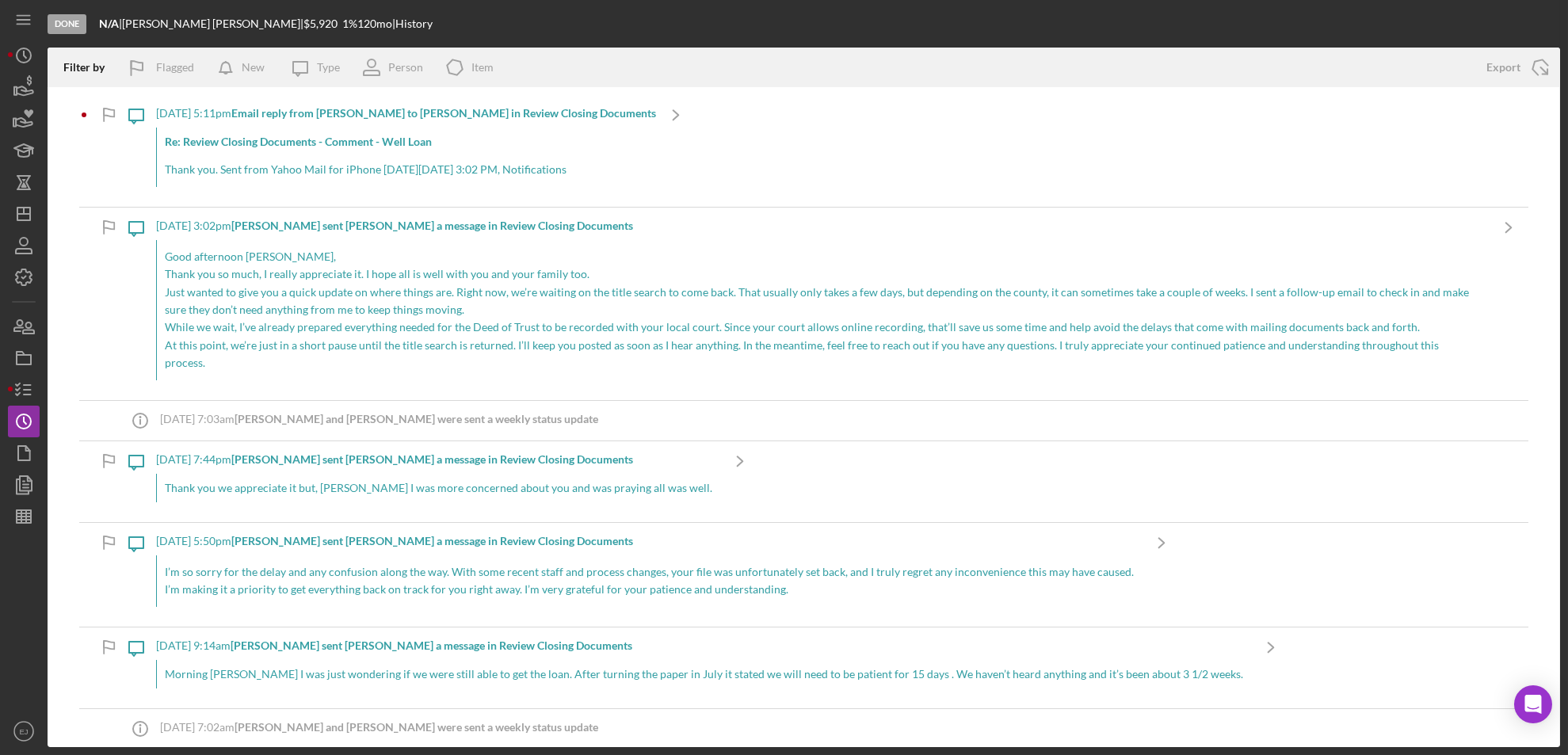
click at [705, 563] on p "I’m so sorry for the delay and any confusion along the way. With some recent st…" at bounding box center [649, 572] width 969 height 18
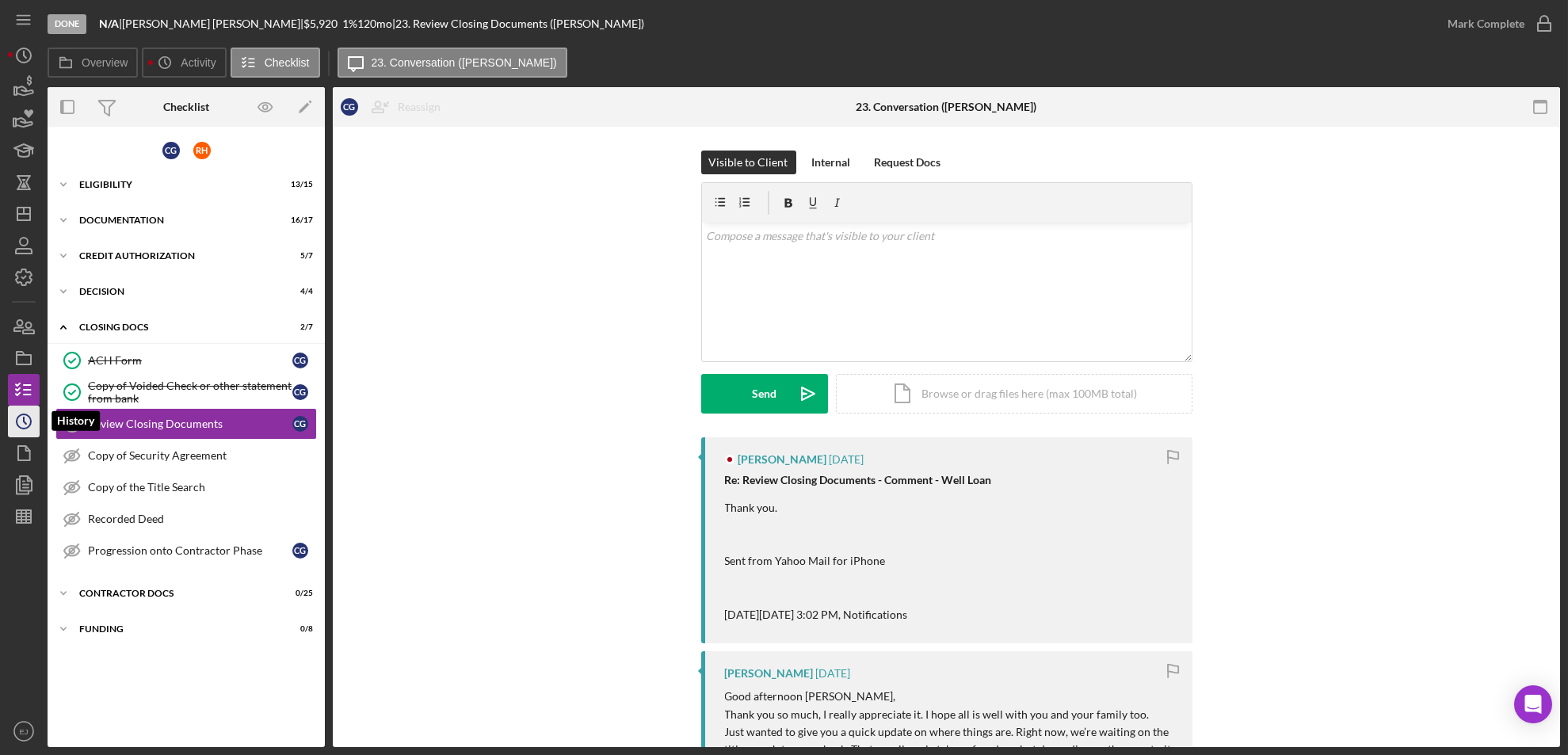
click at [25, 419] on icon "Icon/History" at bounding box center [23, 421] width 40 height 40
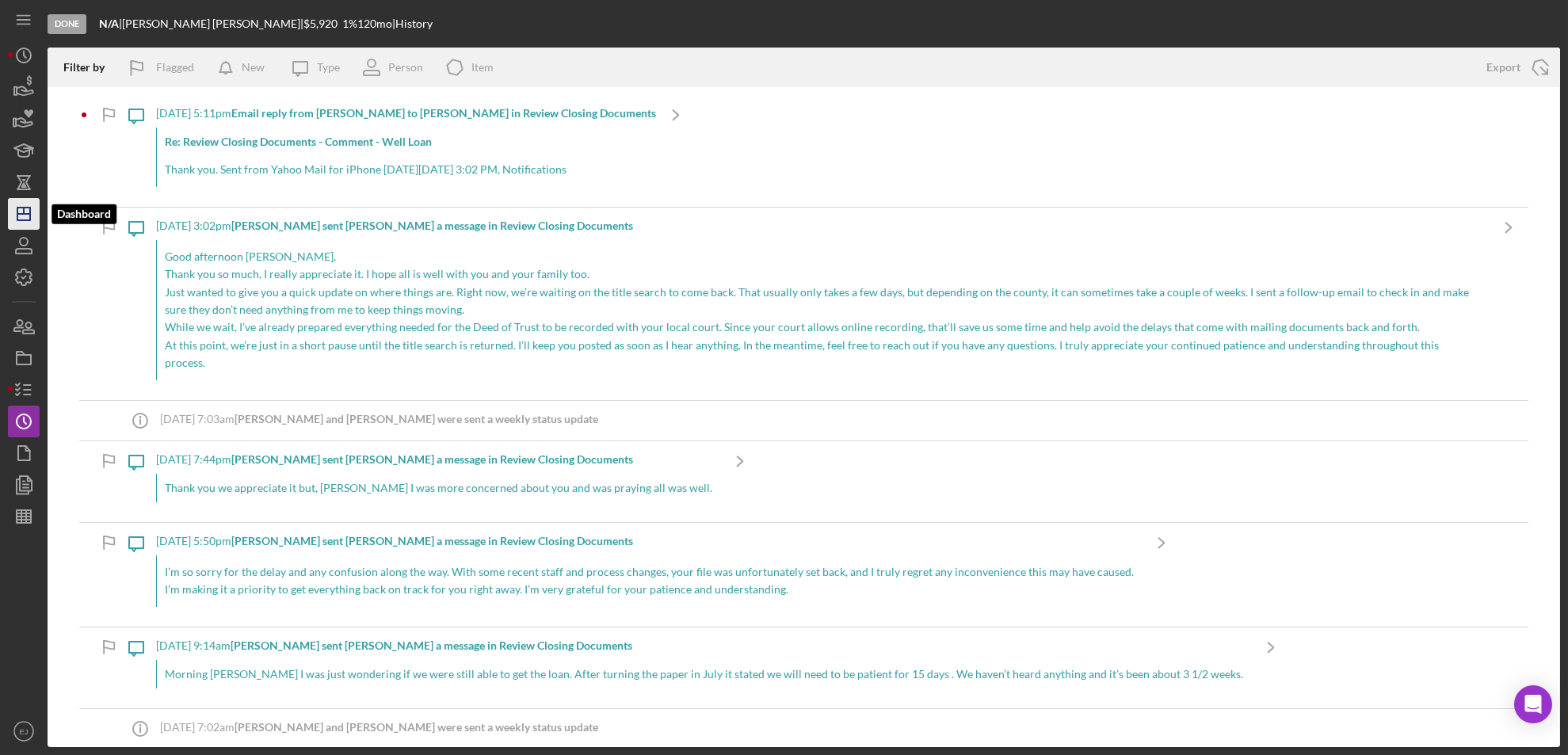
click at [27, 210] on icon "Icon/Dashboard" at bounding box center [23, 214] width 40 height 40
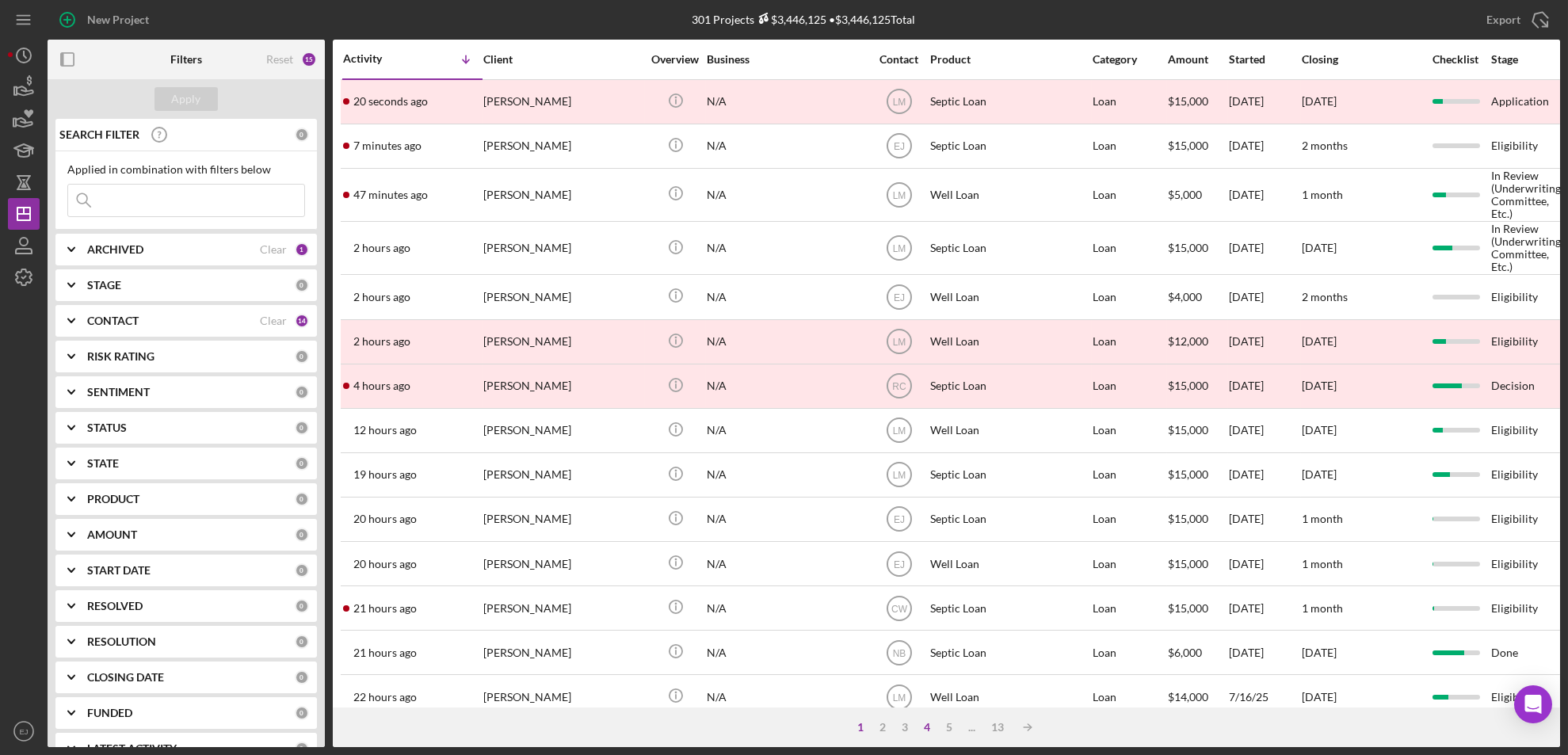
click at [926, 727] on div "4" at bounding box center [927, 727] width 22 height 13
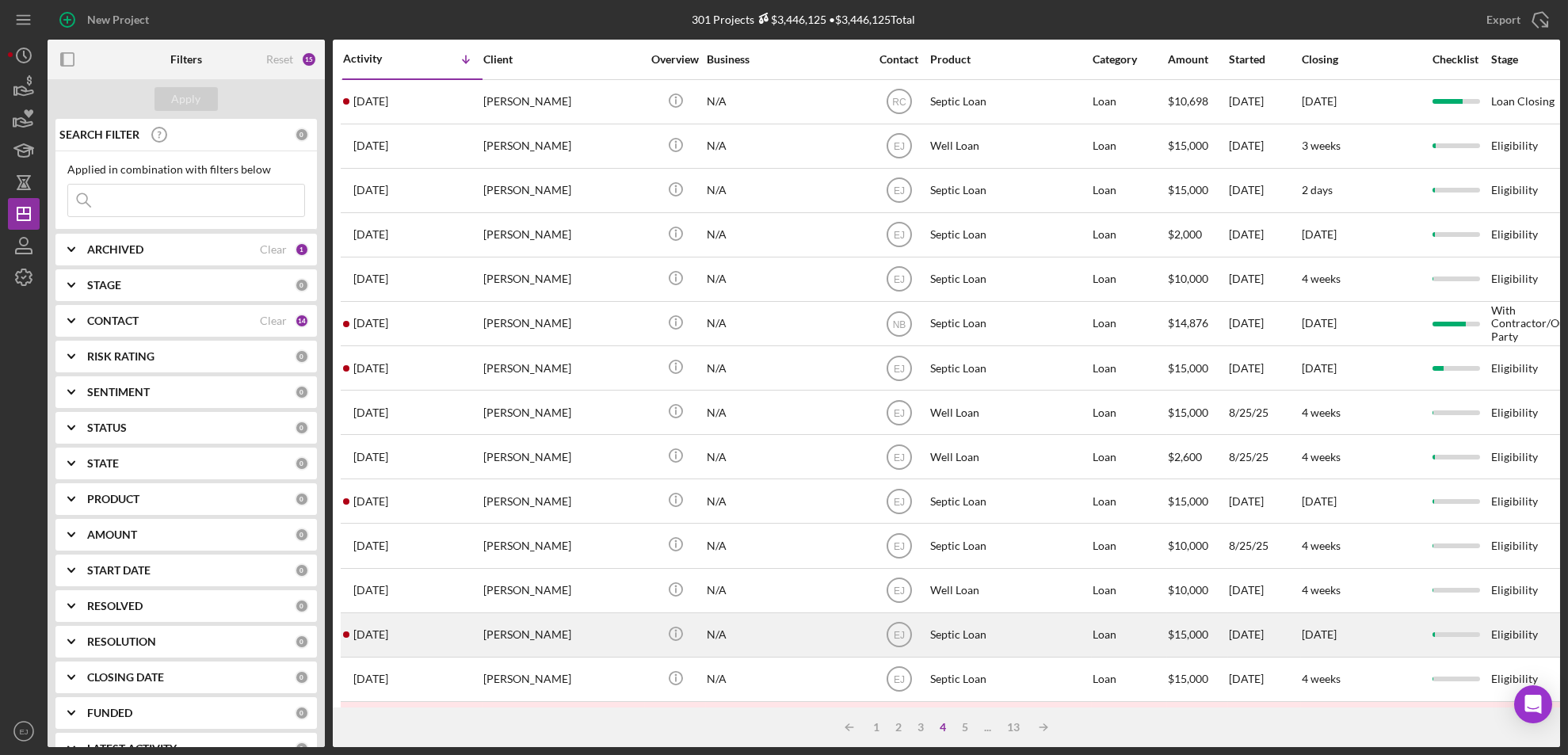
click at [521, 640] on div "Amber Young" at bounding box center [562, 634] width 158 height 42
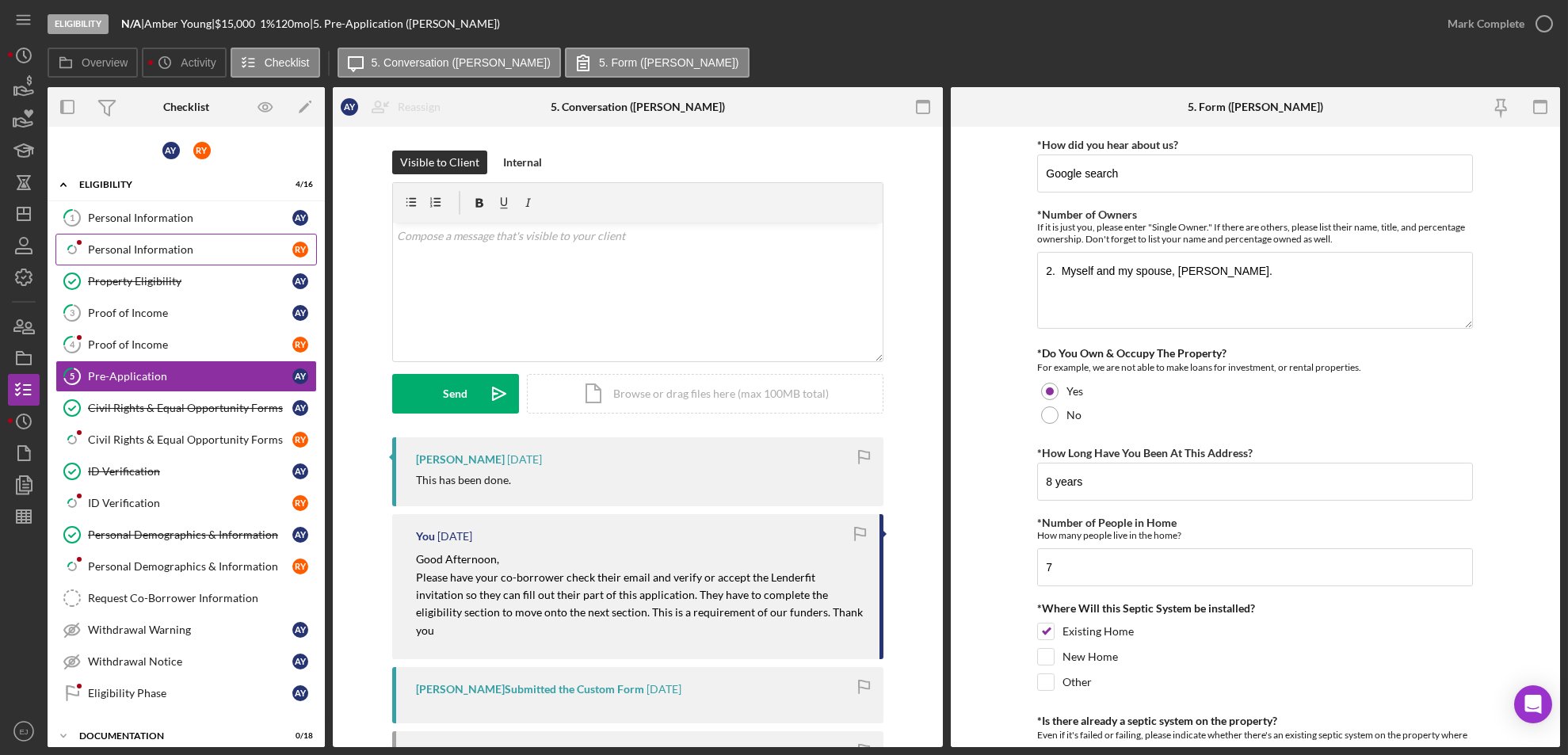
click at [155, 243] on div "Personal Information" at bounding box center [189, 249] width 204 height 13
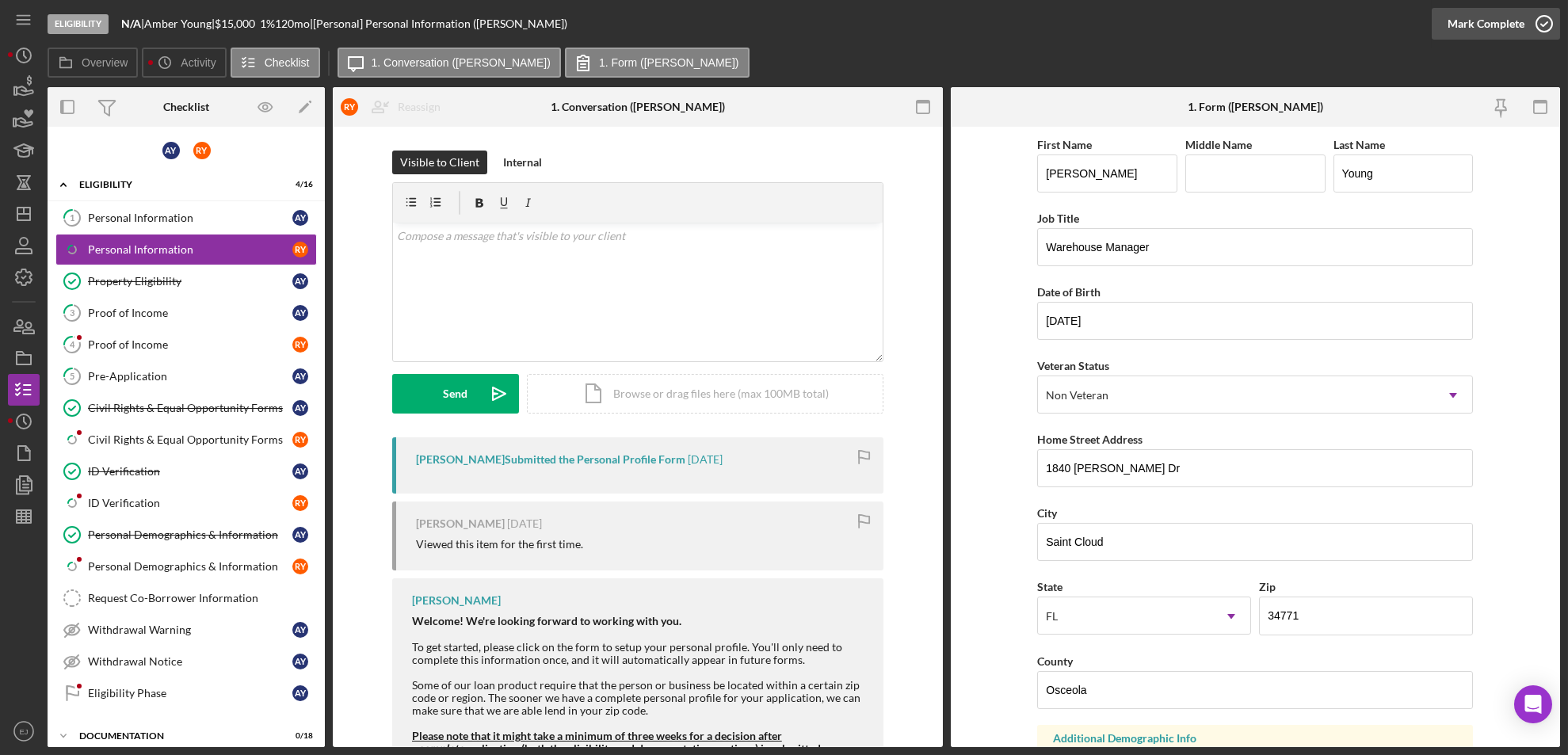
click at [1545, 27] on icon "button" at bounding box center [1544, 23] width 40 height 40
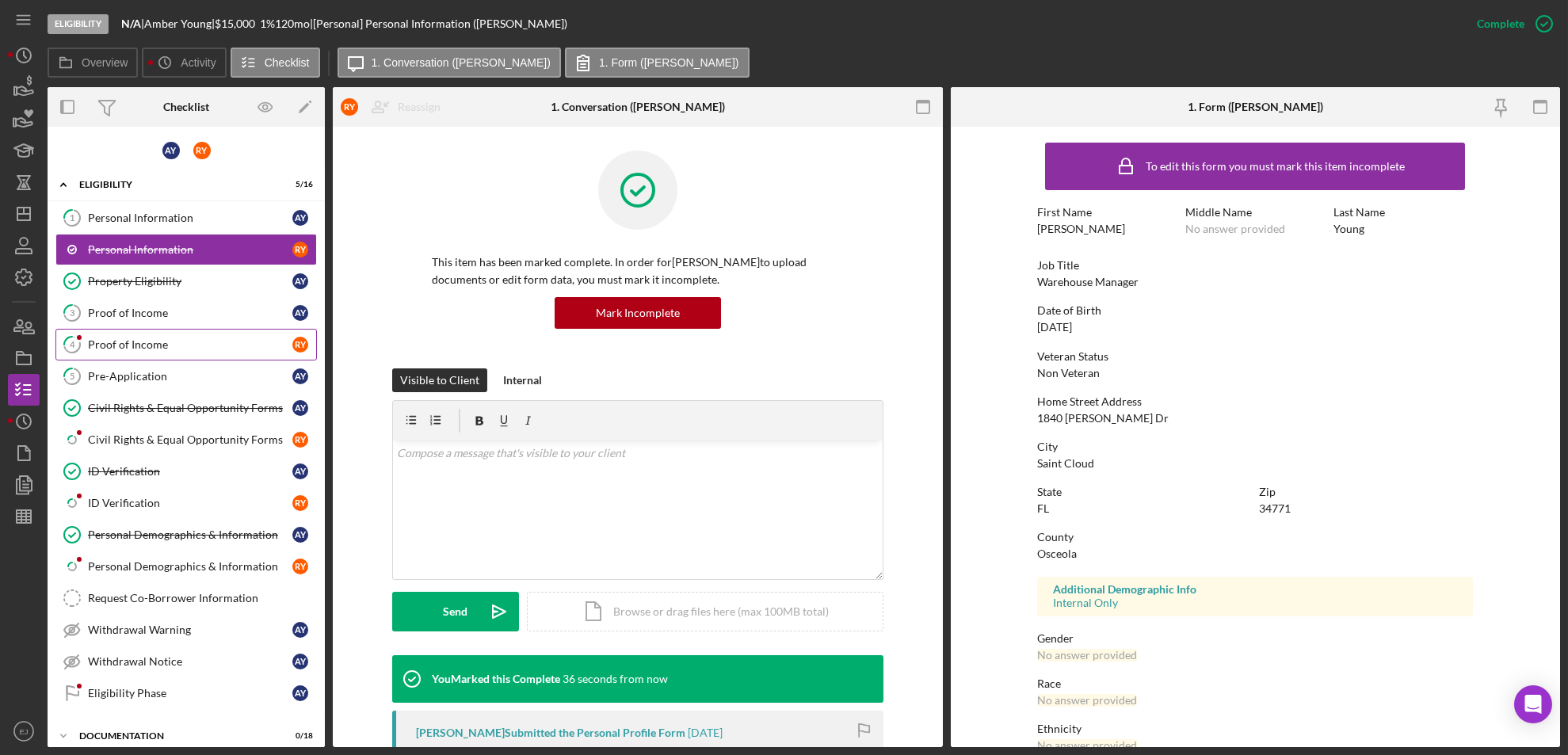
click at [228, 344] on div "Proof of Income" at bounding box center [189, 344] width 204 height 13
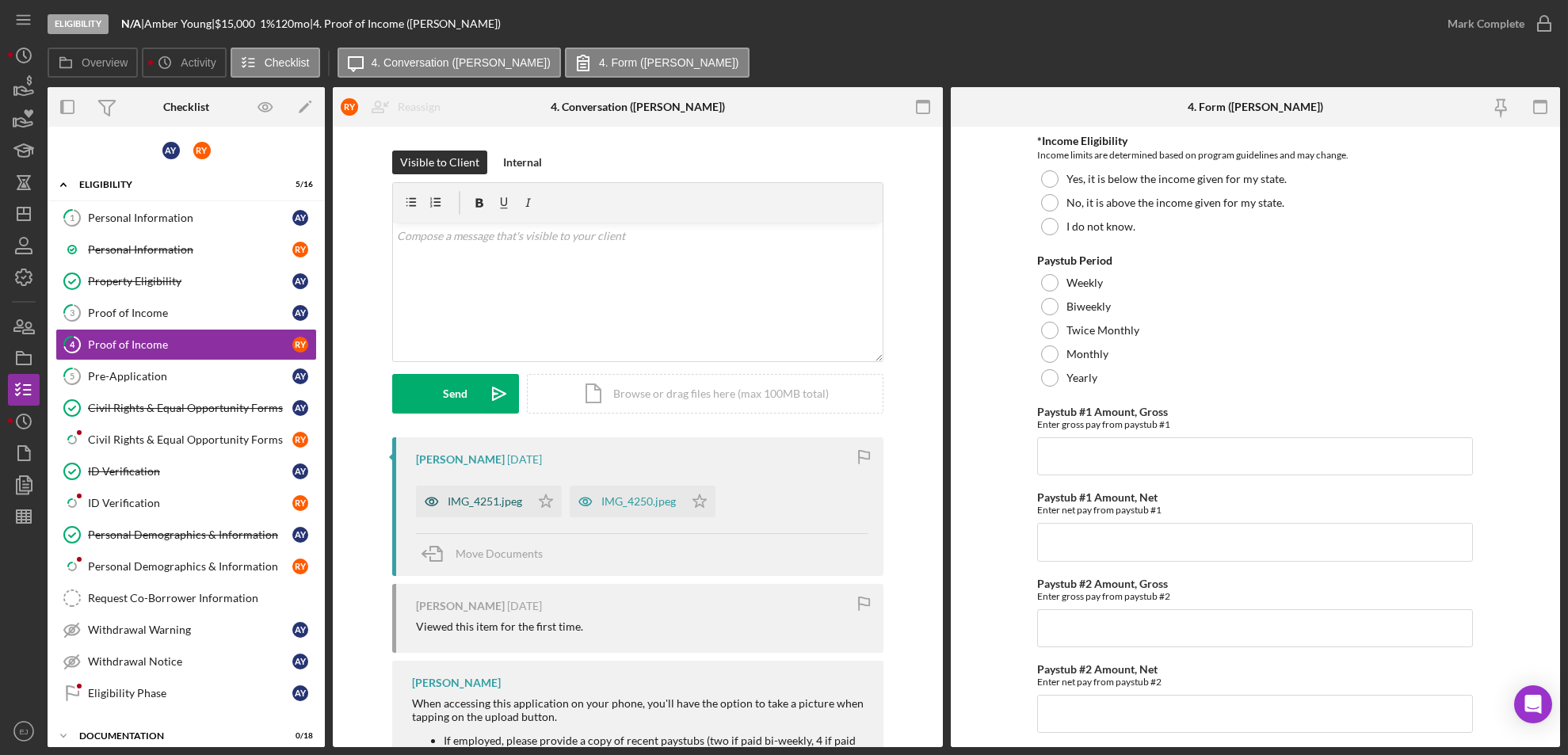
click at [495, 506] on div "IMG_4251.jpeg" at bounding box center [485, 500] width 74 height 13
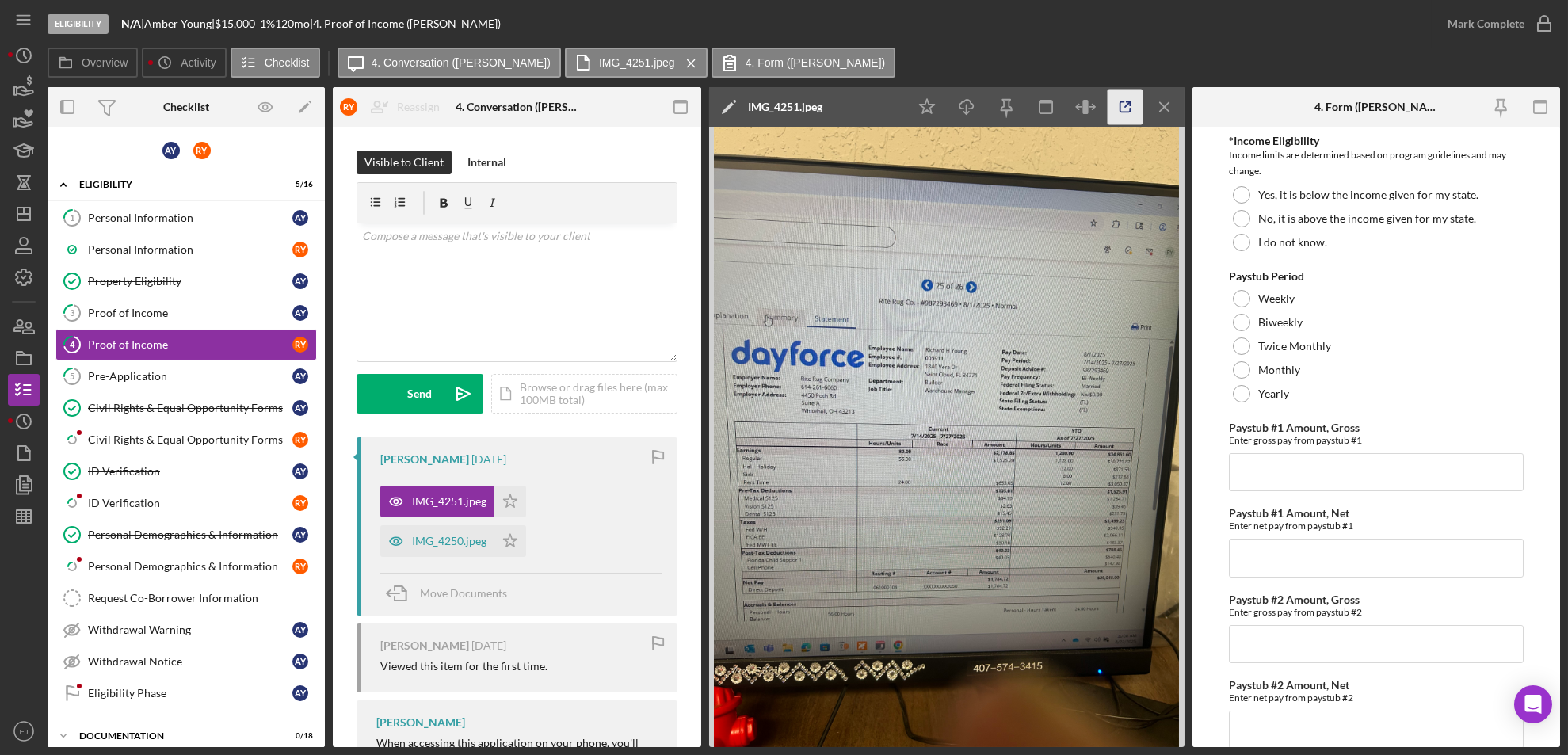
click at [1125, 113] on icon "button" at bounding box center [1124, 107] width 36 height 36
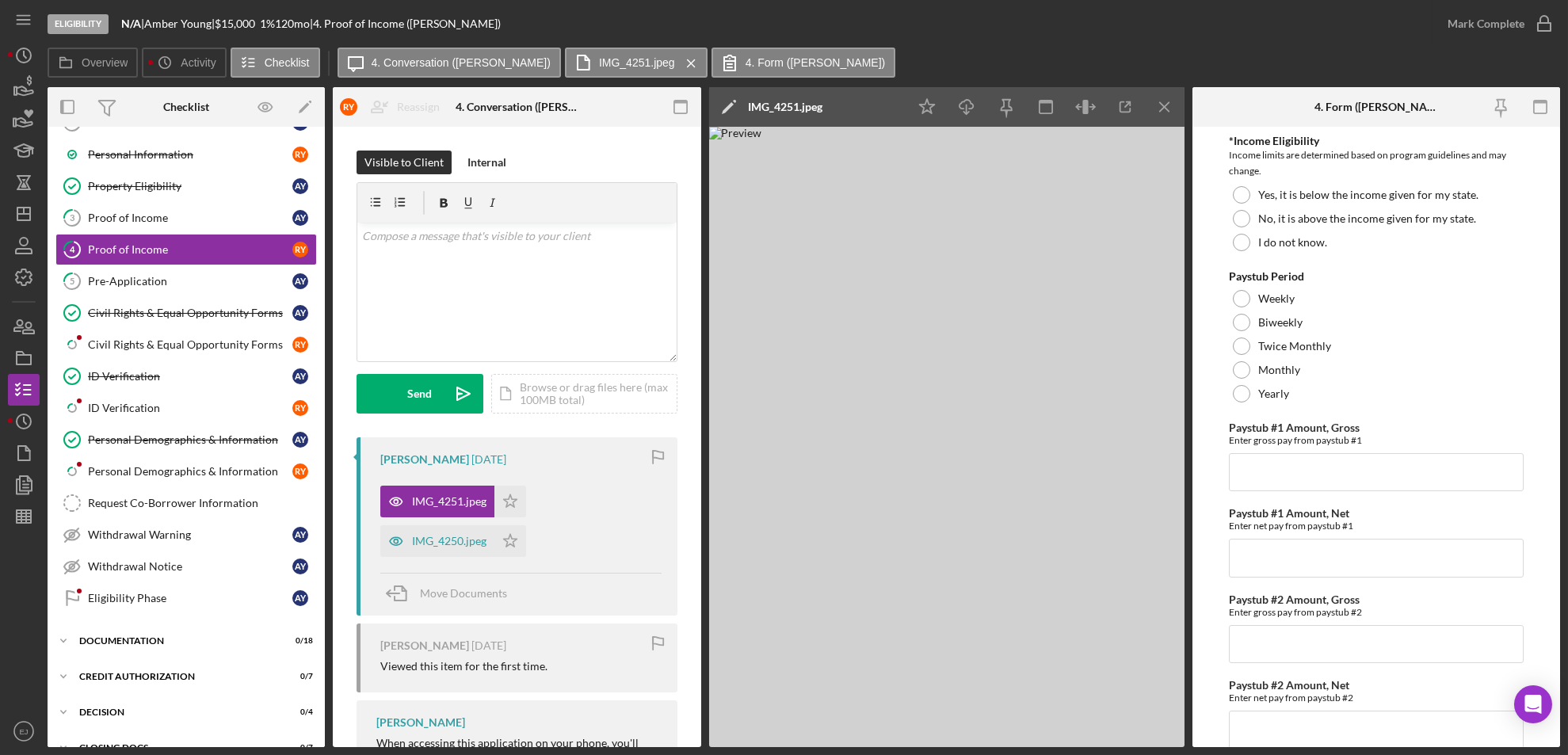
click at [1115, 567] on img at bounding box center [946, 437] width 475 height 620
click at [454, 549] on div "IMG_4250.jpeg" at bounding box center [437, 540] width 114 height 31
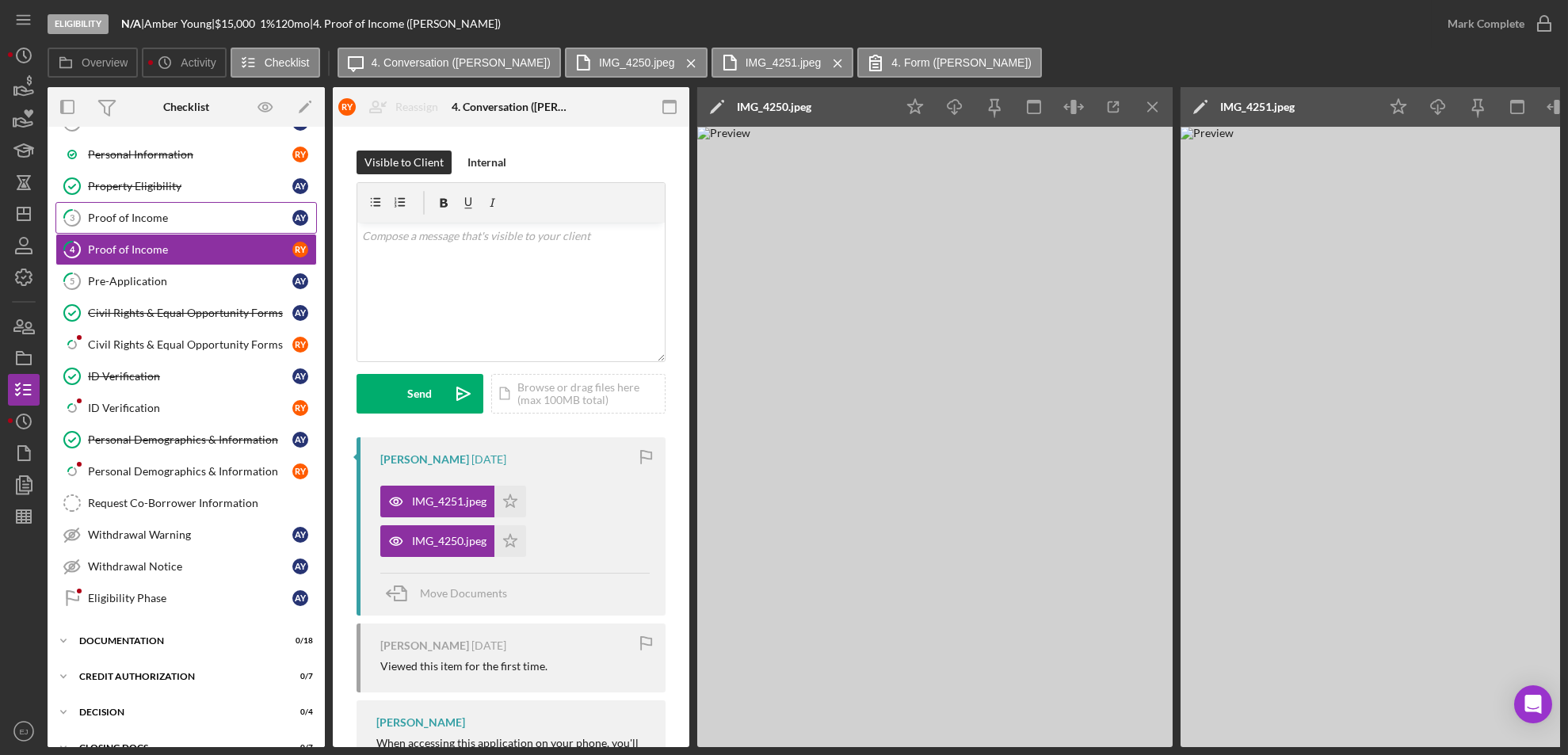
click at [148, 228] on link "3 Proof of Income A Y" at bounding box center [186, 218] width 261 height 31
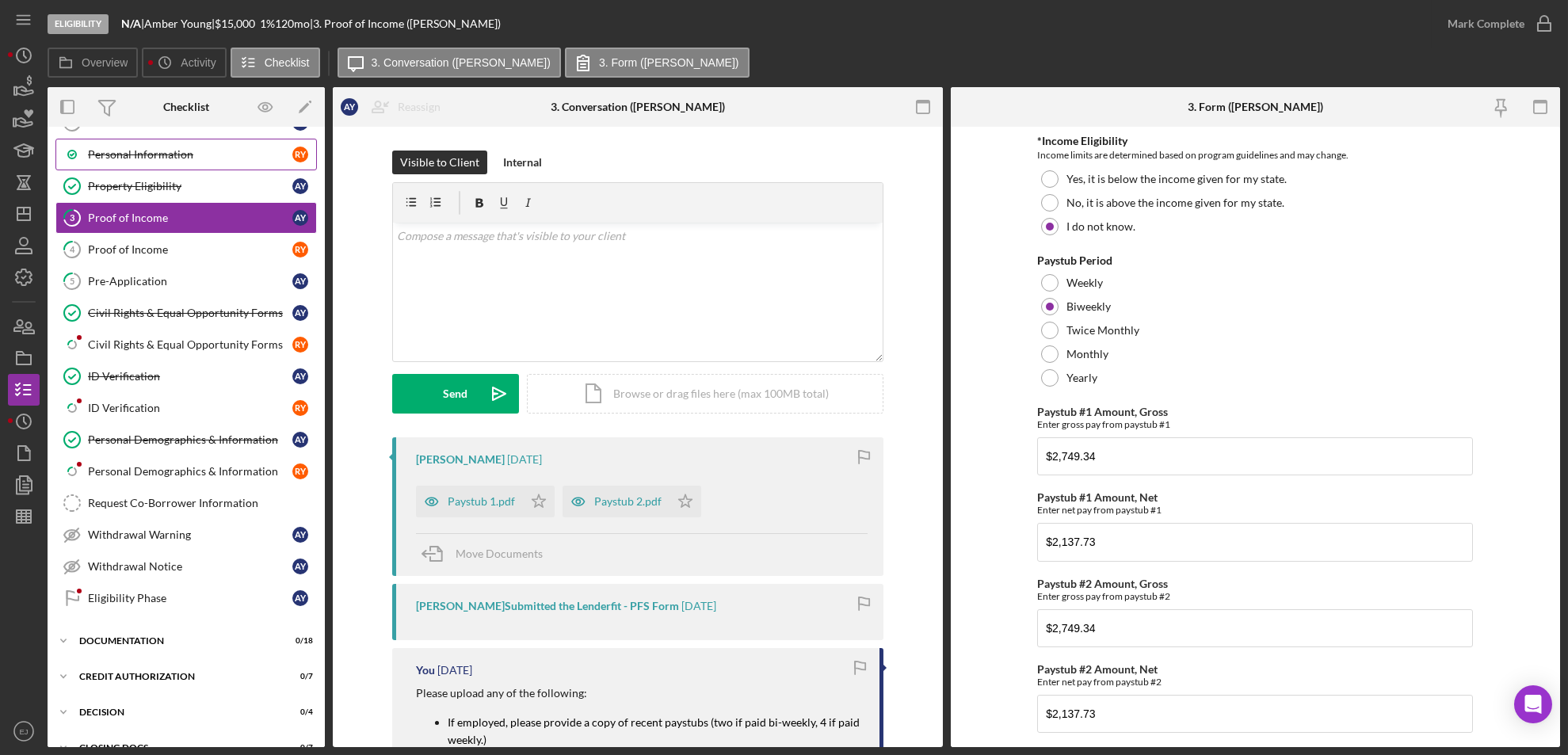
click at [98, 155] on div "Personal Information" at bounding box center [189, 154] width 204 height 13
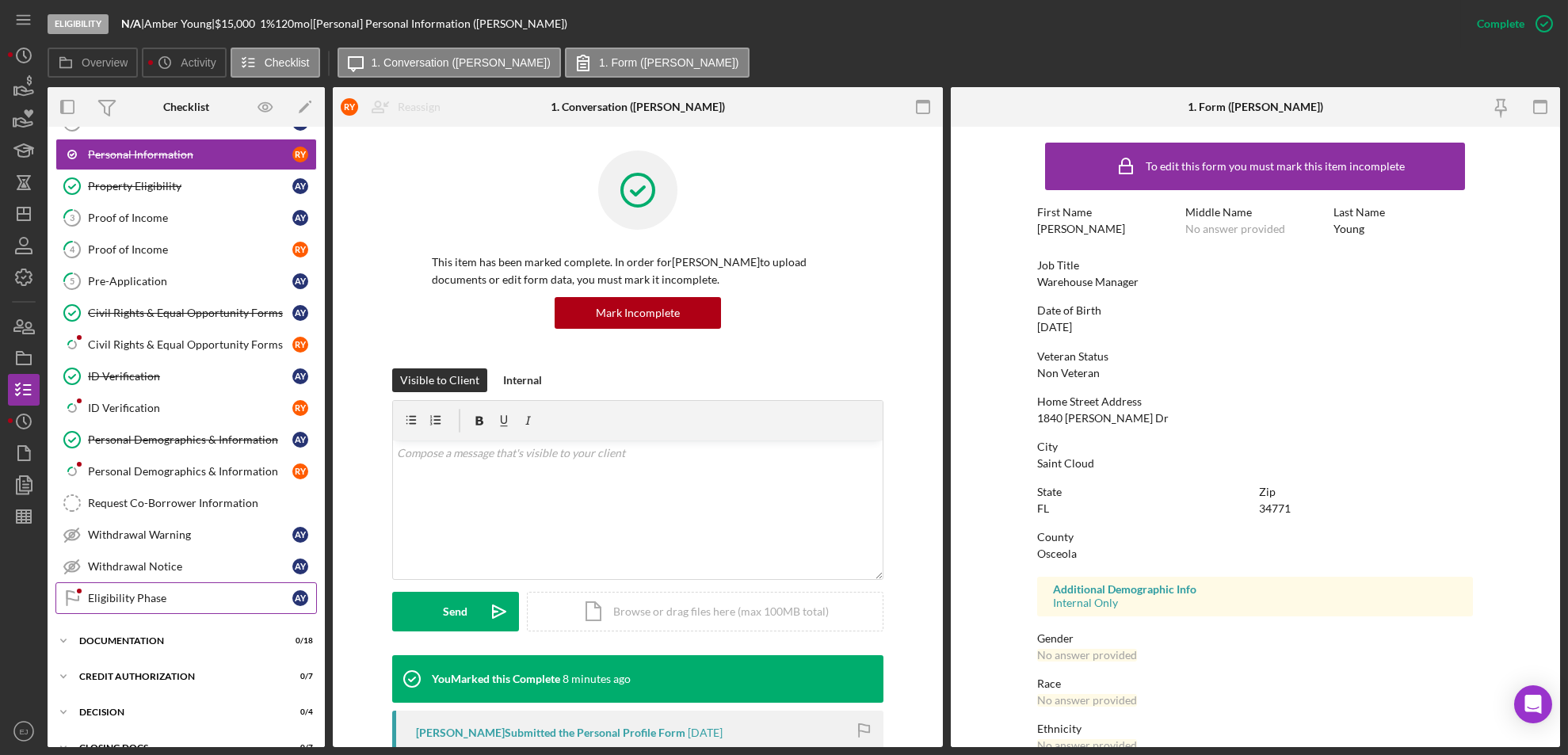
click at [171, 598] on div "Eligibility Phase" at bounding box center [189, 598] width 204 height 13
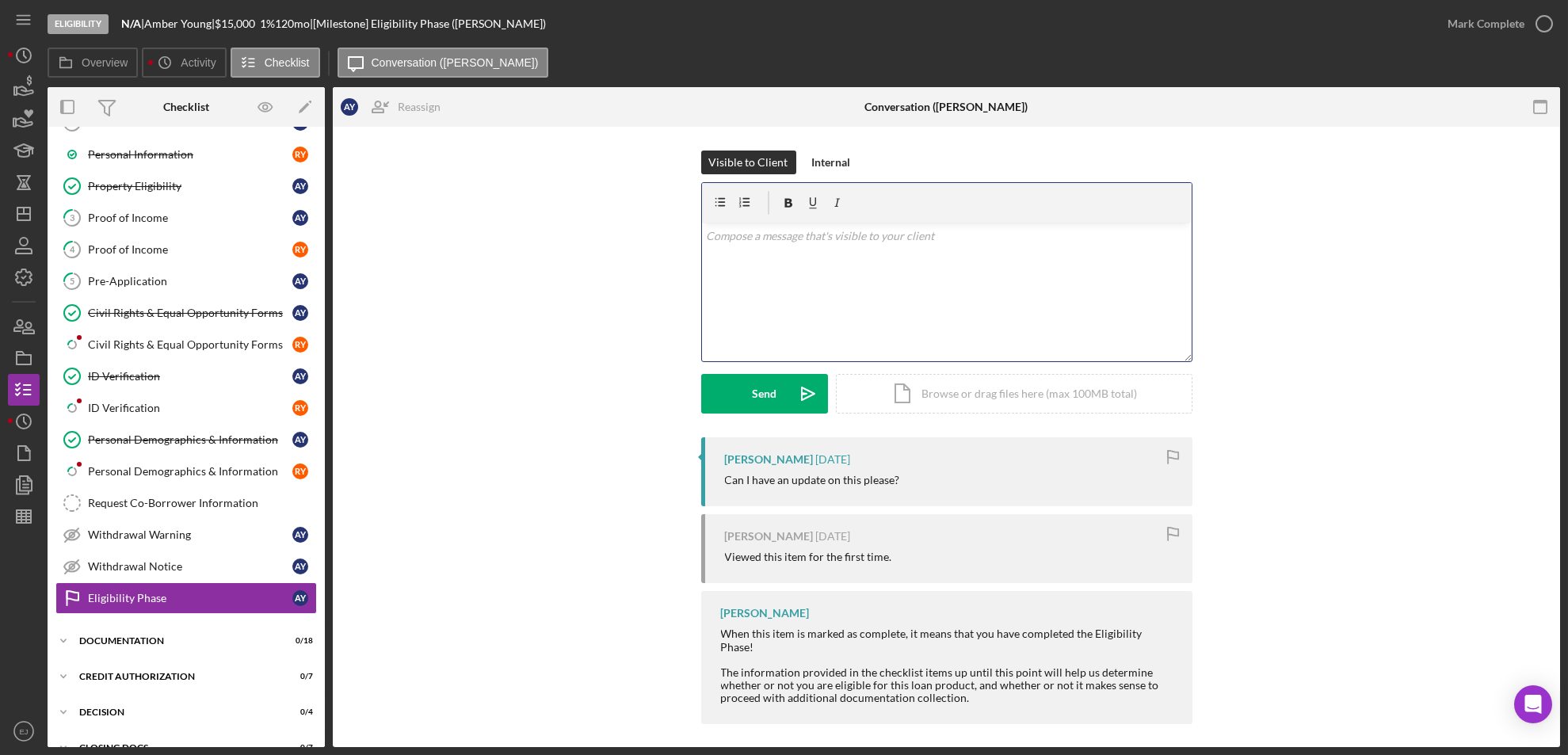
click at [769, 253] on div "v Color teal Color pink Remove color Add row above Add row below Add column bef…" at bounding box center [946, 292] width 490 height 139
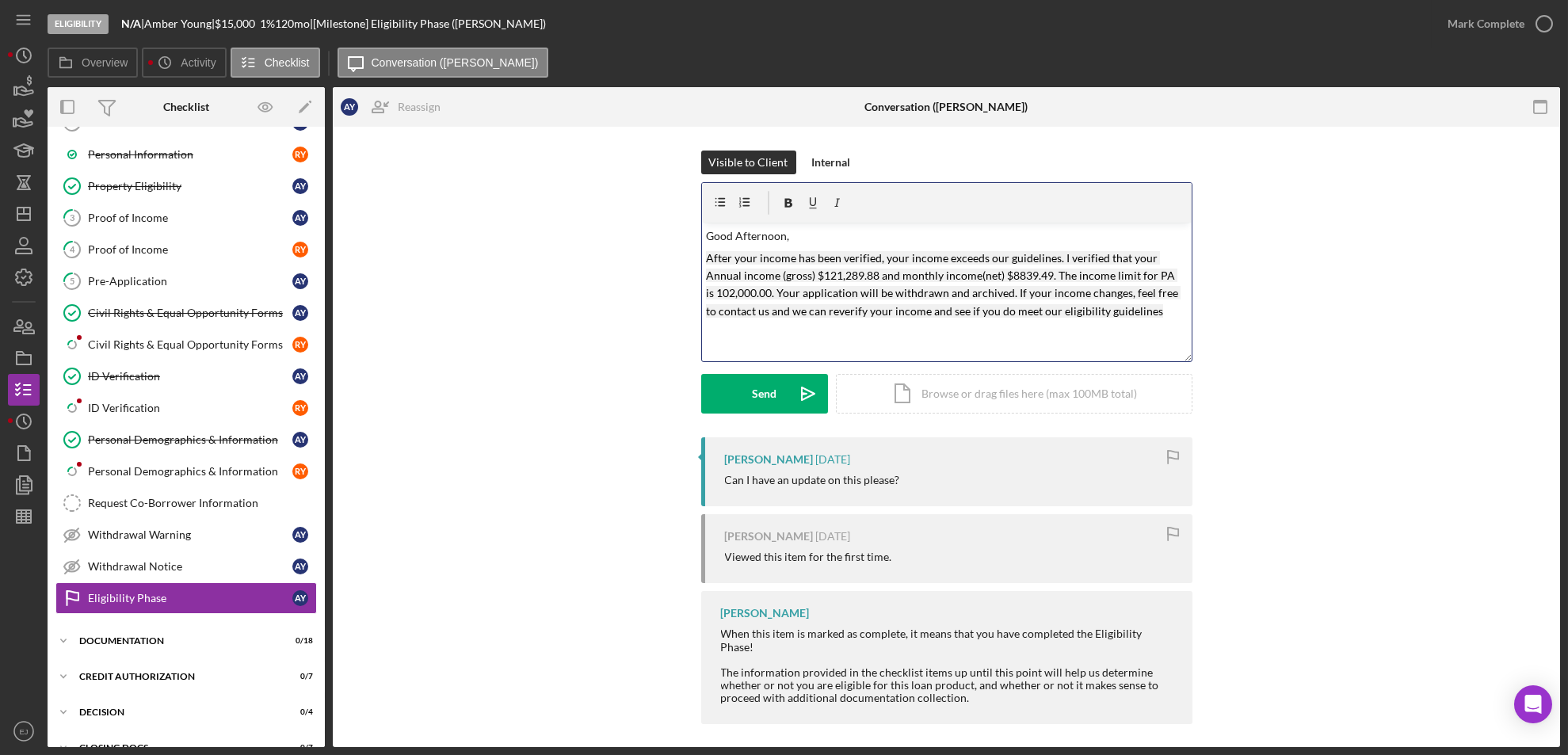
click at [847, 281] on p "After your income has been verified, your income exceeds our guidelines. I veri…" at bounding box center [945, 285] width 481 height 71
click at [1034, 271] on mark "After your income has been verified, your income exceeds our guidelines. I veri…" at bounding box center [943, 284] width 474 height 66
click at [1152, 425] on div "Visible to Client Internal v Color teal Color pink Remove color Add row above A…" at bounding box center [946, 294] width 491 height 287
click at [1047, 276] on mark "After your income has been verified, your income exceeds our guidelines. I veri…" at bounding box center [943, 284] width 474 height 66
click at [1166, 271] on mark "After your income has been verified, your income exceeds our guidelines. I veri…" at bounding box center [943, 284] width 474 height 66
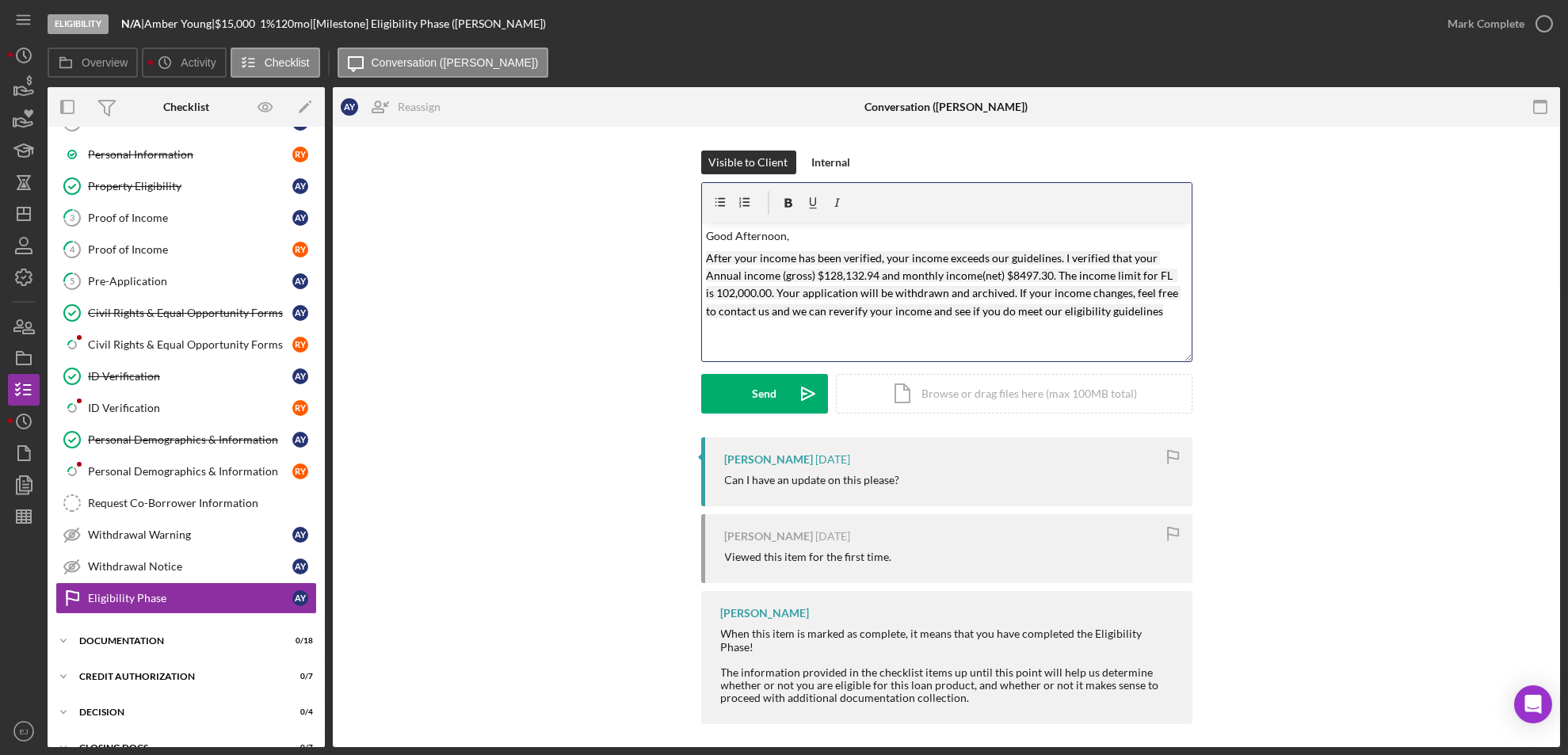
click at [747, 297] on mark "After your income has been verified, your income exceeds our guidelines. I veri…" at bounding box center [943, 284] width 474 height 66
click at [1142, 311] on p "After your income has been verified, your income exceeds our guidelines. I veri…" at bounding box center [945, 285] width 481 height 71
click at [705, 258] on mark "After your income has been verified, your income exceeds our guidelines. I veri…" at bounding box center [943, 293] width 474 height 85
click at [746, 397] on button "Send Icon/icon-invite-send" at bounding box center [765, 393] width 127 height 40
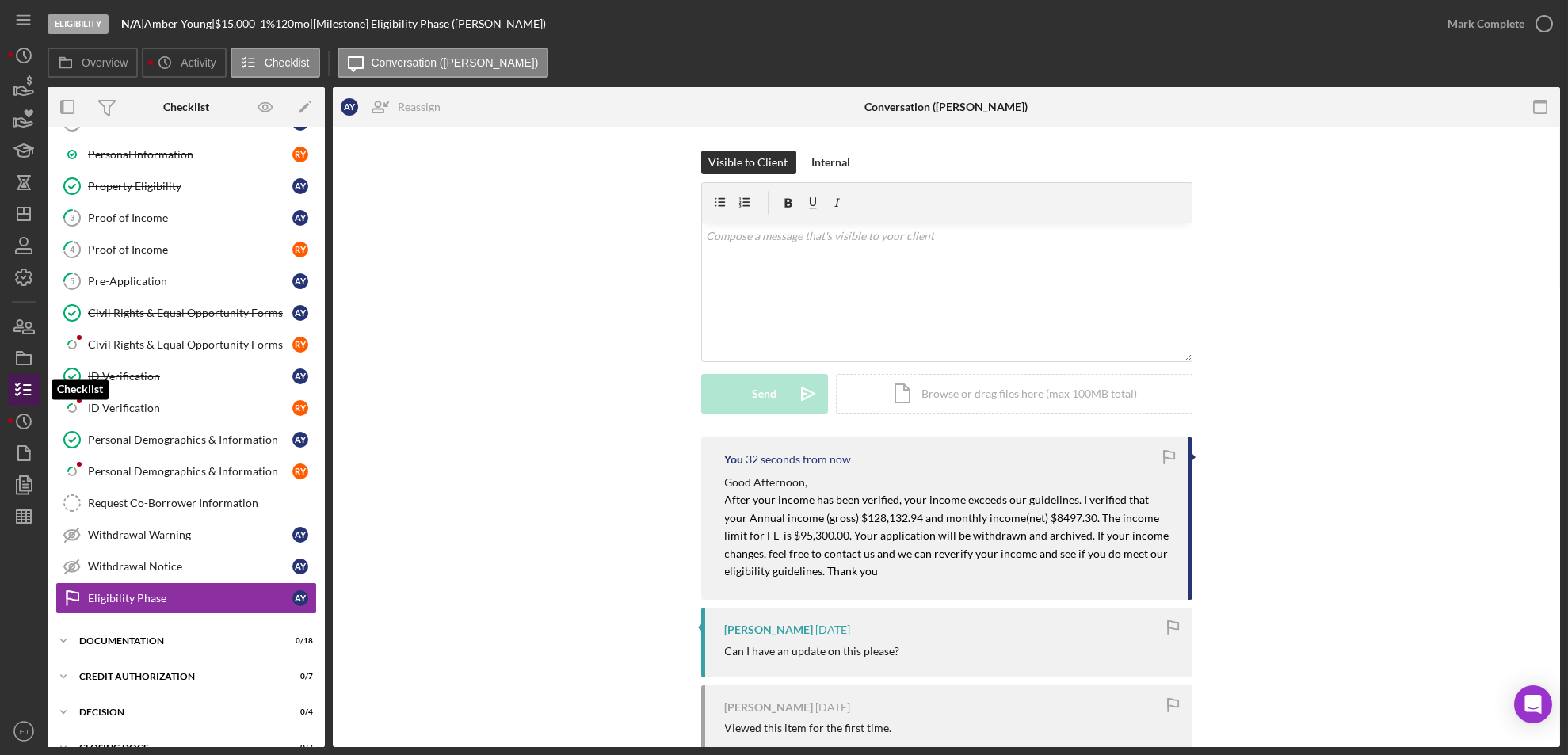
click at [21, 384] on icon "button" at bounding box center [23, 389] width 40 height 40
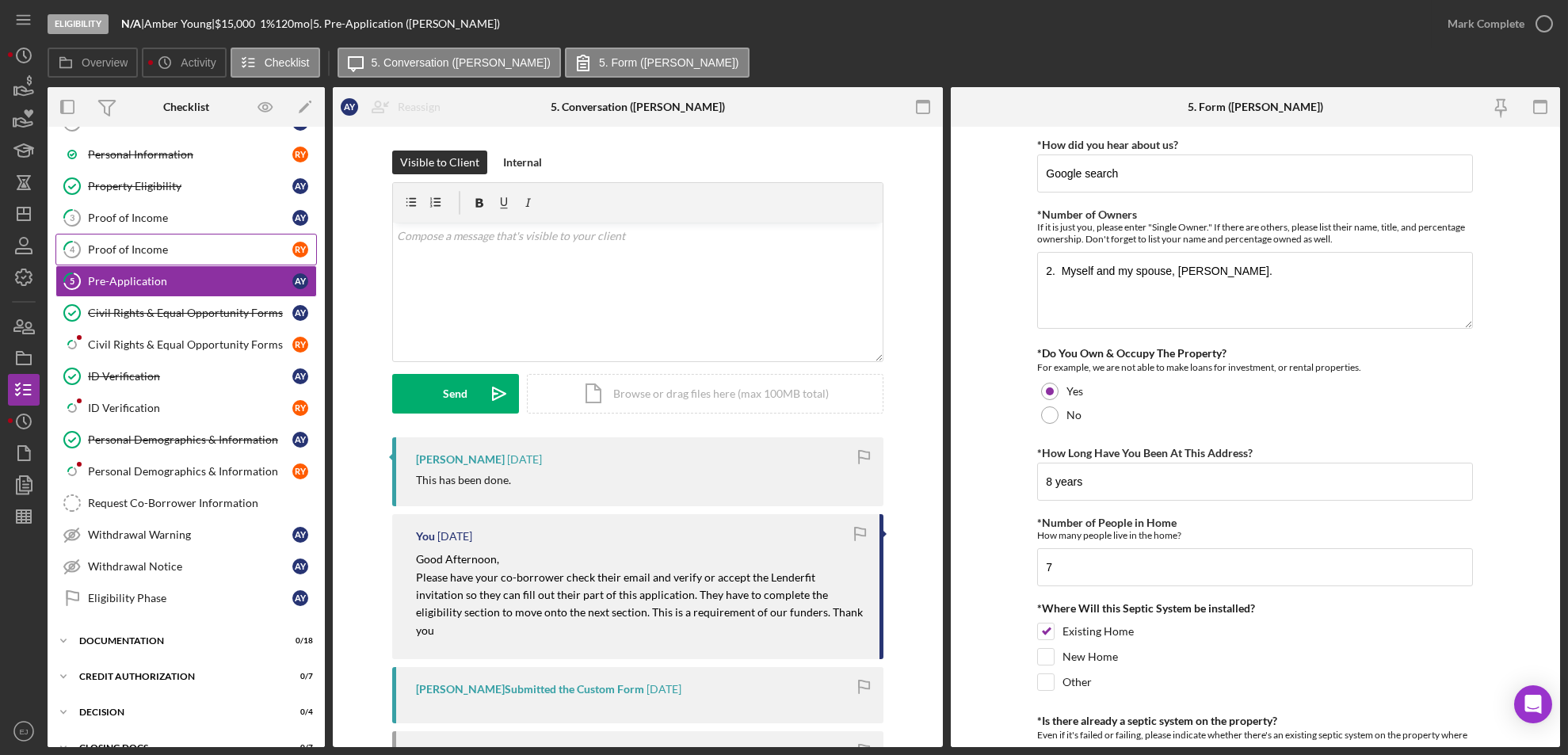
click at [181, 255] on link "4 Proof of Income R Y" at bounding box center [186, 250] width 261 height 31
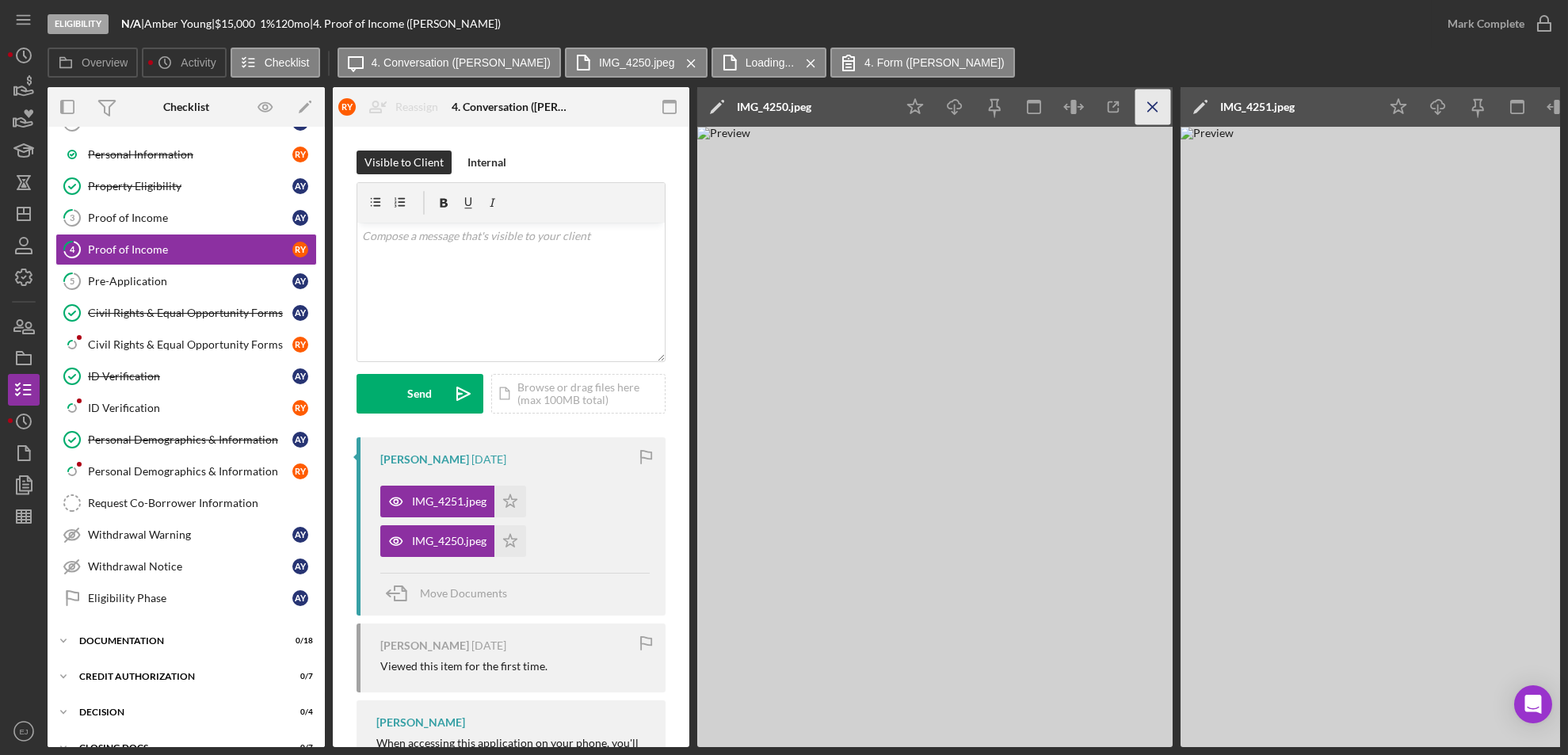
click at [1167, 103] on icon "Icon/Menu Close" at bounding box center [1153, 107] width 36 height 36
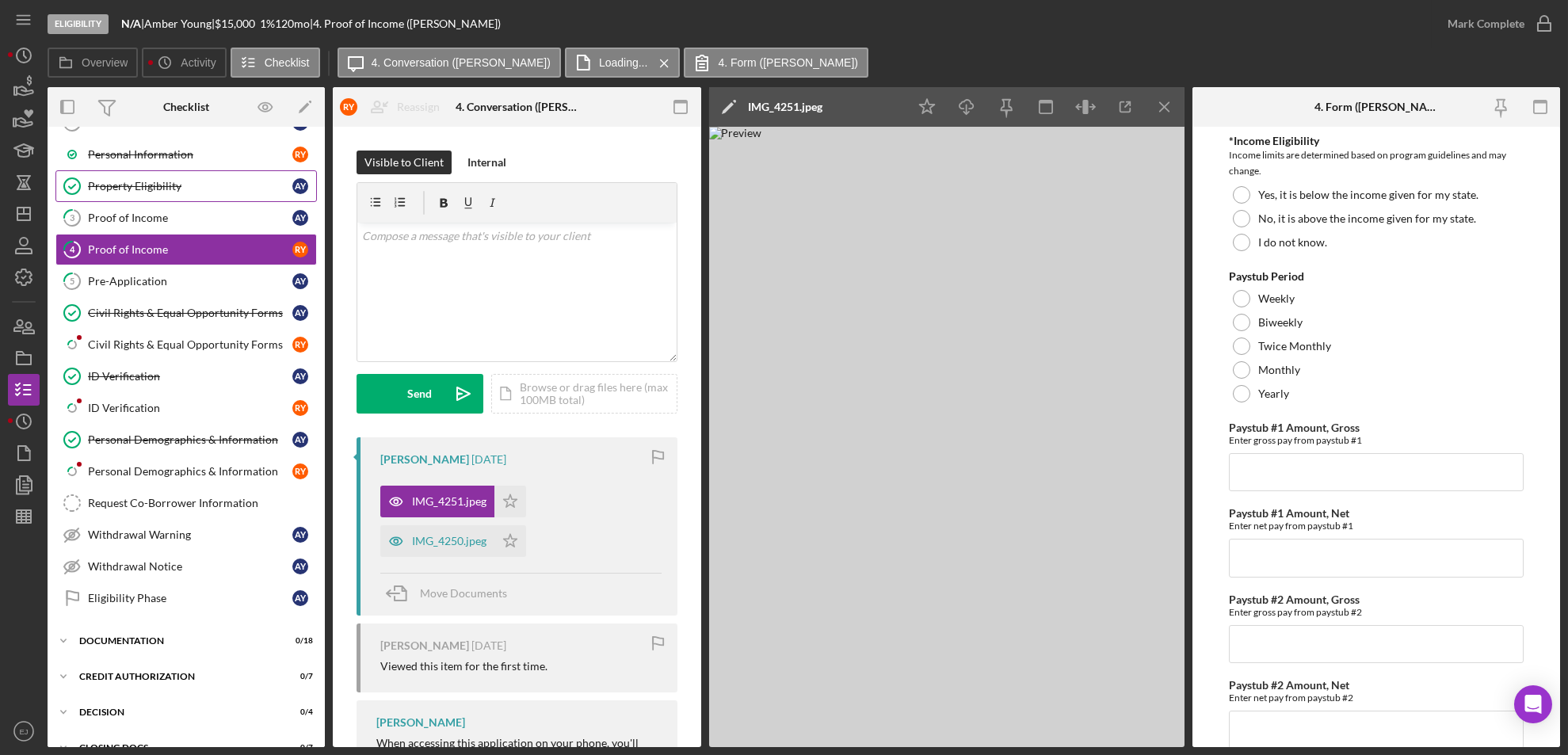
click at [232, 198] on link "Property Eligibility Property Eligibility A Y" at bounding box center [186, 186] width 261 height 31
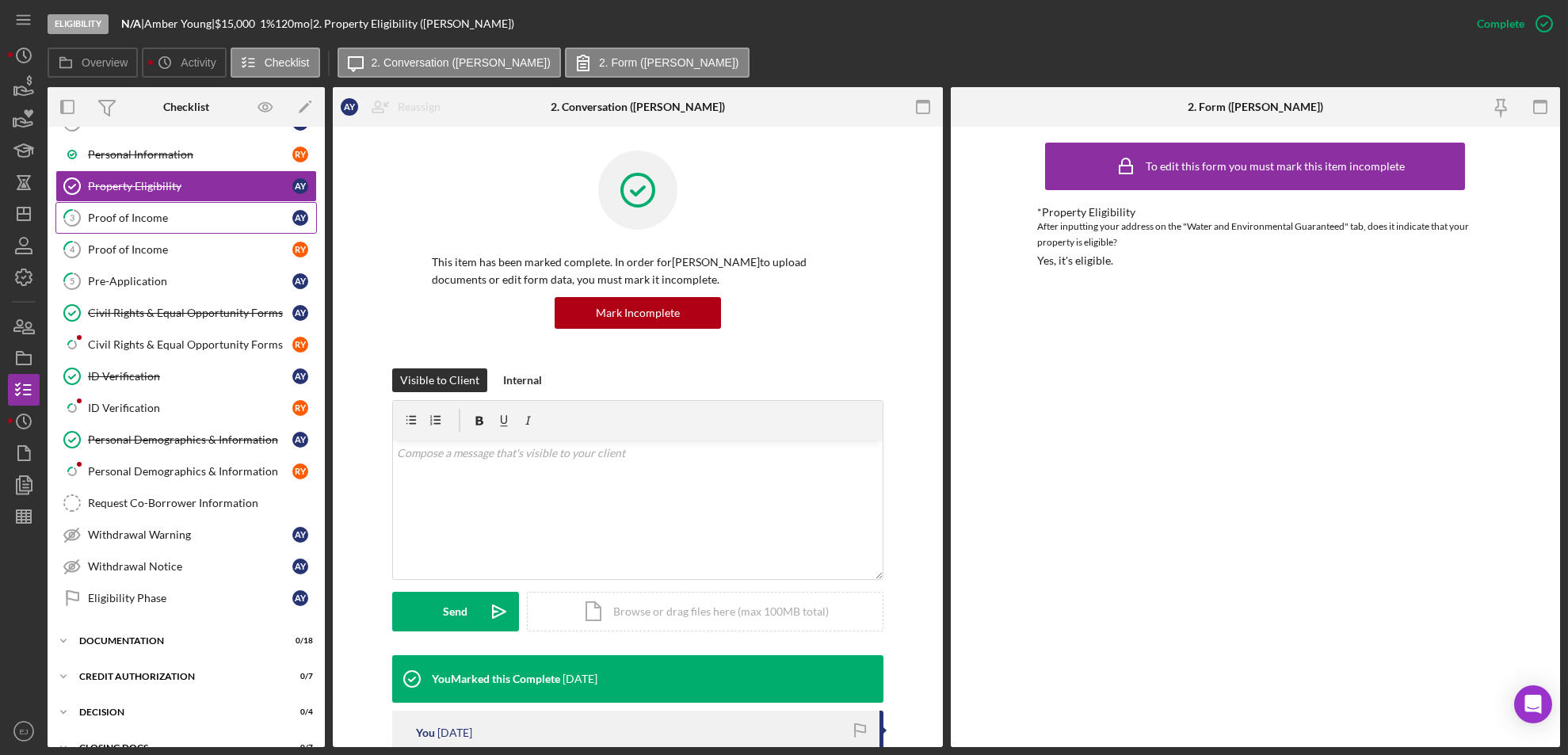
click at [183, 220] on div "Proof of Income" at bounding box center [189, 218] width 204 height 13
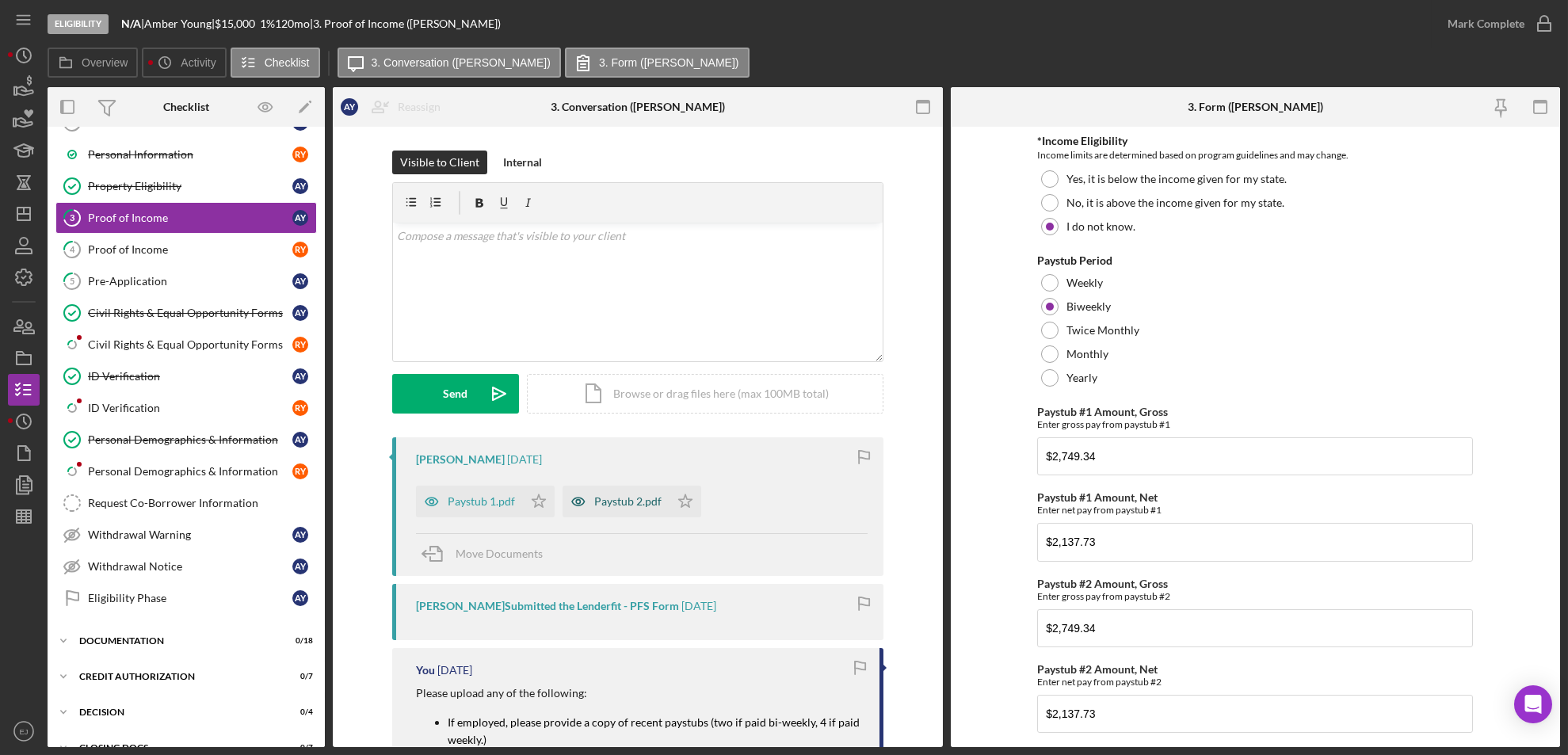
click at [608, 497] on div "Paystub 2.pdf" at bounding box center [627, 500] width 67 height 13
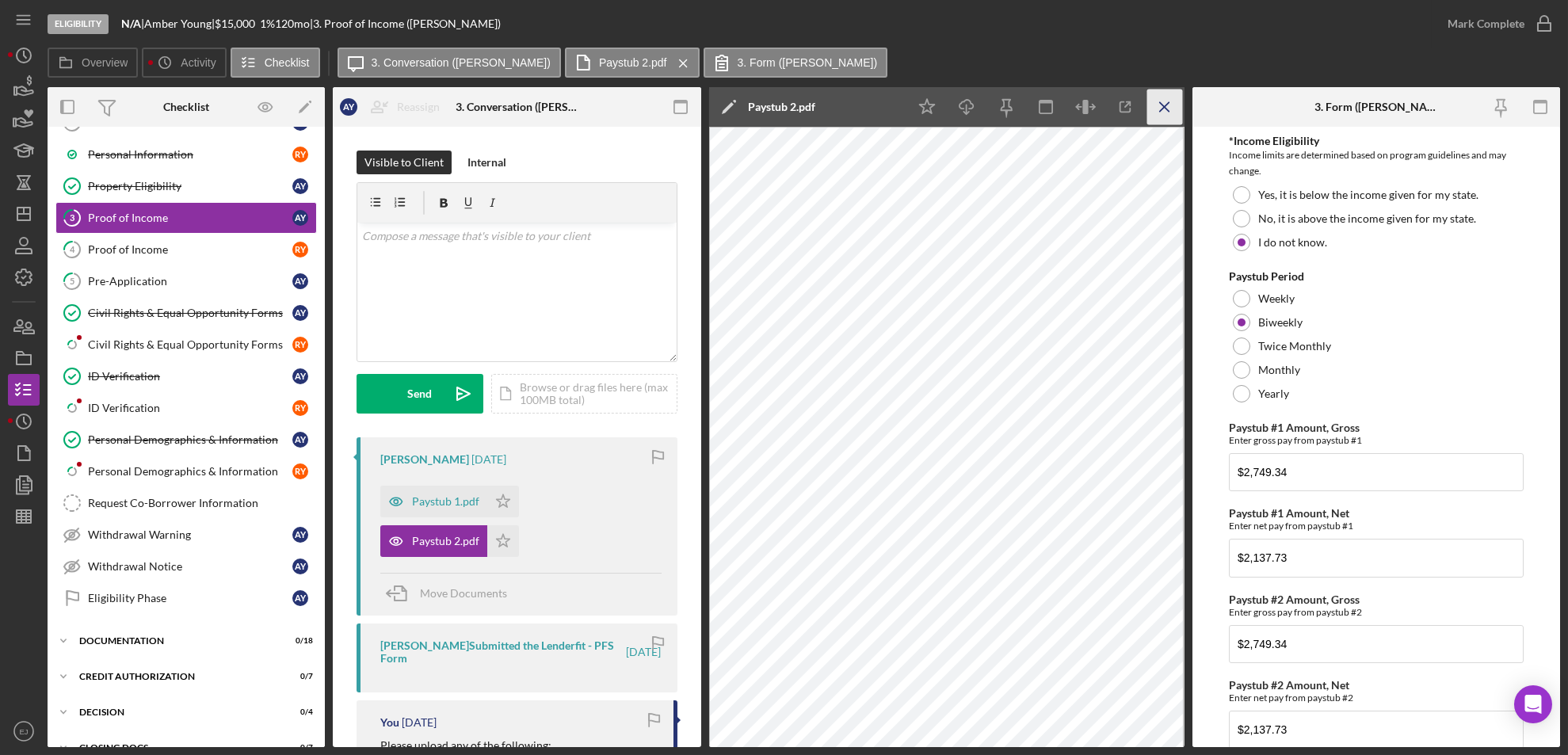
click at [1157, 95] on icon "Icon/Menu Close" at bounding box center [1164, 107] width 36 height 36
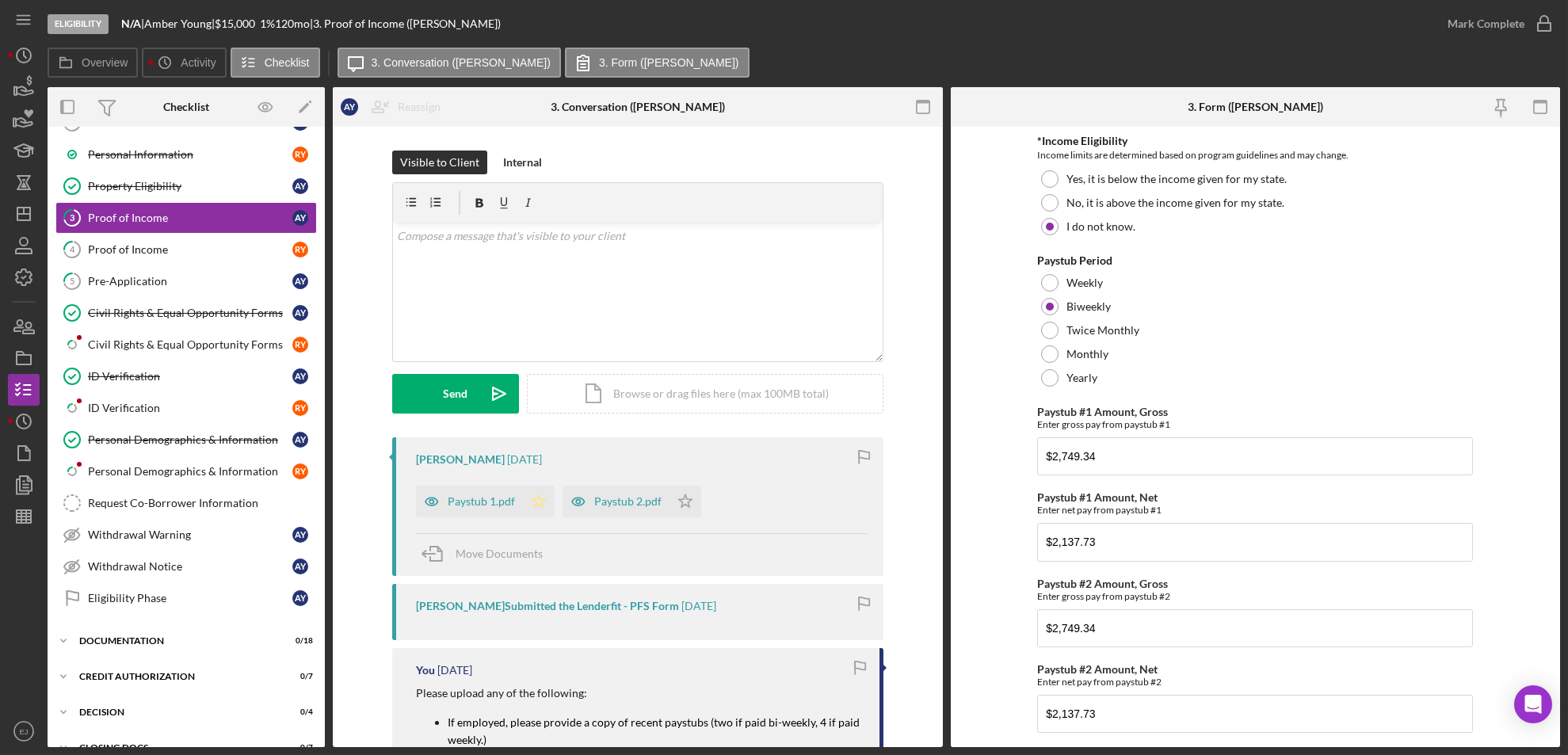
click at [539, 502] on icon "Icon/Star" at bounding box center [539, 501] width 31 height 31
click at [672, 499] on icon "Icon/Star" at bounding box center [685, 501] width 31 height 31
click at [1537, 33] on icon "button" at bounding box center [1544, 23] width 40 height 40
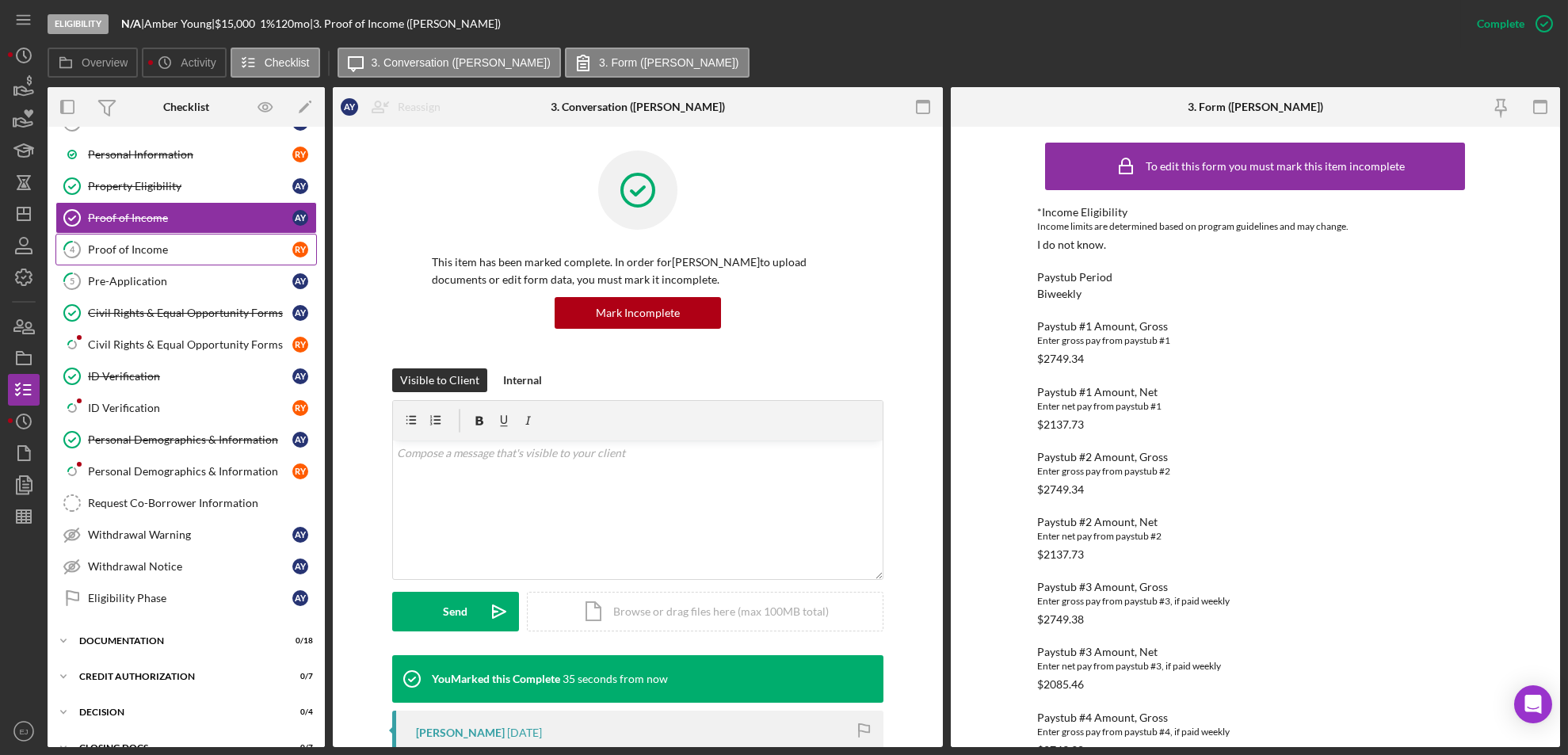
click at [217, 247] on div "Proof of Income" at bounding box center [189, 249] width 204 height 13
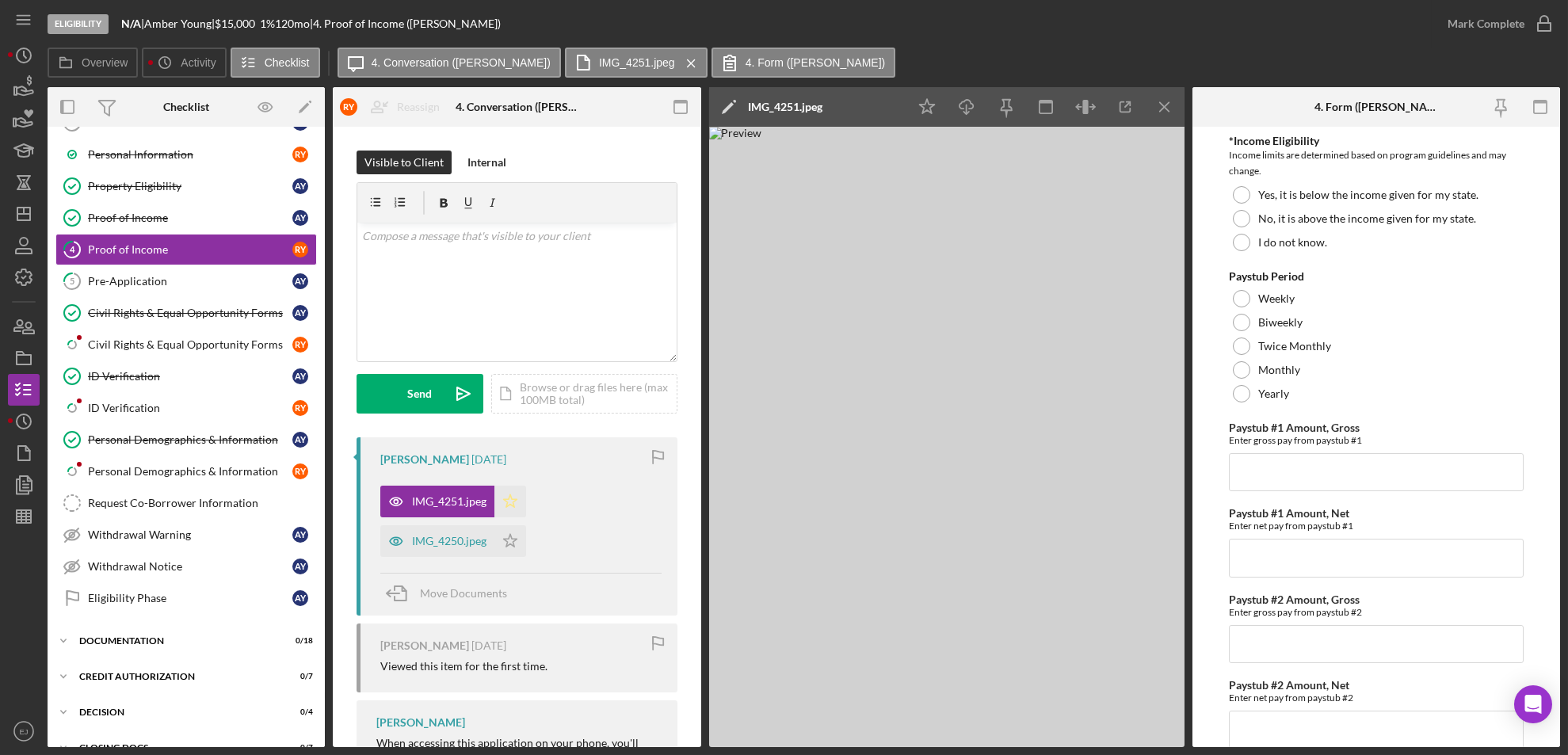
click at [511, 506] on icon "Icon/Star" at bounding box center [510, 501] width 31 height 31
click at [514, 533] on icon "Icon/Star" at bounding box center [510, 540] width 31 height 31
click at [1558, 19] on div "Mark Complete" at bounding box center [1496, 23] width 129 height 48
click at [133, 410] on div "ID Verification" at bounding box center [189, 408] width 204 height 13
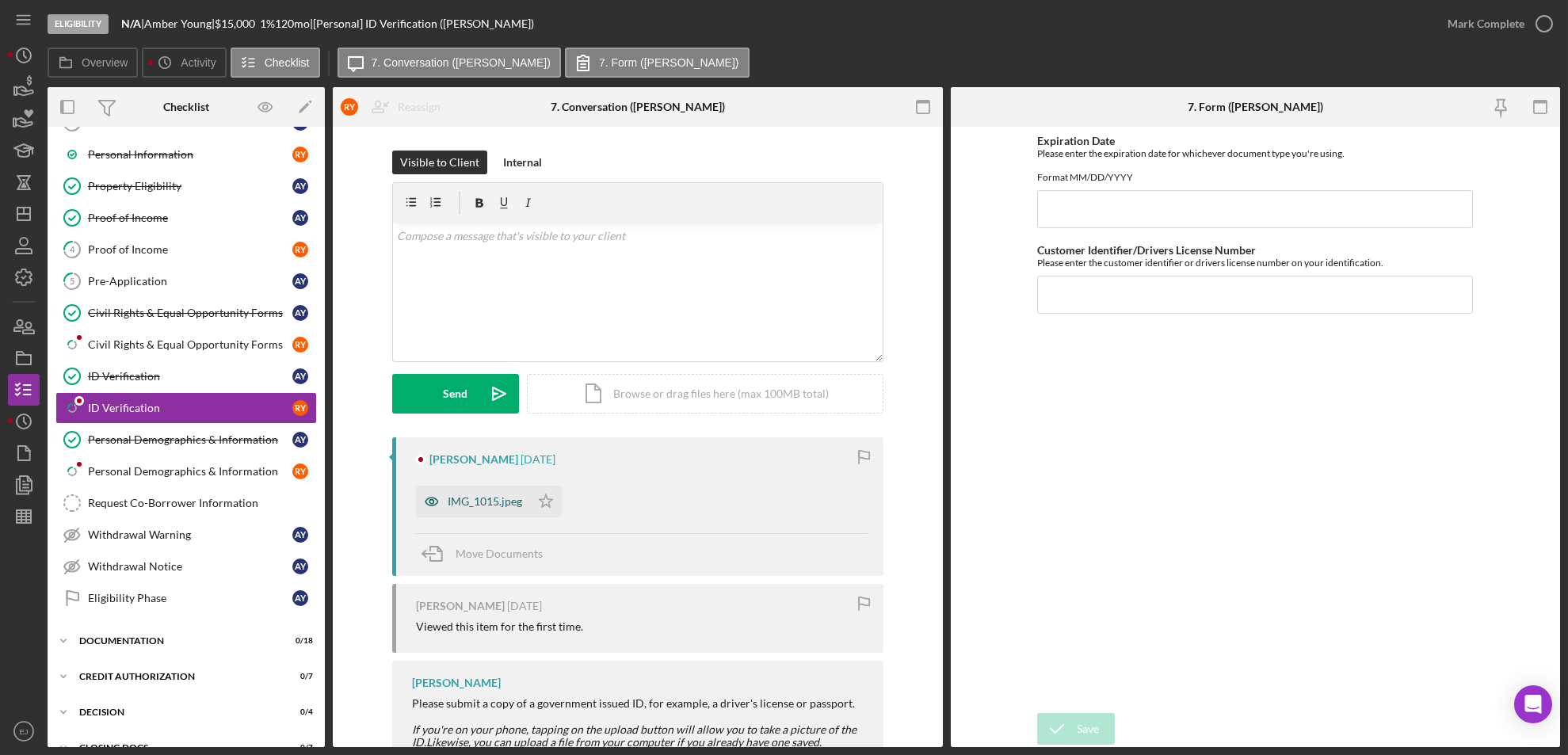
click at [449, 497] on div "IMG_1015.jpeg" at bounding box center [485, 500] width 74 height 13
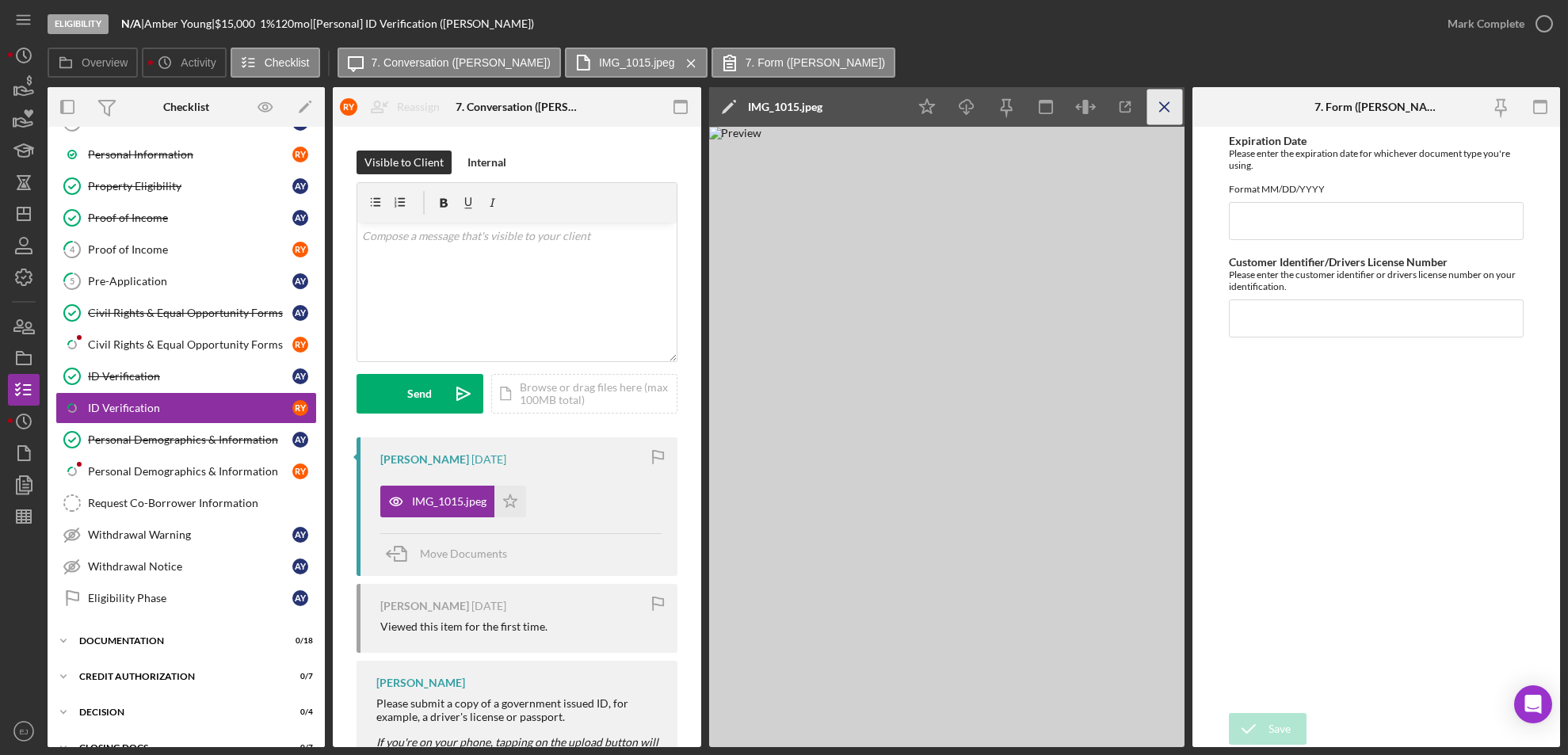
click at [1174, 95] on icon "Icon/Menu Close" at bounding box center [1164, 107] width 36 height 36
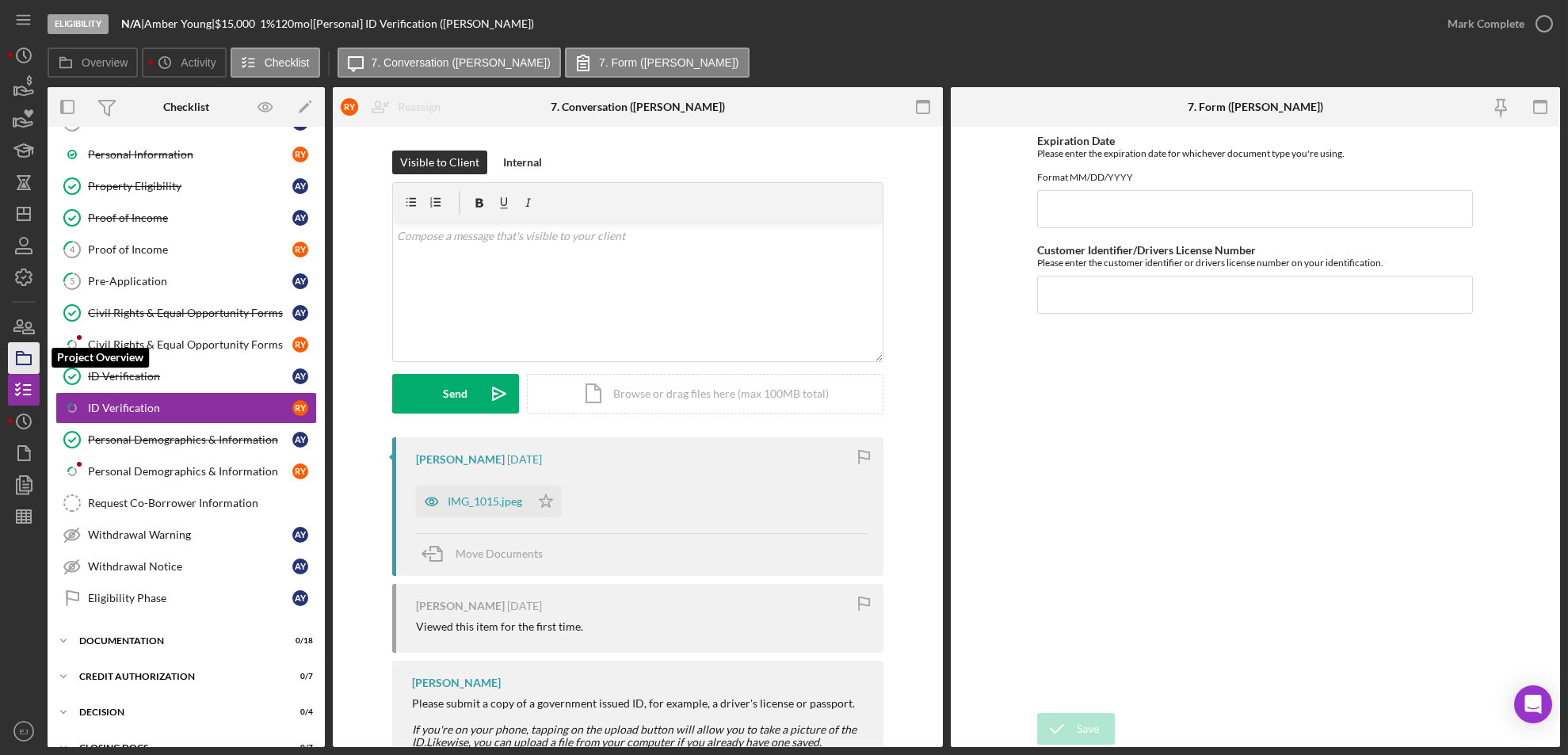
click at [30, 346] on icon "button" at bounding box center [23, 358] width 40 height 40
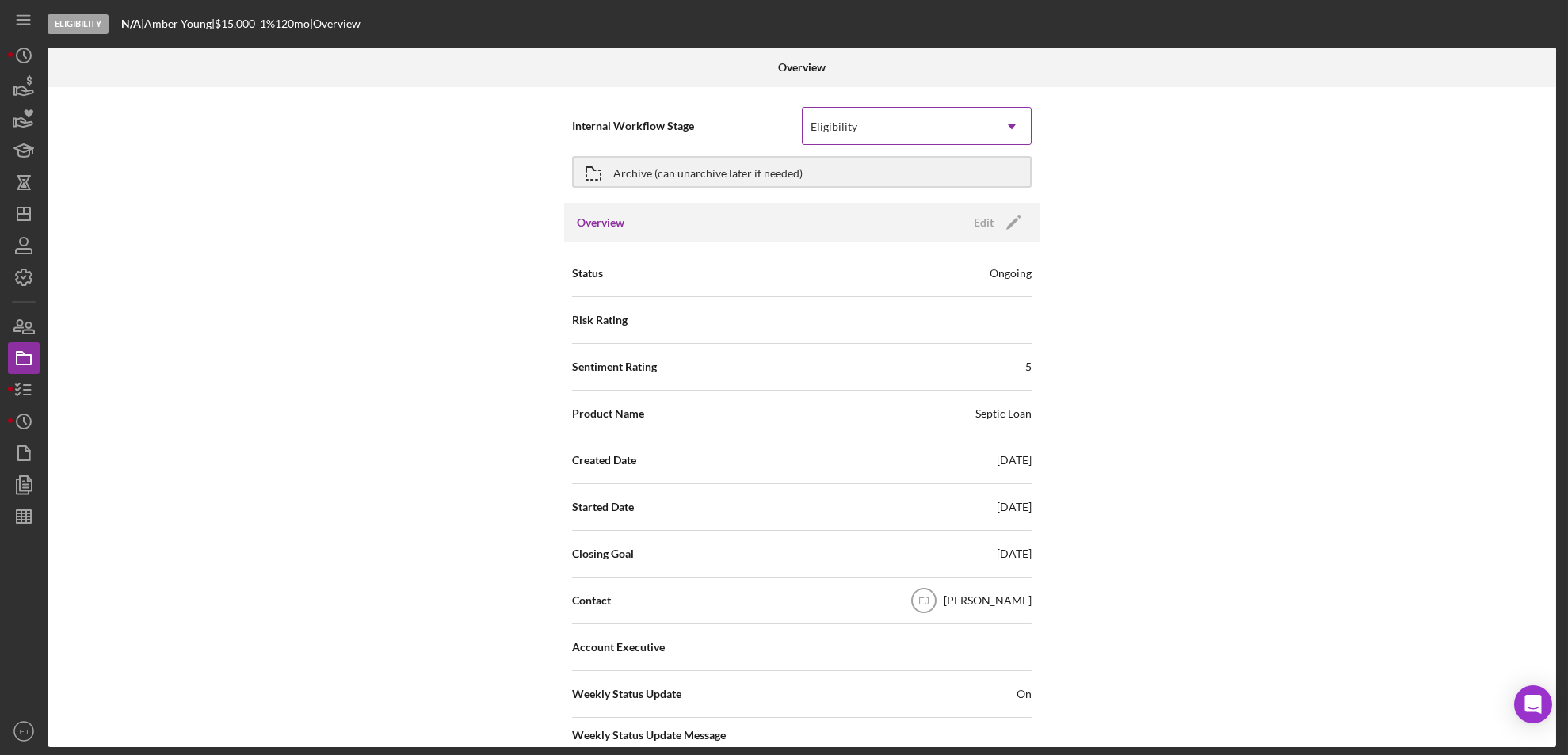
click at [1014, 128] on icon "Icon/Dropdown Arrow" at bounding box center [1011, 126] width 38 height 38
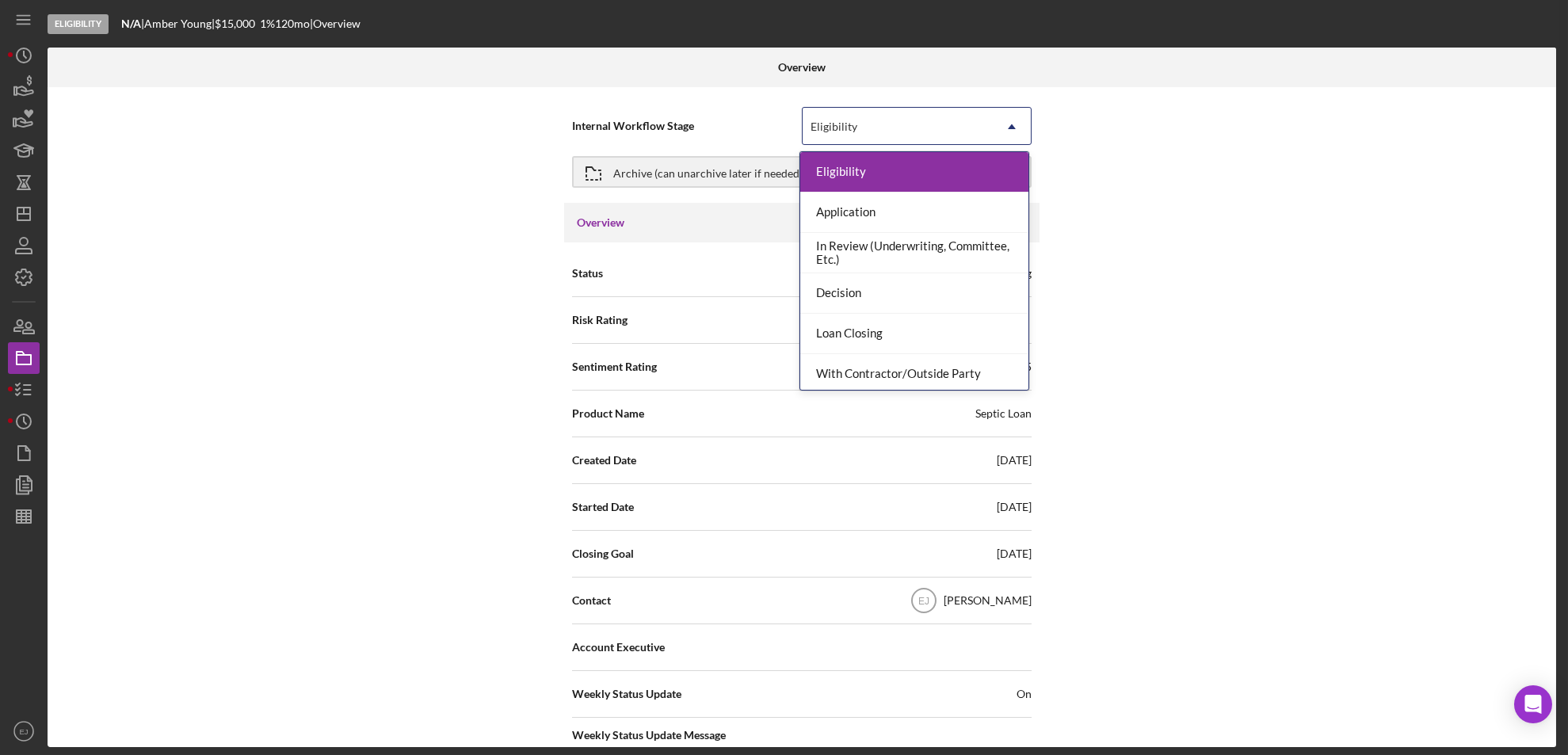
scroll to position [125, 0]
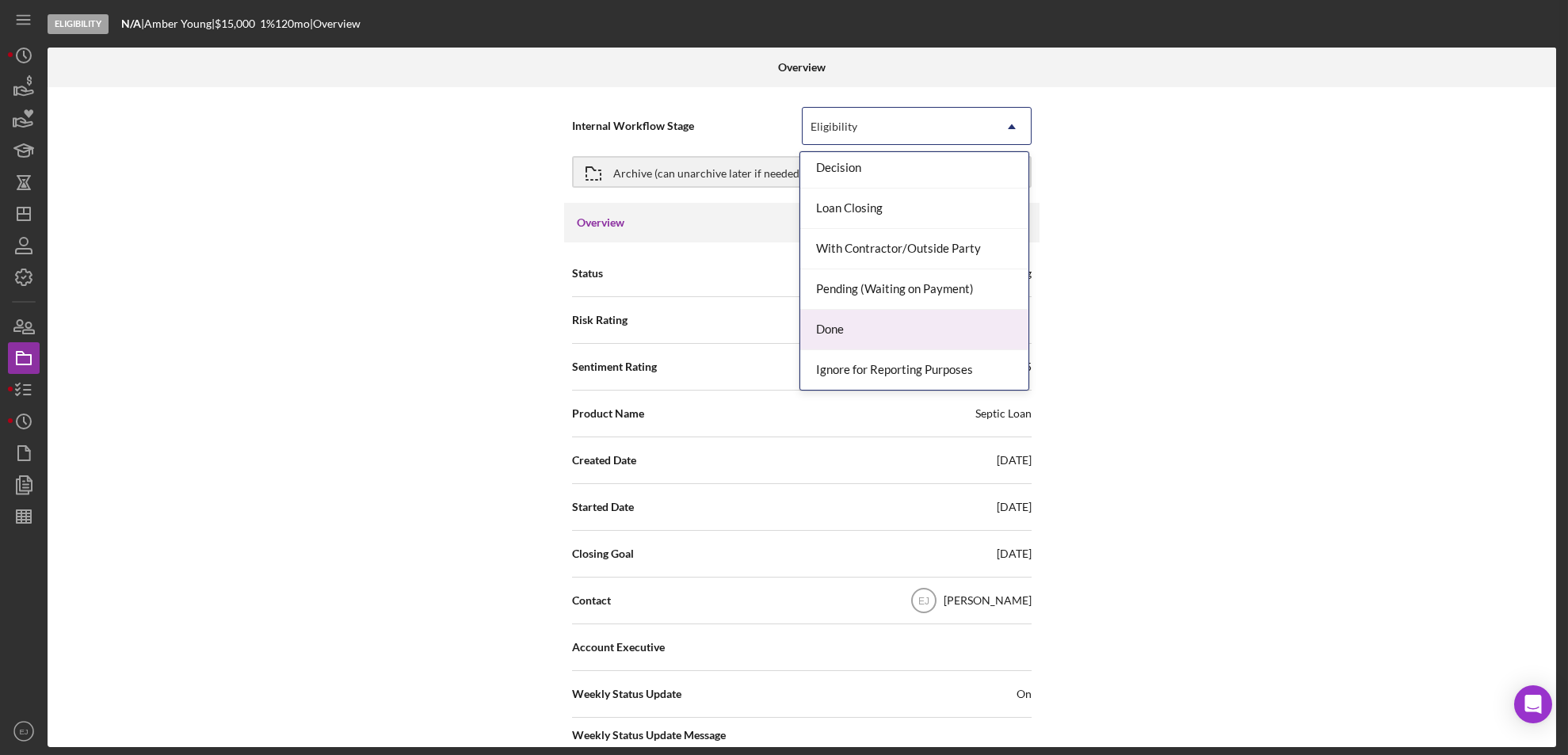
click at [968, 314] on div "Done" at bounding box center [914, 329] width 228 height 40
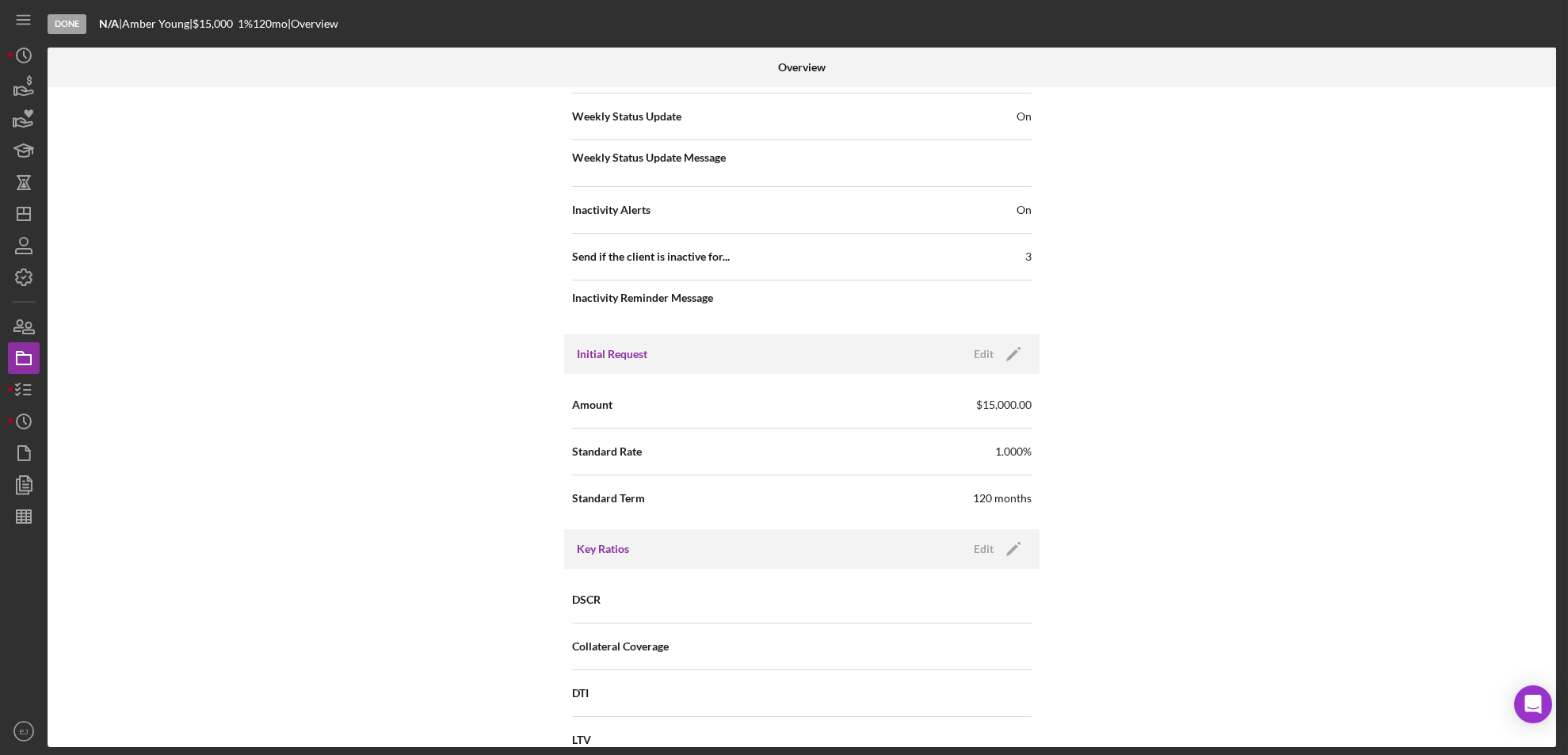
scroll to position [1156, 0]
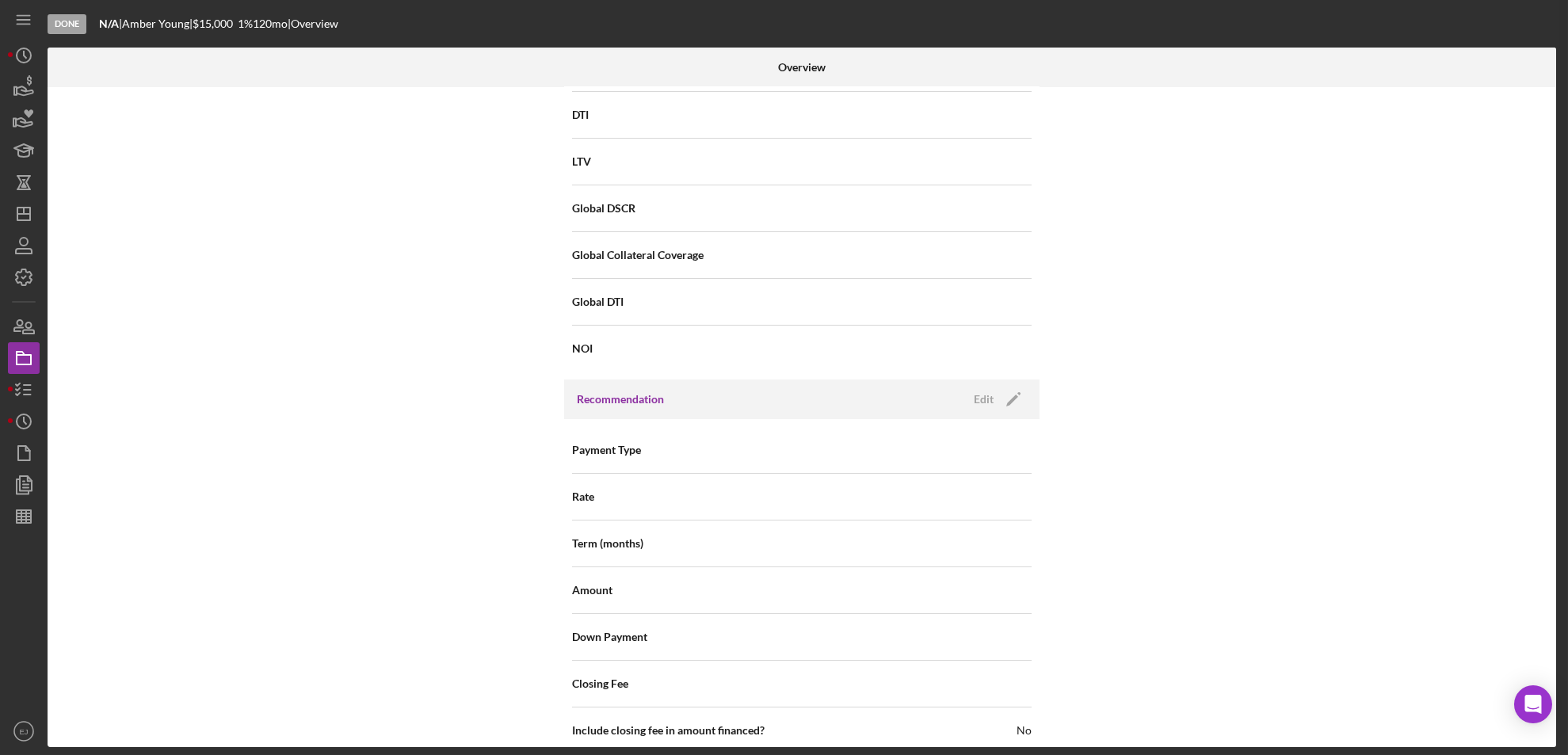
drag, startPoint x: 1554, startPoint y: 642, endPoint x: 1548, endPoint y: 630, distance: 13.4
click at [1548, 630] on div "Internal Workflow Stage Done Icon/Dropdown Arrow Archive (can unarchive later i…" at bounding box center [802, 417] width 1508 height 659
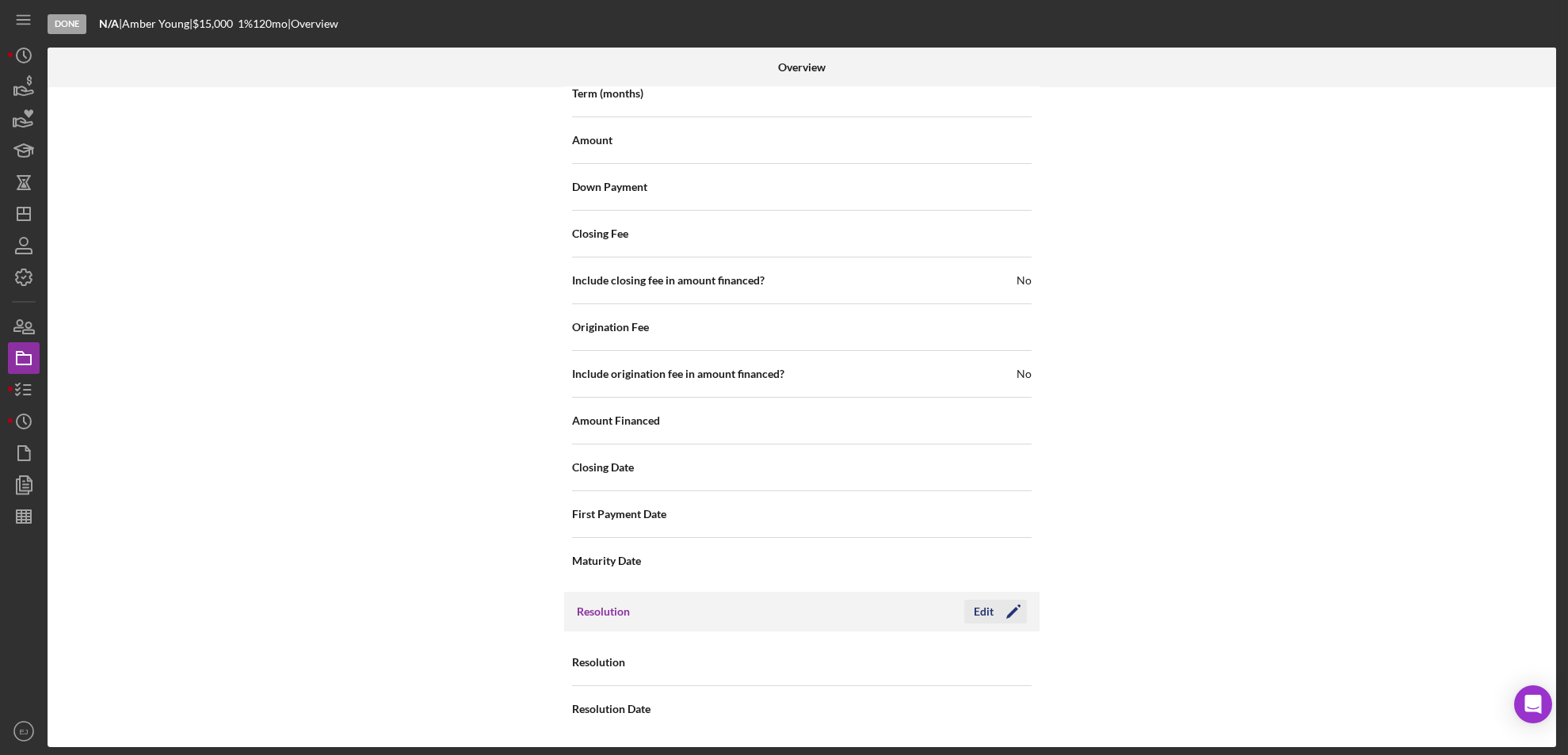
click at [995, 613] on icon "Icon/Edit" at bounding box center [1013, 612] width 40 height 40
click at [997, 672] on icon "Icon/Dropdown Arrow" at bounding box center [1011, 662] width 38 height 38
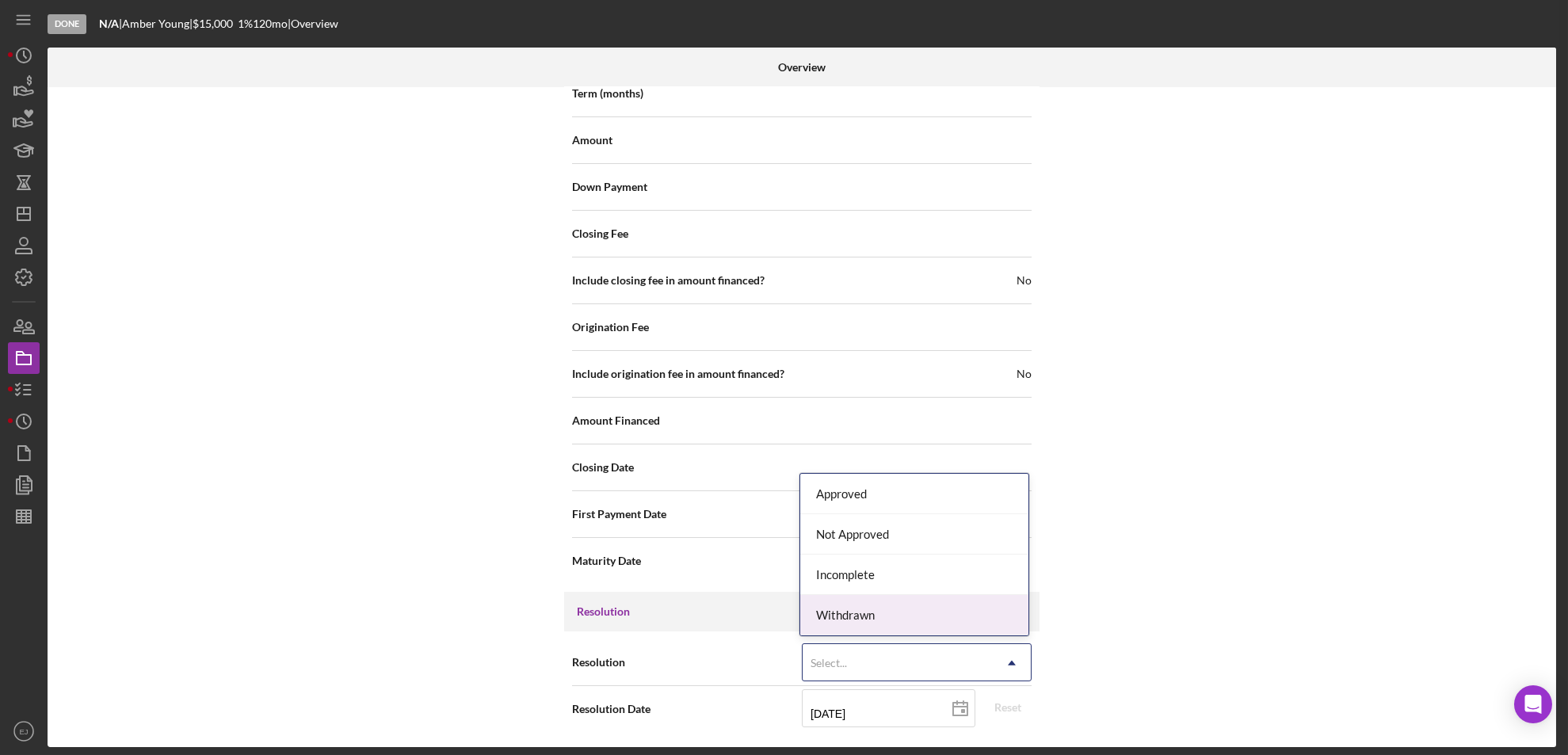
click at [988, 612] on div "Withdrawn" at bounding box center [914, 615] width 228 height 40
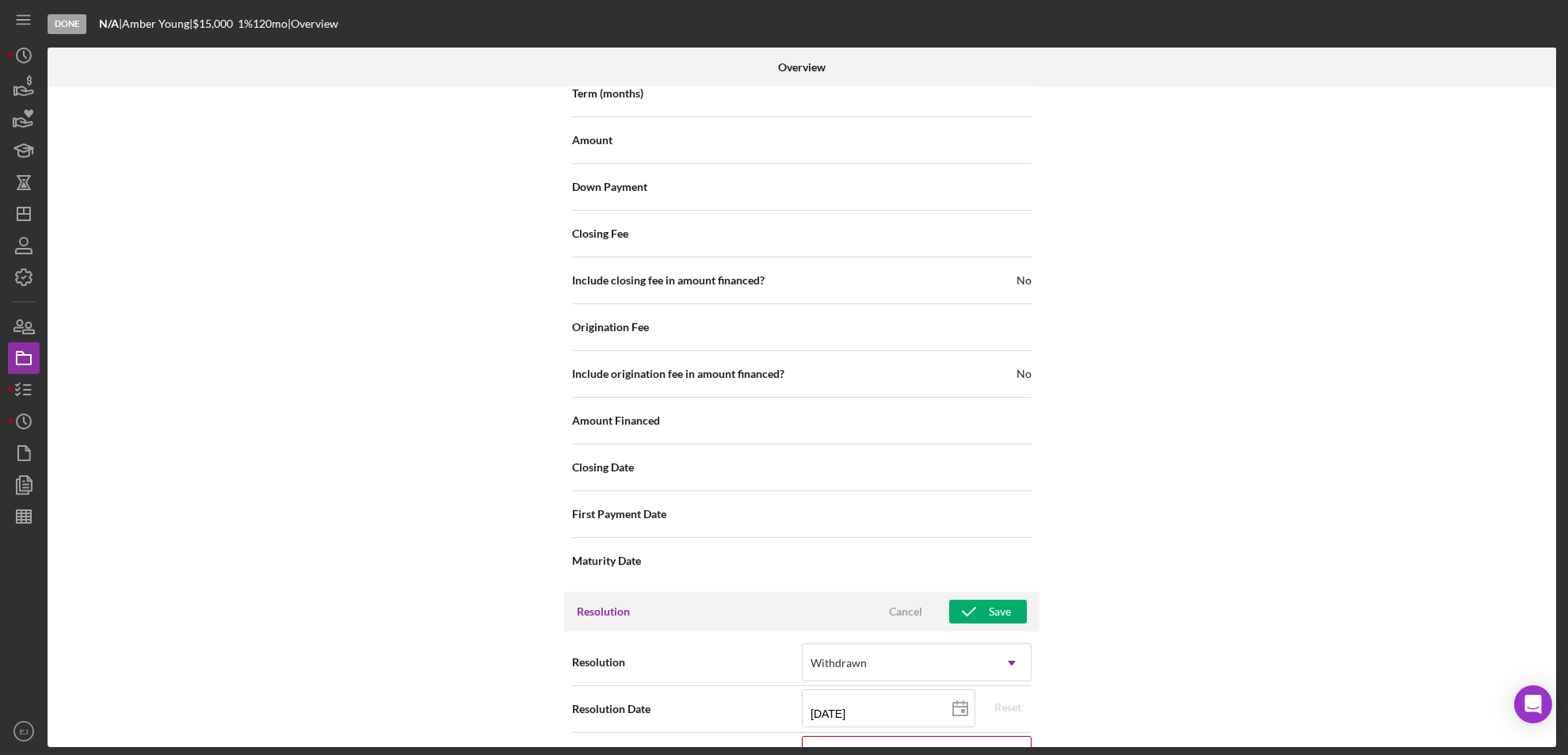
scroll to position [1707, 0]
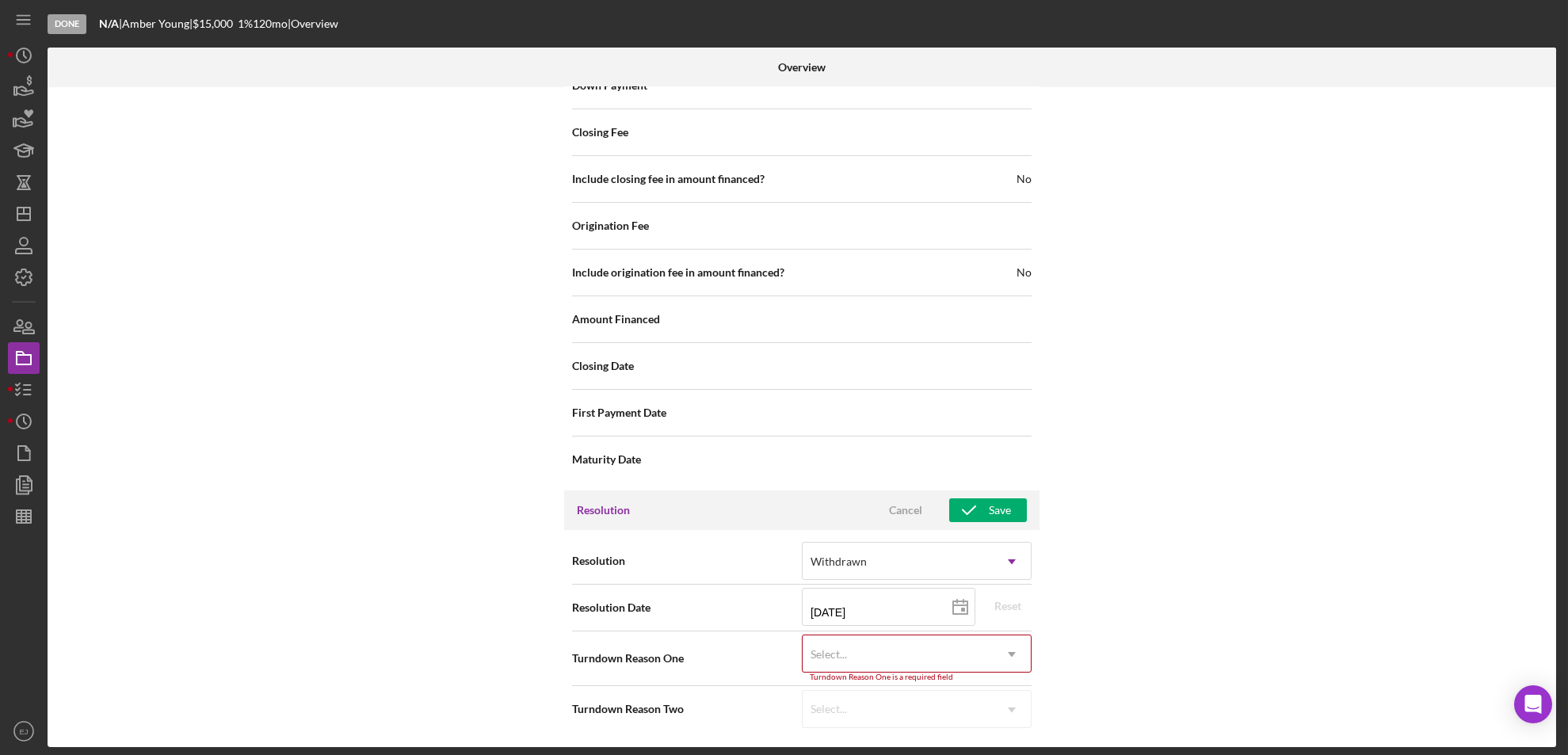
click at [1025, 739] on div "Internal Workflow Stage Done Icon/Dropdown Arrow Archive (can unarchive later i…" at bounding box center [802, 417] width 1508 height 659
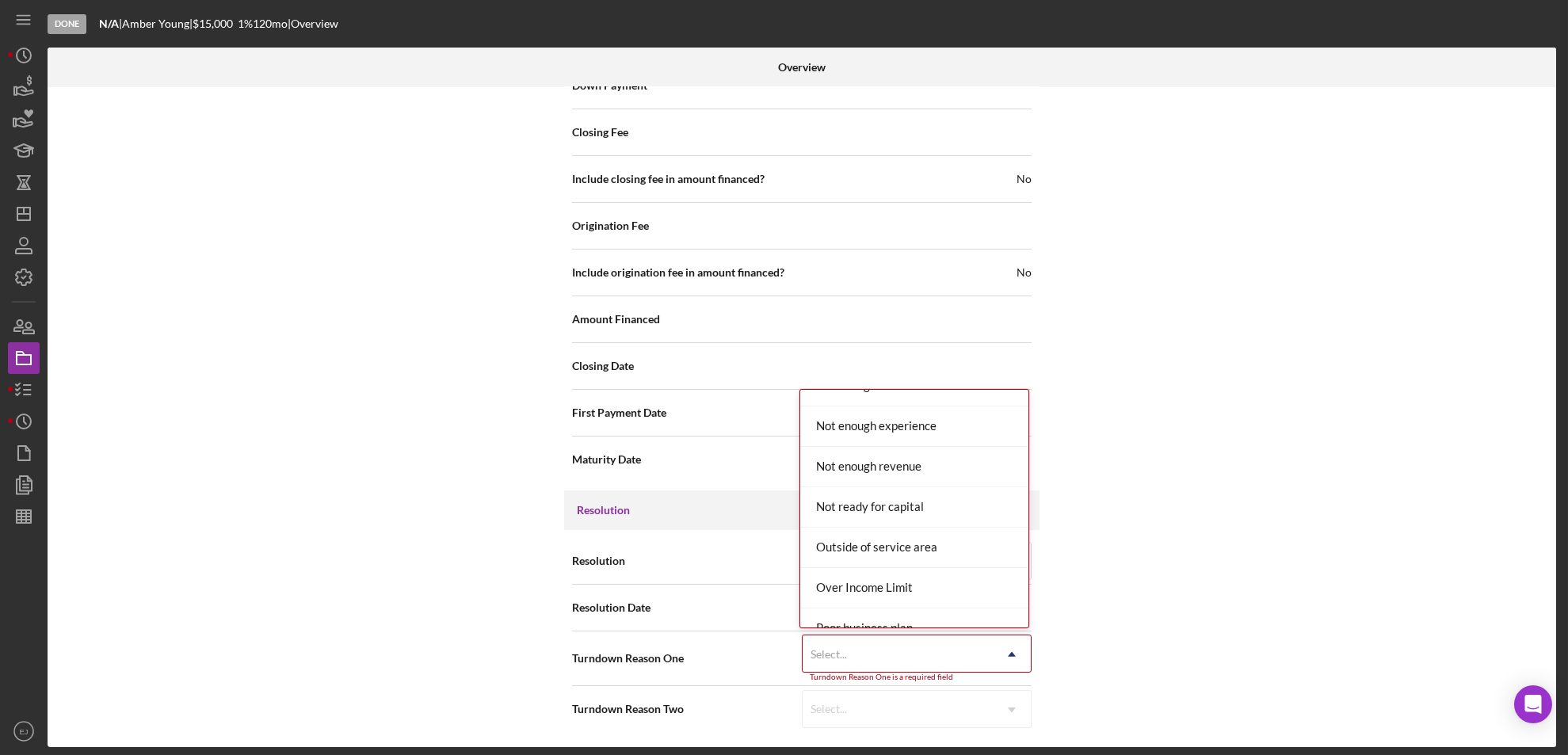
scroll to position [1505, 0]
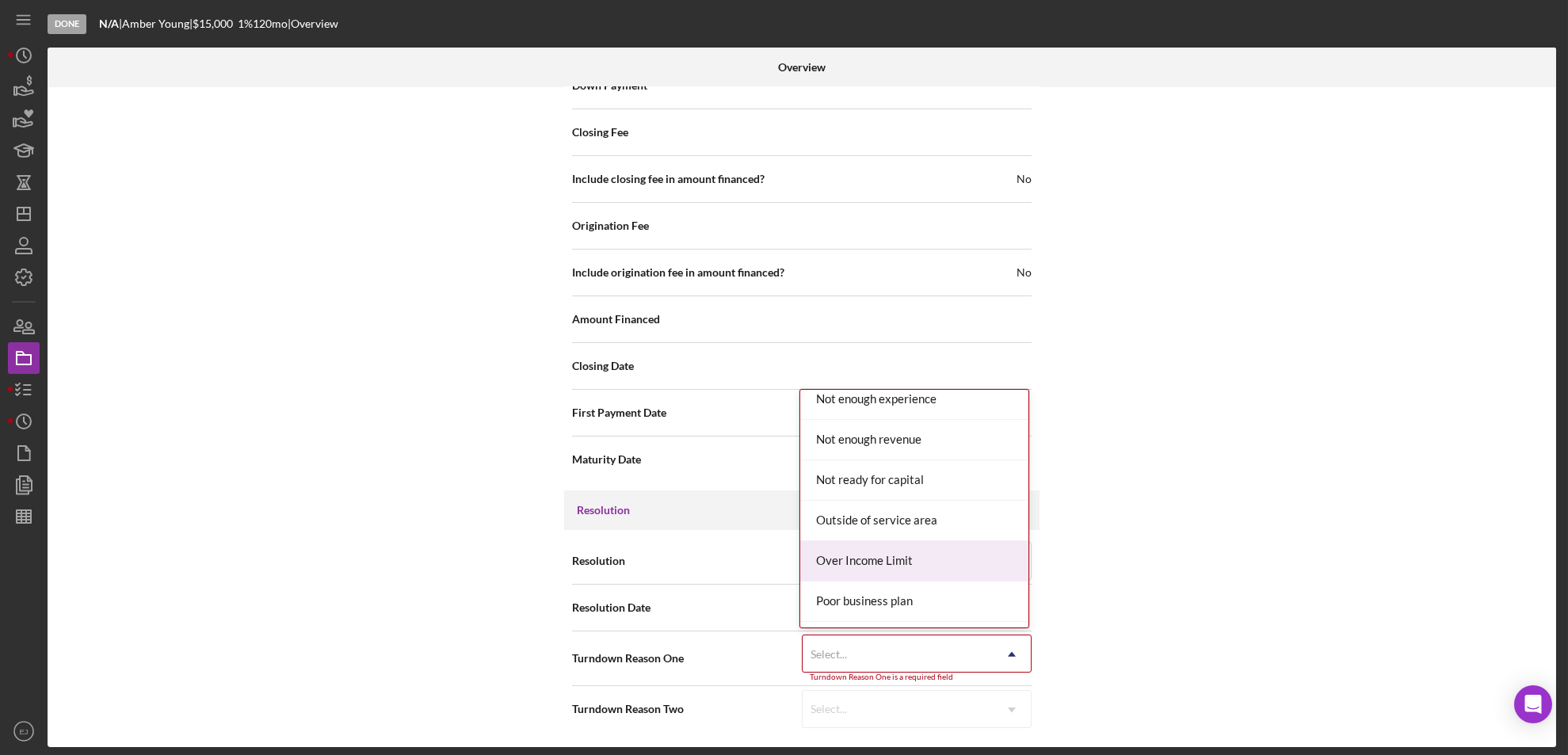
click at [964, 567] on div "Over Income Limit" at bounding box center [914, 561] width 228 height 40
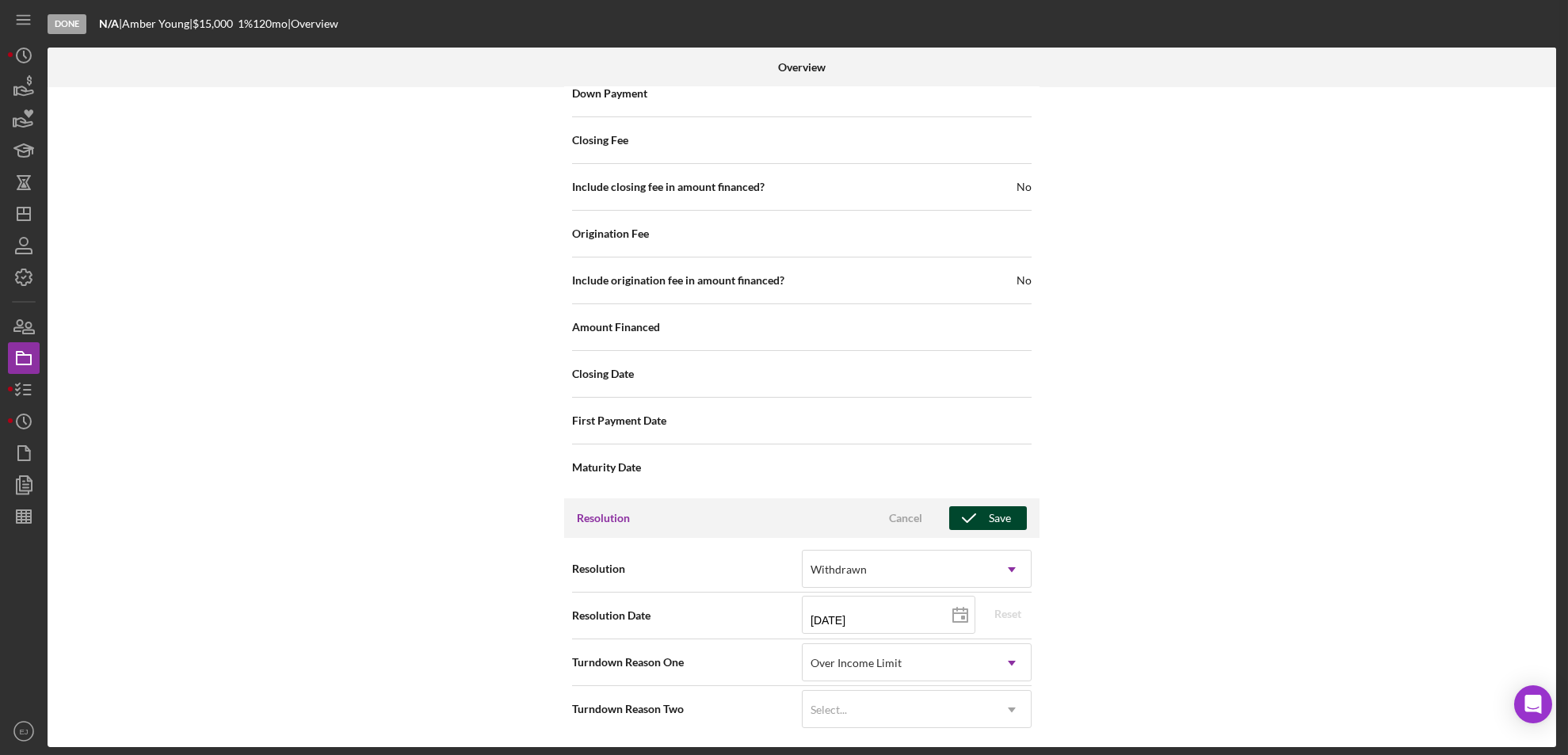
click at [1001, 529] on span "Cancel Save" at bounding box center [945, 518] width 161 height 23
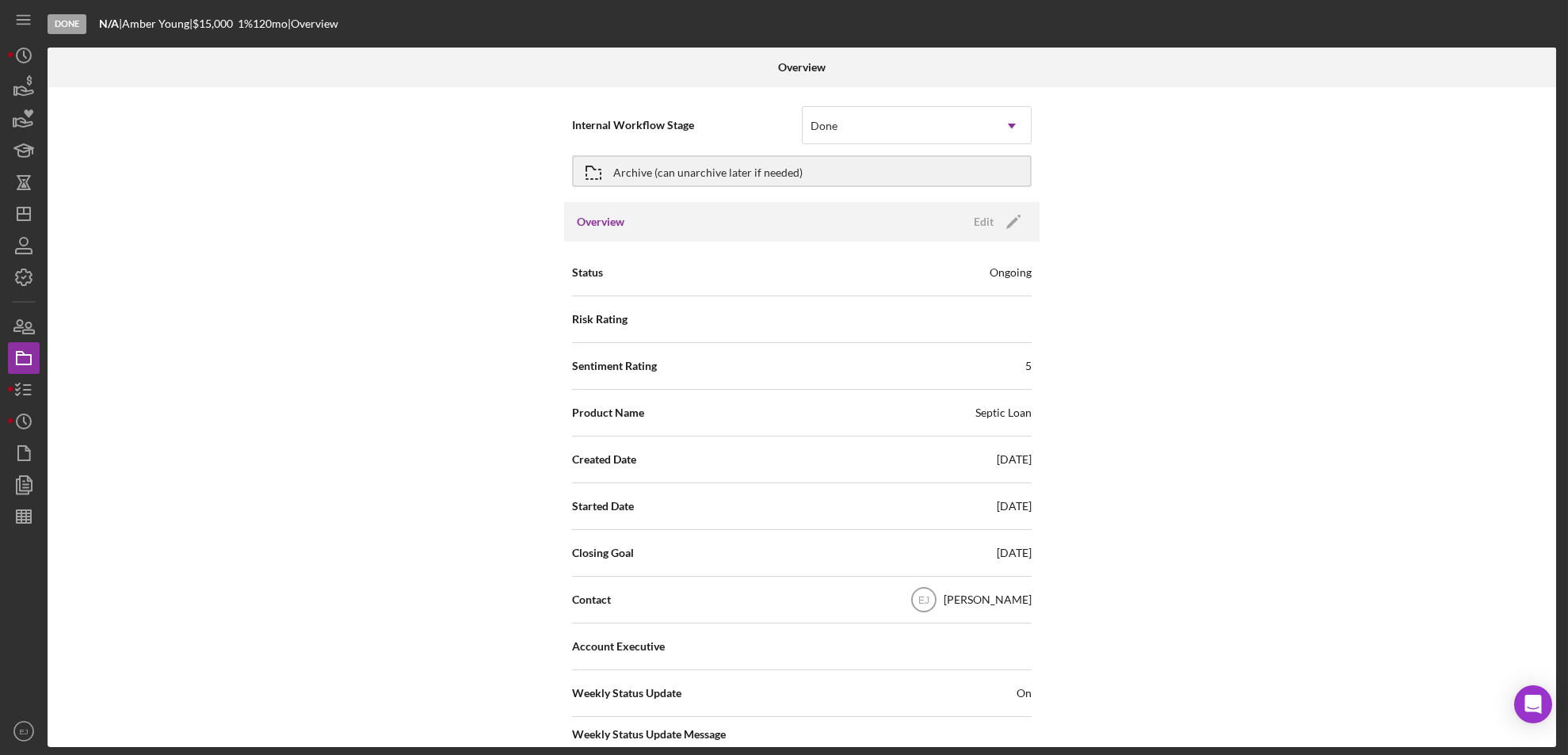
scroll to position [0, 0]
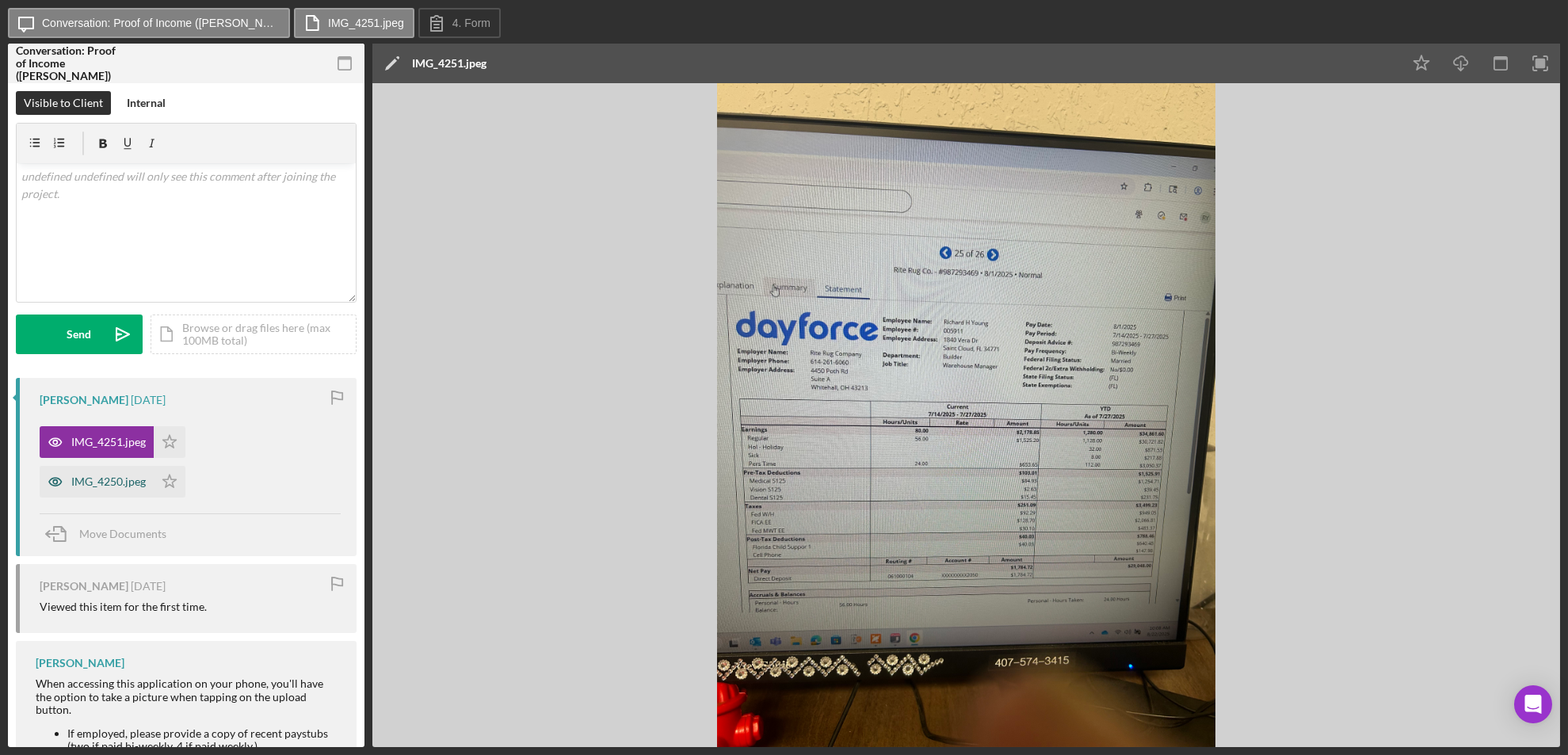
click at [143, 478] on div "IMG_4250.jpeg" at bounding box center [108, 481] width 74 height 13
